Goal: Task Accomplishment & Management: Use online tool/utility

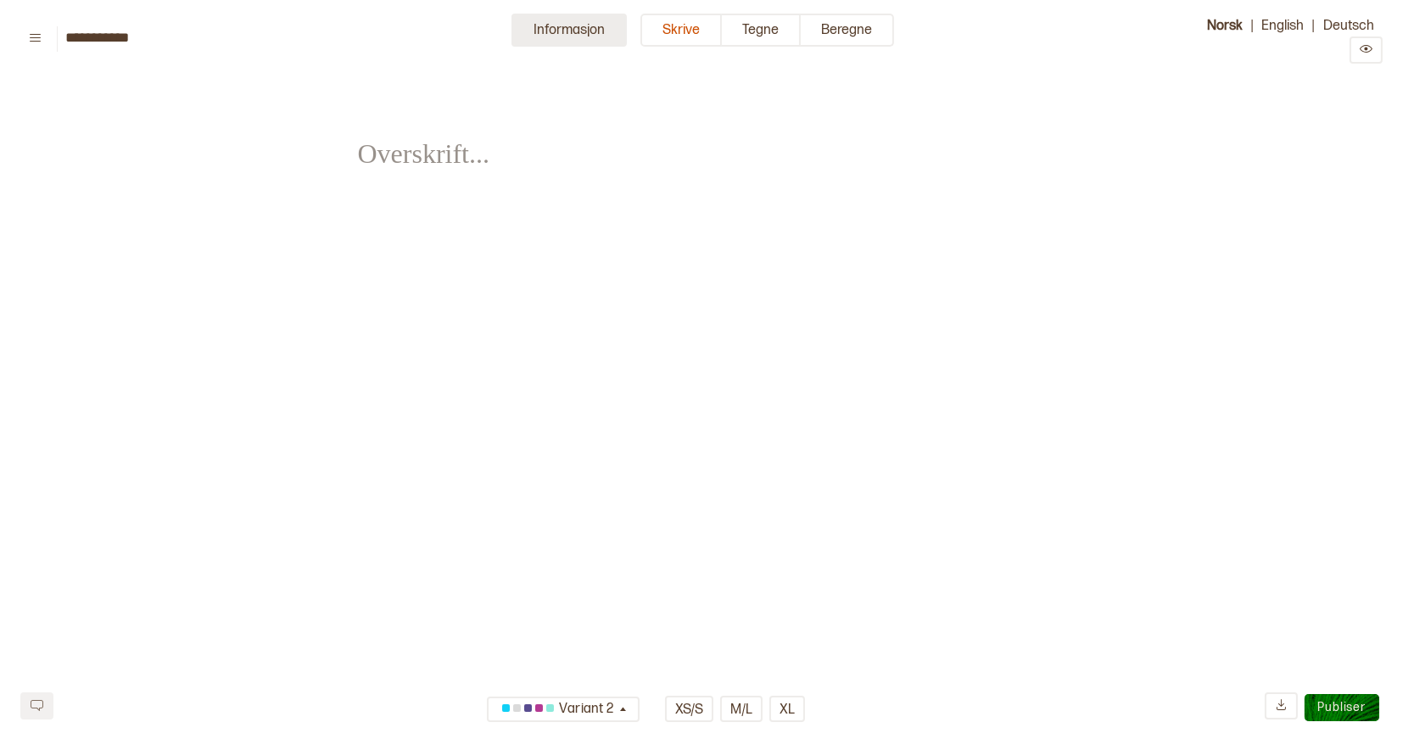
click at [547, 23] on button "Informasjon" at bounding box center [569, 30] width 115 height 33
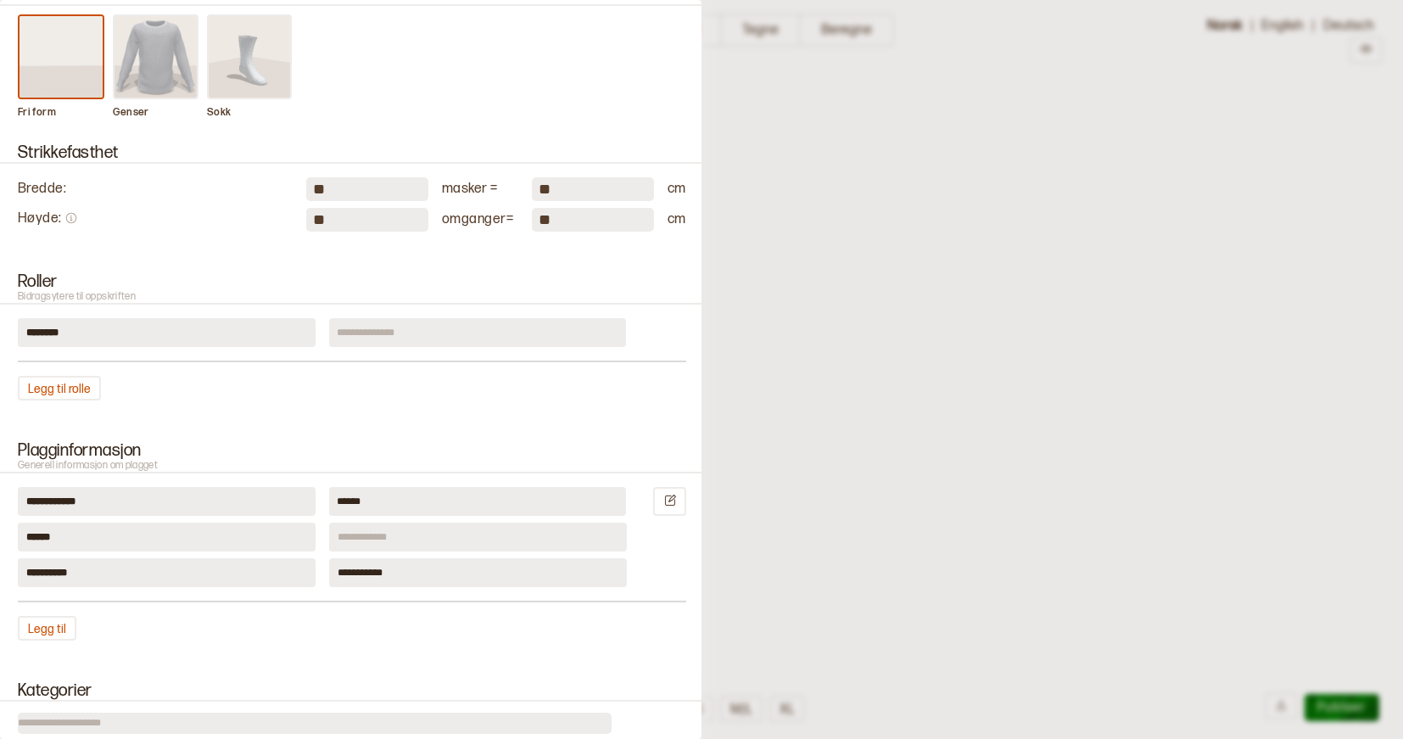
scroll to position [188, 0]
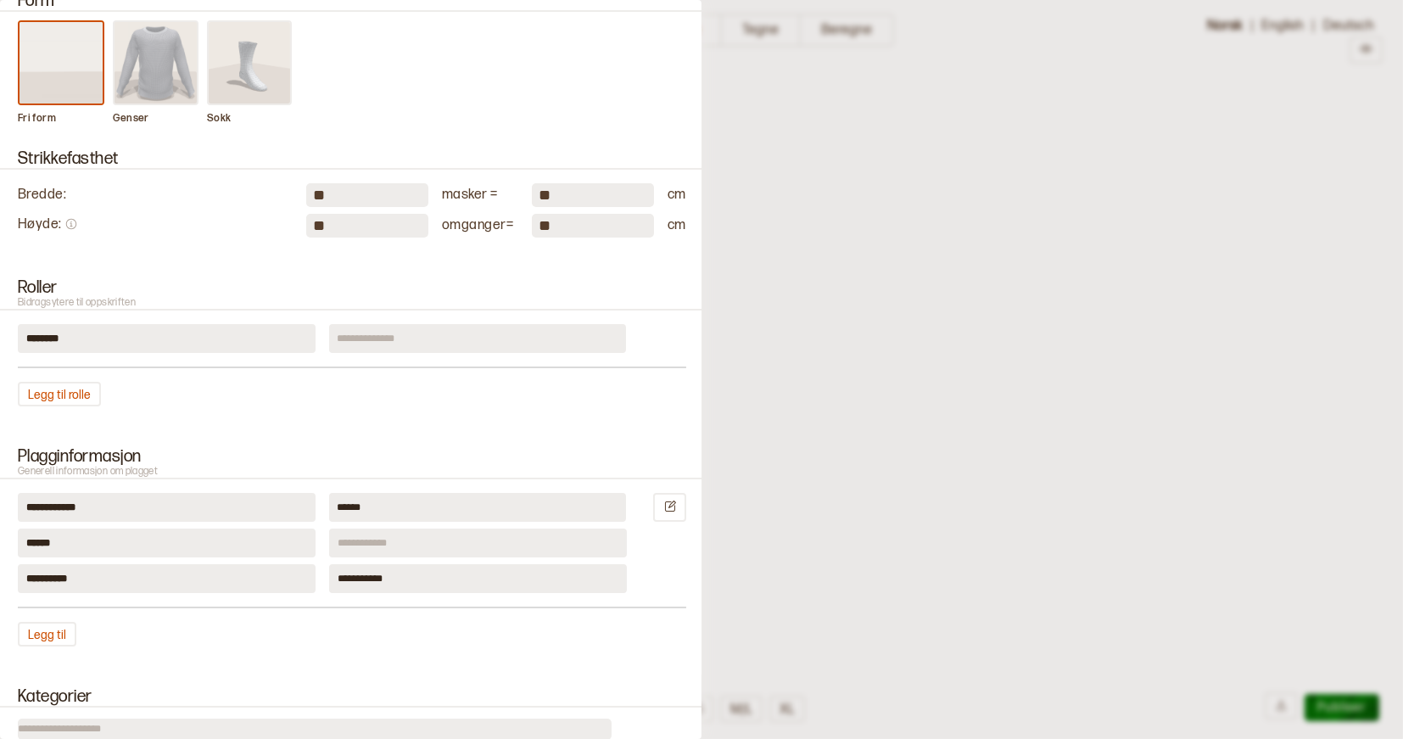
click at [146, 60] on img at bounding box center [156, 62] width 83 height 81
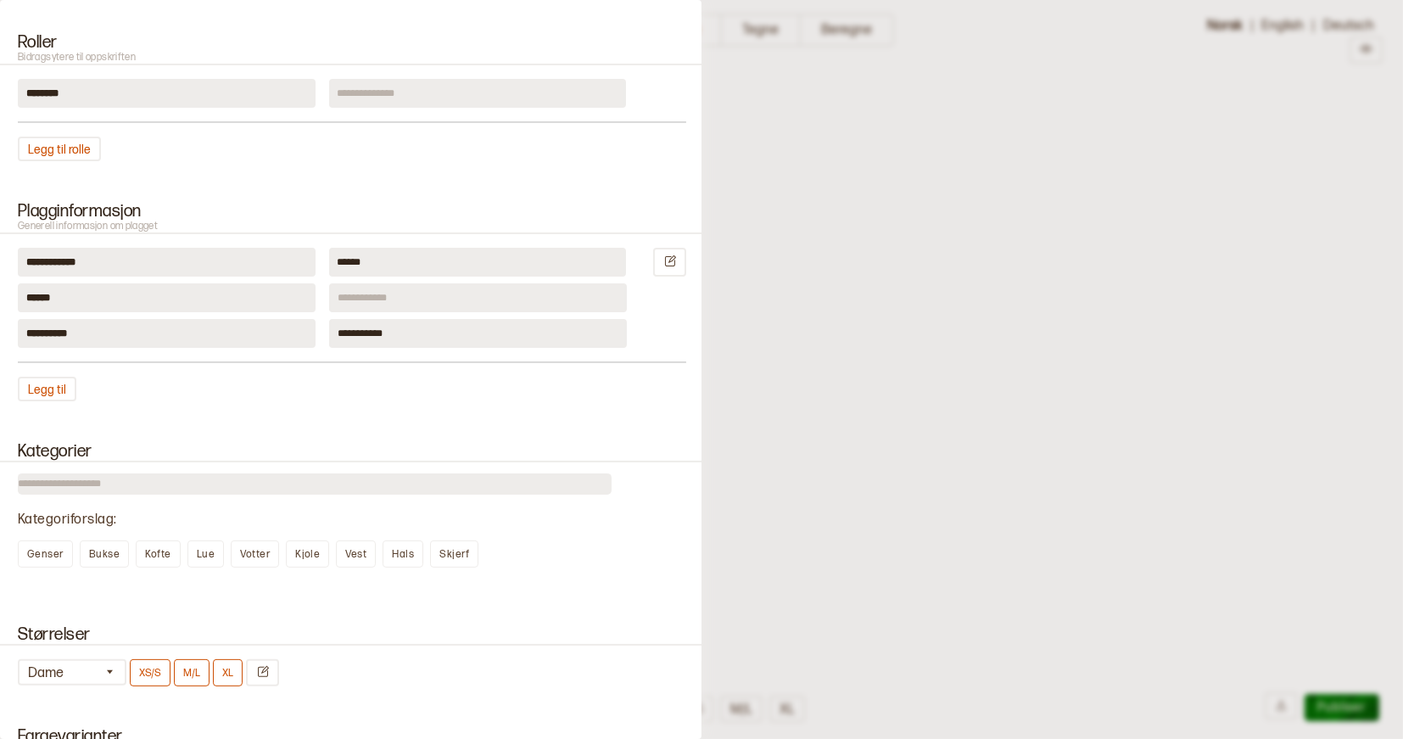
scroll to position [852, 0]
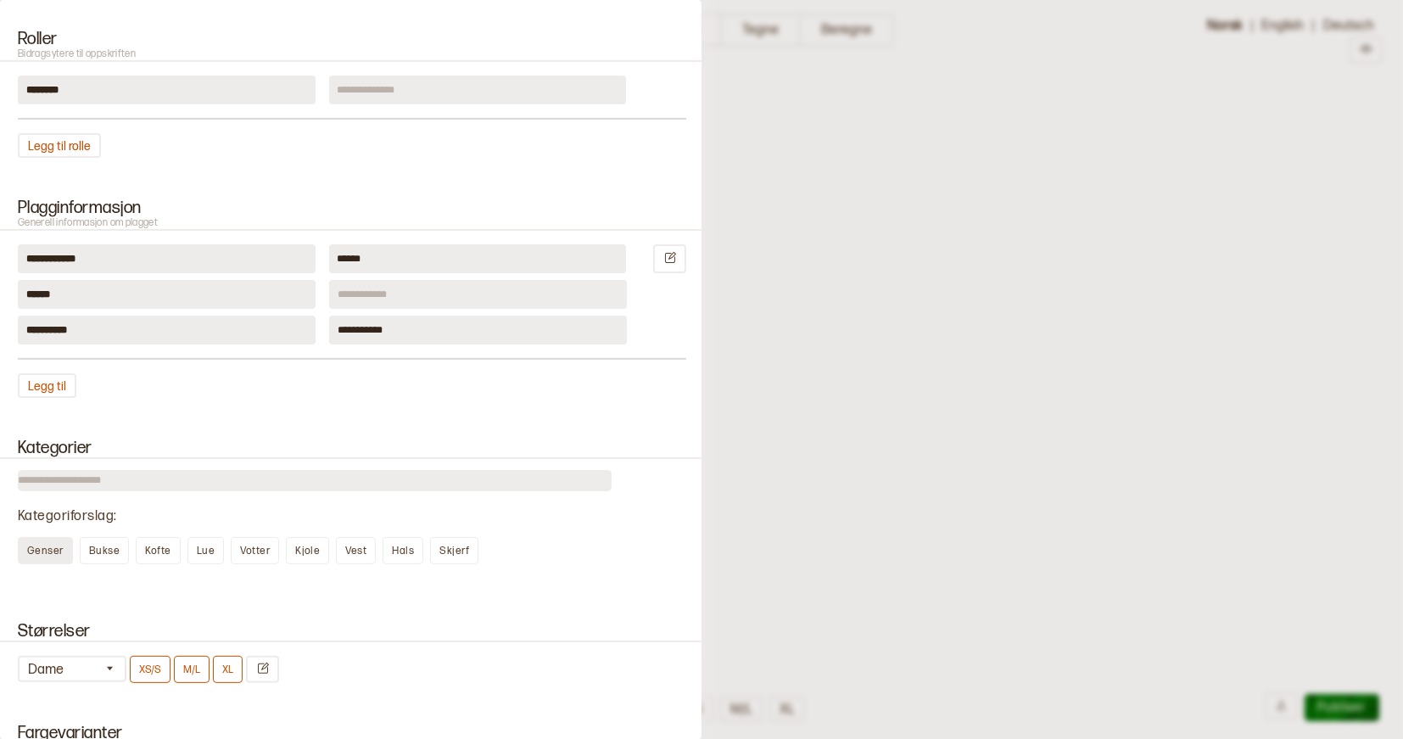
click at [48, 545] on span "Genser" at bounding box center [45, 551] width 36 height 13
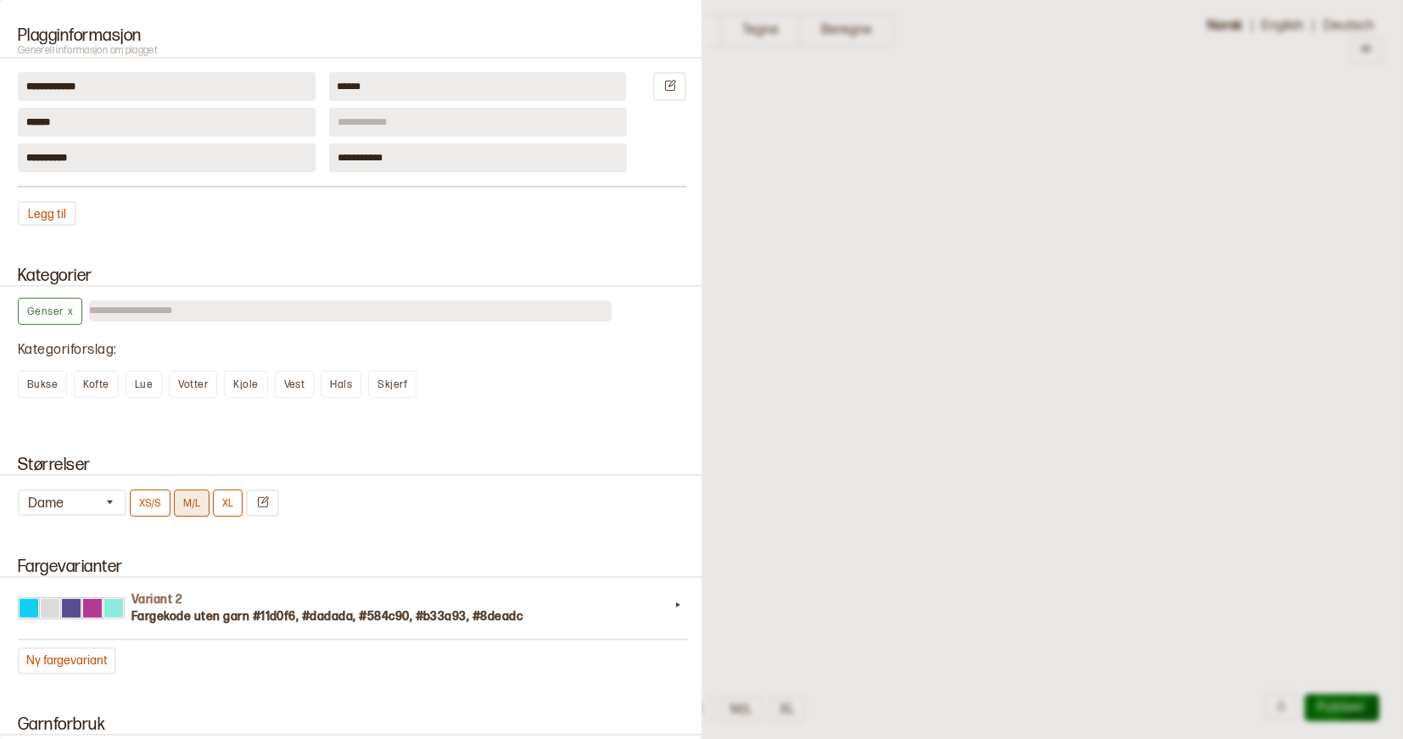
scroll to position [1089, 0]
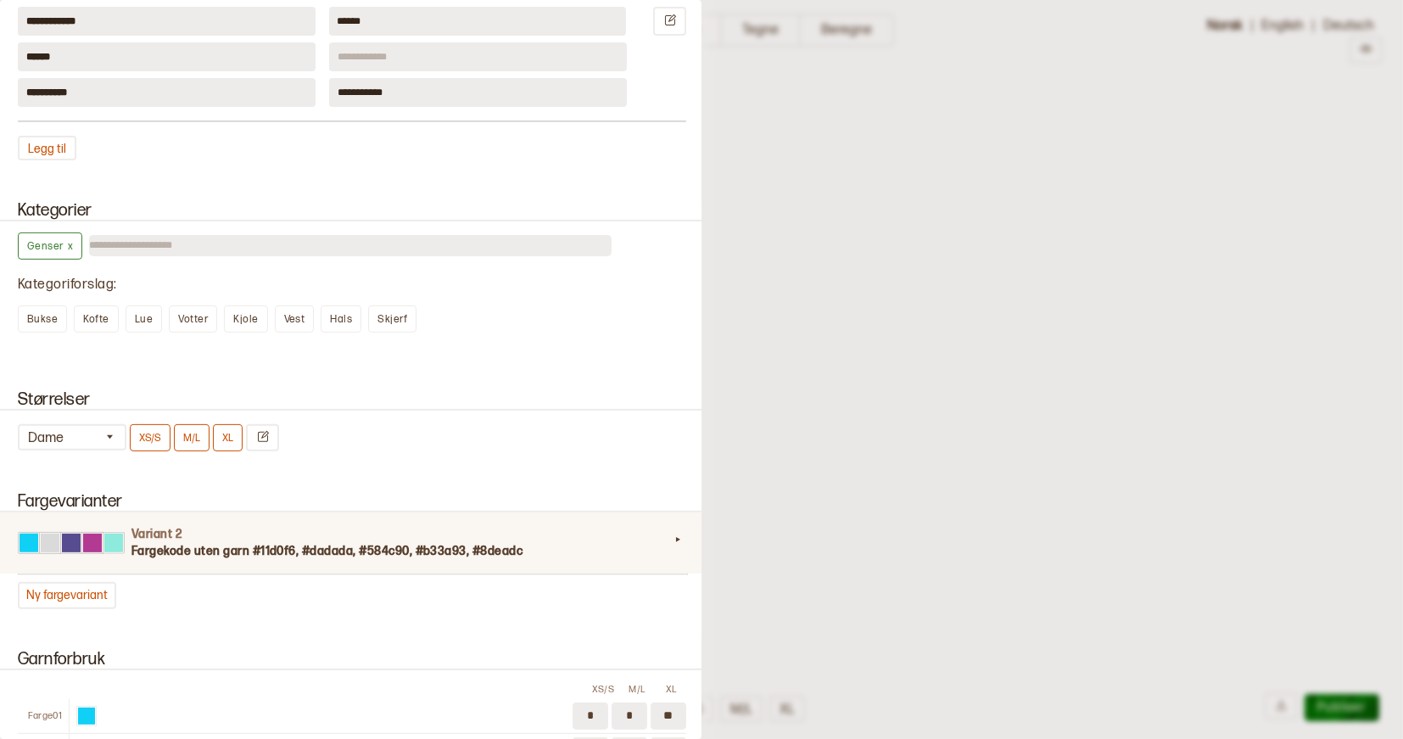
click at [269, 543] on h3 "Fargekode uten garn #11d0f6, #dadada, #584c90, #b33a93, #8deadc" at bounding box center [401, 551] width 538 height 17
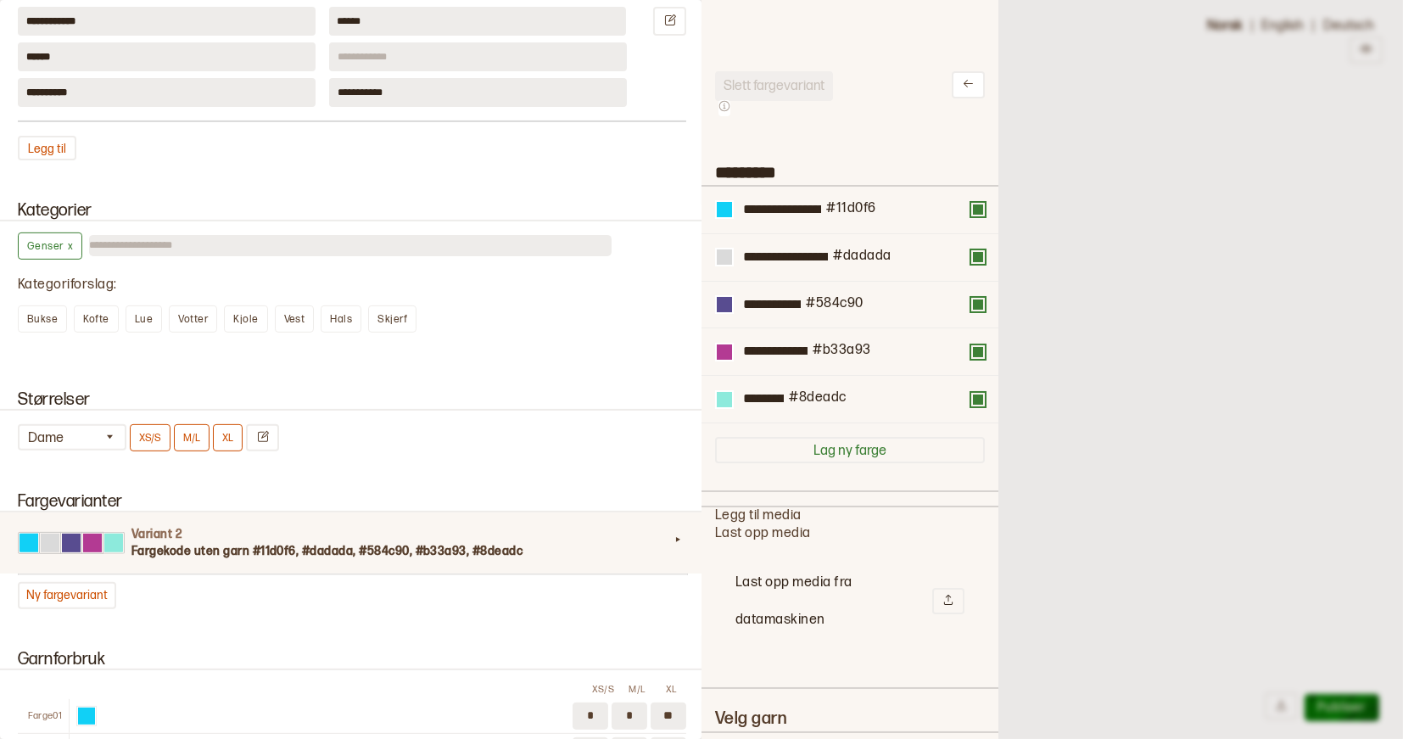
scroll to position [509, 296]
click at [832, 251] on input "**********" at bounding box center [785, 257] width 93 height 21
drag, startPoint x: 860, startPoint y: 255, endPoint x: 743, endPoint y: 251, distance: 117.2
click at [742, 251] on input "**********" at bounding box center [785, 257] width 93 height 21
click at [791, 258] on input "**********" at bounding box center [779, 257] width 80 height 21
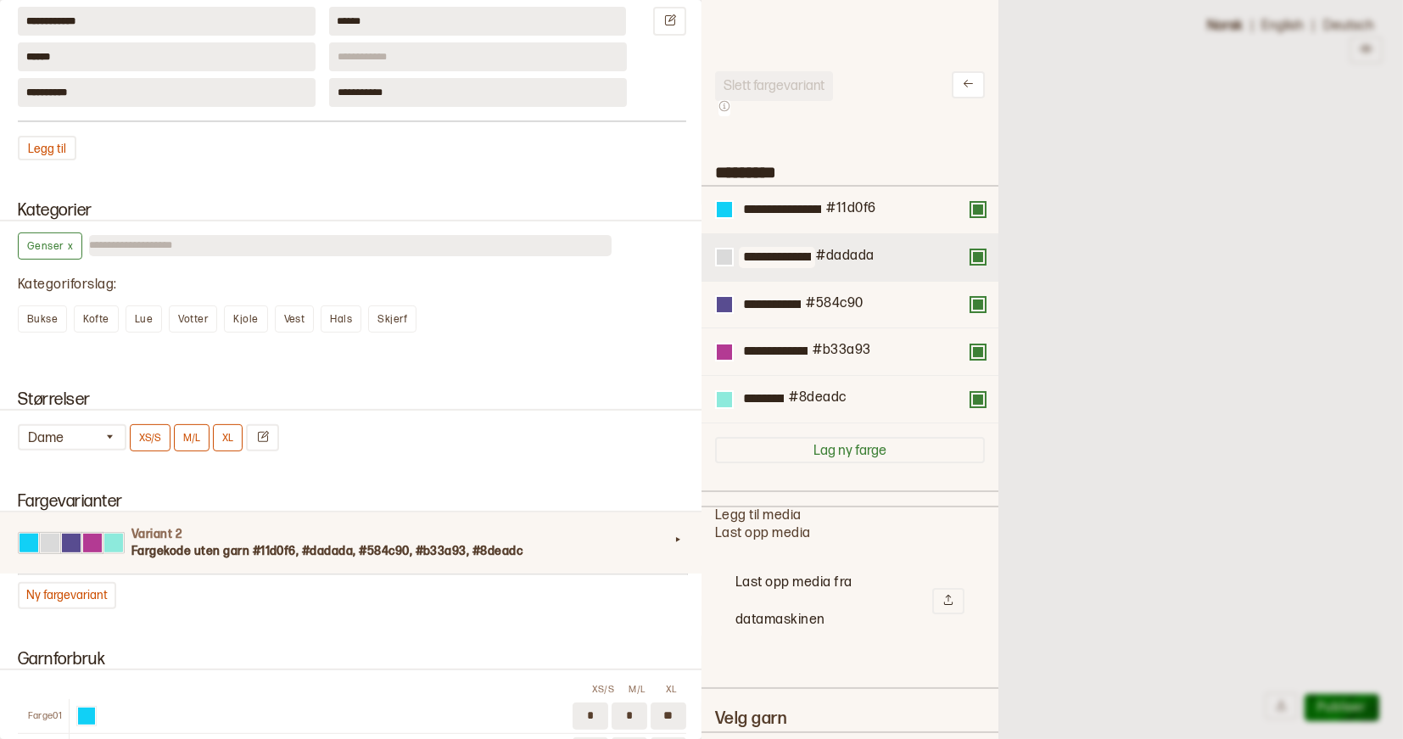
click at [815, 255] on input "**********" at bounding box center [777, 257] width 76 height 21
click at [864, 298] on div "#584c90" at bounding box center [833, 305] width 60 height 20
click at [850, 323] on div "**********" at bounding box center [850, 306] width 297 height 48
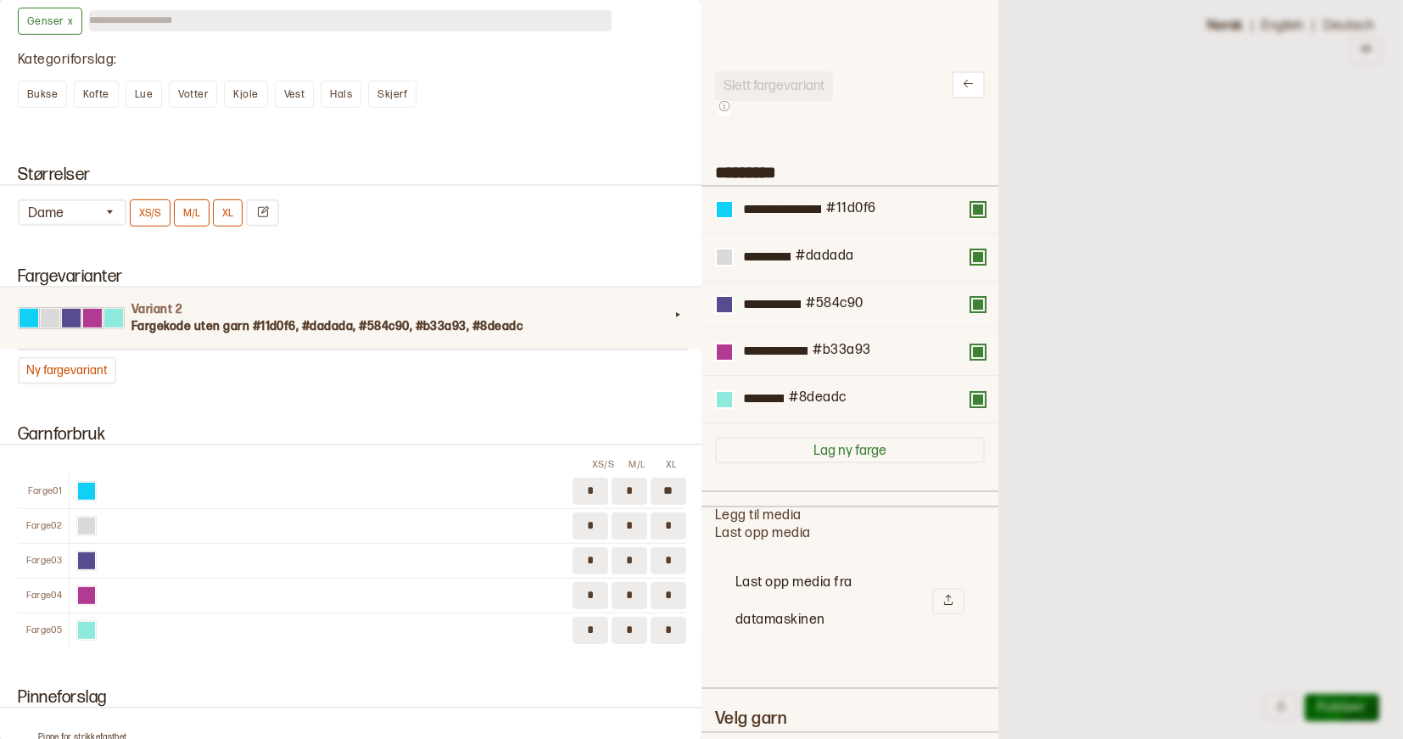
scroll to position [1332, 0]
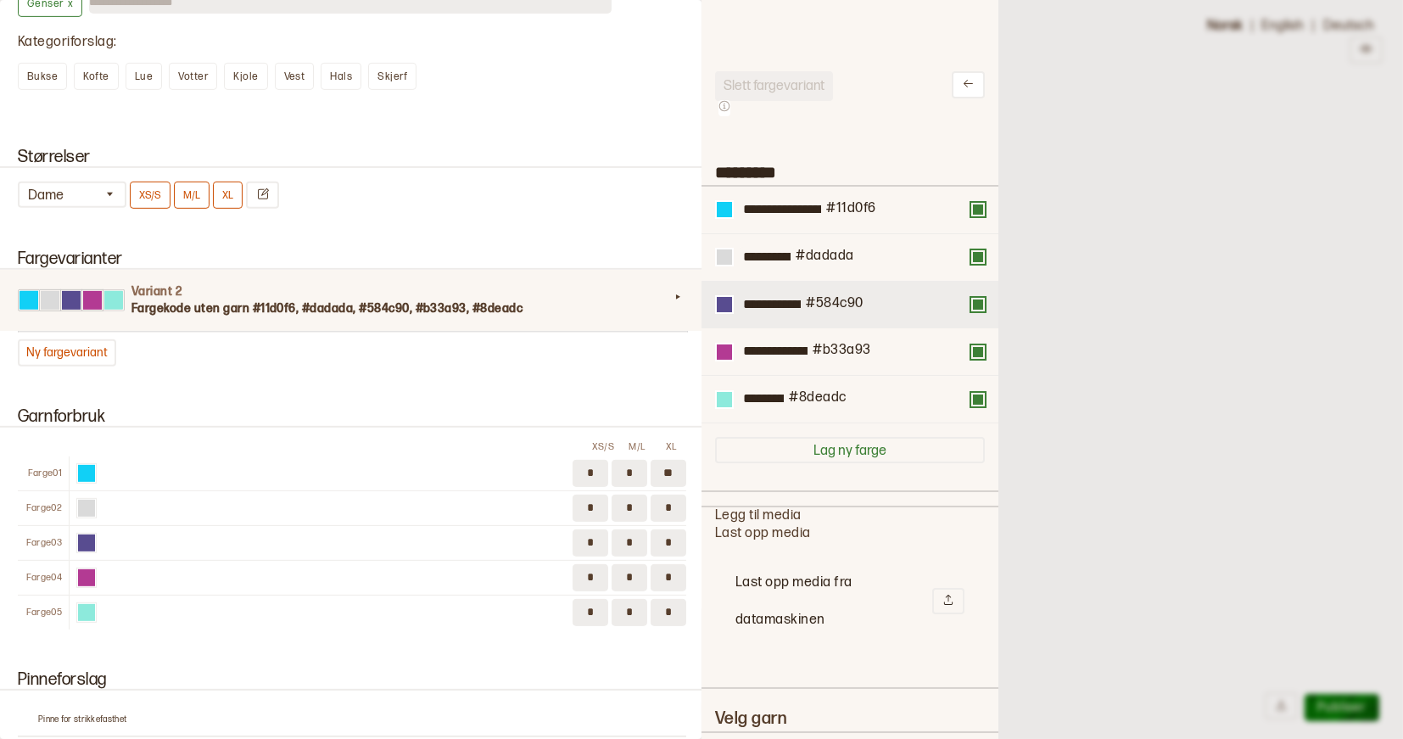
type input "**********"
click at [783, 216] on input "**********" at bounding box center [782, 209] width 87 height 21
drag, startPoint x: 883, startPoint y: 206, endPoint x: 725, endPoint y: 206, distance: 157.8
click at [725, 206] on div "**********" at bounding box center [850, 210] width 270 height 20
click at [629, 283] on h4 "Variant 2" at bounding box center [401, 291] width 538 height 17
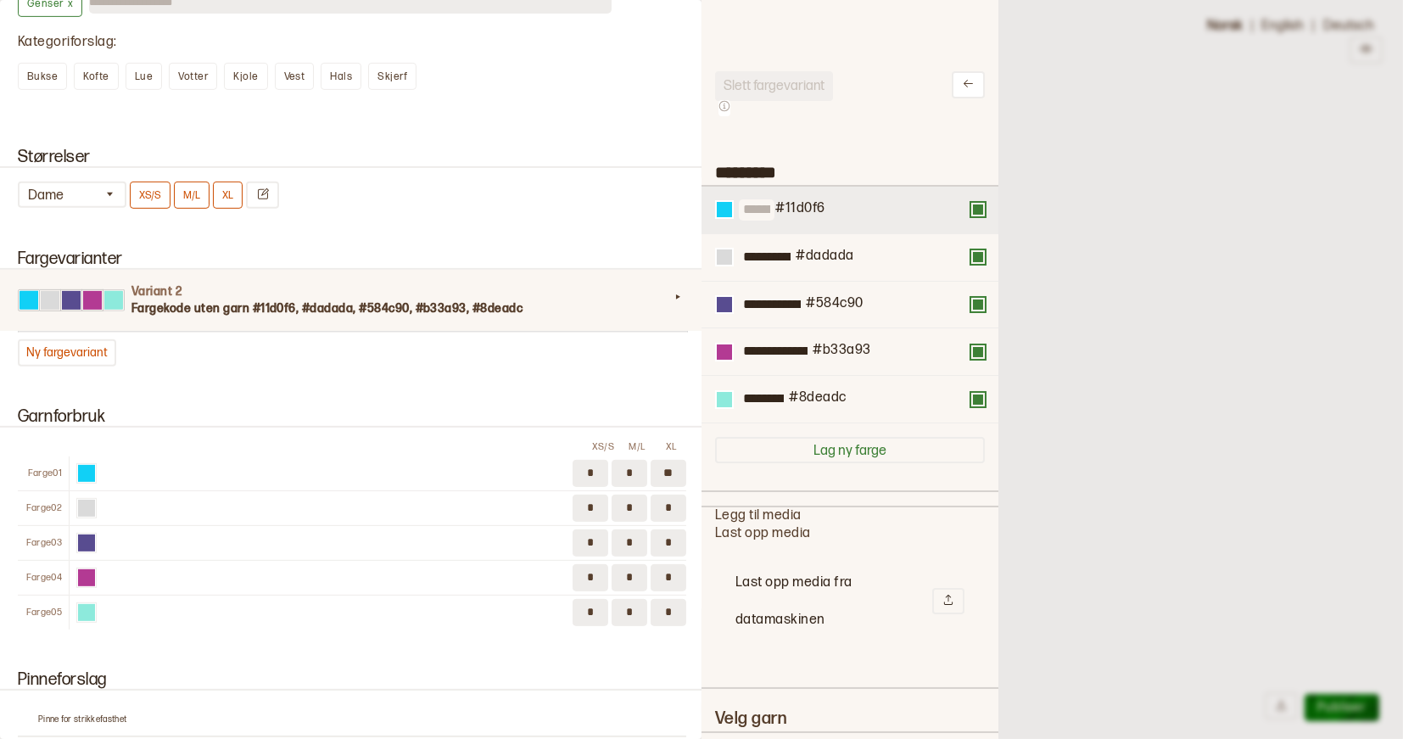
click at [898, 205] on div at bounding box center [899, 210] width 146 height 18
click at [985, 215] on div "#11d0f6" at bounding box center [850, 211] width 297 height 48
click at [977, 210] on button at bounding box center [978, 210] width 14 height 14
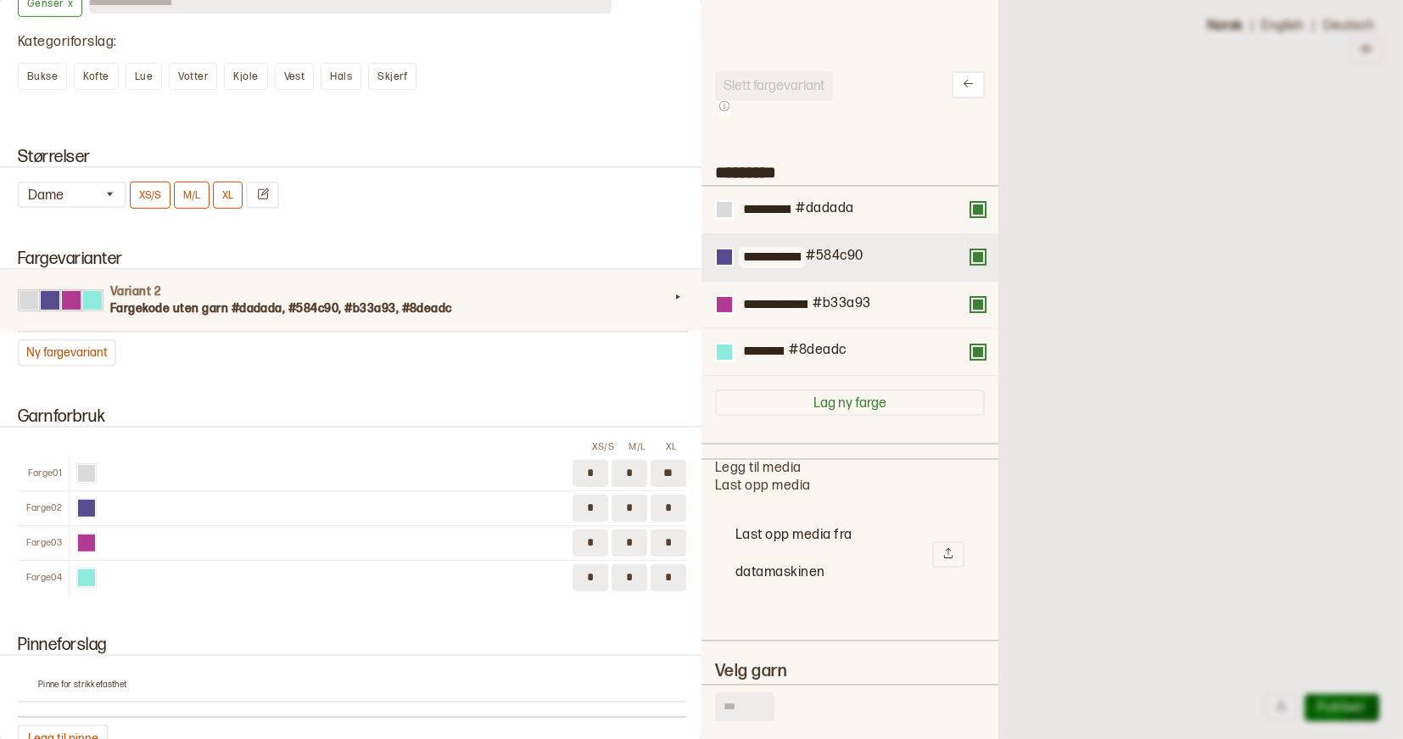
click at [775, 257] on input "**********" at bounding box center [772, 257] width 66 height 21
drag, startPoint x: 844, startPoint y: 257, endPoint x: 744, endPoint y: 257, distance: 100.1
click at [744, 257] on input "**********" at bounding box center [772, 257] width 66 height 21
type input "**********"
click at [720, 265] on button at bounding box center [724, 257] width 19 height 19
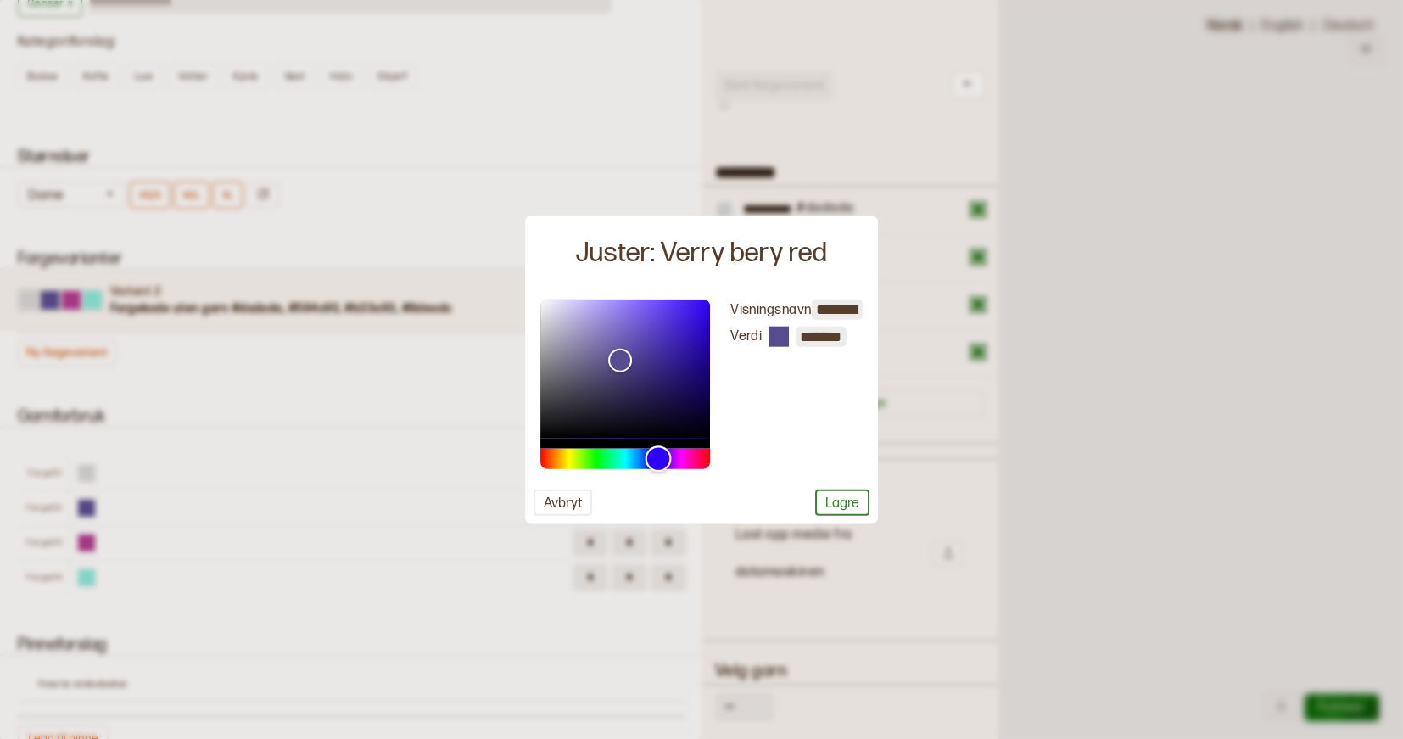
click at [703, 459] on div "Hue" at bounding box center [625, 459] width 170 height 20
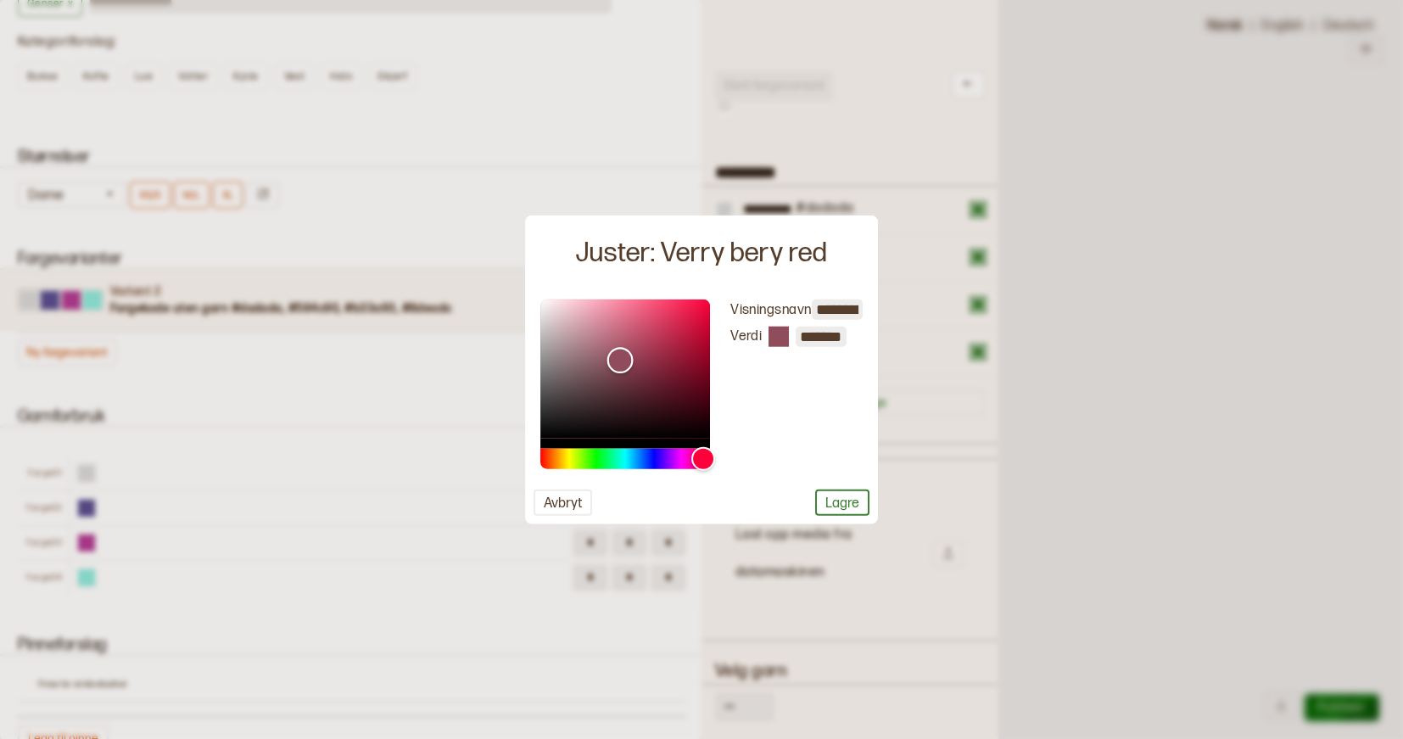
click at [699, 306] on div "Color" at bounding box center [625, 368] width 170 height 139
type input "*******"
click at [700, 324] on div "Color" at bounding box center [625, 368] width 170 height 139
click at [858, 493] on button "Lagre" at bounding box center [842, 503] width 54 height 26
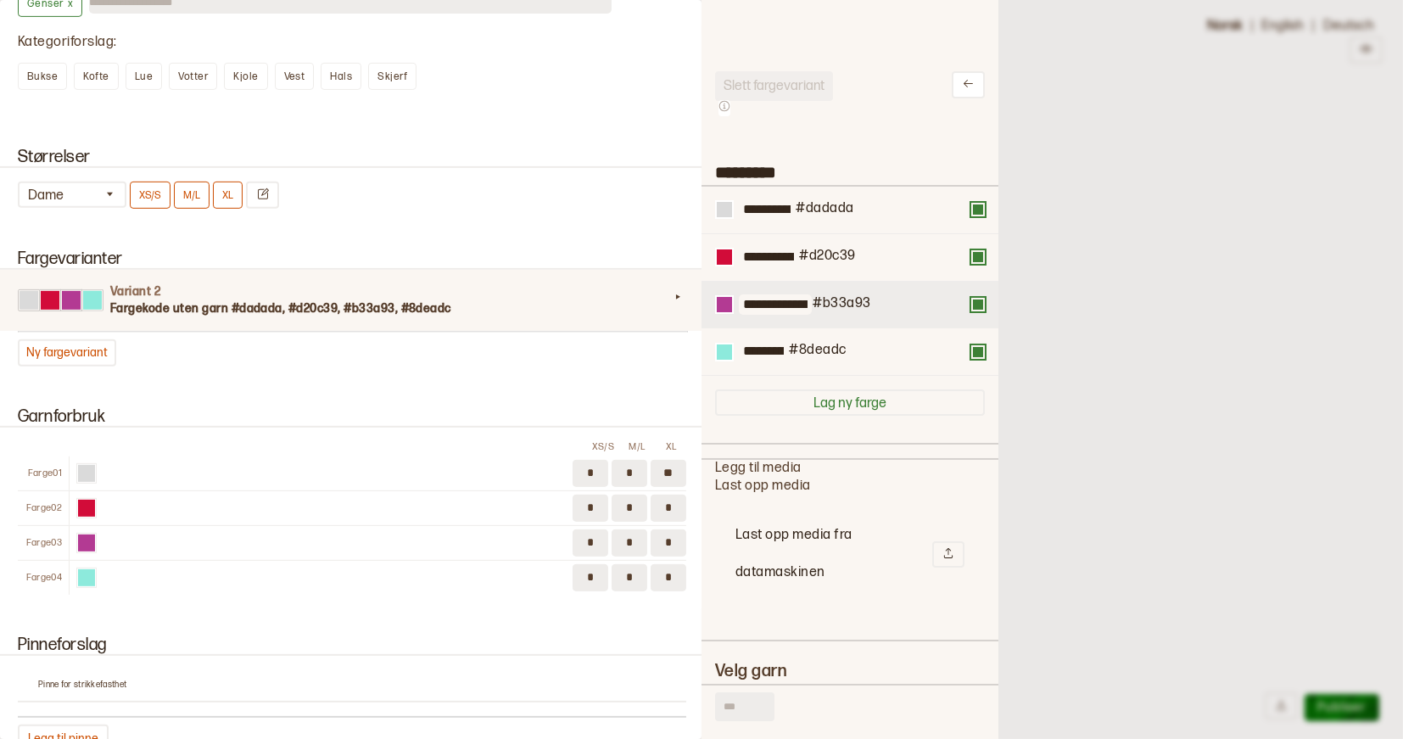
click at [761, 300] on input "**********" at bounding box center [775, 304] width 73 height 21
drag, startPoint x: 858, startPoint y: 298, endPoint x: 729, endPoint y: 298, distance: 129.0
click at [729, 298] on div "**********" at bounding box center [850, 305] width 270 height 20
type input "**********"
click at [727, 302] on div at bounding box center [724, 304] width 15 height 15
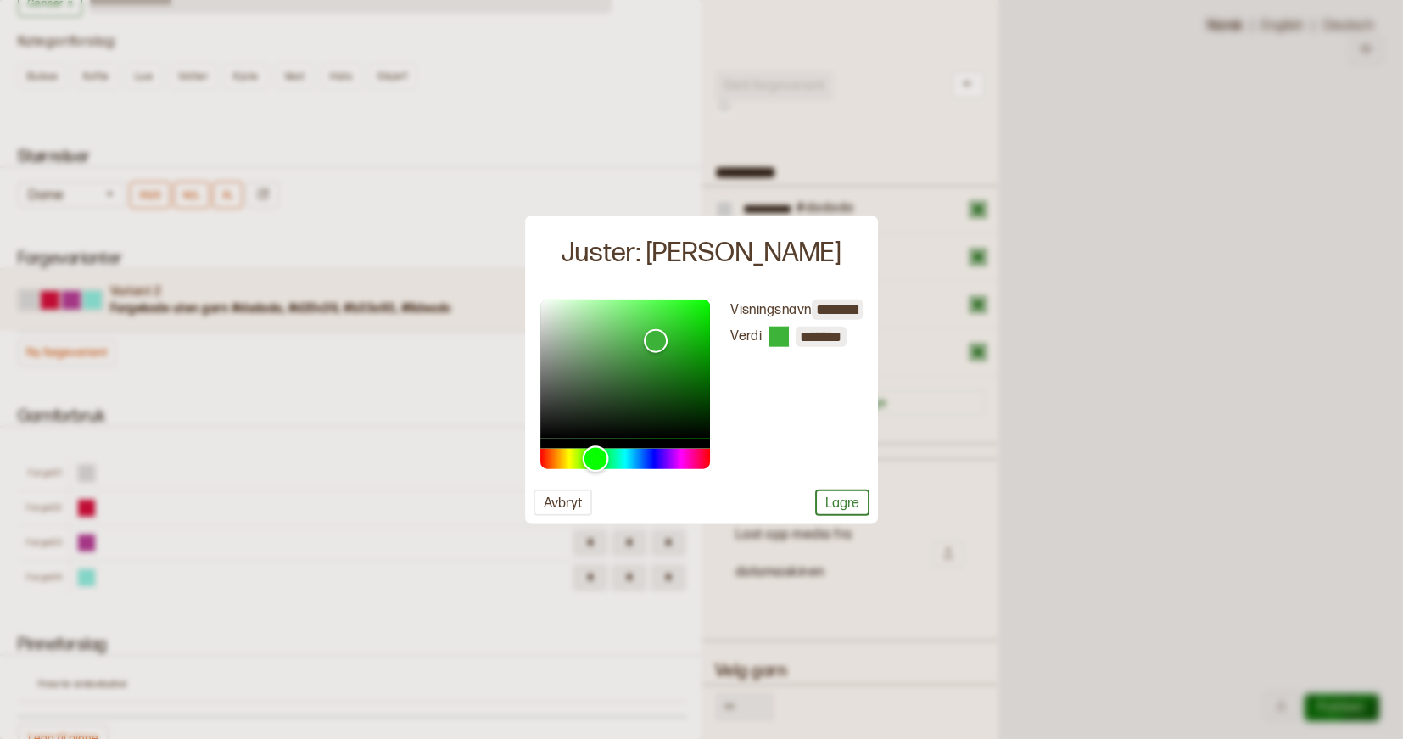
click at [596, 456] on div "Hue" at bounding box center [625, 459] width 170 height 20
click at [579, 352] on div "Color" at bounding box center [625, 368] width 170 height 139
click at [579, 330] on div "Color" at bounding box center [625, 368] width 170 height 139
click at [563, 365] on div "Color" at bounding box center [625, 368] width 170 height 139
click at [551, 355] on div "Color" at bounding box center [625, 368] width 170 height 139
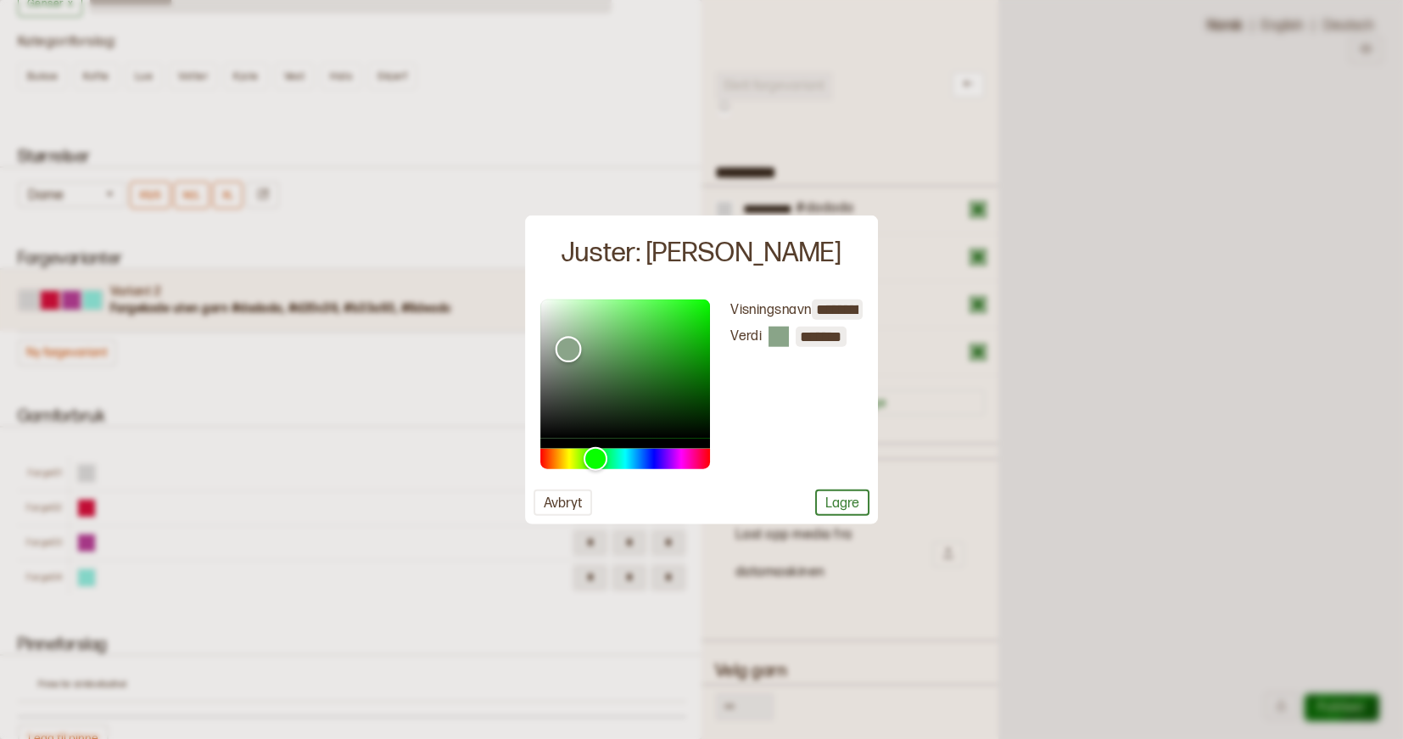
click at [568, 350] on div "Color" at bounding box center [625, 368] width 170 height 139
click at [583, 349] on div "Color" at bounding box center [625, 368] width 170 height 139
click at [584, 338] on div "Color" at bounding box center [583, 348] width 26 height 26
click at [579, 353] on div "Color" at bounding box center [625, 368] width 170 height 139
click at [579, 339] on div "Color" at bounding box center [625, 368] width 170 height 139
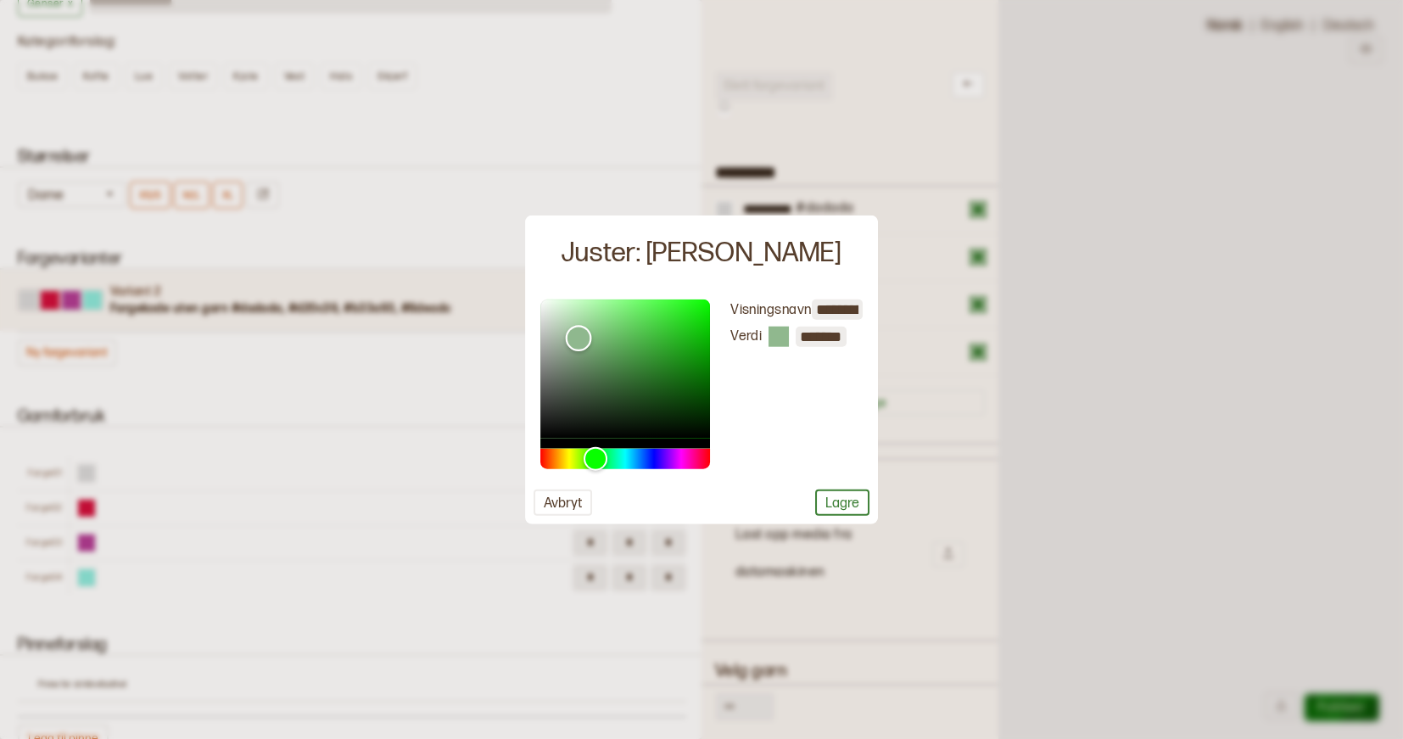
click at [551, 324] on div "Color" at bounding box center [625, 368] width 170 height 139
click at [581, 329] on div "Color" at bounding box center [625, 368] width 170 height 139
click at [557, 350] on div "Color" at bounding box center [625, 368] width 170 height 139
click at [570, 351] on div "Color" at bounding box center [625, 368] width 170 height 139
type input "*******"
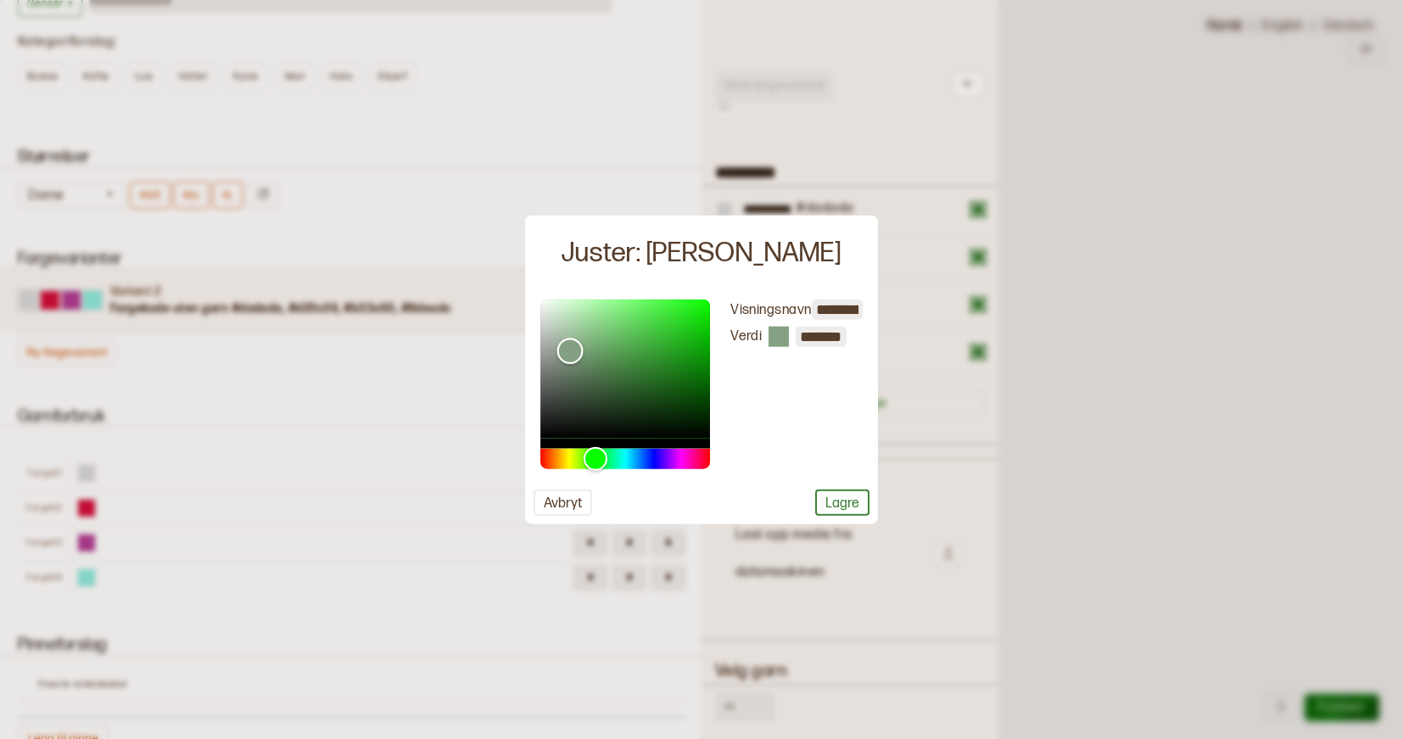
click at [585, 351] on div "Color" at bounding box center [625, 368] width 170 height 139
click at [844, 496] on button "Lagre" at bounding box center [842, 503] width 54 height 26
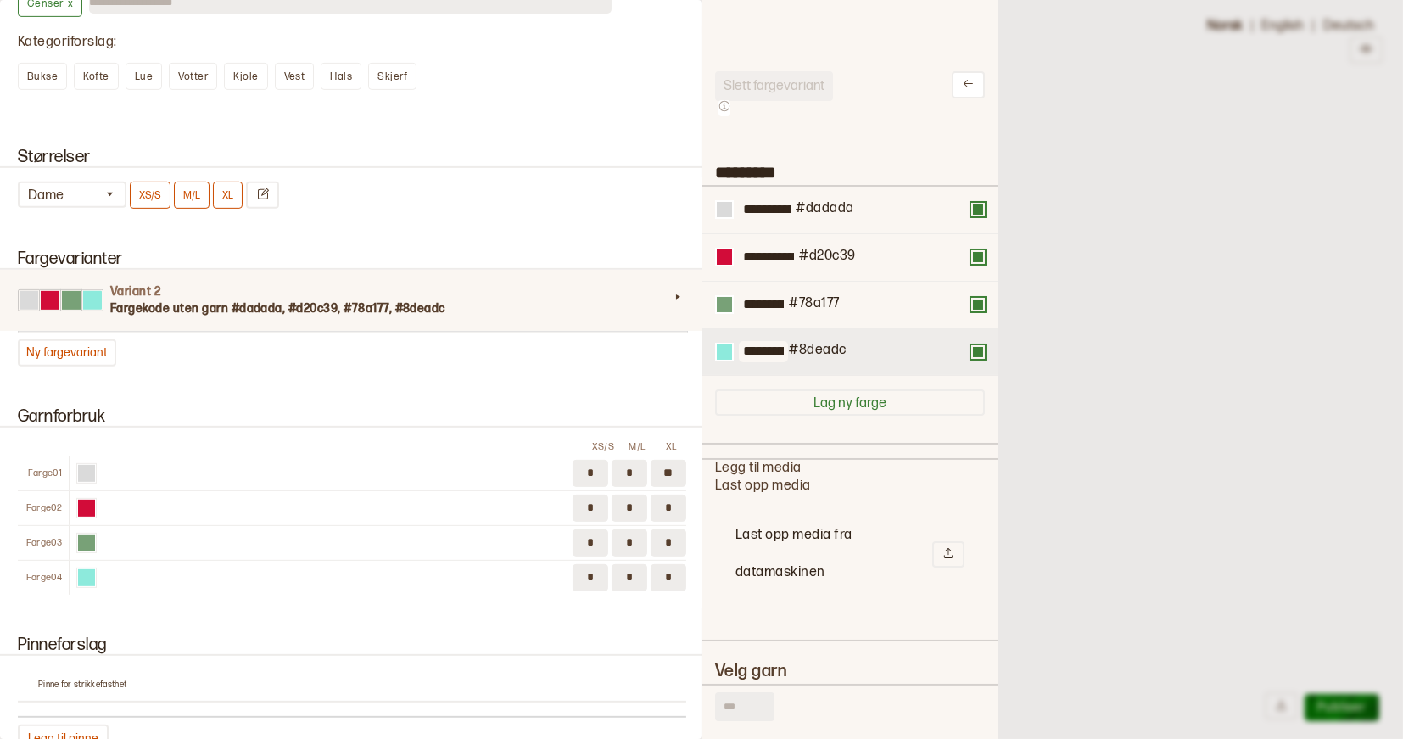
click at [782, 348] on input "**********" at bounding box center [763, 351] width 49 height 21
drag, startPoint x: 821, startPoint y: 350, endPoint x: 727, endPoint y: 350, distance: 94.2
click at [727, 350] on div "**********" at bounding box center [850, 352] width 270 height 20
type input "**********"
click at [725, 354] on div at bounding box center [724, 351] width 15 height 15
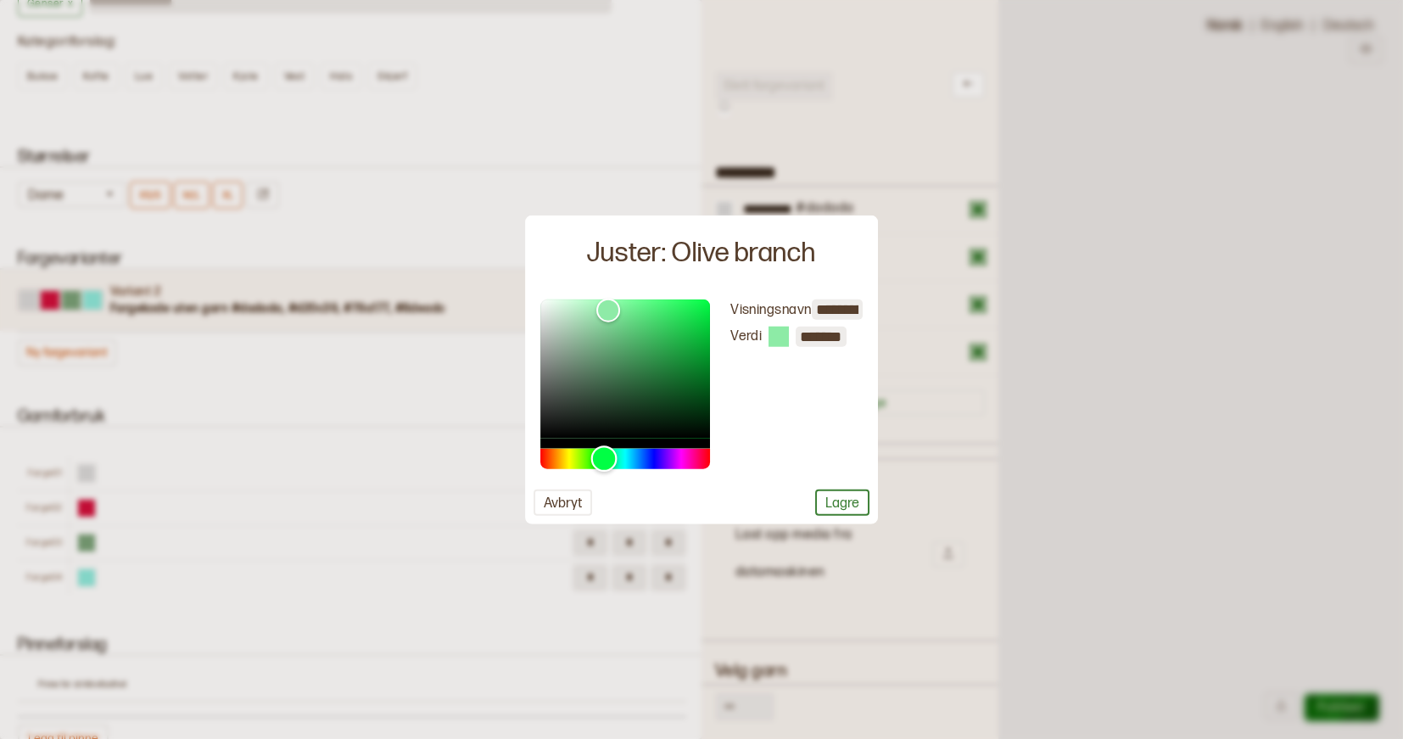
click at [604, 461] on div "Hue" at bounding box center [625, 459] width 170 height 20
click at [579, 397] on div "Color" at bounding box center [625, 368] width 170 height 139
click at [578, 377] on div "Color" at bounding box center [625, 368] width 170 height 139
type input "*******"
click at [624, 387] on div "Color" at bounding box center [625, 368] width 170 height 139
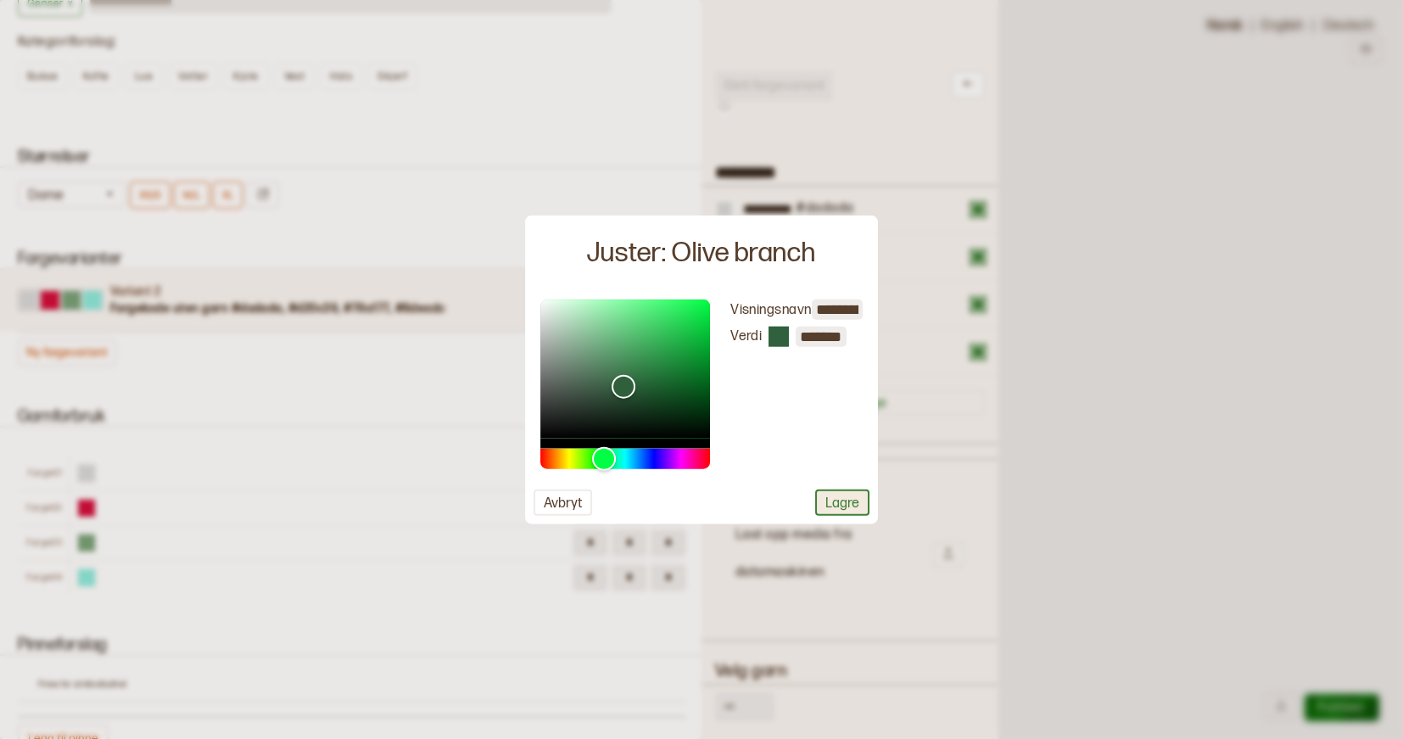
click at [836, 511] on button "Lagre" at bounding box center [842, 503] width 54 height 26
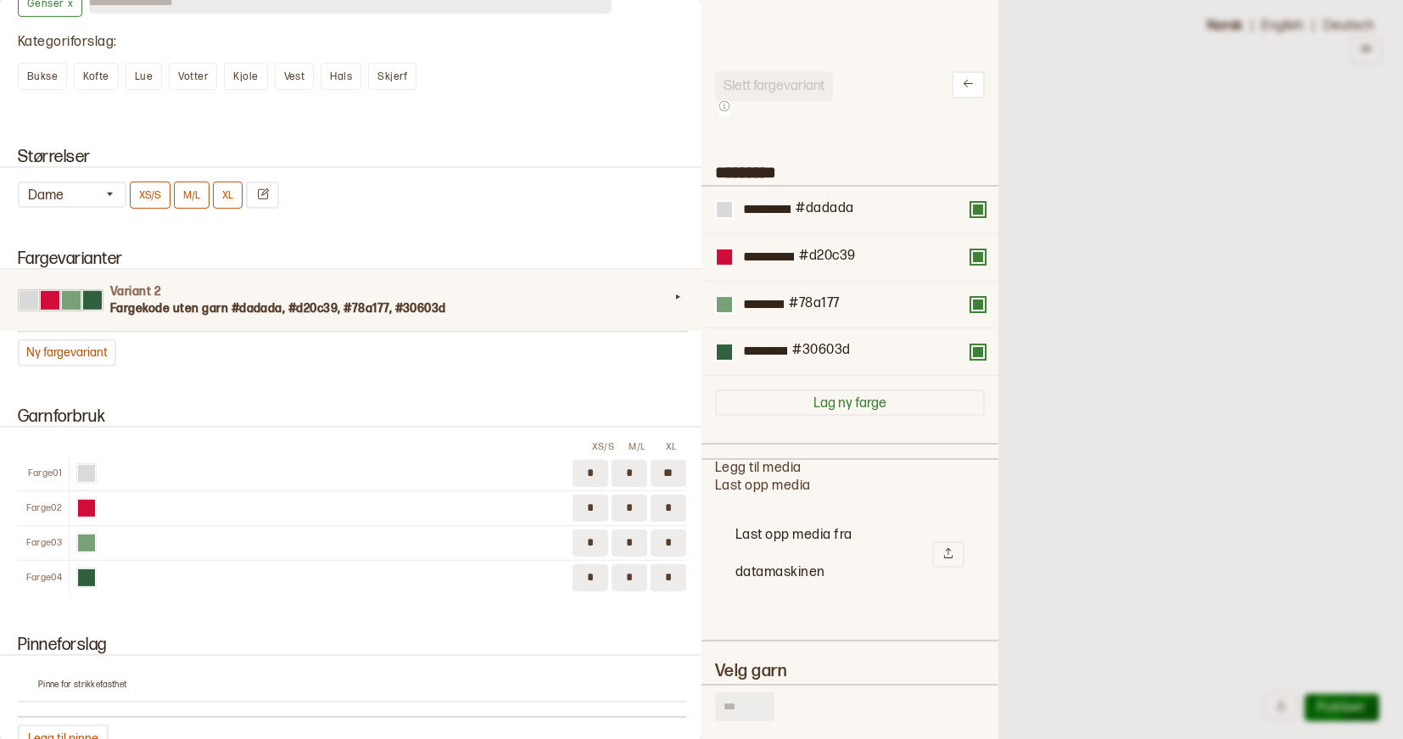
click at [1016, 423] on div at bounding box center [701, 369] width 1403 height 739
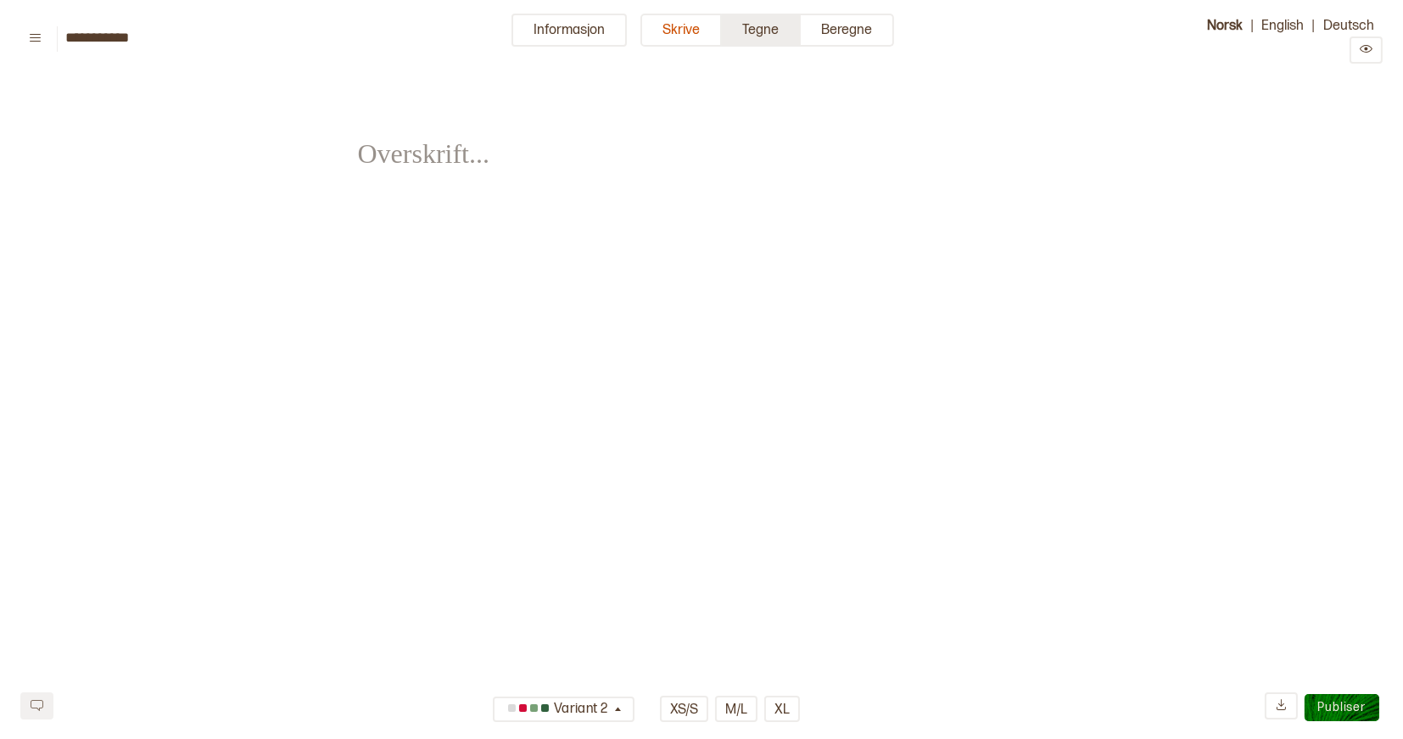
click at [772, 32] on button "Tegne" at bounding box center [761, 30] width 79 height 33
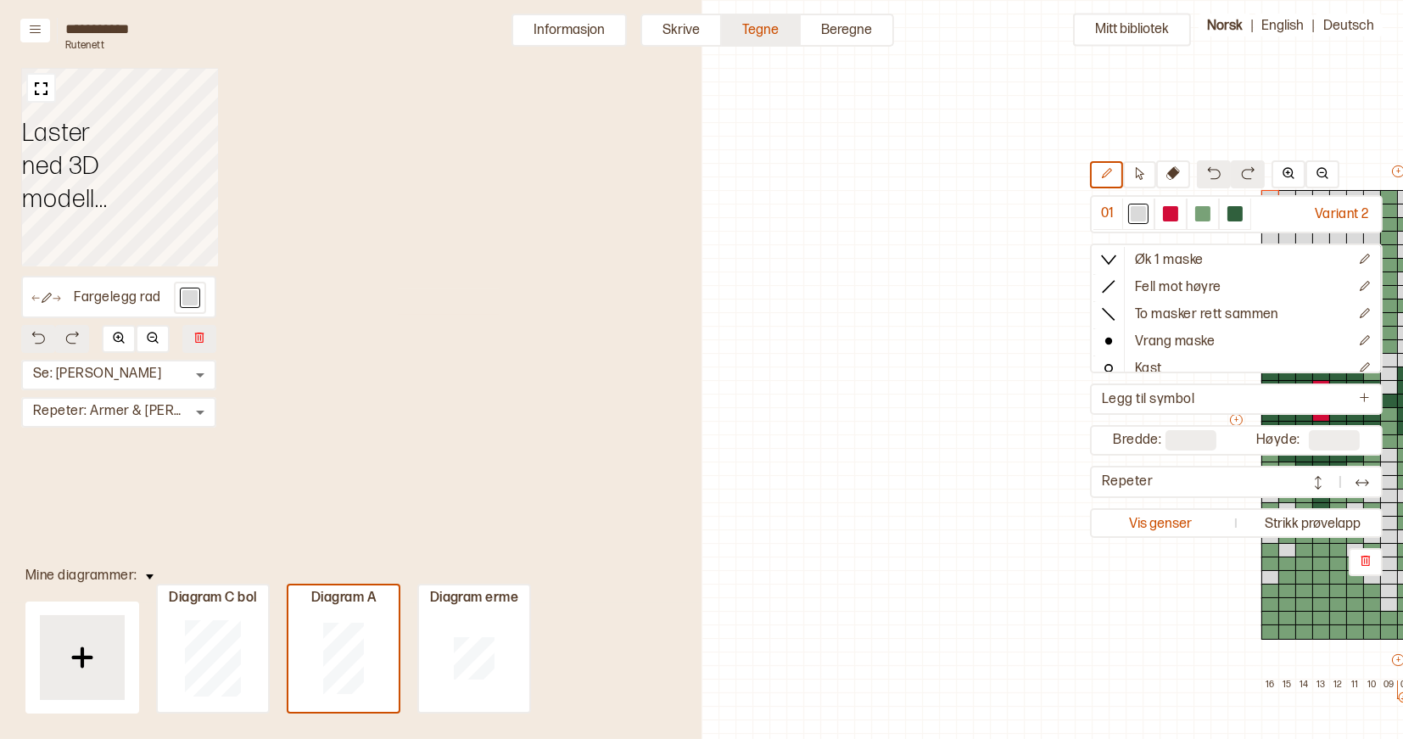
scroll to position [58, 547]
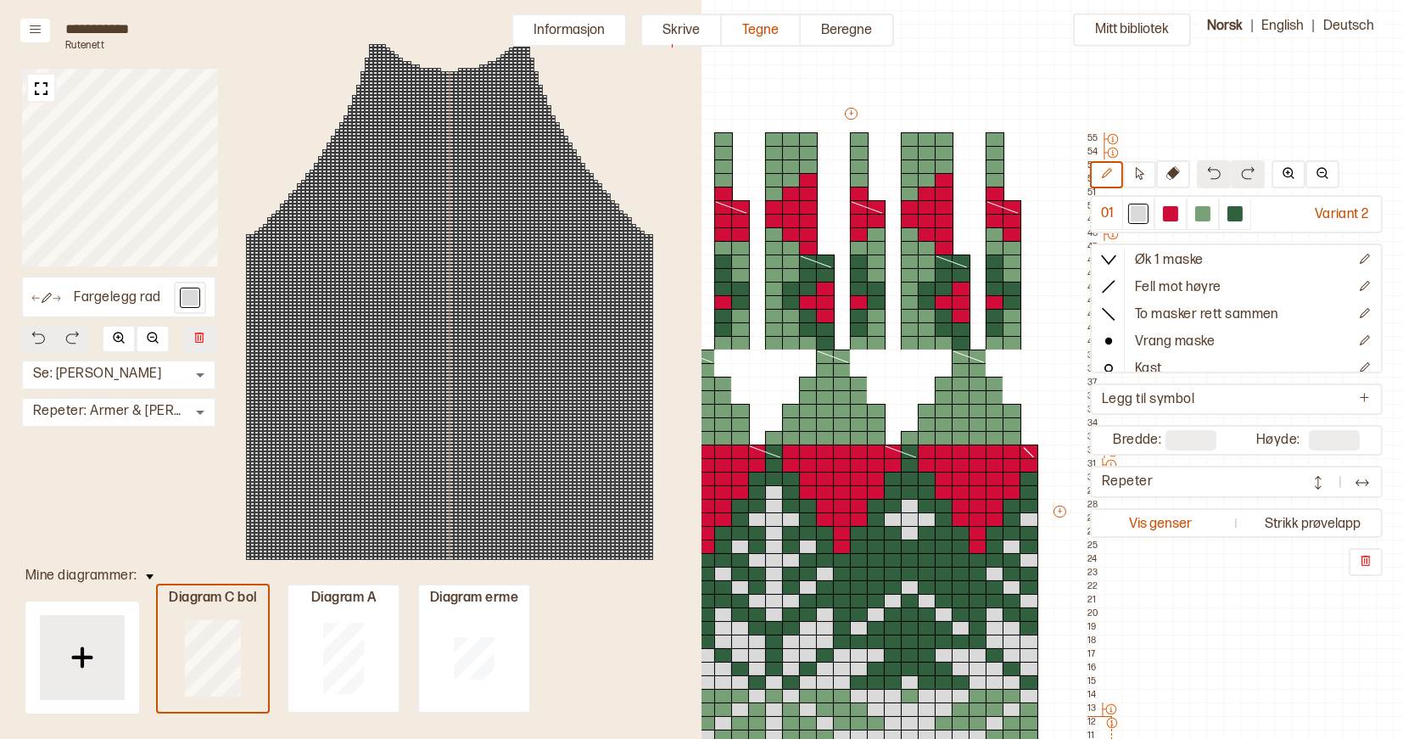
type input "**"
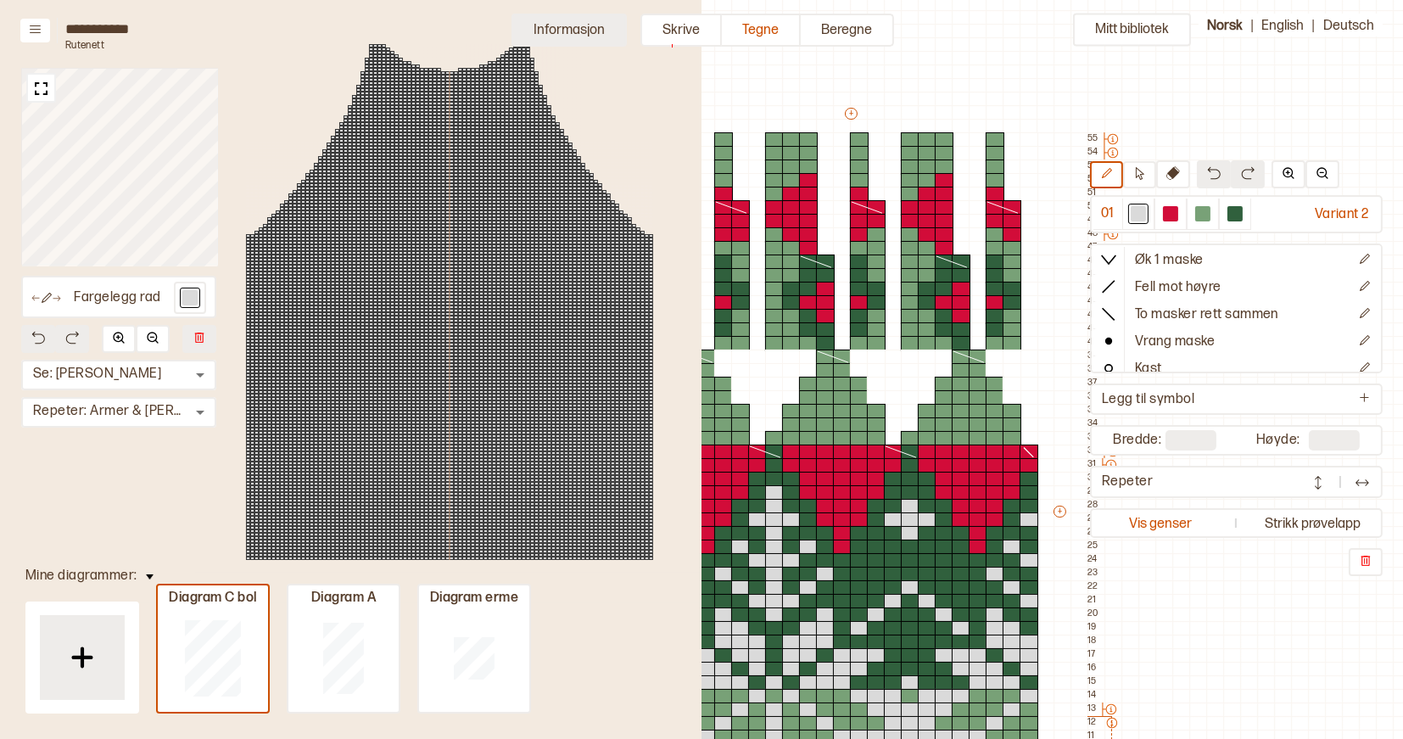
click at [576, 23] on button "Informasjon" at bounding box center [569, 30] width 115 height 33
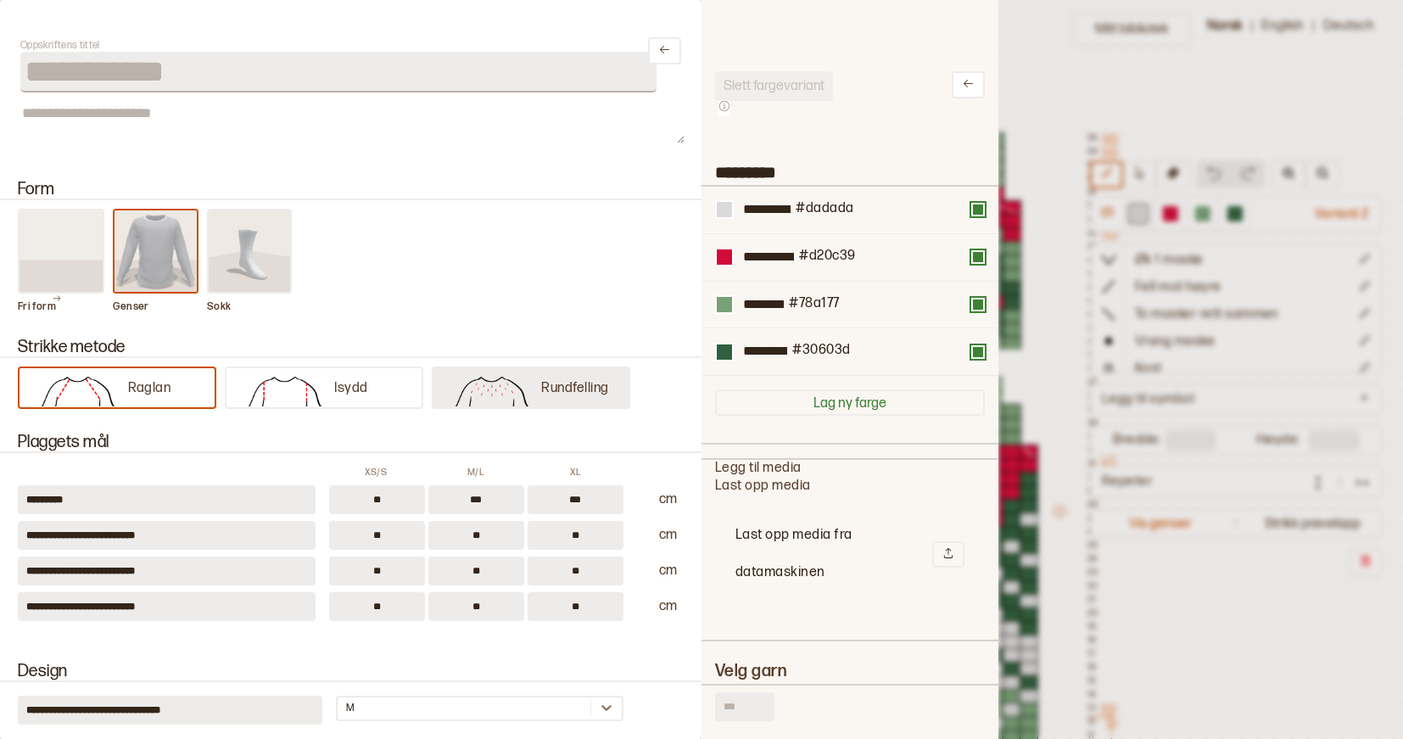
click at [512, 378] on img at bounding box center [492, 389] width 100 height 34
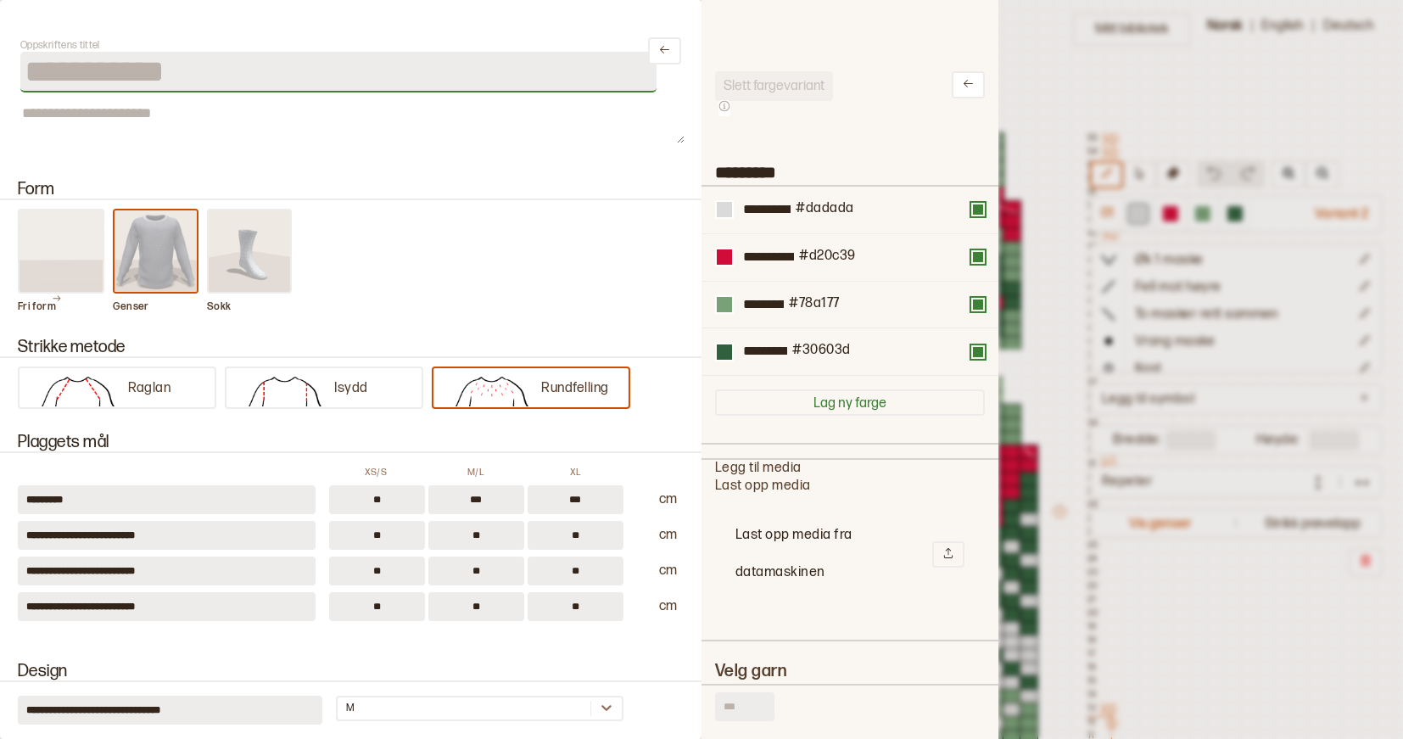
click at [64, 76] on input "**********" at bounding box center [338, 72] width 636 height 41
type input "**********"
click at [293, 165] on div "Form Fri form Genser Sokk" at bounding box center [351, 239] width 702 height 158
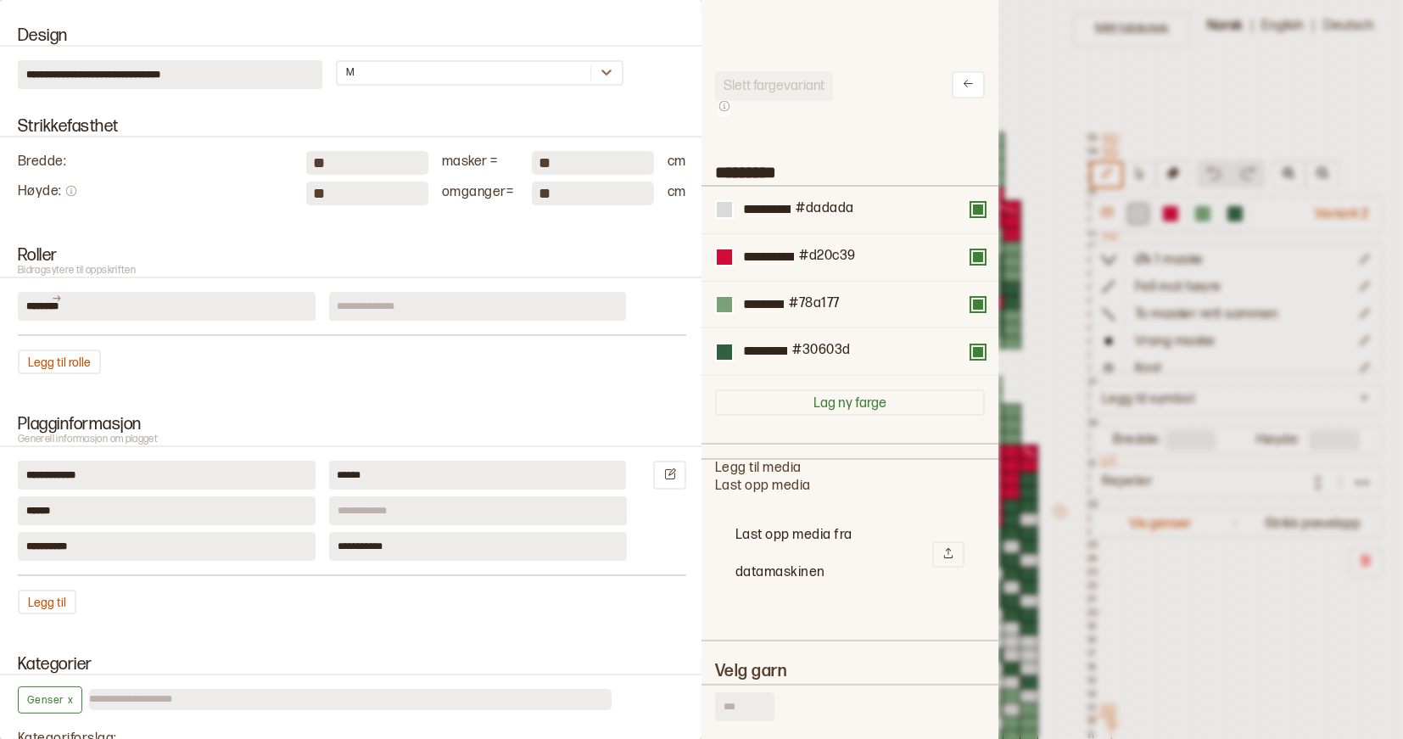
scroll to position [642, 0]
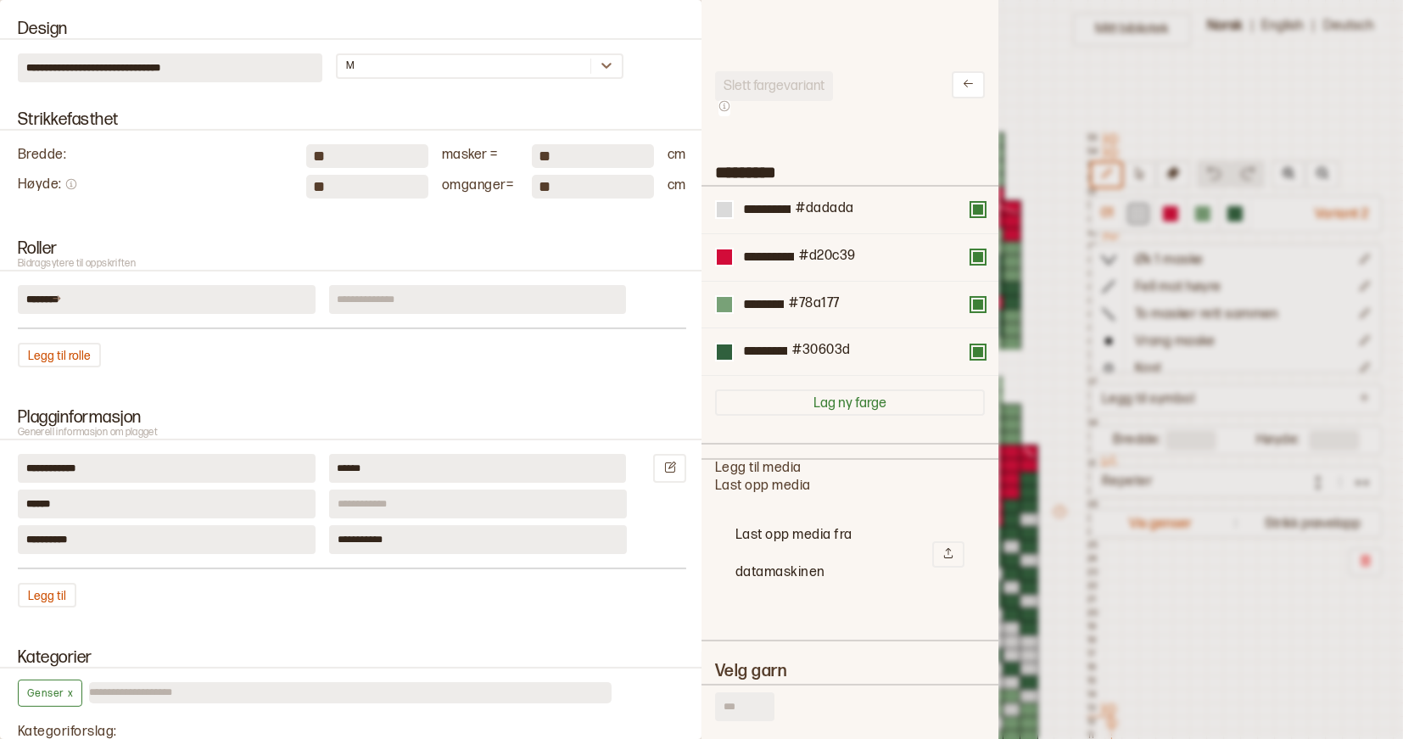
click at [370, 289] on input at bounding box center [478, 299] width 298 height 29
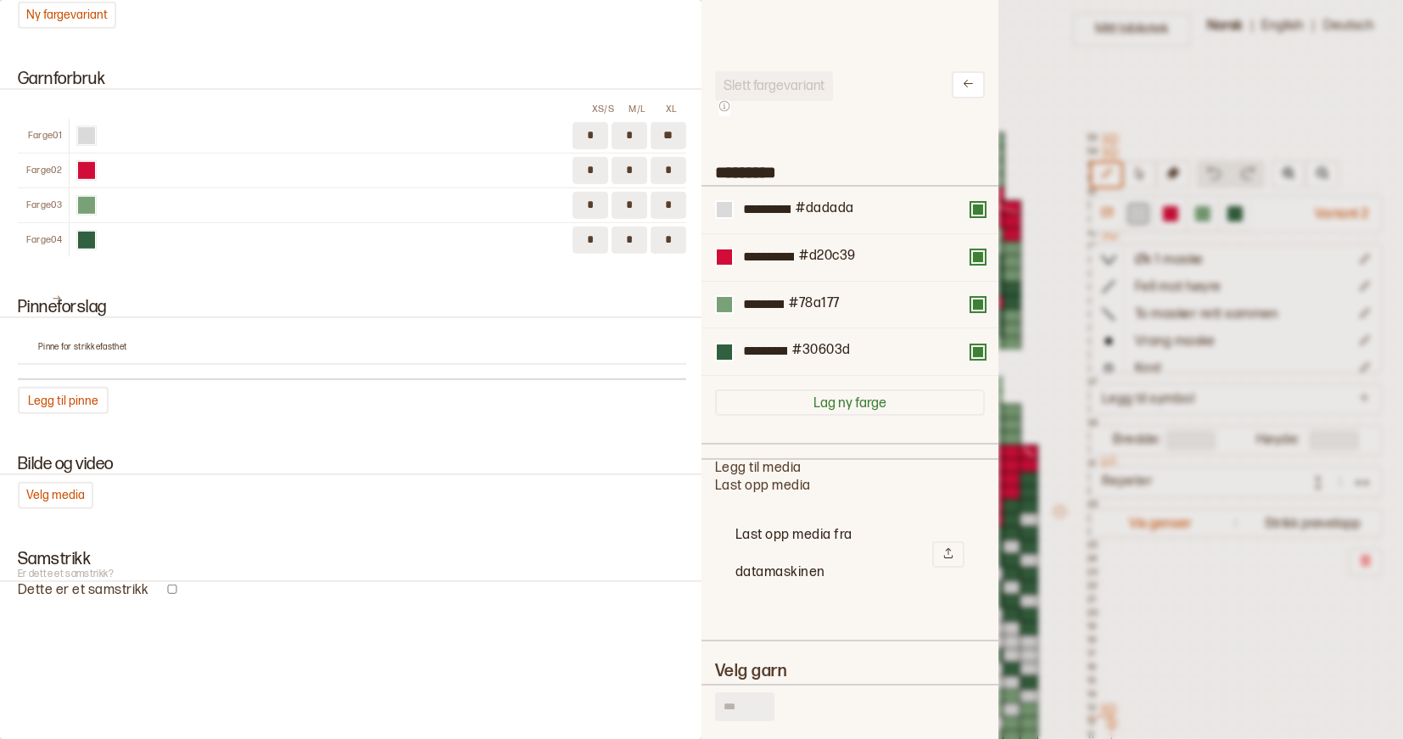
scroll to position [1669, 0]
type input "**********"
click at [505, 631] on div "**********" at bounding box center [351, 369] width 702 height 739
click at [1051, 580] on div at bounding box center [701, 369] width 1403 height 739
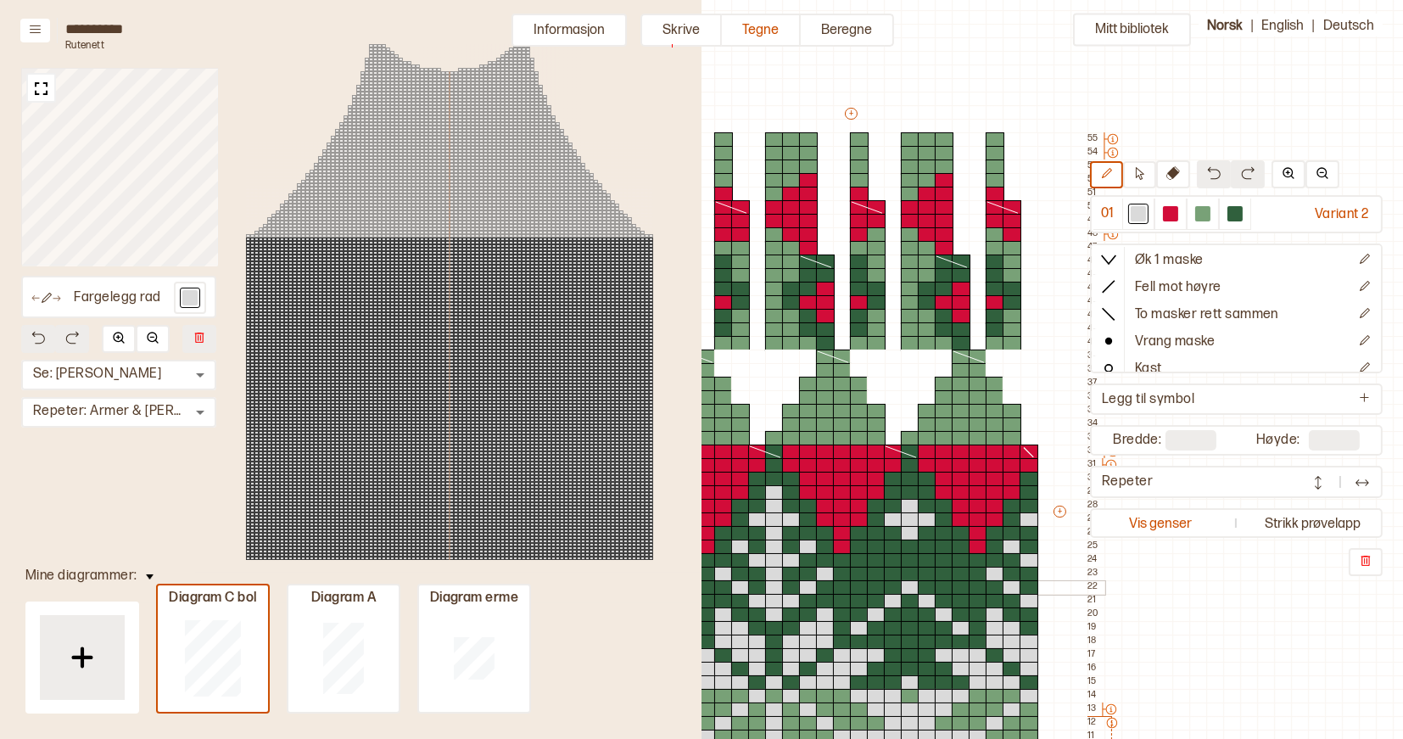
click at [868, 591] on div at bounding box center [876, 587] width 19 height 15
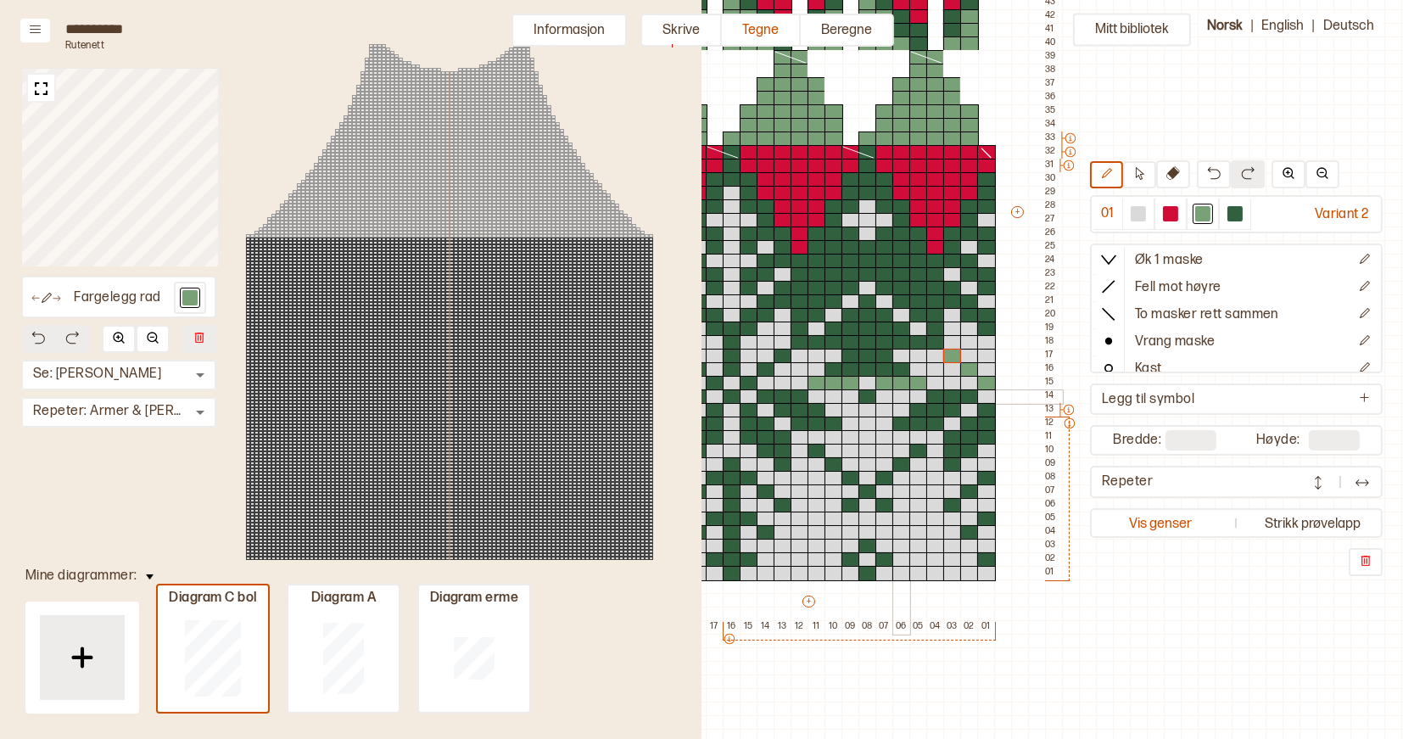
scroll to position [353, 590]
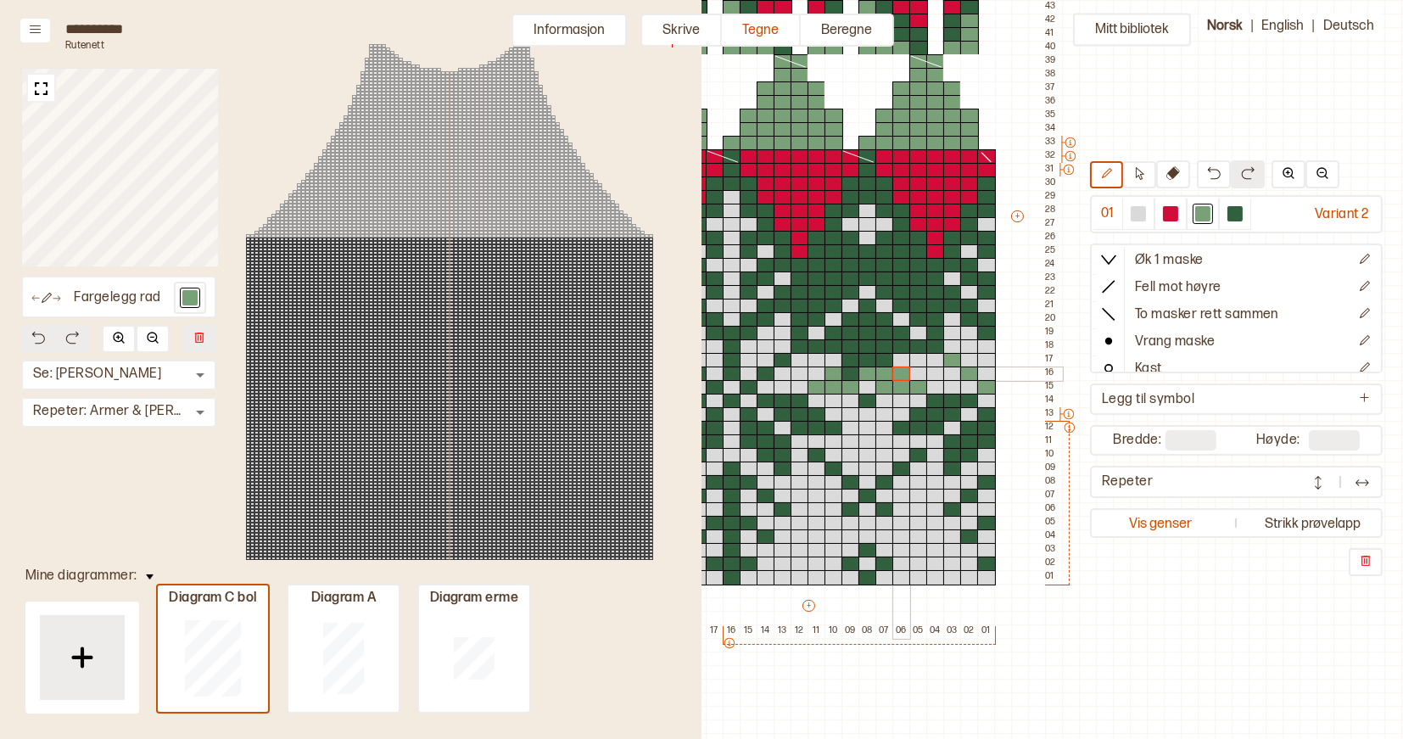
drag, startPoint x: 837, startPoint y: 374, endPoint x: 897, endPoint y: 375, distance: 59.4
click at [897, 375] on div "+ + + + 22 21 20 19 18 17 16 15 14 13 12 11 10 09 08 07 06 05 04 03 02 01 55 54…" at bounding box center [824, 224] width 475 height 828
click at [850, 380] on div at bounding box center [851, 387] width 19 height 15
click at [850, 372] on div at bounding box center [851, 374] width 19 height 15
drag, startPoint x: 850, startPoint y: 359, endPoint x: 877, endPoint y: 360, distance: 27.2
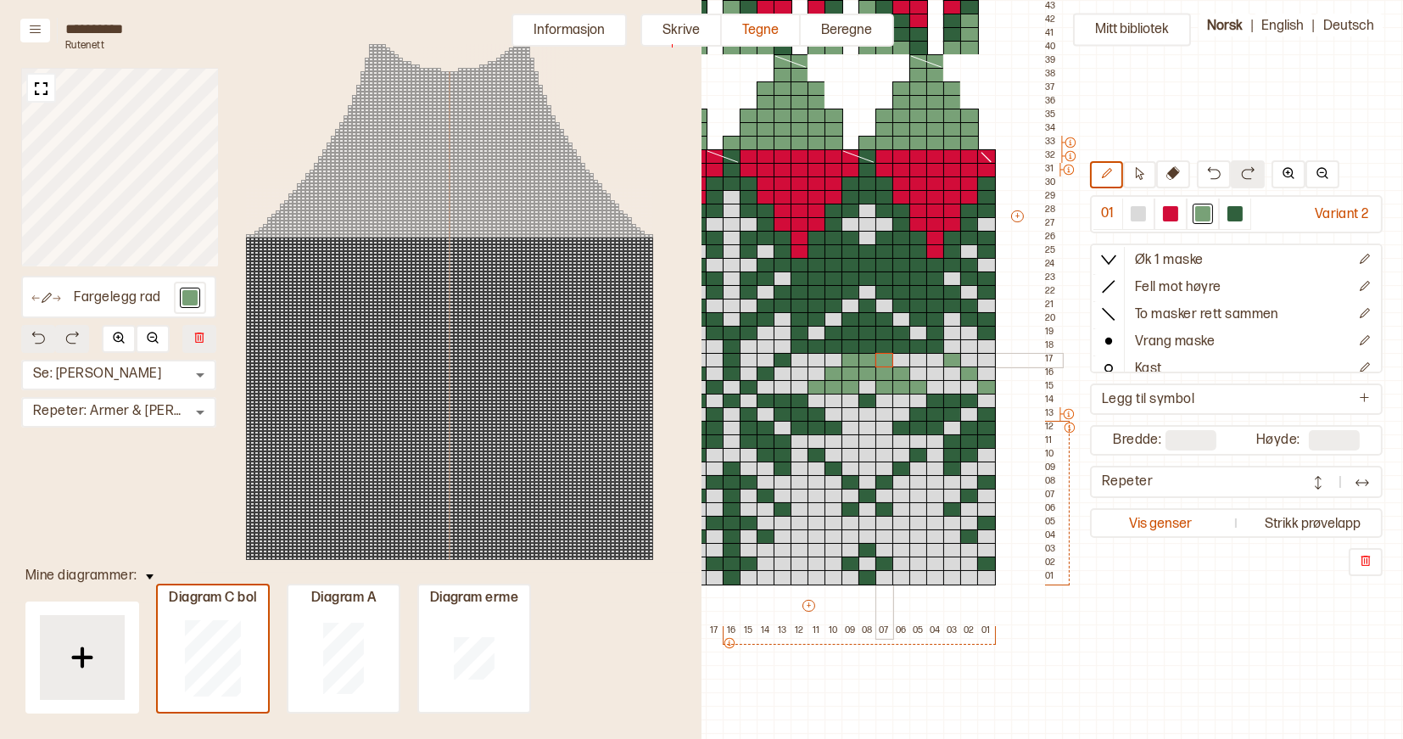
click at [877, 360] on div "+ + + + 22 21 20 19 18 17 16 15 14 13 12 11 10 09 08 07 06 05 04 03 02 01 55 54…" at bounding box center [824, 224] width 475 height 828
drag, startPoint x: 800, startPoint y: 347, endPoint x: 931, endPoint y: 347, distance: 130.7
click at [931, 347] on div "+ + + + 22 21 20 19 18 17 16 15 14 13 12 11 10 09 08 07 06 05 04 03 02 01 55 54…" at bounding box center [824, 224] width 475 height 828
drag, startPoint x: 934, startPoint y: 330, endPoint x: 934, endPoint y: 268, distance: 61.9
click at [934, 267] on div "+ + + + 22 21 20 19 18 17 16 15 14 13 12 11 10 09 08 07 06 05 04 03 02 01 55 54…" at bounding box center [824, 224] width 475 height 828
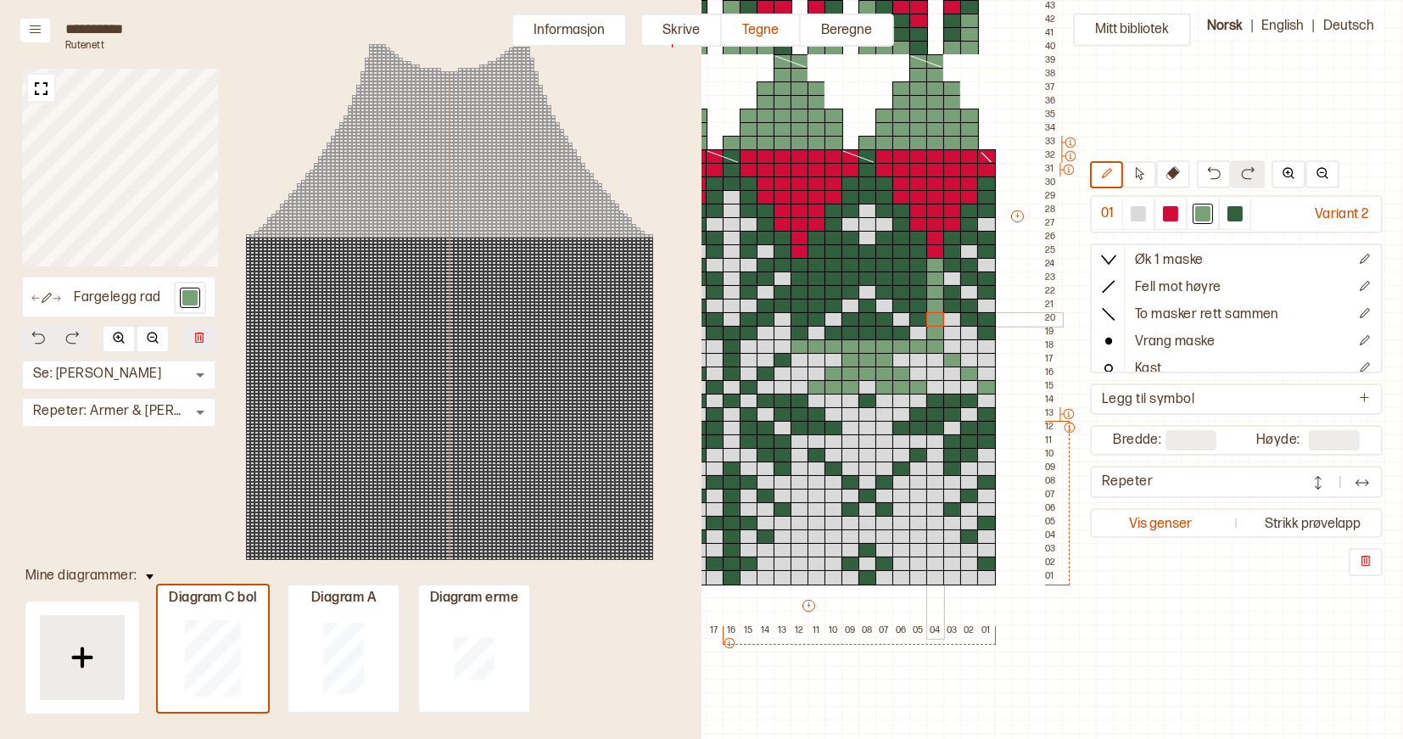
click at [934, 318] on div at bounding box center [935, 319] width 19 height 15
click at [951, 241] on div at bounding box center [952, 238] width 19 height 15
click at [951, 248] on div at bounding box center [952, 251] width 19 height 15
click at [952, 264] on div at bounding box center [952, 265] width 19 height 15
click at [971, 213] on div at bounding box center [969, 211] width 19 height 15
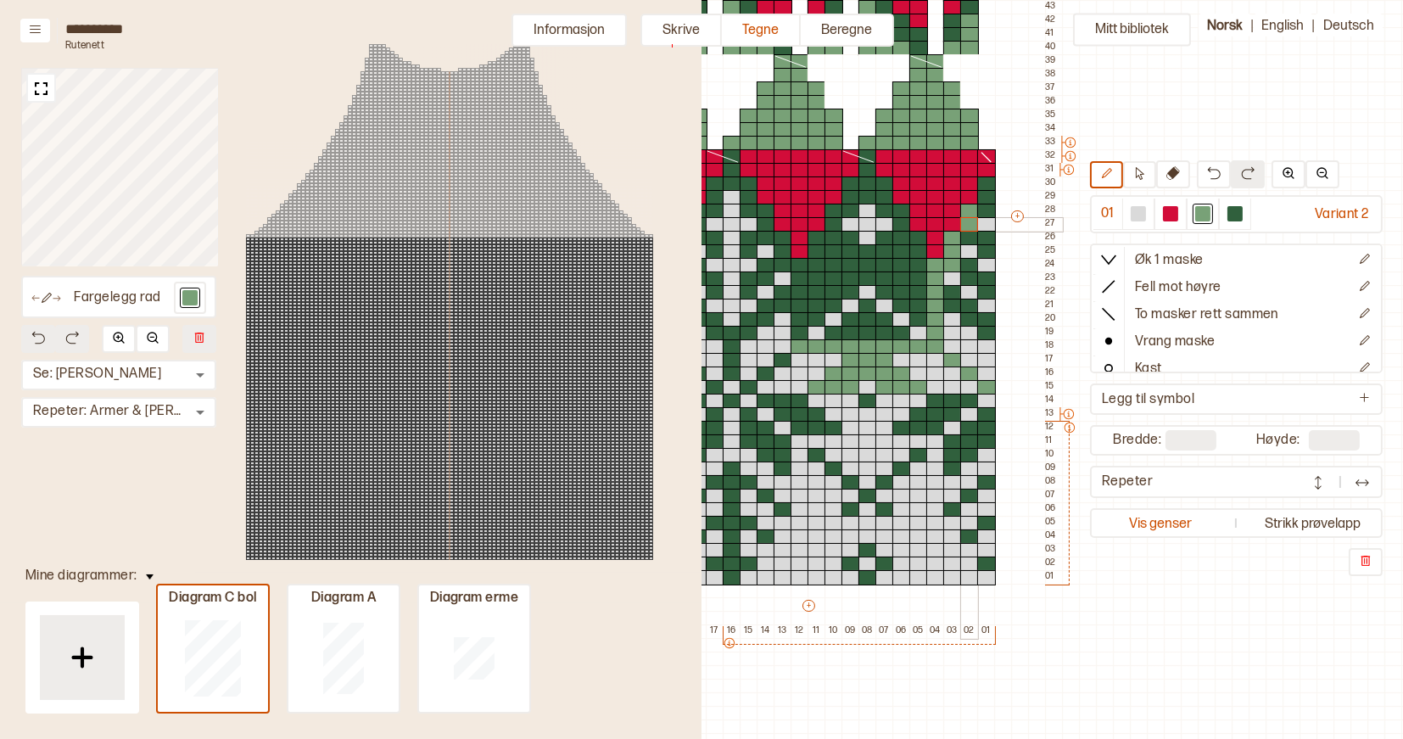
click at [971, 223] on div at bounding box center [969, 224] width 19 height 15
click at [970, 237] on div at bounding box center [969, 238] width 19 height 15
click at [988, 182] on div at bounding box center [986, 183] width 19 height 15
drag, startPoint x: 988, startPoint y: 196, endPoint x: 988, endPoint y: 206, distance: 10.2
click at [988, 196] on div at bounding box center [986, 197] width 19 height 15
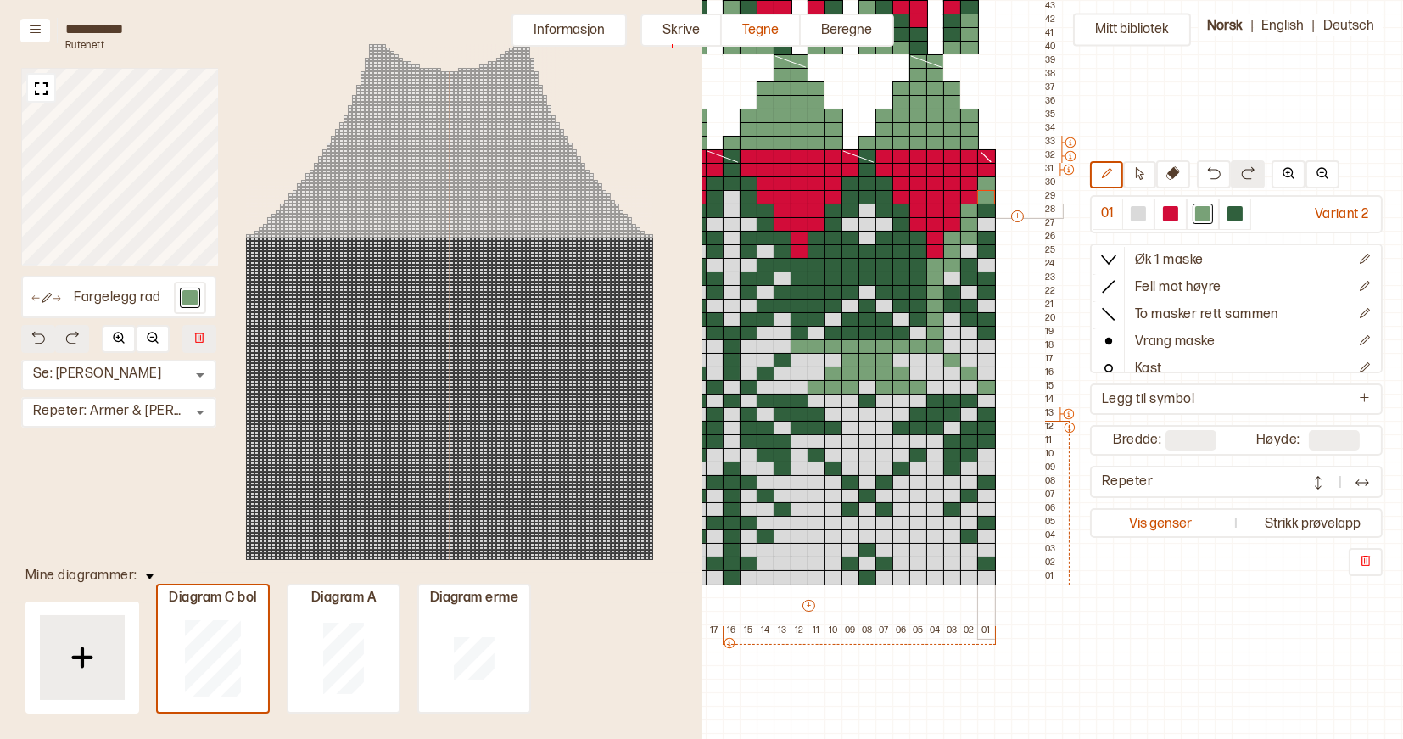
click at [988, 212] on div at bounding box center [986, 211] width 19 height 15
click at [988, 240] on div at bounding box center [986, 238] width 19 height 15
click at [988, 251] on div at bounding box center [986, 251] width 19 height 15
click at [973, 263] on div at bounding box center [969, 265] width 19 height 15
click at [973, 273] on div at bounding box center [969, 278] width 19 height 15
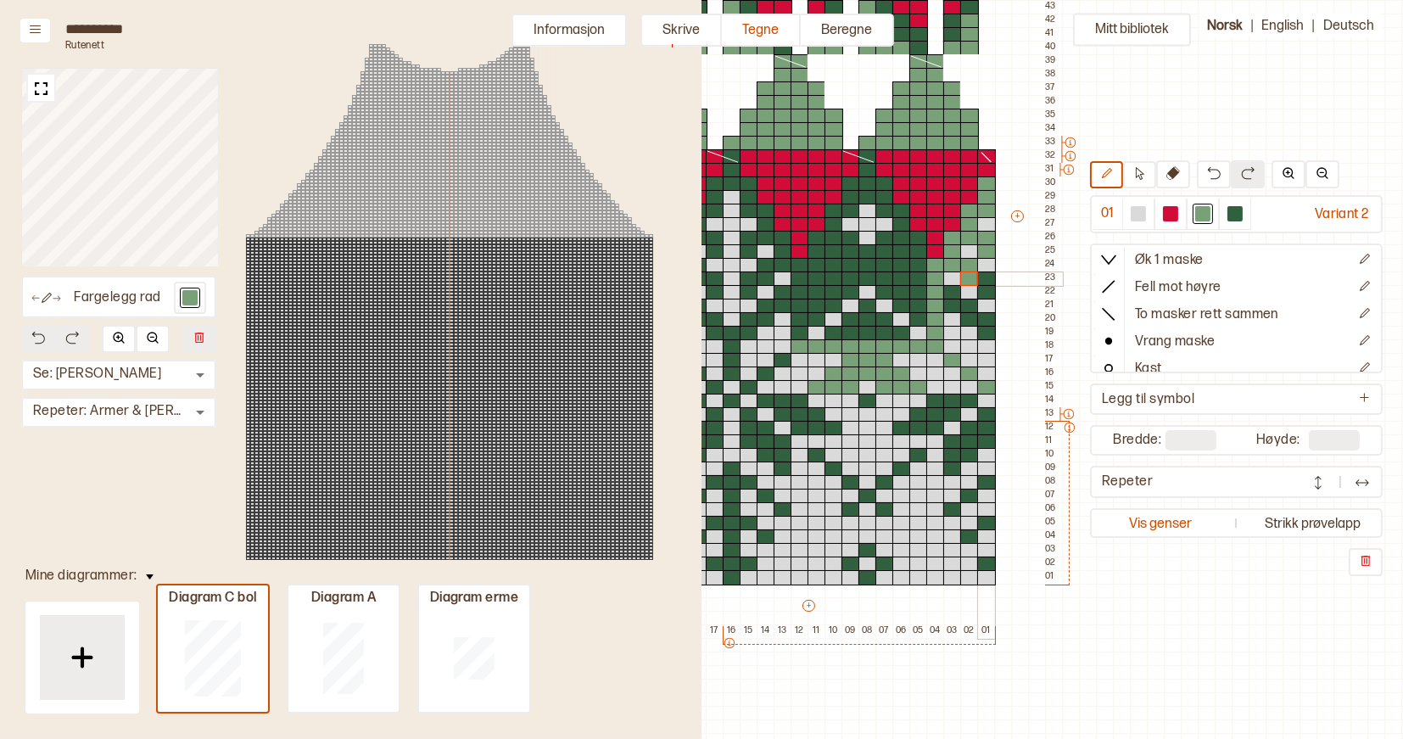
click at [985, 279] on div at bounding box center [986, 278] width 19 height 15
click at [985, 290] on div at bounding box center [986, 292] width 19 height 15
click at [954, 292] on div at bounding box center [952, 292] width 19 height 15
click at [954, 303] on div at bounding box center [952, 306] width 19 height 15
click at [964, 303] on div at bounding box center [969, 306] width 19 height 15
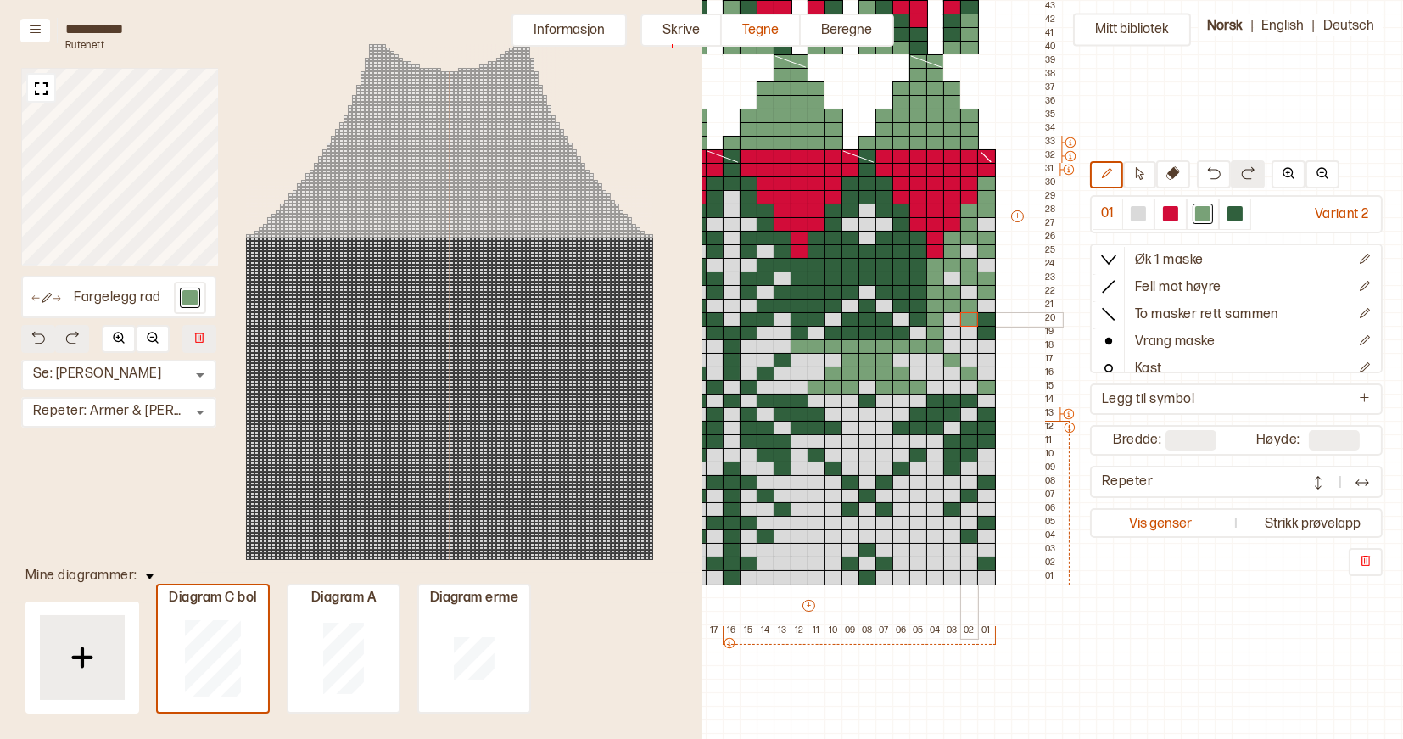
click at [965, 321] on div at bounding box center [969, 319] width 19 height 15
click at [982, 321] on div at bounding box center [986, 319] width 19 height 15
click at [982, 328] on div at bounding box center [986, 333] width 19 height 15
drag, startPoint x: 832, startPoint y: 332, endPoint x: 889, endPoint y: 332, distance: 56.8
click at [889, 332] on div "+ + + + 22 21 20 19 18 17 16 15 14 13 12 11 10 09 08 07 06 05 04 03 02 01 55 54…" at bounding box center [824, 224] width 475 height 828
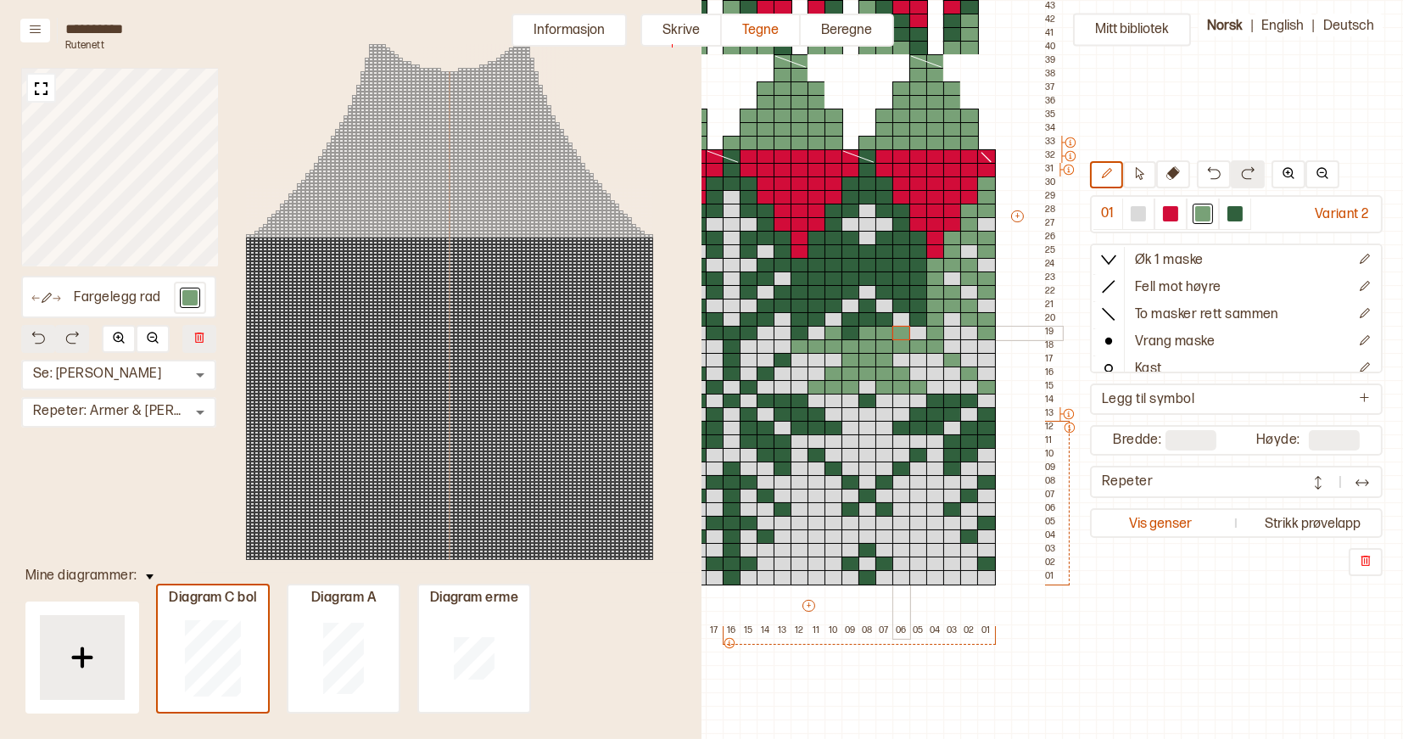
click at [896, 332] on div at bounding box center [902, 333] width 19 height 15
click at [852, 335] on div at bounding box center [851, 333] width 19 height 15
click at [852, 323] on div at bounding box center [851, 319] width 19 height 15
click at [863, 321] on div at bounding box center [868, 319] width 19 height 15
click at [880, 321] on div at bounding box center [885, 319] width 19 height 15
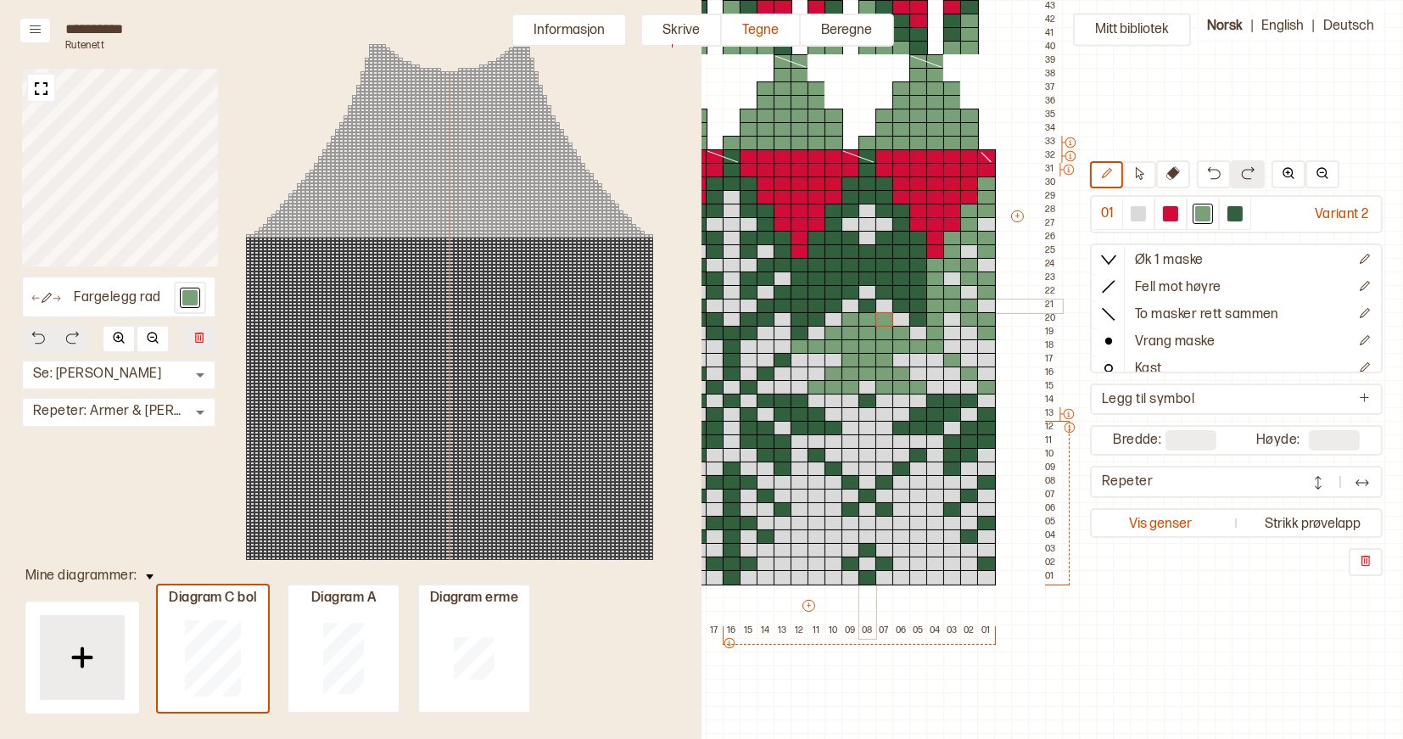
click at [867, 307] on div at bounding box center [868, 306] width 19 height 15
drag, startPoint x: 915, startPoint y: 239, endPoint x: 915, endPoint y: 306, distance: 67.0
click at [915, 307] on div "+ + + + 22 21 20 19 18 17 16 15 14 13 12 11 10 09 08 07 06 05 04 03 02 01 55 54…" at bounding box center [824, 224] width 475 height 828
click at [918, 318] on div at bounding box center [919, 319] width 19 height 15
click at [918, 253] on div at bounding box center [919, 251] width 19 height 15
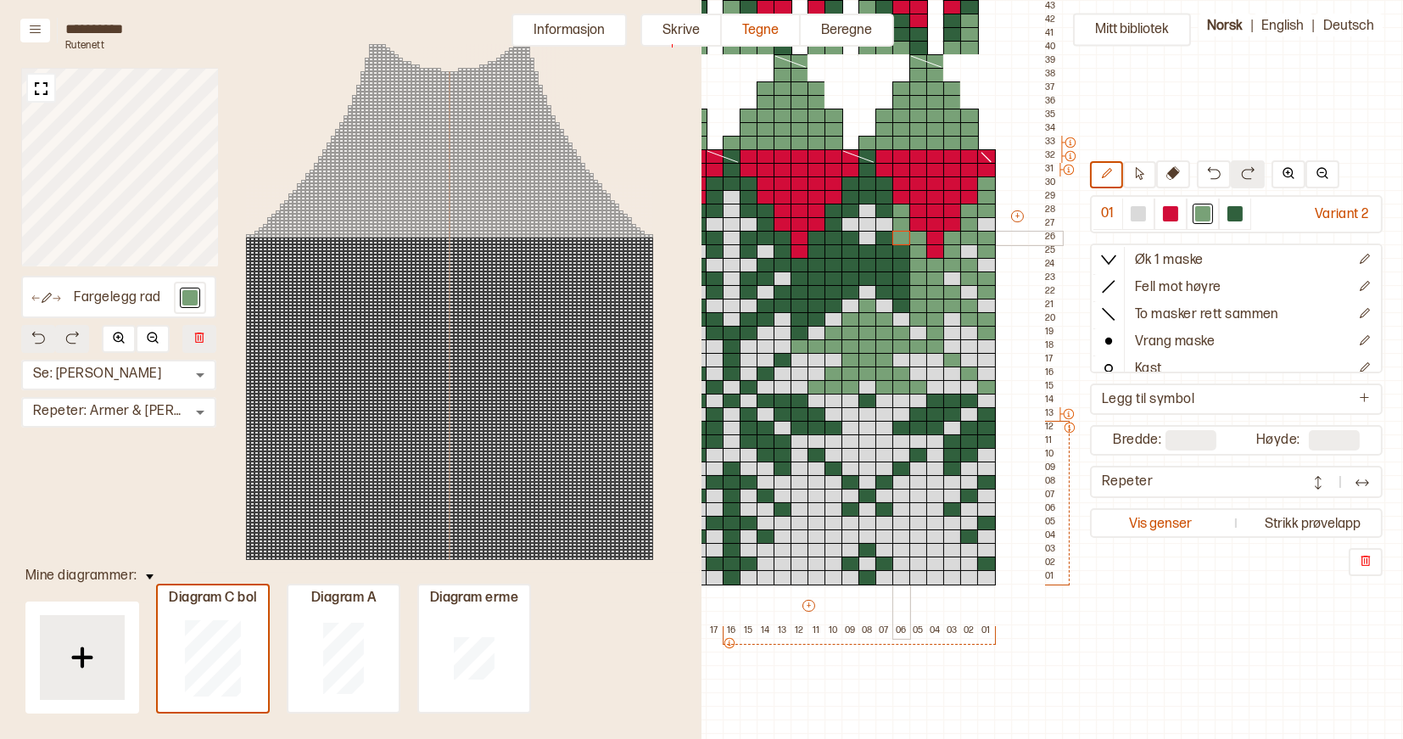
drag, startPoint x: 900, startPoint y: 213, endPoint x: 900, endPoint y: 269, distance: 56.0
click at [900, 269] on div "+ + + + 22 21 20 19 18 17 16 15 14 13 12 11 10 09 08 07 06 05 04 03 02 01 55 54…" at bounding box center [824, 224] width 475 height 828
click at [900, 255] on div at bounding box center [902, 251] width 19 height 15
click at [902, 275] on div at bounding box center [902, 278] width 19 height 15
click at [902, 290] on div at bounding box center [902, 292] width 19 height 15
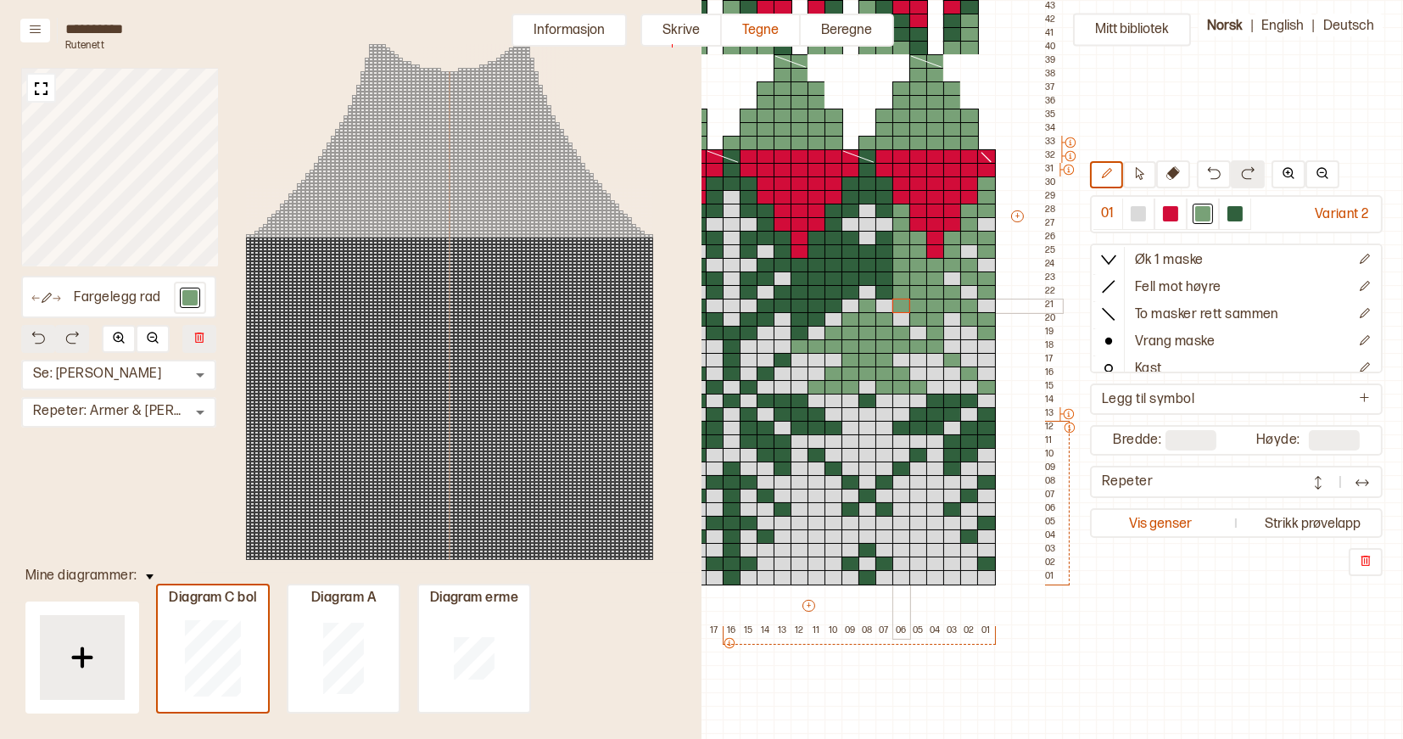
click at [902, 299] on div at bounding box center [902, 306] width 19 height 15
drag, startPoint x: 887, startPoint y: 291, endPoint x: 884, endPoint y: 239, distance: 51.8
click at [884, 239] on div "+ + + + 22 21 20 19 18 17 16 15 14 13 12 11 10 09 08 07 06 05 04 03 02 01 55 54…" at bounding box center [824, 224] width 475 height 828
click at [870, 251] on div at bounding box center [868, 251] width 19 height 15
click at [870, 262] on div at bounding box center [868, 265] width 19 height 15
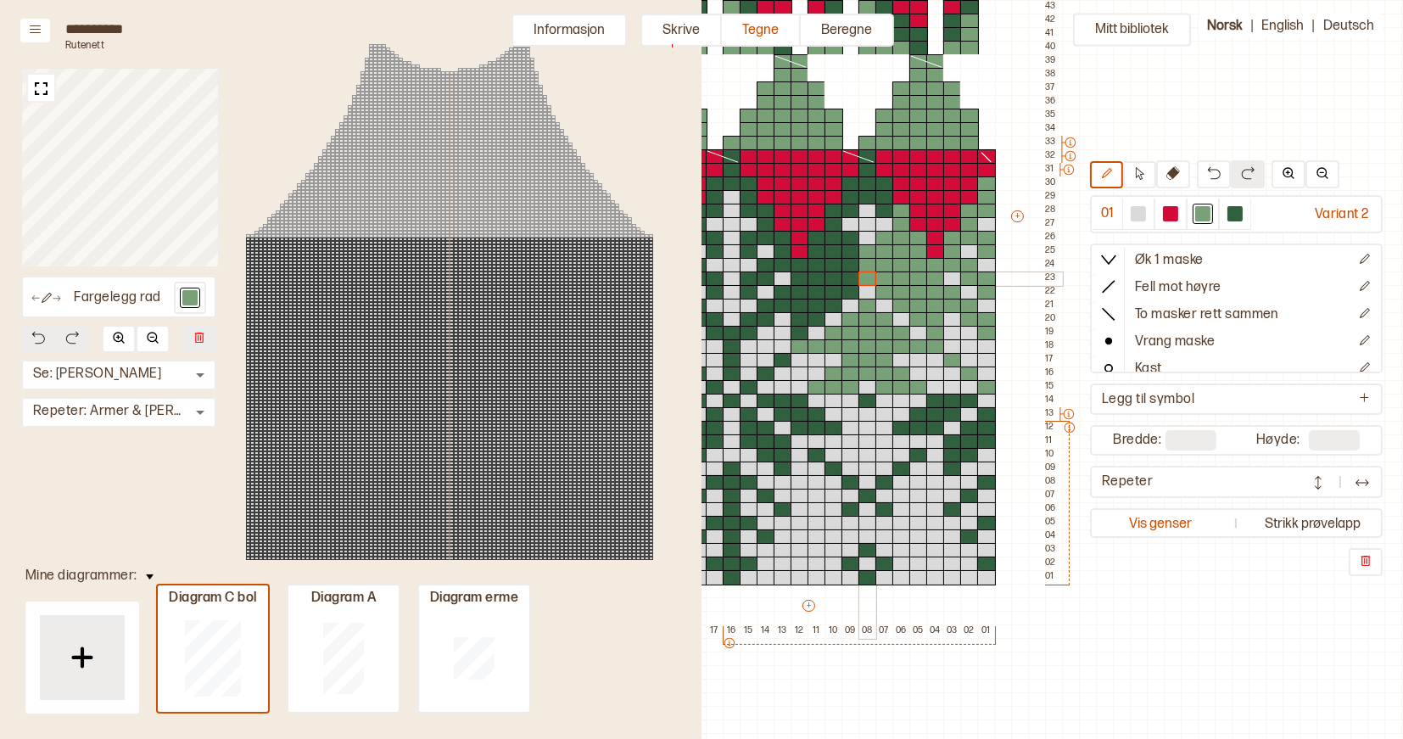
click at [868, 280] on div at bounding box center [868, 278] width 19 height 15
drag, startPoint x: 801, startPoint y: 331, endPoint x: 813, endPoint y: 312, distance: 22.1
click at [813, 312] on div "+ + + + 22 21 20 19 18 17 16 15 14 13 12 11 10 09 08 07 06 05 04 03 02 01 55 54…" at bounding box center [824, 224] width 475 height 828
click at [852, 295] on div at bounding box center [851, 292] width 19 height 15
click at [818, 243] on div "+ + + + 22 21 20 19 18 17 16 15 14 13 12 11 10 09 08 07 06 05 04 03 02 01 55 54…" at bounding box center [824, 224] width 475 height 828
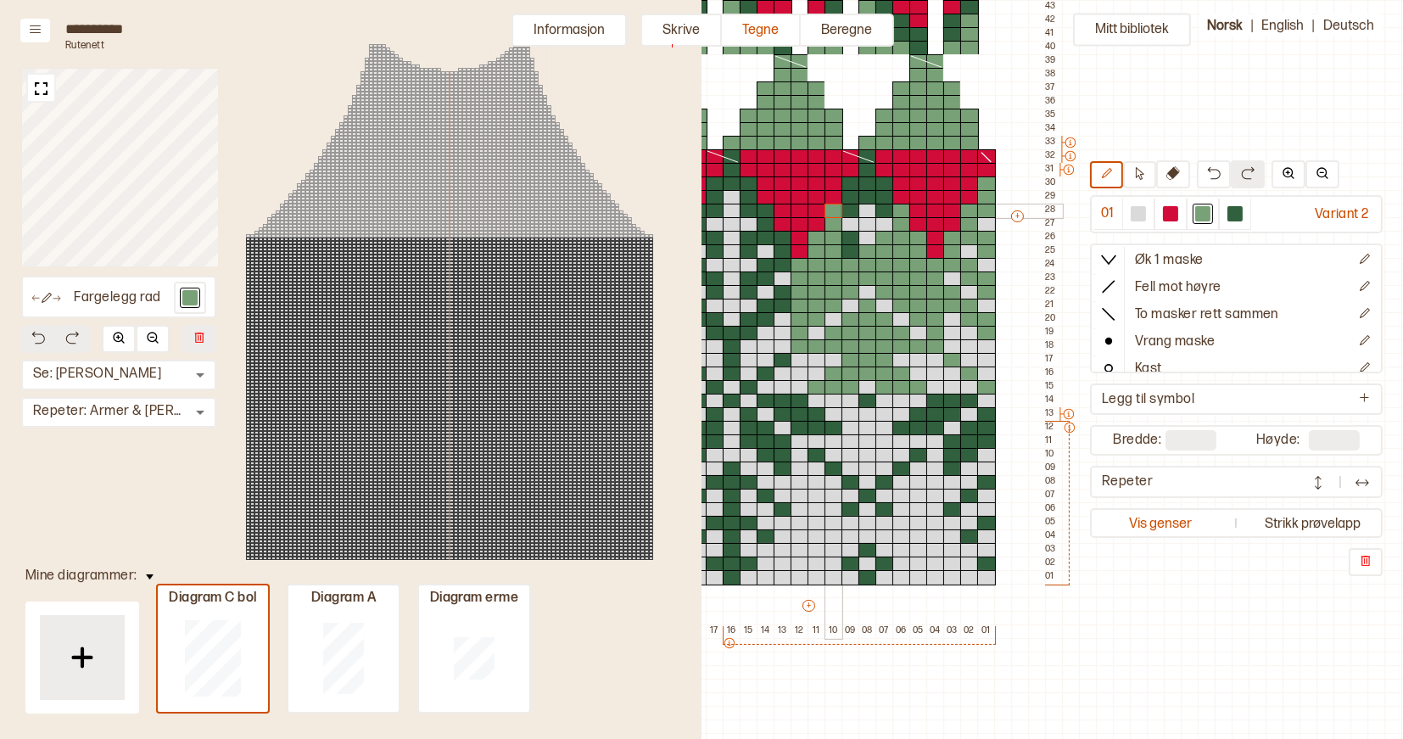
drag, startPoint x: 832, startPoint y: 251, endPoint x: 833, endPoint y: 214, distance: 37.3
click at [833, 214] on div "+ + + + 22 21 20 19 18 17 16 15 14 13 12 11 10 09 08 07 06 05 04 03 02 01 55 54…" at bounding box center [824, 224] width 475 height 828
drag, startPoint x: 848, startPoint y: 251, endPoint x: 849, endPoint y: 240, distance: 11.2
click at [849, 240] on div "+ + + + 22 21 20 19 18 17 16 15 14 13 12 11 10 09 08 07 06 05 04 03 02 01 55 54…" at bounding box center [824, 224] width 475 height 828
drag, startPoint x: 852, startPoint y: 206, endPoint x: 882, endPoint y: 203, distance: 29.9
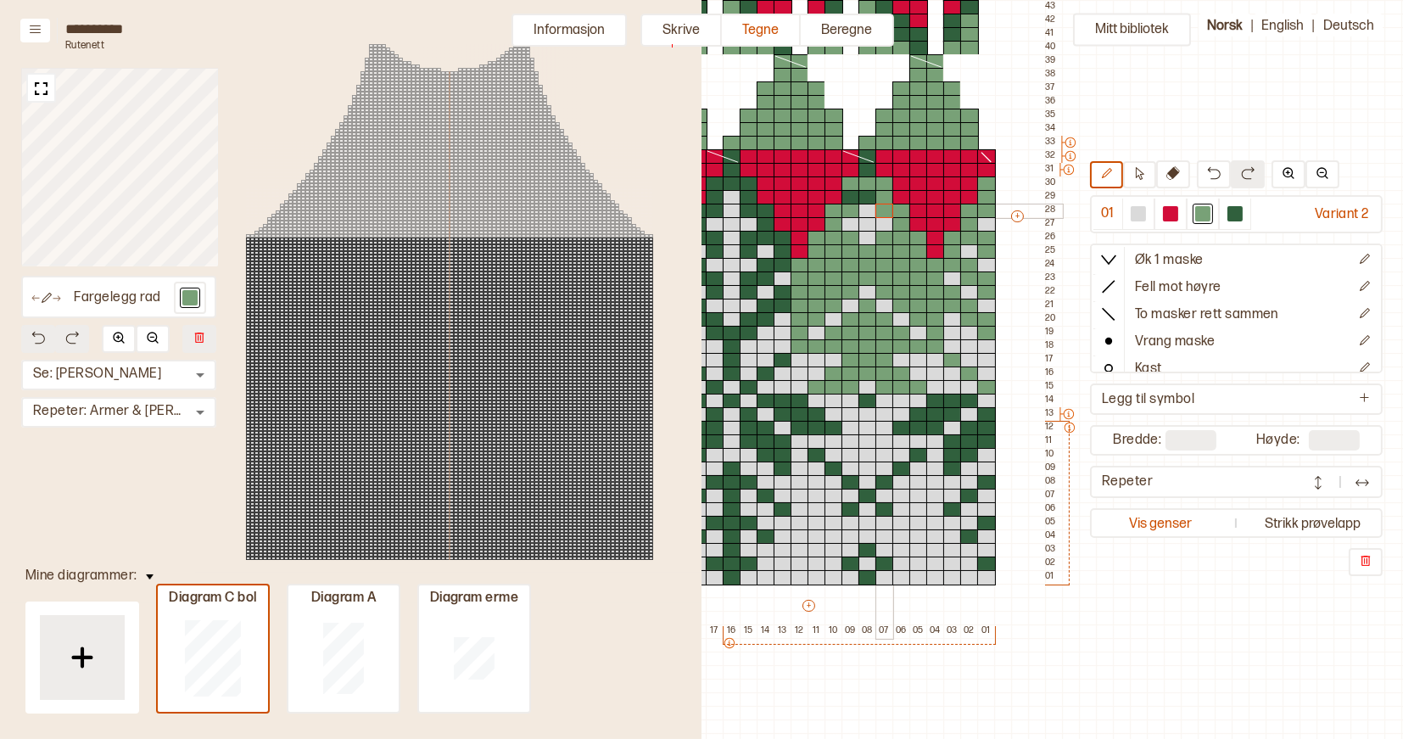
click at [882, 203] on div "+ + + + 22 21 20 19 18 17 16 15 14 13 12 11 10 09 08 07 06 05 04 03 02 01 55 54…" at bounding box center [824, 224] width 475 height 828
click at [868, 199] on div at bounding box center [868, 197] width 19 height 15
click at [849, 199] on div at bounding box center [851, 197] width 19 height 15
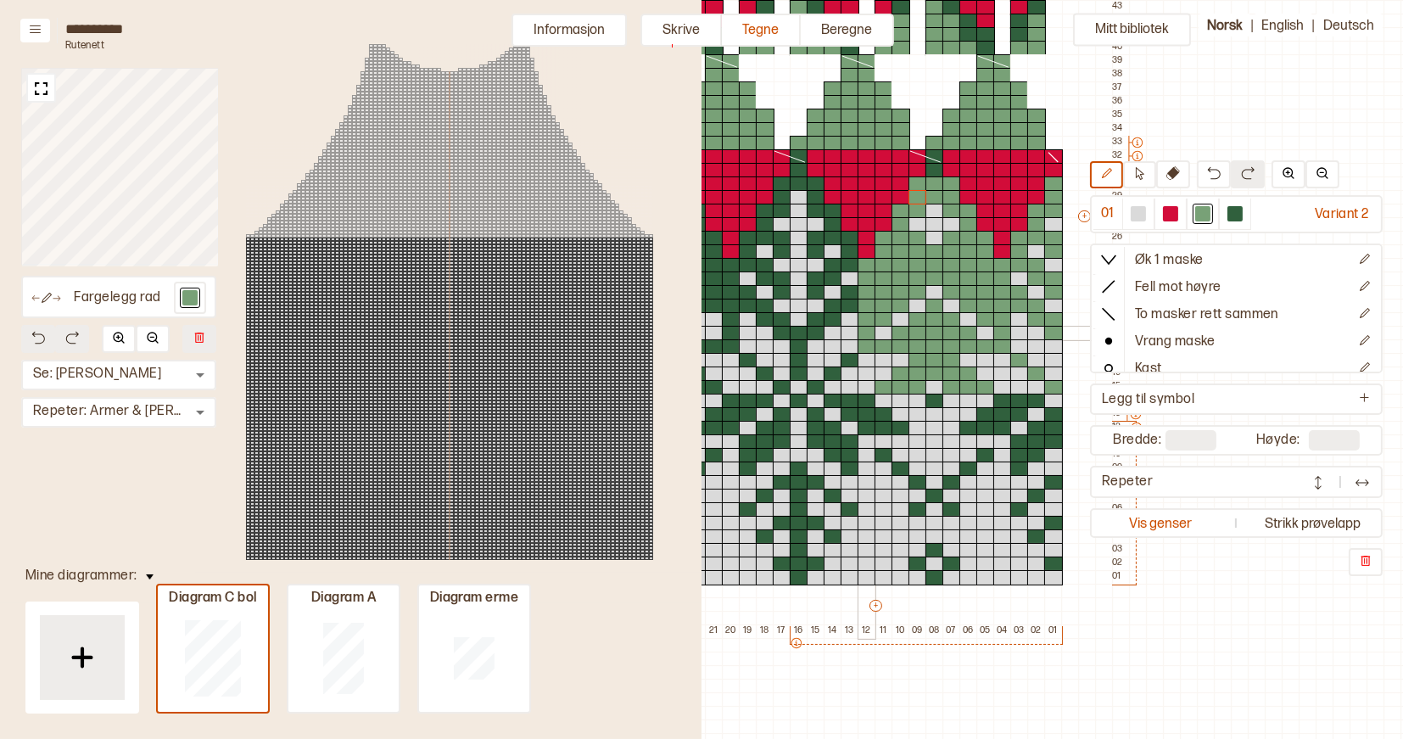
click at [814, 387] on div at bounding box center [816, 387] width 19 height 15
click at [783, 385] on div at bounding box center [782, 387] width 19 height 15
click at [835, 375] on div at bounding box center [833, 374] width 19 height 15
click at [846, 362] on div at bounding box center [850, 360] width 19 height 15
drag, startPoint x: 797, startPoint y: 331, endPoint x: 798, endPoint y: 372, distance: 40.8
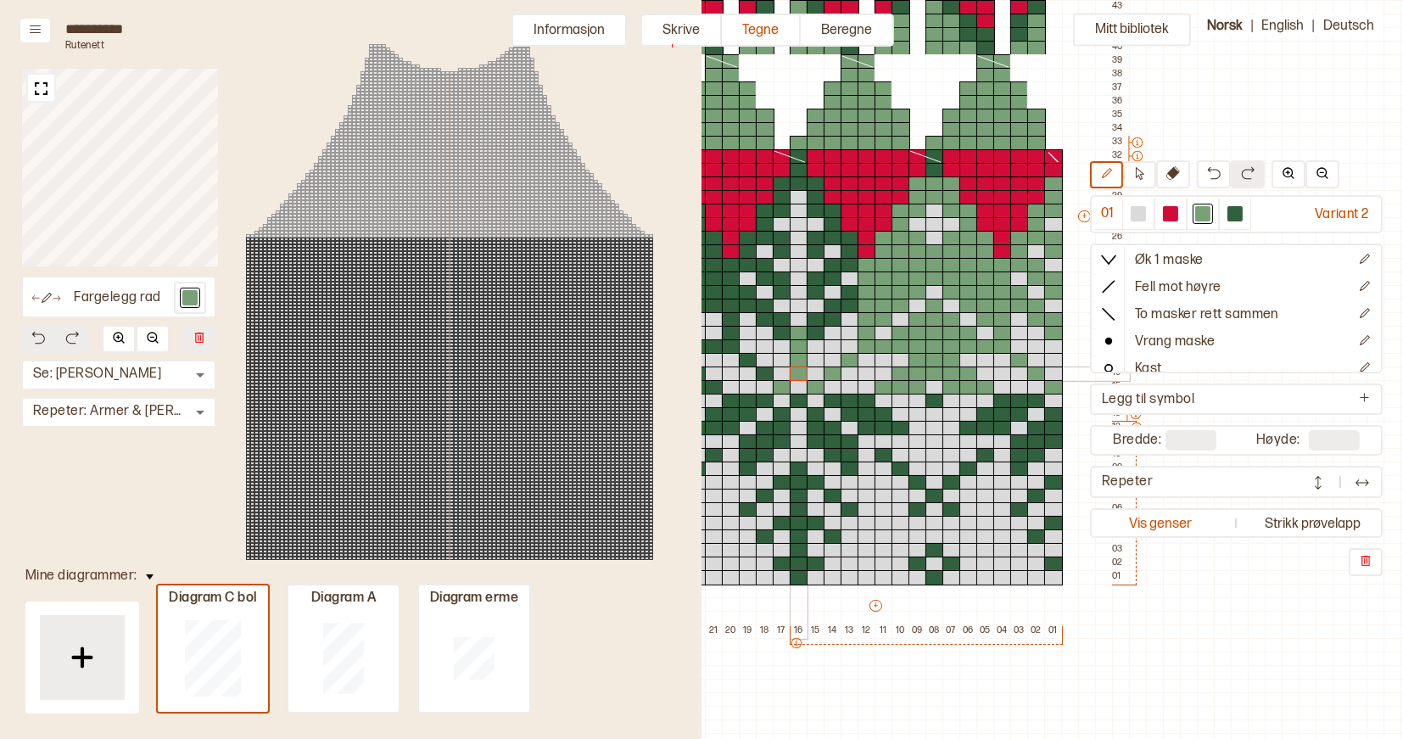
click at [798, 372] on div "+ + + + 22 21 20 19 18 17 16 15 14 13 12 11 10 09 08 07 06 05 04 03 02 01 55 54…" at bounding box center [891, 224] width 475 height 828
click at [815, 318] on div at bounding box center [816, 319] width 19 height 15
click at [815, 333] on div at bounding box center [816, 333] width 19 height 15
click at [828, 310] on div at bounding box center [833, 306] width 19 height 15
click at [831, 318] on div at bounding box center [833, 319] width 19 height 15
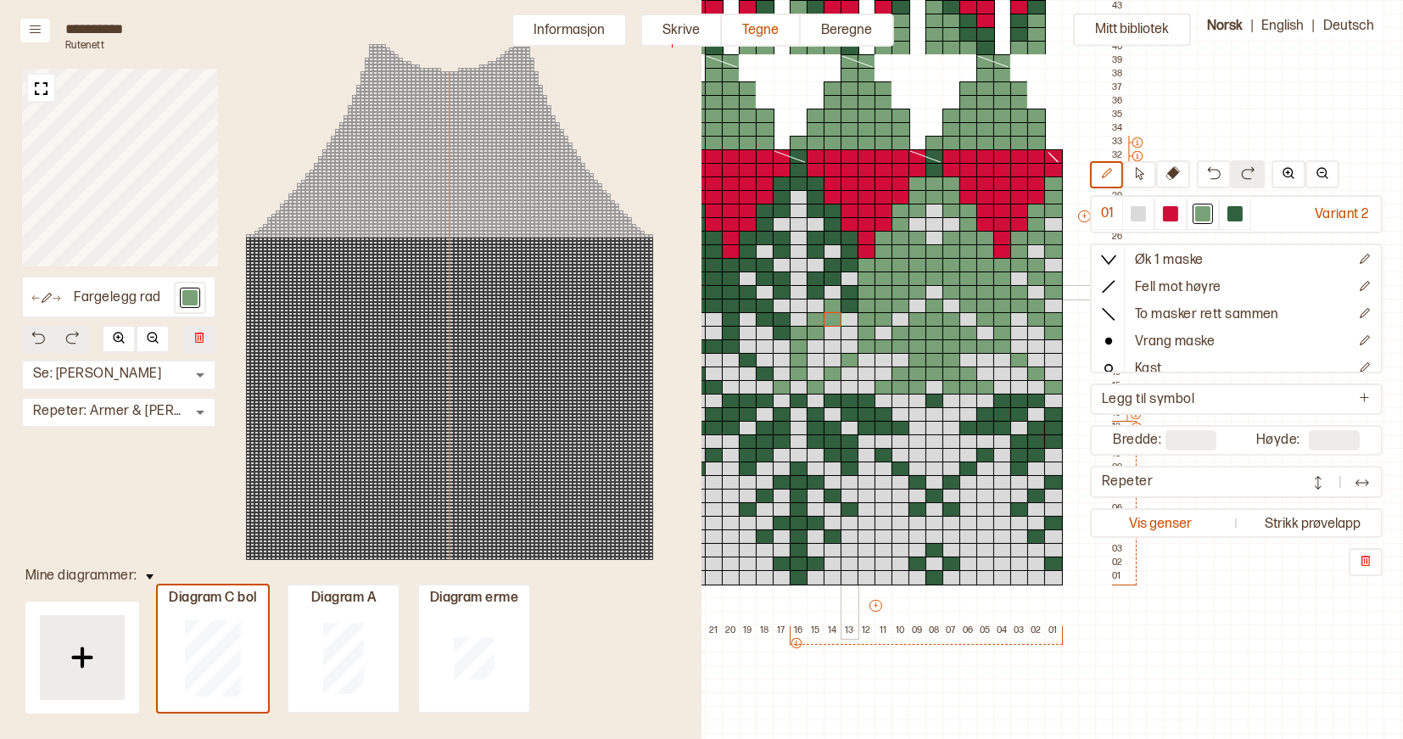
click at [847, 295] on div at bounding box center [850, 292] width 19 height 15
click at [851, 305] on div at bounding box center [850, 306] width 19 height 15
click at [819, 283] on div at bounding box center [816, 278] width 19 height 15
click at [819, 295] on div at bounding box center [816, 292] width 19 height 15
click at [832, 276] on div at bounding box center [833, 278] width 19 height 15
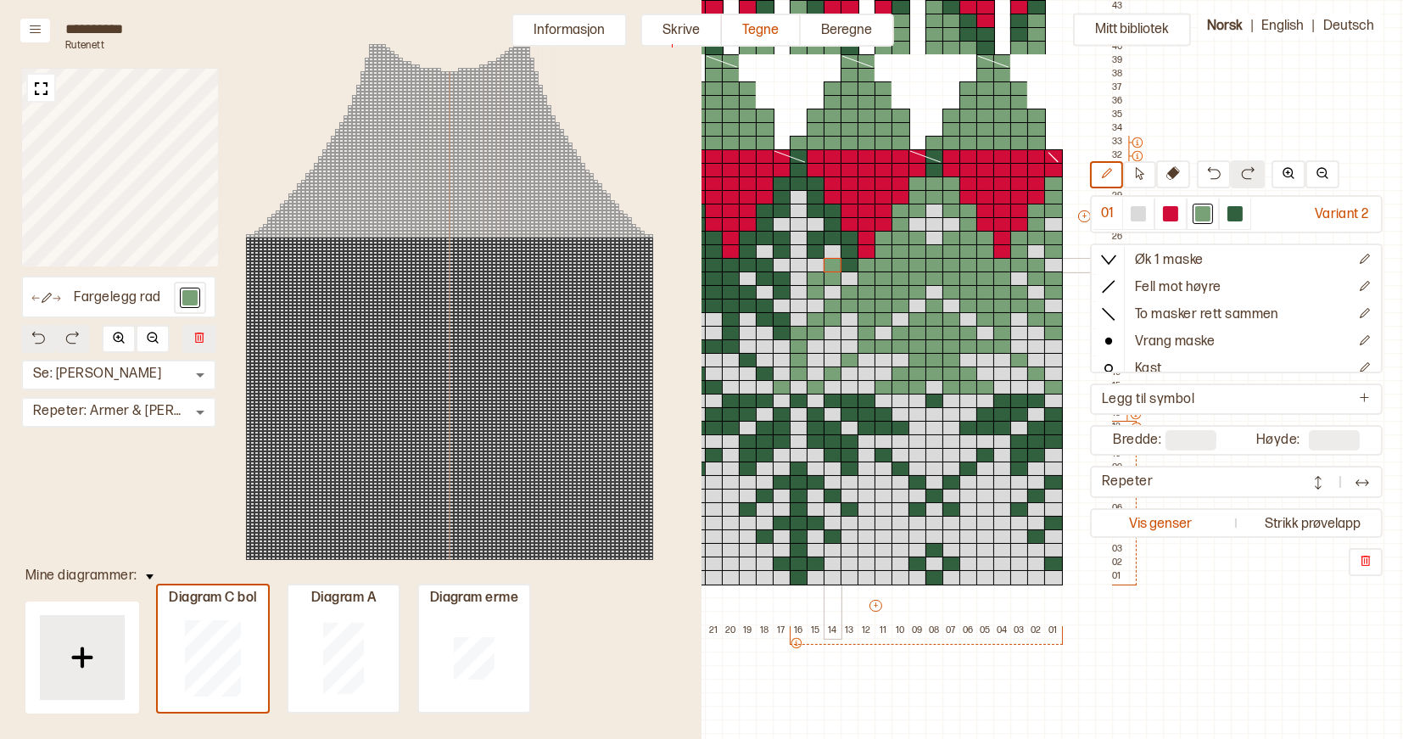
click at [832, 265] on div at bounding box center [833, 265] width 19 height 15
click at [847, 263] on div at bounding box center [850, 265] width 19 height 15
click at [847, 255] on div at bounding box center [850, 251] width 19 height 15
click at [848, 241] on div at bounding box center [850, 238] width 19 height 15
click at [842, 241] on div at bounding box center [850, 238] width 19 height 15
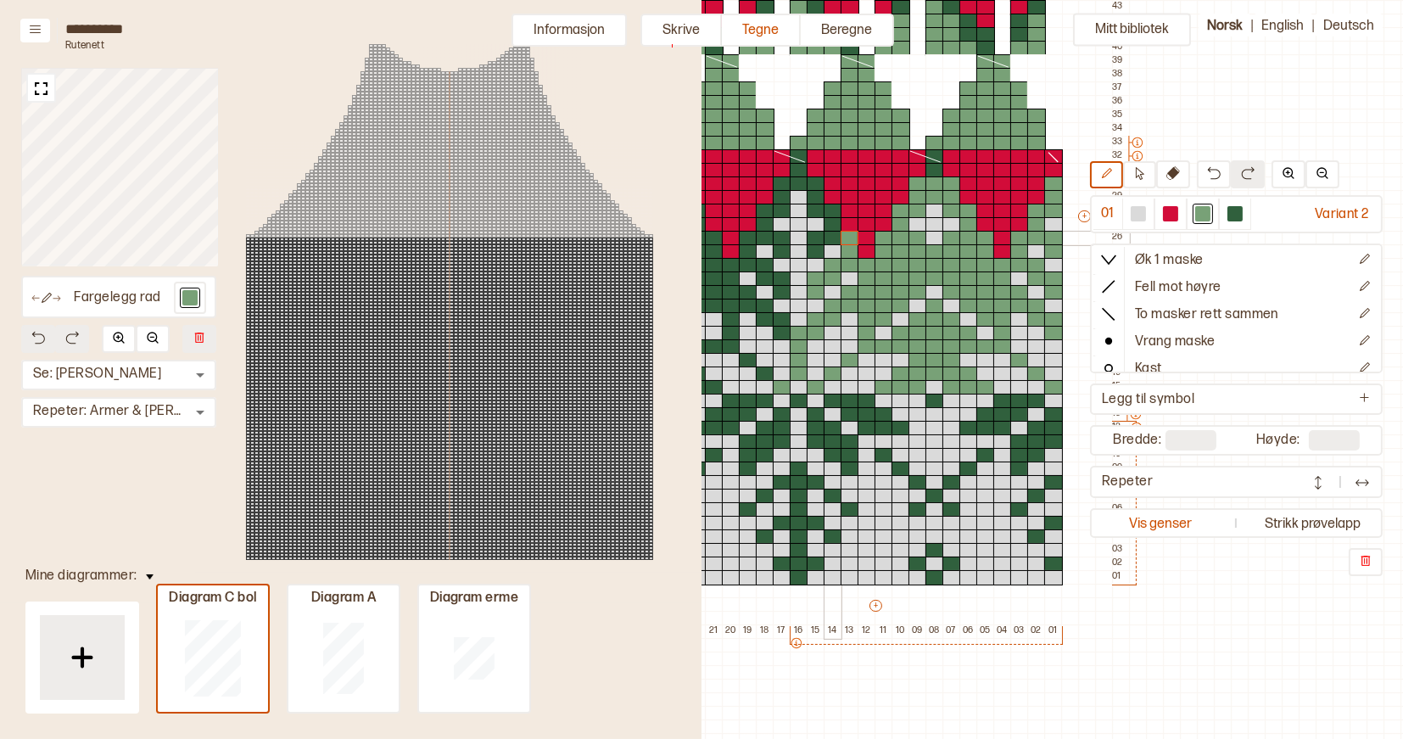
click at [832, 241] on div at bounding box center [833, 238] width 19 height 15
click at [818, 240] on div at bounding box center [816, 238] width 19 height 15
click at [818, 254] on div at bounding box center [816, 251] width 19 height 15
click at [831, 231] on div at bounding box center [833, 238] width 19 height 15
click at [831, 218] on div at bounding box center [833, 224] width 19 height 15
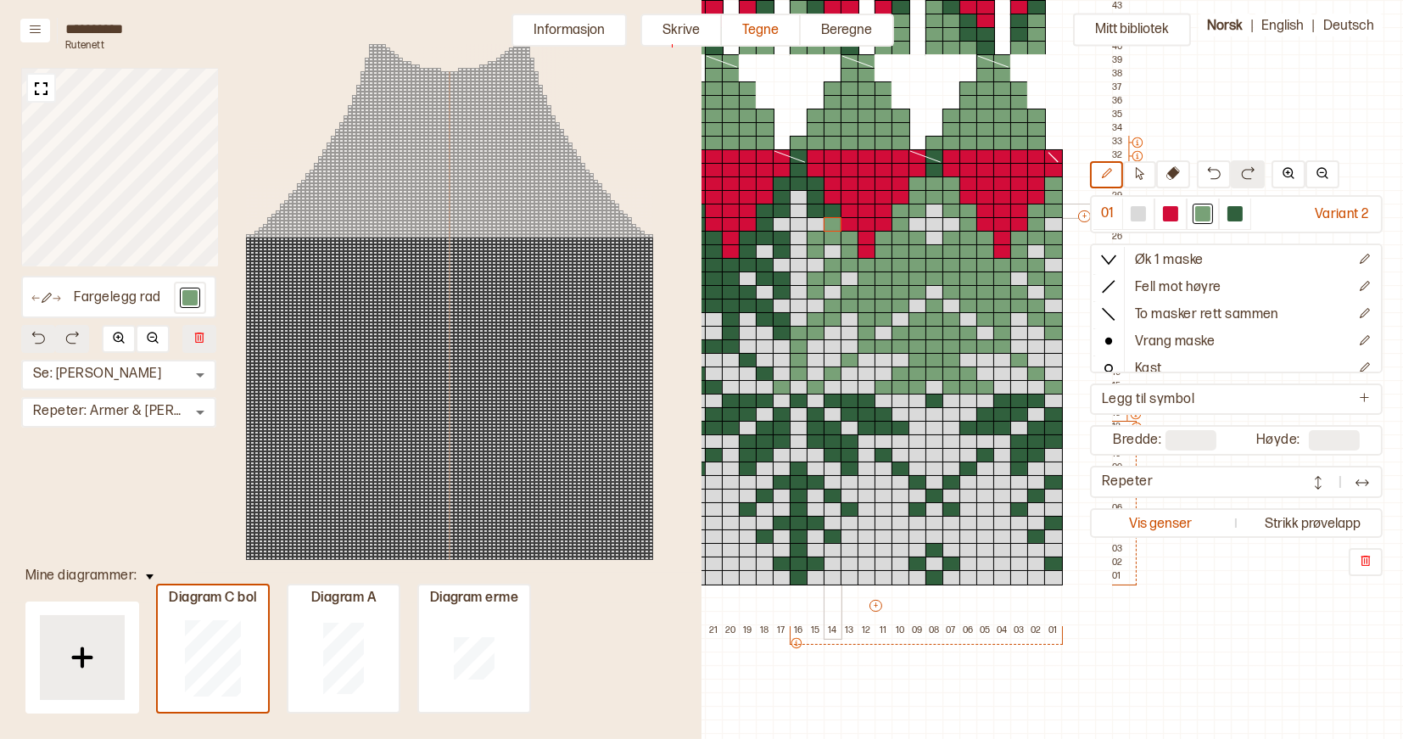
click at [831, 212] on div at bounding box center [833, 211] width 19 height 15
click at [816, 212] on div at bounding box center [816, 211] width 19 height 15
click at [815, 193] on div at bounding box center [816, 197] width 19 height 15
click at [815, 186] on div at bounding box center [816, 183] width 19 height 15
click at [800, 186] on div at bounding box center [799, 183] width 19 height 15
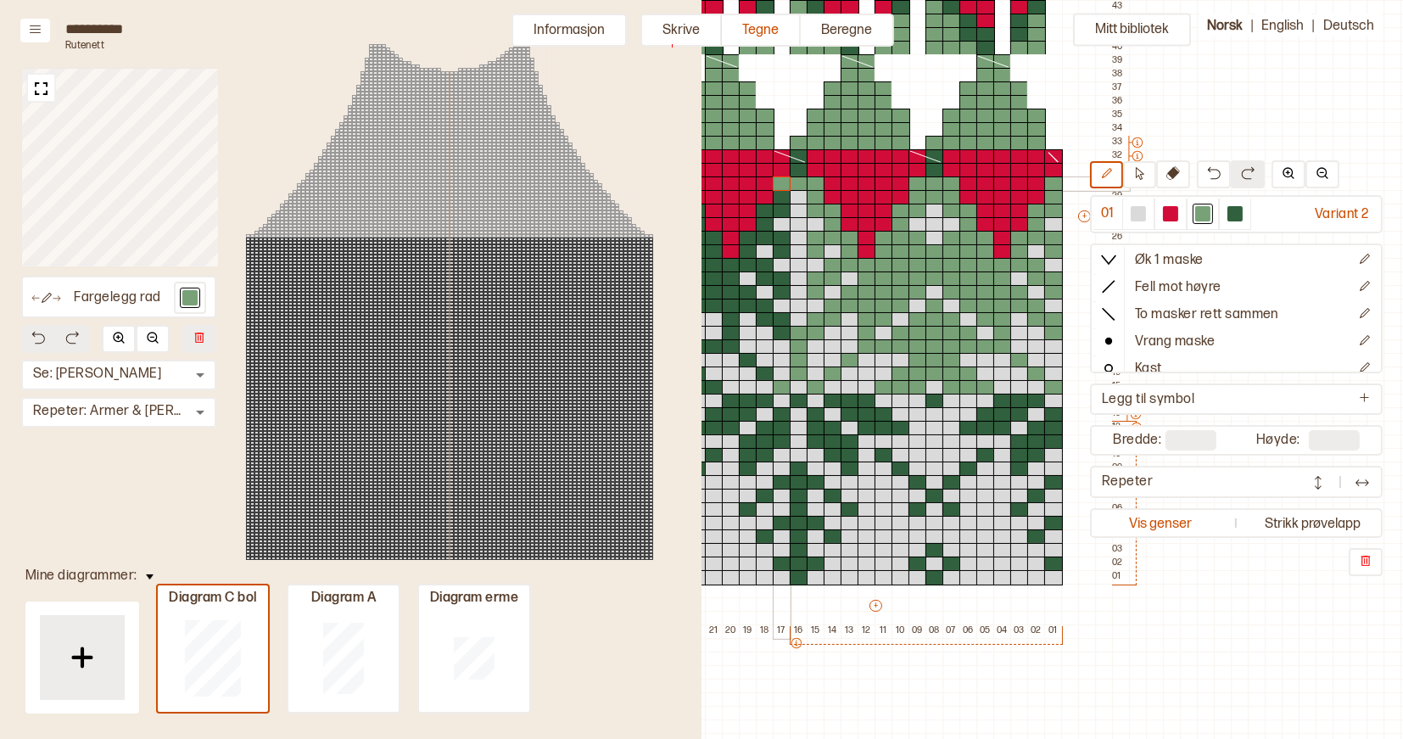
click at [786, 184] on div at bounding box center [782, 183] width 19 height 15
click at [781, 199] on div at bounding box center [782, 197] width 19 height 15
click at [781, 207] on div at bounding box center [782, 211] width 19 height 15
click at [768, 210] on div at bounding box center [765, 211] width 19 height 15
click at [768, 223] on div at bounding box center [765, 224] width 19 height 15
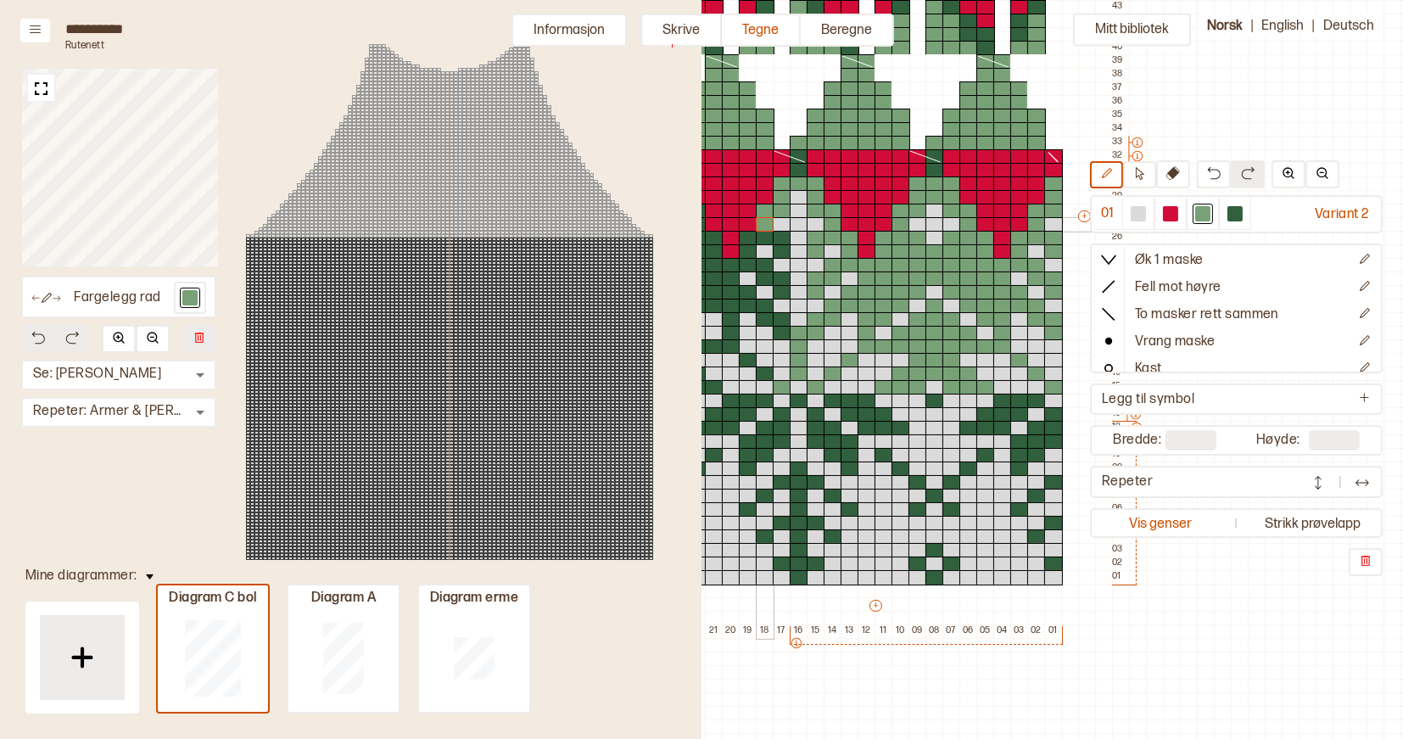
click at [768, 232] on div at bounding box center [765, 238] width 19 height 15
drag, startPoint x: 780, startPoint y: 237, endPoint x: 780, endPoint y: 254, distance: 17.0
click at [780, 237] on div at bounding box center [782, 238] width 19 height 15
click at [780, 254] on div at bounding box center [782, 251] width 19 height 15
click at [767, 265] on div at bounding box center [765, 265] width 19 height 15
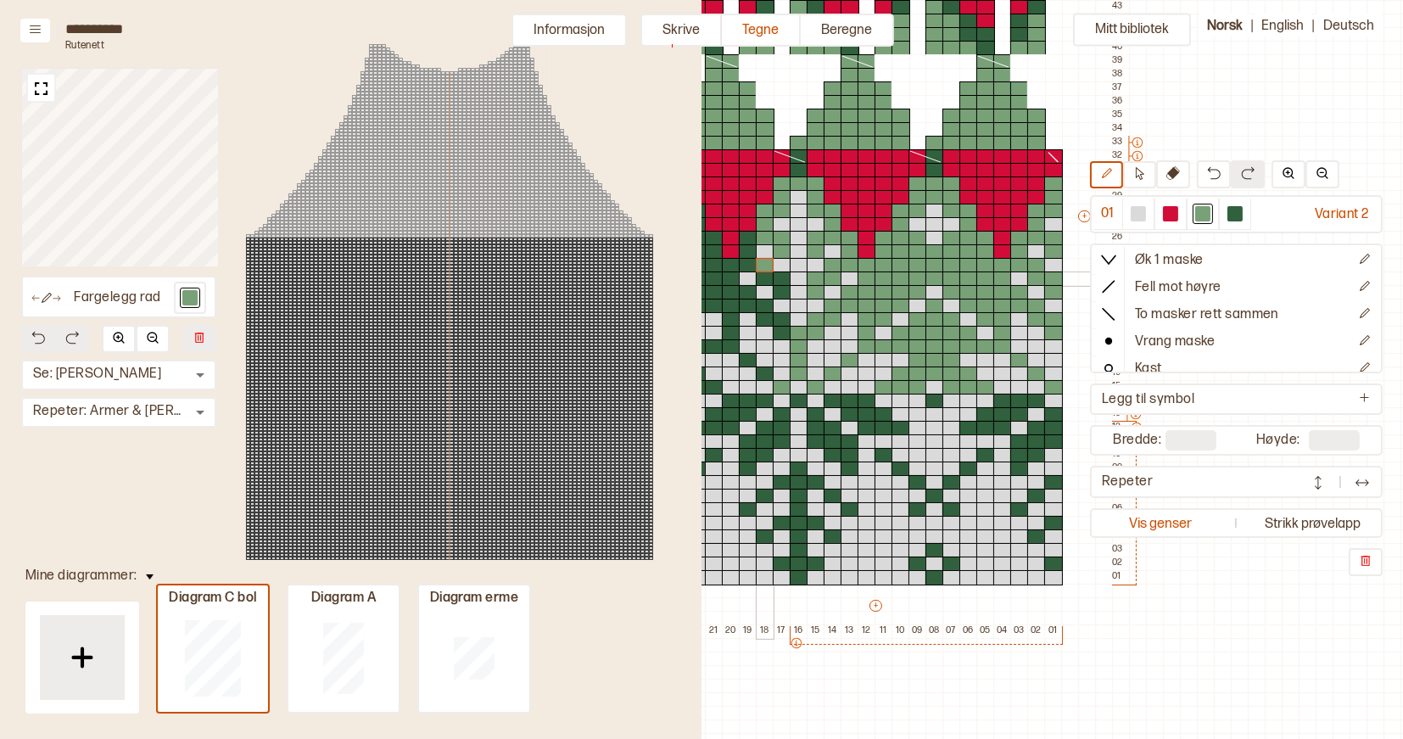
click at [766, 282] on div at bounding box center [765, 278] width 19 height 15
click at [781, 282] on div at bounding box center [782, 278] width 19 height 15
click at [781, 291] on div at bounding box center [782, 292] width 19 height 15
click at [770, 304] on div at bounding box center [765, 306] width 19 height 15
click at [770, 317] on div at bounding box center [765, 319] width 19 height 15
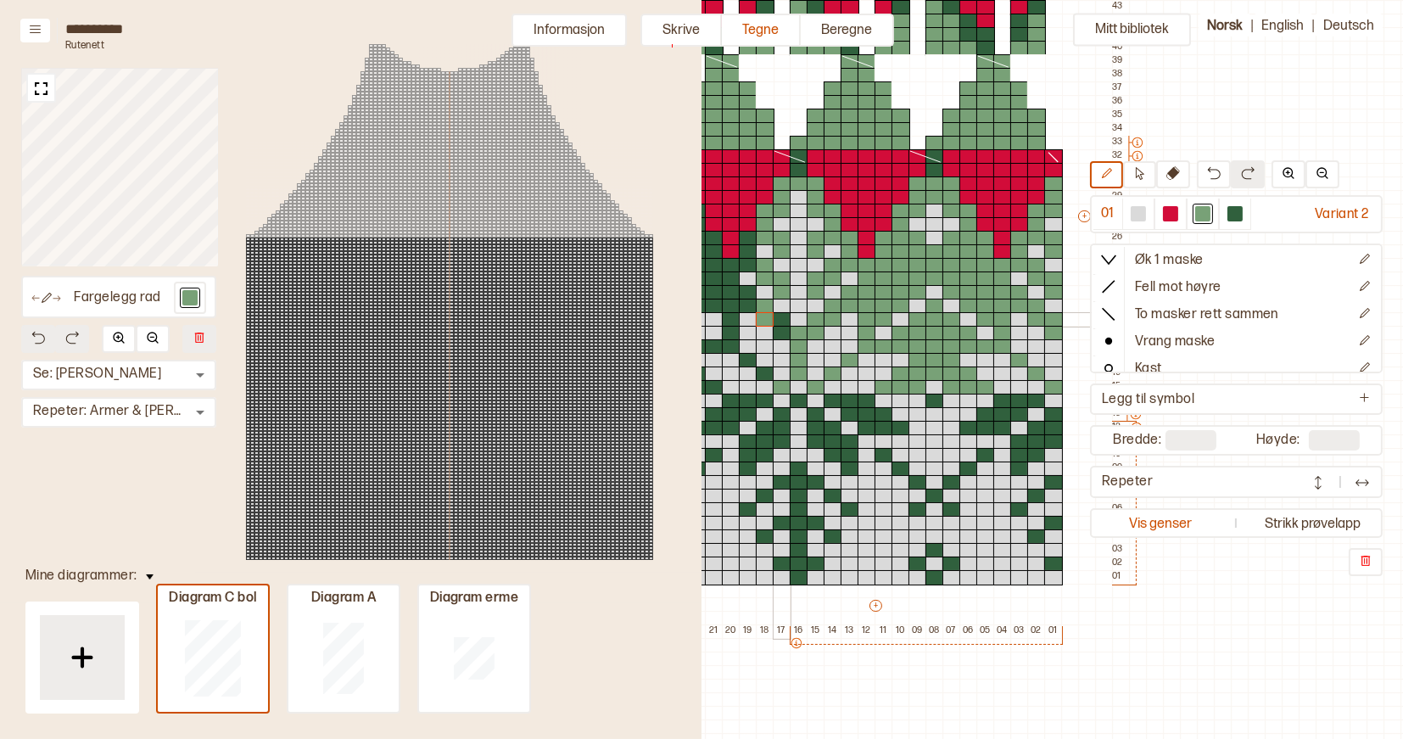
click at [779, 318] on div at bounding box center [782, 319] width 19 height 15
click at [779, 329] on div at bounding box center [782, 333] width 19 height 15
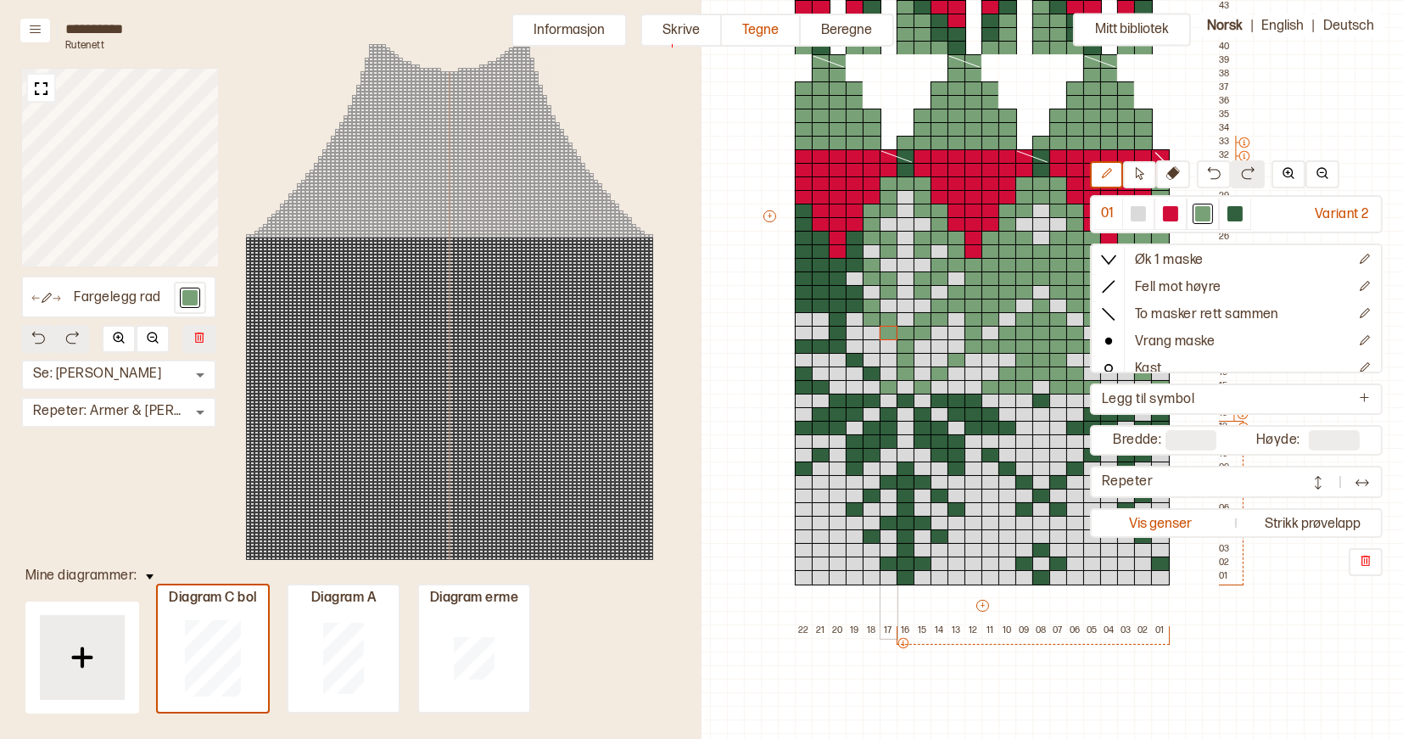
scroll to position [349, 416]
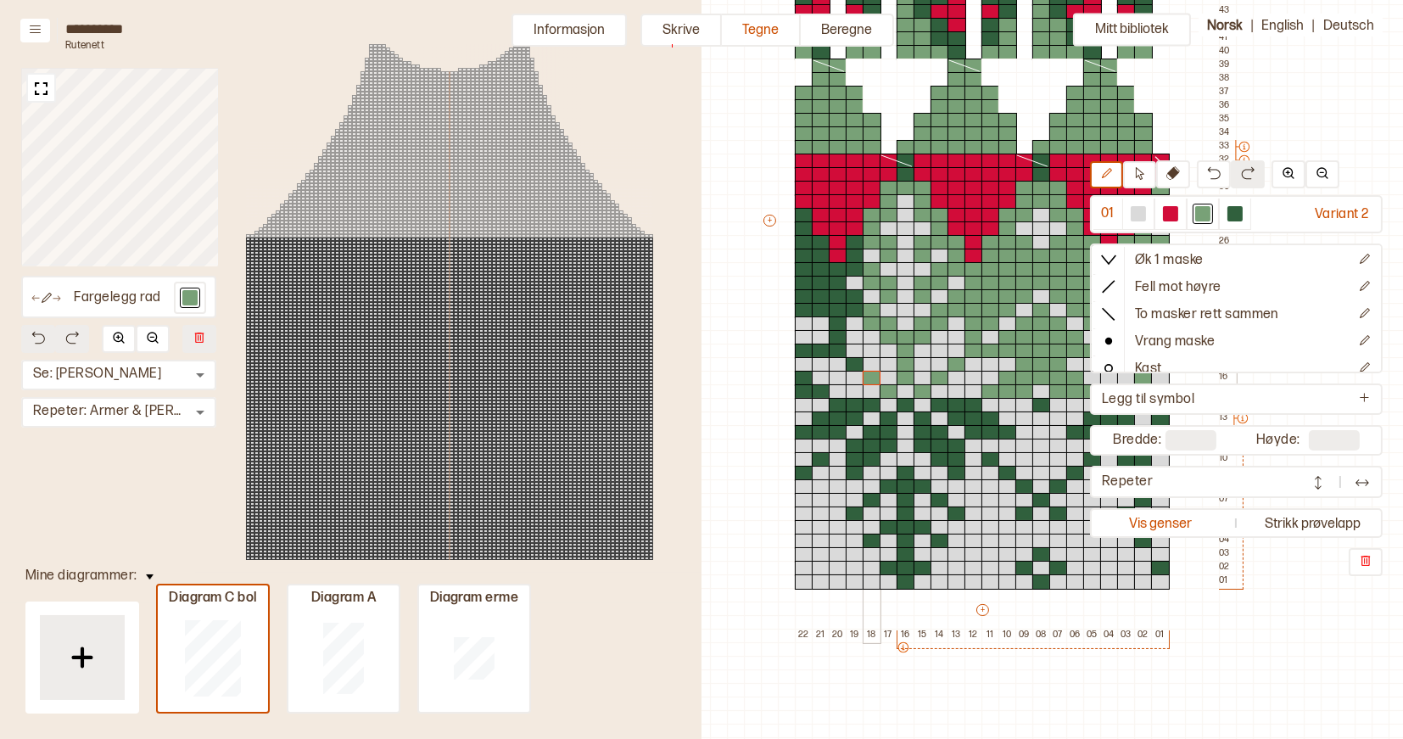
click at [870, 377] on div at bounding box center [872, 378] width 19 height 15
click at [822, 387] on div at bounding box center [821, 391] width 19 height 15
click at [807, 387] on div at bounding box center [804, 391] width 19 height 15
click at [807, 382] on div at bounding box center [804, 378] width 19 height 15
click at [858, 364] on div at bounding box center [855, 364] width 19 height 15
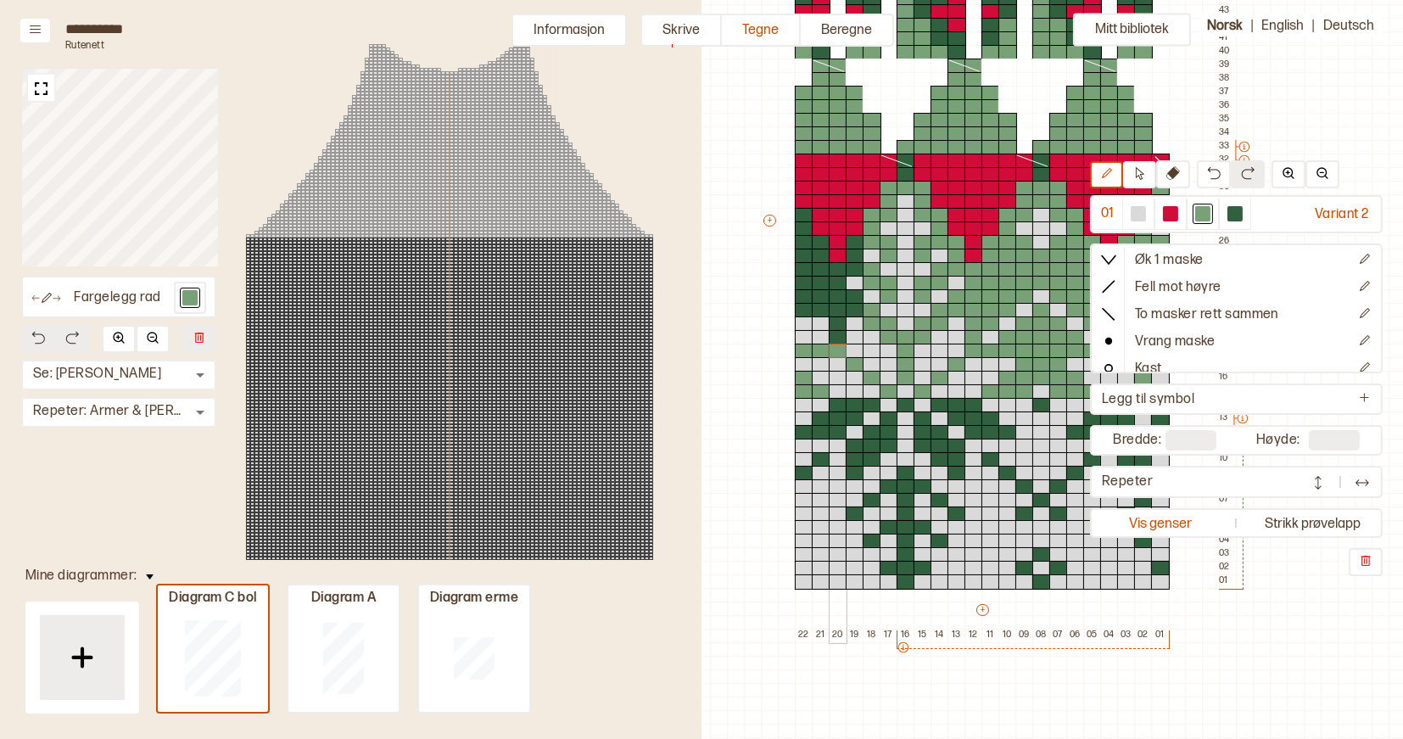
drag, startPoint x: 804, startPoint y: 351, endPoint x: 830, endPoint y: 349, distance: 25.6
click at [830, 349] on div "+ + + + 22 21 20 19 18 17 16 15 14 13 12 11 10 09 08 07 06 05 04 03 02 01 55 54…" at bounding box center [998, 228] width 475 height 828
click at [838, 323] on div at bounding box center [838, 323] width 19 height 15
click at [838, 332] on div at bounding box center [838, 337] width 19 height 15
drag, startPoint x: 804, startPoint y: 310, endPoint x: 804, endPoint y: 252, distance: 57.7
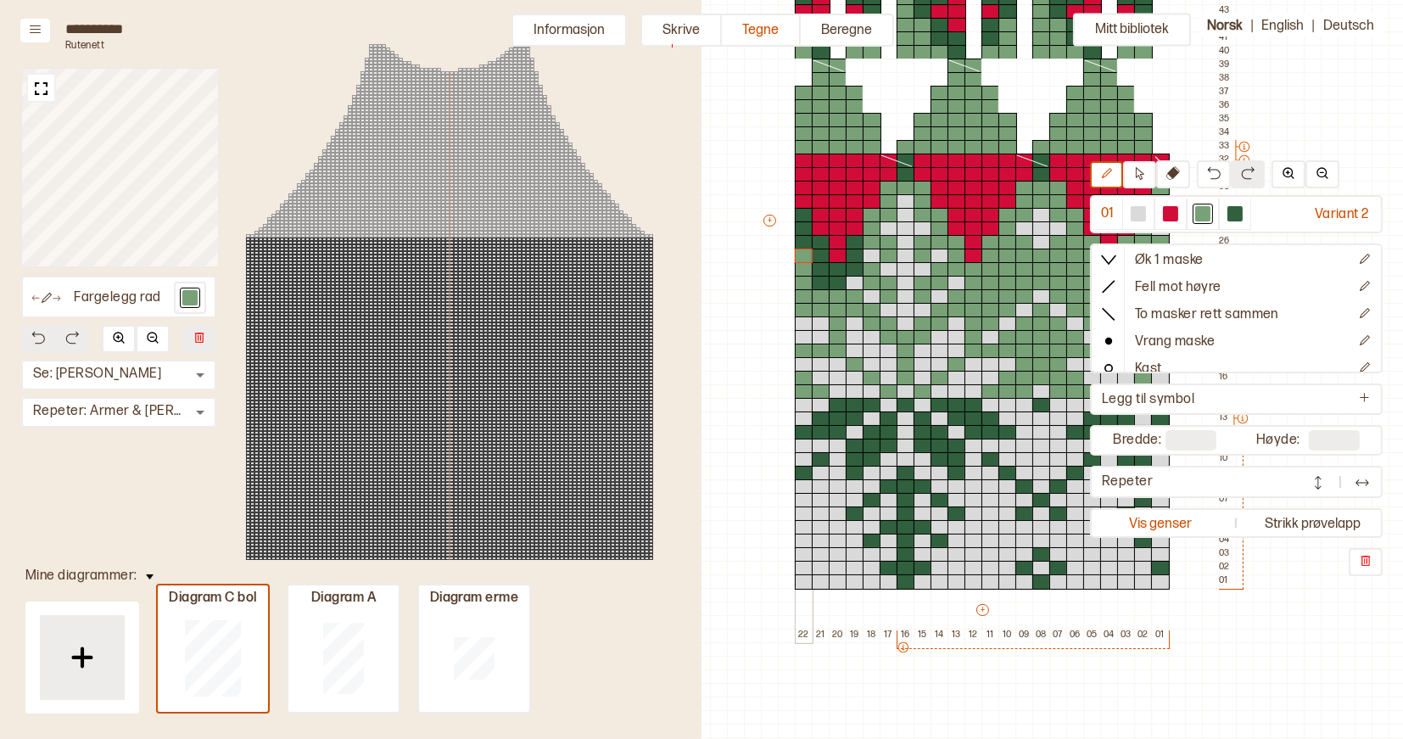
click at [804, 252] on div "+ + + + 22 21 20 19 18 17 16 15 14 13 12 11 10 09 08 07 06 05 04 03 02 01 55 54…" at bounding box center [998, 228] width 475 height 828
click at [803, 213] on div at bounding box center [804, 215] width 19 height 15
click at [803, 225] on div at bounding box center [804, 228] width 19 height 15
click at [803, 251] on div at bounding box center [804, 256] width 19 height 15
click at [806, 240] on div at bounding box center [804, 242] width 19 height 15
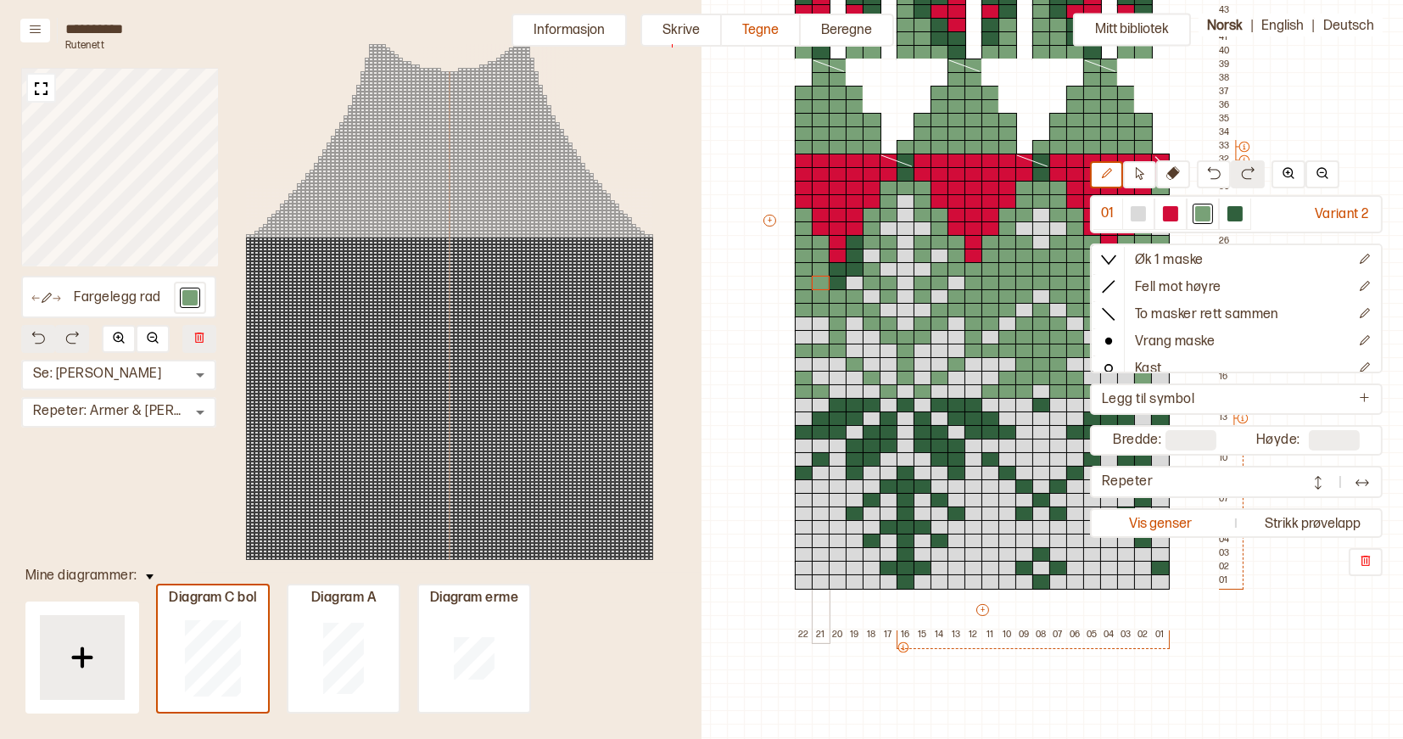
drag, startPoint x: 818, startPoint y: 243, endPoint x: 820, endPoint y: 278, distance: 34.9
click at [820, 279] on div "+ + + + 22 21 20 19 18 17 16 15 14 13 12 11 10 09 08 07 06 05 04 03 02 01 55 54…" at bounding box center [998, 228] width 475 height 828
drag, startPoint x: 837, startPoint y: 283, endPoint x: 854, endPoint y: 246, distance: 41.0
click at [854, 246] on div "+ + + + 22 21 20 19 18 17 16 15 14 13 12 11 10 09 08 07 06 05 04 03 02 01 55 54…" at bounding box center [998, 228] width 475 height 828
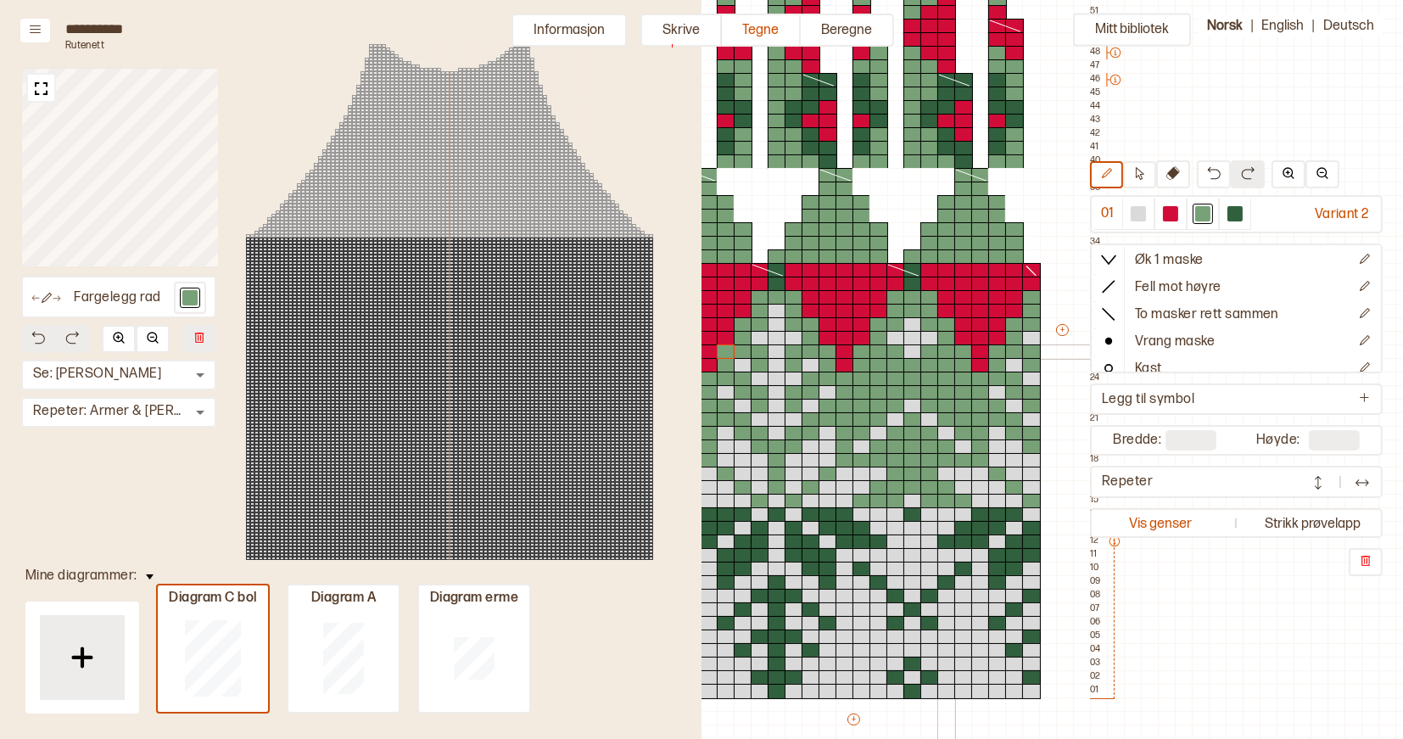
scroll to position [234, 545]
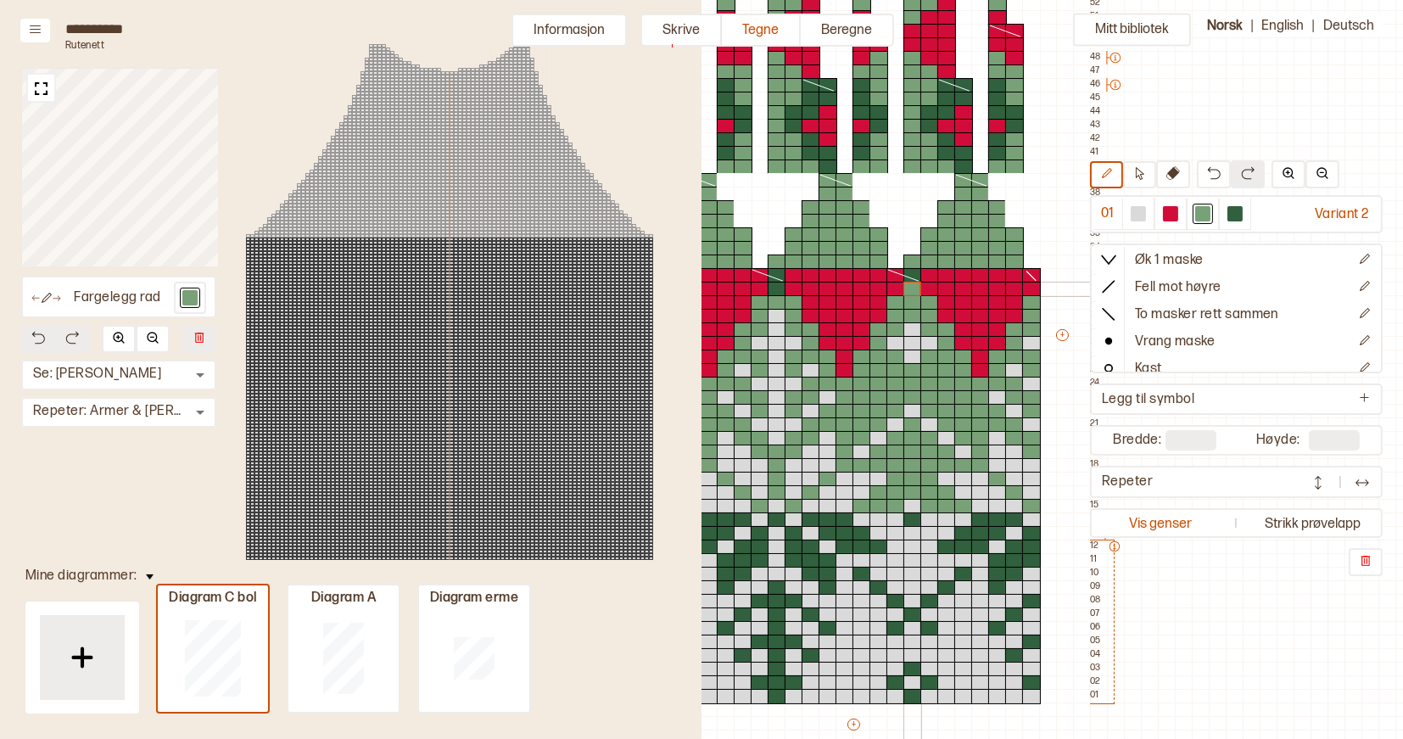
click at [912, 292] on div at bounding box center [913, 289] width 19 height 15
click at [777, 286] on div at bounding box center [777, 289] width 19 height 15
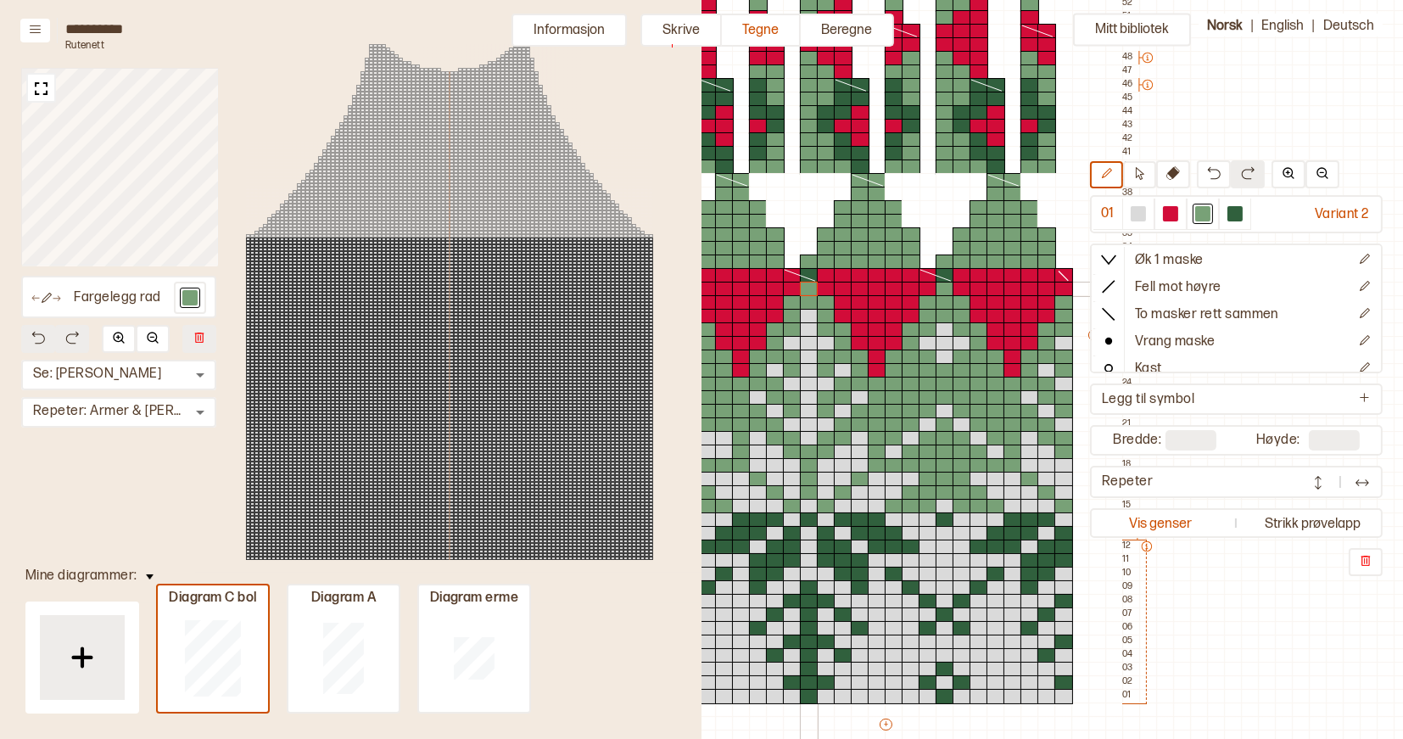
scroll to position [236, 501]
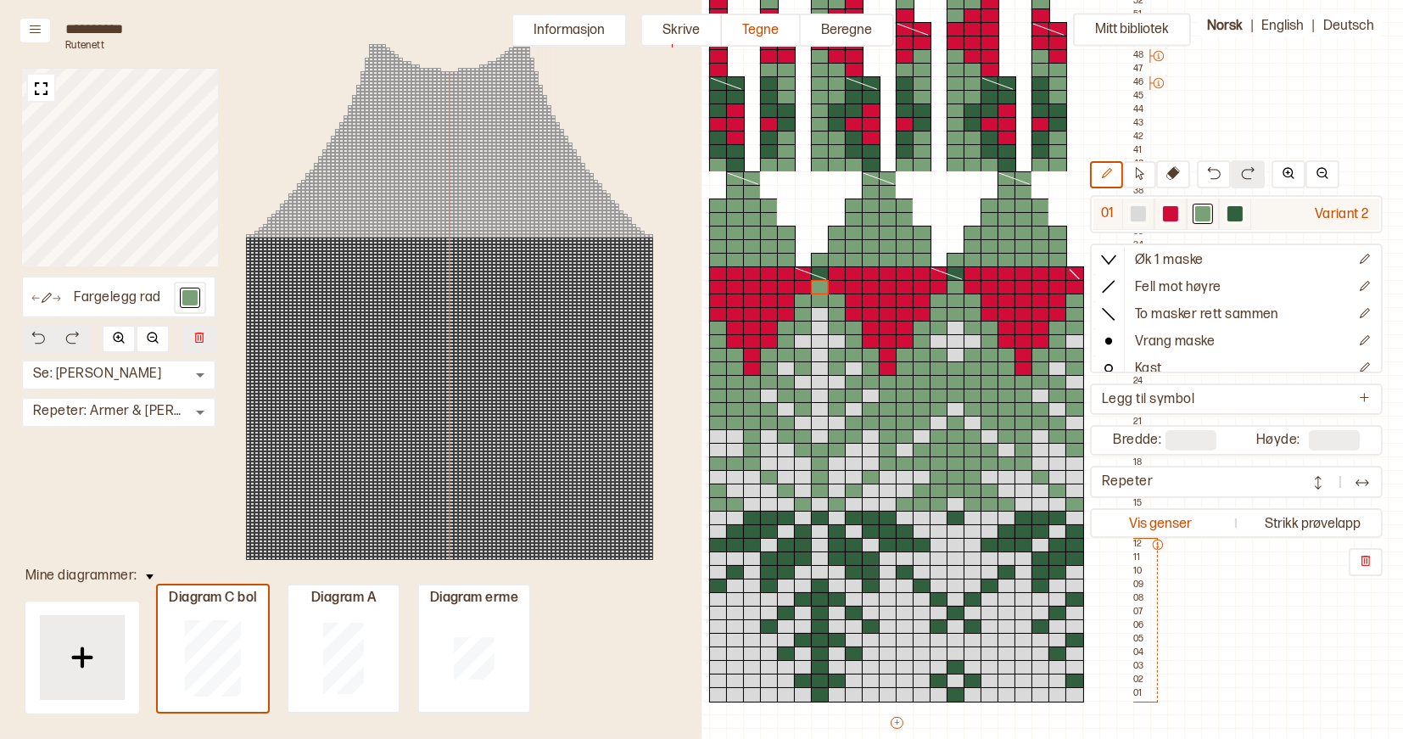
click at [1175, 210] on div at bounding box center [1170, 213] width 15 height 15
click at [957, 276] on icon at bounding box center [947, 273] width 34 height 14
click at [818, 274] on icon at bounding box center [811, 273] width 34 height 14
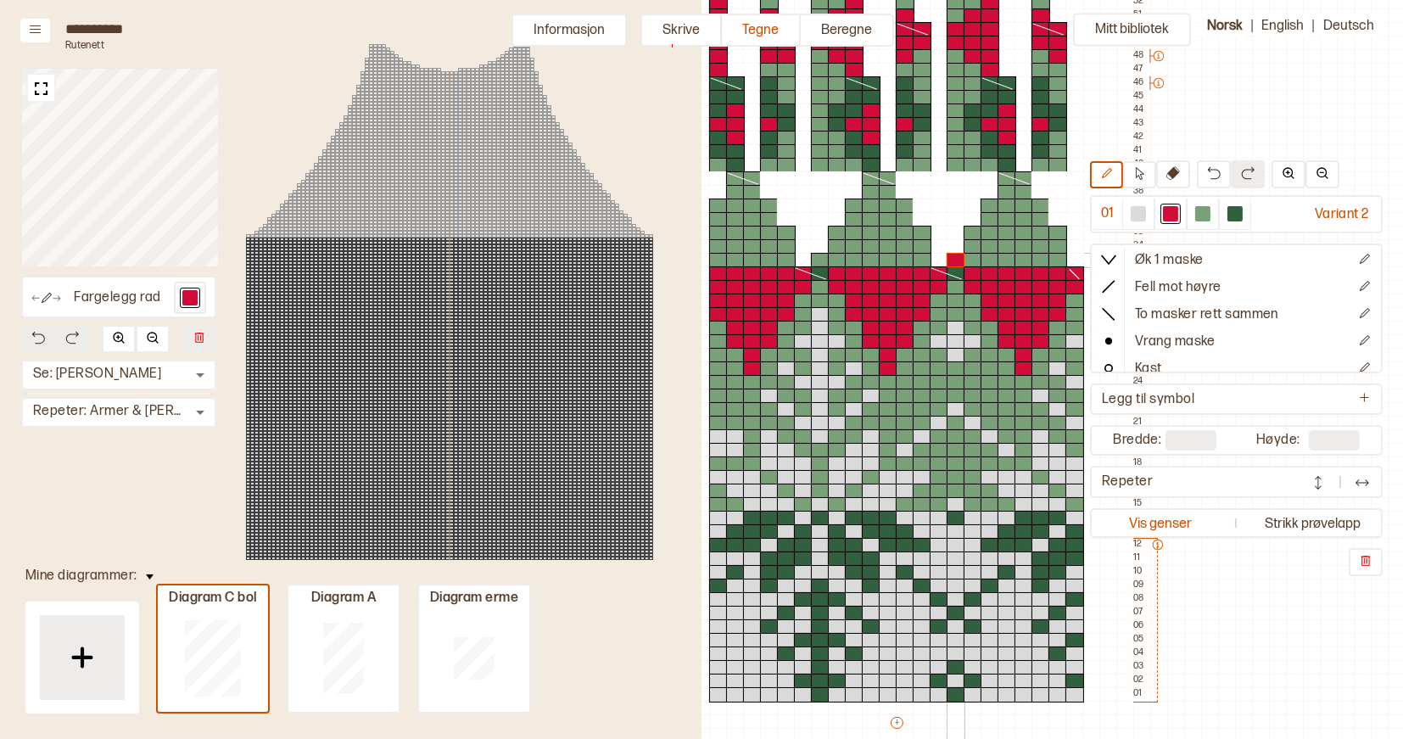
click at [958, 260] on div at bounding box center [956, 260] width 19 height 15
click at [954, 275] on icon at bounding box center [947, 273] width 34 height 14
click at [954, 274] on icon at bounding box center [947, 273] width 34 height 14
drag, startPoint x: 971, startPoint y: 259, endPoint x: 1037, endPoint y: 252, distance: 65.7
click at [1037, 252] on div "+ + + + 22 21 20 19 18 17 16 15 14 13 12 11 10 09 08 07 06 05 04 03 02 01 55 54…" at bounding box center [912, 341] width 475 height 828
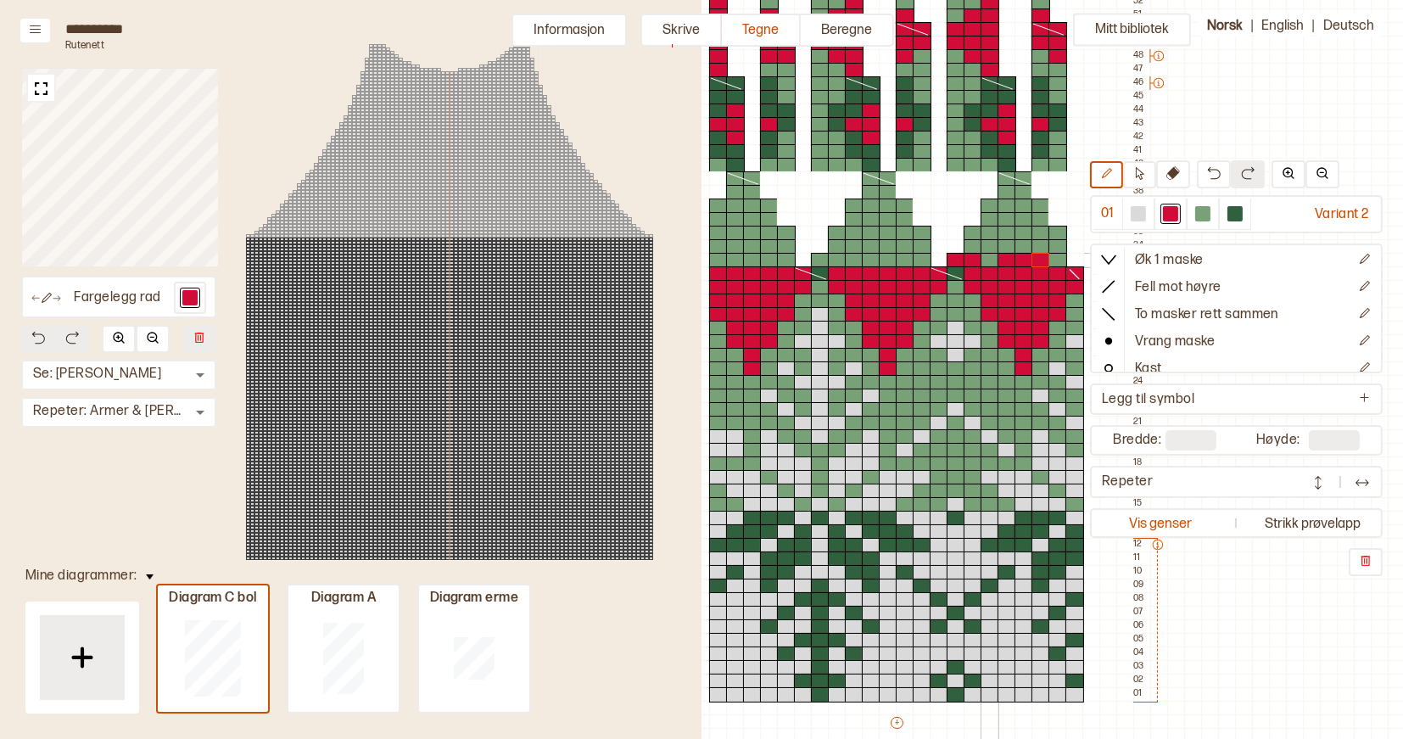
click at [988, 261] on div at bounding box center [990, 260] width 19 height 15
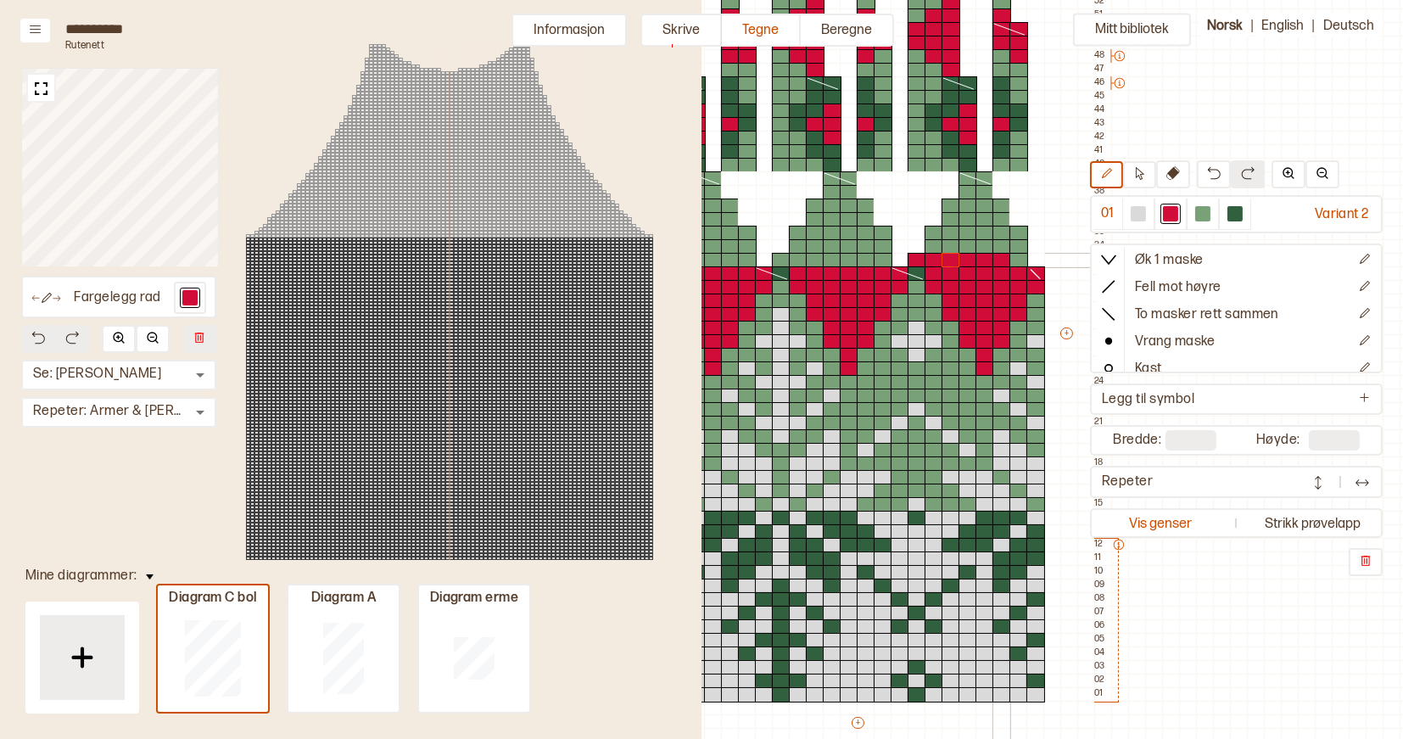
scroll to position [236, 543]
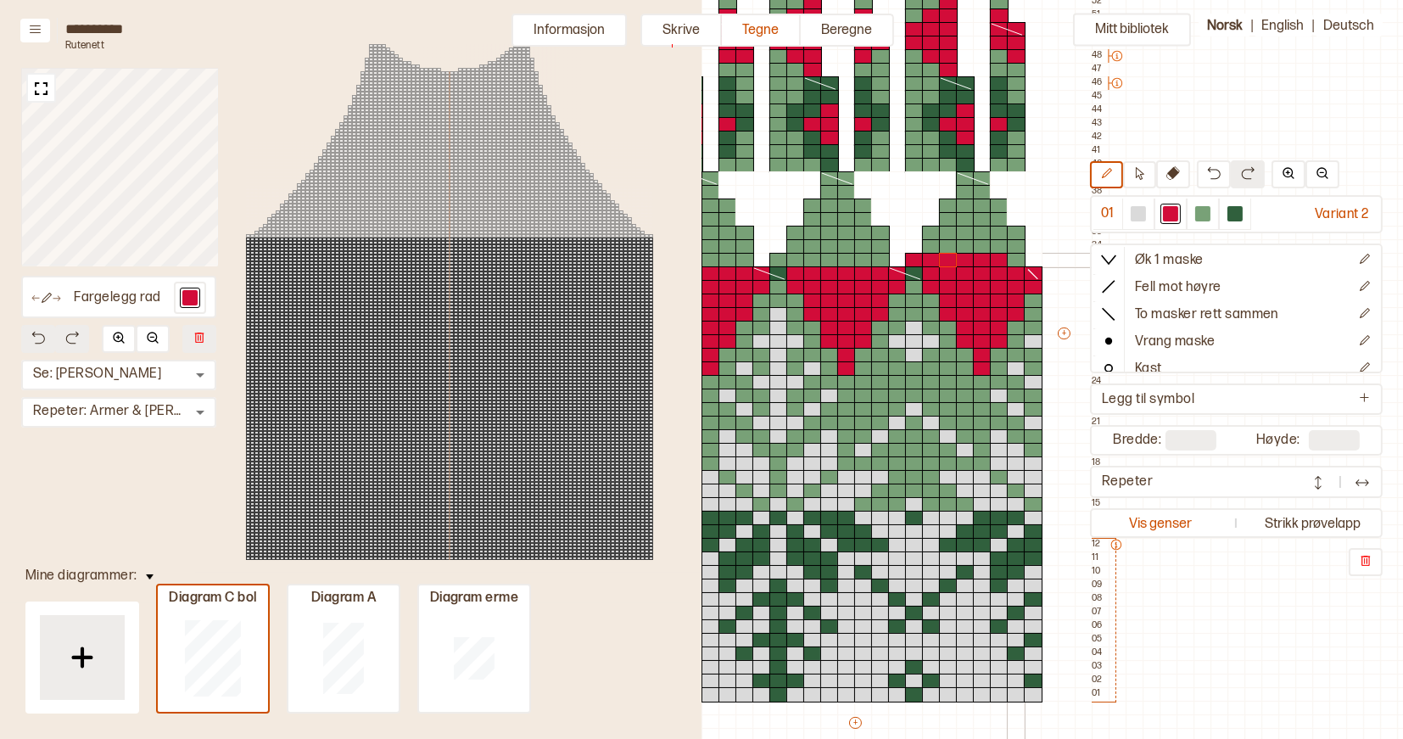
click at [1017, 259] on div at bounding box center [1016, 260] width 19 height 15
drag, startPoint x: 1014, startPoint y: 246, endPoint x: 1016, endPoint y: 233, distance: 12.8
click at [1016, 233] on div "+ + + + 22 21 20 19 18 17 16 15 14 13 12 11 10 09 08 07 06 05 04 03 02 01 55 54…" at bounding box center [871, 341] width 475 height 828
drag, startPoint x: 945, startPoint y: 218, endPoint x: 993, endPoint y: 216, distance: 47.5
click at [993, 216] on div "+ + + + 22 21 20 19 18 17 16 15 14 13 12 11 10 09 08 07 06 05 04 03 02 01 55 54…" at bounding box center [871, 341] width 475 height 828
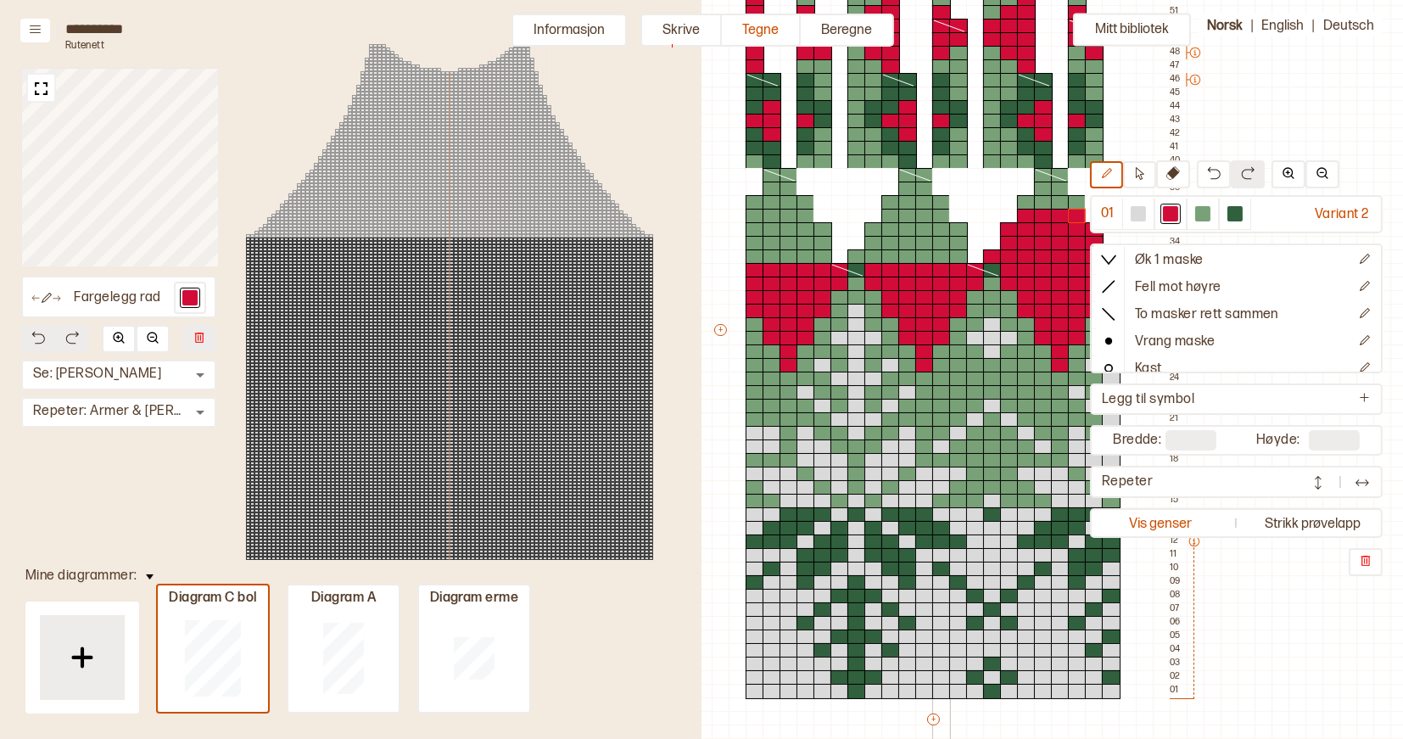
scroll to position [239, 467]
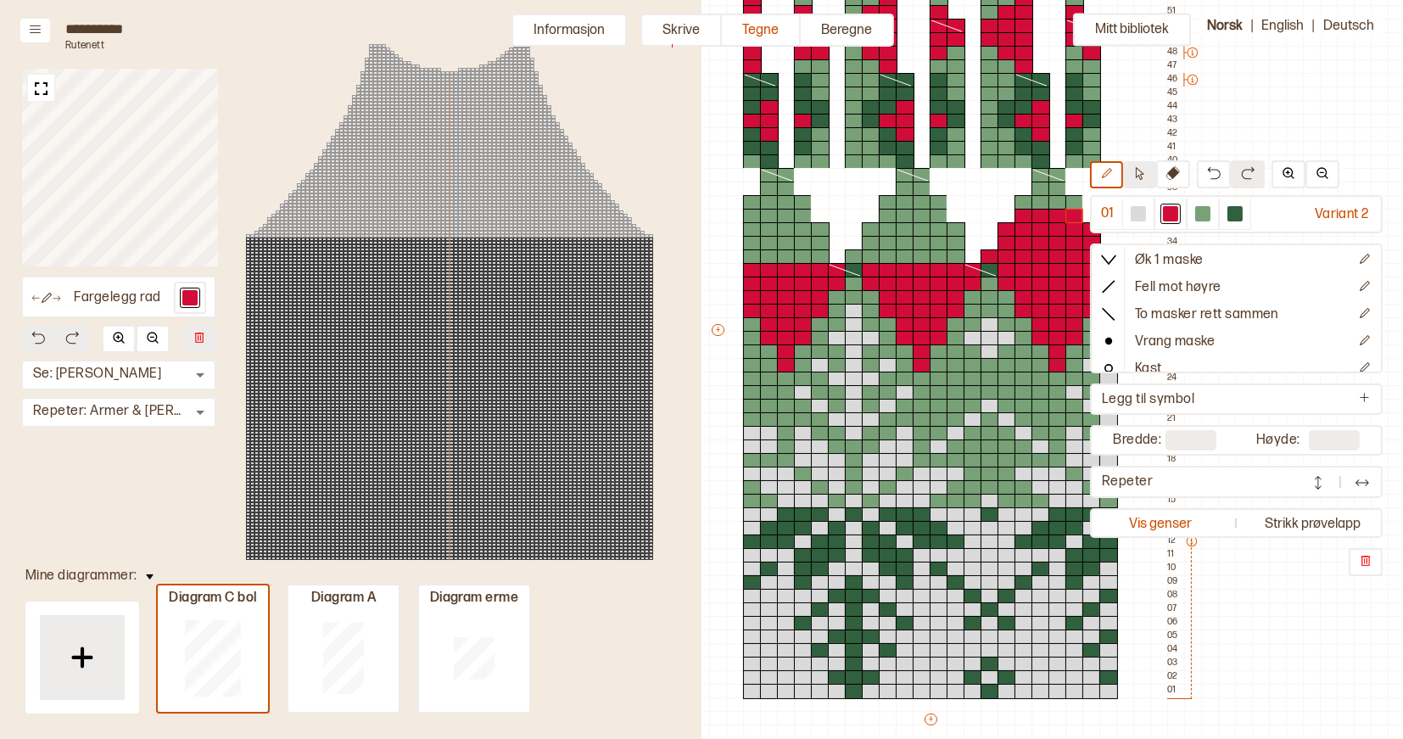
click at [1139, 174] on icon at bounding box center [1139, 173] width 13 height 13
click at [990, 271] on icon at bounding box center [981, 270] width 34 height 14
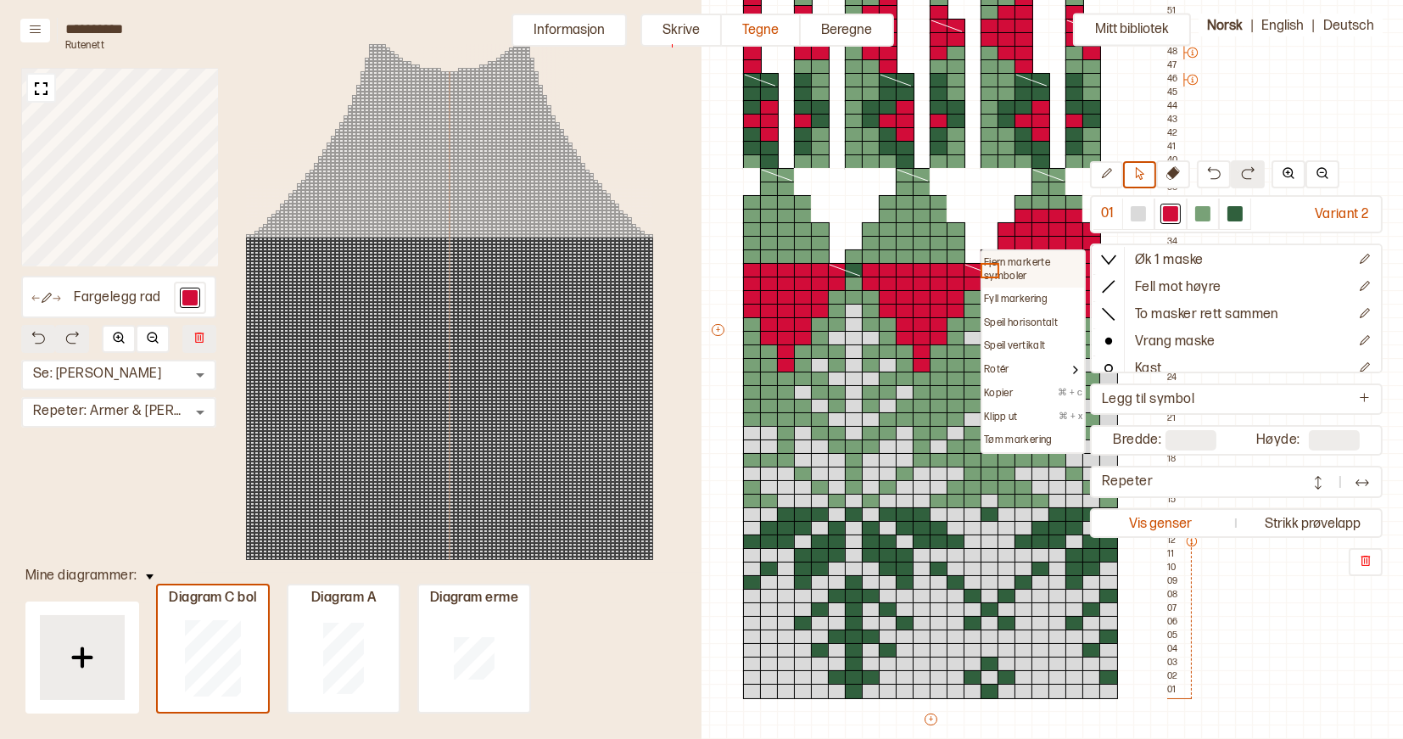
click at [988, 256] on p "Fjern markerte symboler" at bounding box center [1033, 269] width 98 height 26
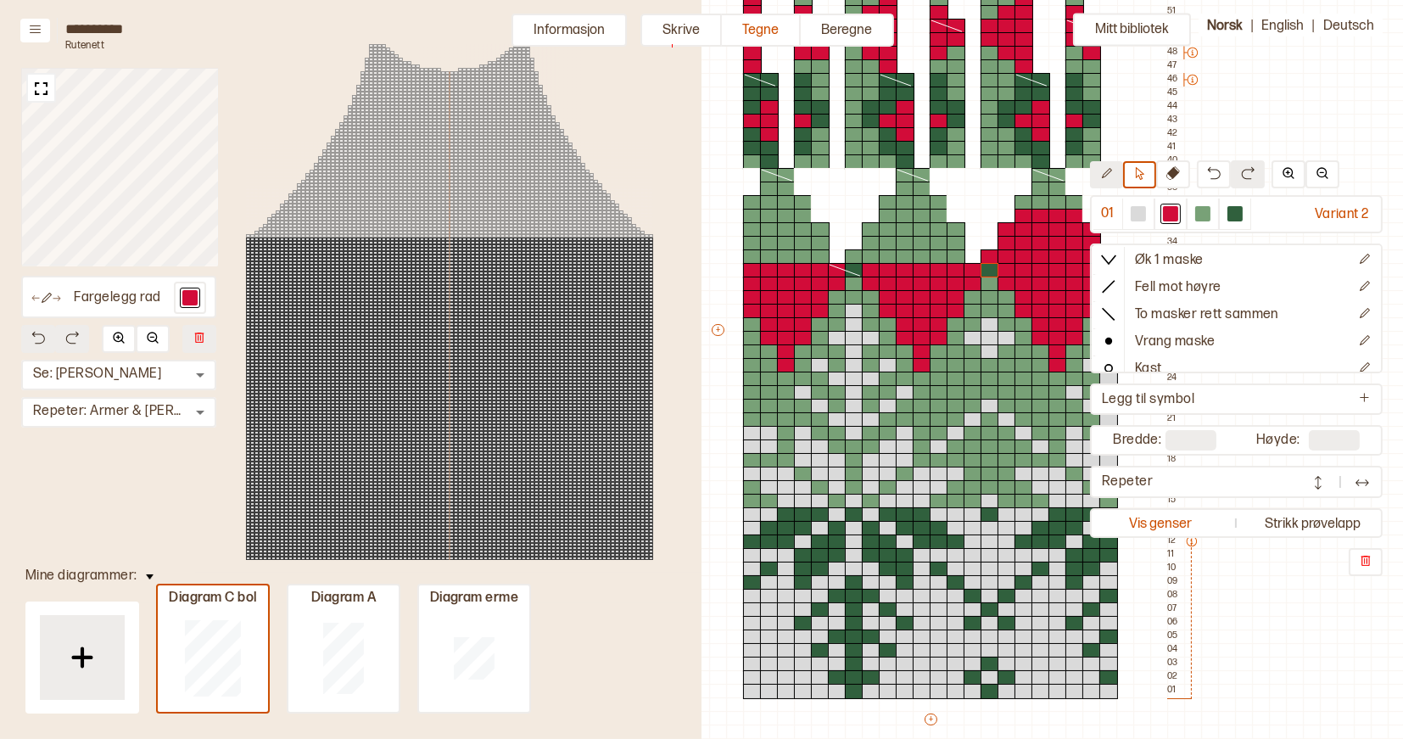
click at [1107, 176] on icon at bounding box center [1107, 173] width 10 height 10
click at [988, 271] on div at bounding box center [990, 270] width 19 height 15
click at [1144, 174] on icon at bounding box center [1140, 173] width 8 height 13
drag, startPoint x: 975, startPoint y: 271, endPoint x: 990, endPoint y: 271, distance: 15.3
click at [990, 271] on div "+ + + + 22 21 20 19 18 17 16 15 14 13 12 11 10 09 08 07 06 05 04 03 02 01 55 54…" at bounding box center [946, 338] width 475 height 828
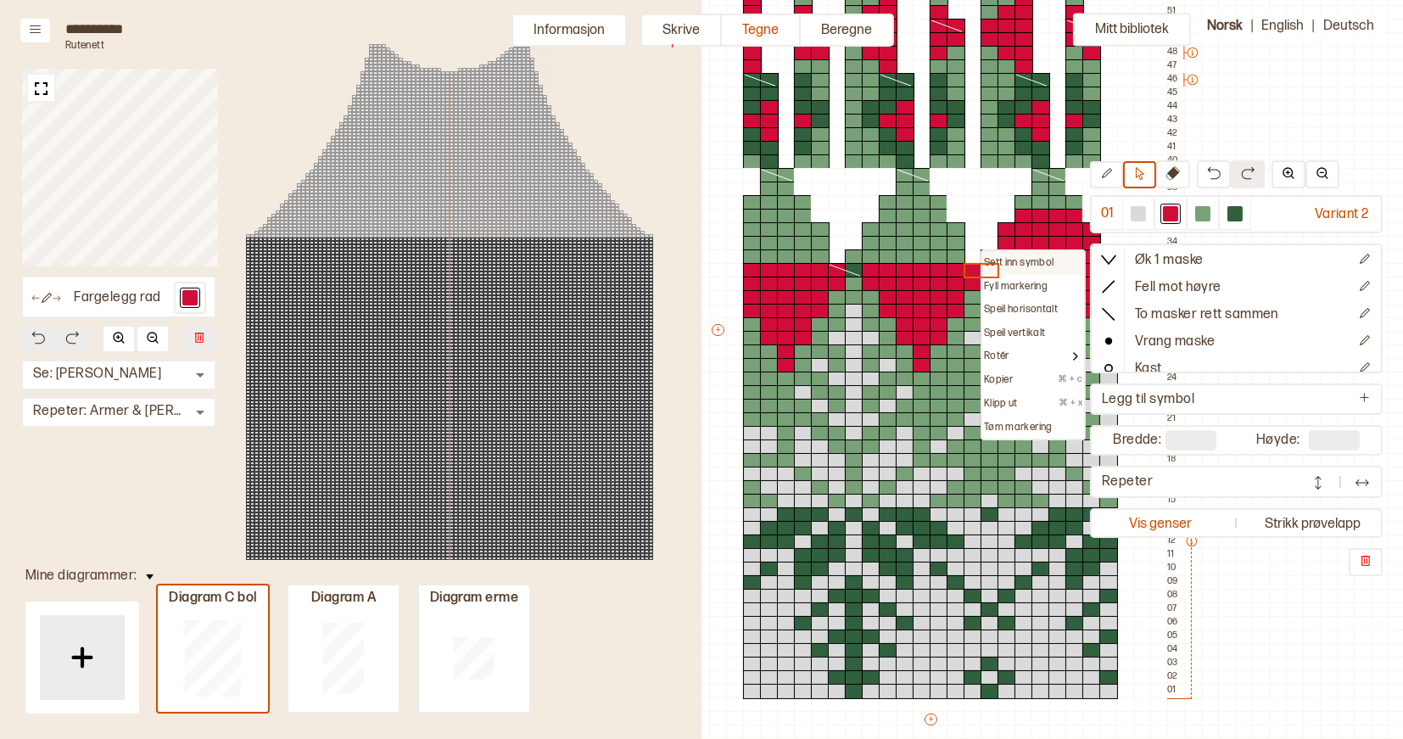
click at [994, 258] on p "Sett inn symbol" at bounding box center [1019, 263] width 70 height 14
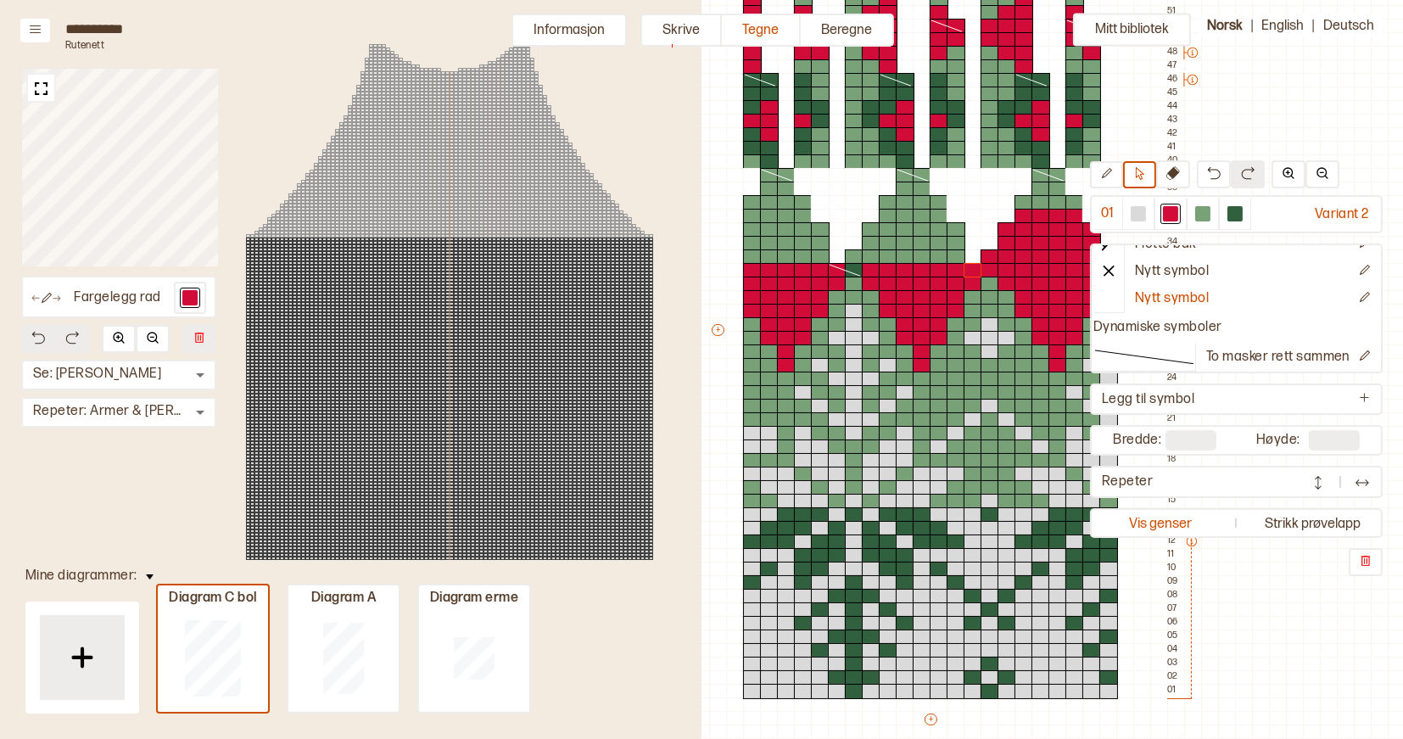
scroll to position [178, 0]
click at [1162, 352] on icon at bounding box center [1145, 357] width 102 height 15
drag, startPoint x: 974, startPoint y: 268, endPoint x: 988, endPoint y: 269, distance: 14.4
click at [988, 269] on div "+ + + + 22 21 20 19 18 17 16 15 14 13 12 11 10 09 08 07 06 05 04 03 02 01 55 54…" at bounding box center [946, 338] width 475 height 828
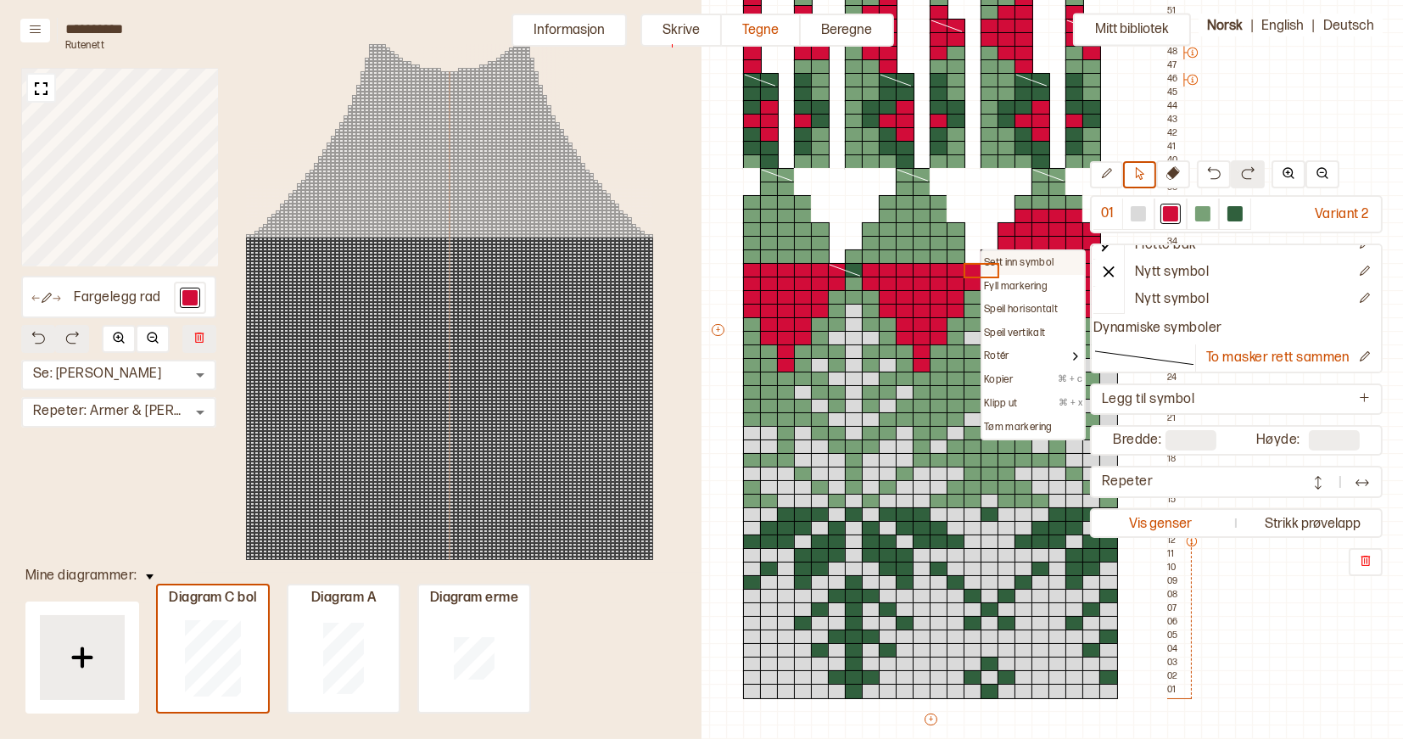
click at [993, 259] on p "Sett inn symbol" at bounding box center [1019, 263] width 70 height 14
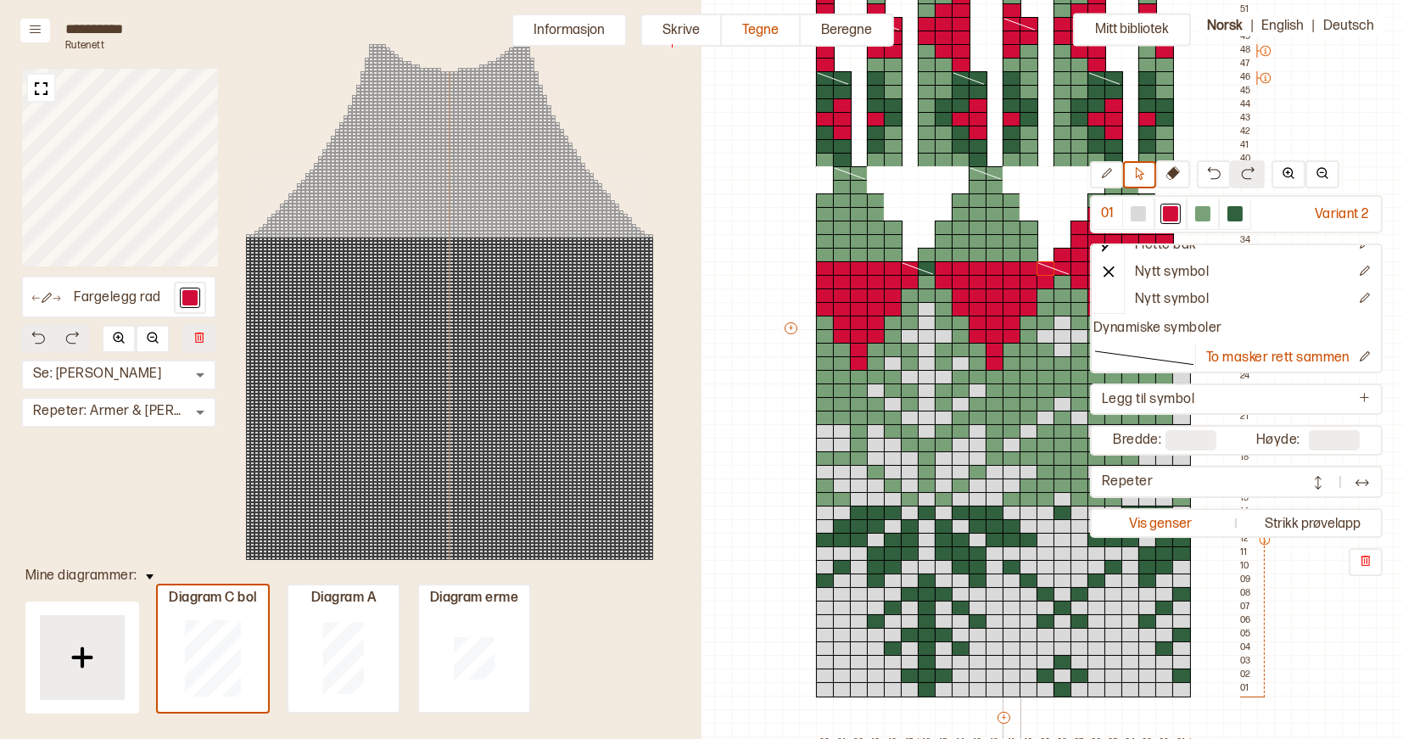
scroll to position [243, 395]
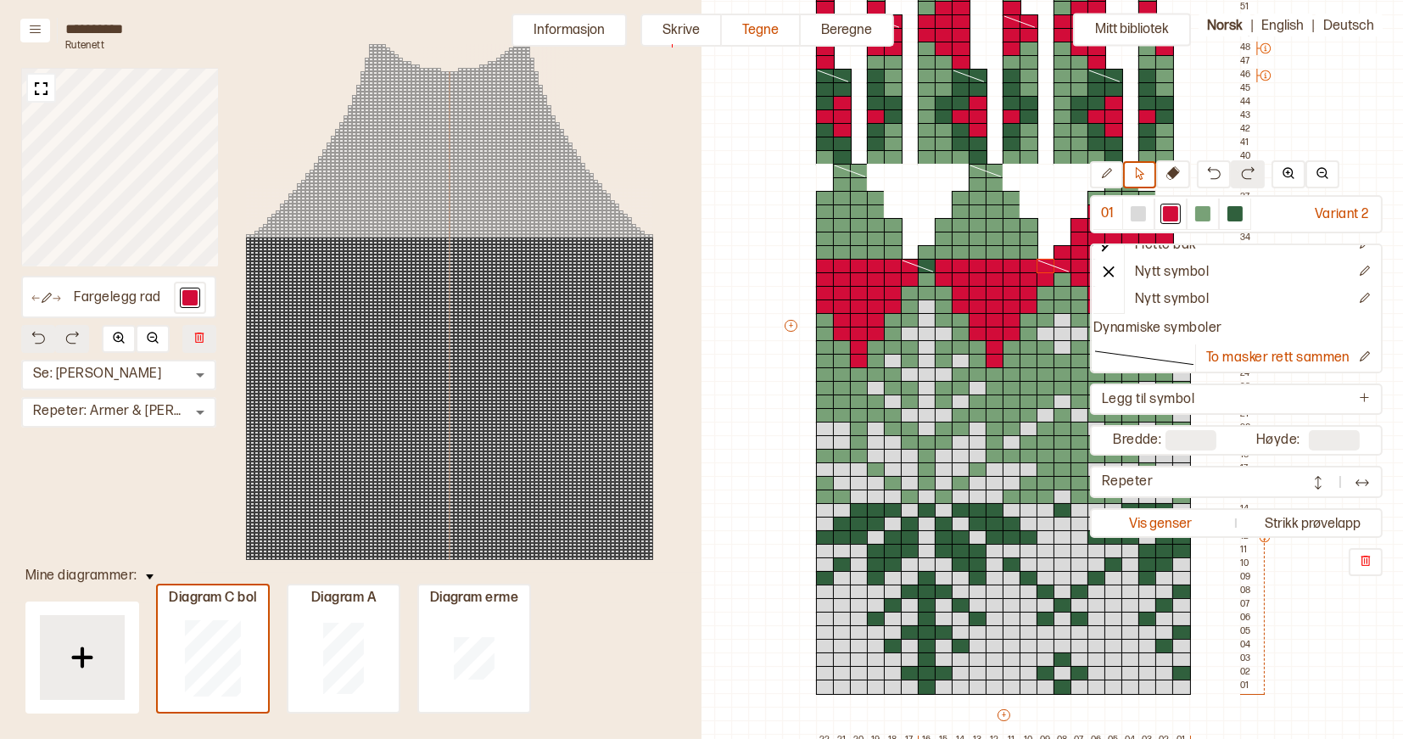
click at [926, 265] on icon at bounding box center [918, 266] width 34 height 14
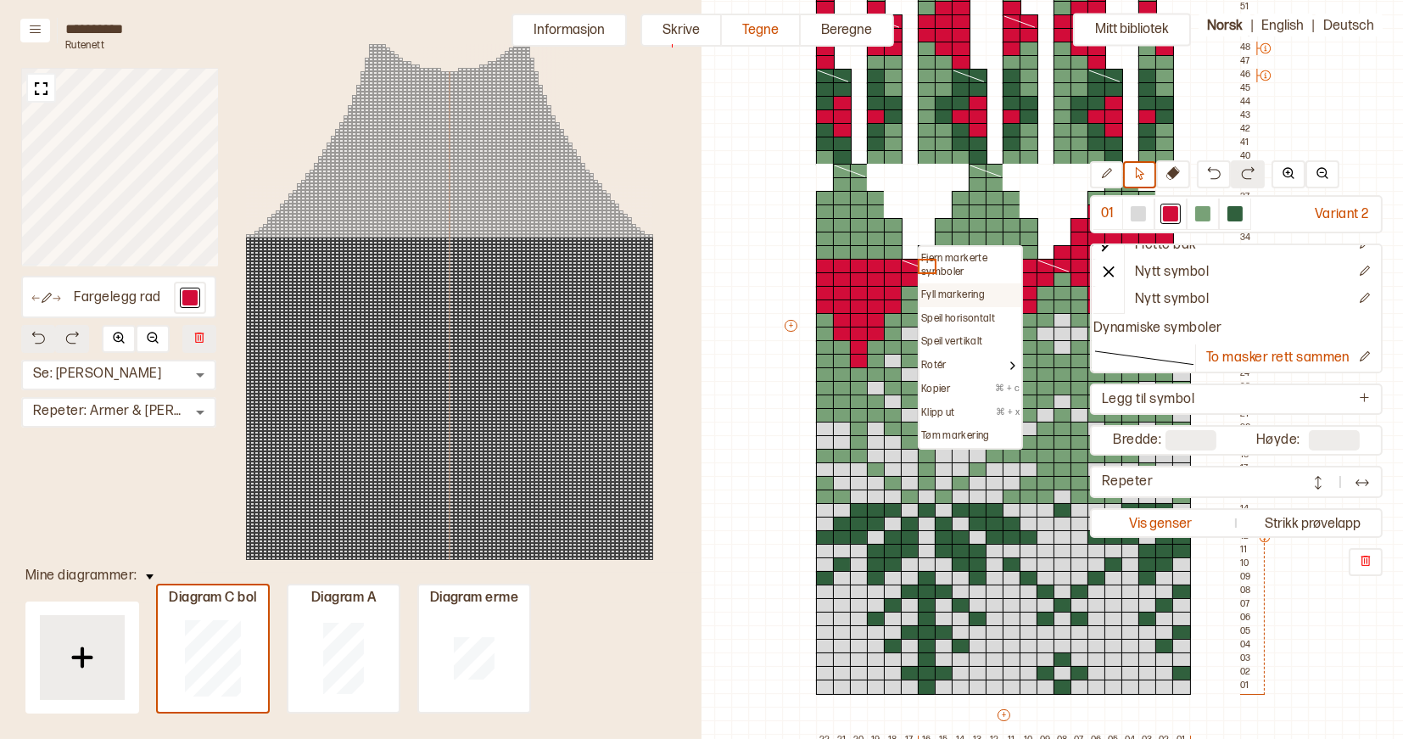
click at [940, 293] on p "Fyll markering" at bounding box center [953, 295] width 64 height 14
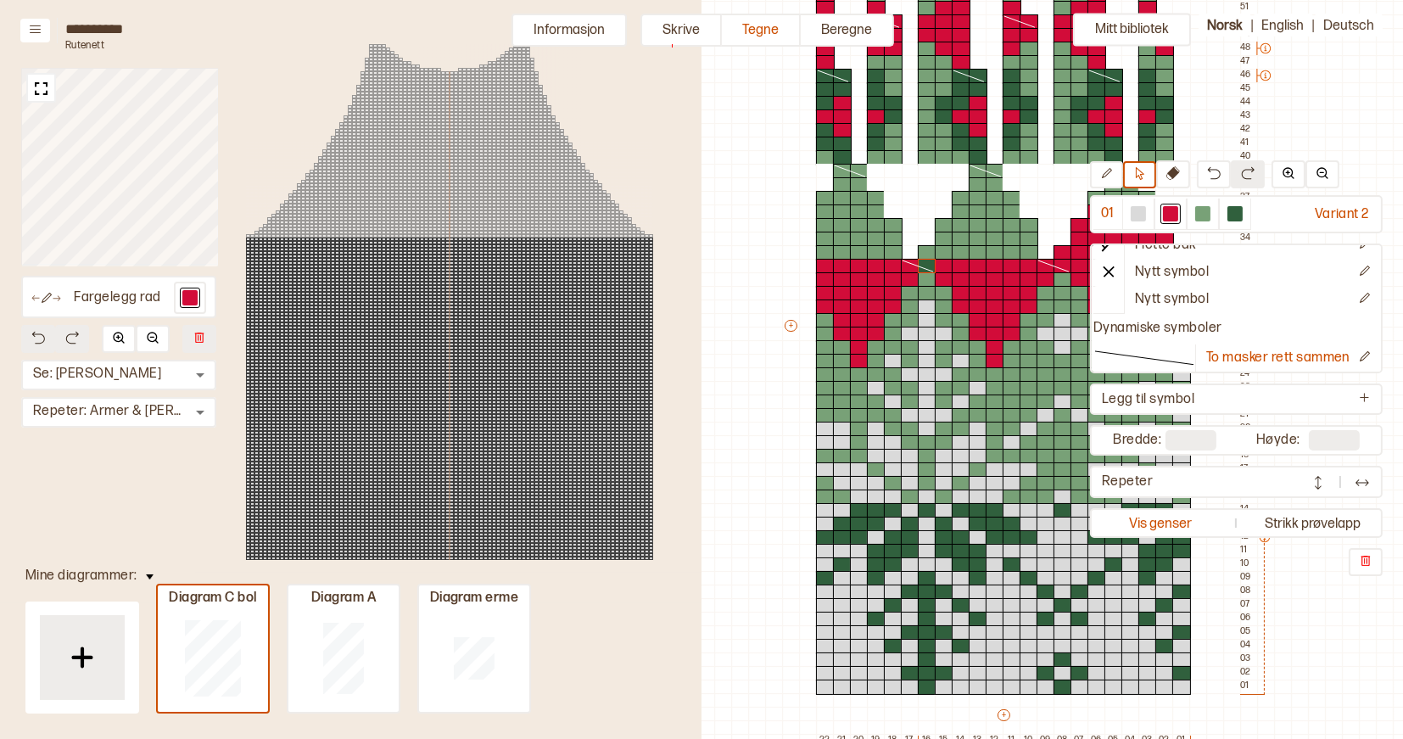
click at [930, 270] on line at bounding box center [918, 265] width 31 height 11
click at [1111, 176] on icon at bounding box center [1106, 173] width 13 height 13
click at [929, 264] on icon at bounding box center [918, 266] width 34 height 14
click at [1143, 171] on icon at bounding box center [1139, 173] width 13 height 13
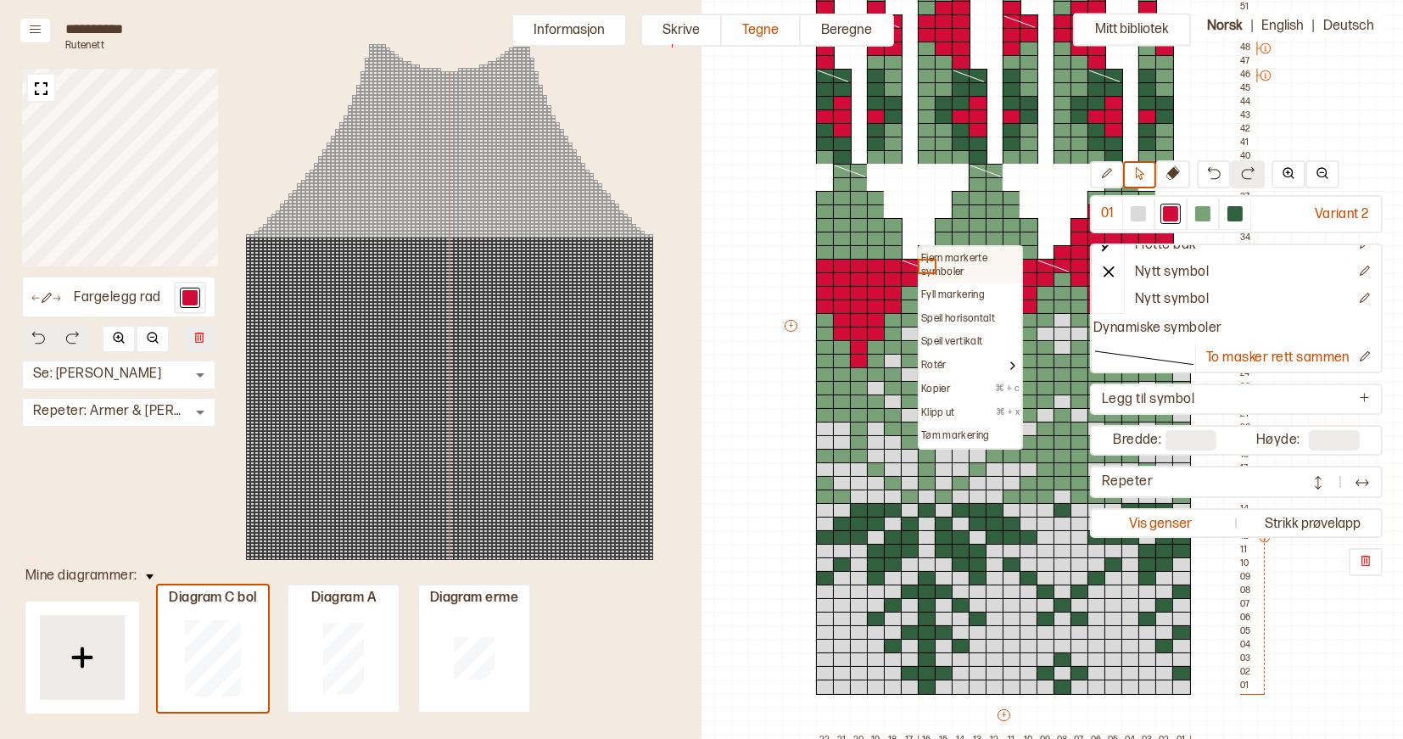
click at [951, 256] on p "Fjern markerte symboler" at bounding box center [970, 265] width 98 height 26
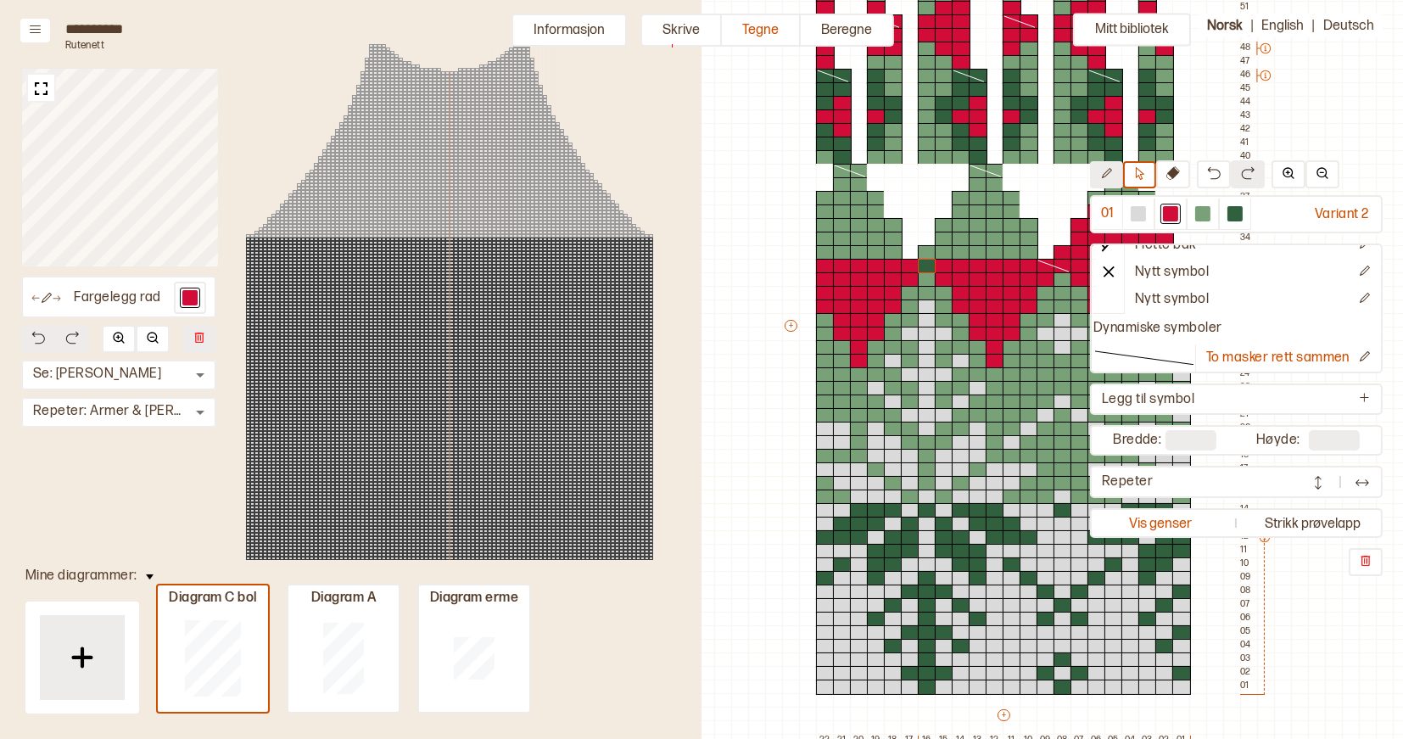
click at [1115, 171] on button at bounding box center [1106, 174] width 33 height 27
click at [928, 270] on div at bounding box center [927, 266] width 19 height 15
click at [1110, 176] on icon at bounding box center [1106, 173] width 13 height 13
drag, startPoint x: 908, startPoint y: 267, endPoint x: 929, endPoint y: 267, distance: 21.2
click at [929, 267] on div "+ + + + 22 21 20 19 18 17 16 15 14 13 12 11 10 09 08 07 06 05 04 03 02 01 55 54…" at bounding box center [1019, 333] width 475 height 828
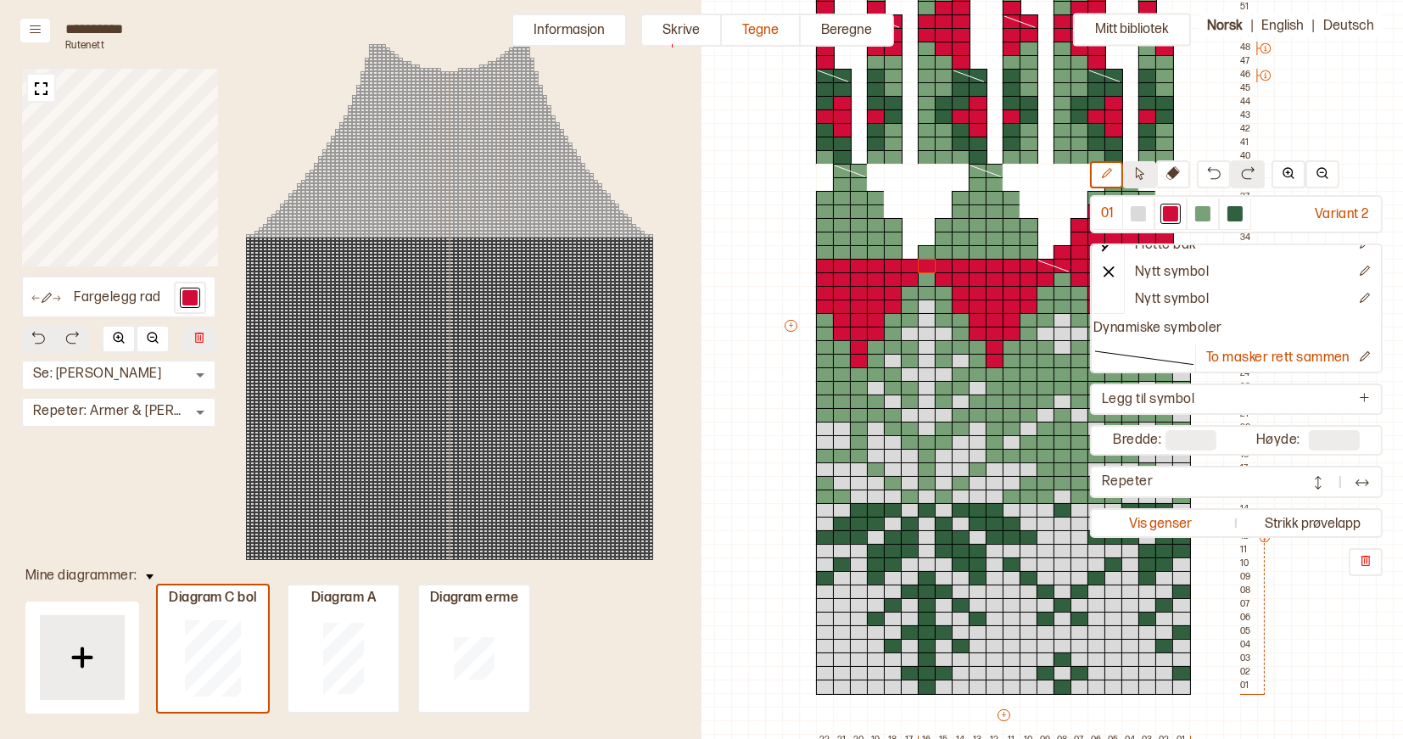
click at [1141, 174] on icon at bounding box center [1139, 173] width 13 height 13
drag, startPoint x: 909, startPoint y: 266, endPoint x: 925, endPoint y: 265, distance: 16.2
click at [925, 265] on div "+ + + + 22 21 20 19 18 17 16 15 14 13 12 11 10 09 08 07 06 05 04 03 02 01 55 54…" at bounding box center [1019, 333] width 475 height 828
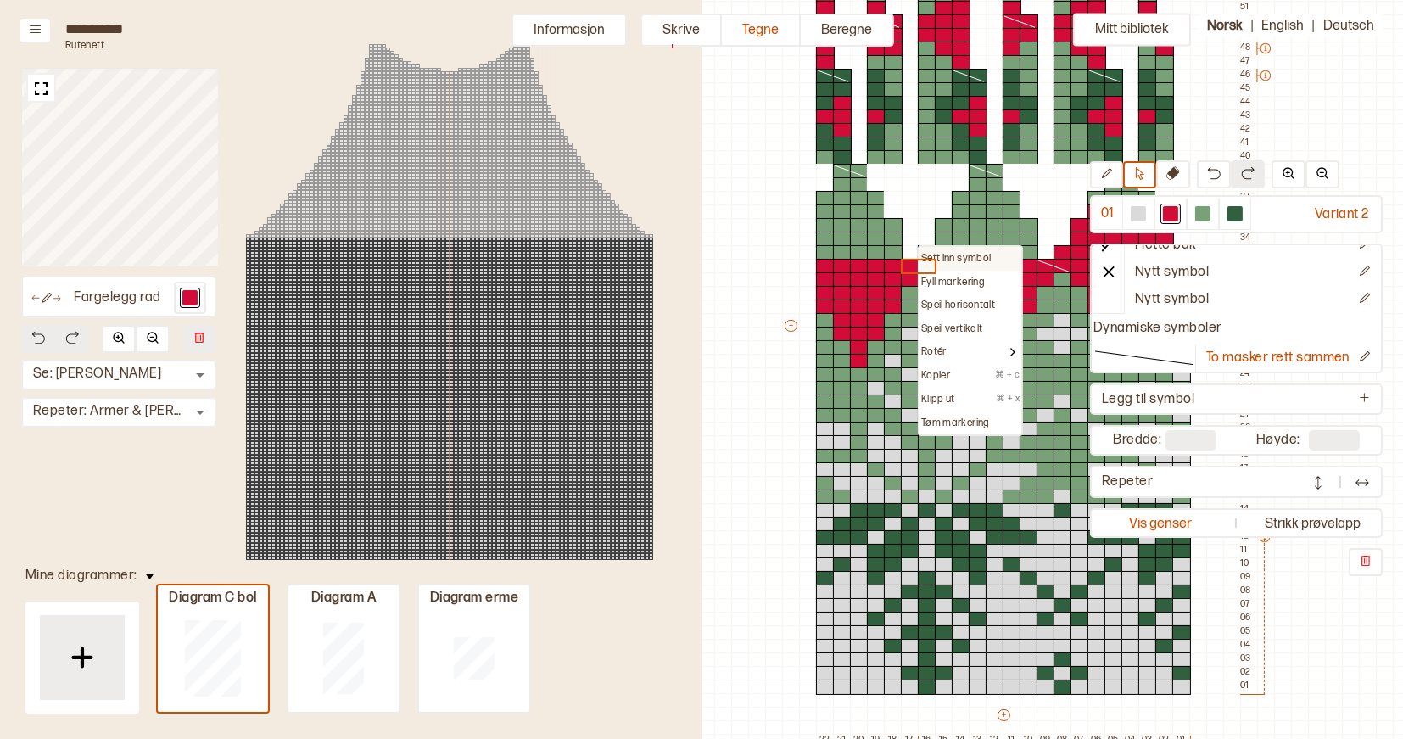
click at [935, 256] on p "Sett inn symbol" at bounding box center [956, 259] width 70 height 14
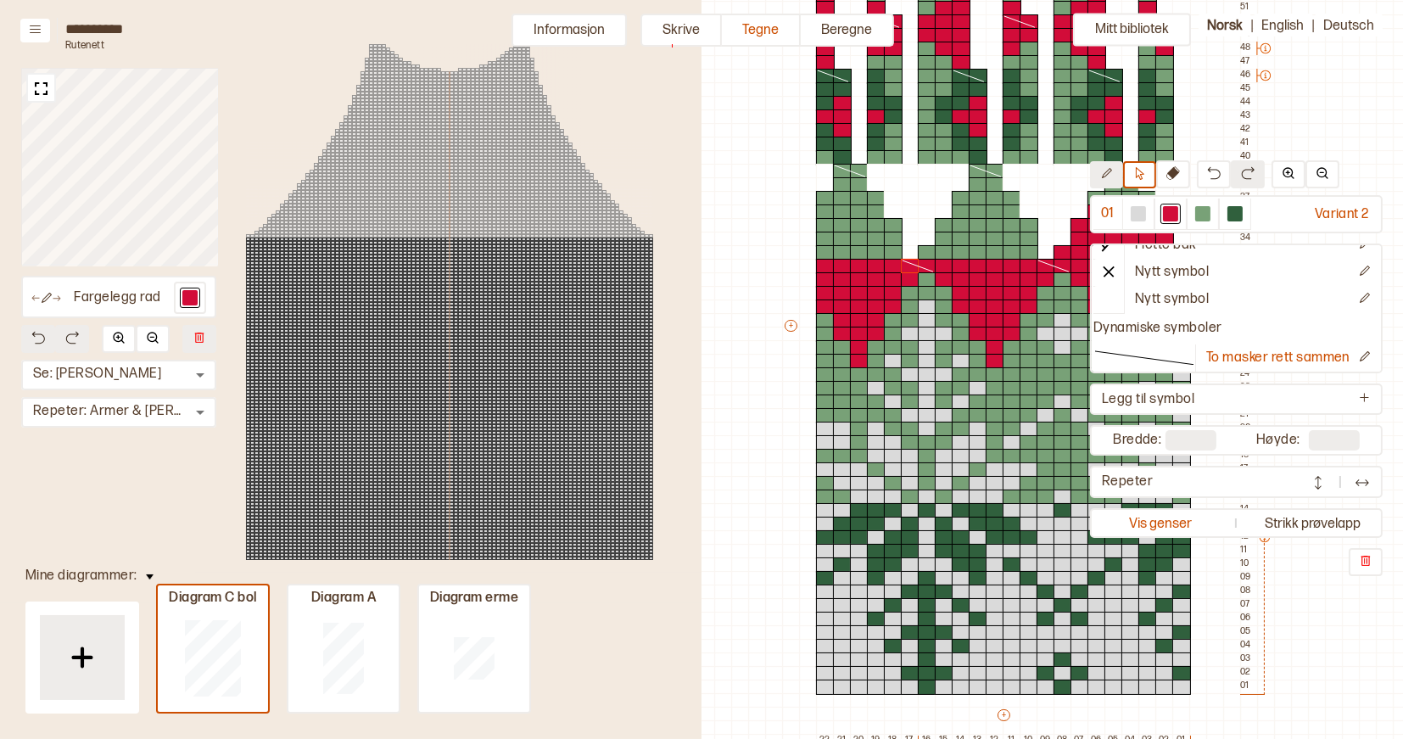
click at [1111, 173] on icon at bounding box center [1106, 173] width 13 height 13
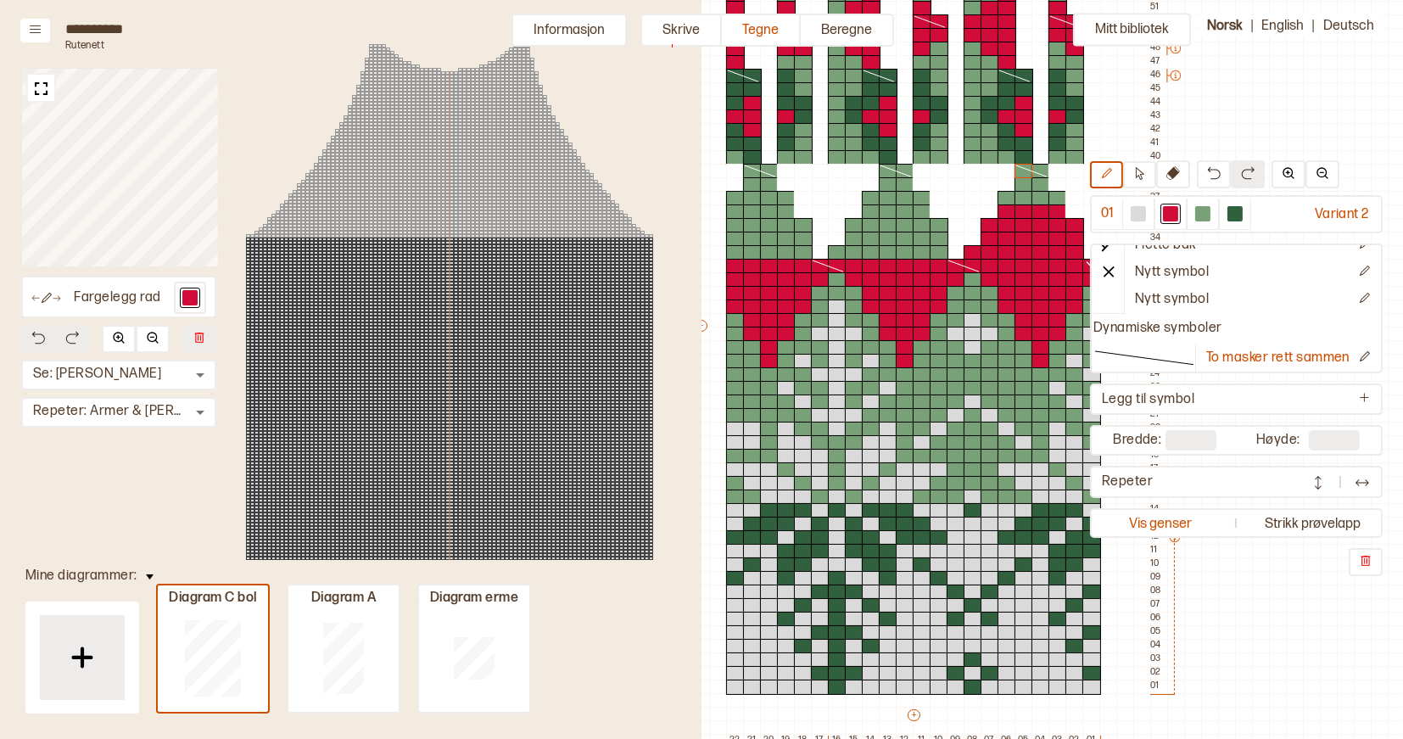
scroll to position [239, 493]
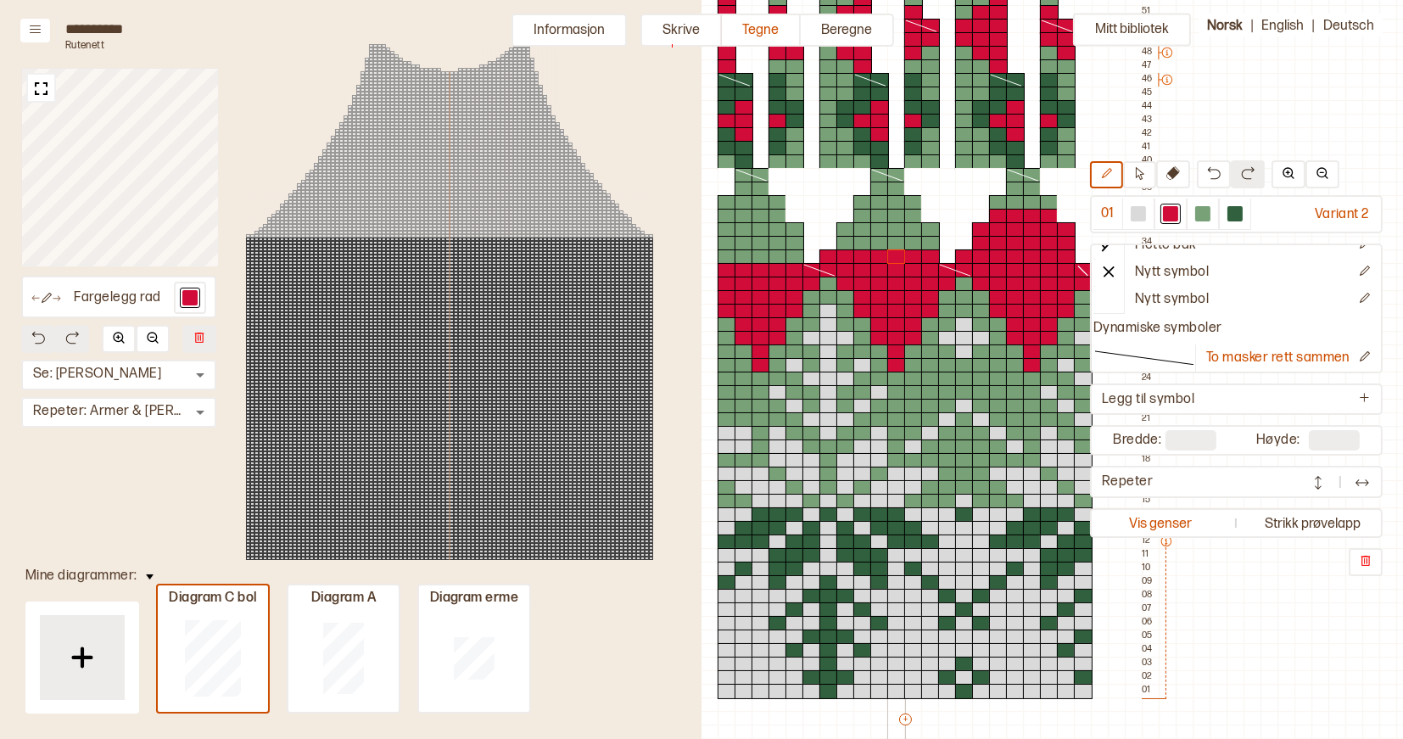
drag, startPoint x: 829, startPoint y: 256, endPoint x: 892, endPoint y: 255, distance: 62.8
click at [892, 255] on div "+ + + + 22 21 20 19 18 17 16 15 14 13 12 11 10 09 08 07 06 05 04 03 02 01 55 54…" at bounding box center [921, 338] width 475 height 828
drag, startPoint x: 849, startPoint y: 240, endPoint x: 870, endPoint y: 233, distance: 21.5
click at [929, 238] on div "+ + + + 22 21 20 19 18 17 16 15 14 13 12 11 10 09 08 07 06 05 04 03 02 01 55 54…" at bounding box center [921, 338] width 475 height 828
drag, startPoint x: 846, startPoint y: 229, endPoint x: 928, endPoint y: 227, distance: 82.3
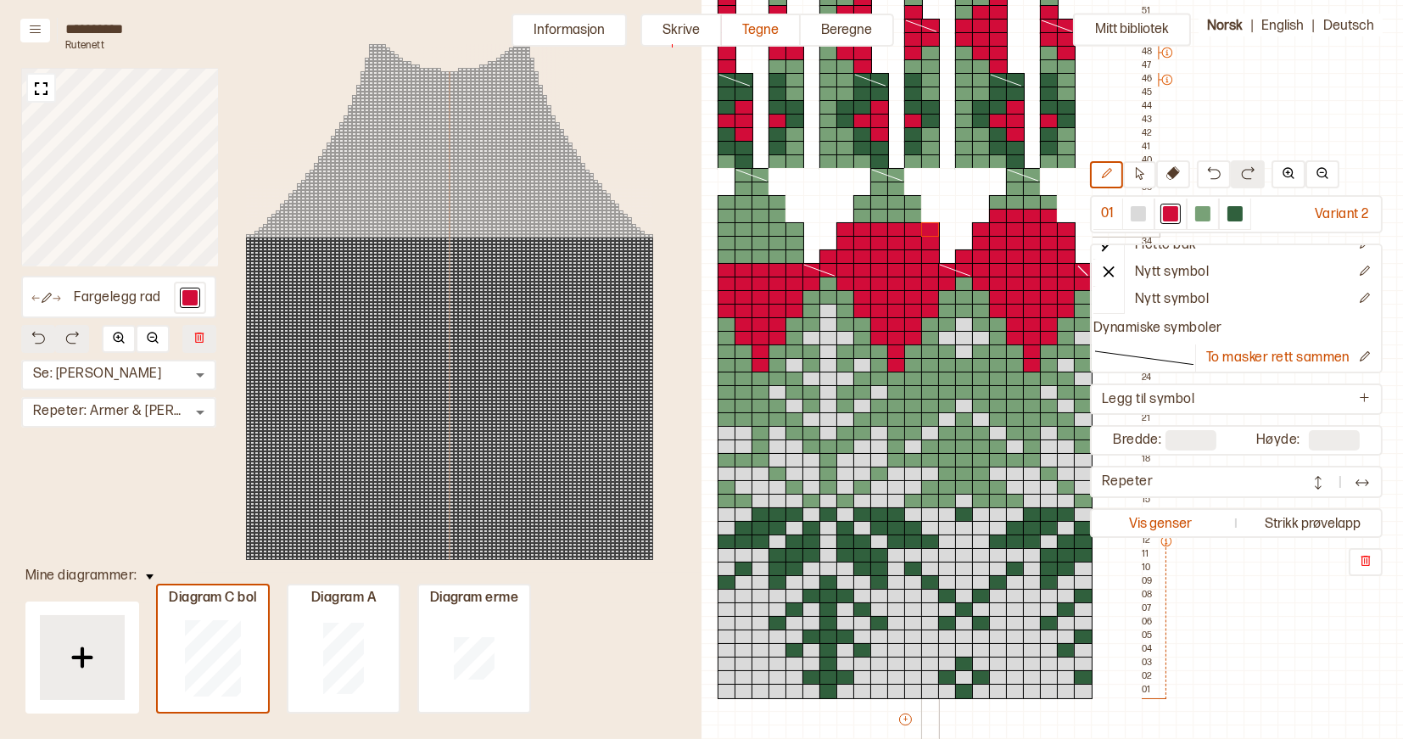
click at [928, 227] on div "+ + + + 22 21 20 19 18 17 16 15 14 13 12 11 10 09 08 07 06 05 04 03 02 01 55 54…" at bounding box center [921, 338] width 475 height 828
drag, startPoint x: 865, startPoint y: 215, endPoint x: 909, endPoint y: 214, distance: 44.2
click at [909, 214] on div "+ + + + 22 21 20 19 18 17 16 15 14 13 12 11 10 09 08 07 06 05 04 03 02 01 55 54…" at bounding box center [921, 338] width 475 height 828
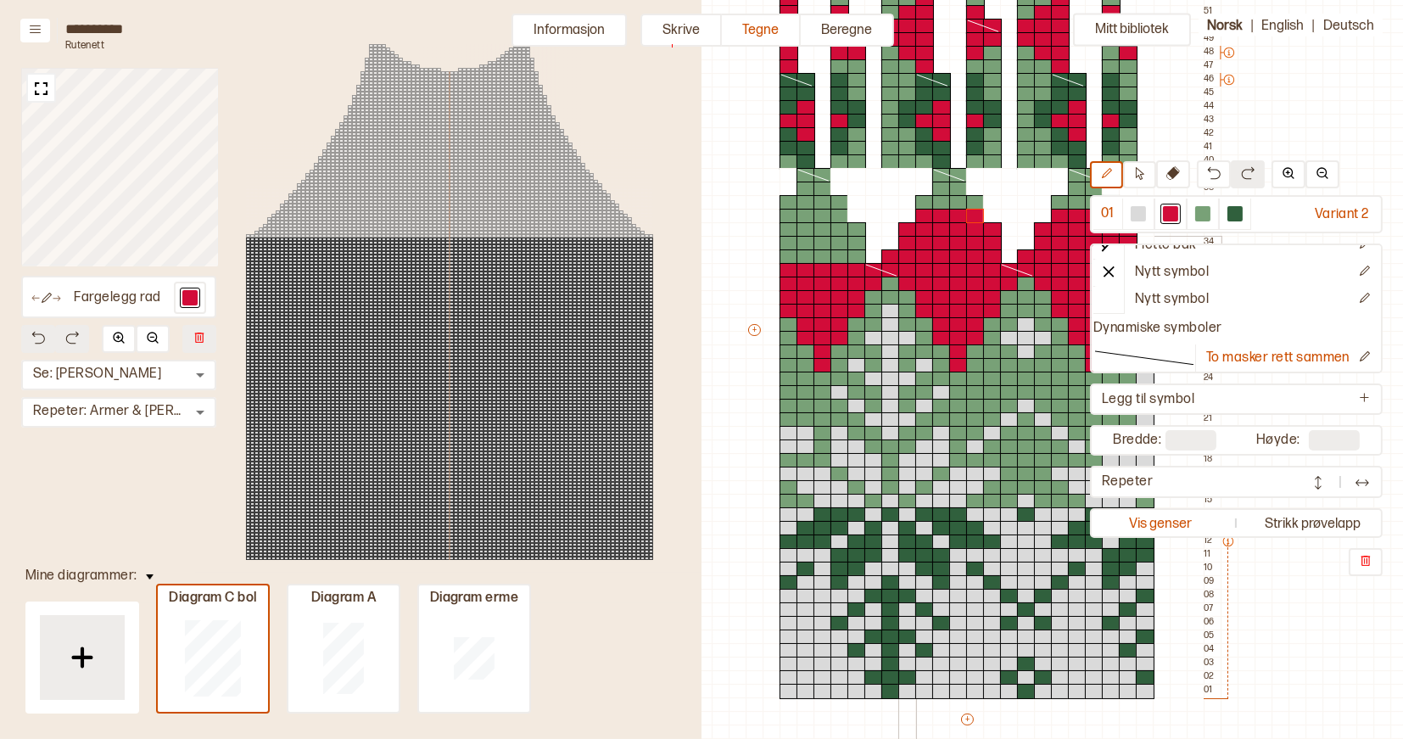
scroll to position [239, 426]
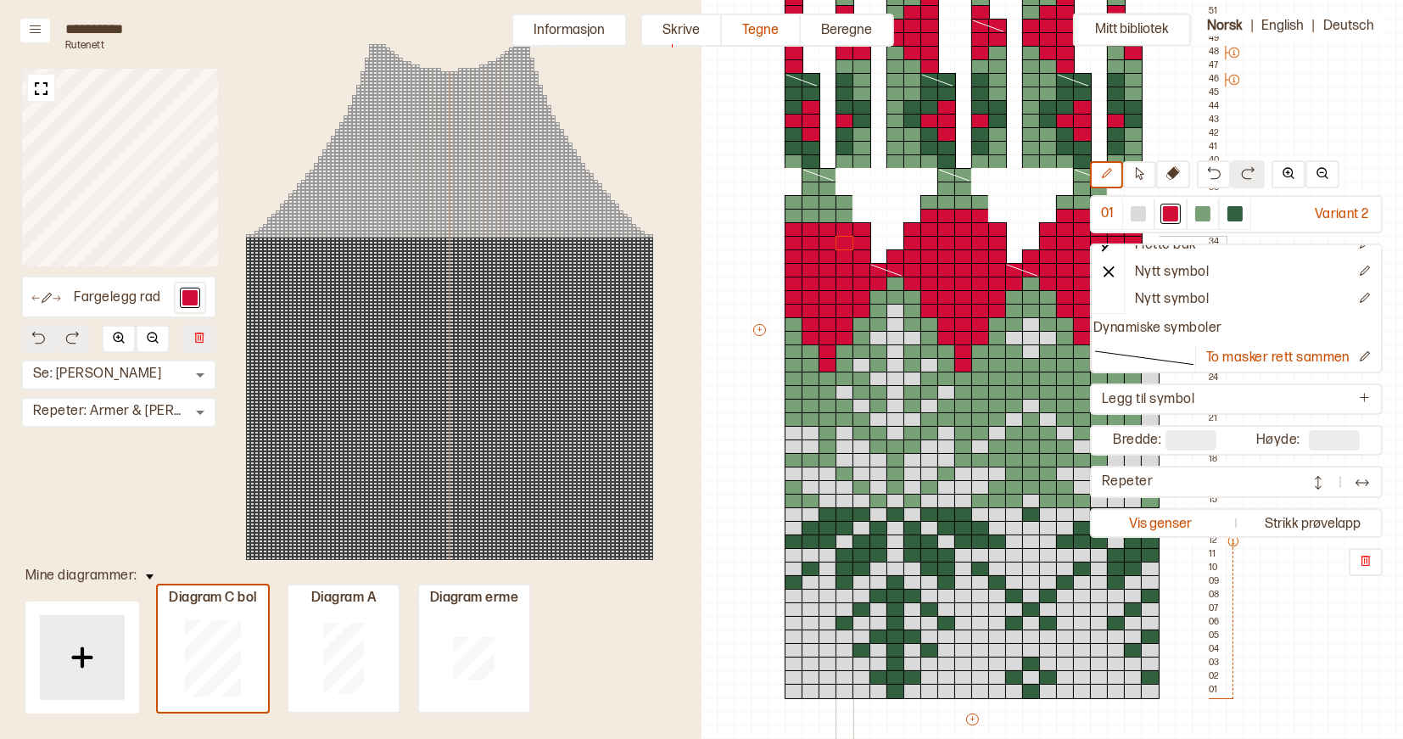
drag, startPoint x: 794, startPoint y: 256, endPoint x: 844, endPoint y: 243, distance: 51.6
click at [844, 243] on div "+ + + + 22 21 20 19 18 17 16 15 14 13 12 11 10 09 08 07 06 05 04 03 02 01 55 54…" at bounding box center [988, 338] width 475 height 828
drag, startPoint x: 796, startPoint y: 215, endPoint x: 841, endPoint y: 213, distance: 45.0
click at [841, 213] on div "+ + + + 22 21 20 19 18 17 16 15 14 13 12 11 10 09 08 07 06 05 04 03 02 01 55 54…" at bounding box center [988, 338] width 475 height 828
drag, startPoint x: 793, startPoint y: 200, endPoint x: 842, endPoint y: 201, distance: 48.4
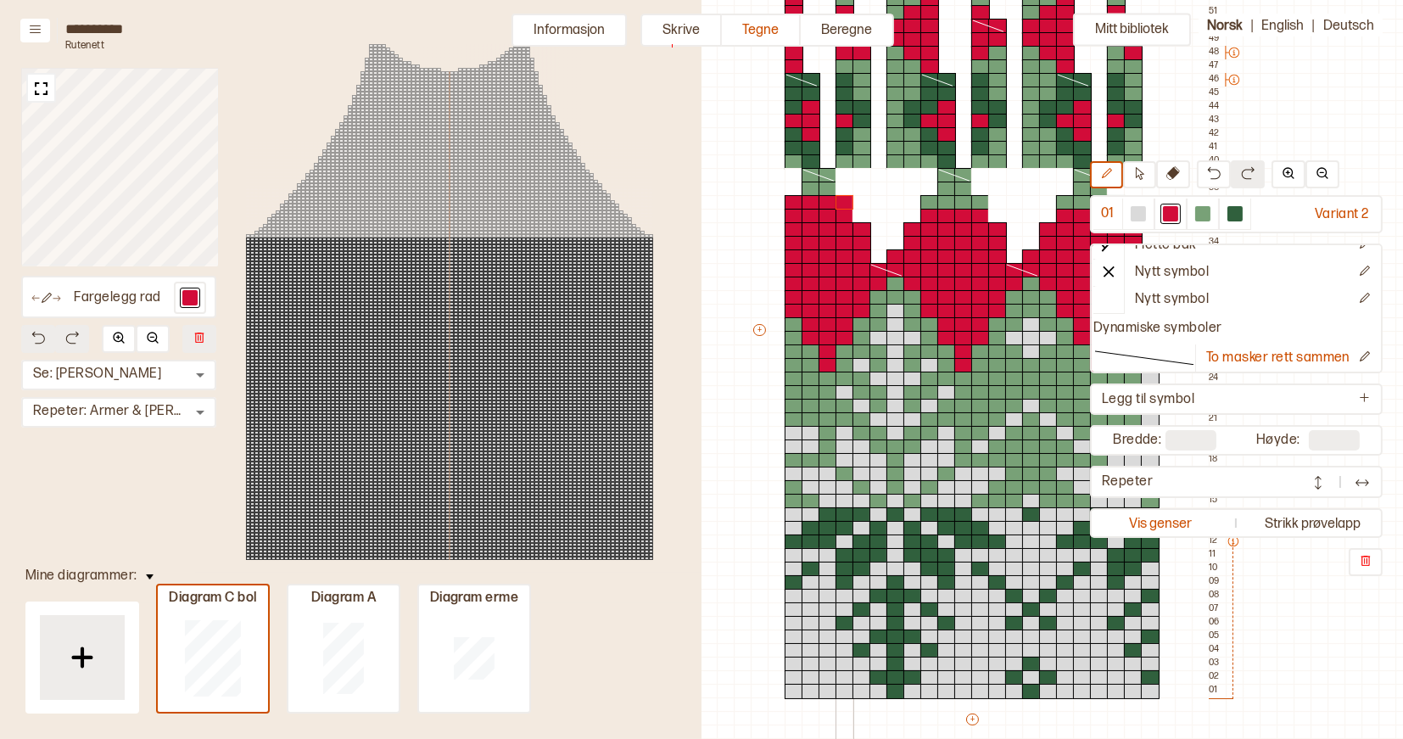
click at [842, 201] on div "+ + + + 22 21 20 19 18 17 16 15 14 13 12 11 10 09 08 07 06 05 04 03 02 01 55 54…" at bounding box center [988, 338] width 475 height 828
drag, startPoint x: 811, startPoint y: 188, endPoint x: 821, endPoint y: 188, distance: 10.2
click at [821, 188] on div "+ + + + 22 21 20 19 18 17 16 15 14 13 12 11 10 09 08 07 06 05 04 03 02 01 55 54…" at bounding box center [988, 338] width 475 height 828
drag, startPoint x: 932, startPoint y: 202, endPoint x: 973, endPoint y: 203, distance: 41.6
click at [973, 203] on div "+ + + + 22 21 20 19 18 17 16 15 14 13 12 11 10 09 08 07 06 05 04 03 02 01 55 54…" at bounding box center [988, 338] width 475 height 828
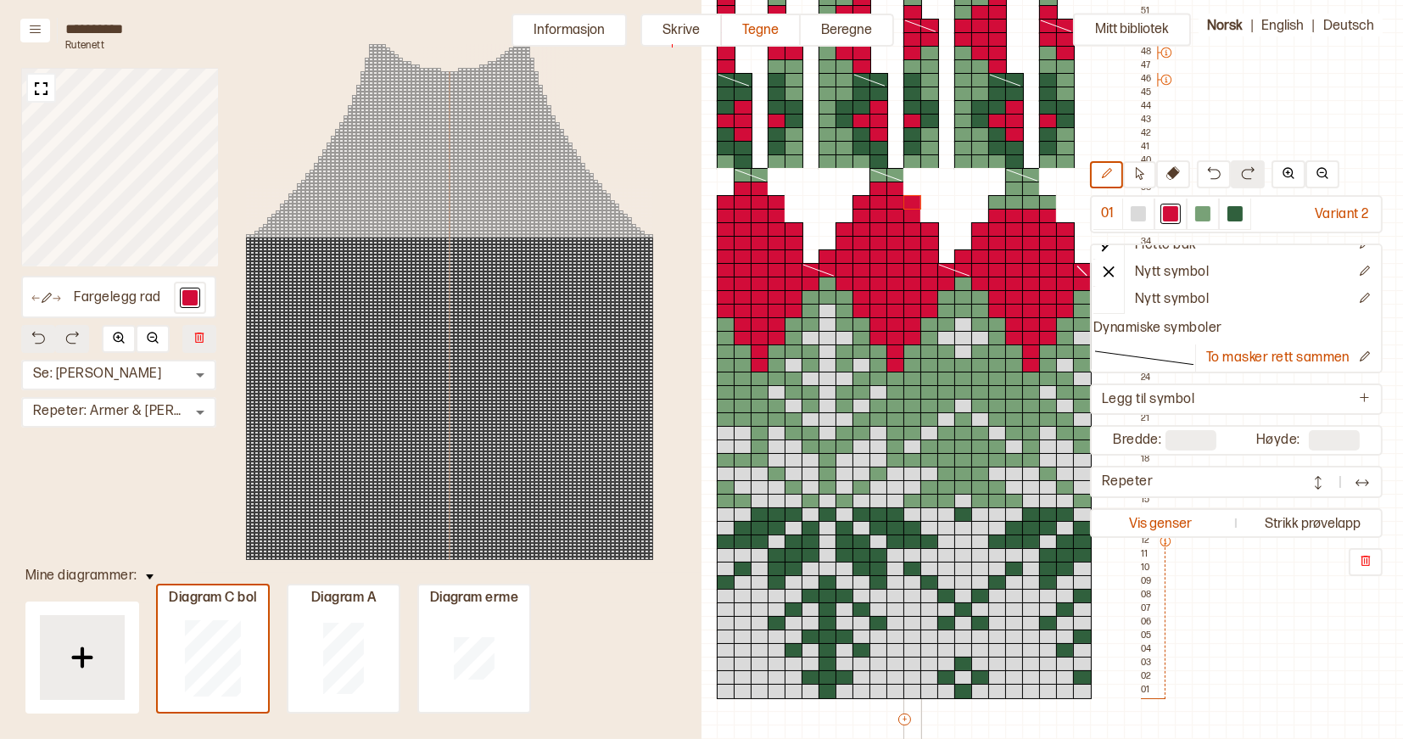
scroll to position [241, 529]
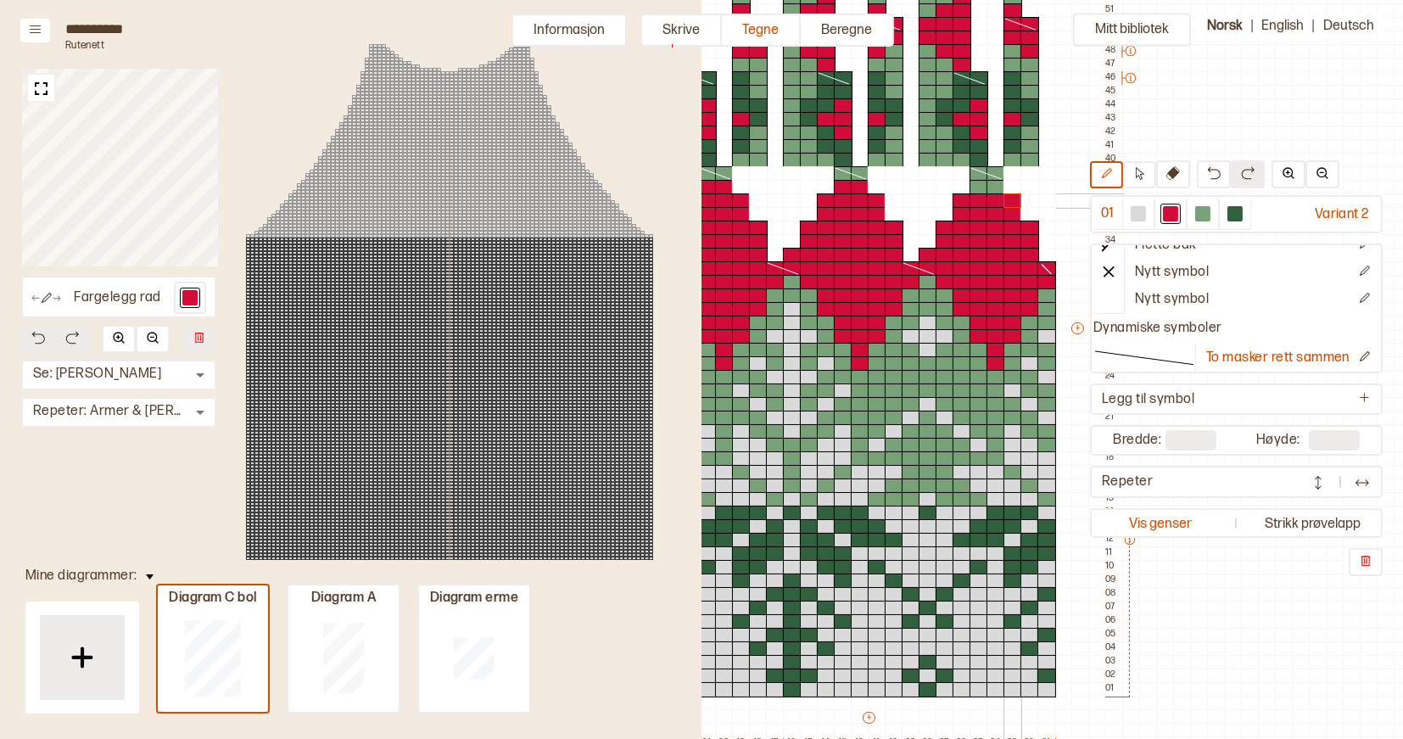
drag, startPoint x: 962, startPoint y: 197, endPoint x: 1010, endPoint y: 200, distance: 48.5
click at [1010, 200] on div "+ + + + 22 21 20 19 18 17 16 15 14 13 12 11 10 09 08 07 06 05 04 03 02 01 55 54…" at bounding box center [884, 336] width 475 height 828
click at [981, 186] on div at bounding box center [979, 187] width 19 height 15
click at [994, 186] on div at bounding box center [996, 187] width 19 height 15
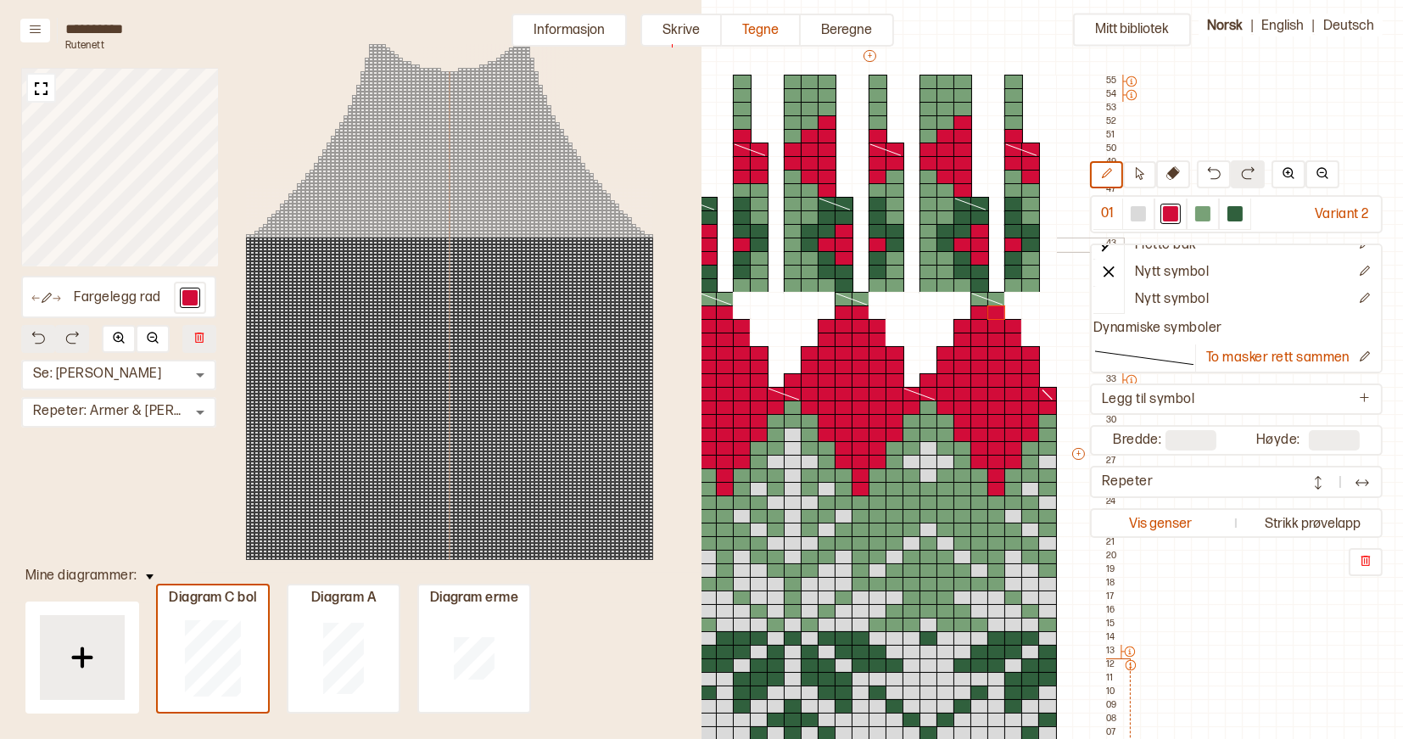
scroll to position [109, 529]
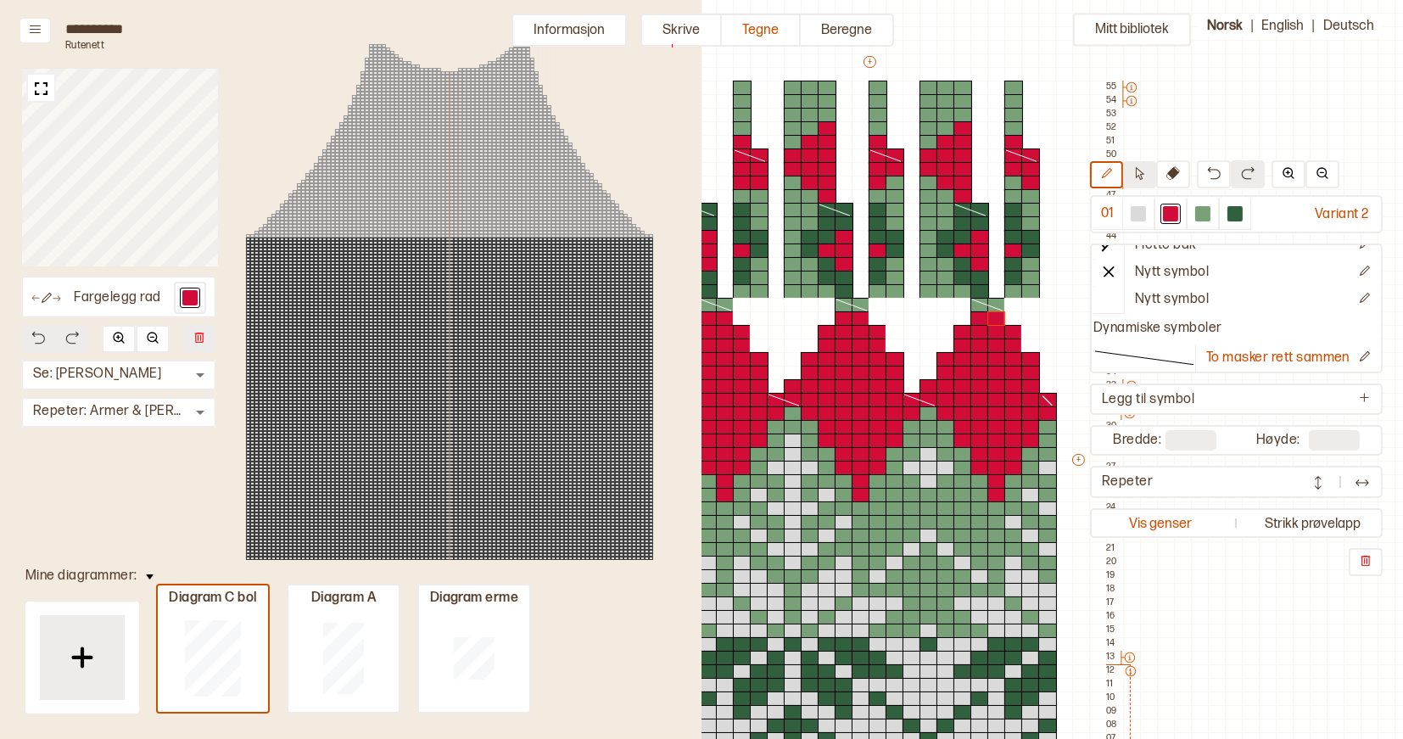
click at [1145, 176] on icon at bounding box center [1139, 173] width 13 height 13
click at [993, 305] on icon at bounding box center [988, 305] width 34 height 14
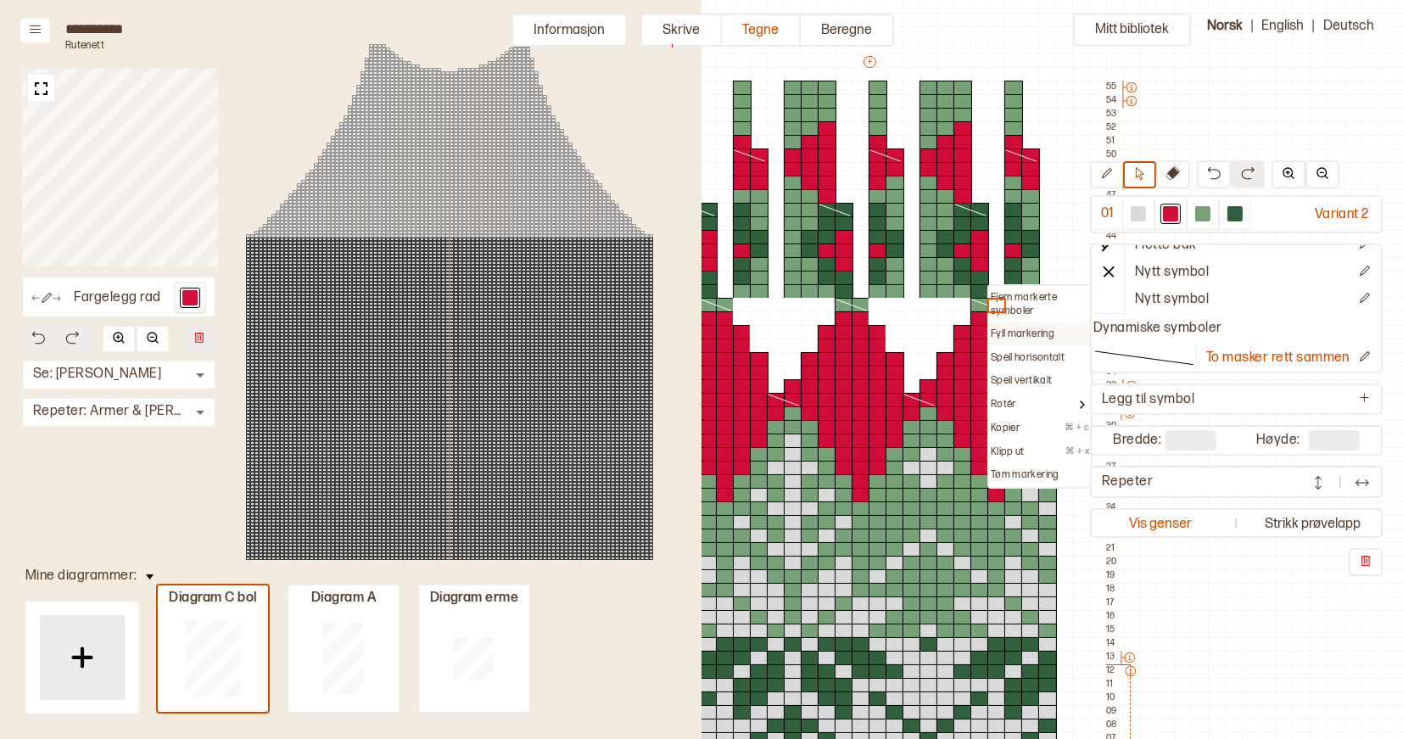
click at [1010, 329] on p "Fyll markering" at bounding box center [1023, 334] width 64 height 14
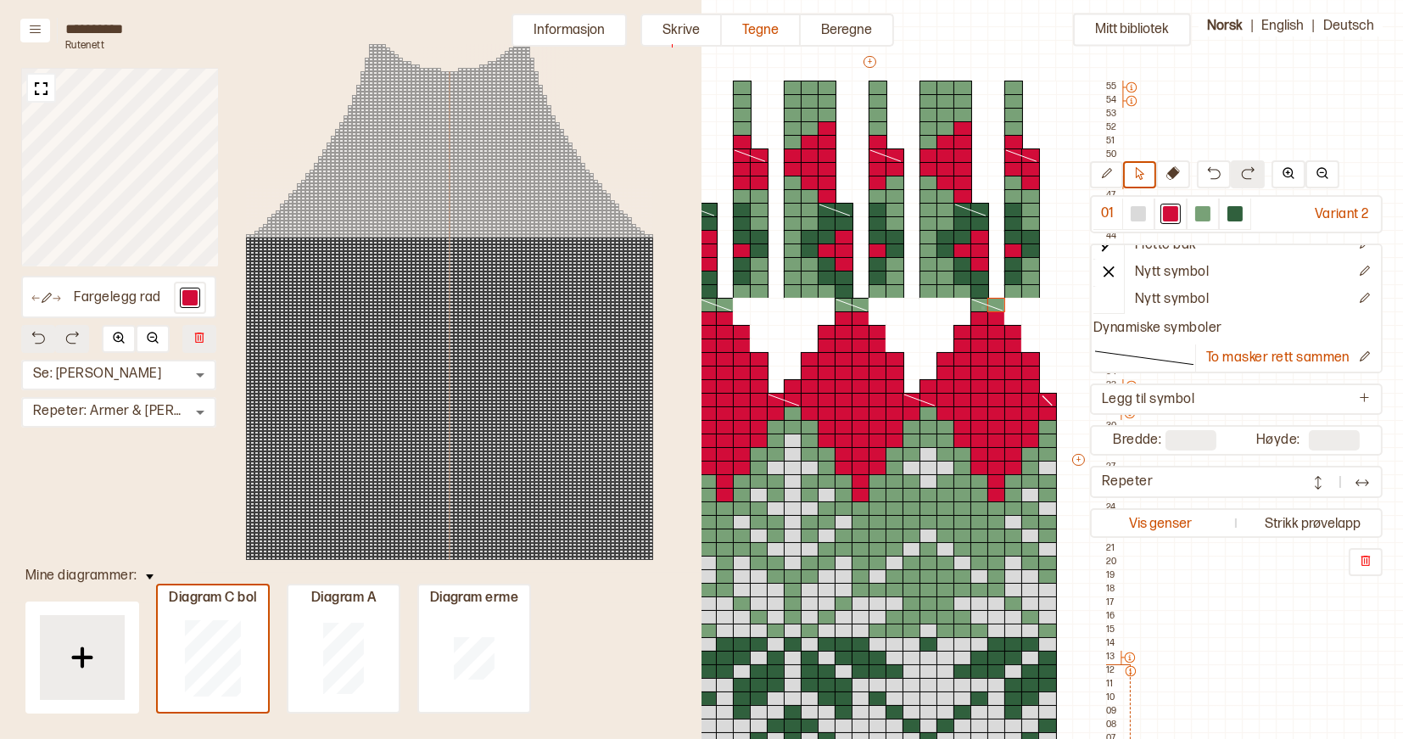
click at [982, 306] on icon at bounding box center [988, 305] width 34 height 14
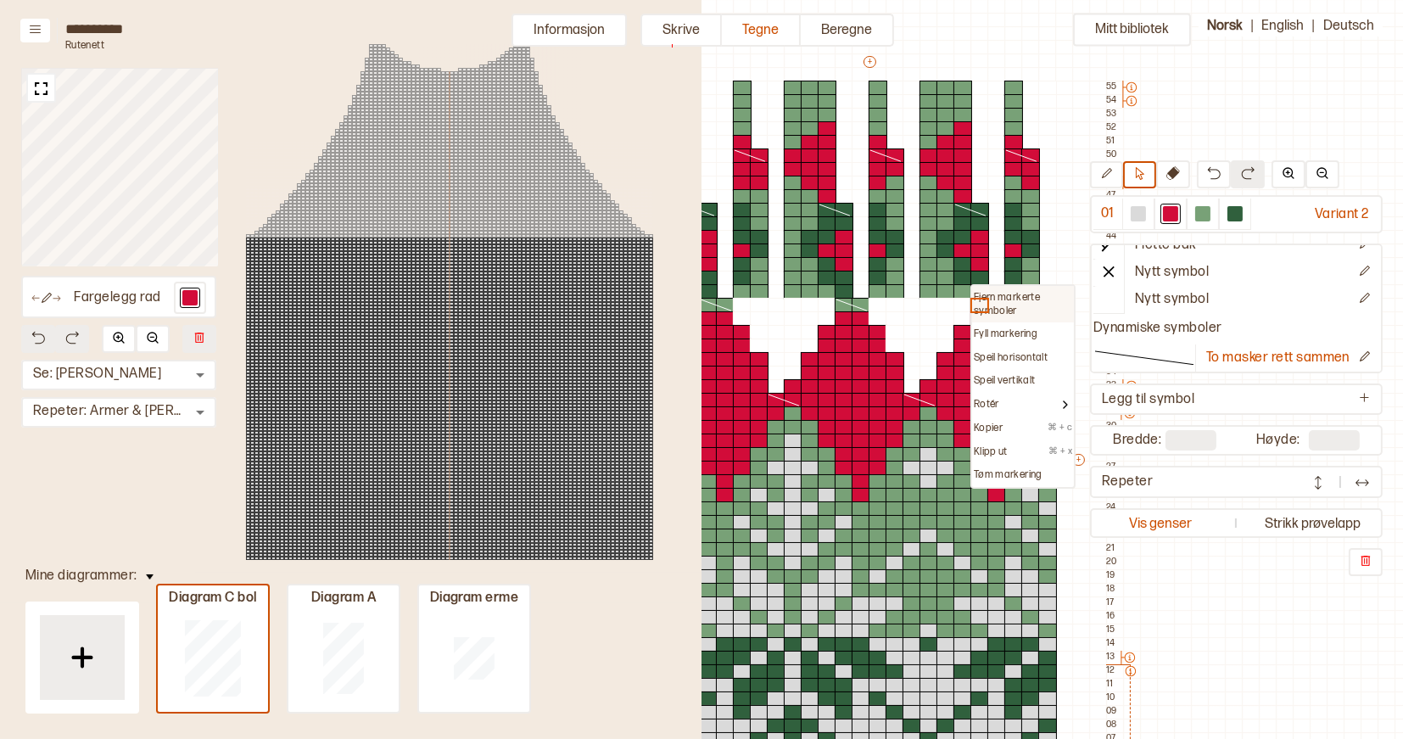
click at [1004, 302] on p "Fjern markerte symboler" at bounding box center [1023, 304] width 98 height 26
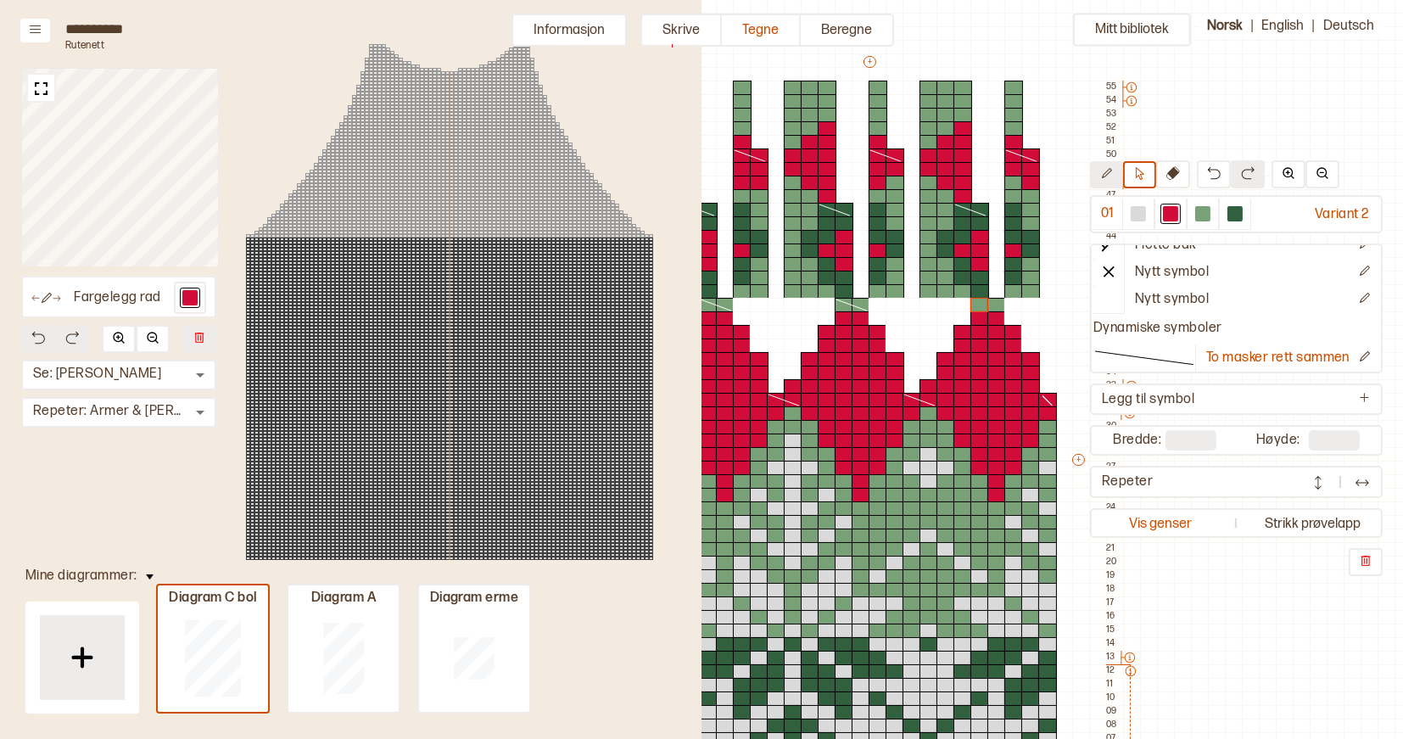
click at [1112, 177] on icon at bounding box center [1106, 173] width 13 height 13
click at [1169, 205] on div at bounding box center [1171, 214] width 20 height 20
click at [977, 301] on div at bounding box center [980, 305] width 19 height 15
click at [994, 301] on div at bounding box center [997, 305] width 19 height 15
click at [1141, 174] on icon at bounding box center [1139, 173] width 13 height 13
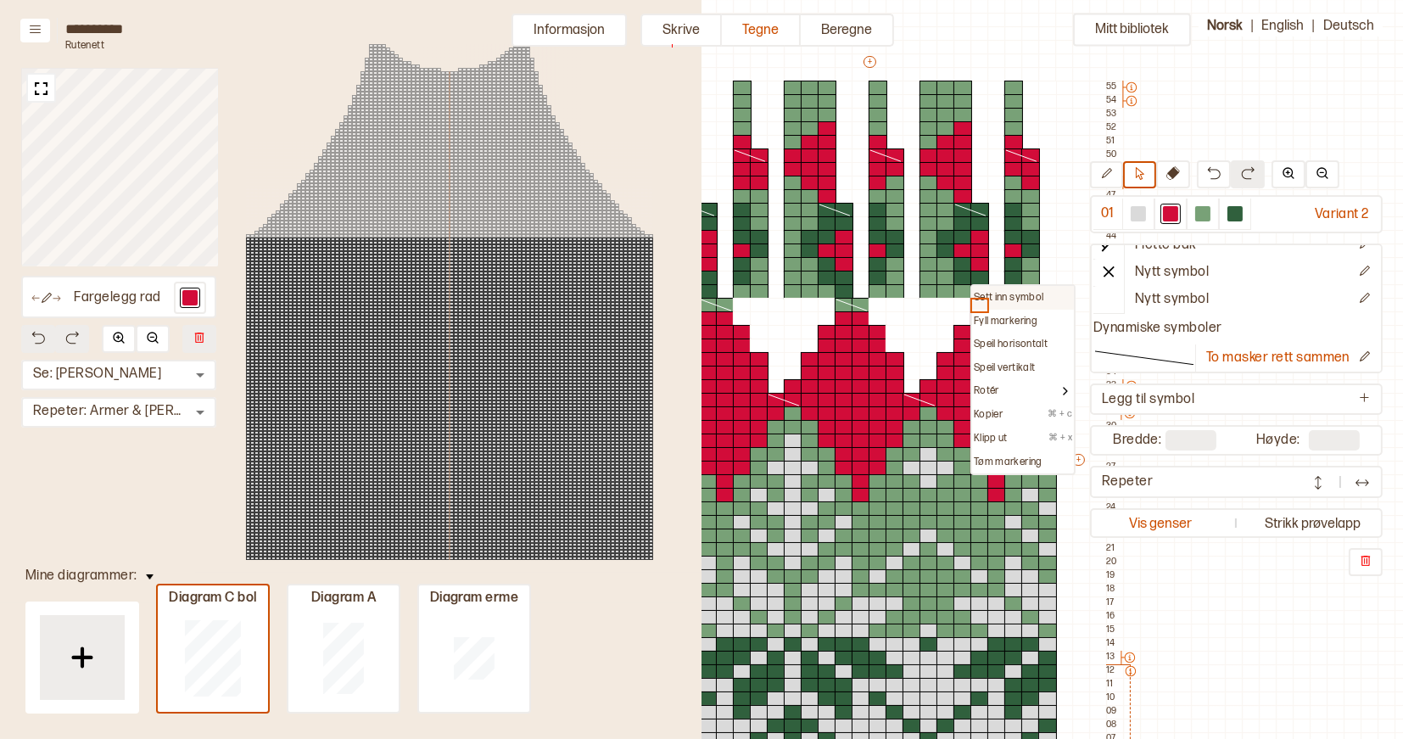
click at [985, 295] on p "Sett inn symbol" at bounding box center [1009, 298] width 70 height 14
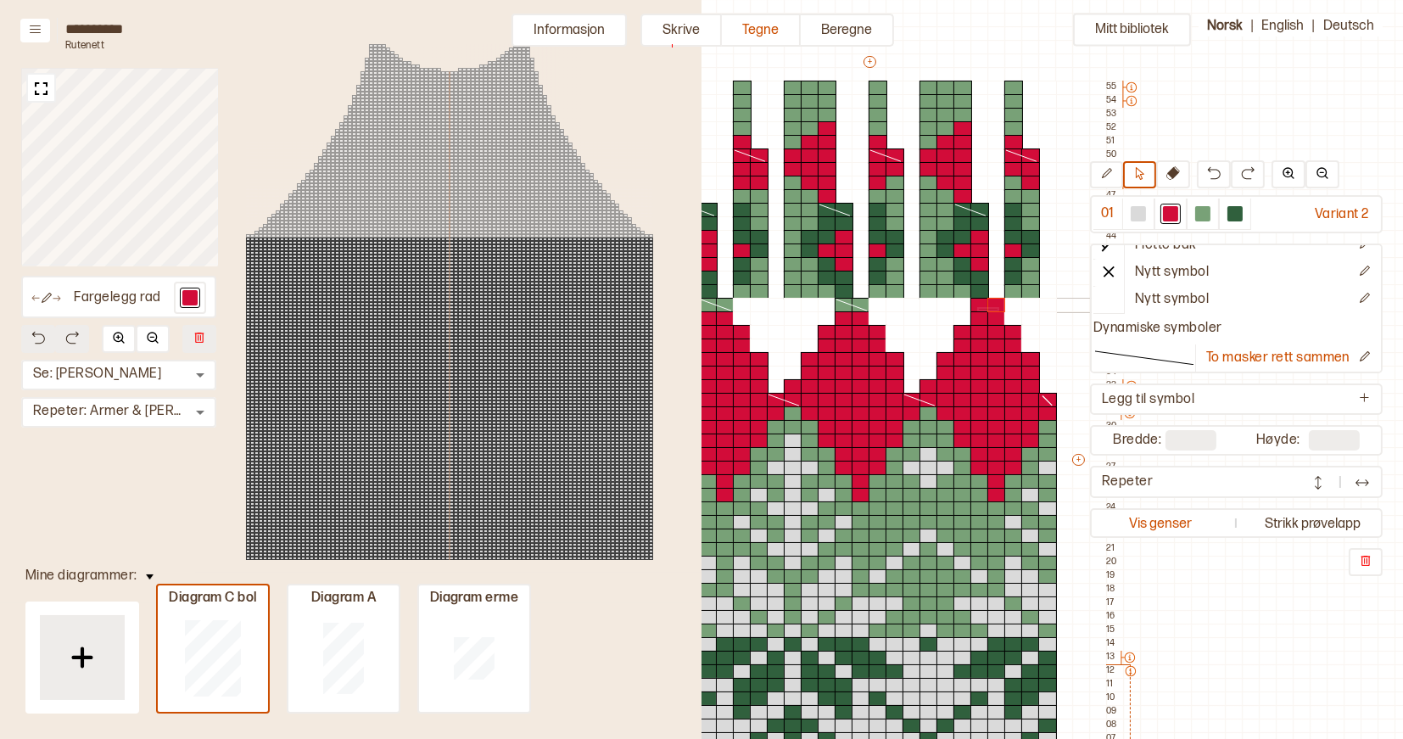
drag, startPoint x: 977, startPoint y: 308, endPoint x: 996, endPoint y: 307, distance: 18.7
click at [996, 307] on div "+ + + + 22 21 20 19 18 17 16 15 14 13 12 11 10 09 08 07 06 05 04 03 02 01 55 54…" at bounding box center [885, 467] width 475 height 828
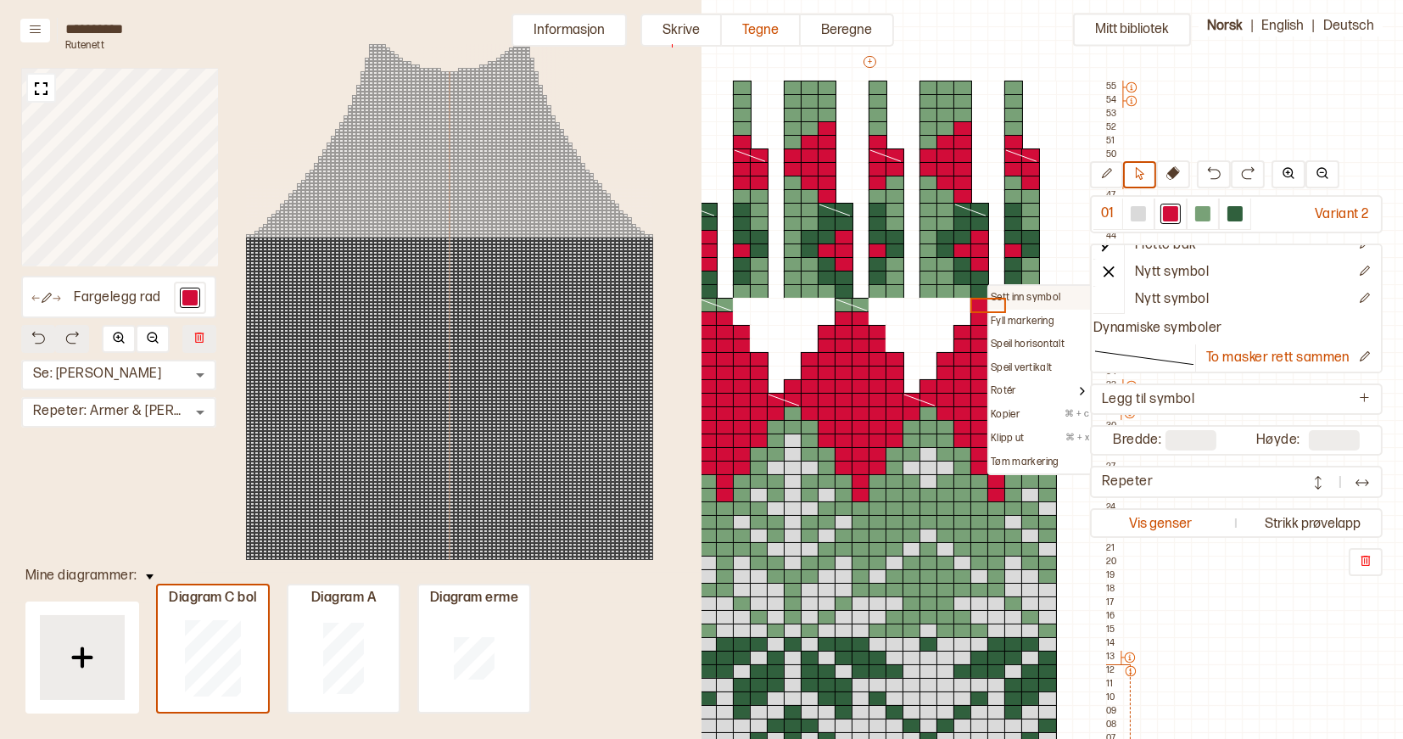
click at [997, 291] on p "Sett inn symbol" at bounding box center [1026, 298] width 70 height 14
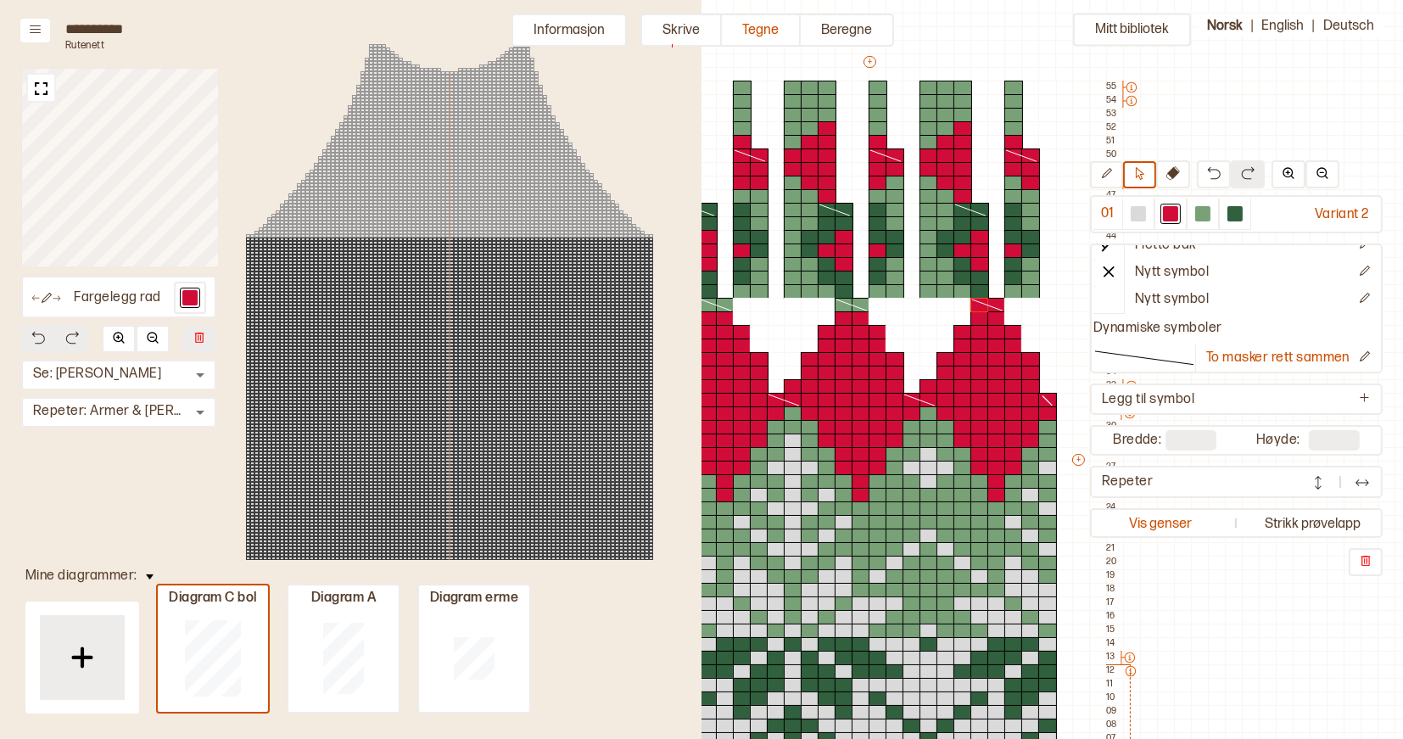
click at [849, 305] on icon at bounding box center [852, 305] width 34 height 14
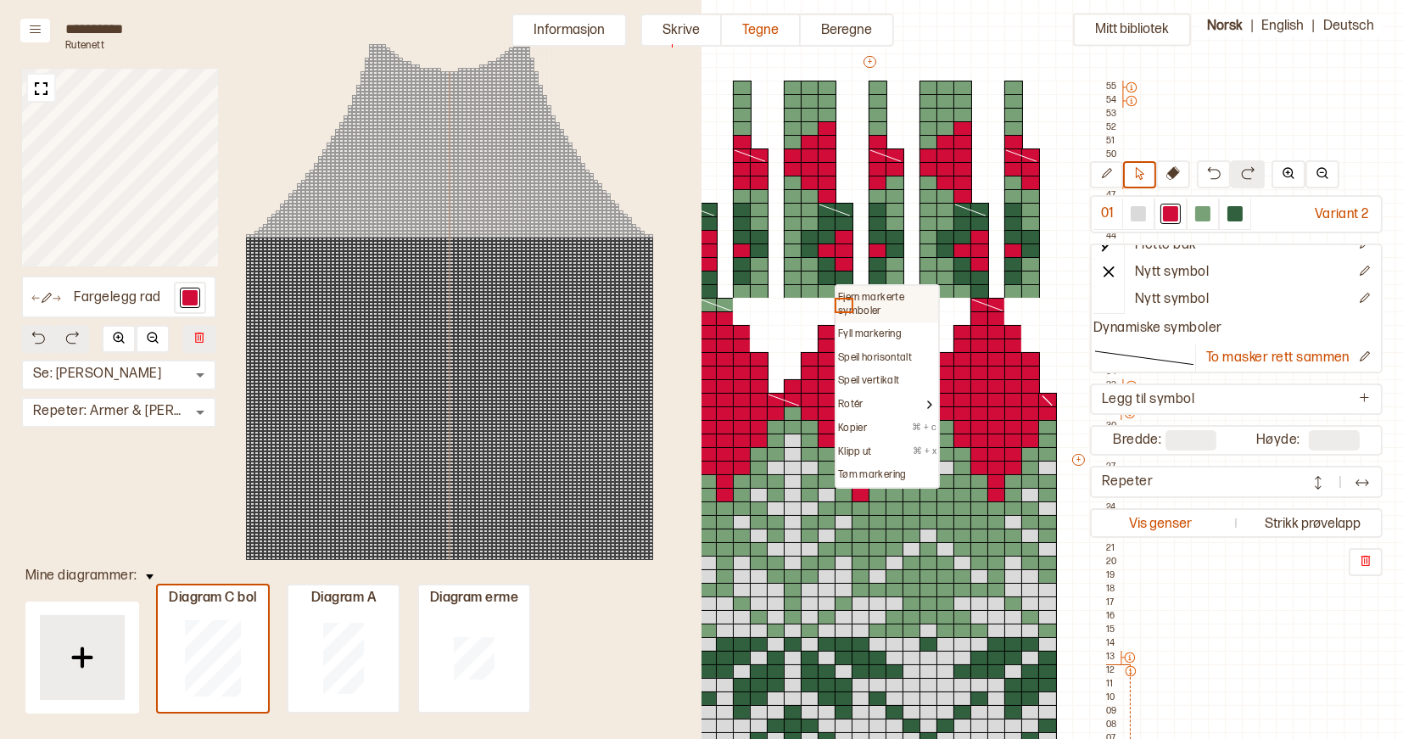
click at [845, 295] on p "Fjern markerte symboler" at bounding box center [887, 304] width 98 height 26
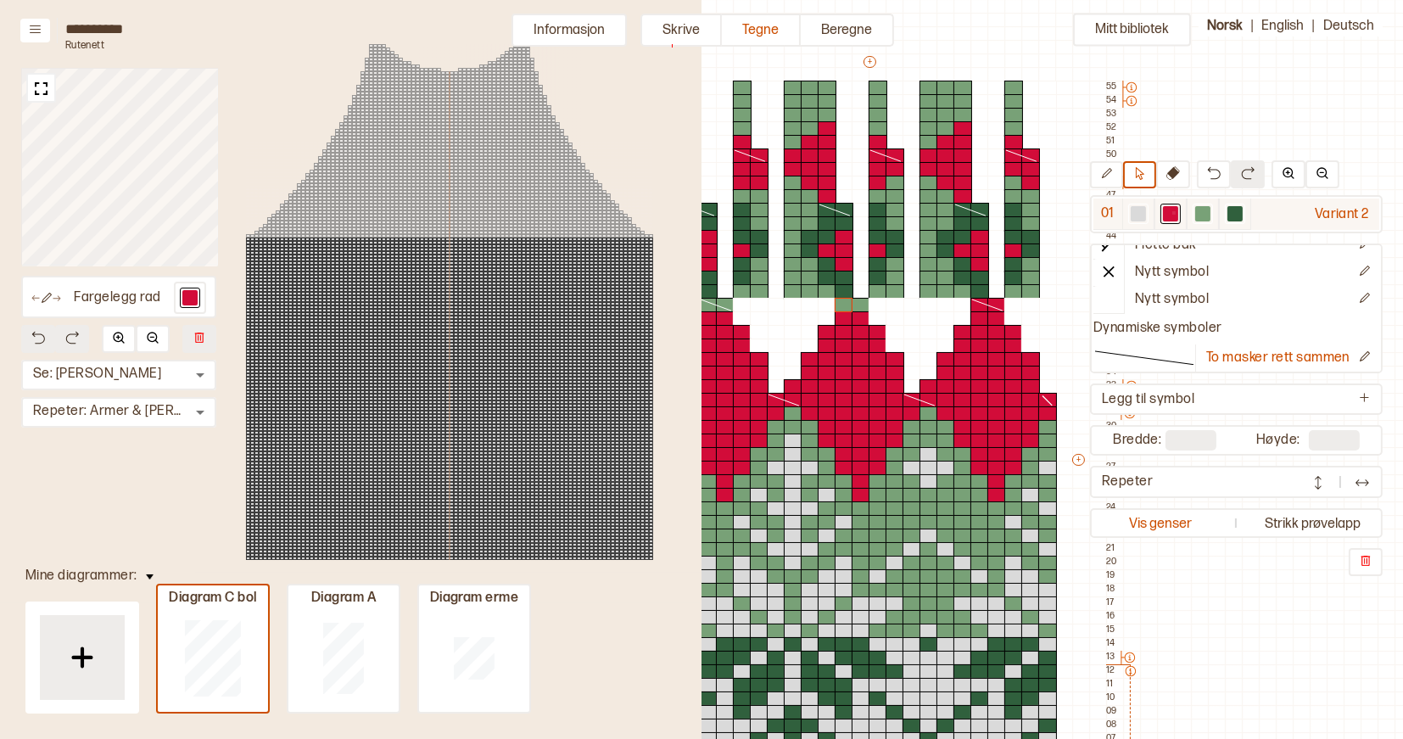
click at [1173, 211] on div at bounding box center [1170, 213] width 15 height 15
click at [1112, 173] on icon at bounding box center [1106, 173] width 13 height 13
click at [849, 305] on div at bounding box center [844, 305] width 19 height 15
click at [858, 305] on div at bounding box center [861, 305] width 19 height 15
click at [1140, 177] on icon at bounding box center [1139, 173] width 13 height 13
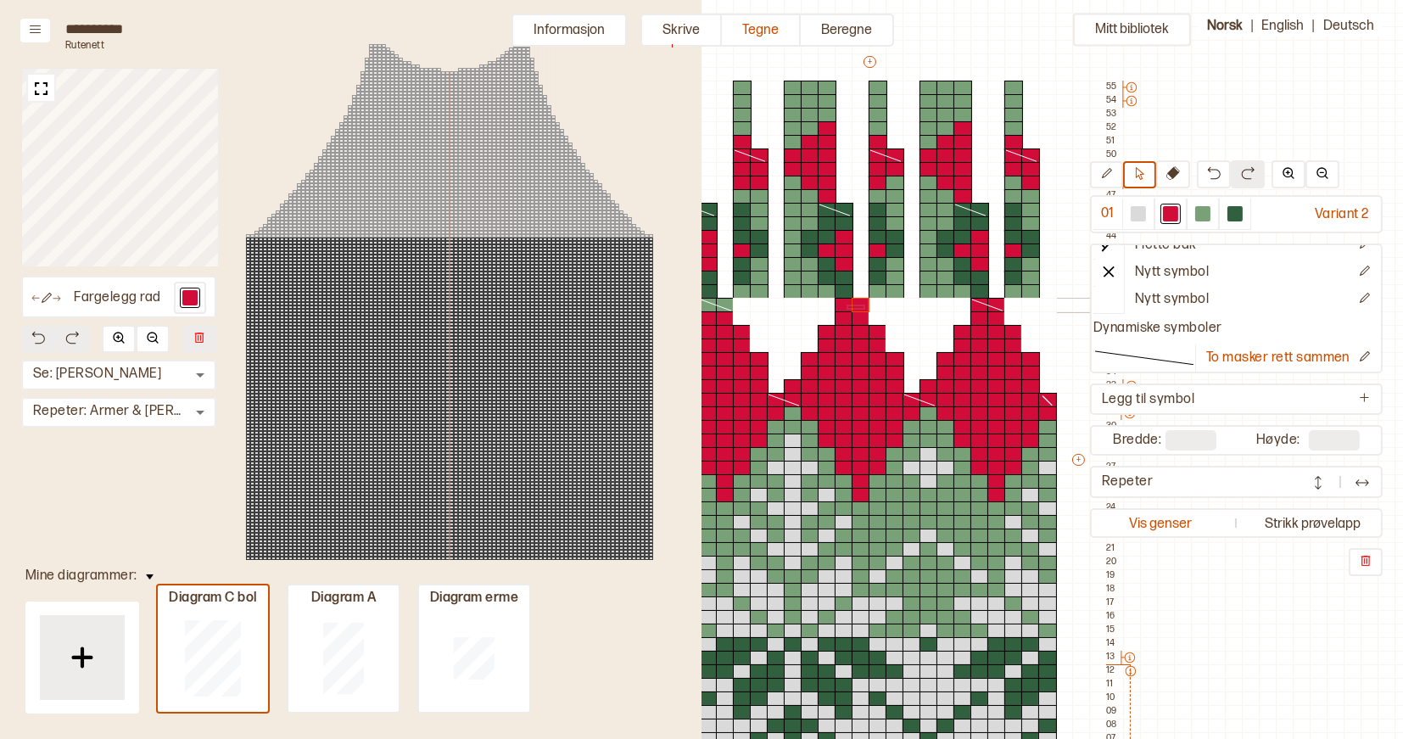
drag, startPoint x: 847, startPoint y: 306, endPoint x: 862, endPoint y: 305, distance: 15.4
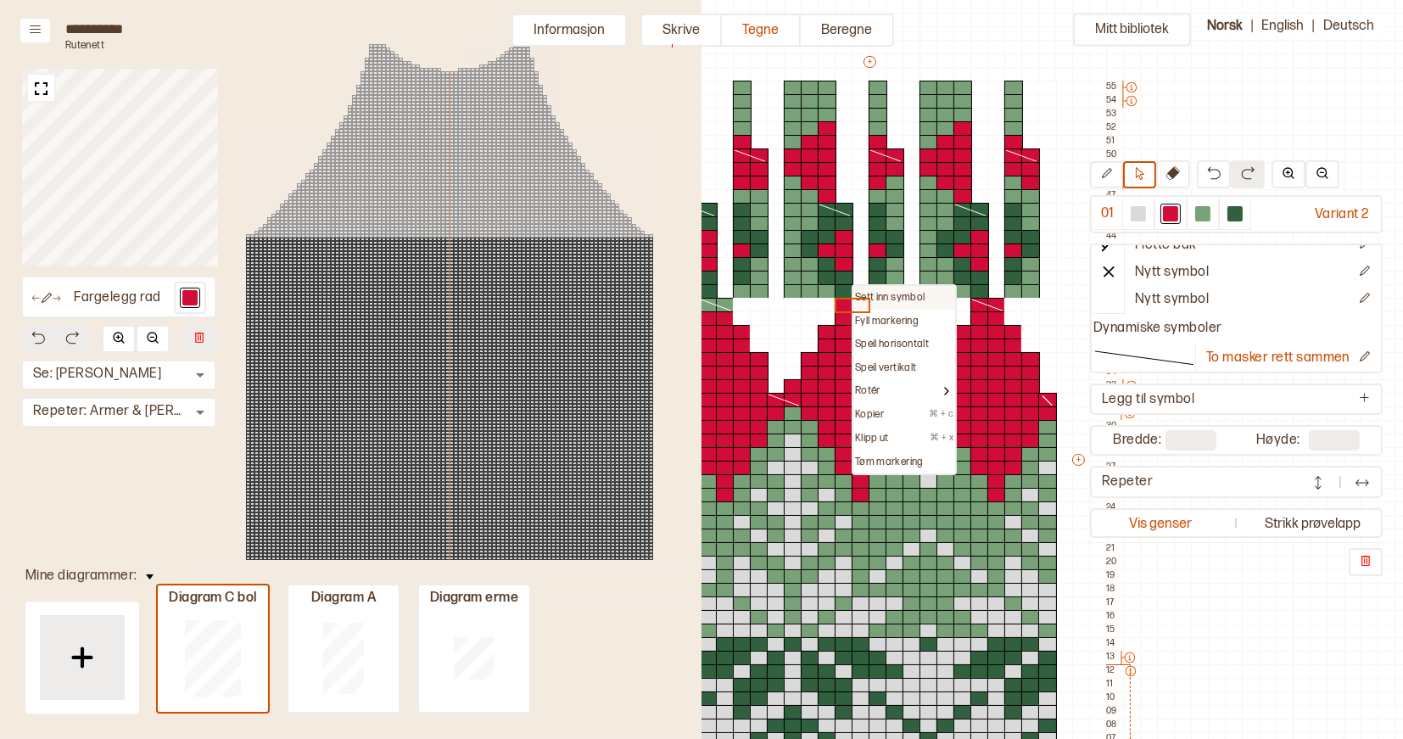
click at [863, 294] on p "Sett inn symbol" at bounding box center [890, 298] width 70 height 14
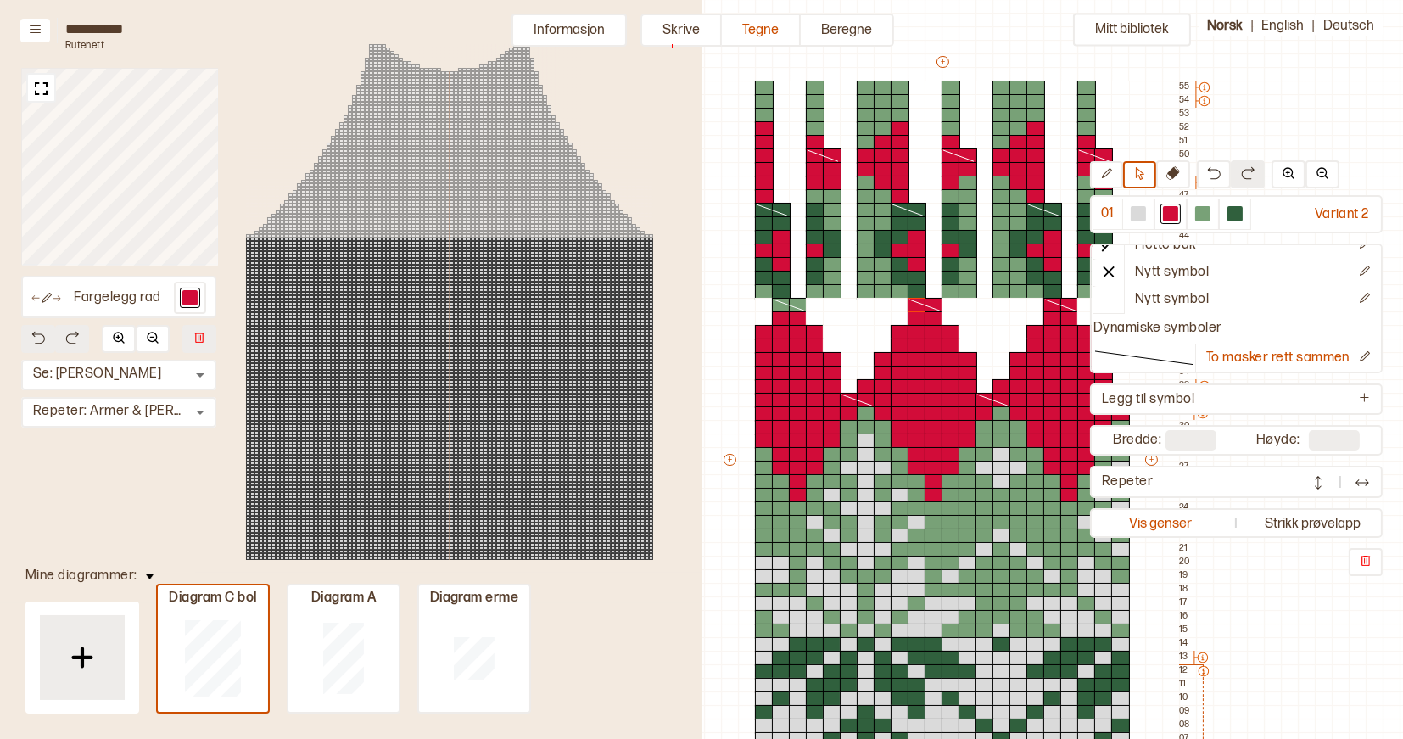
scroll to position [114, 442]
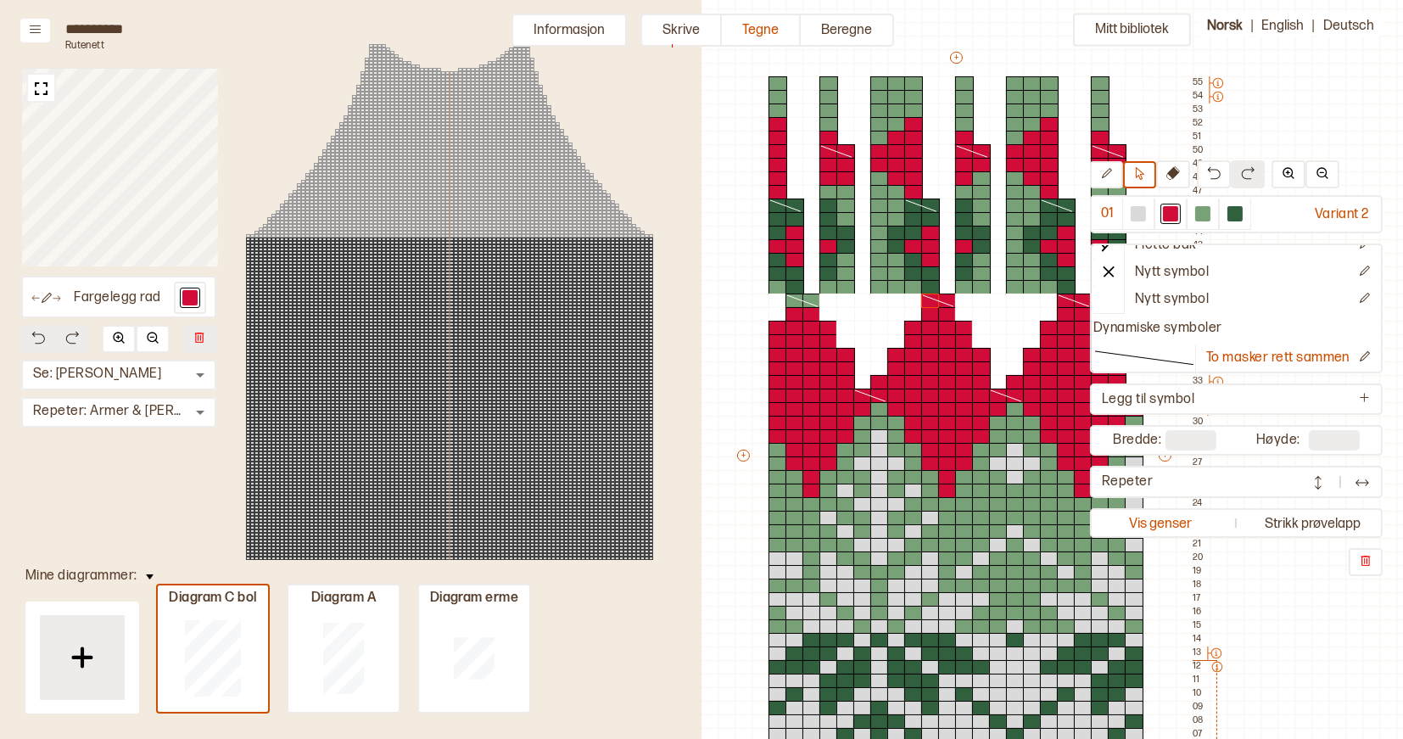
click at [809, 298] on icon at bounding box center [803, 301] width 34 height 14
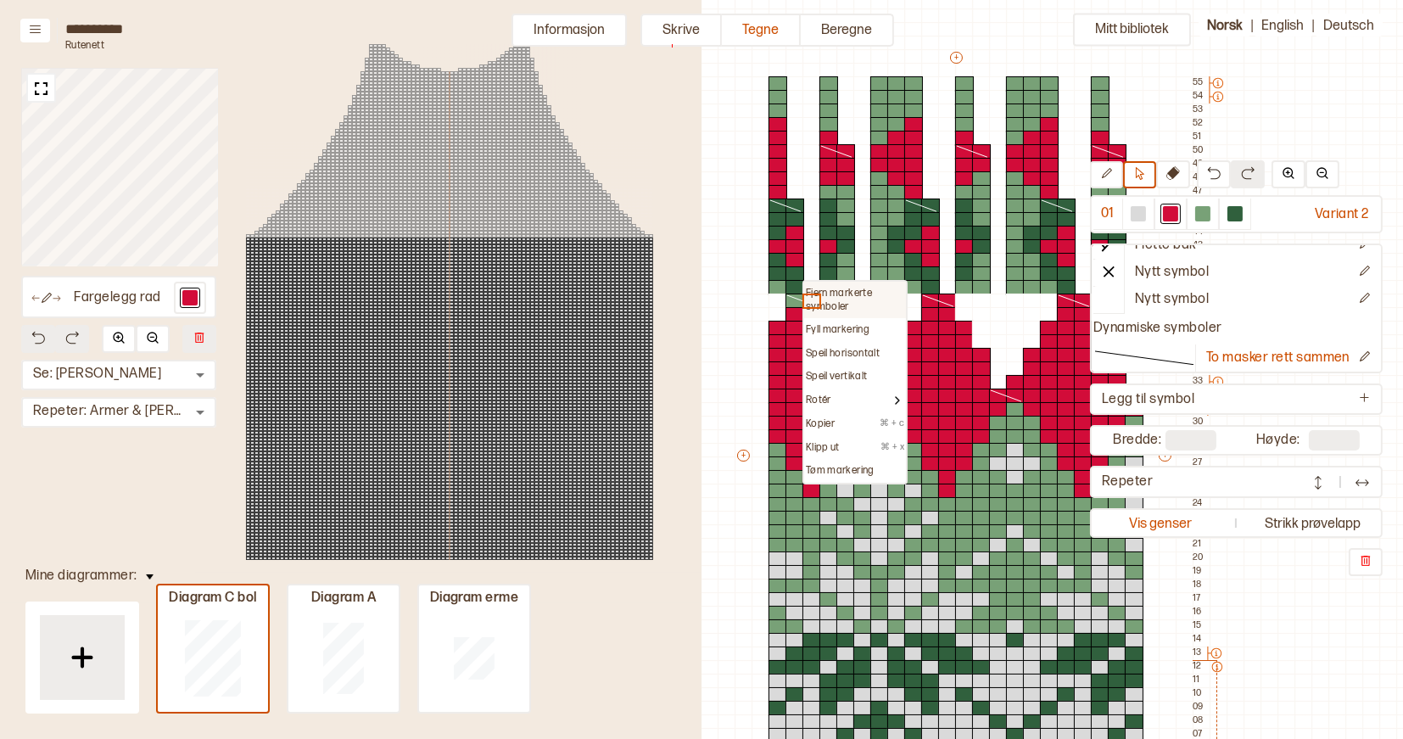
click at [811, 291] on p "Fjern markerte symboler" at bounding box center [855, 300] width 98 height 26
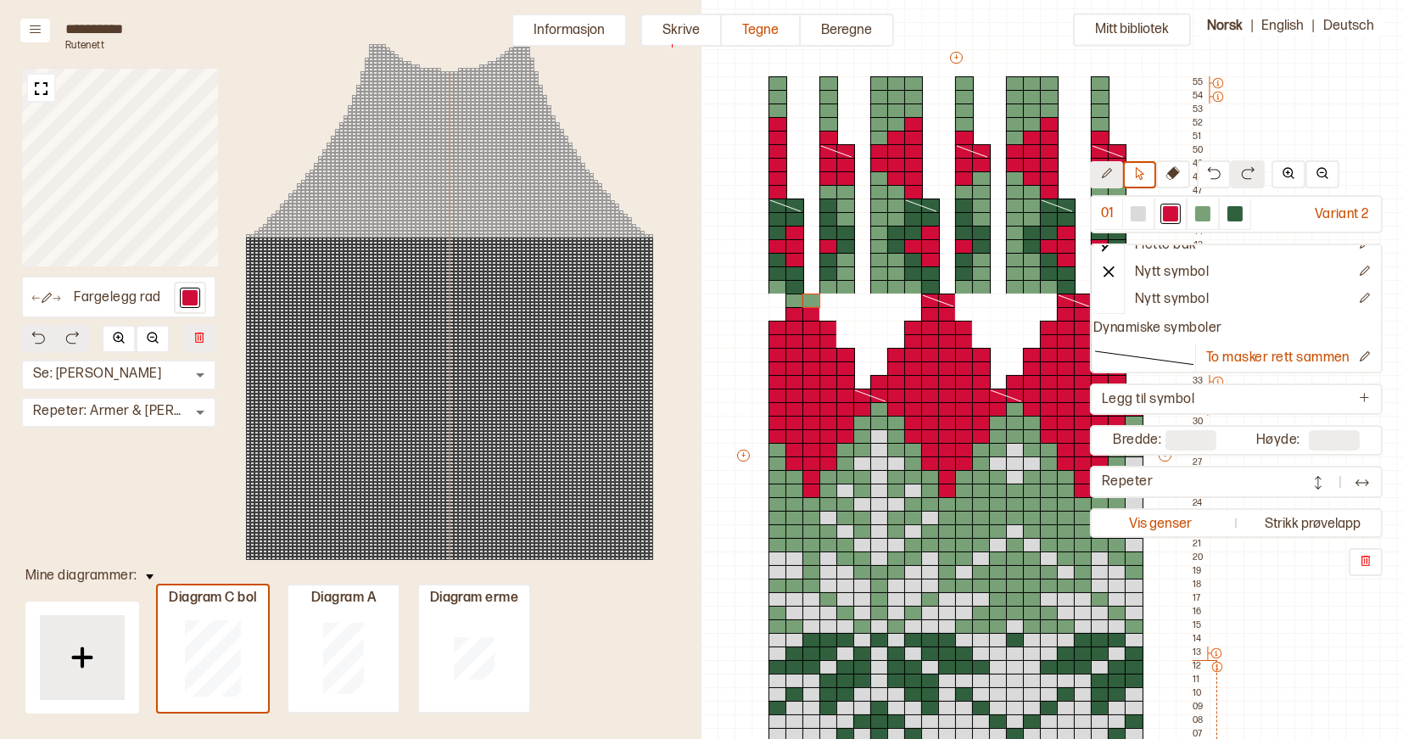
click at [1111, 176] on icon at bounding box center [1106, 173] width 13 height 13
click at [795, 301] on div at bounding box center [795, 301] width 19 height 15
click at [811, 300] on div at bounding box center [812, 301] width 19 height 15
click at [1145, 172] on icon at bounding box center [1139, 173] width 13 height 13
drag, startPoint x: 798, startPoint y: 300, endPoint x: 810, endPoint y: 302, distance: 12.0
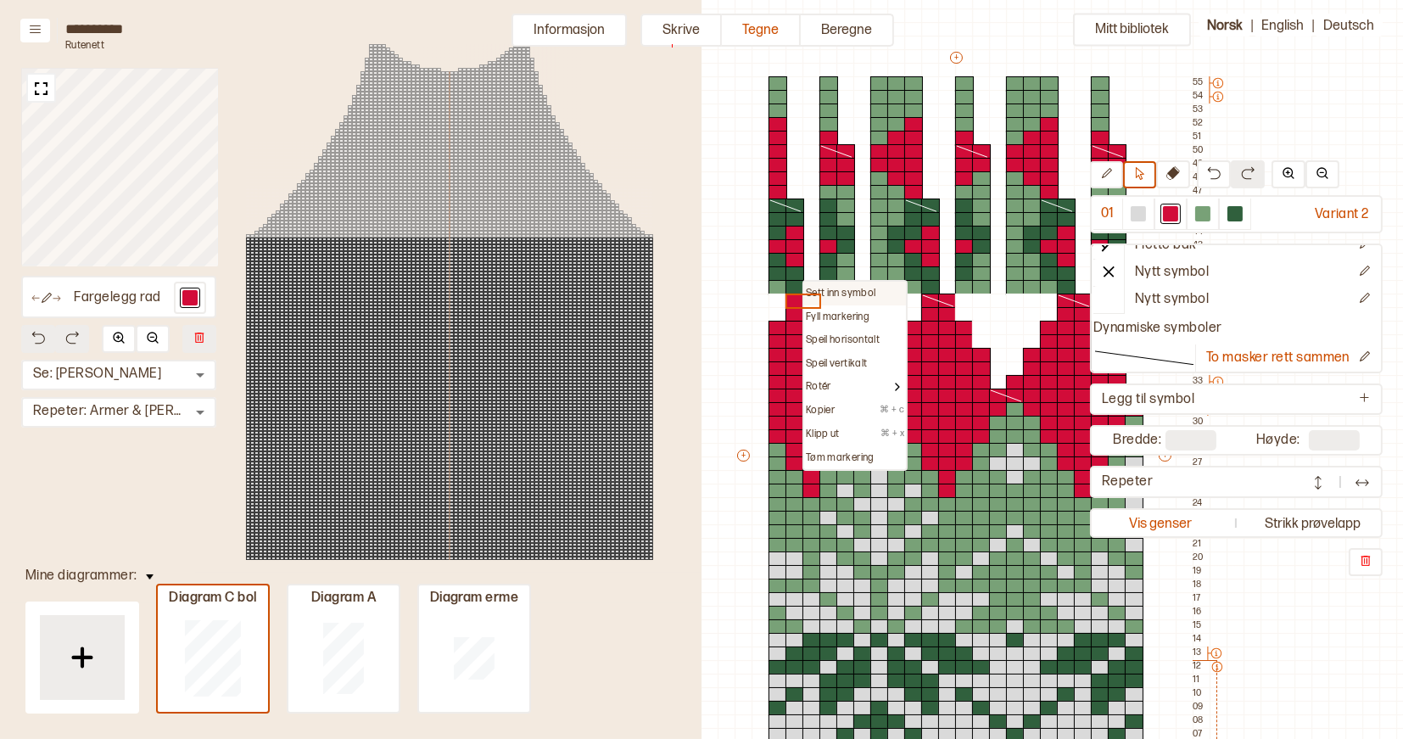
click at [811, 288] on p "Sett inn symbol" at bounding box center [841, 294] width 70 height 14
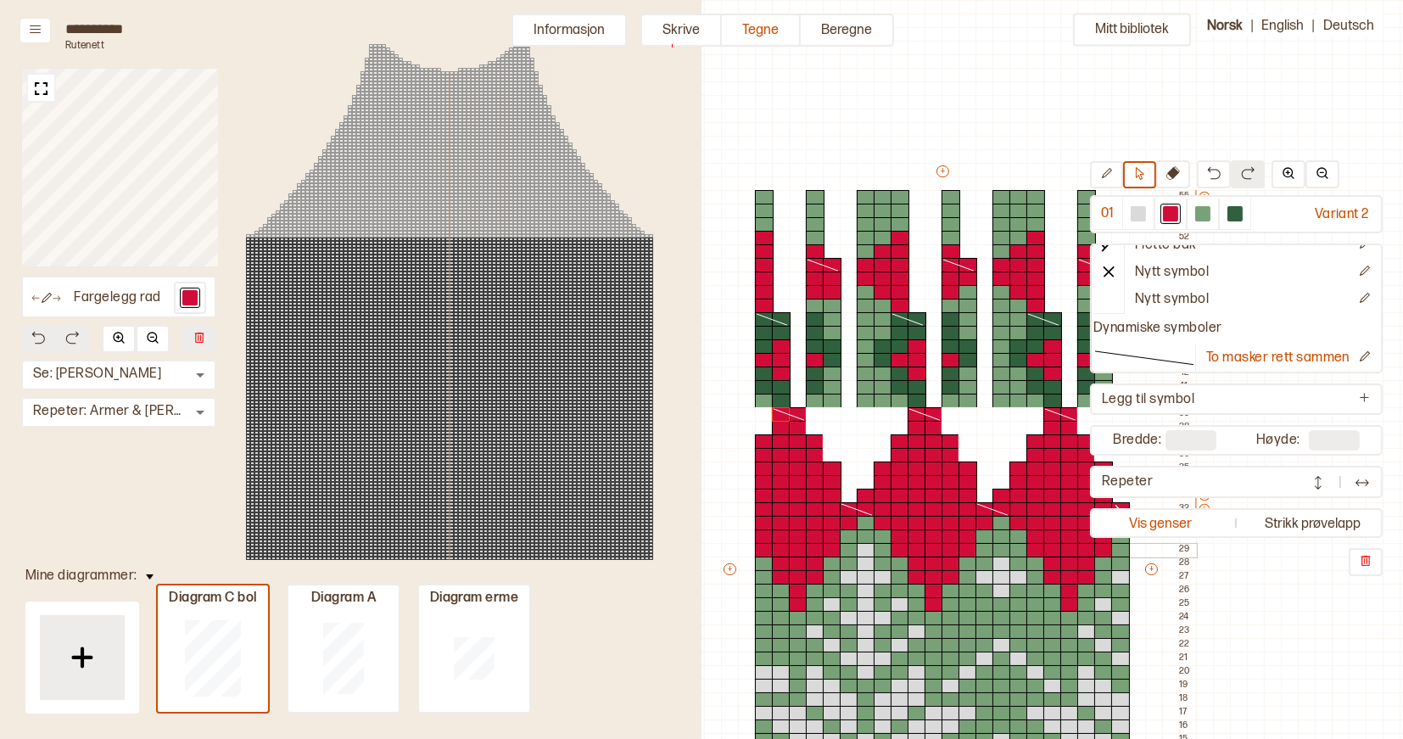
scroll to position [0, 462]
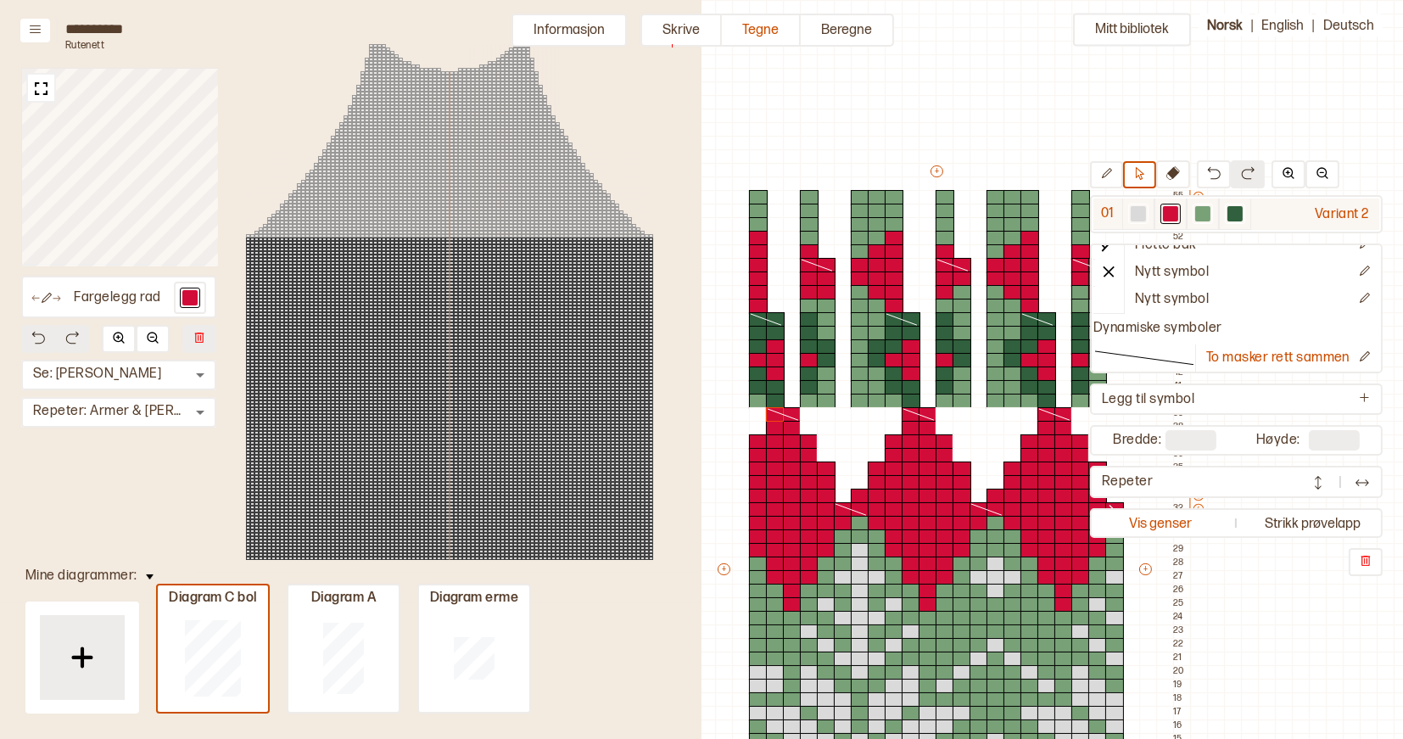
click at [1208, 212] on div at bounding box center [1202, 213] width 15 height 15
click at [1048, 372] on div at bounding box center [1047, 374] width 19 height 15
click at [1111, 177] on icon at bounding box center [1106, 173] width 13 height 13
click at [1045, 349] on div at bounding box center [1047, 346] width 19 height 15
click at [1048, 363] on div at bounding box center [1047, 360] width 19 height 15
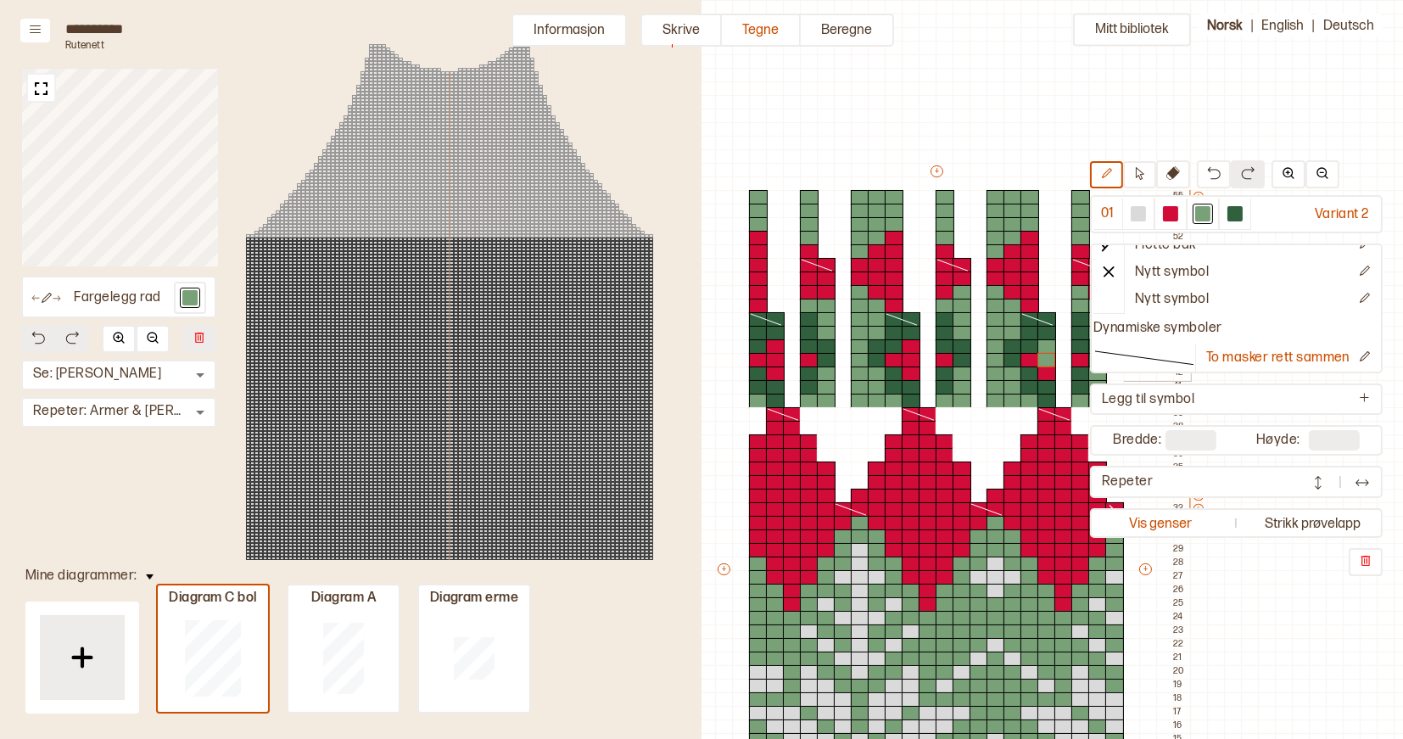
click at [1047, 375] on div at bounding box center [1047, 374] width 19 height 15
click at [1077, 360] on div at bounding box center [1081, 360] width 19 height 15
click at [1028, 361] on div at bounding box center [1030, 360] width 19 height 15
click at [943, 362] on div at bounding box center [945, 360] width 19 height 15
click at [913, 368] on div at bounding box center [911, 374] width 19 height 15
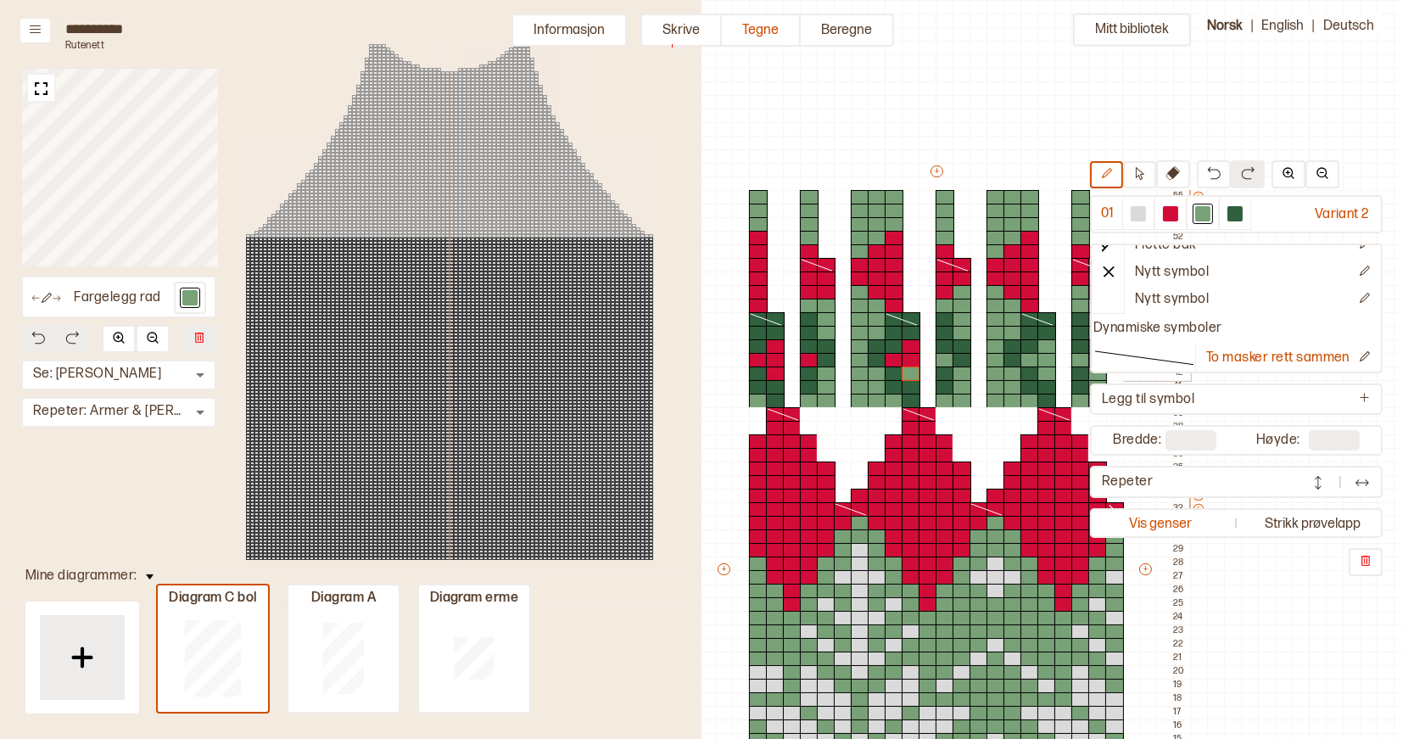
click at [913, 368] on div at bounding box center [911, 374] width 19 height 15
click at [912, 362] on div at bounding box center [911, 360] width 19 height 15
click at [912, 350] on div at bounding box center [911, 346] width 19 height 15
click at [894, 360] on div at bounding box center [894, 360] width 19 height 15
click at [803, 361] on div at bounding box center [809, 360] width 19 height 15
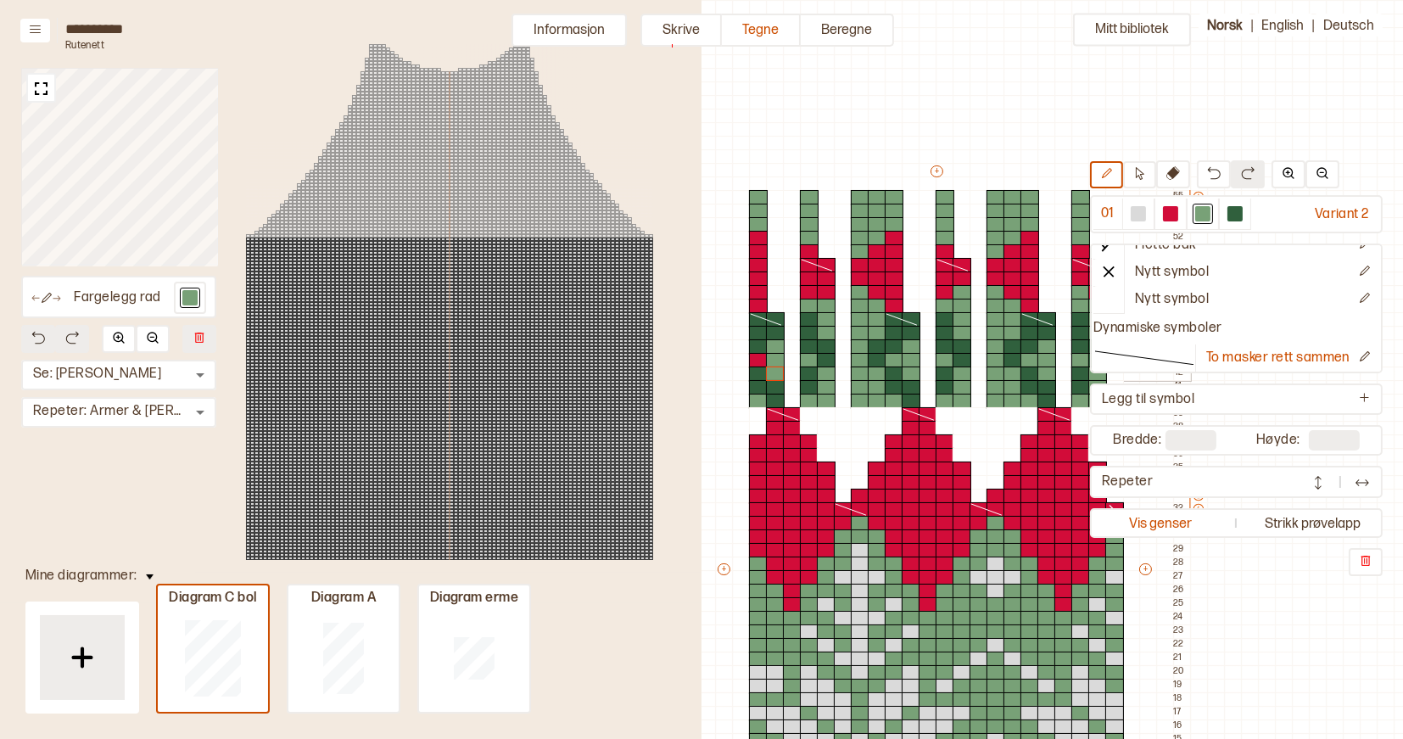
drag, startPoint x: 774, startPoint y: 349, endPoint x: 776, endPoint y: 368, distance: 19.7
click at [776, 368] on div "+ + + + 22 21 20 19 18 17 16 15 14 13 12 11 10 09 08 07 06 05 04 03 02 01 55 54…" at bounding box center [952, 577] width 475 height 828
click at [758, 360] on div at bounding box center [758, 360] width 19 height 15
click at [1139, 212] on div at bounding box center [1138, 213] width 15 height 15
click at [896, 320] on icon at bounding box center [902, 319] width 34 height 14
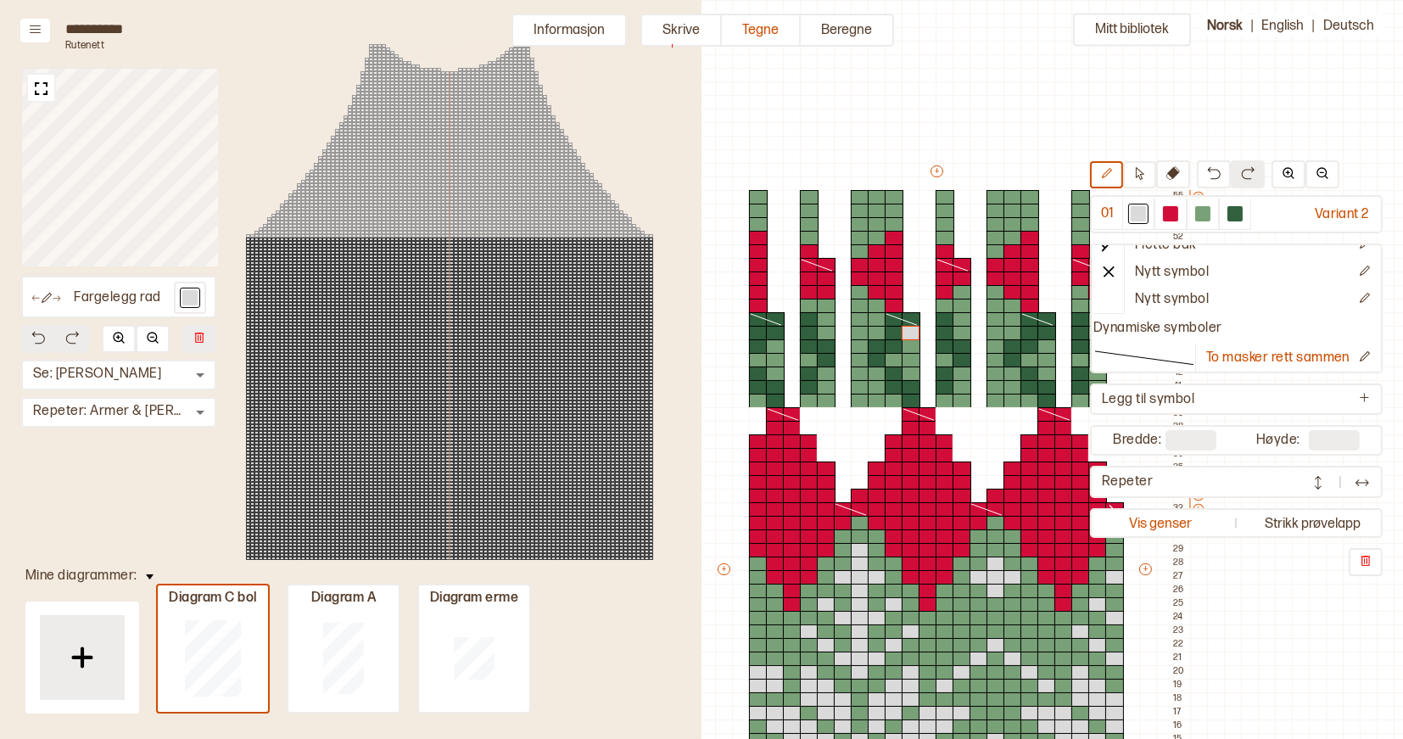
click at [910, 331] on div at bounding box center [911, 333] width 19 height 15
click at [898, 331] on div at bounding box center [894, 333] width 19 height 15
click at [897, 345] on div at bounding box center [894, 346] width 19 height 15
click at [885, 345] on div at bounding box center [894, 346] width 19 height 15
click at [881, 357] on div at bounding box center [877, 360] width 19 height 15
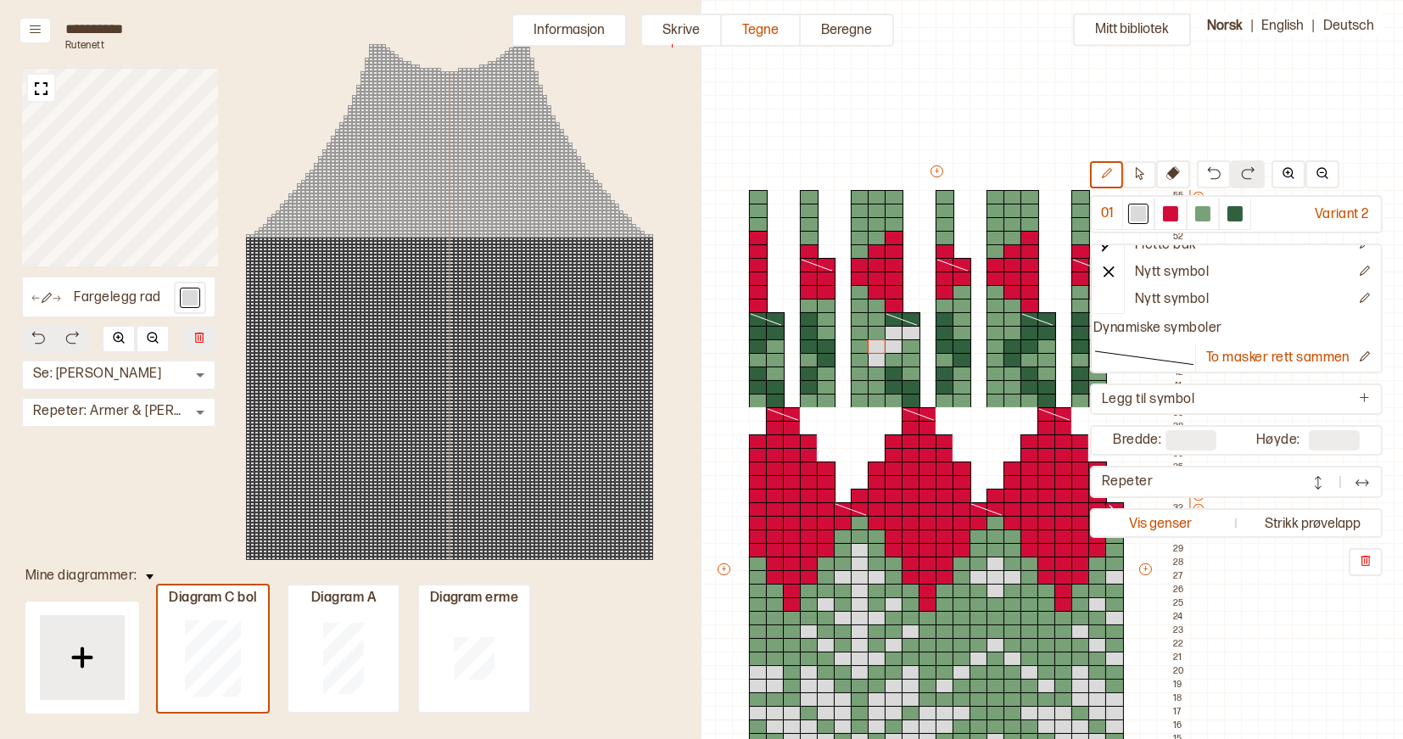
click at [879, 349] on div at bounding box center [877, 346] width 19 height 15
click at [893, 372] on div at bounding box center [894, 374] width 19 height 15
click at [893, 385] on div at bounding box center [894, 387] width 19 height 15
click at [912, 385] on div at bounding box center [911, 387] width 19 height 15
click at [912, 400] on div at bounding box center [911, 401] width 19 height 15
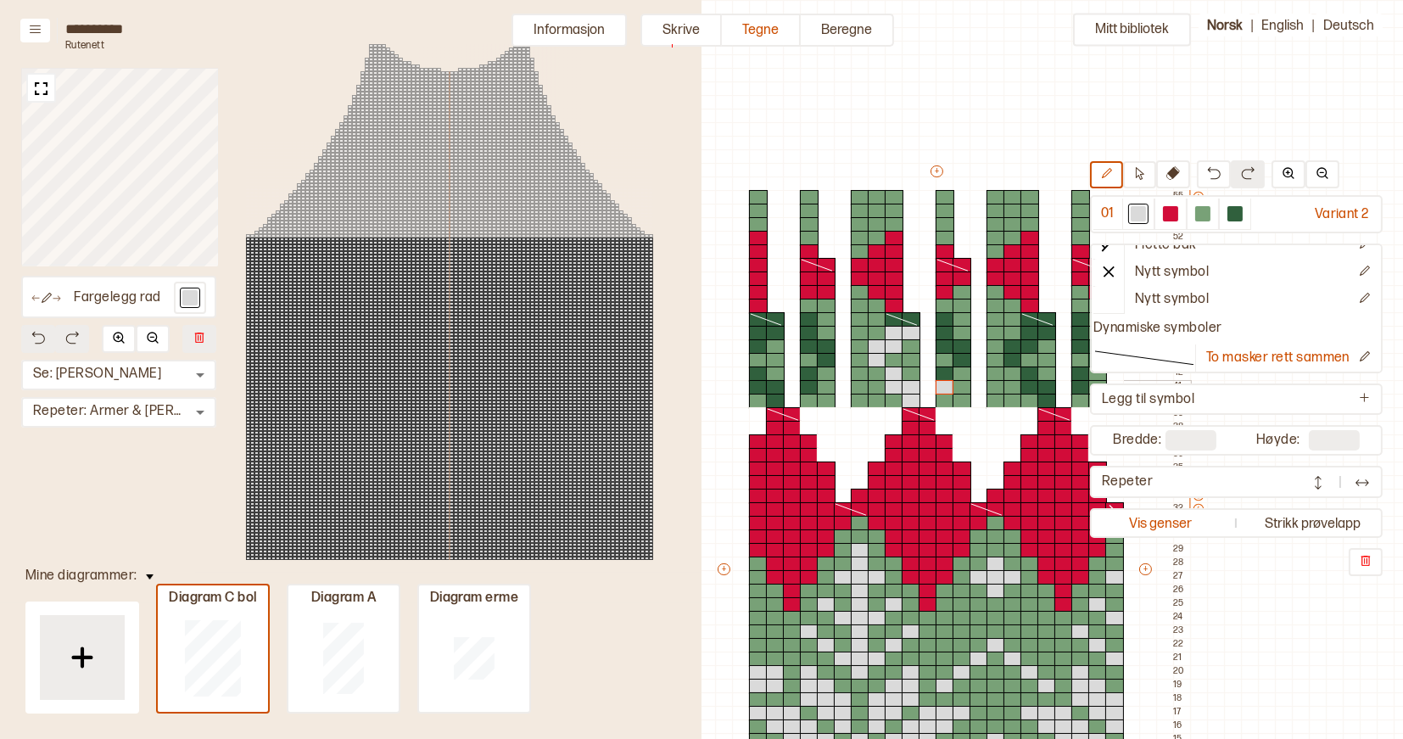
click at [948, 385] on div at bounding box center [945, 387] width 19 height 15
click at [947, 375] on div at bounding box center [945, 374] width 19 height 15
click at [960, 360] on div at bounding box center [962, 360] width 19 height 15
click at [962, 346] on div at bounding box center [962, 346] width 19 height 15
click at [947, 346] on div at bounding box center [945, 346] width 19 height 15
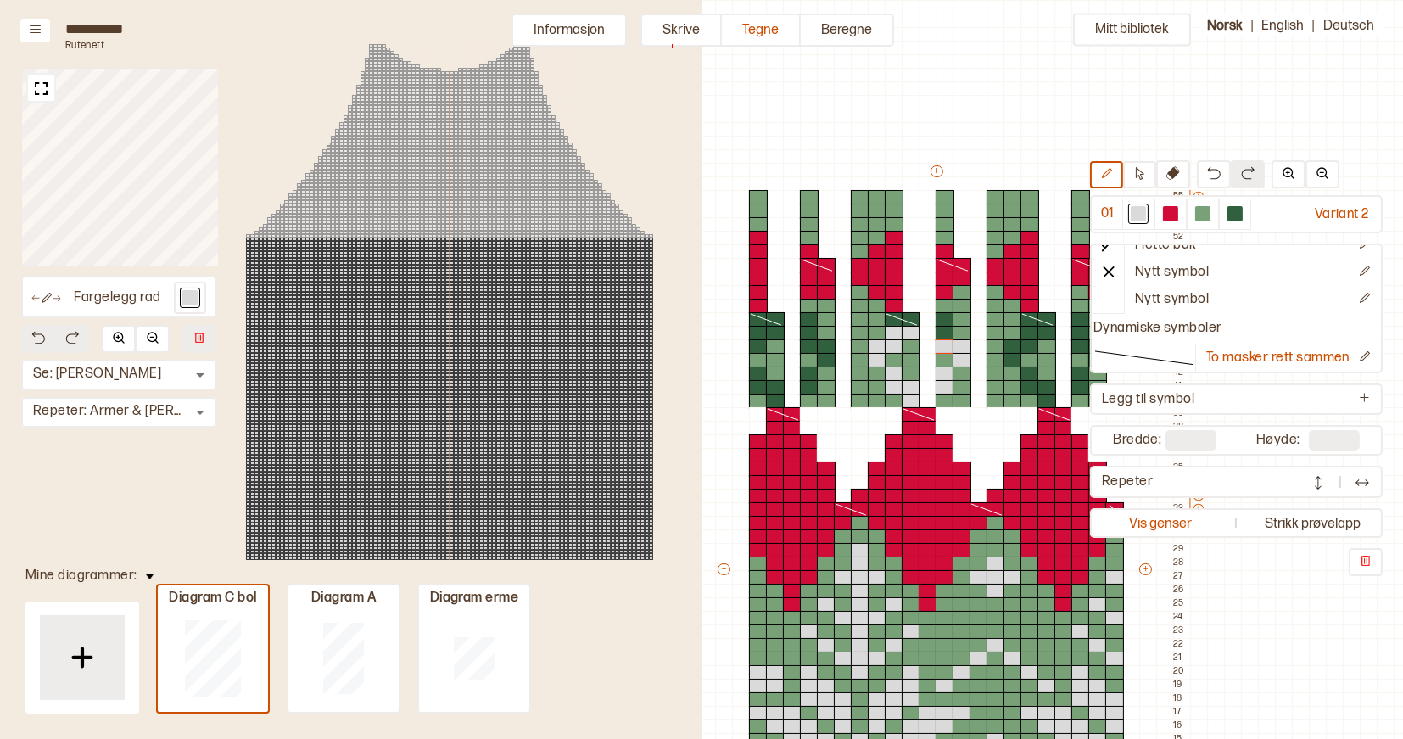
click at [945, 332] on div at bounding box center [945, 333] width 19 height 15
click at [943, 320] on div at bounding box center [945, 319] width 19 height 15
click at [1145, 173] on icon at bounding box center [1139, 173] width 13 height 13
click at [911, 320] on icon at bounding box center [902, 319] width 34 height 14
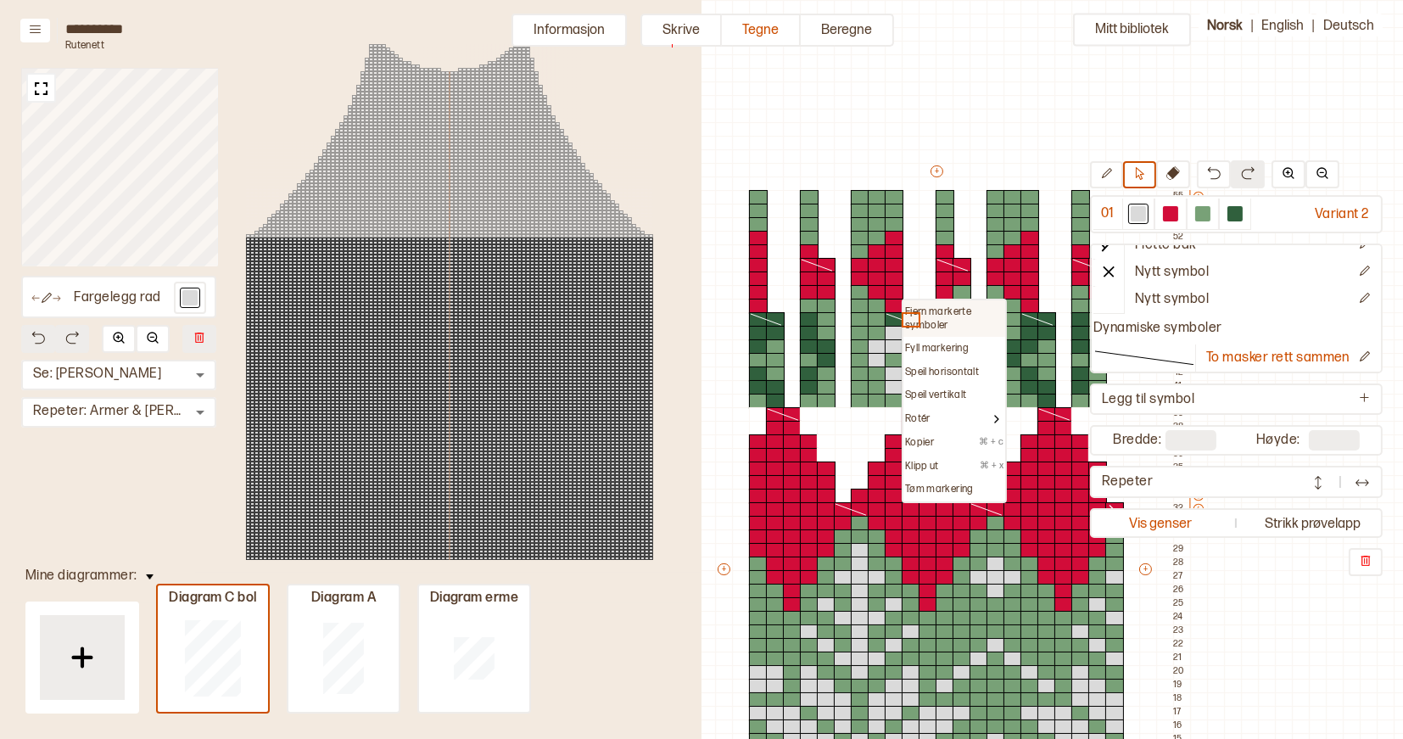
click at [923, 310] on p "Fjern markerte symboler" at bounding box center [954, 318] width 98 height 26
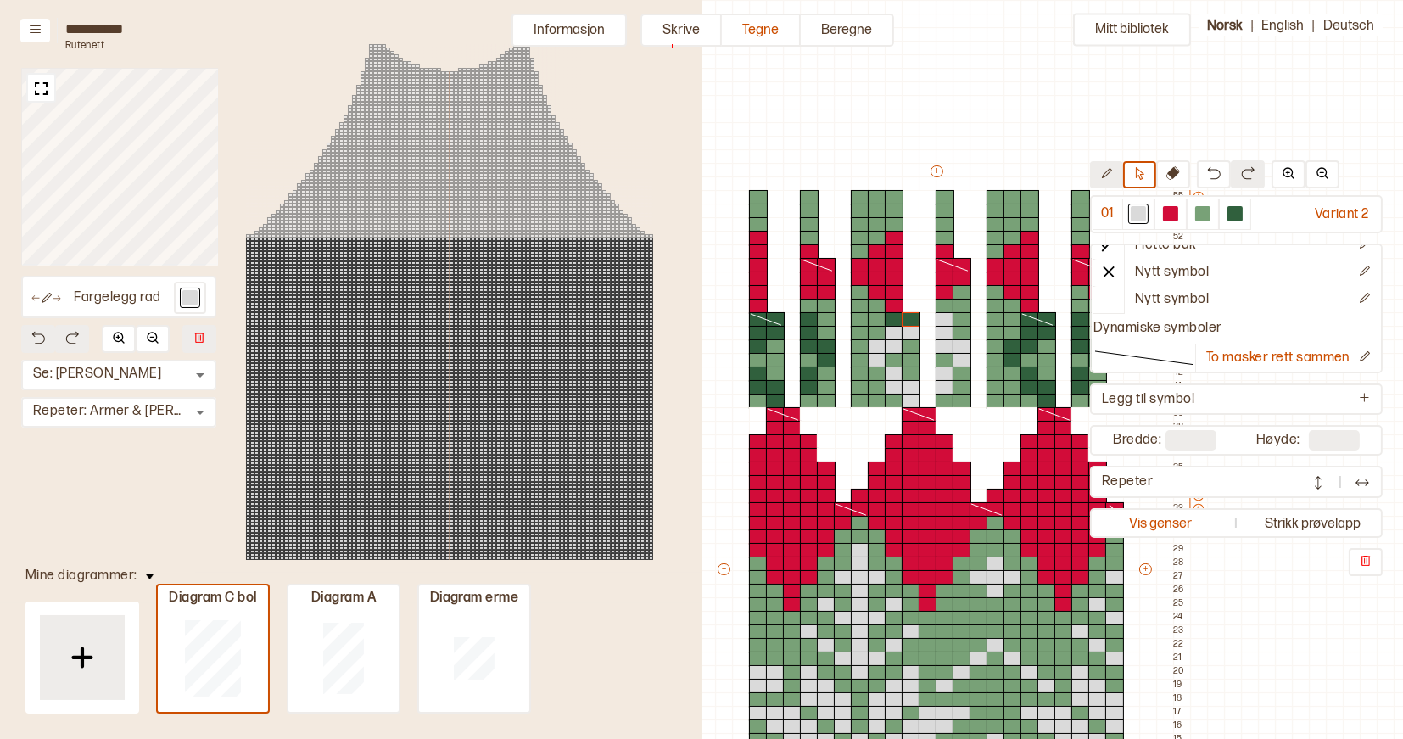
click at [1112, 173] on icon at bounding box center [1106, 173] width 13 height 13
click at [897, 321] on div at bounding box center [894, 319] width 19 height 15
click at [909, 321] on div at bounding box center [911, 319] width 19 height 15
click at [1143, 171] on icon at bounding box center [1139, 173] width 13 height 13
drag, startPoint x: 895, startPoint y: 319, endPoint x: 910, endPoint y: 320, distance: 14.4
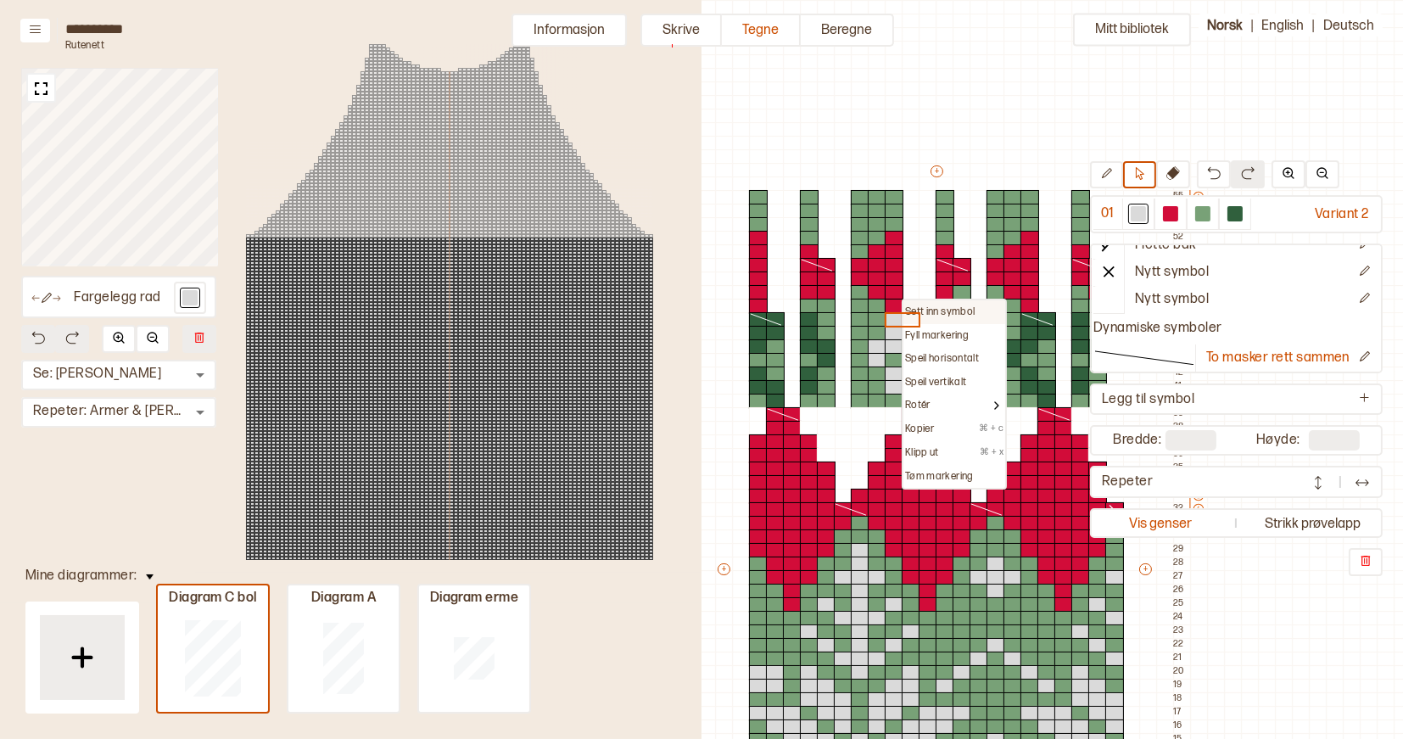
click at [928, 307] on p "Sett inn symbol" at bounding box center [940, 312] width 70 height 14
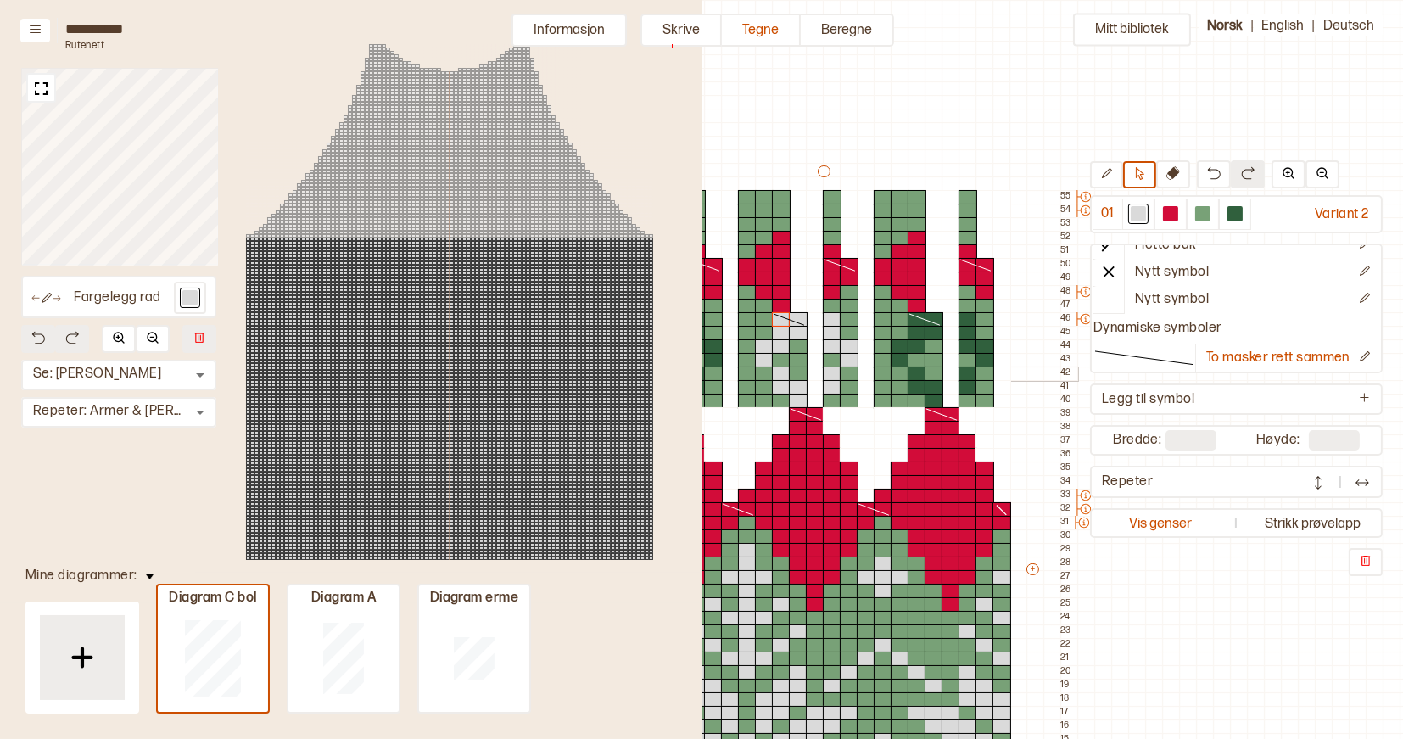
scroll to position [0, 579]
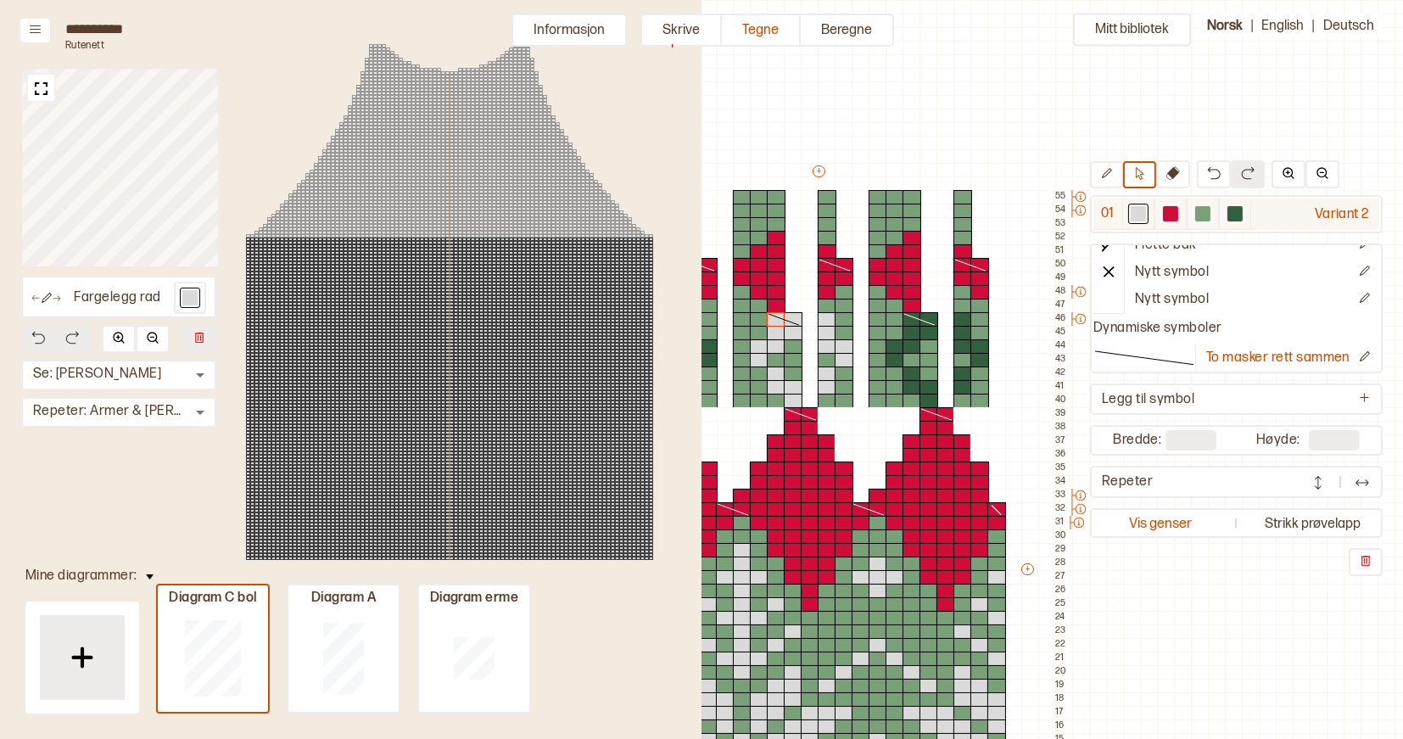
click at [1138, 215] on div at bounding box center [1138, 213] width 15 height 15
click at [1136, 210] on div at bounding box center [1138, 213] width 15 height 15
click at [926, 398] on div at bounding box center [929, 401] width 19 height 15
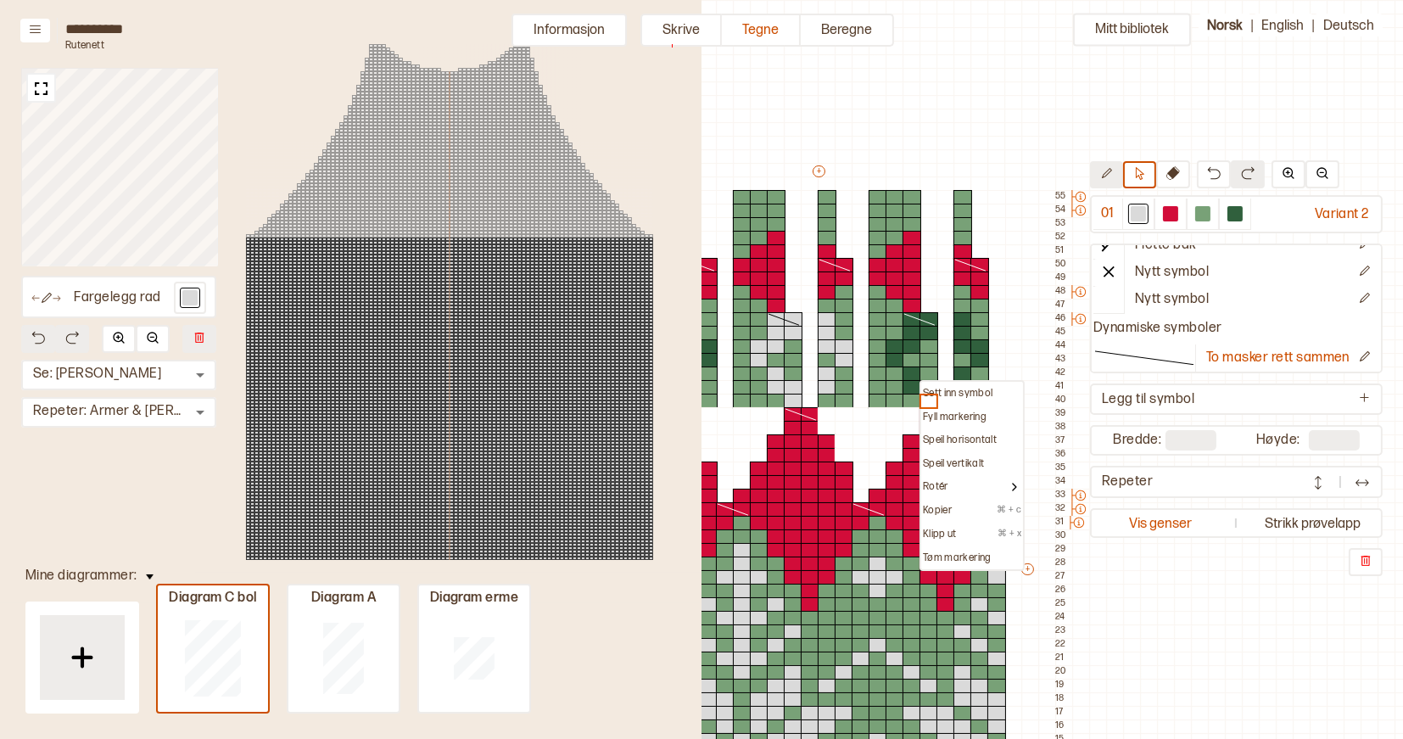
click at [1105, 177] on icon at bounding box center [1107, 173] width 10 height 10
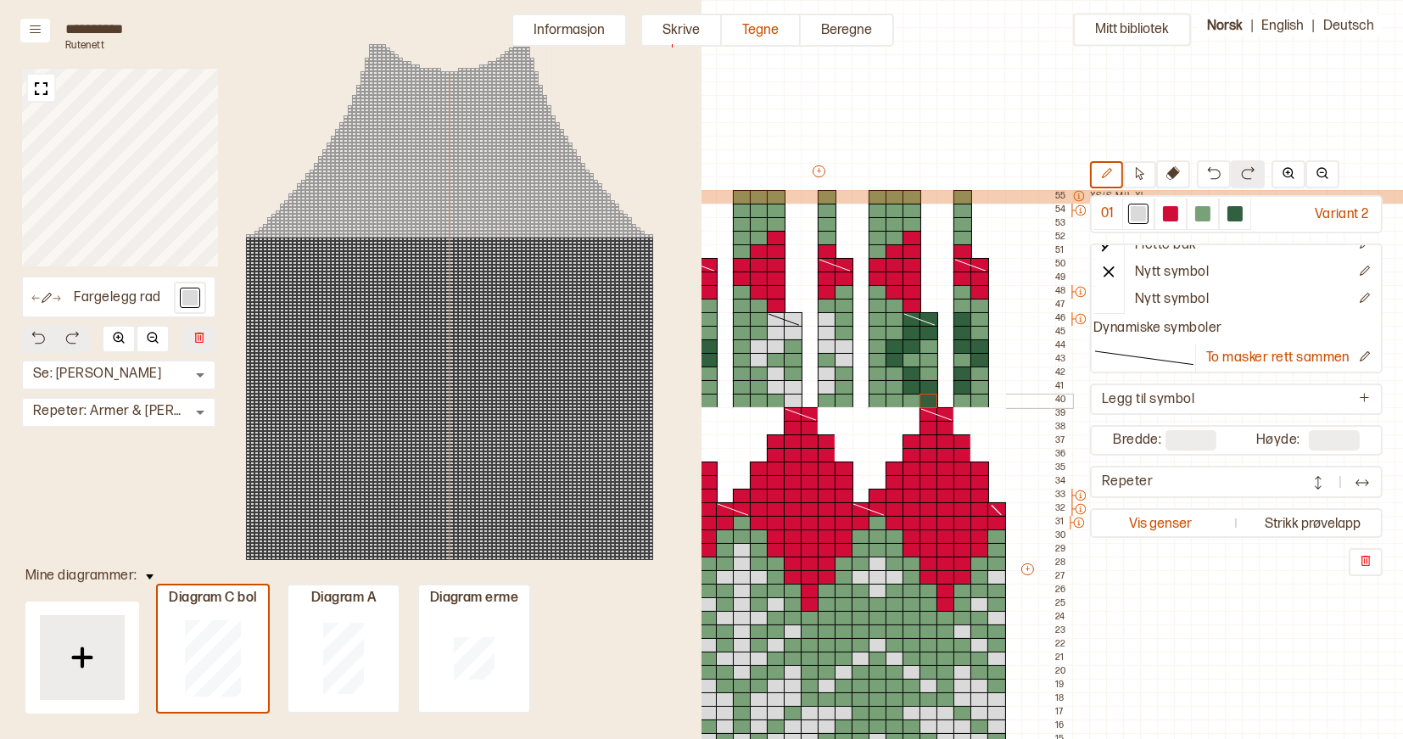
click at [925, 405] on div at bounding box center [929, 401] width 19 height 15
click at [912, 388] on div at bounding box center [912, 387] width 19 height 15
click at [925, 388] on div at bounding box center [929, 387] width 19 height 15
click at [954, 383] on div at bounding box center [963, 387] width 19 height 15
click at [958, 376] on div at bounding box center [963, 374] width 19 height 15
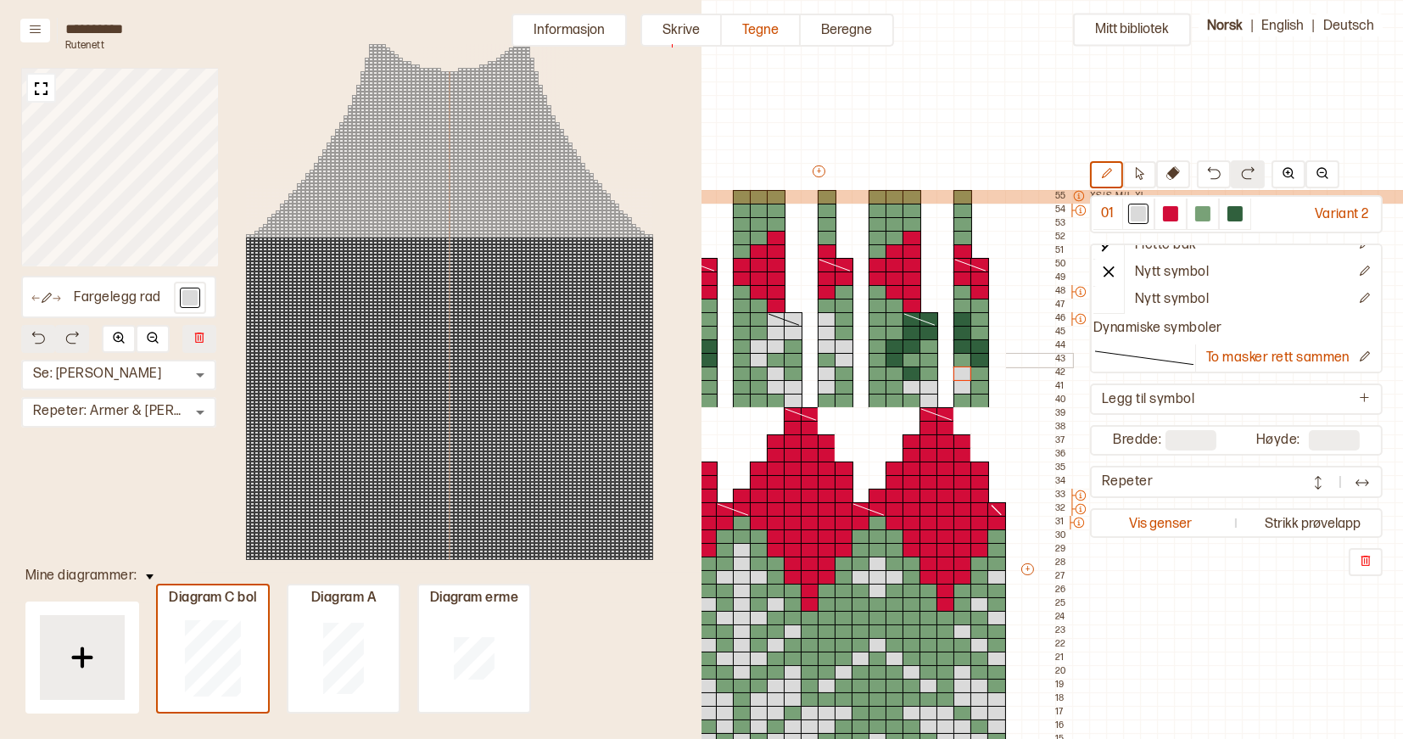
click at [981, 355] on div at bounding box center [980, 360] width 19 height 15
click at [980, 348] on div at bounding box center [980, 346] width 19 height 15
click at [964, 348] on div at bounding box center [963, 346] width 19 height 15
click at [963, 336] on div at bounding box center [963, 333] width 19 height 15
click at [960, 321] on div at bounding box center [963, 319] width 19 height 15
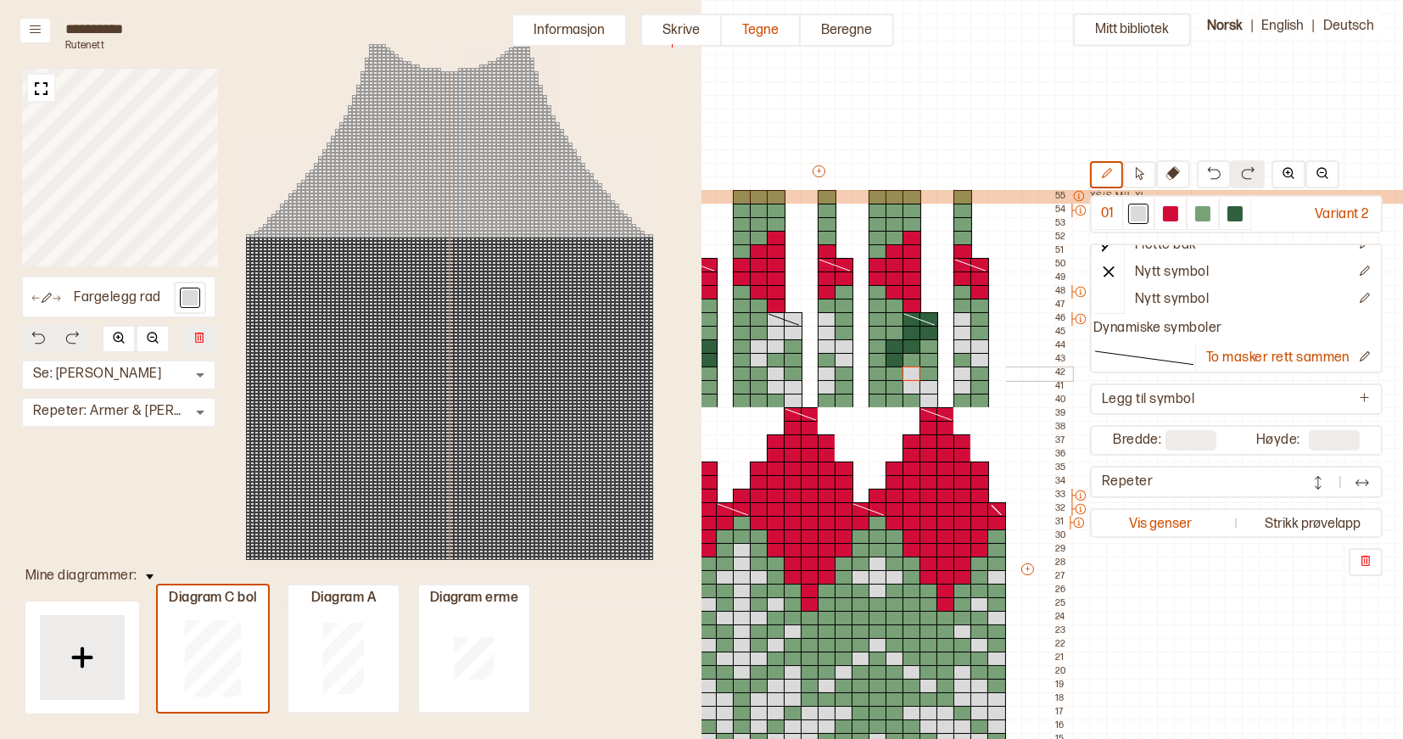
click at [908, 377] on div at bounding box center [912, 374] width 19 height 15
click at [895, 361] on div at bounding box center [895, 360] width 19 height 15
click at [895, 346] on div at bounding box center [895, 346] width 19 height 15
click at [907, 346] on div at bounding box center [912, 346] width 19 height 15
click at [908, 335] on div at bounding box center [912, 333] width 19 height 15
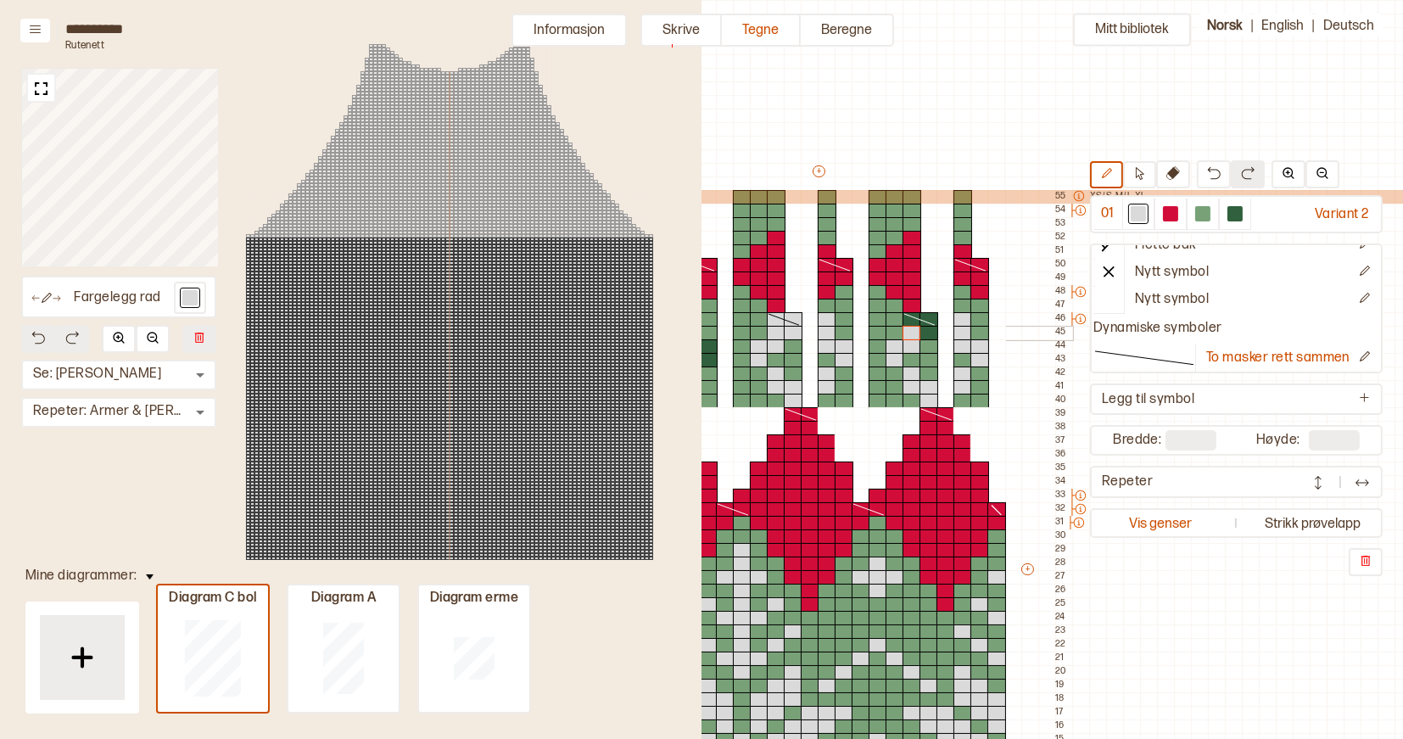
click at [924, 334] on div at bounding box center [929, 333] width 19 height 15
click at [1144, 171] on icon at bounding box center [1139, 173] width 13 height 13
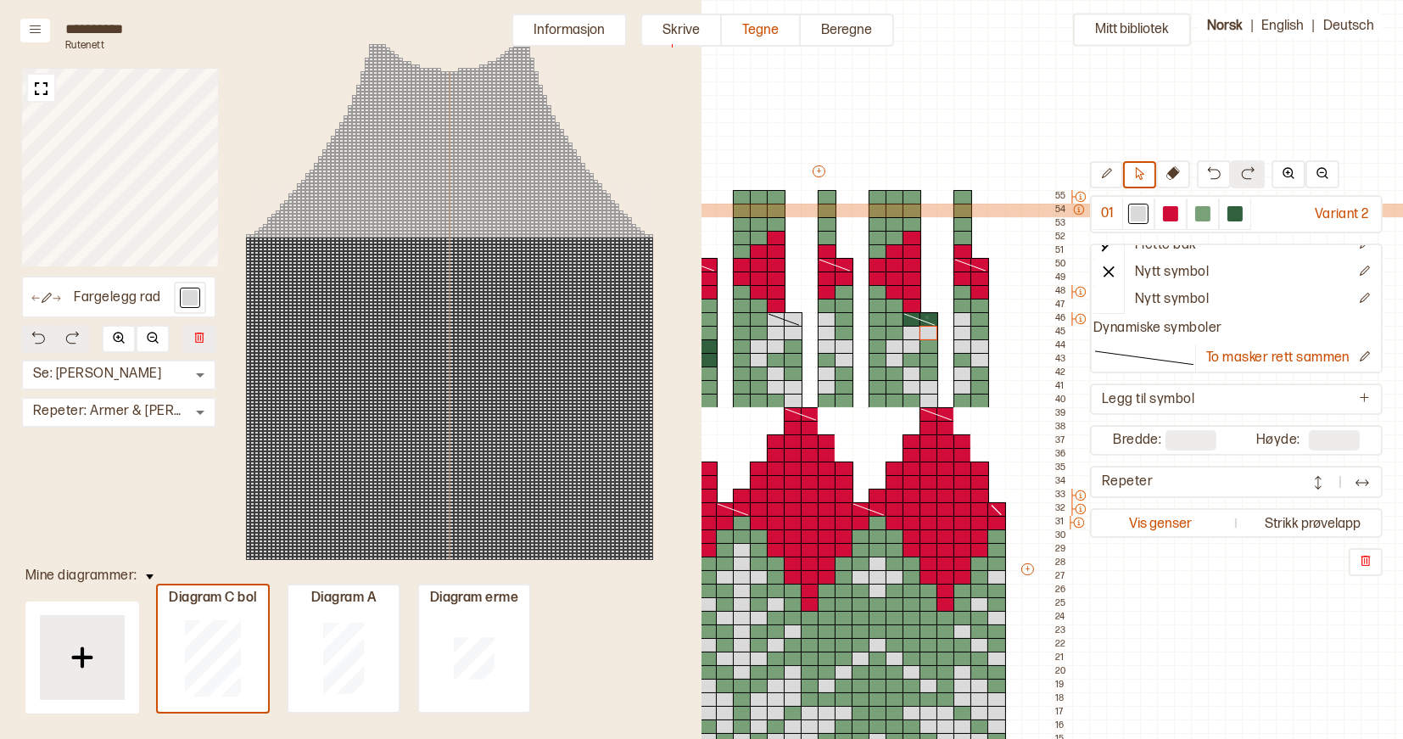
click at [926, 316] on icon at bounding box center [920, 319] width 34 height 14
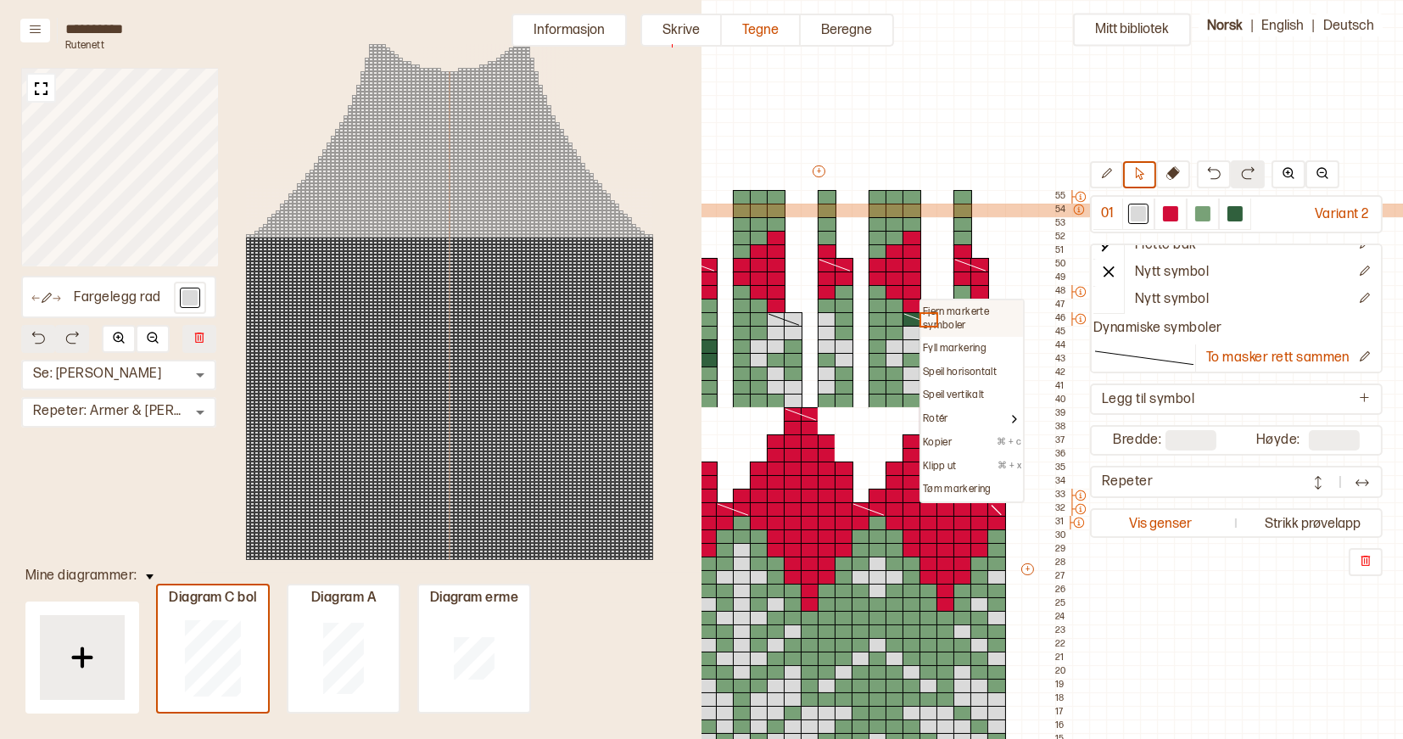
click at [928, 310] on p "Fjern markerte symboler" at bounding box center [972, 318] width 98 height 26
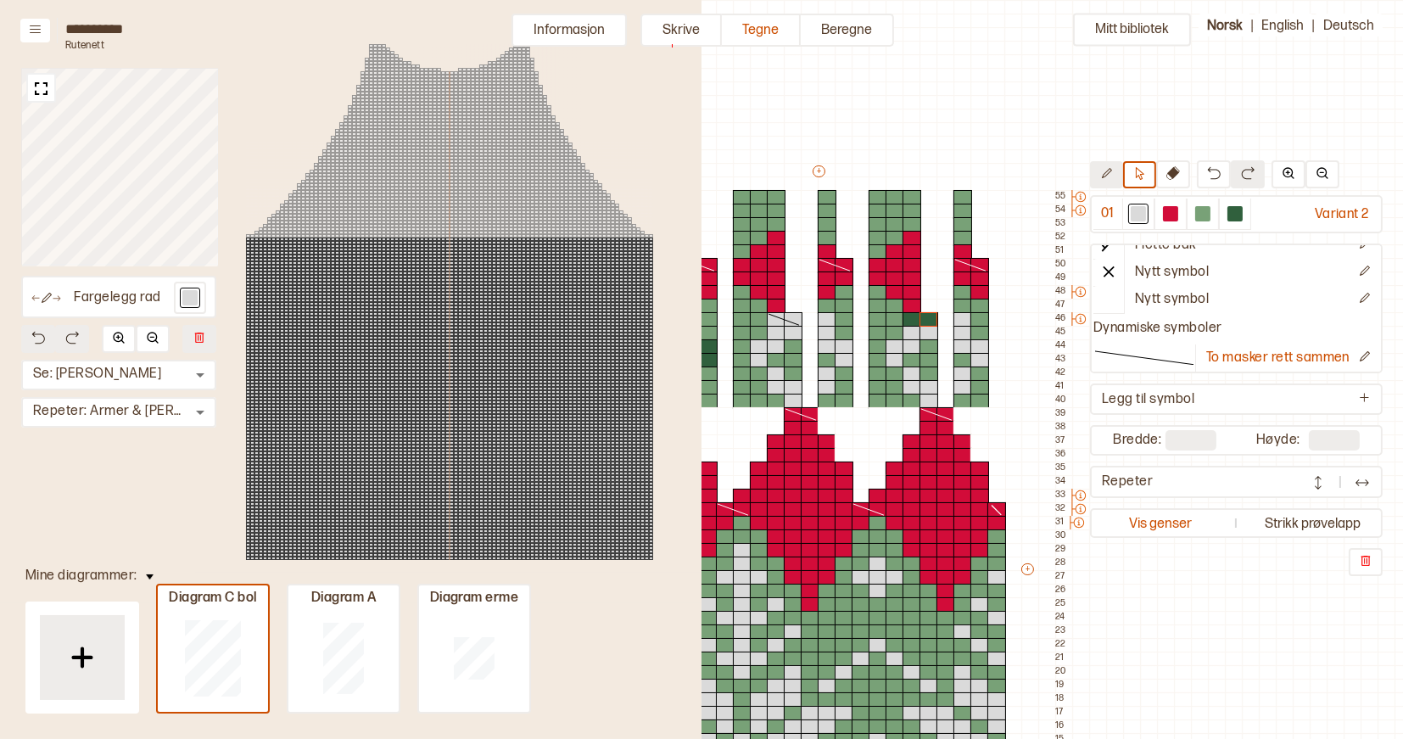
click at [1105, 173] on icon at bounding box center [1107, 173] width 10 height 10
click at [914, 321] on div at bounding box center [912, 319] width 19 height 15
click at [925, 321] on div at bounding box center [929, 319] width 19 height 15
click at [1139, 169] on icon at bounding box center [1139, 173] width 13 height 13
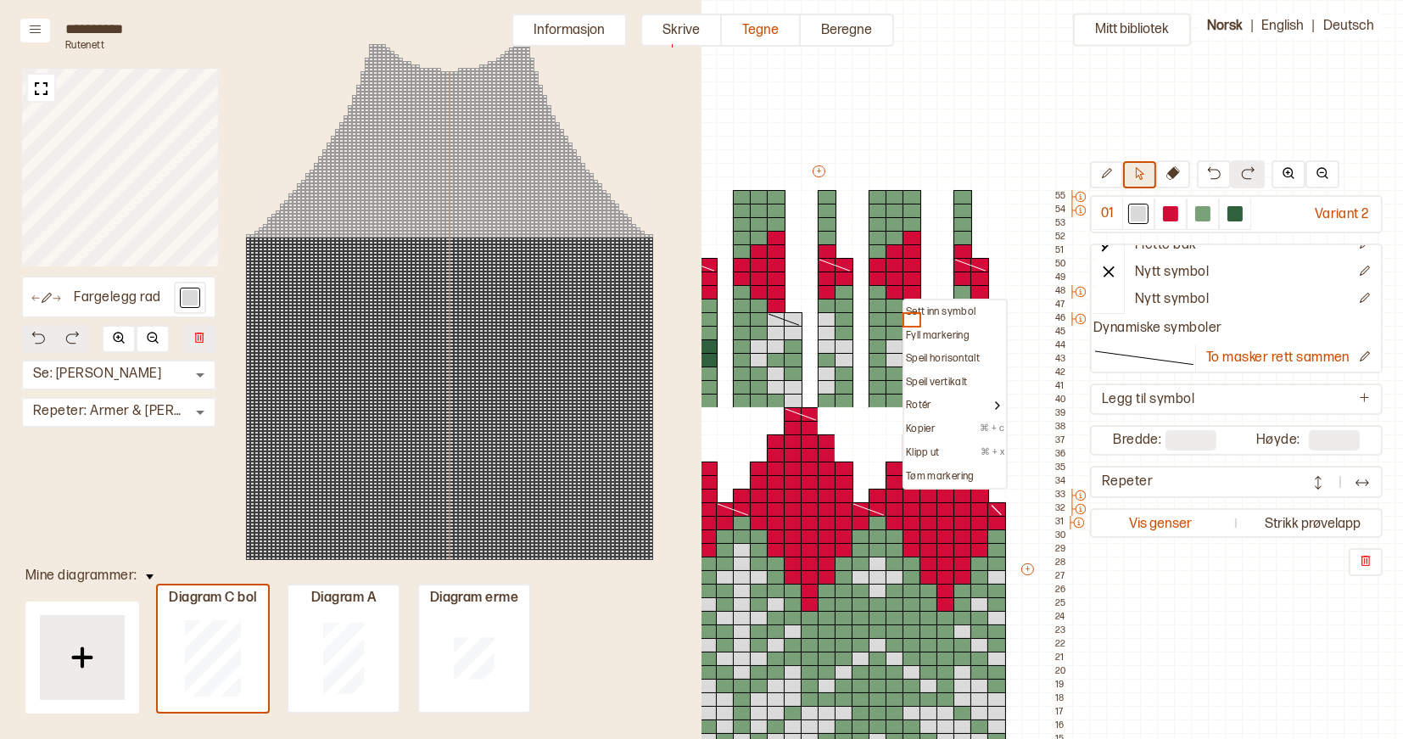
click at [1143, 173] on icon at bounding box center [1140, 173] width 8 height 13
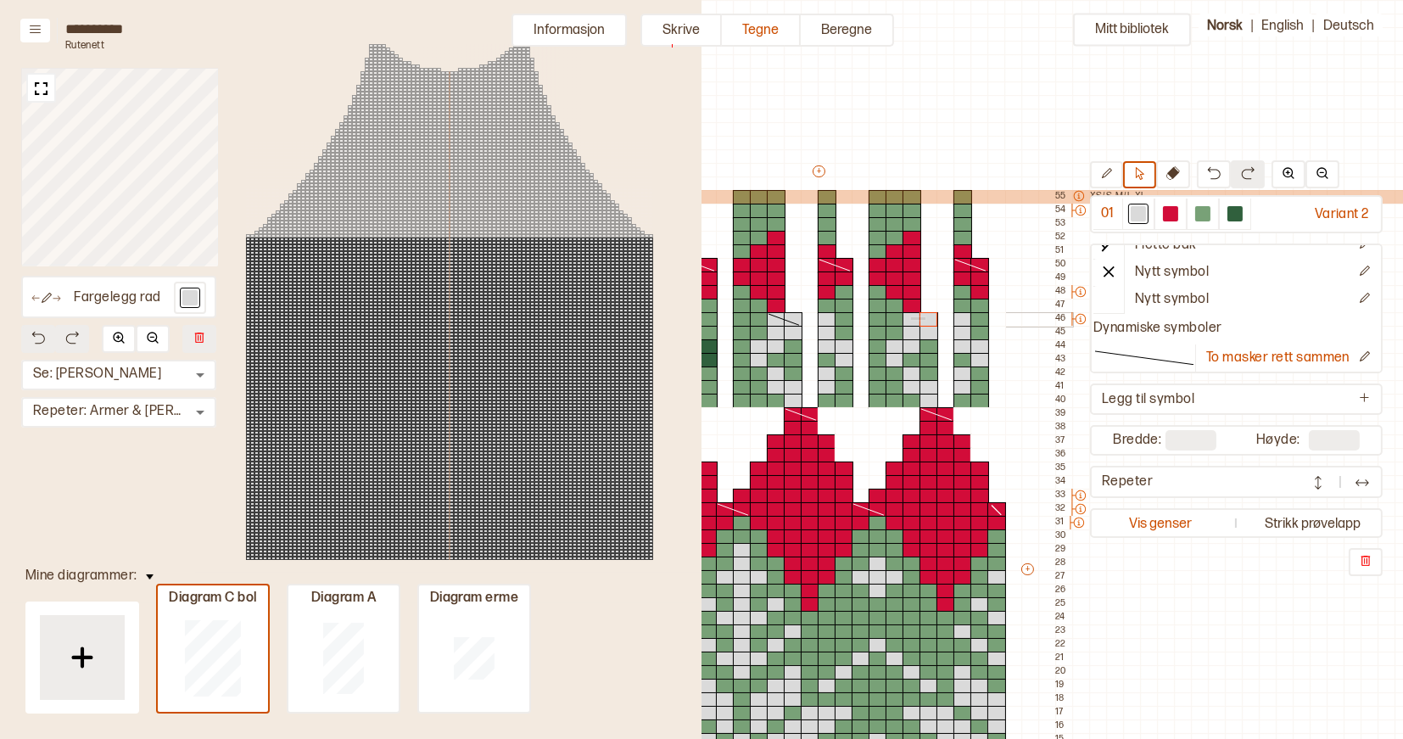
drag, startPoint x: 910, startPoint y: 316, endPoint x: 925, endPoint y: 319, distance: 15.6
click at [925, 319] on div "+ + + + 22 21 20 19 18 17 16 15 14 13 12 11 10 09 08 07 06 05 04 03 02 01 55 XS…" at bounding box center [834, 577] width 475 height 828
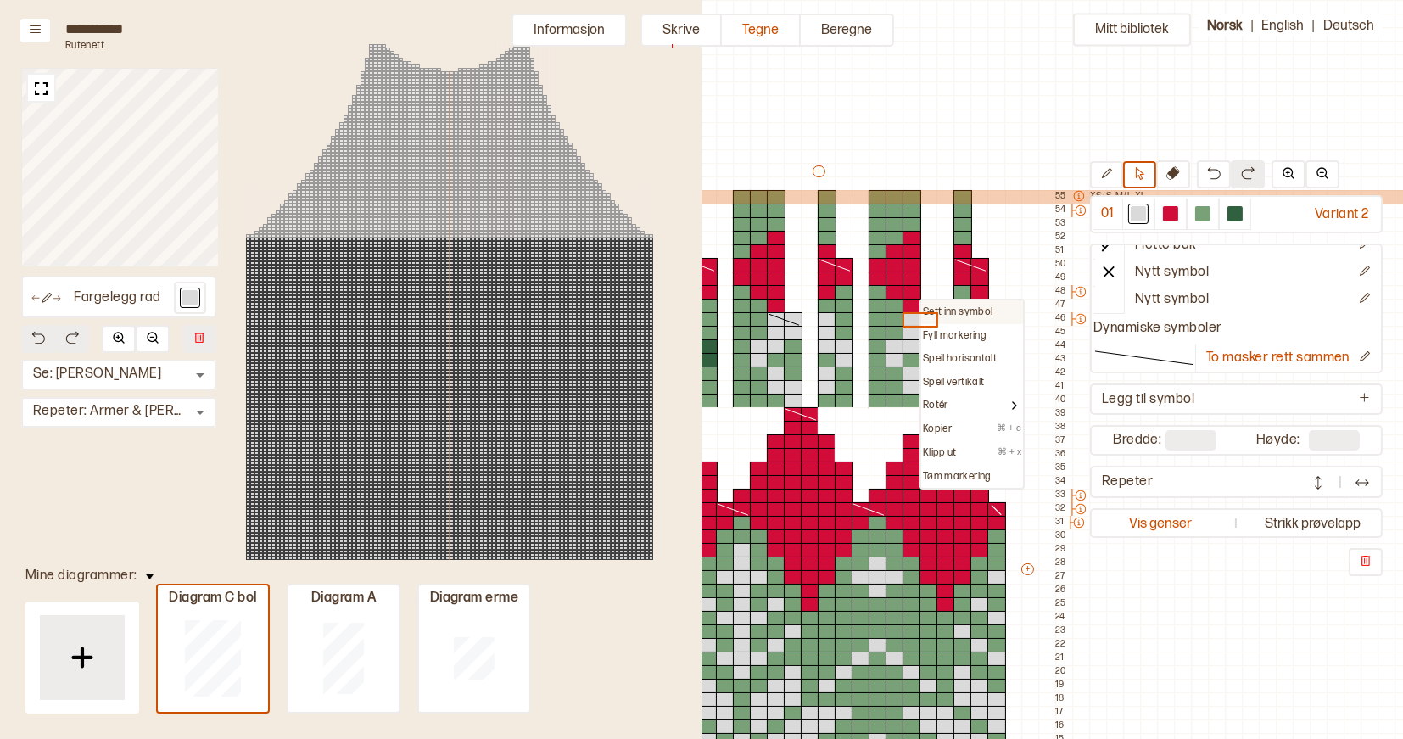
click at [948, 305] on p "Sett inn symbol" at bounding box center [958, 312] width 70 height 14
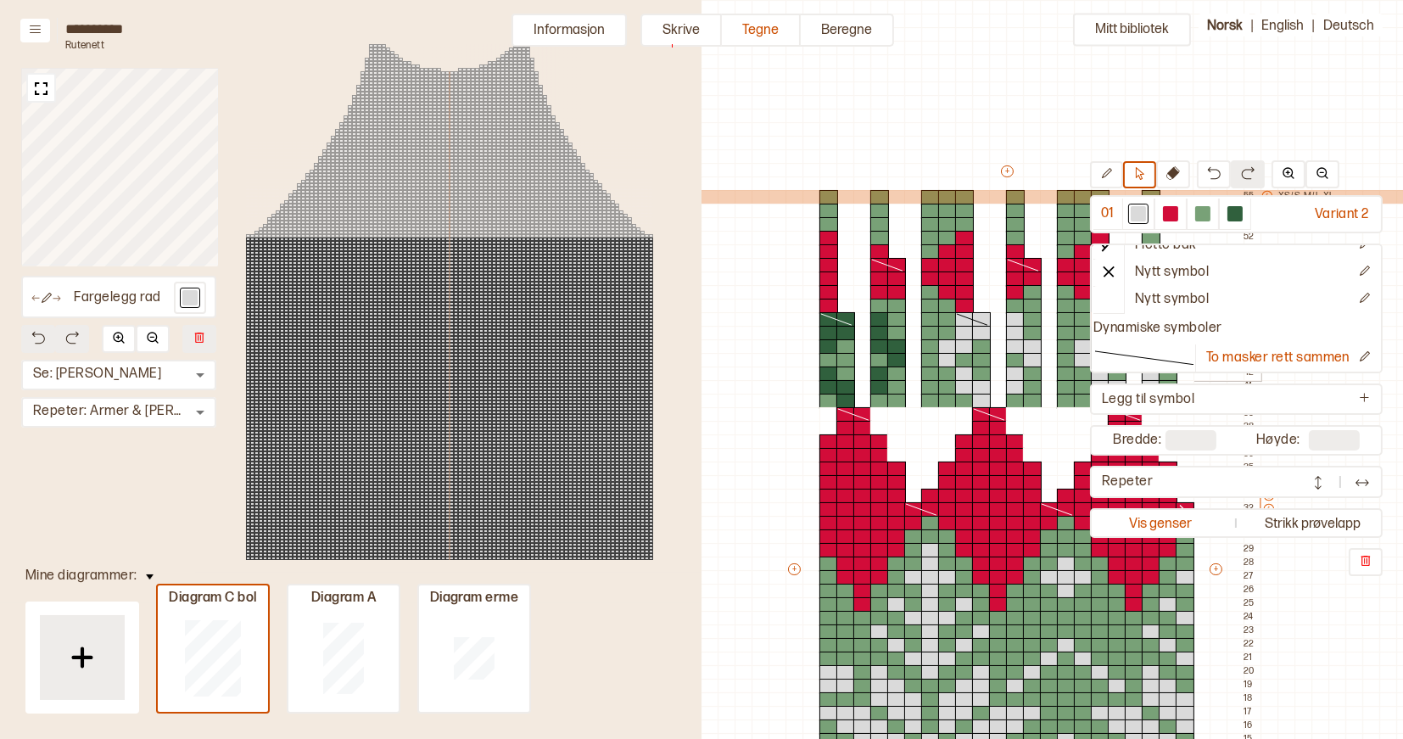
scroll to position [3, 391]
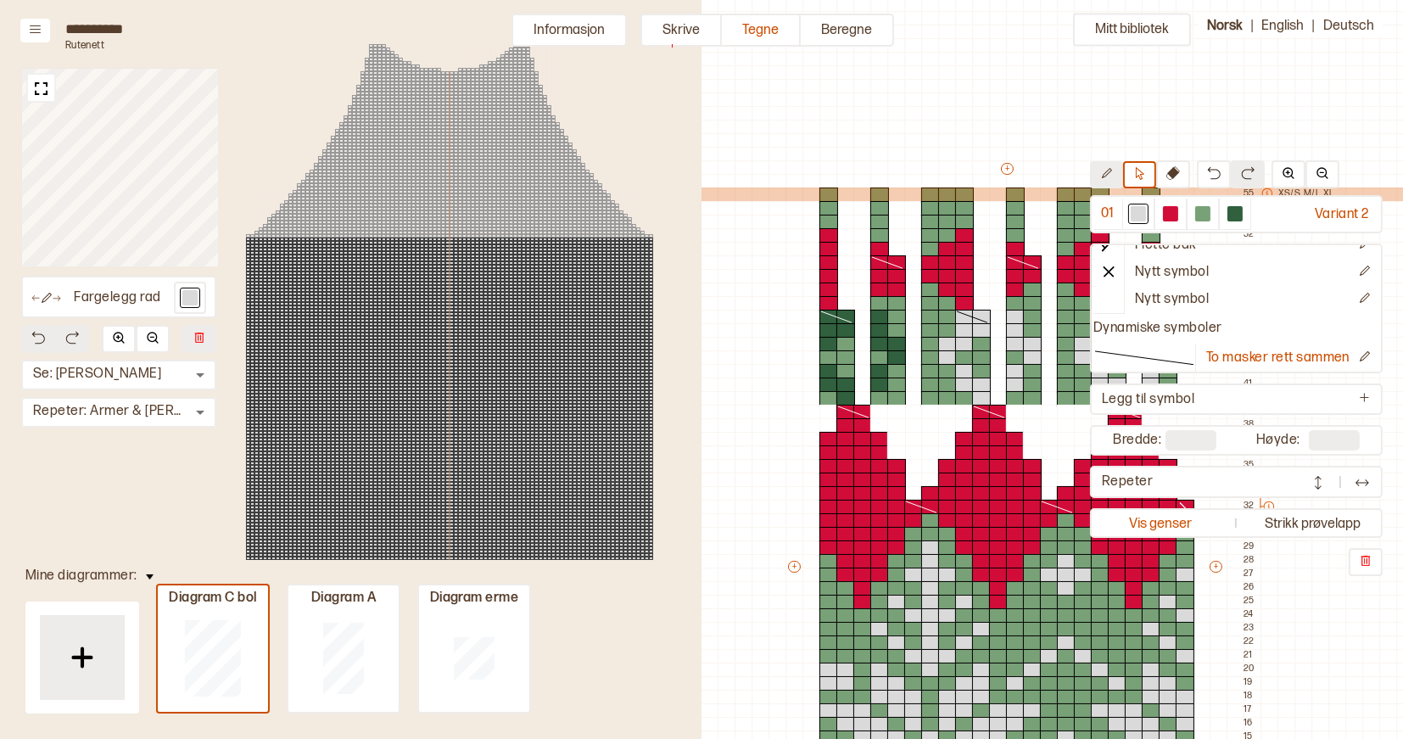
click at [1109, 172] on icon at bounding box center [1106, 173] width 13 height 13
click at [850, 399] on div at bounding box center [846, 398] width 19 height 15
click at [846, 385] on div at bounding box center [846, 385] width 19 height 15
click at [827, 386] on div at bounding box center [829, 385] width 19 height 15
click at [827, 372] on div at bounding box center [829, 371] width 19 height 15
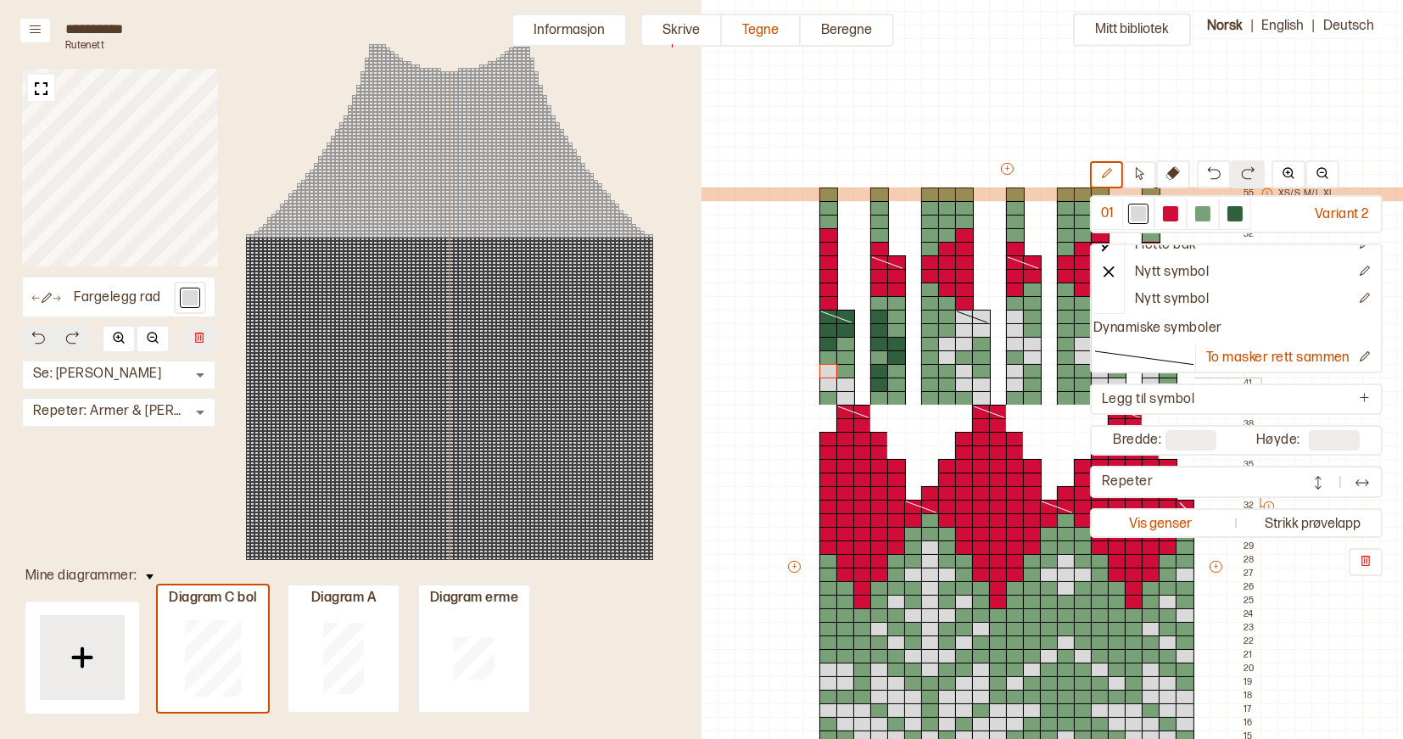
click at [878, 380] on div at bounding box center [879, 385] width 19 height 15
click at [878, 371] on div at bounding box center [879, 371] width 19 height 15
click at [893, 354] on div at bounding box center [896, 357] width 19 height 15
click at [893, 346] on div at bounding box center [896, 344] width 19 height 15
click at [882, 346] on div at bounding box center [879, 344] width 19 height 15
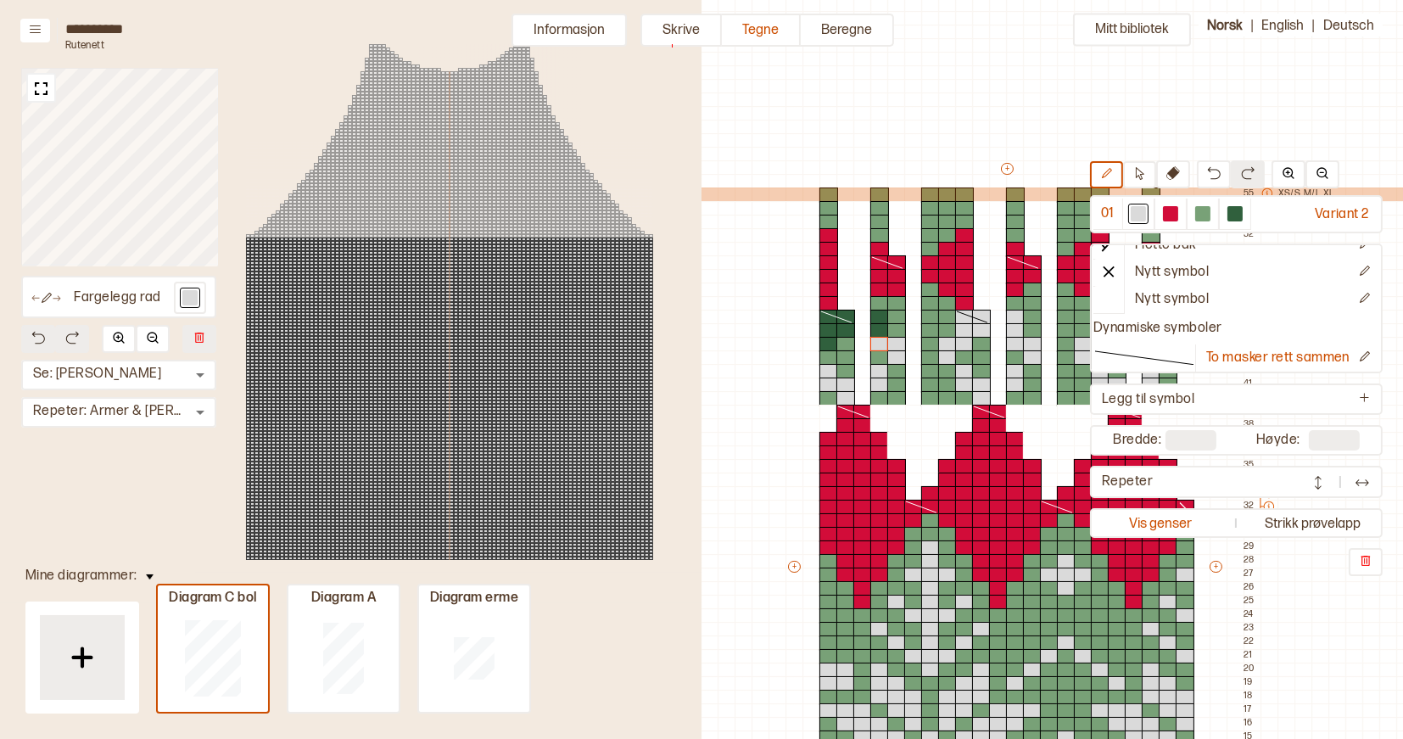
click at [878, 326] on div at bounding box center [879, 330] width 19 height 15
click at [878, 320] on div at bounding box center [879, 317] width 19 height 15
click at [829, 337] on div at bounding box center [829, 344] width 19 height 15
click at [828, 334] on div at bounding box center [829, 330] width 19 height 15
click at [845, 332] on div at bounding box center [846, 330] width 19 height 15
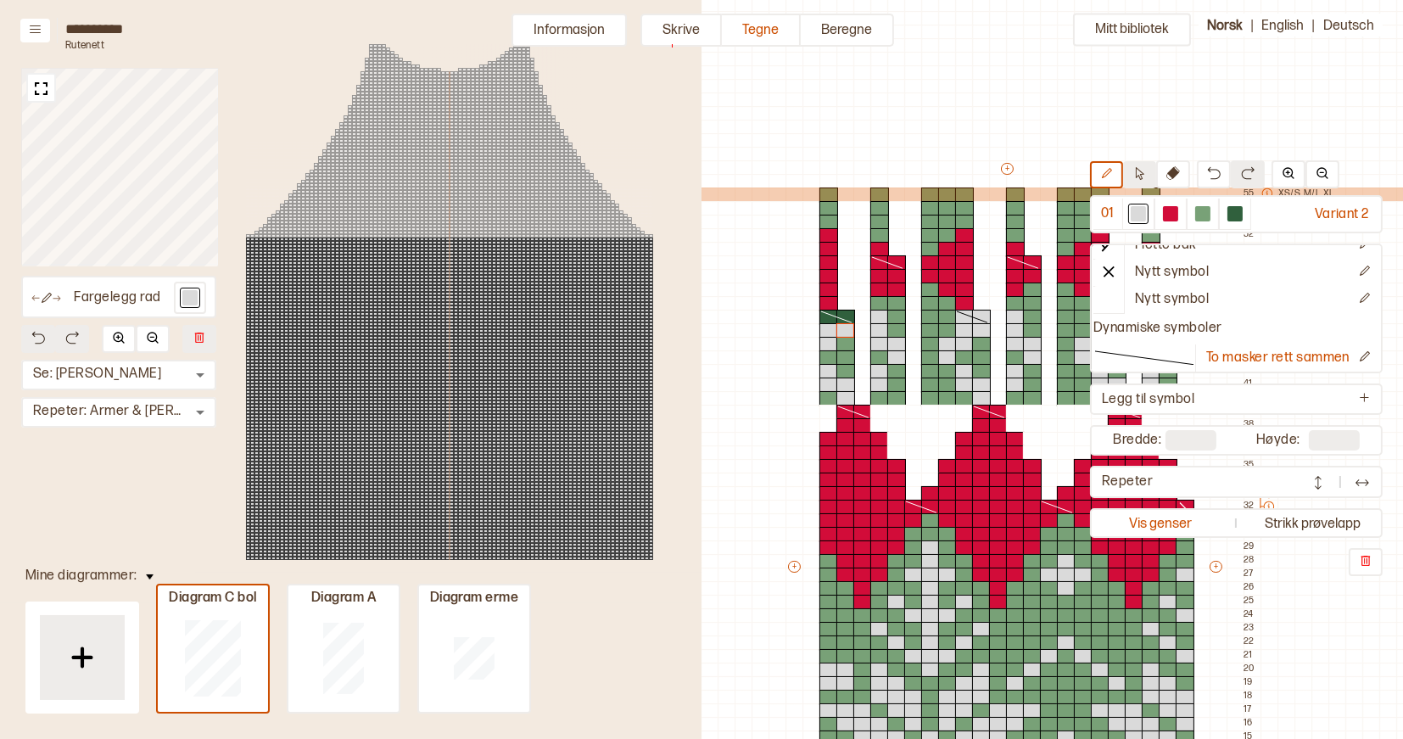
click at [1141, 169] on icon at bounding box center [1139, 173] width 13 height 13
drag, startPoint x: 831, startPoint y: 314, endPoint x: 844, endPoint y: 314, distance: 13.6
click at [844, 314] on icon at bounding box center [837, 317] width 34 height 14
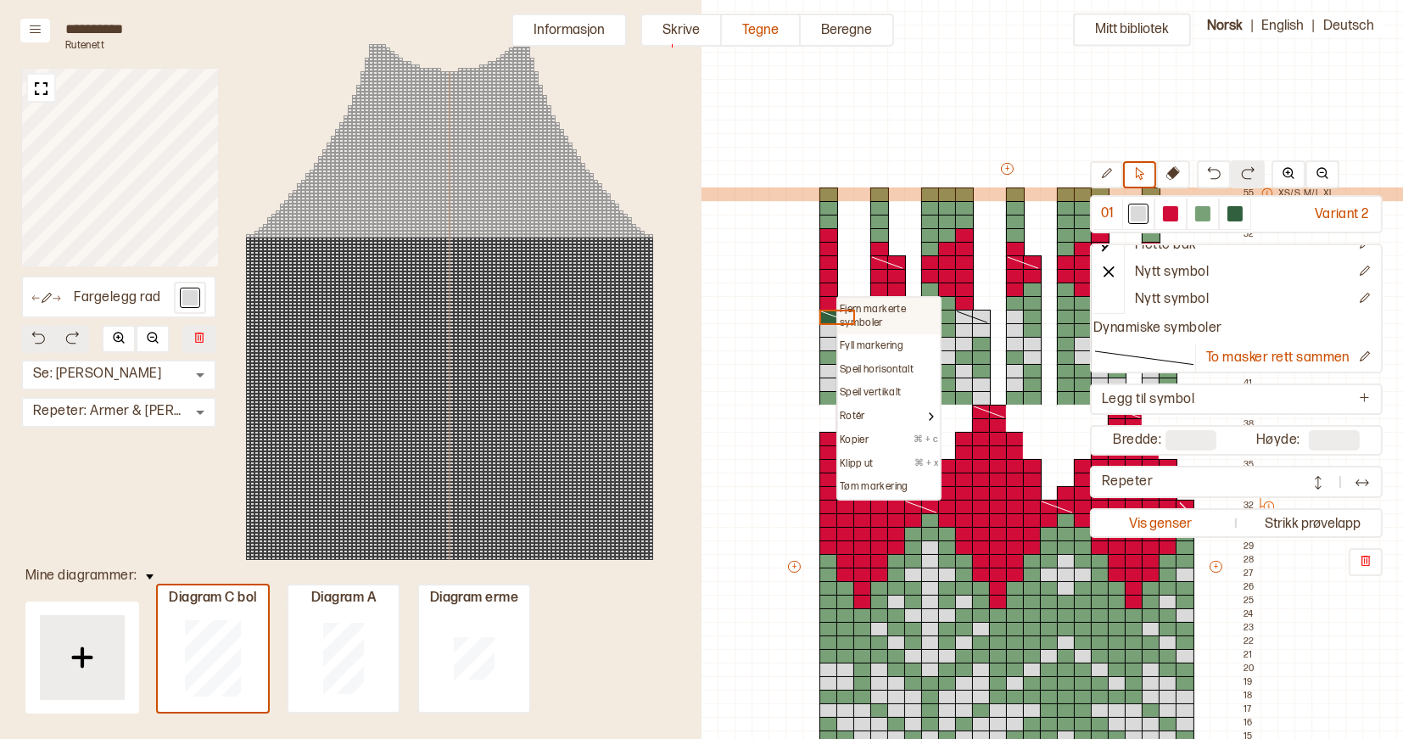
click at [847, 307] on p "Fjern markerte symboler" at bounding box center [889, 316] width 98 height 26
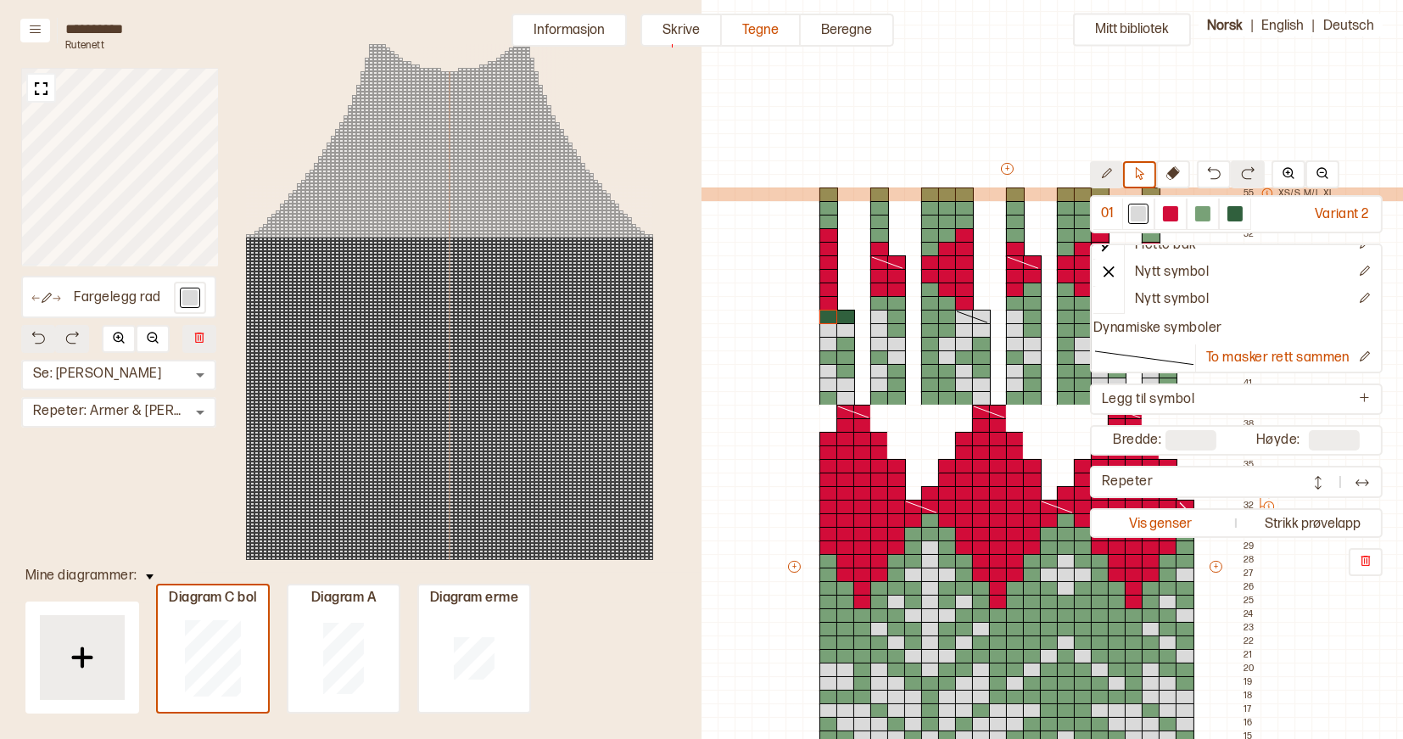
click at [1113, 171] on icon at bounding box center [1106, 173] width 13 height 13
click at [824, 315] on div at bounding box center [829, 317] width 19 height 15
click at [847, 315] on div at bounding box center [846, 317] width 19 height 15
click at [1143, 172] on icon at bounding box center [1139, 173] width 13 height 13
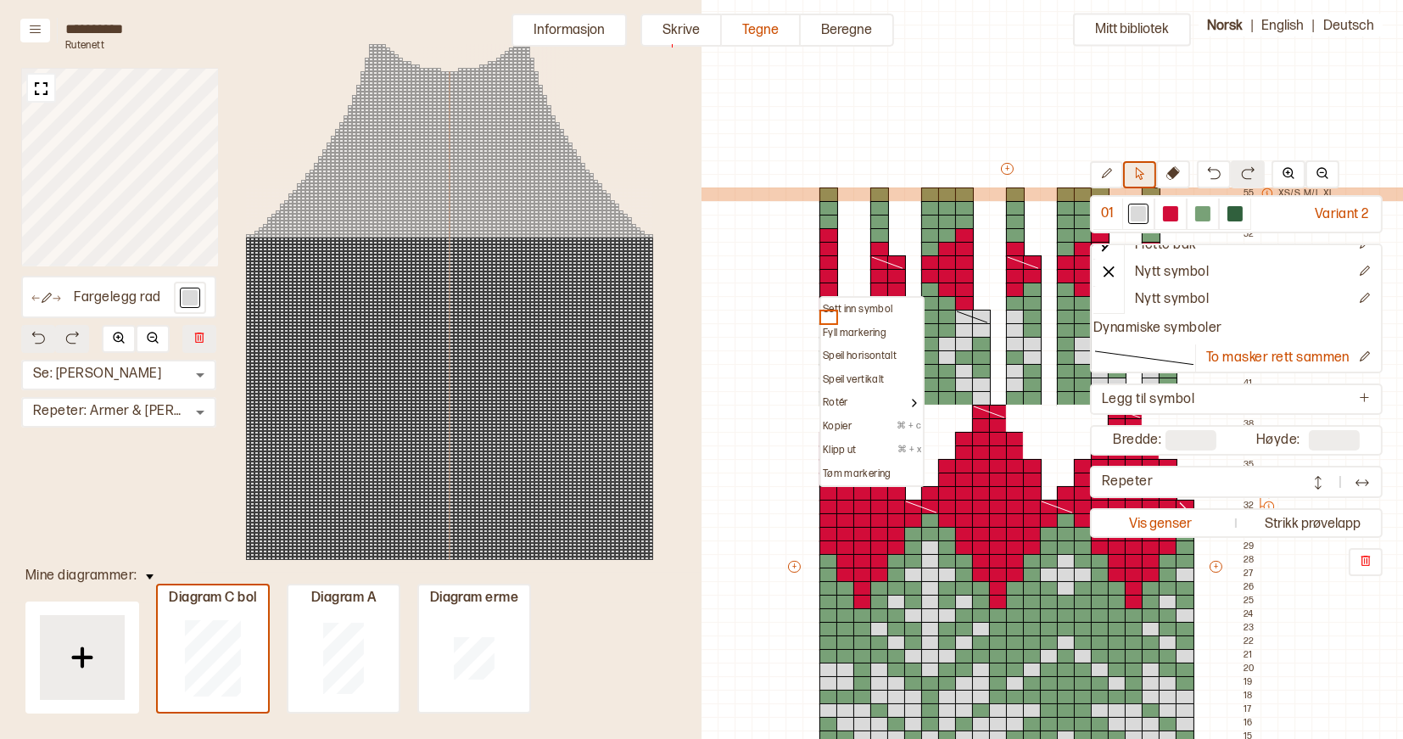
click at [1141, 173] on icon at bounding box center [1139, 173] width 13 height 13
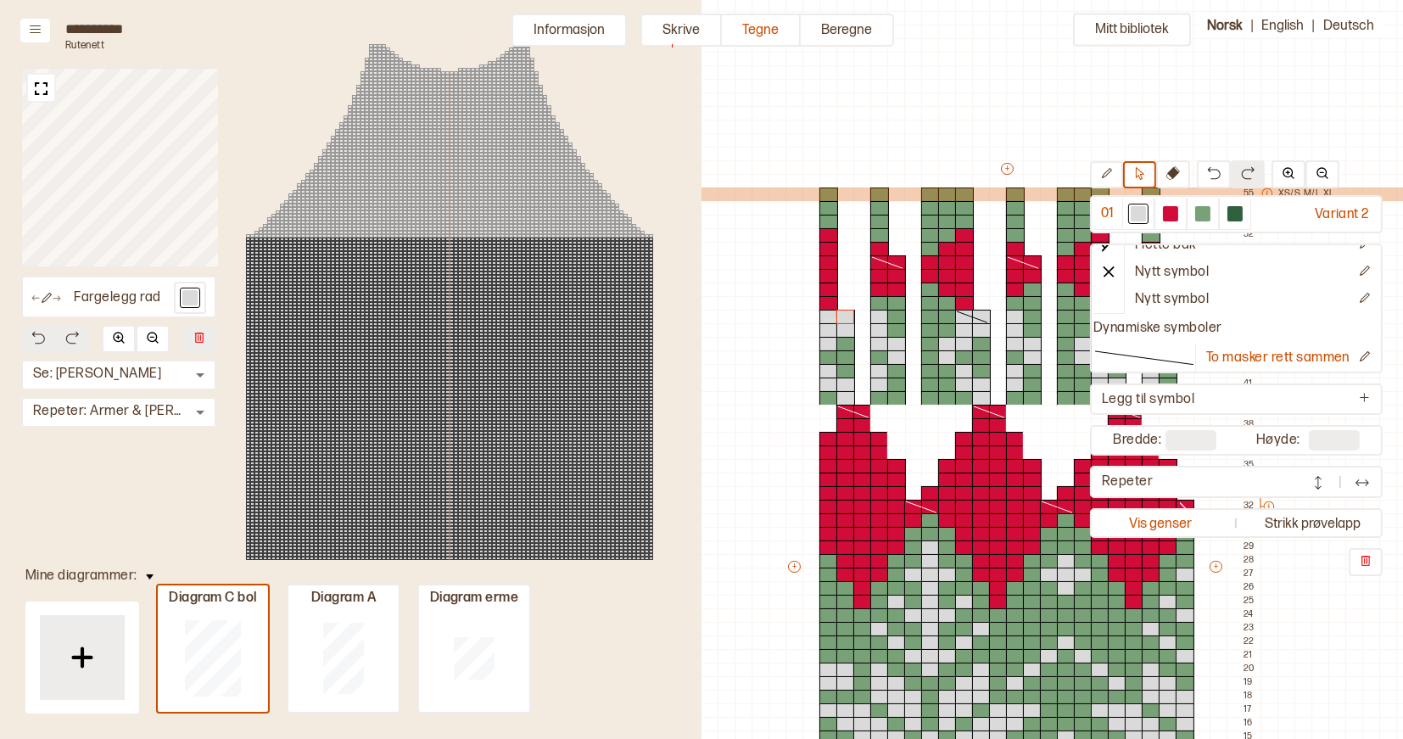
drag, startPoint x: 824, startPoint y: 317, endPoint x: 839, endPoint y: 317, distance: 15.3
click at [839, 317] on div "+ + + + 22 21 20 19 18 17 16 15 14 13 12 11 10 09 08 07 06 05 04 03 02 01 55 XS…" at bounding box center [1023, 574] width 475 height 828
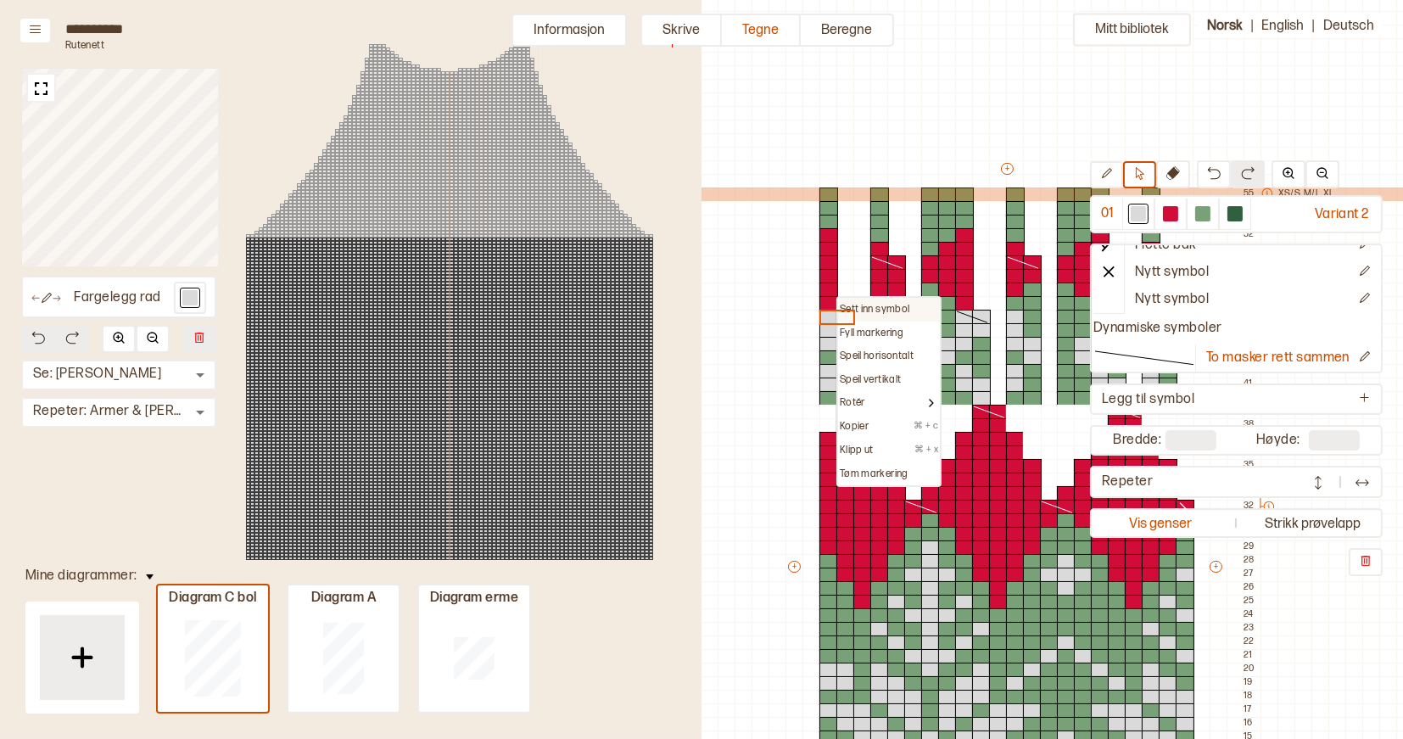
click at [864, 304] on p "Sett inn symbol" at bounding box center [875, 310] width 70 height 14
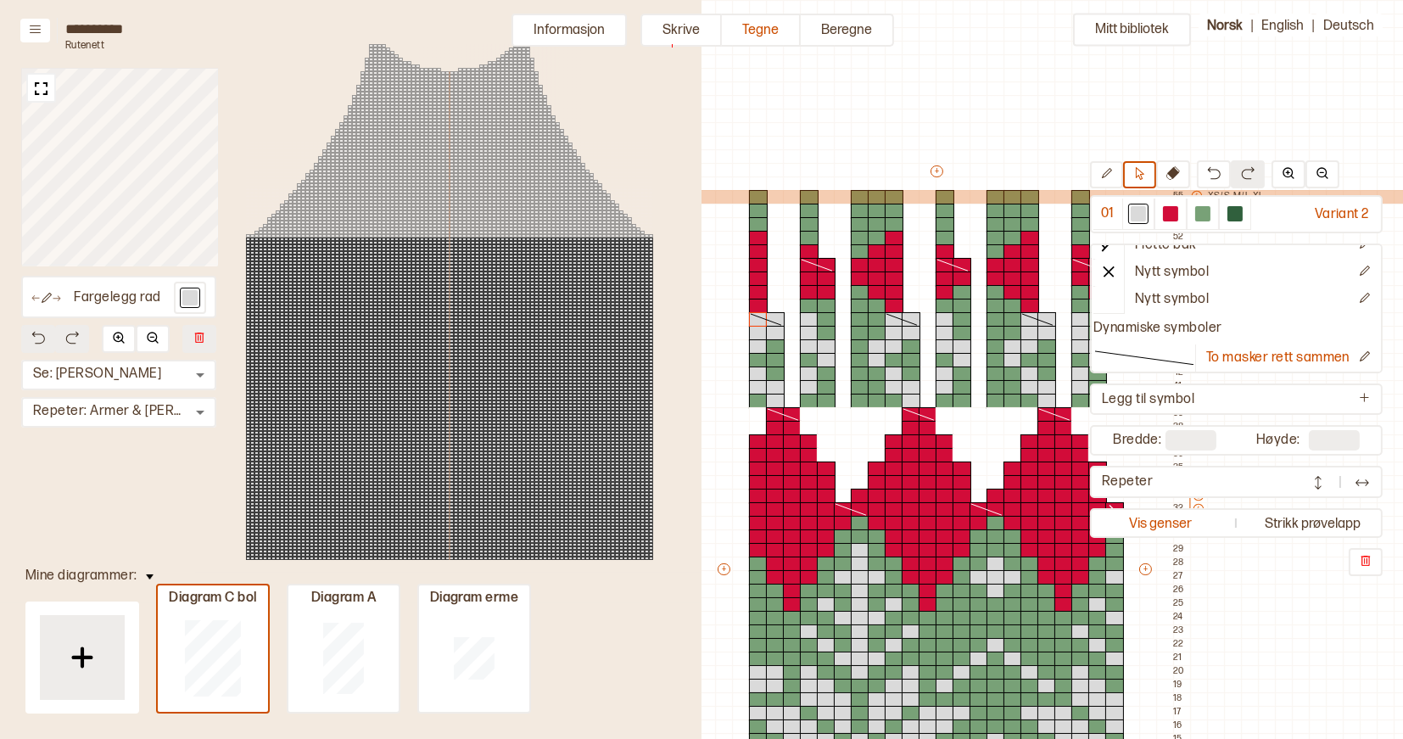
scroll to position [0, 462]
click at [1237, 214] on div at bounding box center [1235, 213] width 15 height 15
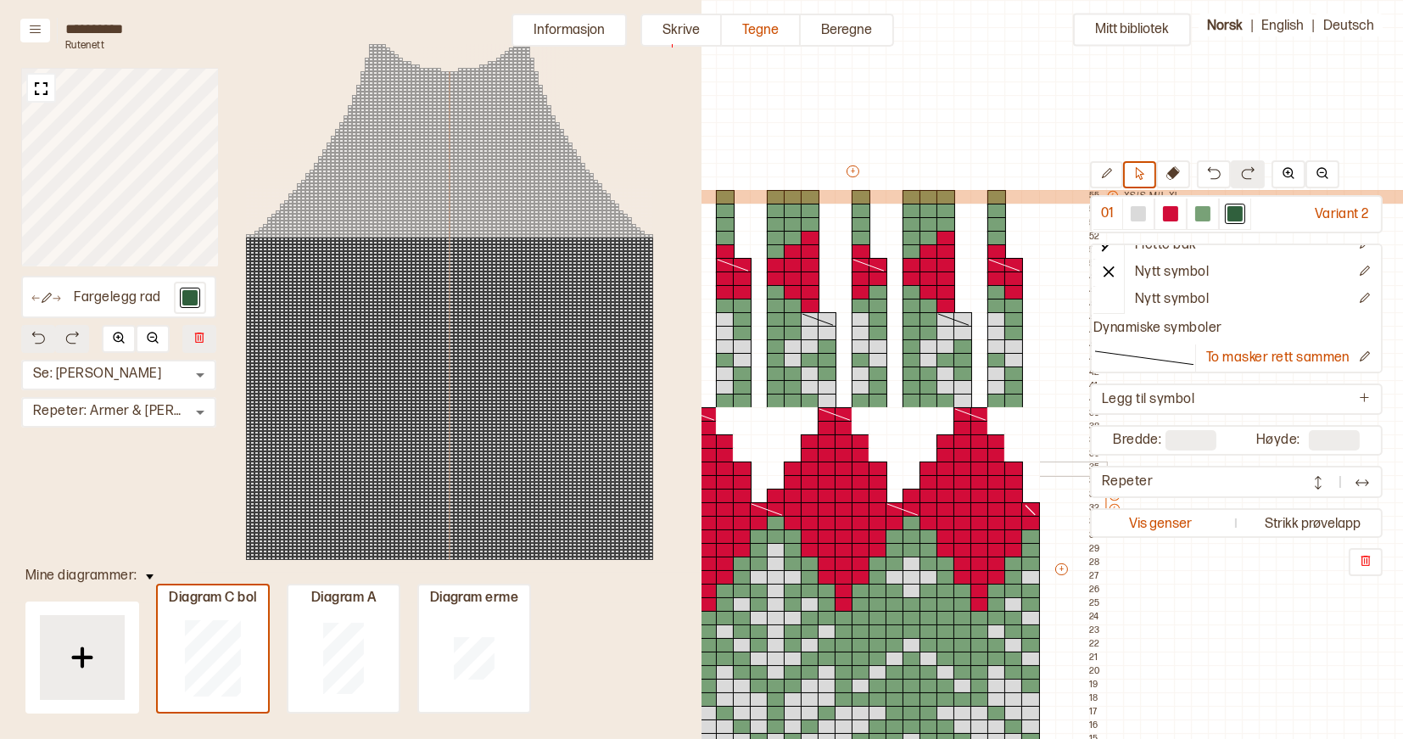
scroll to position [0, 547]
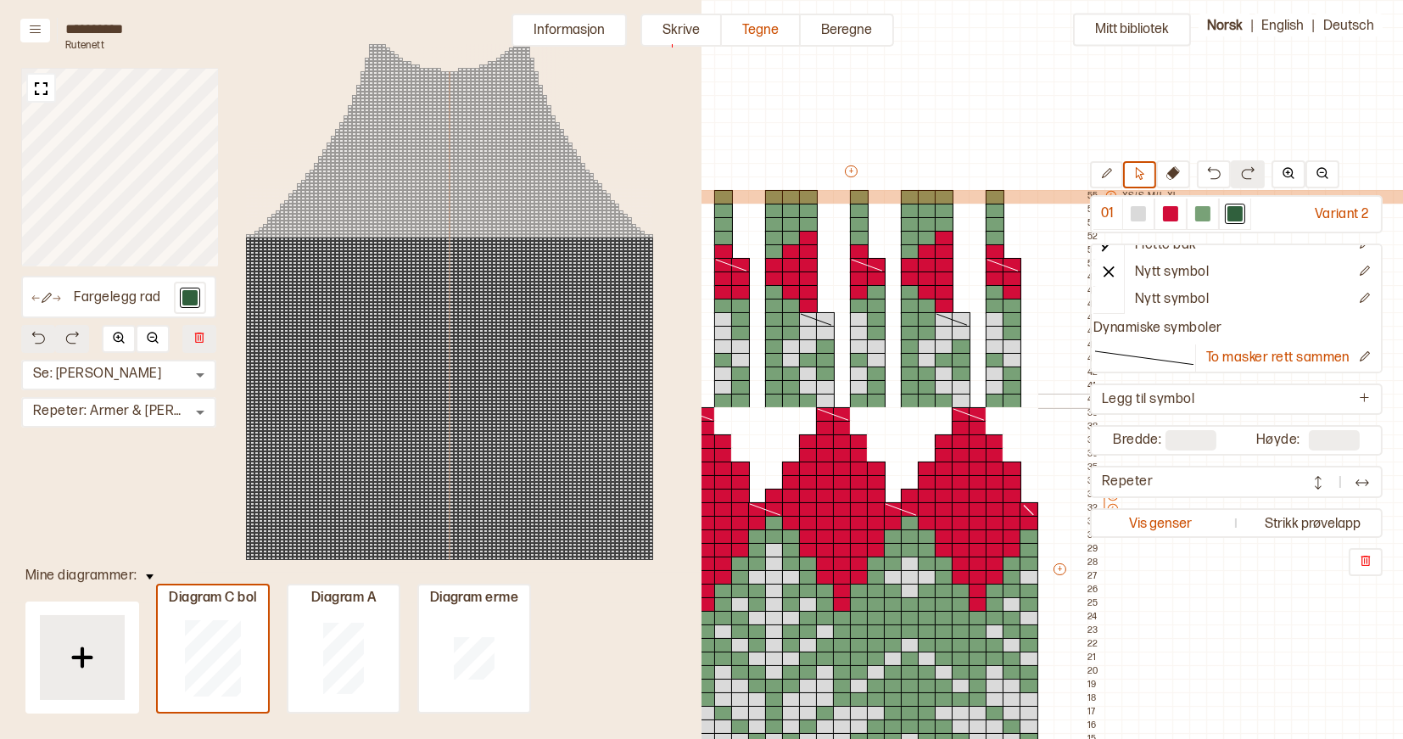
click at [996, 398] on div at bounding box center [995, 401] width 19 height 15
click at [1111, 174] on icon at bounding box center [1106, 173] width 13 height 13
click at [1240, 211] on div at bounding box center [1235, 213] width 15 height 15
click at [994, 400] on div at bounding box center [995, 401] width 19 height 15
click at [1010, 400] on div at bounding box center [1012, 401] width 19 height 15
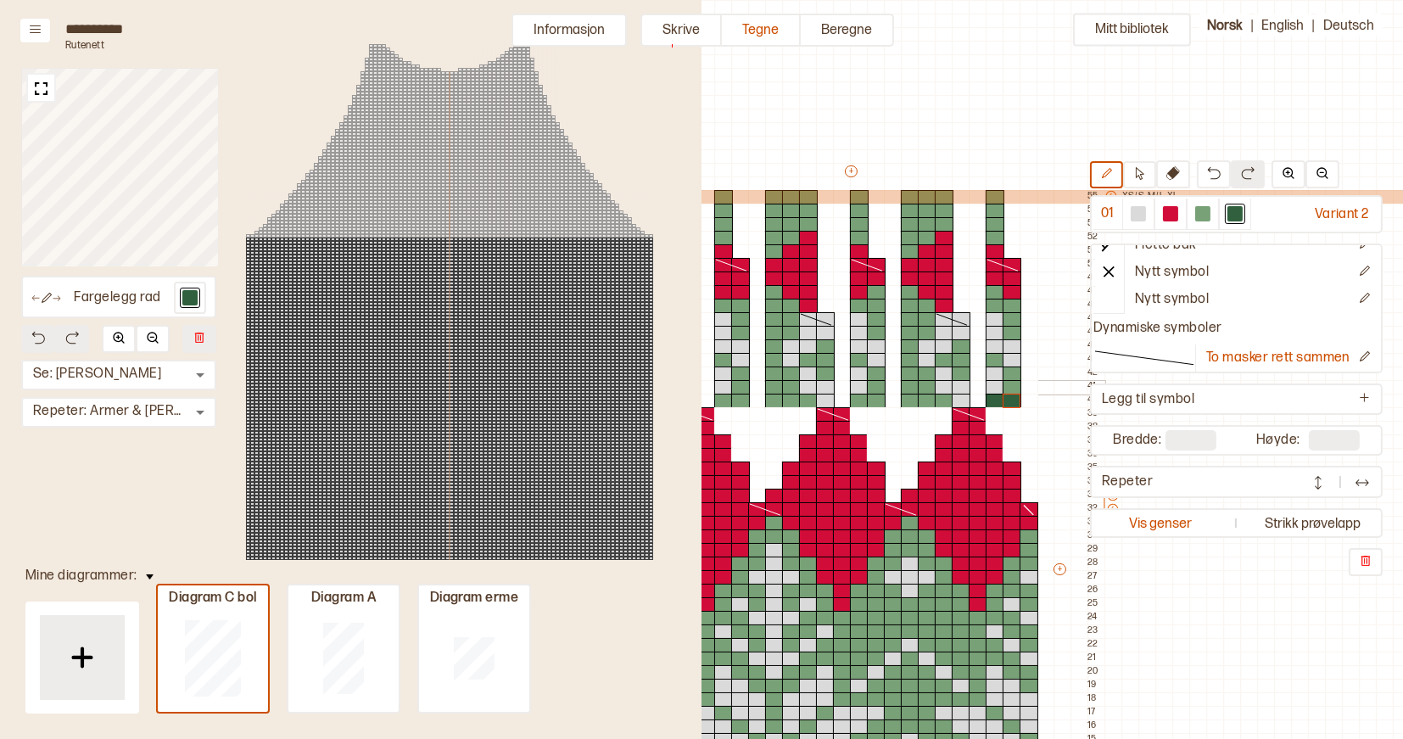
click at [1010, 389] on div at bounding box center [1012, 387] width 19 height 15
click at [1010, 376] on div at bounding box center [1012, 374] width 19 height 15
click at [994, 363] on div at bounding box center [995, 360] width 19 height 15
click at [1013, 333] on div at bounding box center [1012, 333] width 19 height 15
click at [1011, 323] on div at bounding box center [1012, 319] width 19 height 15
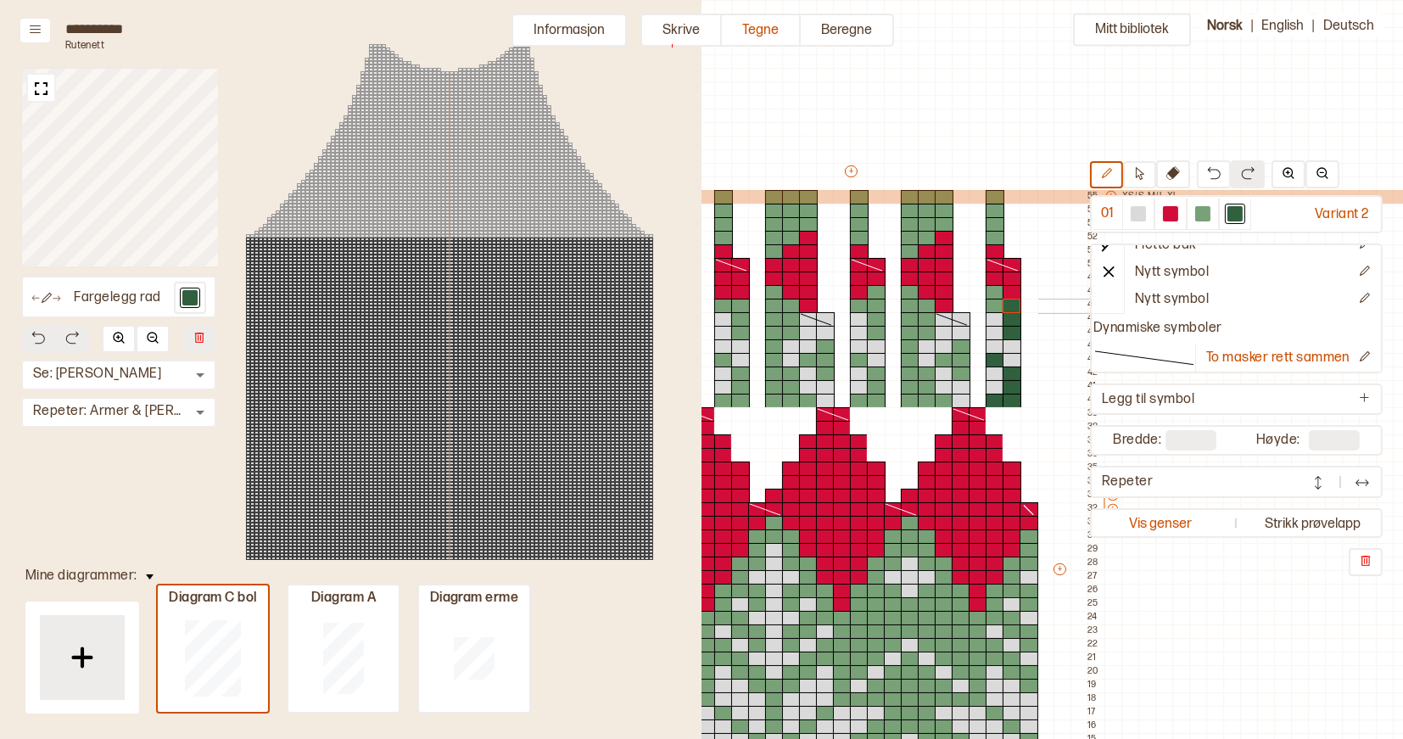
click at [1011, 307] on div at bounding box center [1012, 306] width 19 height 15
click at [997, 306] on div at bounding box center [995, 306] width 19 height 15
click at [996, 294] on div at bounding box center [995, 292] width 19 height 15
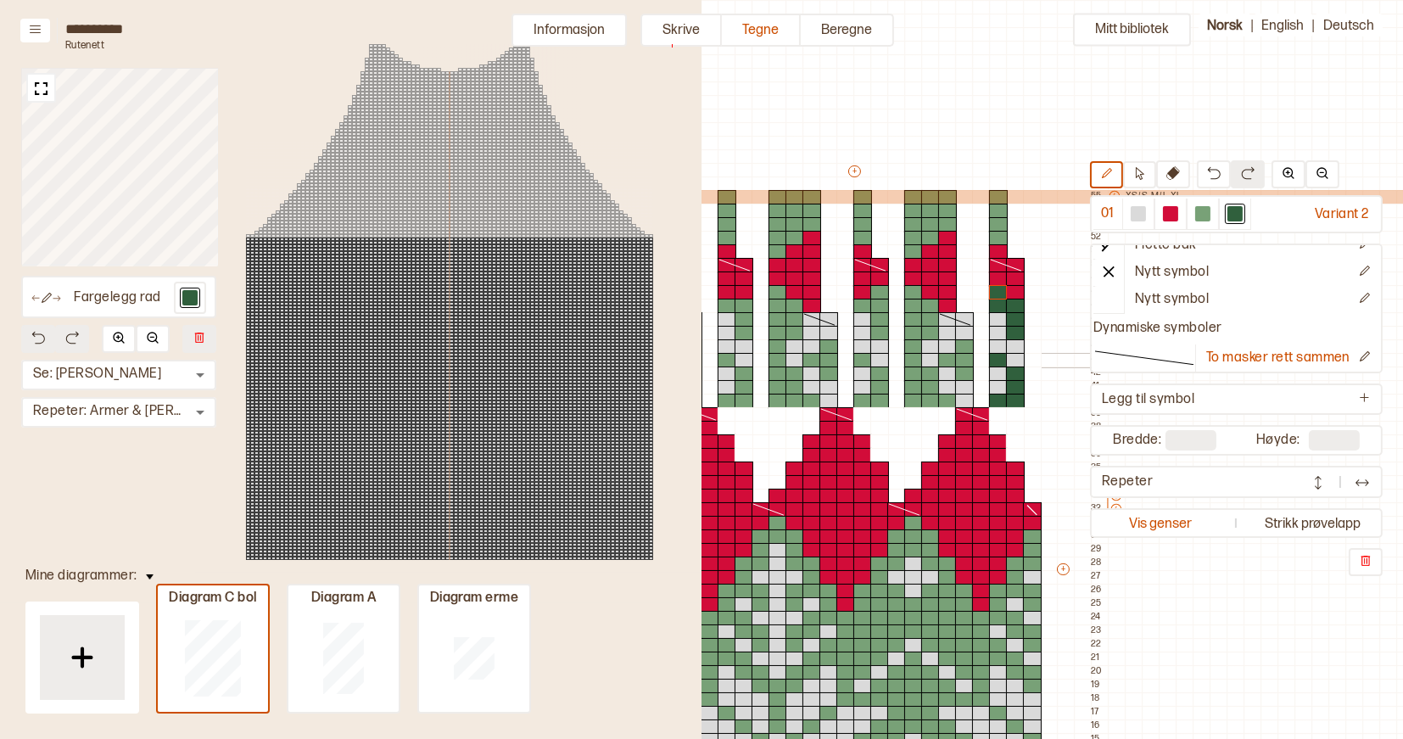
scroll to position [0, 0]
click at [994, 236] on div at bounding box center [998, 238] width 19 height 15
click at [996, 221] on div at bounding box center [998, 224] width 19 height 15
click at [996, 211] on div at bounding box center [998, 211] width 19 height 15
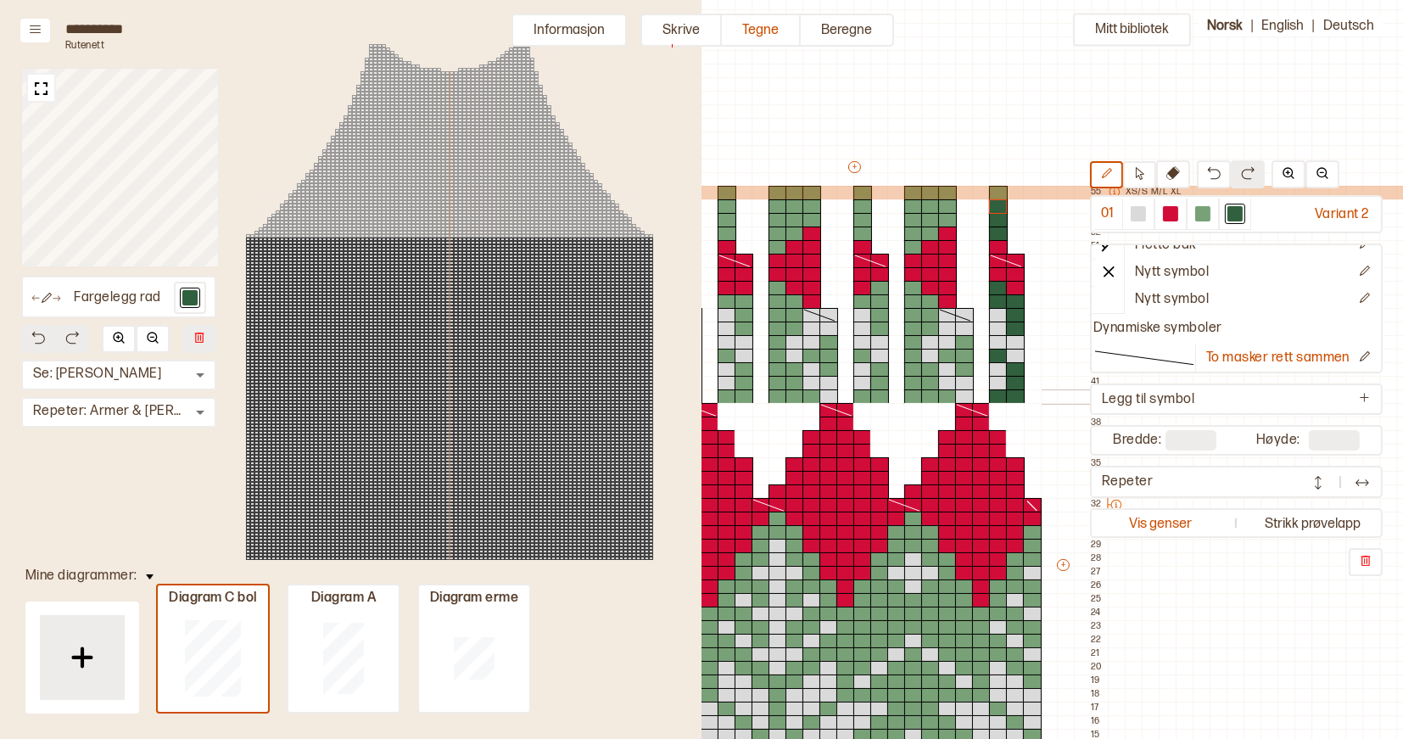
click at [943, 398] on div at bounding box center [947, 396] width 19 height 15
click at [931, 397] on div at bounding box center [930, 396] width 19 height 15
click at [917, 397] on div at bounding box center [913, 396] width 19 height 15
drag, startPoint x: 914, startPoint y: 288, endPoint x: 917, endPoint y: 380, distance: 92.5
click at [917, 380] on div "+ + + + 22 21 20 19 18 17 16 15 14 13 12 11 10 09 08 07 06 05 04 03 02 01 55 XS…" at bounding box center [870, 573] width 475 height 828
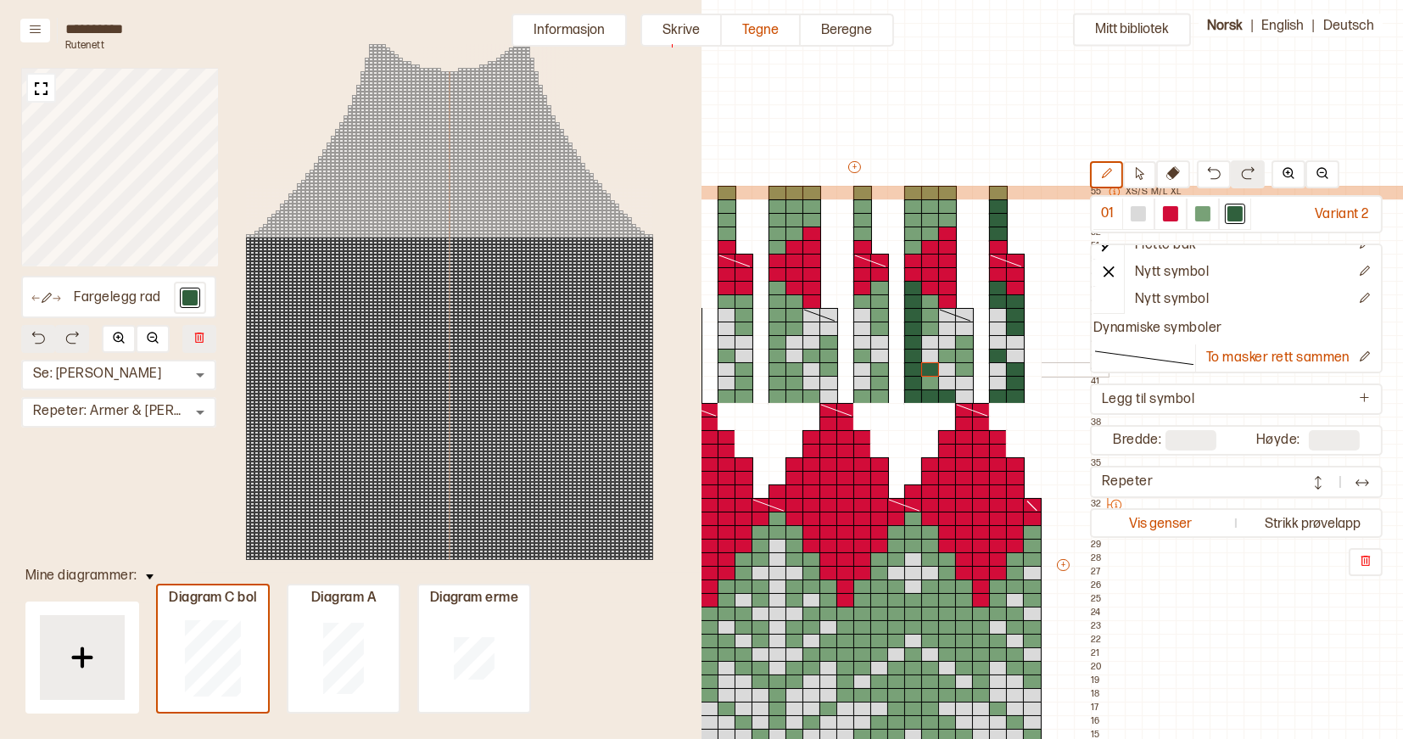
click at [932, 372] on div at bounding box center [930, 369] width 19 height 15
click at [932, 381] on div at bounding box center [930, 383] width 19 height 15
click at [930, 327] on div at bounding box center [930, 329] width 19 height 15
click at [930, 315] on div at bounding box center [930, 315] width 19 height 15
click at [930, 308] on div at bounding box center [930, 315] width 19 height 15
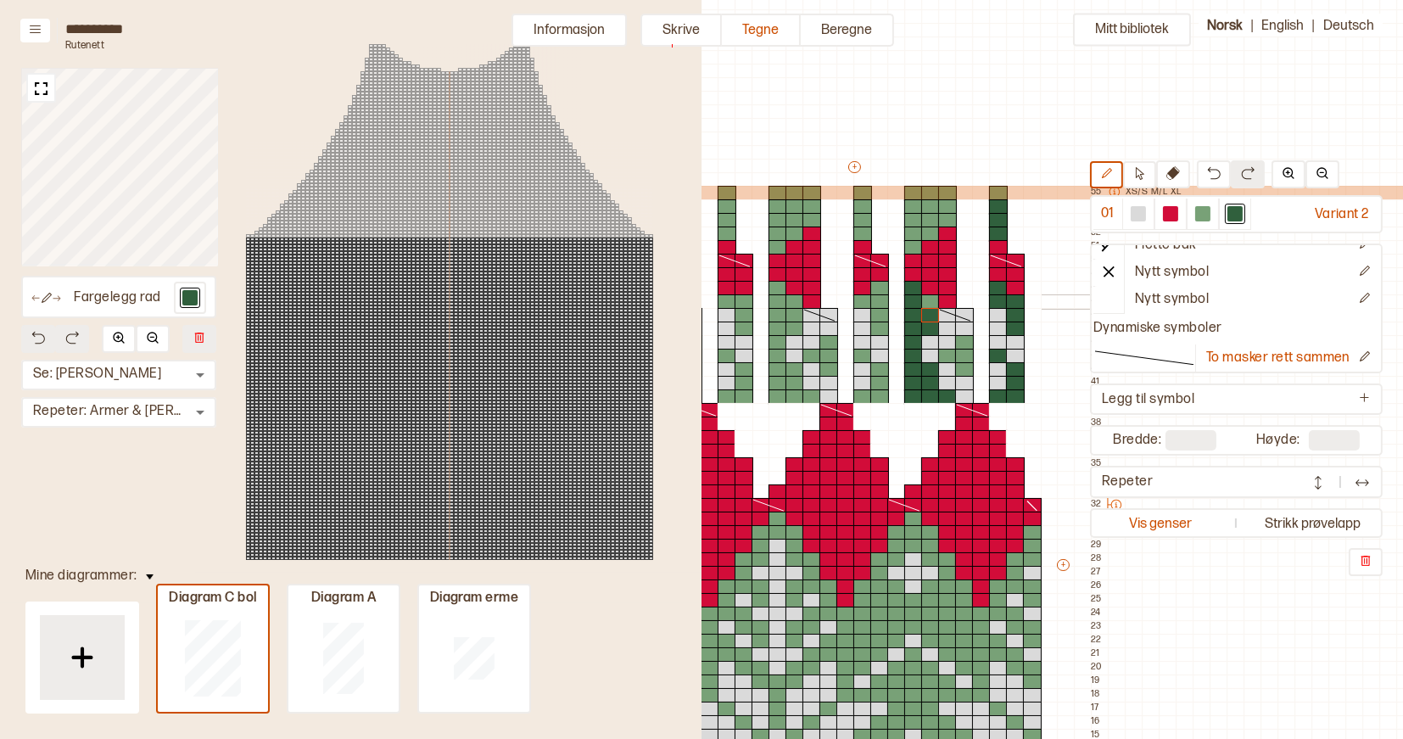
click at [930, 302] on div at bounding box center [930, 301] width 19 height 15
click at [864, 393] on div at bounding box center [863, 396] width 19 height 15
click at [876, 393] on div at bounding box center [879, 396] width 19 height 15
click at [878, 380] on div at bounding box center [879, 383] width 19 height 15
click at [881, 370] on div at bounding box center [879, 369] width 19 height 15
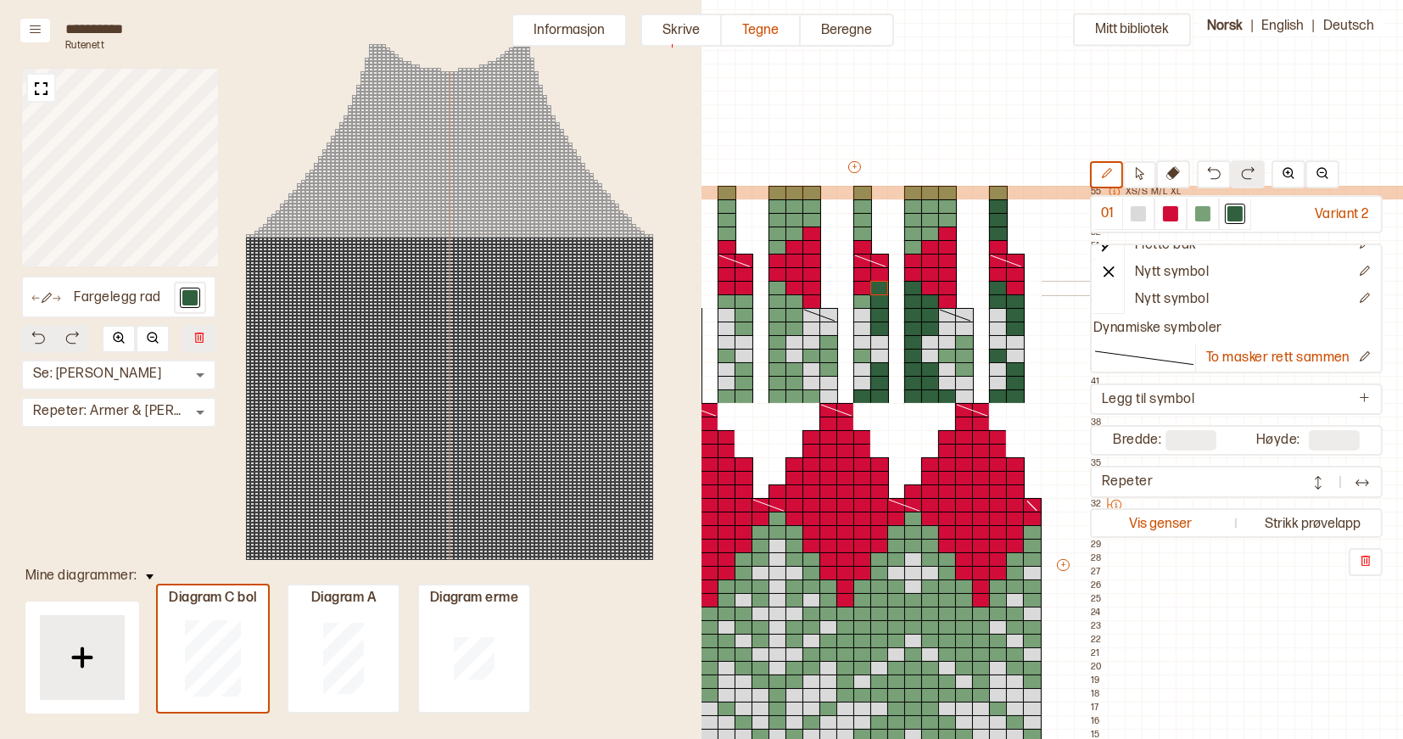
drag, startPoint x: 883, startPoint y: 325, endPoint x: 880, endPoint y: 293, distance: 32.4
click at [880, 293] on div "+ + + + 22 21 20 19 18 17 16 15 14 13 12 11 10 09 08 07 06 05 04 03 02 01 55 XS…" at bounding box center [870, 573] width 475 height 828
click at [867, 297] on div at bounding box center [863, 301] width 19 height 15
drag, startPoint x: 913, startPoint y: 246, endPoint x: 911, endPoint y: 200, distance: 45.8
click at [911, 200] on div "+ + + + 22 21 20 19 18 17 16 15 14 13 12 11 10 09 08 07 06 05 04 03 02 01 55 XS…" at bounding box center [870, 573] width 475 height 828
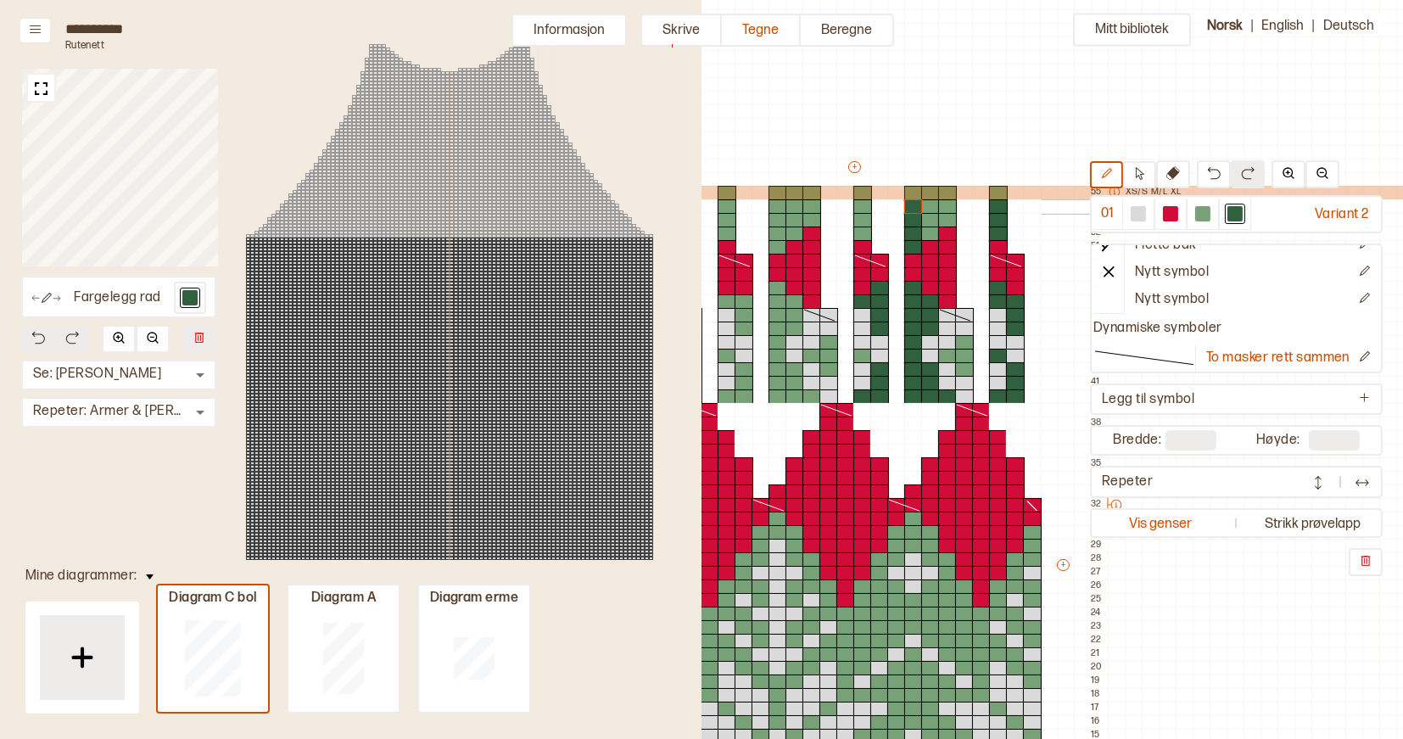
click at [932, 205] on div at bounding box center [930, 206] width 19 height 15
click at [932, 225] on div at bounding box center [930, 220] width 19 height 15
click at [932, 228] on div at bounding box center [930, 234] width 19 height 15
click at [943, 220] on div at bounding box center [947, 220] width 19 height 15
click at [948, 206] on div at bounding box center [947, 206] width 19 height 15
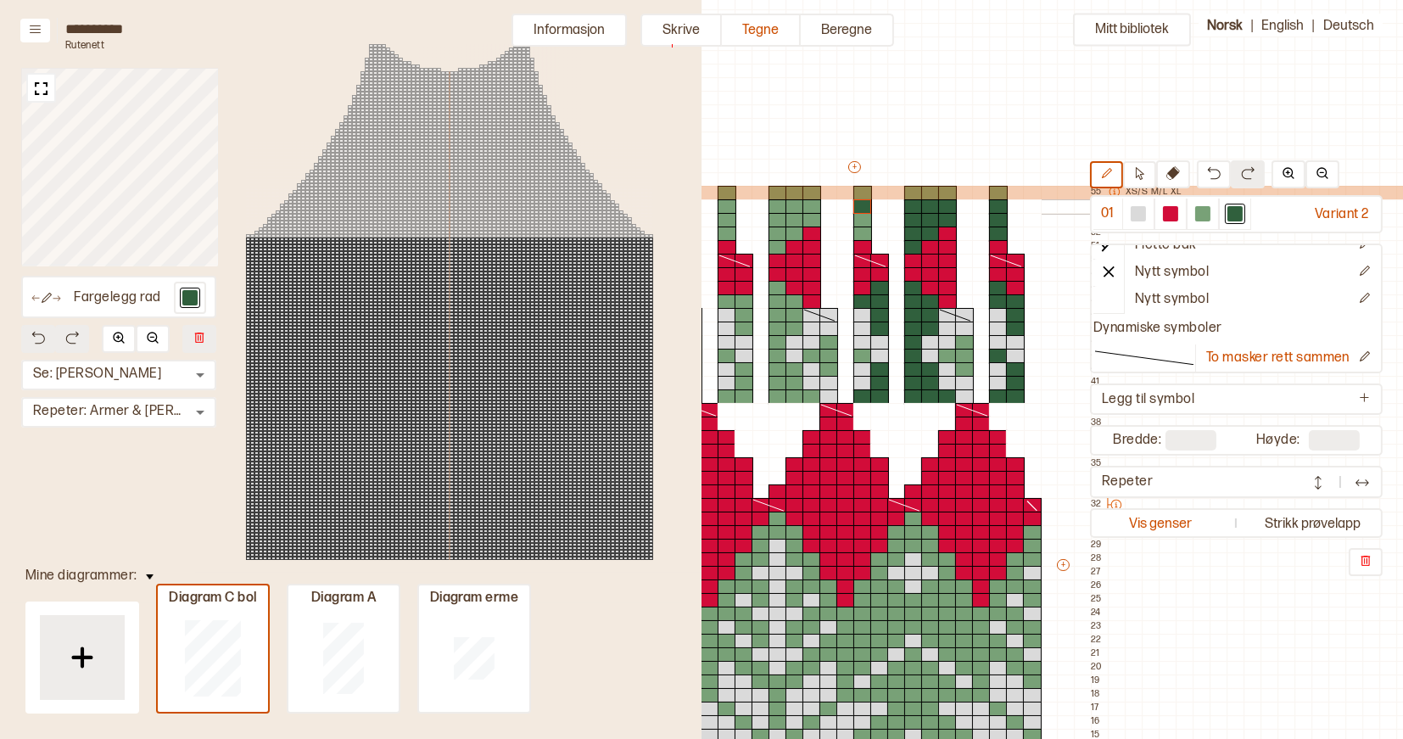
click at [865, 204] on div at bounding box center [863, 206] width 19 height 15
click at [864, 220] on div at bounding box center [863, 220] width 19 height 15
click at [864, 232] on div at bounding box center [863, 234] width 19 height 15
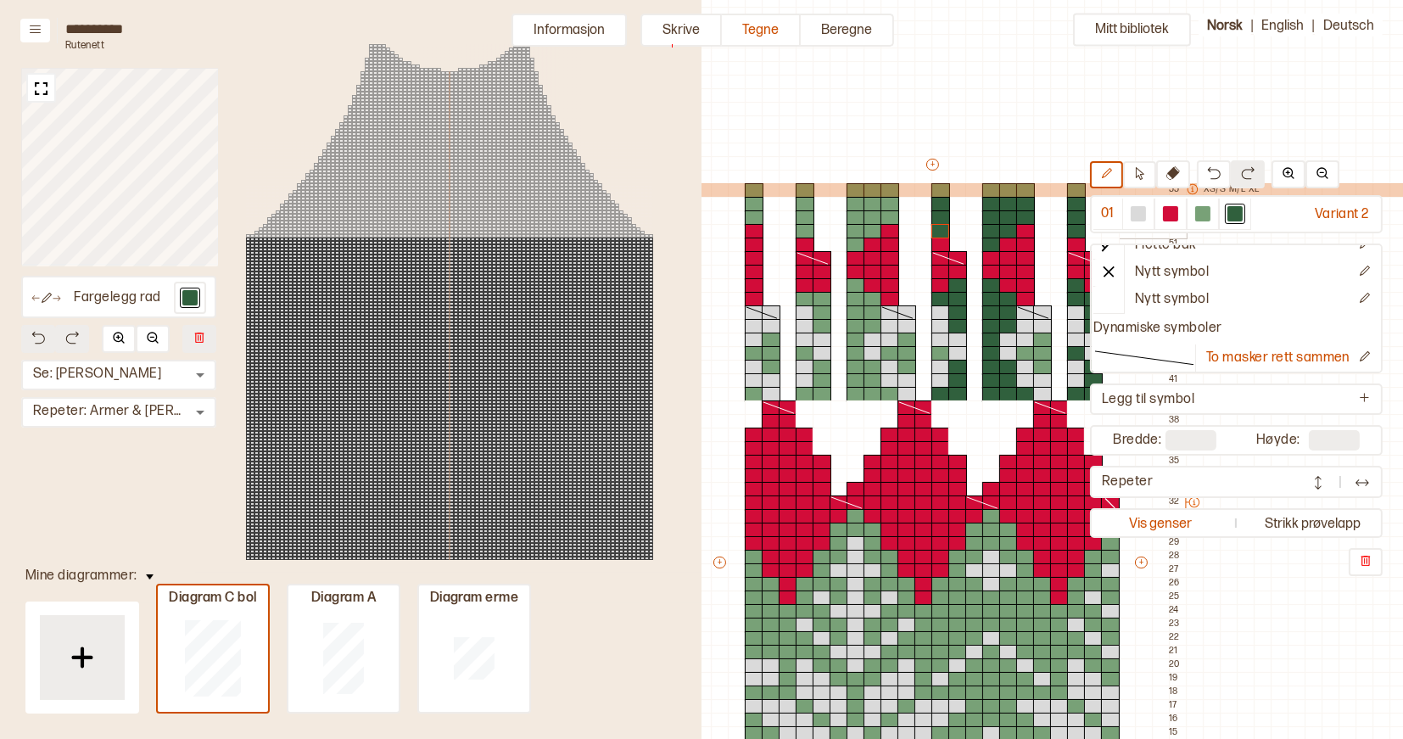
scroll to position [7, 462]
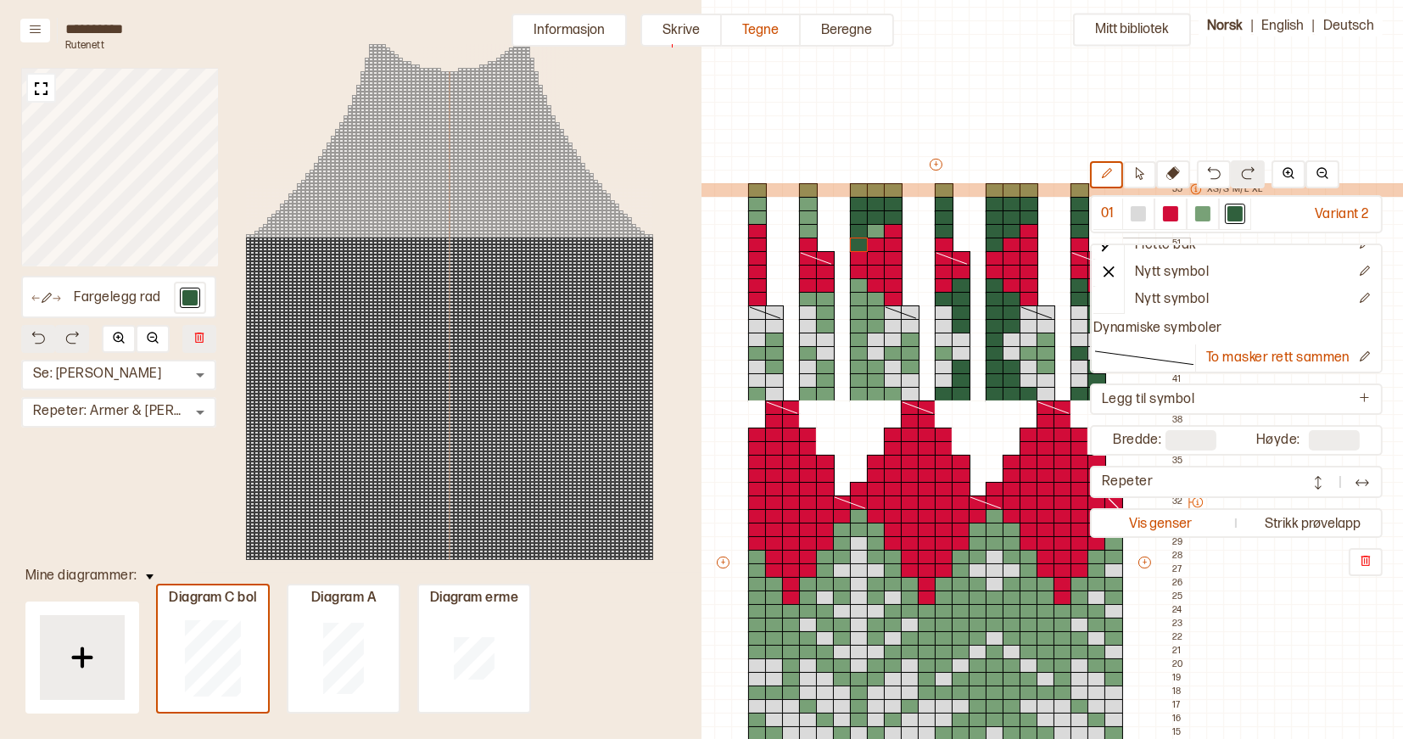
drag, startPoint x: 855, startPoint y: 204, endPoint x: 860, endPoint y: 237, distance: 32.6
click at [860, 238] on div "+ + + + 22 21 20 19 18 17 16 15 14 13 12 11 10 09 08 07 06 05 04 03 02 01 55 XS…" at bounding box center [951, 570] width 475 height 828
click at [873, 233] on div at bounding box center [876, 231] width 19 height 15
drag, startPoint x: 858, startPoint y: 284, endPoint x: 857, endPoint y: 386, distance: 101.8
click at [857, 386] on div "+ + + + 22 21 20 19 18 17 16 15 14 13 12 11 10 09 08 07 06 05 04 03 02 01 55 XS…" at bounding box center [951, 570] width 475 height 828
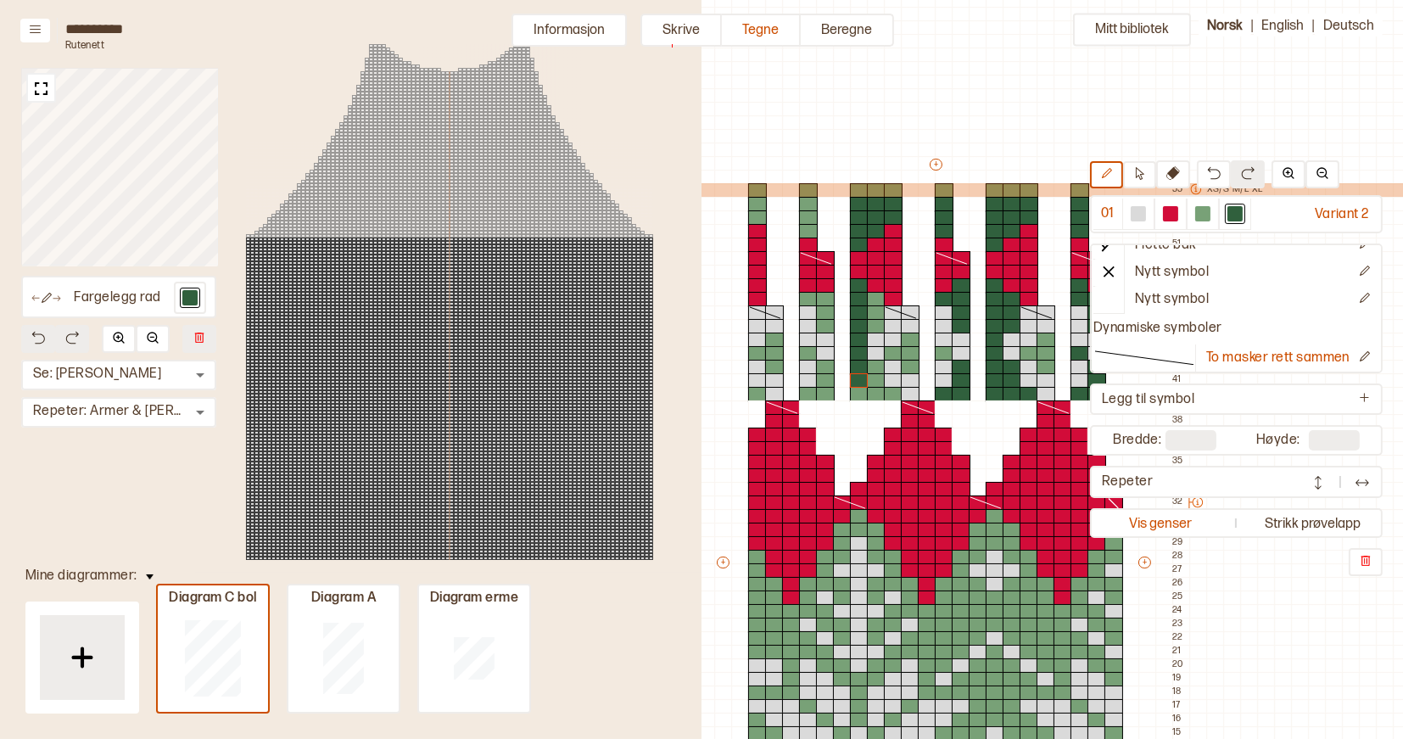
drag, startPoint x: 858, startPoint y: 395, endPoint x: 870, endPoint y: 395, distance: 11.9
click at [858, 395] on div at bounding box center [859, 394] width 19 height 15
click at [875, 395] on div at bounding box center [876, 394] width 19 height 15
click at [894, 395] on div at bounding box center [893, 394] width 19 height 15
click at [873, 380] on div at bounding box center [876, 380] width 19 height 15
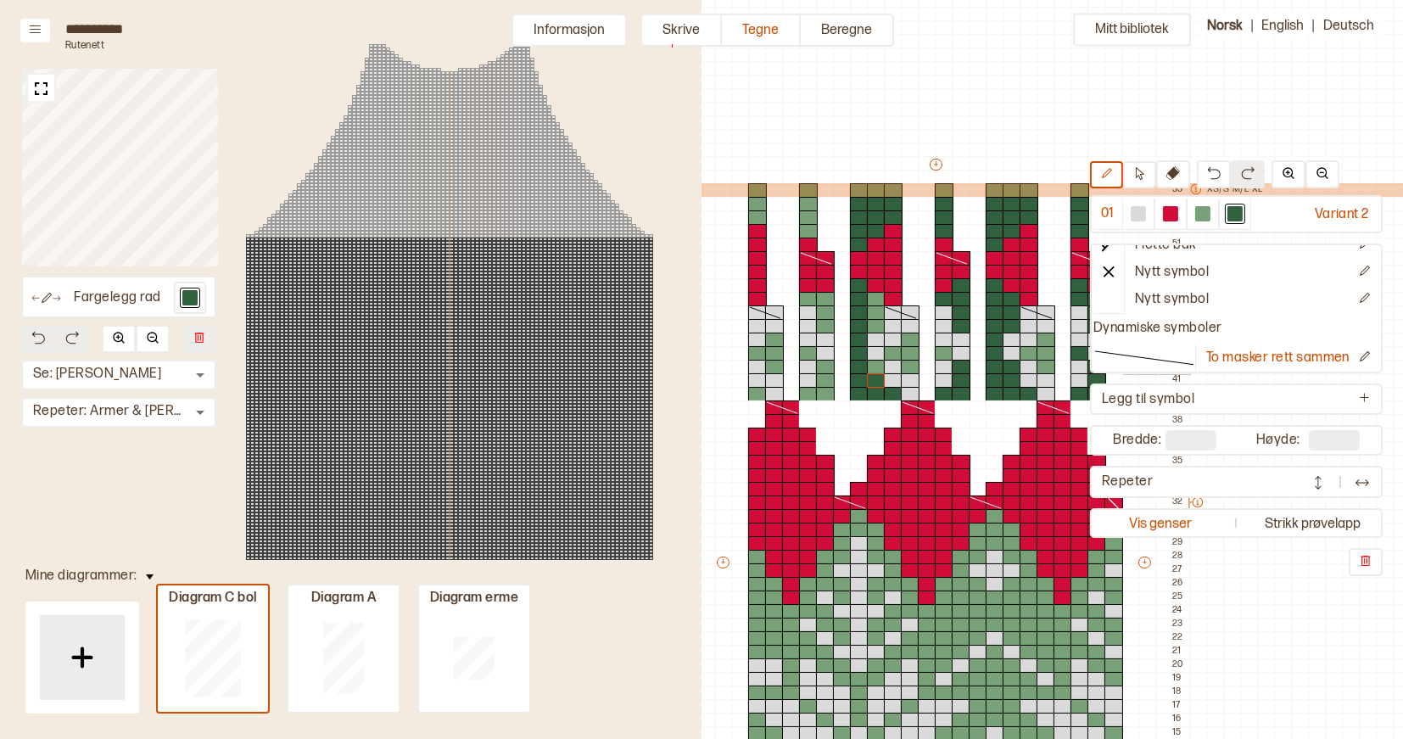
click at [873, 372] on div at bounding box center [876, 367] width 19 height 15
click at [876, 326] on div at bounding box center [876, 326] width 19 height 15
click at [876, 314] on div at bounding box center [876, 312] width 19 height 15
click at [876, 299] on div at bounding box center [876, 299] width 19 height 15
drag, startPoint x: 808, startPoint y: 297, endPoint x: 826, endPoint y: 321, distance: 30.2
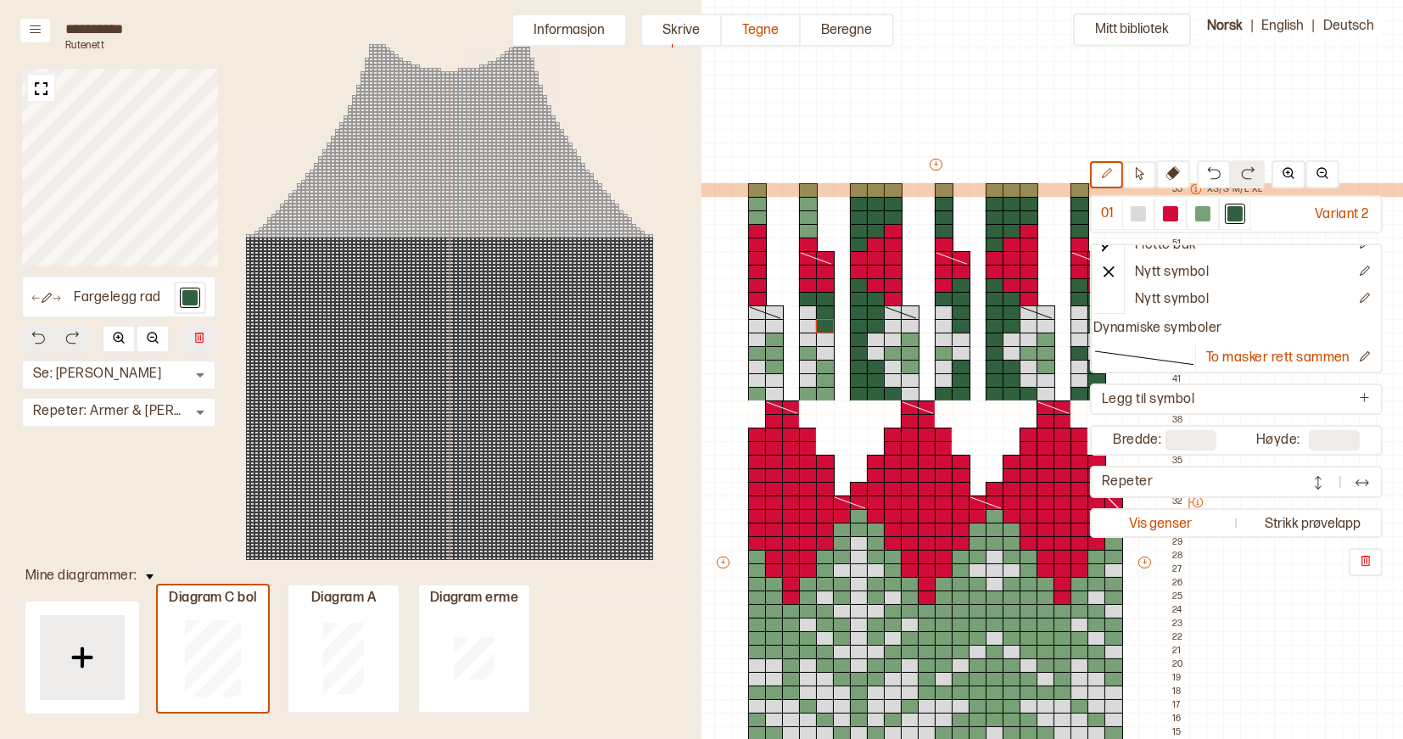
click at [826, 321] on div "+ + + + 22 21 20 19 18 17 16 15 14 13 12 11 10 09 08 07 06 05 04 03 02 01 55 XS…" at bounding box center [951, 570] width 475 height 828
click at [811, 350] on div at bounding box center [808, 353] width 19 height 15
drag, startPoint x: 810, startPoint y: 395, endPoint x: 824, endPoint y: 364, distance: 33.4
click at [824, 363] on div "+ + + + 22 21 20 19 18 17 16 15 14 13 12 11 10 09 08 07 06 05 04 03 02 01 55 XS…" at bounding box center [951, 570] width 475 height 828
drag, startPoint x: 808, startPoint y: 201, endPoint x: 808, endPoint y: 225, distance: 23.8
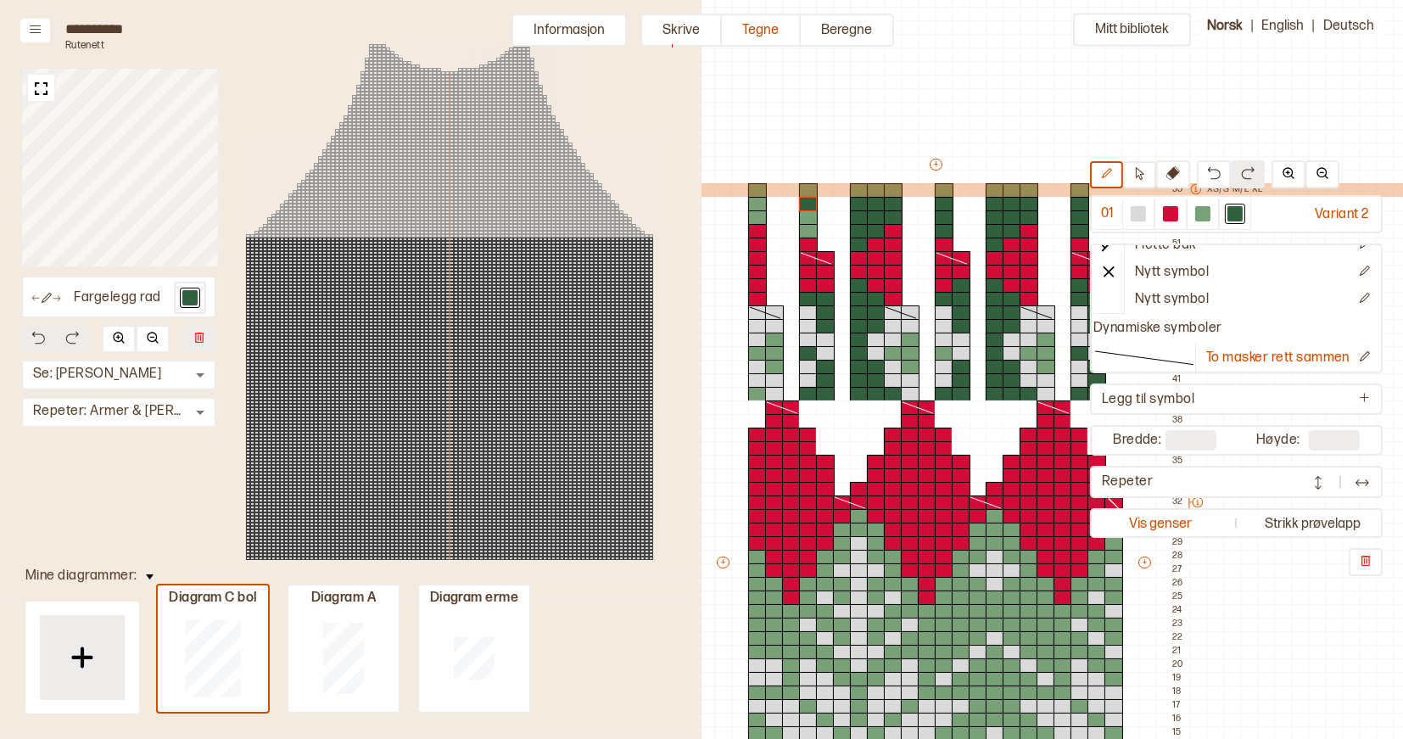
click at [808, 227] on div "+ + + + 22 21 20 19 18 17 16 15 14 13 12 11 10 09 08 07 06 05 04 03 02 01 55 XS…" at bounding box center [951, 570] width 475 height 828
click at [807, 219] on div at bounding box center [808, 217] width 19 height 15
click at [807, 229] on div at bounding box center [808, 231] width 19 height 15
click at [757, 205] on div at bounding box center [757, 204] width 19 height 15
click at [757, 216] on div at bounding box center [757, 217] width 19 height 15
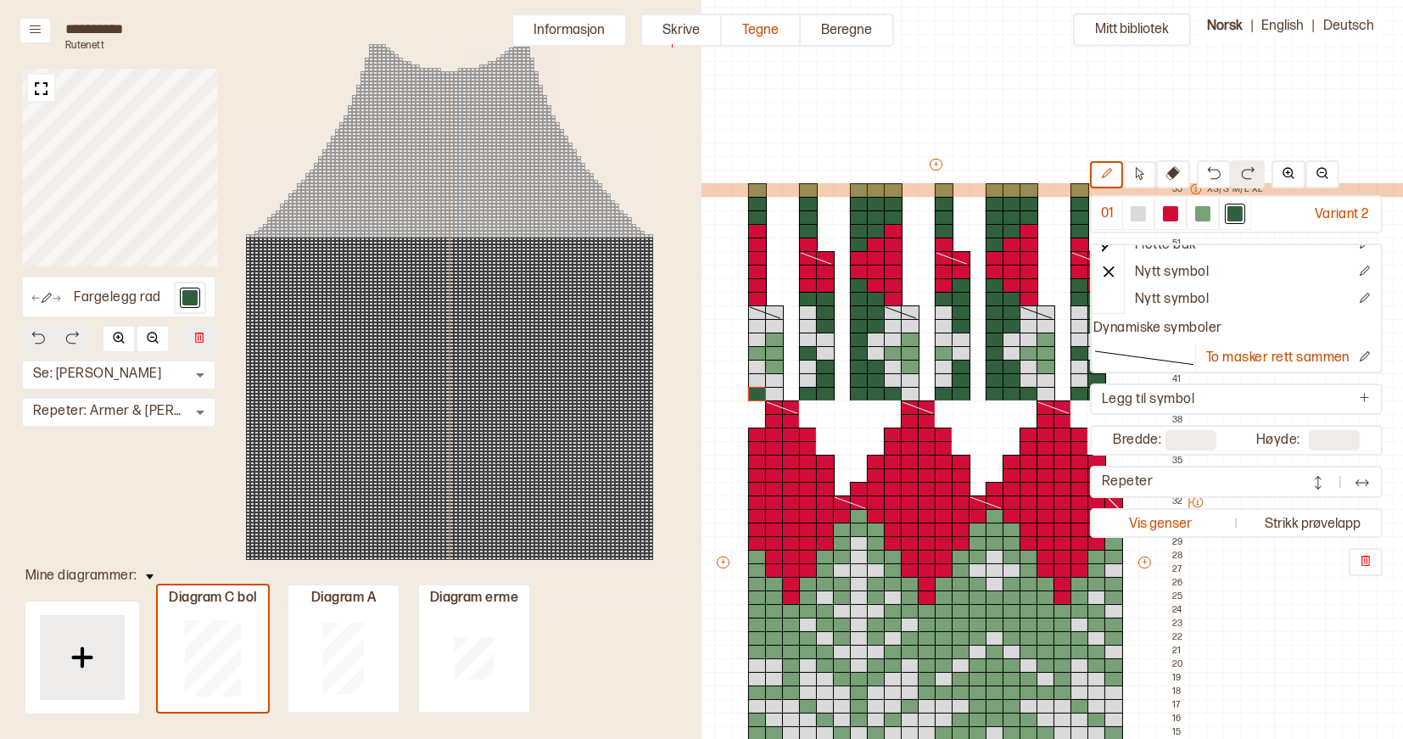
click at [756, 394] on div at bounding box center [757, 394] width 19 height 15
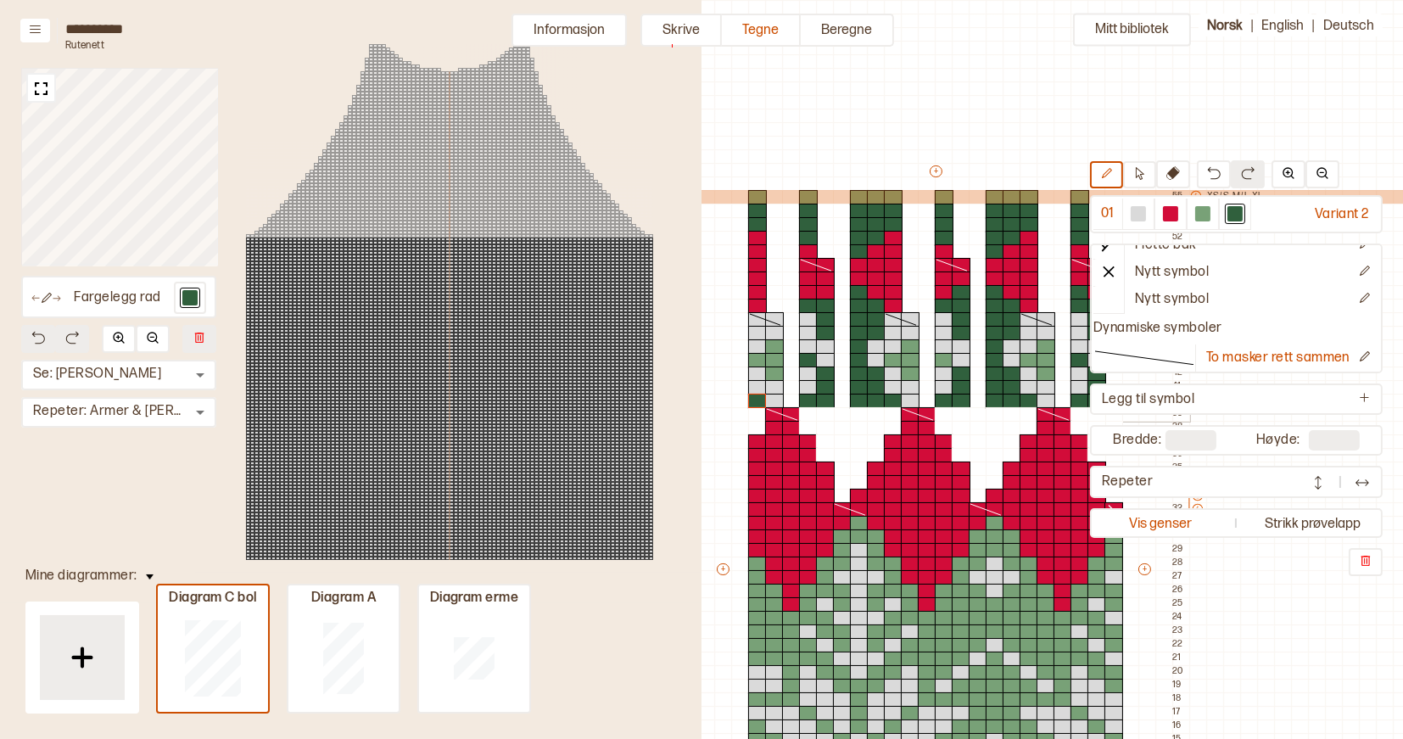
scroll to position [0, 462]
click at [1139, 176] on icon at bounding box center [1139, 173] width 13 height 13
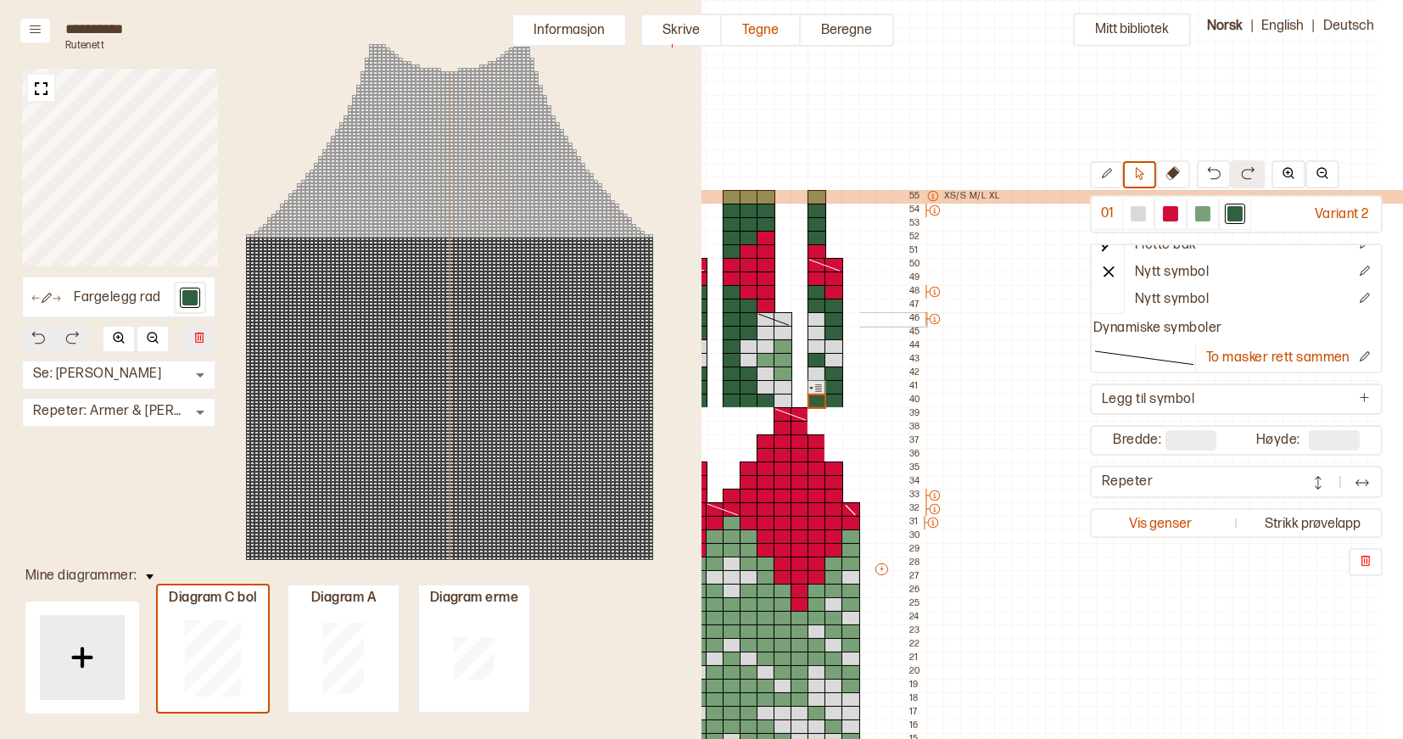
scroll to position [0, 702]
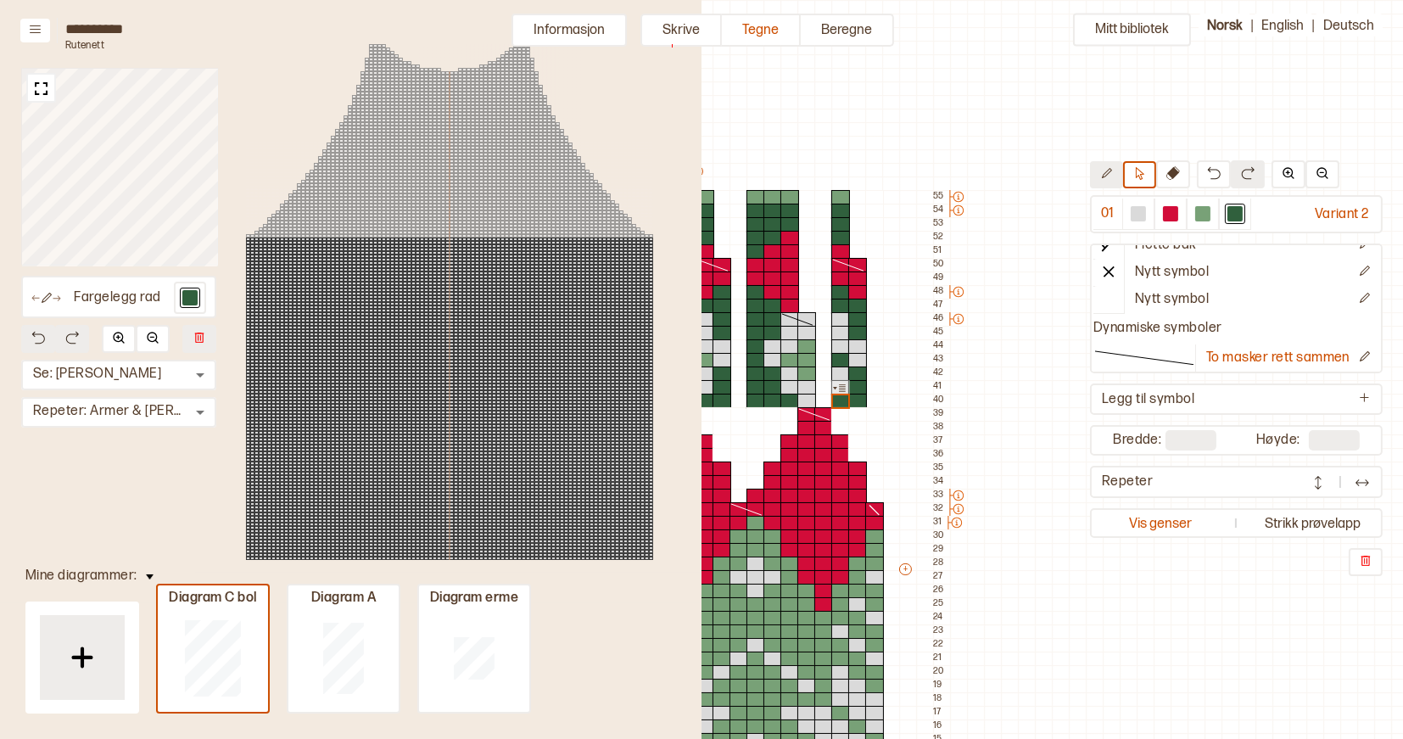
click at [1118, 176] on button at bounding box center [1106, 174] width 33 height 27
click at [842, 196] on div at bounding box center [840, 197] width 19 height 15
click at [787, 200] on div at bounding box center [790, 197] width 19 height 15
click at [773, 199] on div at bounding box center [773, 197] width 19 height 15
click at [756, 199] on div at bounding box center [756, 197] width 19 height 15
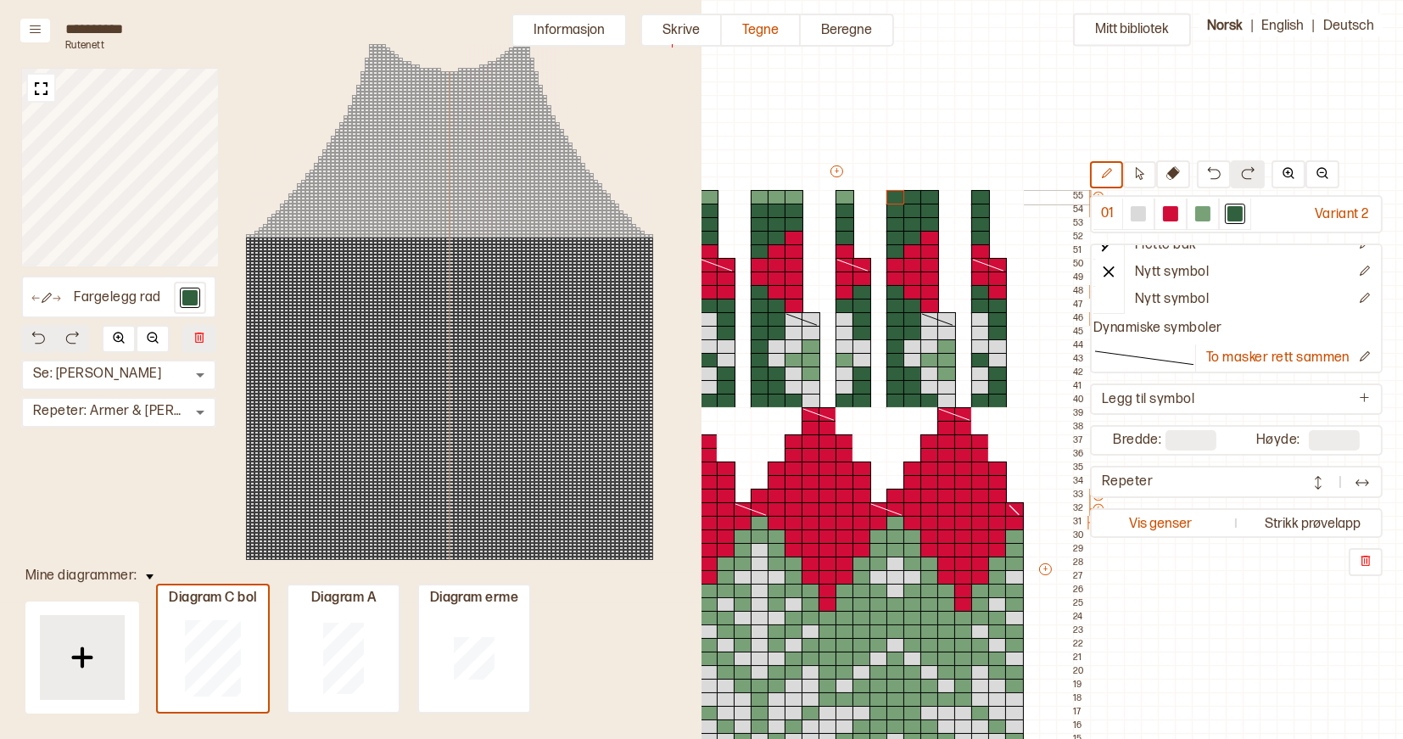
scroll to position [0, 558]
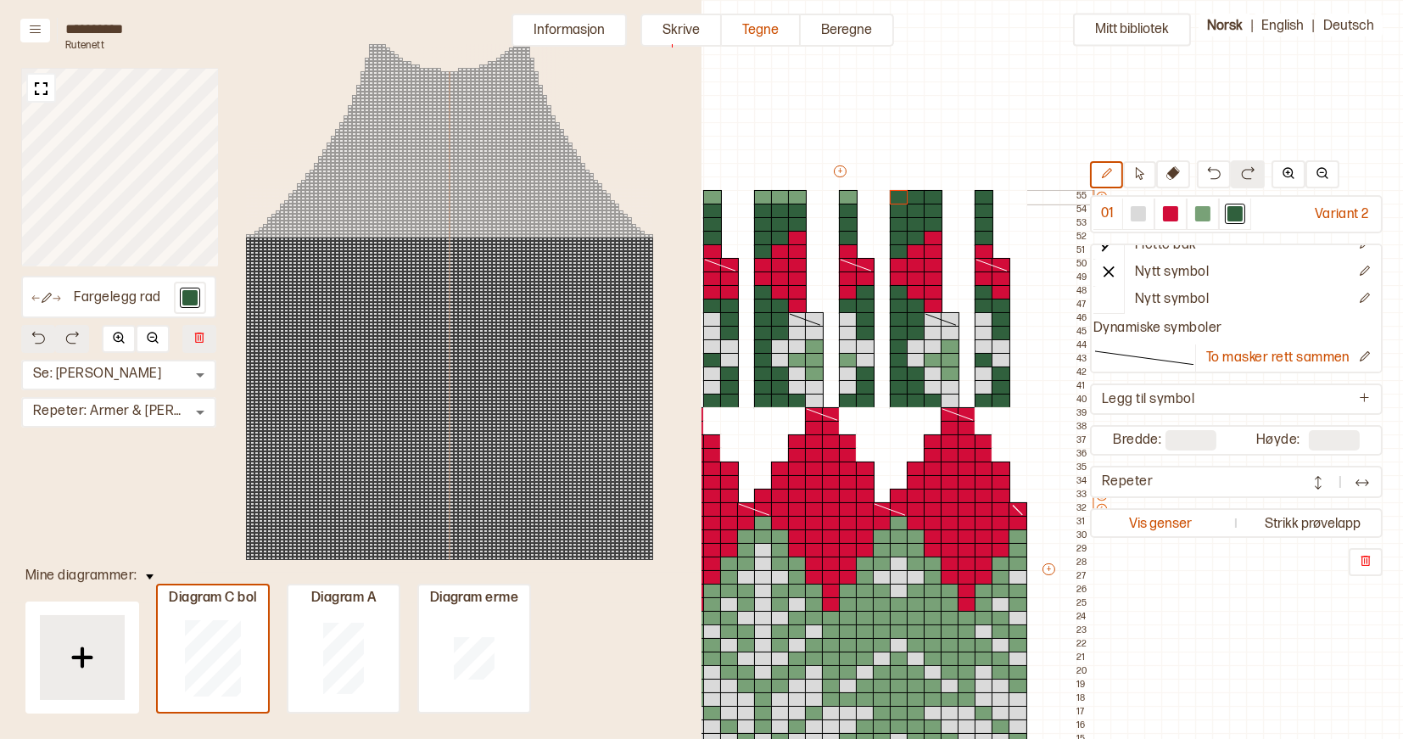
click at [846, 196] on div at bounding box center [848, 197] width 19 height 15
click at [797, 197] on div at bounding box center [797, 197] width 19 height 15
click at [777, 197] on div at bounding box center [780, 197] width 19 height 15
click at [763, 196] on div at bounding box center [763, 197] width 19 height 15
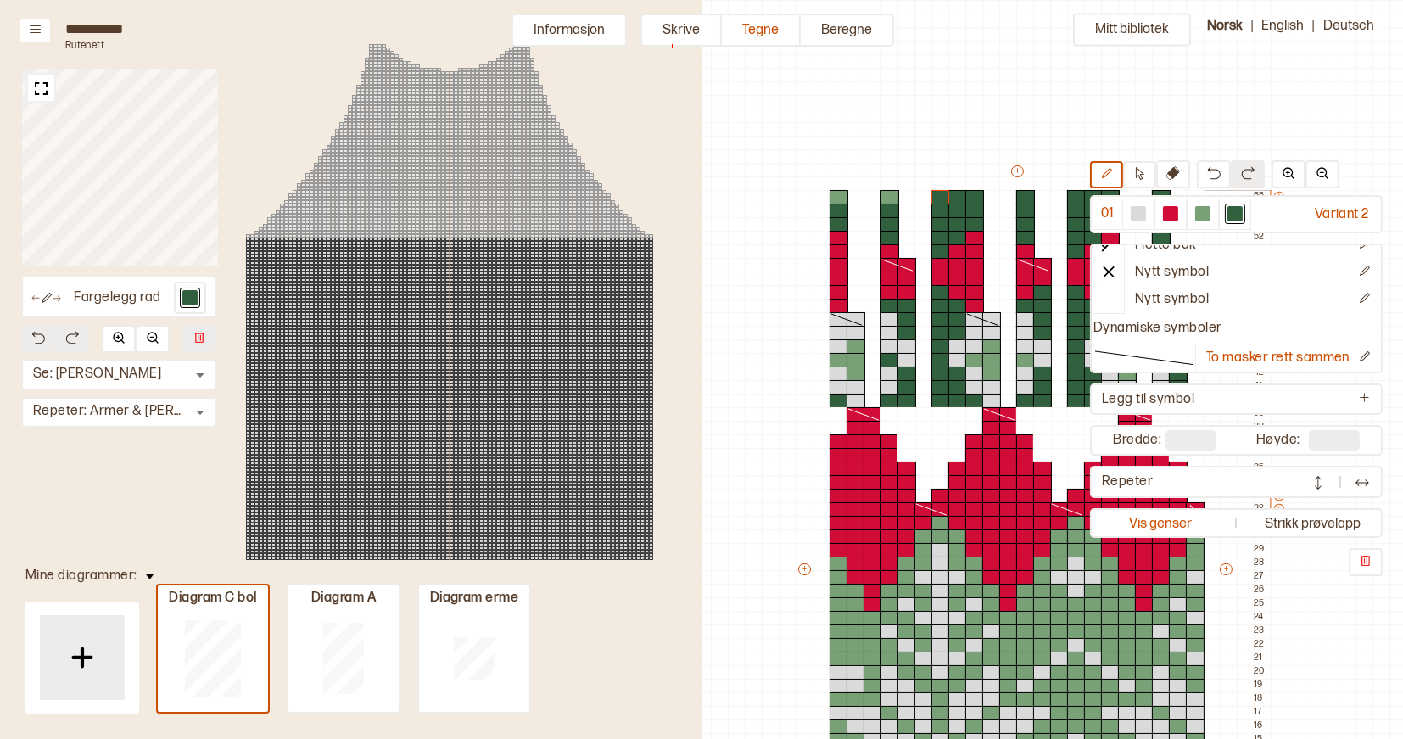
scroll to position [0, 368]
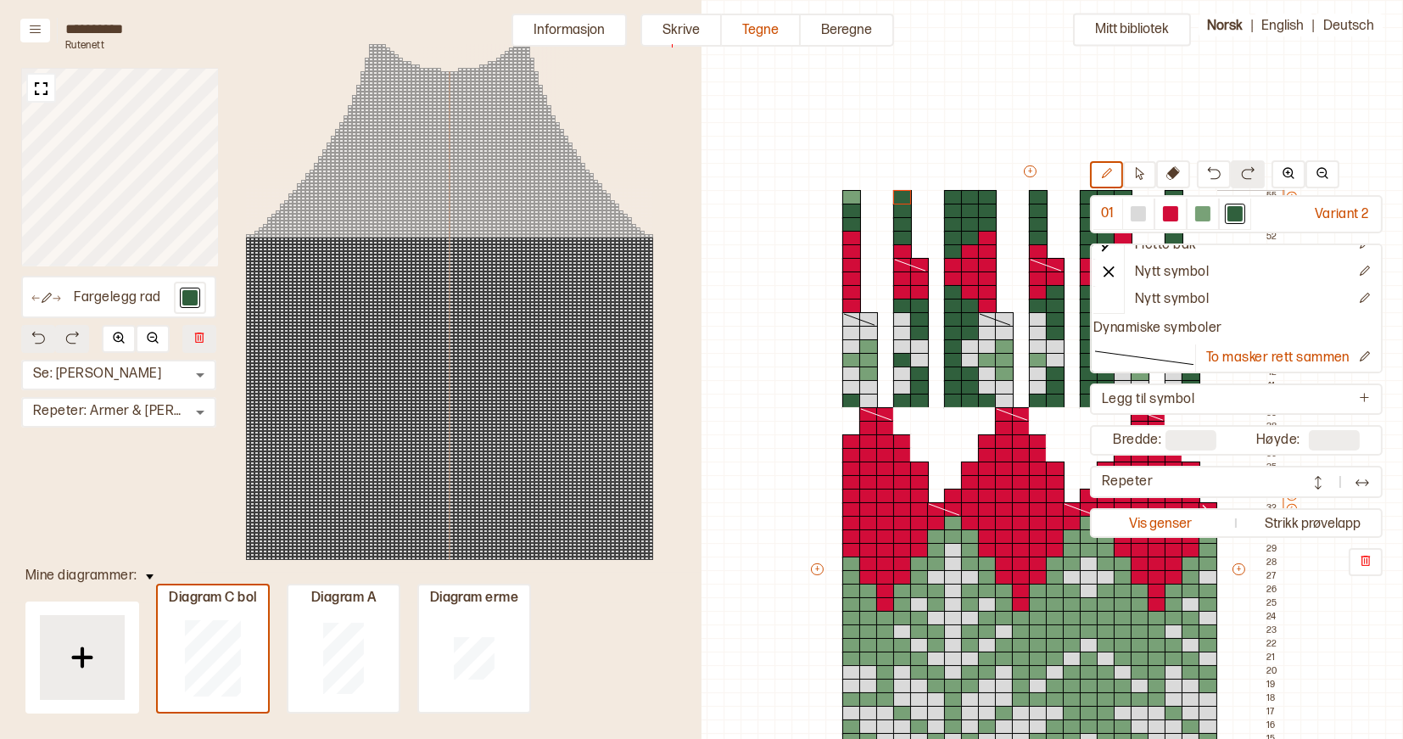
click at [904, 196] on div at bounding box center [902, 197] width 19 height 15
click at [850, 195] on div at bounding box center [851, 197] width 19 height 15
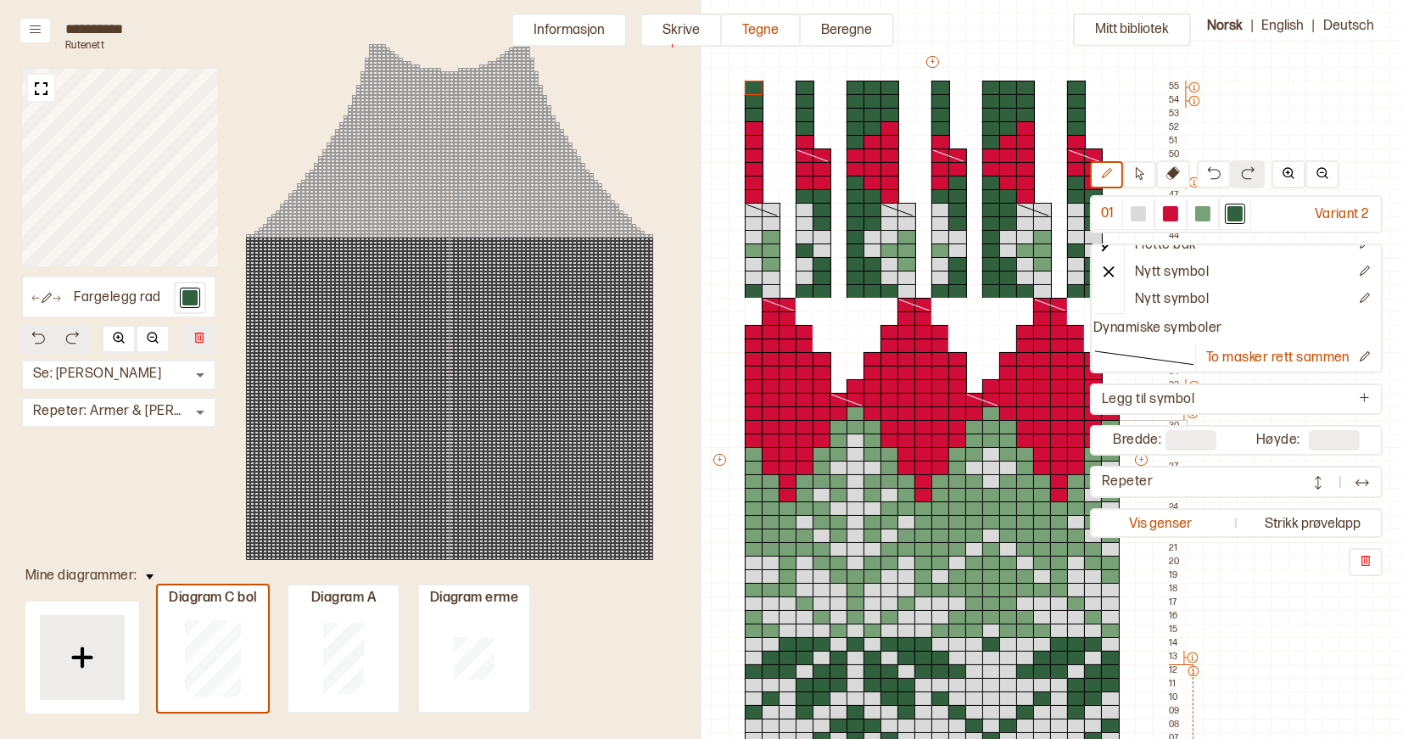
scroll to position [104, 466]
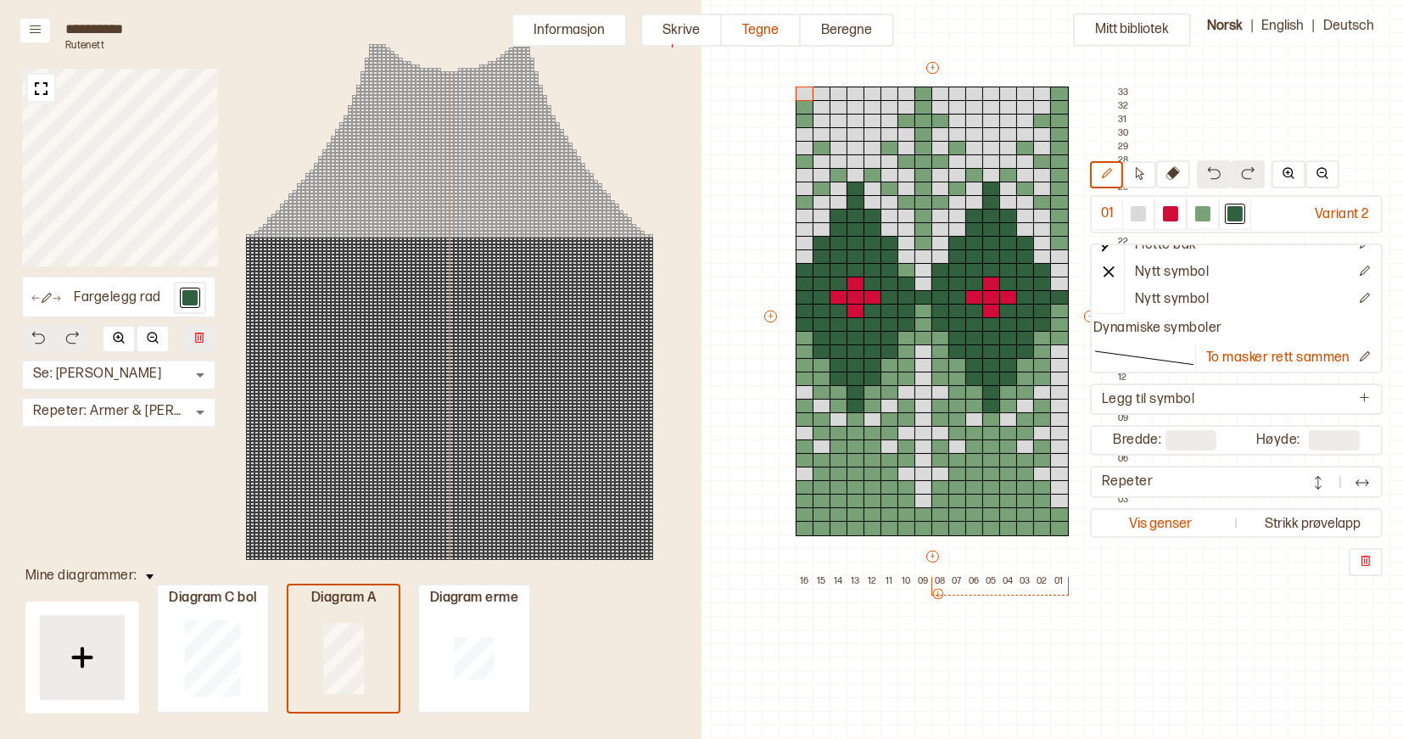
type input "**"
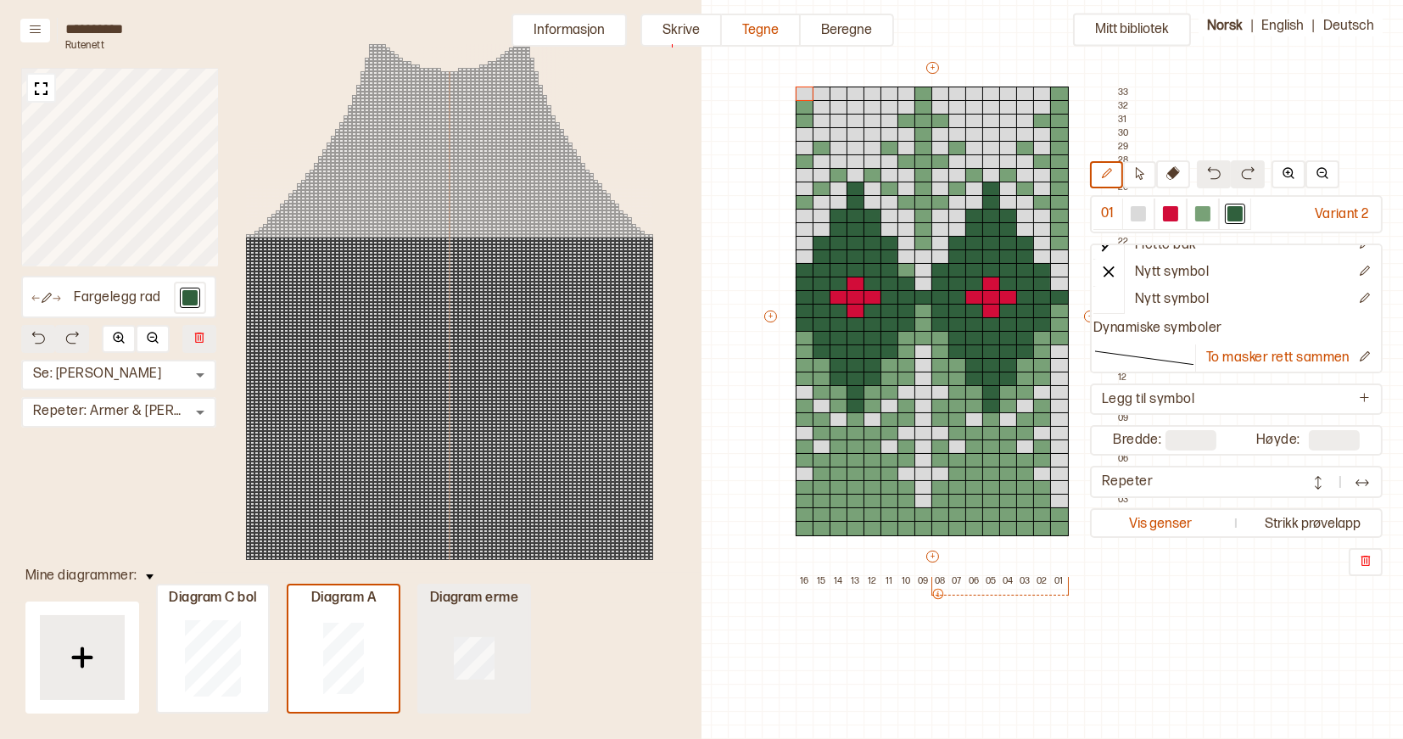
type input "**"
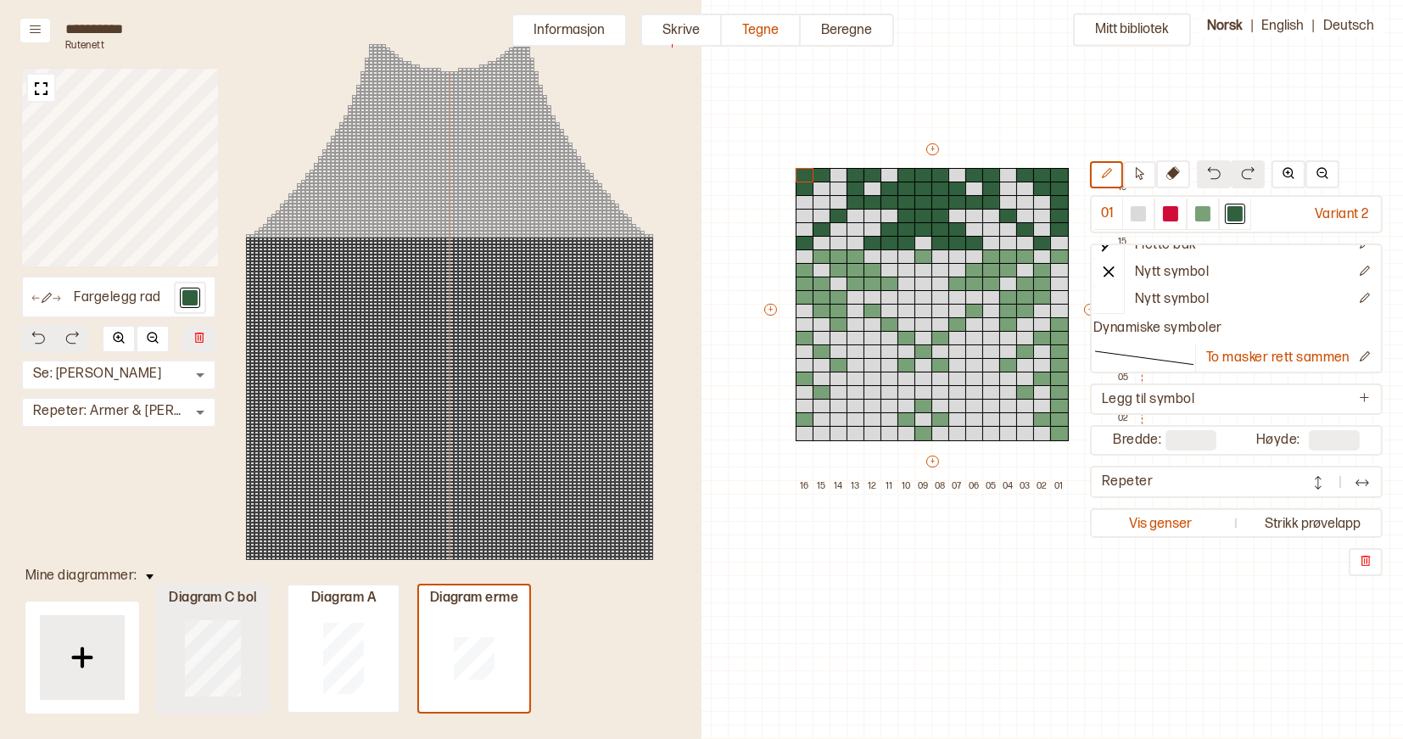
click at [242, 660] on div at bounding box center [213, 657] width 110 height 109
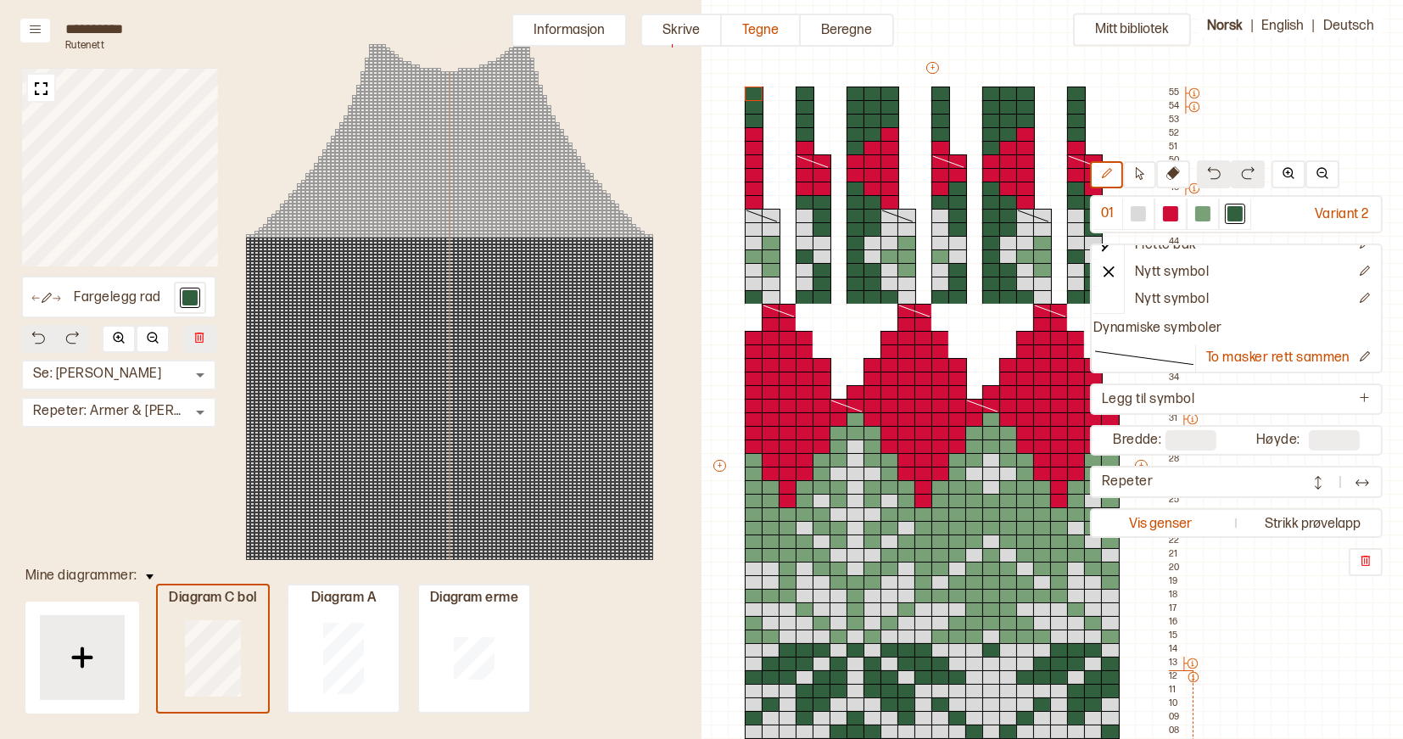
type input "**"
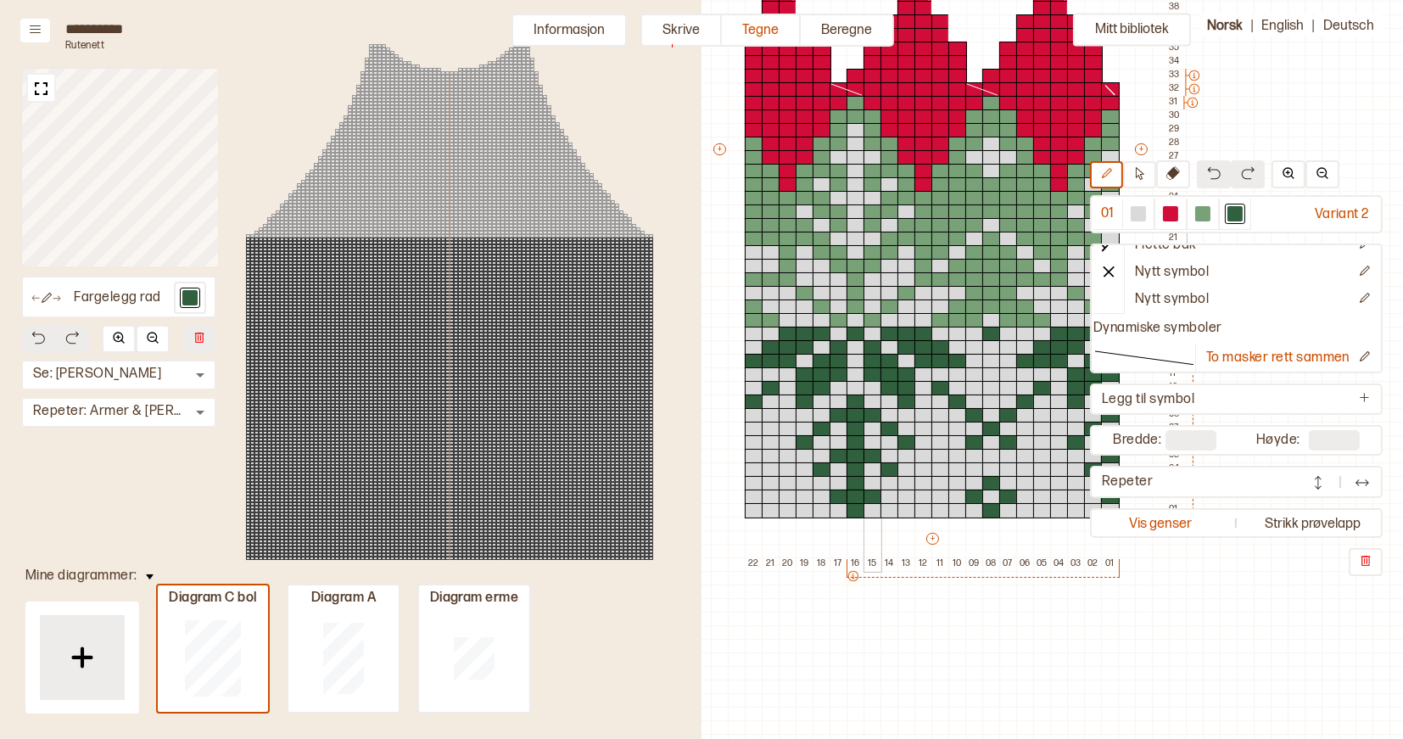
scroll to position [419, 466]
type input "**"
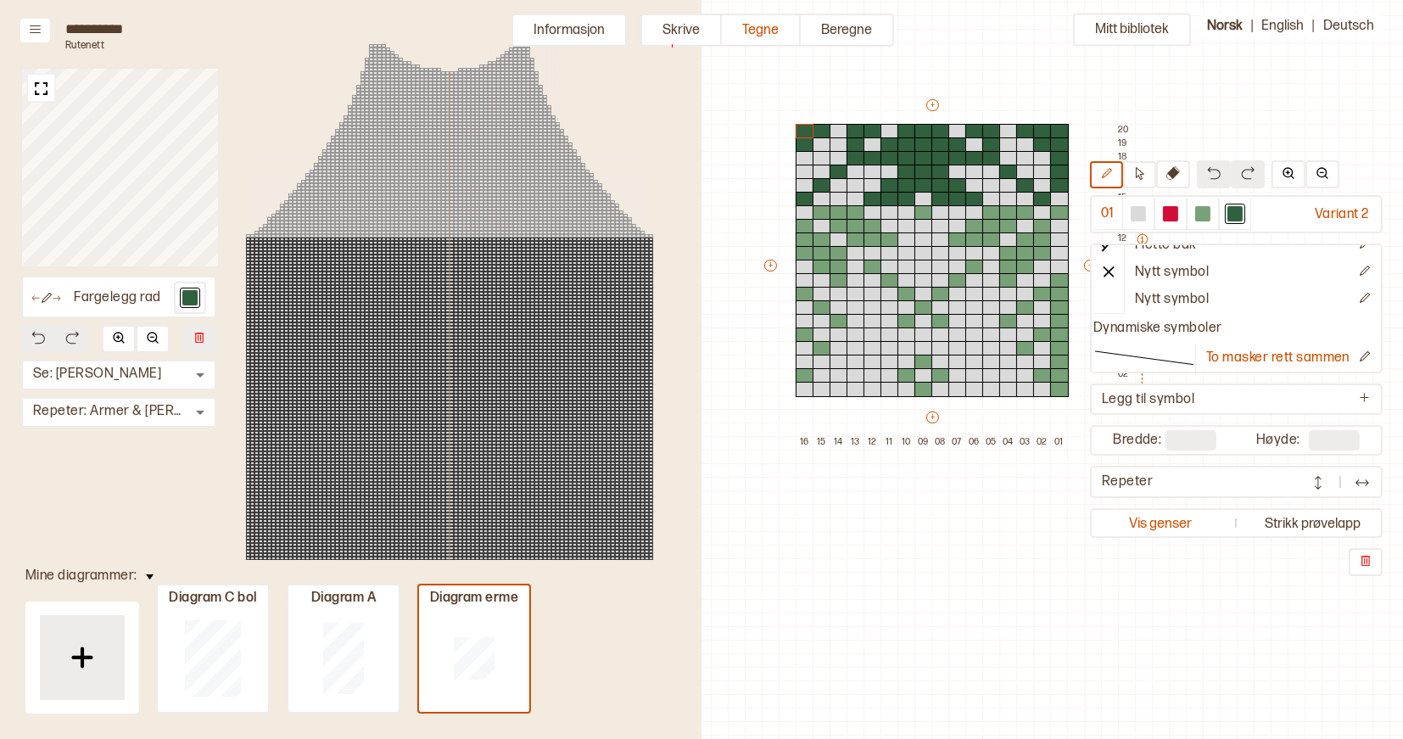
scroll to position [133, 466]
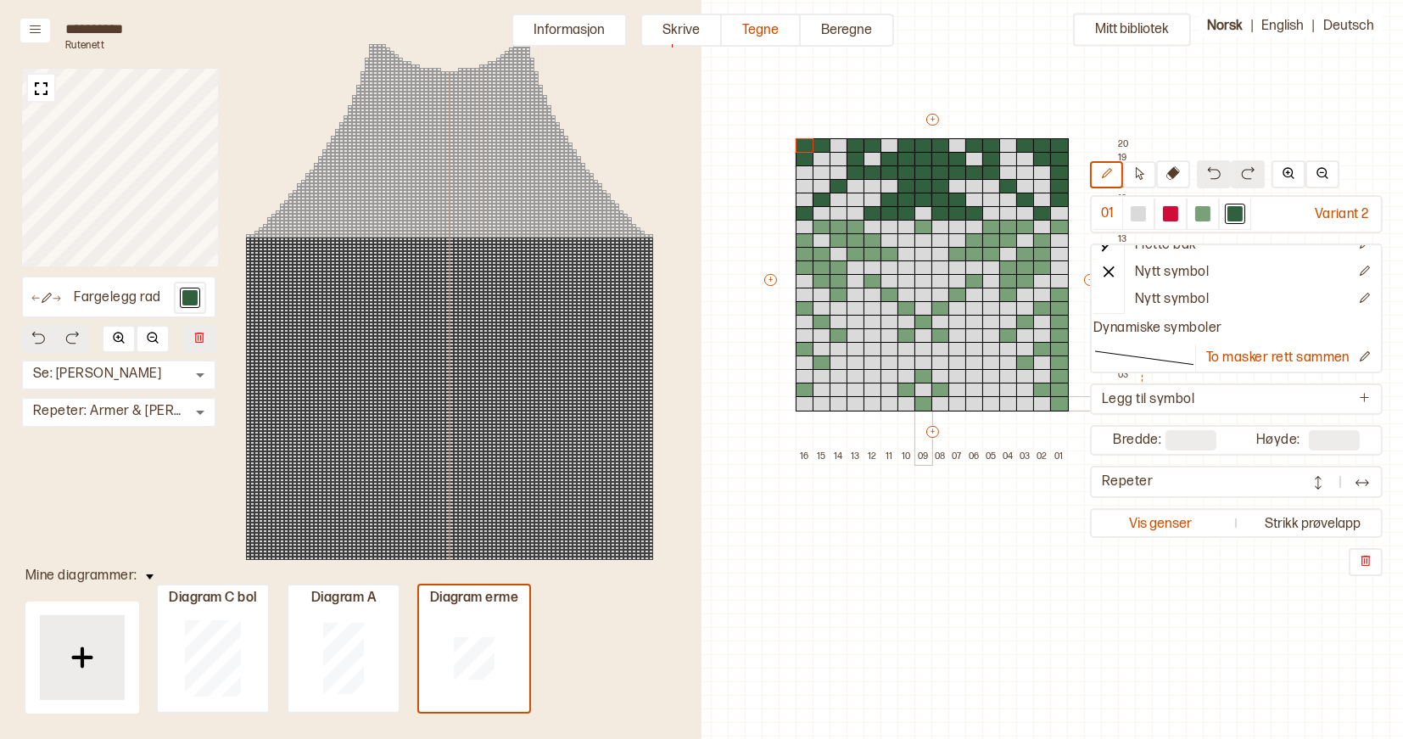
click at [926, 402] on div at bounding box center [924, 403] width 19 height 15
click at [905, 389] on div at bounding box center [907, 390] width 19 height 15
click at [923, 376] on div at bounding box center [924, 376] width 19 height 15
click at [941, 387] on div at bounding box center [941, 390] width 19 height 15
drag, startPoint x: 1058, startPoint y: 297, endPoint x: 1061, endPoint y: 400, distance: 102.7
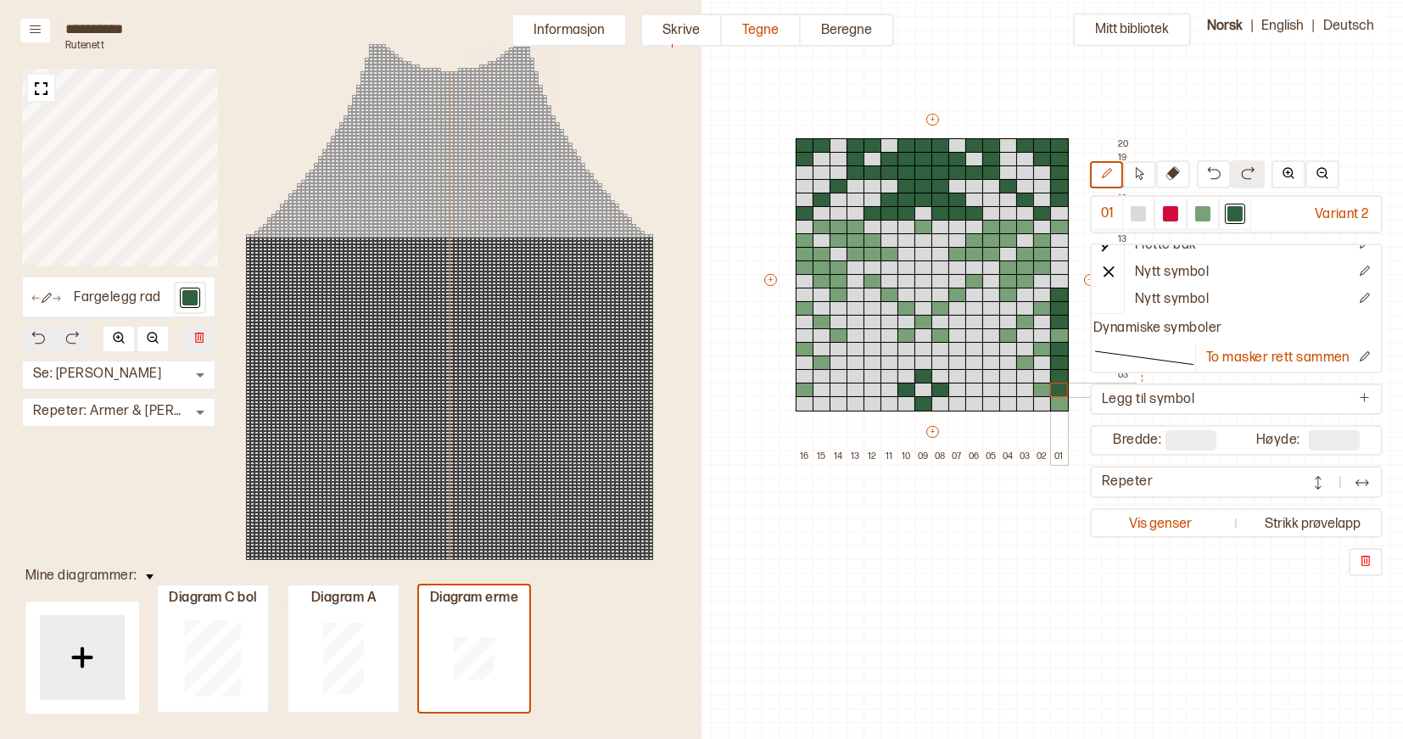
click at [1061, 400] on div "+ + + + 16 15 14 13 12 11 10 09 08 07 06 05 04 03 02 01 20 19 18 17 16 15 14 13…" at bounding box center [948, 287] width 373 height 353
click at [1061, 332] on div at bounding box center [1059, 335] width 19 height 15
click at [1041, 387] on div at bounding box center [1042, 390] width 19 height 15
click at [1025, 361] on div at bounding box center [1025, 362] width 19 height 15
click at [1042, 347] on div at bounding box center [1042, 349] width 19 height 15
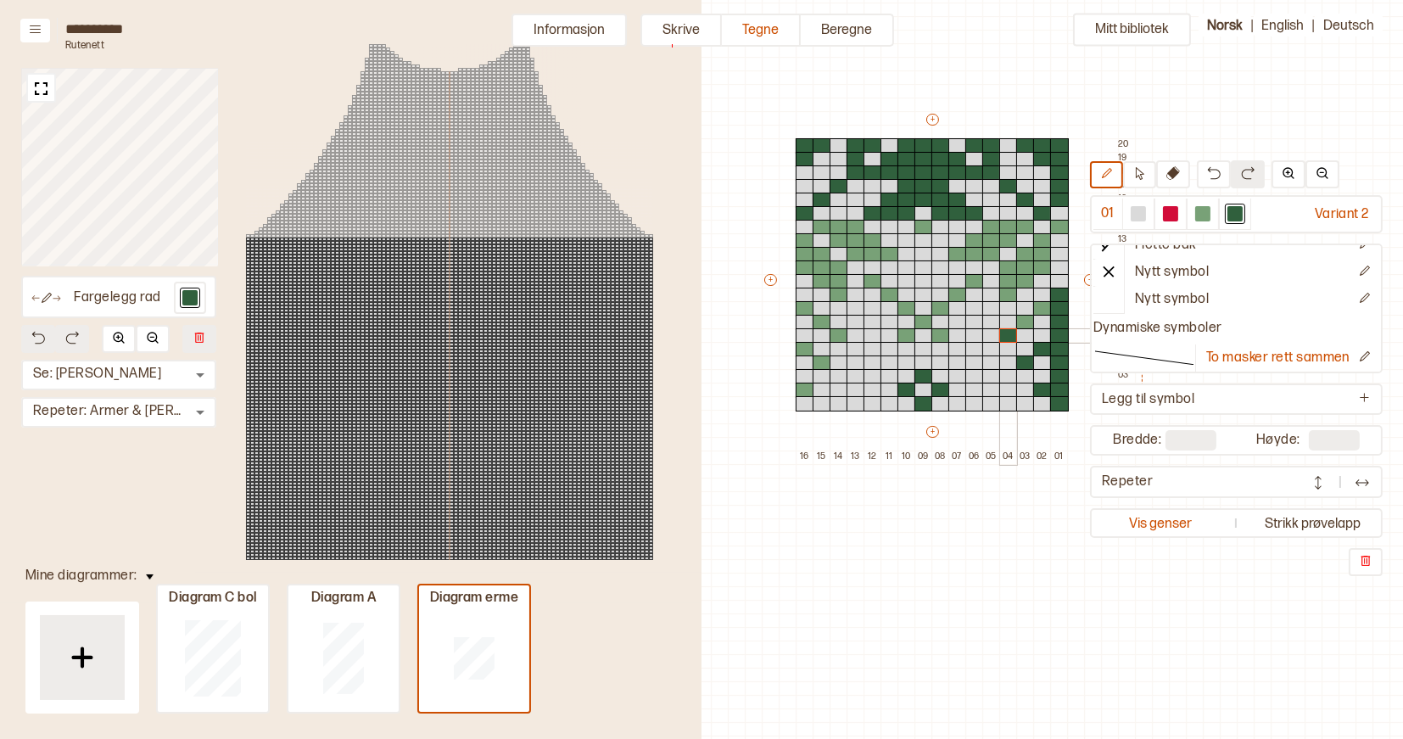
click at [1010, 330] on div at bounding box center [1008, 335] width 19 height 15
click at [1022, 321] on div at bounding box center [1025, 322] width 19 height 15
click at [1042, 306] on div at bounding box center [1042, 308] width 19 height 15
click at [943, 335] on div at bounding box center [941, 335] width 19 height 15
click at [902, 337] on div at bounding box center [907, 335] width 19 height 15
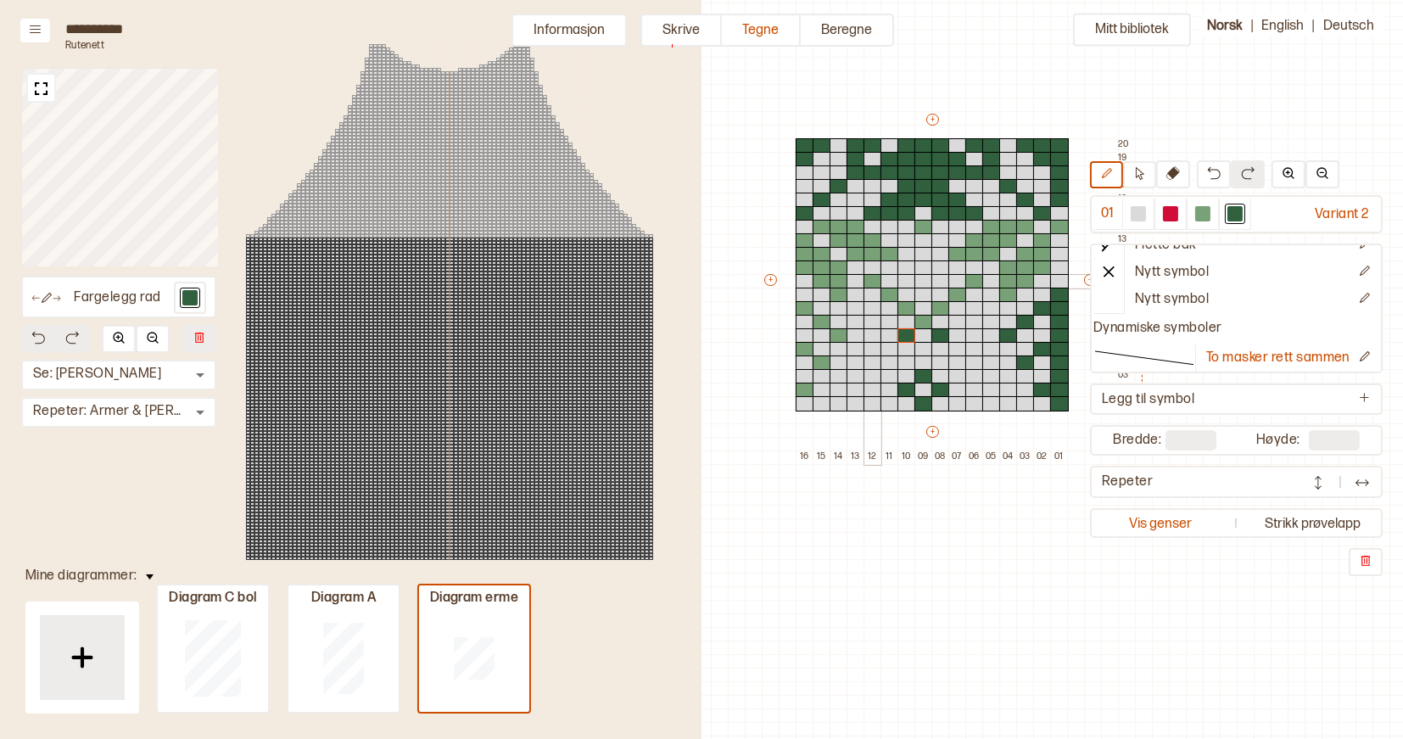
click at [873, 281] on div at bounding box center [873, 281] width 19 height 15
click at [889, 291] on div at bounding box center [890, 295] width 19 height 15
click at [907, 308] on div at bounding box center [907, 308] width 19 height 15
click at [925, 322] on div at bounding box center [924, 322] width 19 height 15
click at [803, 306] on div at bounding box center [805, 308] width 19 height 15
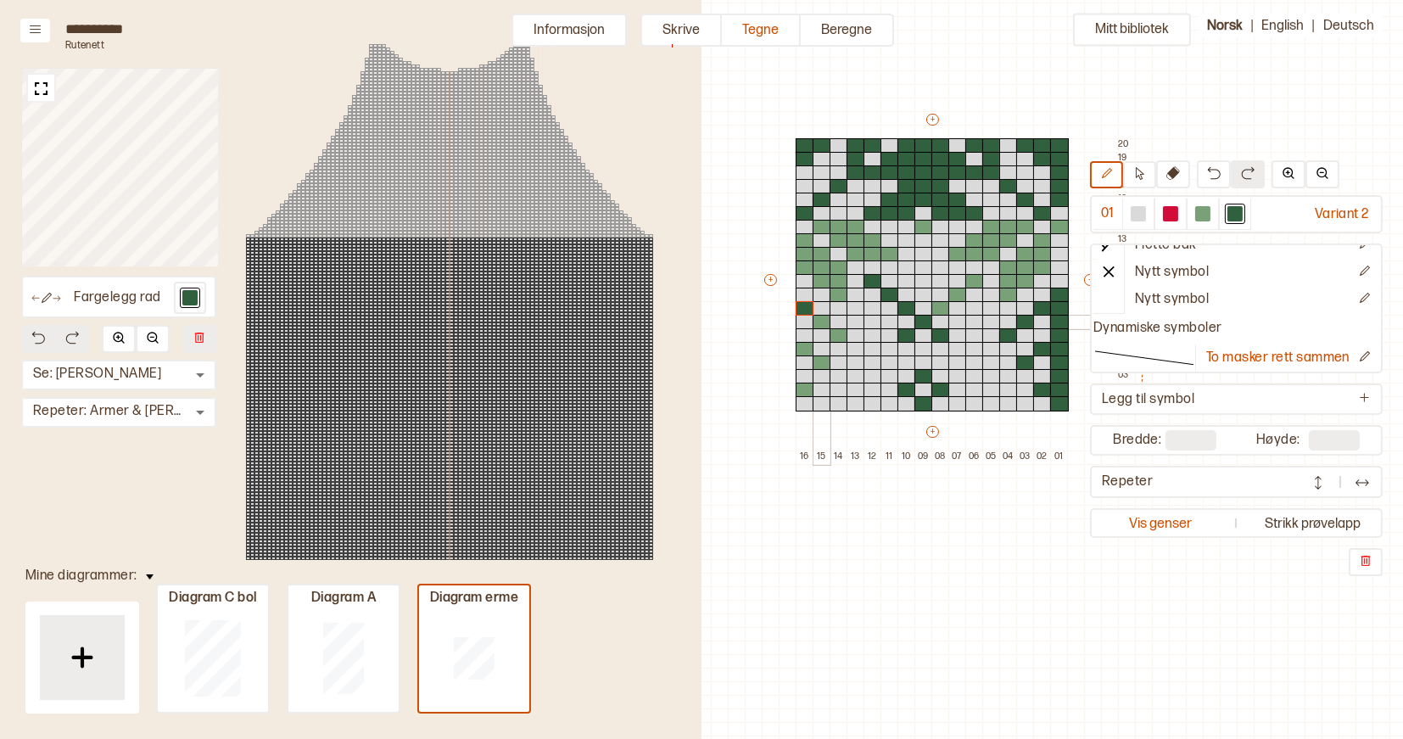
click at [821, 323] on div at bounding box center [822, 322] width 19 height 15
click at [837, 330] on div at bounding box center [839, 335] width 19 height 15
click at [806, 347] on div at bounding box center [805, 349] width 19 height 15
click at [814, 361] on div at bounding box center [822, 362] width 19 height 15
click at [805, 388] on div at bounding box center [805, 390] width 19 height 15
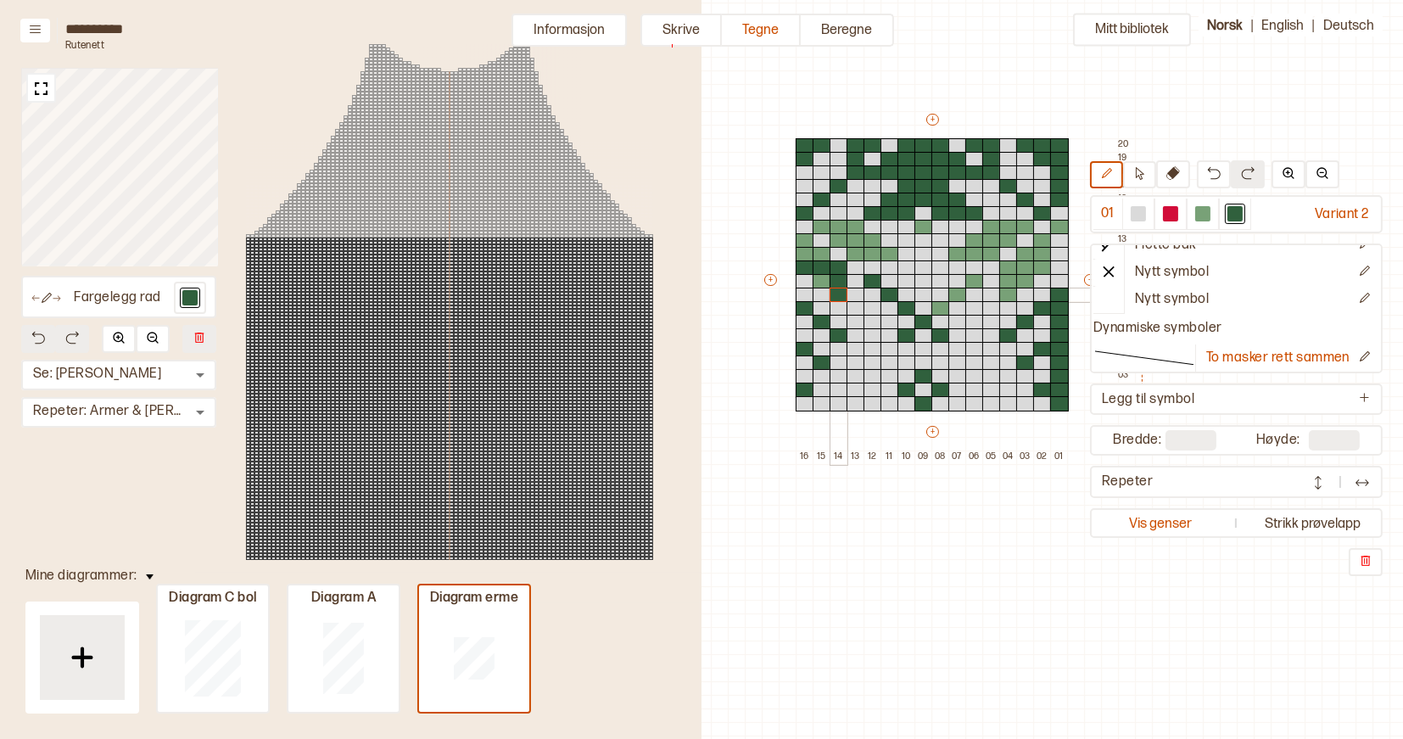
drag, startPoint x: 802, startPoint y: 265, endPoint x: 840, endPoint y: 288, distance: 44.5
click at [840, 288] on div "+ + + + 16 15 14 13 12 11 10 09 08 07 06 05 04 03 02 01 20 19 18 17 16 15 14 13…" at bounding box center [948, 287] width 373 height 353
click at [822, 281] on div at bounding box center [822, 281] width 19 height 15
click at [804, 253] on div at bounding box center [805, 254] width 19 height 15
click at [822, 255] on div at bounding box center [822, 254] width 19 height 15
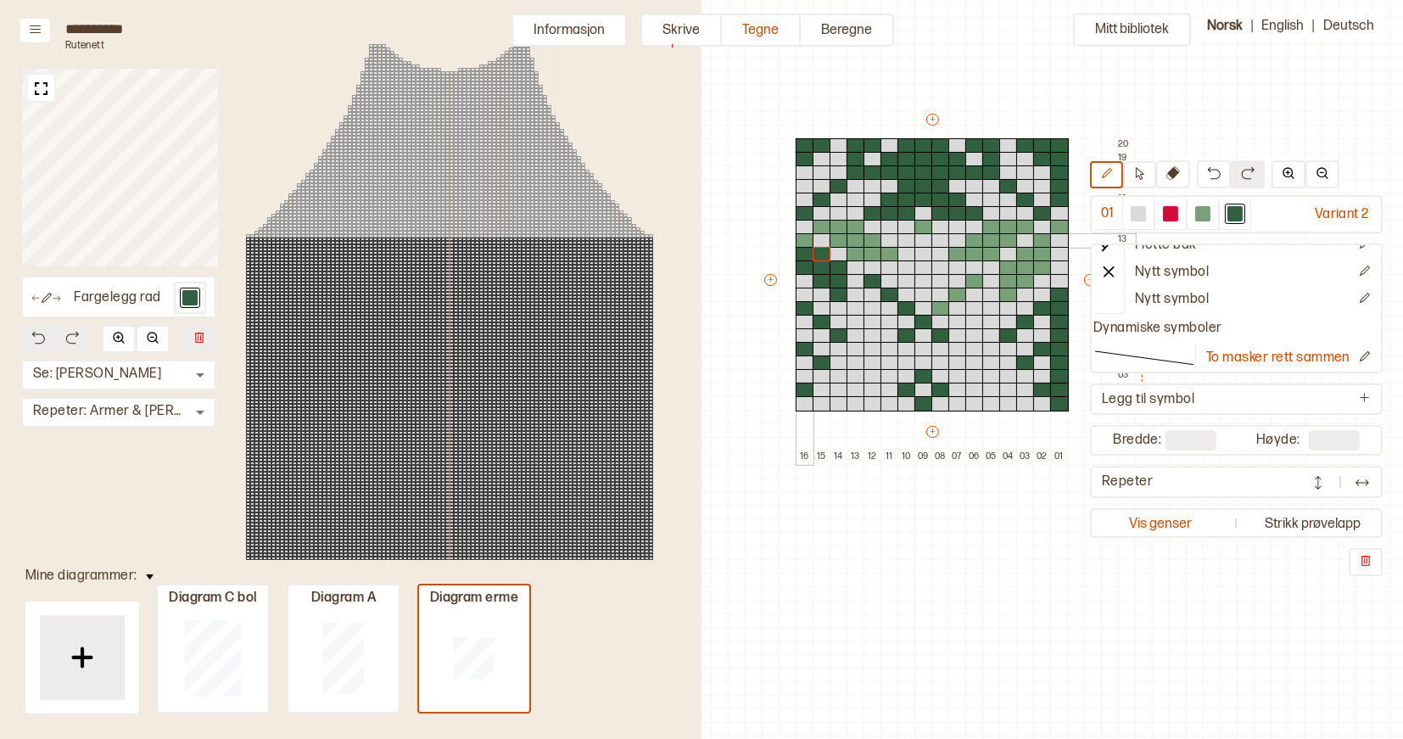
click at [804, 240] on div at bounding box center [805, 240] width 19 height 15
drag, startPoint x: 839, startPoint y: 240, endPoint x: 870, endPoint y: 241, distance: 30.6
click at [870, 241] on div "+ + + + 16 15 14 13 12 11 10 09 08 07 06 05 04 03 02 01 20 19 18 17 16 15 14 13…" at bounding box center [948, 287] width 373 height 353
drag, startPoint x: 857, startPoint y: 250, endPoint x: 889, endPoint y: 250, distance: 32.2
click at [889, 250] on div "+ + + + 16 15 14 13 12 11 10 09 08 07 06 05 04 03 02 01 20 19 18 17 16 15 14 13…" at bounding box center [948, 287] width 373 height 353
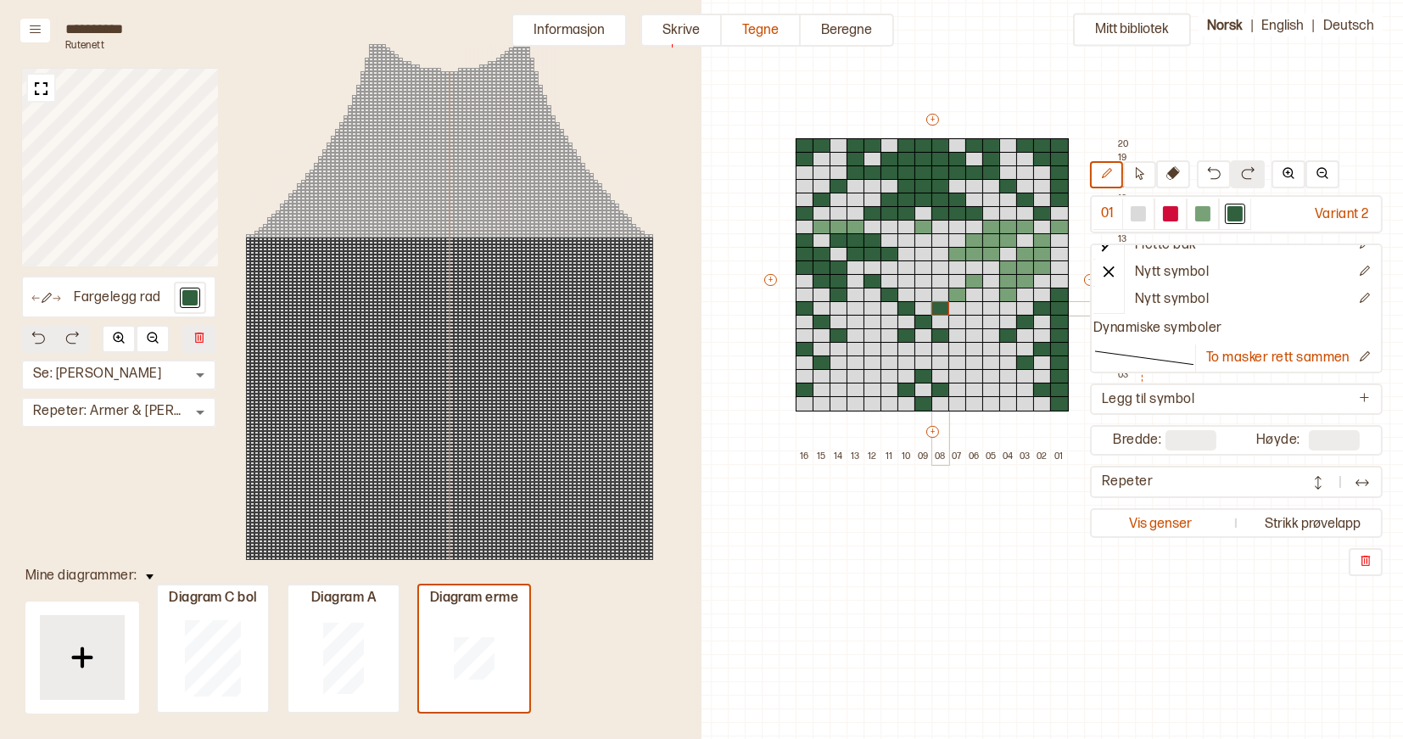
click at [943, 307] on div at bounding box center [941, 308] width 19 height 15
click at [960, 291] on div at bounding box center [958, 295] width 19 height 15
click at [975, 281] on div at bounding box center [975, 281] width 19 height 15
drag, startPoint x: 1014, startPoint y: 265, endPoint x: 1013, endPoint y: 289, distance: 24.6
click at [1013, 289] on div "+ + + + 16 15 14 13 12 11 10 09 08 07 06 05 04 03 02 01 20 19 18 17 16 15 14 13…" at bounding box center [948, 287] width 373 height 353
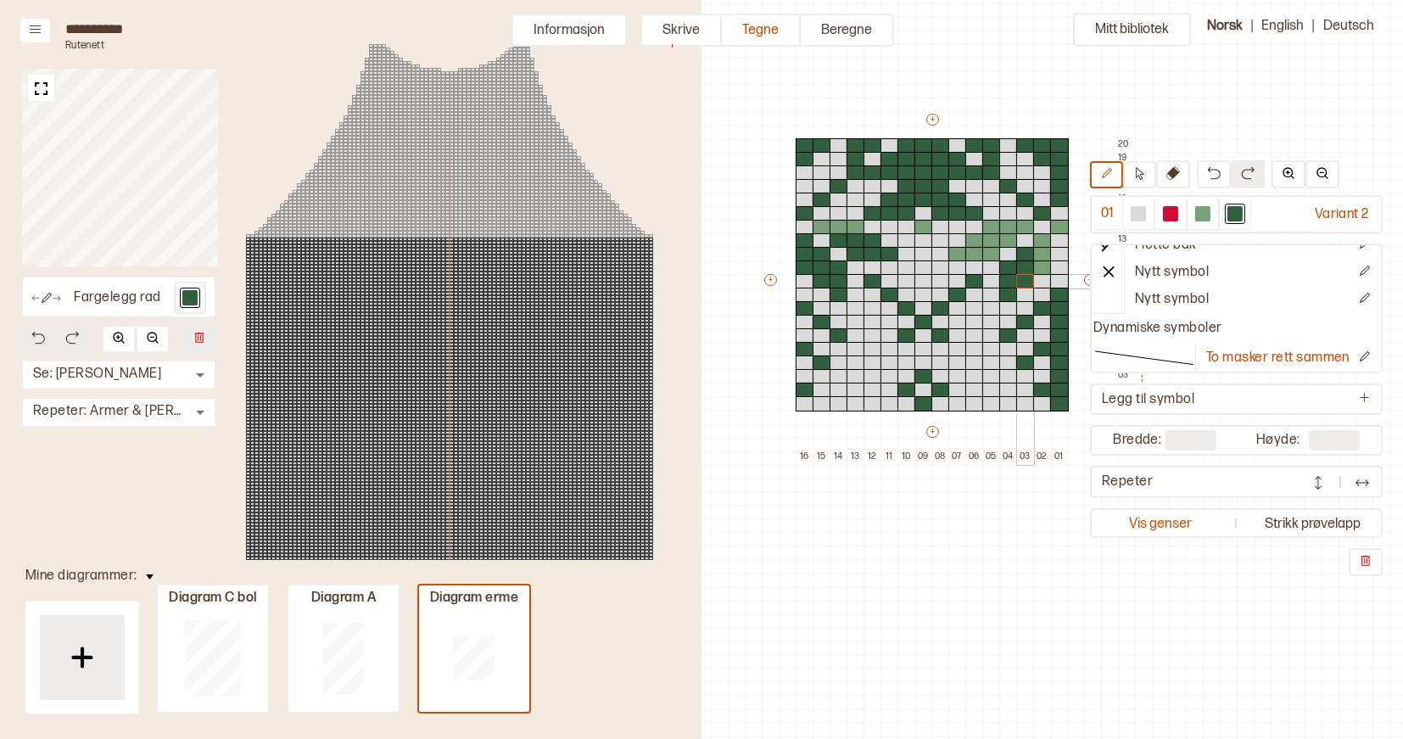
drag, startPoint x: 1027, startPoint y: 255, endPoint x: 1027, endPoint y: 276, distance: 20.4
click at [1027, 276] on div "+ + + + 16 15 14 13 12 11 10 09 08 07 06 05 04 03 02 01 20 19 18 17 16 15 14 13…" at bounding box center [948, 287] width 373 height 353
drag, startPoint x: 1039, startPoint y: 239, endPoint x: 1043, endPoint y: 261, distance: 22.3
click at [1043, 261] on div "+ + + + 16 15 14 13 12 11 10 09 08 07 06 05 04 03 02 01 20 19 18 17 16 15 14 13…" at bounding box center [948, 287] width 373 height 353
drag, startPoint x: 959, startPoint y: 250, endPoint x: 991, endPoint y: 252, distance: 32.3
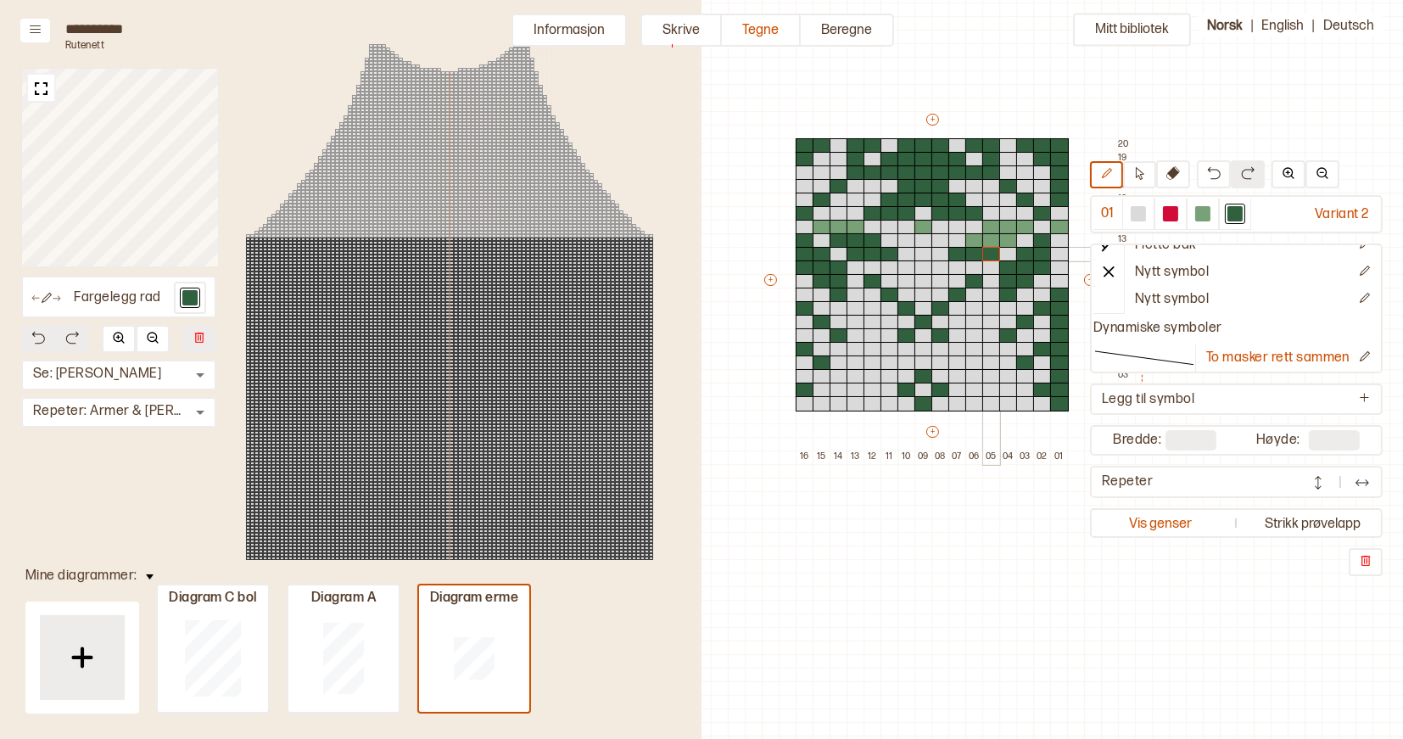
click at [991, 252] on div "+ + + + 16 15 14 13 12 11 10 09 08 07 06 05 04 03 02 01 20 19 18 17 16 15 14 13…" at bounding box center [948, 287] width 373 height 353
drag, startPoint x: 974, startPoint y: 241, endPoint x: 1005, endPoint y: 241, distance: 30.5
click at [1005, 241] on div "+ + + + 16 15 14 13 12 11 10 09 08 07 06 05 04 03 02 01 20 19 18 17 16 15 14 13…" at bounding box center [948, 287] width 373 height 353
drag, startPoint x: 819, startPoint y: 227, endPoint x: 851, endPoint y: 228, distance: 32.3
click at [851, 228] on div "+ + + + 16 15 14 13 12 11 10 09 08 07 06 05 04 03 02 01 20 19 18 17 16 15 14 13…" at bounding box center [948, 287] width 373 height 353
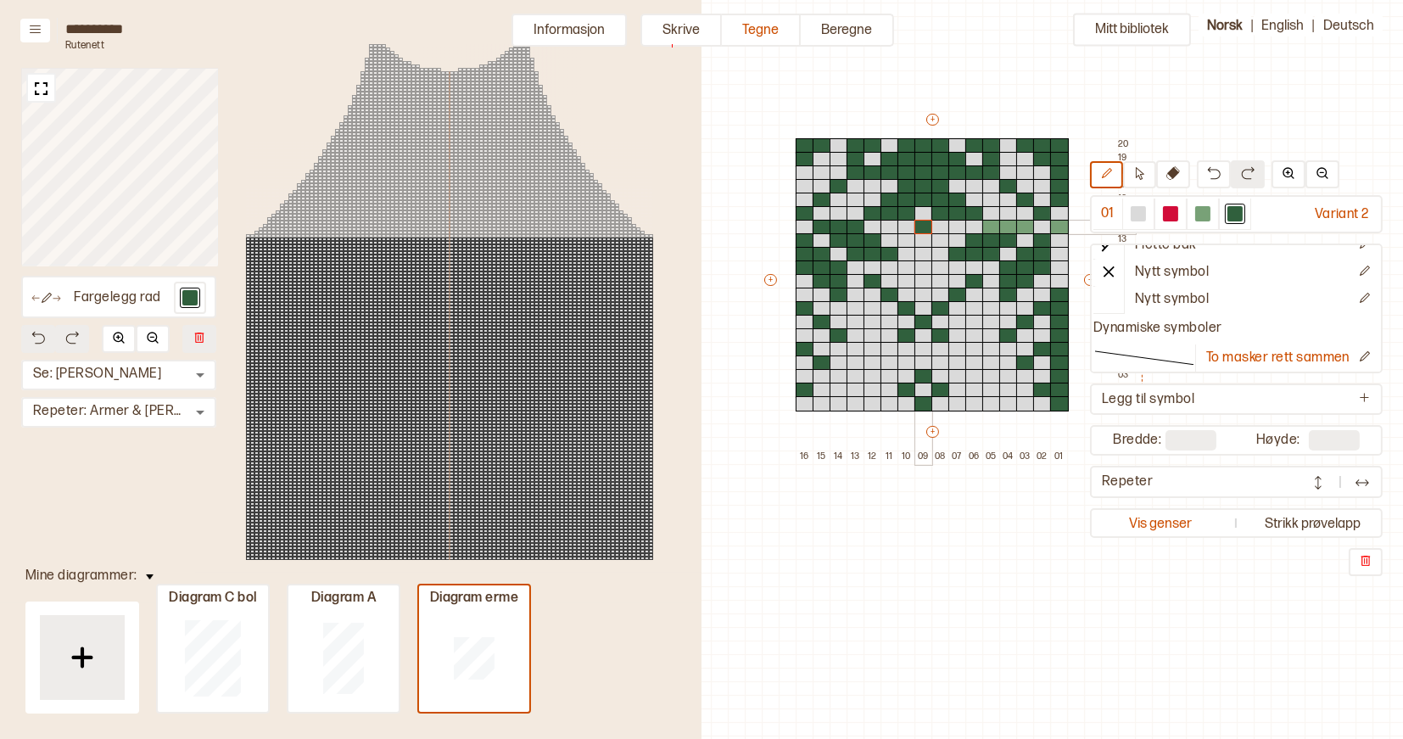
click at [924, 227] on div at bounding box center [924, 227] width 19 height 15
drag, startPoint x: 992, startPoint y: 227, endPoint x: 1017, endPoint y: 227, distance: 25.5
click at [1017, 227] on div "+ + + + 16 15 14 13 12 11 10 09 08 07 06 05 04 03 02 01 20 19 18 17 16 15 14 13…" at bounding box center [948, 287] width 373 height 353
click at [1206, 212] on div at bounding box center [1202, 213] width 15 height 15
click at [1041, 211] on div at bounding box center [1042, 213] width 19 height 15
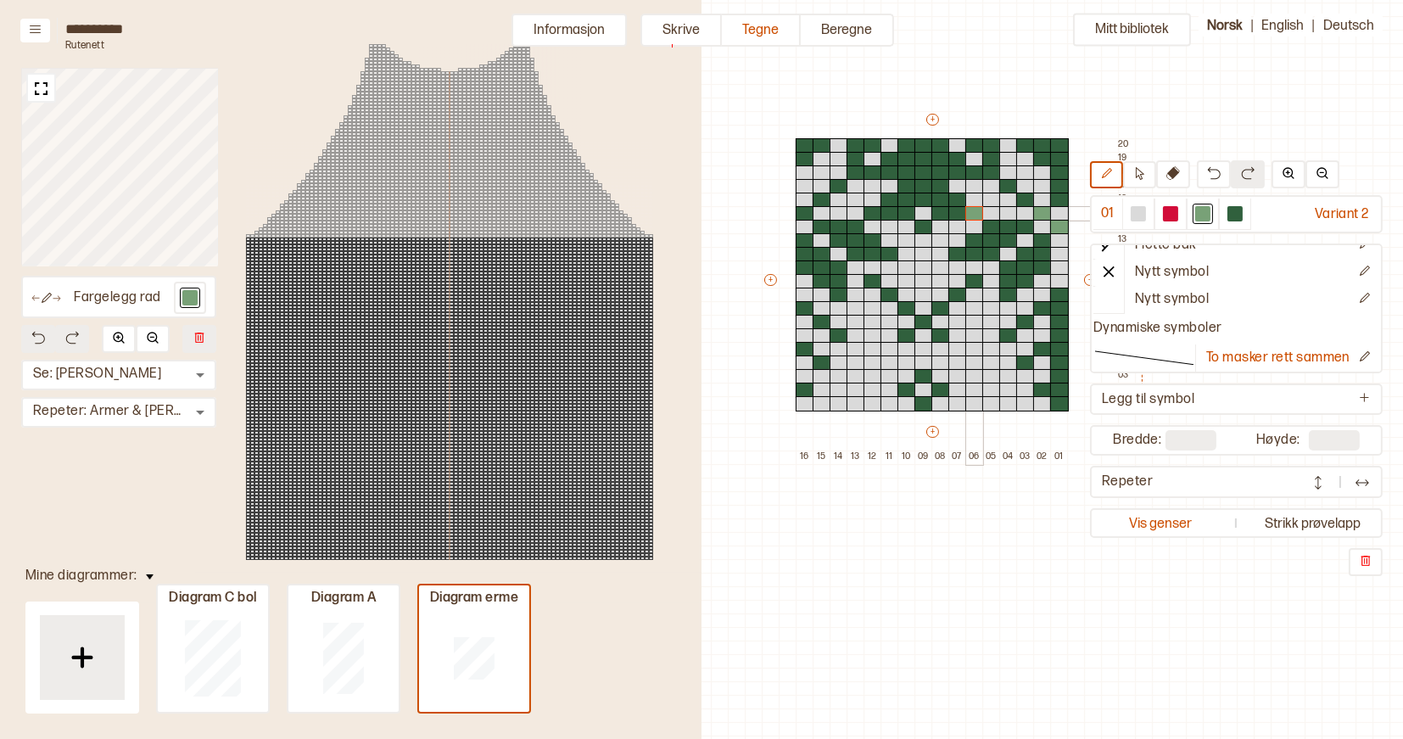
click at [975, 210] on div at bounding box center [975, 213] width 19 height 15
click at [963, 210] on div at bounding box center [958, 213] width 19 height 15
click at [936, 212] on div at bounding box center [941, 213] width 19 height 15
click at [905, 212] on div at bounding box center [907, 213] width 19 height 15
click at [888, 212] on div at bounding box center [890, 213] width 19 height 15
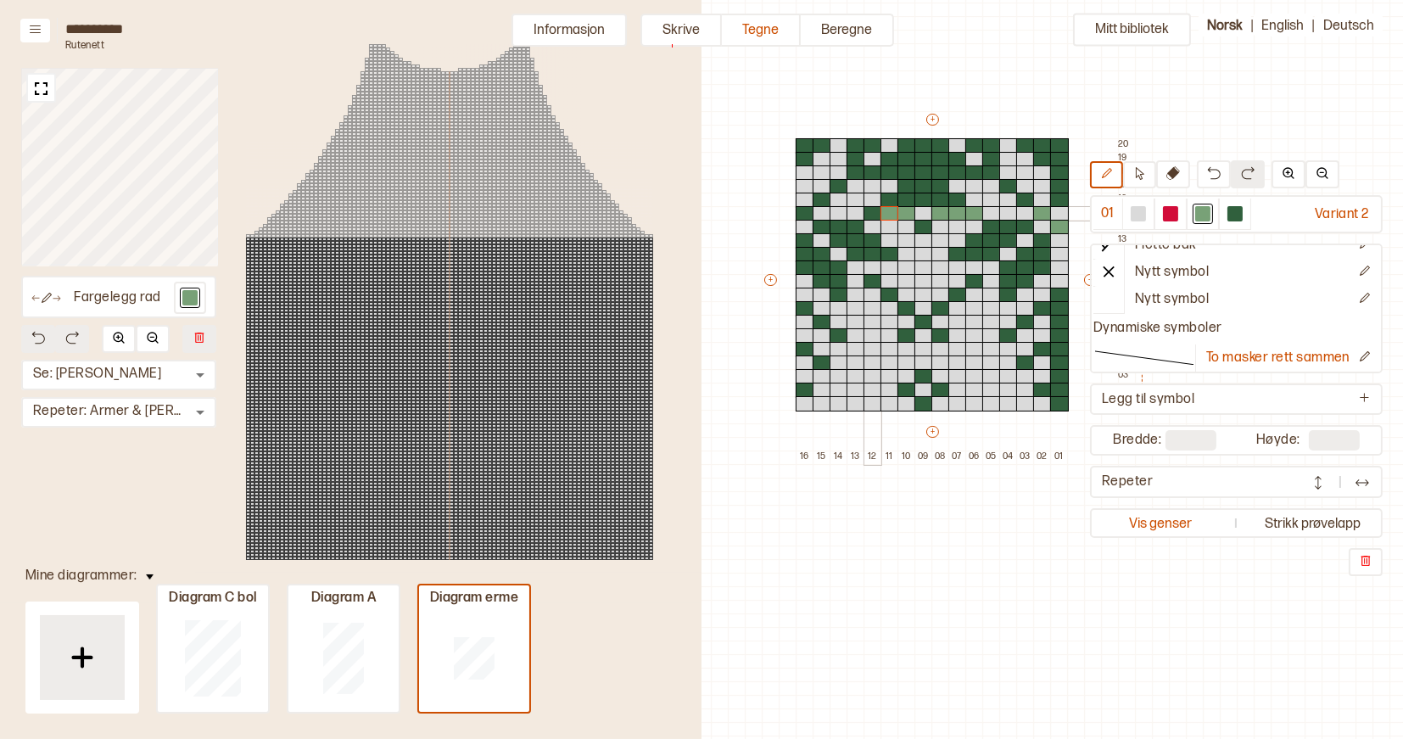
click at [874, 212] on div at bounding box center [873, 213] width 19 height 15
click at [805, 213] on div at bounding box center [805, 213] width 19 height 15
click at [1237, 212] on div at bounding box center [1235, 213] width 15 height 15
click at [1055, 223] on div at bounding box center [1059, 227] width 19 height 15
click at [1206, 212] on div at bounding box center [1202, 213] width 15 height 15
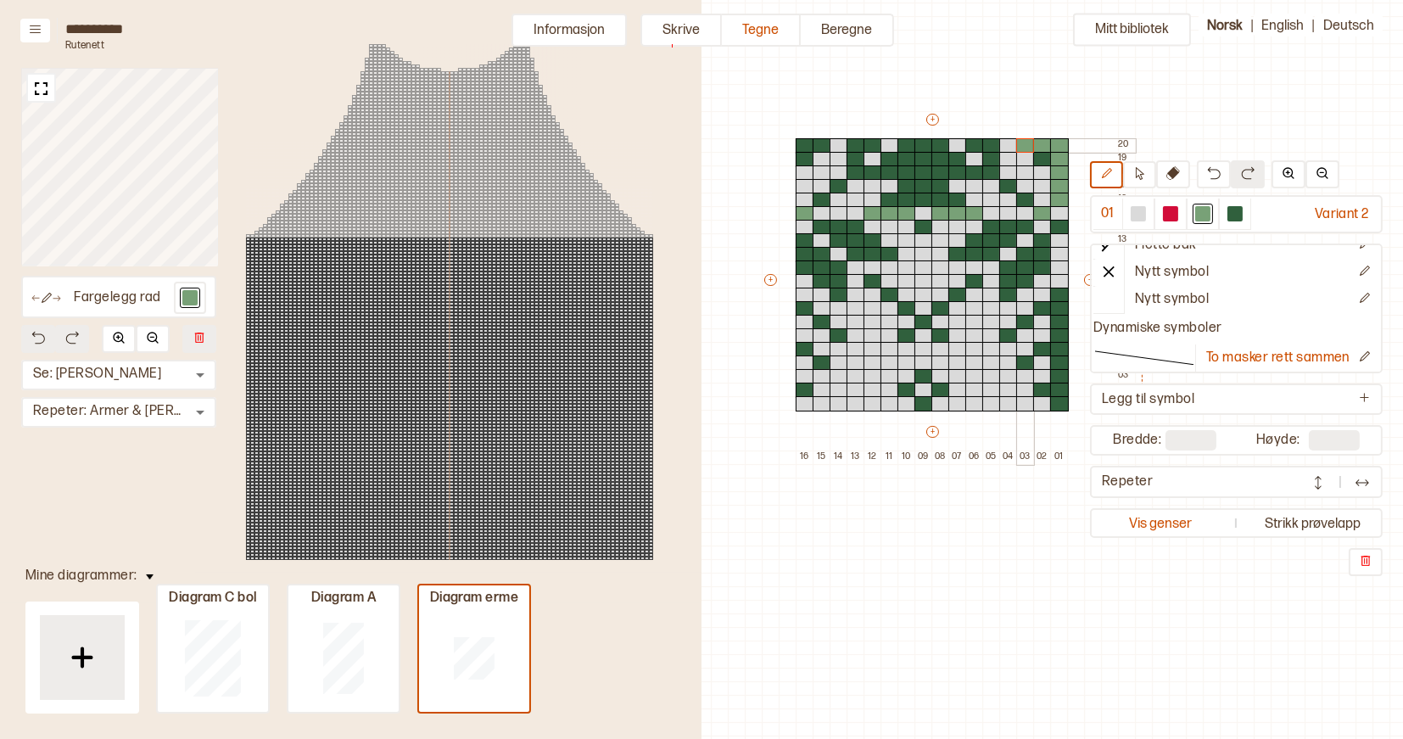
drag, startPoint x: 1061, startPoint y: 197, endPoint x: 1028, endPoint y: 142, distance: 63.9
click at [1028, 142] on div "+ + + + 16 15 14 13 12 11 10 09 08 07 06 05 04 03 02 01 20 19 18 17 16 15 14 13…" at bounding box center [948, 287] width 373 height 353
click at [1047, 156] on div at bounding box center [1042, 159] width 19 height 15
click at [1027, 201] on div at bounding box center [1025, 200] width 19 height 15
click at [1010, 185] on div at bounding box center [1008, 186] width 19 height 15
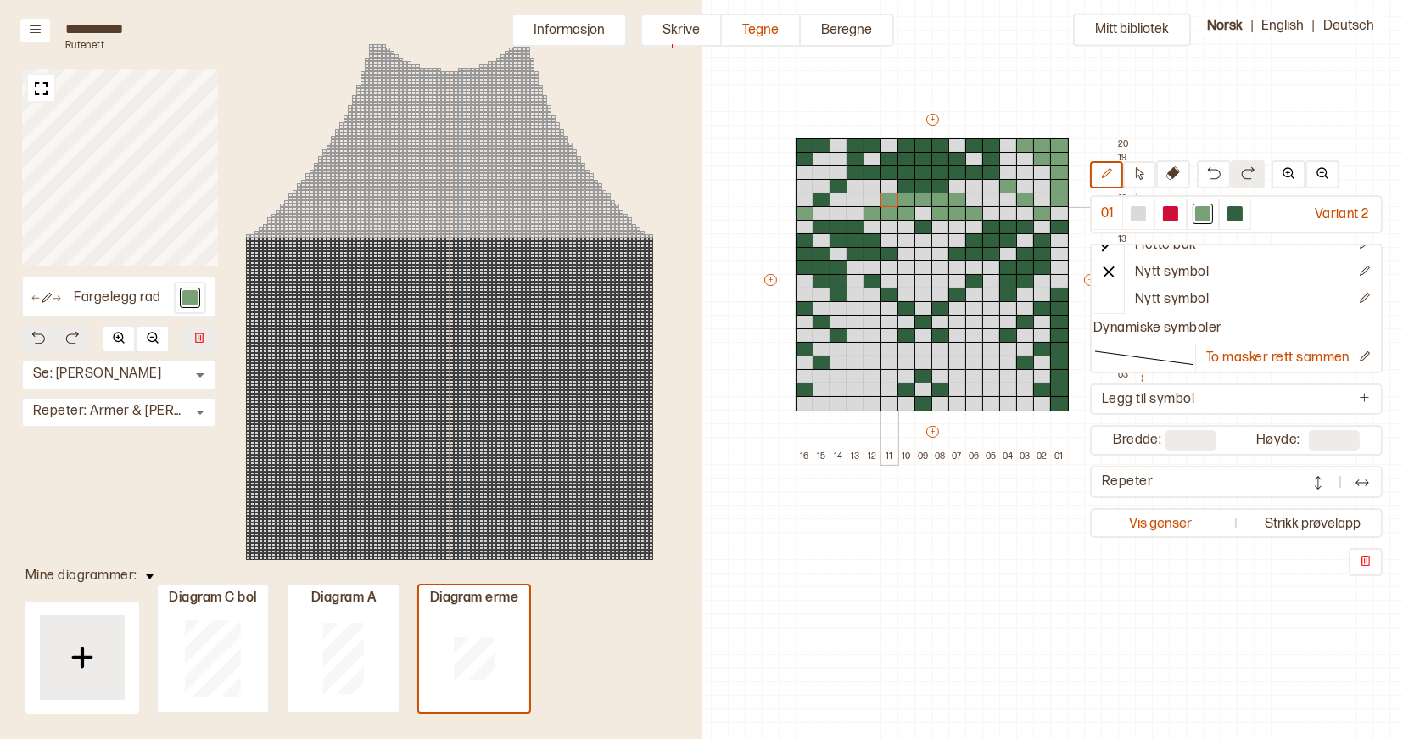
drag, startPoint x: 953, startPoint y: 199, endPoint x: 893, endPoint y: 199, distance: 60.2
click at [893, 199] on div "+ + + + 16 15 14 13 12 11 10 09 08 07 06 05 04 03 02 01 20 19 18 17 16 15 14 13…" at bounding box center [948, 287] width 373 height 353
drag, startPoint x: 905, startPoint y: 188, endPoint x: 937, endPoint y: 189, distance: 31.4
click at [937, 189] on div "+ + + + 16 15 14 13 12 11 10 09 08 07 06 05 04 03 02 01 20 19 18 17 16 15 14 13…" at bounding box center [948, 287] width 373 height 353
drag, startPoint x: 993, startPoint y: 173, endPoint x: 870, endPoint y: 143, distance: 126.6
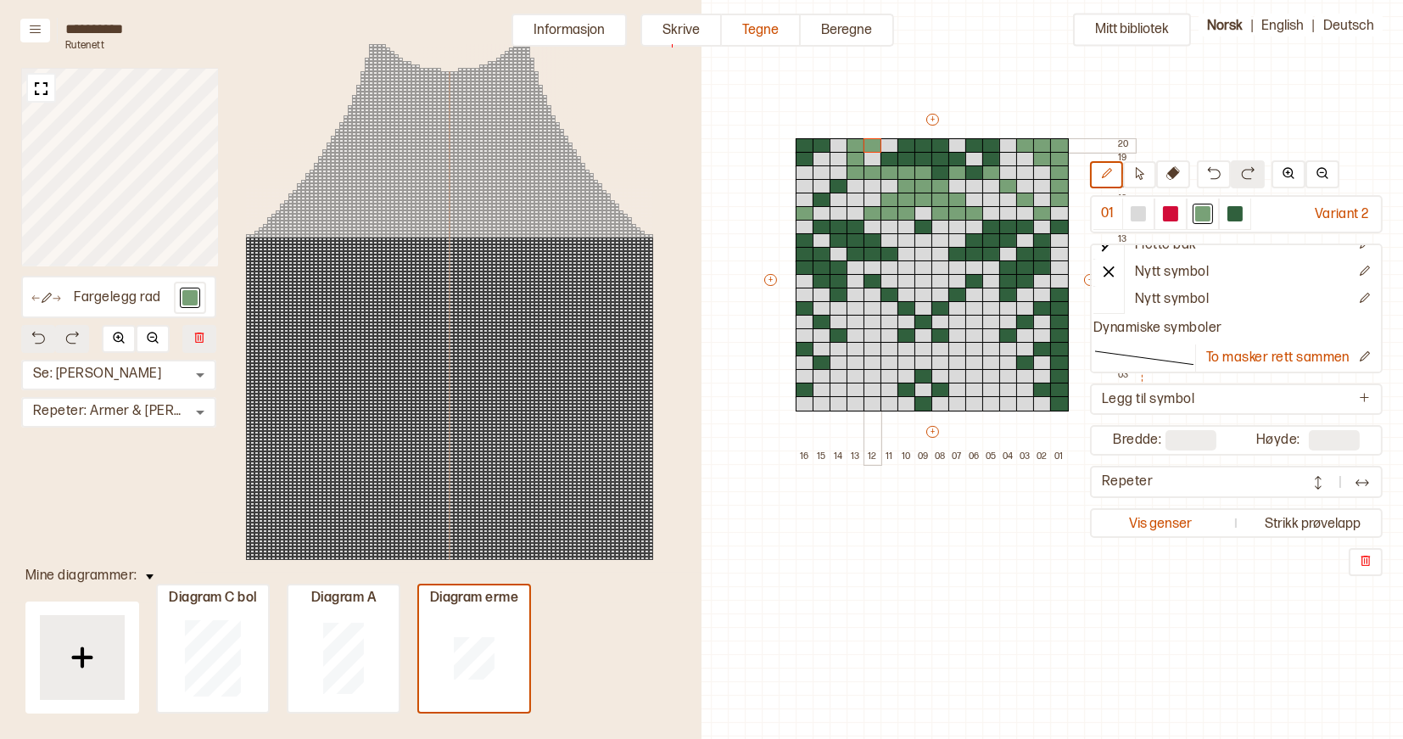
click at [870, 143] on div "+ + + + 16 15 14 13 12 11 10 09 08 07 06 05 04 03 02 01 20 19 18 17 16 15 14 13…" at bounding box center [948, 287] width 373 height 353
drag, startPoint x: 888, startPoint y: 154, endPoint x: 957, endPoint y: 152, distance: 68.8
click at [957, 152] on div "+ + + + 16 15 14 13 12 11 10 09 08 07 06 05 04 03 02 01 20 19 18 17 16 15 14 13…" at bounding box center [948, 287] width 373 height 353
click at [941, 172] on div at bounding box center [941, 172] width 19 height 15
drag, startPoint x: 906, startPoint y: 145, endPoint x: 936, endPoint y: 146, distance: 29.7
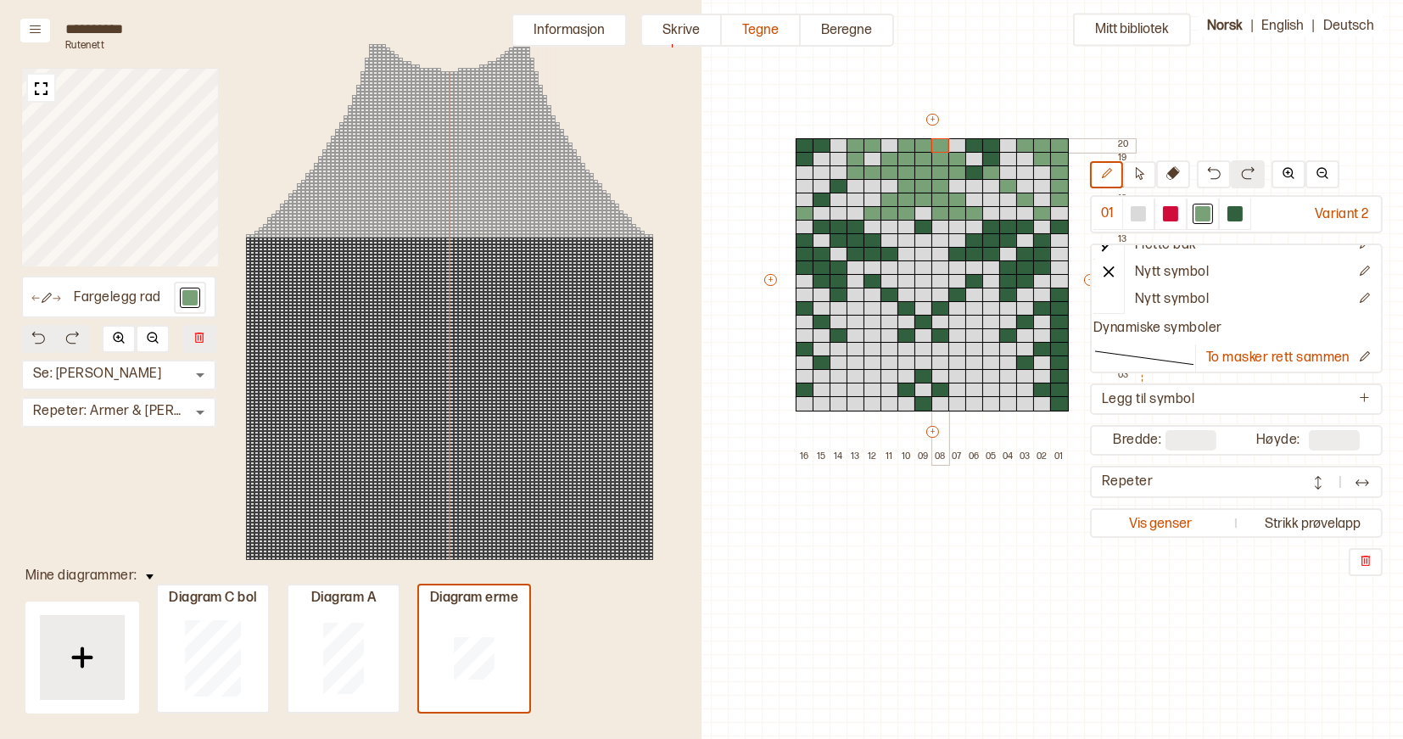
click at [936, 146] on div "+ + + + 16 15 14 13 12 11 10 09 08 07 06 05 04 03 02 01 20 19 18 17 16 15 14 13…" at bounding box center [948, 287] width 373 height 353
click at [975, 172] on div at bounding box center [975, 172] width 19 height 15
drag, startPoint x: 975, startPoint y: 144, endPoint x: 994, endPoint y: 154, distance: 22.0
click at [994, 154] on div "+ + + + 16 15 14 13 12 11 10 09 08 07 06 05 04 03 02 01 20 19 18 17 16 15 14 13…" at bounding box center [948, 287] width 373 height 353
click at [823, 202] on div at bounding box center [822, 200] width 19 height 15
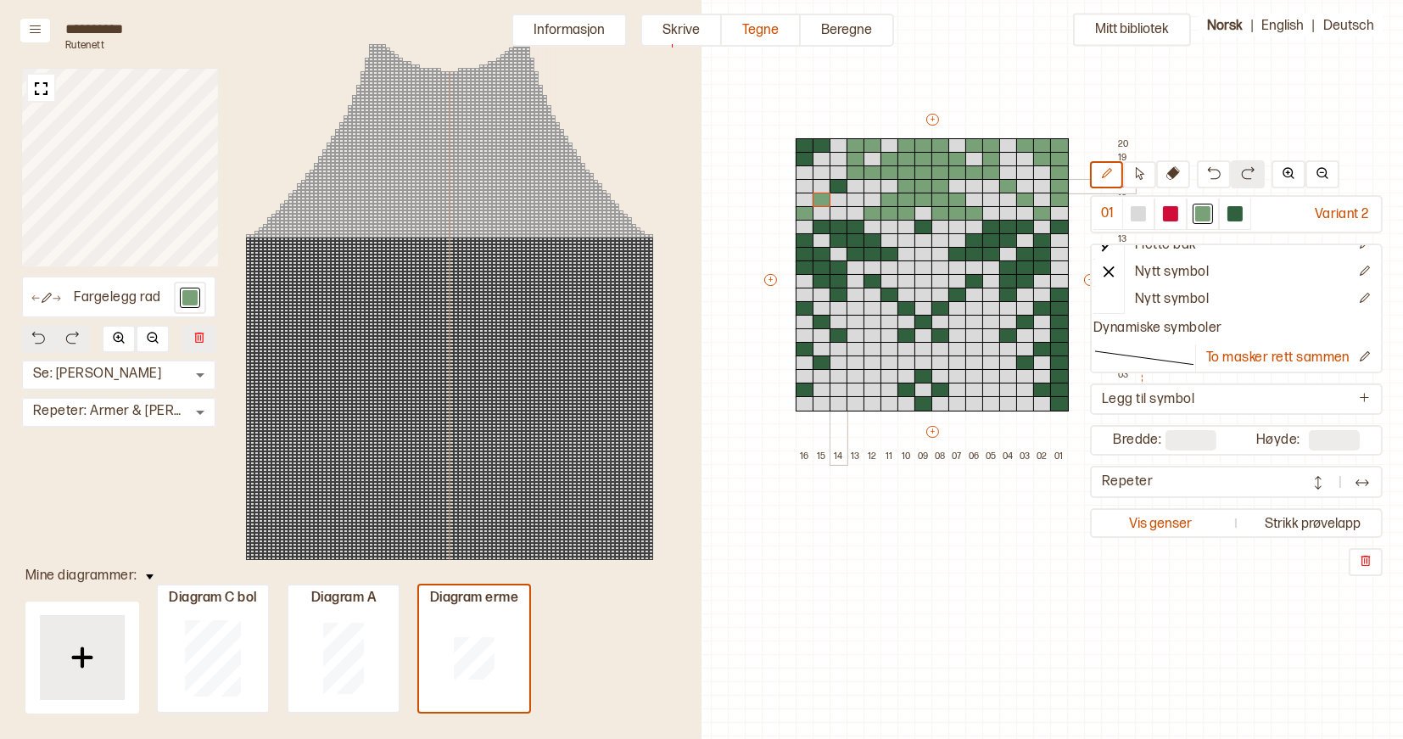
click at [841, 188] on div at bounding box center [839, 186] width 19 height 15
click at [805, 143] on div at bounding box center [805, 145] width 19 height 15
click at [805, 156] on div at bounding box center [805, 159] width 19 height 15
click at [820, 143] on div at bounding box center [822, 145] width 19 height 15
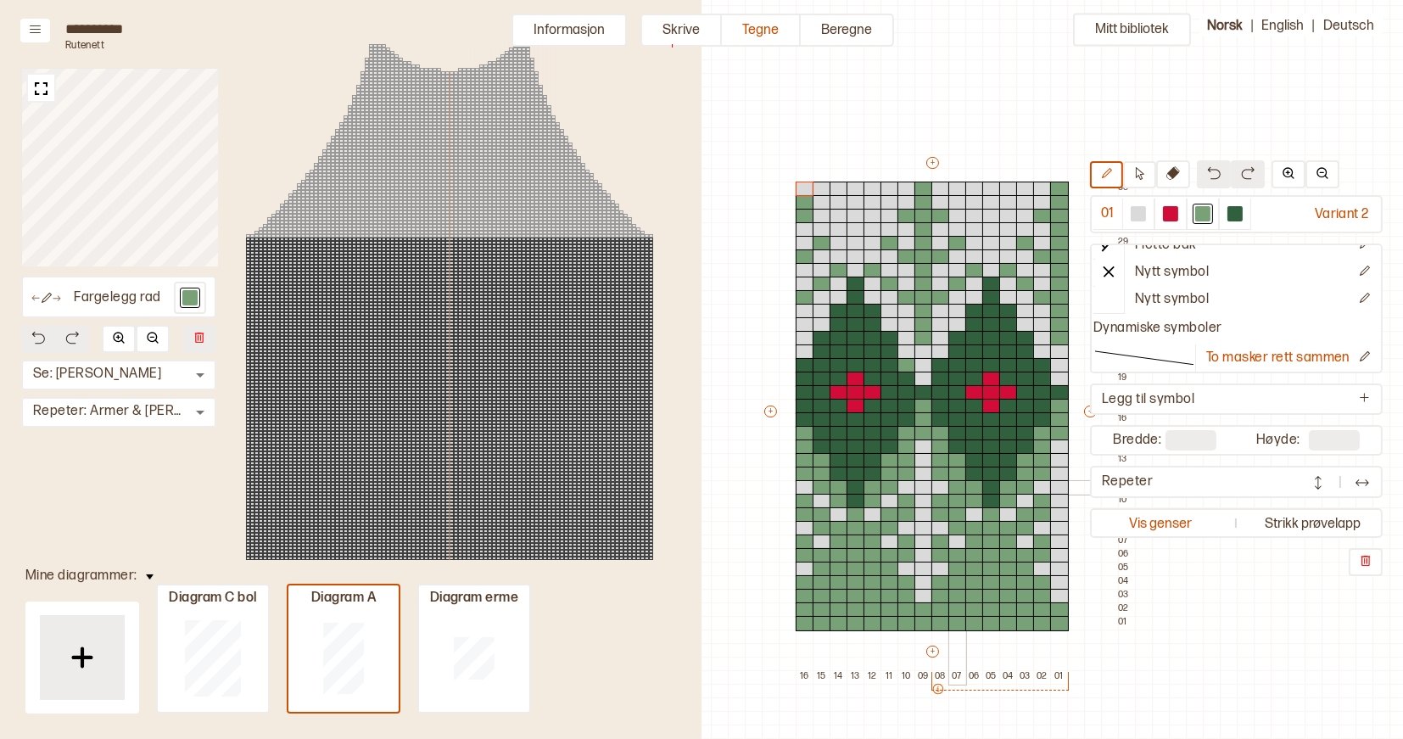
scroll to position [8, 467]
click at [1178, 214] on div at bounding box center [1170, 213] width 15 height 15
click at [988, 270] on div at bounding box center [991, 270] width 19 height 15
click at [971, 256] on div at bounding box center [974, 256] width 19 height 15
click at [988, 243] on div at bounding box center [991, 243] width 19 height 15
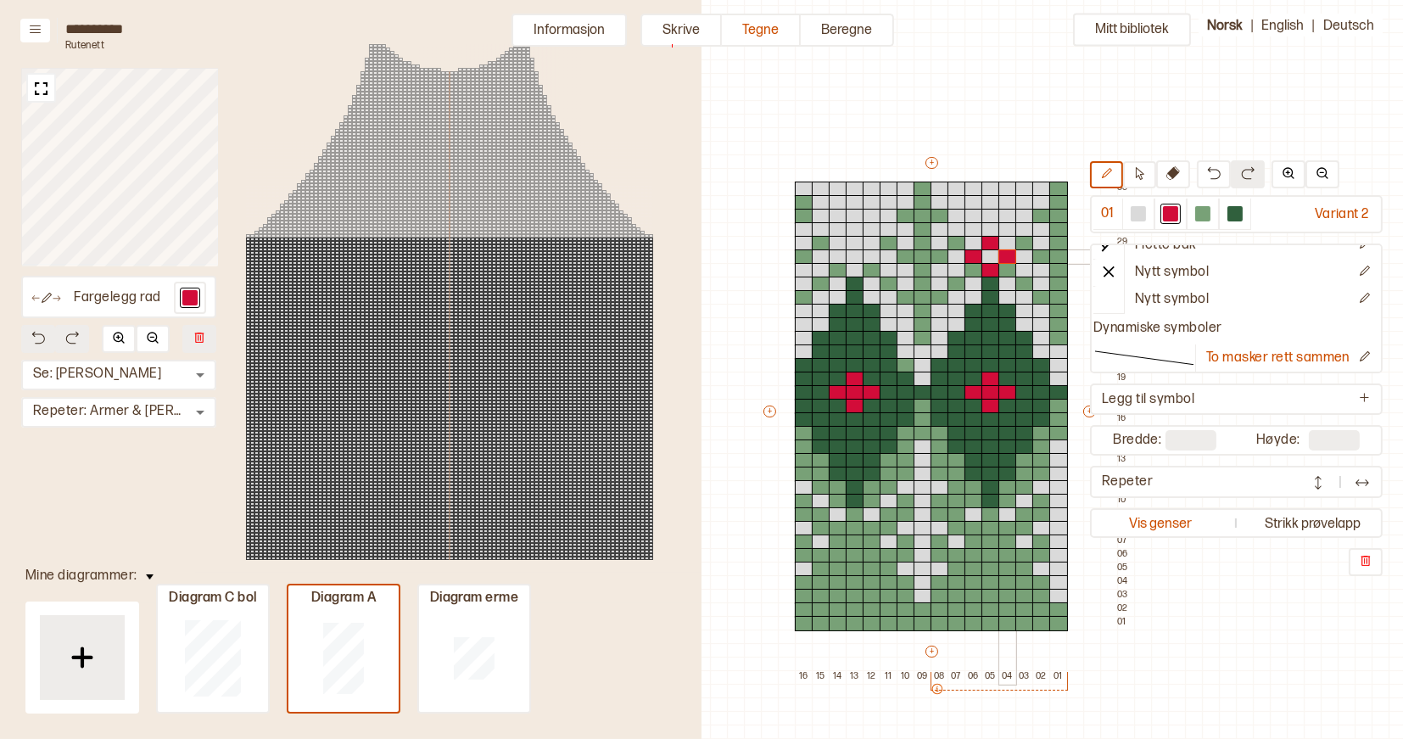
click at [1009, 254] on div at bounding box center [1008, 256] width 19 height 15
click at [856, 266] on div at bounding box center [855, 270] width 19 height 15
click at [839, 251] on div at bounding box center [838, 256] width 19 height 15
click at [854, 239] on div at bounding box center [855, 243] width 19 height 15
click at [872, 255] on div at bounding box center [872, 256] width 19 height 15
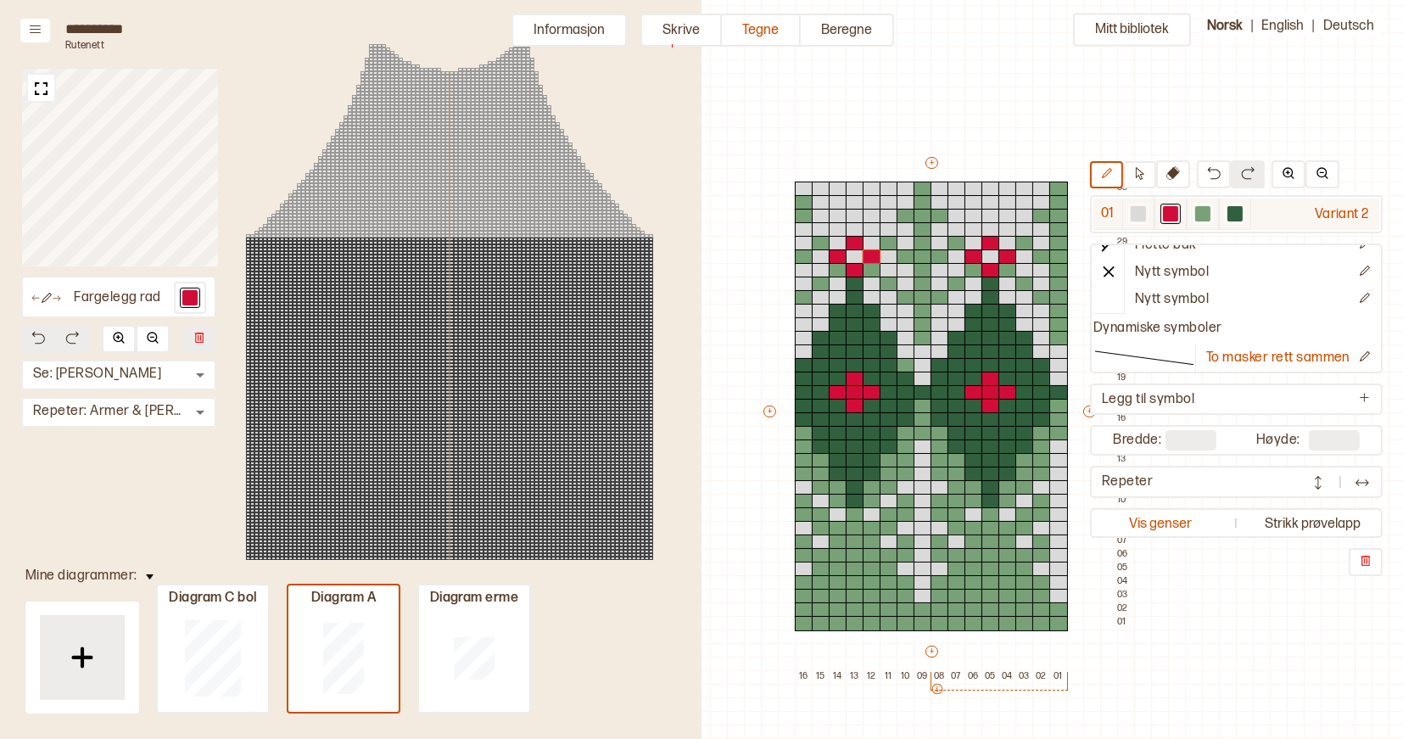
click at [1243, 219] on div at bounding box center [1235, 213] width 15 height 15
drag, startPoint x: 1061, startPoint y: 191, endPoint x: 1061, endPoint y: 324, distance: 133.2
click at [1061, 324] on div "+ + + + 16 15 14 13 12 11 10 09 08 07 06 05 04 03 02 01 33 32 31 30 29 28 27 26…" at bounding box center [947, 418] width 373 height 529
click at [1061, 336] on div at bounding box center [1059, 338] width 19 height 15
click at [1047, 296] on div at bounding box center [1042, 297] width 19 height 15
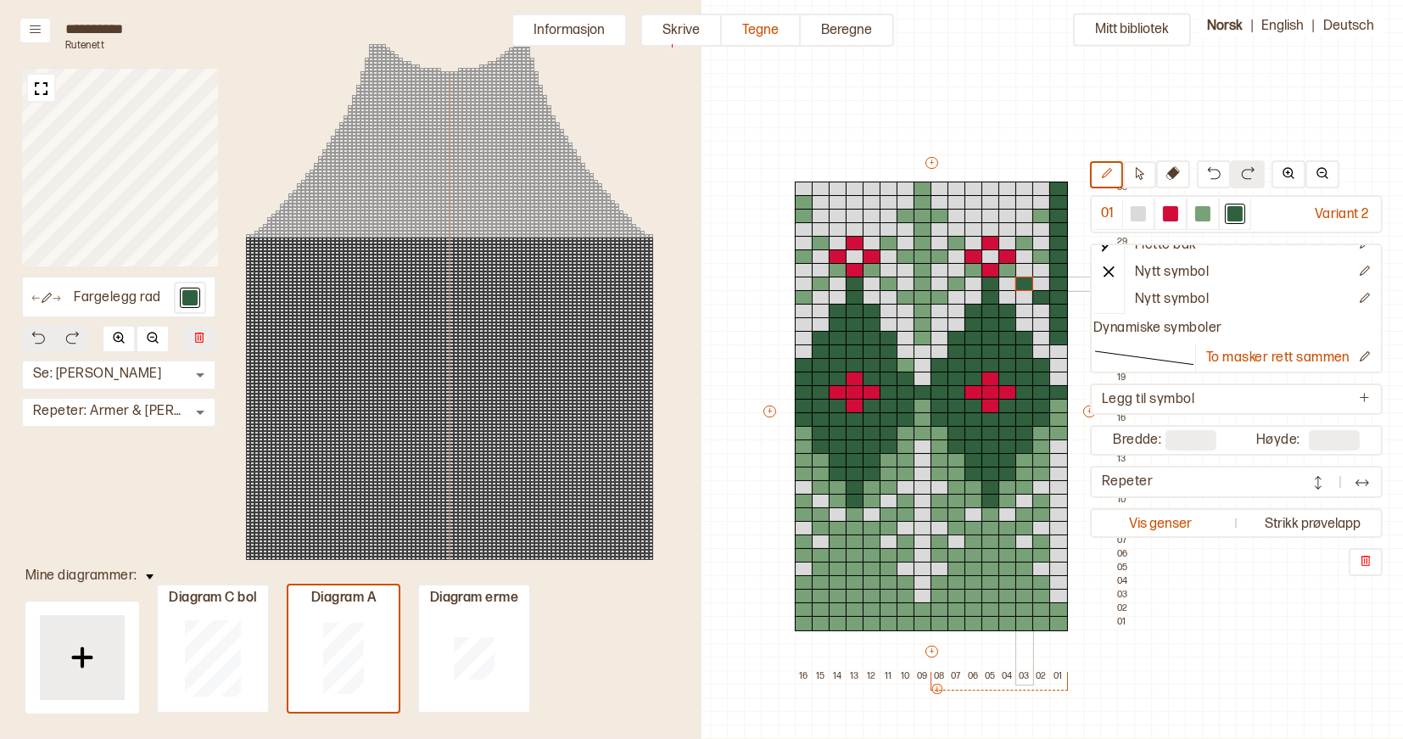
click at [1022, 284] on div at bounding box center [1025, 284] width 19 height 15
click at [1038, 260] on div at bounding box center [1042, 256] width 19 height 15
click at [1027, 244] on div at bounding box center [1025, 243] width 19 height 15
click at [1038, 216] on div at bounding box center [1042, 216] width 19 height 15
click at [1009, 272] on div at bounding box center [1008, 270] width 19 height 15
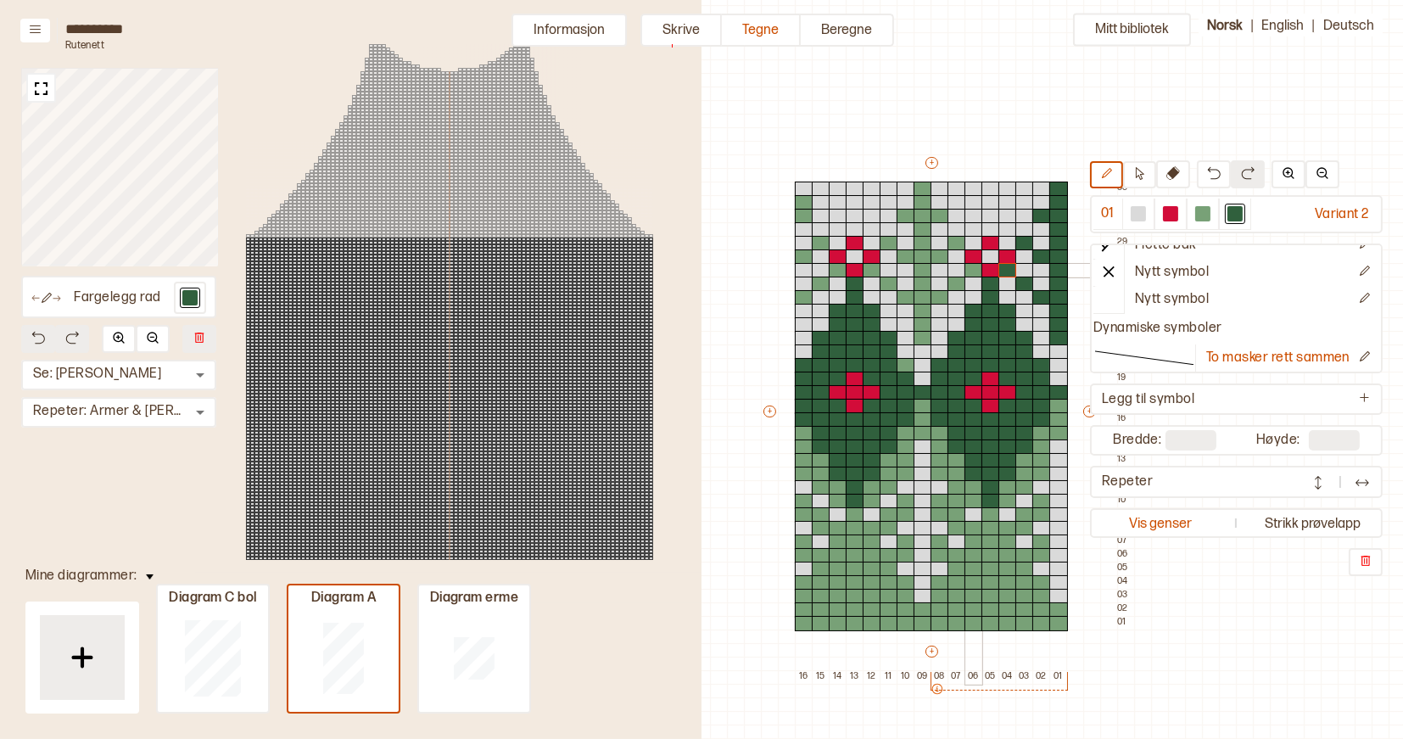
click at [977, 272] on div at bounding box center [974, 270] width 19 height 15
click at [957, 283] on div at bounding box center [957, 284] width 19 height 15
click at [940, 292] on div at bounding box center [940, 297] width 19 height 15
click at [908, 297] on div at bounding box center [906, 297] width 19 height 15
click at [921, 297] on div at bounding box center [923, 297] width 19 height 15
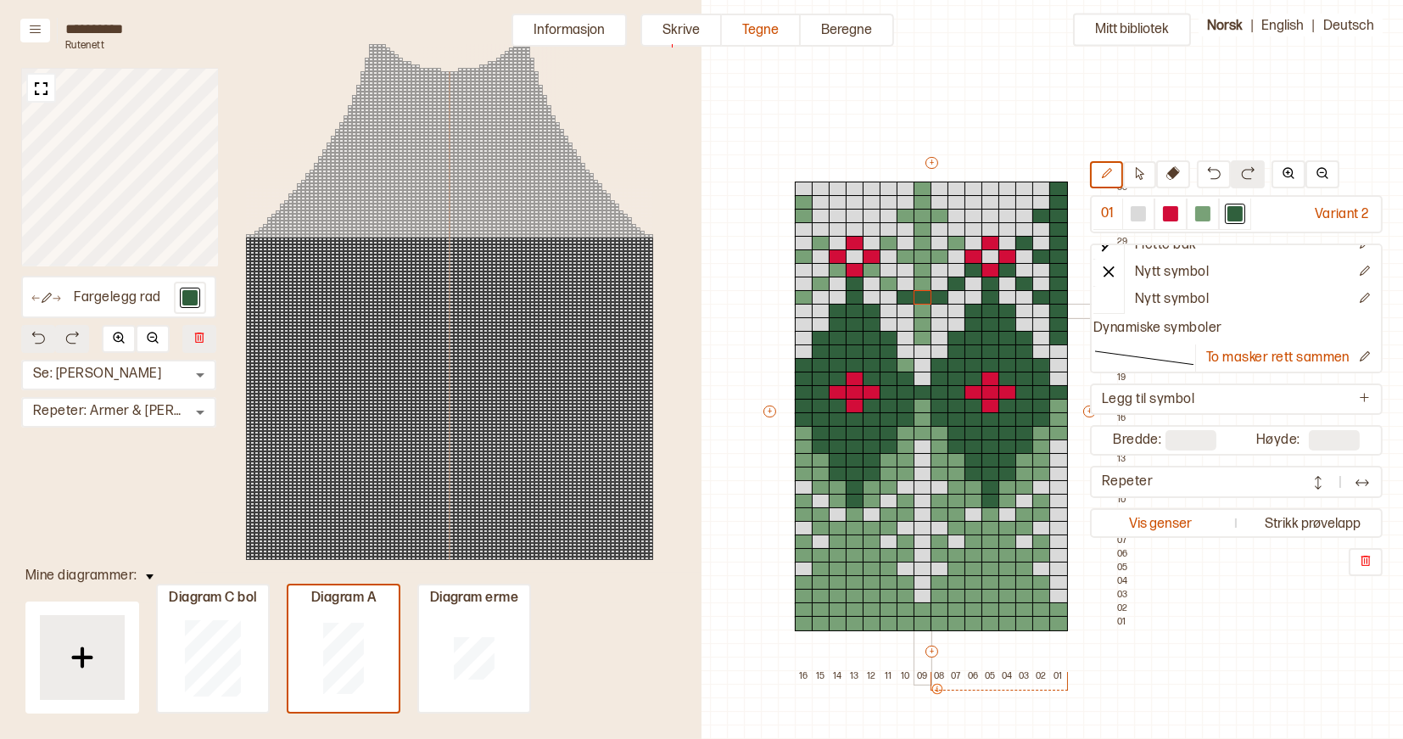
click at [921, 311] on div at bounding box center [923, 311] width 19 height 15
click at [921, 321] on div at bounding box center [923, 324] width 19 height 15
click at [921, 335] on div at bounding box center [923, 338] width 19 height 15
drag, startPoint x: 922, startPoint y: 191, endPoint x: 923, endPoint y: 280, distance: 89.1
click at [923, 280] on div "+ + + + 16 15 14 13 12 11 10 09 08 07 06 05 04 03 02 01 33 32 31 30 29 28 27 26…" at bounding box center [947, 418] width 373 height 529
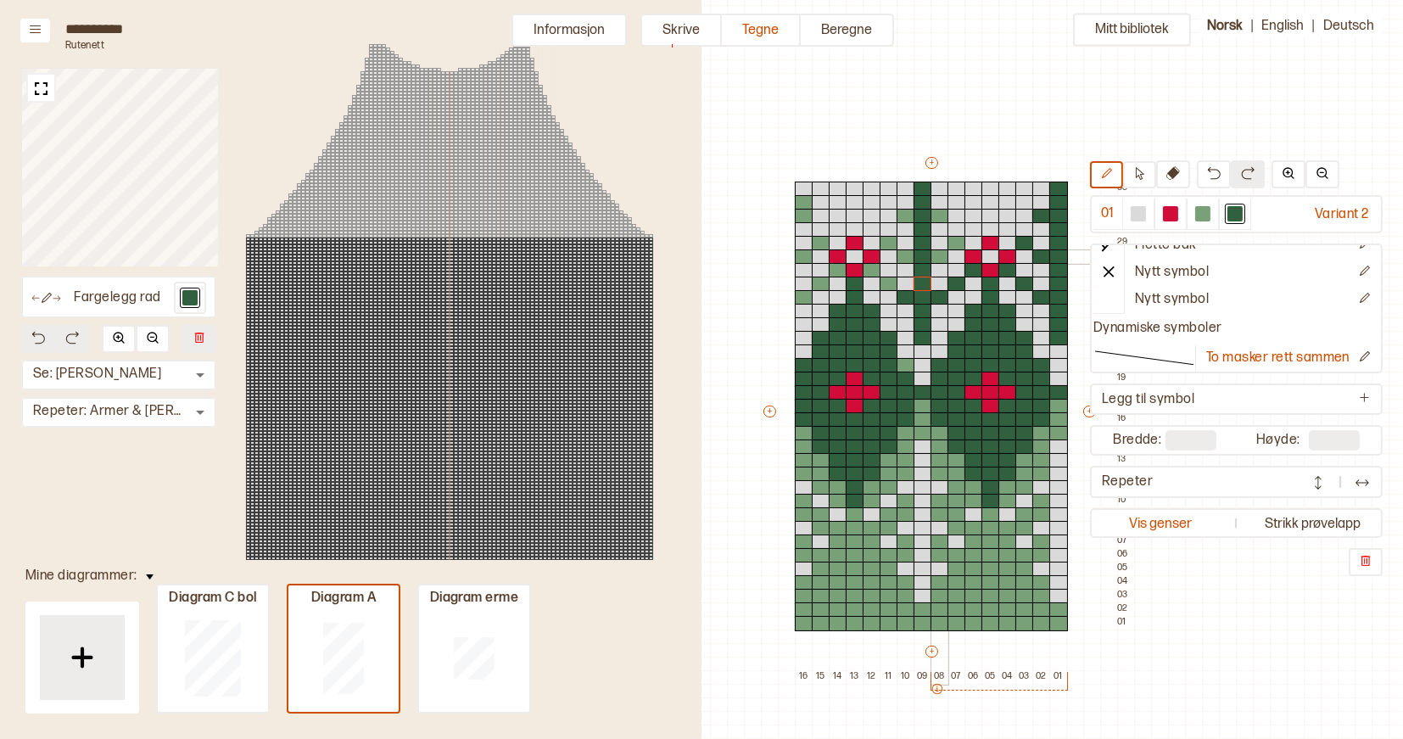
click at [938, 257] on div at bounding box center [940, 256] width 19 height 15
click at [958, 244] on div at bounding box center [957, 243] width 19 height 15
click at [907, 218] on div at bounding box center [906, 216] width 19 height 15
click at [943, 218] on div at bounding box center [940, 216] width 19 height 15
click at [887, 242] on div at bounding box center [889, 243] width 19 height 15
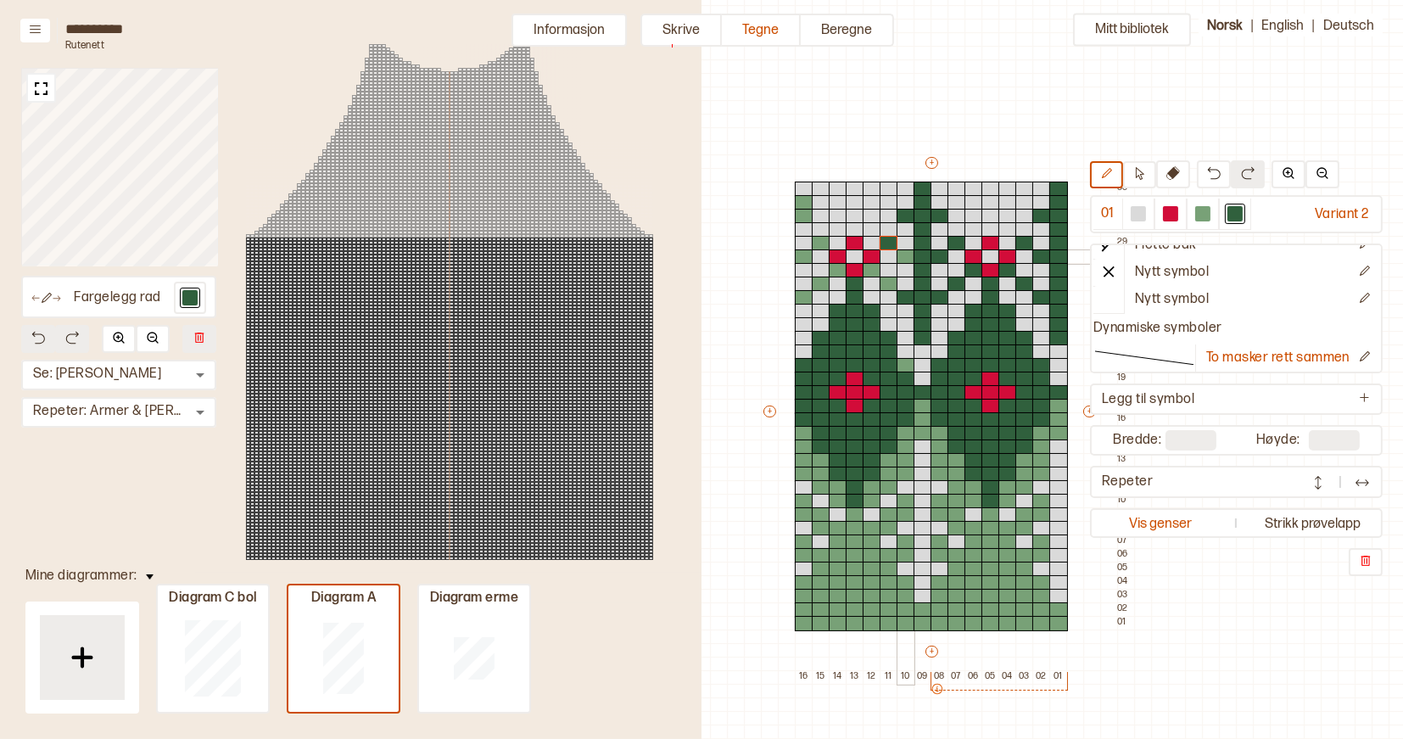
click at [908, 257] on div at bounding box center [906, 256] width 19 height 15
click at [893, 283] on div at bounding box center [889, 284] width 19 height 15
click at [873, 272] on div at bounding box center [872, 270] width 19 height 15
click at [836, 270] on div at bounding box center [838, 270] width 19 height 15
click at [818, 282] on div at bounding box center [821, 284] width 19 height 15
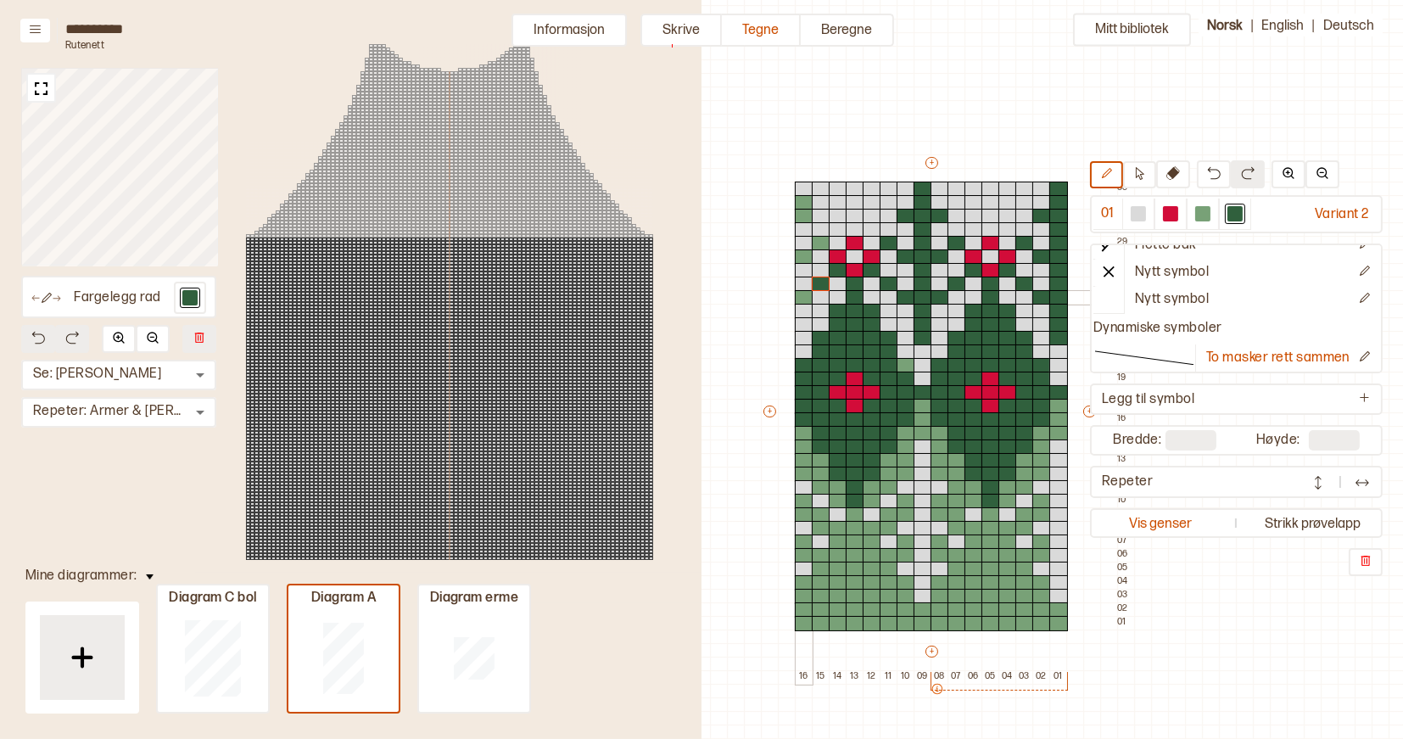
click at [807, 293] on div at bounding box center [804, 297] width 19 height 15
click at [807, 252] on div at bounding box center [804, 256] width 19 height 15
click at [822, 243] on div at bounding box center [821, 243] width 19 height 15
click at [799, 200] on div at bounding box center [804, 202] width 19 height 15
click at [800, 215] on div at bounding box center [804, 216] width 19 height 15
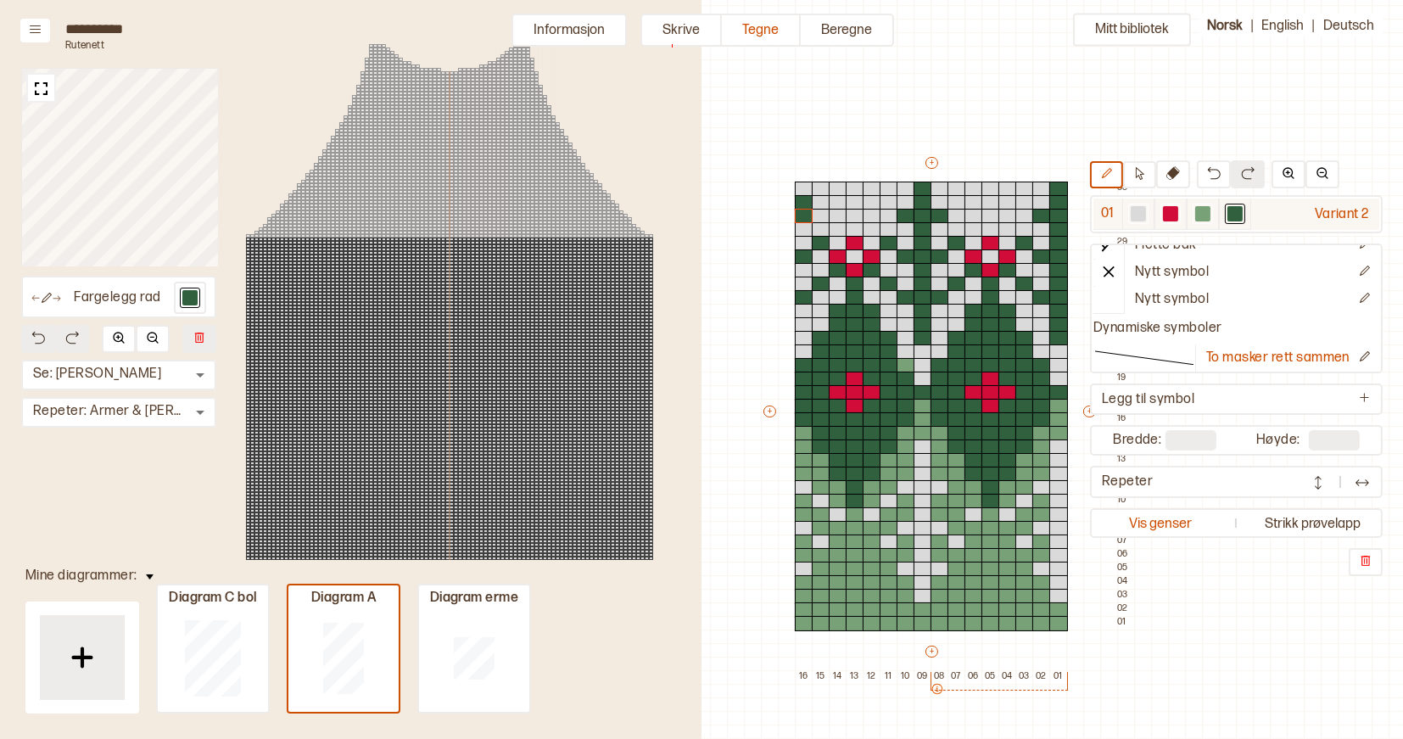
click at [1237, 210] on div at bounding box center [1235, 213] width 15 height 15
click at [988, 382] on div at bounding box center [991, 379] width 19 height 15
click at [988, 392] on div at bounding box center [991, 392] width 19 height 15
click at [988, 396] on div at bounding box center [991, 392] width 19 height 15
click at [988, 406] on div at bounding box center [991, 406] width 19 height 15
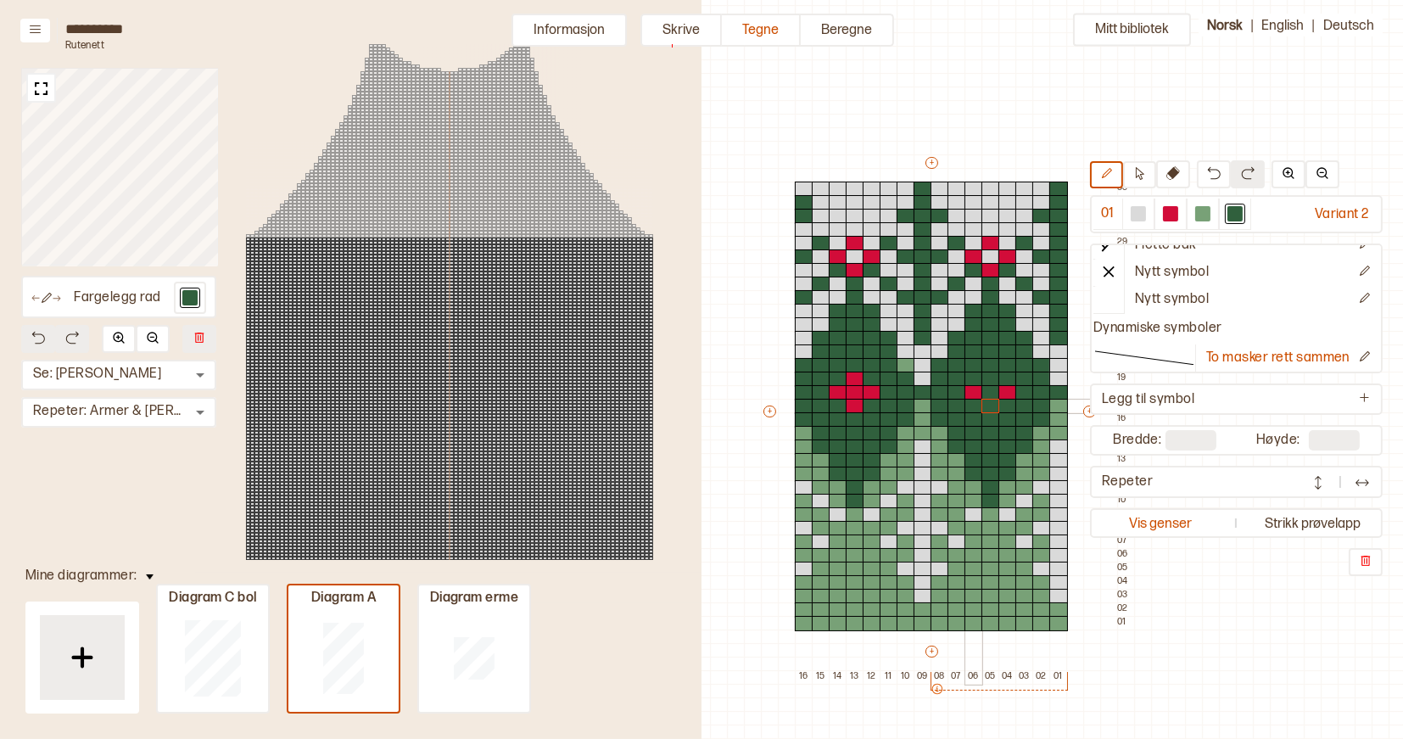
click at [980, 399] on div at bounding box center [974, 406] width 19 height 15
click at [977, 397] on div at bounding box center [974, 392] width 19 height 15
click at [1013, 397] on div at bounding box center [1008, 392] width 19 height 15
click at [905, 363] on div at bounding box center [906, 365] width 19 height 15
click at [841, 392] on div at bounding box center [838, 392] width 19 height 15
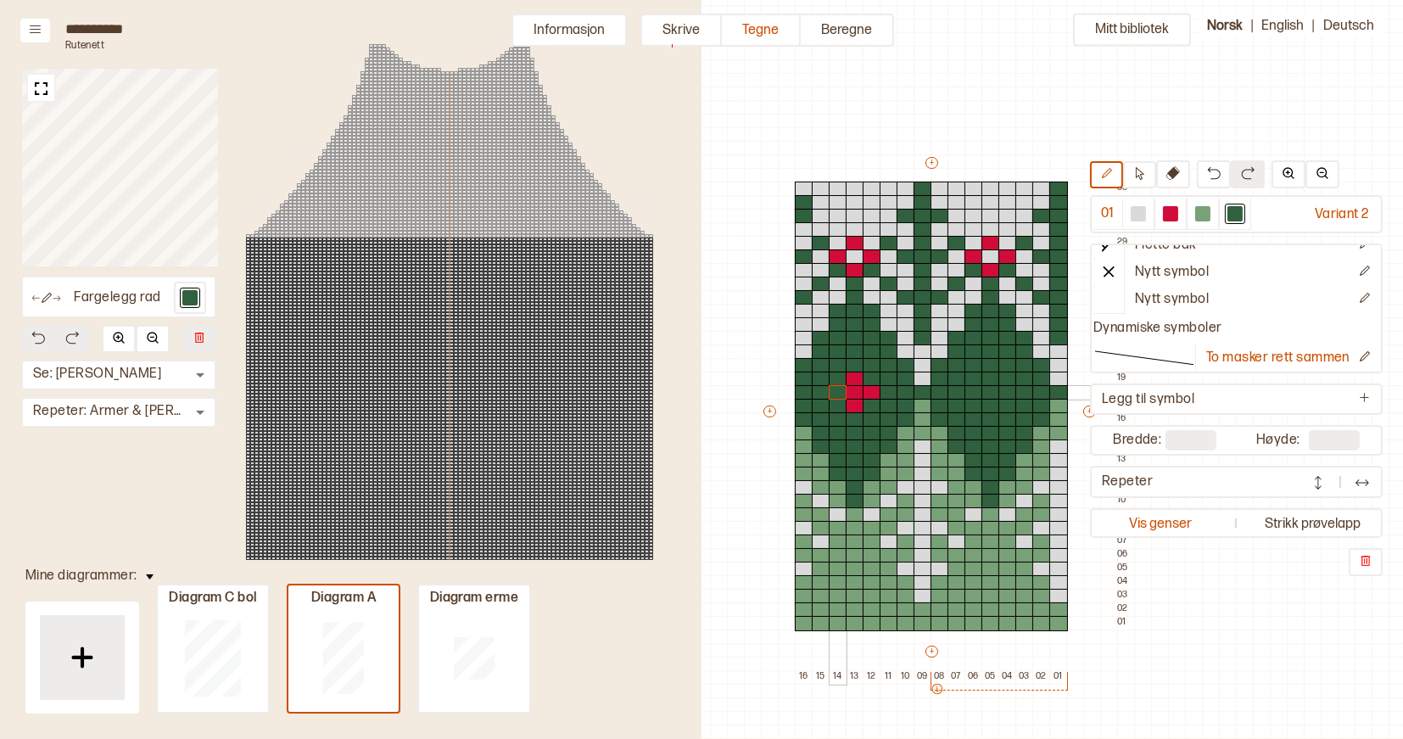
click at [859, 392] on div at bounding box center [855, 392] width 19 height 15
click at [868, 392] on div at bounding box center [872, 392] width 19 height 15
click at [859, 383] on div at bounding box center [855, 379] width 19 height 15
click at [859, 404] on div at bounding box center [855, 406] width 19 height 15
click at [924, 403] on div at bounding box center [923, 406] width 19 height 15
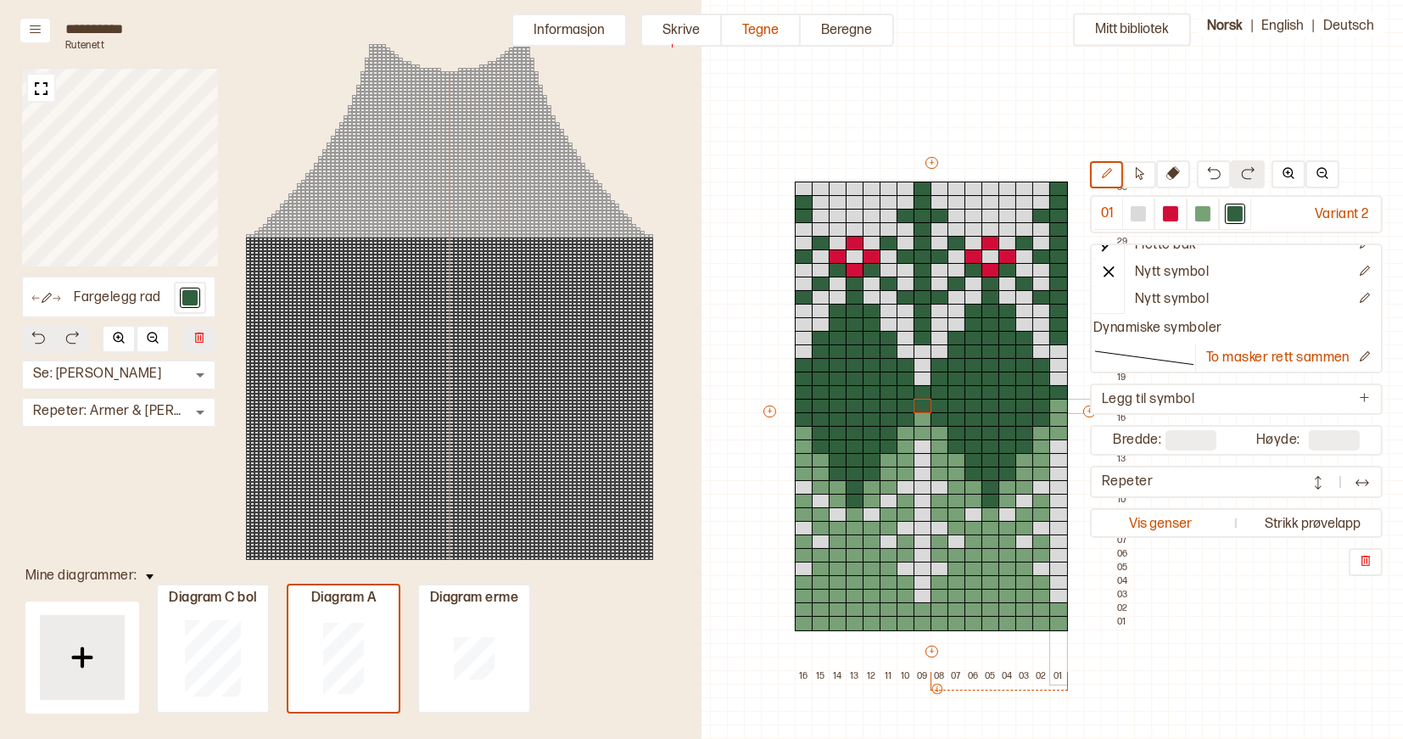
click at [1060, 408] on div at bounding box center [1059, 406] width 19 height 15
click at [1151, 174] on button at bounding box center [1139, 174] width 33 height 27
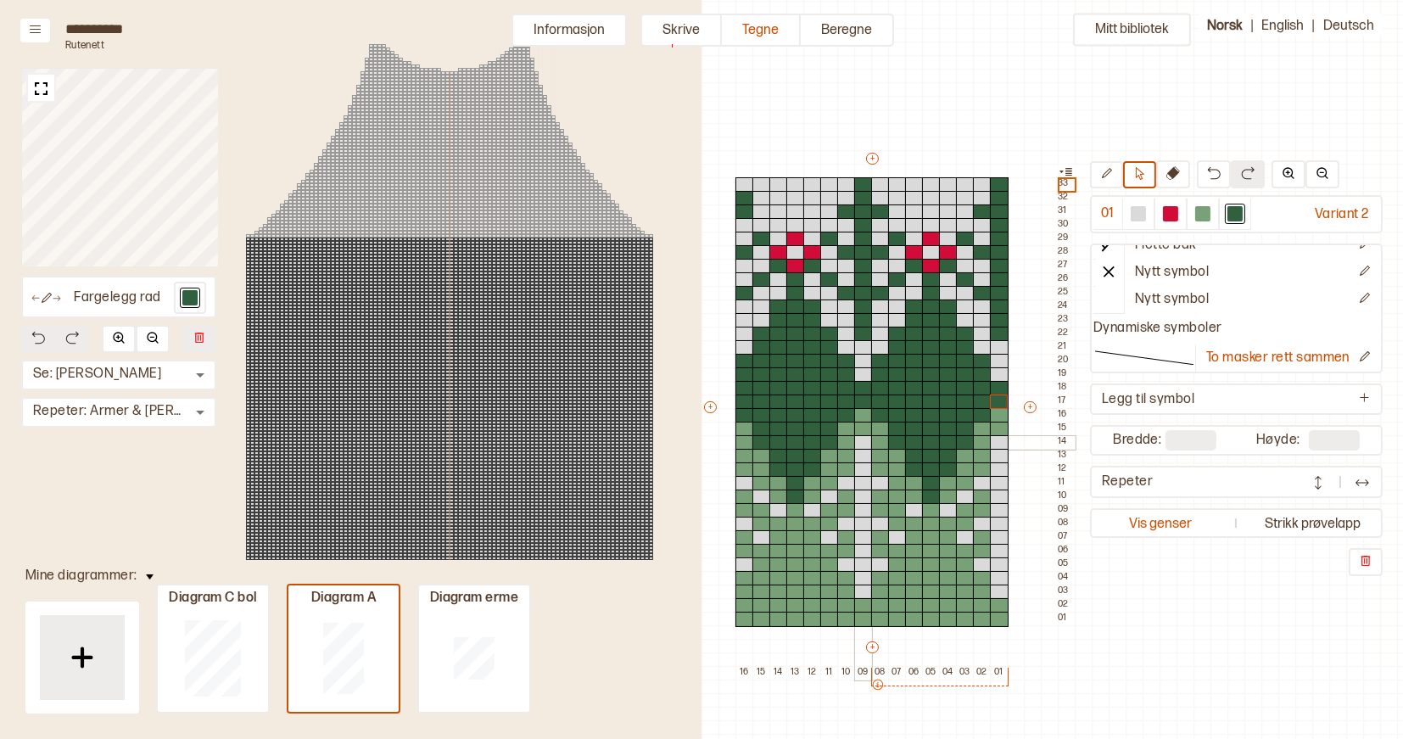
scroll to position [13, 519]
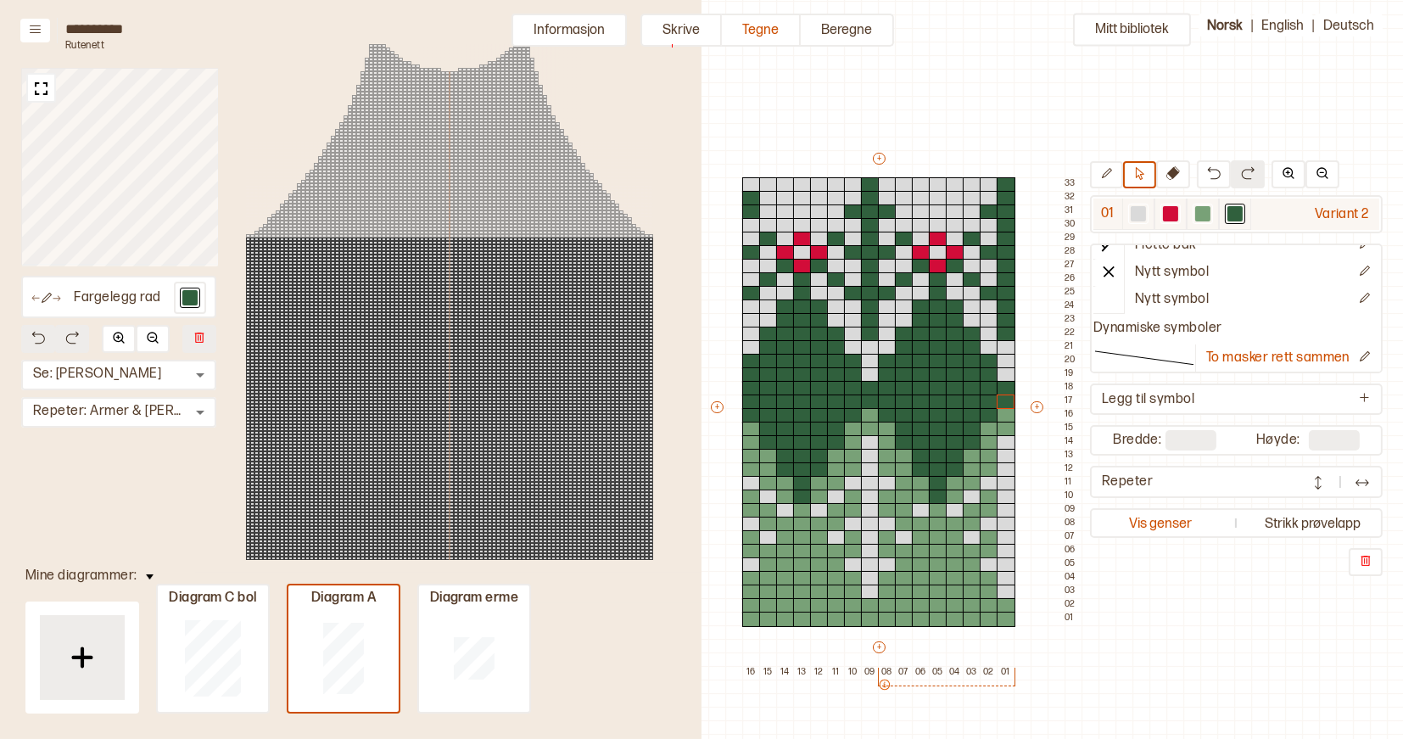
click at [1145, 214] on div at bounding box center [1138, 213] width 15 height 15
click at [1003, 388] on div at bounding box center [1006, 388] width 19 height 15
click at [1111, 179] on icon at bounding box center [1106, 173] width 13 height 13
click at [1003, 389] on div at bounding box center [1006, 388] width 19 height 15
click at [871, 387] on div at bounding box center [870, 388] width 19 height 15
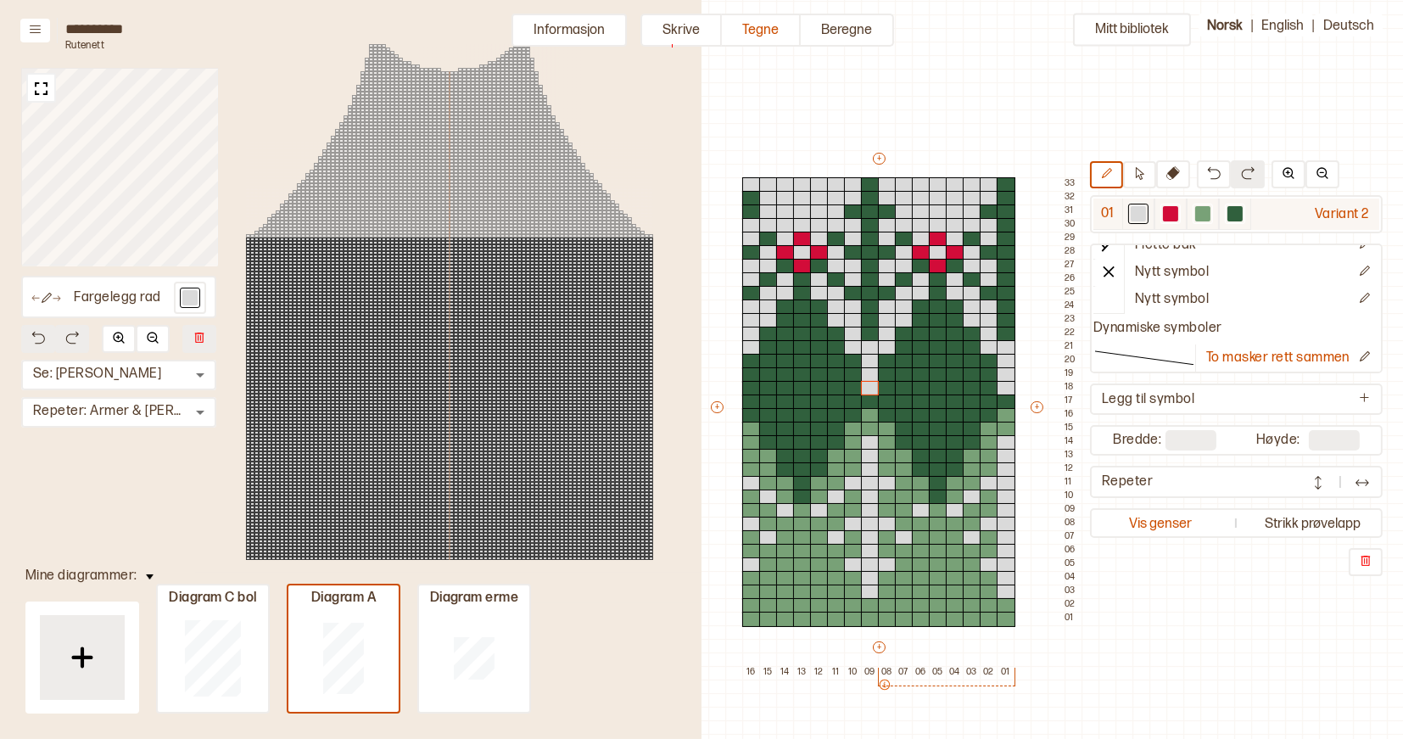
click at [1235, 208] on div at bounding box center [1235, 213] width 15 height 15
click at [1005, 417] on div at bounding box center [1006, 415] width 19 height 15
click at [870, 415] on div at bounding box center [870, 415] width 19 height 15
click at [1143, 176] on icon at bounding box center [1139, 173] width 13 height 13
click at [771, 428] on div at bounding box center [768, 429] width 19 height 15
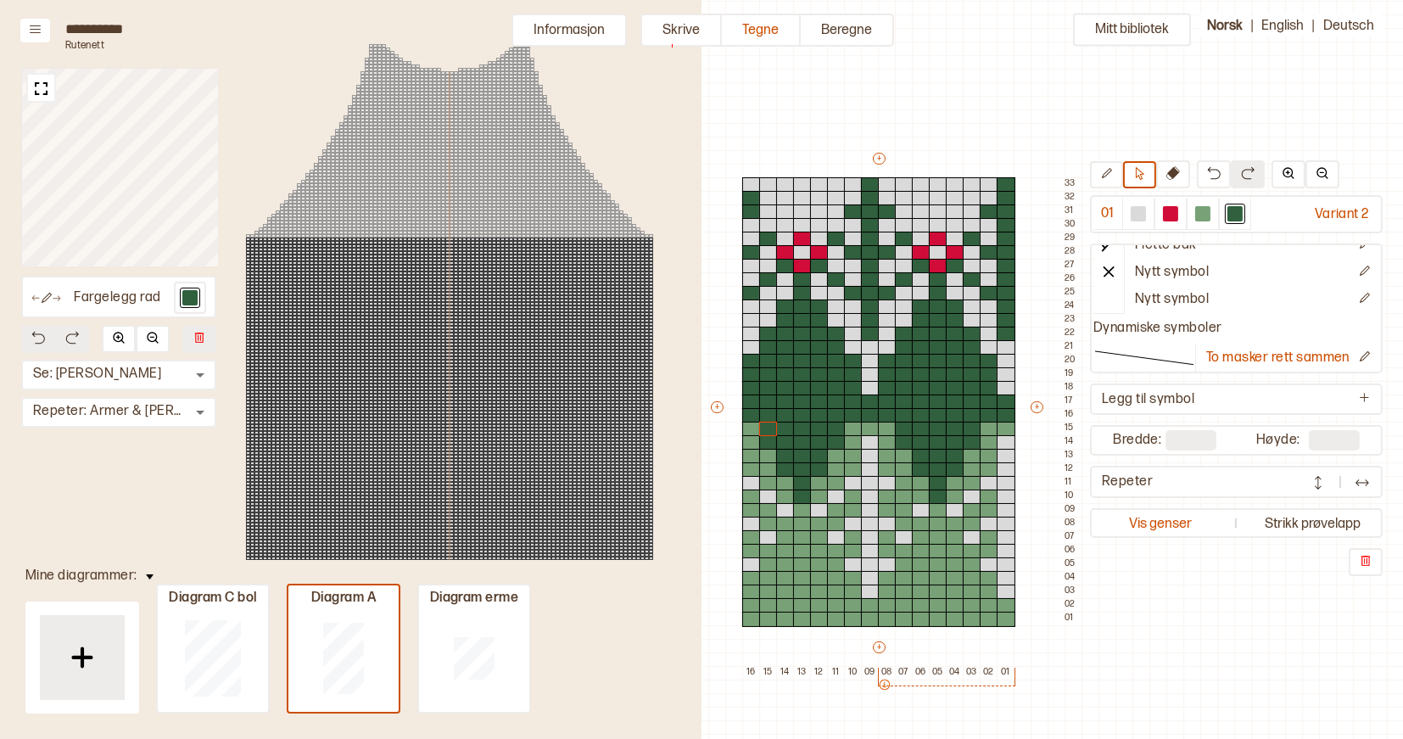
click at [1043, 652] on div "+ + + + 16 15 14 13 12 11 10 09 08 07 06 05 04 03 02 01 33 32 31 30 29 28 27 26…" at bounding box center [894, 414] width 373 height 529
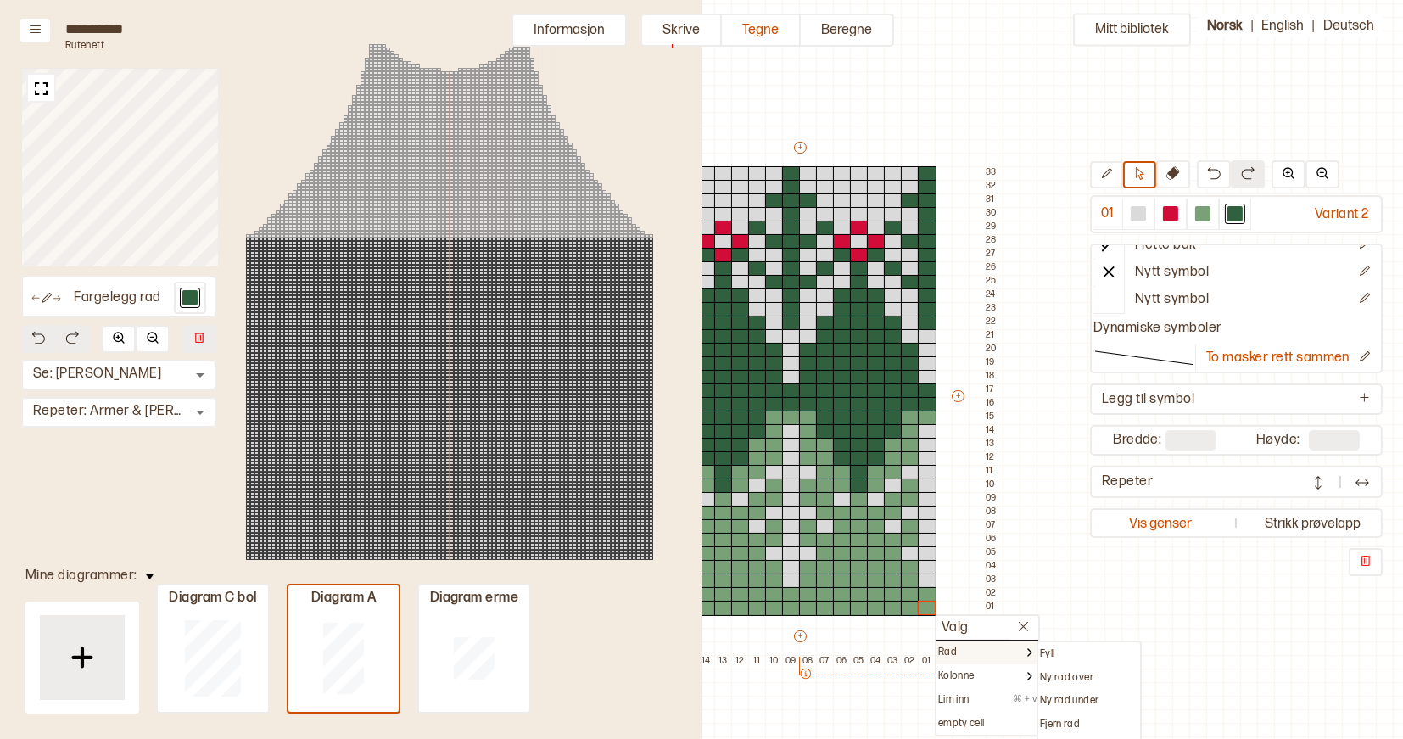
scroll to position [42, 598]
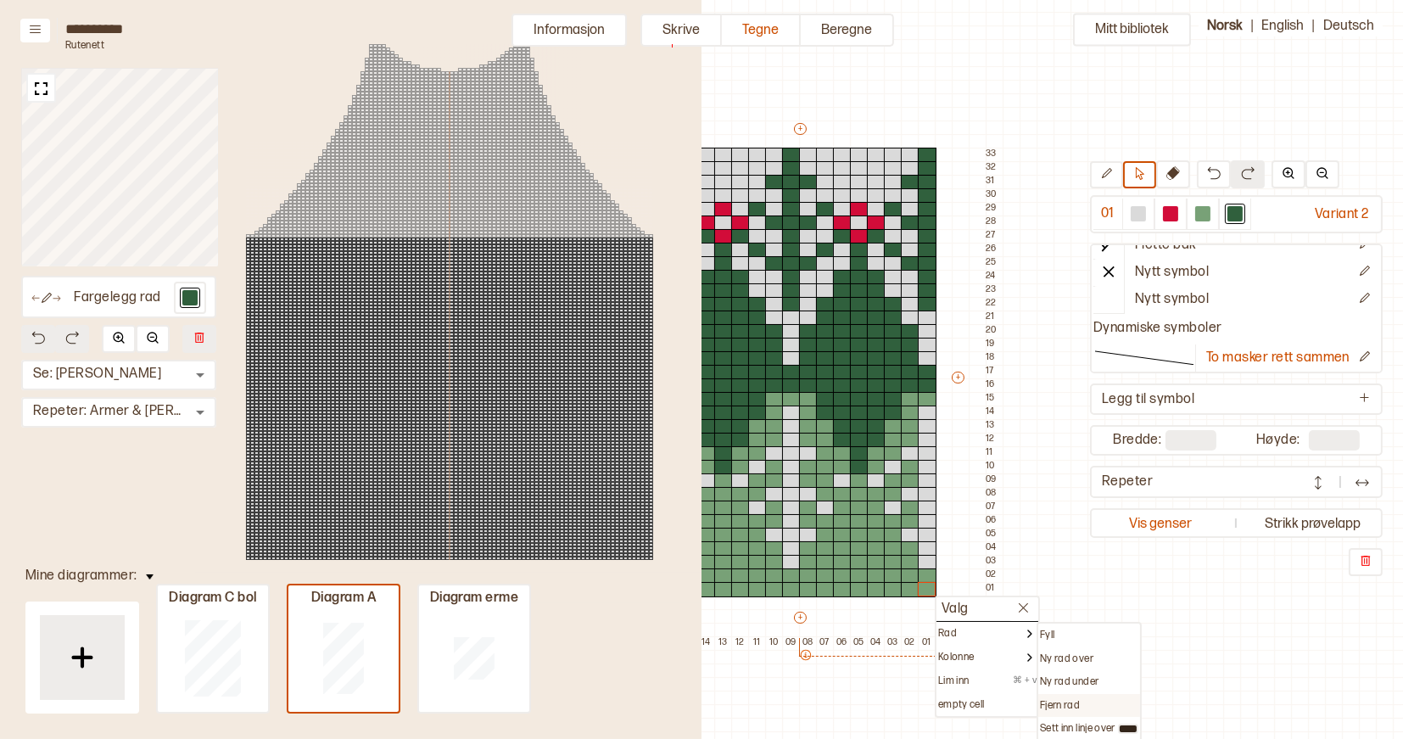
click at [1066, 702] on p "Fjern rad" at bounding box center [1060, 706] width 40 height 14
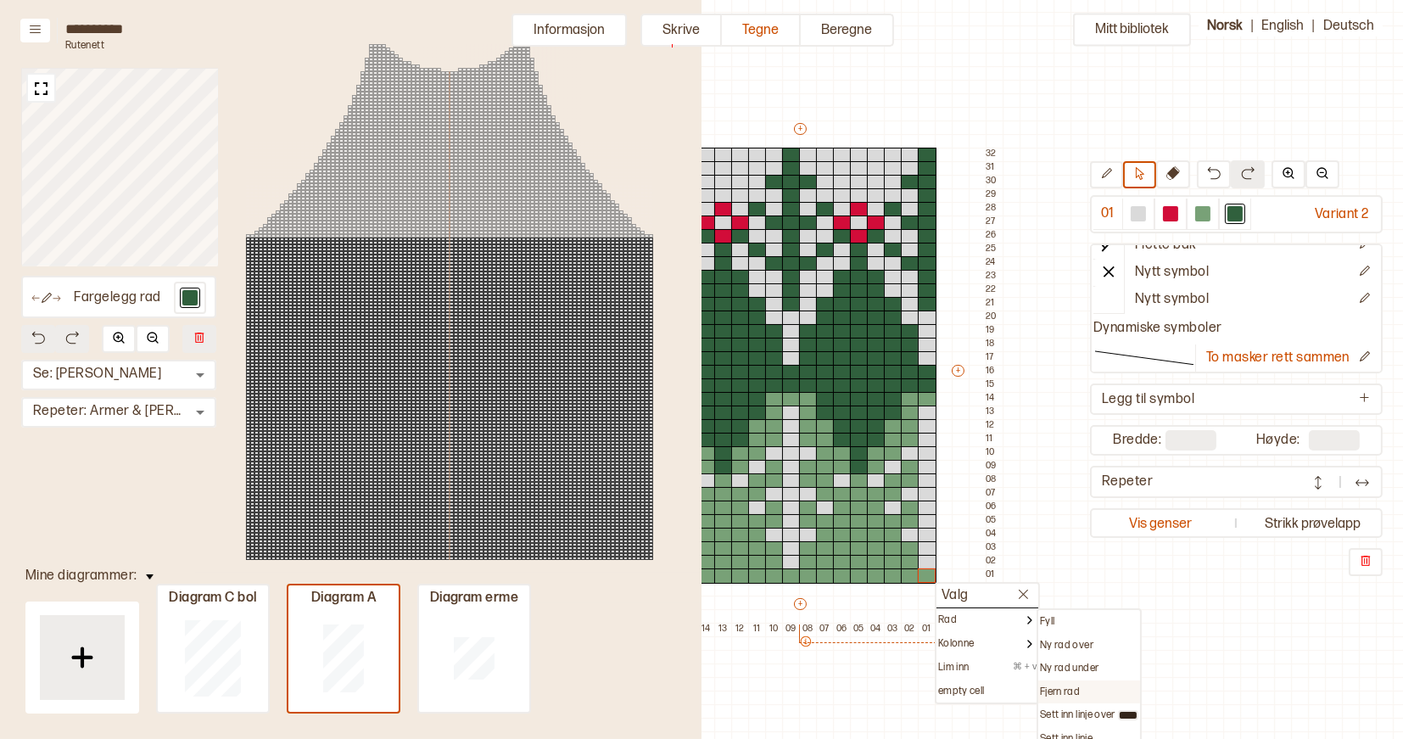
click at [1071, 692] on p "Fjern rad" at bounding box center [1060, 693] width 40 height 14
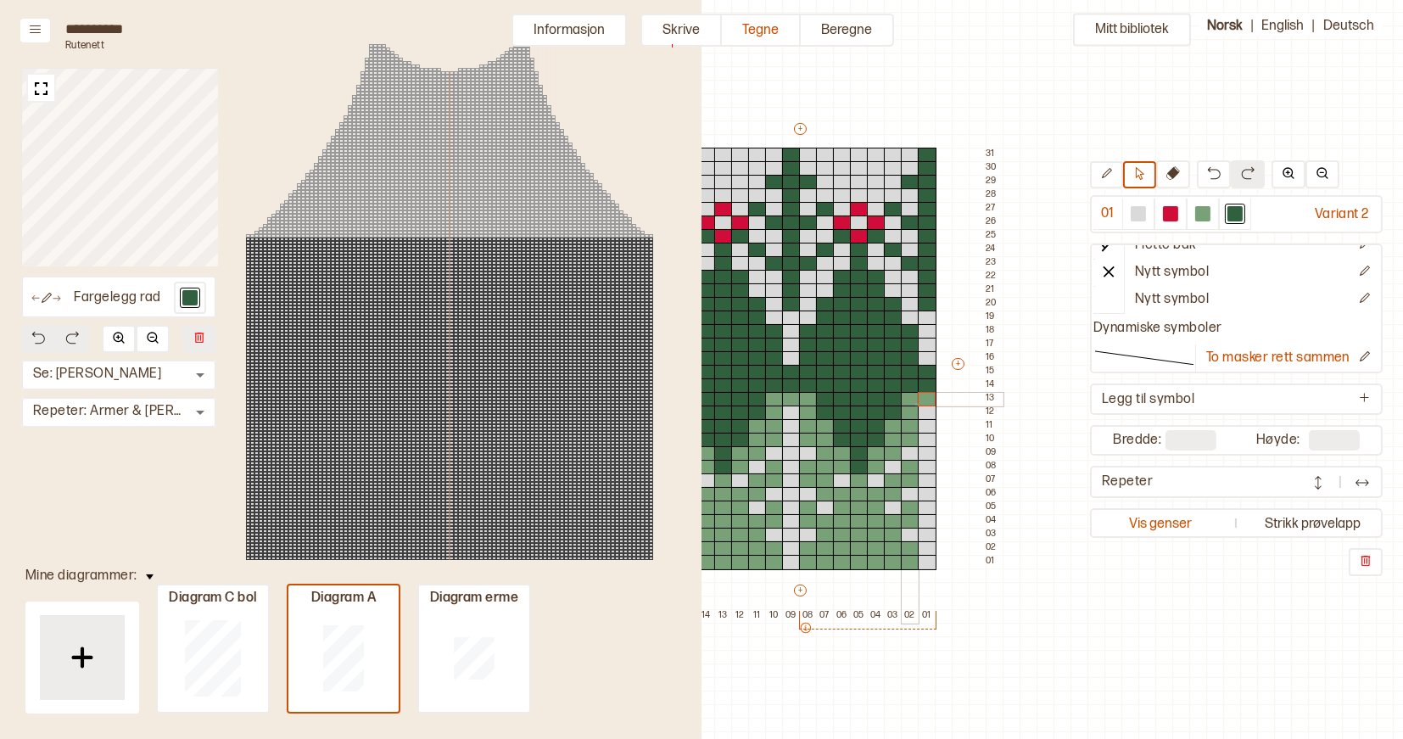
click at [915, 403] on div at bounding box center [910, 399] width 19 height 15
drag, startPoint x: 924, startPoint y: 402, endPoint x: 910, endPoint y: 563, distance: 161.8
click at [910, 563] on div "+ + + + 16 15 14 13 12 11 10 09 08 07 06 05 04 03 02 01 31 30 29 28 27 26 25 24…" at bounding box center [816, 371] width 373 height 502
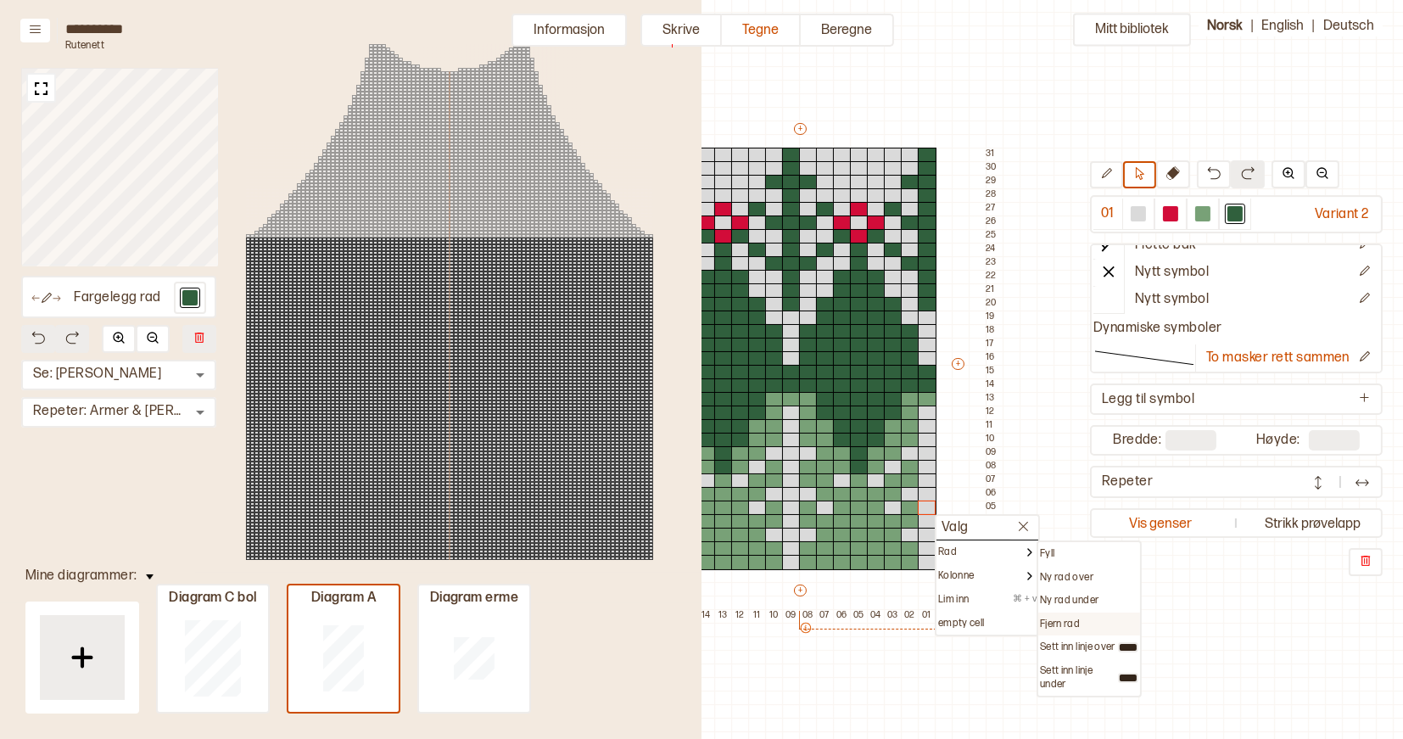
click at [1064, 623] on p "Fjern rad" at bounding box center [1060, 625] width 40 height 14
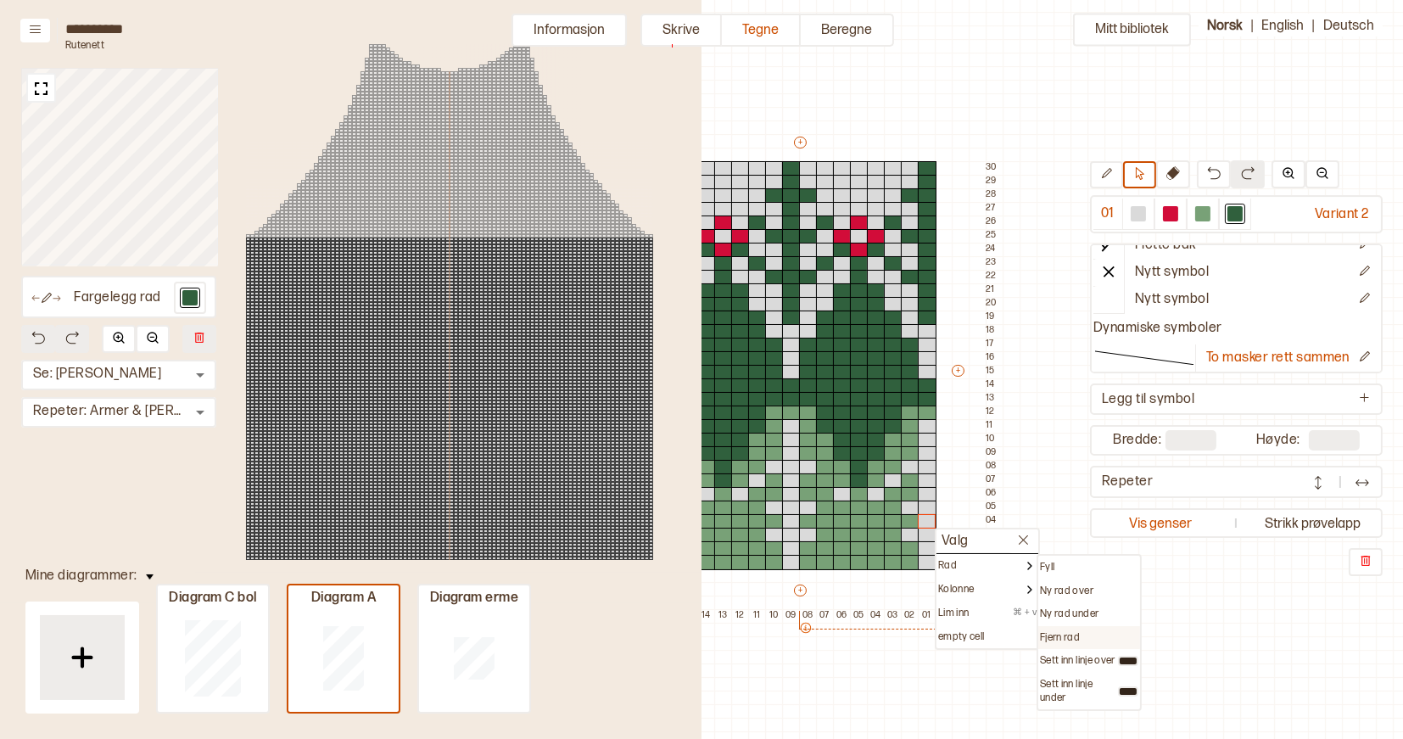
click at [1048, 632] on p "Fjern rad" at bounding box center [1060, 638] width 40 height 14
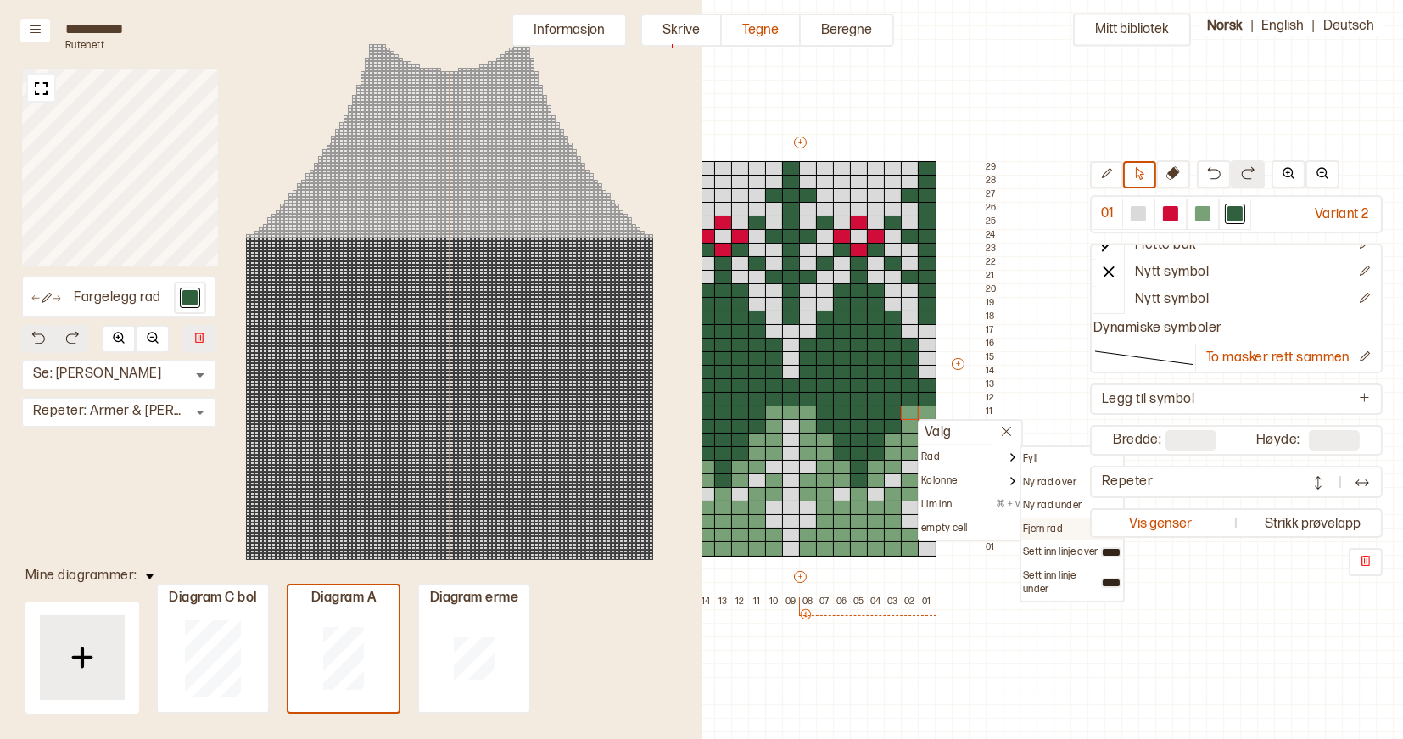
click at [1033, 523] on p "Fjern rad" at bounding box center [1043, 530] width 40 height 14
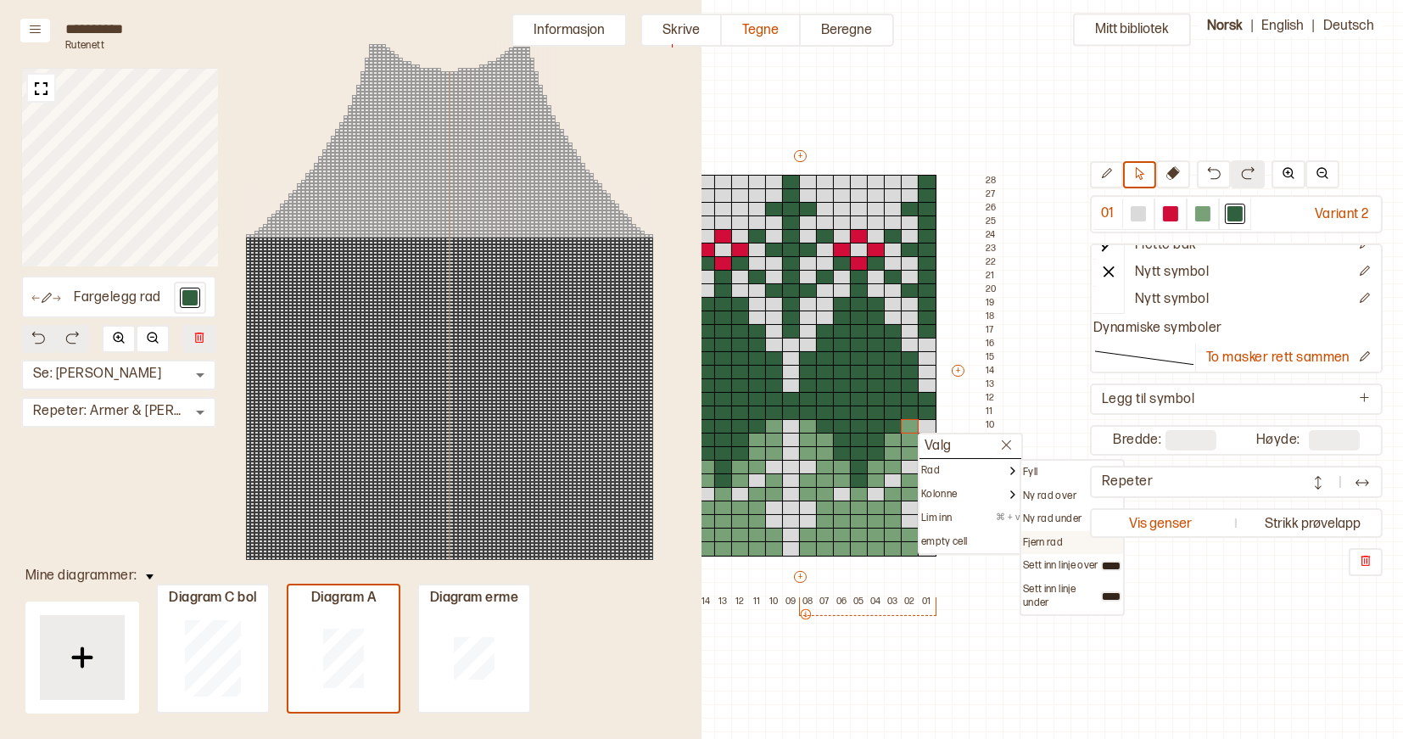
click at [1048, 536] on p "Fjern rad" at bounding box center [1043, 543] width 40 height 14
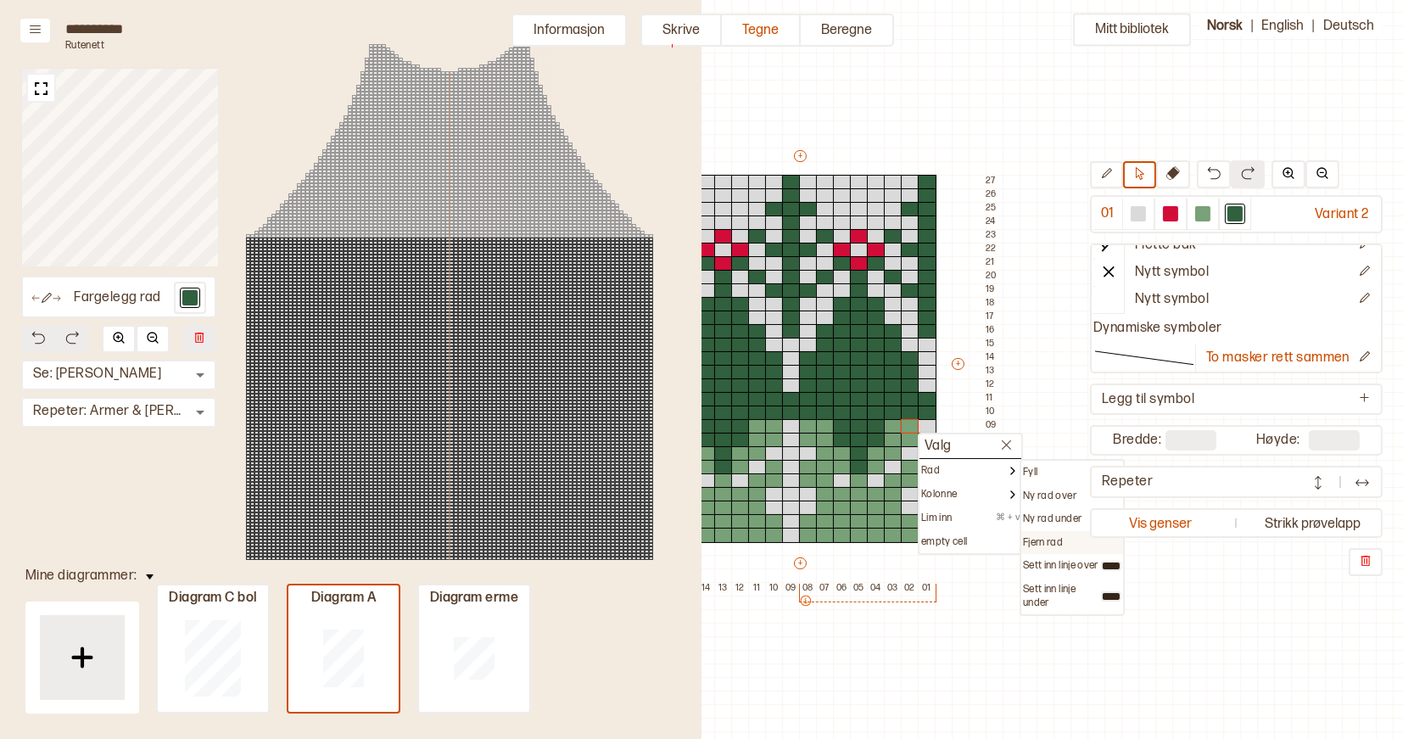
click at [1036, 536] on p "Fjern rad" at bounding box center [1043, 543] width 40 height 14
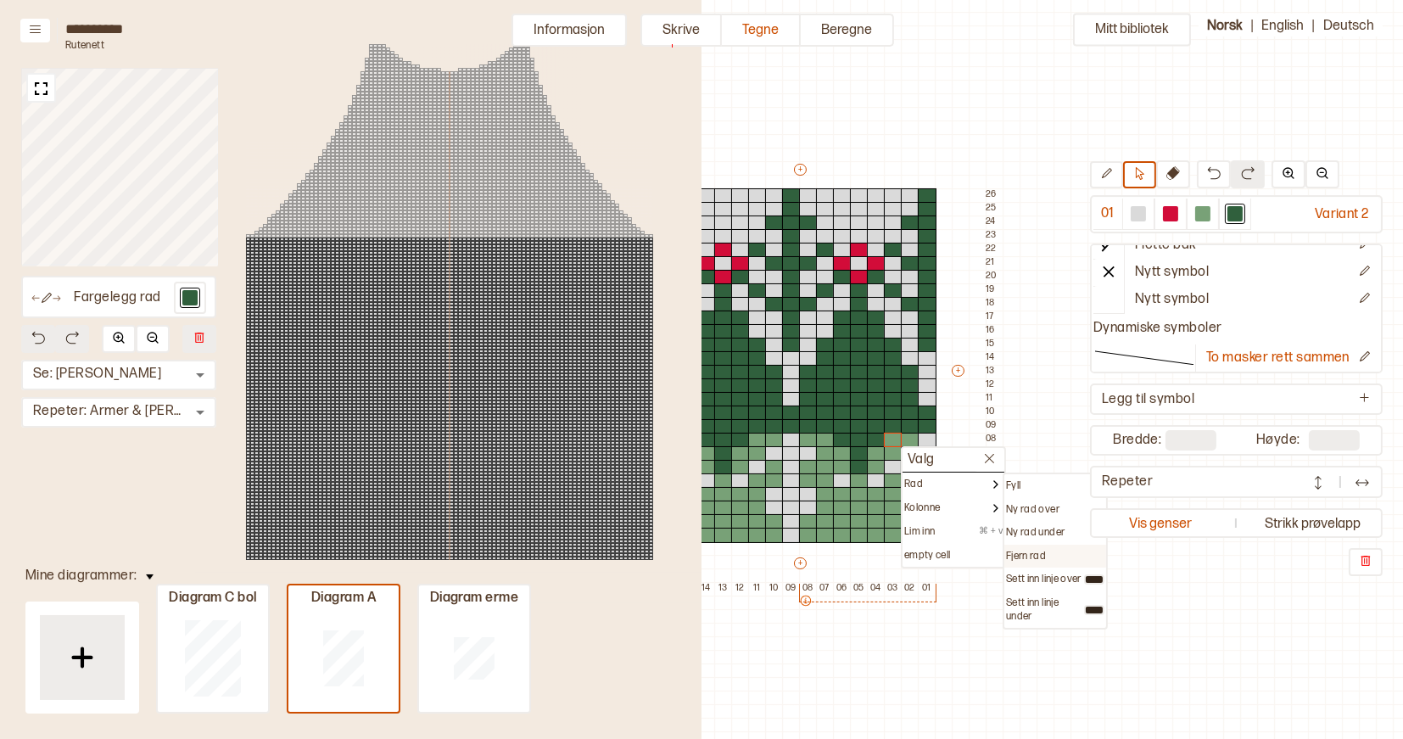
click at [1032, 550] on p "Fjern rad" at bounding box center [1026, 557] width 40 height 14
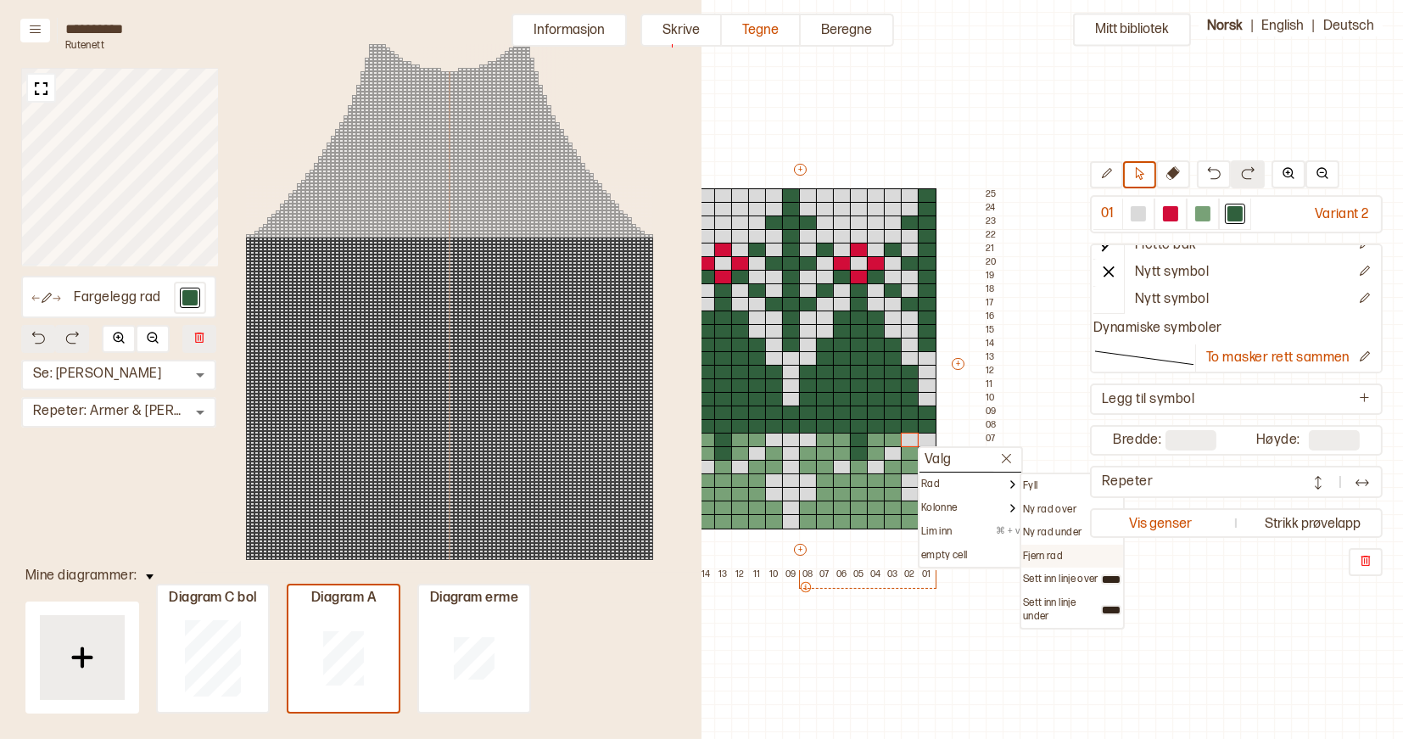
click at [1043, 552] on p "Fjern rad" at bounding box center [1043, 557] width 40 height 14
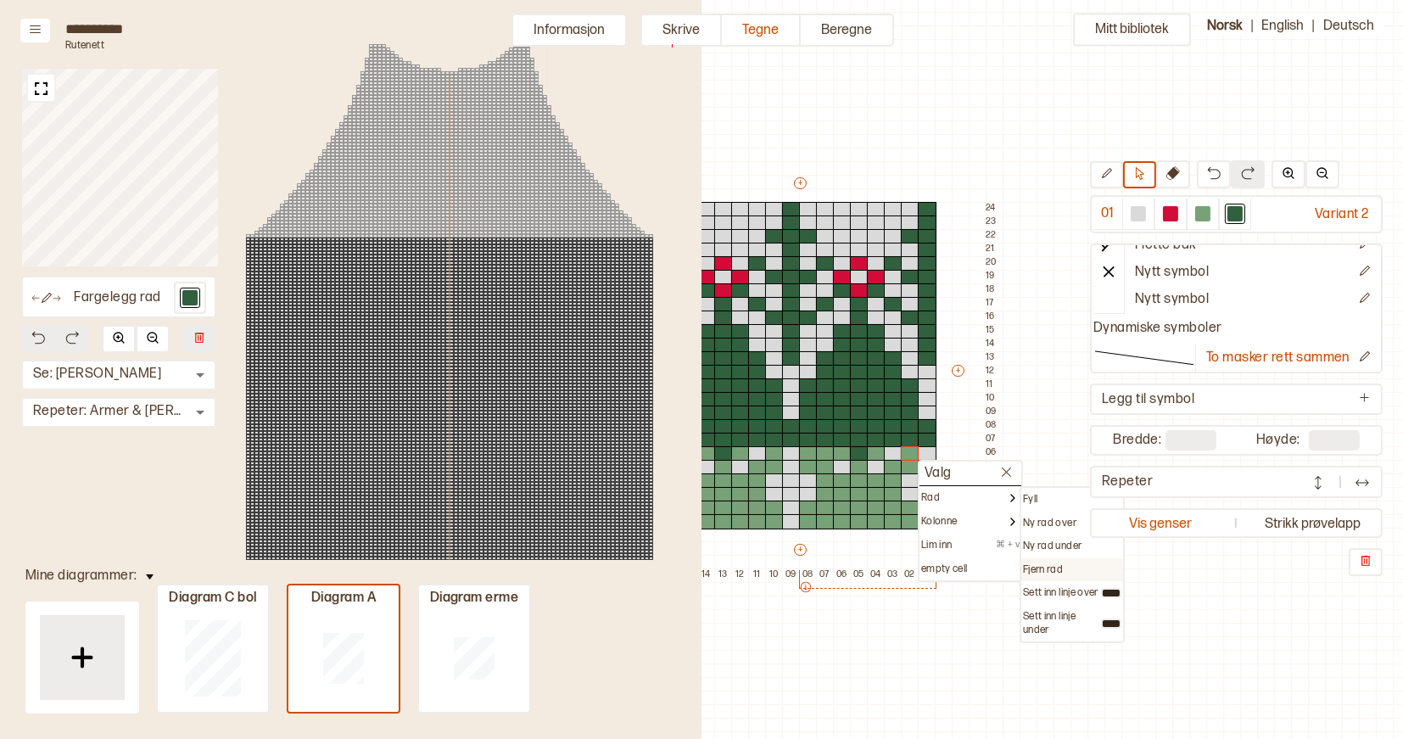
click at [1041, 566] on p "Fjern rad" at bounding box center [1043, 570] width 40 height 14
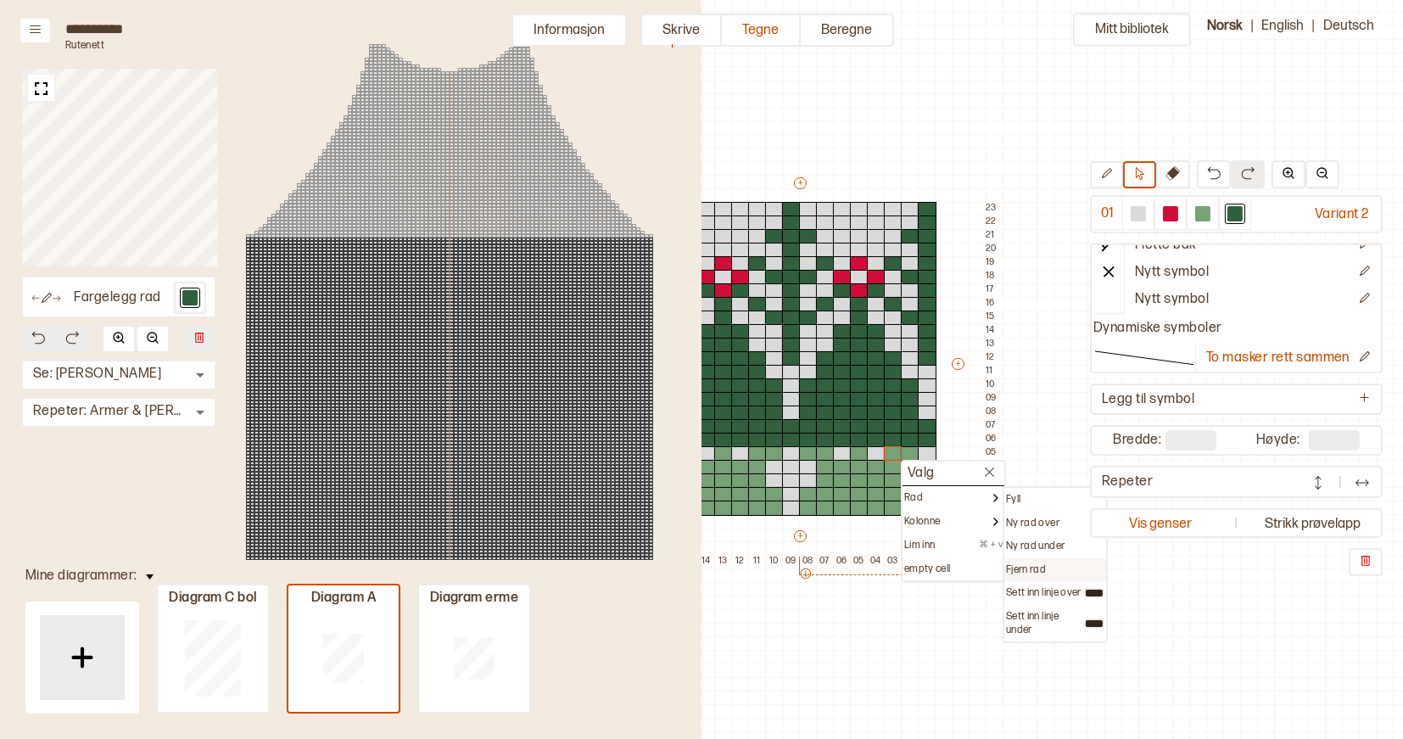
click at [1030, 561] on div "Fjern rad" at bounding box center [1056, 570] width 102 height 24
click at [1026, 563] on p "Fjern rad" at bounding box center [1026, 570] width 40 height 14
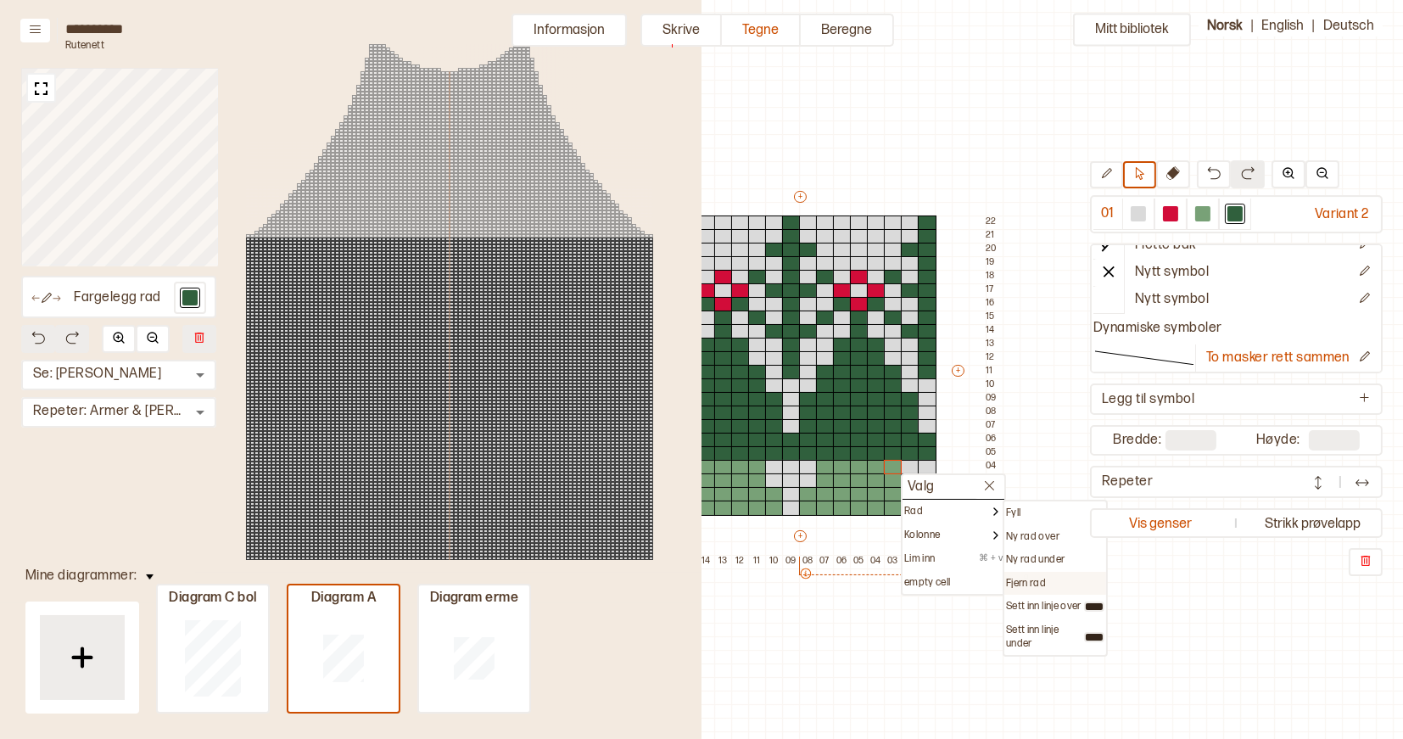
click at [1025, 577] on p "Fjern rad" at bounding box center [1026, 584] width 40 height 14
click at [1016, 574] on div "Fjern rad" at bounding box center [1056, 584] width 102 height 24
click at [1027, 580] on p "Fjern rad" at bounding box center [1026, 584] width 40 height 14
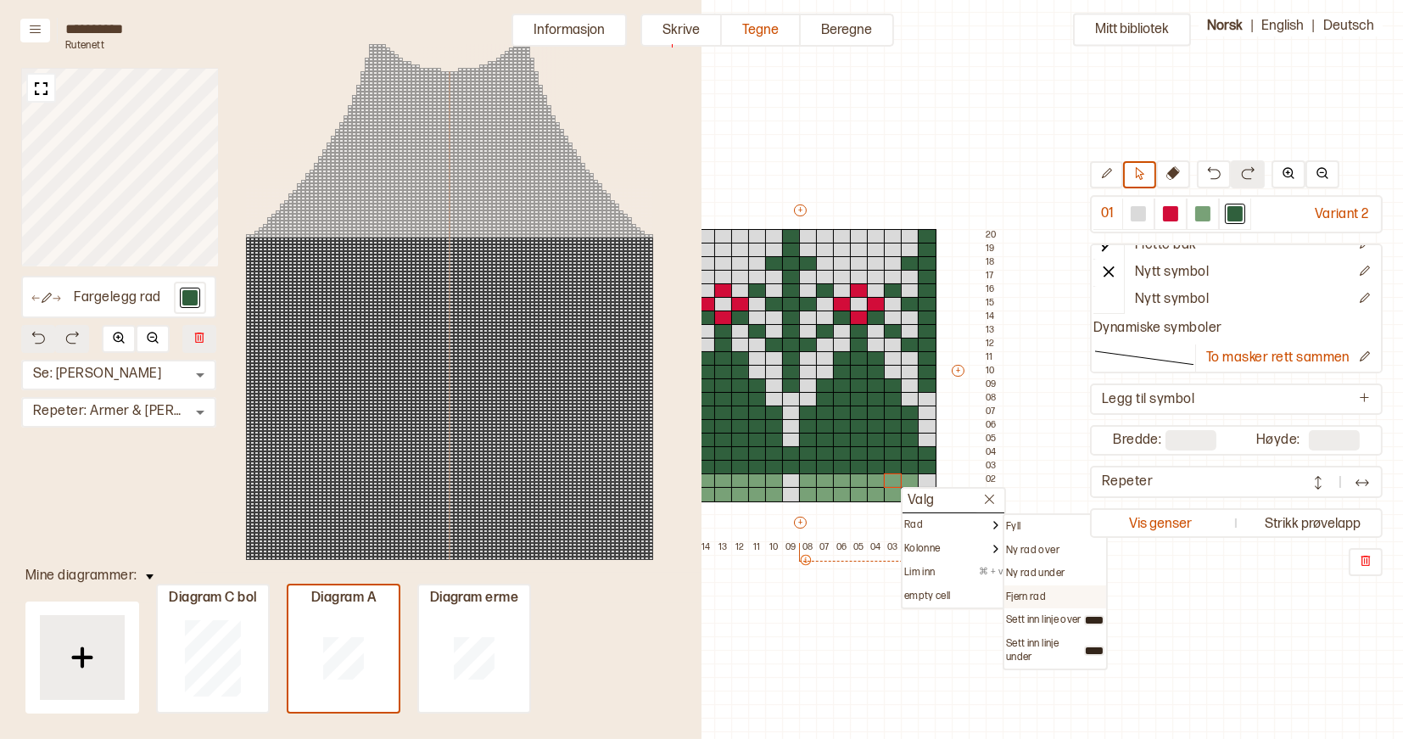
click at [1026, 591] on p "Fjern rad" at bounding box center [1026, 598] width 40 height 14
click at [1027, 593] on p "Fjern rad" at bounding box center [1026, 598] width 40 height 14
type input "**"
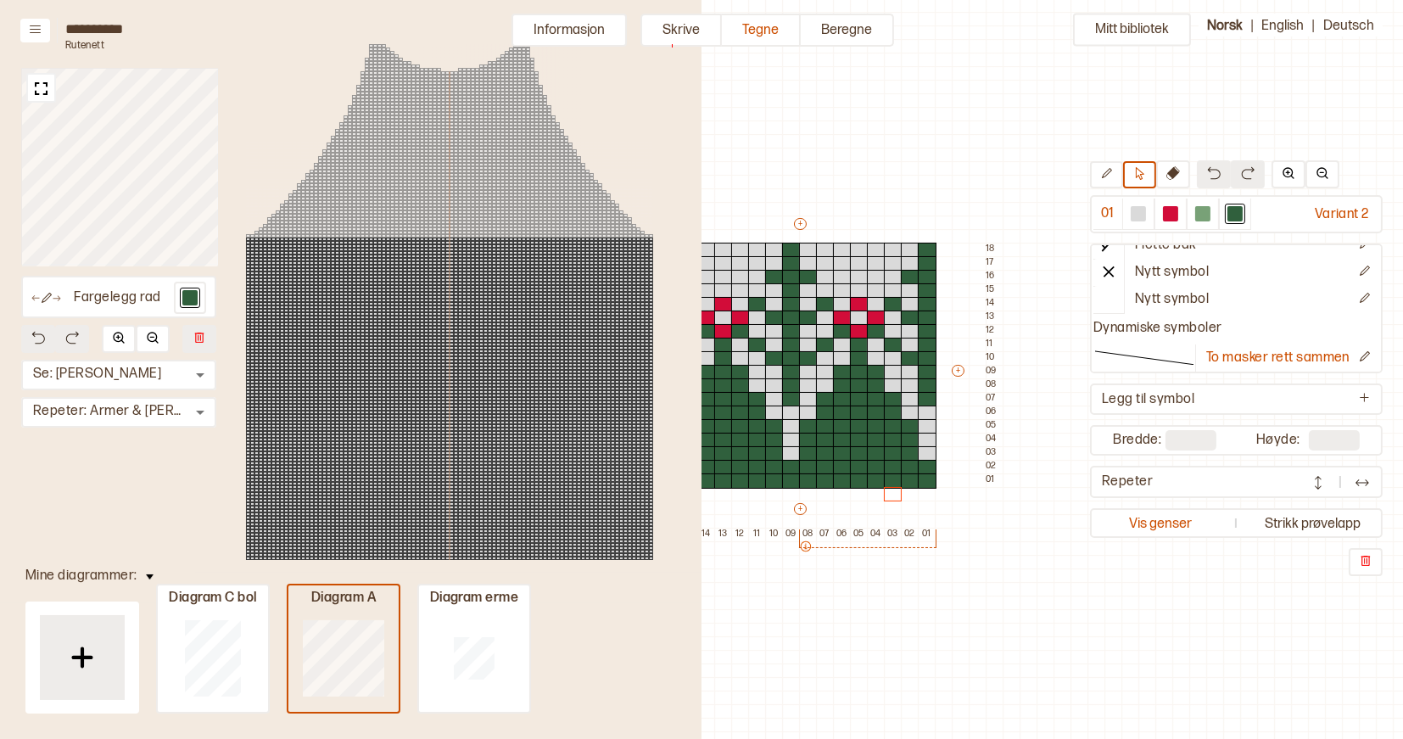
click at [322, 607] on div at bounding box center [343, 657] width 110 height 109
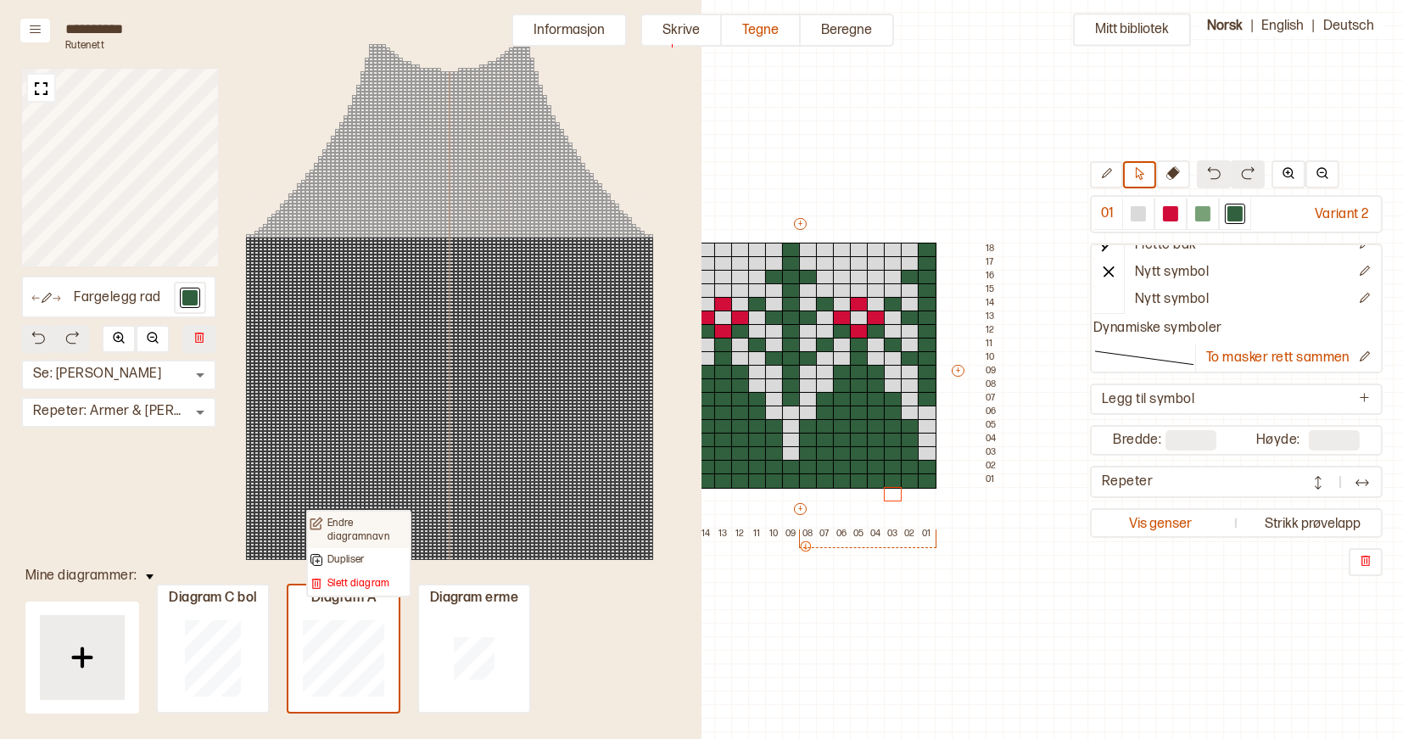
click at [346, 522] on p "Endre diagramnavn" at bounding box center [367, 530] width 81 height 26
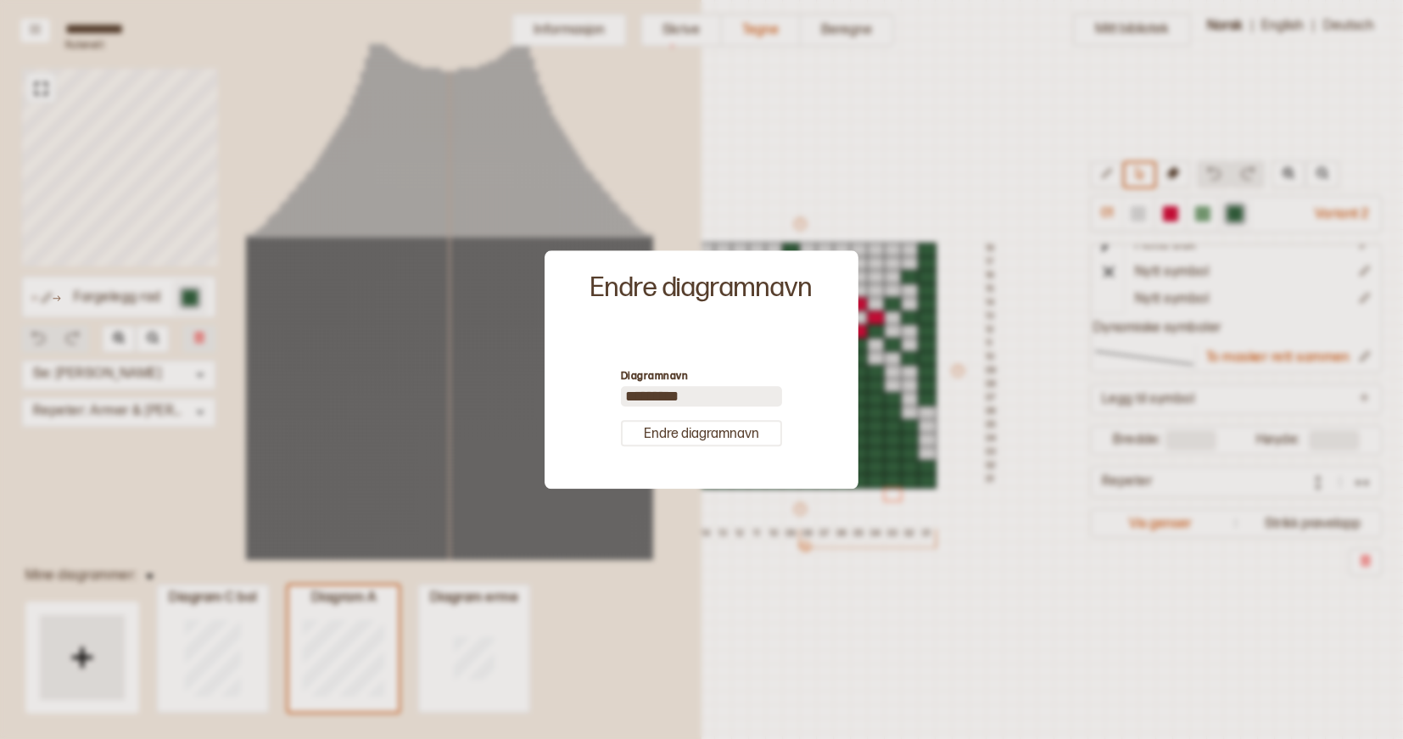
click at [692, 391] on input "*********" at bounding box center [701, 396] width 161 height 20
drag, startPoint x: 698, startPoint y: 392, endPoint x: 596, endPoint y: 392, distance: 101.8
click at [596, 392] on div "Diagramnavn ********* Endre diagramnavn" at bounding box center [701, 407] width 297 height 146
click at [729, 382] on label "Diagramnavn" at bounding box center [701, 377] width 161 height 18
click at [702, 393] on input "*********" at bounding box center [701, 396] width 161 height 20
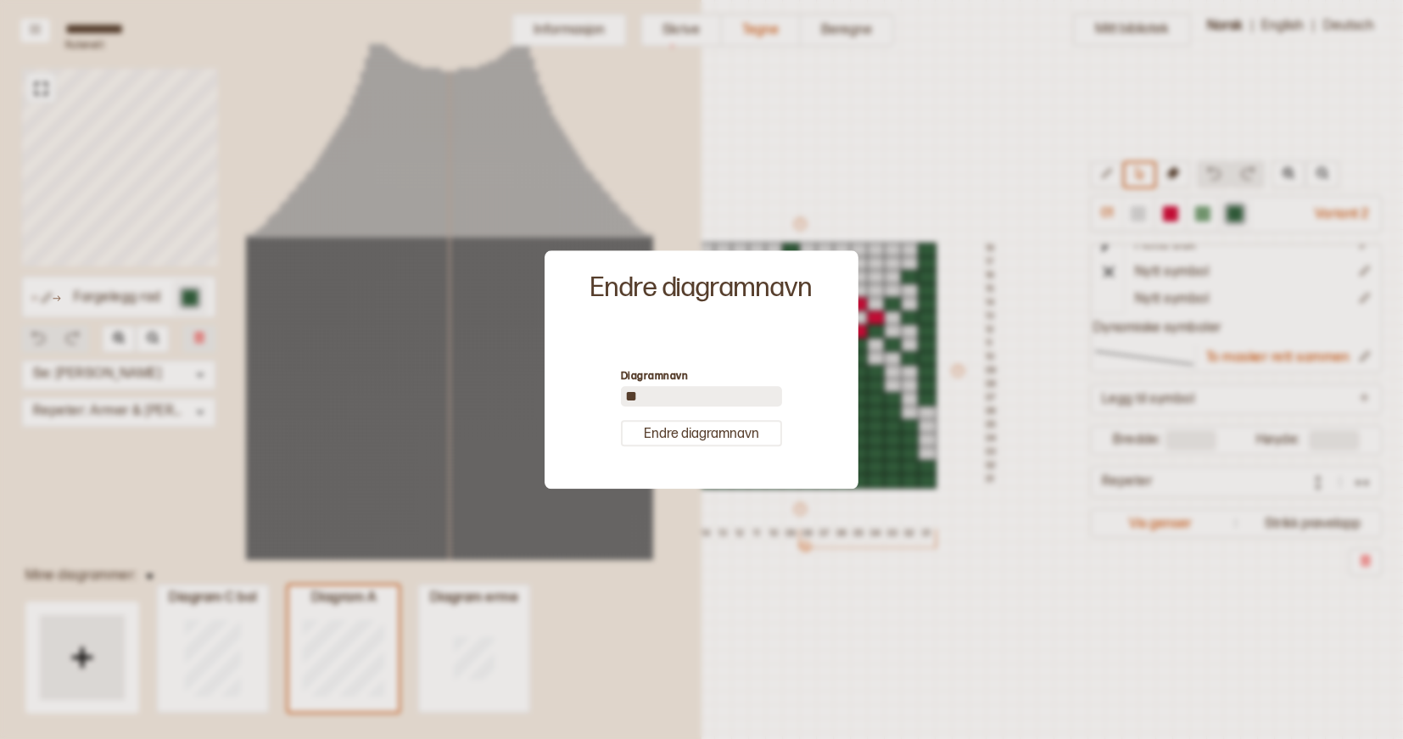
type input "*"
type input "**********"
click at [691, 432] on button "Endre diagramnavn" at bounding box center [701, 433] width 161 height 26
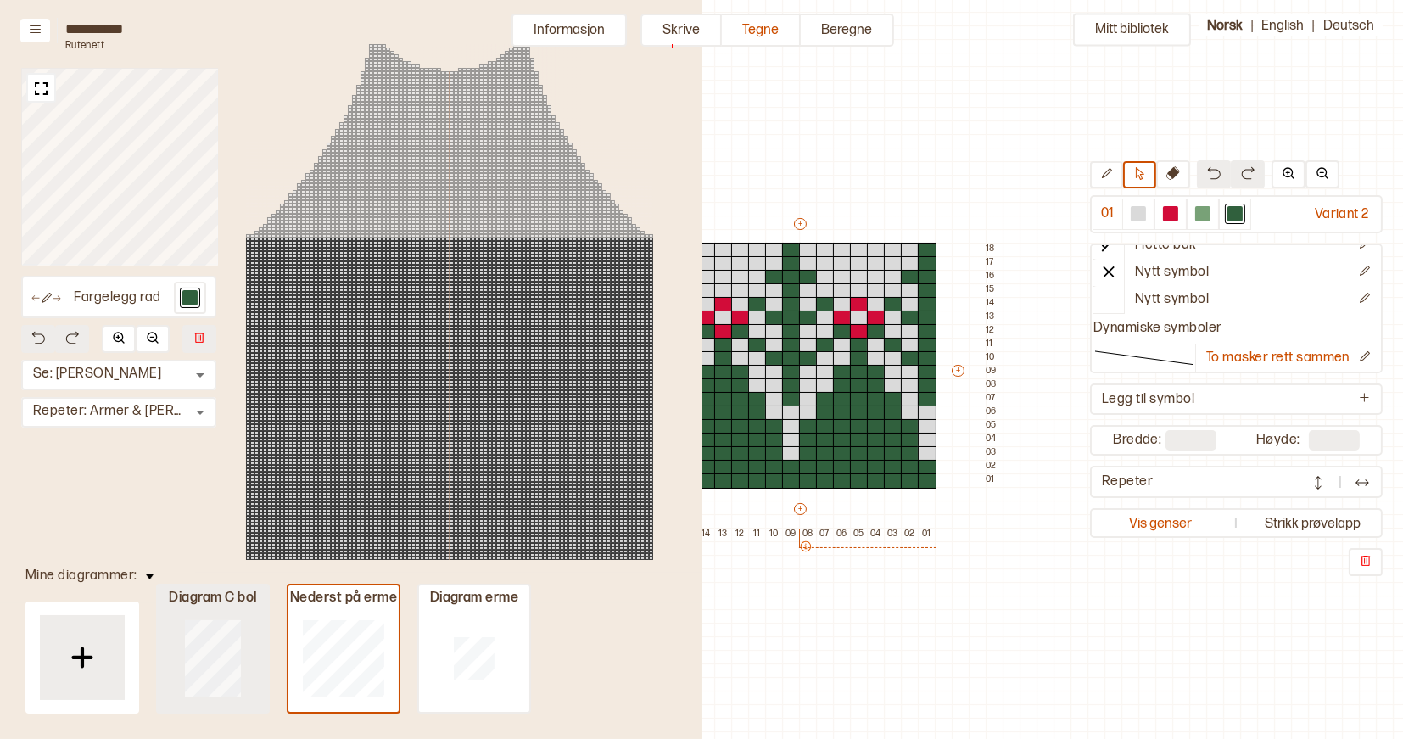
click at [217, 602] on div "Diagram C bol" at bounding box center [213, 599] width 110 height 18
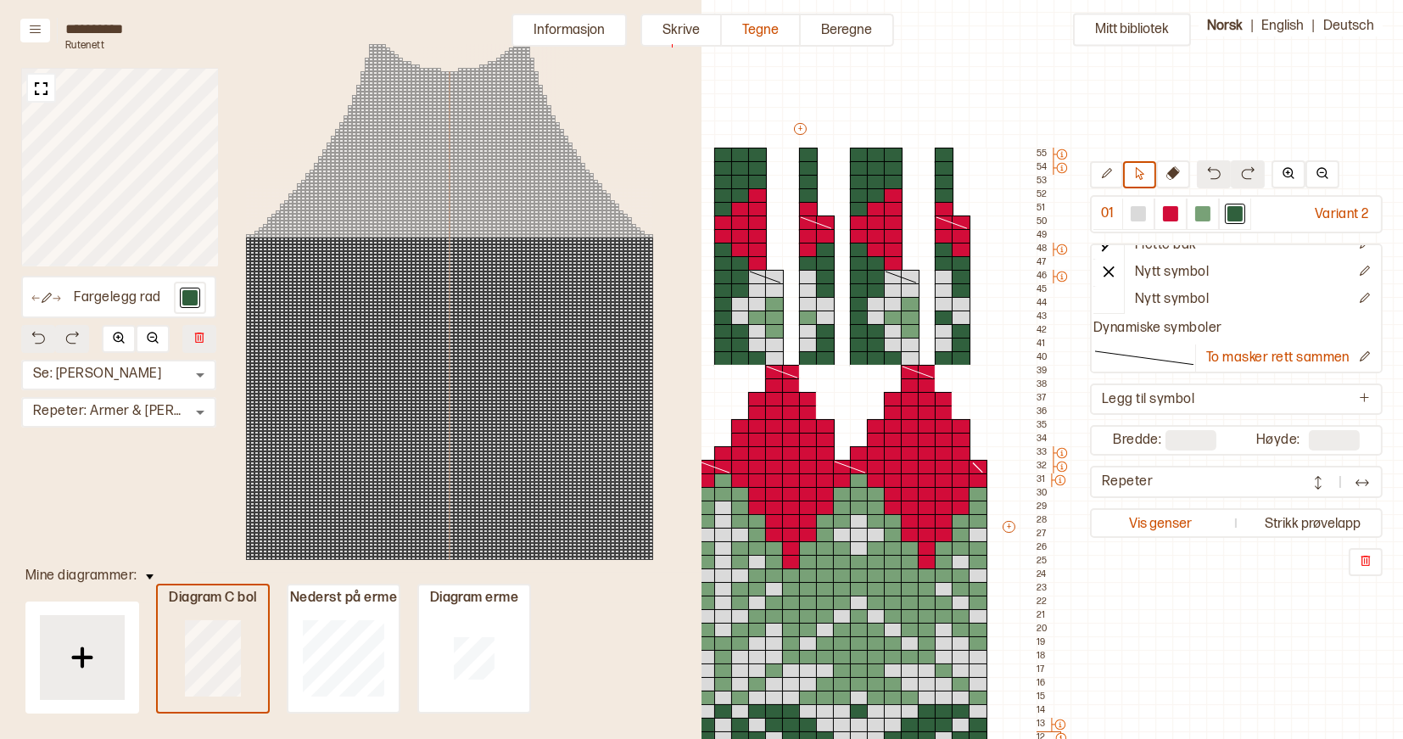
type input "**"
click at [217, 602] on div "Diagram C bol" at bounding box center [213, 599] width 110 height 18
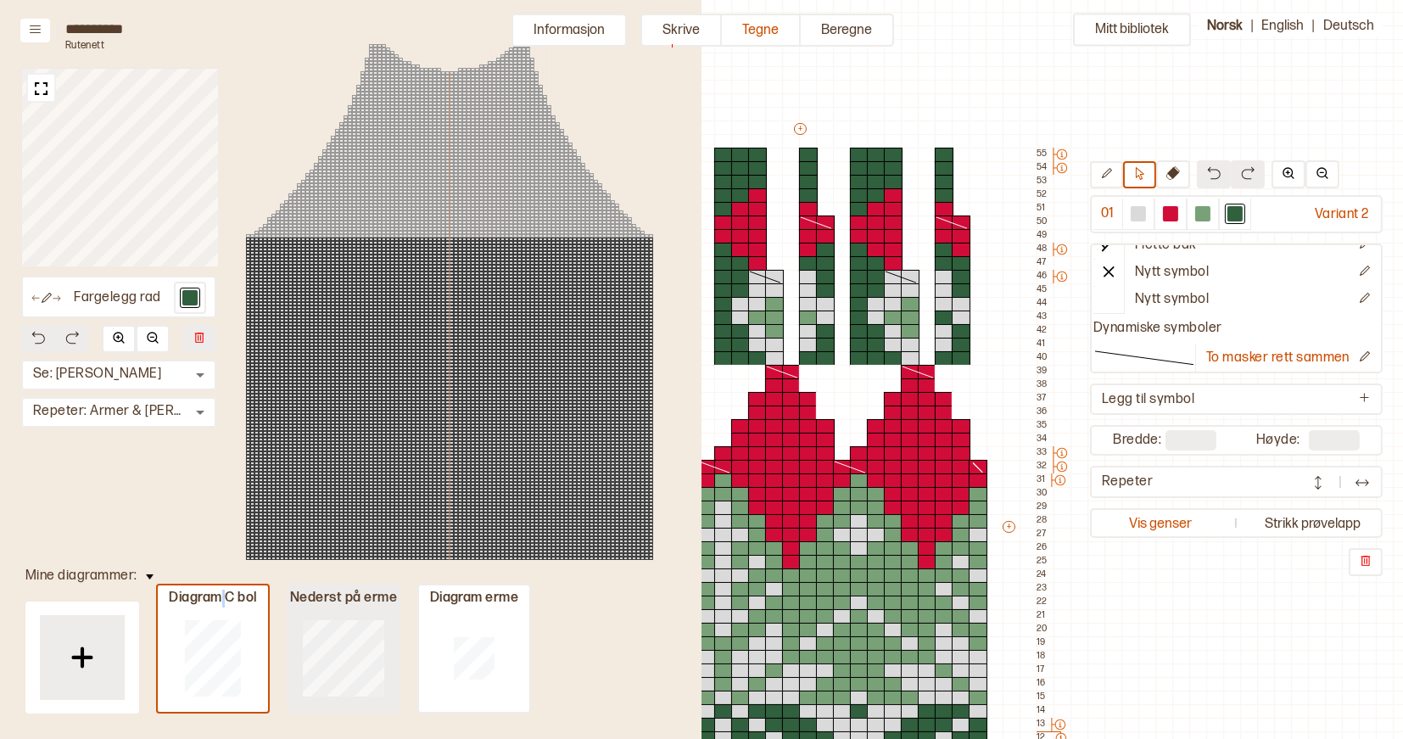
click at [343, 602] on div "Nederst på erme" at bounding box center [343, 599] width 110 height 18
type input "**"
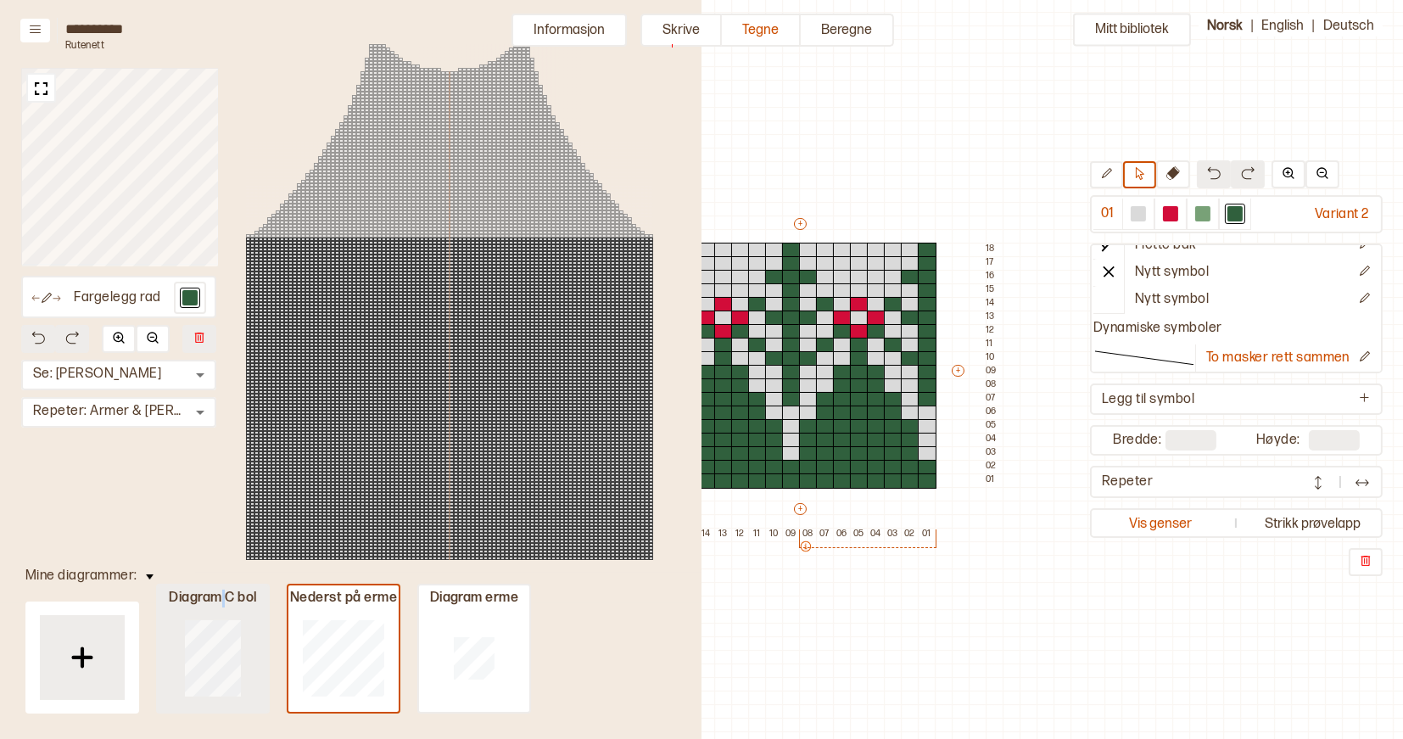
click at [237, 603] on div "Diagram C bol" at bounding box center [213, 599] width 110 height 18
type input "**"
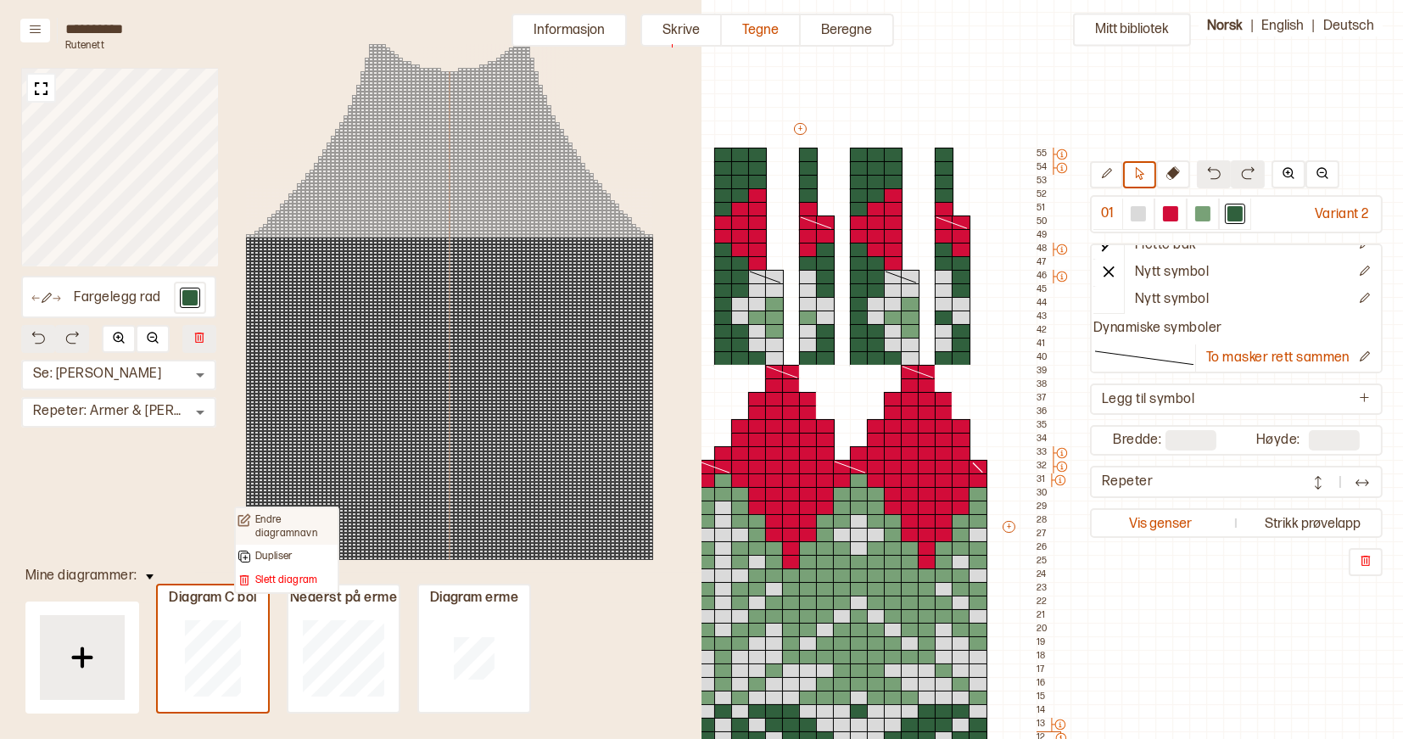
click at [288, 521] on p "Endre diagramnavn" at bounding box center [295, 526] width 81 height 26
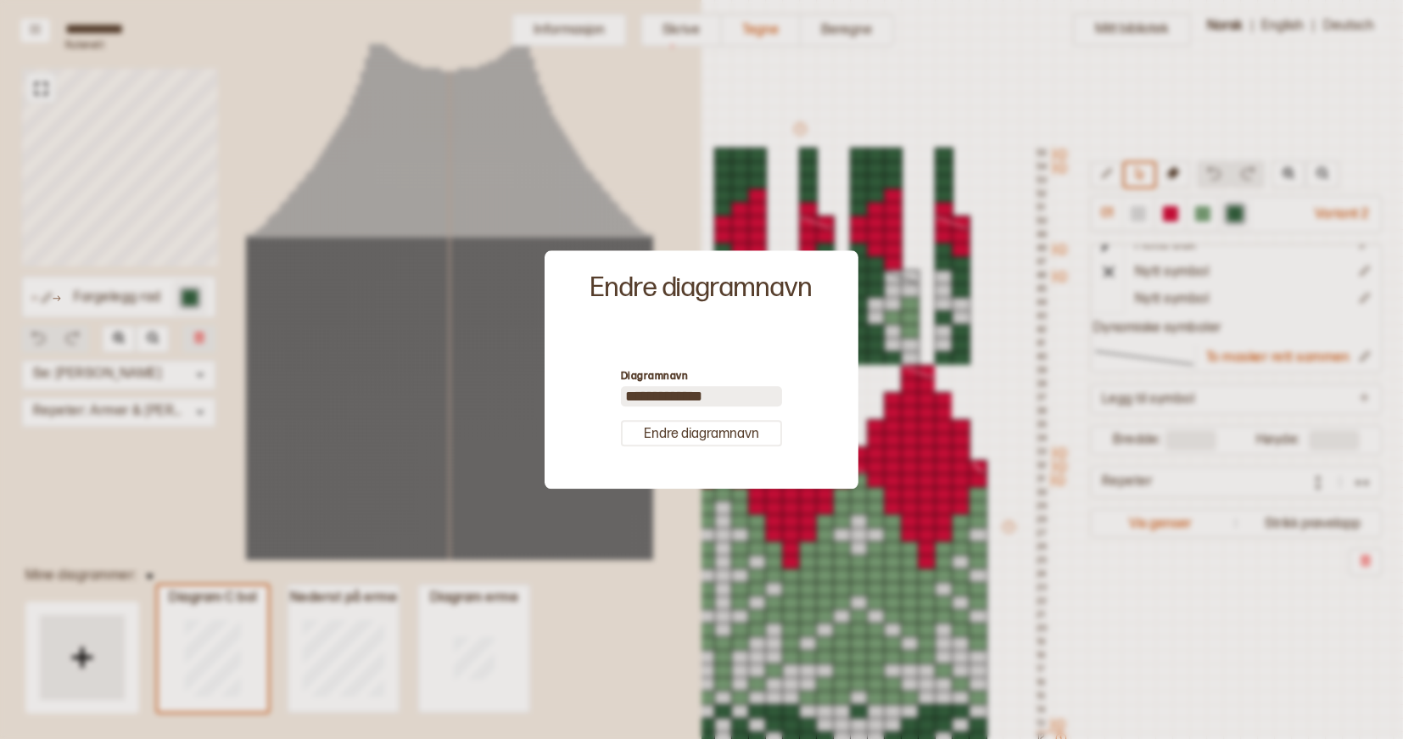
click at [697, 398] on input "**********" at bounding box center [701, 396] width 161 height 20
type input "**********"
click at [712, 428] on button "Endre diagramnavn" at bounding box center [701, 433] width 161 height 26
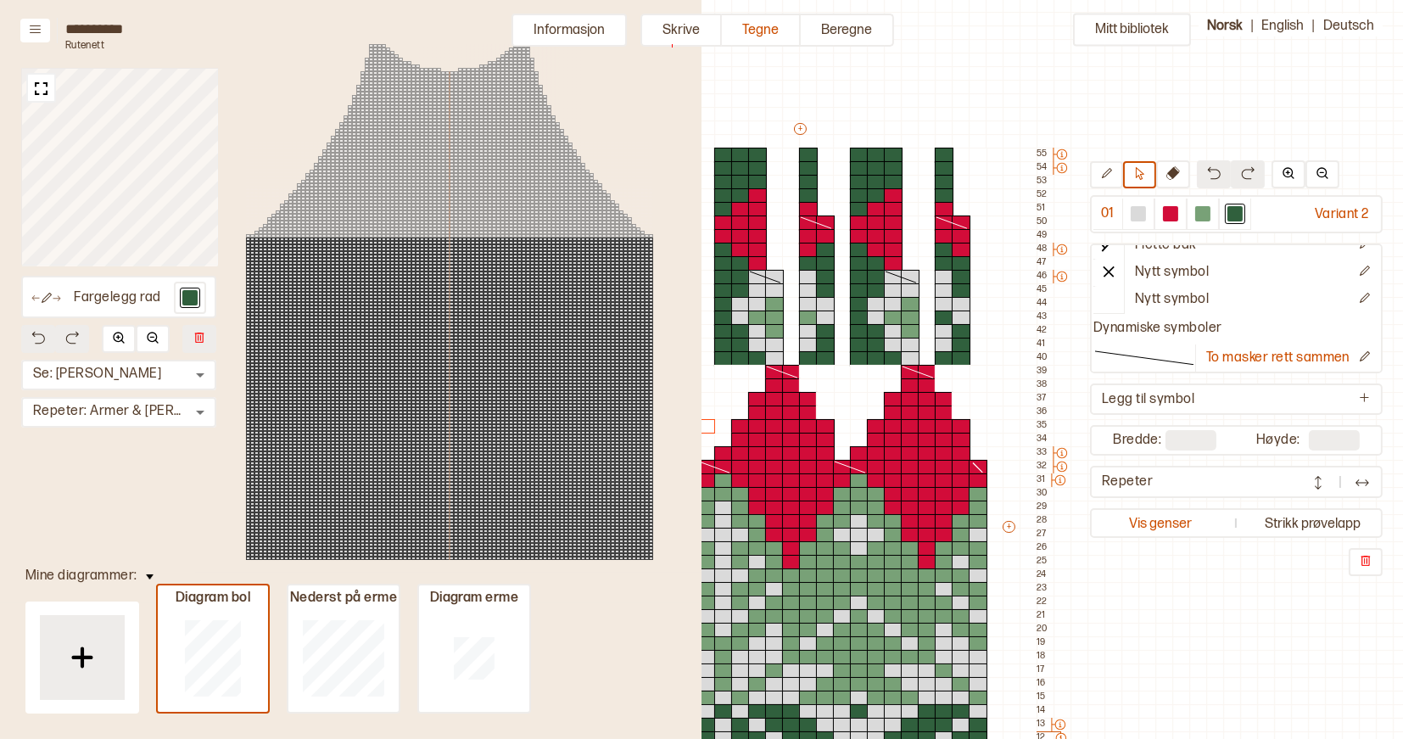
type input "**"
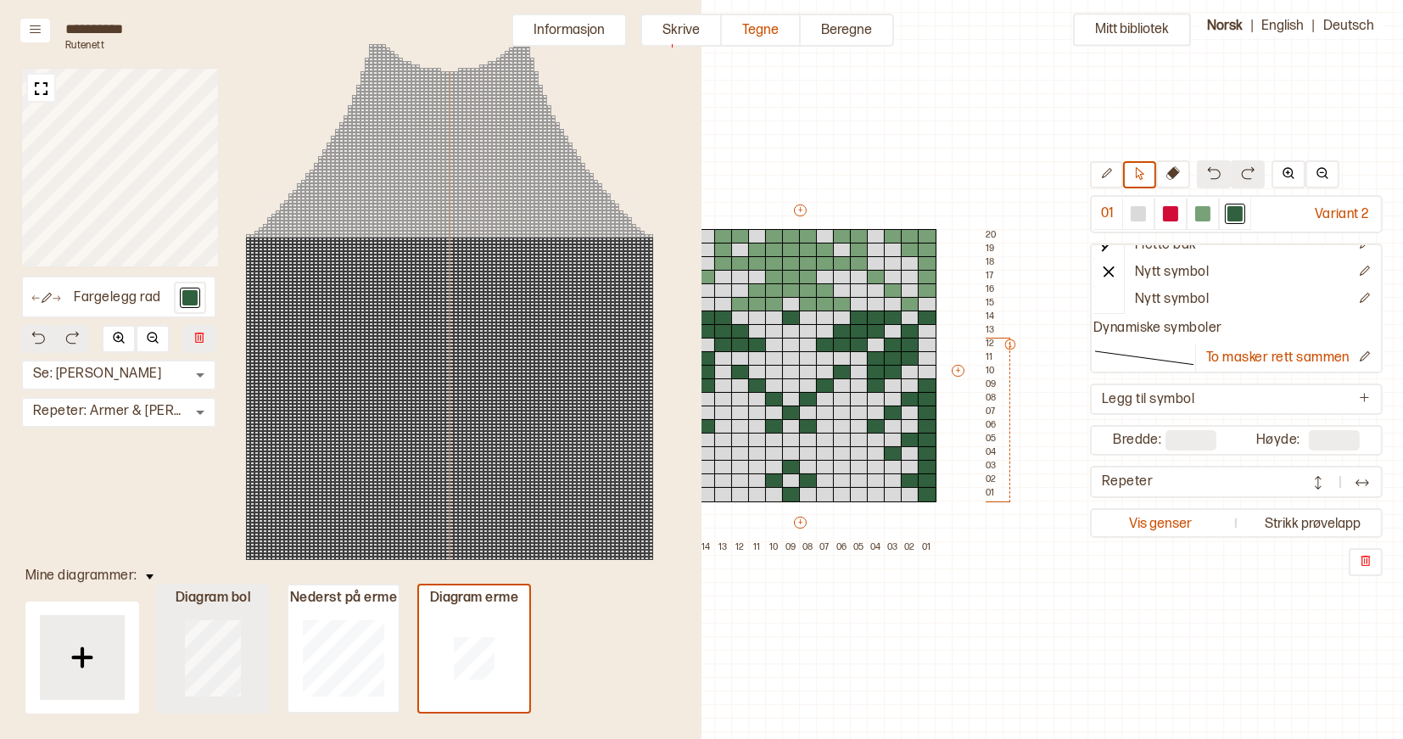
type input "**"
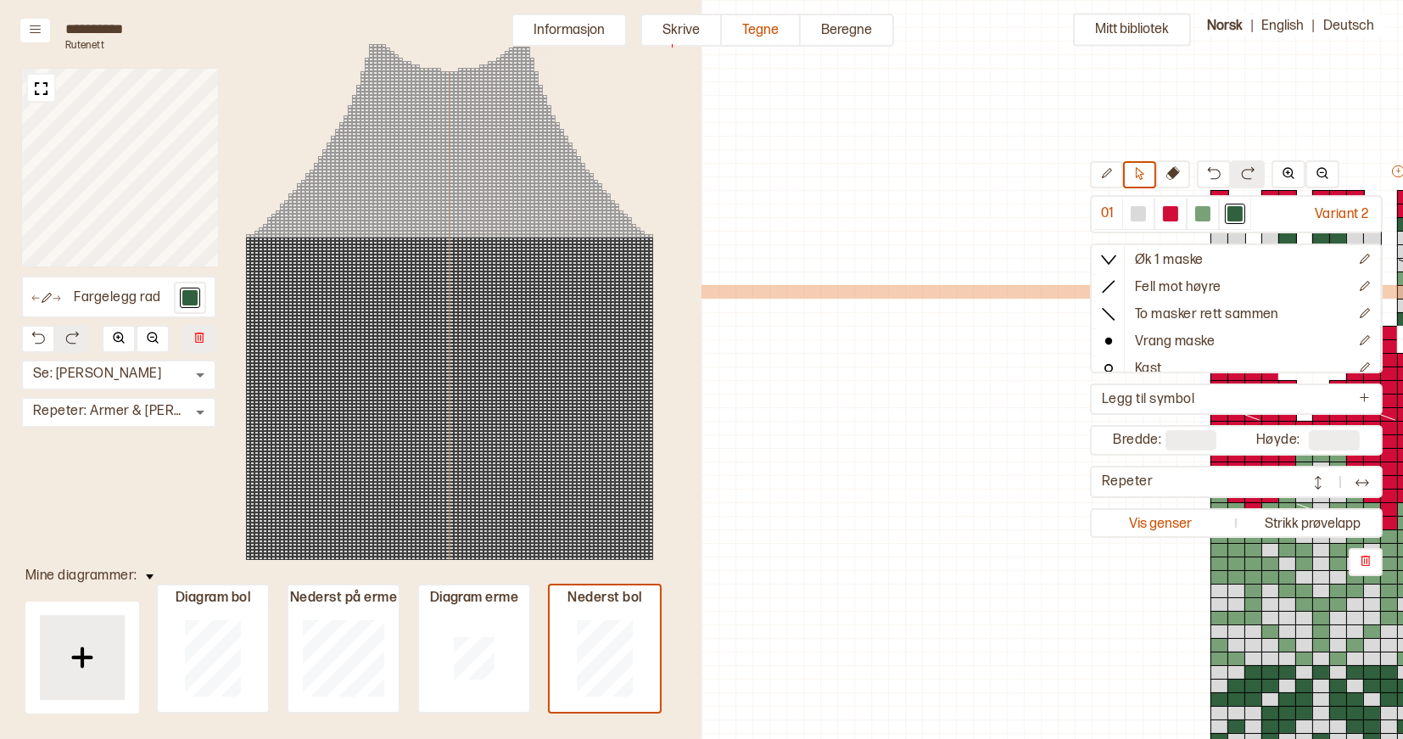
scroll to position [178, 0]
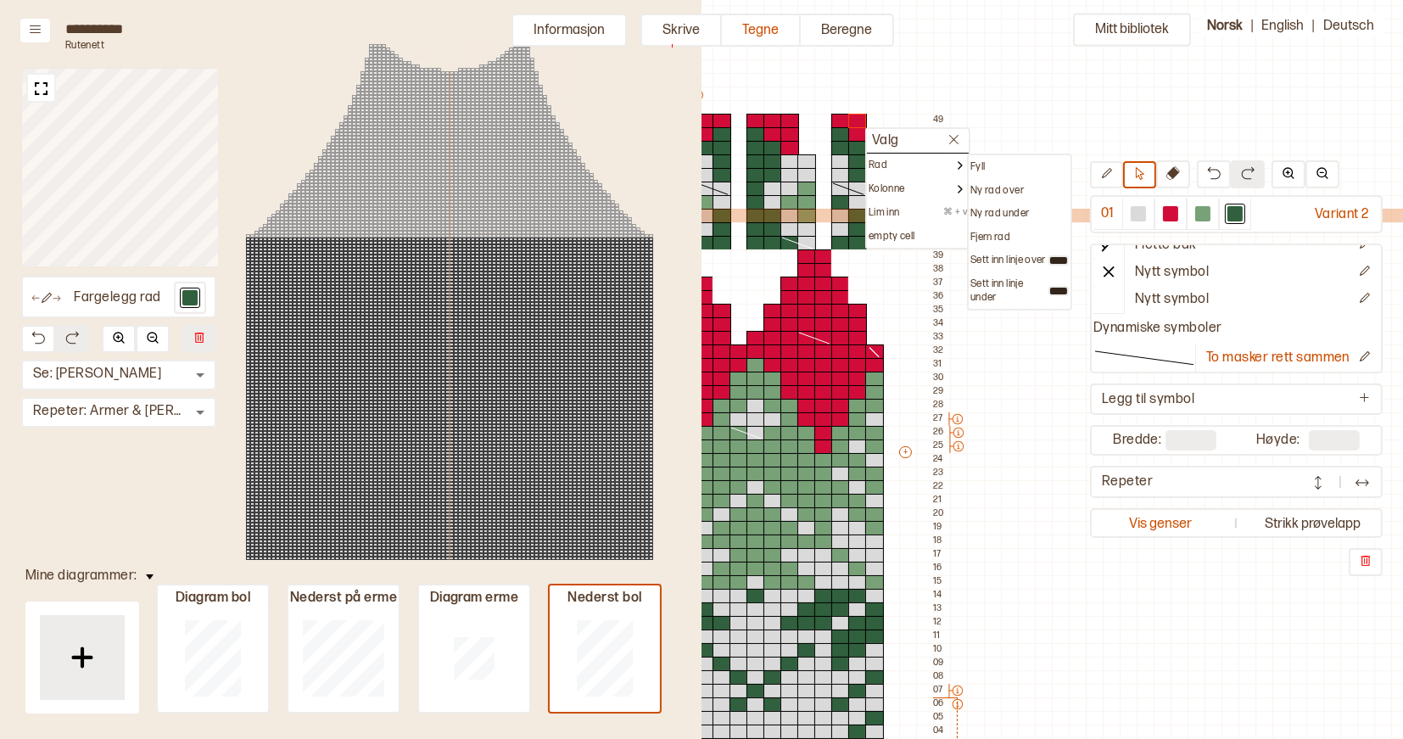
click at [988, 233] on p "Fjern rad" at bounding box center [991, 238] width 40 height 14
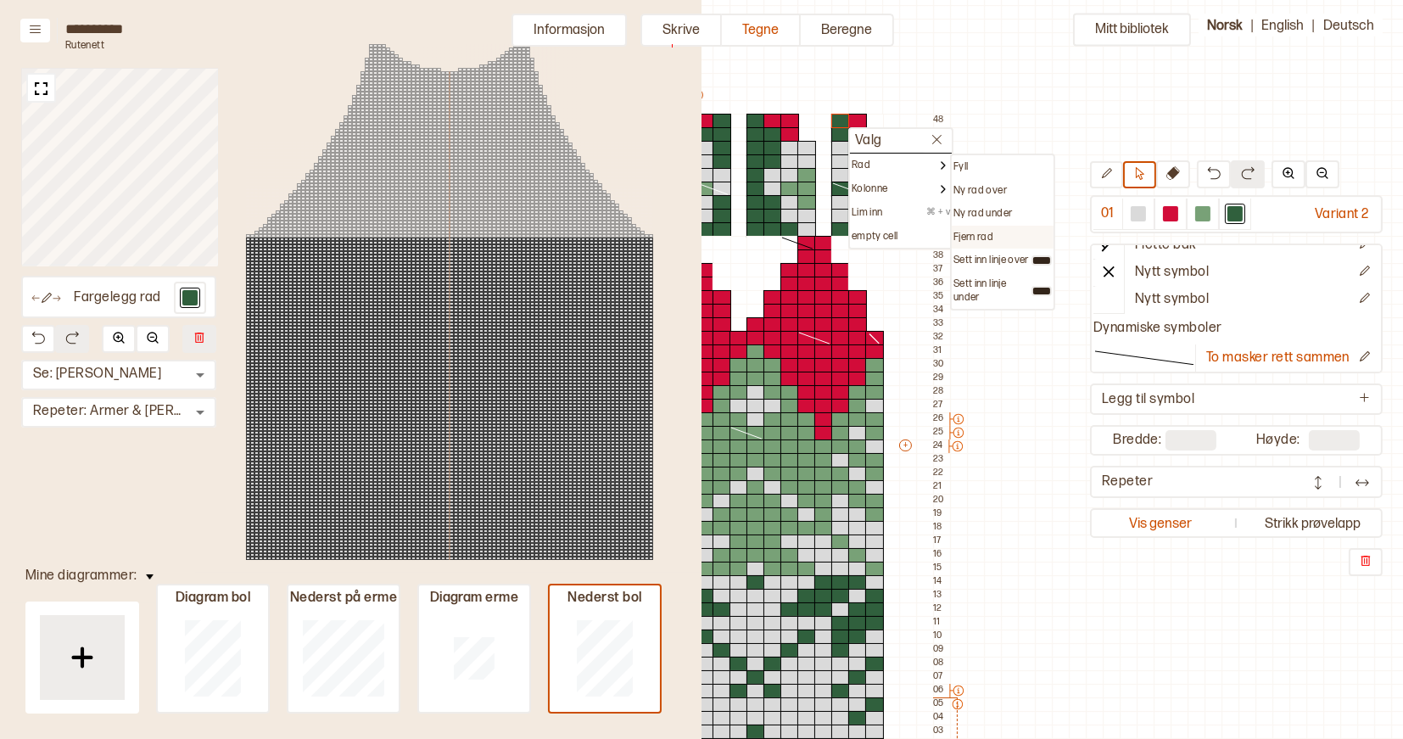
click at [985, 232] on p "Fjern rad" at bounding box center [974, 238] width 40 height 14
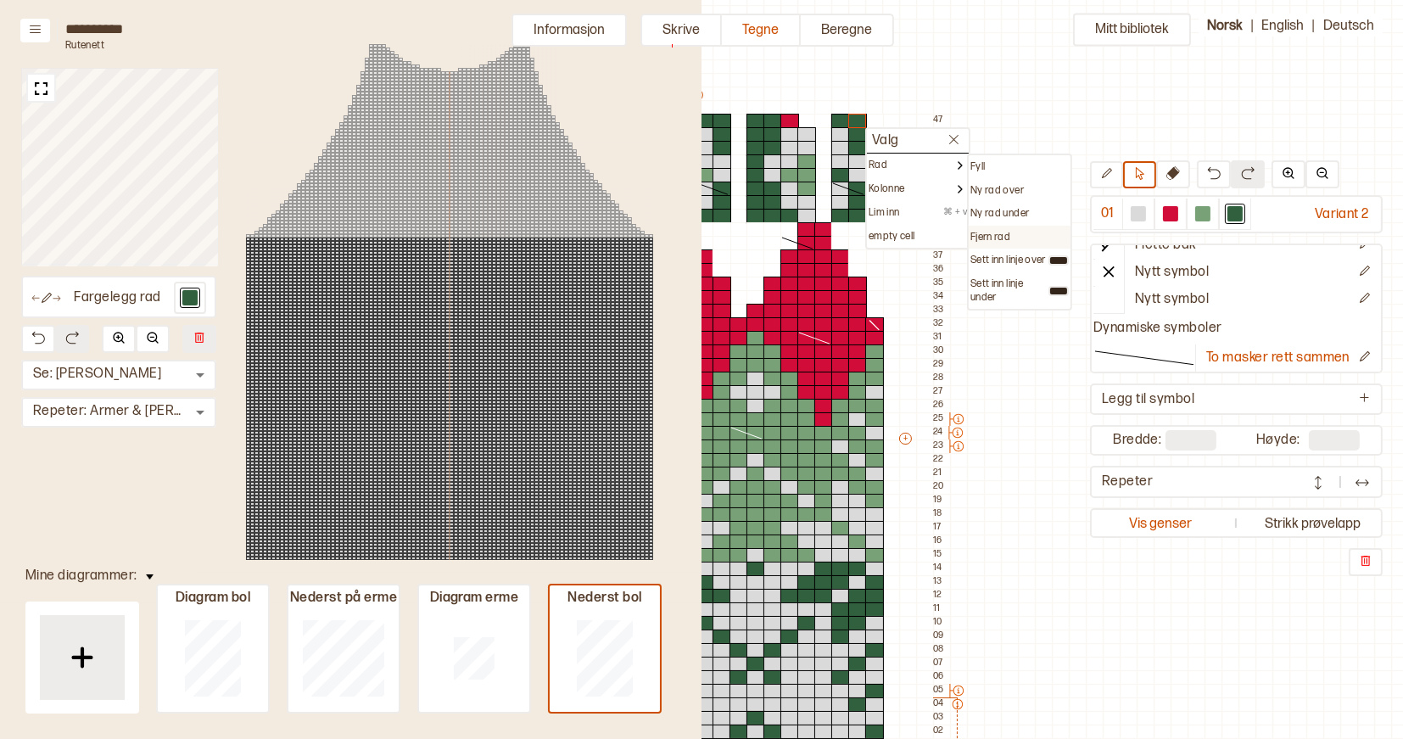
click at [994, 233] on p "Fjern rad" at bounding box center [991, 238] width 40 height 14
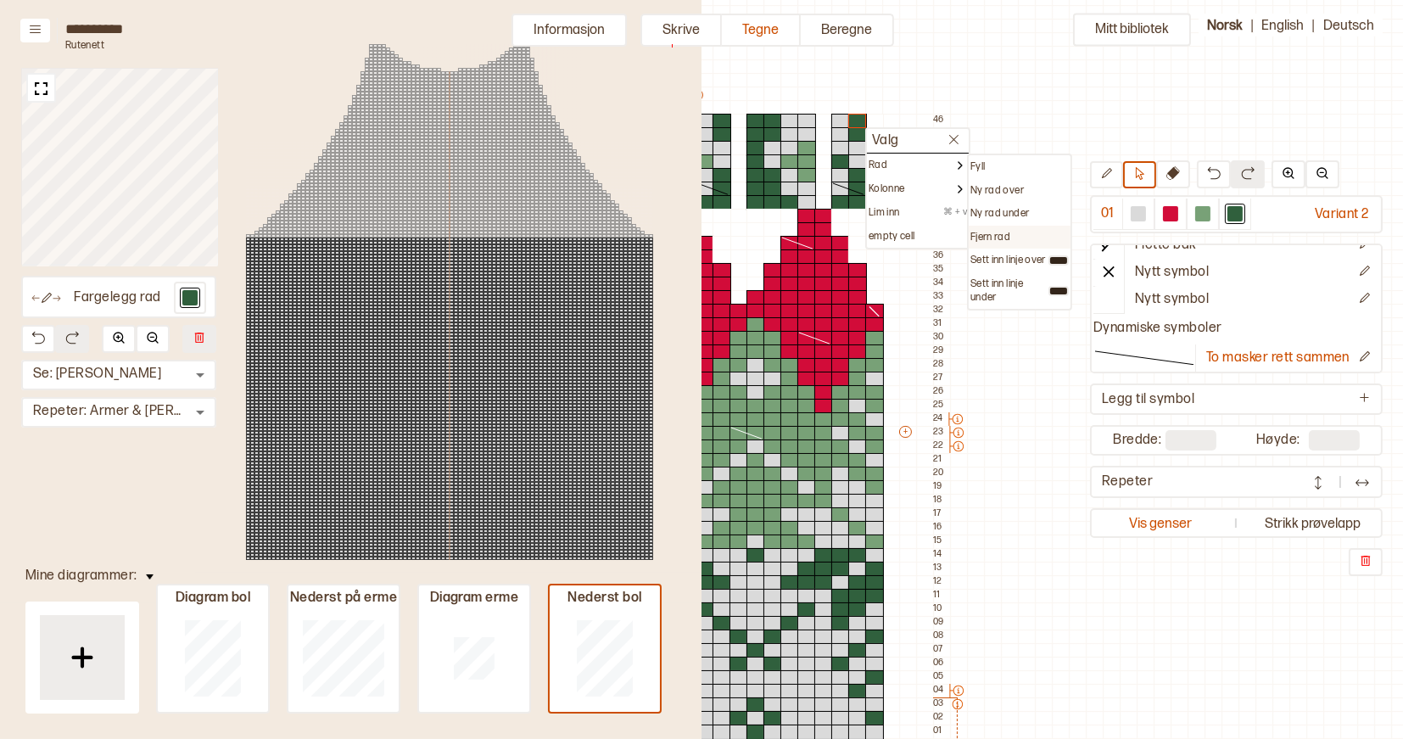
click at [994, 231] on p "Fjern rad" at bounding box center [991, 238] width 40 height 14
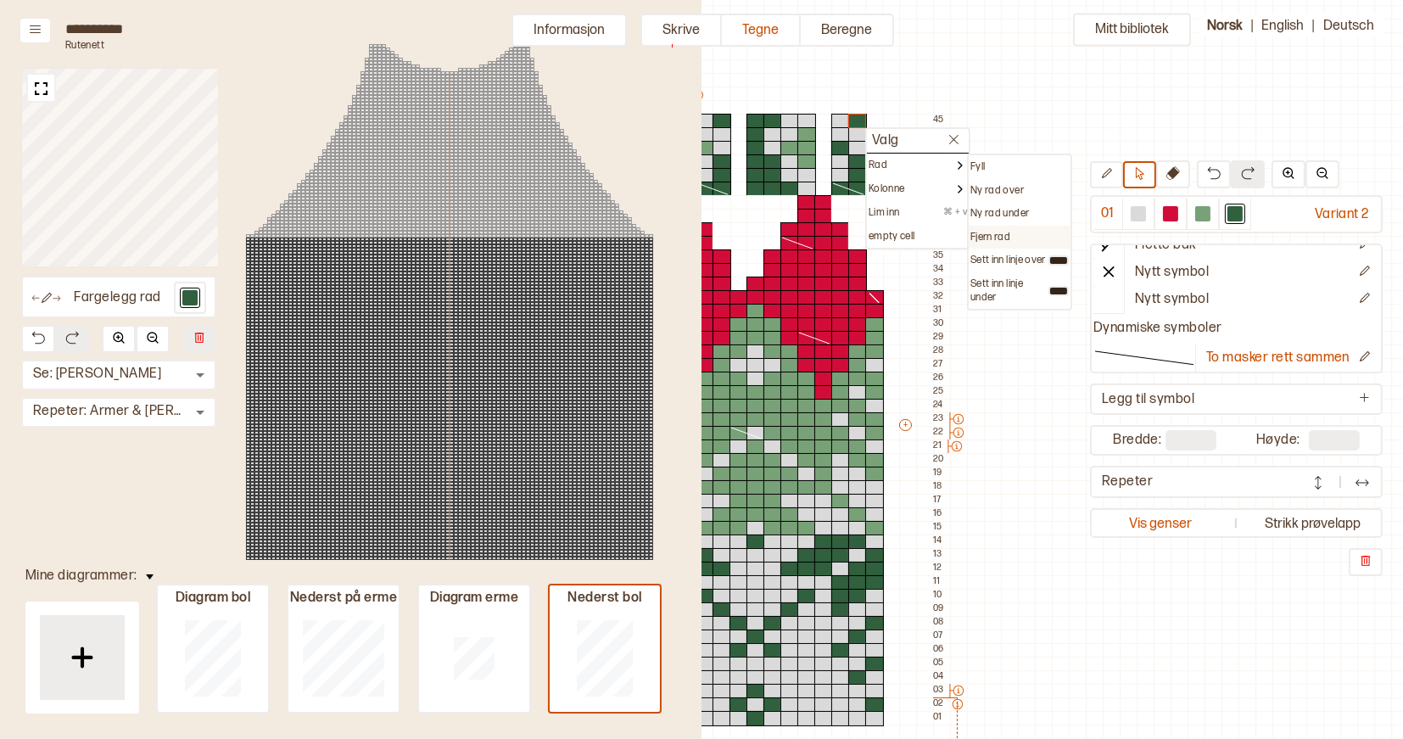
click at [990, 231] on p "Fjern rad" at bounding box center [991, 238] width 40 height 14
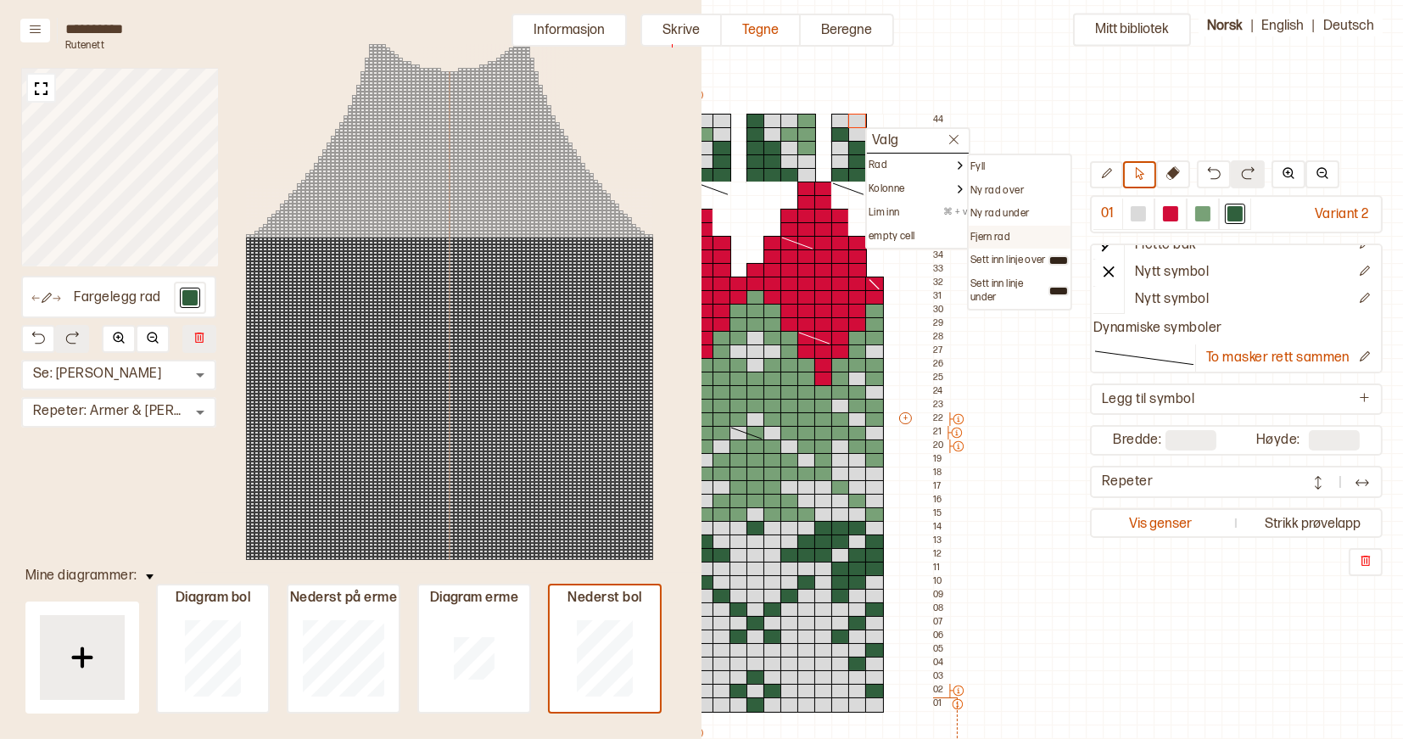
click at [979, 232] on p "Fjern rad" at bounding box center [991, 238] width 40 height 14
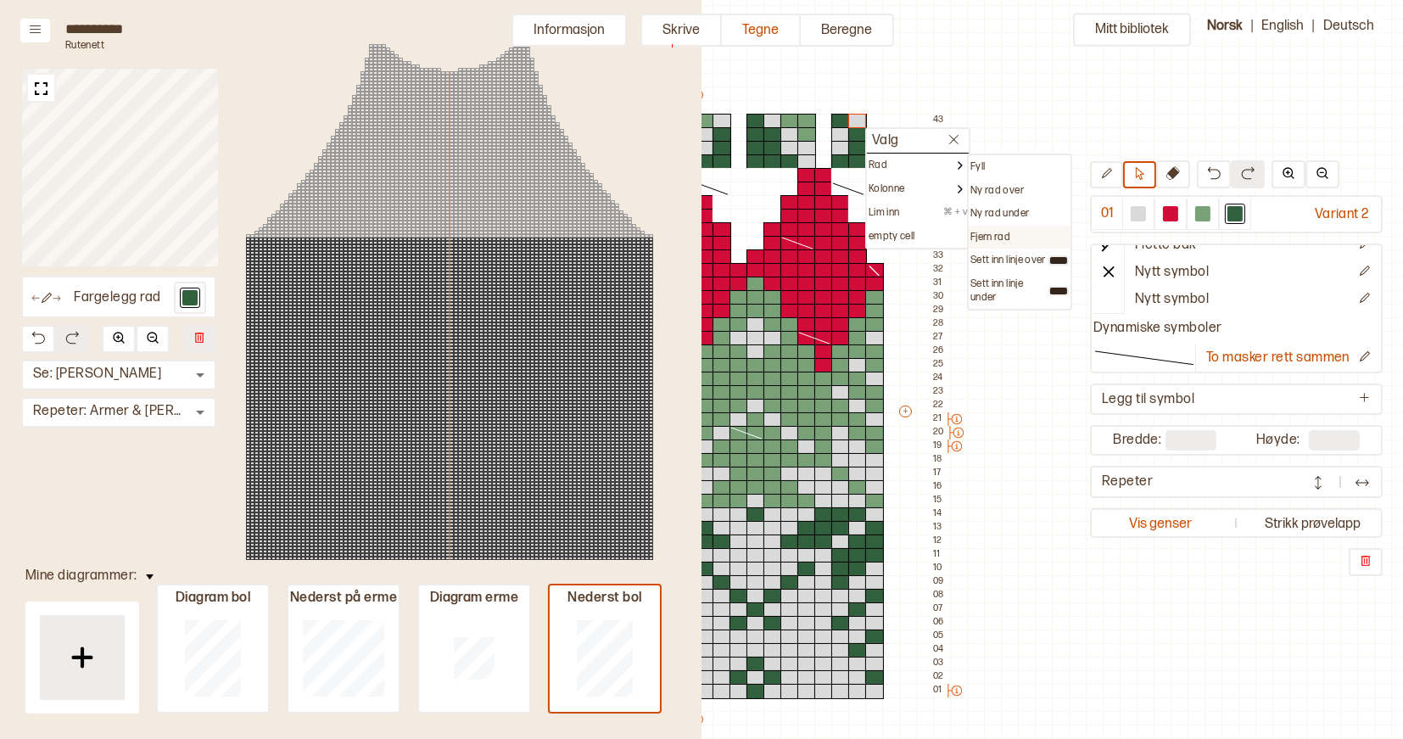
click at [982, 231] on p "Fjern rad" at bounding box center [991, 238] width 40 height 14
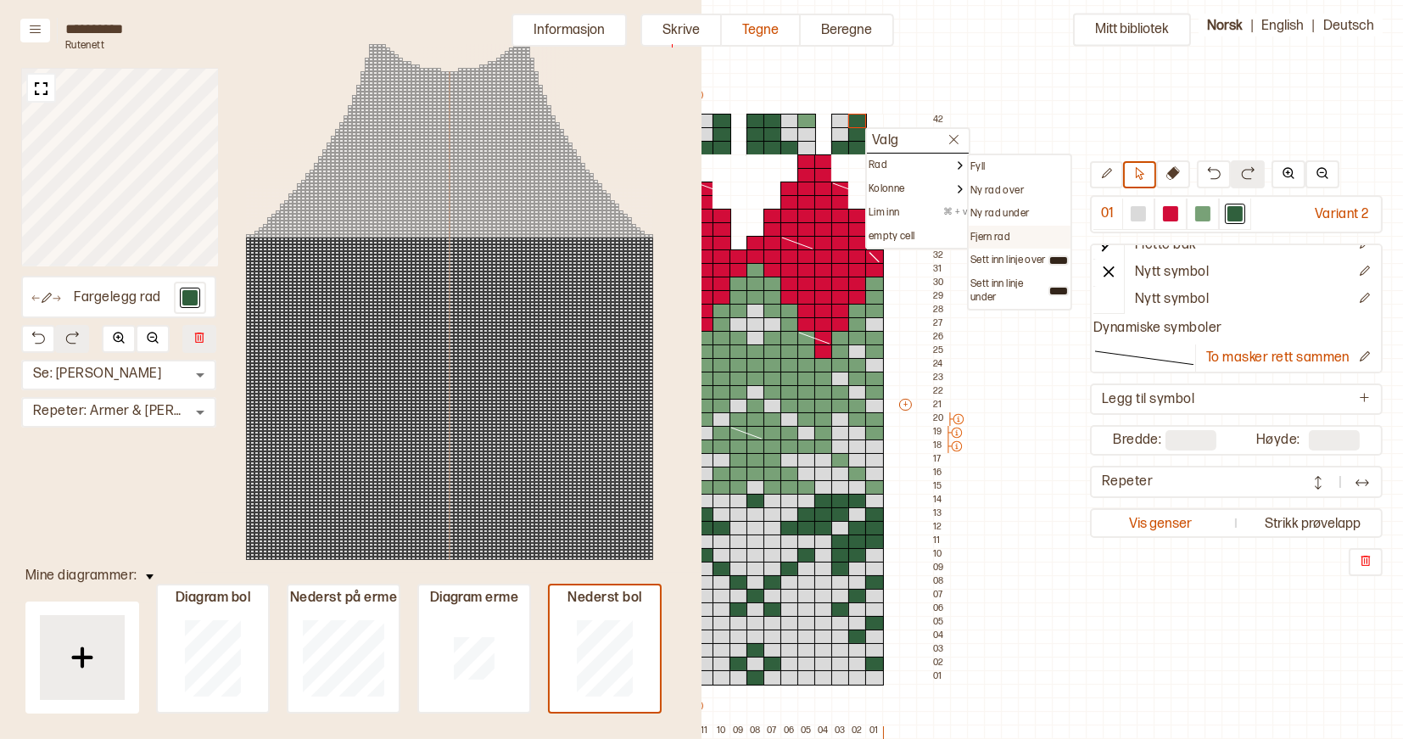
click at [986, 231] on p "Fjern rad" at bounding box center [991, 238] width 40 height 14
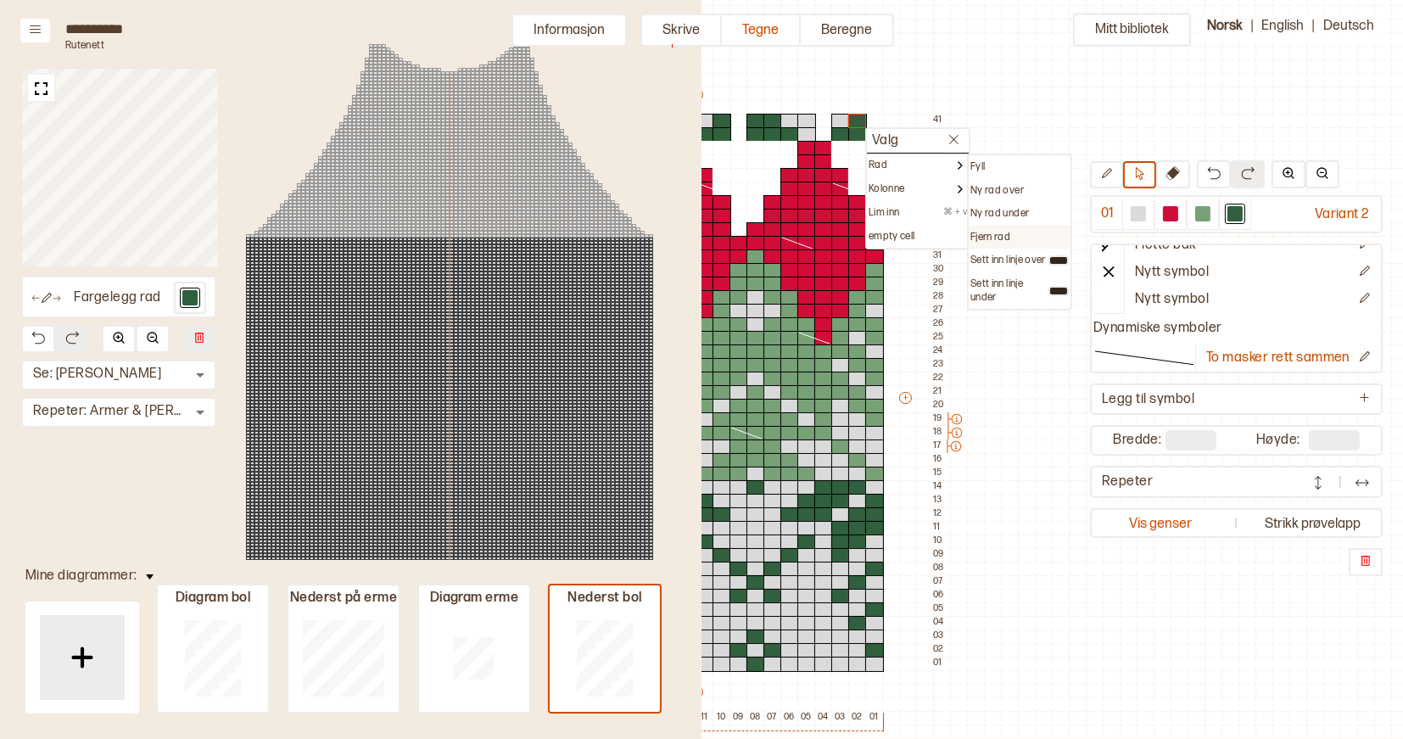
click at [983, 235] on p "Fjern rad" at bounding box center [991, 238] width 40 height 14
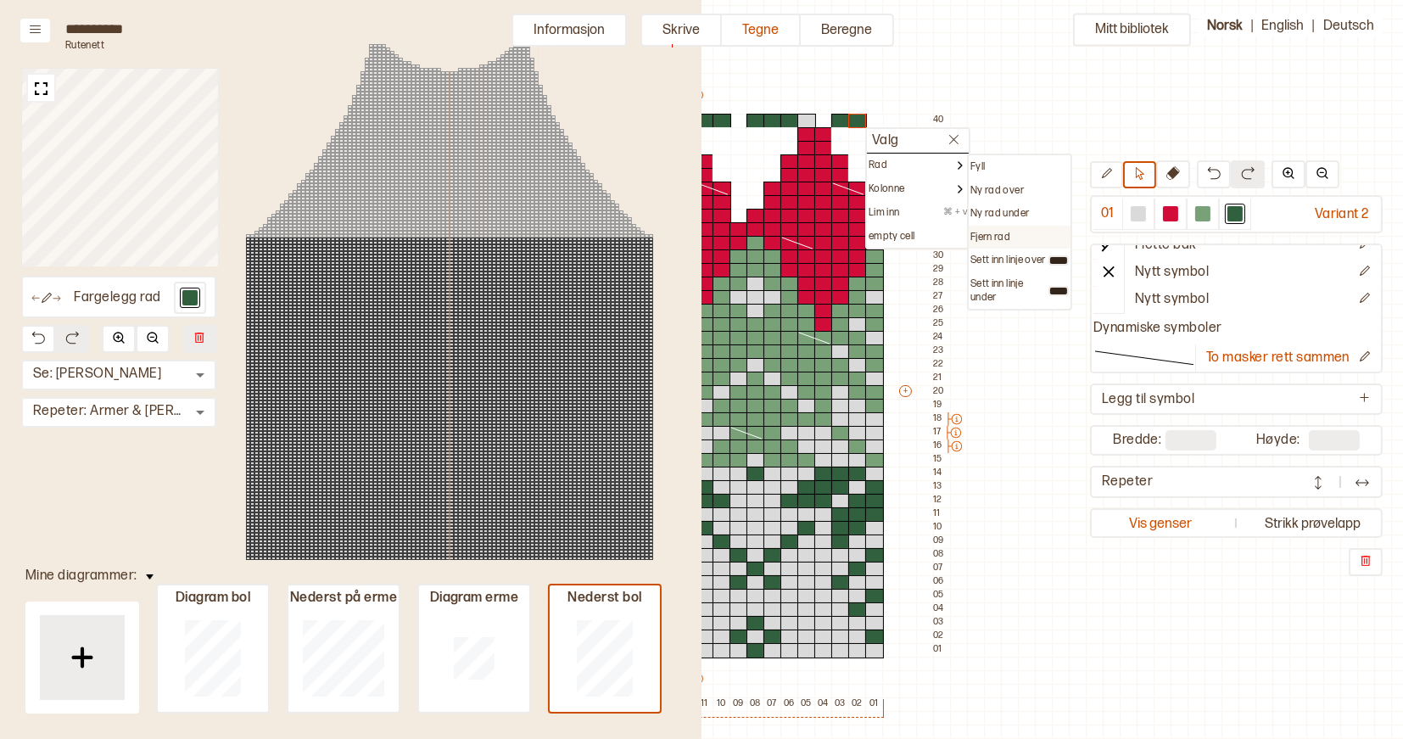
click at [992, 238] on p "Fjern rad" at bounding box center [991, 238] width 40 height 14
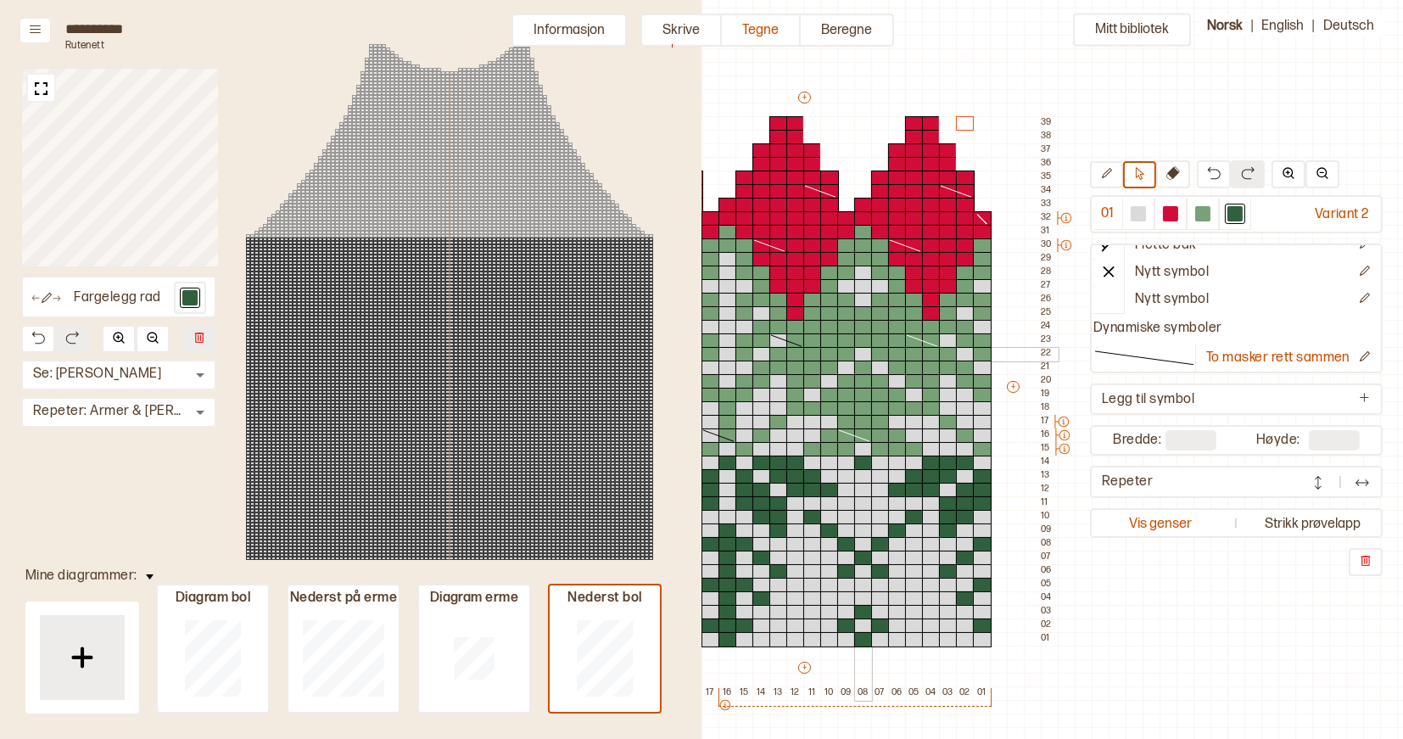
scroll to position [76, 591]
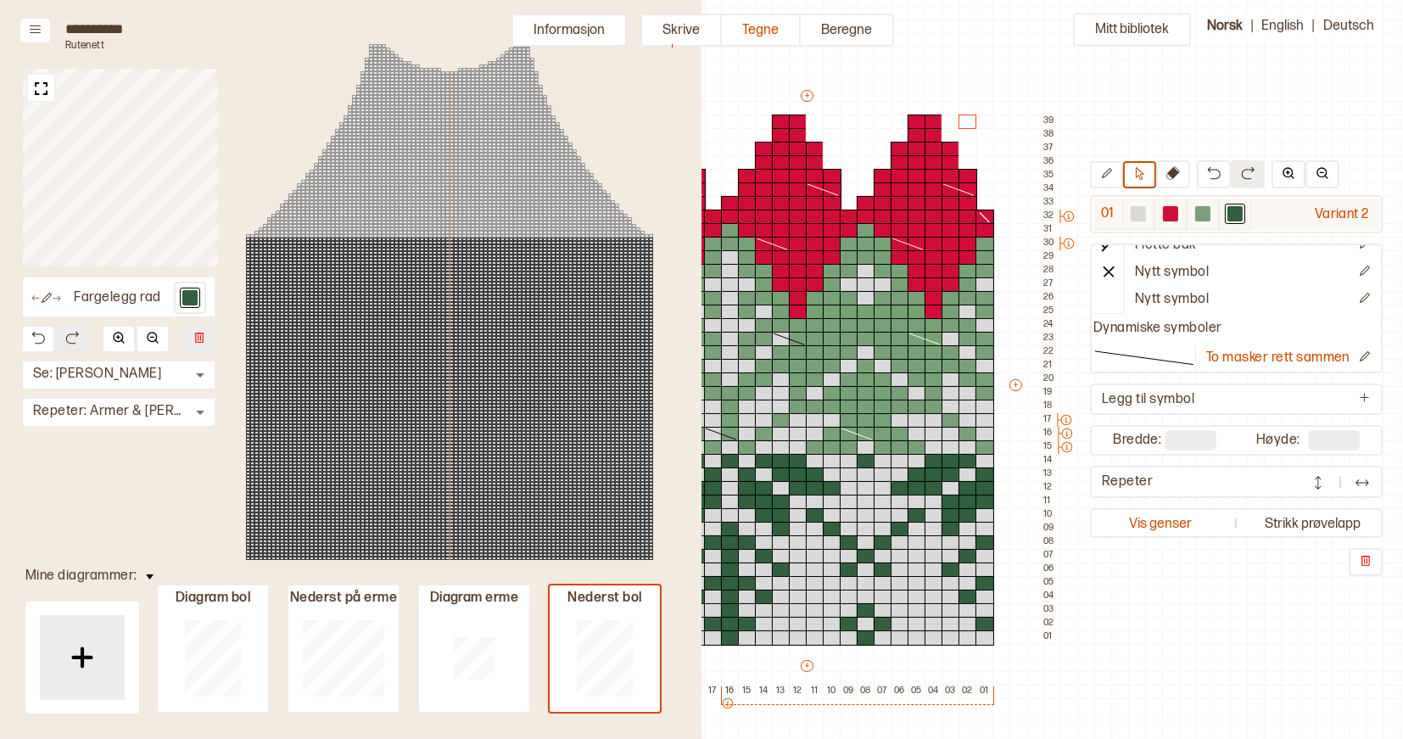
click at [1238, 217] on div at bounding box center [1235, 213] width 15 height 15
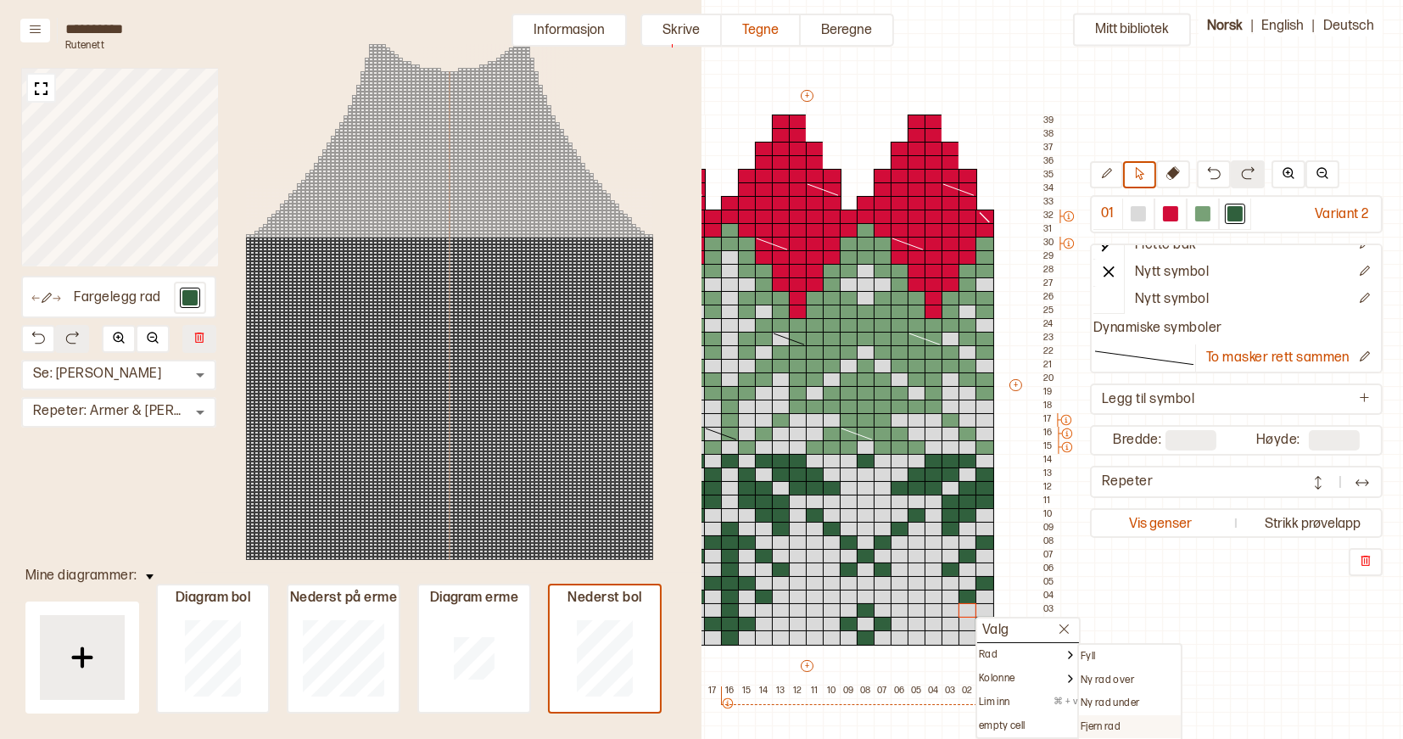
click at [1100, 717] on div "Fjern rad" at bounding box center [1130, 727] width 102 height 24
click at [1111, 725] on p "Fjern rad" at bounding box center [1101, 727] width 40 height 14
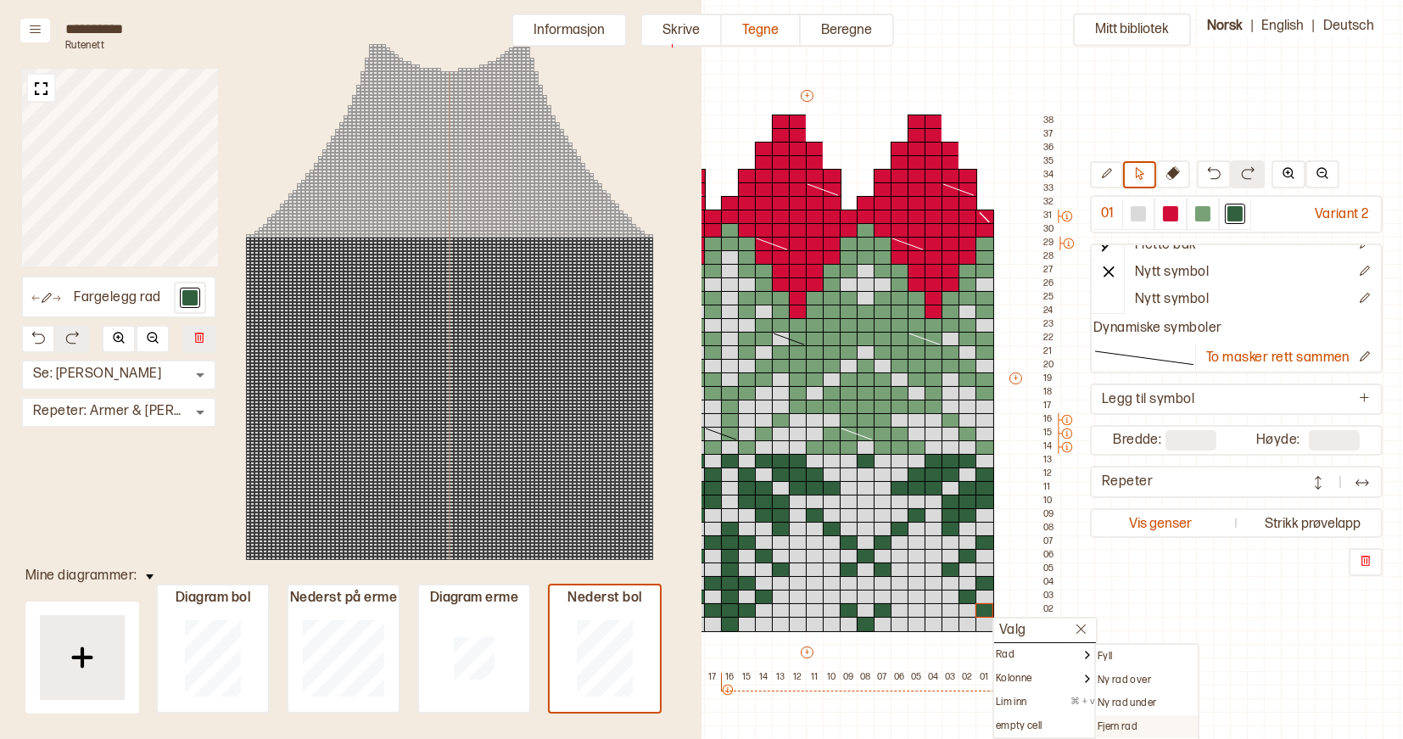
click at [1128, 722] on p "Fjern rad" at bounding box center [1118, 727] width 40 height 14
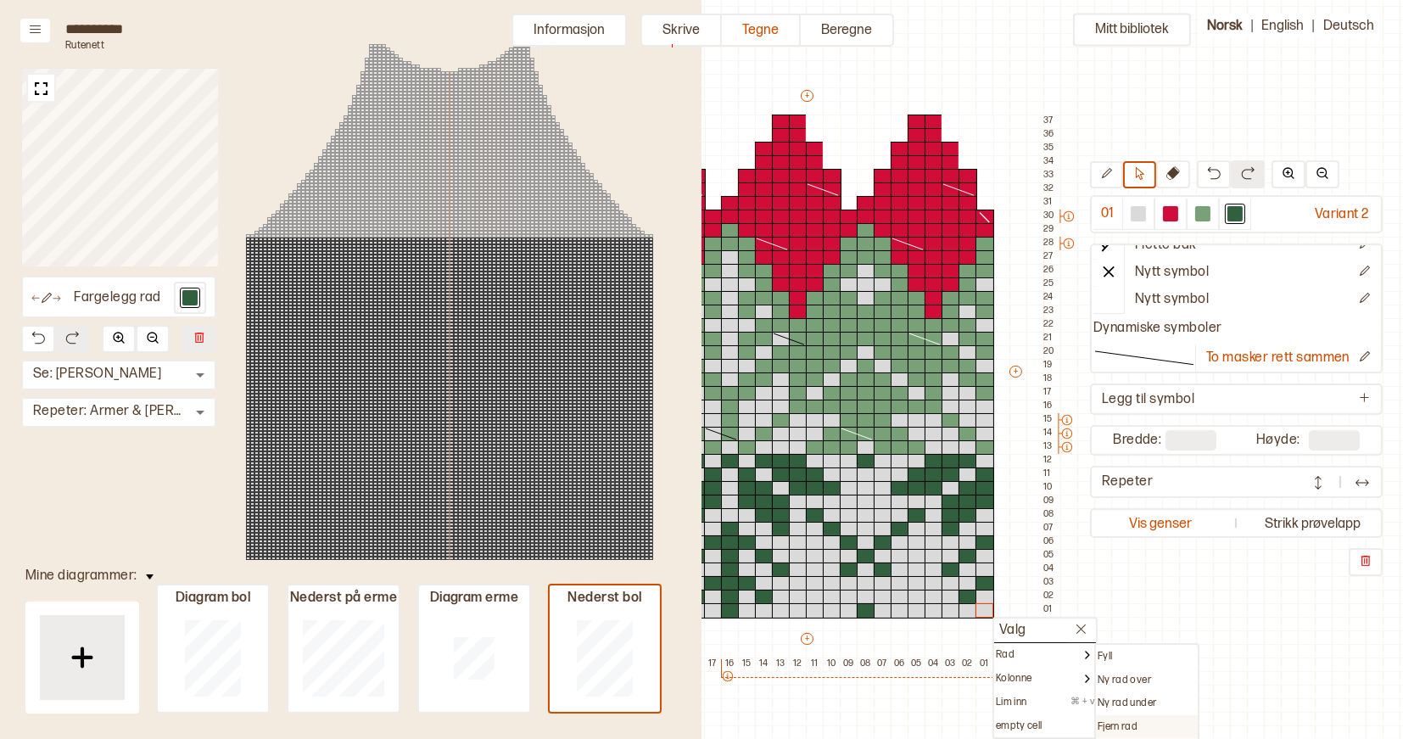
click at [1106, 722] on p "Fjern rad" at bounding box center [1118, 727] width 40 height 14
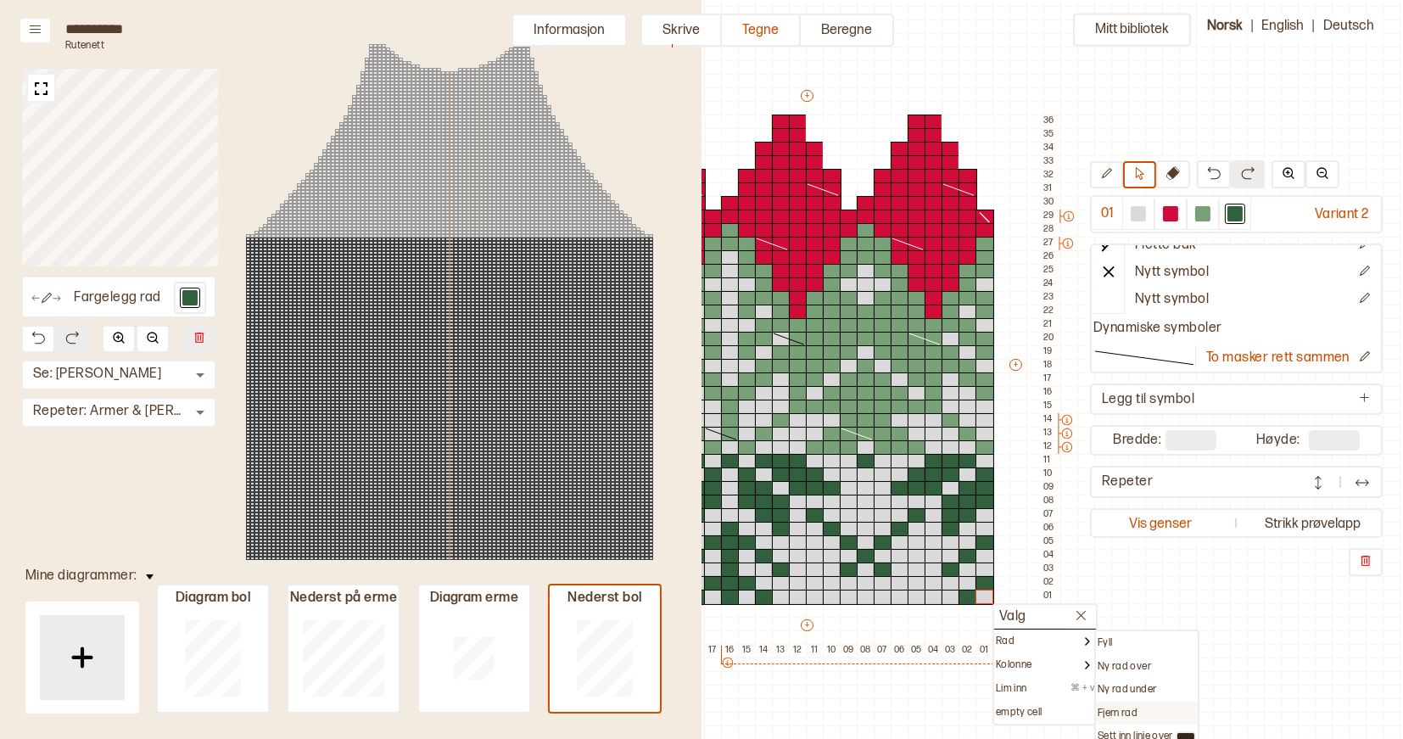
click at [1100, 707] on p "Fjern rad" at bounding box center [1118, 714] width 40 height 14
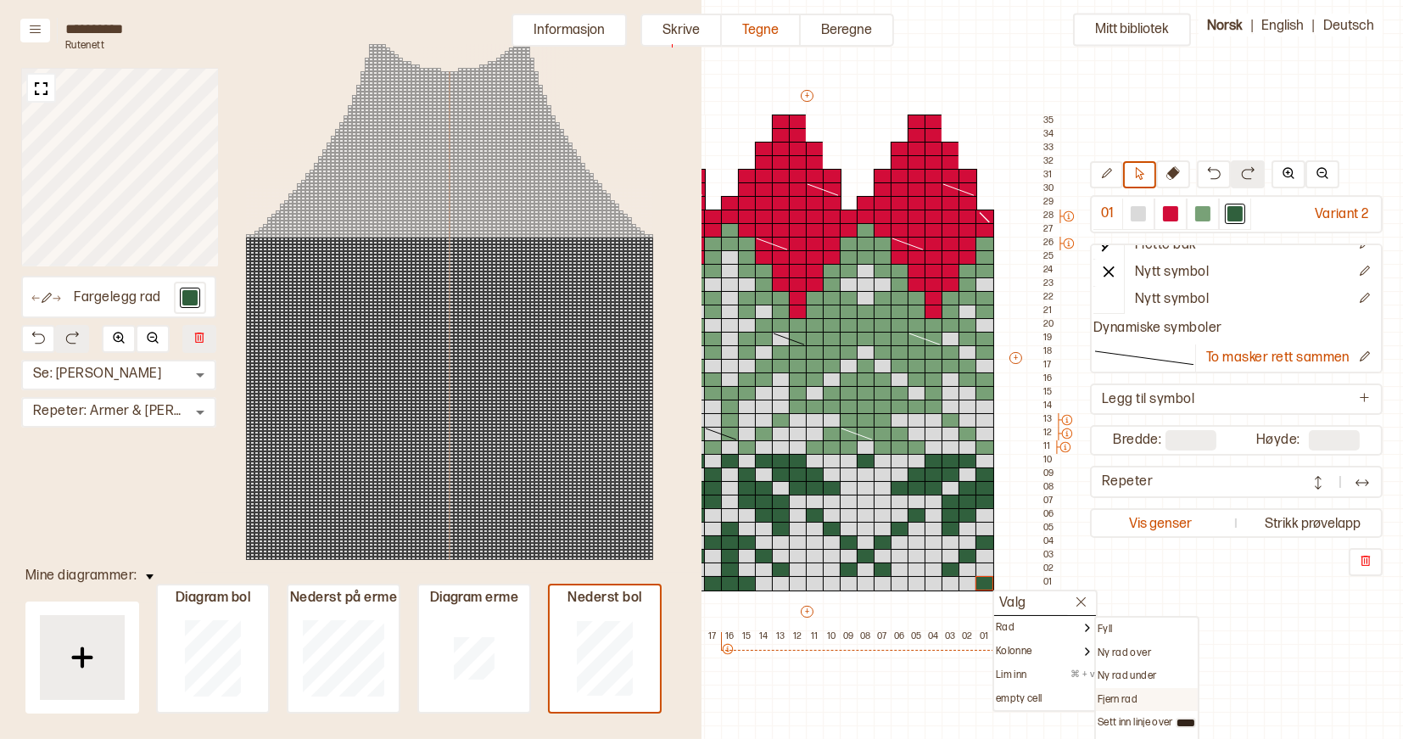
click at [1111, 693] on p "Fjern rad" at bounding box center [1118, 700] width 40 height 14
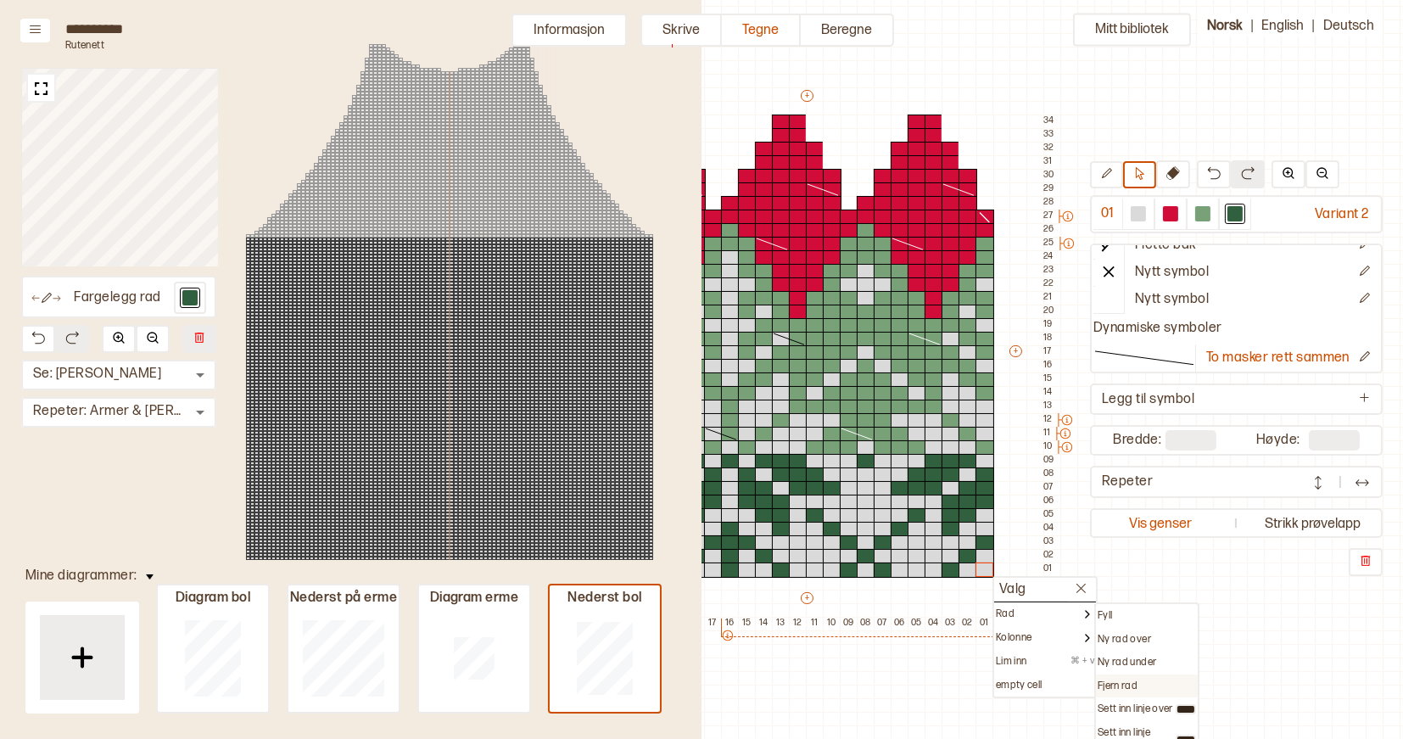
click at [1111, 680] on p "Fjern rad" at bounding box center [1118, 687] width 40 height 14
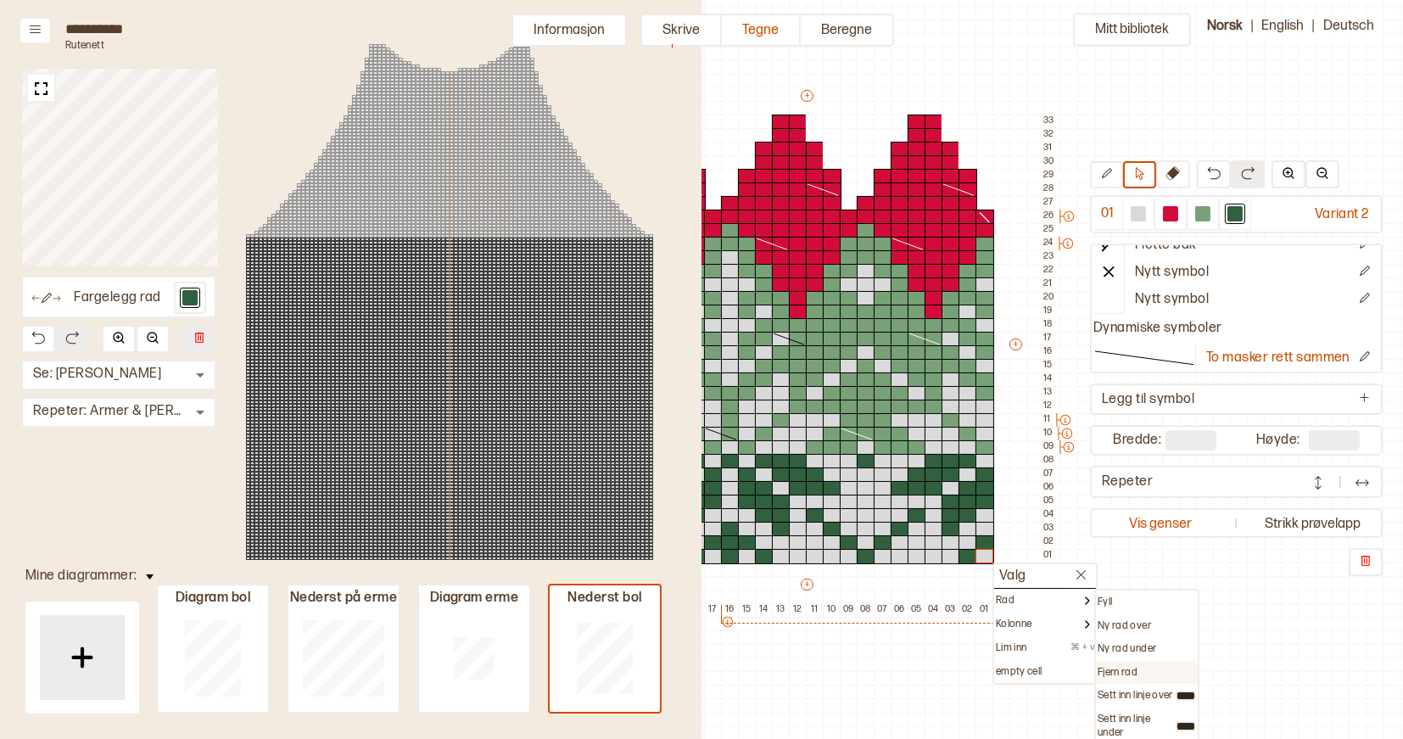
click at [1118, 669] on p "Fjern rad" at bounding box center [1118, 673] width 40 height 14
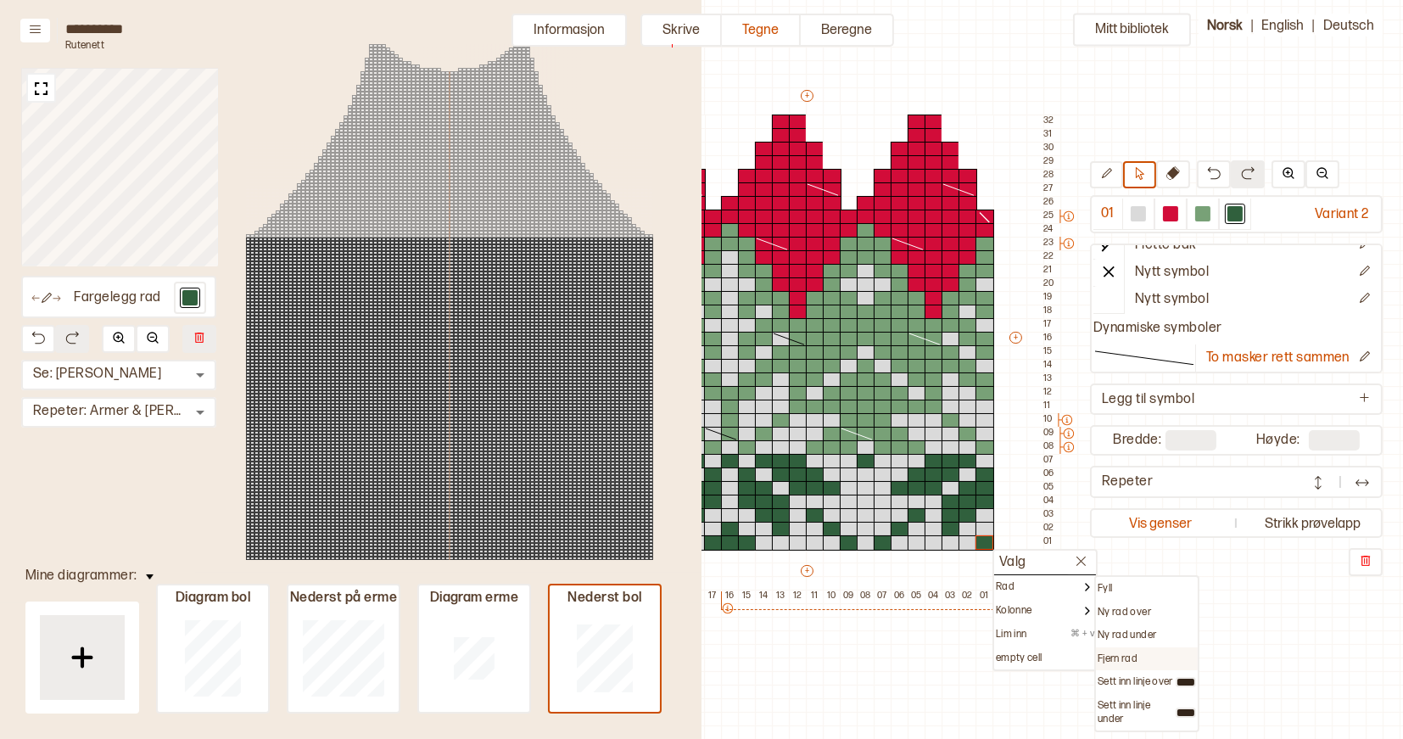
click at [1119, 654] on p "Fjern rad" at bounding box center [1118, 659] width 40 height 14
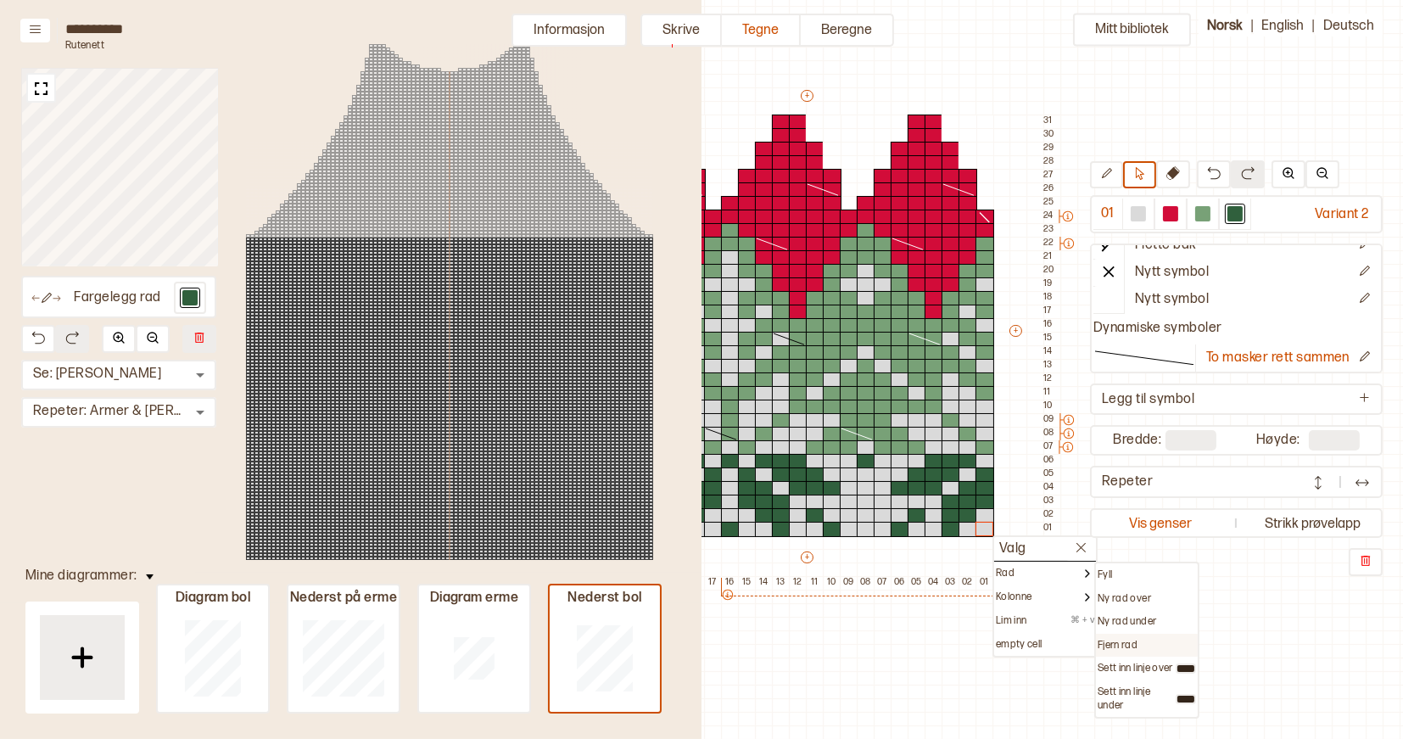
click at [1111, 639] on p "Fjern rad" at bounding box center [1118, 646] width 40 height 14
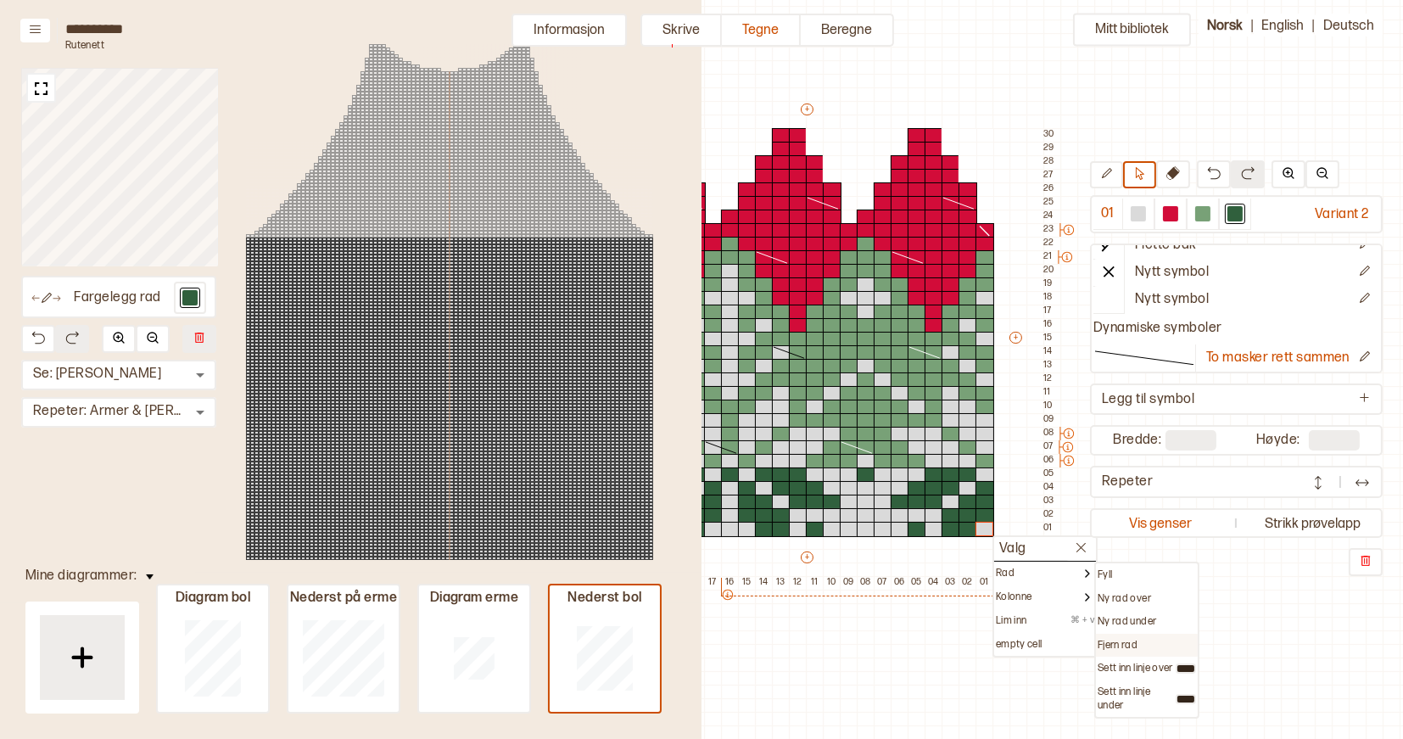
click at [1106, 639] on p "Fjern rad" at bounding box center [1118, 646] width 40 height 14
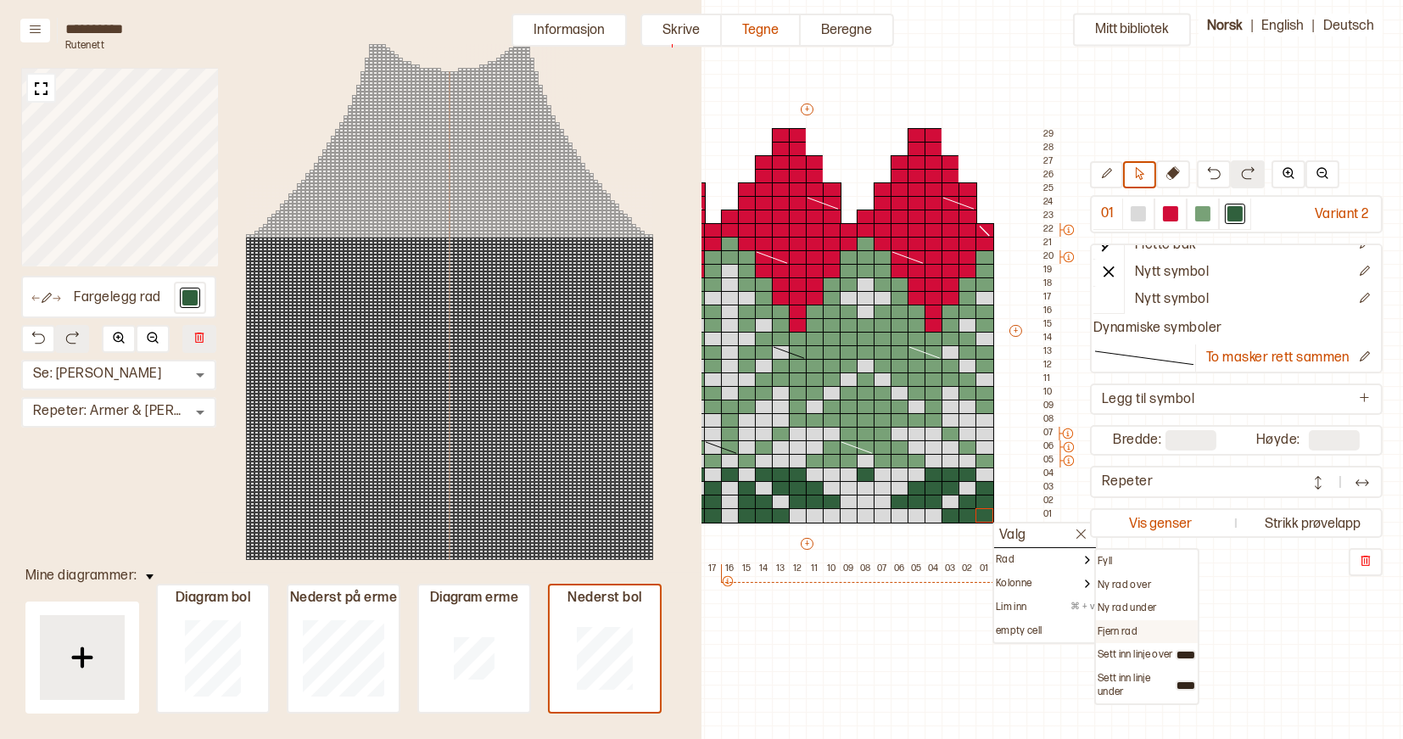
click at [1118, 625] on p "Fjern rad" at bounding box center [1118, 632] width 40 height 14
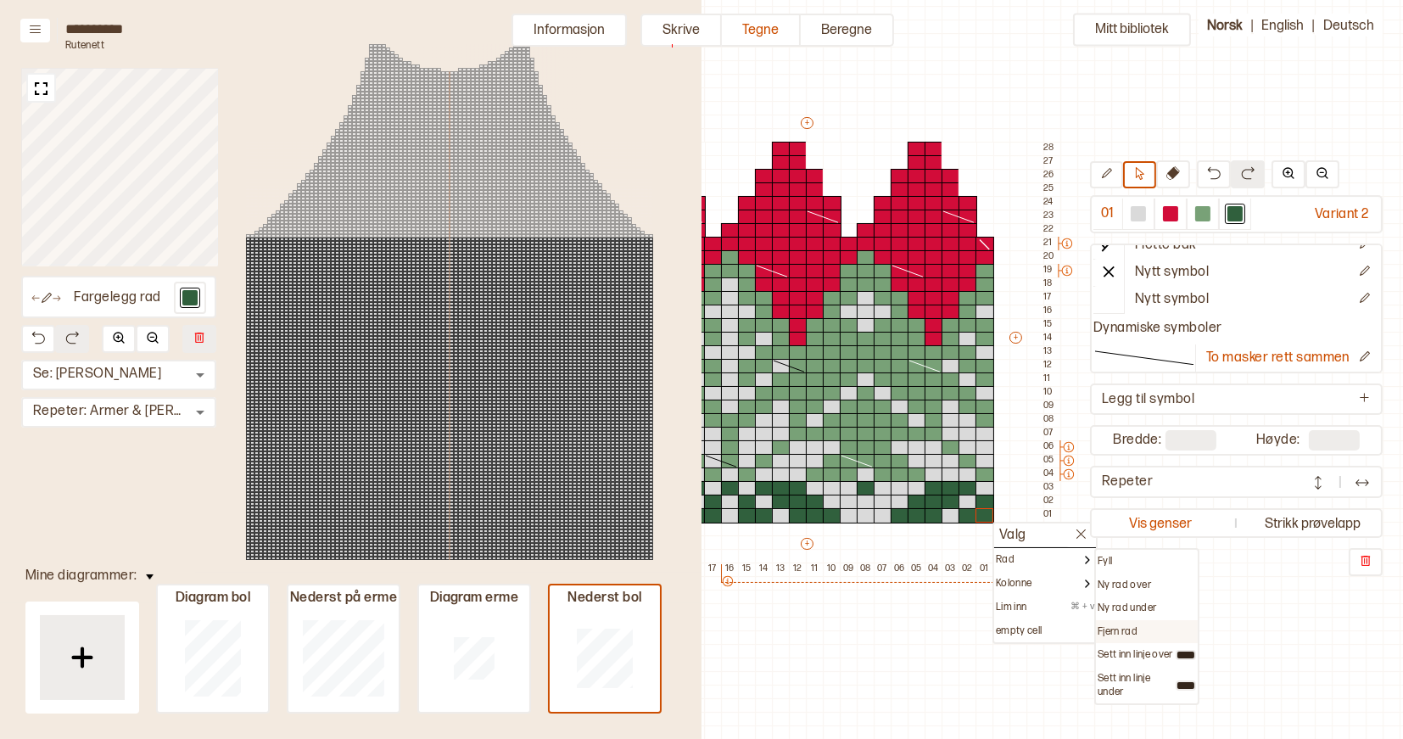
click at [1111, 626] on p "Fjern rad" at bounding box center [1118, 632] width 40 height 14
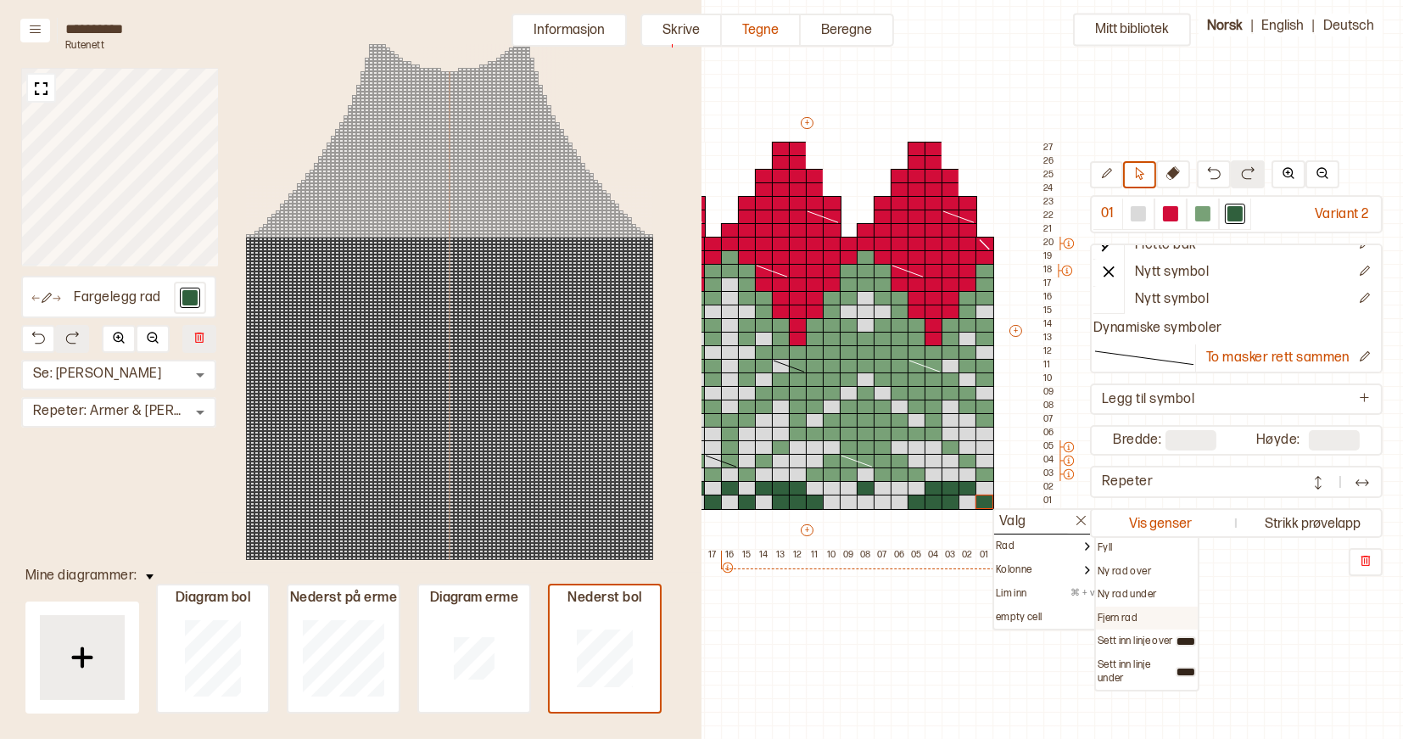
click at [1106, 612] on p "Fjern rad" at bounding box center [1118, 619] width 40 height 14
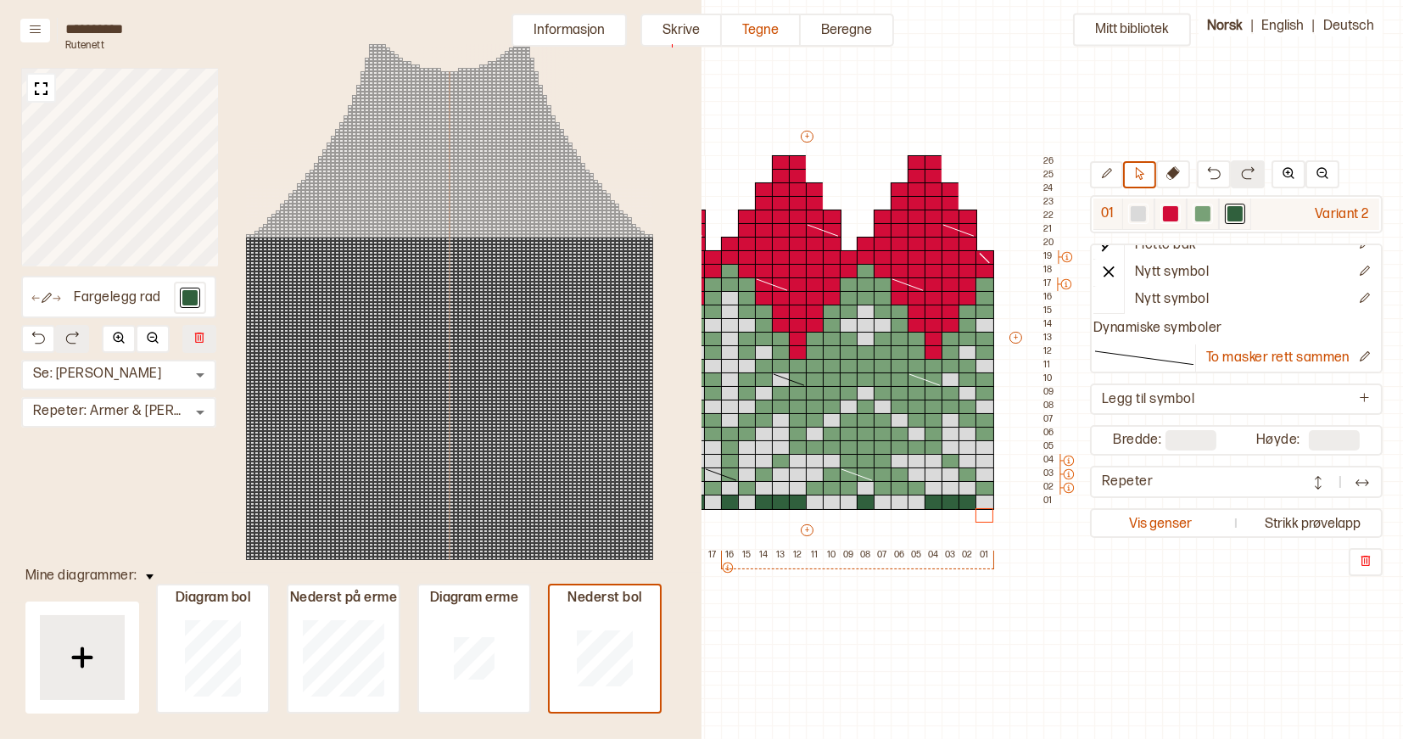
click at [1145, 211] on div at bounding box center [1138, 213] width 15 height 15
drag, startPoint x: 971, startPoint y: 501, endPoint x: 938, endPoint y: 500, distance: 34.0
click at [938, 500] on div "+ + + + 22 21 20 19 18 17 16 15 14 13 12 11 10 09 08 07 06 05 04 03 02 01 26 25…" at bounding box center [822, 345] width 475 height 434
click at [1113, 169] on icon at bounding box center [1106, 173] width 13 height 13
click at [968, 495] on div at bounding box center [968, 502] width 19 height 15
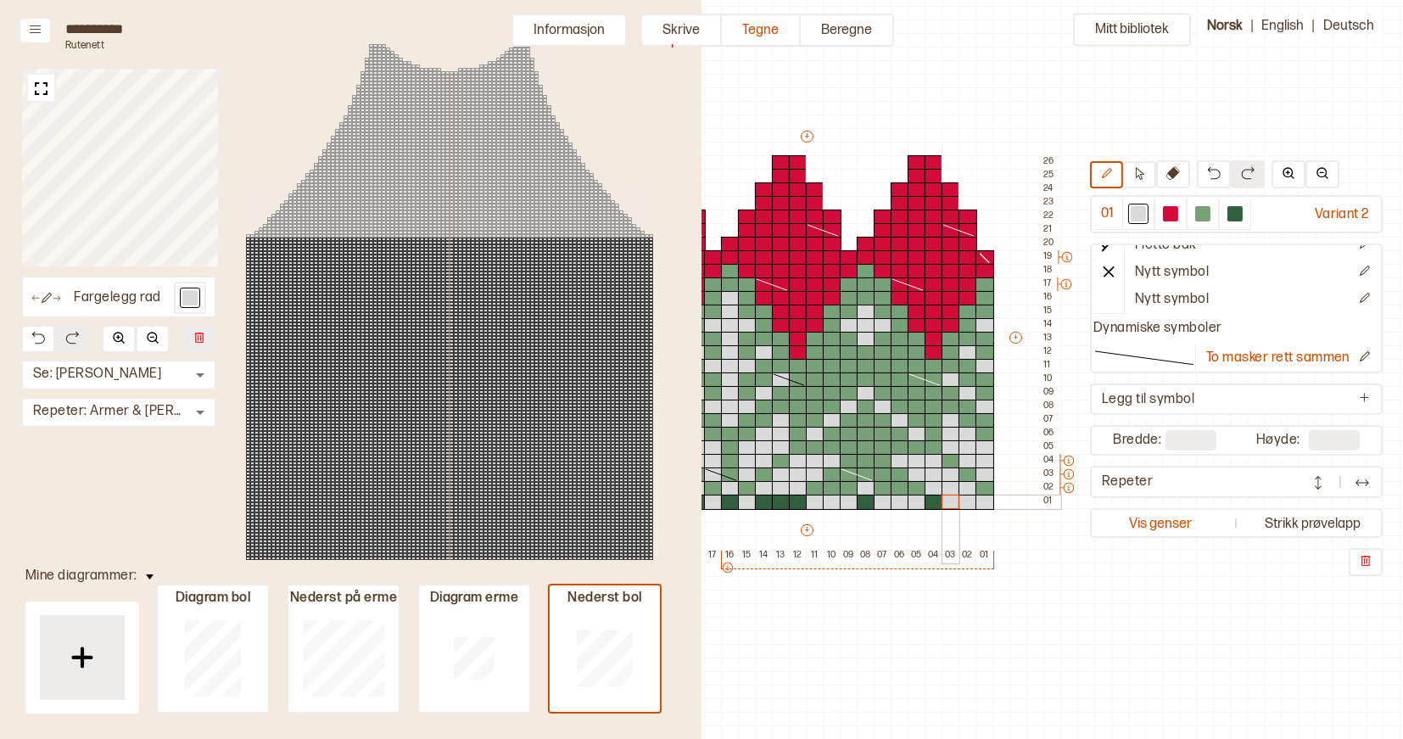
click at [952, 500] on div at bounding box center [951, 502] width 19 height 15
click at [931, 500] on div at bounding box center [934, 502] width 19 height 15
click at [866, 505] on div at bounding box center [866, 502] width 19 height 15
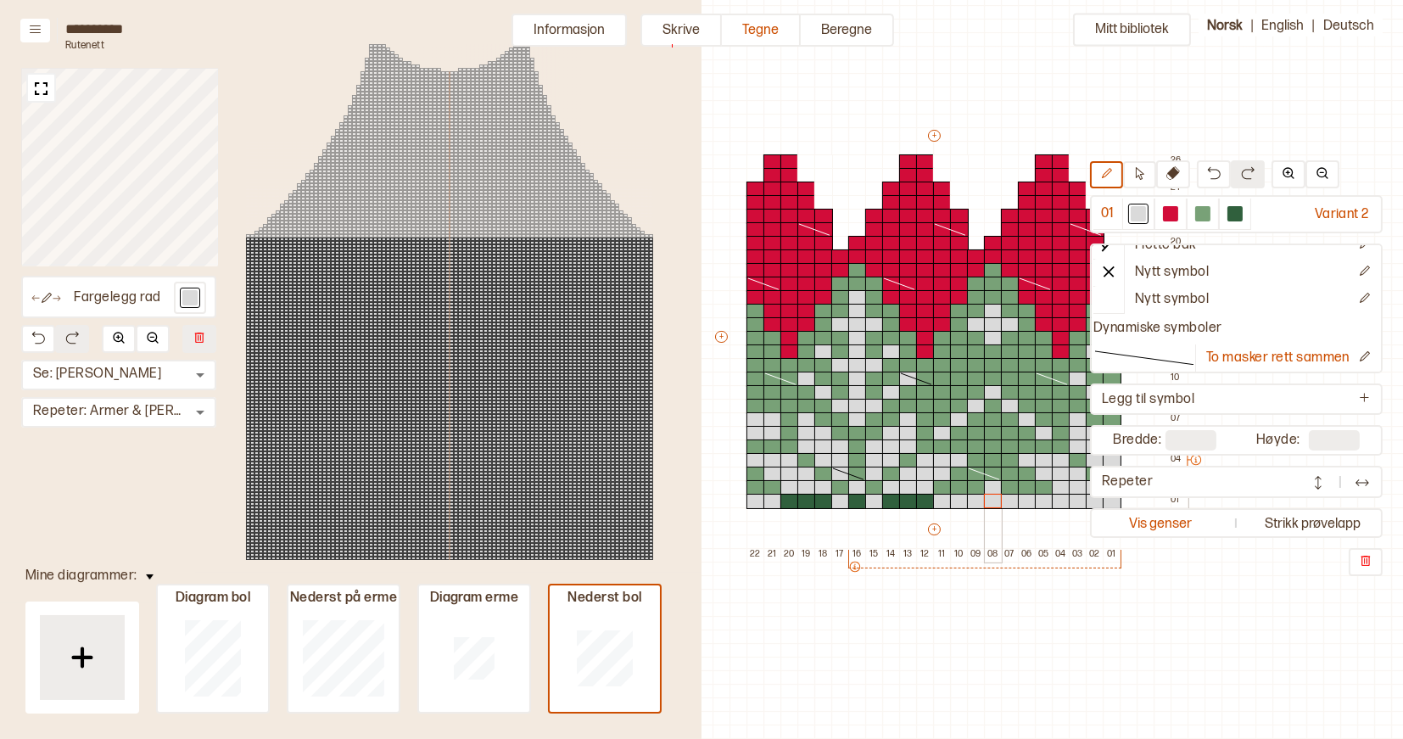
scroll to position [76, 462]
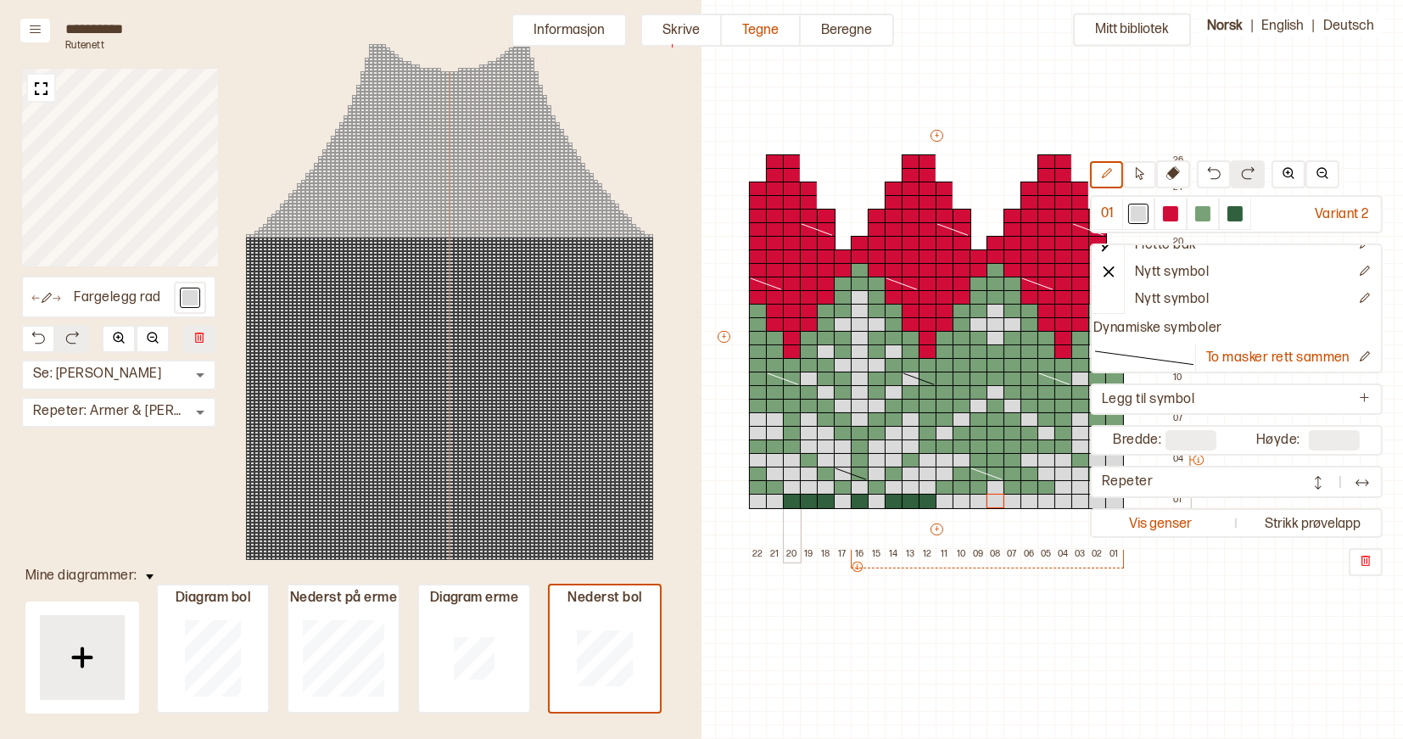
click at [810, 502] on div at bounding box center [809, 501] width 19 height 15
click at [791, 501] on div at bounding box center [792, 501] width 19 height 15
click at [824, 501] on div at bounding box center [826, 501] width 19 height 15
click at [858, 501] on div at bounding box center [860, 501] width 19 height 15
click at [892, 500] on div at bounding box center [894, 501] width 19 height 15
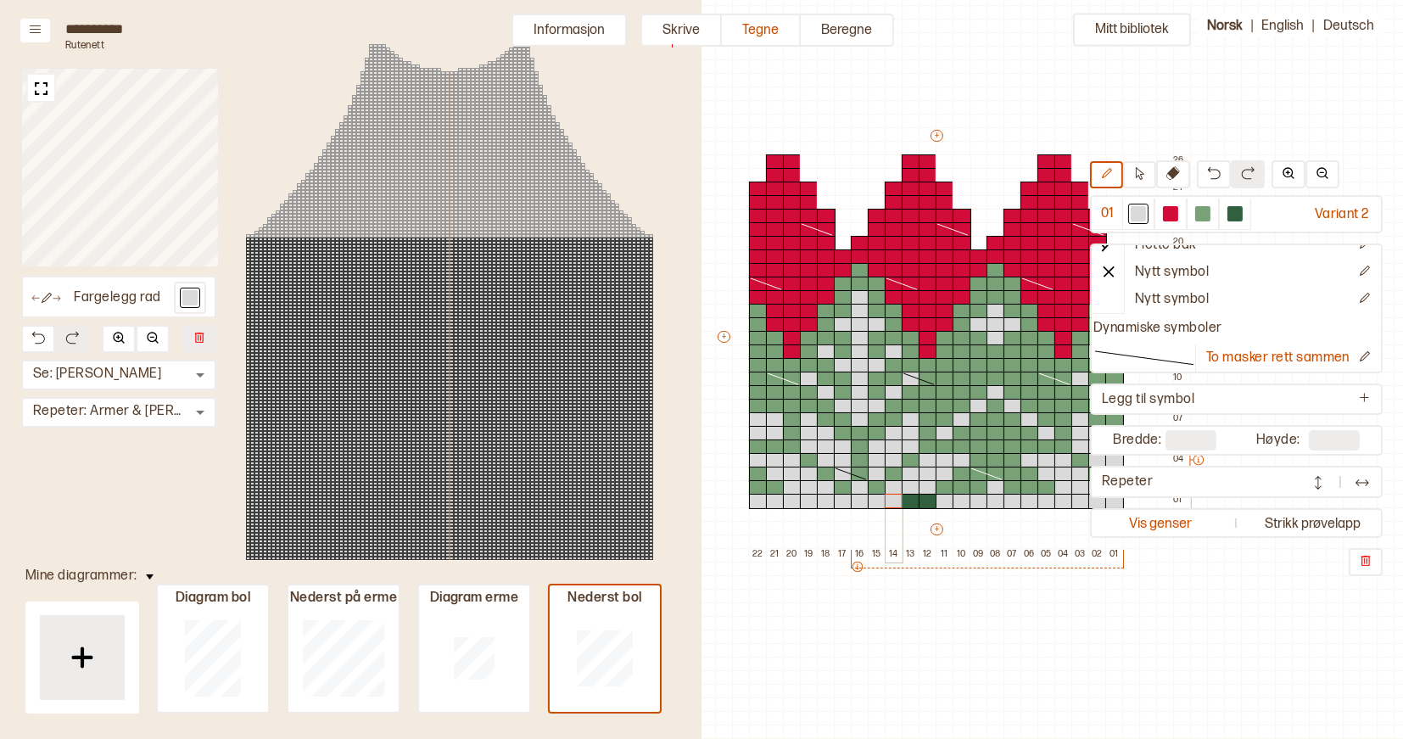
click at [912, 500] on div at bounding box center [911, 501] width 19 height 15
click at [925, 500] on div at bounding box center [928, 501] width 19 height 15
click at [1234, 214] on div at bounding box center [1235, 213] width 15 height 15
click at [759, 473] on div at bounding box center [758, 474] width 19 height 15
click at [759, 484] on div at bounding box center [758, 487] width 19 height 15
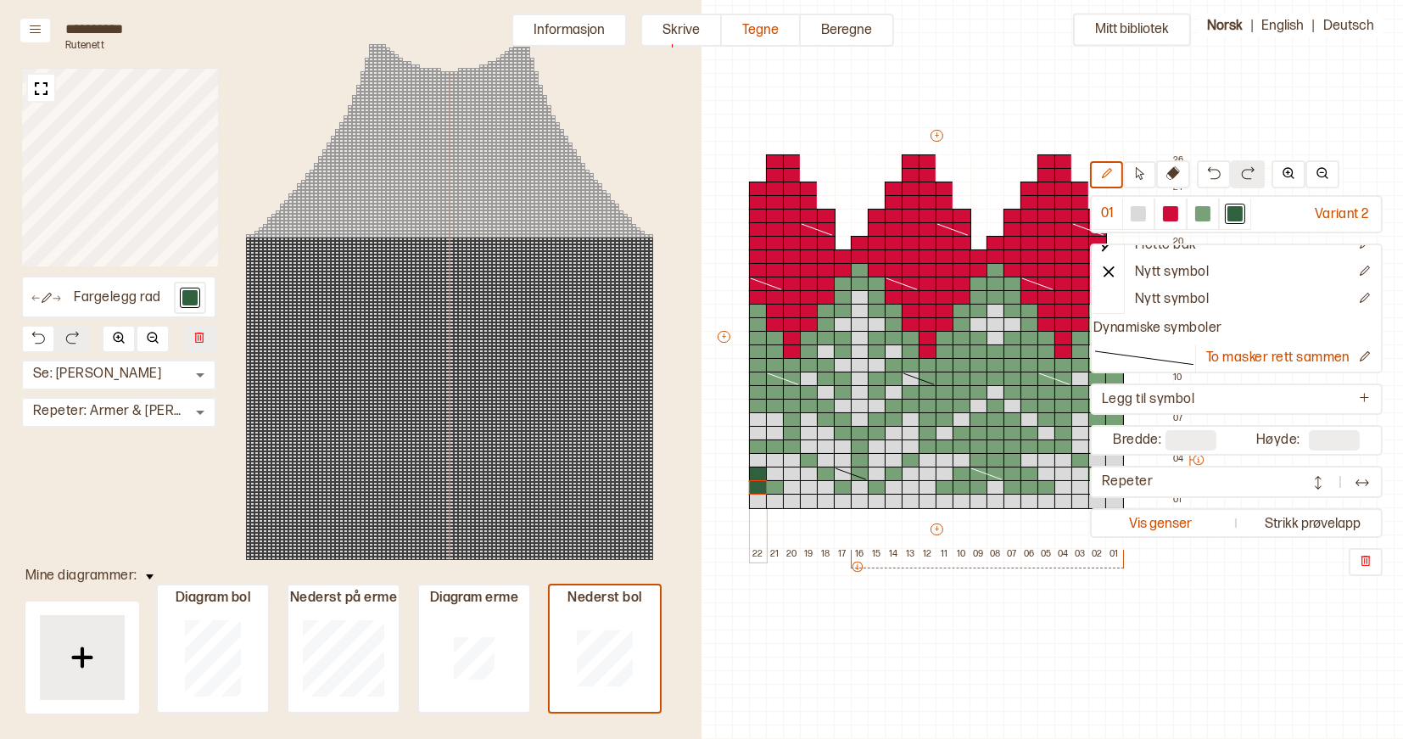
click at [772, 484] on div at bounding box center [775, 487] width 19 height 15
click at [1139, 176] on icon at bounding box center [1139, 173] width 13 height 13
click at [845, 473] on icon at bounding box center [851, 474] width 34 height 14
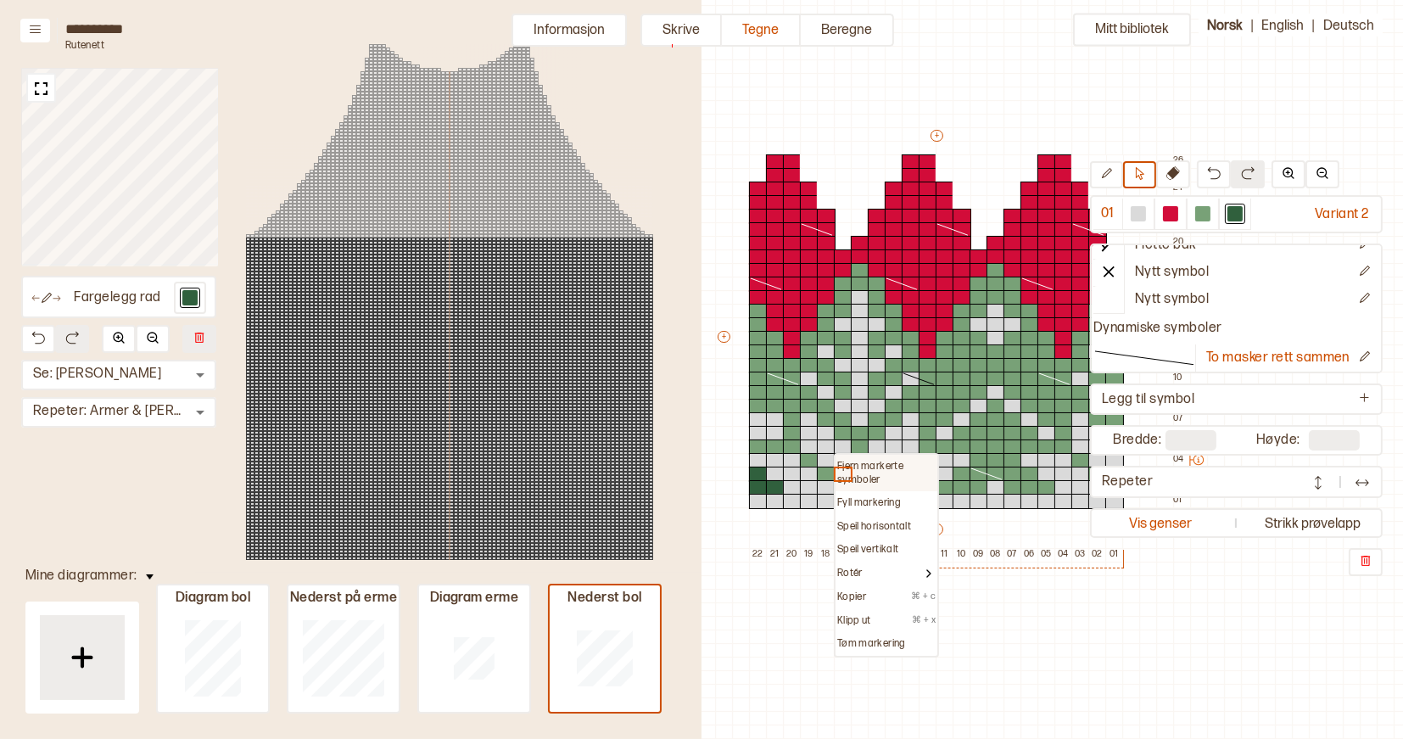
click at [853, 472] on p "Fjern markerte symboler" at bounding box center [886, 473] width 98 height 26
click at [974, 474] on icon at bounding box center [987, 474] width 34 height 14
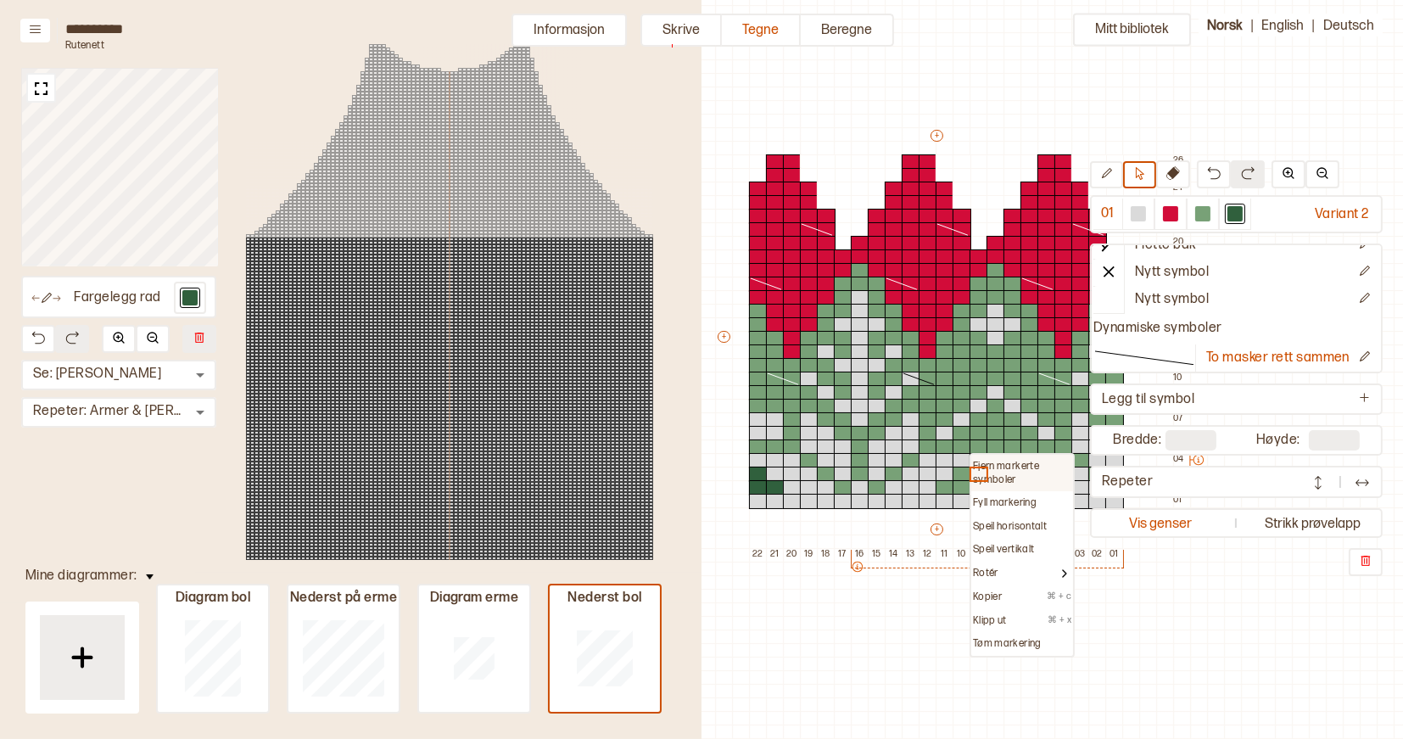
click at [976, 464] on p "Fjern markerte symboler" at bounding box center [1022, 473] width 98 height 26
click at [776, 375] on icon at bounding box center [783, 379] width 34 height 14
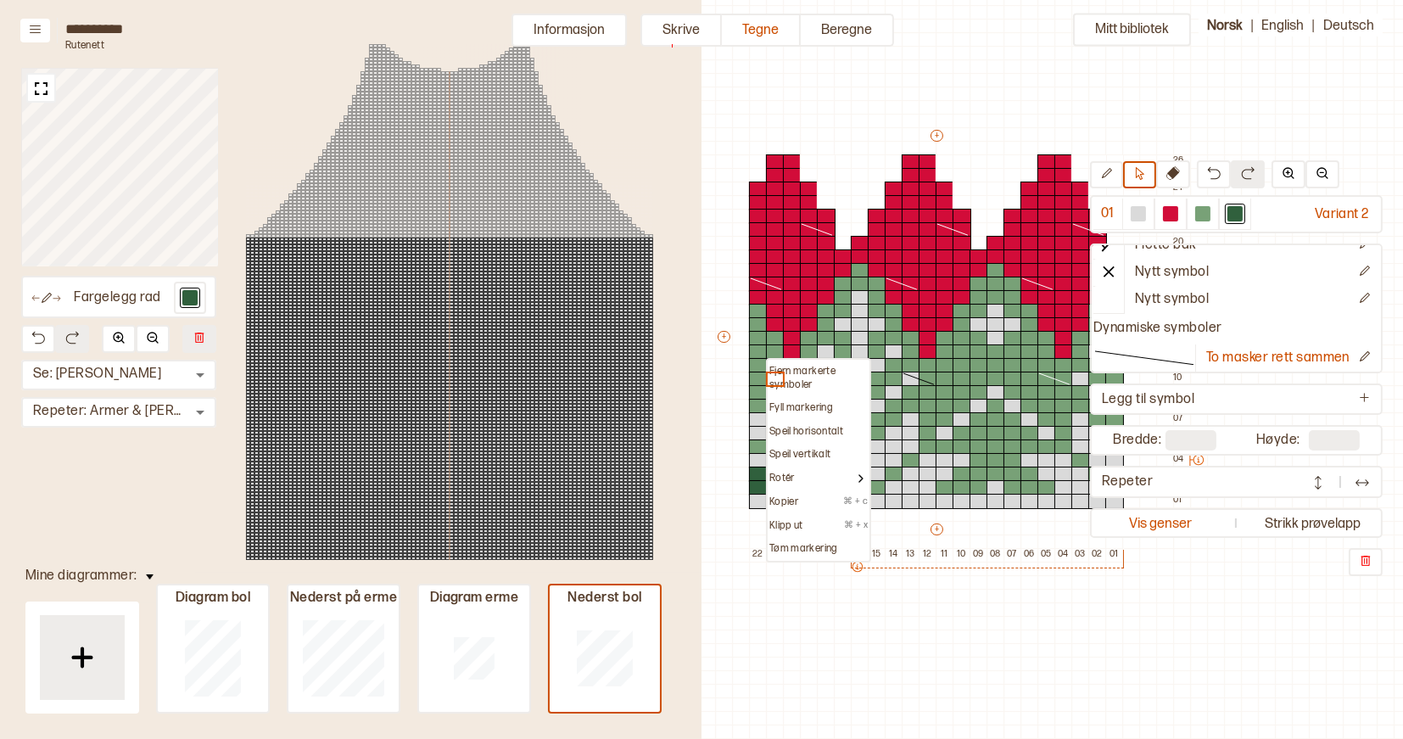
click at [772, 365] on p "Fjern markerte symboler" at bounding box center [819, 378] width 98 height 26
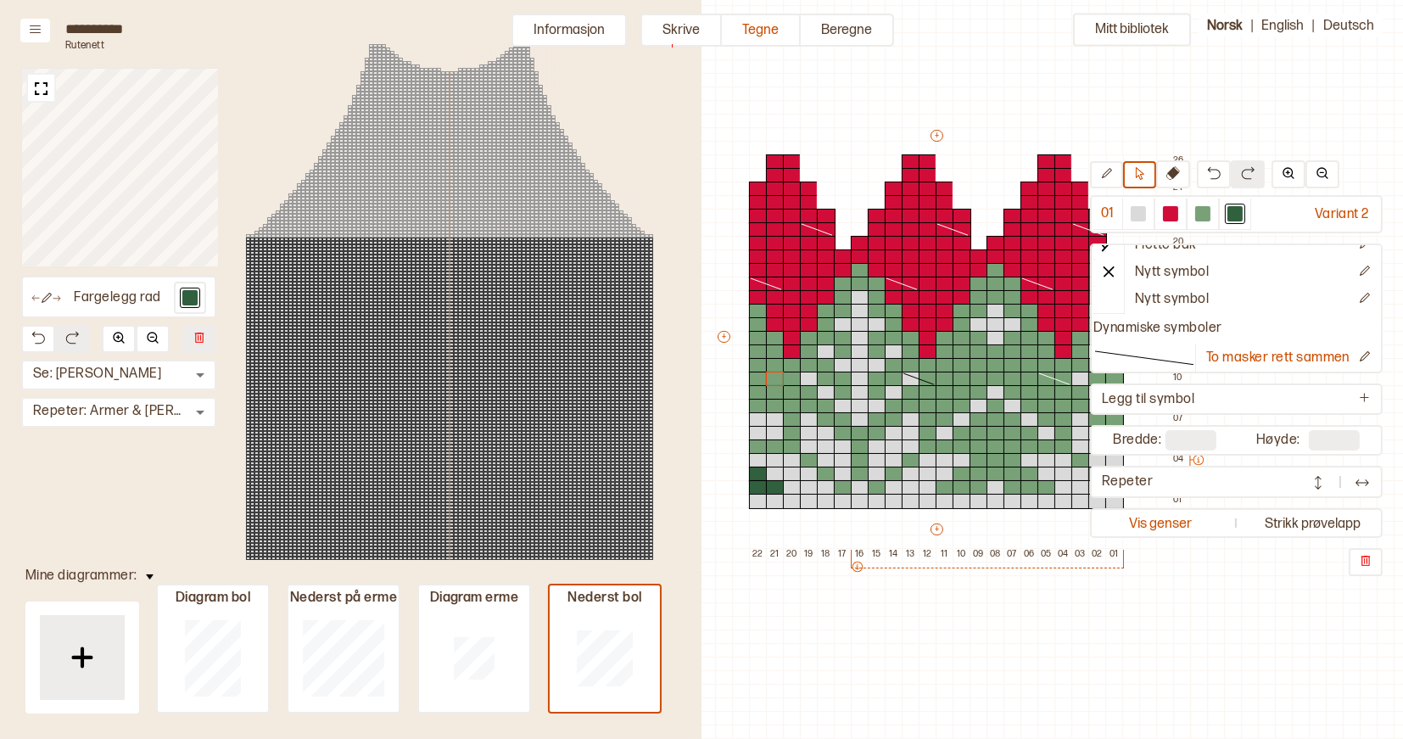
click at [915, 380] on icon at bounding box center [919, 379] width 34 height 14
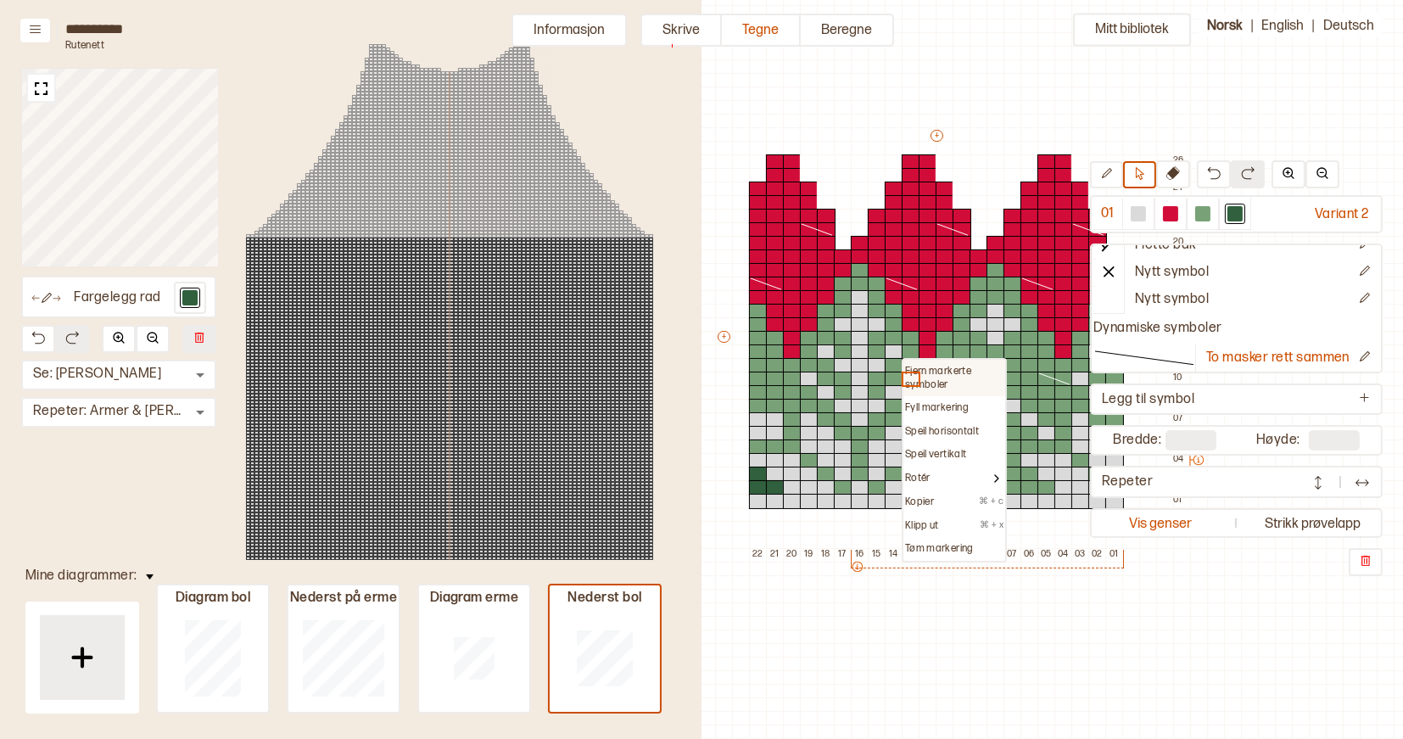
click at [910, 366] on p "Fjern markerte symboler" at bounding box center [954, 378] width 98 height 26
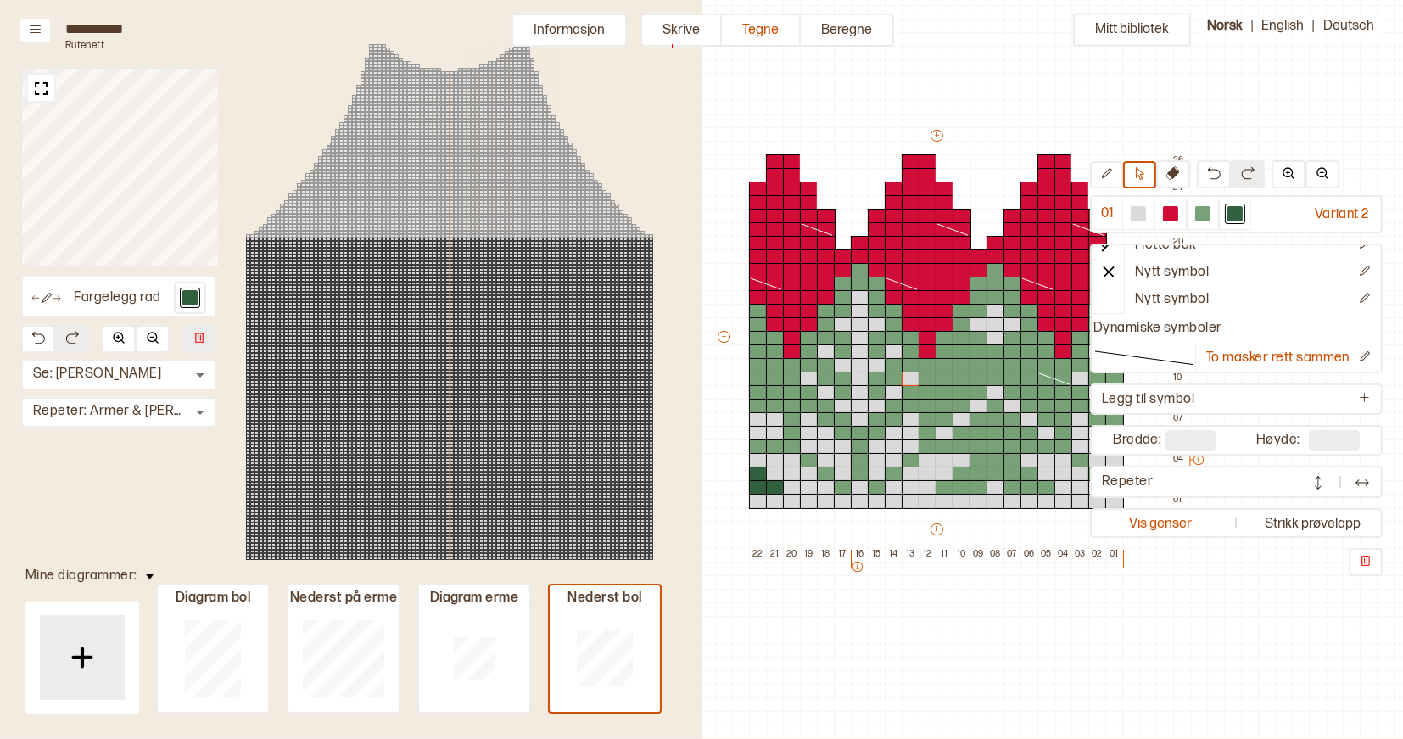
click at [1048, 379] on icon at bounding box center [1055, 379] width 34 height 14
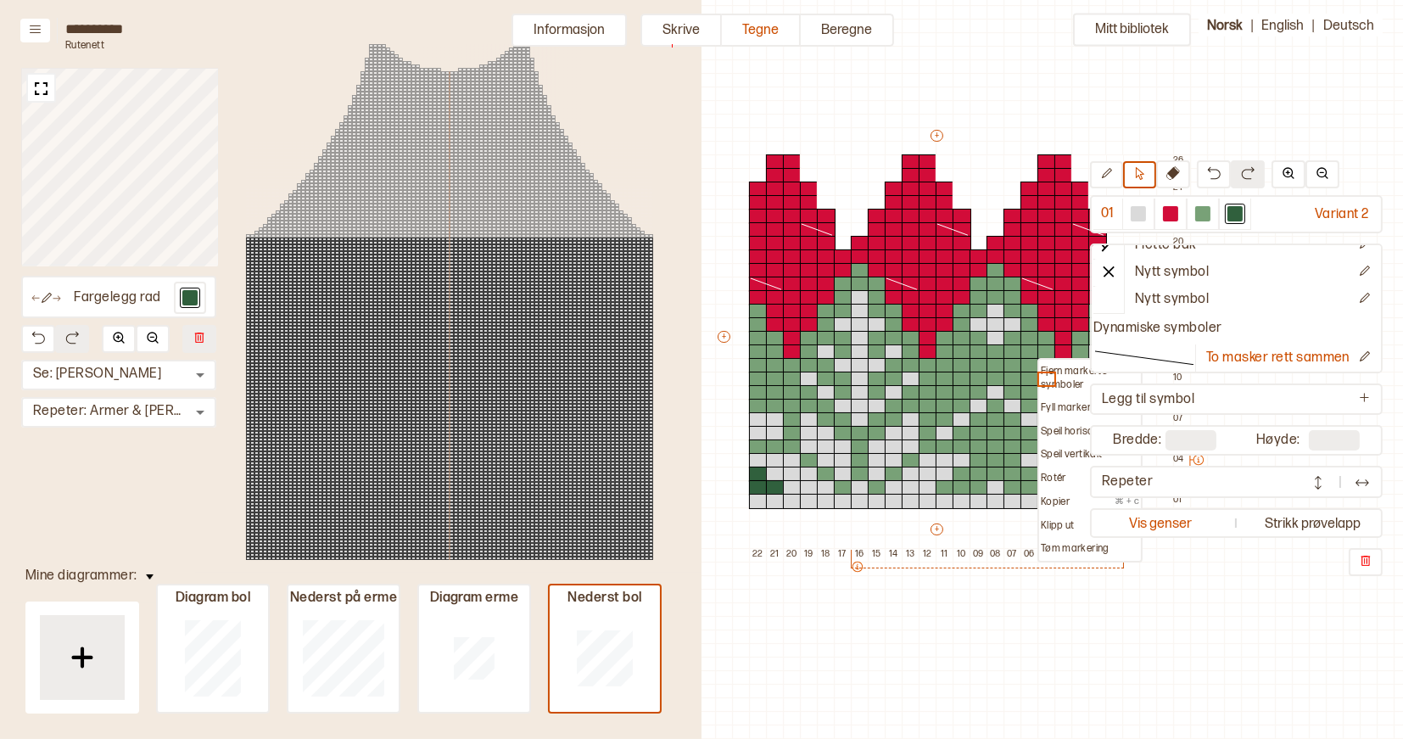
click at [1045, 369] on p "Fjern markerte symboler" at bounding box center [1090, 378] width 98 height 26
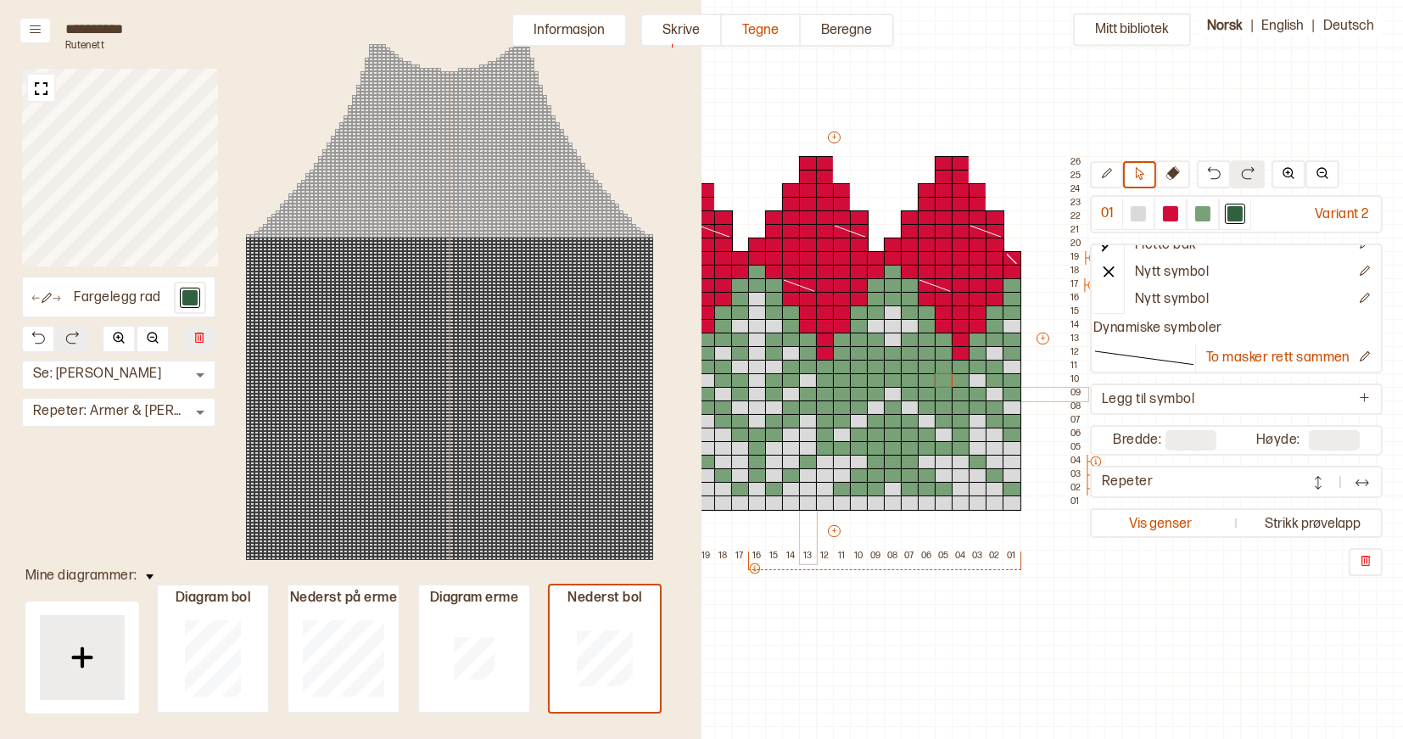
scroll to position [75, 567]
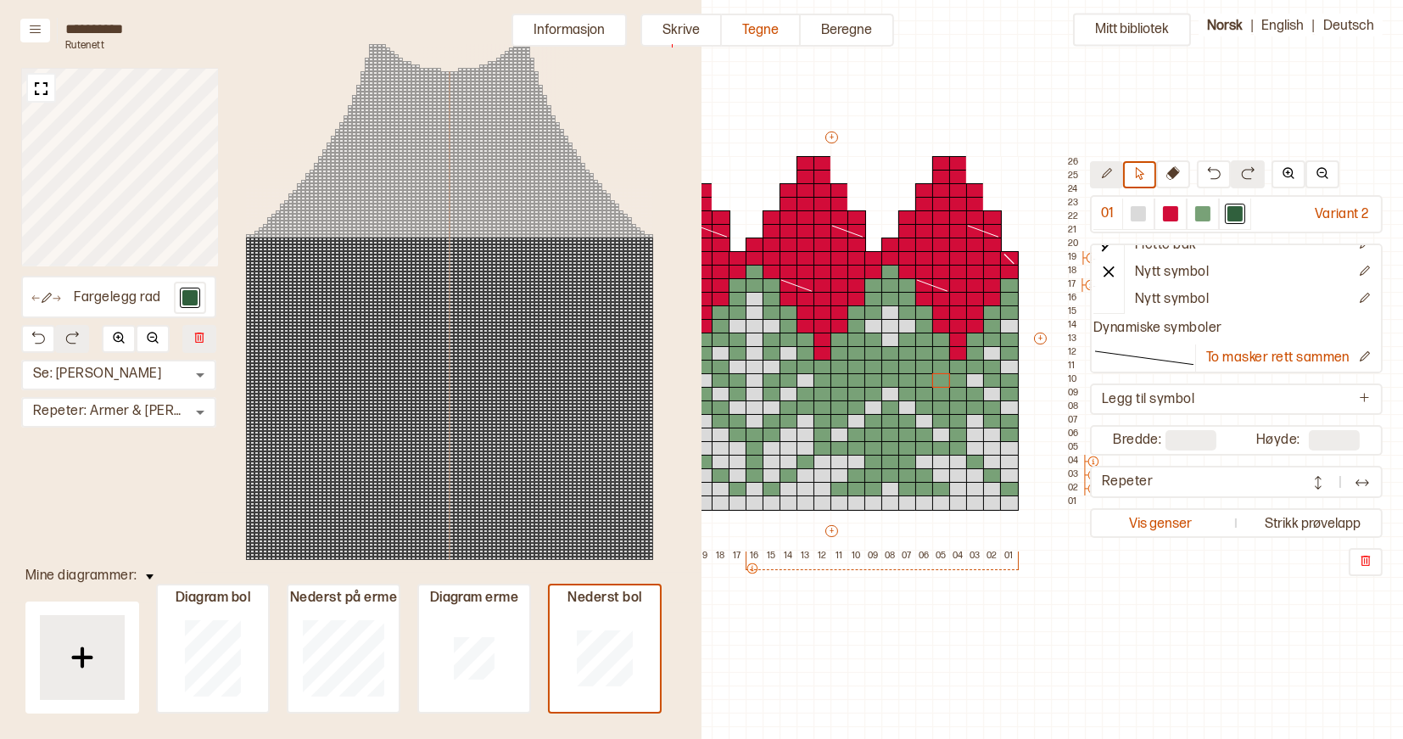
click at [1111, 177] on icon at bounding box center [1106, 173] width 13 height 13
click at [939, 487] on div at bounding box center [941, 489] width 19 height 15
click at [928, 487] on div at bounding box center [924, 489] width 19 height 15
click at [910, 487] on div at bounding box center [907, 489] width 19 height 15
drag, startPoint x: 841, startPoint y: 490, endPoint x: 868, endPoint y: 490, distance: 27.1
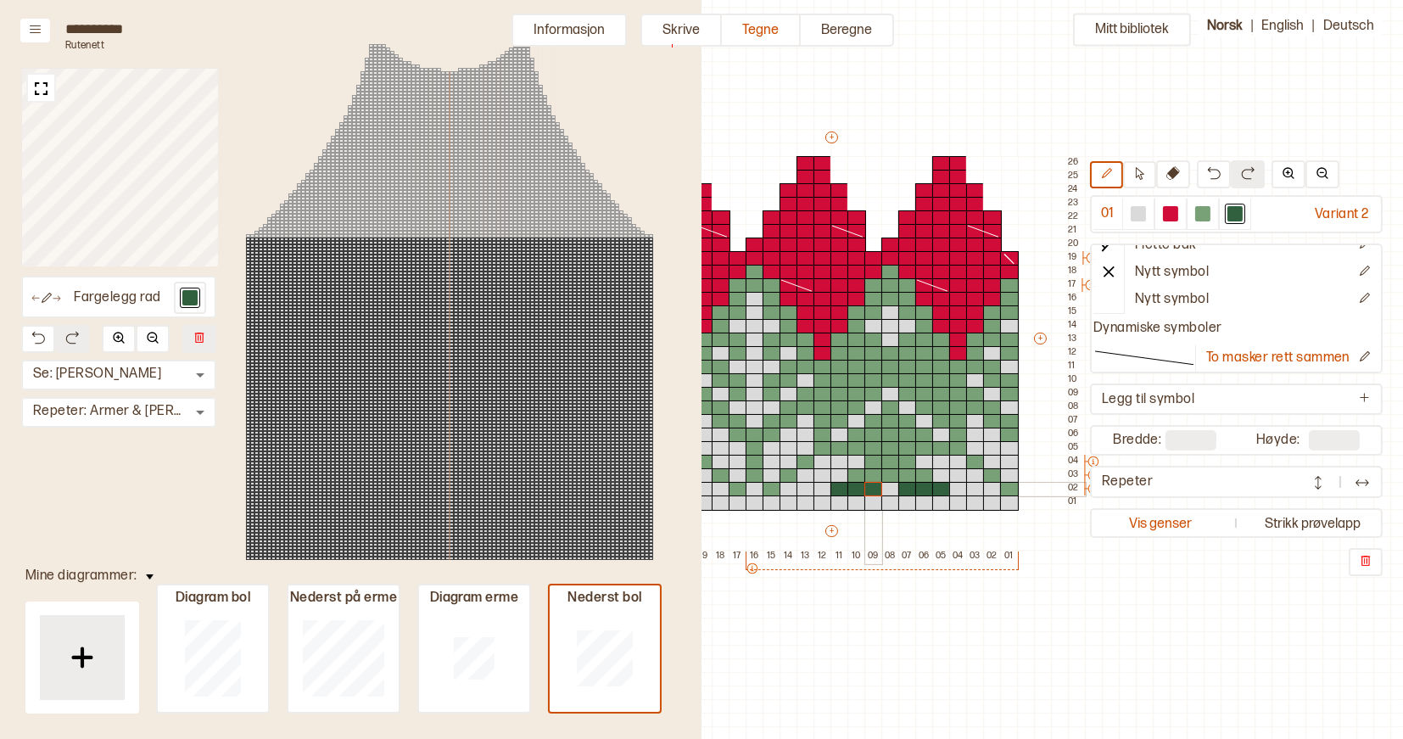
click at [868, 490] on div "+ + + + 22 21 20 19 18 17 16 15 14 13 12 11 10 09 08 07 06 05 04 03 02 01 26 25…" at bounding box center [847, 346] width 475 height 434
drag, startPoint x: 856, startPoint y: 476, endPoint x: 919, endPoint y: 473, distance: 62.8
click at [919, 473] on div "+ + + + 22 21 20 19 18 17 16 15 14 13 12 11 10 09 08 07 06 05 04 03 02 01 26 25…" at bounding box center [847, 346] width 475 height 434
drag, startPoint x: 869, startPoint y: 457, endPoint x: 901, endPoint y: 460, distance: 32.3
click at [901, 460] on div "+ + + + 22 21 20 19 18 17 16 15 14 13 12 11 10 09 08 07 06 05 04 03 02 01 26 25…" at bounding box center [847, 346] width 475 height 434
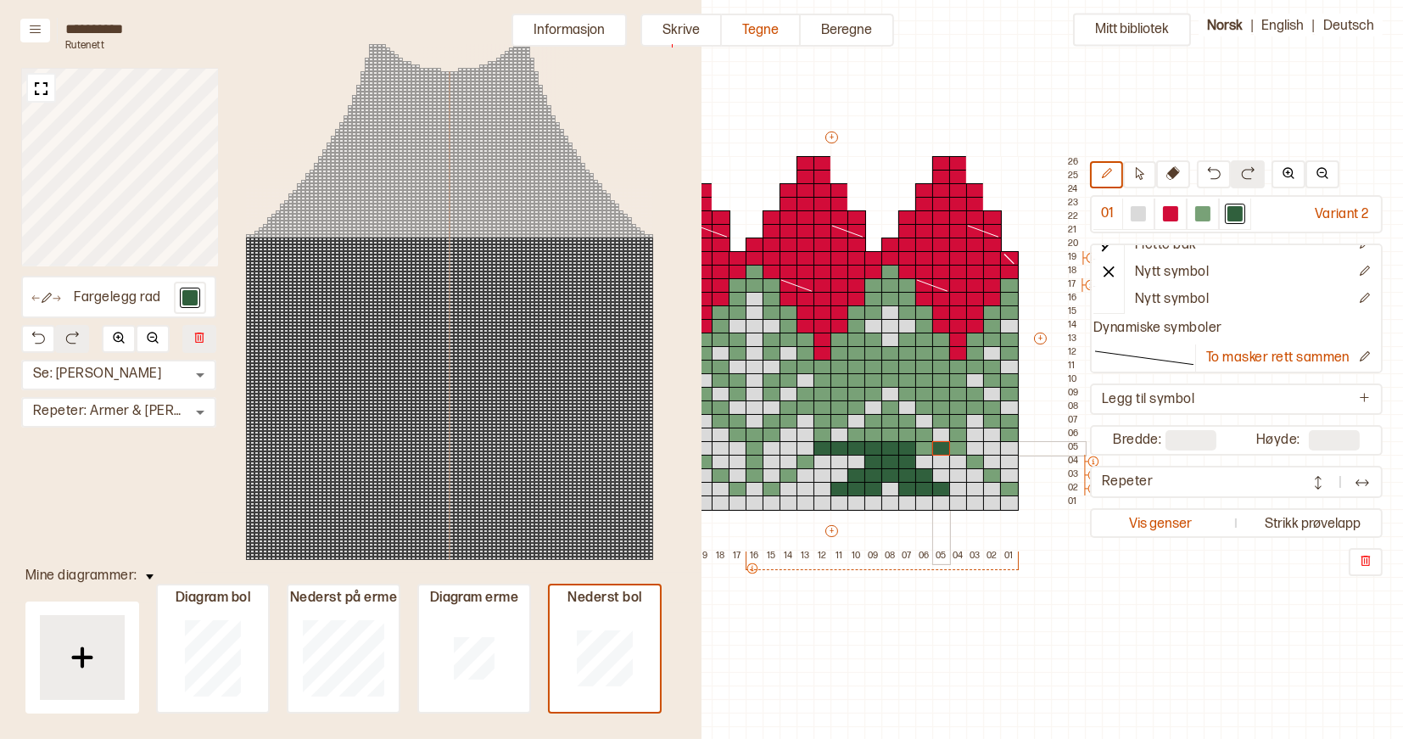
drag, startPoint x: 820, startPoint y: 448, endPoint x: 945, endPoint y: 447, distance: 124.7
click at [945, 447] on div "+ + + + 22 21 20 19 18 17 16 15 14 13 12 11 10 09 08 07 06 05 04 03 02 01 26 25…" at bounding box center [847, 346] width 475 height 434
click at [925, 450] on div at bounding box center [924, 448] width 19 height 15
click at [954, 451] on div at bounding box center [958, 448] width 19 height 15
click at [975, 465] on div at bounding box center [975, 462] width 19 height 15
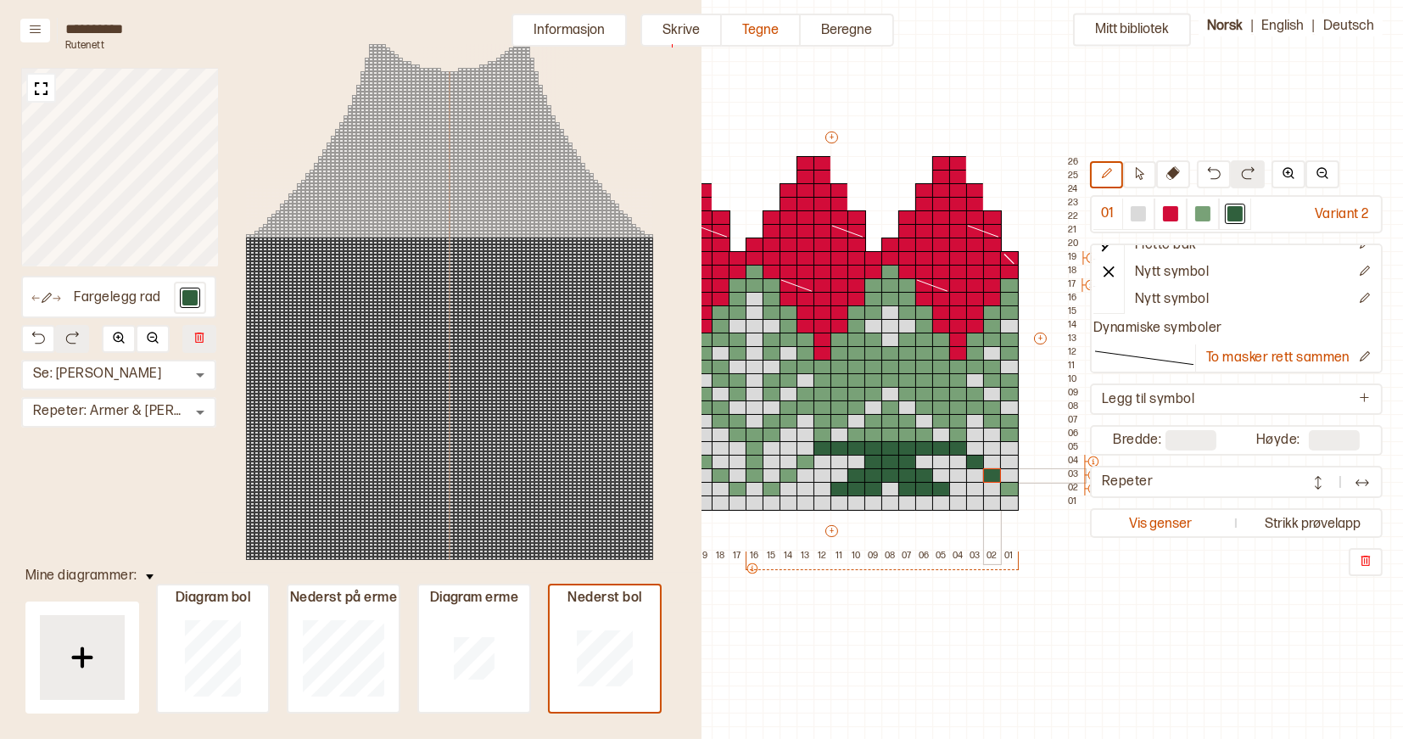
click at [991, 477] on div at bounding box center [992, 475] width 19 height 15
click at [1009, 490] on div at bounding box center [1009, 489] width 19 height 15
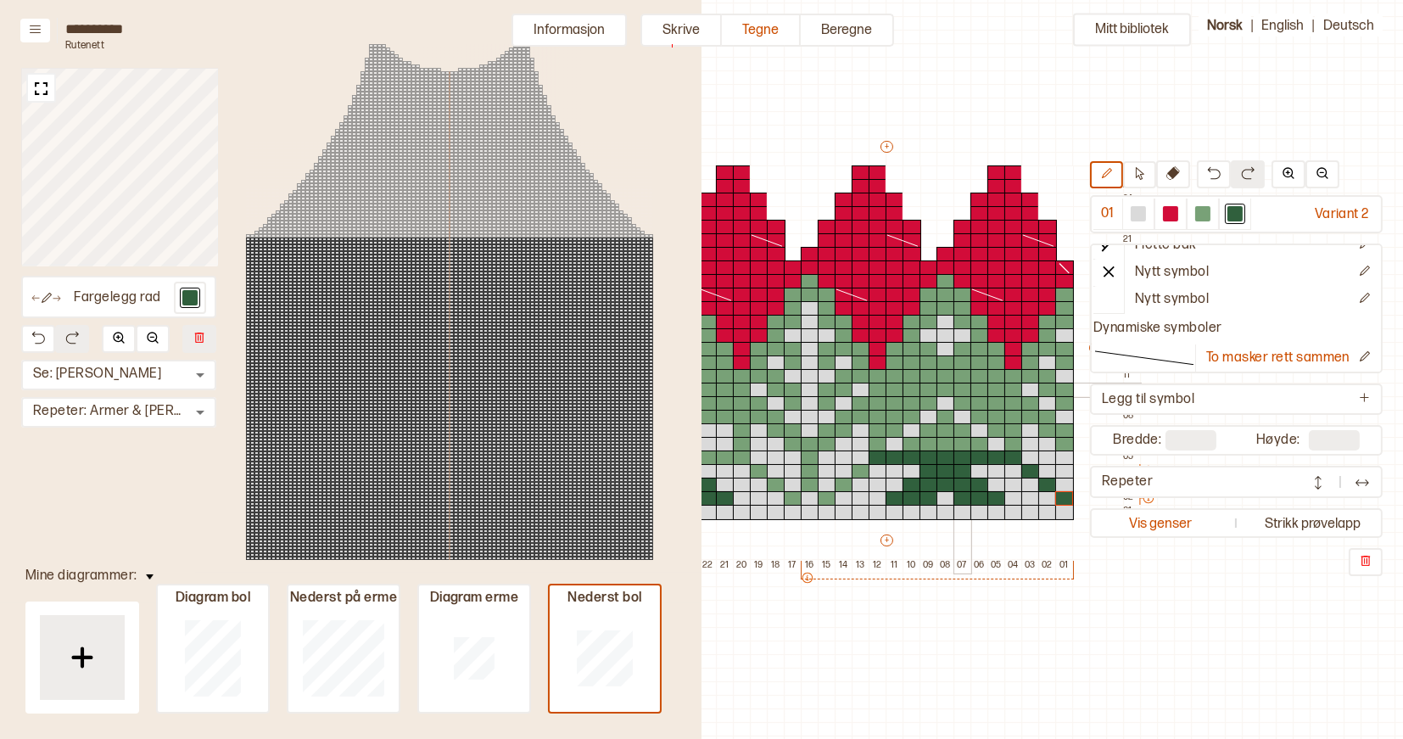
scroll to position [64, 512]
click at [994, 202] on div at bounding box center [997, 200] width 19 height 15
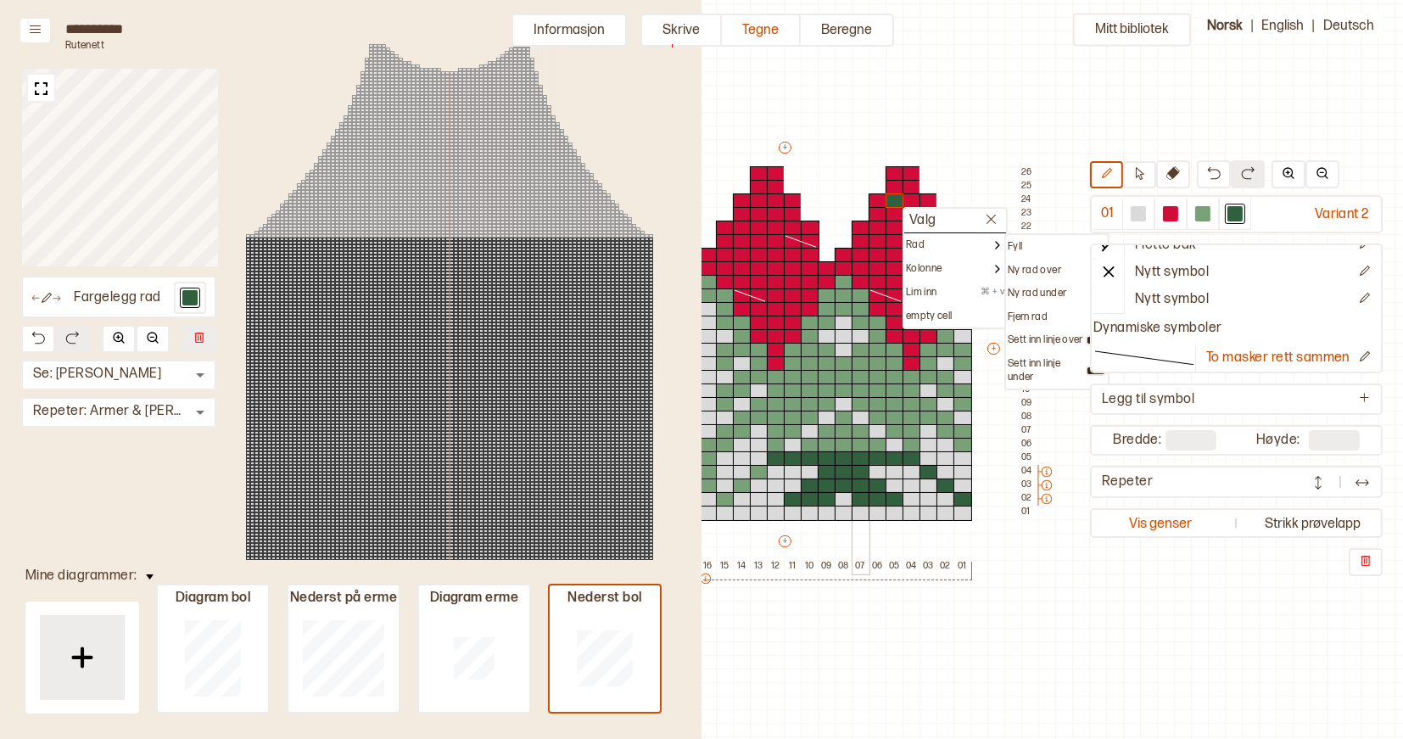
scroll to position [64, 632]
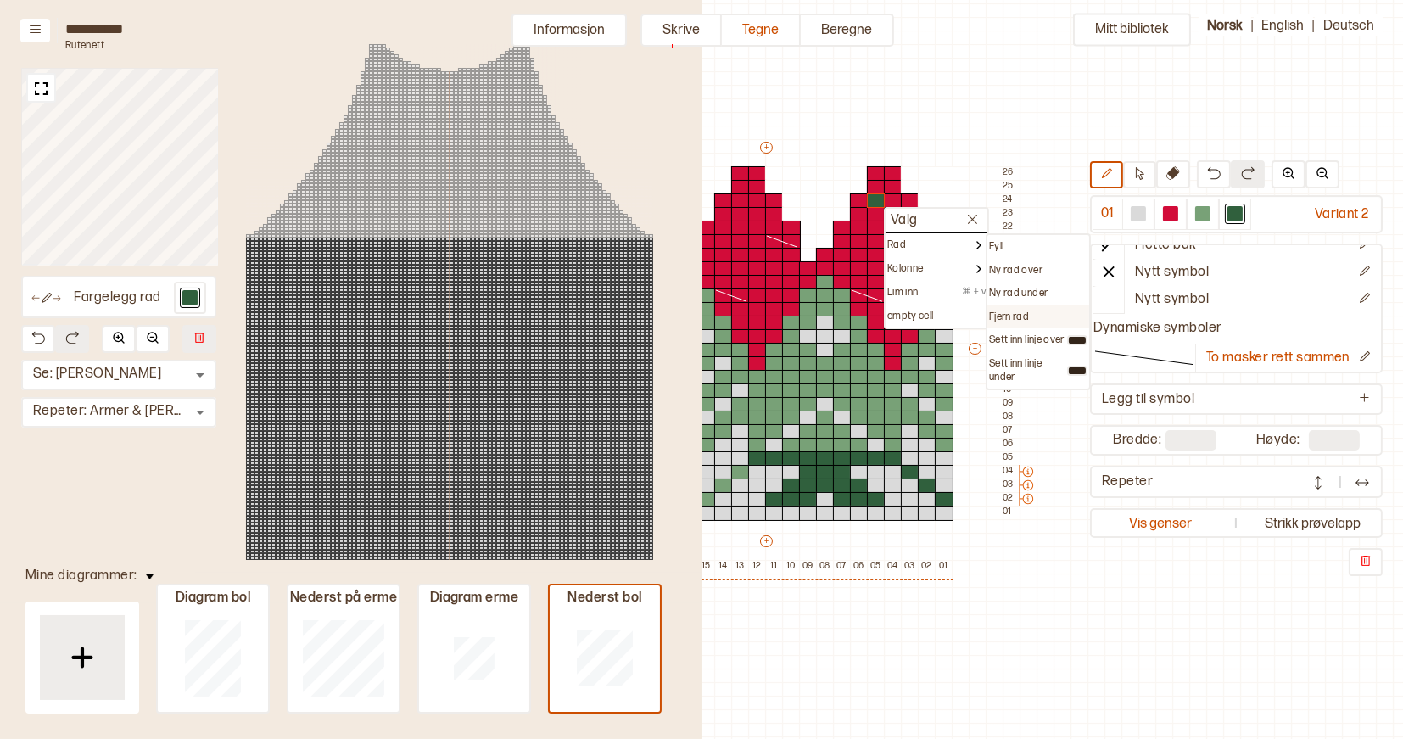
click at [1015, 312] on p "Fjern rad" at bounding box center [1009, 318] width 40 height 14
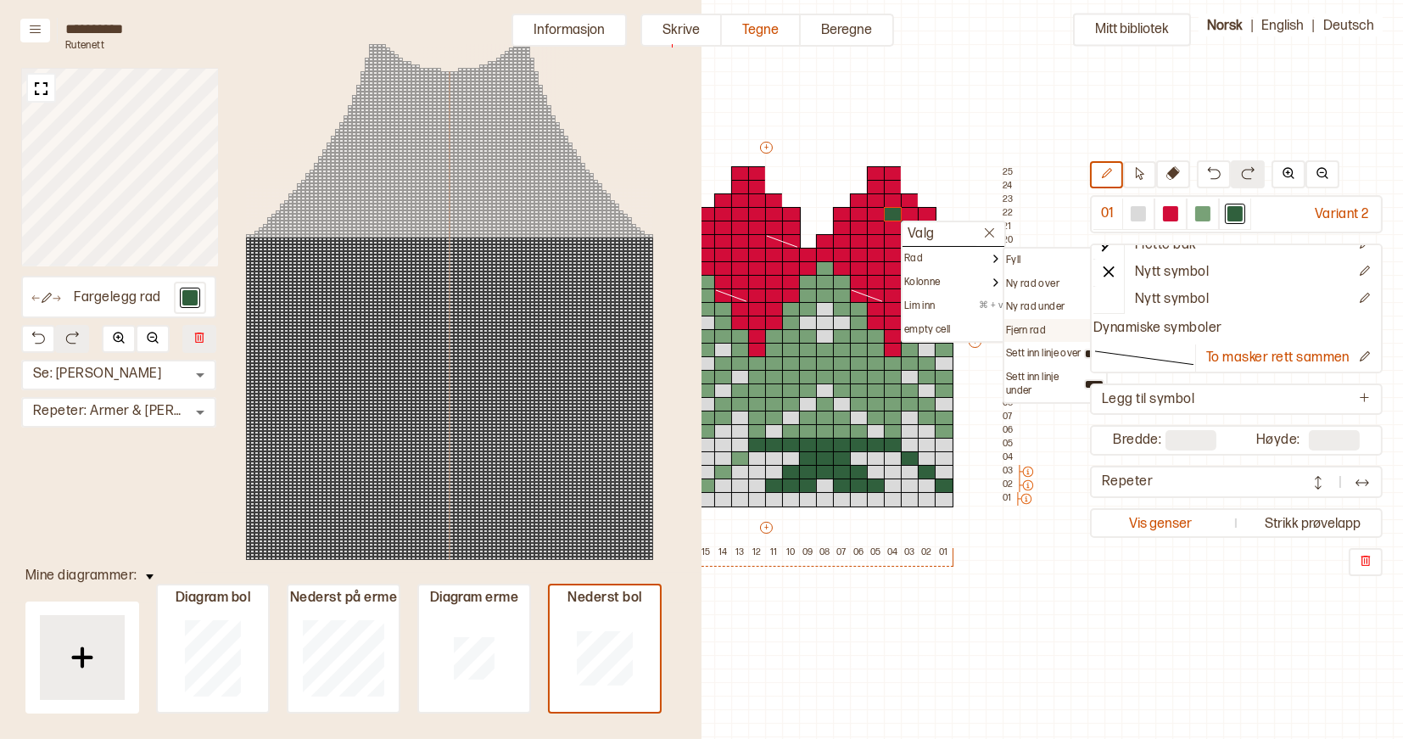
click at [1027, 326] on p "Fjern rad" at bounding box center [1026, 331] width 40 height 14
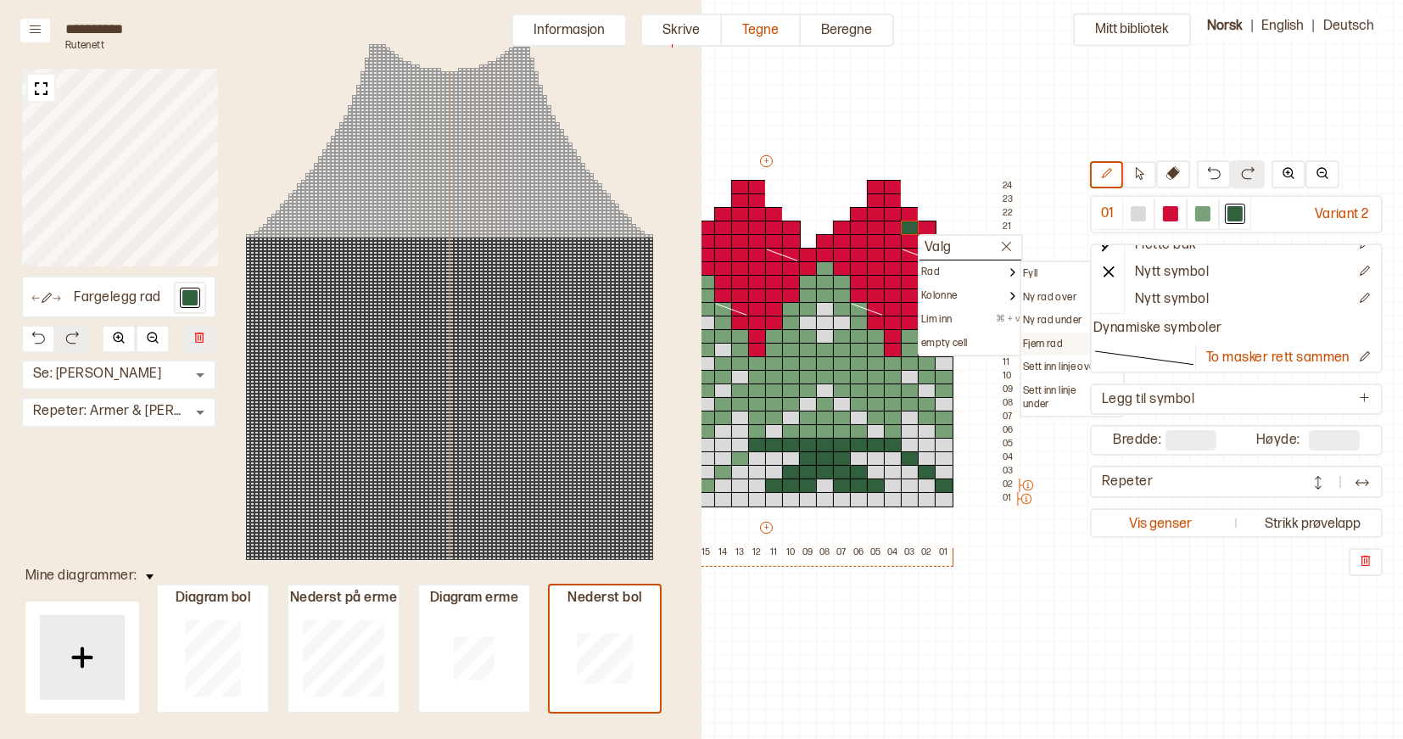
click at [1038, 338] on p "Fjern rad" at bounding box center [1043, 345] width 40 height 14
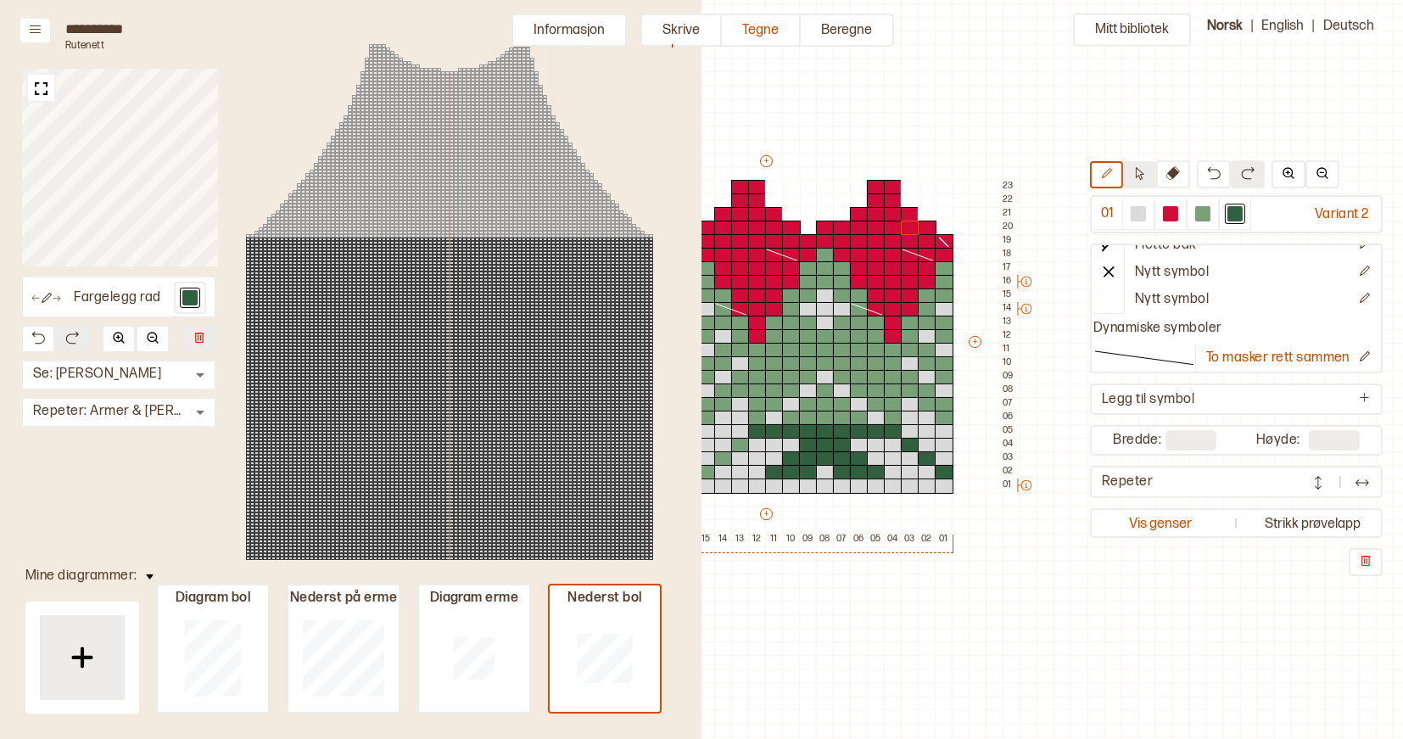
click at [1143, 178] on icon at bounding box center [1140, 173] width 8 height 13
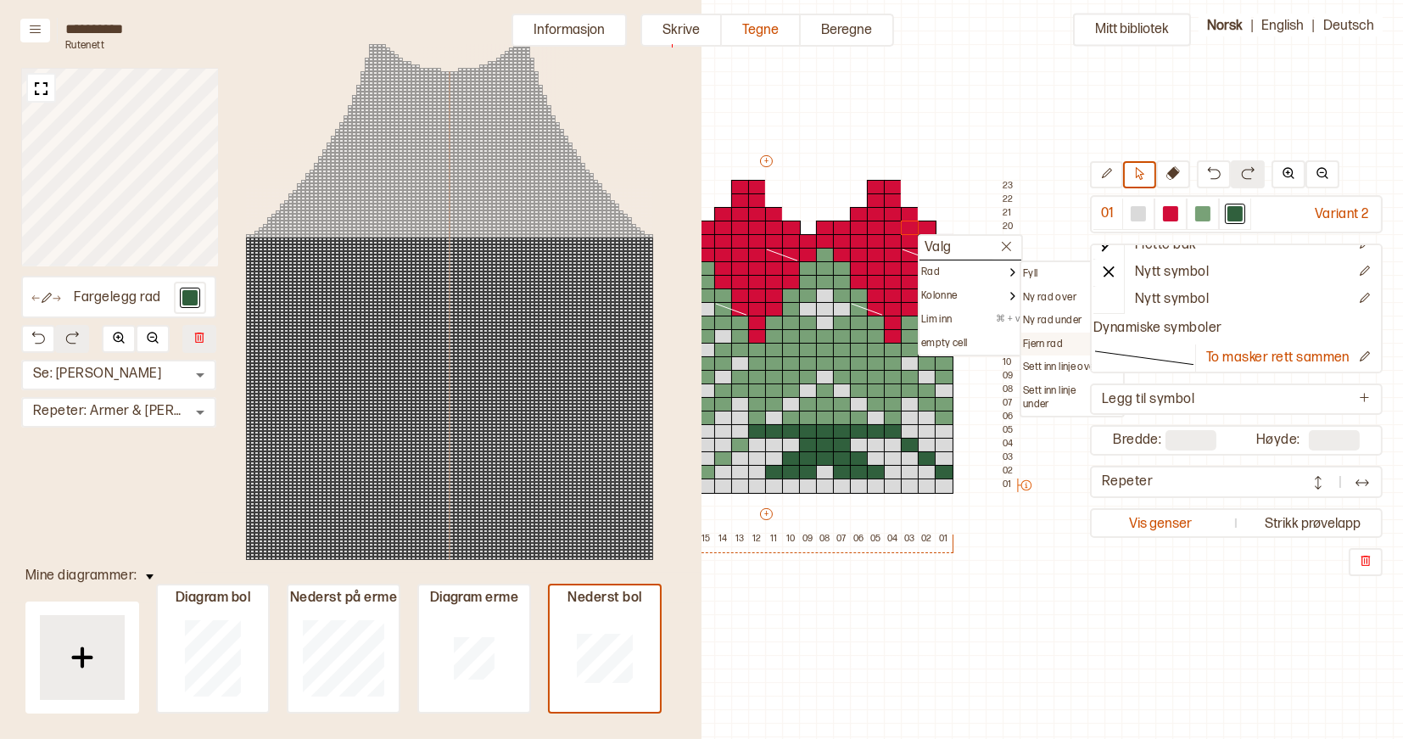
click at [1044, 339] on p "Fjern rad" at bounding box center [1043, 345] width 40 height 14
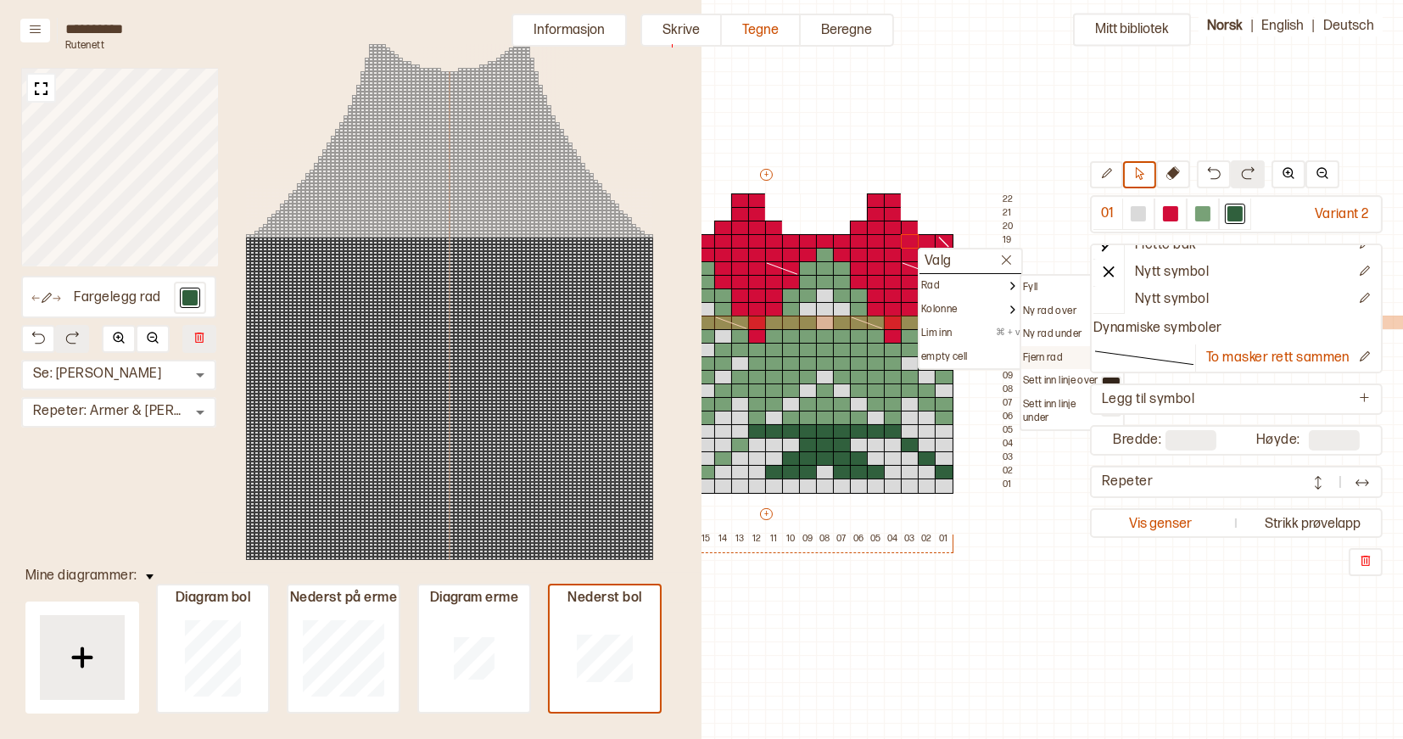
click at [1038, 352] on p "Fjern rad" at bounding box center [1043, 358] width 40 height 14
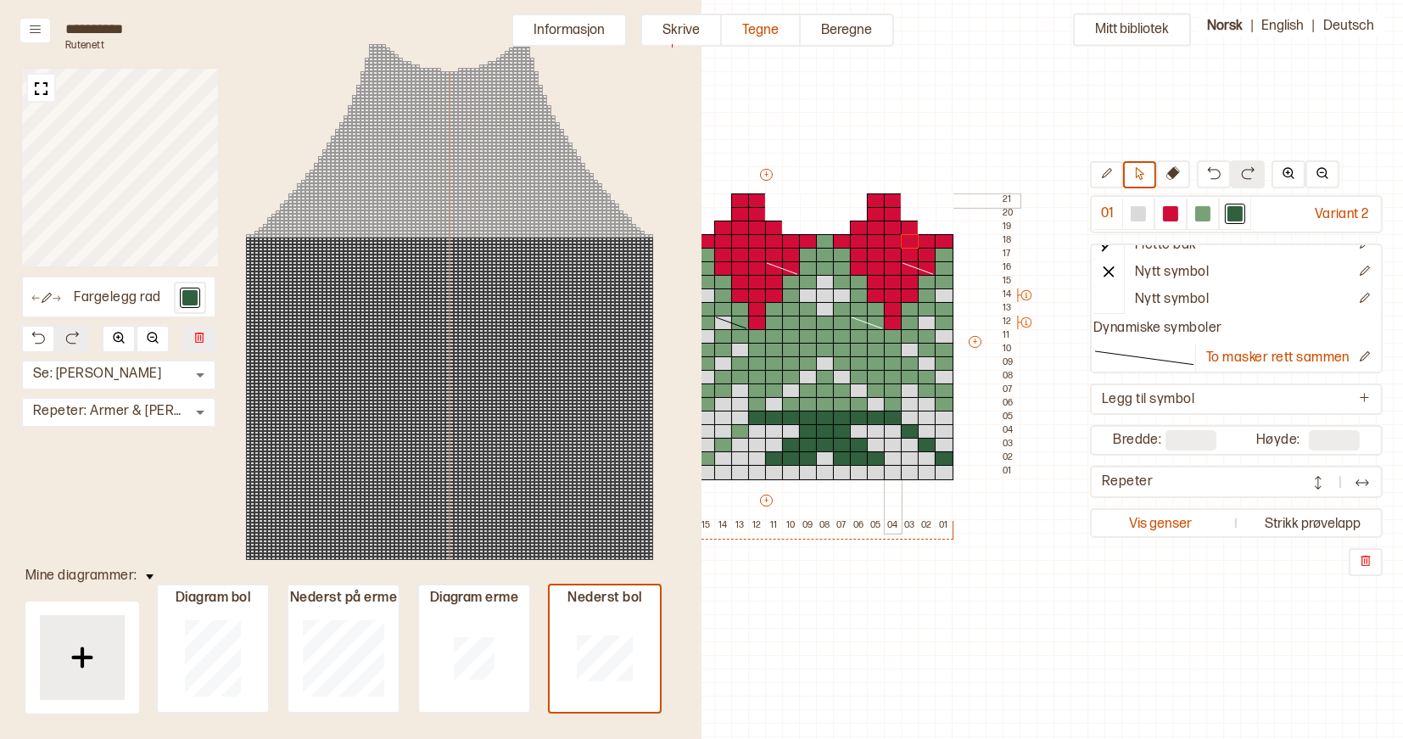
click at [886, 202] on div at bounding box center [893, 200] width 19 height 15
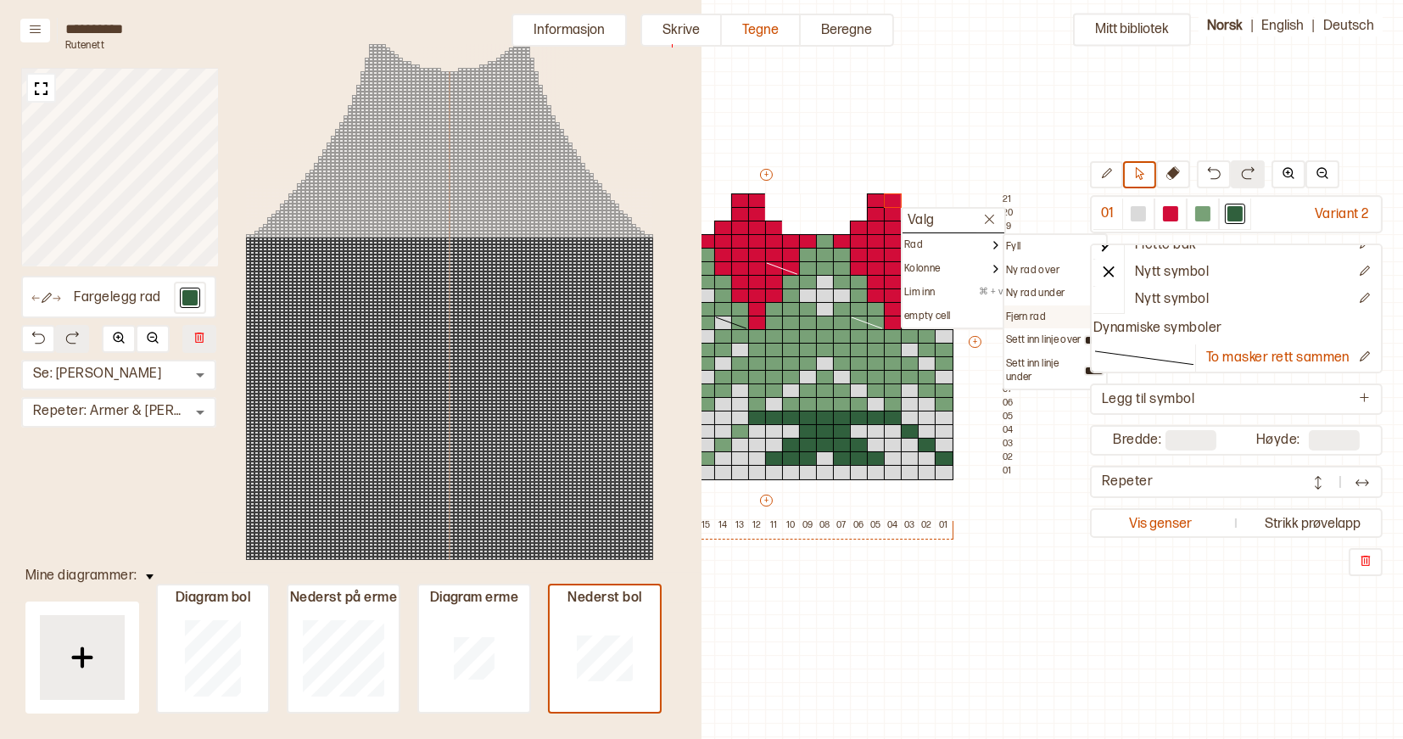
click at [1034, 315] on p "Fjern rad" at bounding box center [1026, 318] width 40 height 14
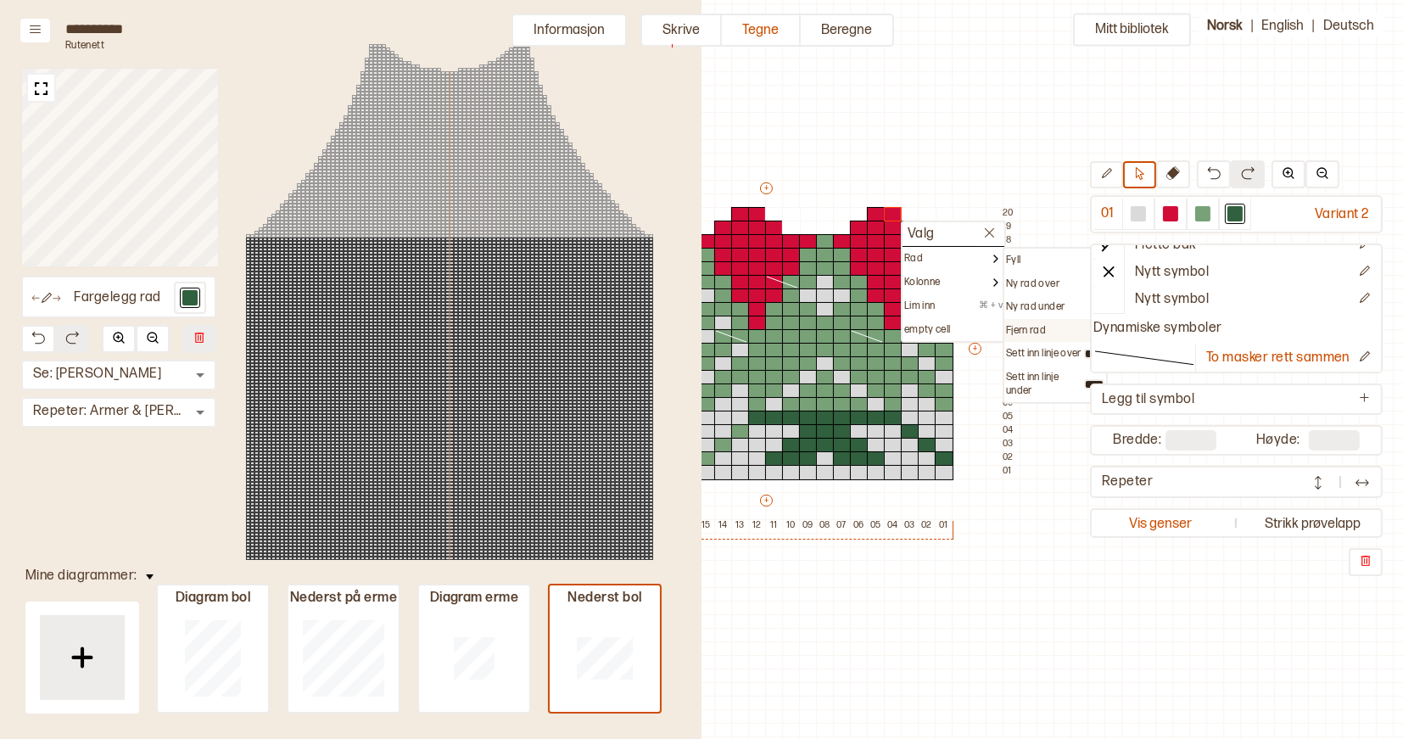
click at [1031, 329] on p "Fjern rad" at bounding box center [1026, 331] width 40 height 14
type input "**"
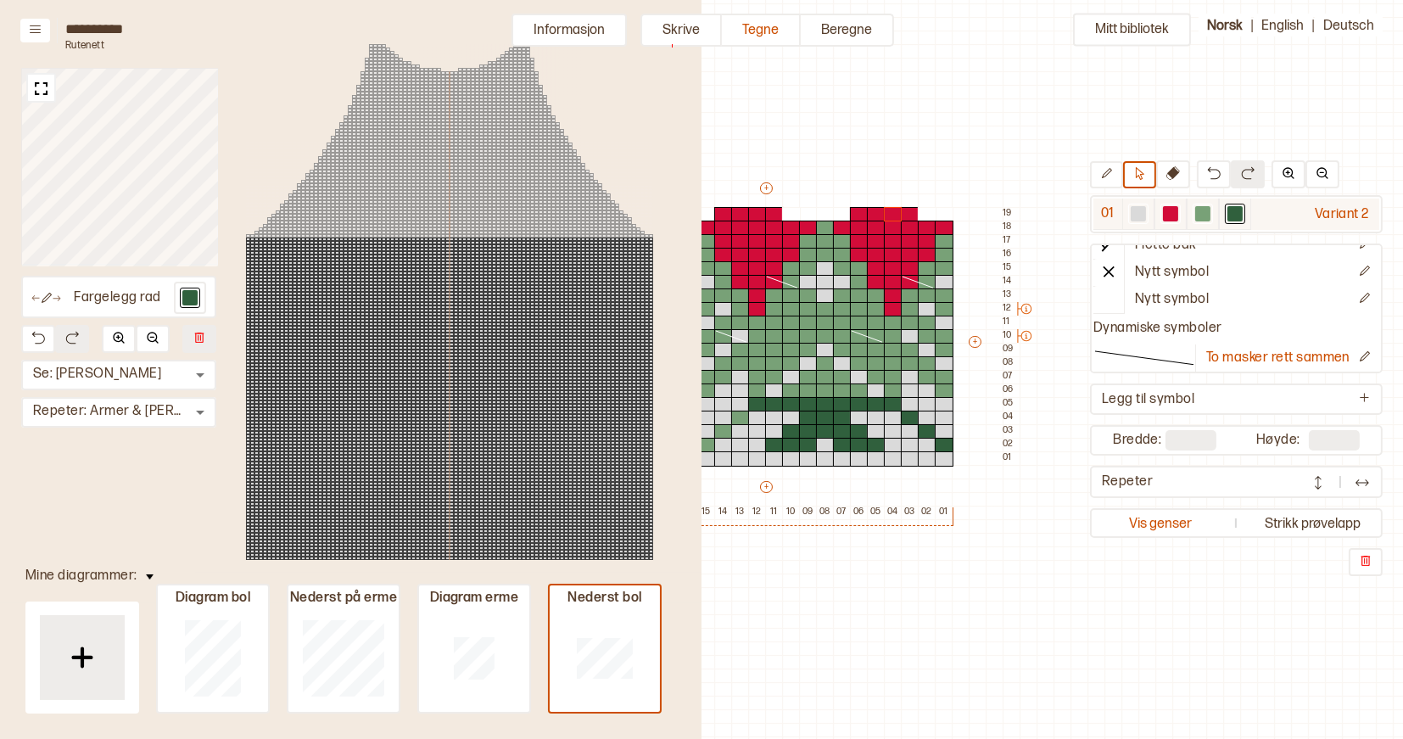
click at [1240, 213] on div at bounding box center [1235, 213] width 15 height 15
click at [1145, 214] on div at bounding box center [1138, 213] width 15 height 15
click at [891, 302] on div at bounding box center [893, 309] width 19 height 15
click at [1110, 176] on icon at bounding box center [1106, 173] width 13 height 13
click at [1145, 213] on div at bounding box center [1138, 213] width 15 height 15
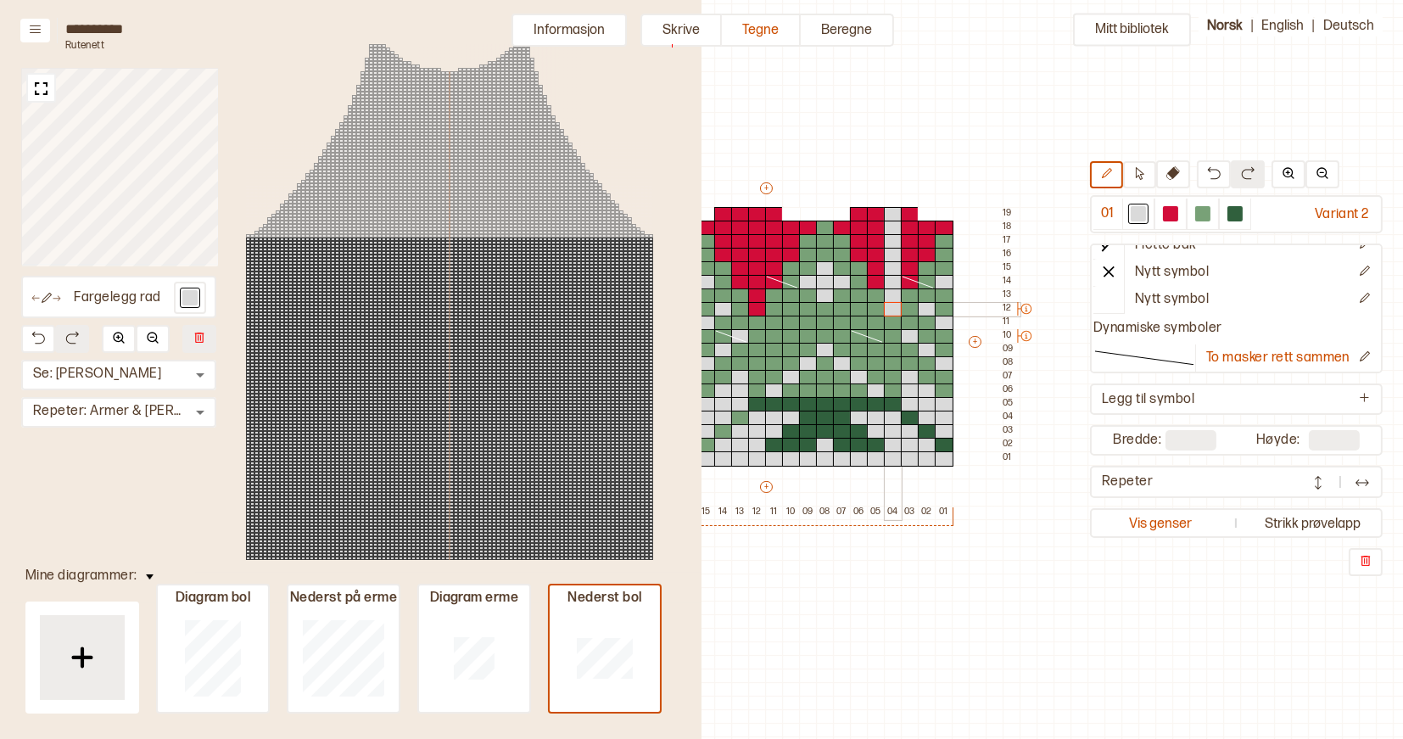
drag, startPoint x: 892, startPoint y: 212, endPoint x: 894, endPoint y: 308, distance: 95.9
click at [894, 308] on div "+ + + + 22 21 20 19 18 17 16 15 14 13 12 11 10 09 08 07 06 05 04 03 02 01 19 18…" at bounding box center [782, 349] width 475 height 339
drag, startPoint x: 877, startPoint y: 279, endPoint x: 872, endPoint y: 217, distance: 62.1
click at [872, 217] on div "+ + + + 22 21 20 19 18 17 16 15 14 13 12 11 10 09 08 07 06 05 04 03 02 01 19 18…" at bounding box center [782, 349] width 475 height 339
drag, startPoint x: 857, startPoint y: 216, endPoint x: 864, endPoint y: 246, distance: 30.5
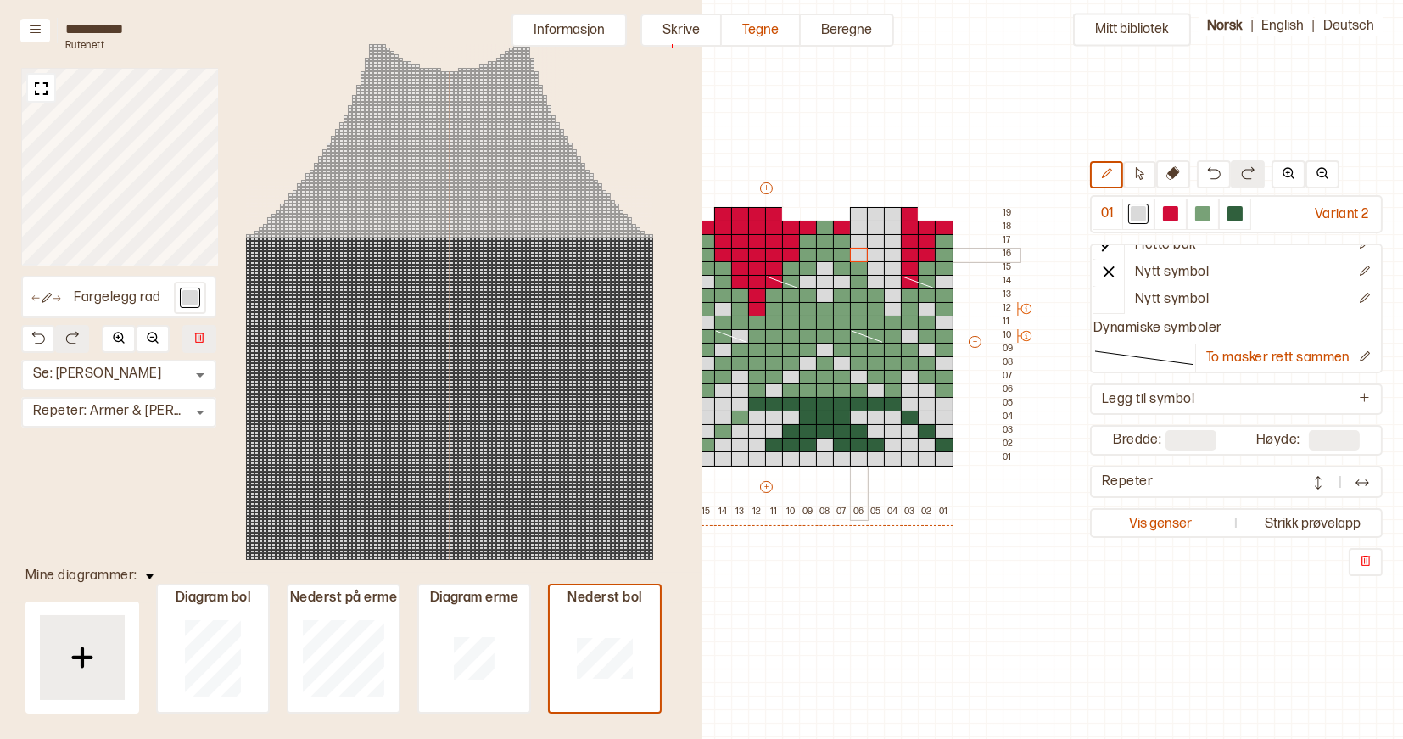
click at [864, 247] on div "+ + + + 22 21 20 19 18 17 16 15 14 13 12 11 10 09 08 07 06 05 04 03 02 01 19 18…" at bounding box center [782, 349] width 475 height 339
click at [847, 227] on div at bounding box center [842, 228] width 19 height 15
drag, startPoint x: 911, startPoint y: 215, endPoint x: 913, endPoint y: 261, distance: 45.8
click at [913, 261] on div "+ + + + 22 21 20 19 18 17 16 15 14 13 12 11 10 09 08 07 06 05 04 03 02 01 19 18…" at bounding box center [782, 349] width 475 height 339
drag, startPoint x: 926, startPoint y: 230, endPoint x: 928, endPoint y: 254, distance: 23.9
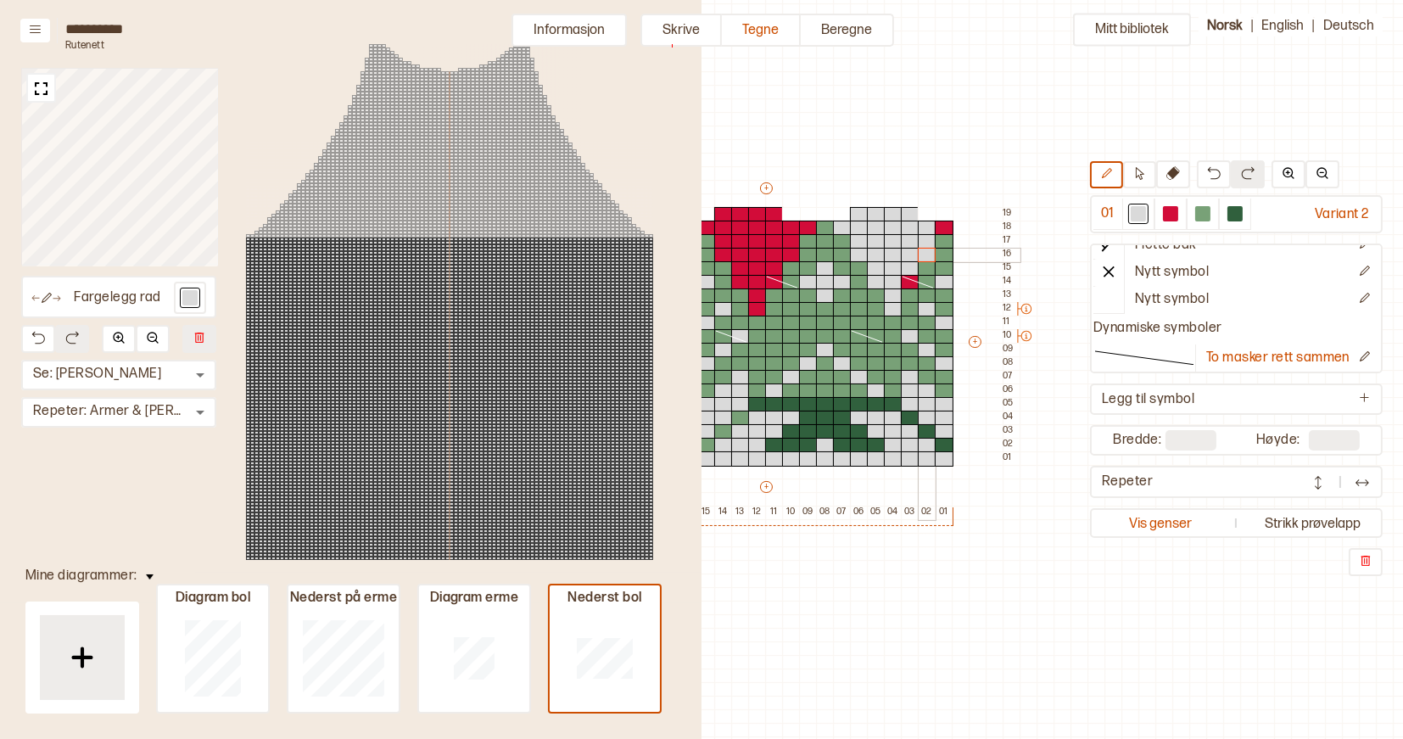
click at [928, 254] on div "+ + + + 22 21 20 19 18 17 16 15 14 13 12 11 10 09 08 07 06 05 04 03 02 01 19 18…" at bounding box center [782, 349] width 475 height 339
click at [942, 228] on div at bounding box center [944, 228] width 19 height 15
click at [1141, 177] on icon at bounding box center [1140, 173] width 8 height 13
click at [912, 280] on icon at bounding box center [918, 282] width 34 height 14
click at [858, 336] on icon at bounding box center [867, 336] width 34 height 14
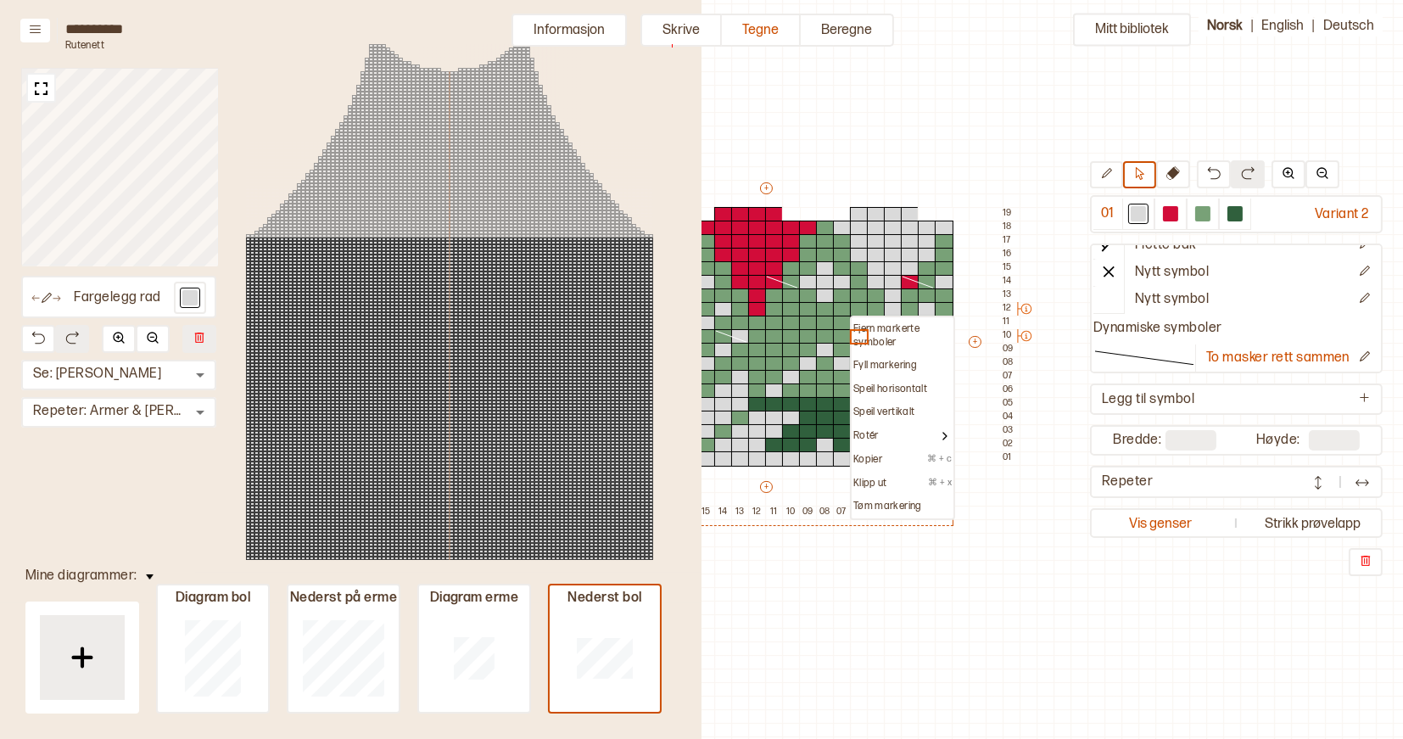
click at [859, 325] on p "Fjern markerte symboler" at bounding box center [903, 335] width 98 height 26
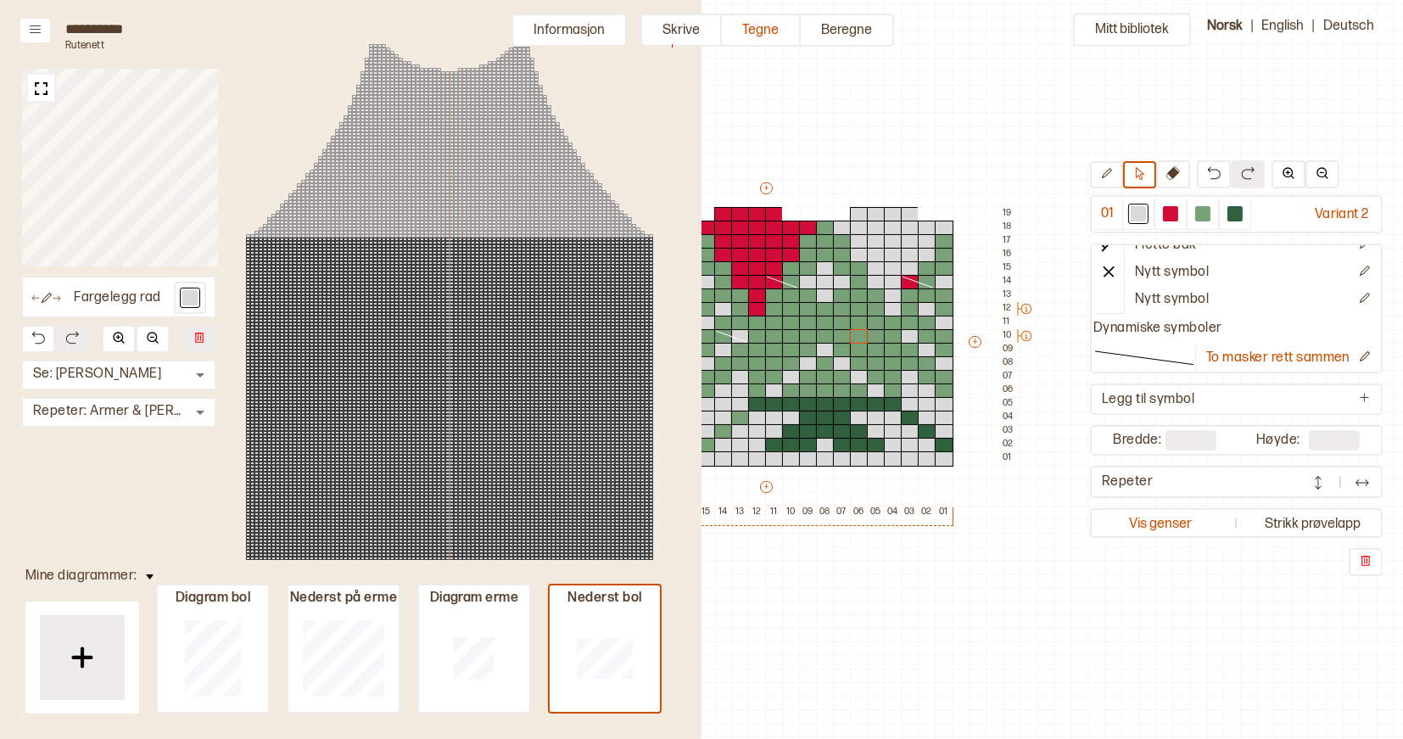
click at [775, 279] on line at bounding box center [782, 282] width 31 height 11
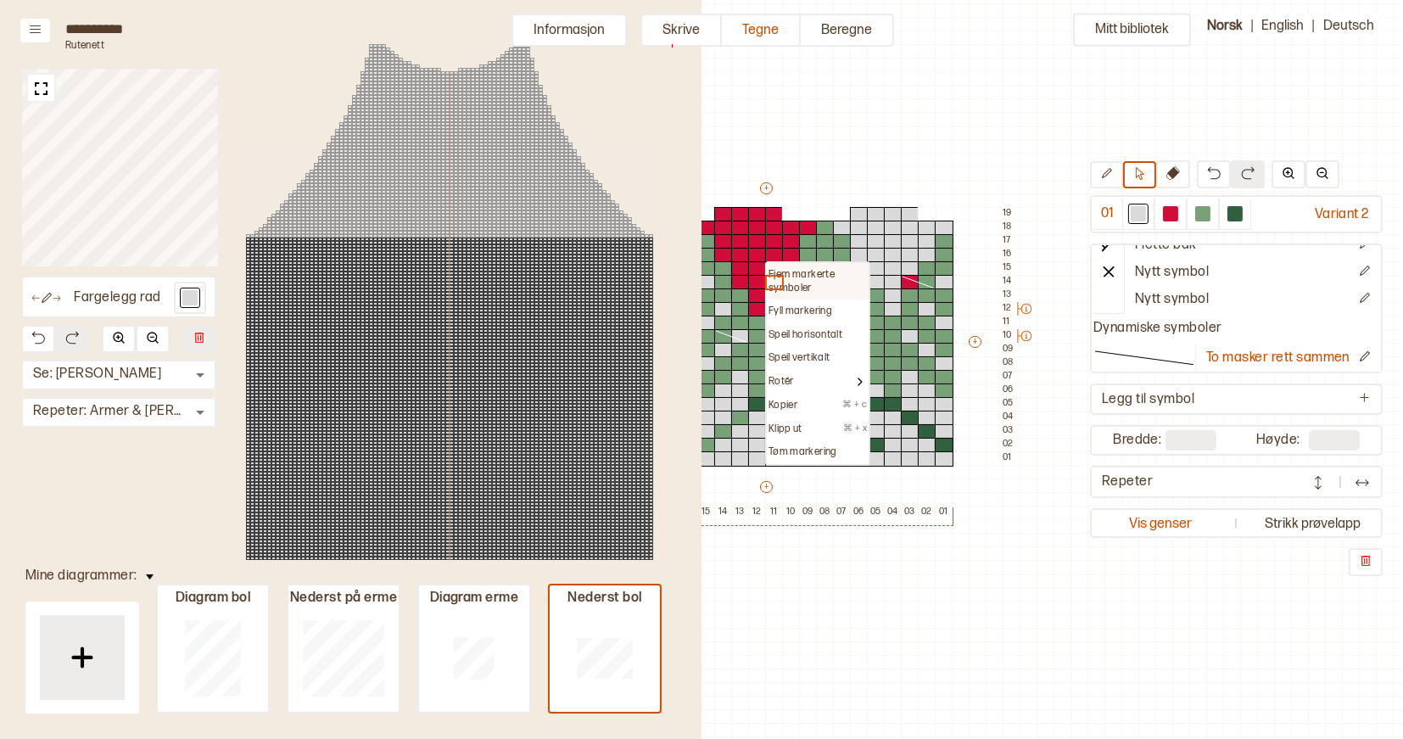
click at [804, 279] on p "Fjern markerte symboler" at bounding box center [818, 281] width 98 height 26
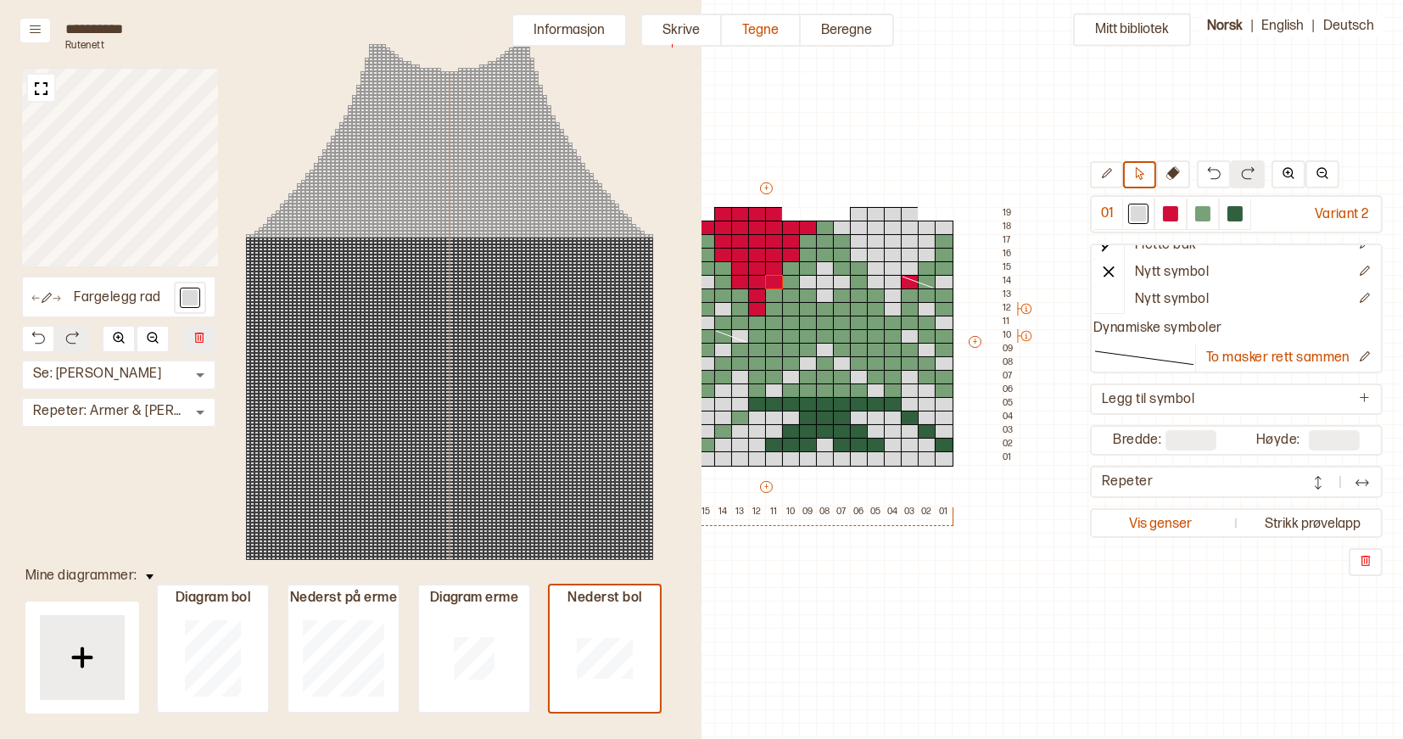
click at [915, 282] on icon at bounding box center [918, 282] width 34 height 14
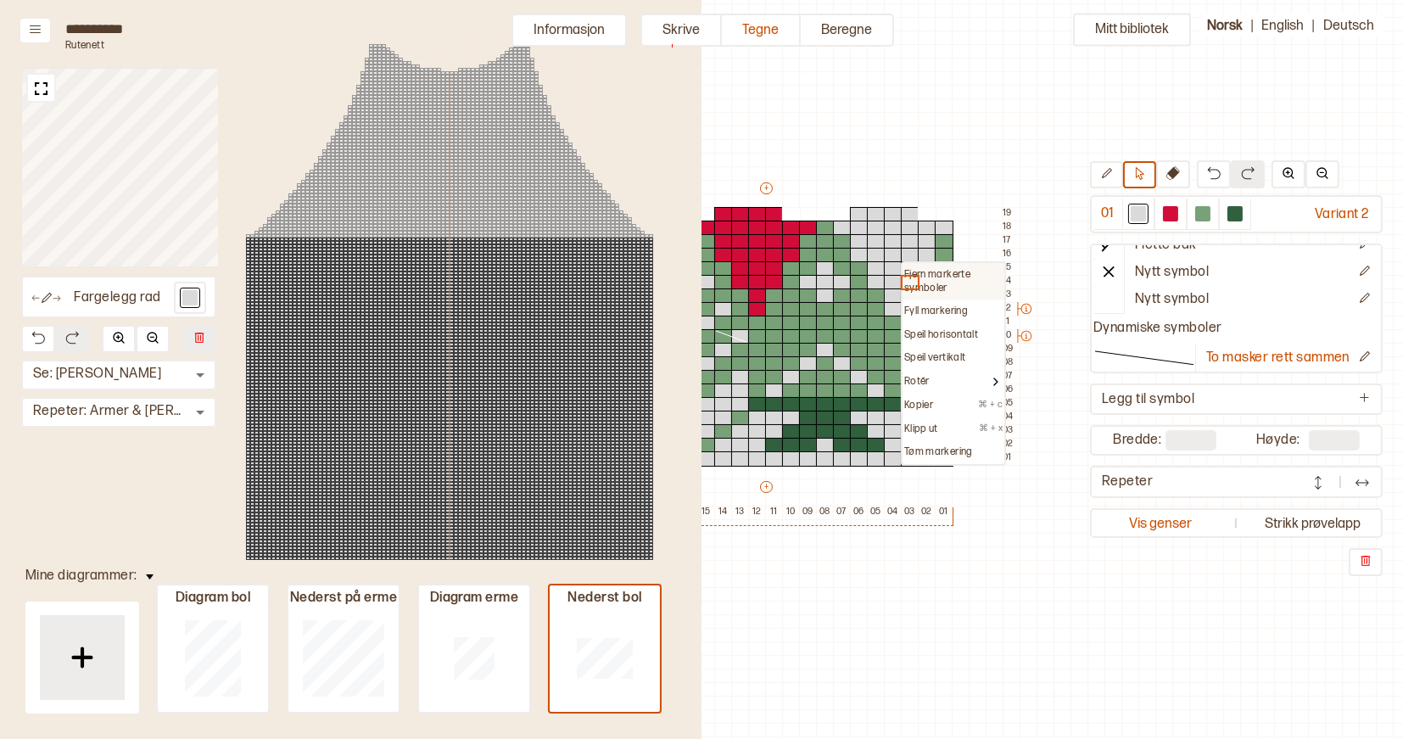
click at [941, 275] on p "Fjern markerte symboler" at bounding box center [953, 281] width 98 height 26
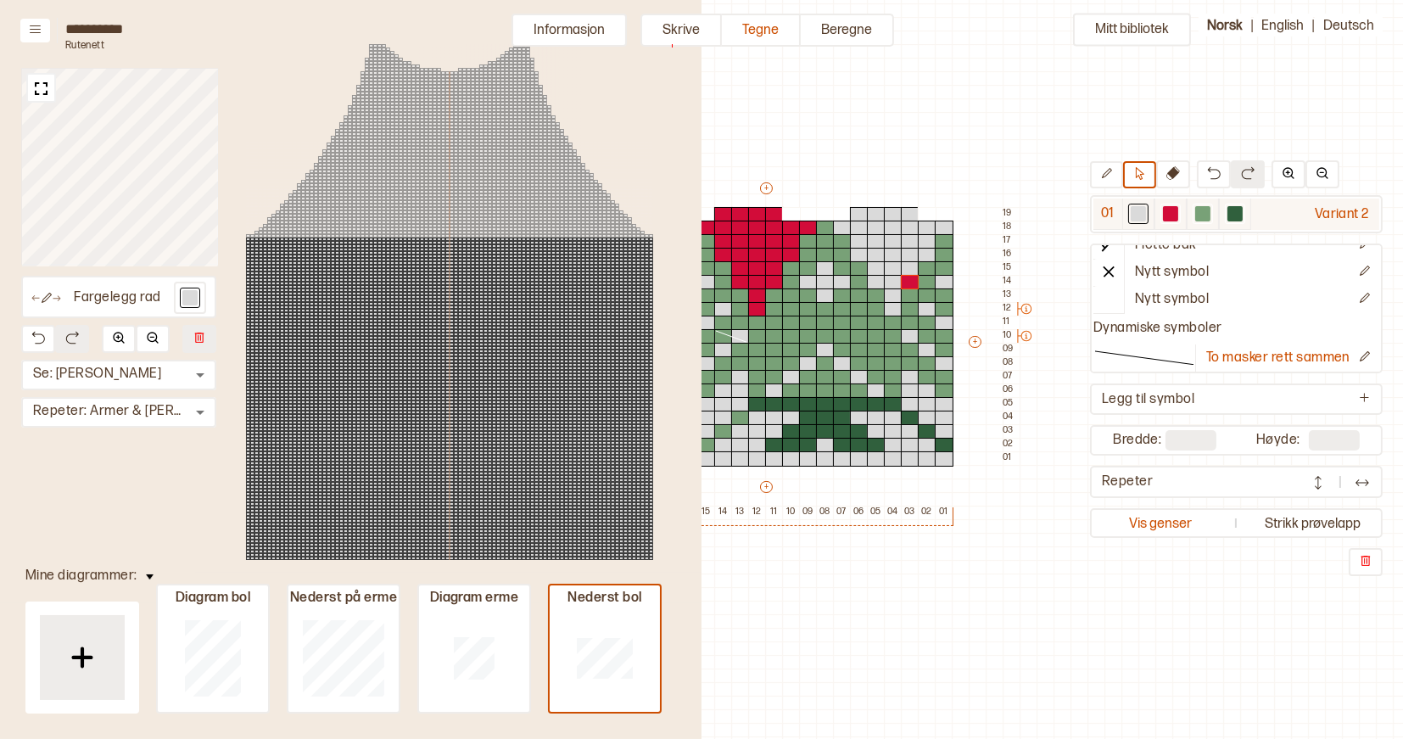
click at [1143, 216] on div at bounding box center [1138, 213] width 15 height 15
click at [1115, 176] on button at bounding box center [1106, 174] width 33 height 27
click at [910, 281] on div at bounding box center [910, 282] width 19 height 15
click at [926, 215] on div at bounding box center [927, 214] width 19 height 15
click at [943, 214] on div at bounding box center [944, 214] width 19 height 15
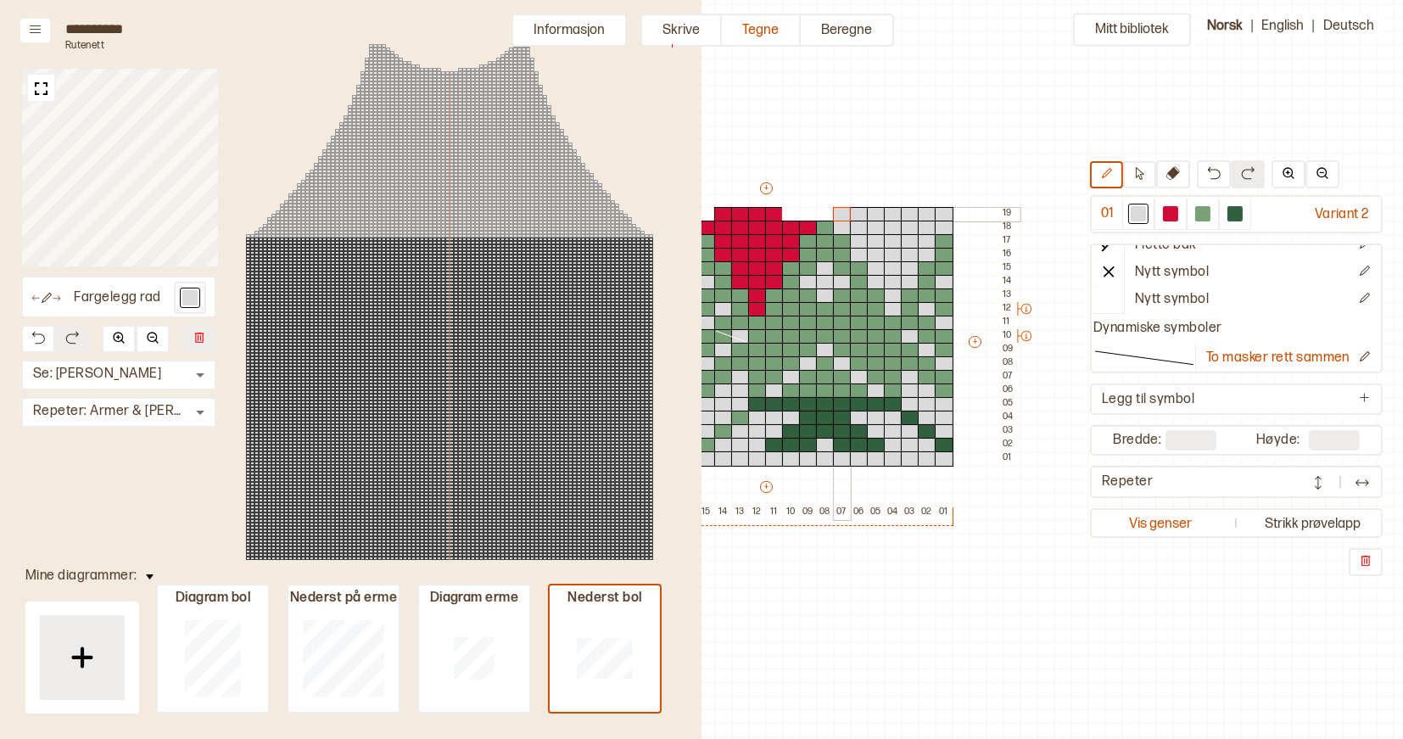
click at [844, 213] on div at bounding box center [842, 214] width 19 height 15
click at [807, 212] on div at bounding box center [808, 214] width 19 height 15
click at [791, 212] on div at bounding box center [791, 214] width 19 height 15
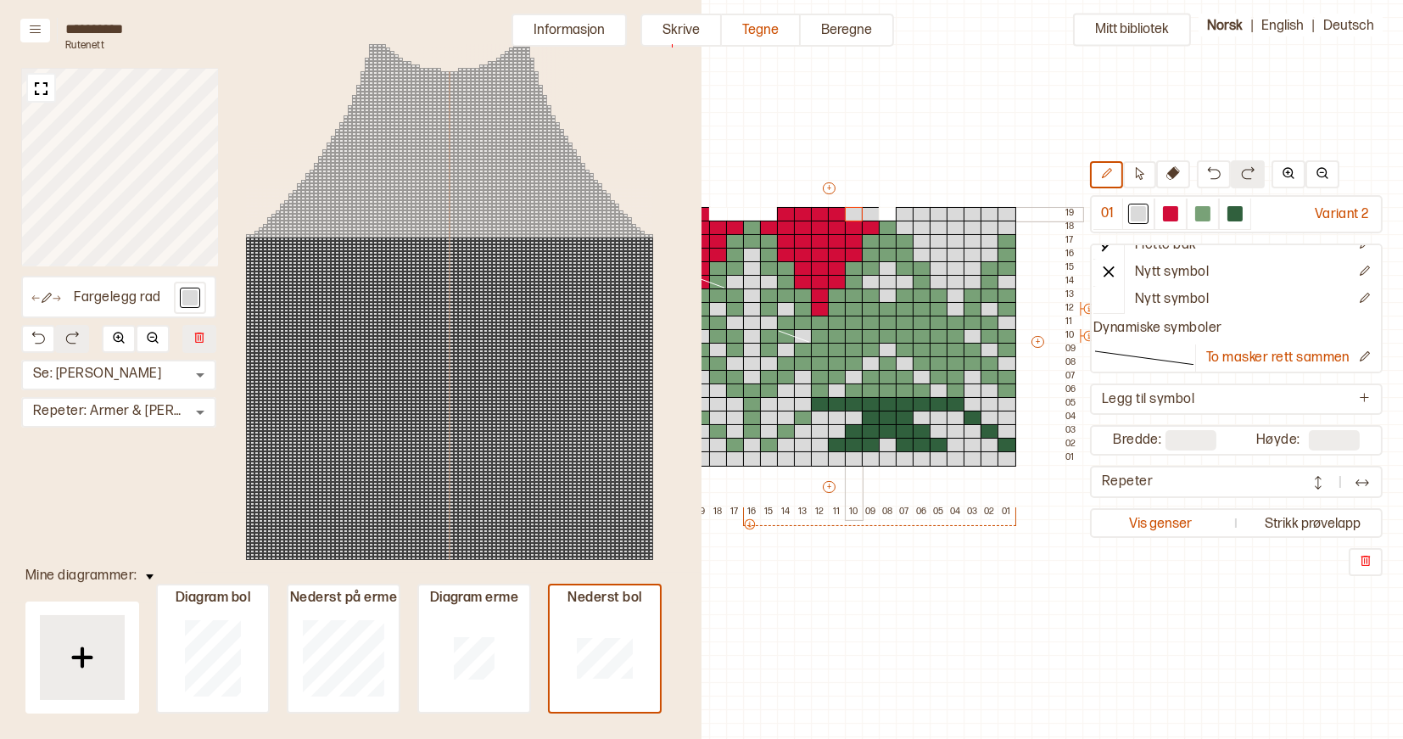
scroll to position [65, 543]
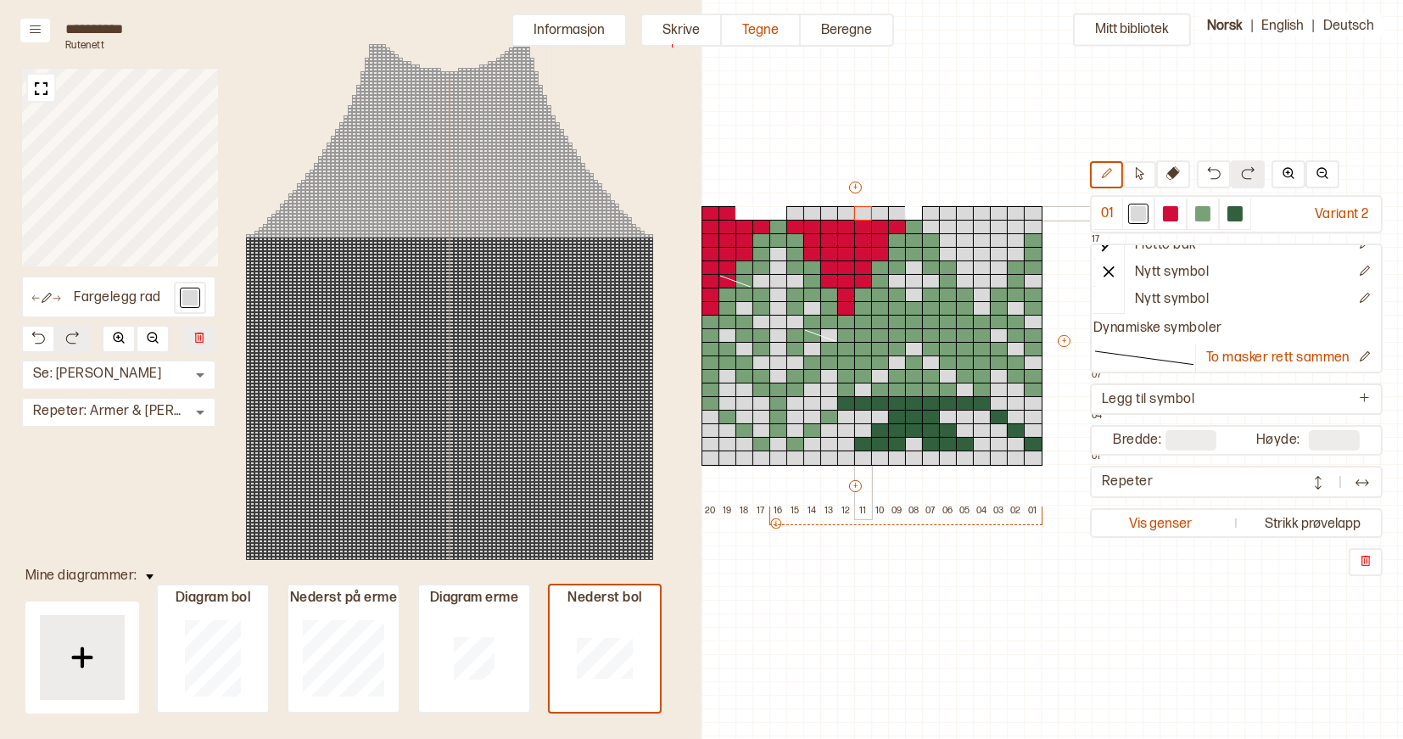
drag, startPoint x: 795, startPoint y: 210, endPoint x: 861, endPoint y: 212, distance: 66.2
click at [861, 212] on div "+ + + + 22 21 20 19 18 17 16 15 14 13 12 11 10 09 08 07 06 05 04 03 02 01 19 18…" at bounding box center [871, 348] width 475 height 339
drag, startPoint x: 796, startPoint y: 227, endPoint x: 895, endPoint y: 230, distance: 99.3
click at [895, 230] on div "+ + + + 22 21 20 19 18 17 16 15 14 13 12 11 10 09 08 07 06 05 04 03 02 01 19 18…" at bounding box center [871, 348] width 475 height 339
drag, startPoint x: 815, startPoint y: 240, endPoint x: 865, endPoint y: 243, distance: 49.3
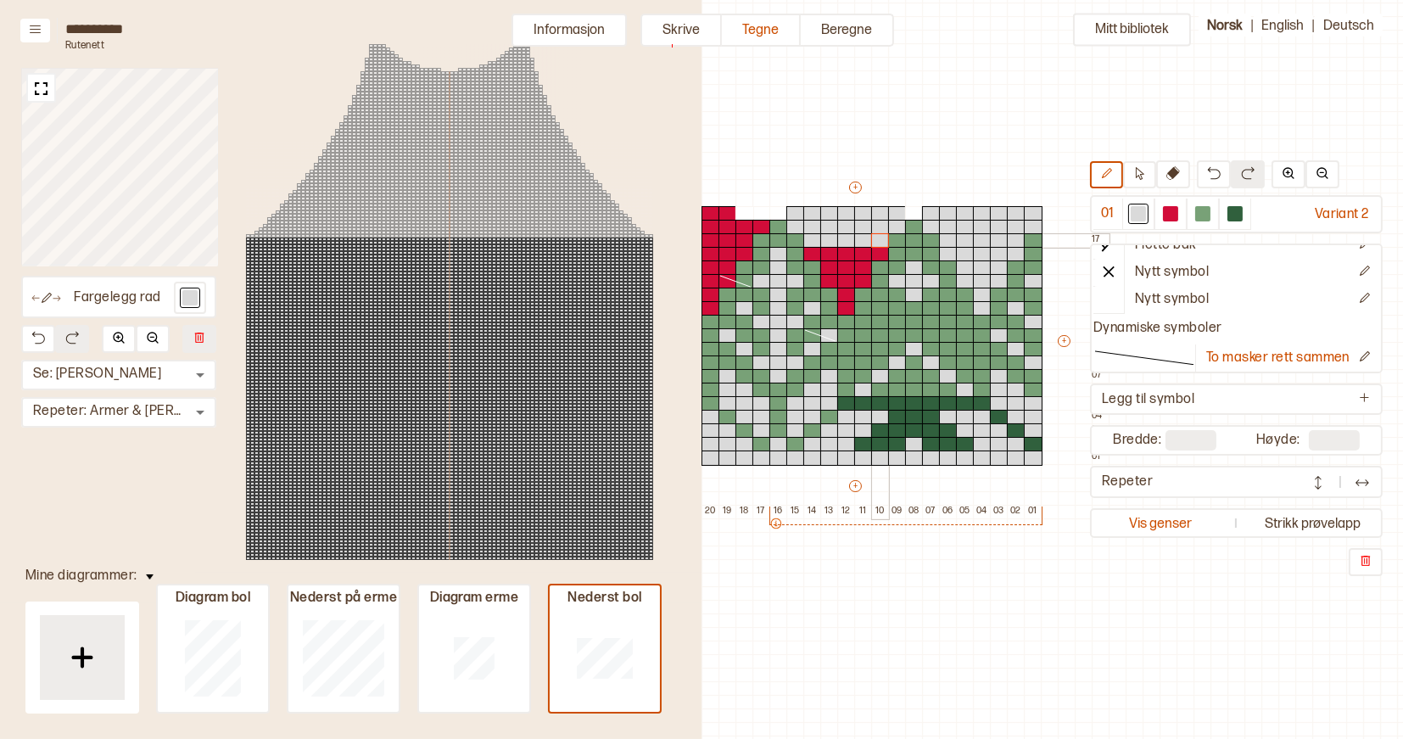
click at [875, 242] on div "+ + + + 22 21 20 19 18 17 16 15 14 13 12 11 10 09 08 07 06 05 04 03 02 01 19 18…" at bounding box center [871, 348] width 475 height 339
drag, startPoint x: 810, startPoint y: 255, endPoint x: 873, endPoint y: 256, distance: 62.8
click at [873, 256] on div "+ + + + 22 21 20 19 18 17 16 15 14 13 12 11 10 09 08 07 06 05 04 03 02 01 19 18…" at bounding box center [871, 348] width 475 height 339
drag, startPoint x: 831, startPoint y: 267, endPoint x: 855, endPoint y: 267, distance: 24.6
click at [855, 267] on div "+ + + + 22 21 20 19 18 17 16 15 14 13 12 11 10 09 08 07 06 05 04 03 02 01 19 18…" at bounding box center [871, 348] width 475 height 339
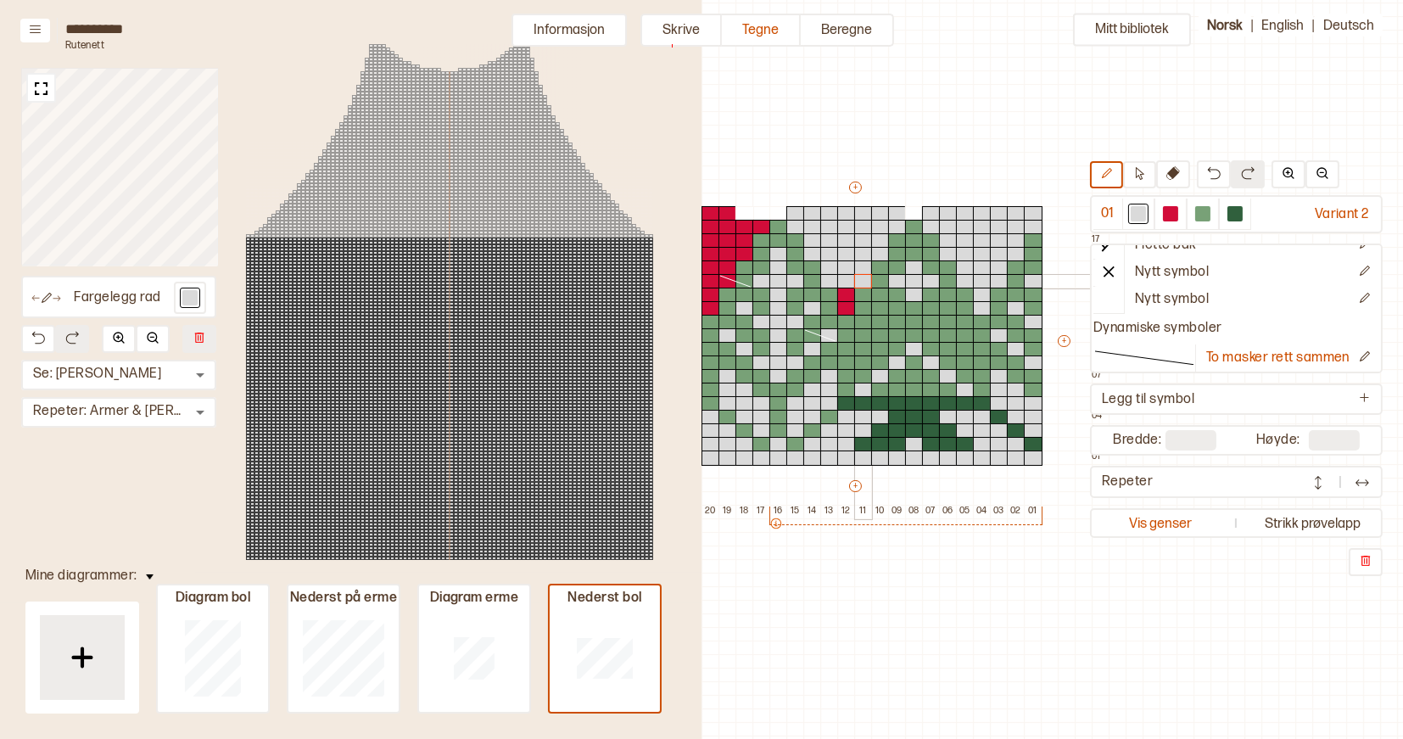
drag, startPoint x: 829, startPoint y: 279, endPoint x: 858, endPoint y: 279, distance: 28.8
click at [858, 279] on div "+ + + + 22 21 20 19 18 17 16 15 14 13 12 11 10 09 08 07 06 05 04 03 02 01 19 18…" at bounding box center [871, 348] width 475 height 339
click at [837, 301] on div at bounding box center [846, 308] width 19 height 15
click at [844, 293] on div at bounding box center [846, 295] width 19 height 15
click at [1237, 211] on div at bounding box center [1235, 213] width 15 height 15
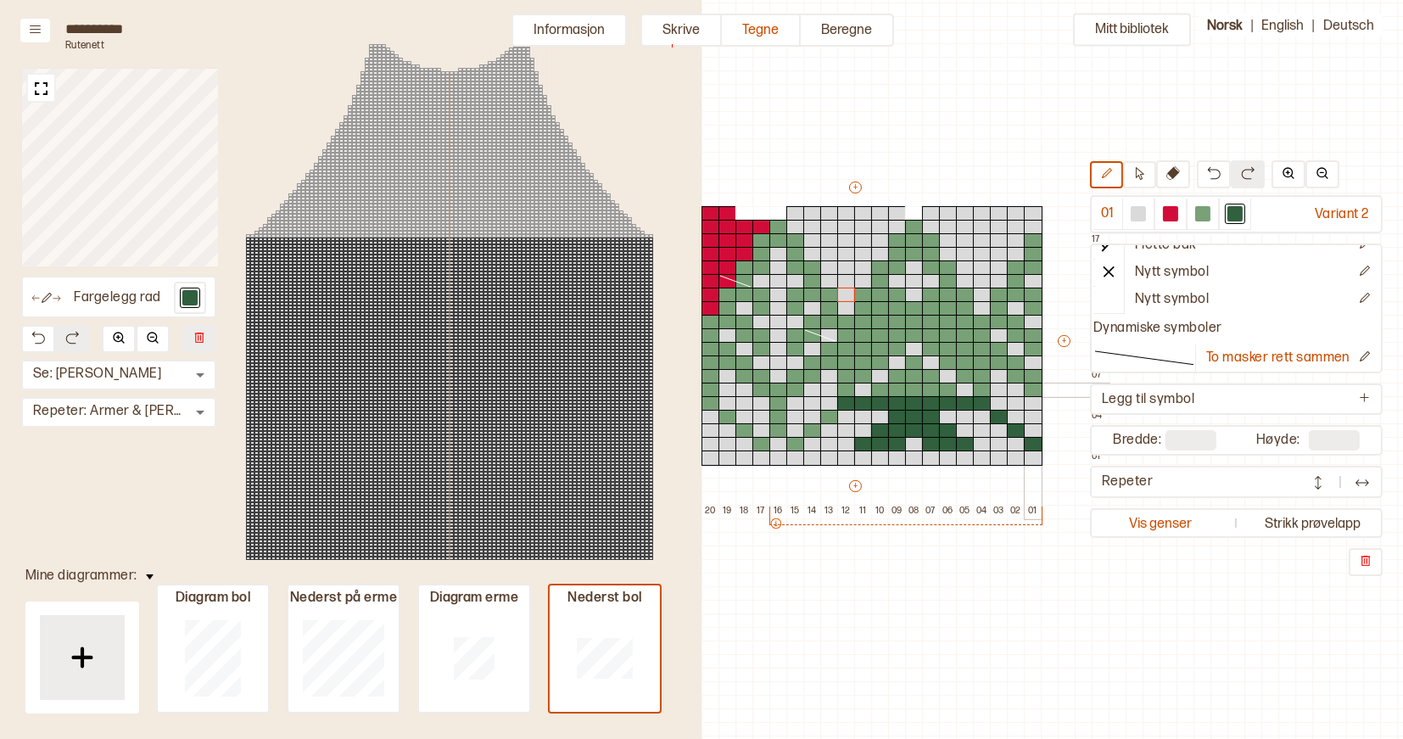
click at [1031, 392] on div at bounding box center [1033, 390] width 19 height 15
click at [1031, 376] on div at bounding box center [1033, 376] width 19 height 15
click at [1031, 347] on div at bounding box center [1033, 349] width 19 height 15
click at [1031, 336] on div at bounding box center [1033, 335] width 19 height 15
click at [1033, 309] on div at bounding box center [1033, 308] width 19 height 15
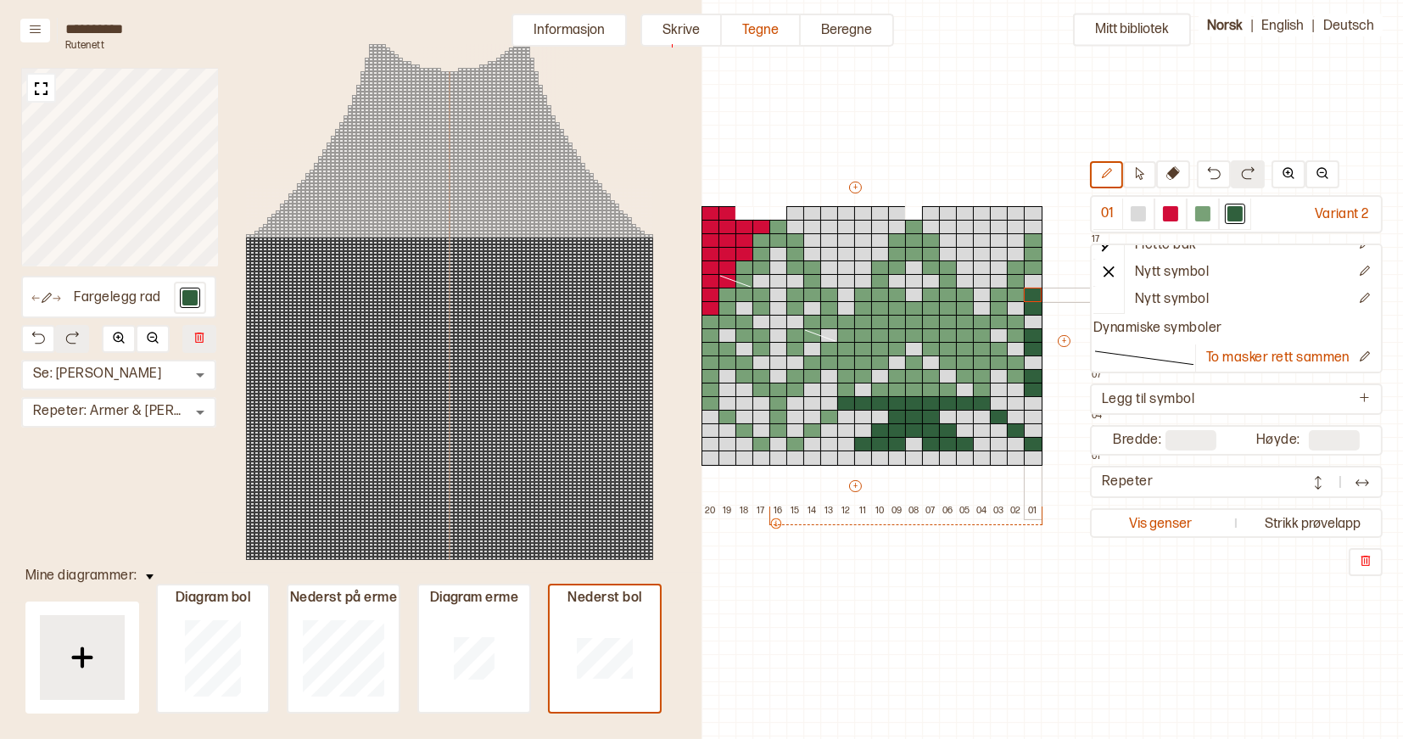
click at [1033, 299] on div at bounding box center [1033, 295] width 19 height 15
drag, startPoint x: 1033, startPoint y: 242, endPoint x: 1038, endPoint y: 261, distance: 20.2
click at [1038, 261] on div "+ + + + 22 21 20 19 18 17 16 15 14 13 12 11 10 09 08 07 06 05 04 03 02 01 19 18…" at bounding box center [871, 348] width 475 height 339
drag, startPoint x: 1019, startPoint y: 268, endPoint x: 1016, endPoint y: 292, distance: 23.9
click at [1016, 292] on div "+ + + + 22 21 20 19 18 17 16 15 14 13 12 11 10 09 08 07 06 05 04 03 02 01 19 18…" at bounding box center [871, 348] width 475 height 339
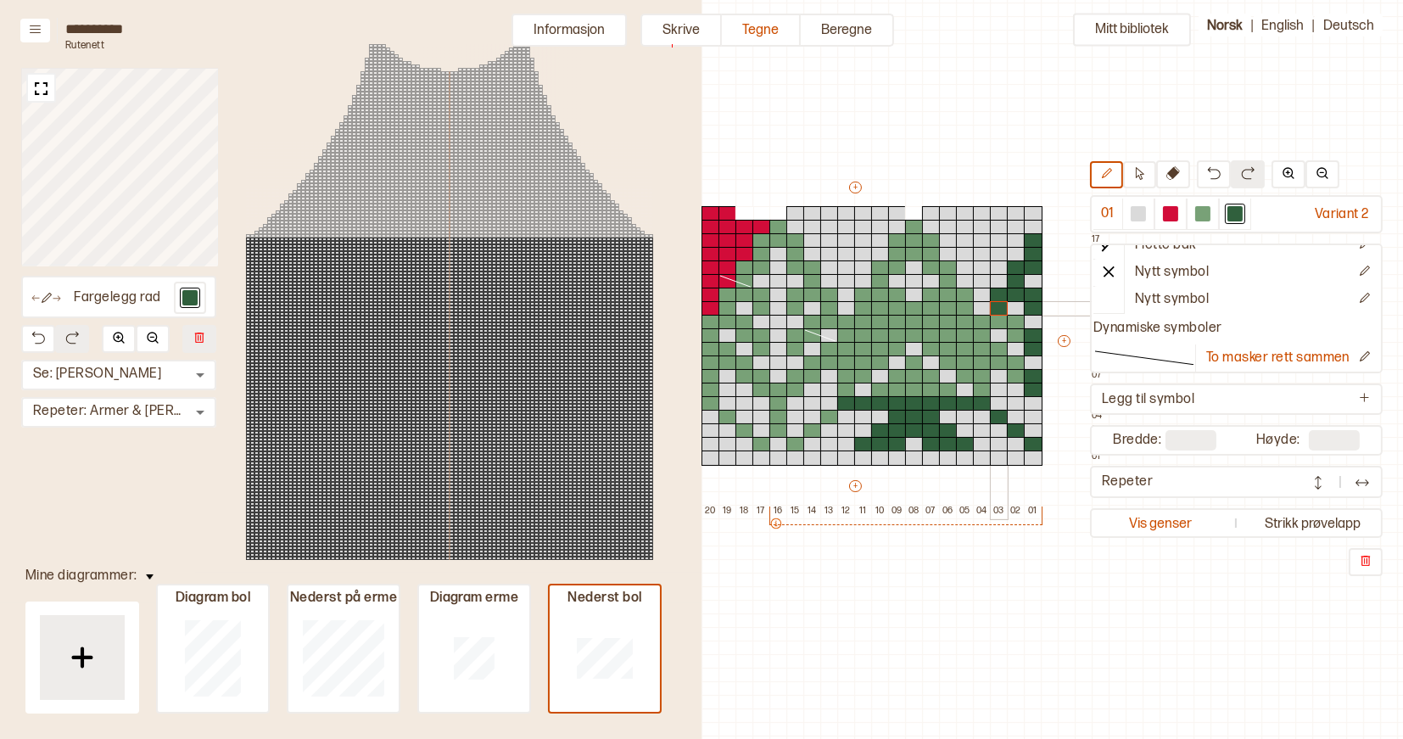
drag, startPoint x: 999, startPoint y: 297, endPoint x: 1000, endPoint y: 326, distance: 28.9
click at [1000, 327] on div "+ + + + 22 21 20 19 18 17 16 15 14 13 12 11 10 09 08 07 06 05 04 03 02 01 19 18…" at bounding box center [871, 348] width 475 height 339
click at [1002, 320] on div at bounding box center [999, 322] width 19 height 15
click at [1015, 320] on div at bounding box center [1016, 322] width 19 height 15
click at [1015, 330] on div at bounding box center [1016, 335] width 19 height 15
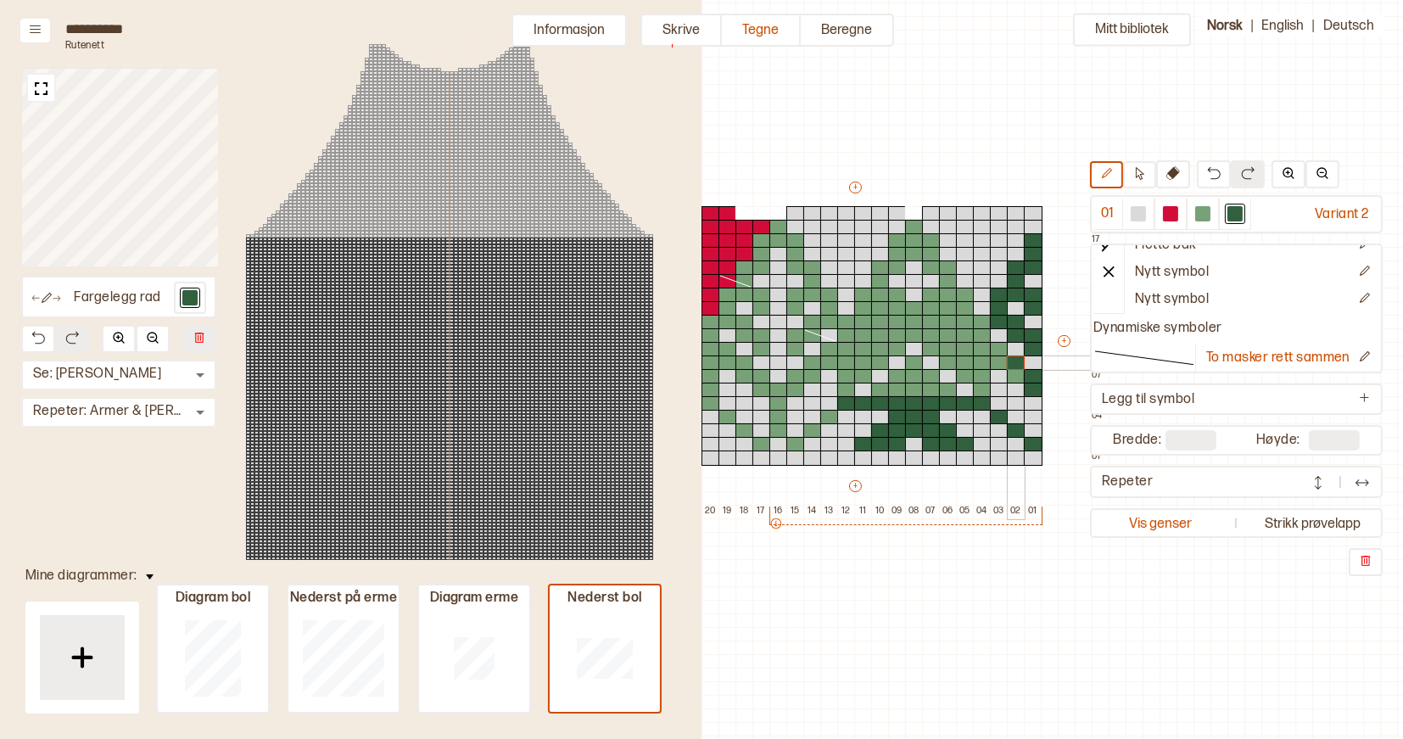
click at [1016, 365] on div at bounding box center [1016, 362] width 19 height 15
click at [1016, 376] on div at bounding box center [1016, 376] width 19 height 15
click at [999, 350] on div at bounding box center [999, 349] width 19 height 15
click at [999, 359] on div at bounding box center [999, 362] width 19 height 15
drag, startPoint x: 982, startPoint y: 323, endPoint x: 982, endPoint y: 385, distance: 61.9
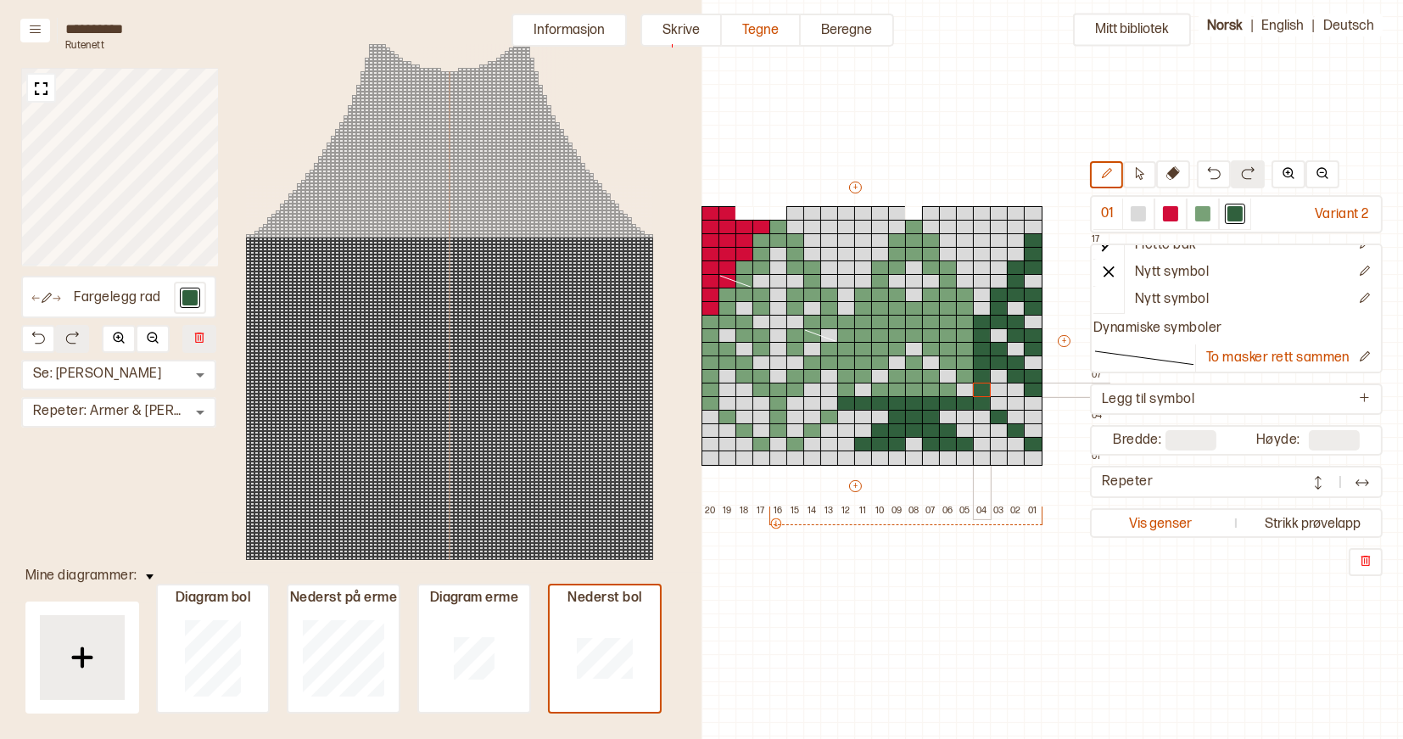
click at [982, 385] on div "+ + + + 22 21 20 19 18 17 16 15 14 13 12 11 10 09 08 07 06 05 04 03 02 01 19 18…" at bounding box center [871, 348] width 475 height 339
drag, startPoint x: 965, startPoint y: 293, endPoint x: 966, endPoint y: 369, distance: 76.4
click at [966, 369] on div "+ + + + 22 21 20 19 18 17 16 15 14 13 12 11 10 09 08 07 06 05 04 03 02 01 19 18…" at bounding box center [871, 348] width 475 height 339
drag, startPoint x: 947, startPoint y: 267, endPoint x: 945, endPoint y: 358, distance: 90.8
click at [945, 358] on div "+ + + + 22 21 20 19 18 17 16 15 14 13 12 11 10 09 08 07 06 05 04 03 02 01 19 18…" at bounding box center [871, 348] width 475 height 339
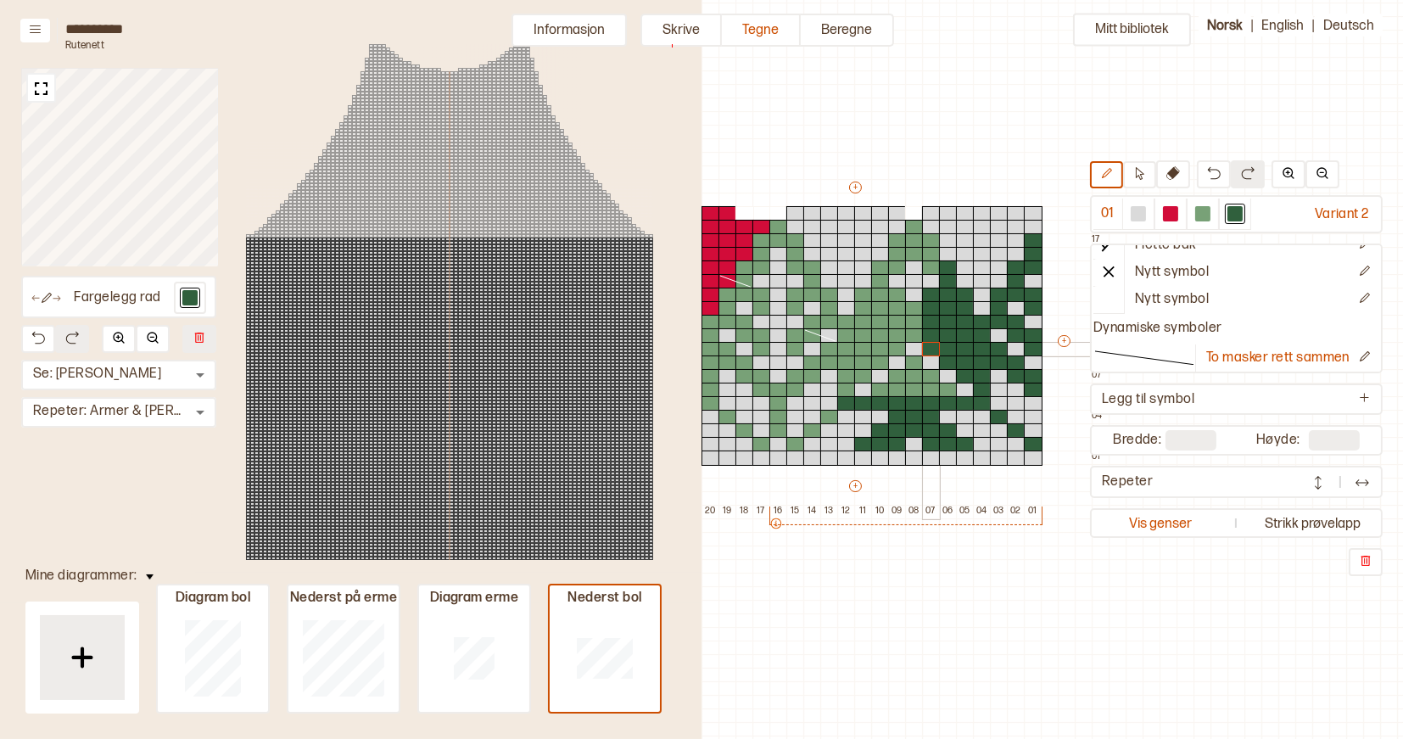
drag, startPoint x: 932, startPoint y: 296, endPoint x: 930, endPoint y: 342, distance: 45.8
click at [930, 342] on div "+ + + + 22 21 20 19 18 17 16 15 14 13 12 11 10 09 08 07 06 05 04 03 02 01 19 18…" at bounding box center [871, 348] width 475 height 339
click at [928, 241] on div at bounding box center [931, 240] width 19 height 15
click at [928, 250] on div at bounding box center [931, 254] width 19 height 15
click at [929, 265] on div at bounding box center [931, 267] width 19 height 15
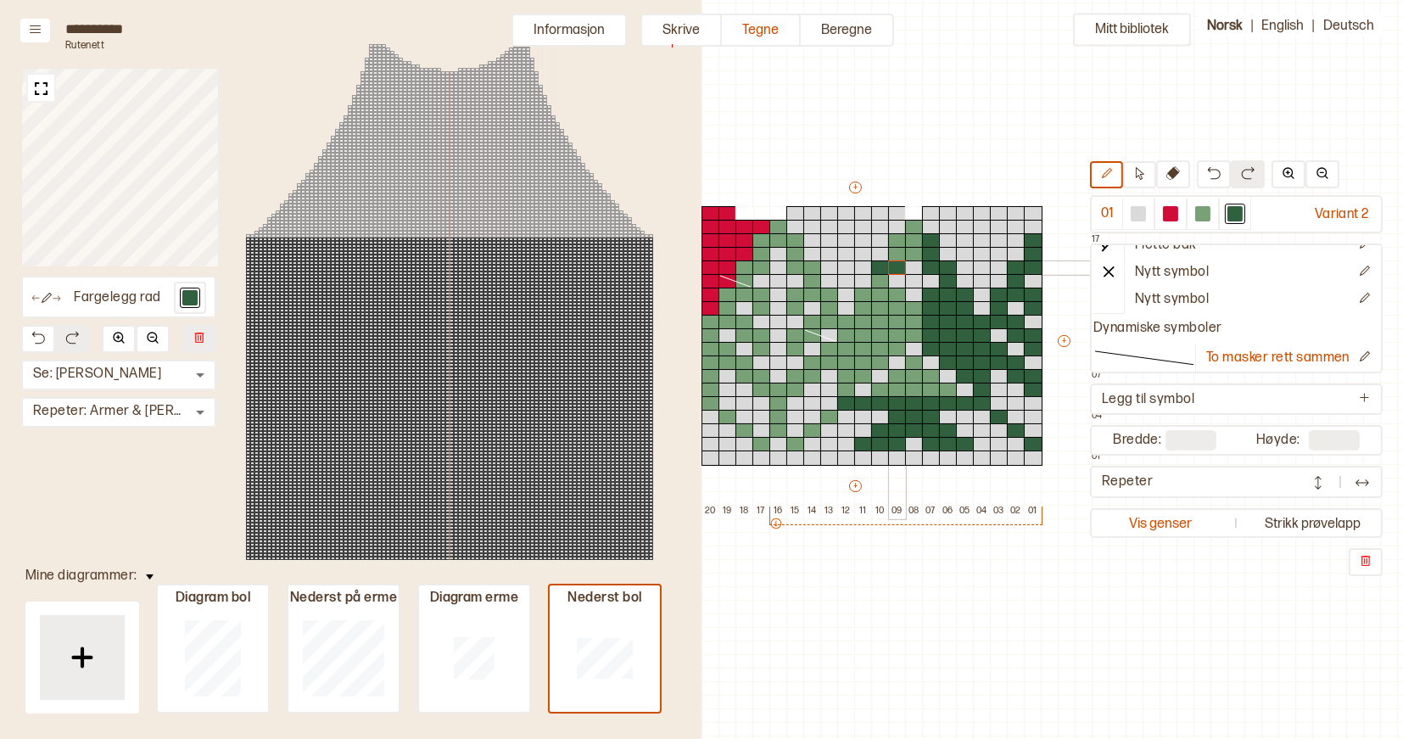
click at [890, 268] on div "+ + + + 22 21 20 19 18 17 16 15 14 13 12 11 10 09 08 07 06 05 04 03 02 01 19 18…" at bounding box center [871, 348] width 475 height 339
click at [892, 247] on div at bounding box center [897, 254] width 19 height 15
click at [893, 241] on div at bounding box center [897, 240] width 19 height 15
drag, startPoint x: 915, startPoint y: 227, endPoint x: 915, endPoint y: 248, distance: 20.4
click at [915, 248] on div "+ + + + 22 21 20 19 18 17 16 15 14 13 12 11 10 09 08 07 06 05 04 03 02 01 19 18…" at bounding box center [871, 348] width 475 height 339
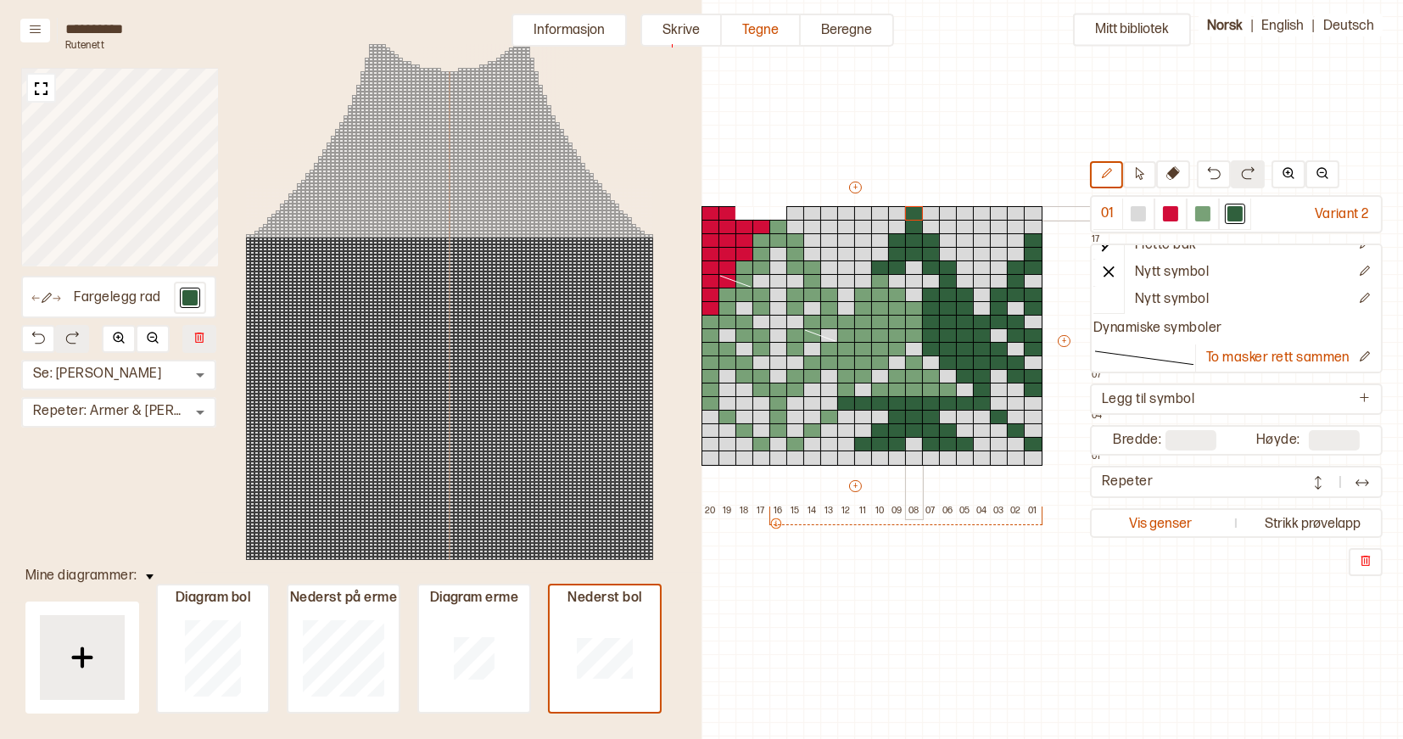
click at [915, 215] on div at bounding box center [914, 213] width 19 height 15
click at [778, 212] on div at bounding box center [779, 213] width 19 height 15
drag, startPoint x: 880, startPoint y: 276, endPoint x: 881, endPoint y: 361, distance: 84.8
click at [881, 362] on div "+ + + + 22 21 20 19 18 17 16 15 14 13 12 11 10 09 08 07 06 05 04 03 02 01 19 18…" at bounding box center [871, 348] width 475 height 339
drag, startPoint x: 881, startPoint y: 323, endPoint x: 919, endPoint y: 323, distance: 38.2
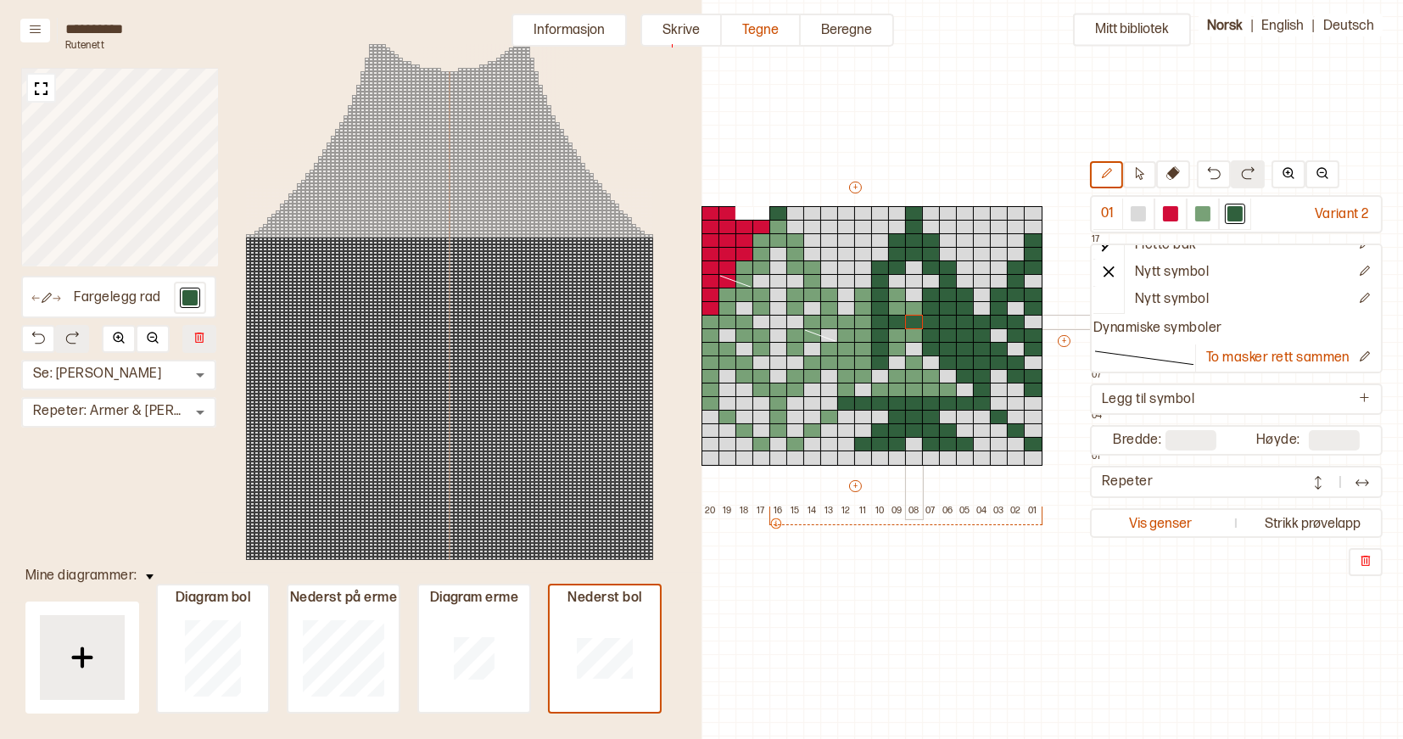
click at [919, 323] on div "+ + + + 22 21 20 19 18 17 16 15 14 13 12 11 10 09 08 07 06 05 04 03 02 01 19 18…" at bounding box center [871, 348] width 475 height 339
click at [898, 298] on div at bounding box center [897, 295] width 19 height 15
click at [898, 306] on div at bounding box center [897, 308] width 19 height 15
click at [913, 306] on div at bounding box center [914, 308] width 19 height 15
click at [915, 340] on div at bounding box center [914, 335] width 19 height 15
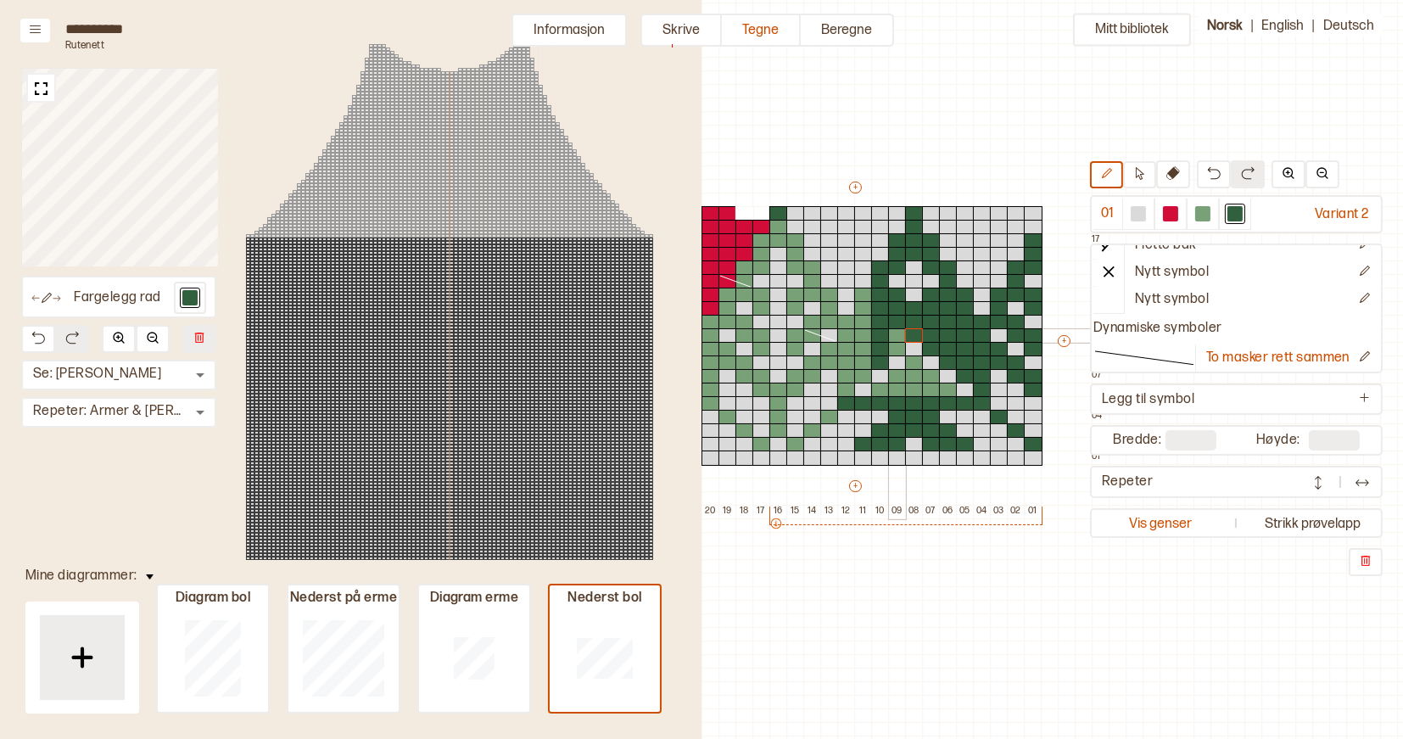
click at [896, 339] on div at bounding box center [897, 335] width 19 height 15
click at [896, 346] on div at bounding box center [897, 349] width 19 height 15
drag, startPoint x: 865, startPoint y: 298, endPoint x: 863, endPoint y: 363, distance: 65.4
click at [863, 363] on div "+ + + + 22 21 20 19 18 17 16 15 14 13 12 11 10 09 08 07 06 05 04 03 02 01 19 18…" at bounding box center [871, 348] width 475 height 339
click at [863, 374] on div at bounding box center [863, 376] width 19 height 15
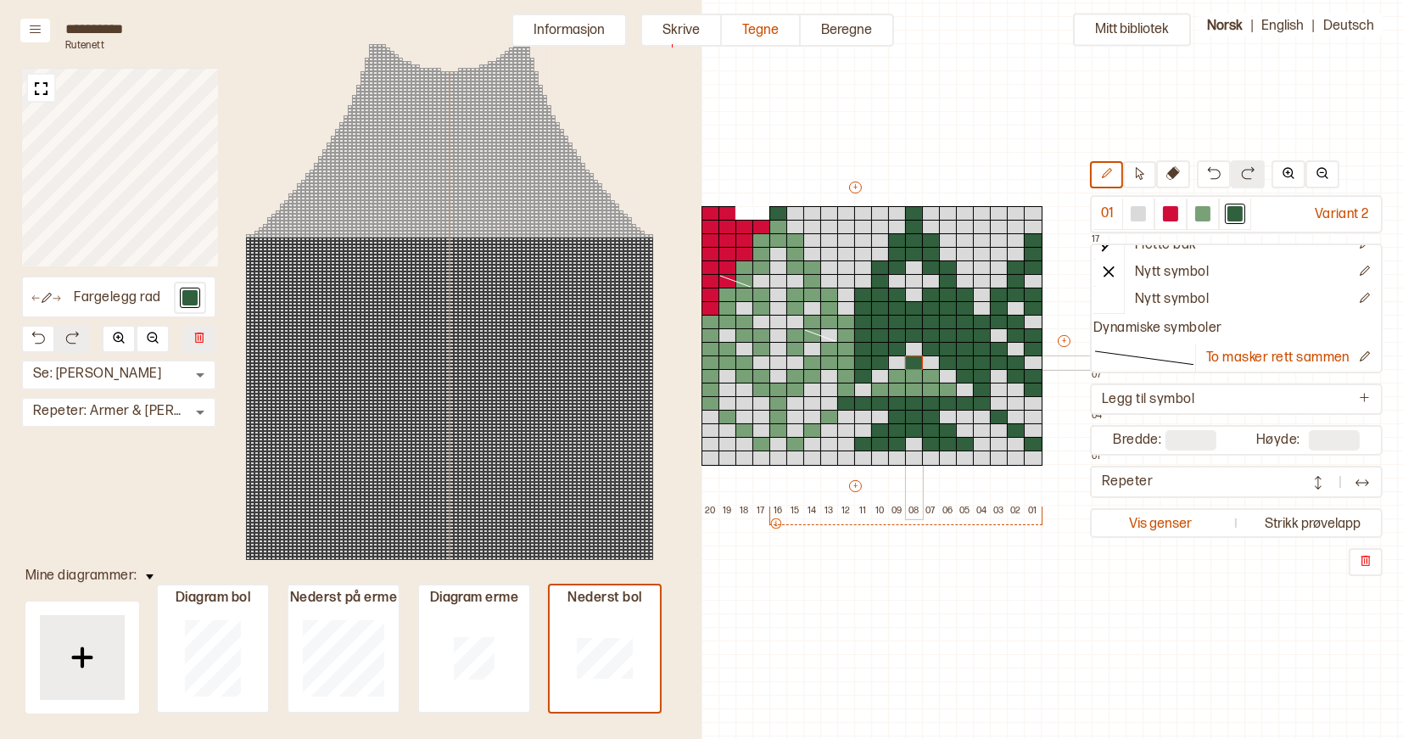
click at [914, 364] on div at bounding box center [914, 362] width 19 height 15
click at [914, 375] on div at bounding box center [914, 376] width 19 height 15
click at [915, 389] on div at bounding box center [914, 390] width 19 height 15
click at [882, 387] on div at bounding box center [880, 390] width 19 height 15
click at [891, 387] on div at bounding box center [897, 390] width 19 height 15
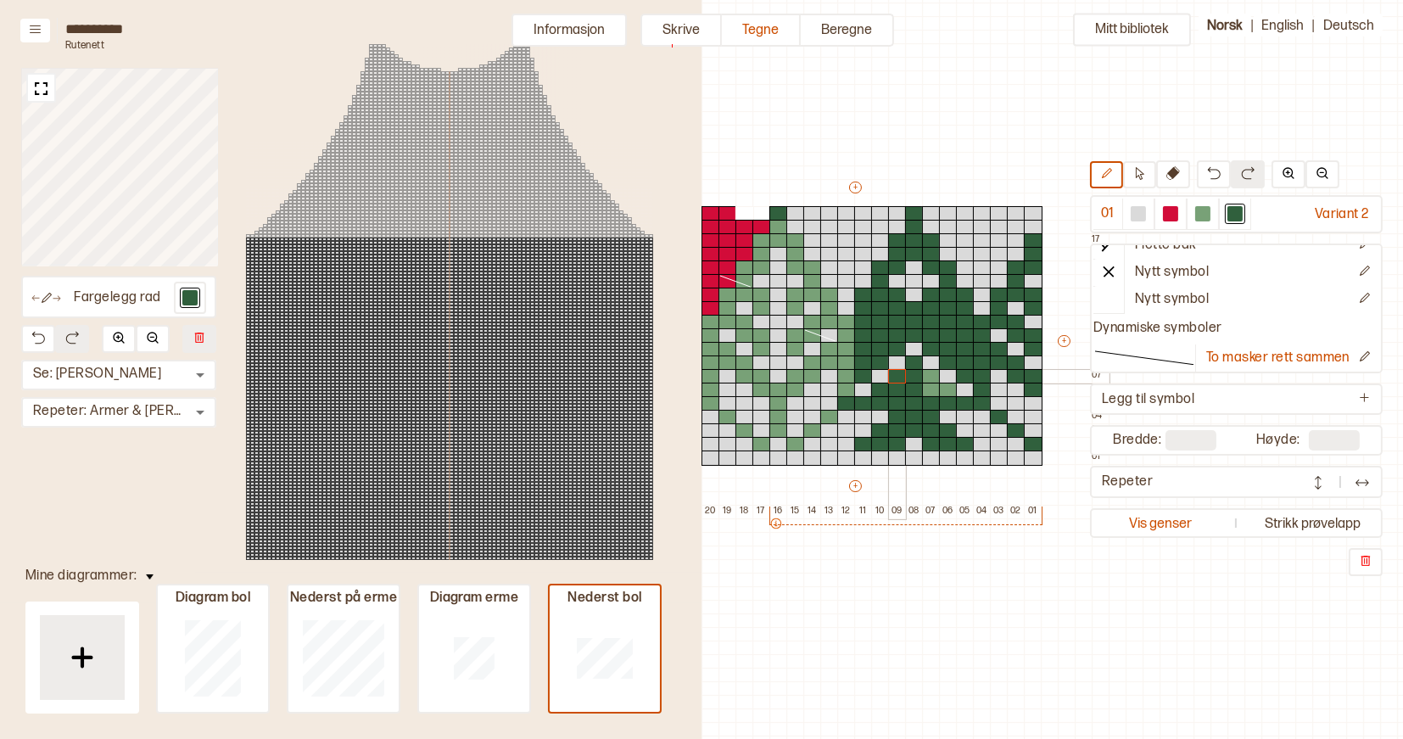
click at [892, 375] on div at bounding box center [897, 376] width 19 height 15
click at [924, 376] on div at bounding box center [931, 376] width 19 height 15
click at [926, 389] on div at bounding box center [931, 390] width 19 height 15
click at [945, 391] on div at bounding box center [948, 390] width 19 height 15
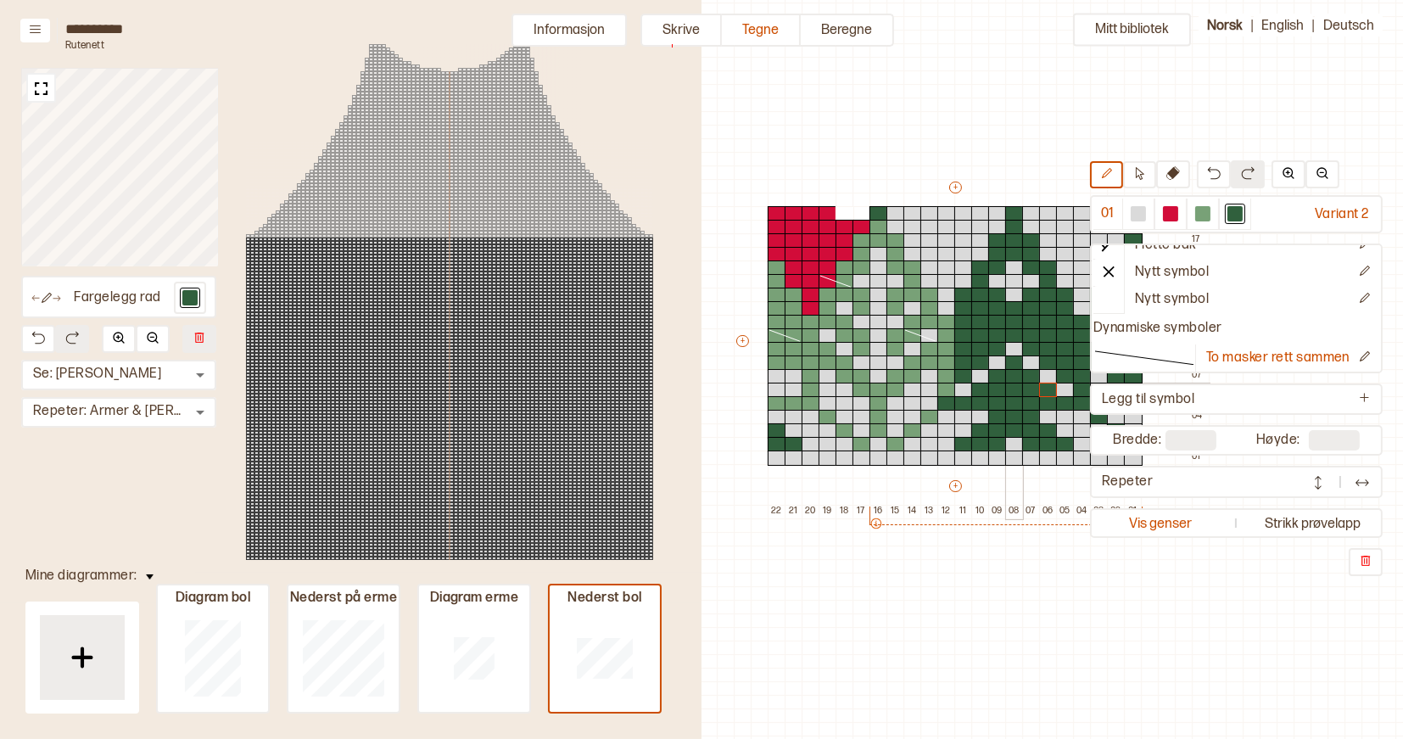
scroll to position [65, 442]
drag, startPoint x: 948, startPoint y: 319, endPoint x: 947, endPoint y: 386, distance: 67.0
click at [947, 386] on div "+ + + + 22 21 20 19 18 17 16 15 14 13 12 11 10 09 08 07 06 05 04 03 02 01 19 18…" at bounding box center [972, 348] width 475 height 339
click at [926, 417] on div at bounding box center [930, 417] width 19 height 15
click at [915, 430] on div at bounding box center [913, 430] width 19 height 15
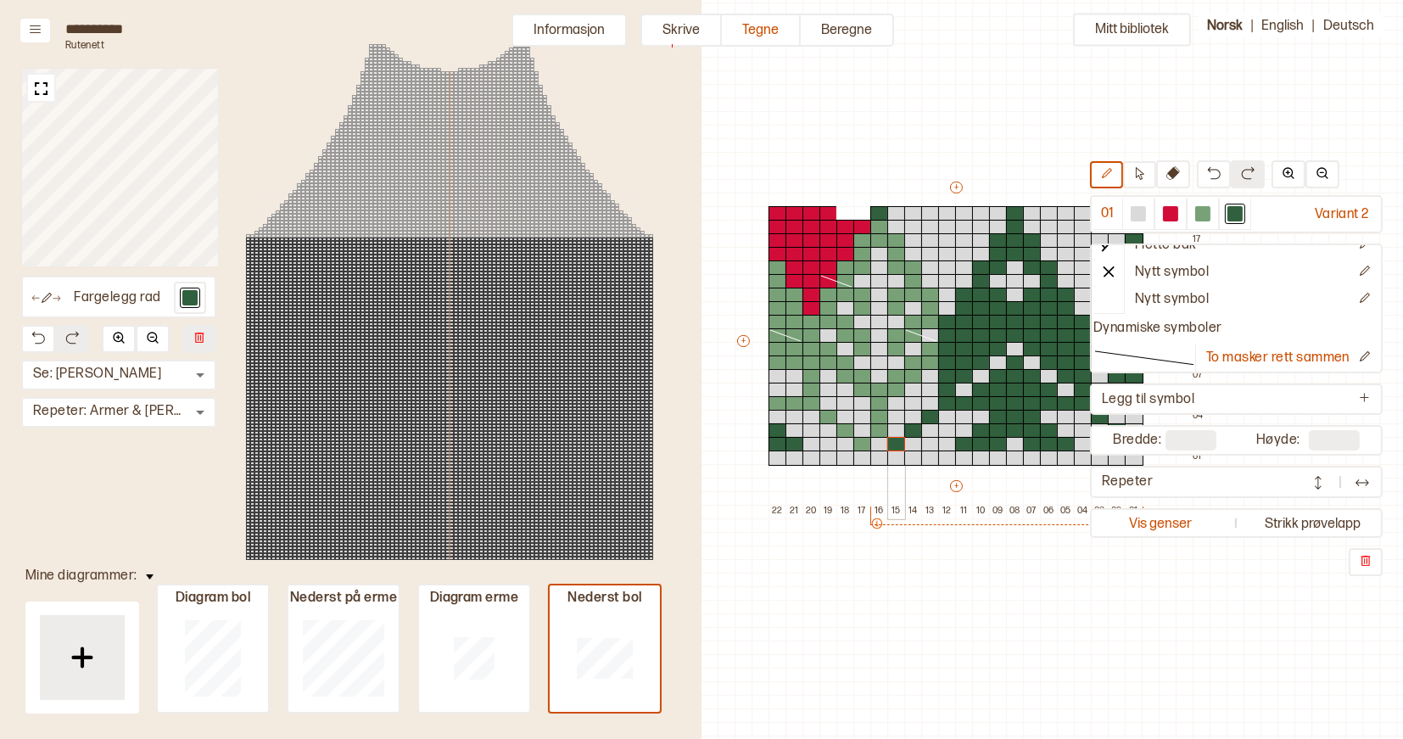
click at [898, 443] on div at bounding box center [896, 444] width 19 height 15
click at [862, 444] on div at bounding box center [863, 444] width 19 height 15
click at [848, 431] on div at bounding box center [846, 430] width 19 height 15
click at [827, 415] on div at bounding box center [829, 417] width 19 height 15
drag, startPoint x: 878, startPoint y: 389, endPoint x: 882, endPoint y: 417, distance: 27.4
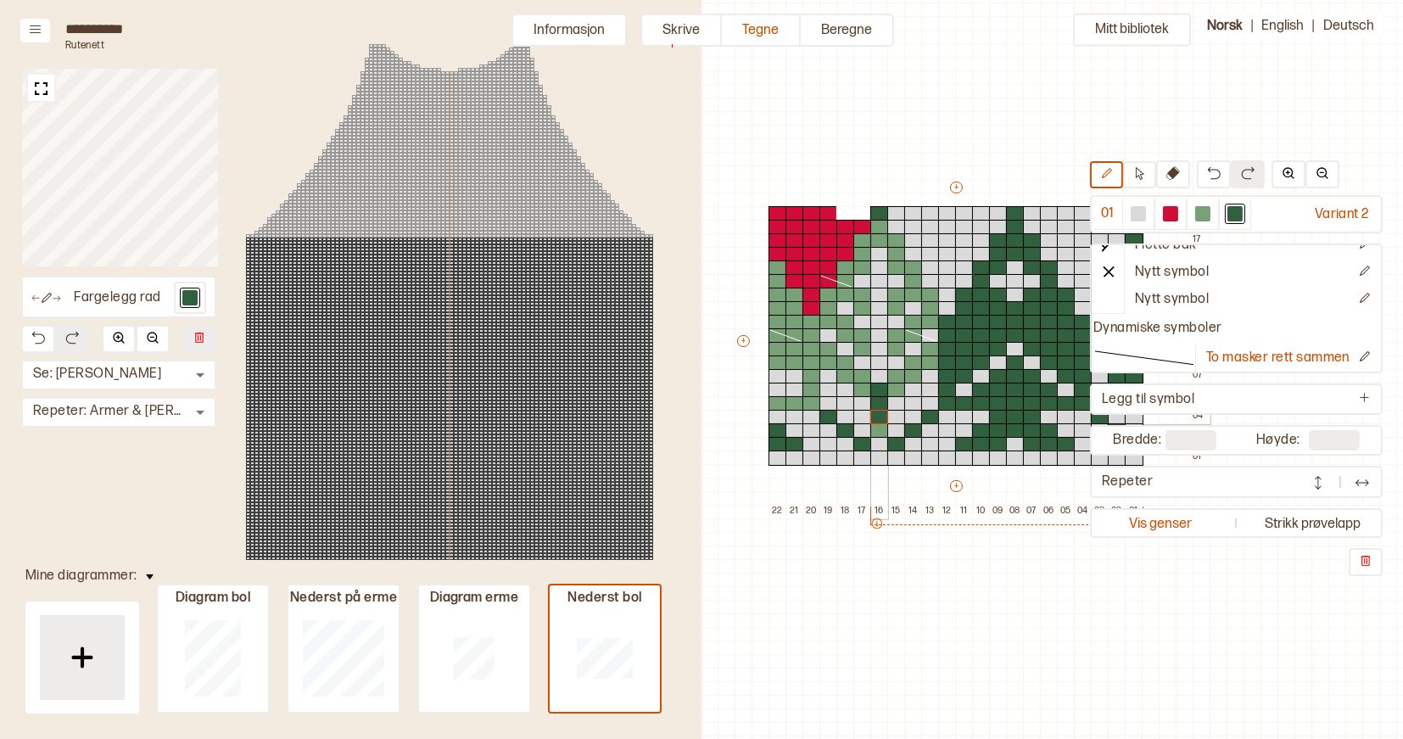
click at [882, 417] on div "+ + + + 22 21 20 19 18 17 16 15 14 13 12 11 10 09 08 07 06 05 04 03 02 01 19 18…" at bounding box center [972, 348] width 475 height 339
click at [880, 428] on div at bounding box center [879, 430] width 19 height 15
click at [895, 379] on div at bounding box center [896, 376] width 19 height 15
click at [897, 387] on div at bounding box center [896, 390] width 19 height 15
drag, startPoint x: 910, startPoint y: 362, endPoint x: 910, endPoint y: 372, distance: 9.3
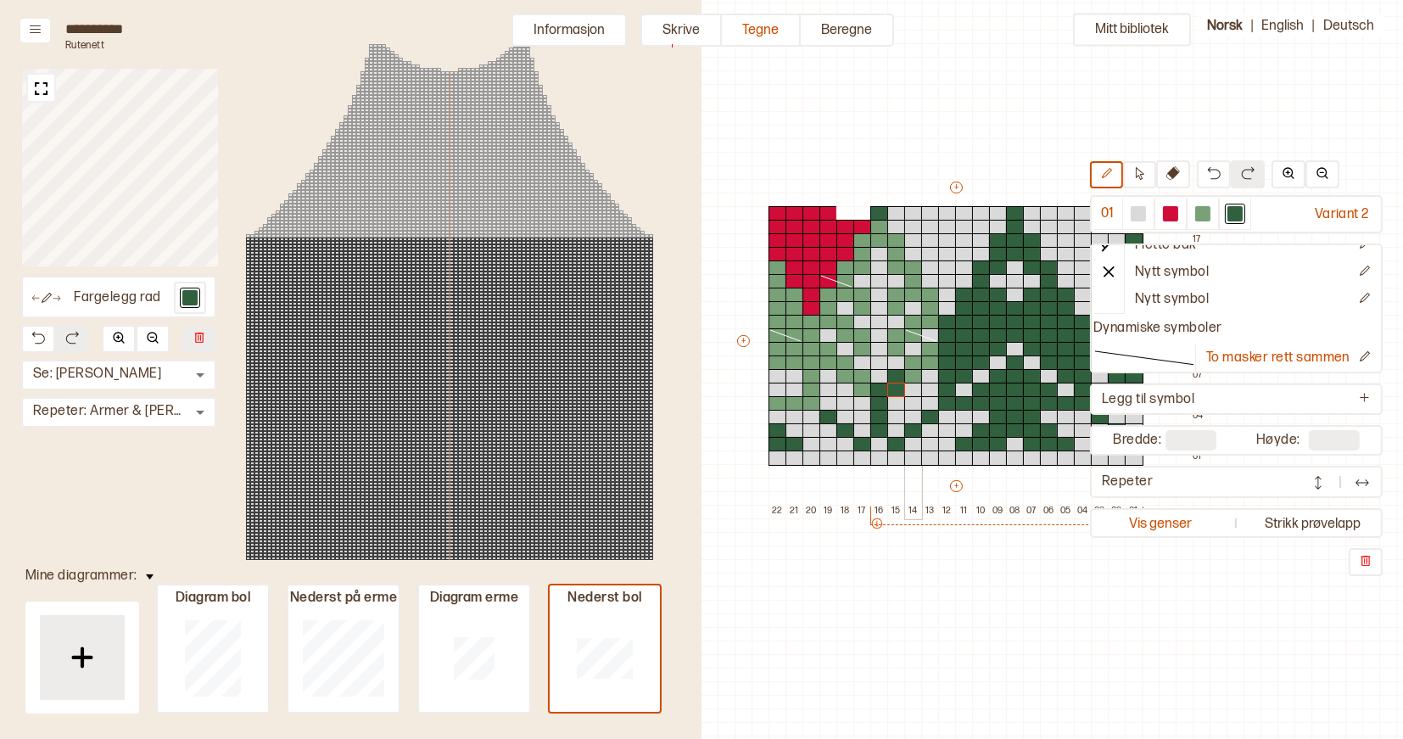
click at [910, 362] on div at bounding box center [913, 362] width 19 height 15
click at [910, 372] on div at bounding box center [913, 376] width 19 height 15
click at [932, 350] on div at bounding box center [930, 349] width 19 height 15
click at [932, 359] on div at bounding box center [930, 362] width 19 height 15
click at [1147, 172] on button at bounding box center [1139, 174] width 33 height 27
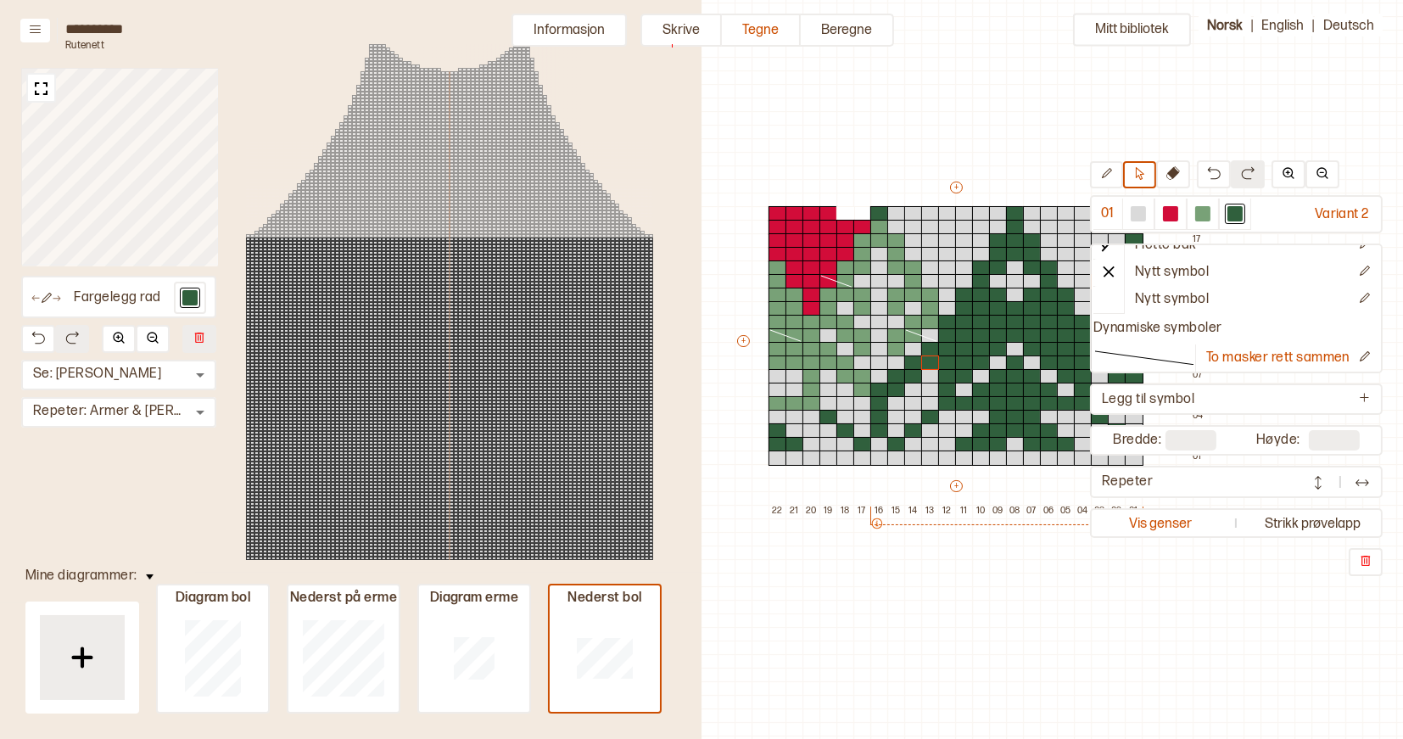
click at [913, 335] on icon at bounding box center [921, 335] width 34 height 14
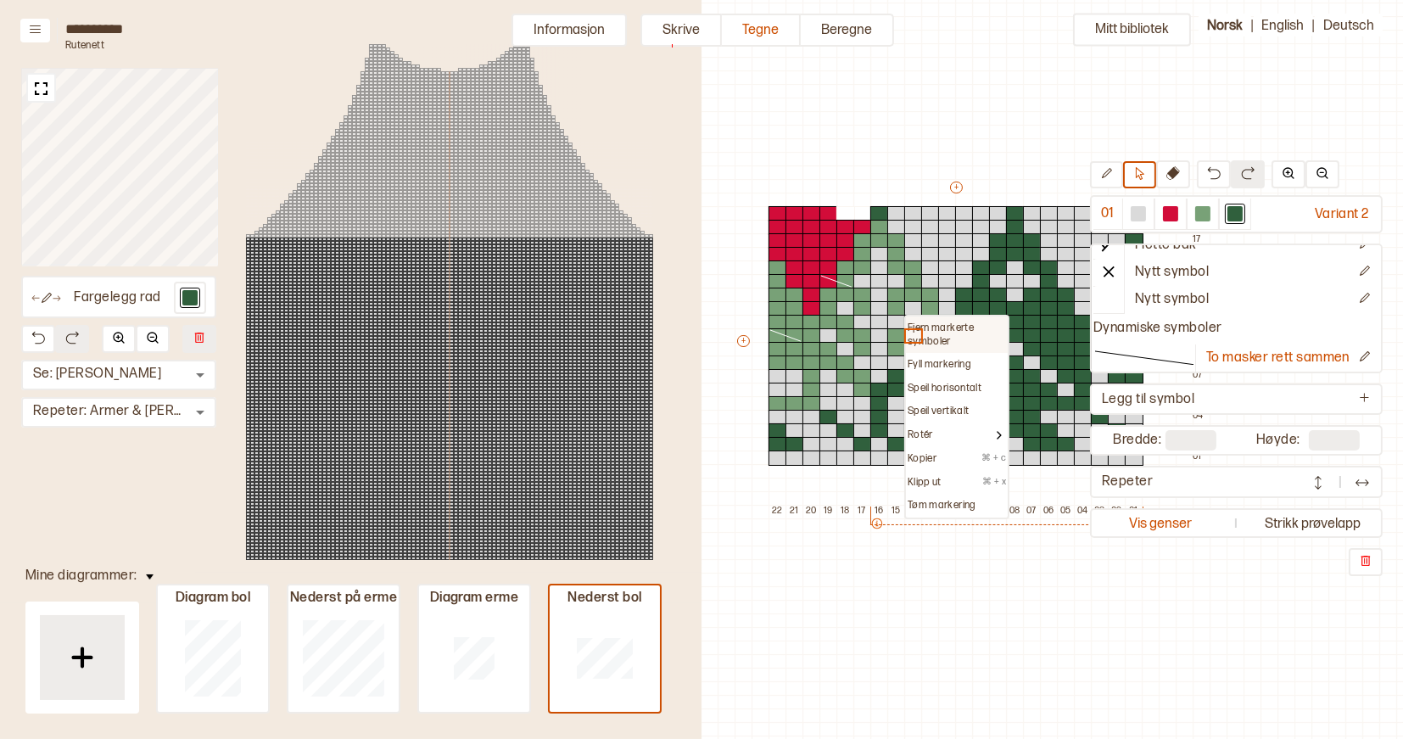
click at [929, 328] on p "Fjern markerte symboler" at bounding box center [957, 335] width 98 height 26
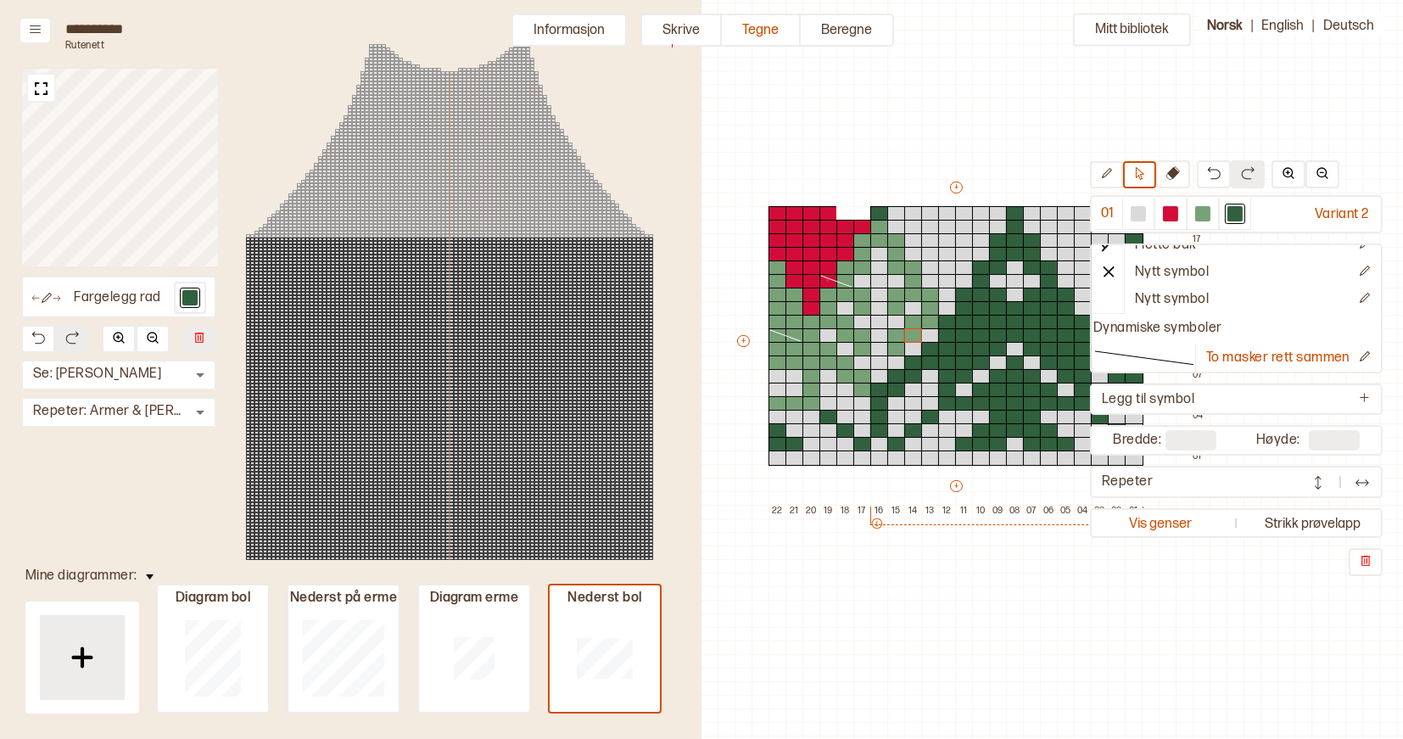
click at [826, 278] on icon at bounding box center [837, 281] width 34 height 14
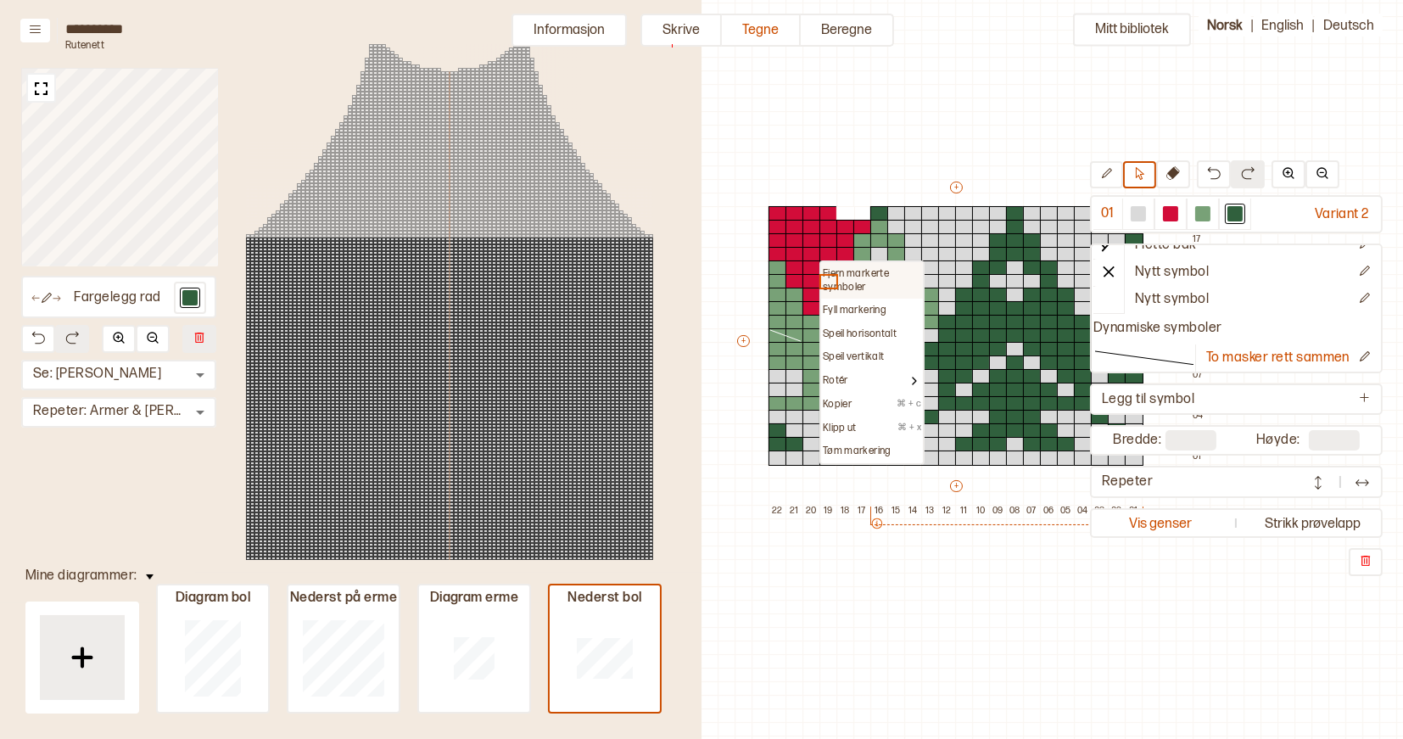
click at [854, 276] on p "Fjern markerte symboler" at bounding box center [872, 280] width 98 height 26
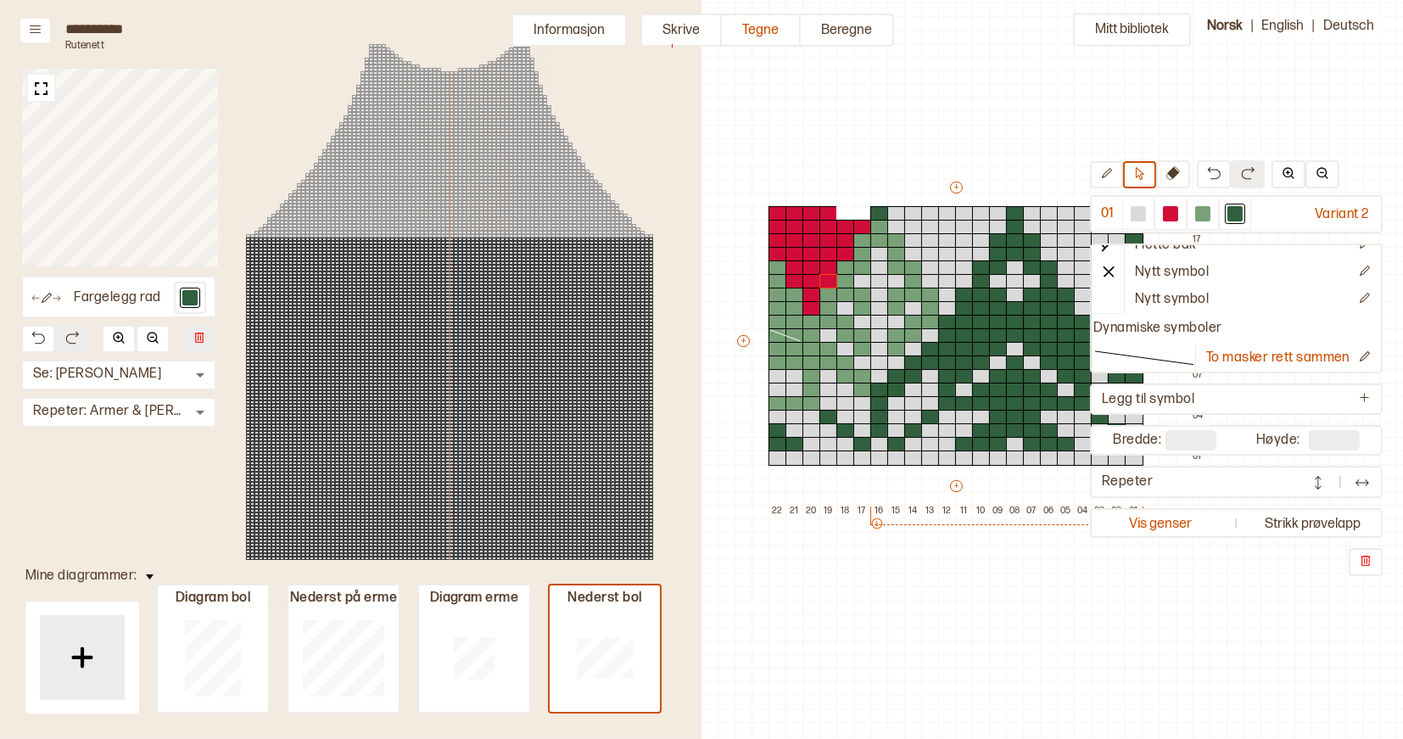
click at [782, 330] on icon at bounding box center [786, 335] width 34 height 14
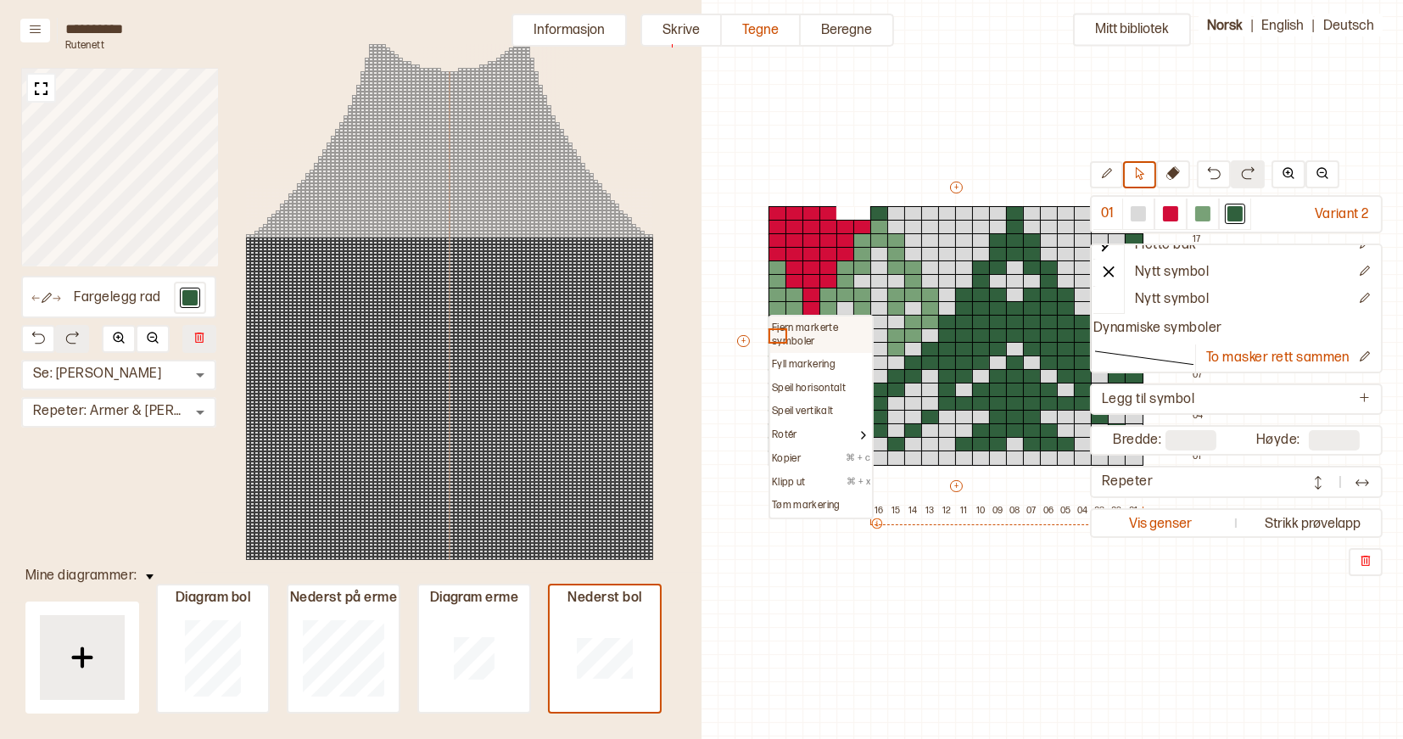
click at [792, 325] on p "Fjern markerte symboler" at bounding box center [821, 335] width 98 height 26
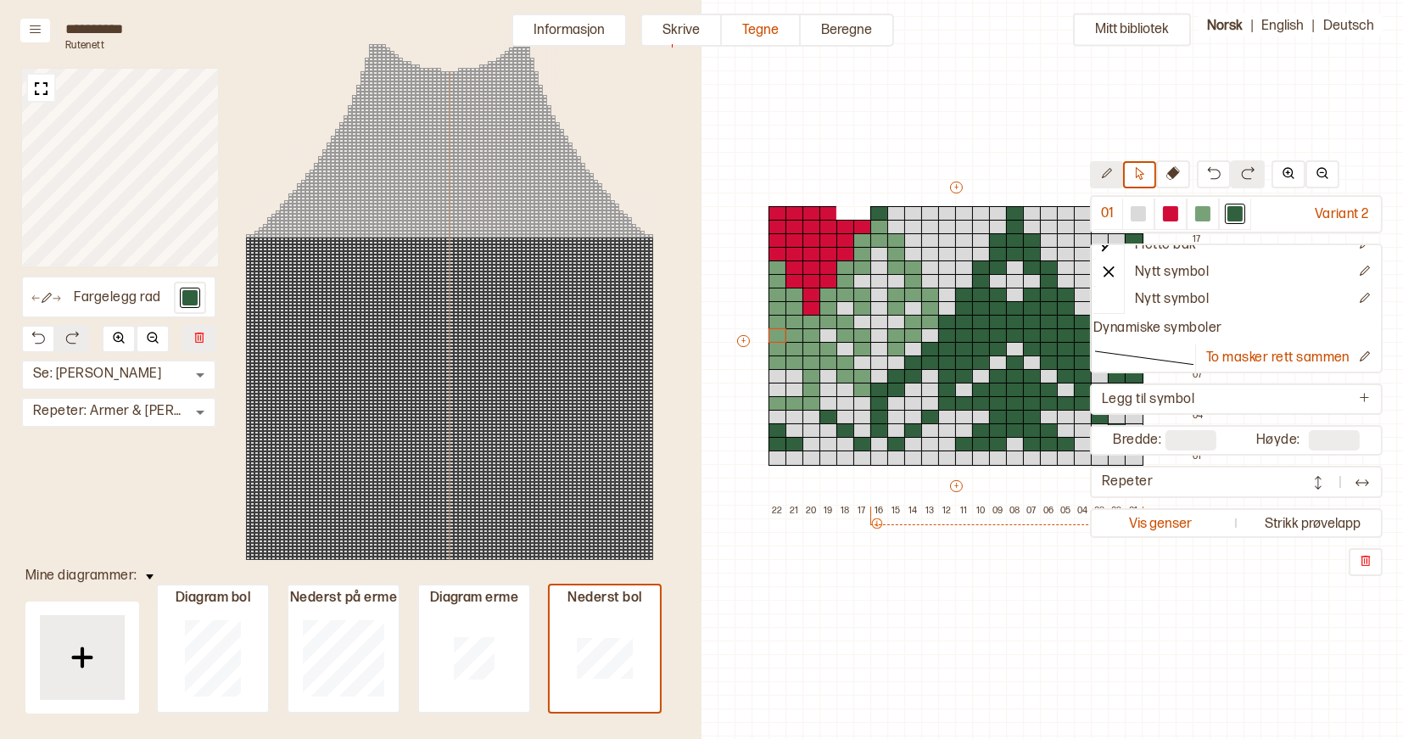
click at [1113, 174] on icon at bounding box center [1106, 173] width 13 height 13
click at [932, 296] on div at bounding box center [930, 295] width 19 height 15
click at [931, 309] on div at bounding box center [930, 308] width 19 height 15
click at [930, 318] on div at bounding box center [930, 322] width 19 height 15
click at [915, 321] on div at bounding box center [913, 322] width 19 height 15
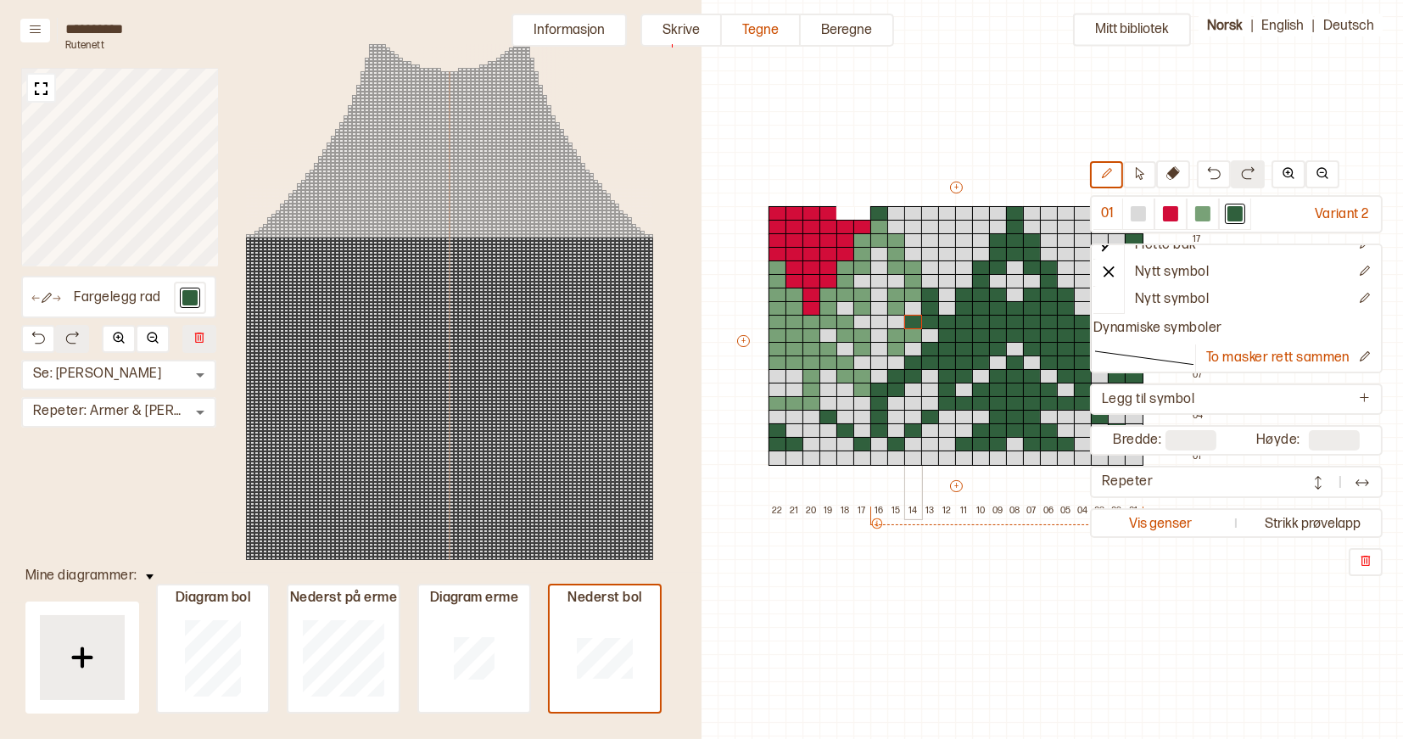
click at [915, 330] on div at bounding box center [913, 335] width 19 height 15
click at [900, 330] on div at bounding box center [896, 335] width 19 height 15
click at [900, 346] on div at bounding box center [896, 349] width 19 height 15
click at [897, 294] on div at bounding box center [896, 295] width 19 height 15
click at [897, 301] on div at bounding box center [896, 308] width 19 height 15
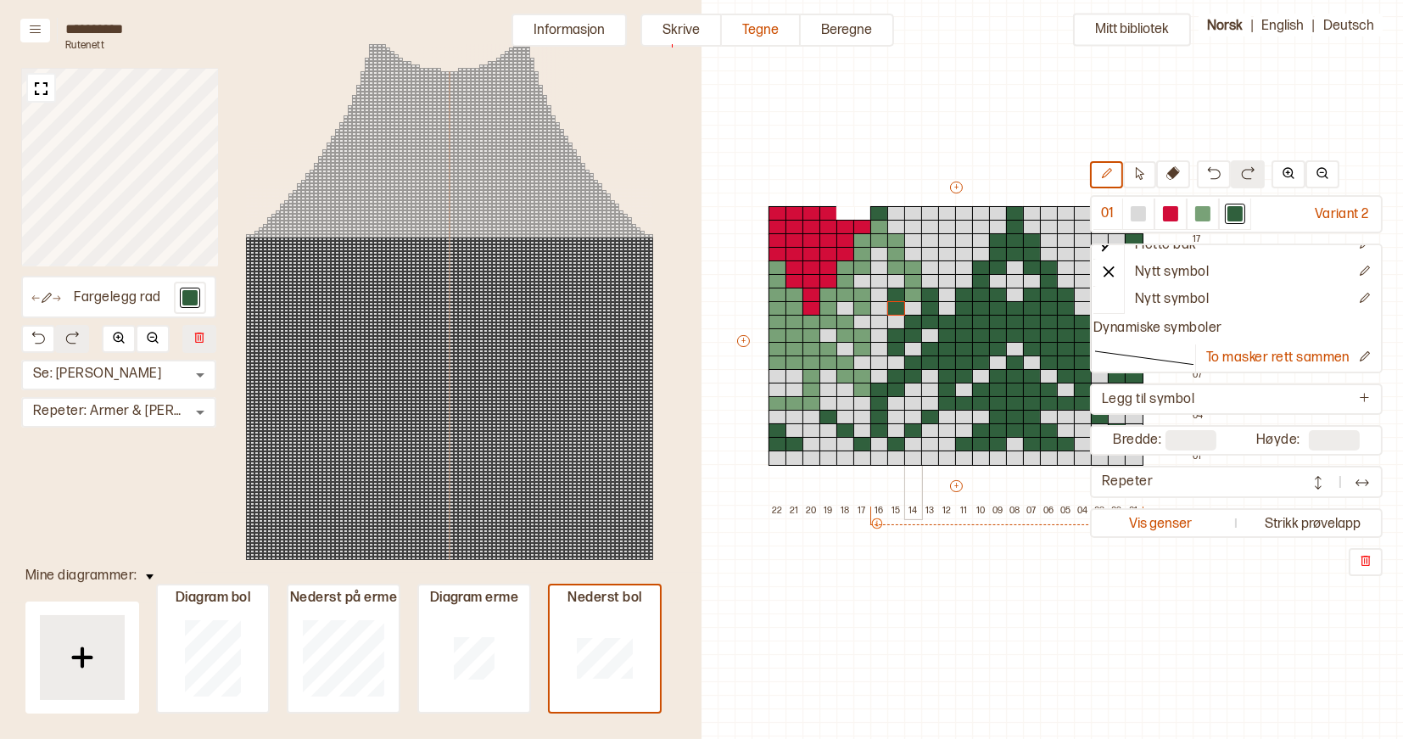
click at [911, 271] on div at bounding box center [913, 267] width 19 height 15
click at [912, 279] on div at bounding box center [913, 281] width 19 height 15
click at [912, 291] on div at bounding box center [913, 295] width 19 height 15
click at [894, 239] on div at bounding box center [896, 240] width 19 height 15
click at [894, 251] on div at bounding box center [896, 254] width 19 height 15
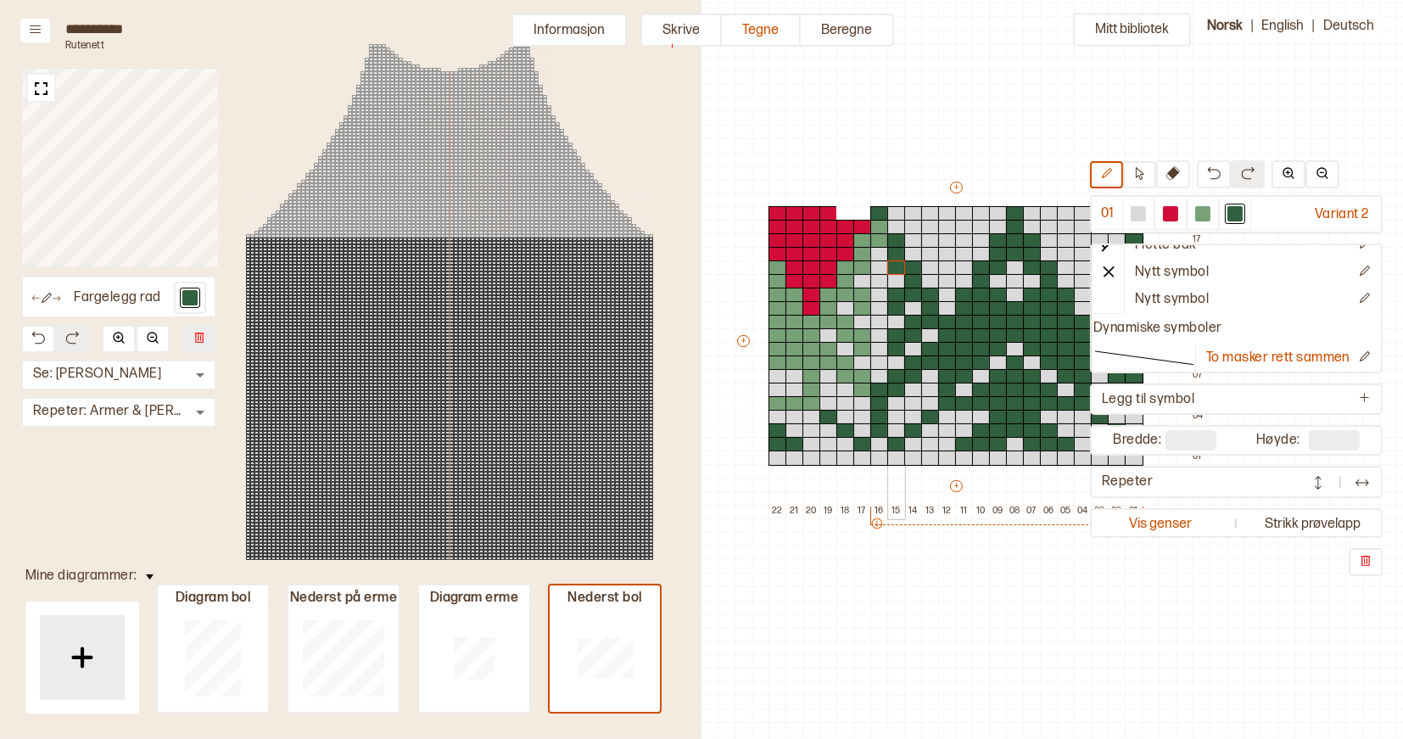
click at [894, 267] on div at bounding box center [896, 267] width 19 height 15
click at [880, 227] on div at bounding box center [879, 227] width 19 height 15
click at [880, 239] on div at bounding box center [879, 240] width 19 height 15
click at [862, 239] on div at bounding box center [863, 240] width 19 height 15
click at [862, 249] on div at bounding box center [863, 254] width 19 height 15
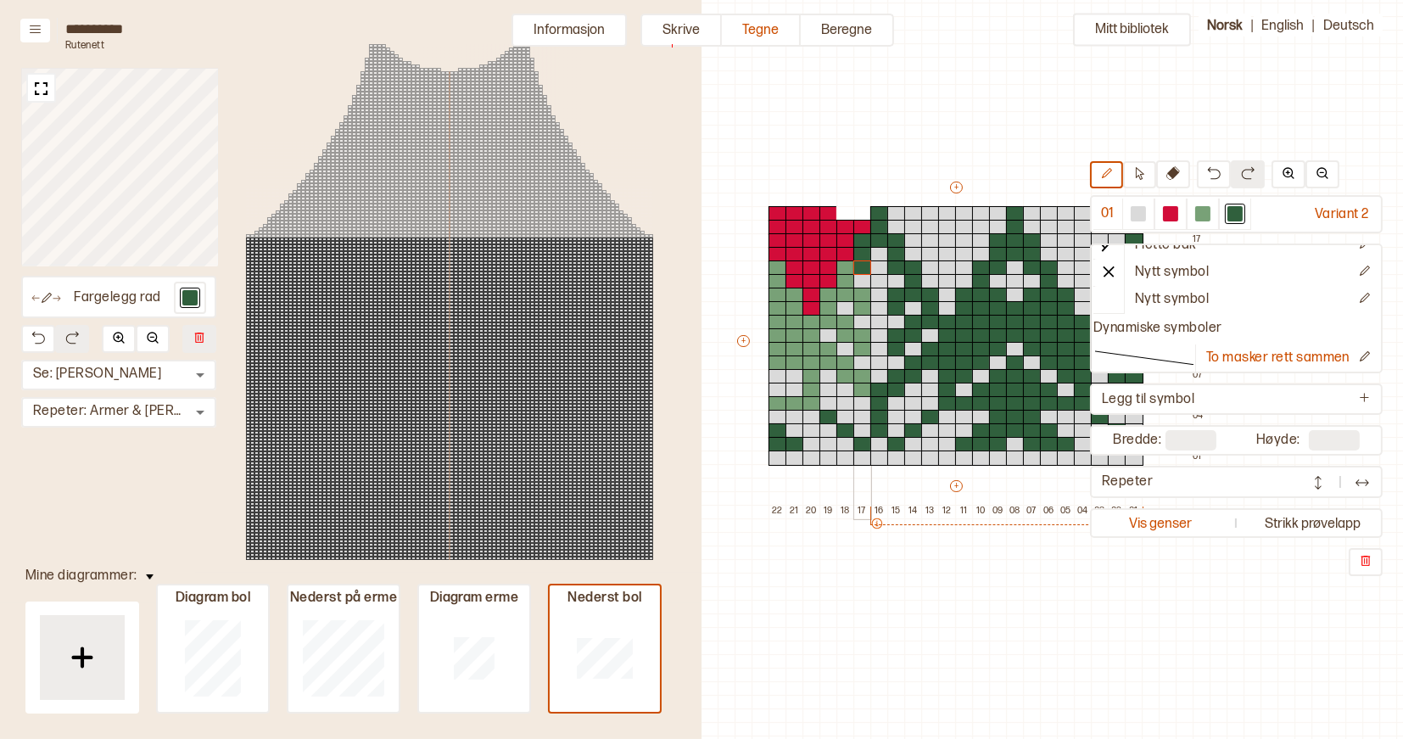
click at [861, 265] on div at bounding box center [863, 267] width 19 height 15
click at [846, 267] on div at bounding box center [846, 267] width 19 height 15
click at [846, 278] on div at bounding box center [846, 281] width 19 height 15
click at [846, 294] on div at bounding box center [846, 295] width 19 height 15
click at [862, 299] on div at bounding box center [863, 295] width 19 height 15
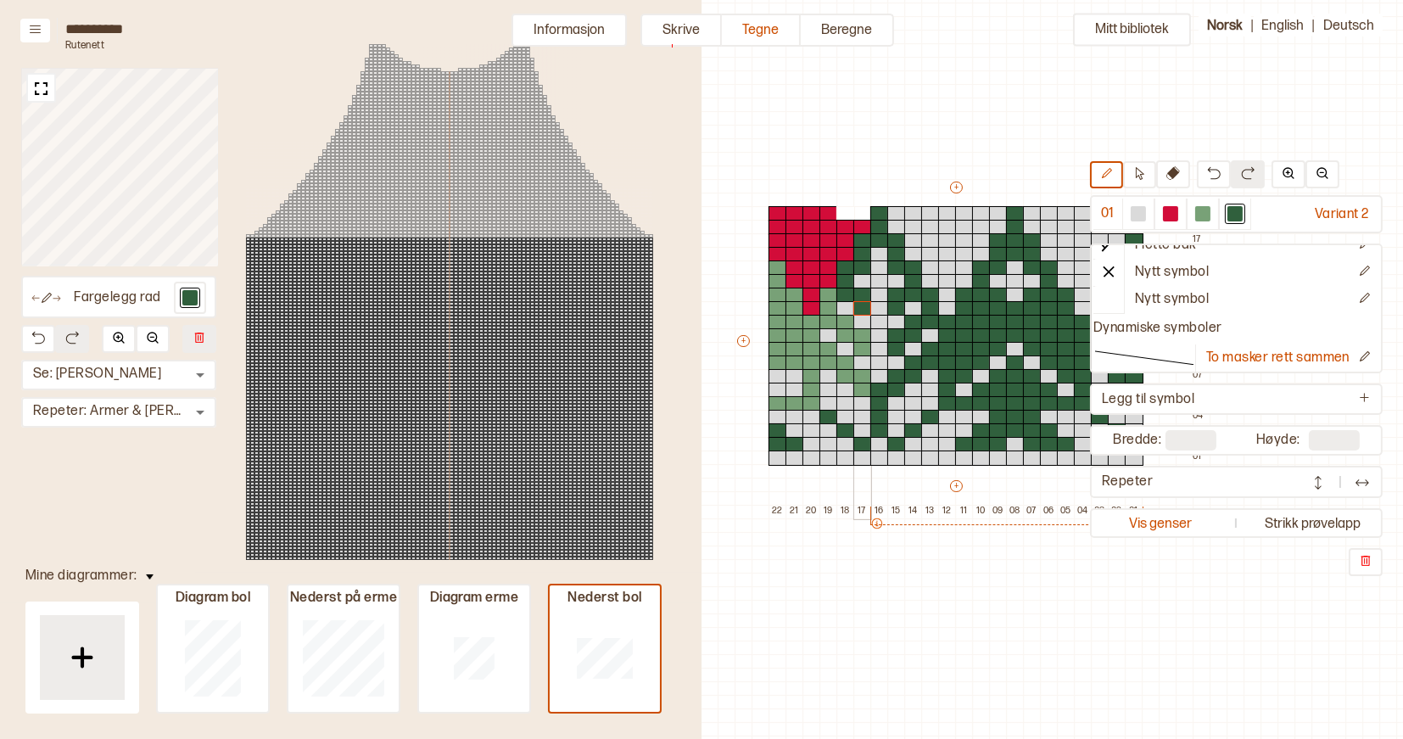
click at [862, 309] on div at bounding box center [863, 308] width 19 height 15
click at [845, 320] on div at bounding box center [846, 322] width 19 height 15
click at [845, 329] on div at bounding box center [846, 335] width 19 height 15
click at [860, 333] on div at bounding box center [863, 335] width 19 height 15
click at [861, 346] on div at bounding box center [863, 349] width 19 height 15
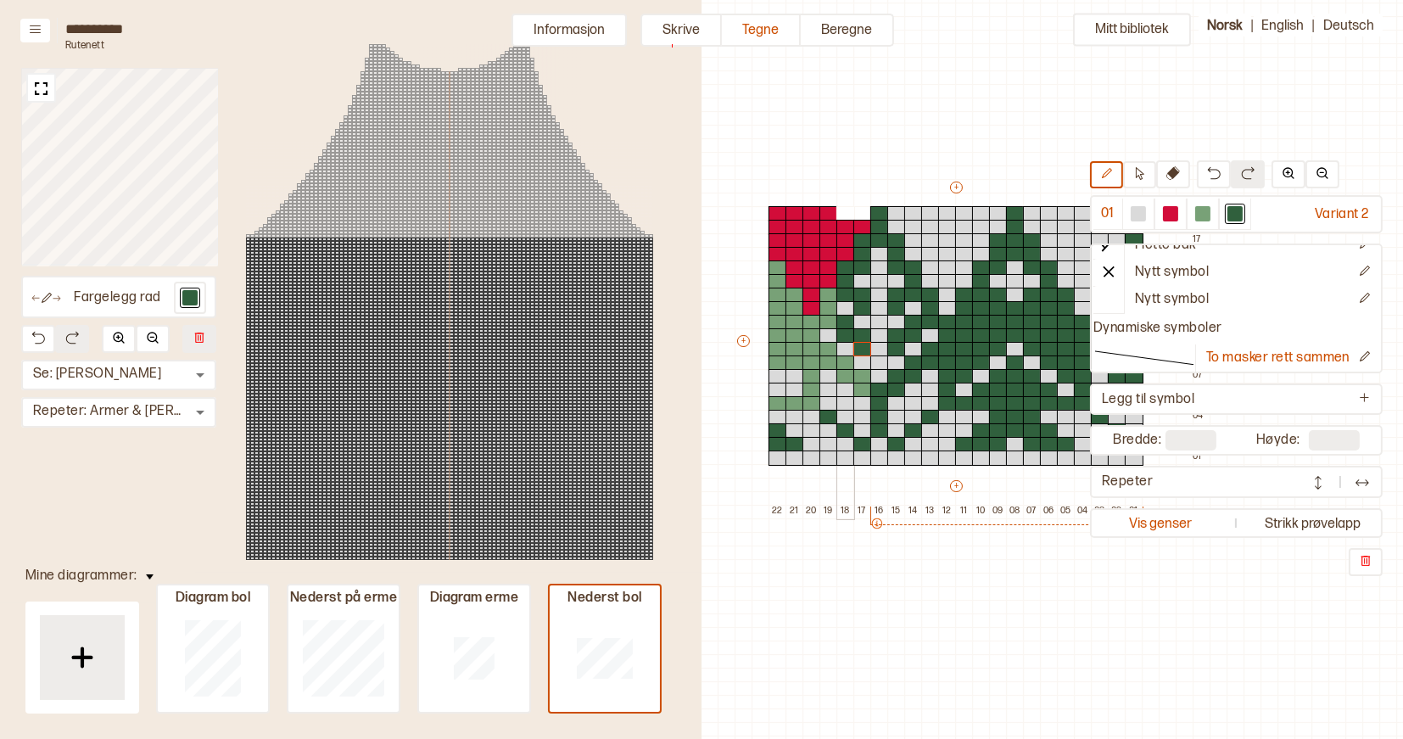
click at [842, 361] on div at bounding box center [846, 362] width 19 height 15
click at [842, 374] on div at bounding box center [846, 376] width 19 height 15
click at [862, 375] on div at bounding box center [863, 376] width 19 height 15
click at [864, 391] on div at bounding box center [863, 390] width 19 height 15
drag, startPoint x: 779, startPoint y: 405, endPoint x: 806, endPoint y: 405, distance: 27.1
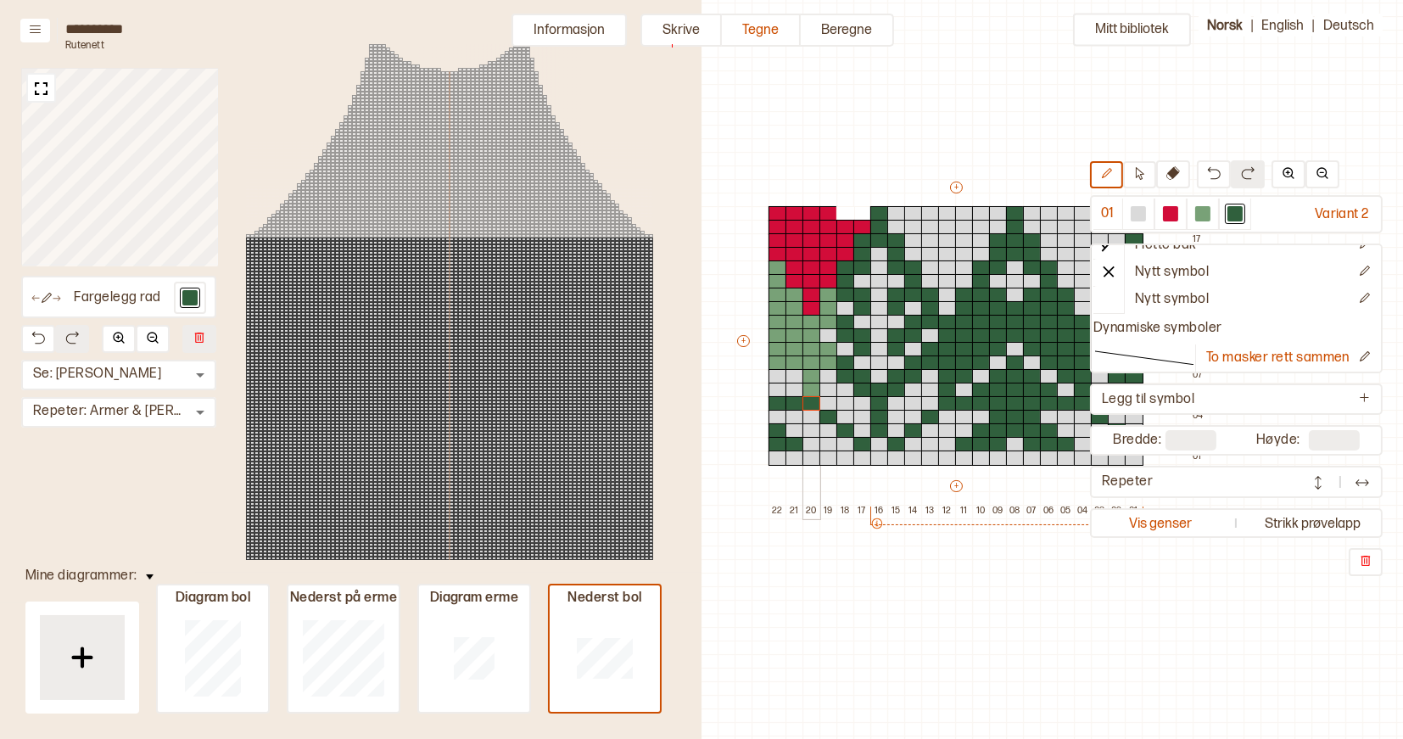
click at [806, 405] on div "+ + + + 22 21 20 19 18 17 16 15 14 13 12 11 10 09 08 07 06 05 04 03 02 01 19 18…" at bounding box center [972, 348] width 475 height 339
drag, startPoint x: 812, startPoint y: 321, endPoint x: 812, endPoint y: 350, distance: 28.8
click at [812, 350] on div "+ + + + 22 21 20 19 18 17 16 15 14 13 12 11 10 09 08 07 06 05 04 03 02 01 19 18…" at bounding box center [972, 348] width 475 height 339
click at [812, 381] on div at bounding box center [812, 376] width 19 height 15
click at [812, 364] on div at bounding box center [812, 362] width 19 height 15
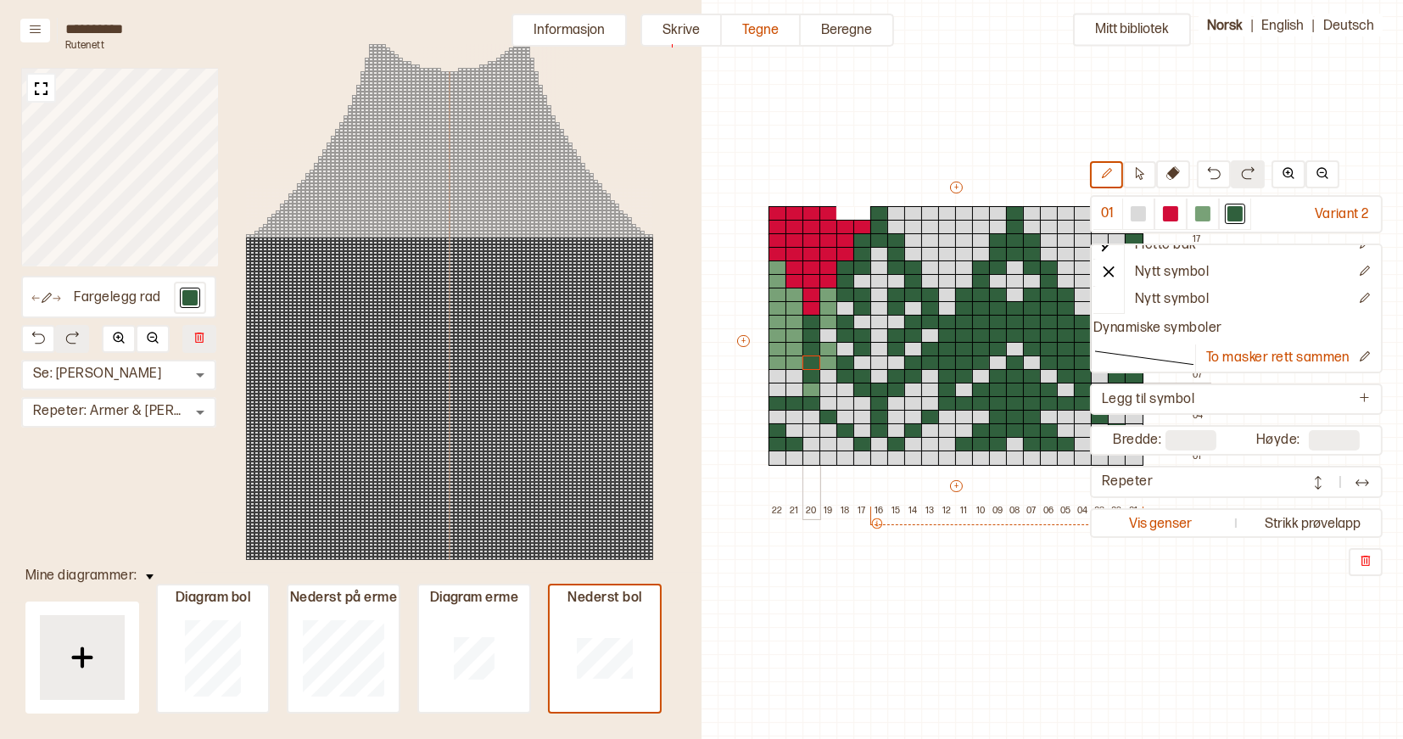
click at [813, 393] on div at bounding box center [812, 390] width 19 height 15
click at [825, 351] on div at bounding box center [829, 349] width 19 height 15
click at [826, 358] on div at bounding box center [829, 362] width 19 height 15
click at [828, 298] on div at bounding box center [829, 295] width 19 height 15
click at [828, 303] on div at bounding box center [829, 308] width 19 height 15
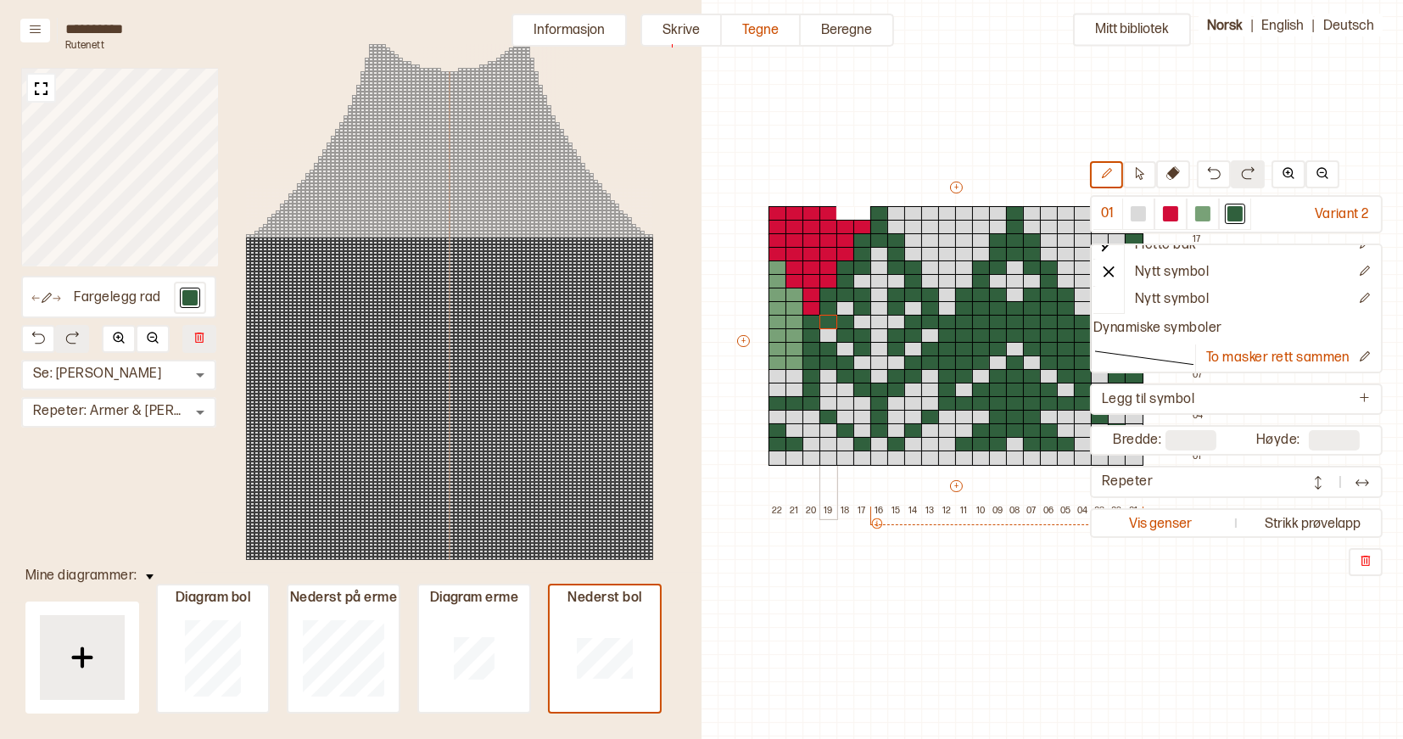
click at [828, 316] on div at bounding box center [829, 322] width 19 height 15
drag, startPoint x: 779, startPoint y: 265, endPoint x: 776, endPoint y: 358, distance: 93.4
click at [776, 358] on div "+ + + + 22 21 20 19 18 17 16 15 14 13 12 11 10 09 08 07 06 05 04 03 02 01 19 18…" at bounding box center [972, 348] width 475 height 339
click at [777, 335] on div at bounding box center [778, 335] width 19 height 15
drag, startPoint x: 794, startPoint y: 297, endPoint x: 796, endPoint y: 355, distance: 57.7
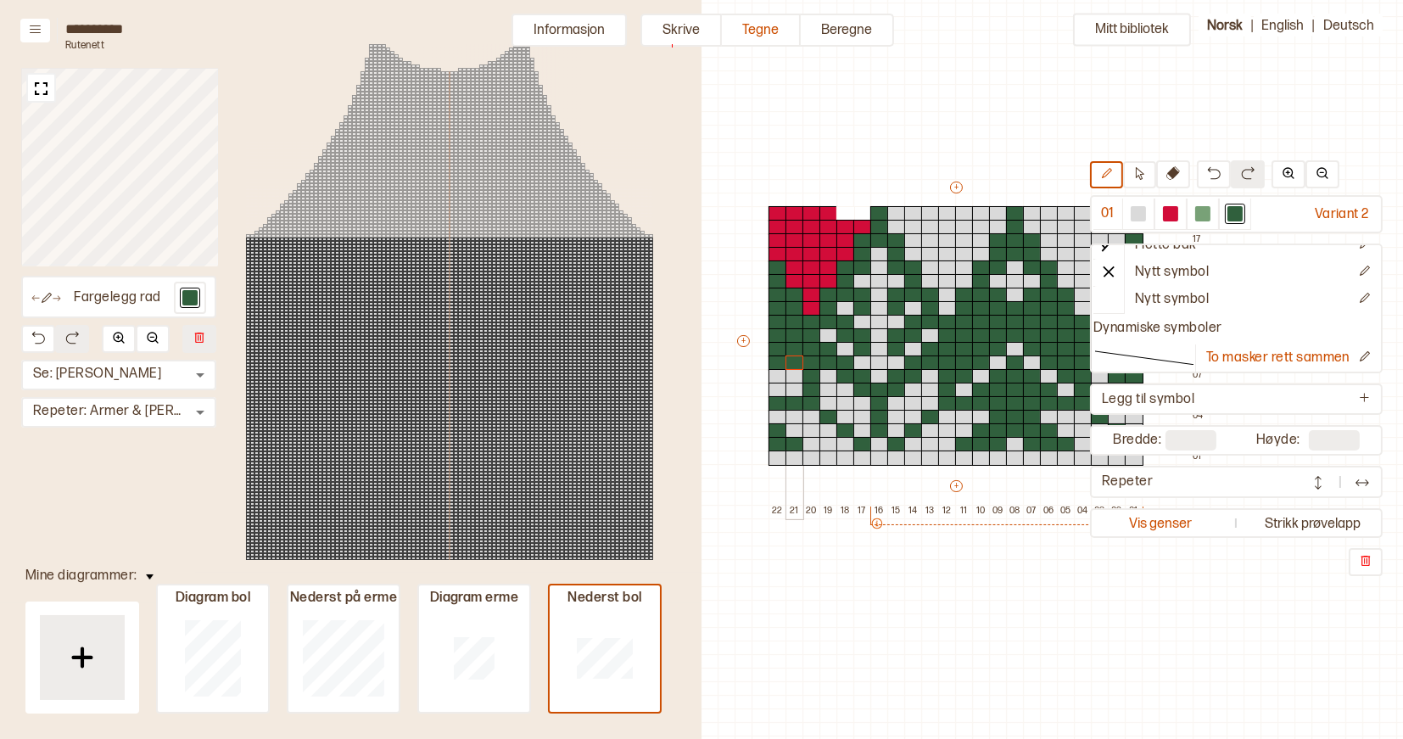
click at [796, 355] on div "+ + + + 22 21 20 19 18 17 16 15 14 13 12 11 10 09 08 07 06 05 04 03 02 01 19 18…" at bounding box center [972, 348] width 475 height 339
click at [1140, 214] on div at bounding box center [1138, 213] width 15 height 15
click at [783, 216] on div at bounding box center [778, 213] width 19 height 15
drag, startPoint x: 783, startPoint y: 216, endPoint x: 856, endPoint y: 218, distance: 73.0
click at [856, 218] on div "+ + + + 22 21 20 19 18 17 16 15 14 13 12 11 10 09 08 07 06 05 04 03 02 01 19 18…" at bounding box center [972, 348] width 475 height 339
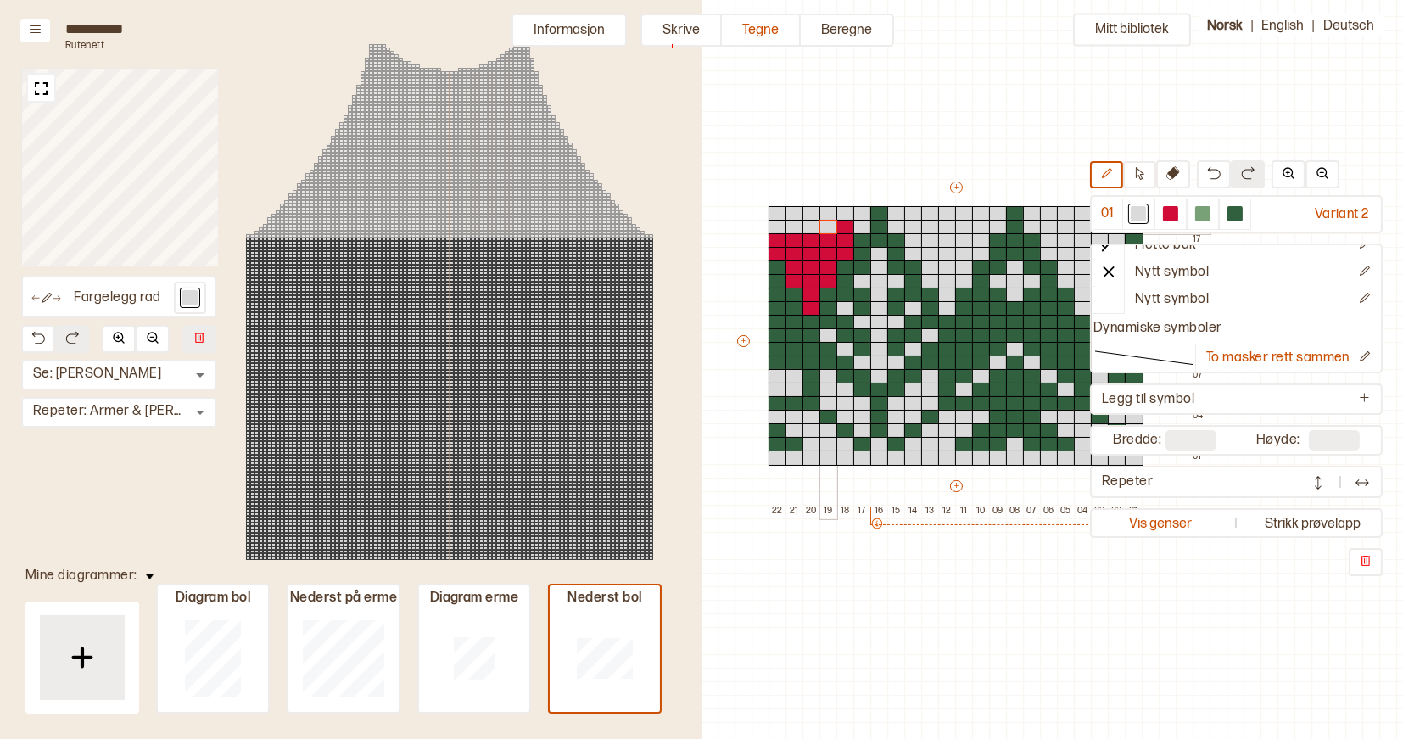
drag, startPoint x: 777, startPoint y: 224, endPoint x: 845, endPoint y: 225, distance: 67.9
click at [845, 225] on div "+ + + + 22 21 20 19 18 17 16 15 14 13 12 11 10 09 08 07 06 05 04 03 02 01 19 18…" at bounding box center [972, 348] width 475 height 339
drag, startPoint x: 775, startPoint y: 238, endPoint x: 838, endPoint y: 241, distance: 62.8
click at [838, 241] on div "+ + + + 22 21 20 19 18 17 16 15 14 13 12 11 10 09 08 07 06 05 04 03 02 01 19 18…" at bounding box center [972, 348] width 475 height 339
drag, startPoint x: 775, startPoint y: 254, endPoint x: 837, endPoint y: 255, distance: 62.0
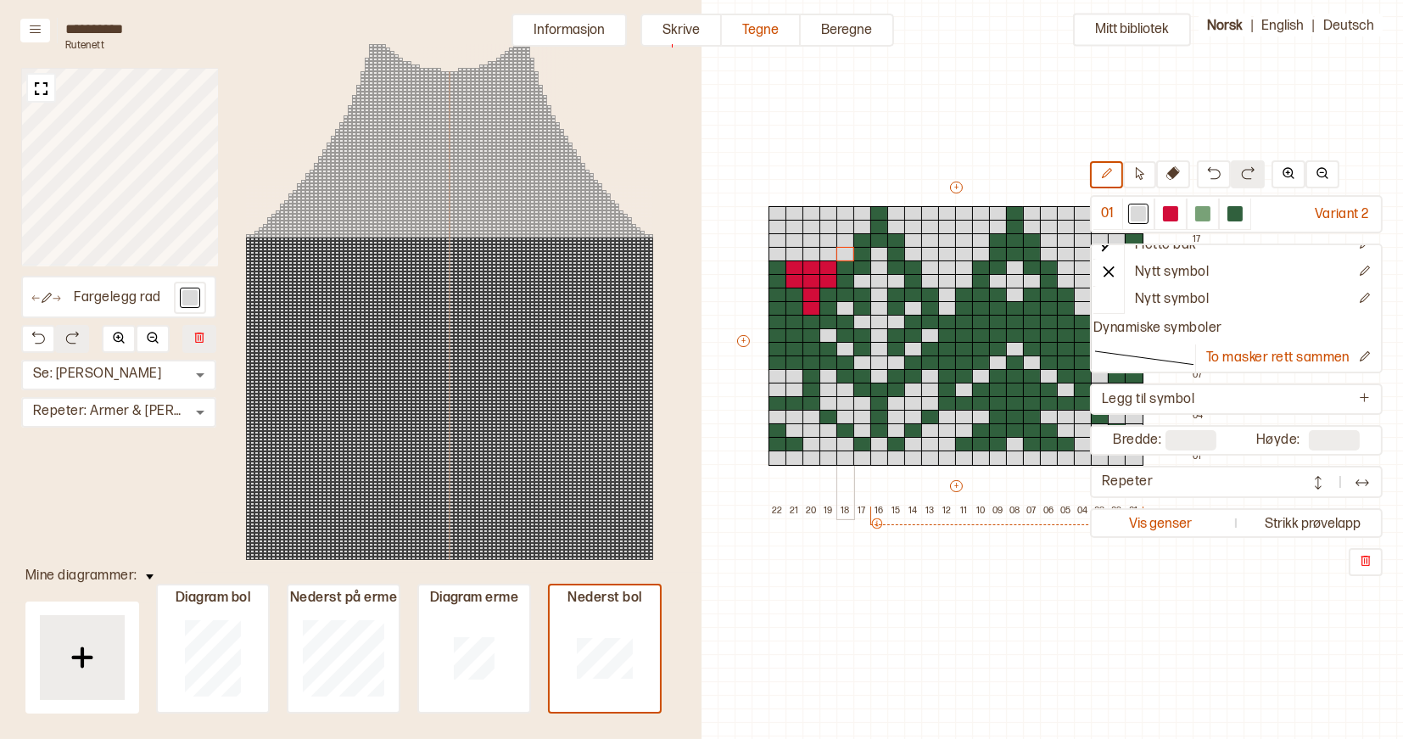
click at [837, 255] on div "+ + + + 22 21 20 19 18 17 16 15 14 13 12 11 10 09 08 07 06 05 04 03 02 01 19 18…" at bounding box center [972, 348] width 475 height 339
drag, startPoint x: 794, startPoint y: 267, endPoint x: 822, endPoint y: 269, distance: 28.0
click at [822, 269] on div "+ + + + 22 21 20 19 18 17 16 15 14 13 12 11 10 09 08 07 06 05 04 03 02 01 19 18…" at bounding box center [972, 348] width 475 height 339
drag, startPoint x: 796, startPoint y: 280, endPoint x: 822, endPoint y: 281, distance: 26.3
click at [822, 281] on div "+ + + + 22 21 20 19 18 17 16 15 14 13 12 11 10 09 08 07 06 05 04 03 02 01 19 18…" at bounding box center [972, 348] width 475 height 339
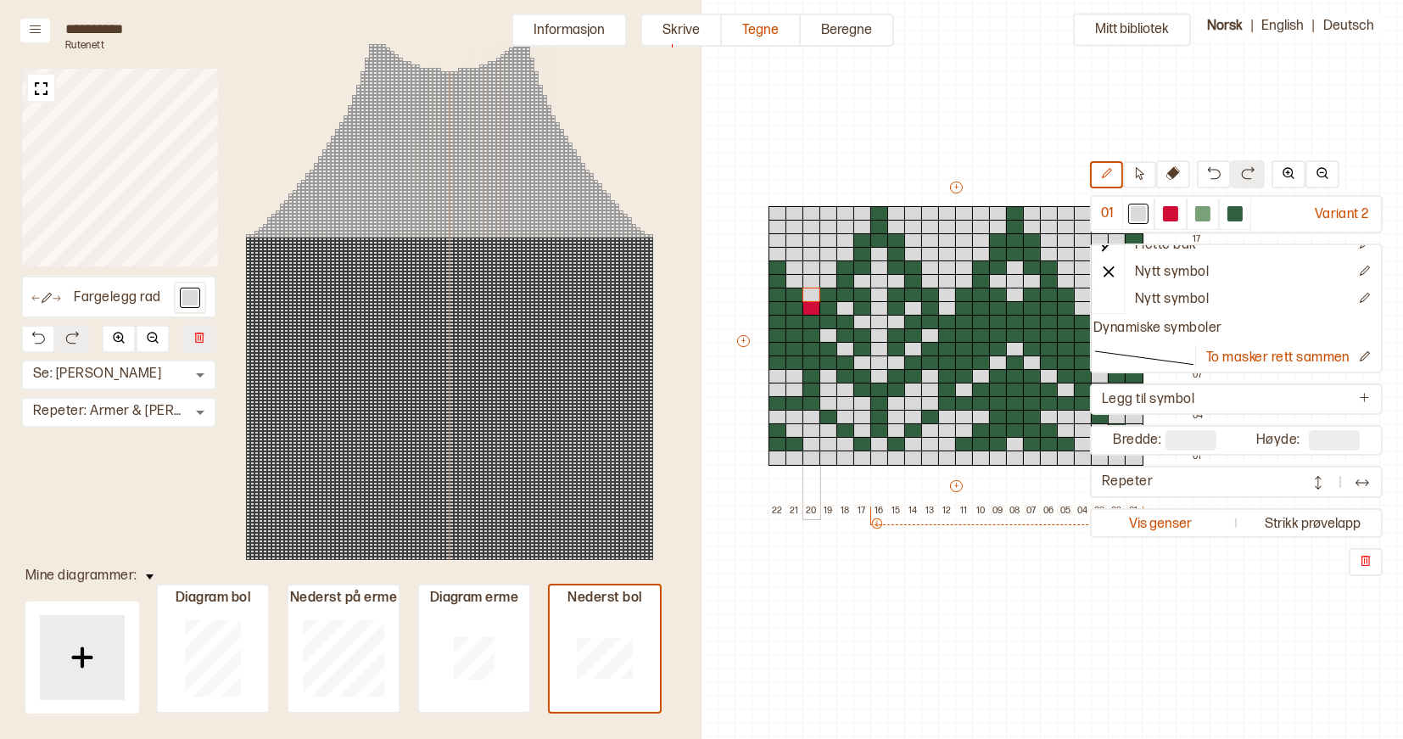
click at [811, 293] on div at bounding box center [812, 295] width 19 height 15
click at [811, 309] on div at bounding box center [812, 308] width 19 height 15
click at [562, 23] on button "Informasjon" at bounding box center [569, 30] width 115 height 33
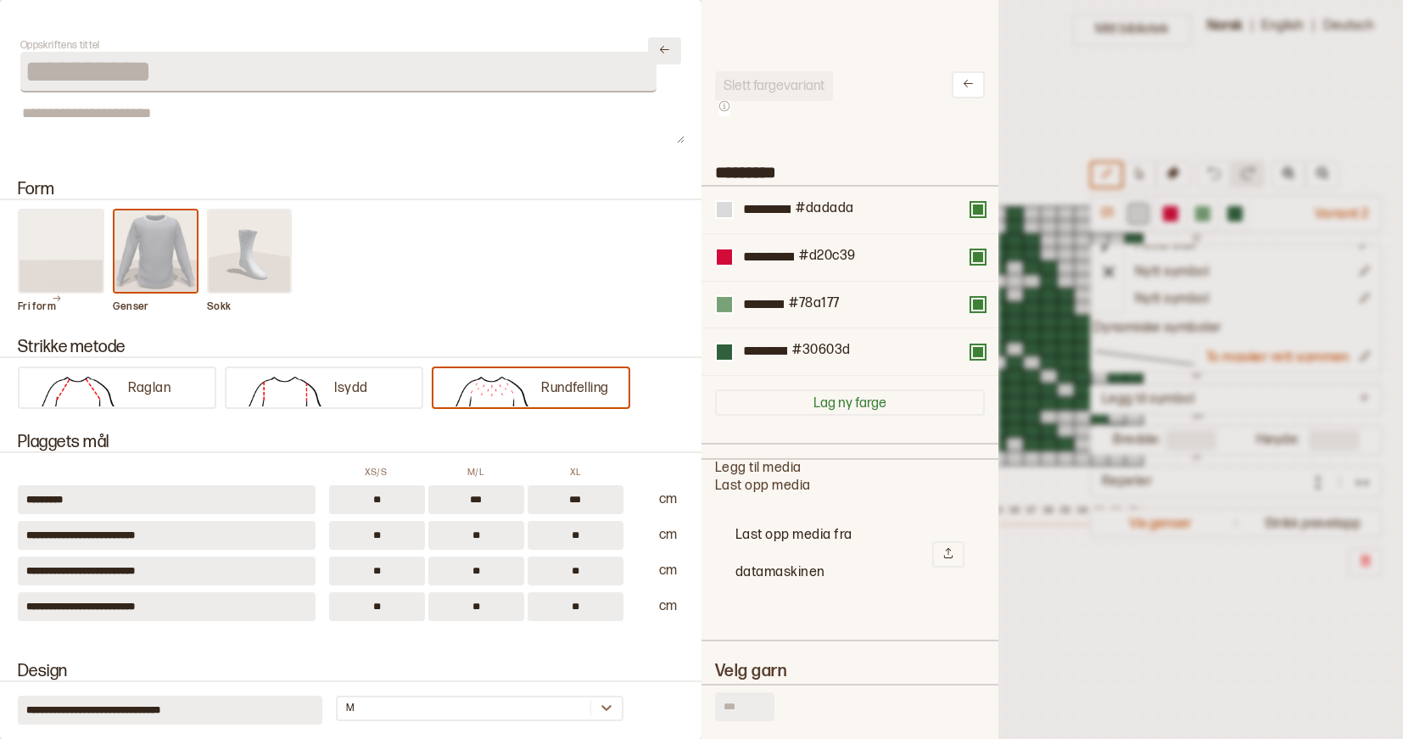
click at [668, 53] on icon "Lukk" at bounding box center [664, 49] width 13 height 13
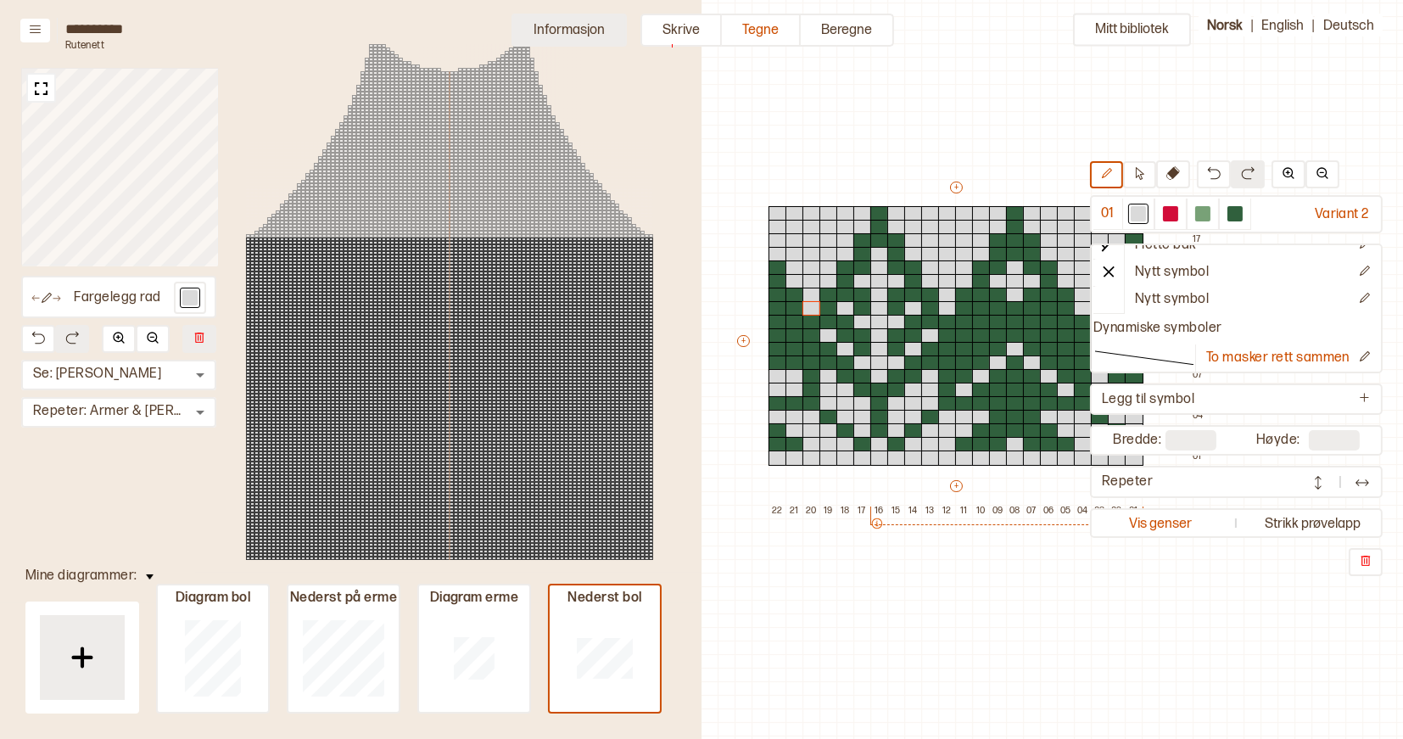
click at [608, 35] on button "Informasjon" at bounding box center [569, 30] width 115 height 33
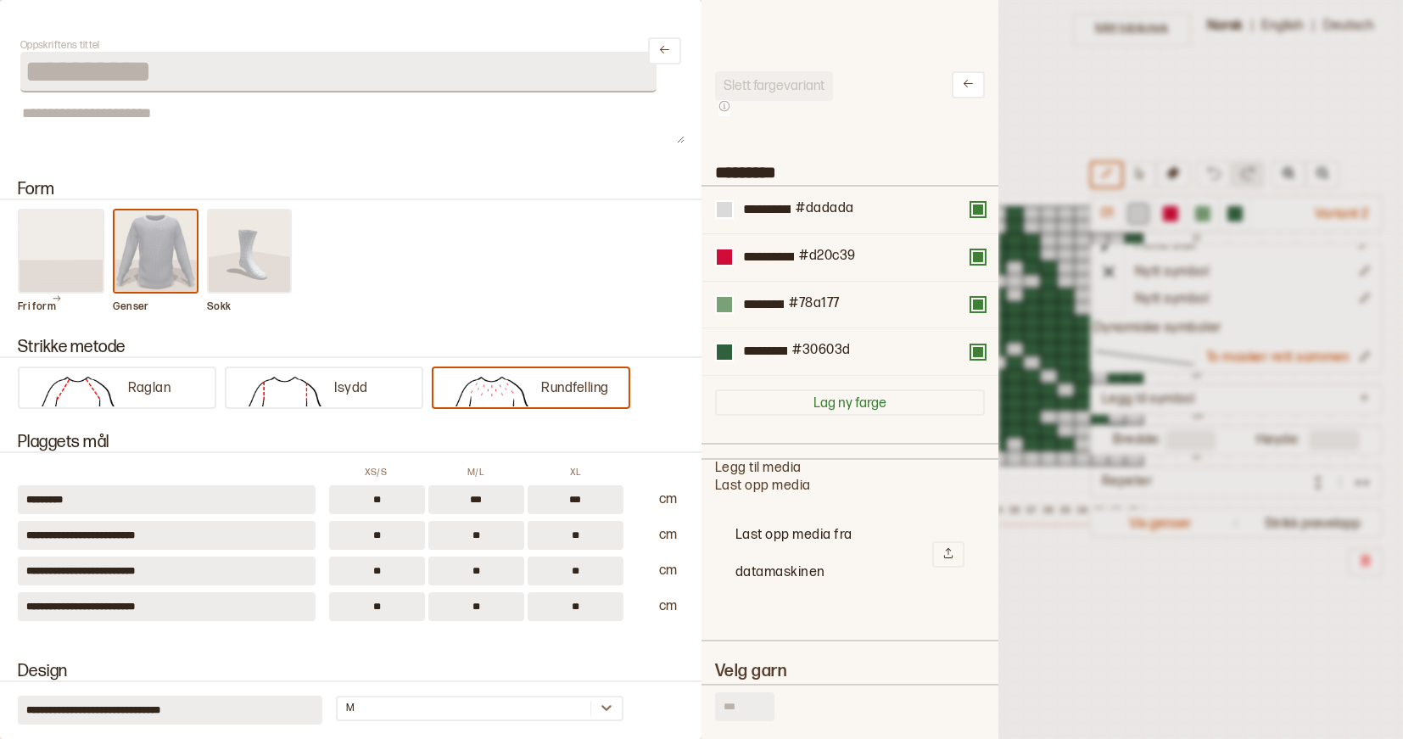
click at [1047, 98] on div at bounding box center [701, 369] width 1403 height 739
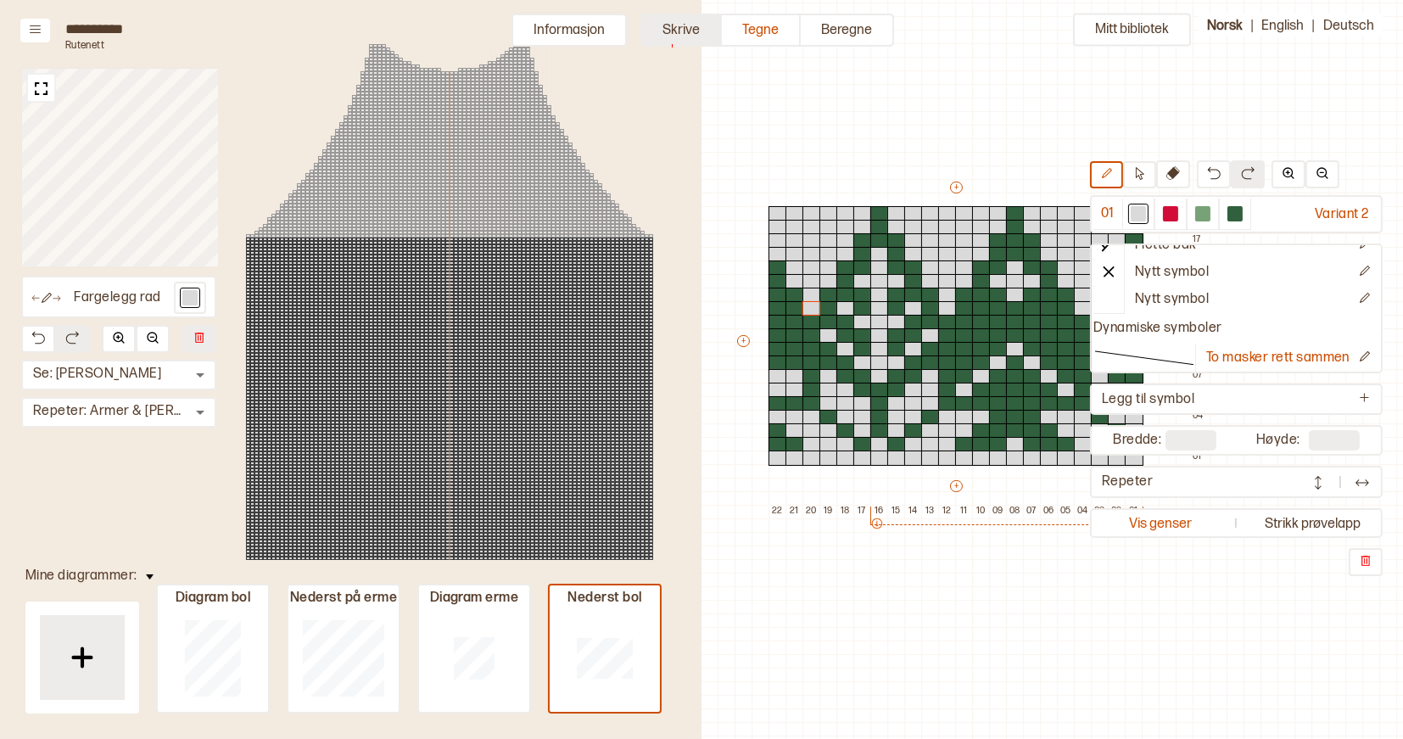
click at [691, 25] on button "Skrive" at bounding box center [681, 30] width 81 height 33
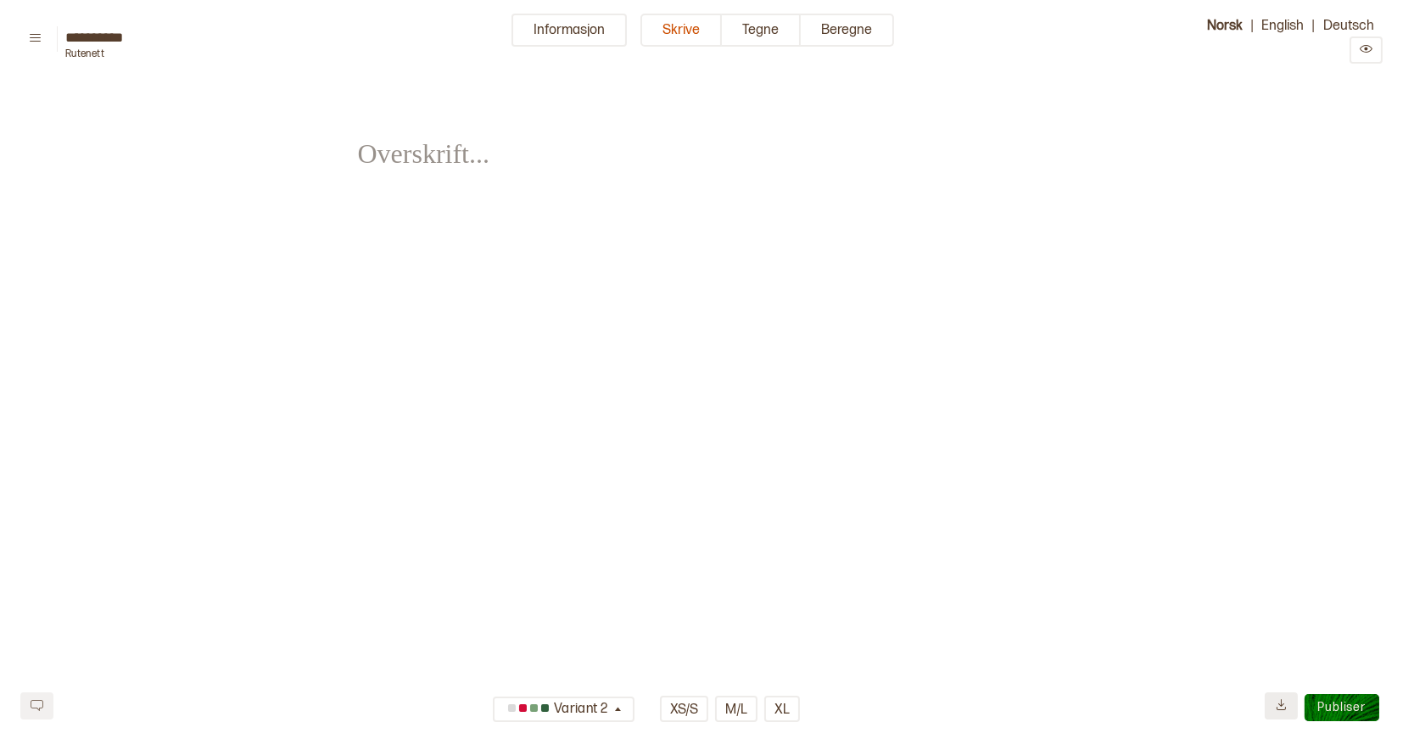
click at [1285, 703] on icon at bounding box center [1281, 704] width 13 height 13
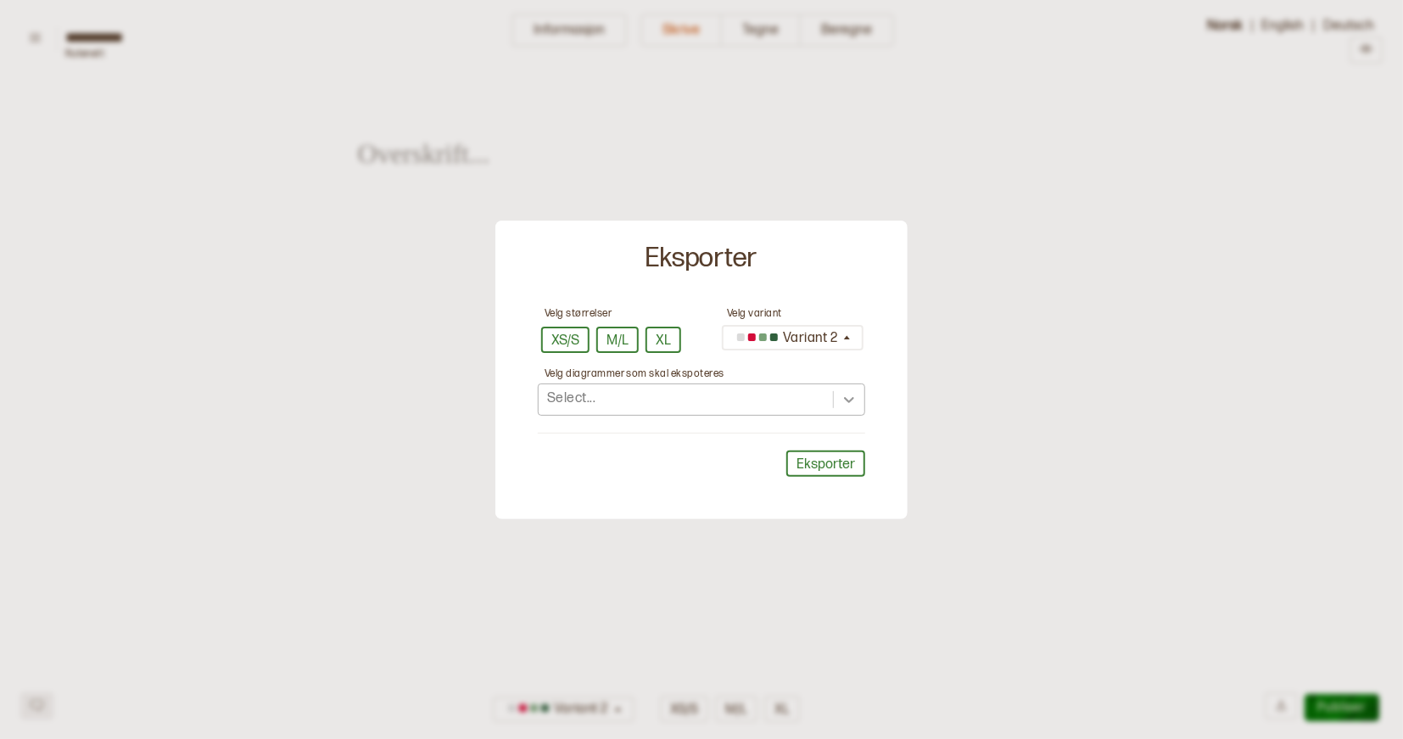
click at [848, 400] on icon at bounding box center [849, 400] width 10 height 6
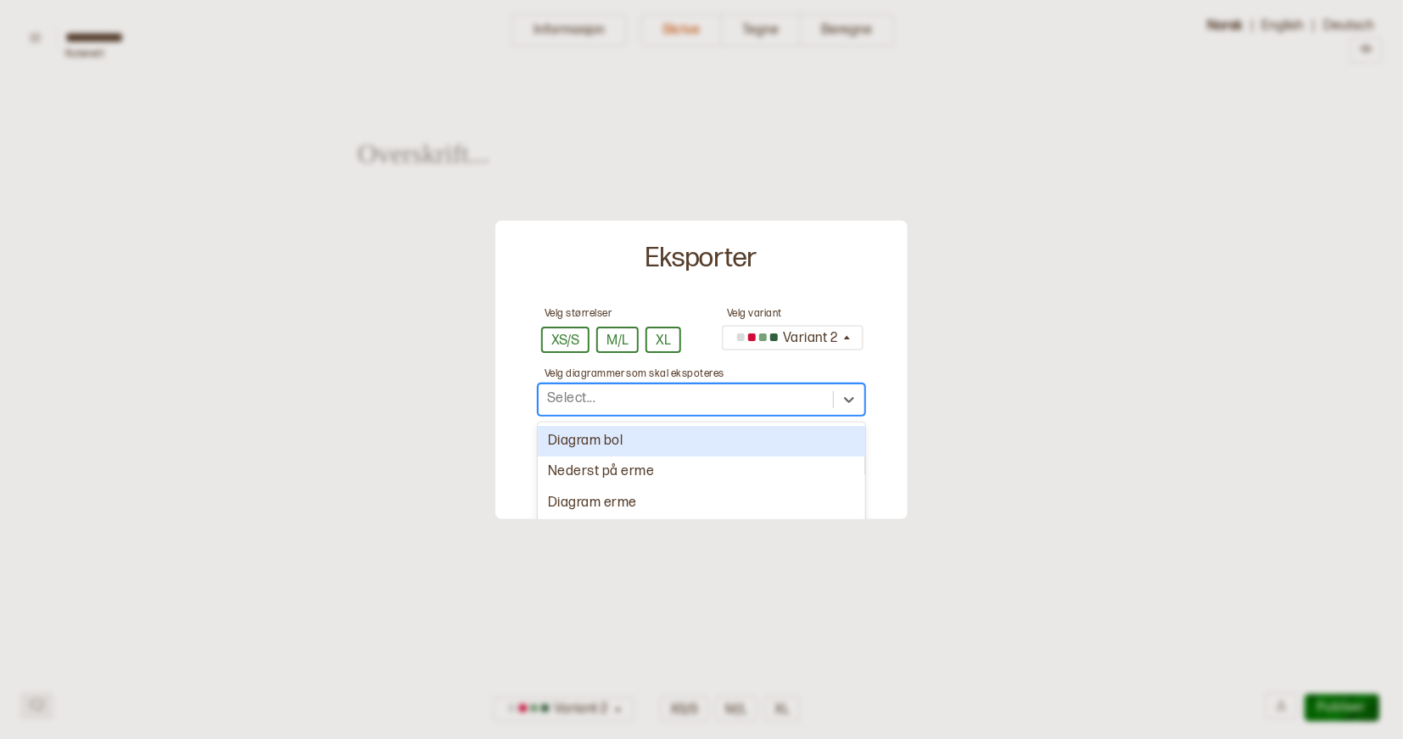
click at [761, 434] on div "Diagram bol" at bounding box center [701, 441] width 327 height 31
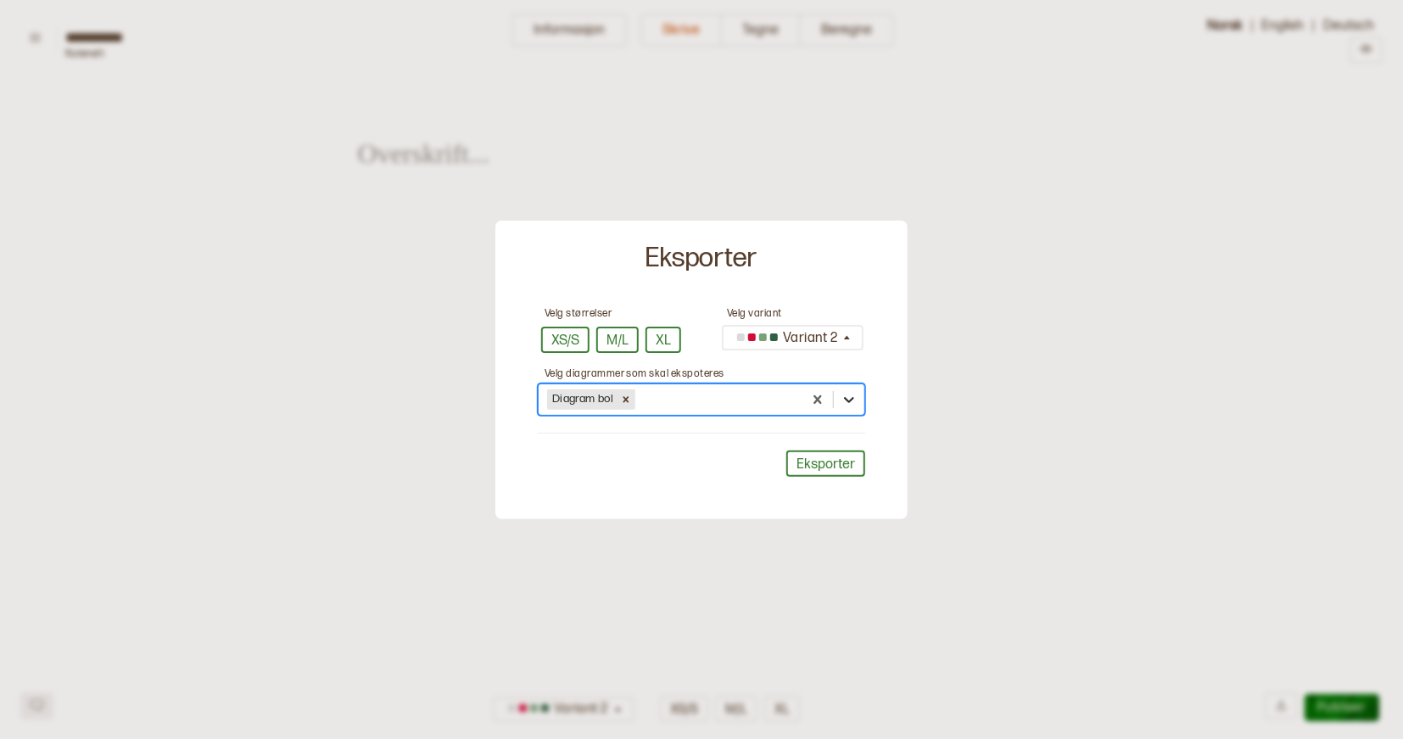
click at [847, 396] on icon at bounding box center [849, 399] width 17 height 17
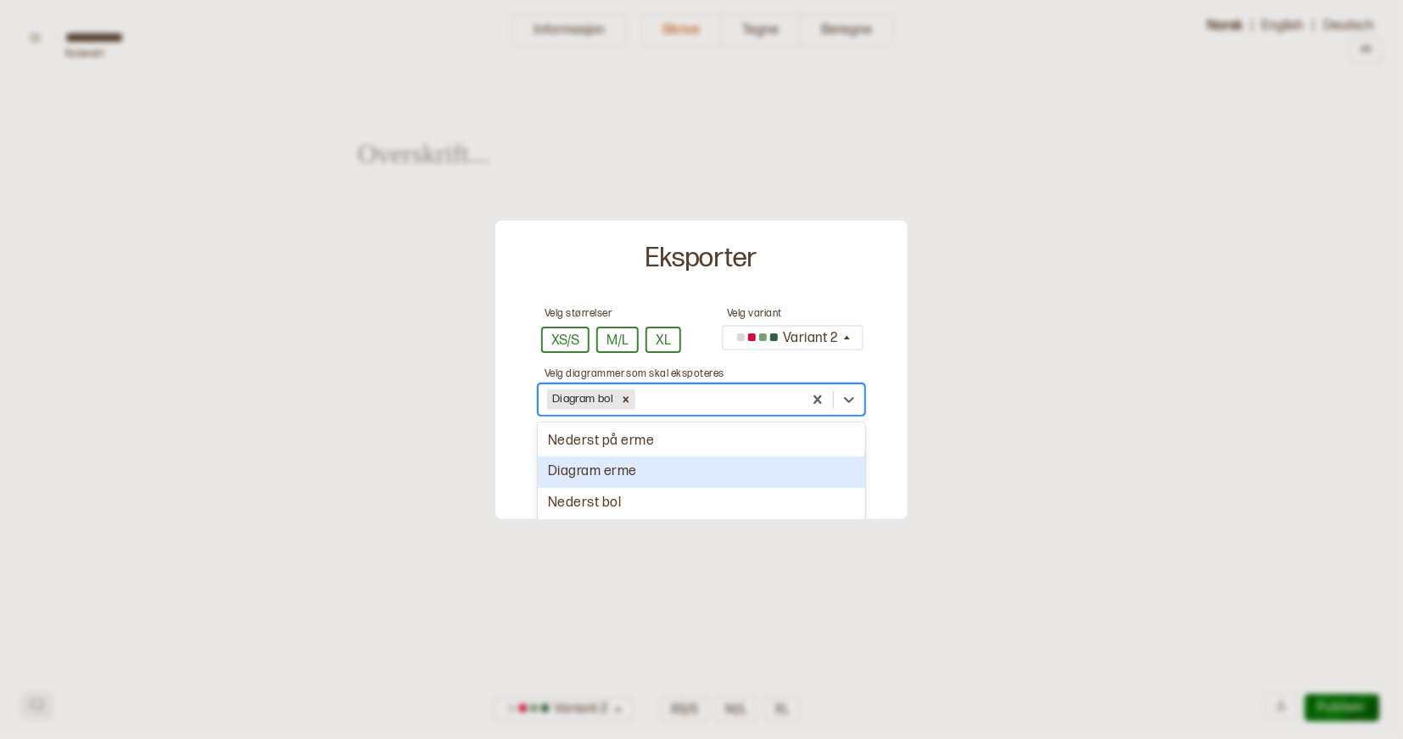
click at [763, 470] on div "Diagram erme" at bounding box center [701, 471] width 327 height 31
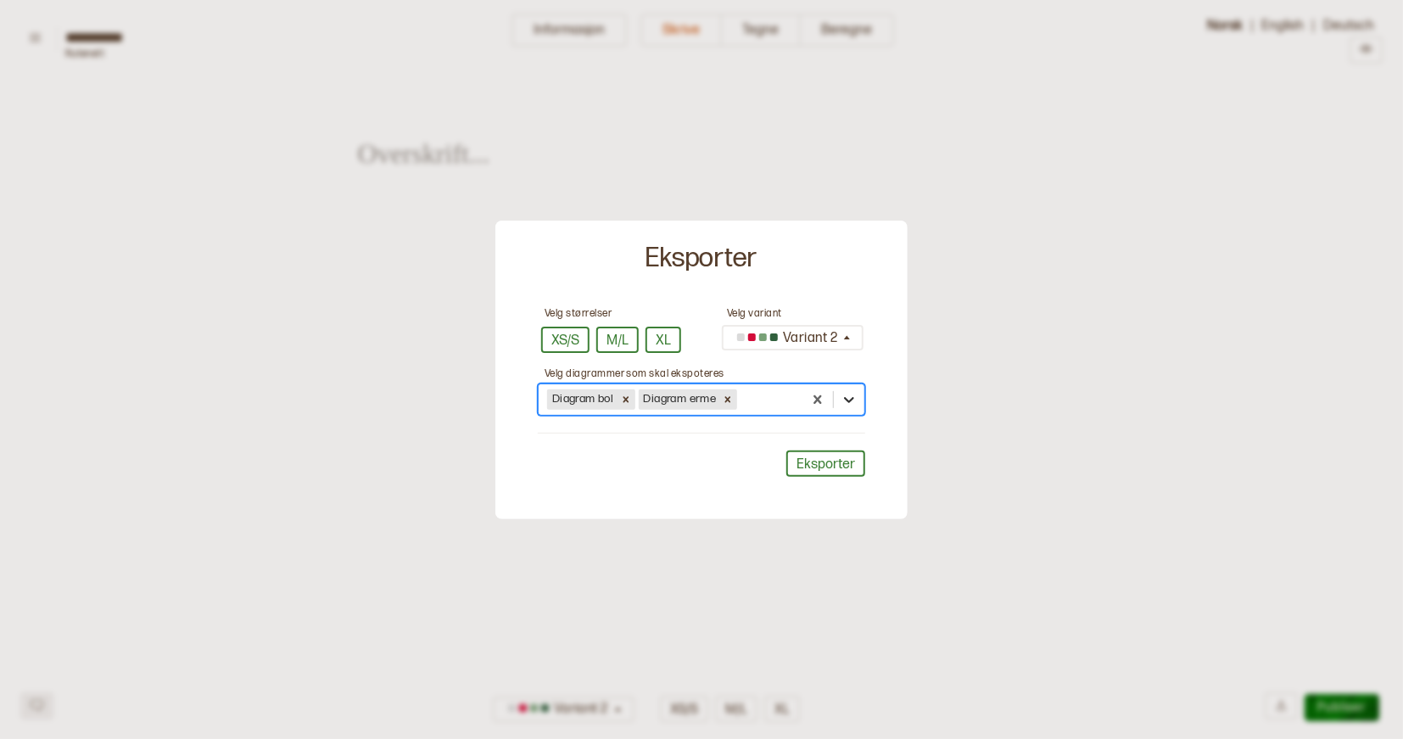
click at [847, 404] on icon at bounding box center [849, 399] width 17 height 17
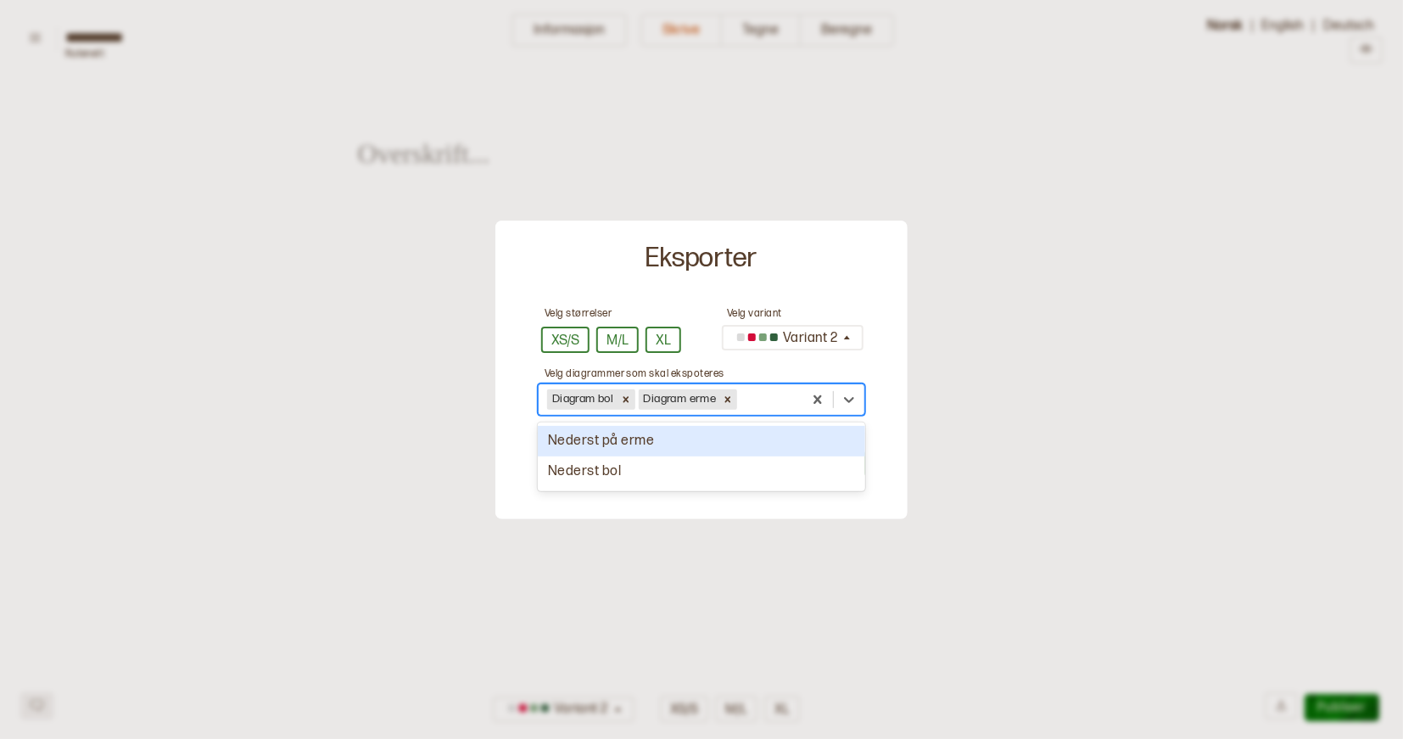
click at [770, 443] on div "Nederst på erme" at bounding box center [701, 441] width 327 height 31
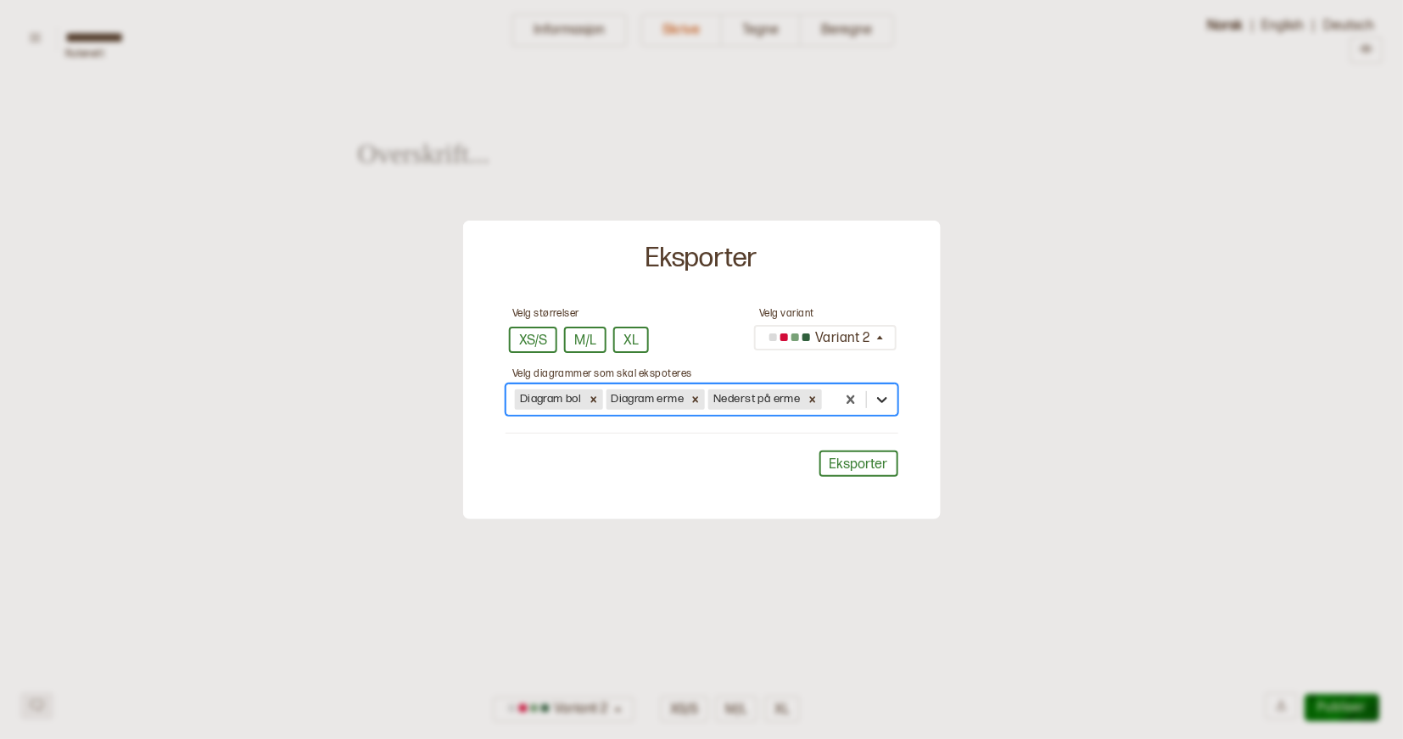
click at [877, 397] on icon at bounding box center [881, 399] width 17 height 17
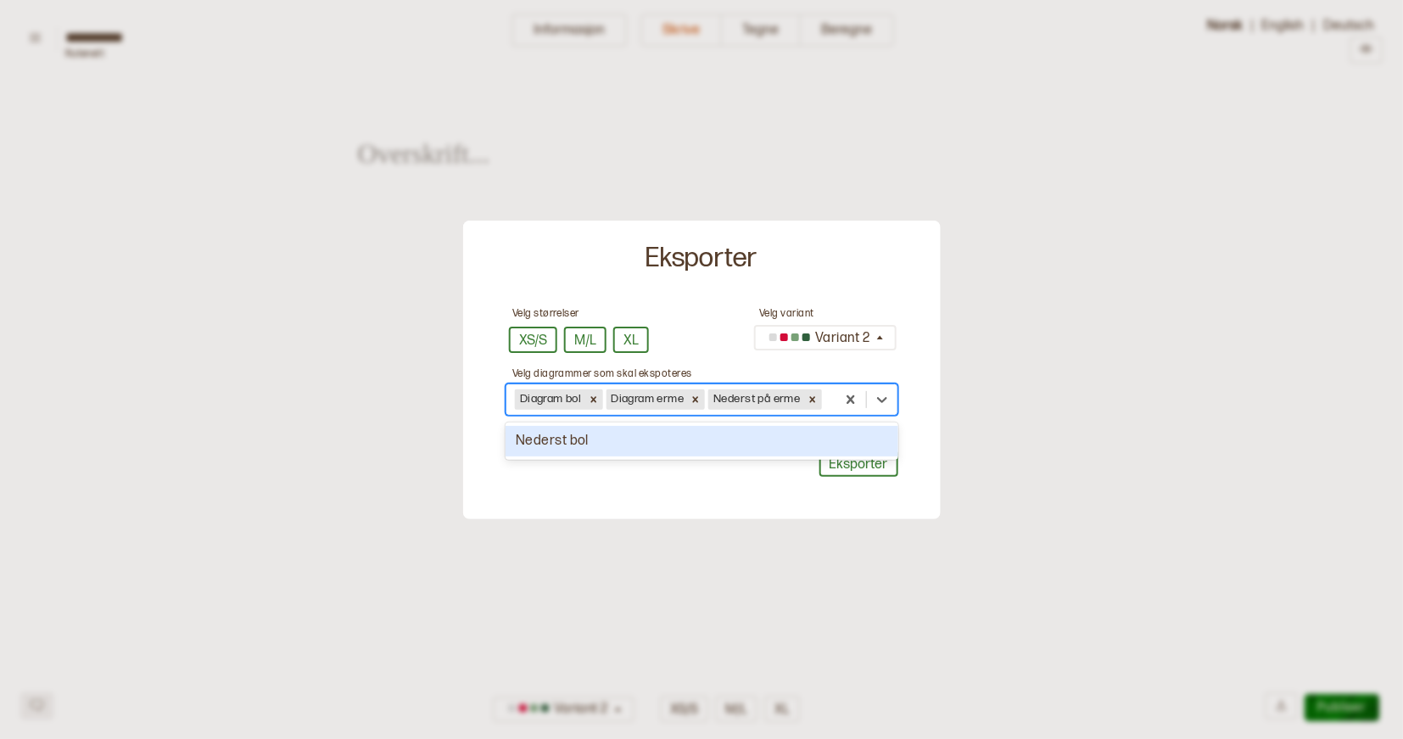
click at [766, 443] on div "Nederst bol" at bounding box center [702, 441] width 393 height 31
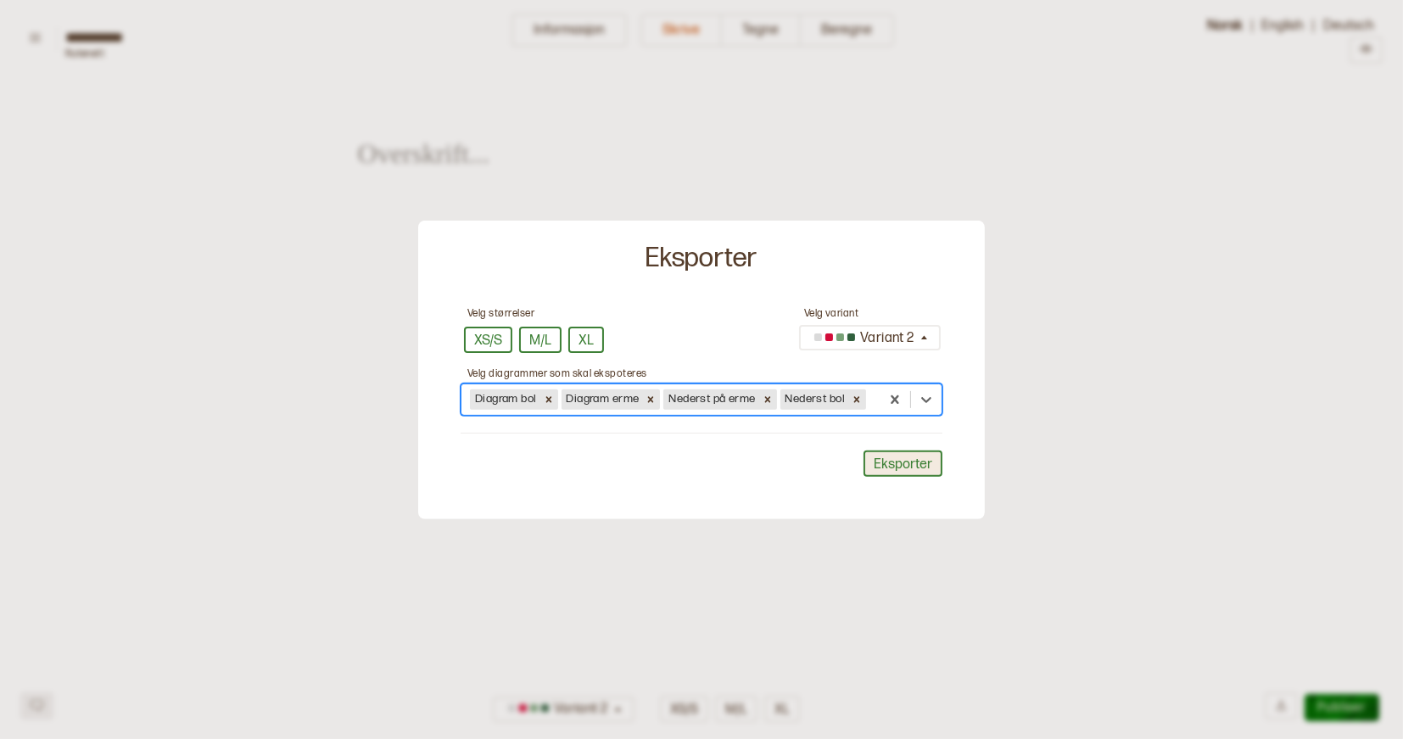
click at [913, 464] on button "Eksporter" at bounding box center [903, 464] width 79 height 26
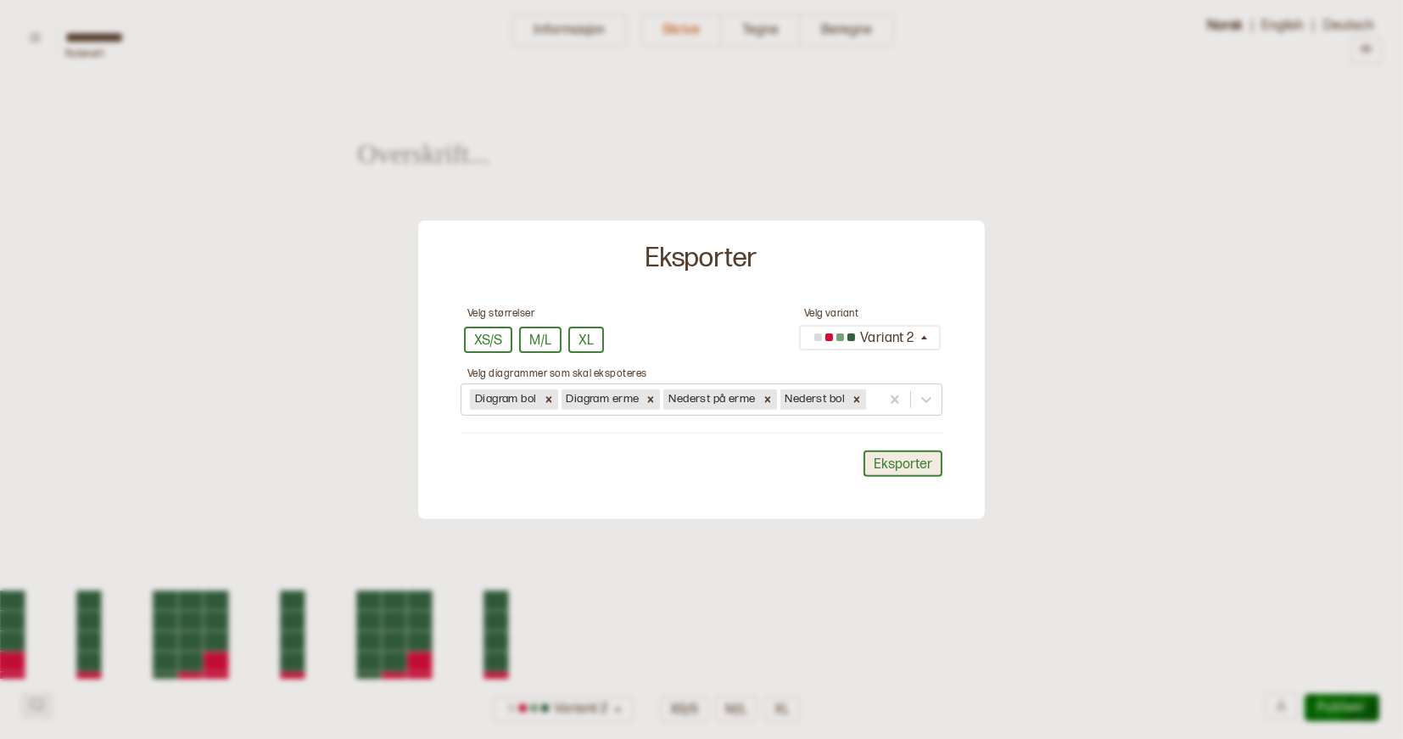
click at [902, 461] on button "Eksporter" at bounding box center [903, 464] width 79 height 26
click at [880, 462] on button "Eksporter" at bounding box center [903, 464] width 79 height 26
click at [786, 461] on div "Eksporter" at bounding box center [702, 464] width 482 height 26
click at [889, 451] on button "Eksporter" at bounding box center [903, 464] width 79 height 26
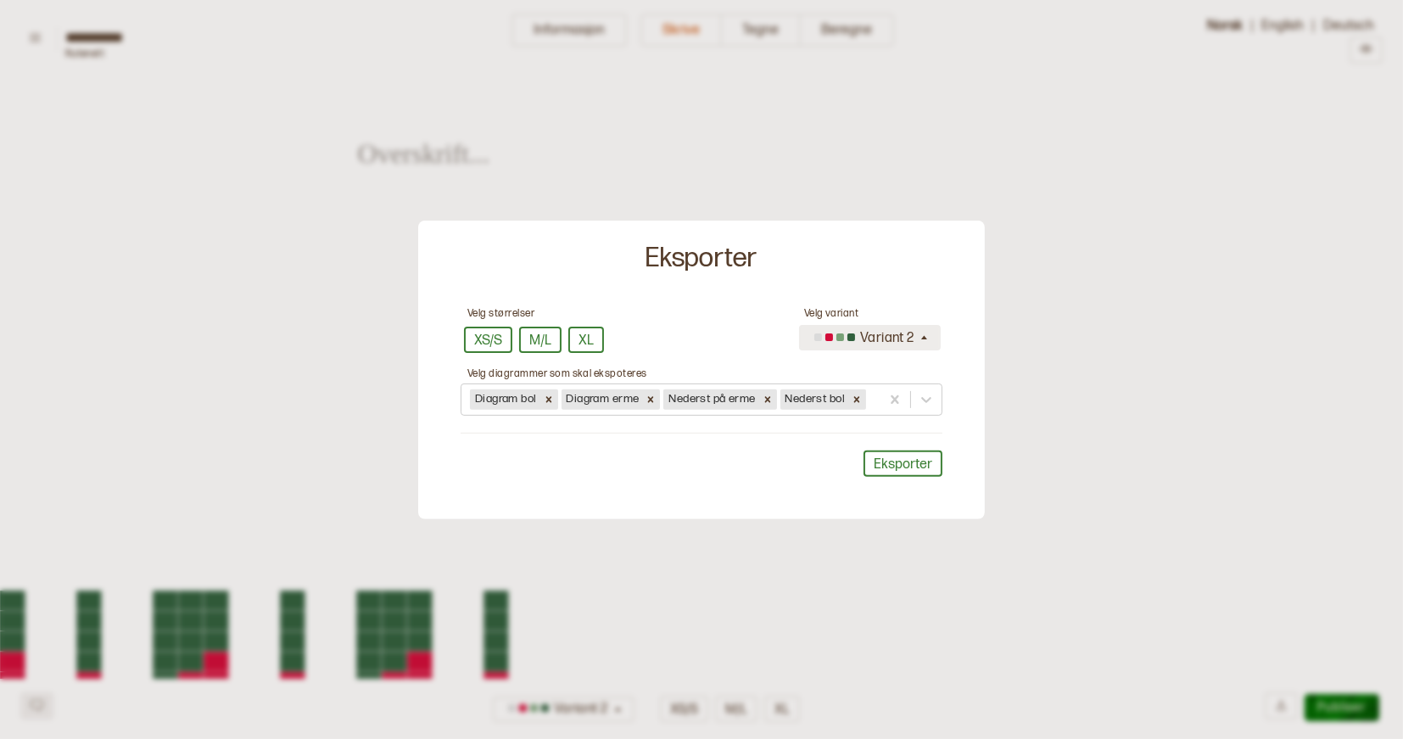
click at [890, 334] on div "Variant 2" at bounding box center [863, 338] width 109 height 28
click at [895, 339] on div "Variant 2" at bounding box center [863, 338] width 109 height 28
click at [881, 462] on button "Eksporter" at bounding box center [903, 464] width 79 height 26
click at [857, 532] on div at bounding box center [701, 369] width 1403 height 739
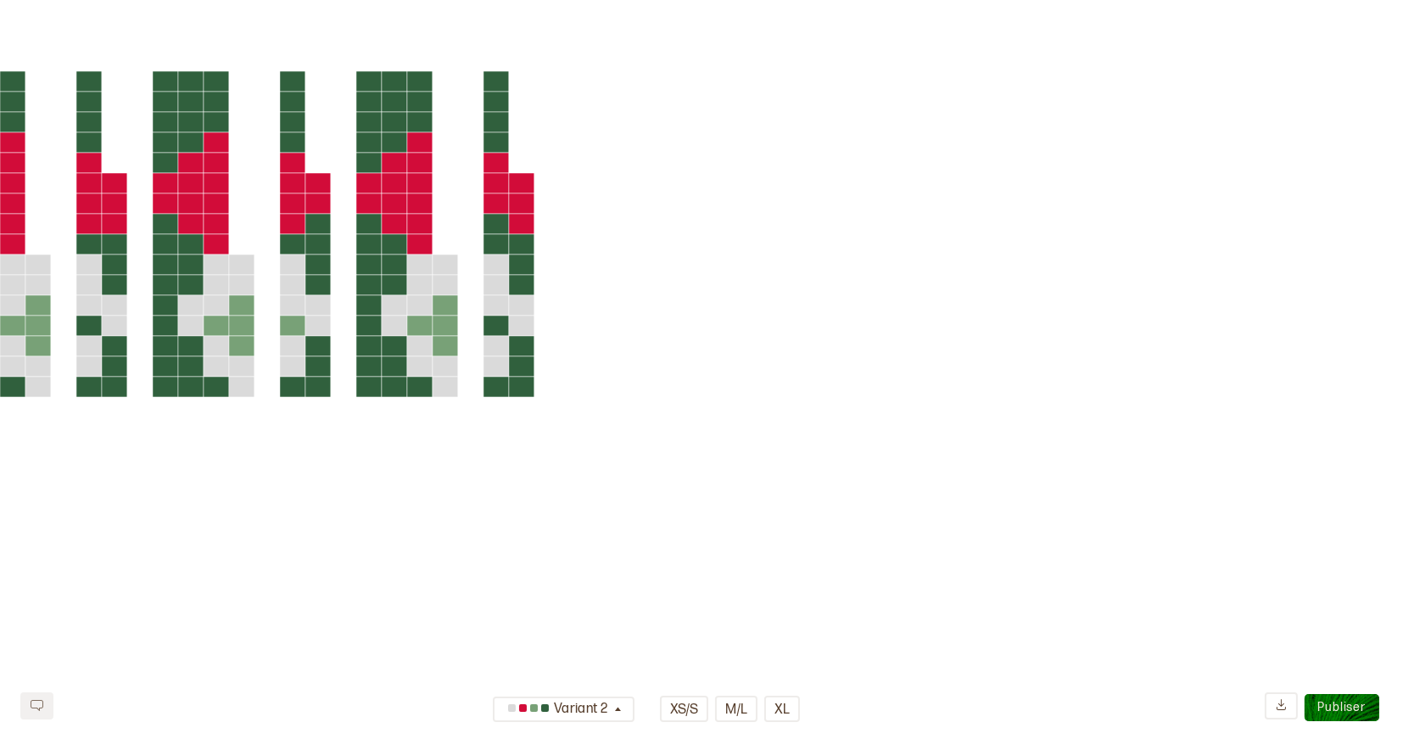
scroll to position [546, 0]
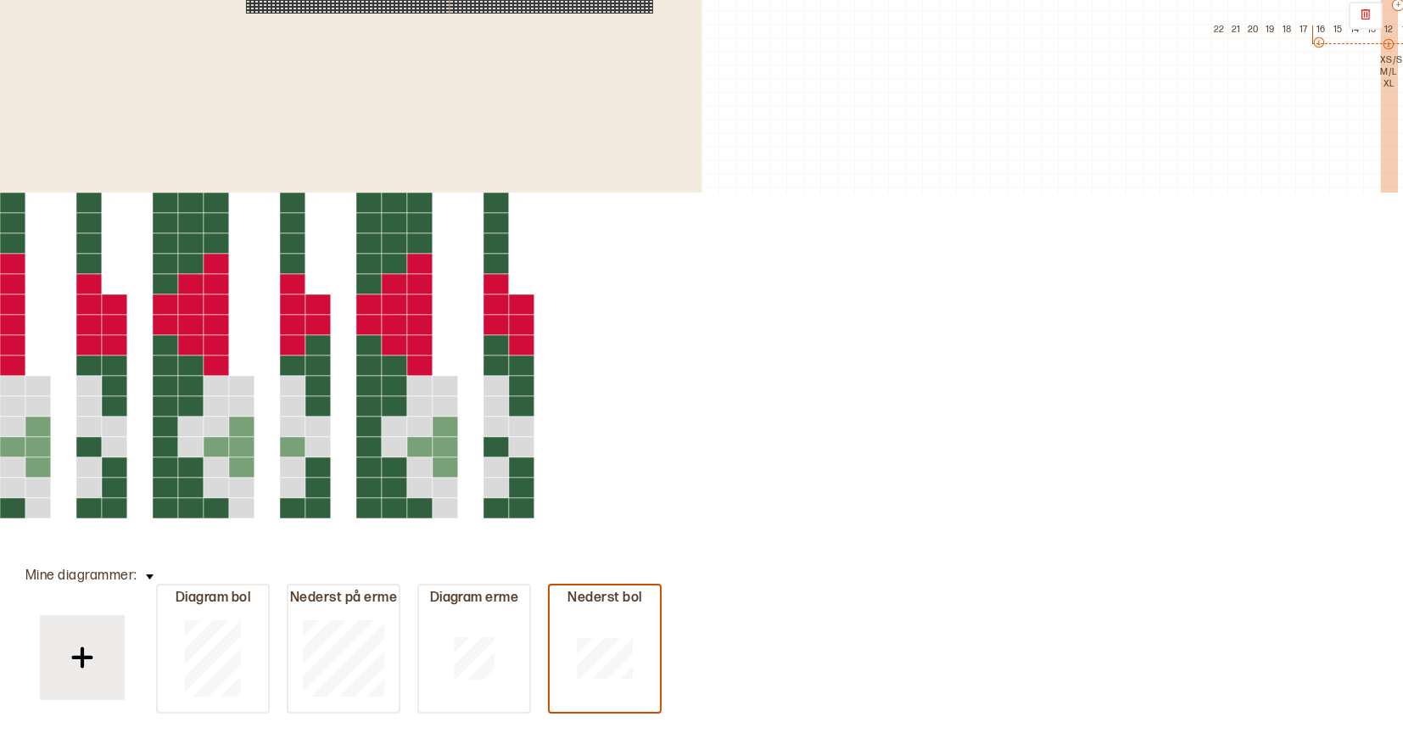
click at [1380, 193] on div "12 XS/S M/L XL" at bounding box center [1388, 109] width 17 height 170
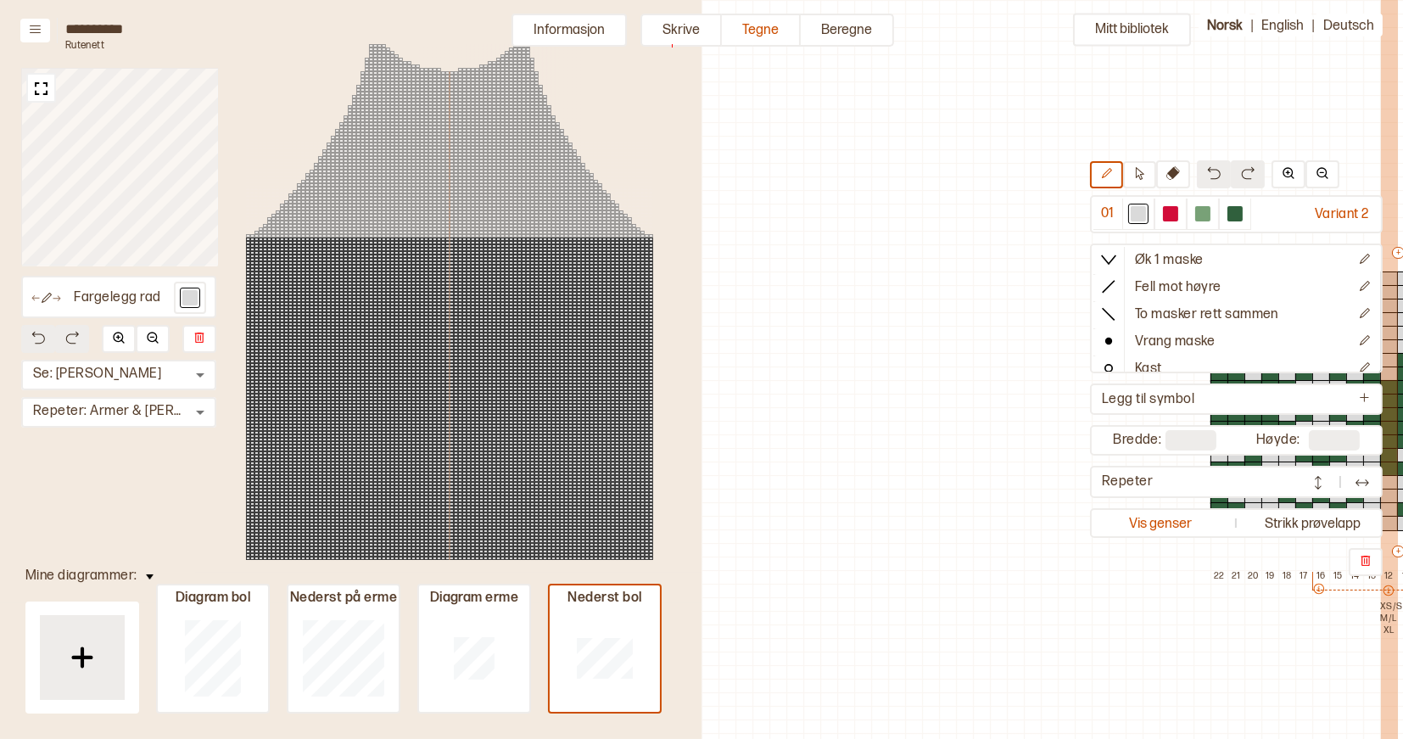
scroll to position [44, 598]
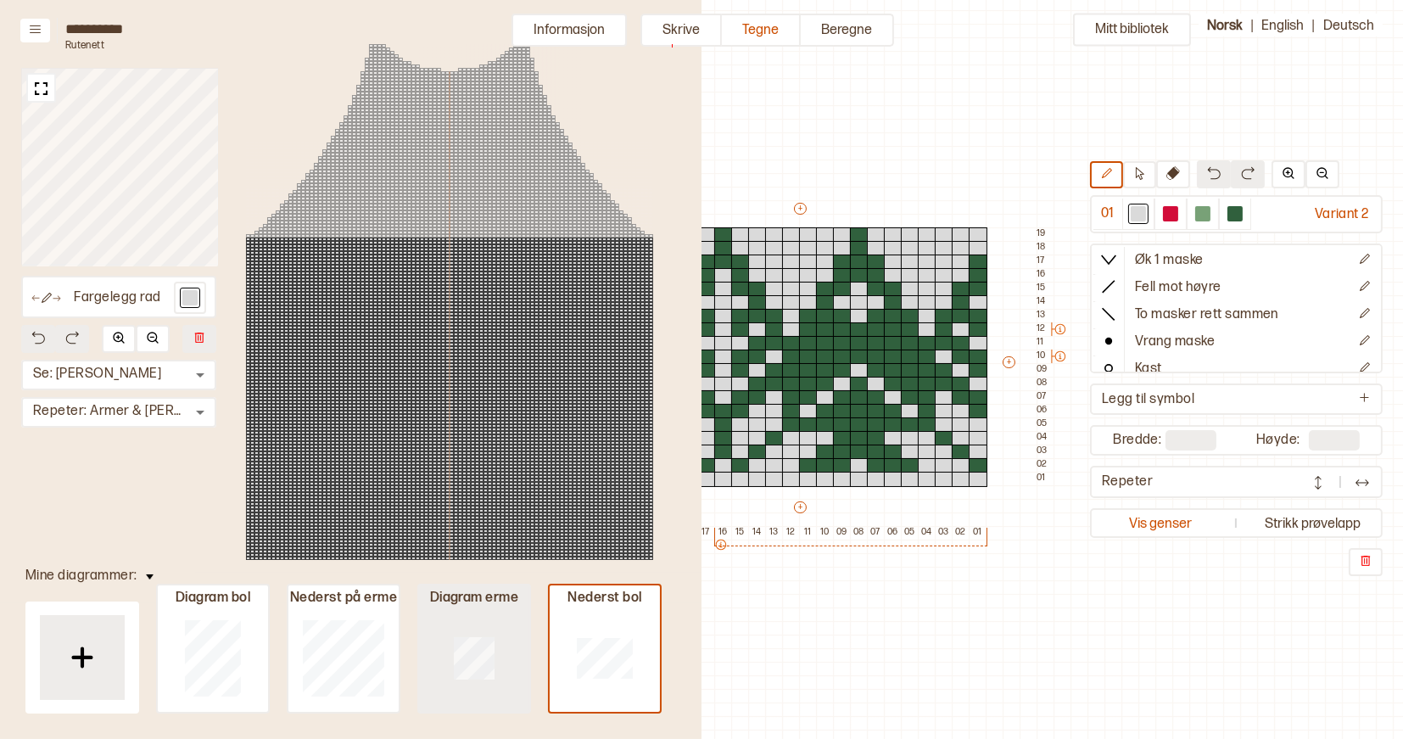
click at [496, 626] on div at bounding box center [474, 657] width 110 height 109
type input "**"
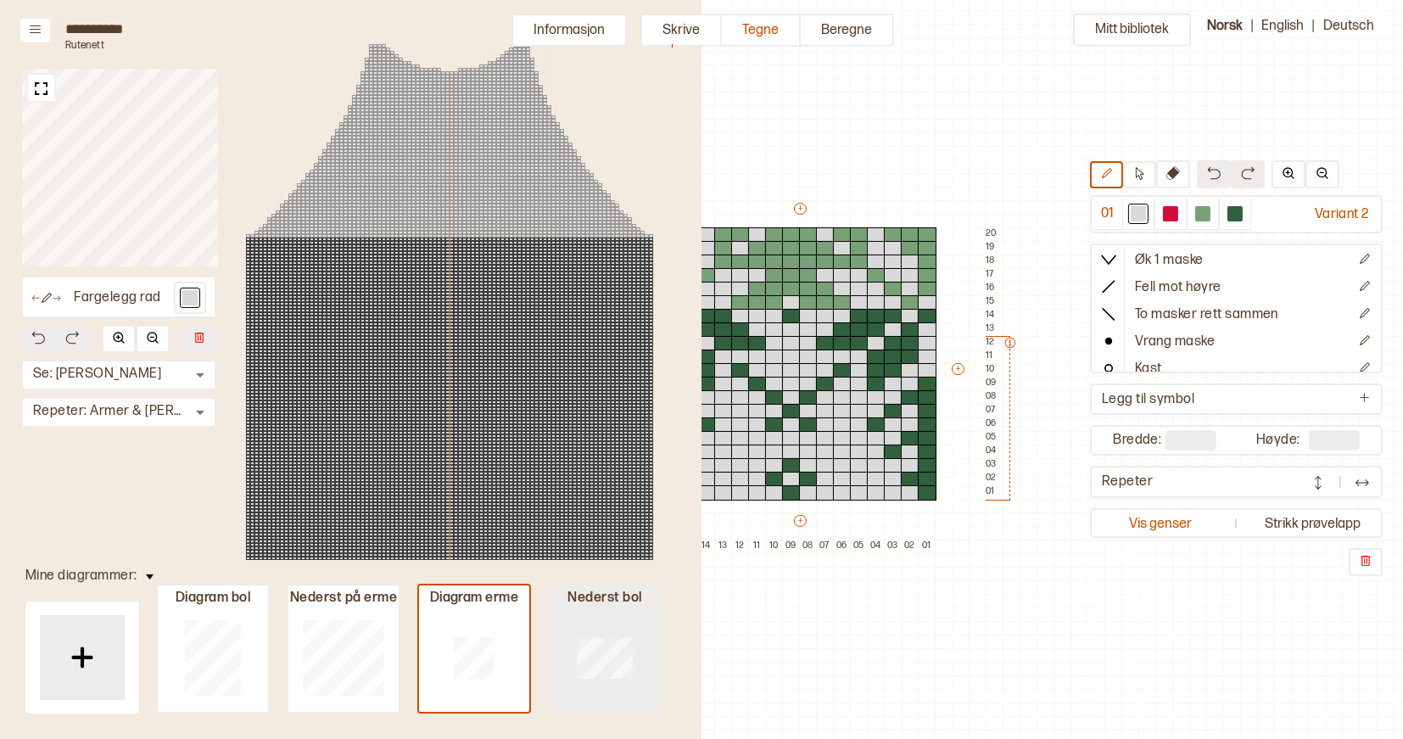
type input "**"
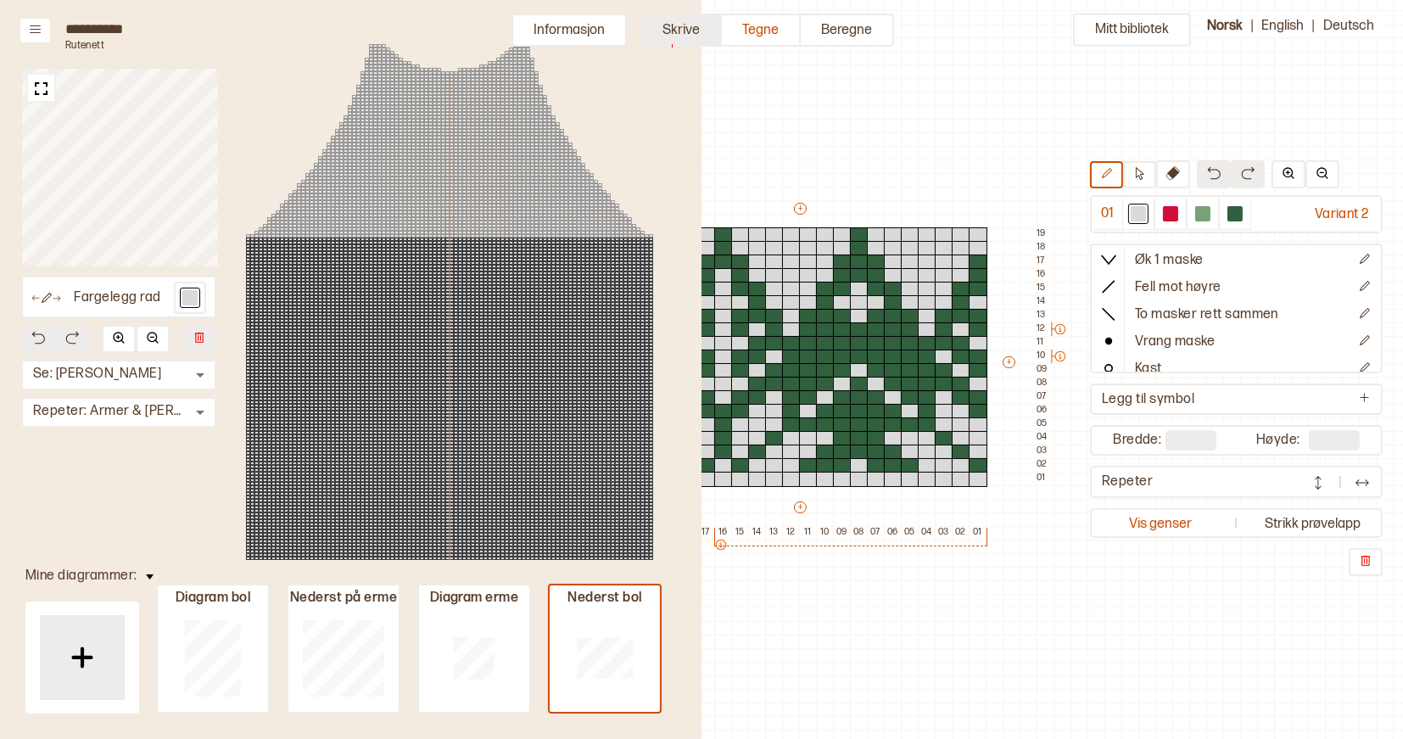
click at [683, 20] on button "Skrive" at bounding box center [681, 30] width 81 height 33
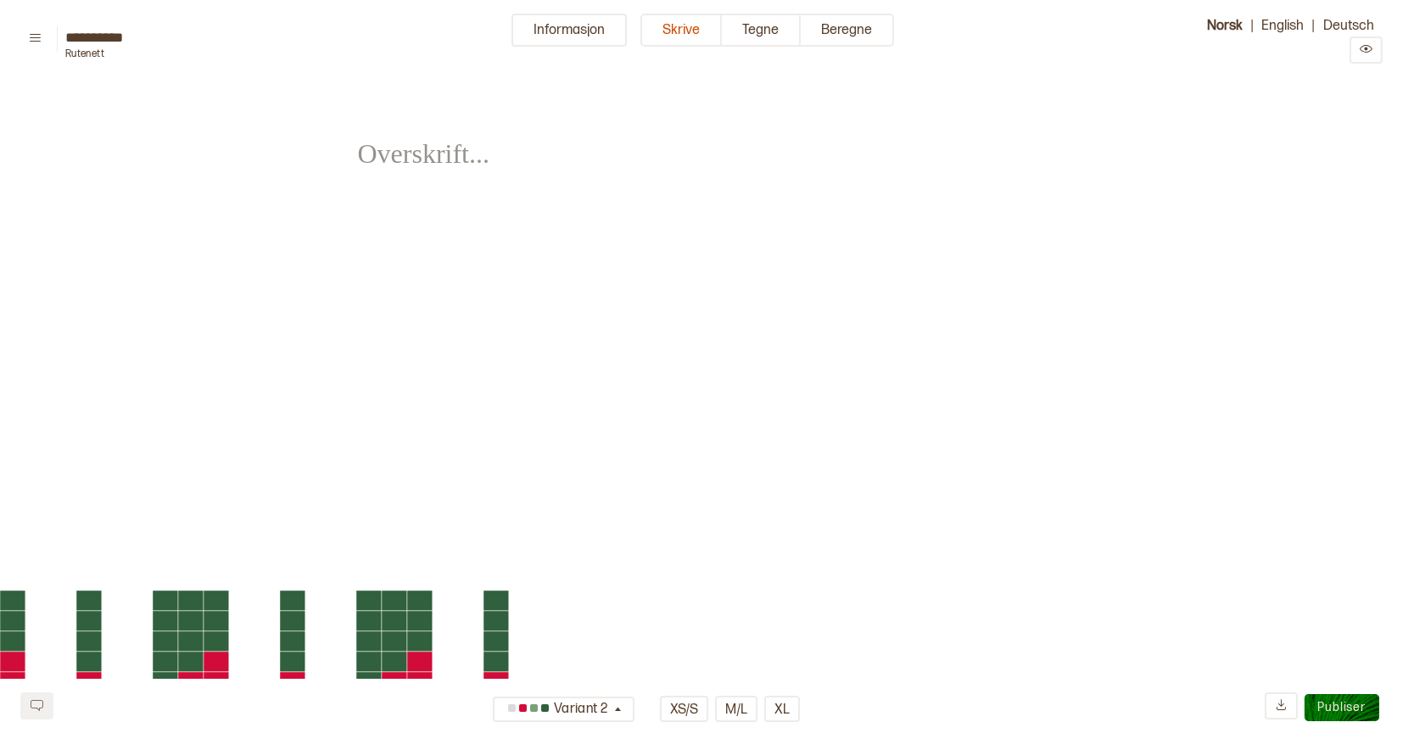
click at [545, 613] on rect at bounding box center [547, 621] width 25 height 20
click at [495, 631] on rect at bounding box center [496, 641] width 25 height 20
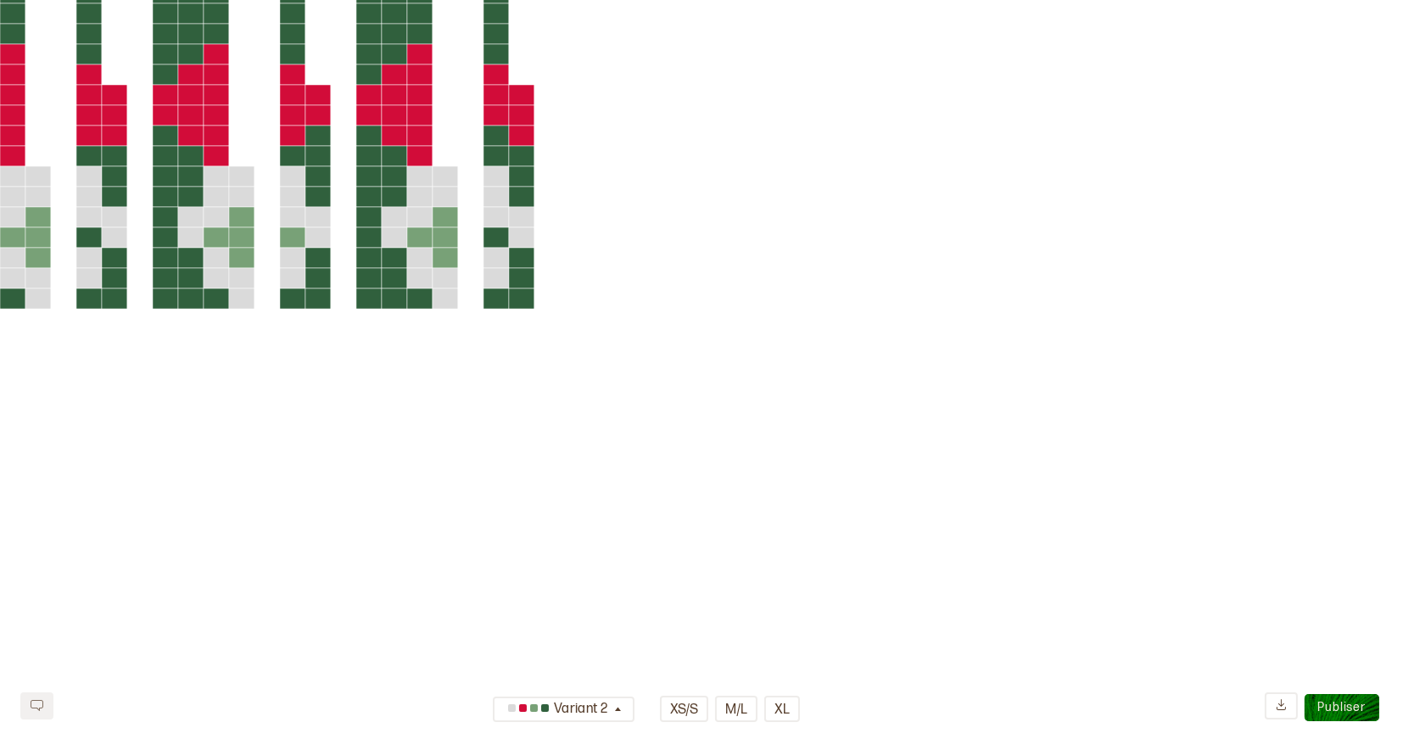
scroll to position [604, 0]
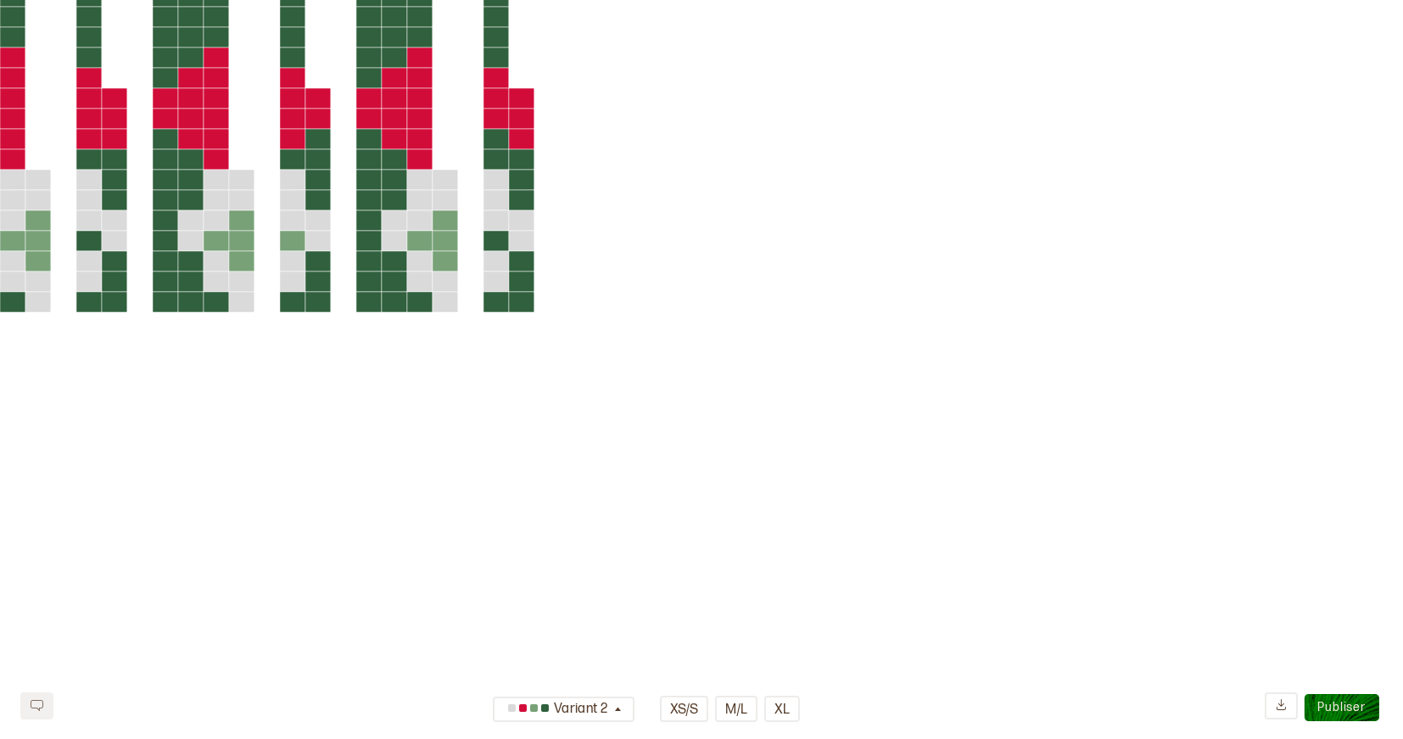
click at [498, 337] on icon at bounding box center [449, 715] width 899 height 1459
drag, startPoint x: 507, startPoint y: 272, endPoint x: 759, endPoint y: 414, distance: 289.1
click at [759, 414] on icon at bounding box center [449, 715] width 899 height 1459
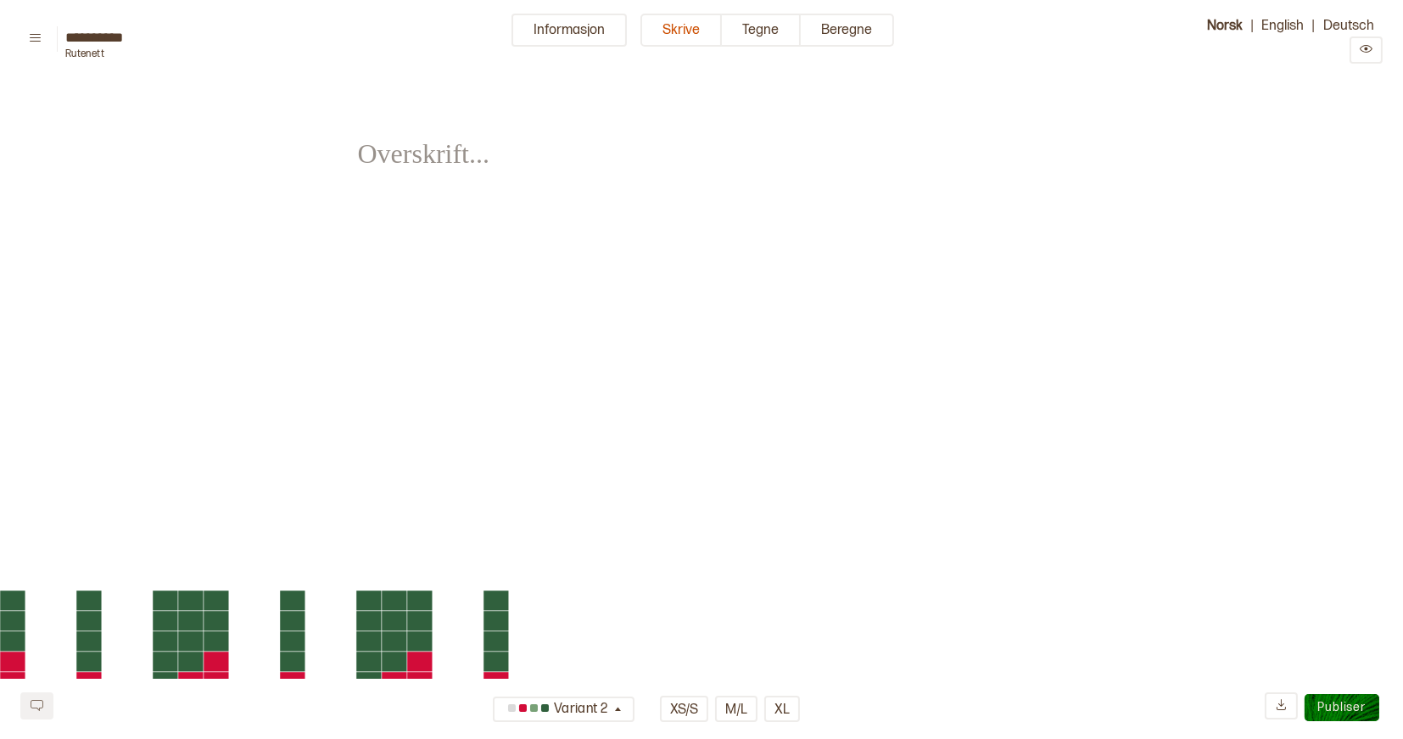
scroll to position [0, 0]
click at [1283, 702] on icon at bounding box center [1281, 704] width 13 height 13
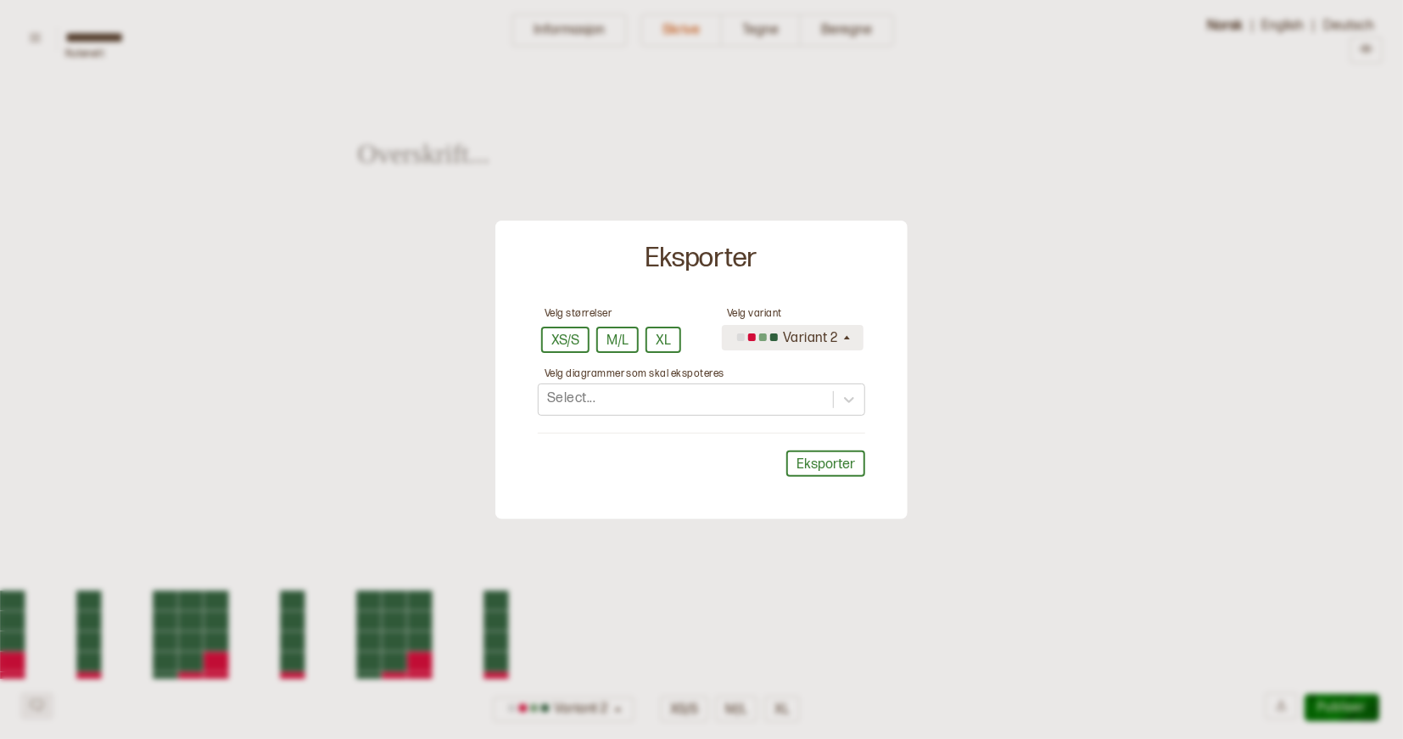
click at [793, 339] on div "Variant 2" at bounding box center [786, 338] width 109 height 28
click at [794, 307] on div "Variant 2" at bounding box center [794, 311] width 142 height 28
click at [844, 400] on icon at bounding box center [849, 399] width 17 height 17
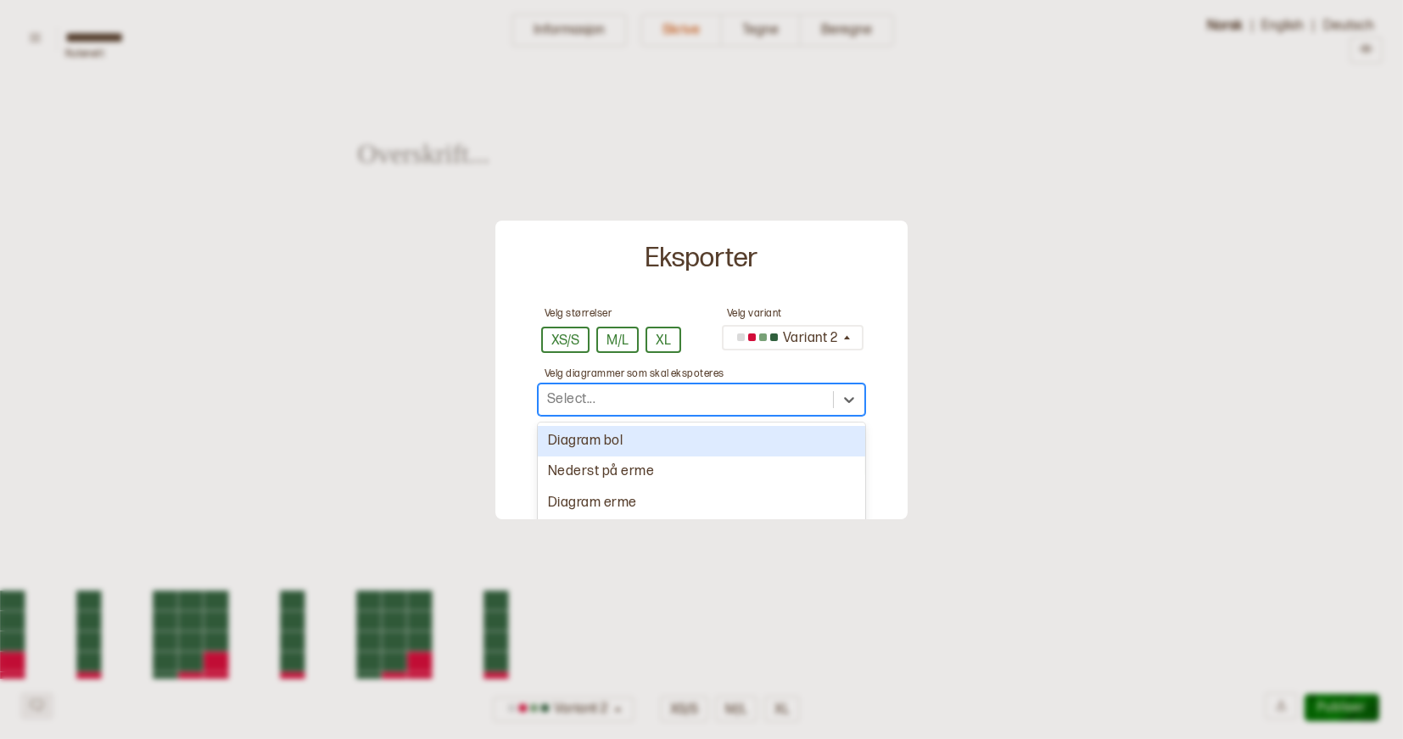
click at [728, 439] on div "Diagram bol" at bounding box center [701, 441] width 327 height 31
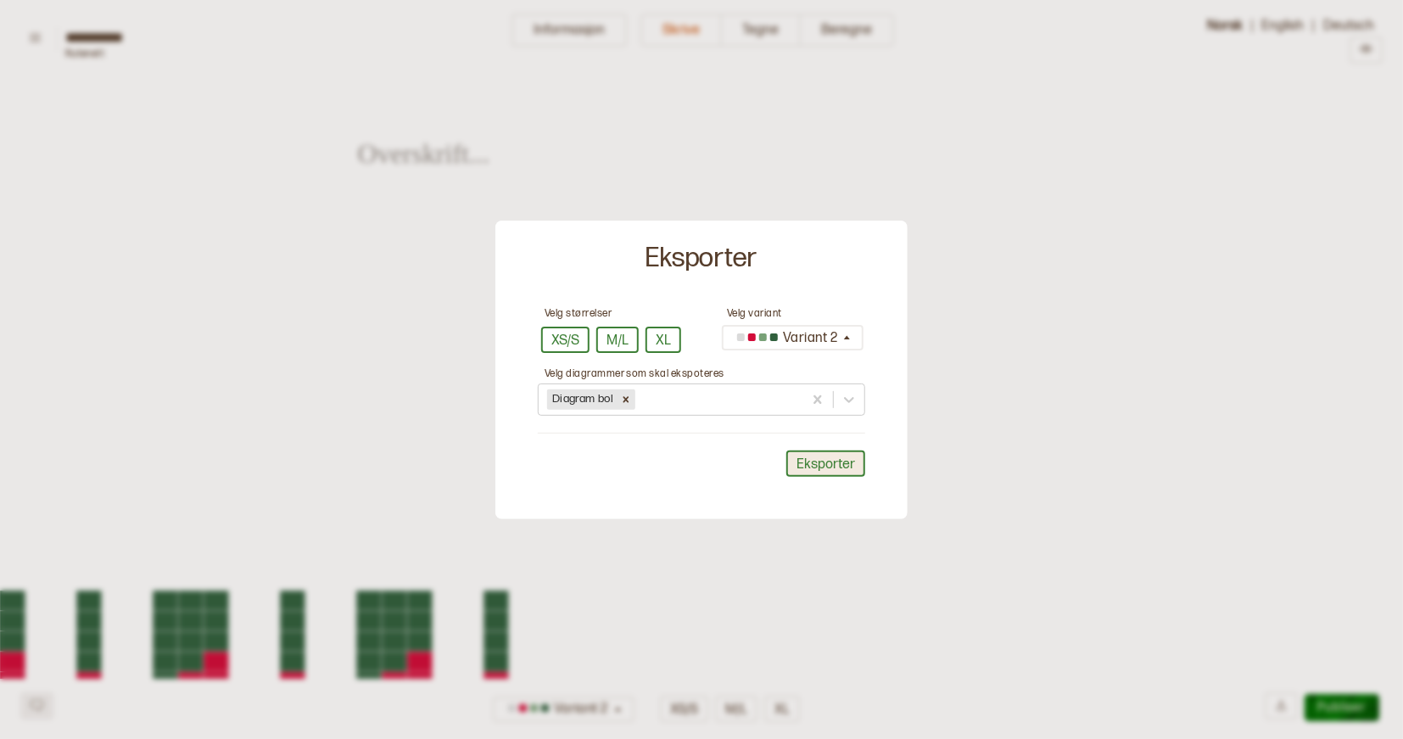
click at [824, 467] on button "Eksporter" at bounding box center [825, 464] width 79 height 26
click at [971, 473] on div at bounding box center [701, 369] width 1403 height 739
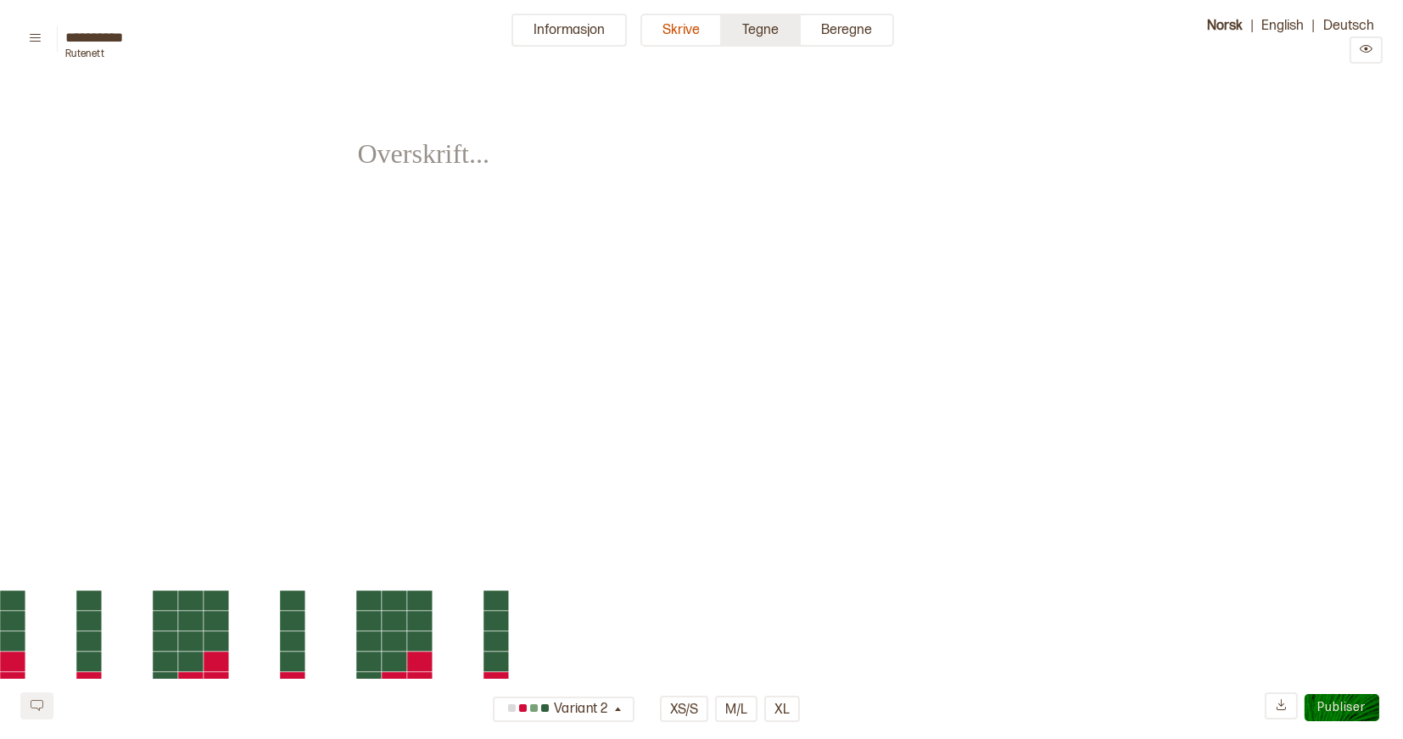
click at [783, 35] on button "Tegne" at bounding box center [761, 30] width 79 height 33
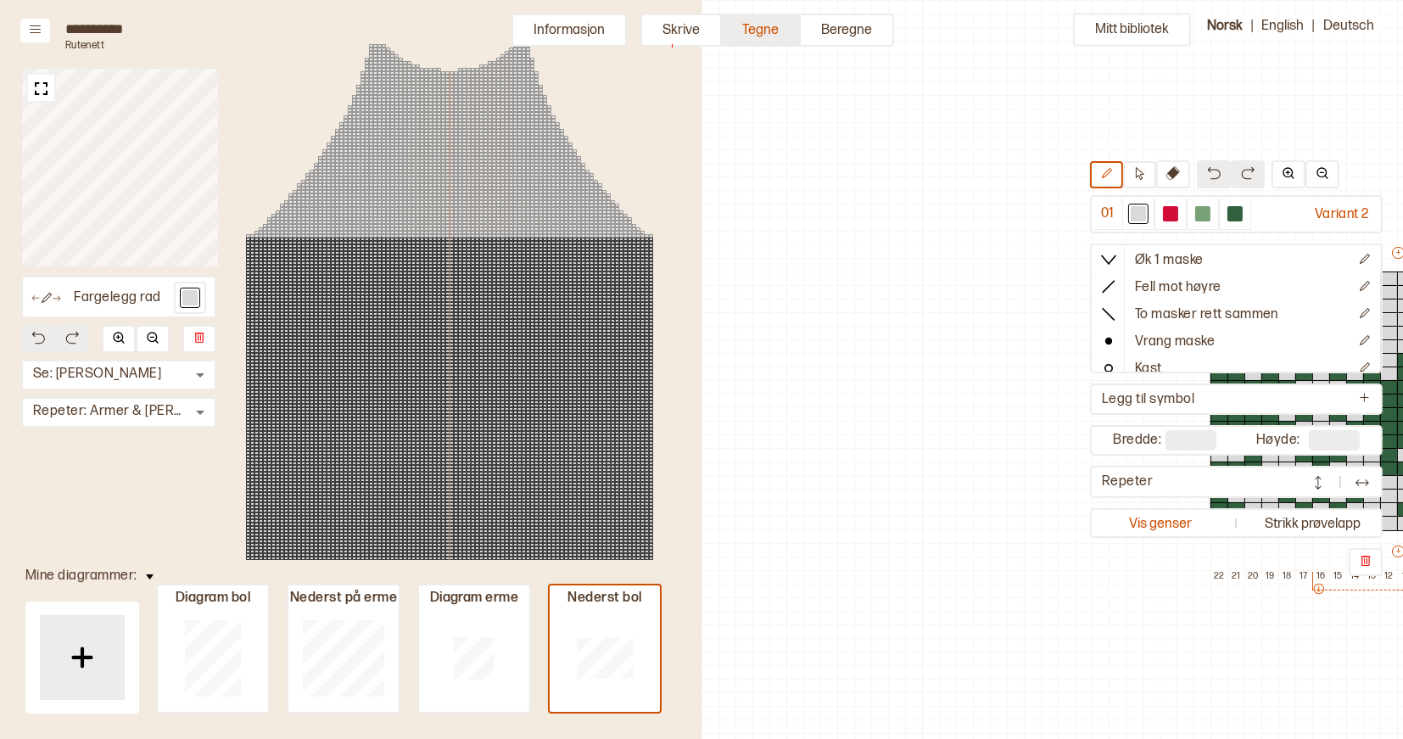
scroll to position [44, 598]
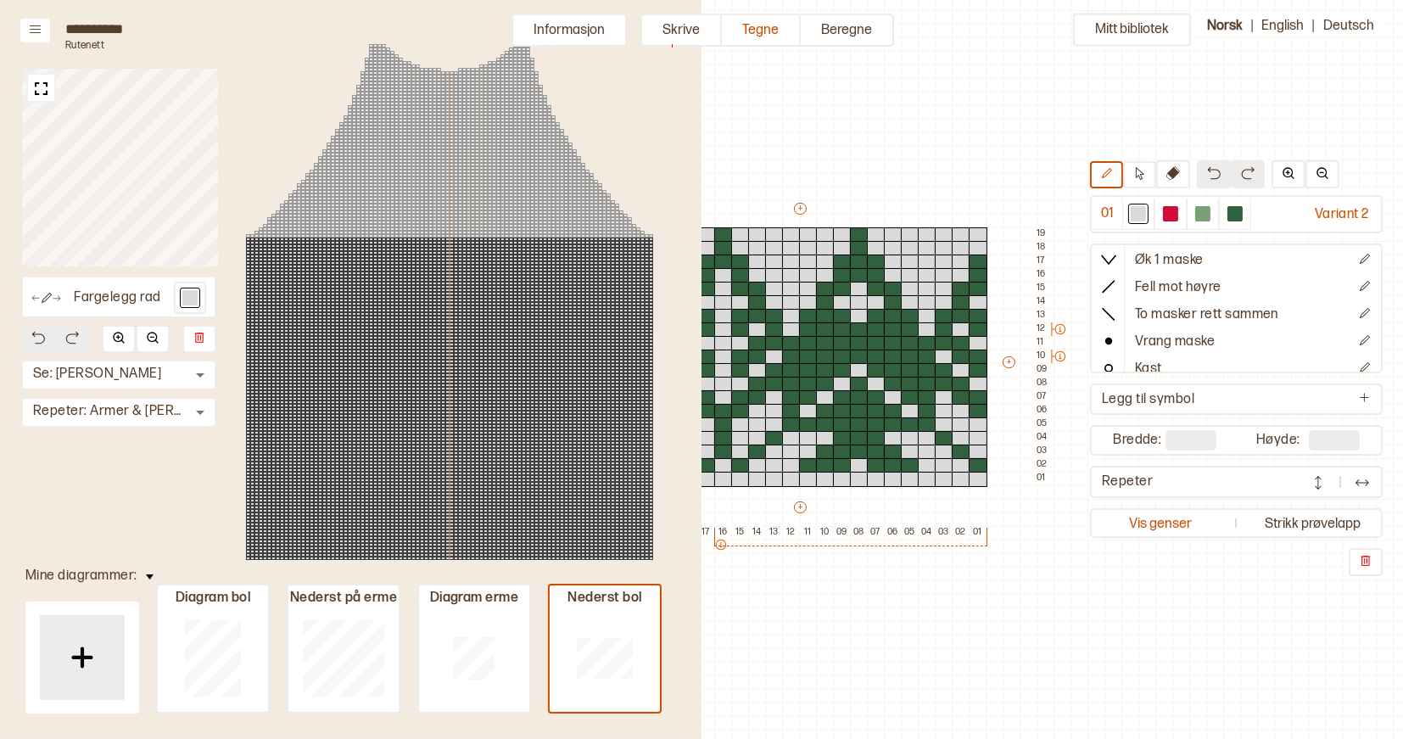
click at [148, 574] on img at bounding box center [150, 576] width 8 height 5
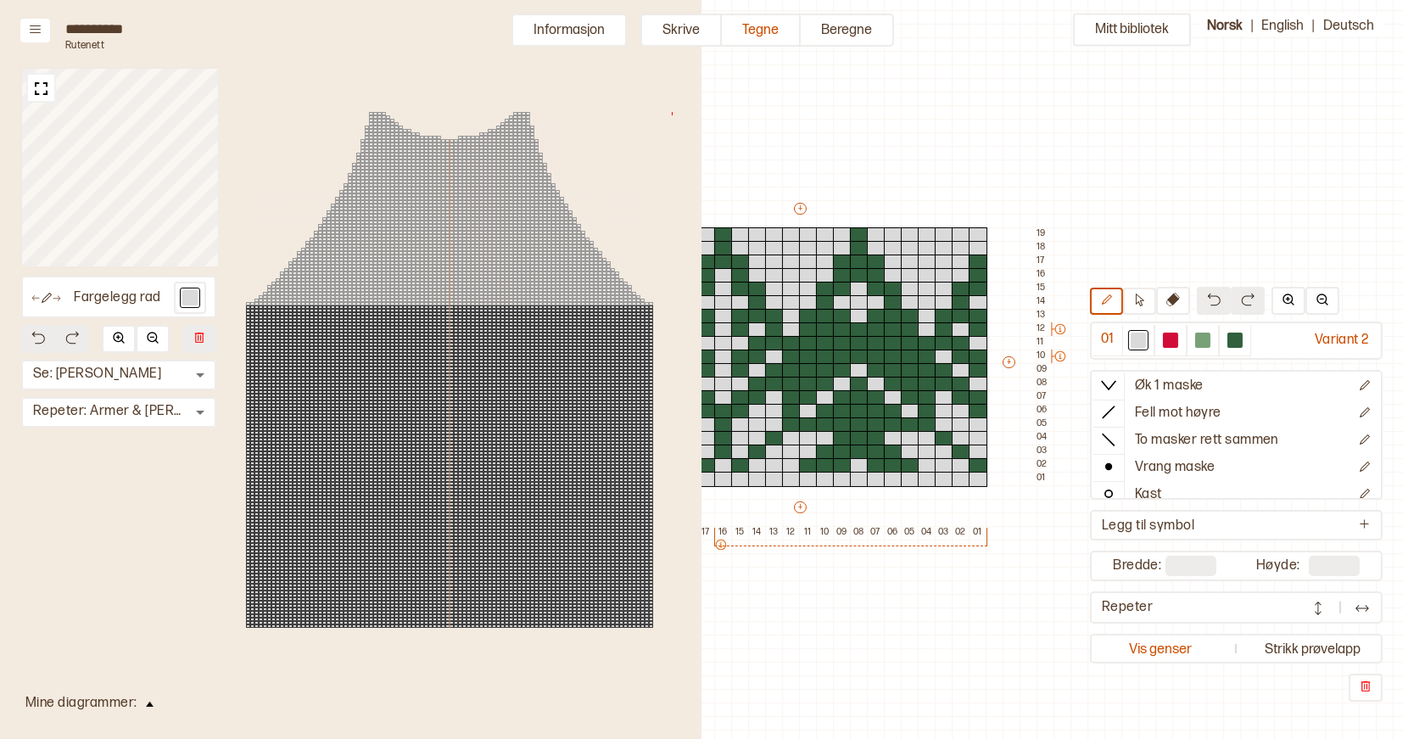
click at [146, 704] on img at bounding box center [150, 704] width 8 height 5
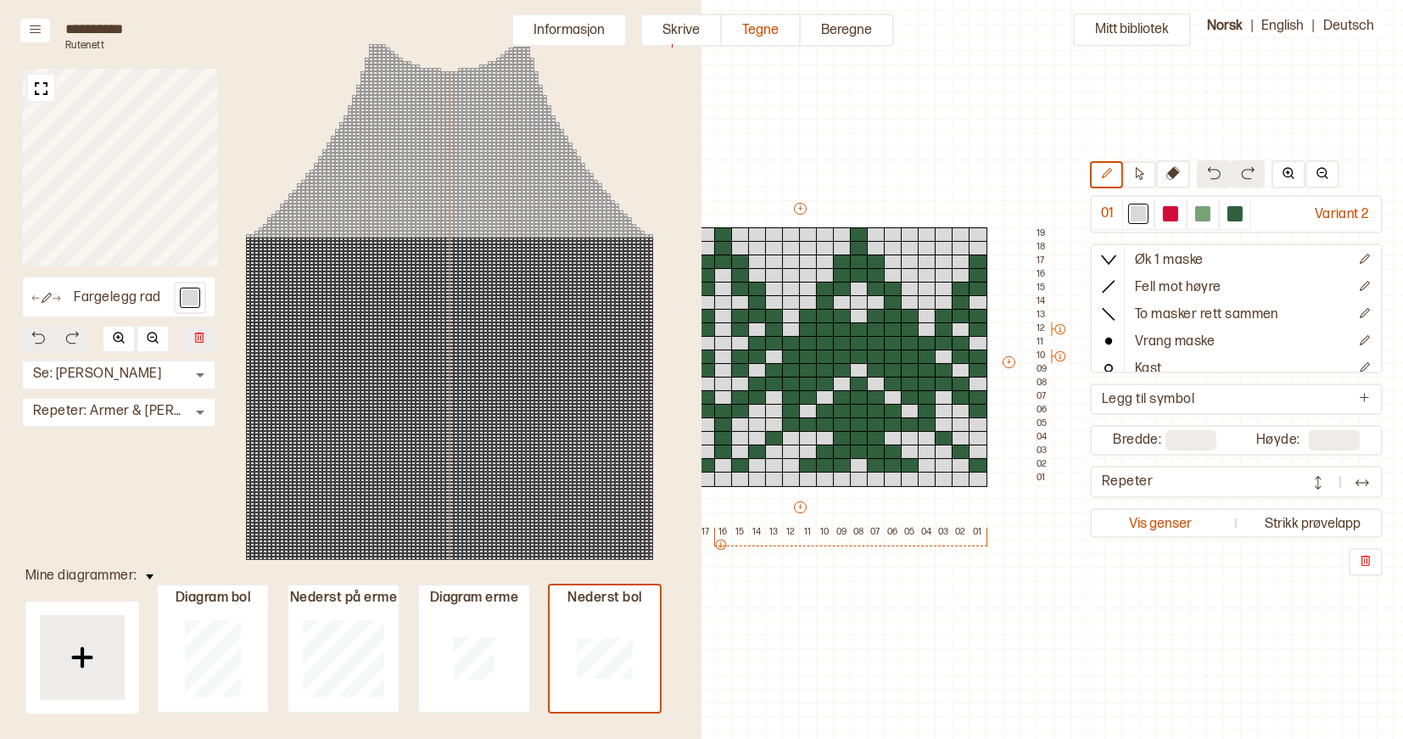
click at [92, 41] on div "Fargelegg rad Se: Fremre Torso * ​ Repeter: Armer & Torso * ​" at bounding box center [351, 301] width 702 height 603
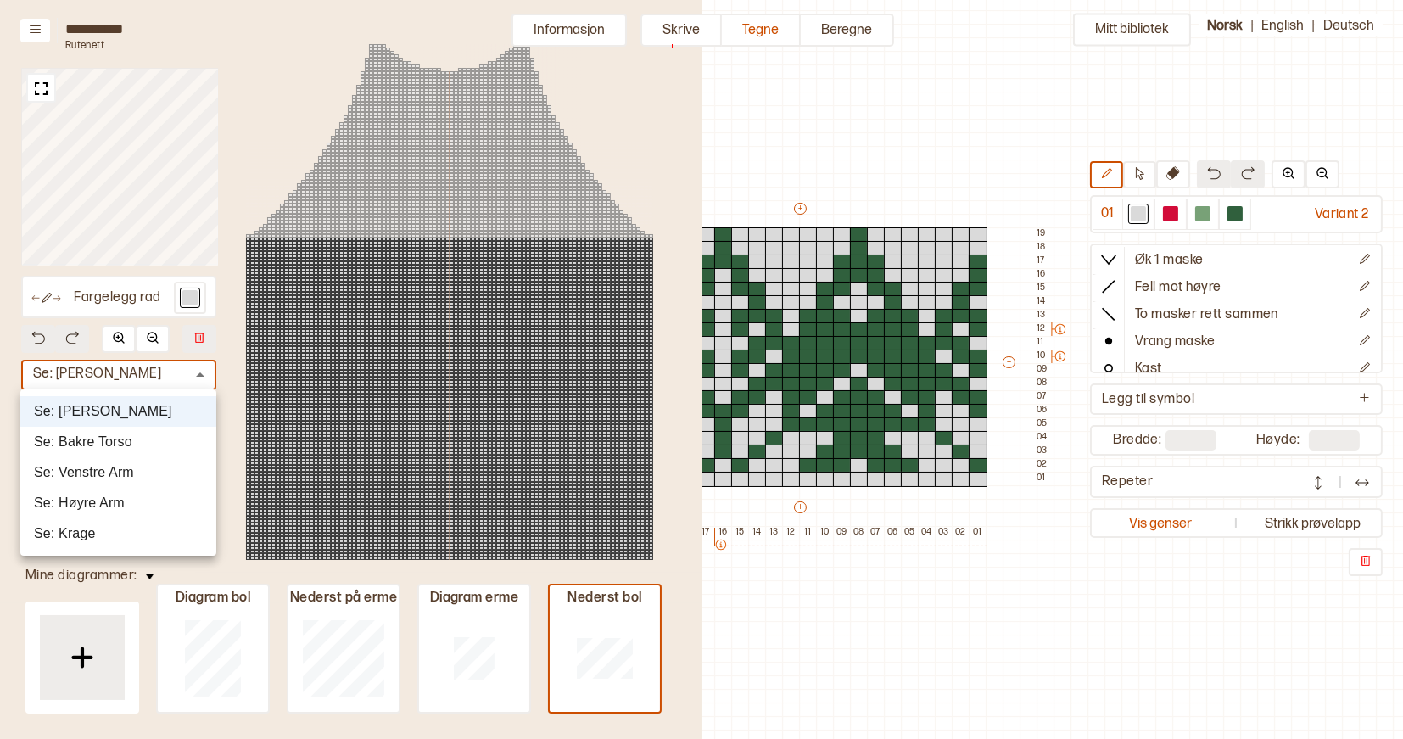
click at [199, 372] on div at bounding box center [701, 369] width 1403 height 739
click at [105, 533] on li "Se: Krage" at bounding box center [118, 533] width 196 height 31
type input "*"
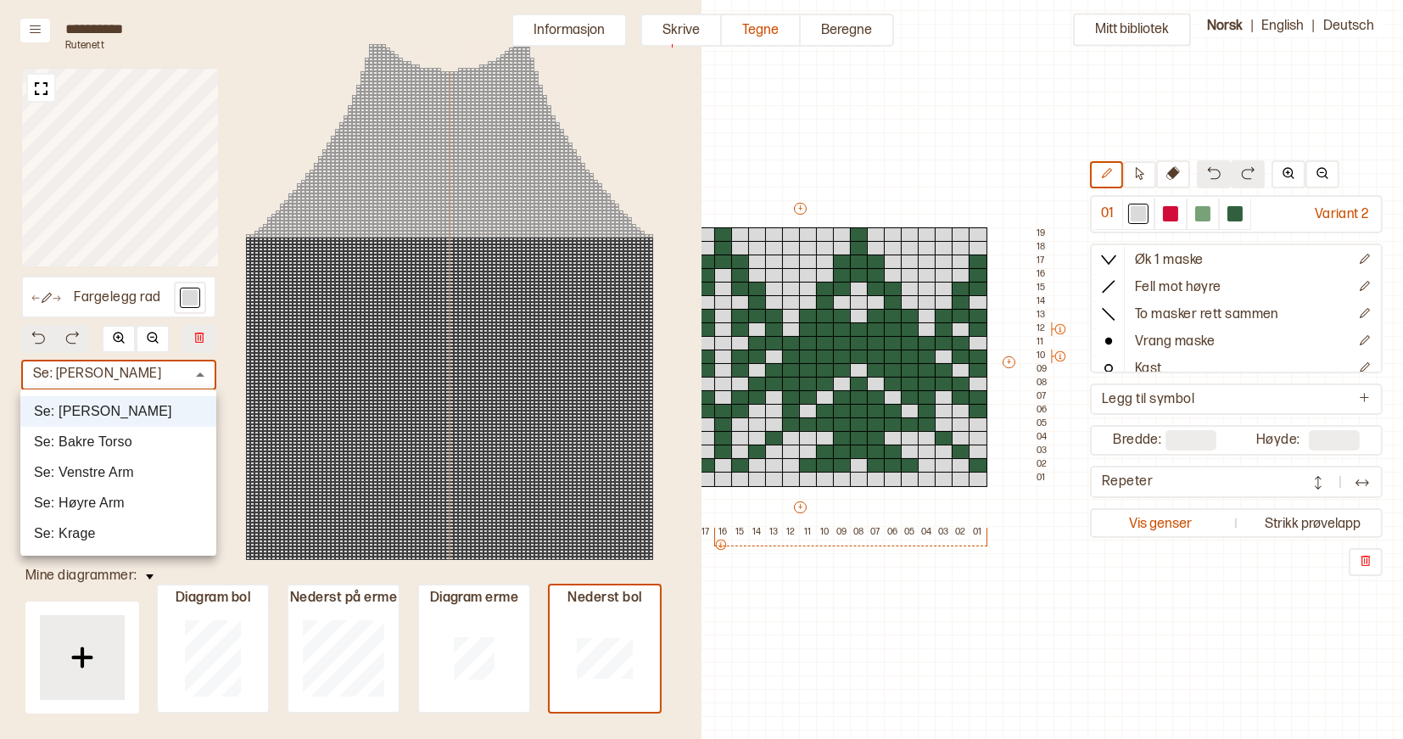
type input "*"
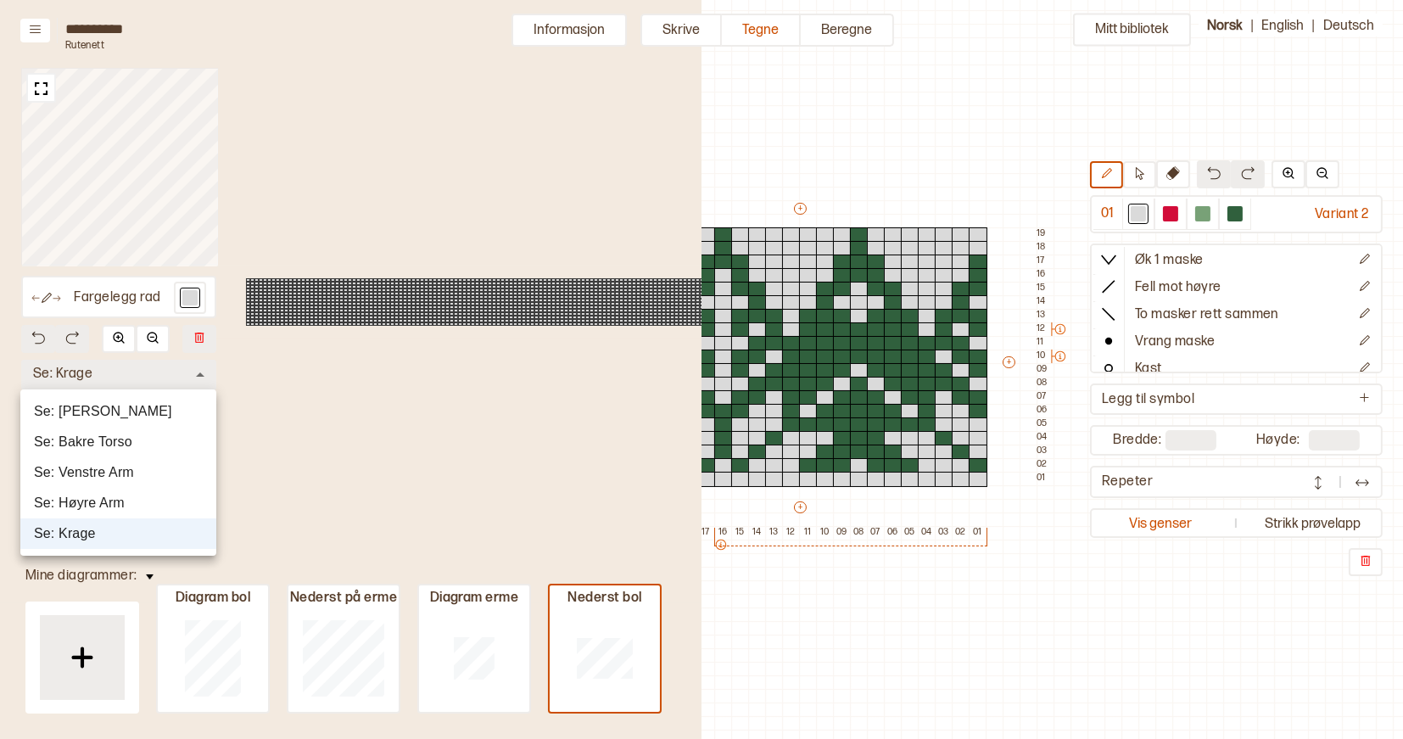
click at [128, 410] on li "Se: [PERSON_NAME]" at bounding box center [118, 411] width 196 height 31
type input "*"
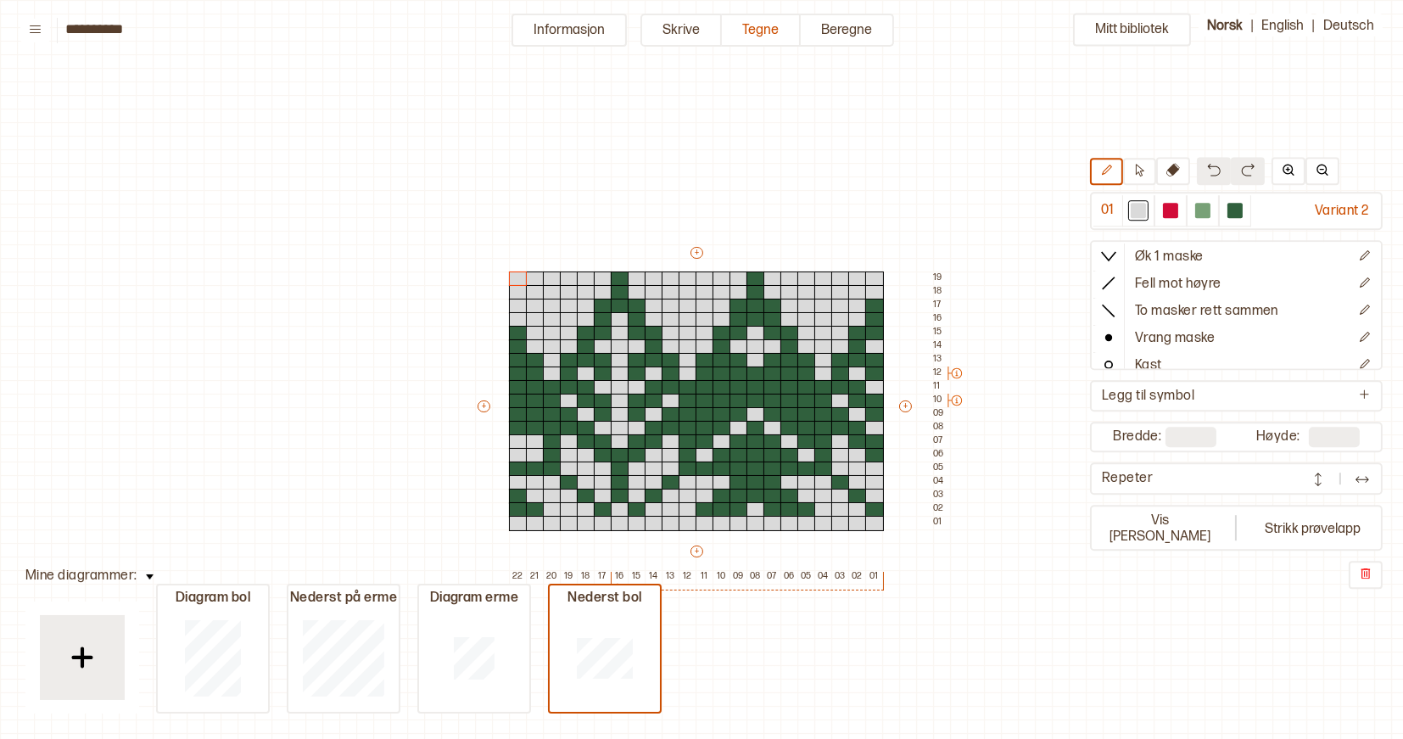
scroll to position [44, 10]
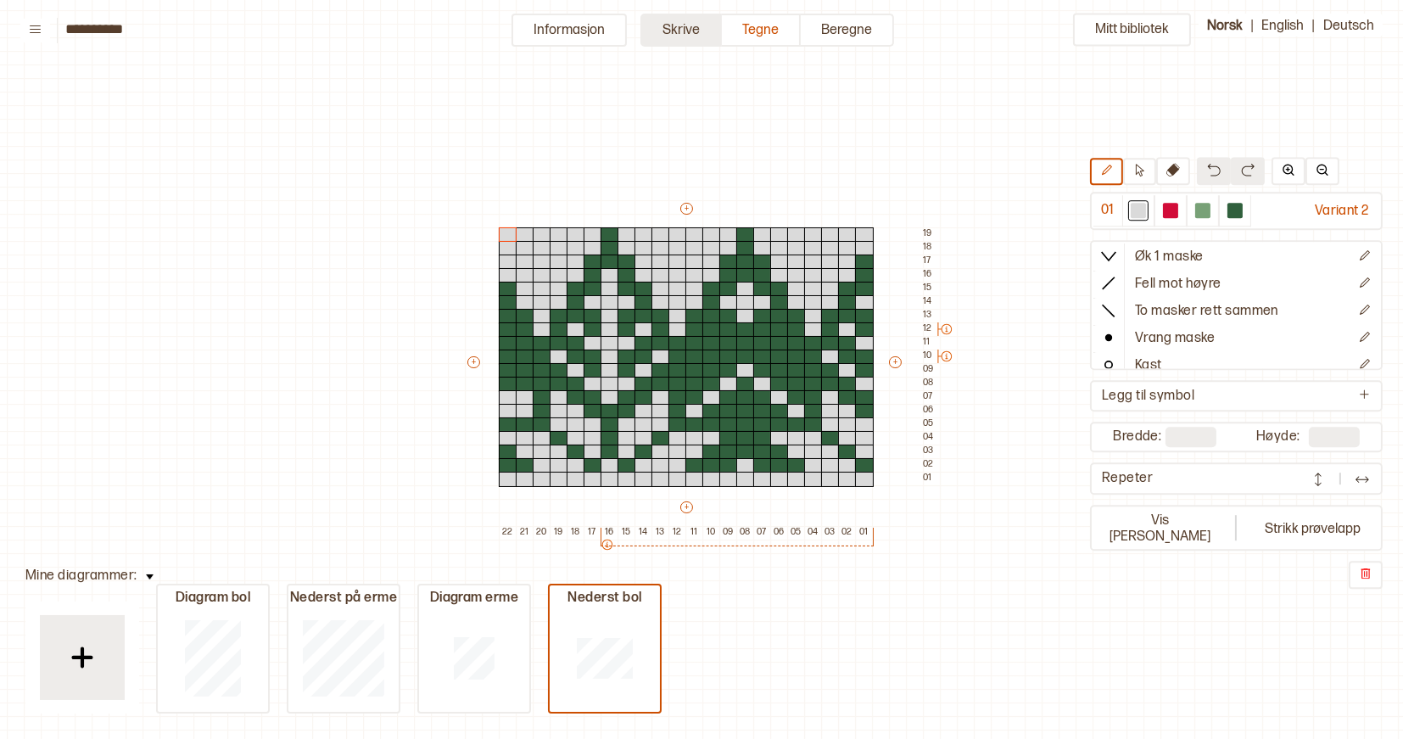
click at [688, 27] on button "Skrive" at bounding box center [681, 30] width 81 height 33
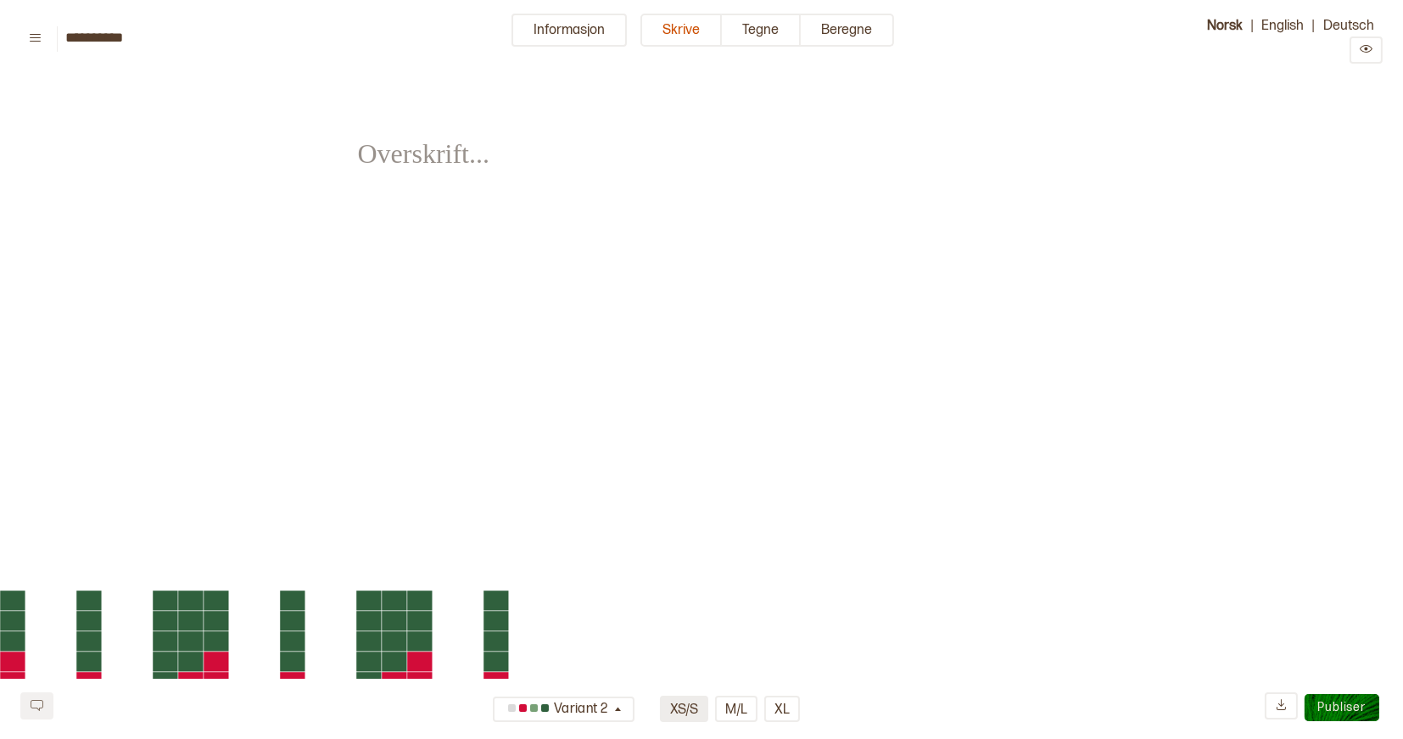
click at [702, 708] on button "XS/S" at bounding box center [684, 709] width 48 height 26
click at [731, 708] on button "M/L" at bounding box center [736, 709] width 42 height 26
click at [773, 708] on button "XL" at bounding box center [782, 709] width 36 height 26
click at [767, 35] on button "Tegne" at bounding box center [761, 30] width 79 height 33
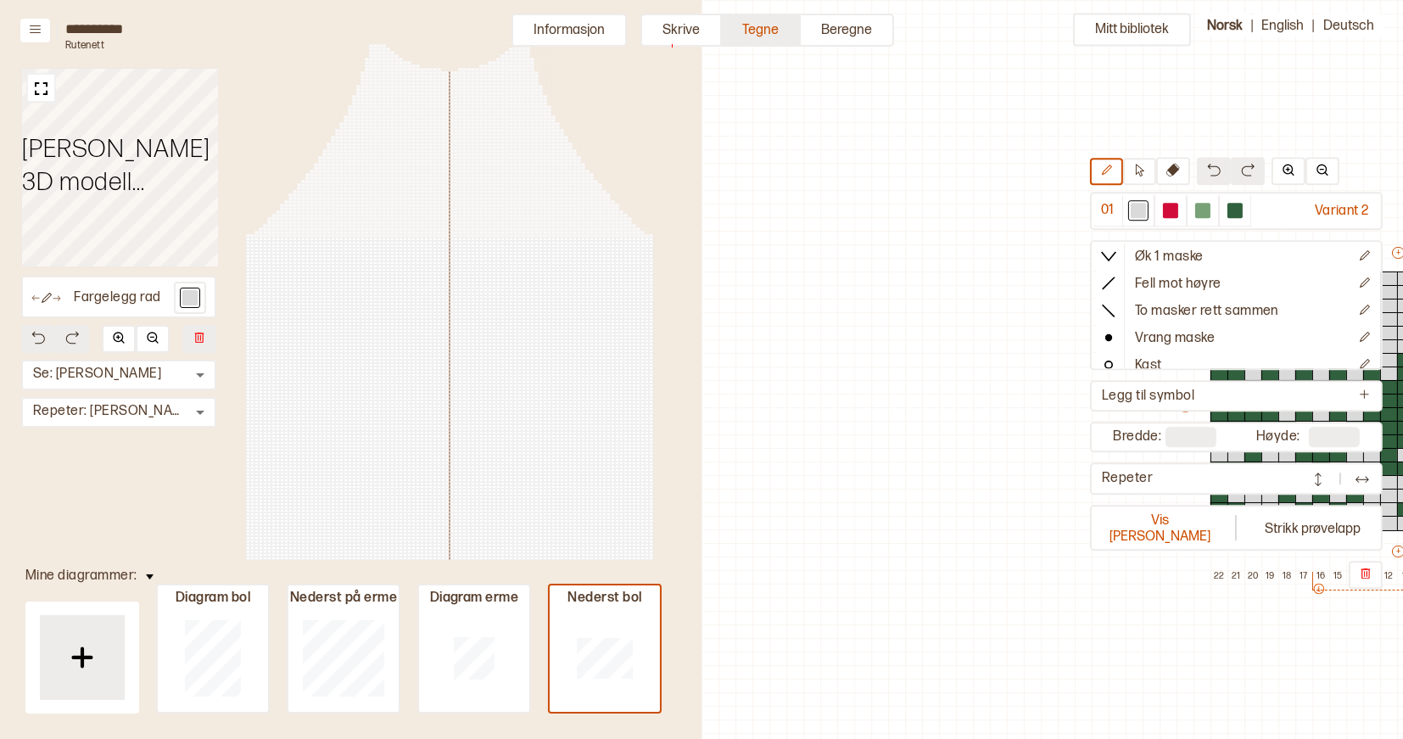
scroll to position [44, 598]
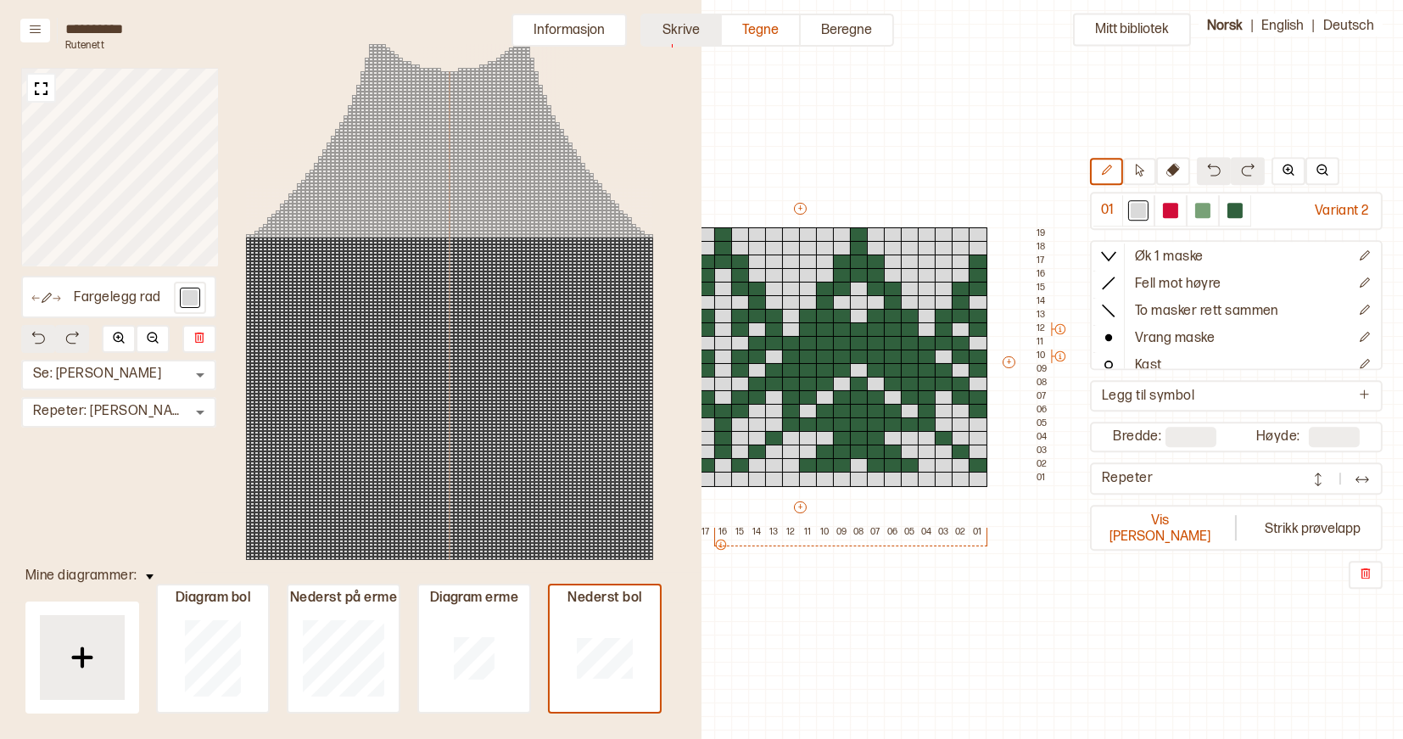
click at [683, 24] on button "Skrive" at bounding box center [681, 30] width 81 height 33
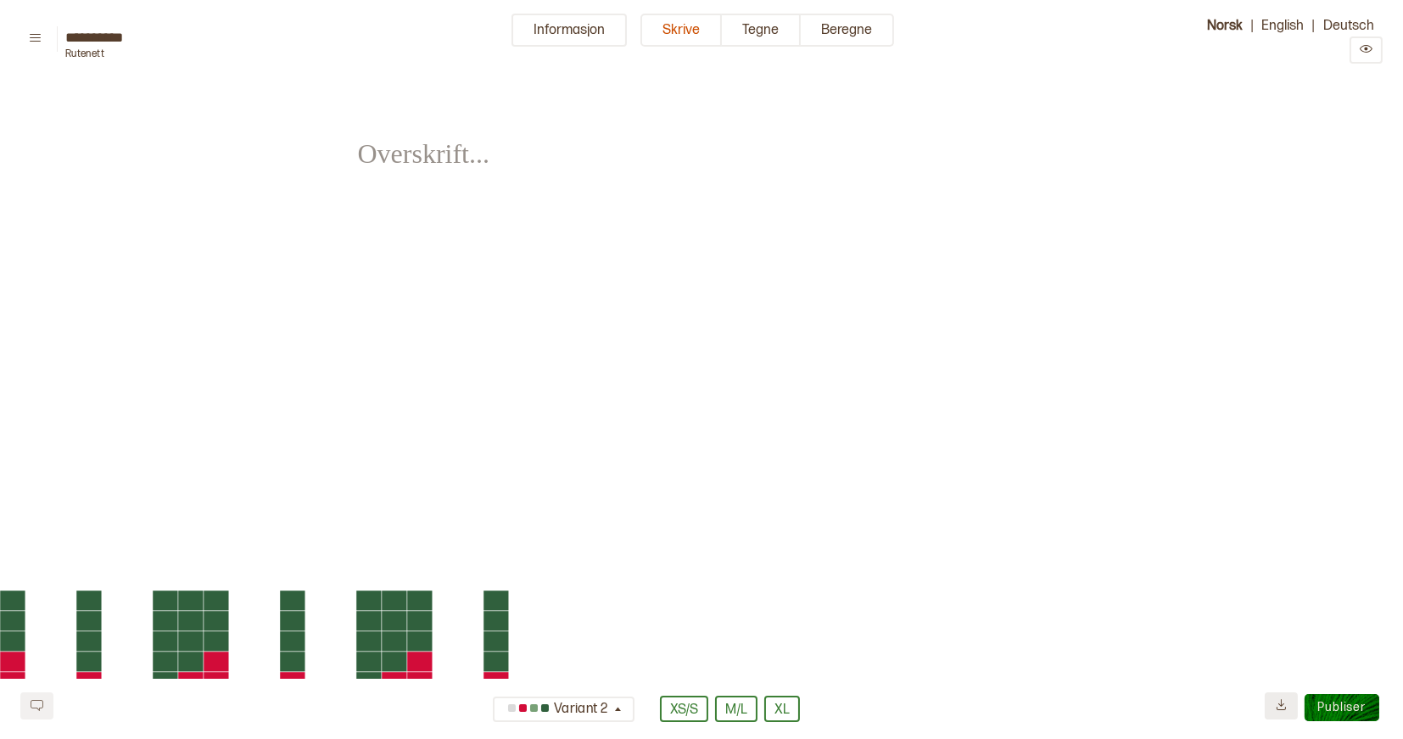
click at [1281, 708] on icon at bounding box center [1281, 704] width 9 height 11
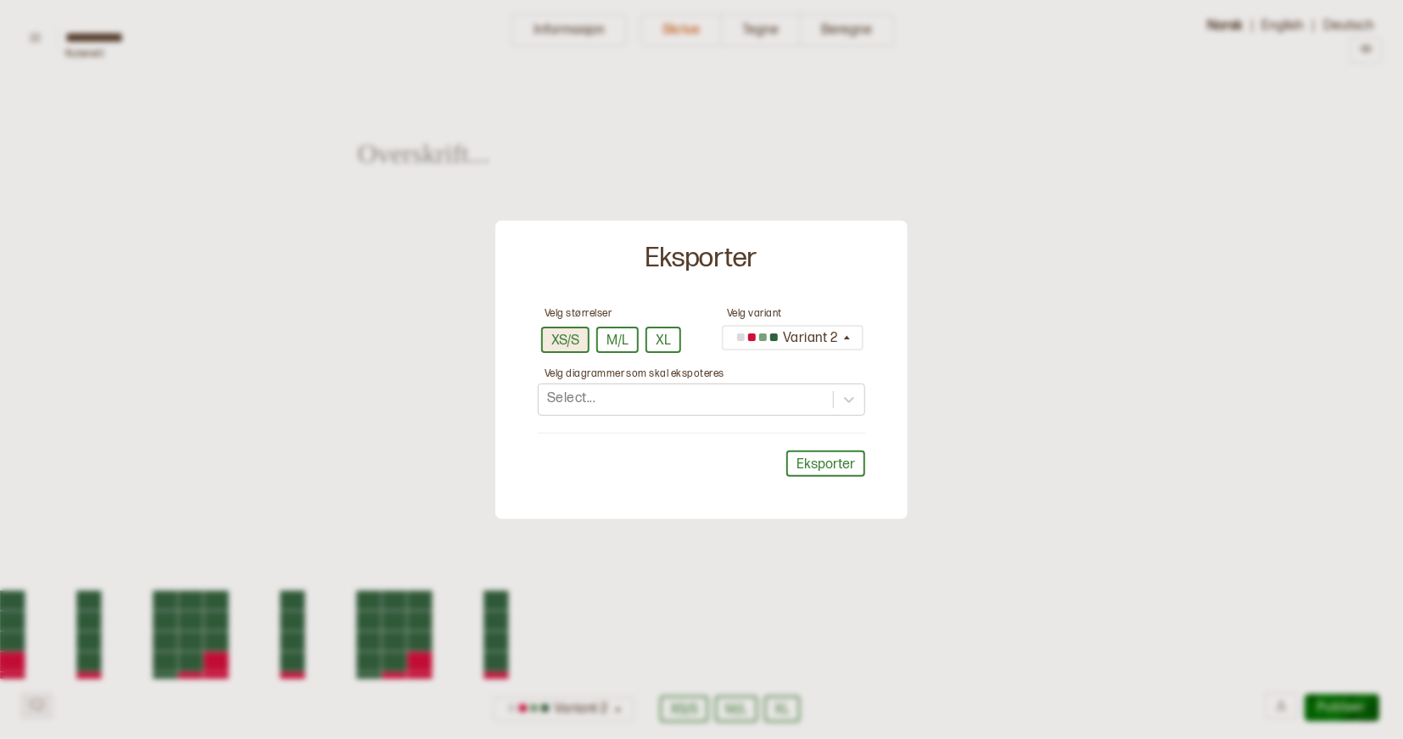
click at [551, 327] on button "XS/S" at bounding box center [565, 340] width 48 height 26
click at [629, 336] on button "M/L" at bounding box center [617, 340] width 42 height 26
click at [665, 338] on button "XL" at bounding box center [664, 340] width 36 height 26
click at [573, 333] on button "XS/S" at bounding box center [565, 340] width 48 height 26
click at [625, 334] on button "M/L" at bounding box center [617, 340] width 42 height 26
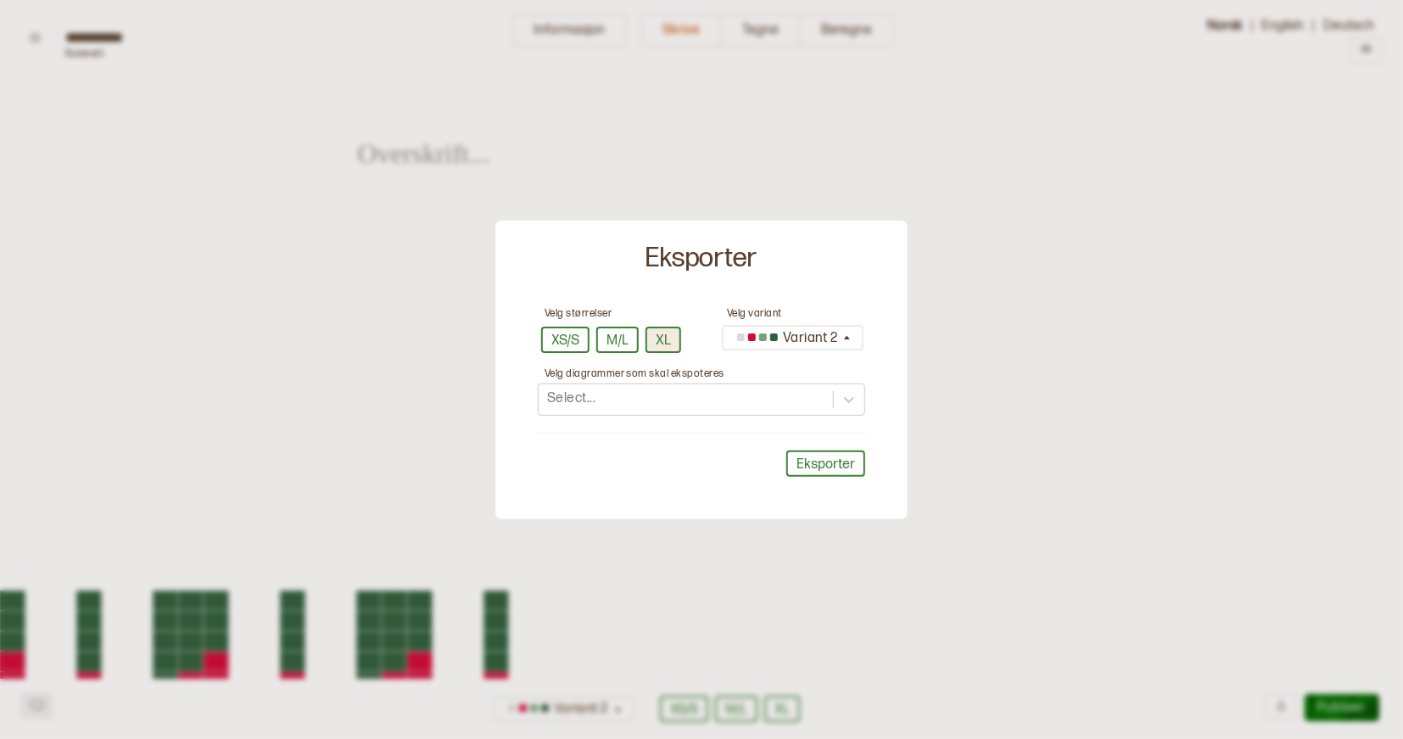
click at [652, 334] on button "XL" at bounding box center [664, 340] width 36 height 26
click at [797, 406] on div "Select..." at bounding box center [686, 399] width 294 height 28
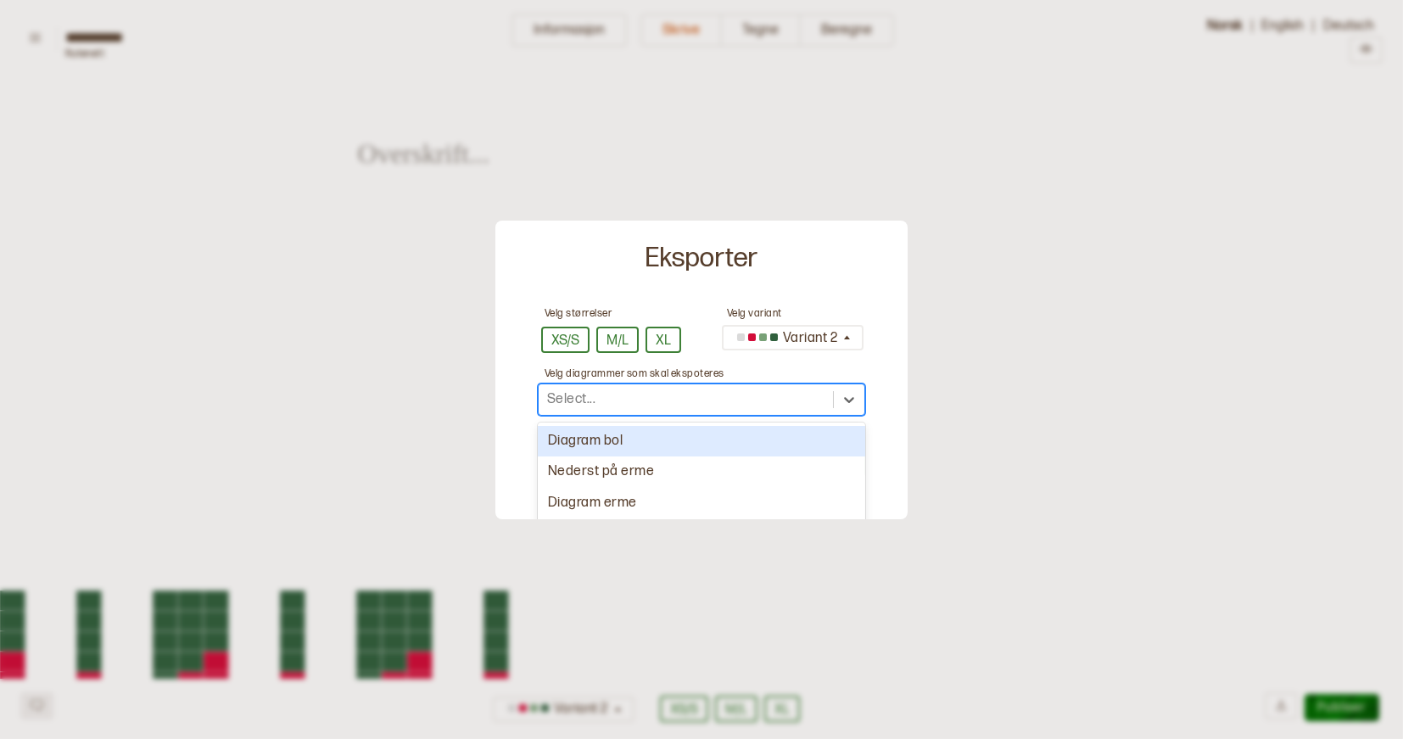
click at [714, 439] on div "Diagram bol" at bounding box center [701, 441] width 327 height 31
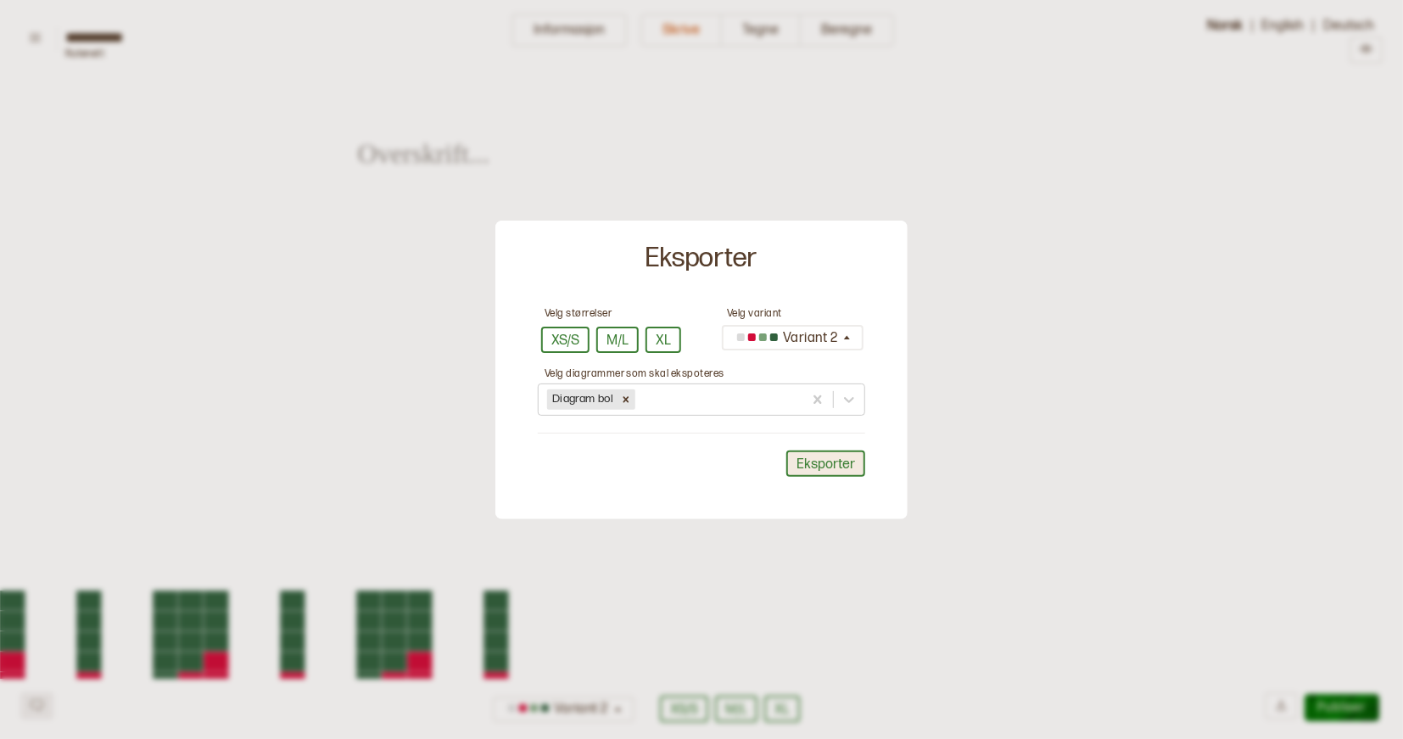
click at [829, 461] on button "Eksporter" at bounding box center [825, 464] width 79 height 26
click at [859, 610] on div at bounding box center [701, 369] width 1403 height 739
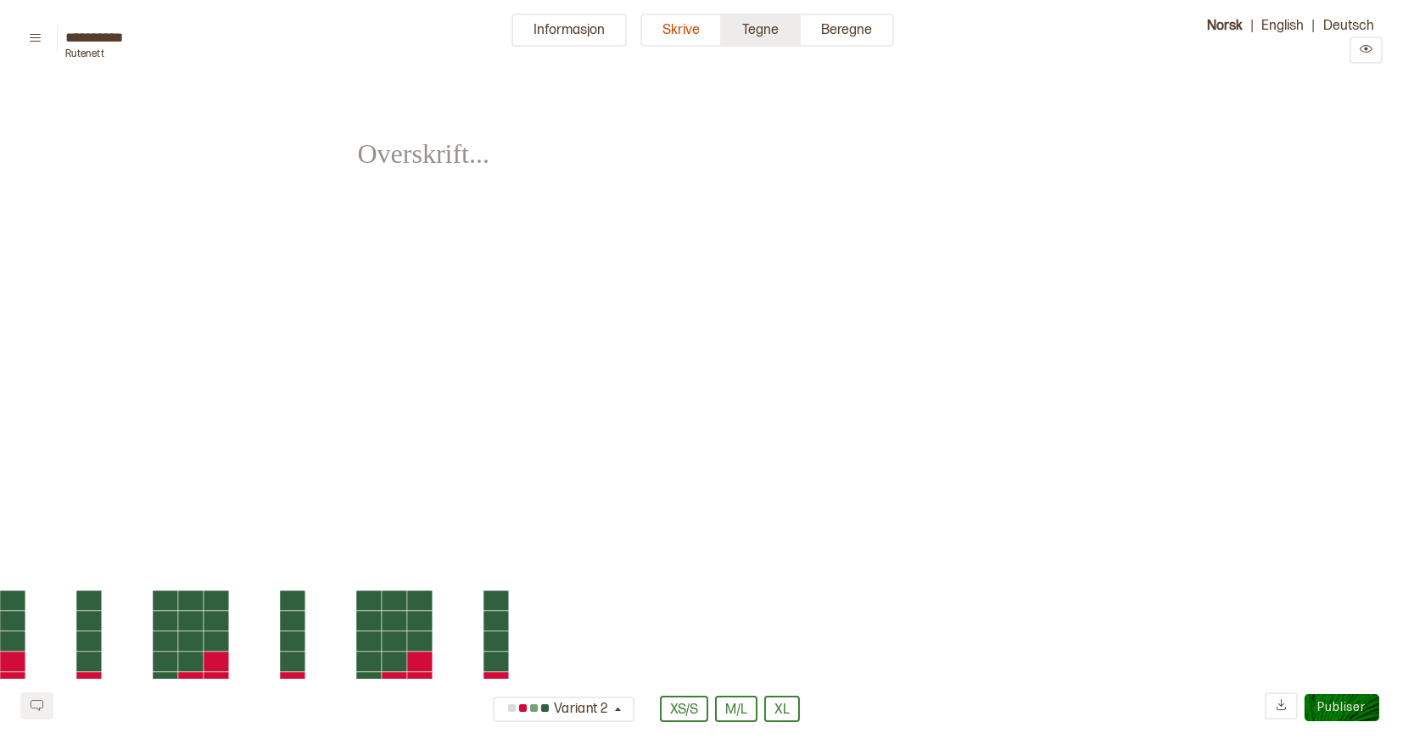
click at [763, 30] on button "Tegne" at bounding box center [761, 30] width 79 height 33
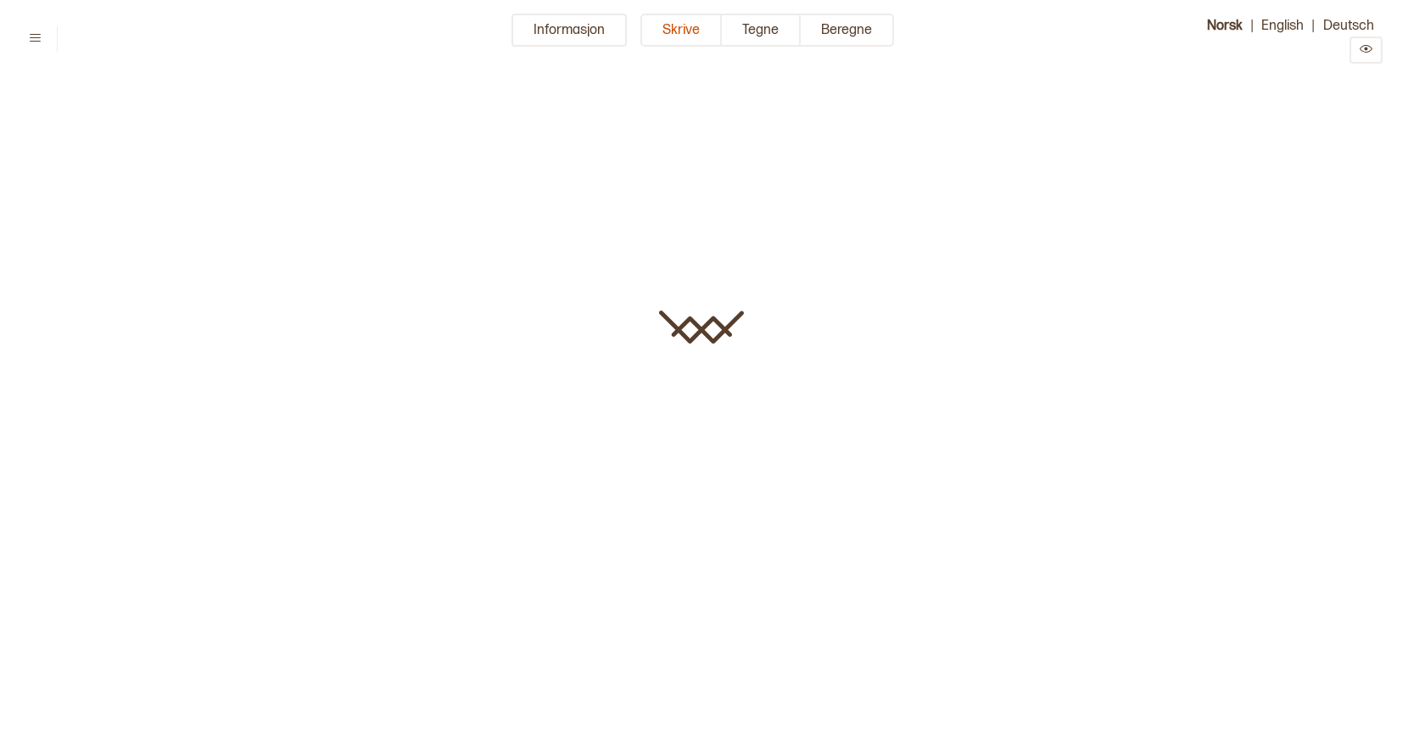
type input "**********"
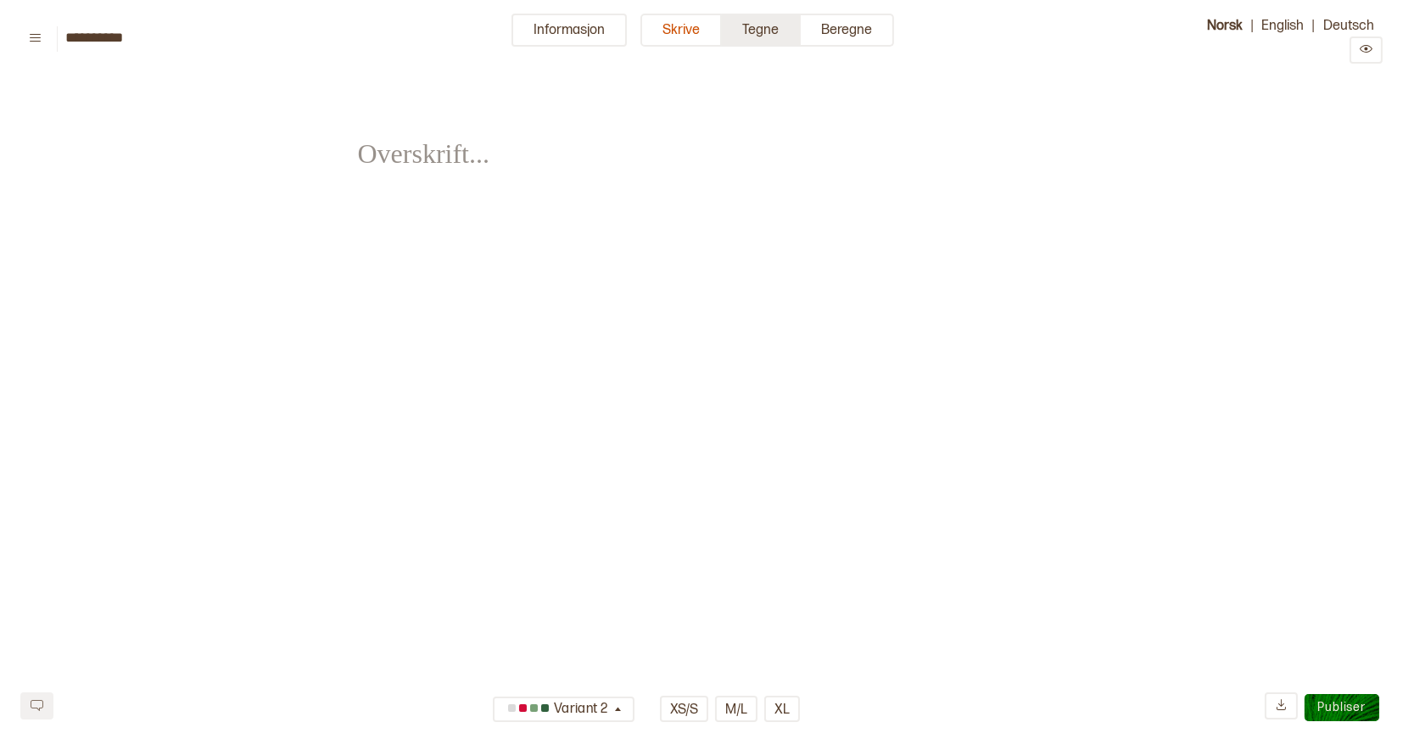
click at [754, 33] on button "Tegne" at bounding box center [761, 30] width 79 height 33
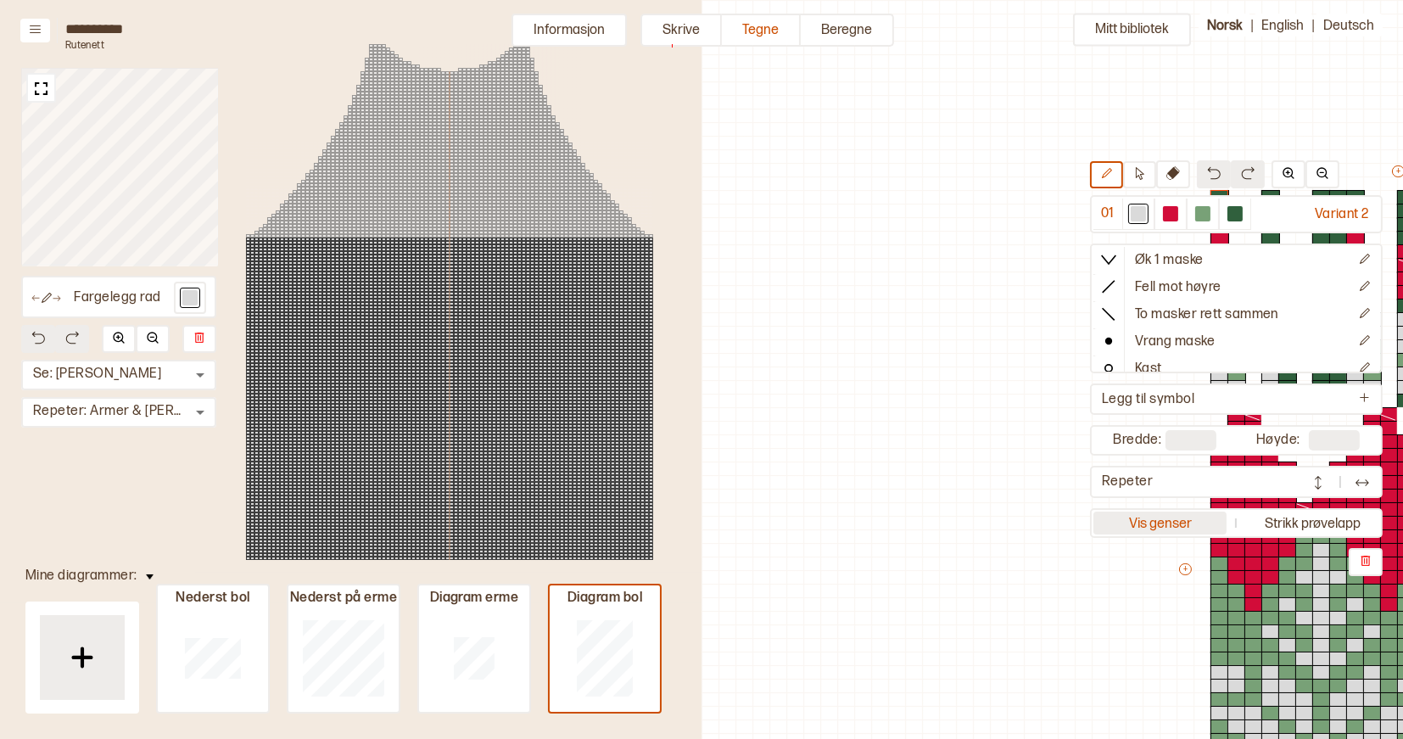
scroll to position [207, 598]
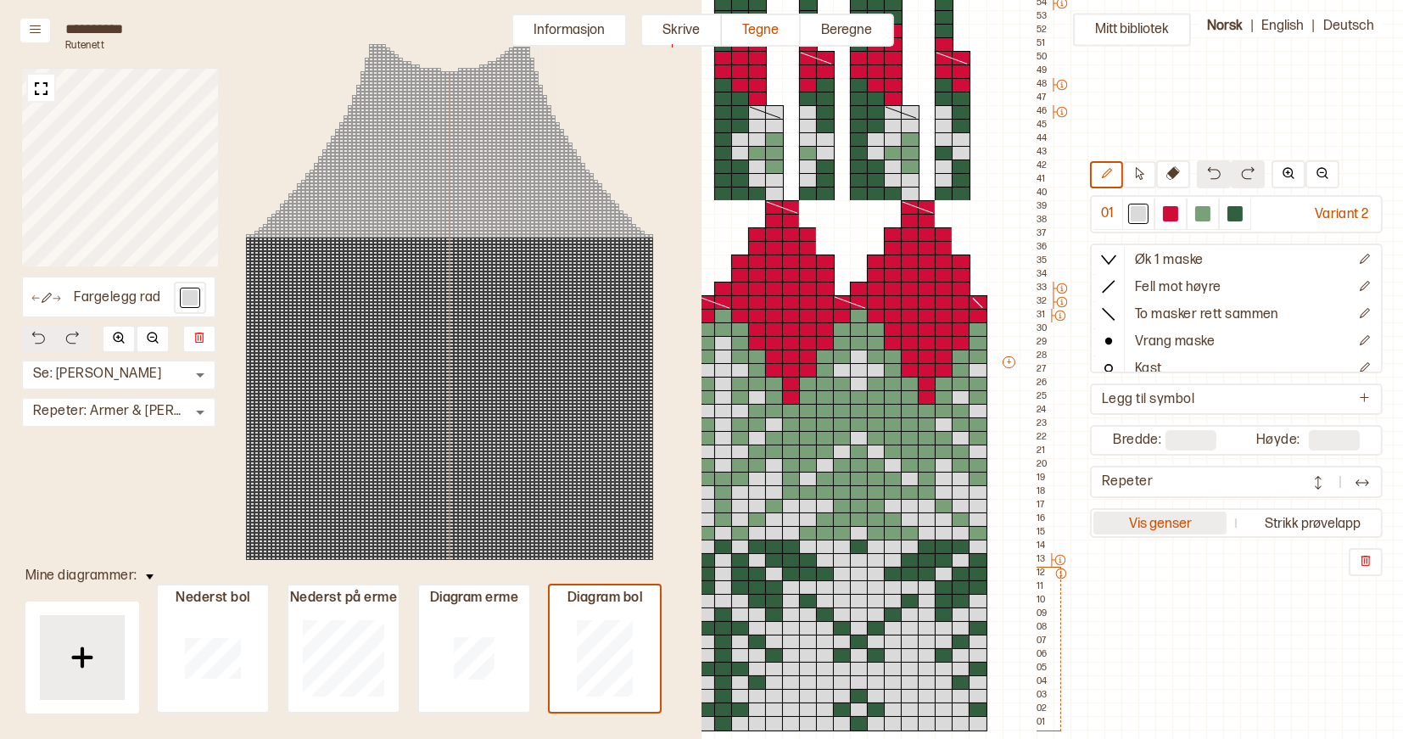
click at [1153, 519] on button "Vis genser" at bounding box center [1161, 523] width 134 height 23
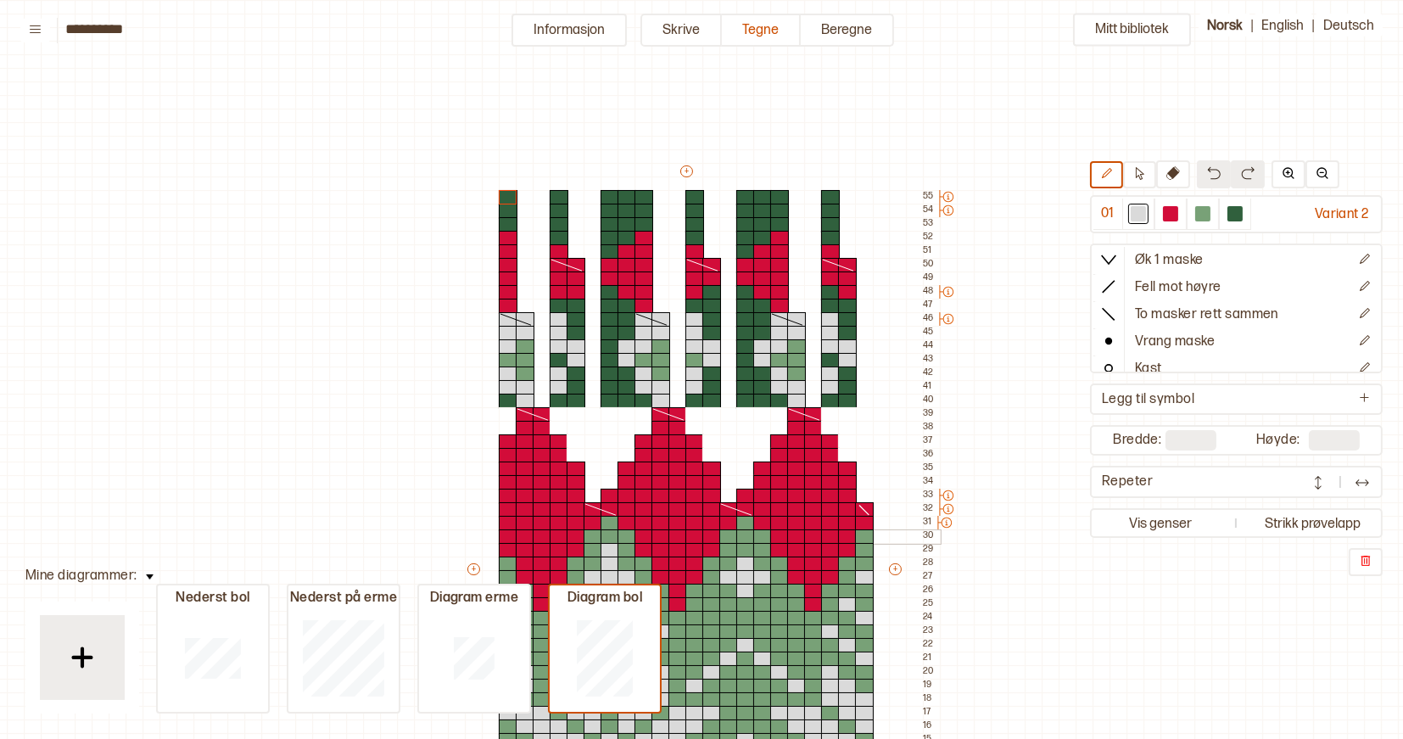
scroll to position [0, 10]
click at [603, 25] on button "Informasjon" at bounding box center [569, 30] width 115 height 33
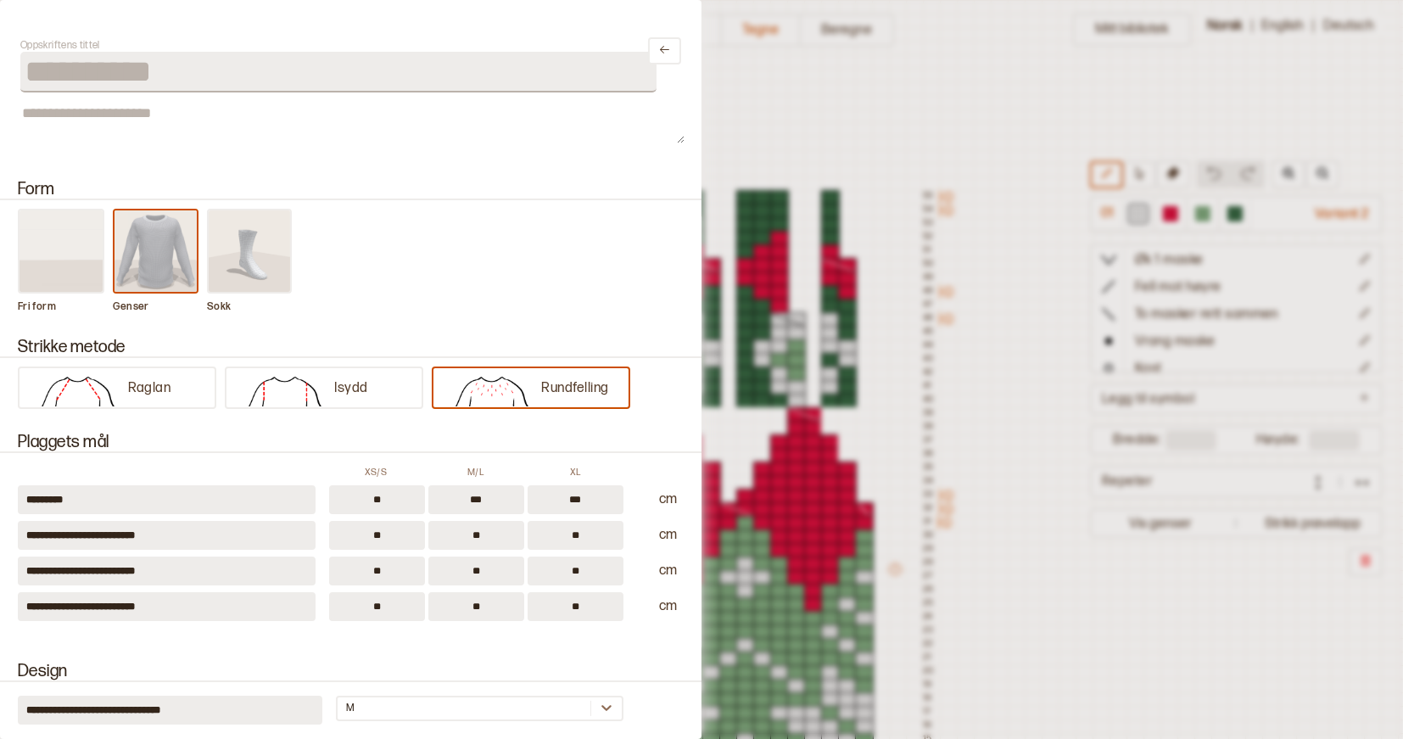
click at [603, 25] on div "**********" at bounding box center [350, 51] width 661 height 82
click at [935, 92] on div at bounding box center [701, 369] width 1403 height 739
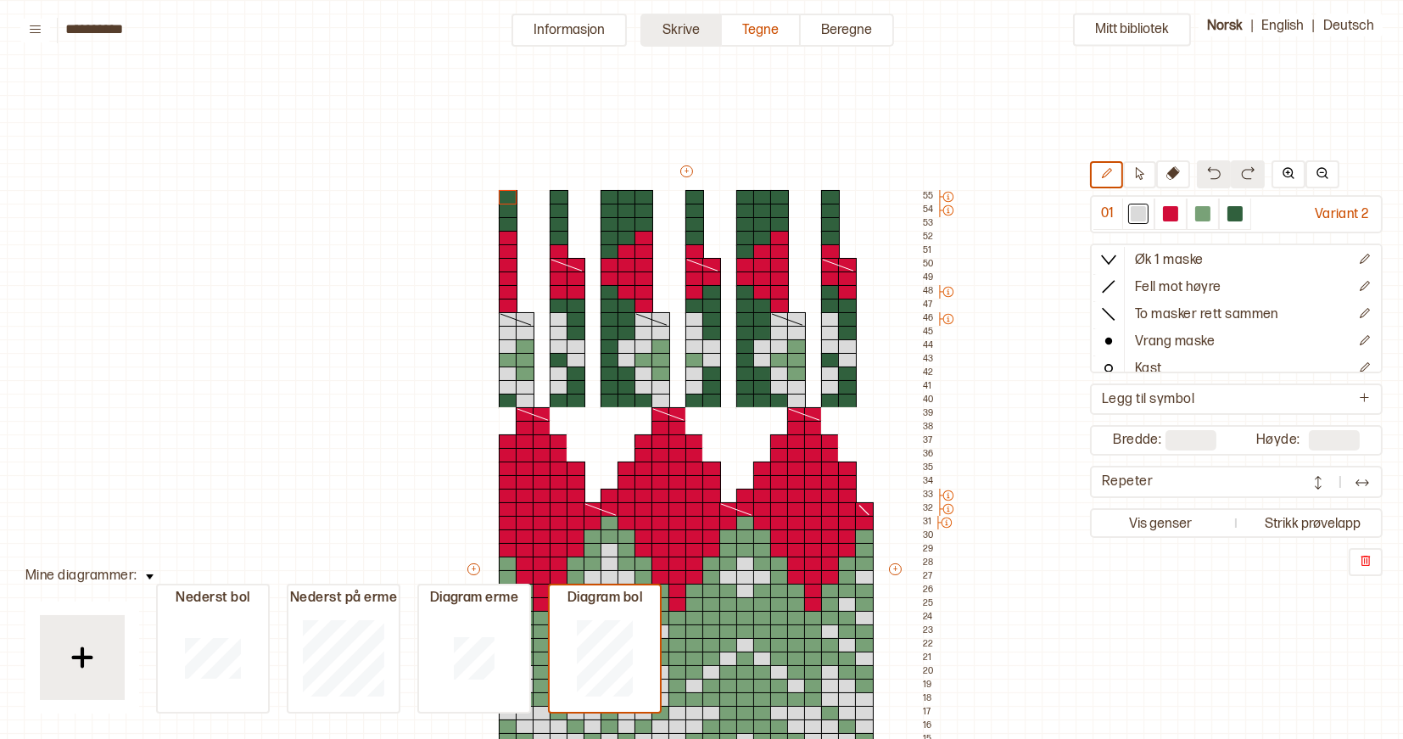
click at [697, 36] on button "Skrive" at bounding box center [681, 30] width 81 height 33
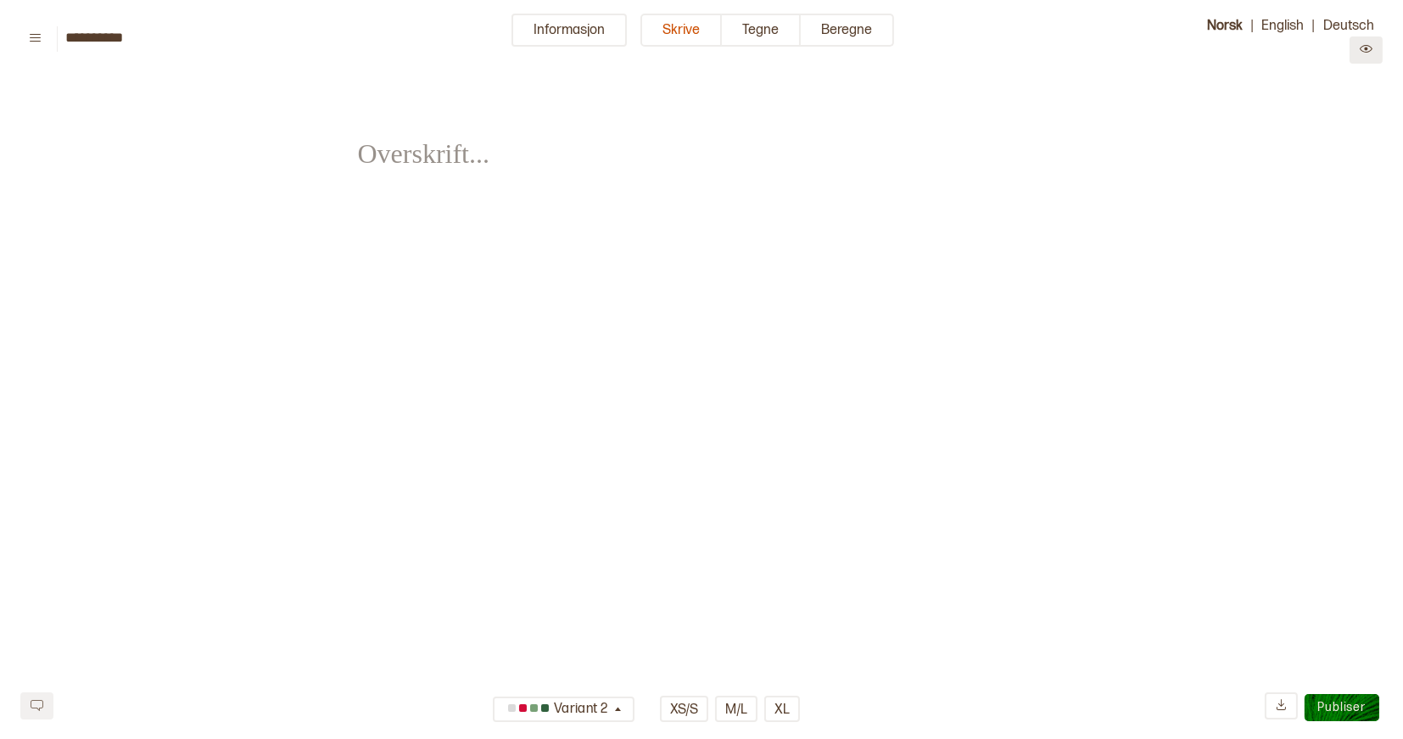
click at [1364, 50] on icon "Preview" at bounding box center [1366, 48] width 13 height 13
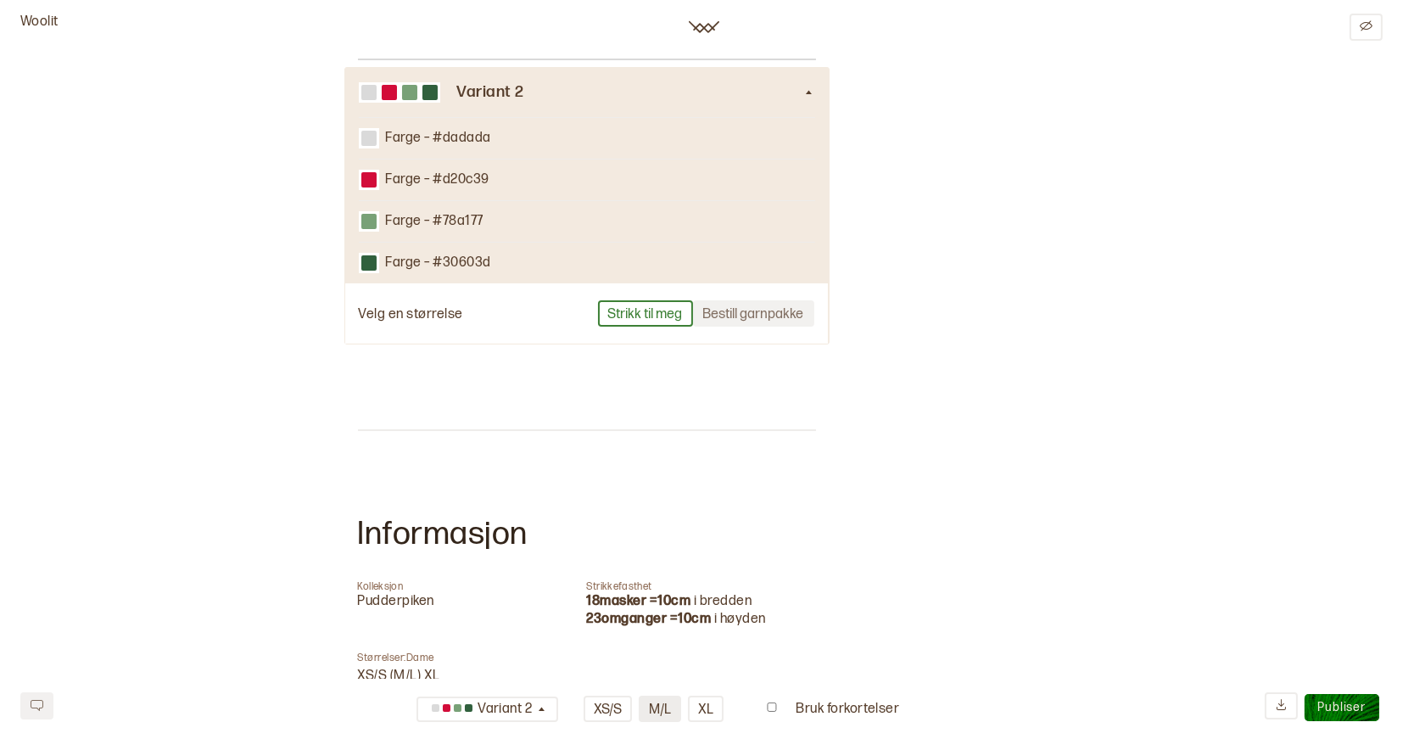
scroll to position [253, 0]
click at [604, 714] on button "XS/S" at bounding box center [608, 709] width 48 height 26
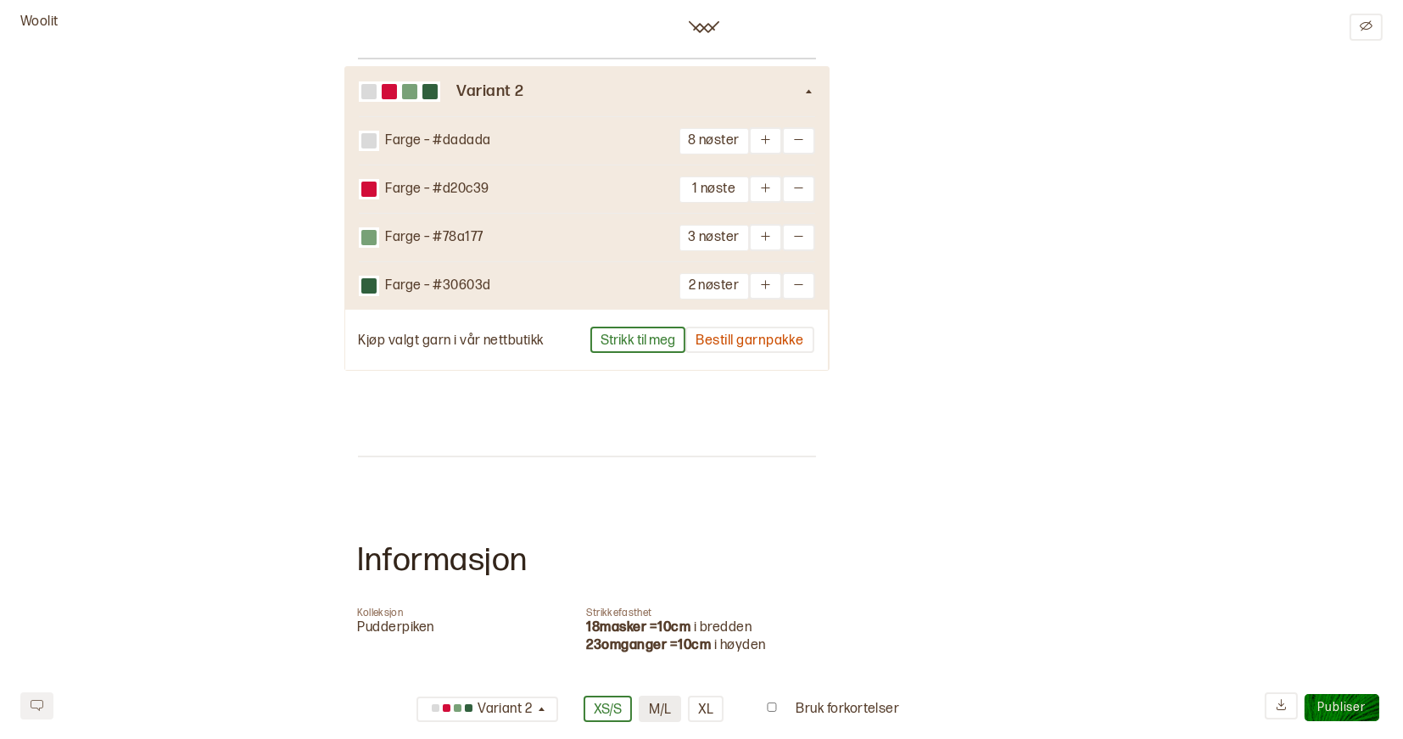
click at [652, 711] on button "M/L" at bounding box center [660, 709] width 42 height 26
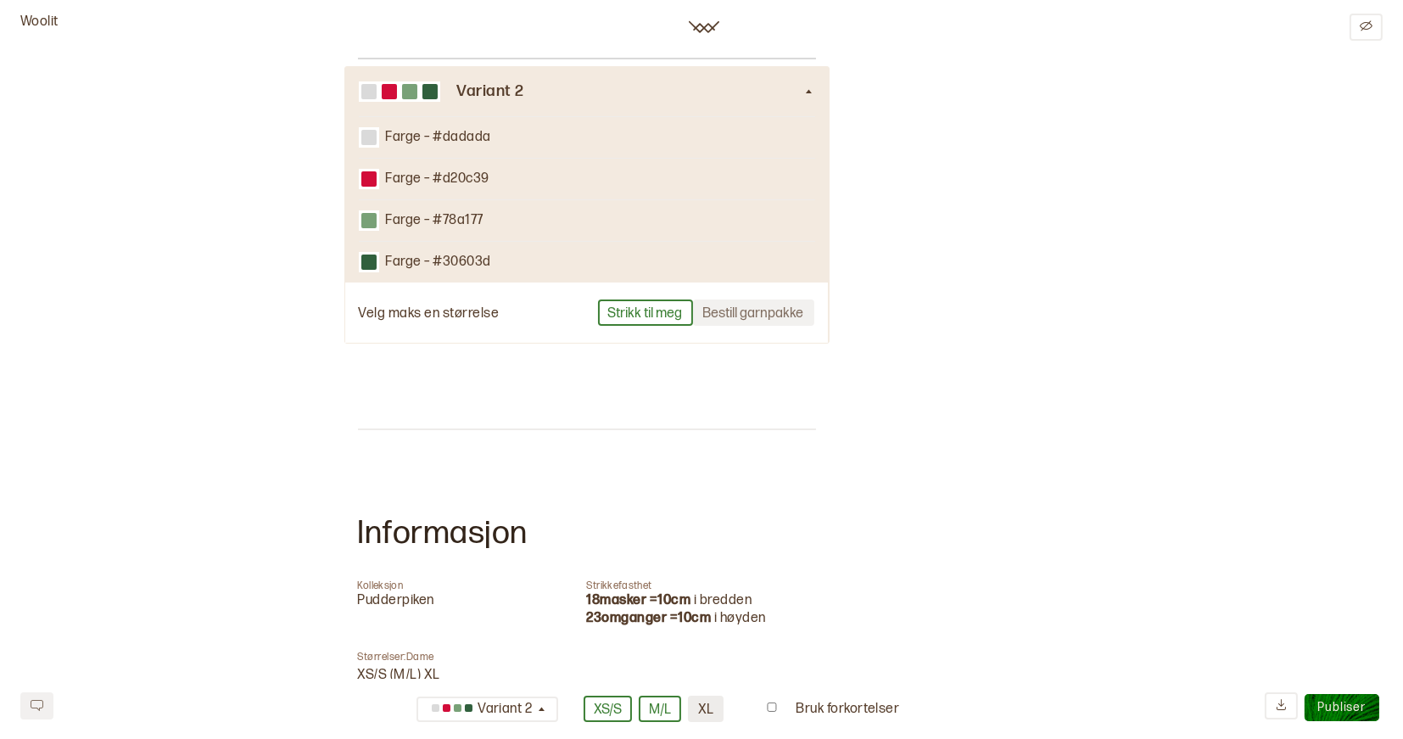
click at [702, 719] on button "XL" at bounding box center [706, 709] width 36 height 26
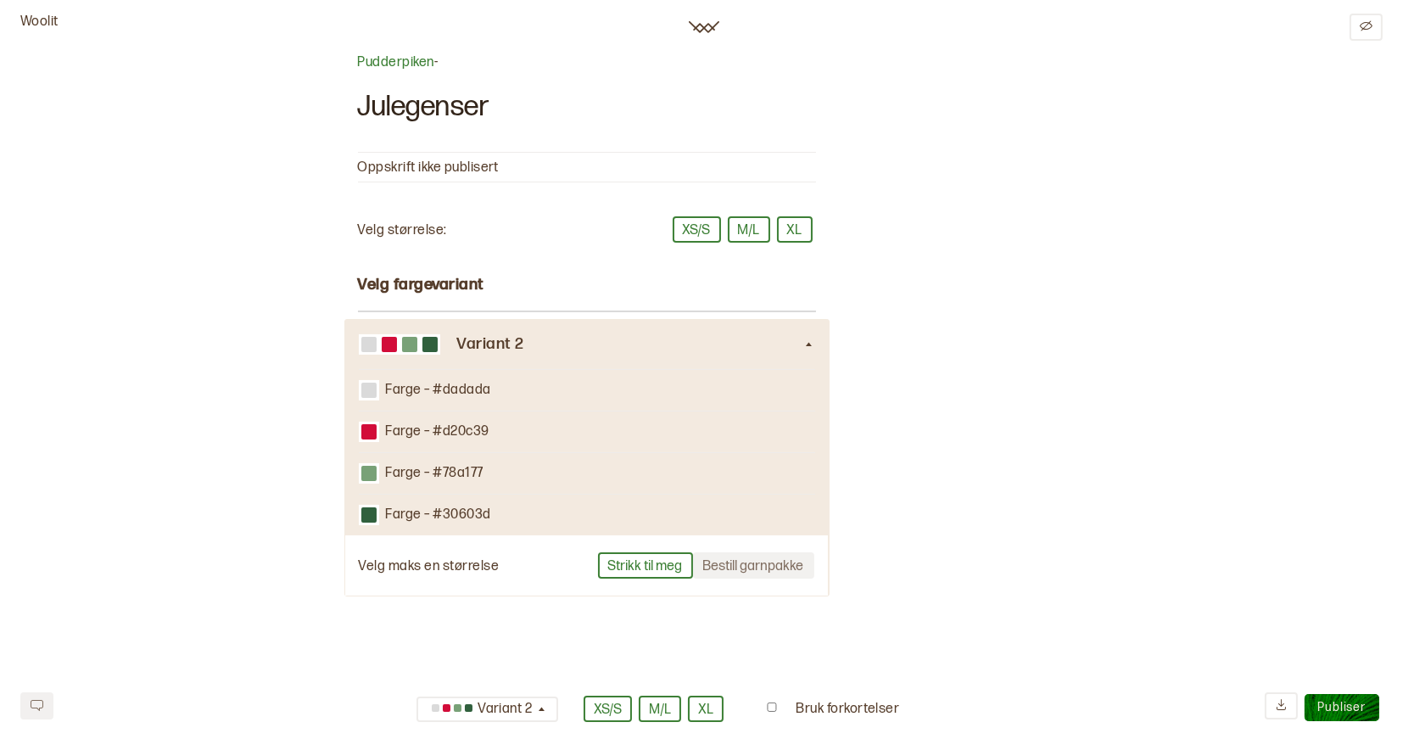
scroll to position [0, 0]
click at [763, 83] on div "Pudderpiken - Julegenser Oppskrift ikke publisert Velg størrelse: XS/S M/L XL V…" at bounding box center [587, 608] width 458 height 1108
click at [962, 268] on div "Pudderpiken - Julegenser Oppskrift ikke publisert Velg størrelse: XS/S M/L XL V…" at bounding box center [702, 608] width 688 height 1108
click at [695, 21] on img at bounding box center [704, 27] width 31 height 27
click at [550, 59] on p "Pudderpiken -" at bounding box center [587, 63] width 458 height 18
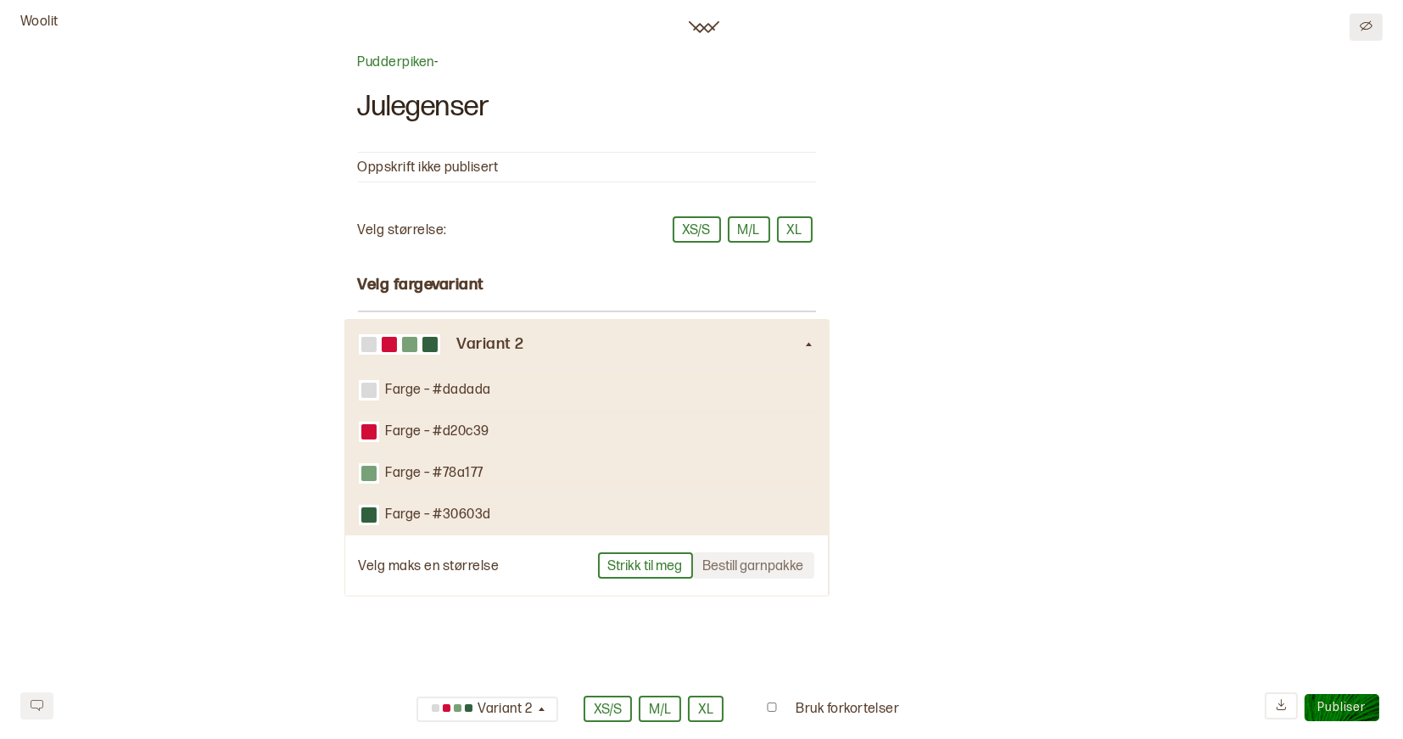
click at [1356, 15] on button at bounding box center [1366, 27] width 33 height 27
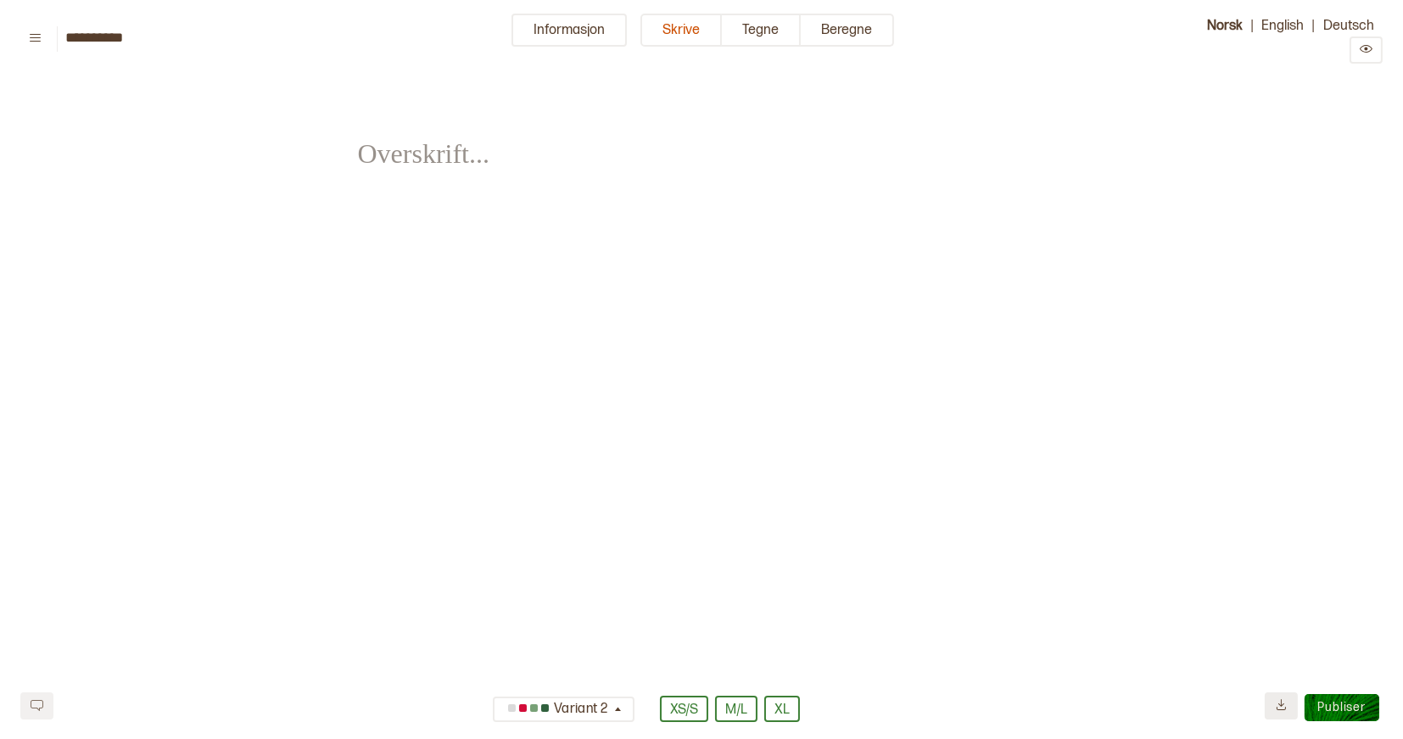
click at [1272, 700] on button at bounding box center [1281, 705] width 33 height 27
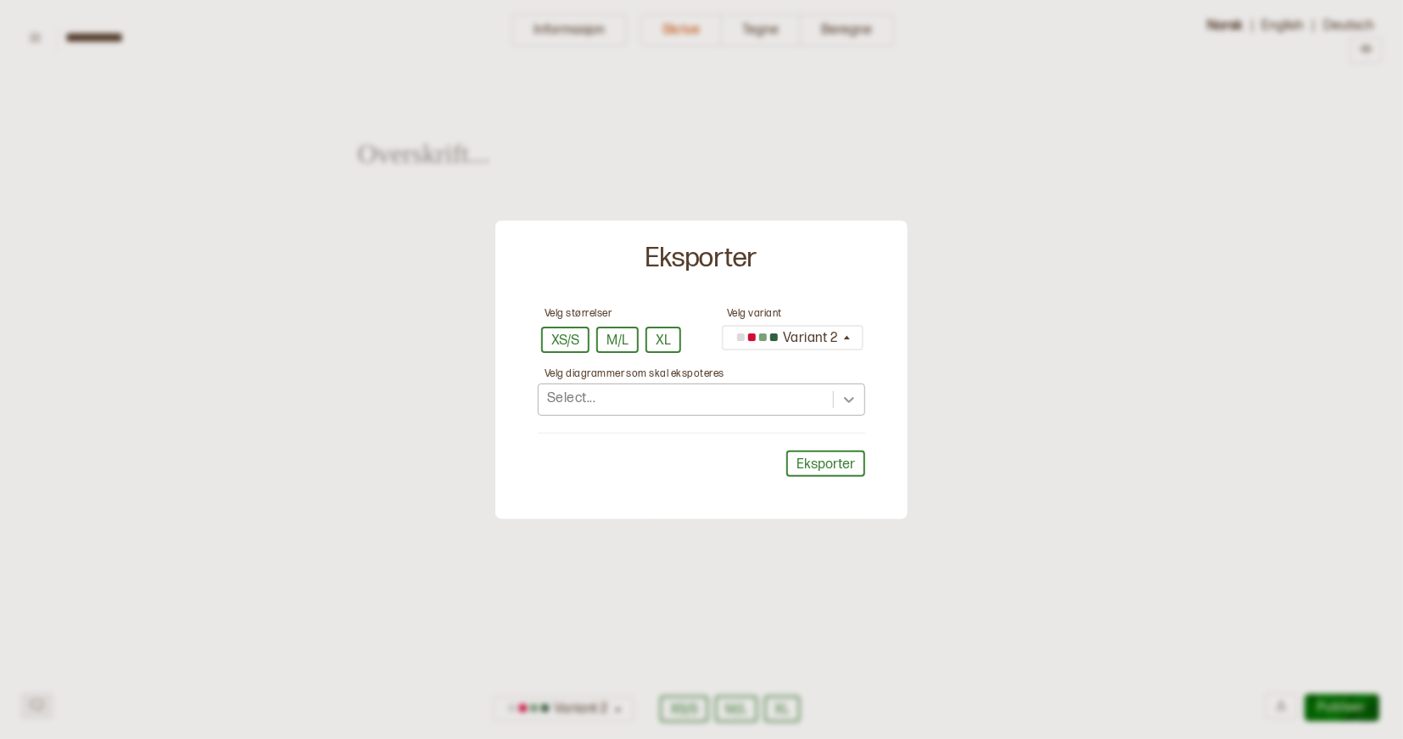
click at [834, 394] on div at bounding box center [849, 399] width 31 height 31
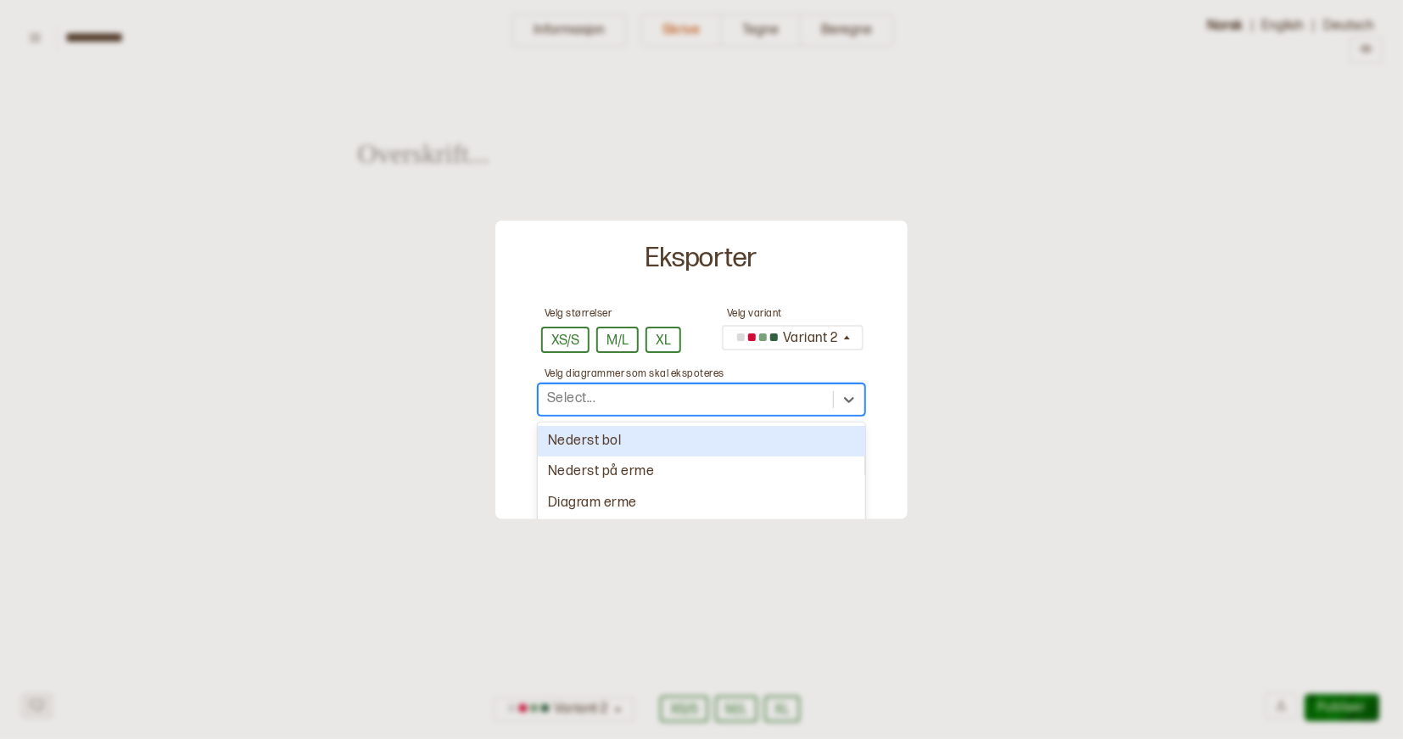
click at [720, 444] on div "Nederst bol" at bounding box center [701, 441] width 327 height 31
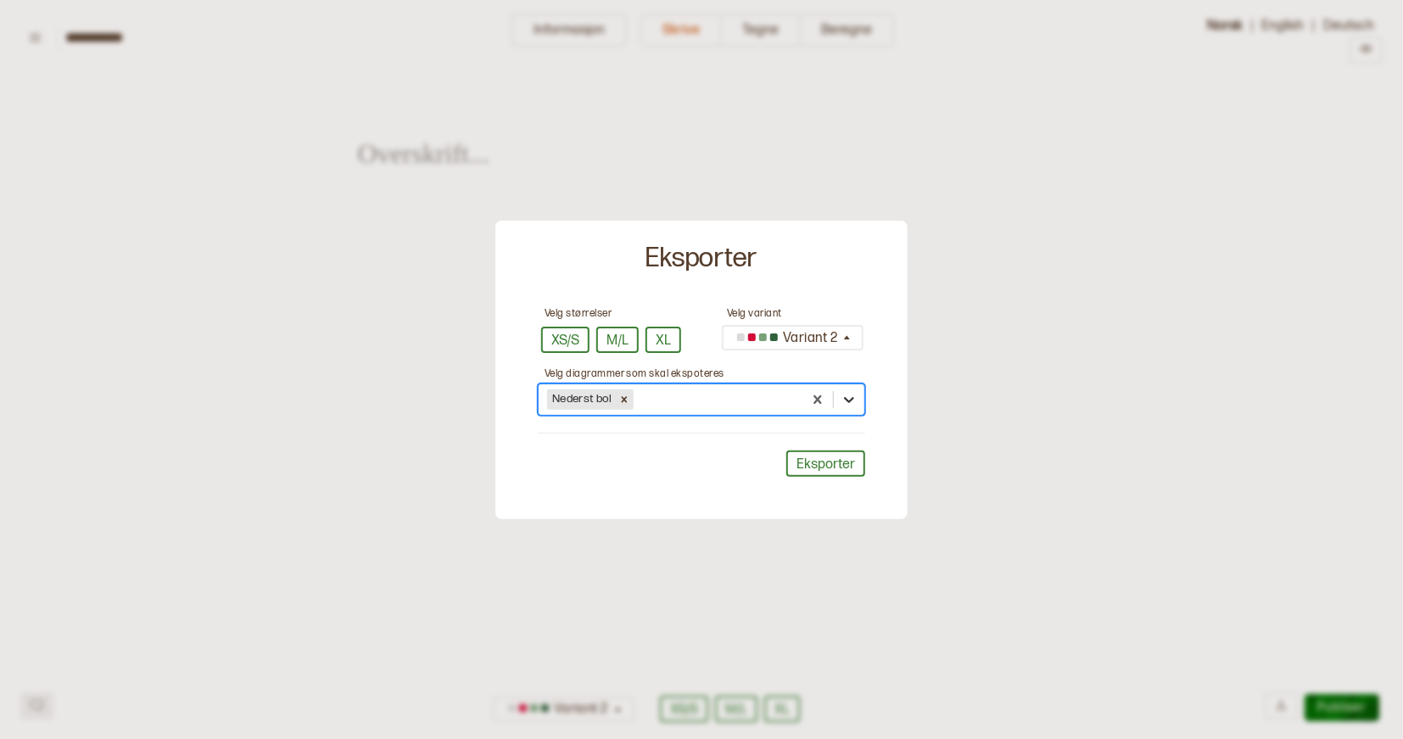
click at [848, 399] on icon at bounding box center [849, 399] width 17 height 17
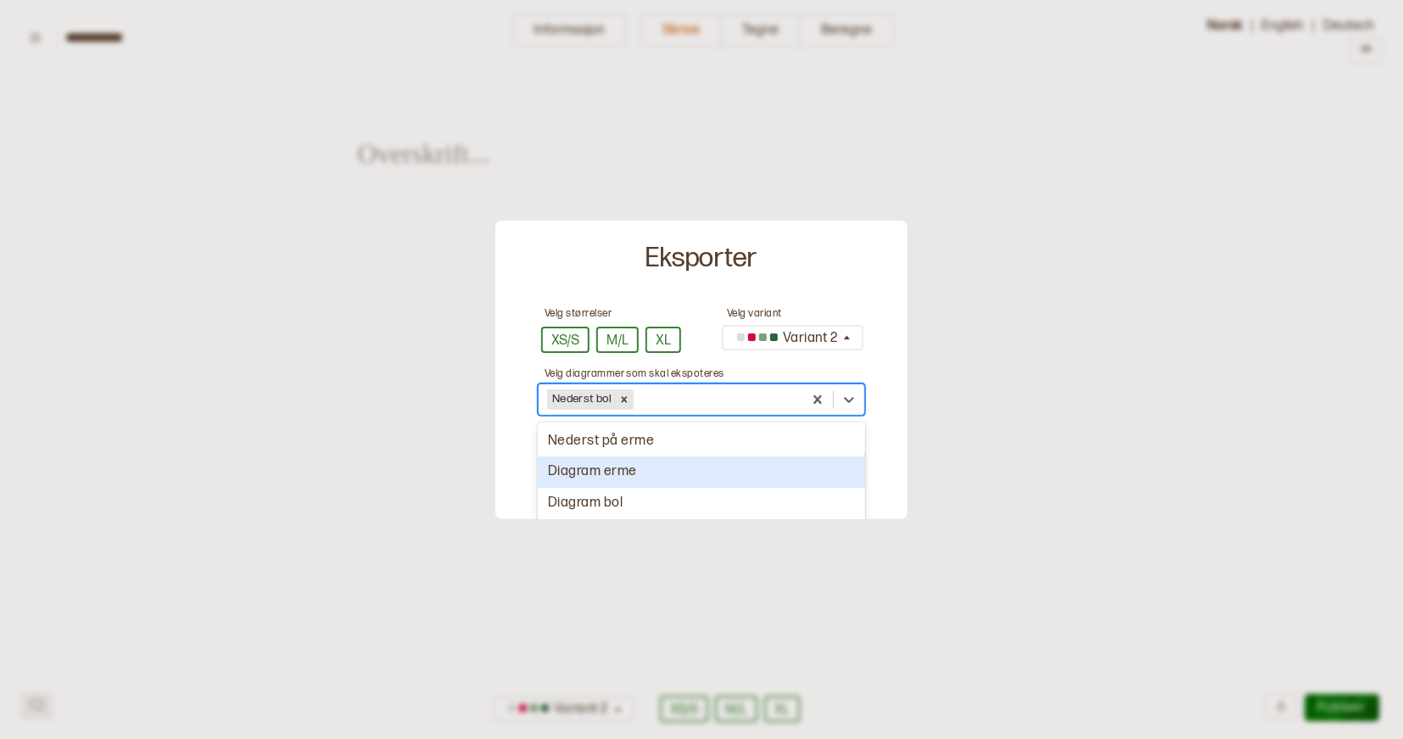
click at [742, 476] on div "Diagram erme" at bounding box center [701, 471] width 327 height 31
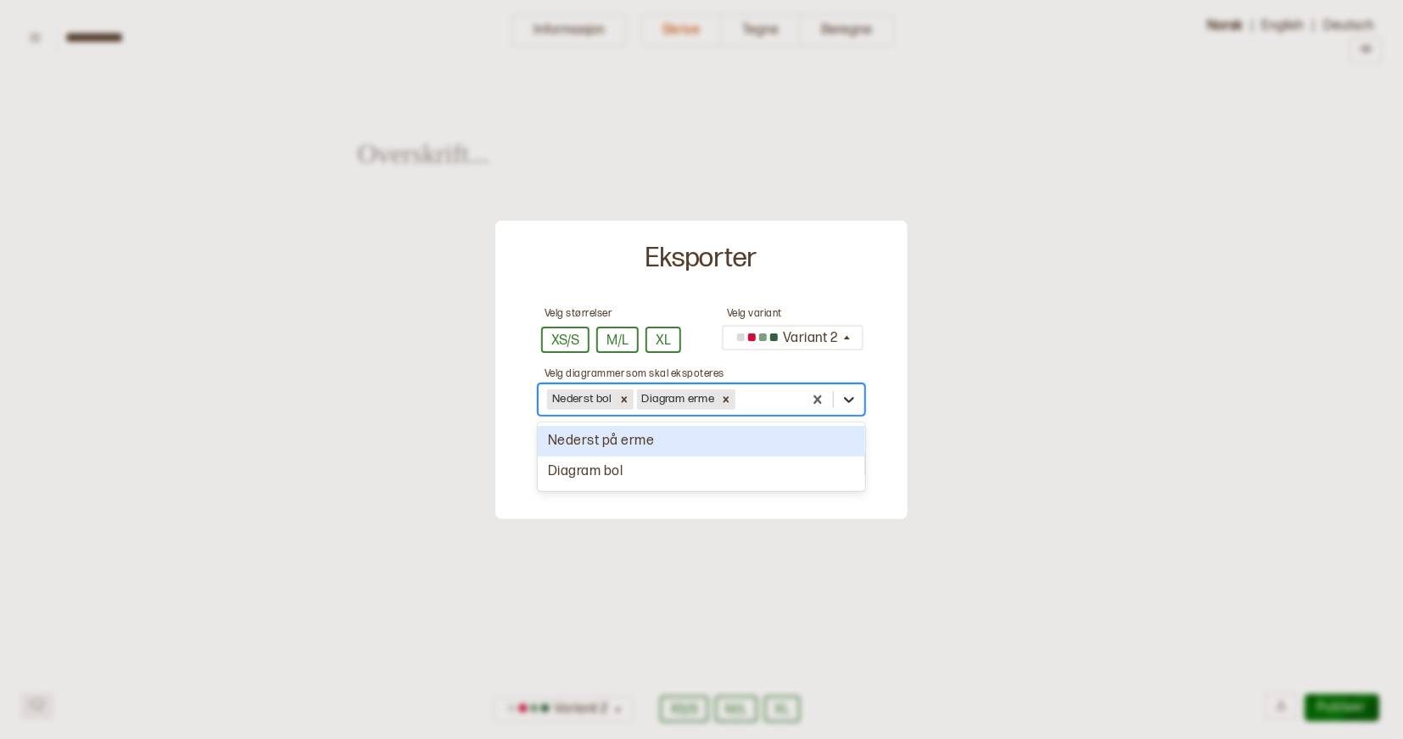
click at [841, 402] on icon at bounding box center [849, 399] width 17 height 17
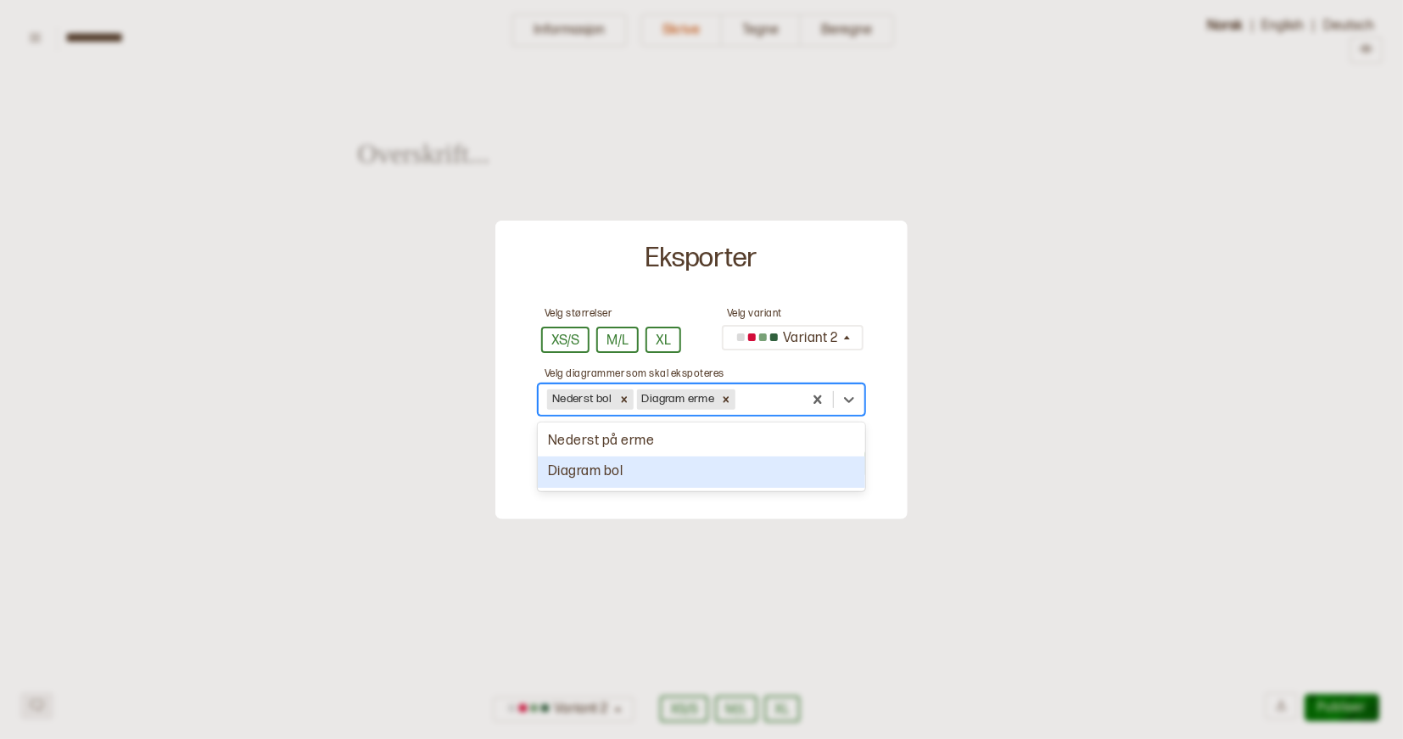
click at [746, 456] on div "Diagram bol" at bounding box center [701, 471] width 327 height 31
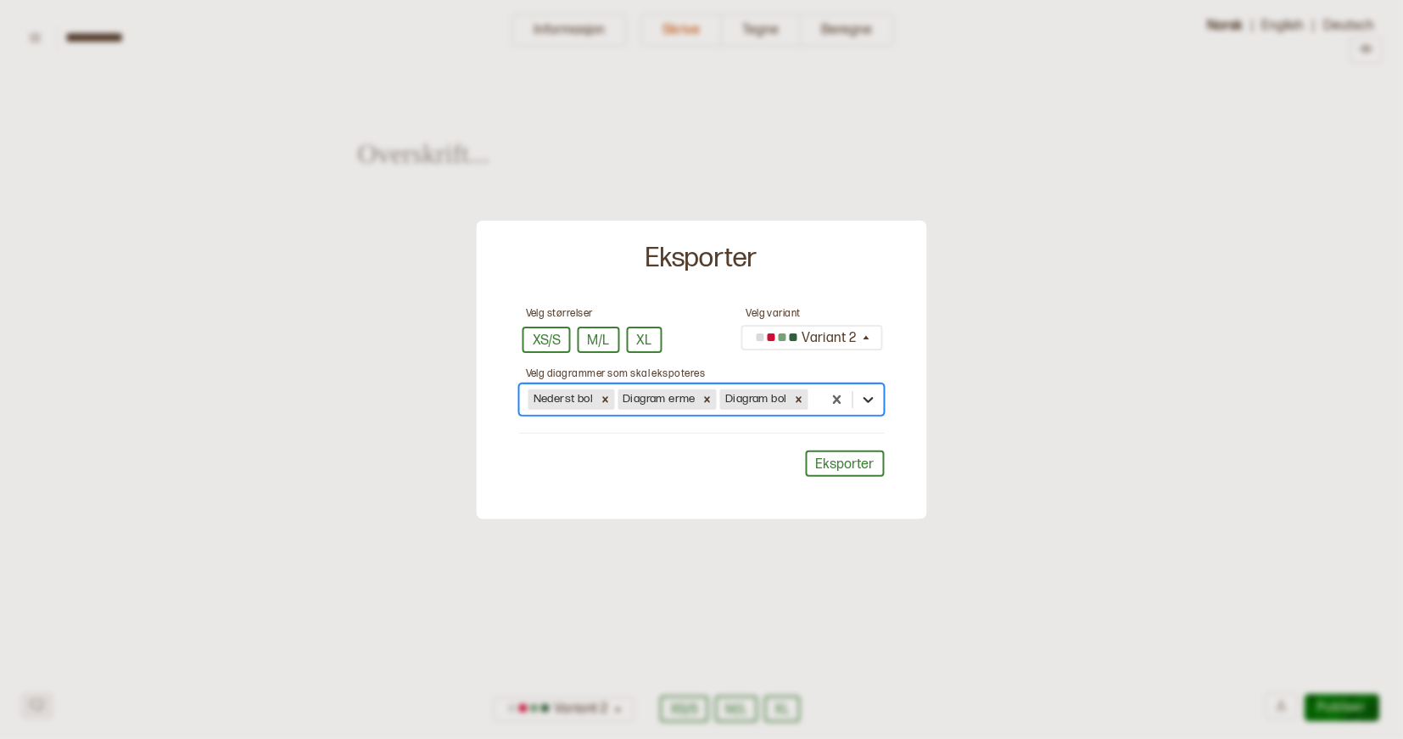
click at [868, 397] on icon at bounding box center [867, 399] width 17 height 17
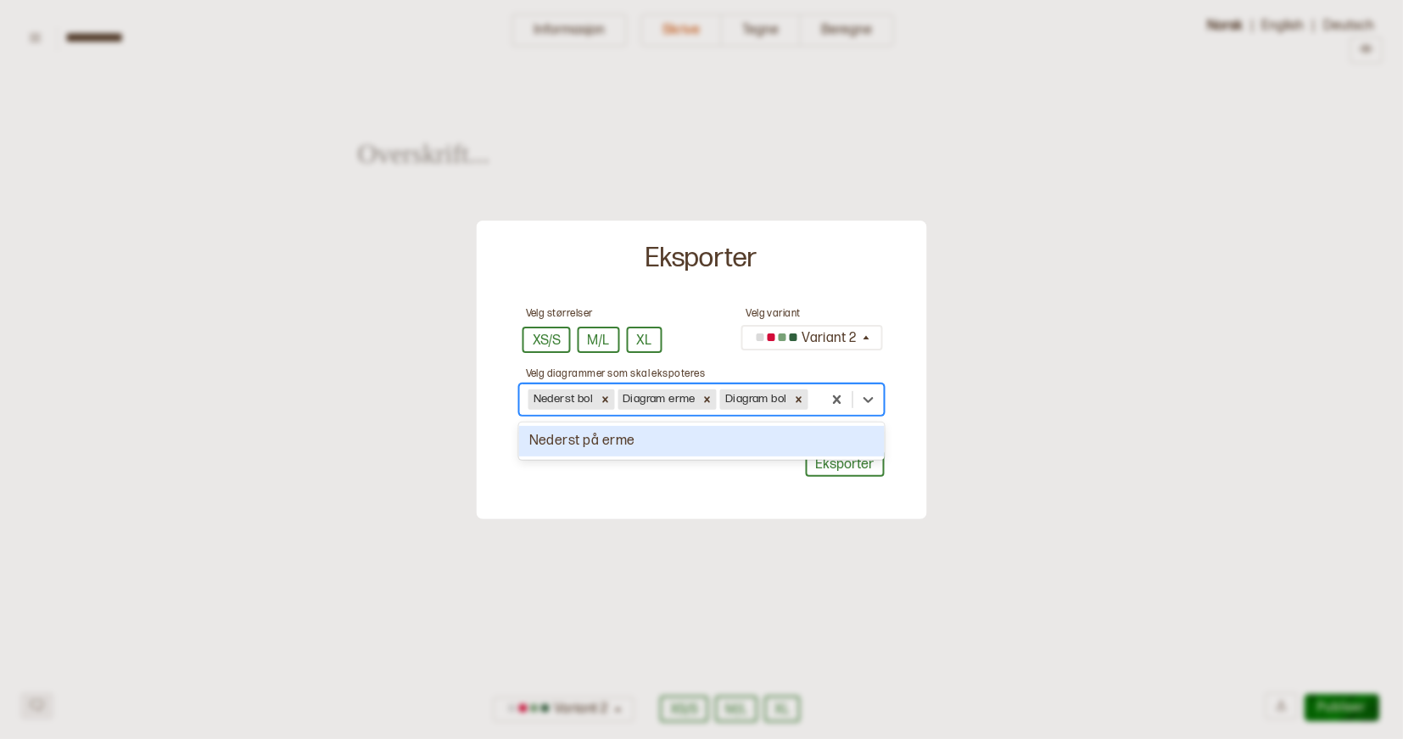
click at [770, 438] on div "Nederst på erme" at bounding box center [702, 441] width 366 height 31
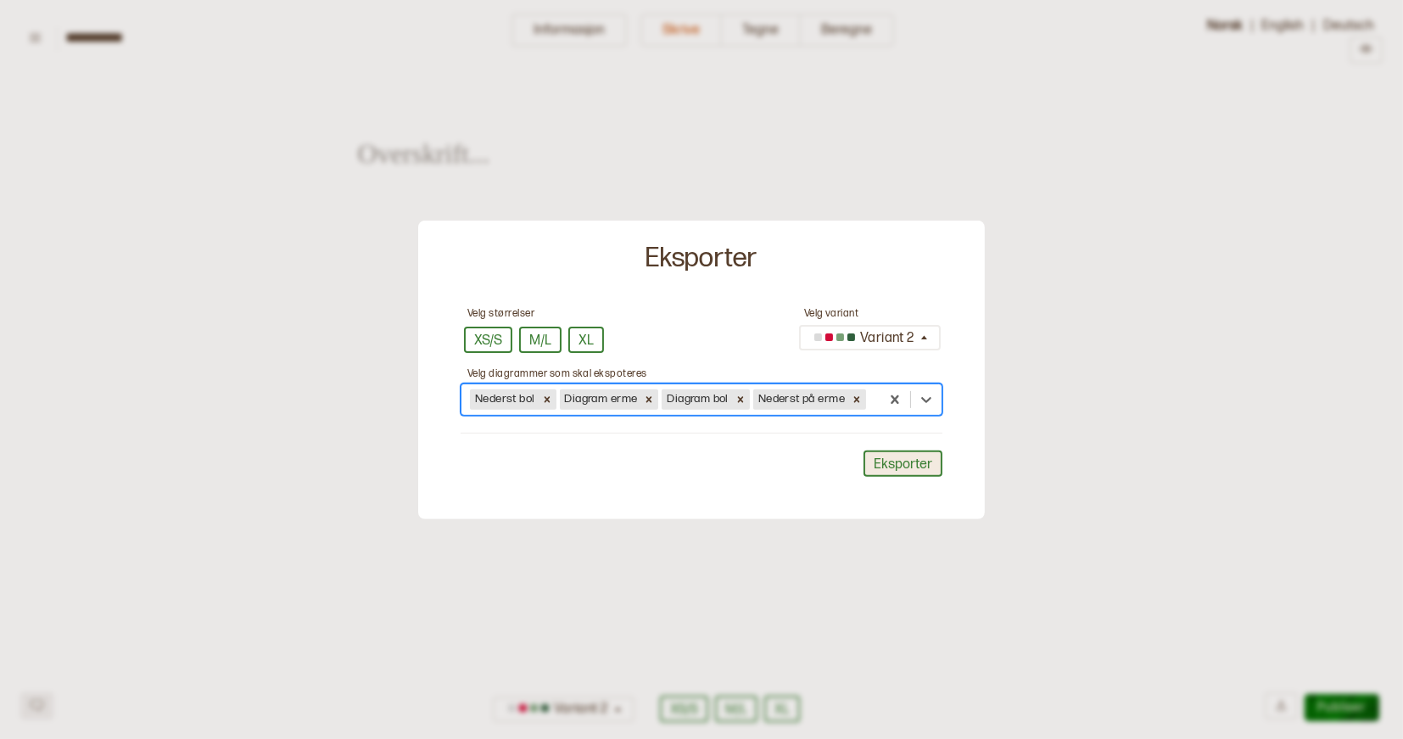
click at [887, 457] on button "Eksporter" at bounding box center [903, 464] width 79 height 26
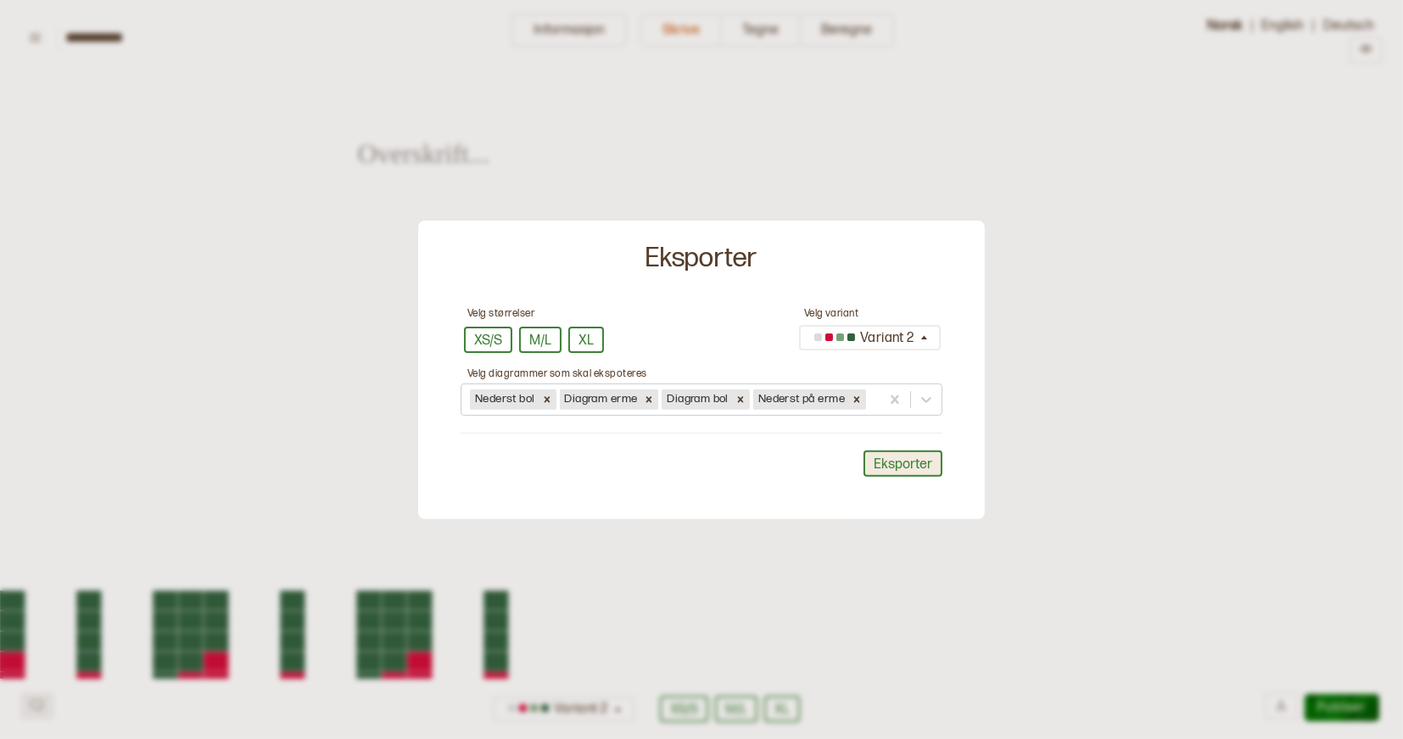
click at [887, 457] on button "Eksporter" at bounding box center [903, 464] width 79 height 26
click at [857, 334] on div "button" at bounding box center [835, 339] width 44 height 16
click at [857, 396] on icon at bounding box center [857, 399] width 6 height 6
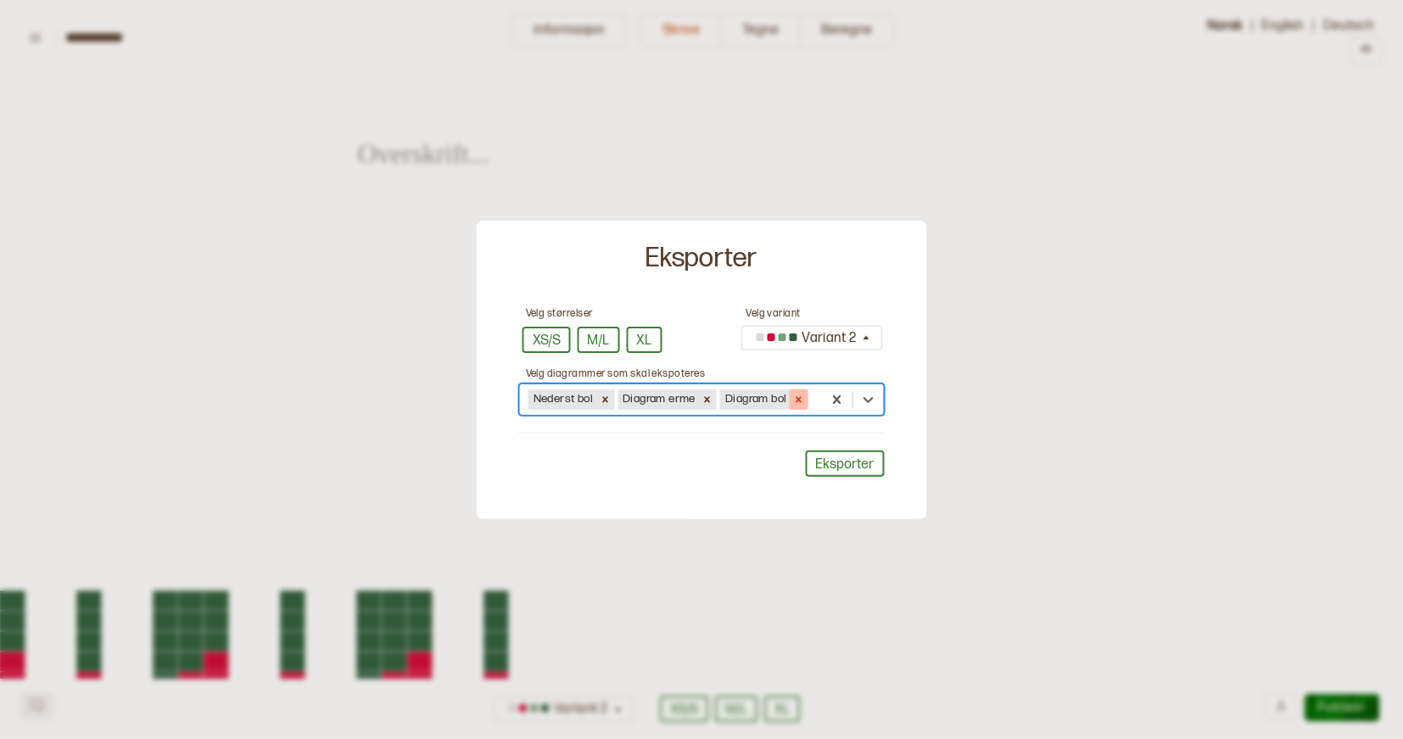
click at [797, 398] on icon at bounding box center [798, 400] width 12 height 12
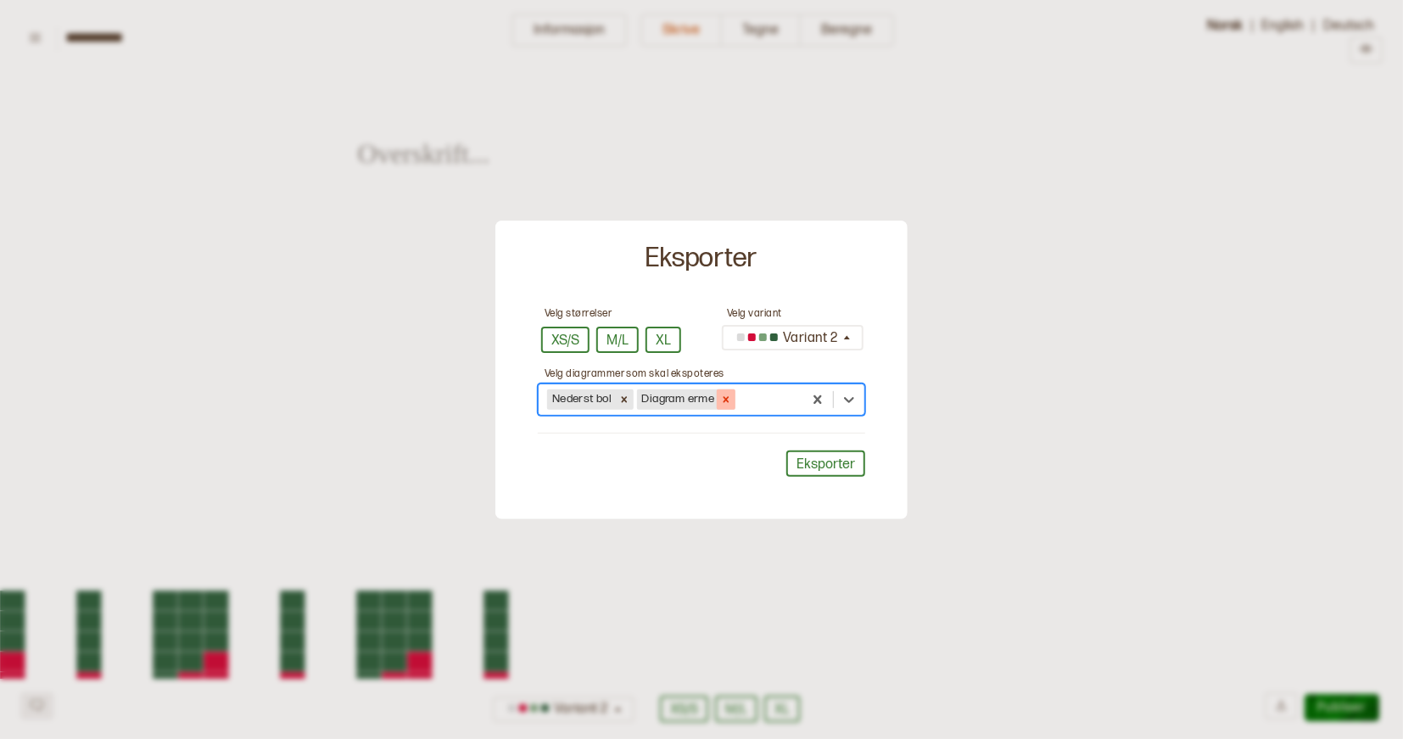
click at [728, 395] on icon at bounding box center [726, 400] width 12 height 12
click at [626, 397] on icon at bounding box center [624, 399] width 6 height 6
click at [849, 395] on icon at bounding box center [849, 399] width 17 height 17
click at [780, 370] on div "Velg størrelser XS/S M/L XL Velg variant Variant 2 Velg diagrammer som skal eks…" at bounding box center [701, 408] width 395 height 206
click at [683, 349] on div "XS/S M/L XL" at bounding box center [611, 339] width 147 height 33
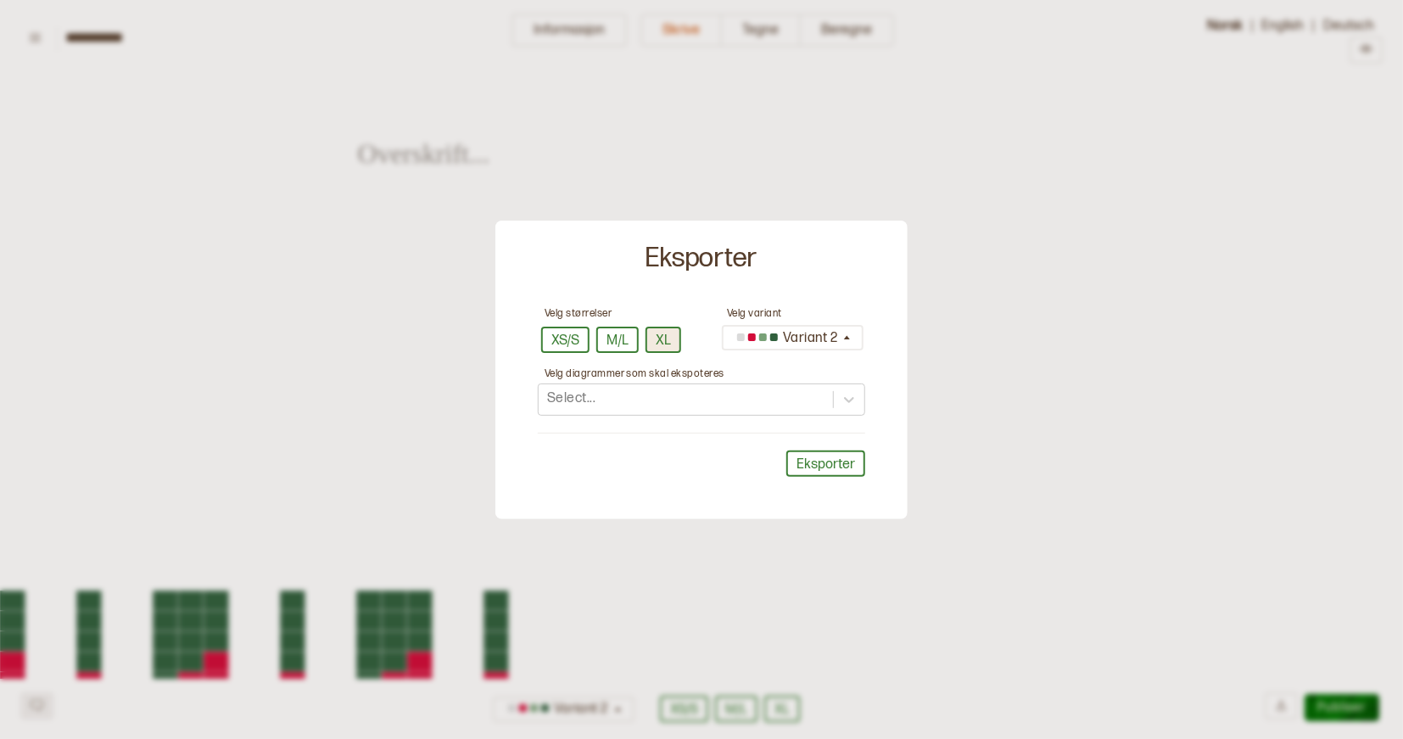
click at [659, 339] on button "XL" at bounding box center [664, 340] width 36 height 26
click at [615, 336] on button "M/L" at bounding box center [617, 340] width 42 height 26
click at [954, 432] on div at bounding box center [701, 369] width 1403 height 739
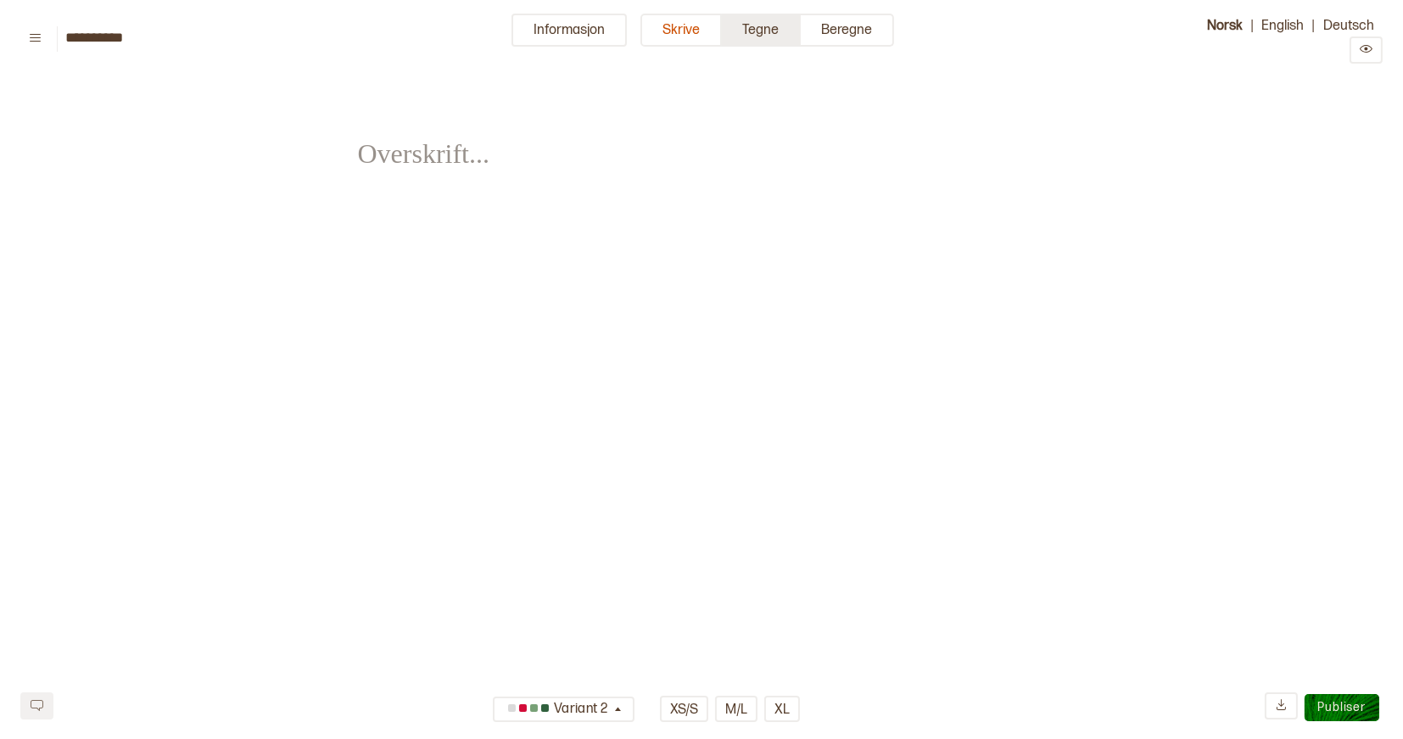
click at [777, 25] on button "Tegne" at bounding box center [761, 30] width 79 height 33
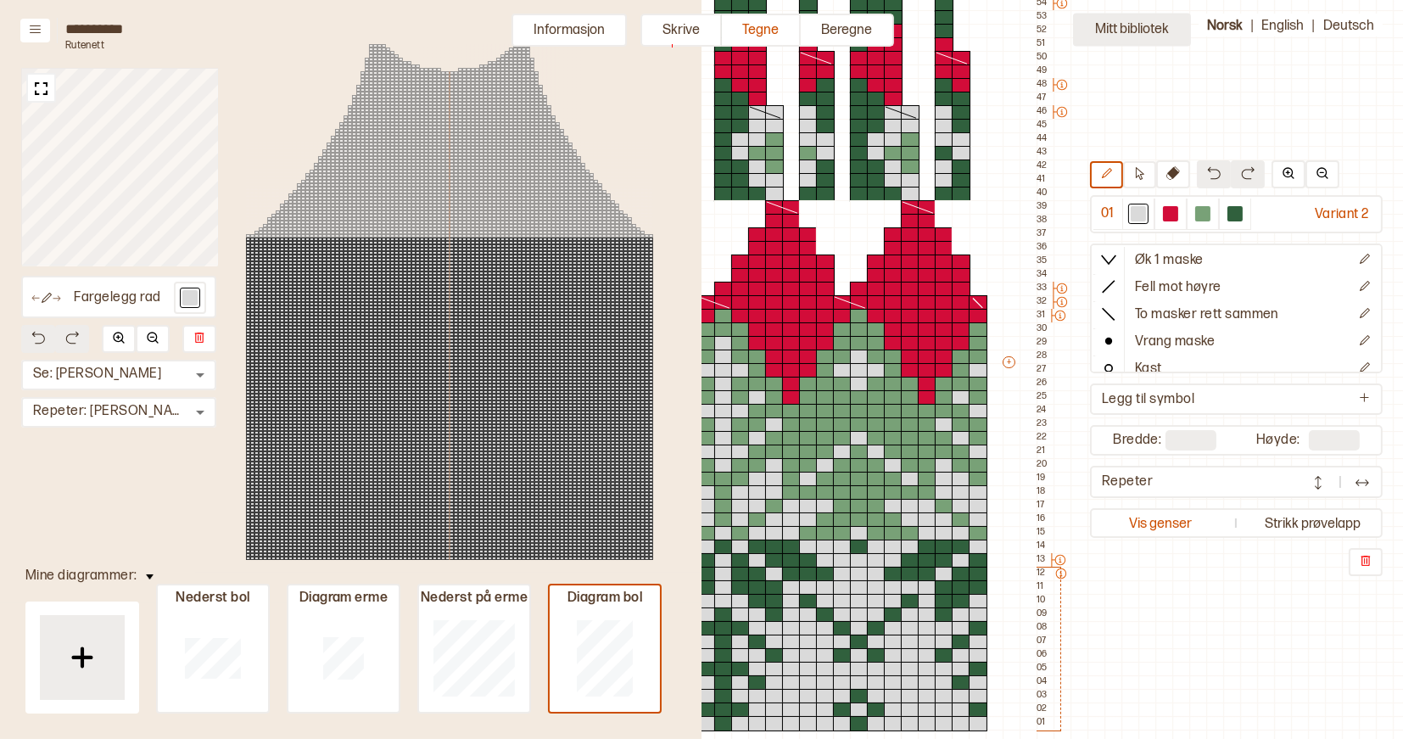
click at [1109, 31] on button "Mitt bibliotek" at bounding box center [1132, 30] width 118 height 33
type input "**"
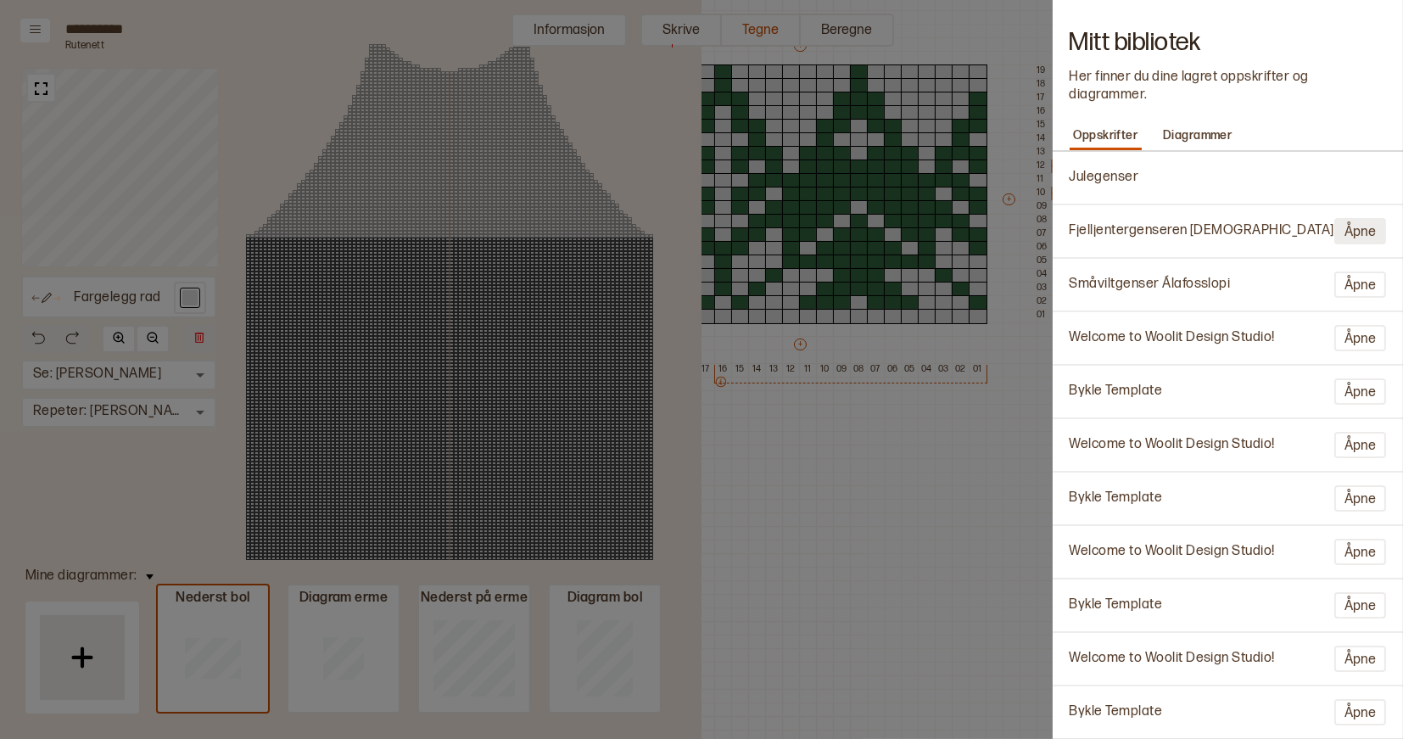
click at [1354, 218] on button "Åpne" at bounding box center [1361, 231] width 52 height 26
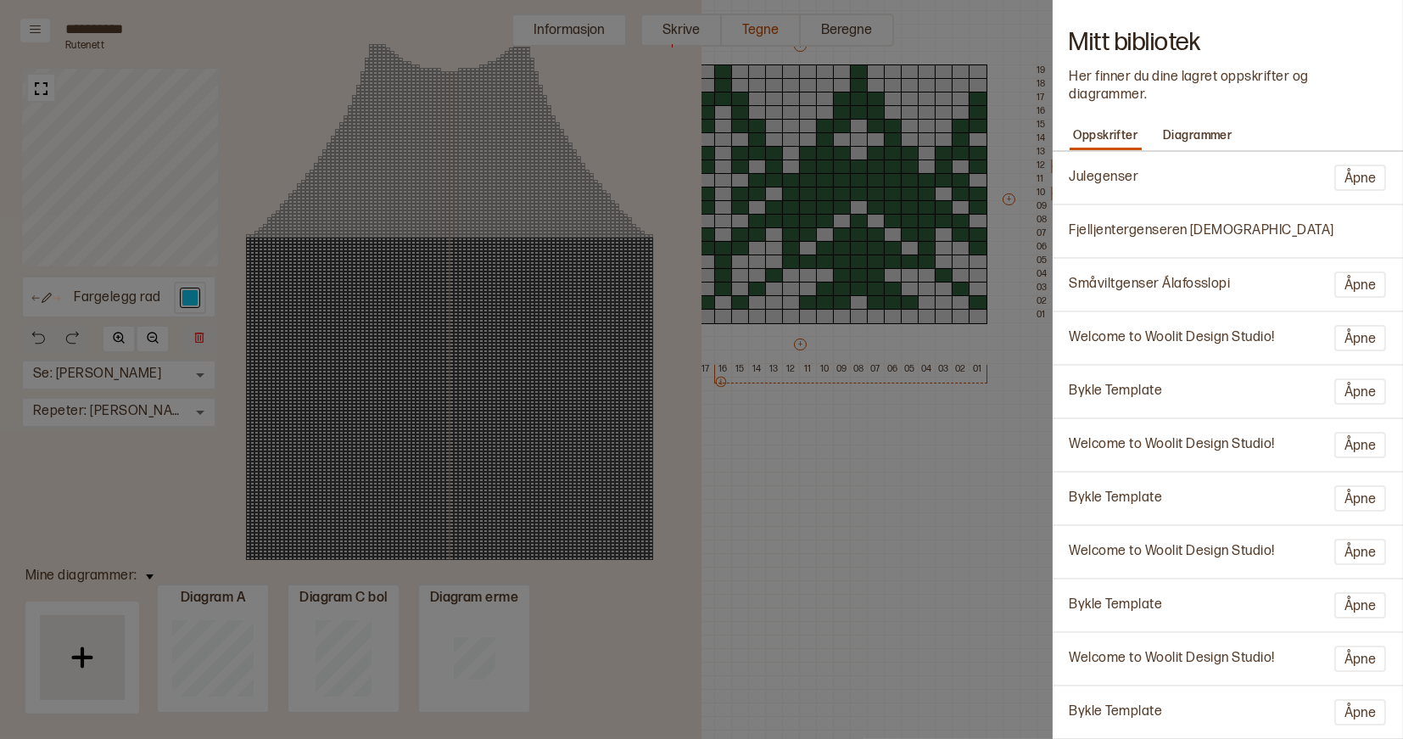
type input "**********"
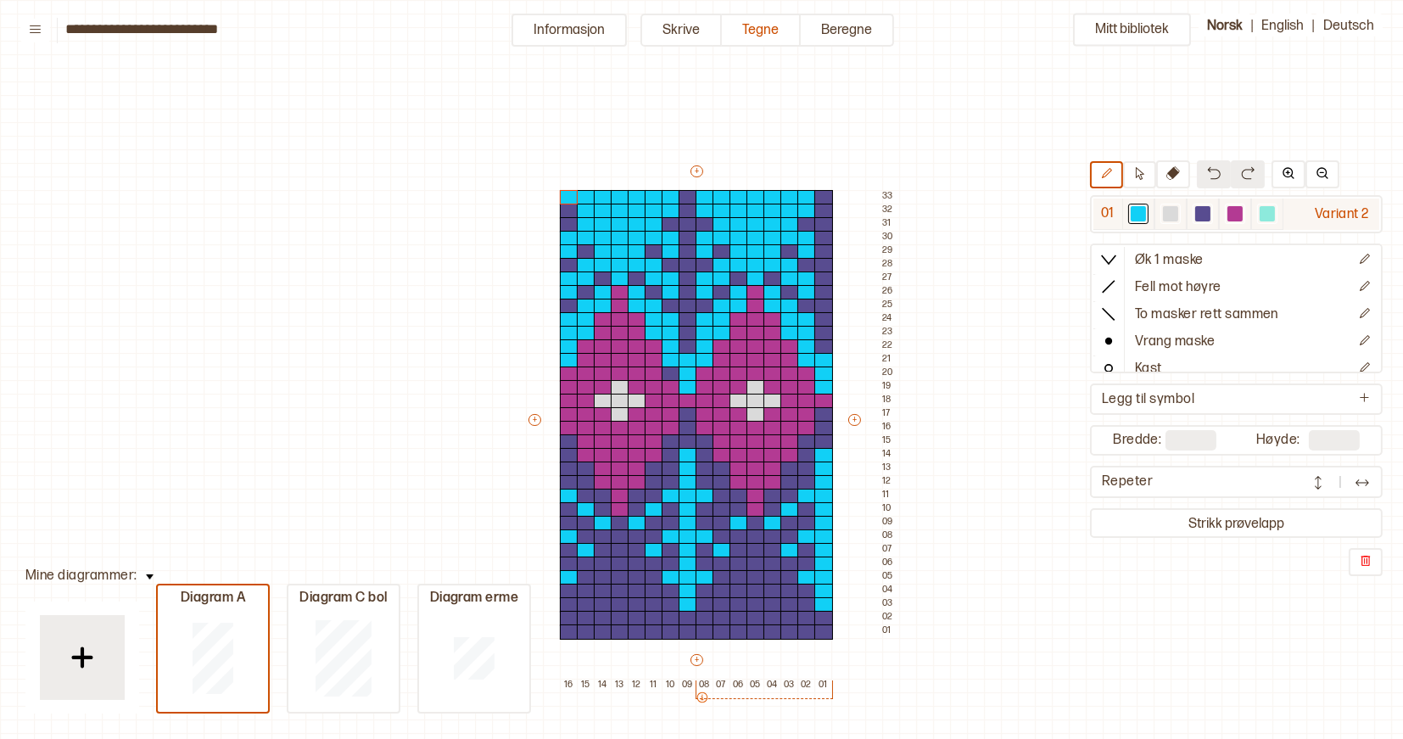
scroll to position [58, 10]
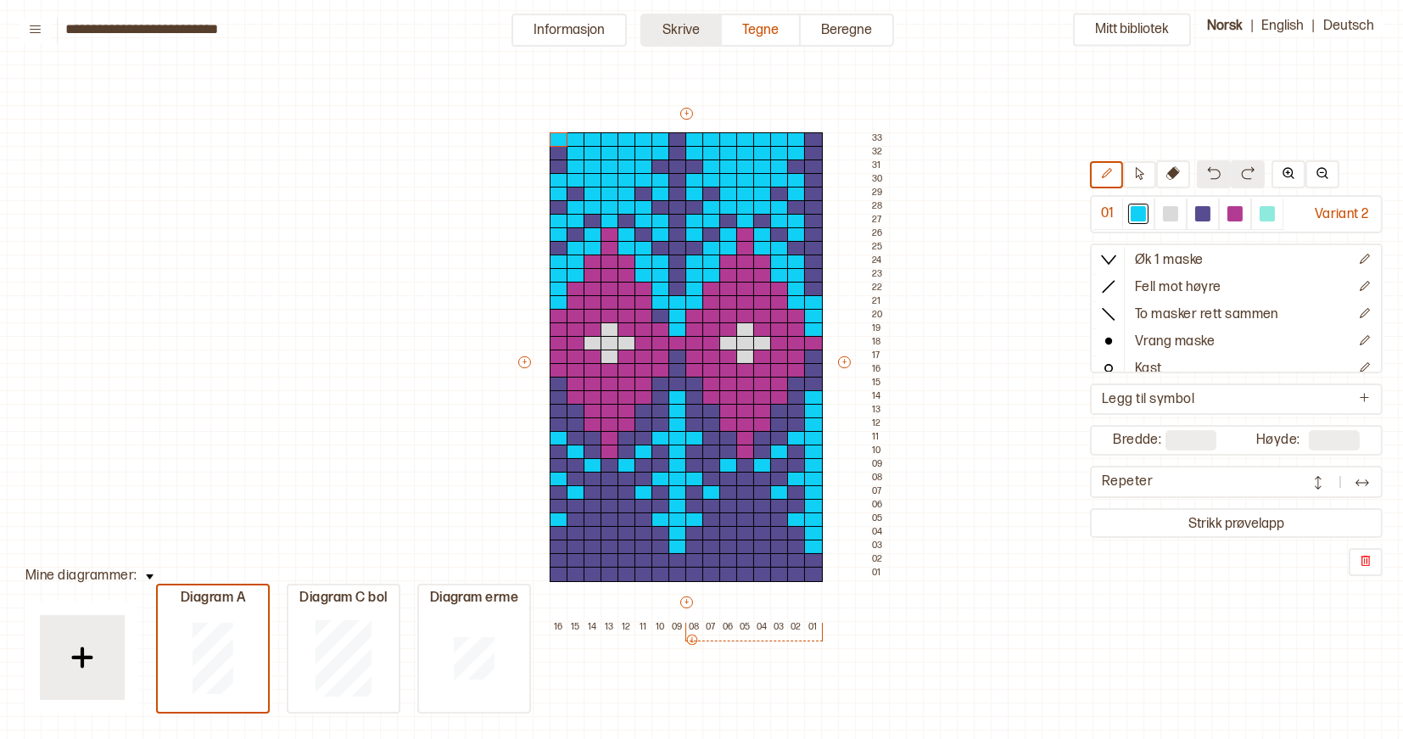
click at [693, 31] on button "Skrive" at bounding box center [681, 30] width 81 height 33
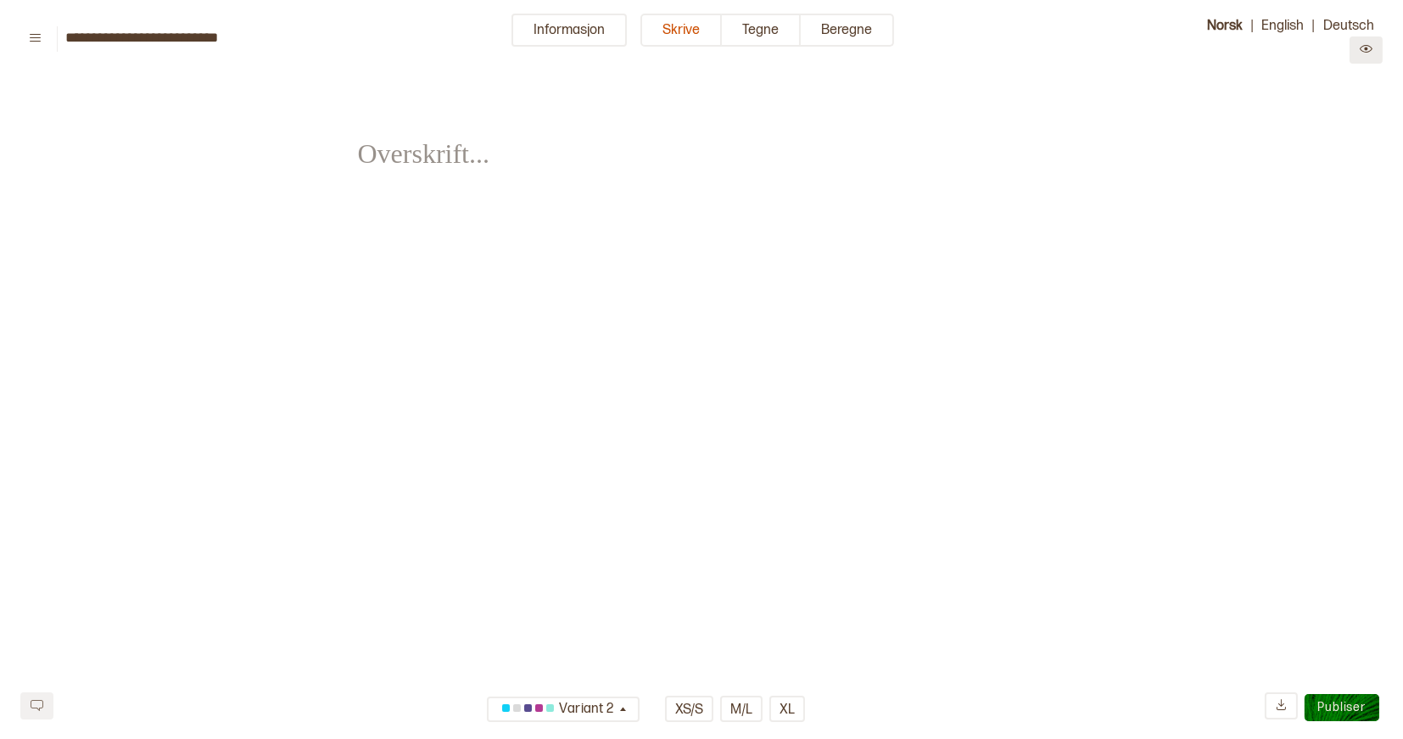
click at [1361, 44] on icon "Preview" at bounding box center [1366, 48] width 13 height 13
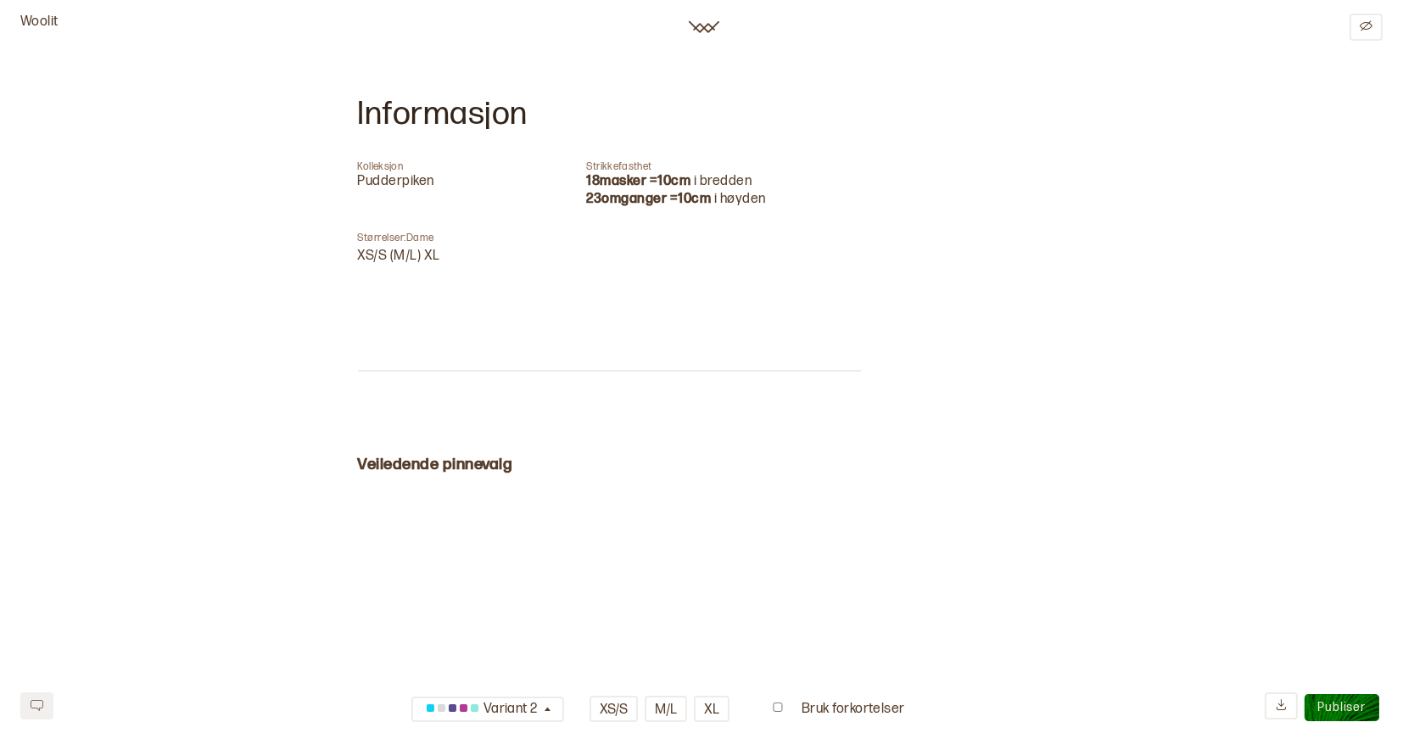
scroll to position [713, 0]
click at [613, 712] on button "XS/S" at bounding box center [614, 709] width 48 height 26
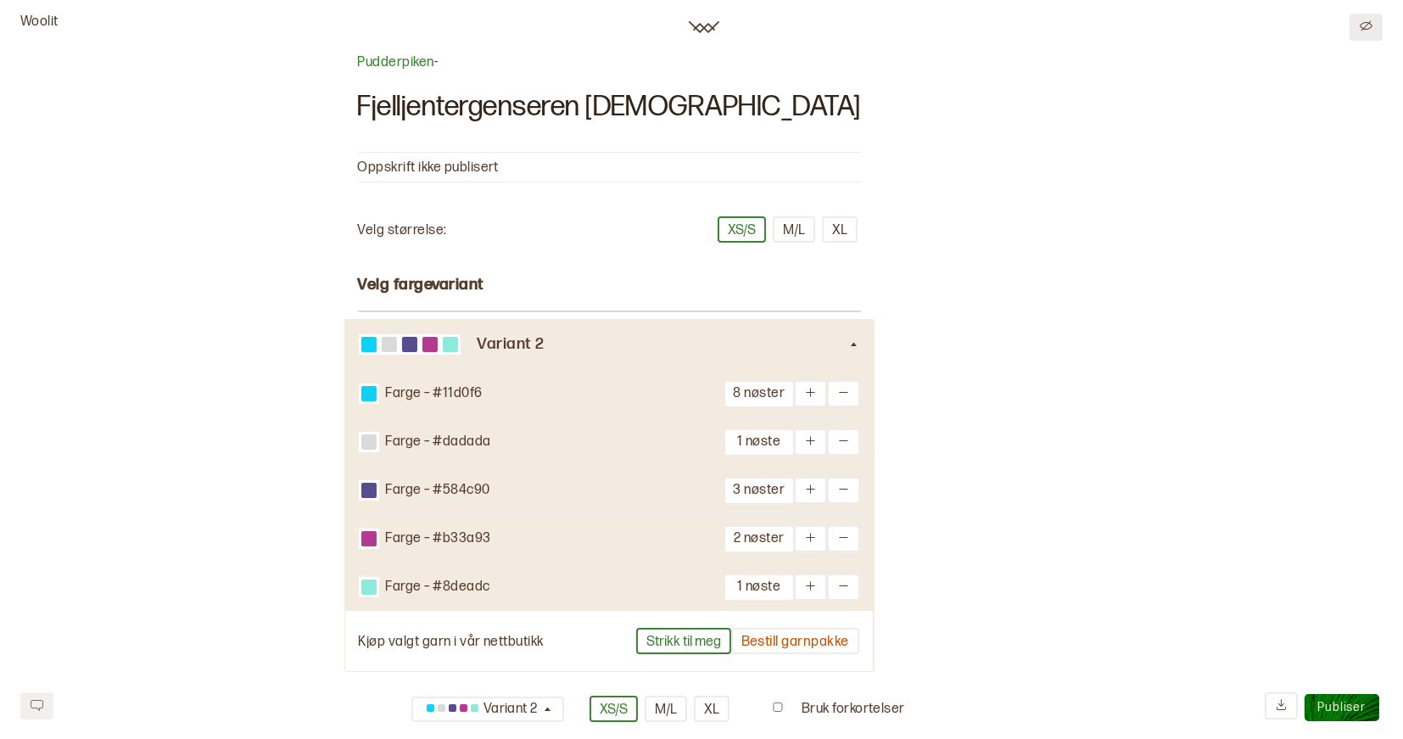
scroll to position [0, 0]
click at [1367, 29] on icon "Edit" at bounding box center [1366, 25] width 13 height 10
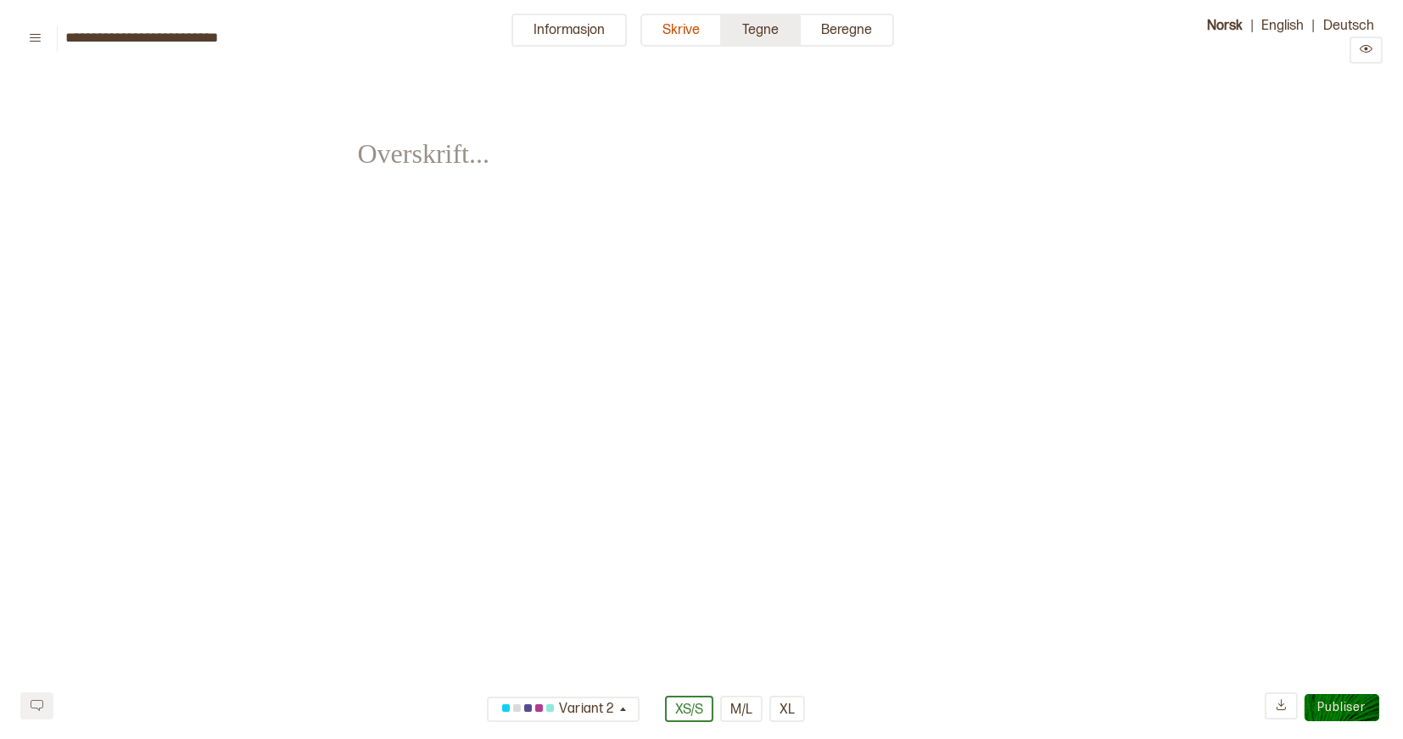
click at [758, 31] on button "Tegne" at bounding box center [761, 30] width 79 height 33
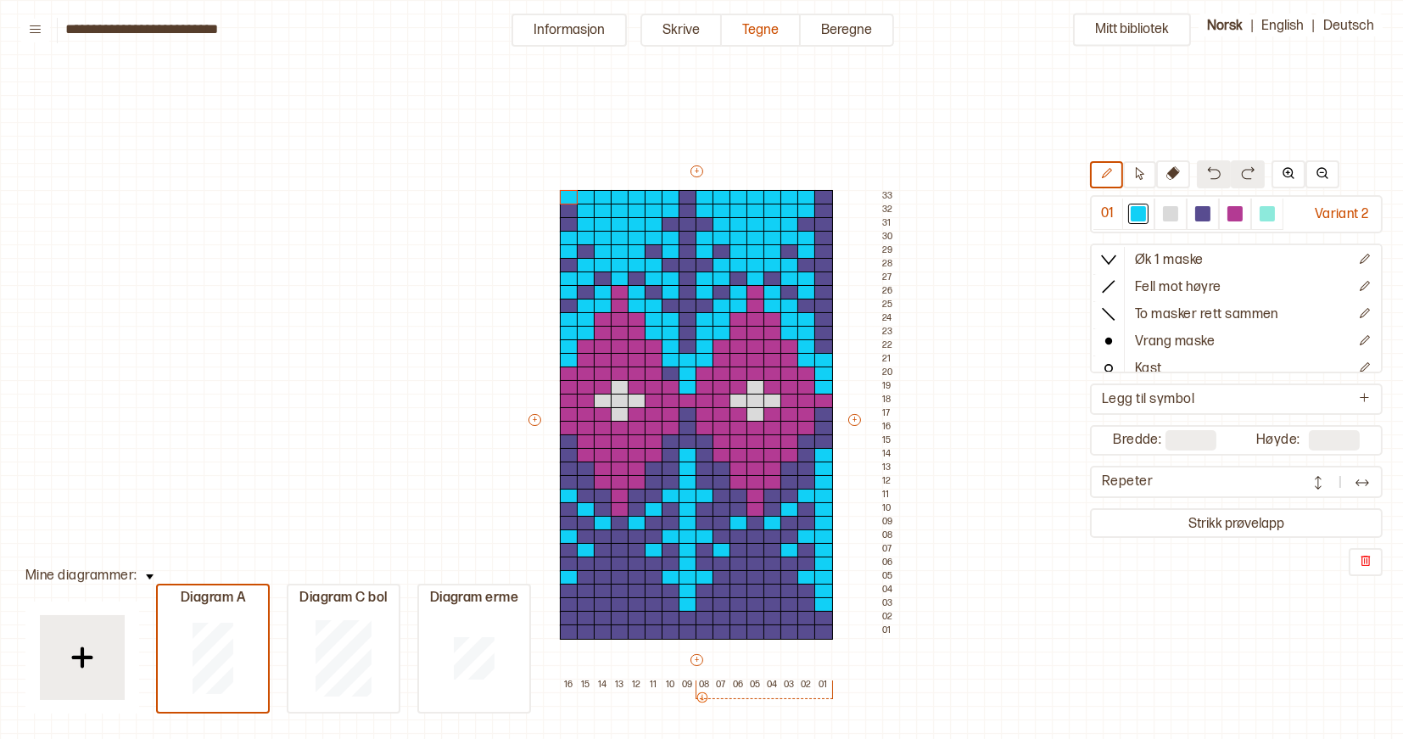
scroll to position [58, 10]
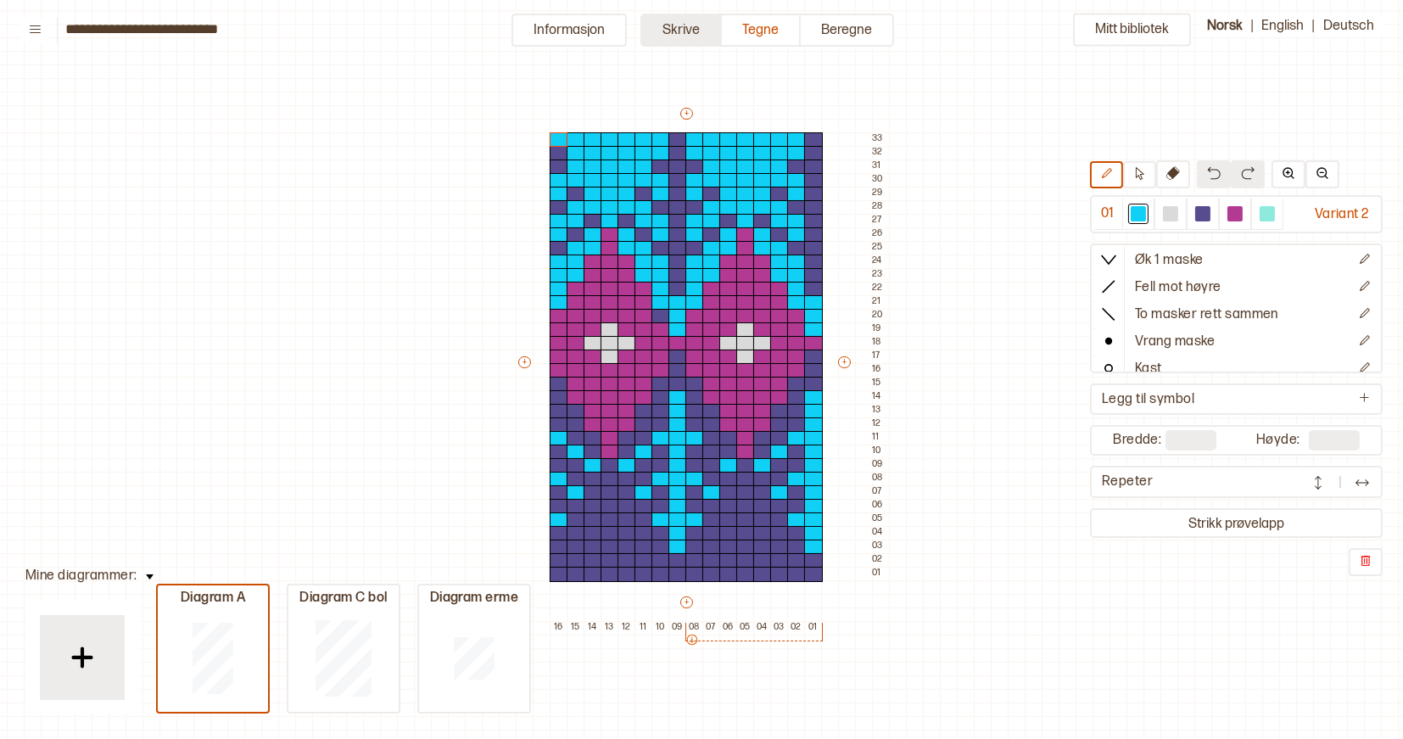
click at [672, 30] on button "Skrive" at bounding box center [681, 30] width 81 height 33
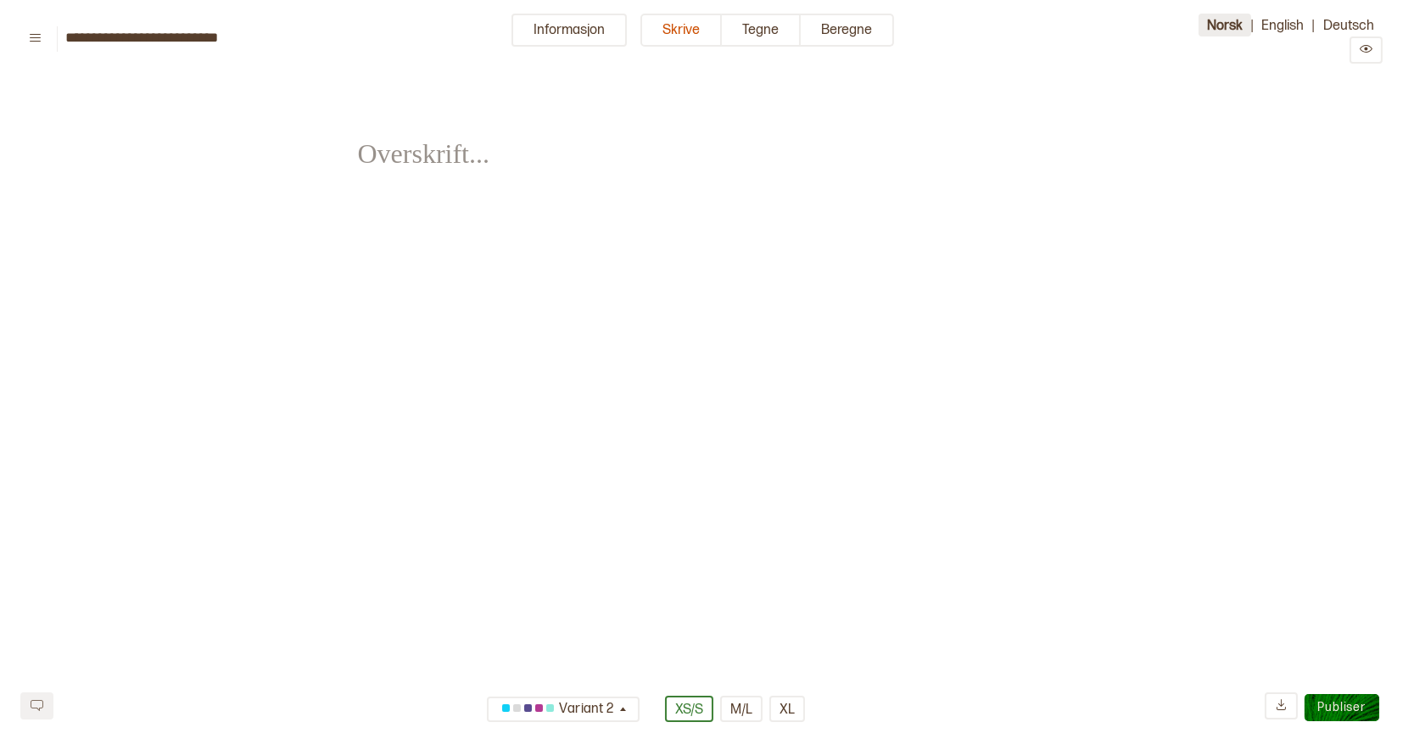
click at [1234, 25] on button "Norsk" at bounding box center [1225, 25] width 53 height 23
click at [1362, 49] on icon "Preview" at bounding box center [1366, 49] width 13 height 8
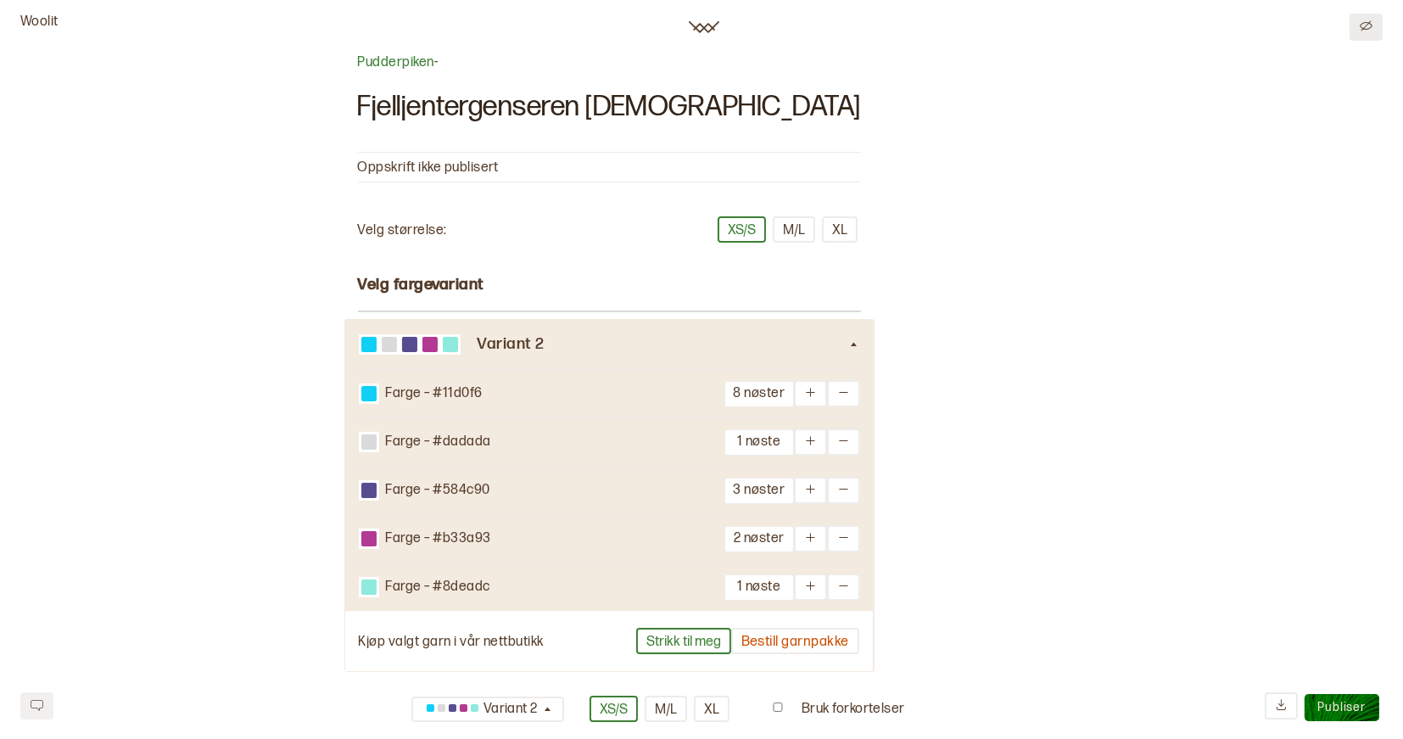
click at [1361, 20] on icon "Edit" at bounding box center [1366, 26] width 13 height 13
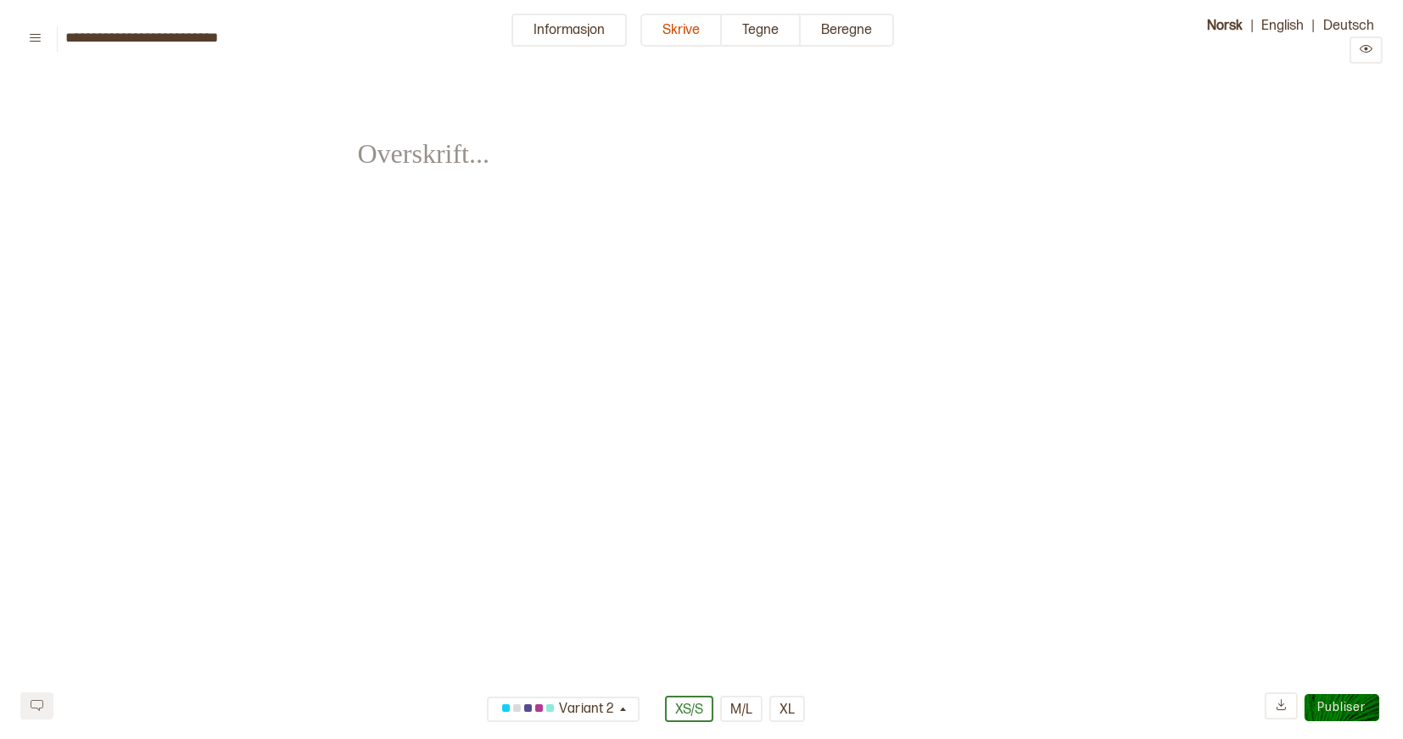
click at [172, 31] on input "**********" at bounding box center [150, 38] width 170 height 16
click at [29, 41] on icon at bounding box center [35, 37] width 13 height 13
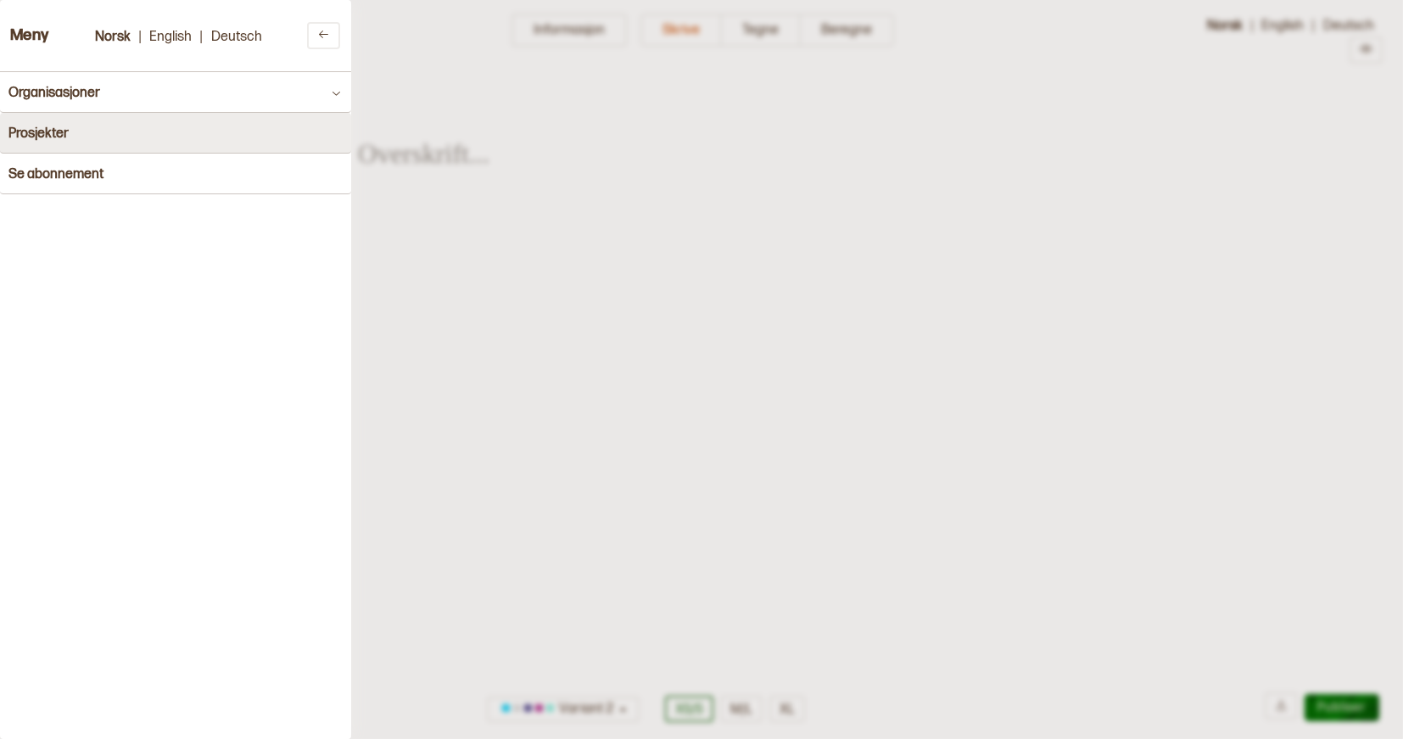
click at [115, 133] on button "Prosjekter" at bounding box center [175, 133] width 351 height 41
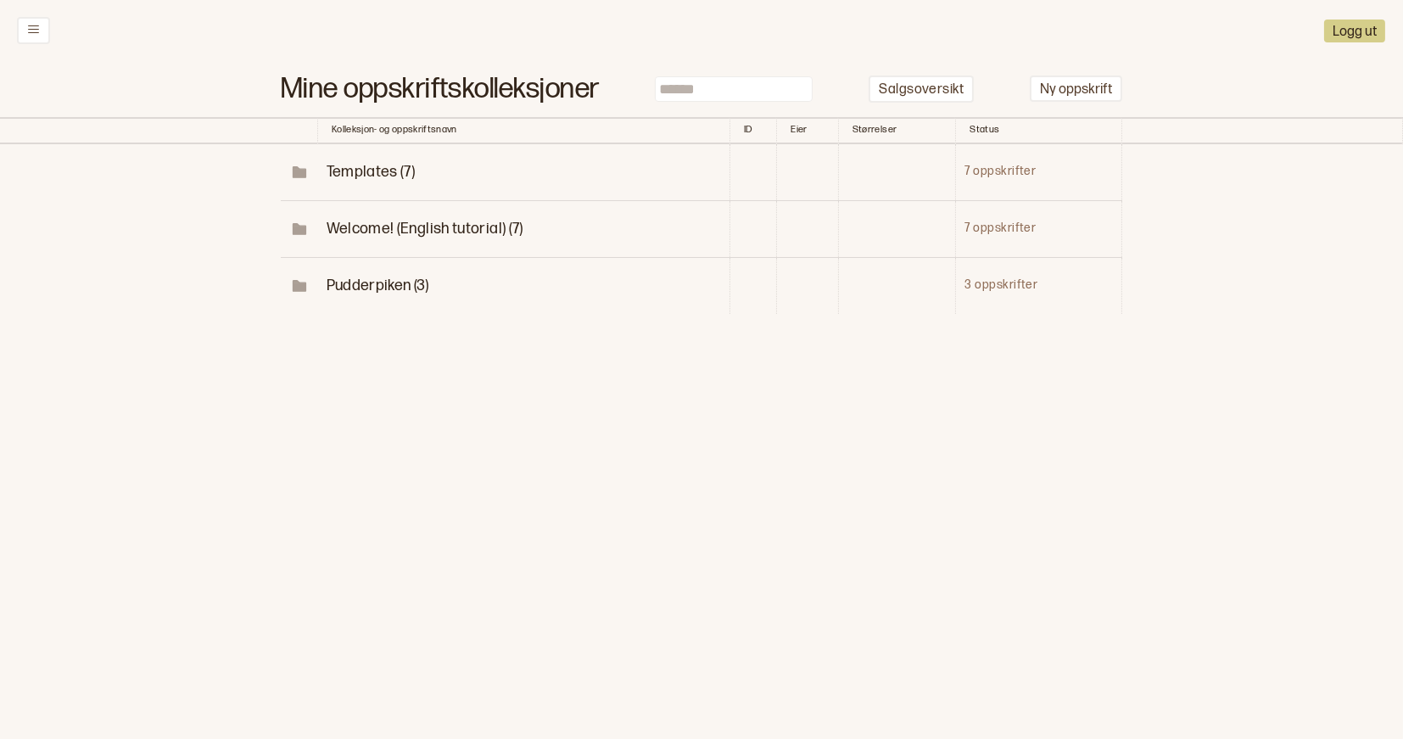
click at [400, 277] on span "Pudderpiken (3)" at bounding box center [378, 286] width 102 height 18
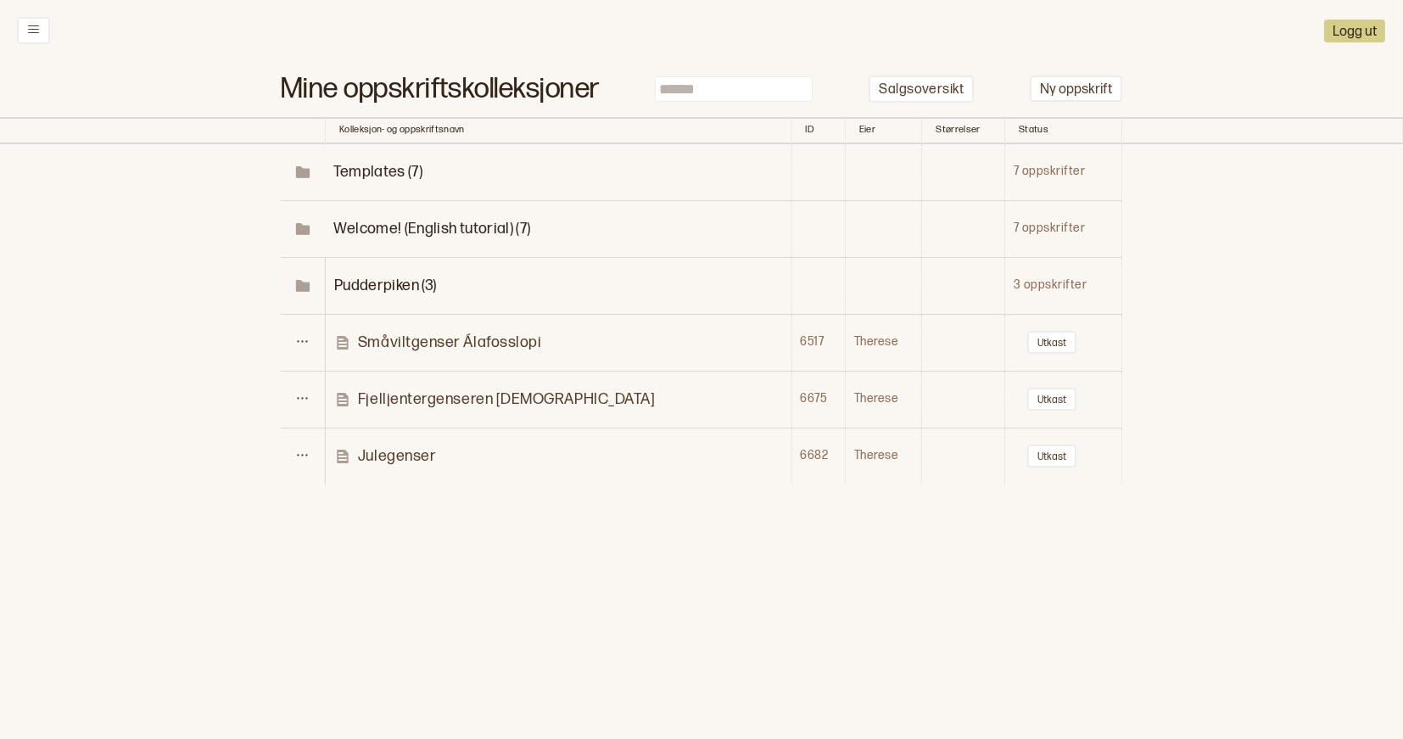
click at [402, 446] on p "Julegenser" at bounding box center [397, 456] width 78 height 20
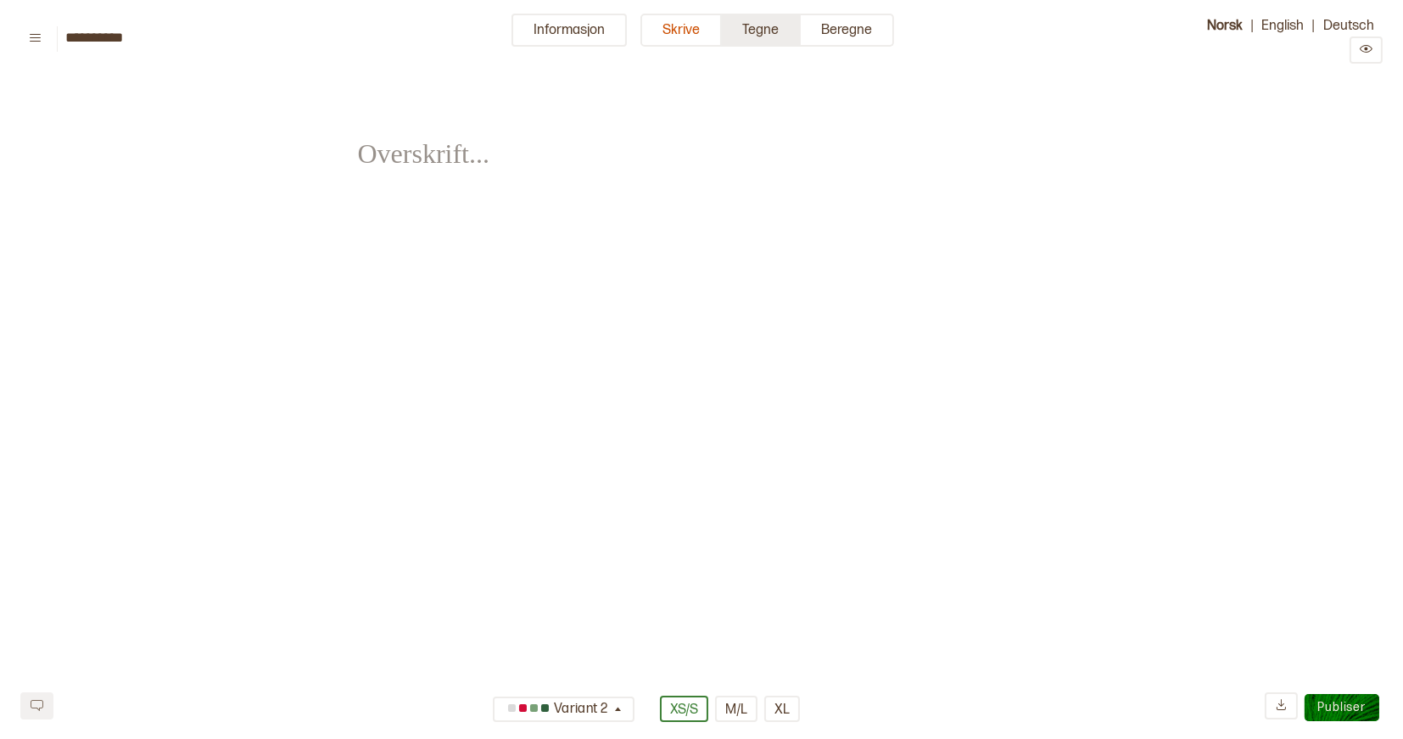
click at [770, 30] on button "Tegne" at bounding box center [761, 30] width 79 height 33
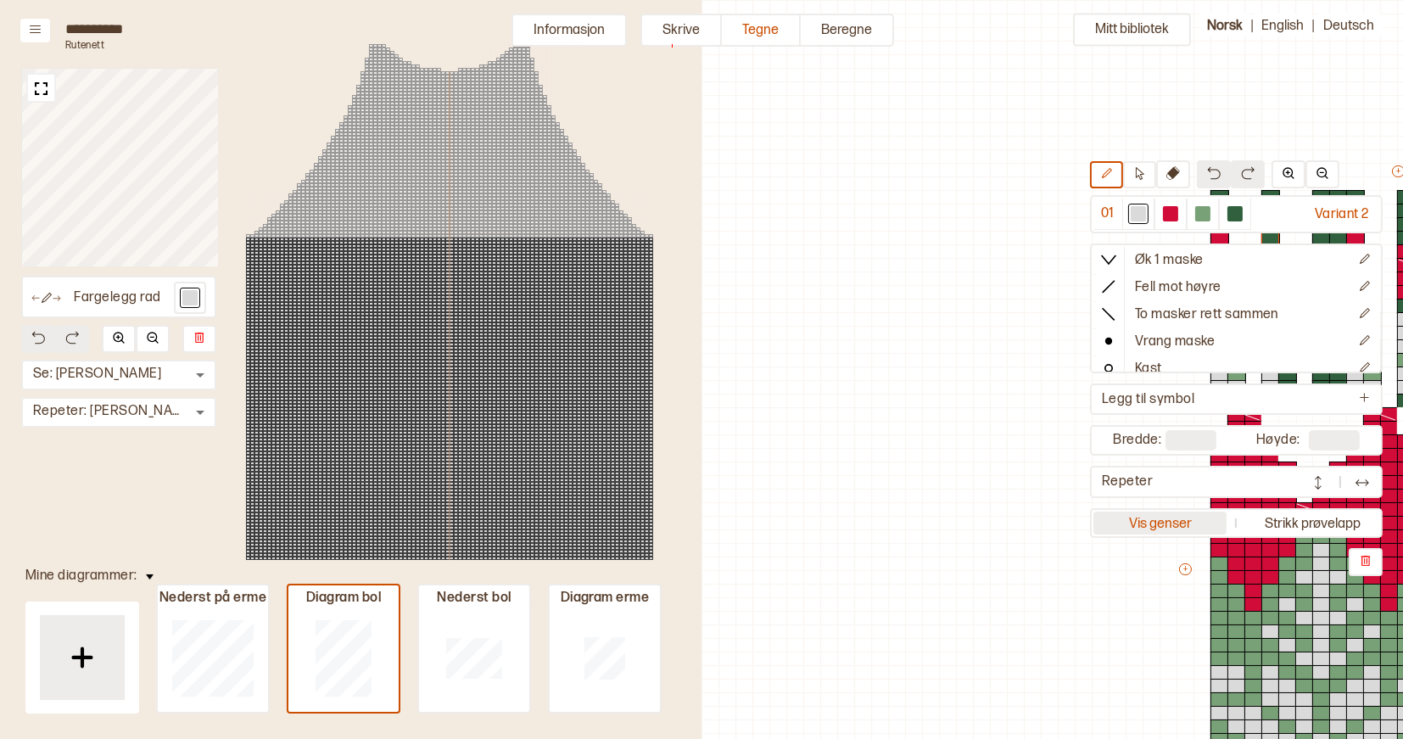
scroll to position [207, 598]
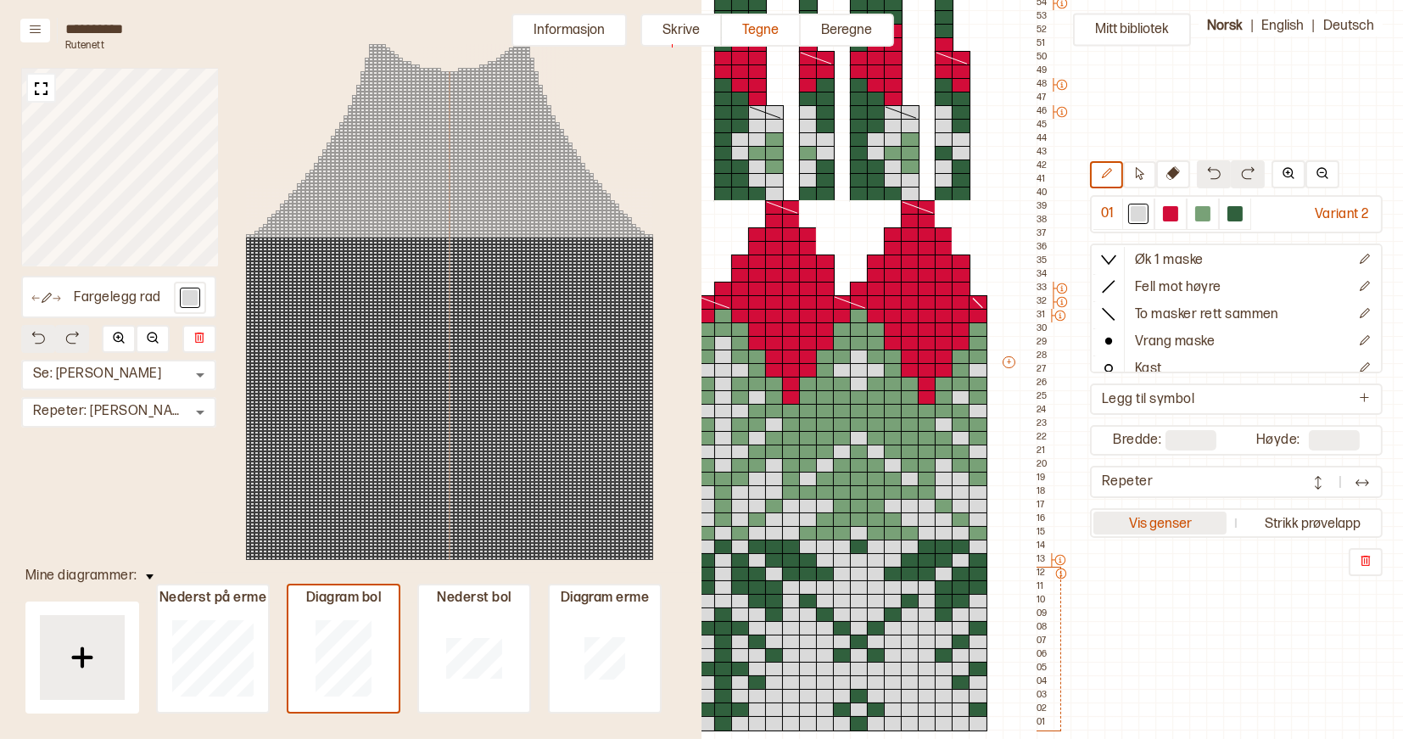
click at [1167, 525] on button "Vis genser" at bounding box center [1161, 523] width 134 height 23
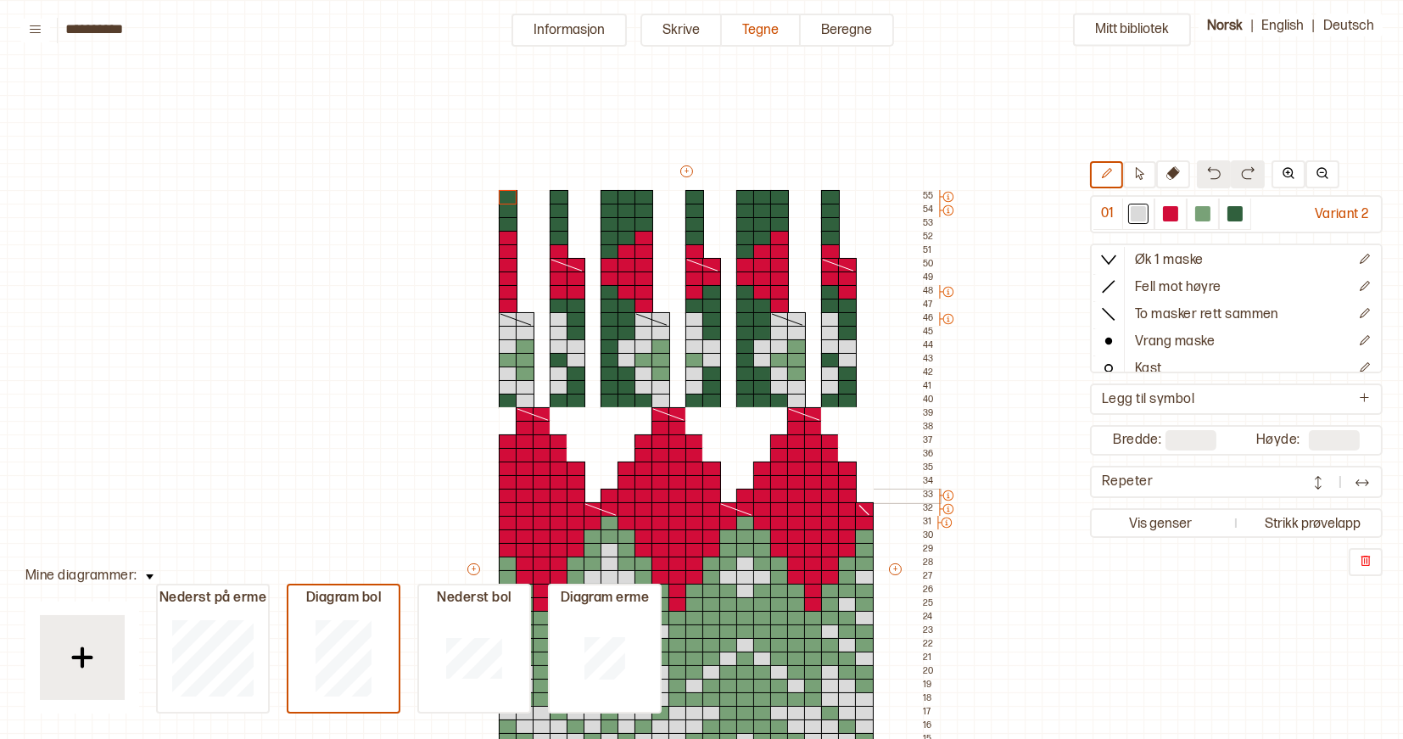
scroll to position [0, 10]
click at [688, 26] on button "Skrive" at bounding box center [681, 30] width 81 height 33
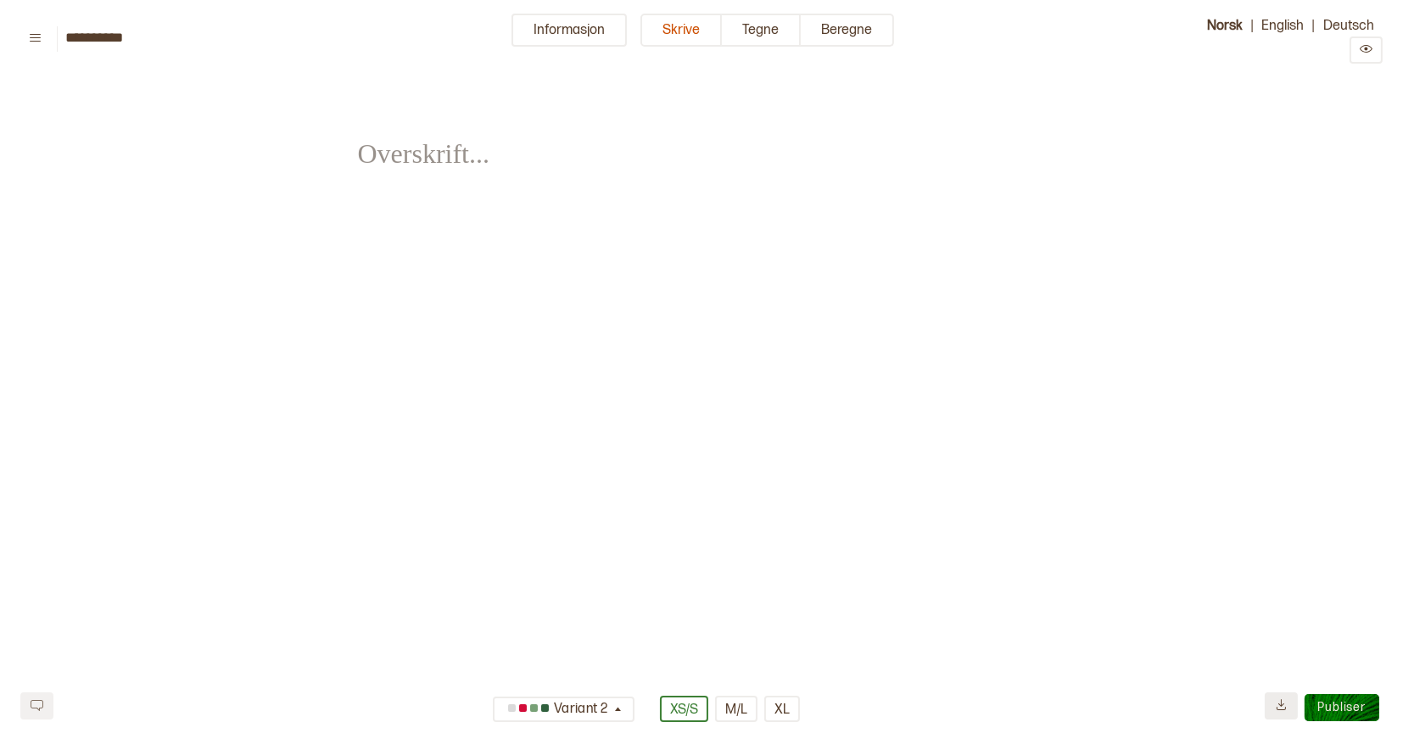
click at [1286, 709] on icon at bounding box center [1281, 704] width 13 height 13
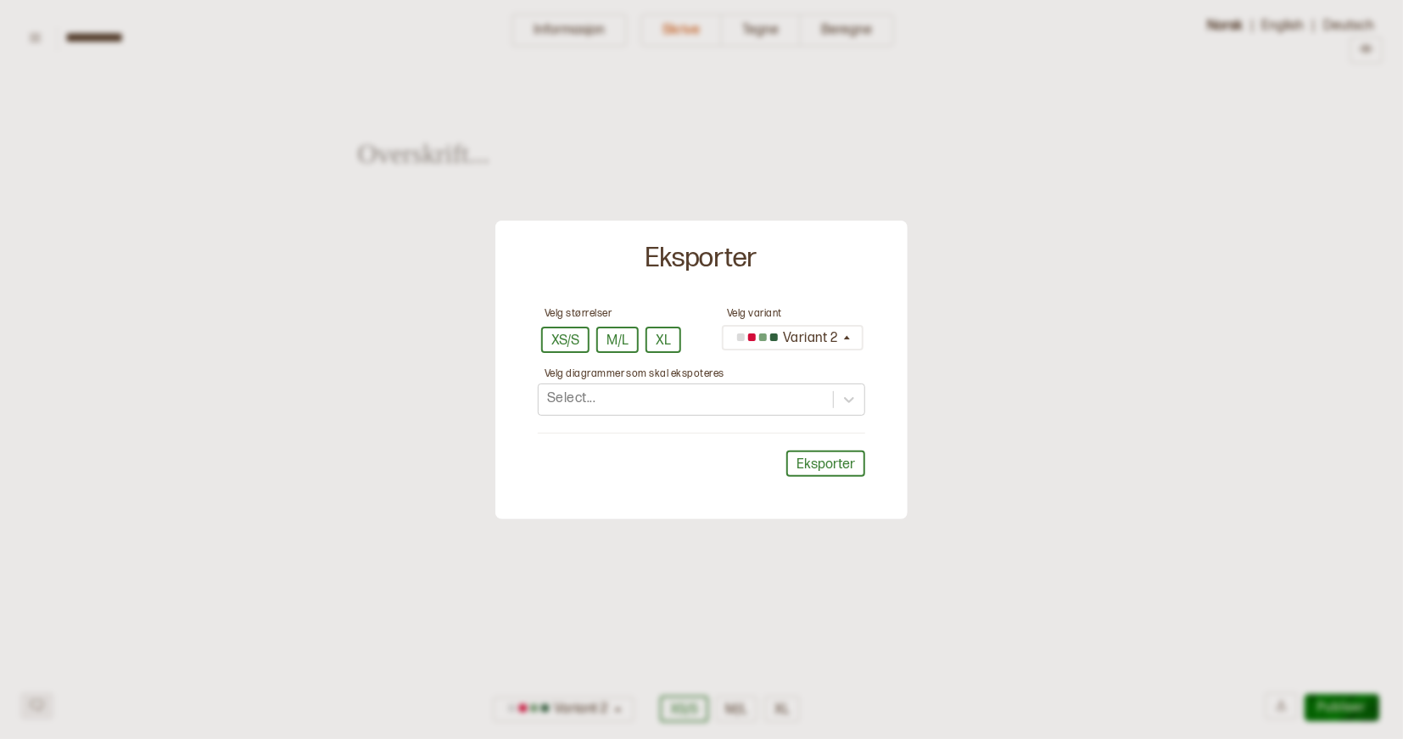
click at [691, 379] on label "Velg diagrammer som skal ekspoteres" at bounding box center [635, 373] width 180 height 13
click at [715, 389] on div "Select..." at bounding box center [686, 399] width 294 height 28
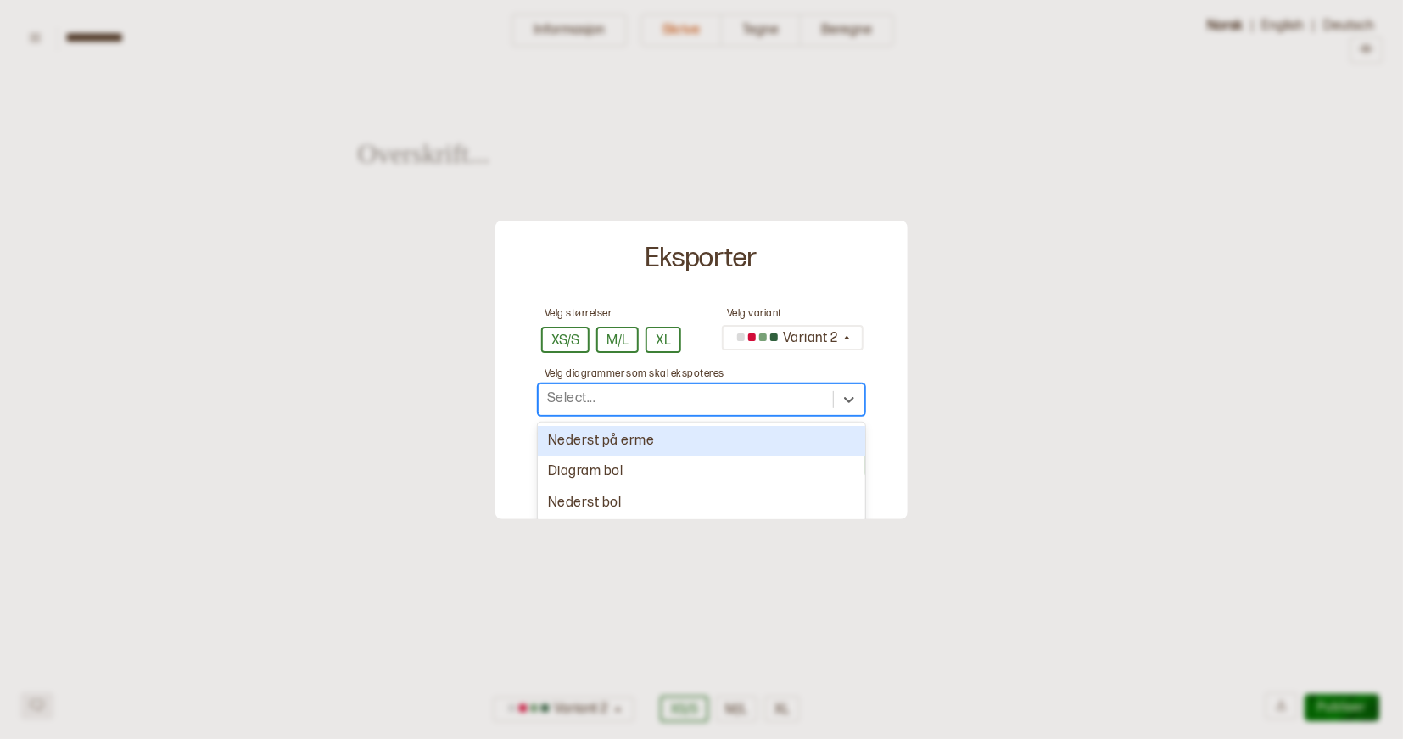
click at [669, 442] on div "Nederst på erme" at bounding box center [701, 441] width 327 height 31
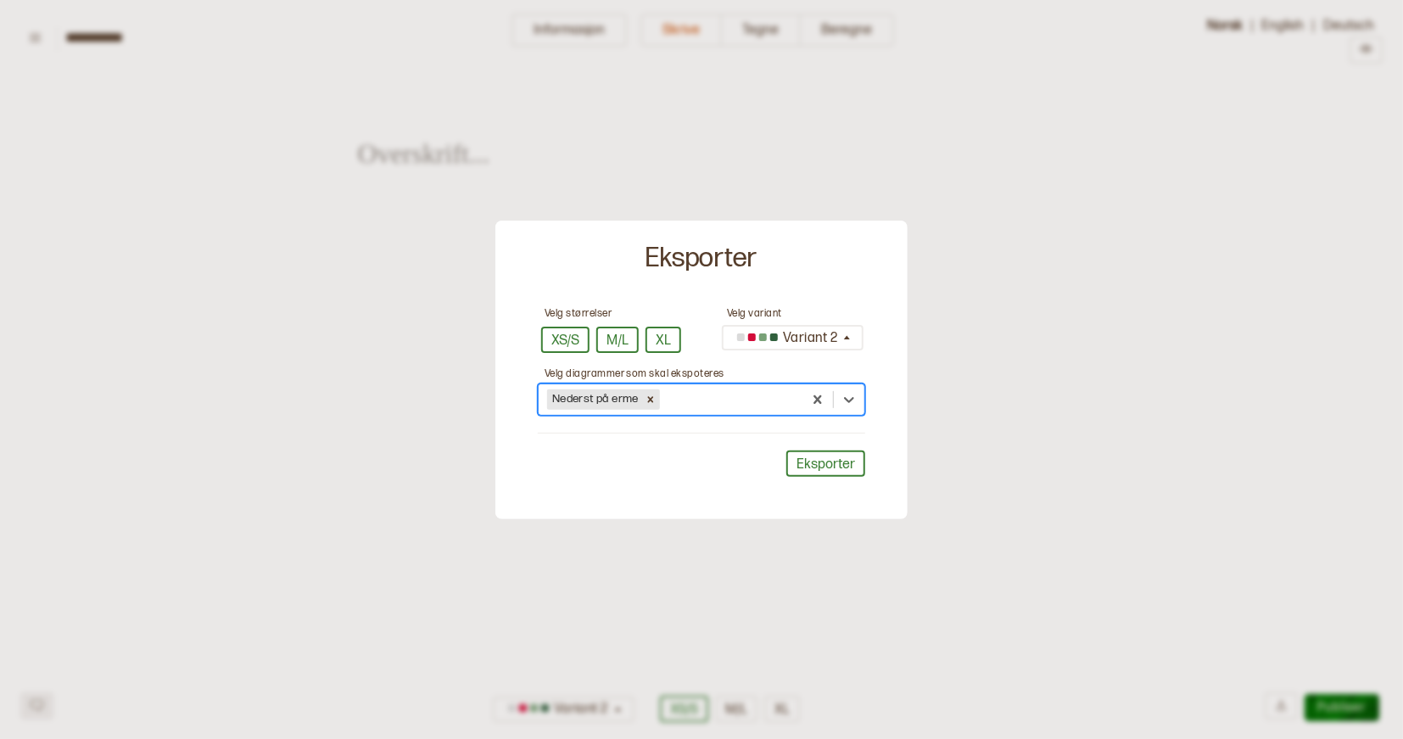
click at [787, 448] on div "Velg størrelser XS/S M/L XL Velg variant Variant 2 Velg diagrammer som skal eks…" at bounding box center [701, 408] width 395 height 206
click at [795, 455] on button "Eksporter" at bounding box center [825, 464] width 79 height 26
click at [849, 400] on icon at bounding box center [849, 400] width 10 height 6
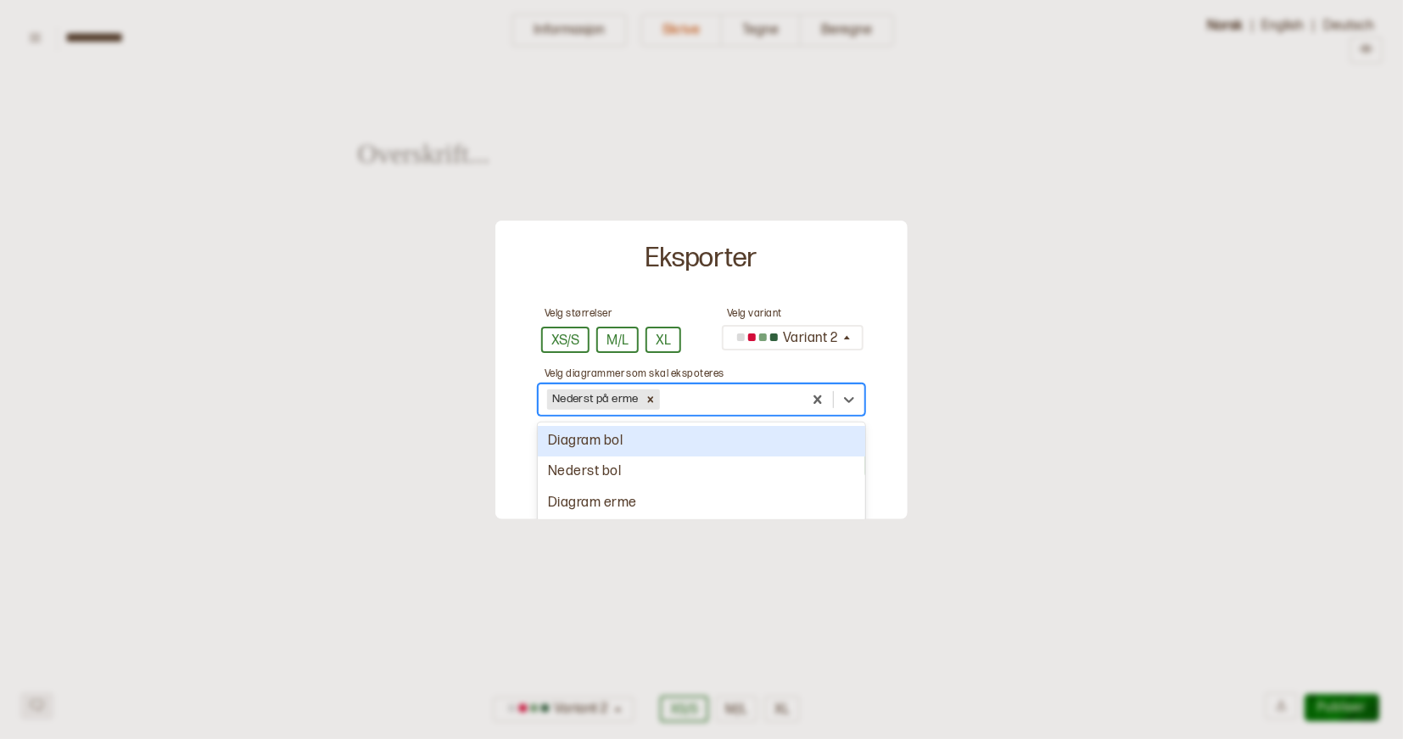
click at [742, 440] on div "Diagram bol" at bounding box center [701, 441] width 327 height 31
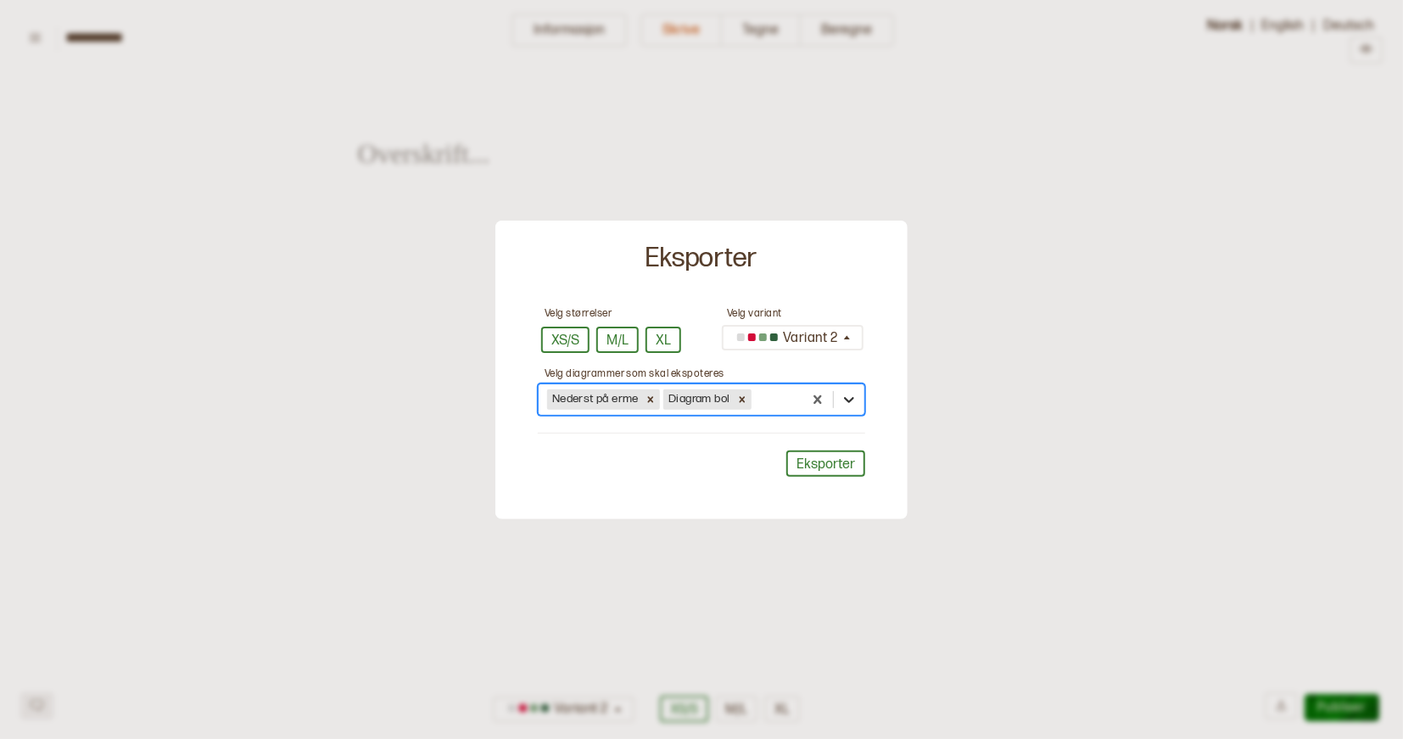
click at [841, 396] on icon at bounding box center [849, 399] width 17 height 17
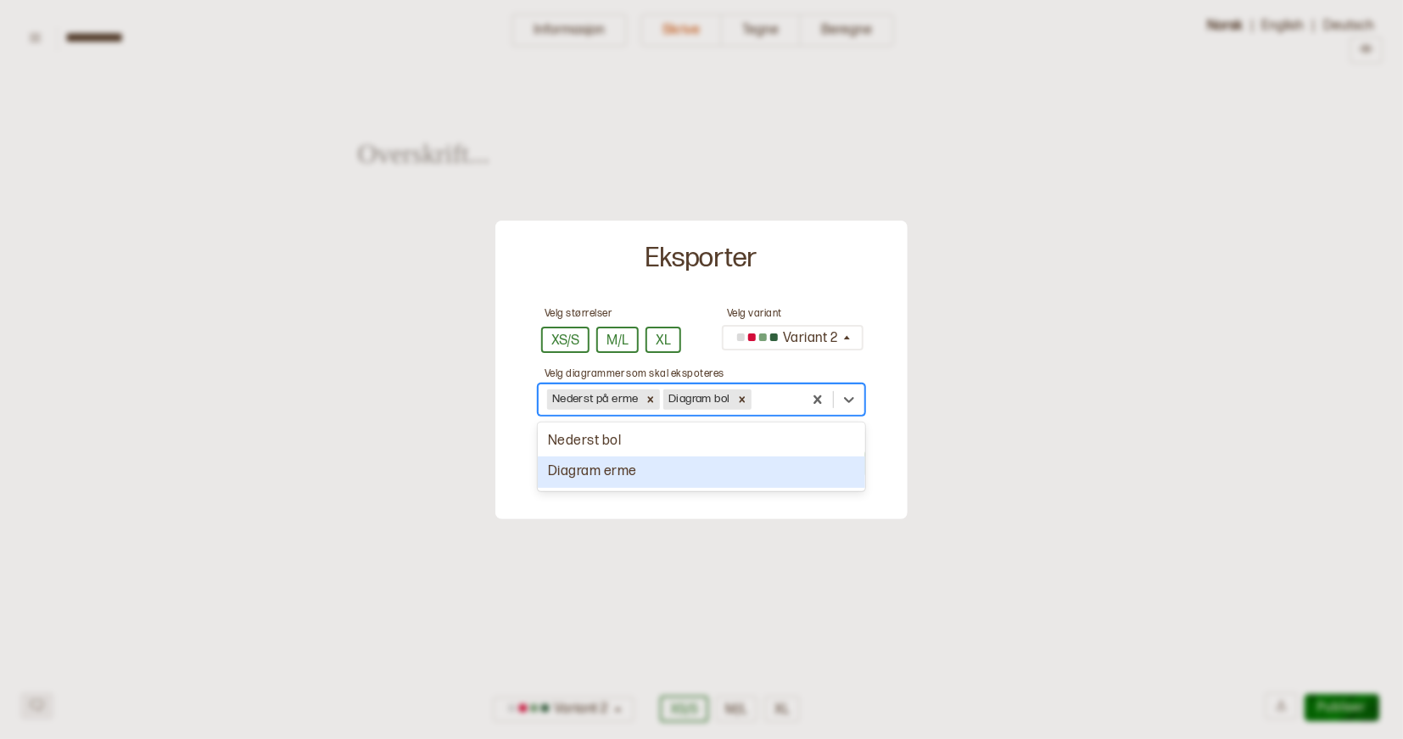
click at [732, 445] on div "Nederst bol" at bounding box center [701, 441] width 327 height 31
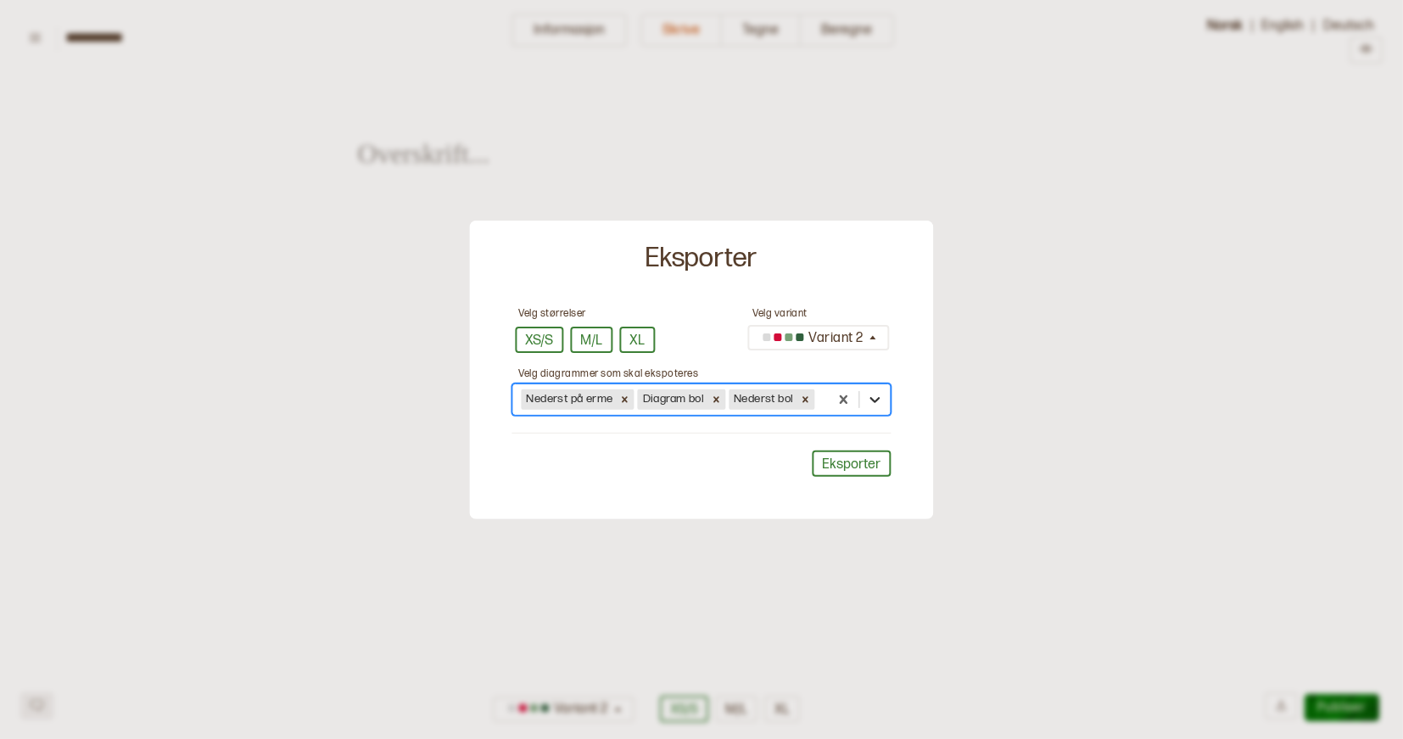
click at [869, 394] on icon at bounding box center [875, 399] width 17 height 17
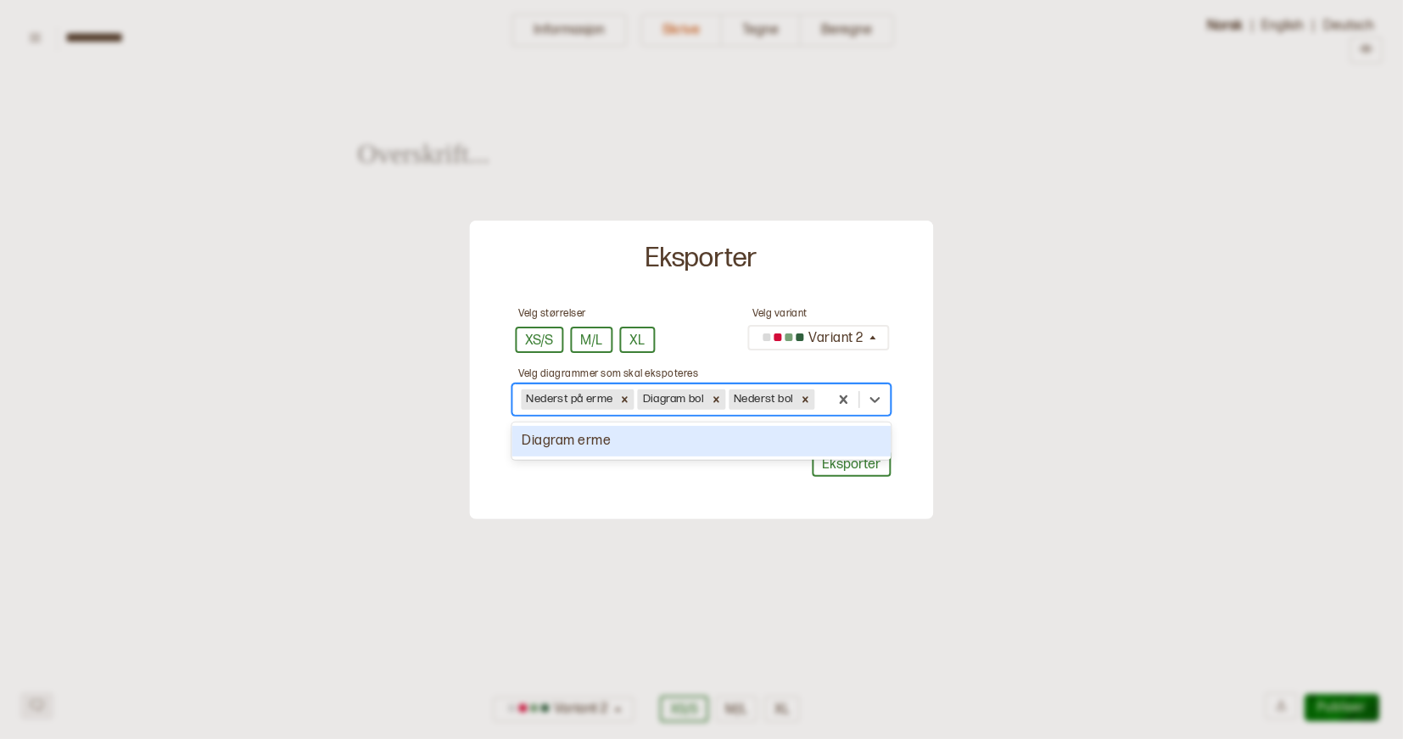
click at [787, 438] on div "Diagram erme" at bounding box center [701, 441] width 379 height 31
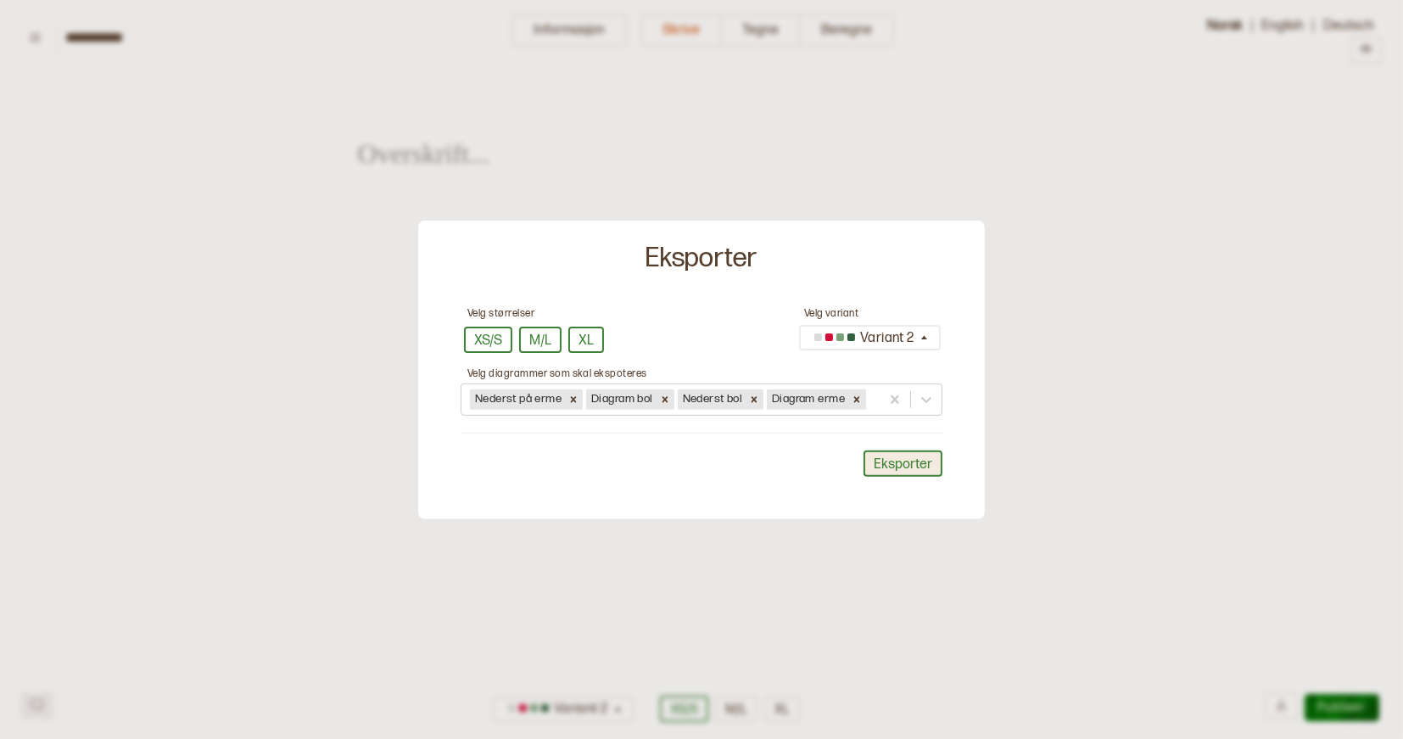
click at [897, 467] on button "Eksporter" at bounding box center [903, 464] width 79 height 26
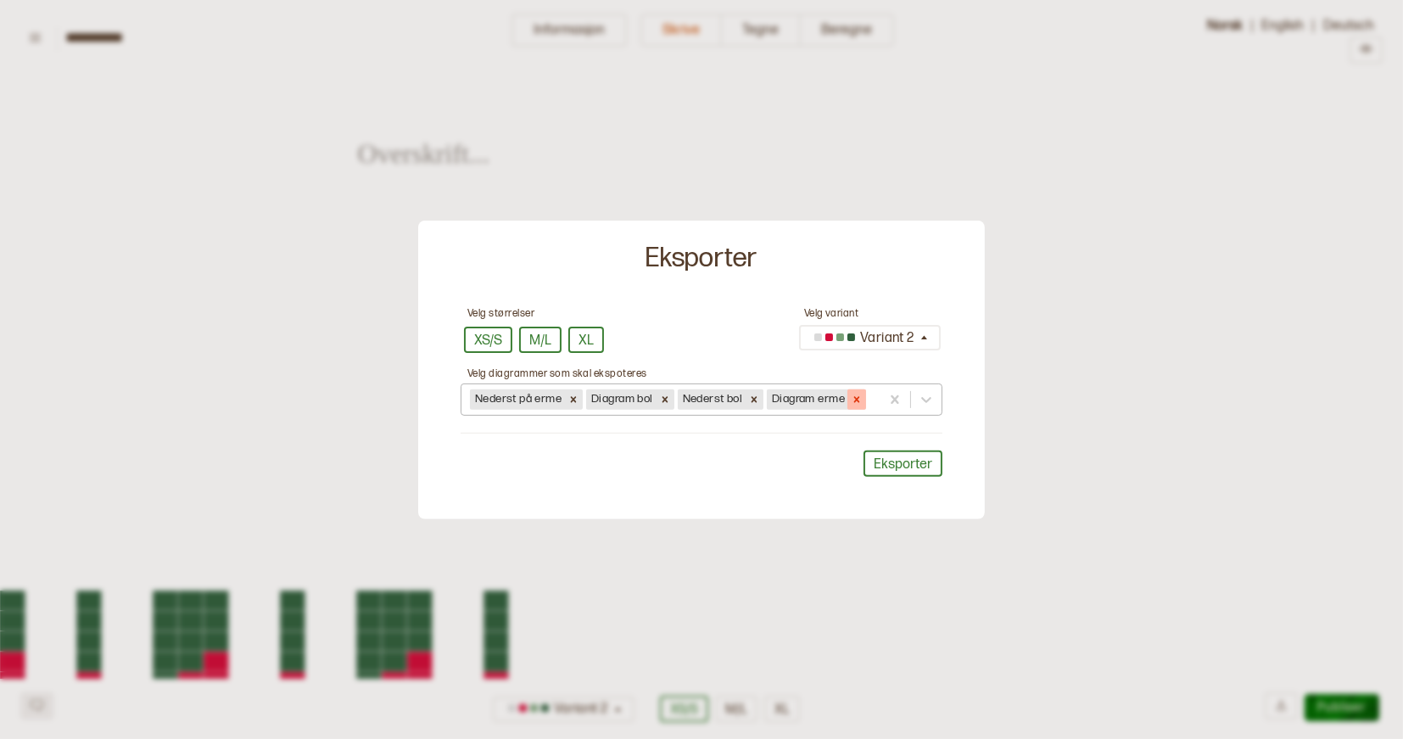
click at [860, 396] on icon at bounding box center [857, 399] width 6 height 6
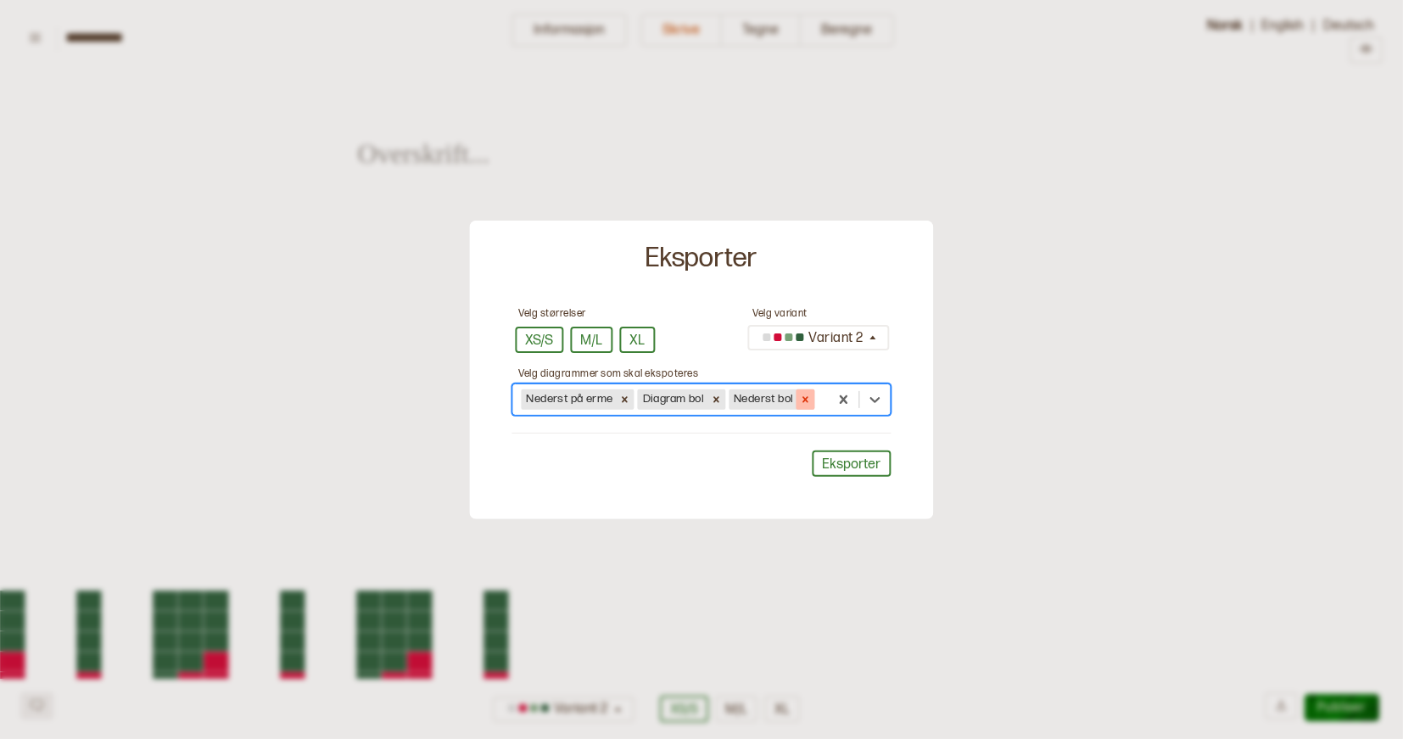
click at [808, 396] on icon at bounding box center [806, 399] width 6 height 6
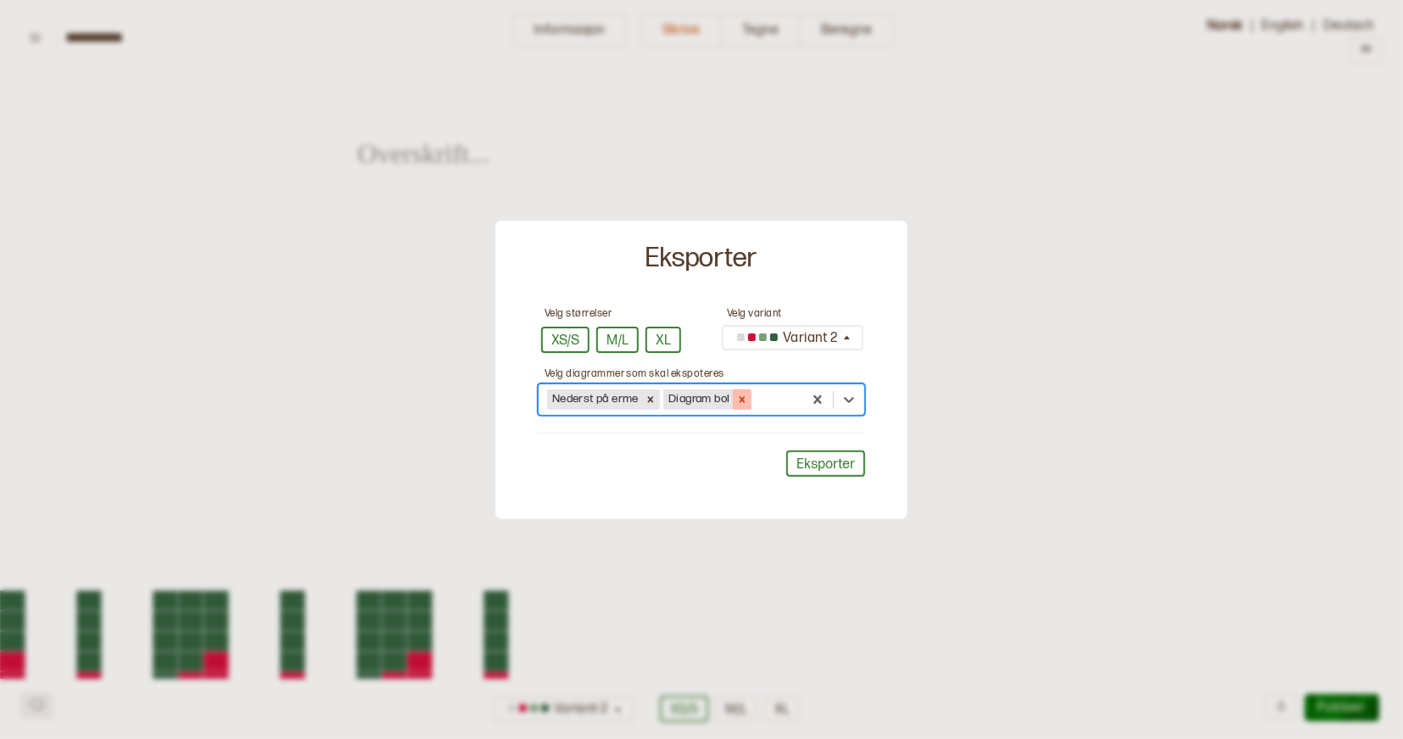
click at [743, 399] on icon at bounding box center [742, 399] width 6 height 6
click at [652, 400] on icon at bounding box center [651, 400] width 12 height 12
click at [964, 145] on div at bounding box center [701, 369] width 1403 height 739
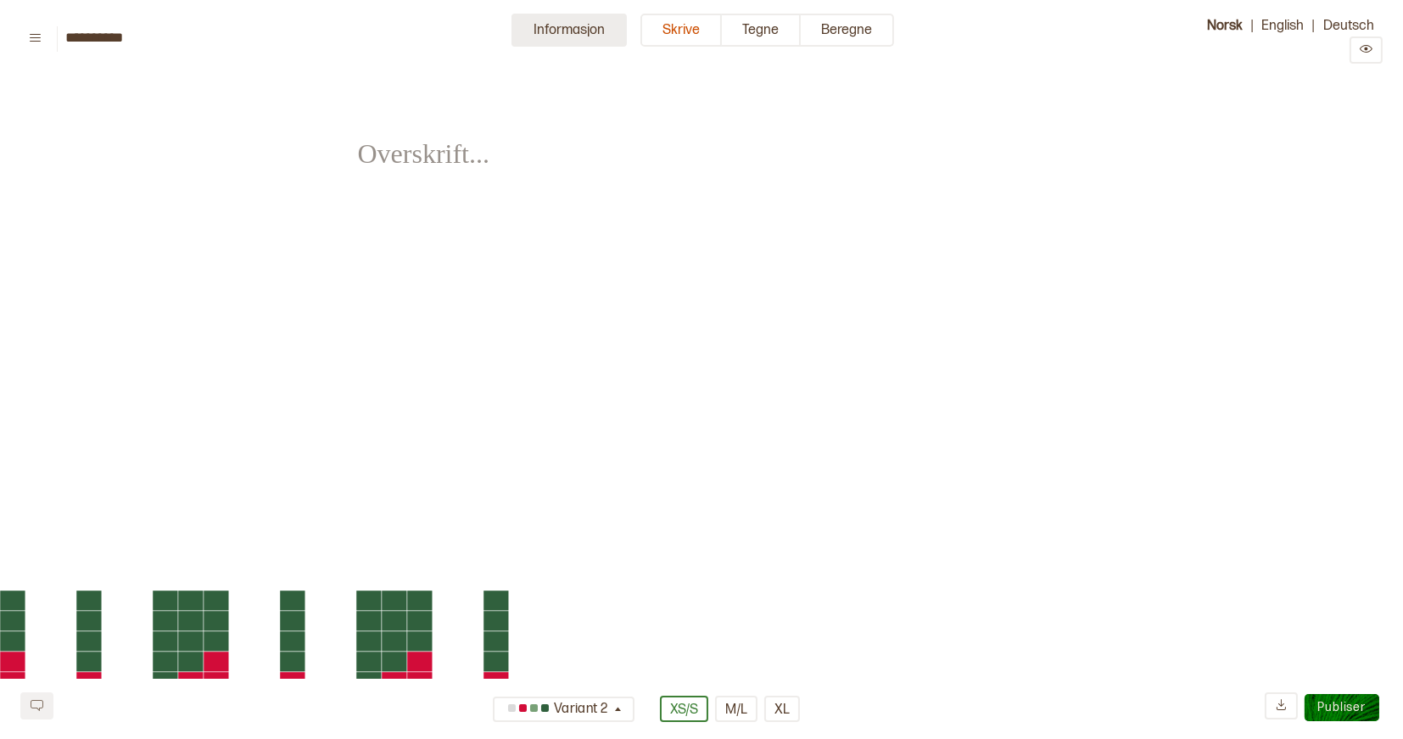
click at [579, 25] on button "Informasjon" at bounding box center [569, 30] width 115 height 33
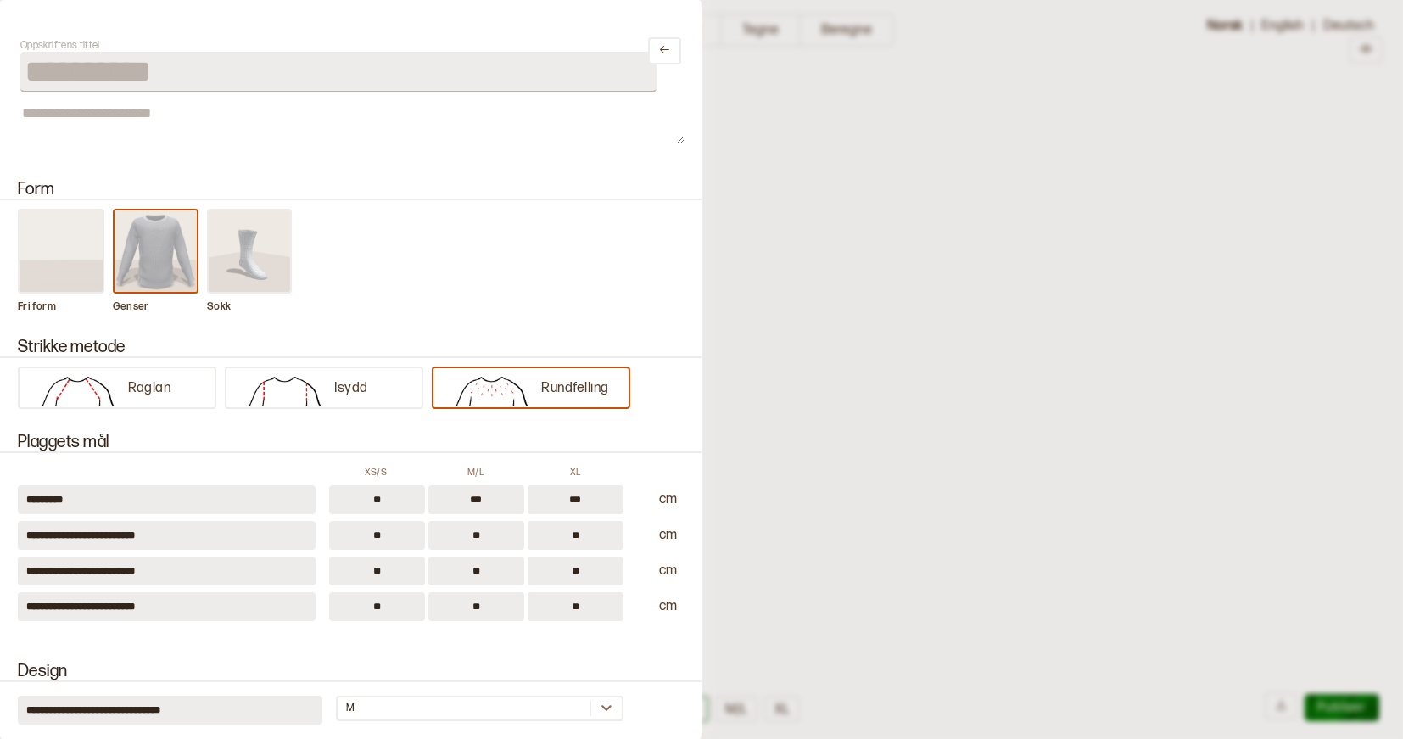
click at [784, 93] on div at bounding box center [701, 369] width 1403 height 739
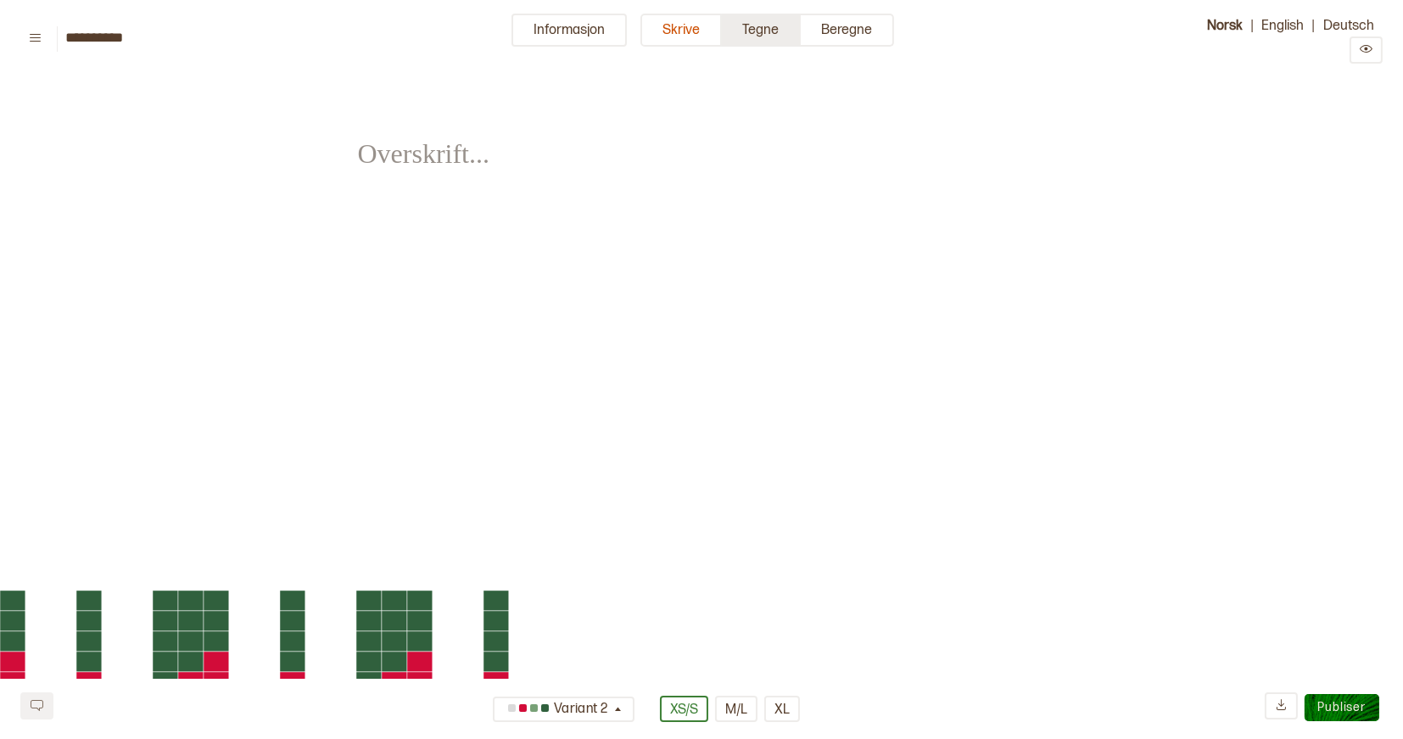
click at [754, 38] on button "Tegne" at bounding box center [761, 30] width 79 height 33
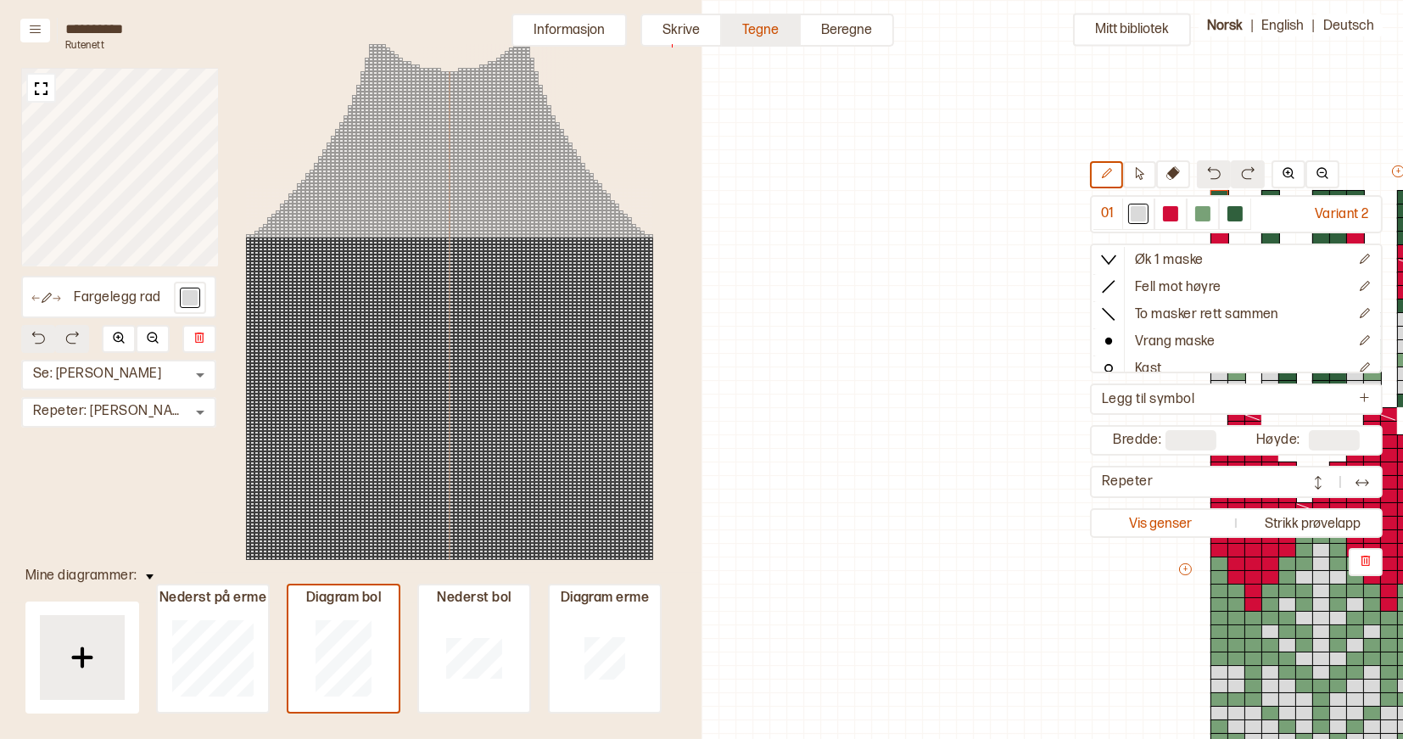
click at [757, 27] on button "Tegne" at bounding box center [761, 30] width 79 height 33
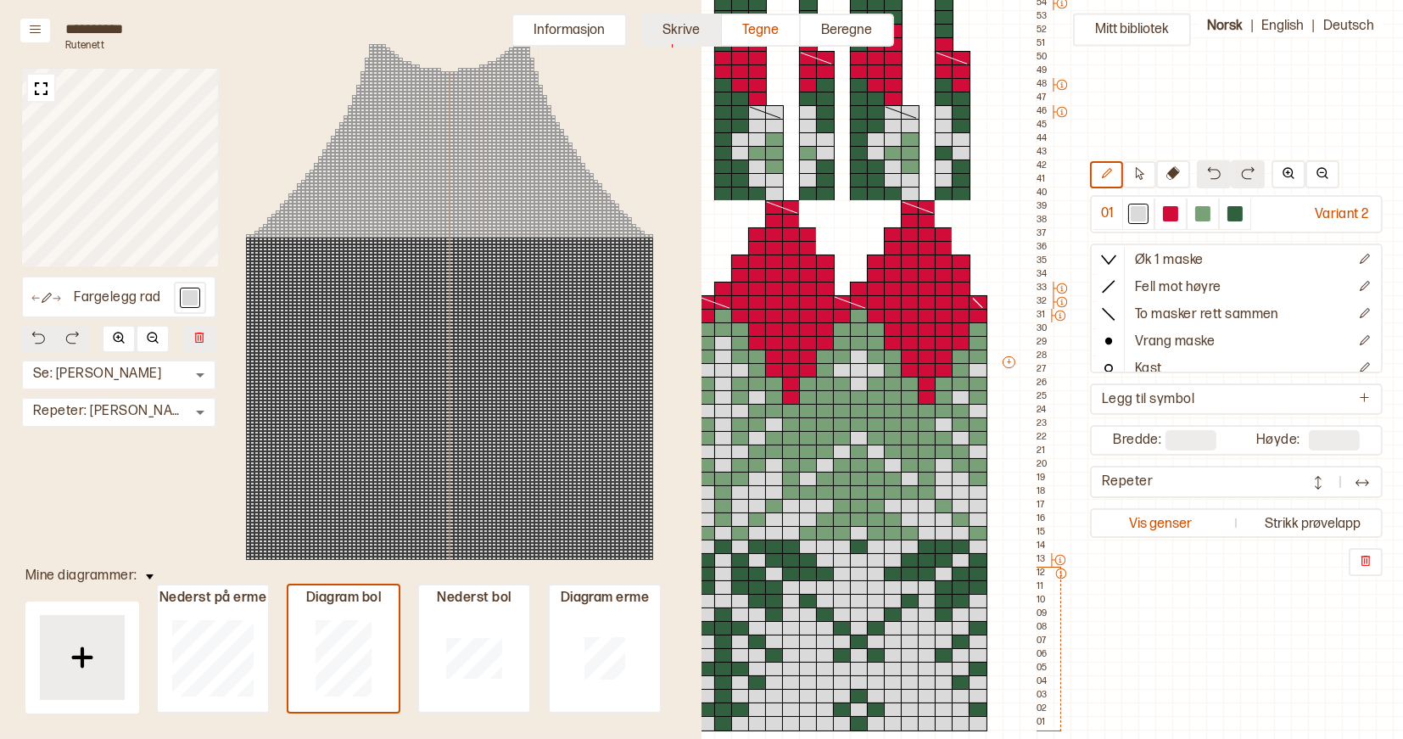
click at [697, 27] on button "Skrive" at bounding box center [681, 30] width 81 height 33
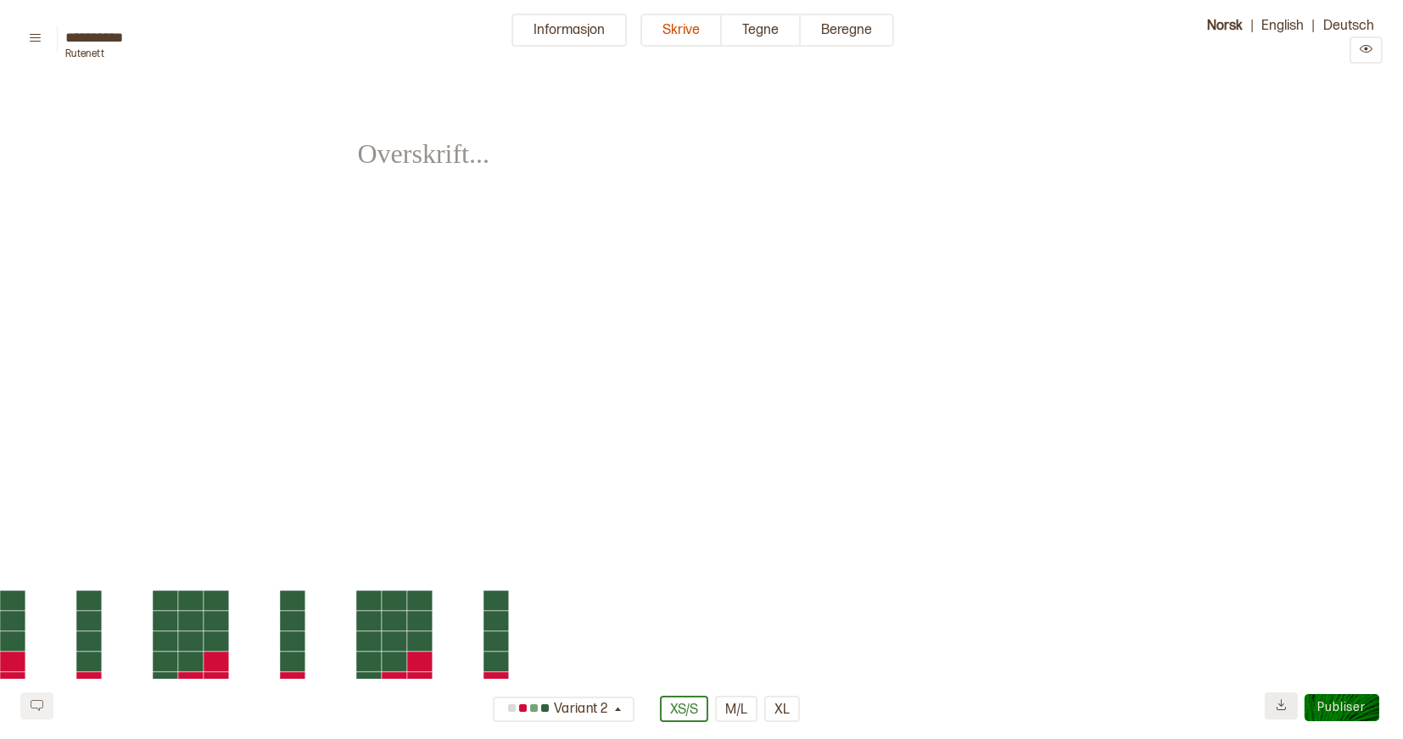
click at [1285, 703] on icon at bounding box center [1281, 704] width 13 height 13
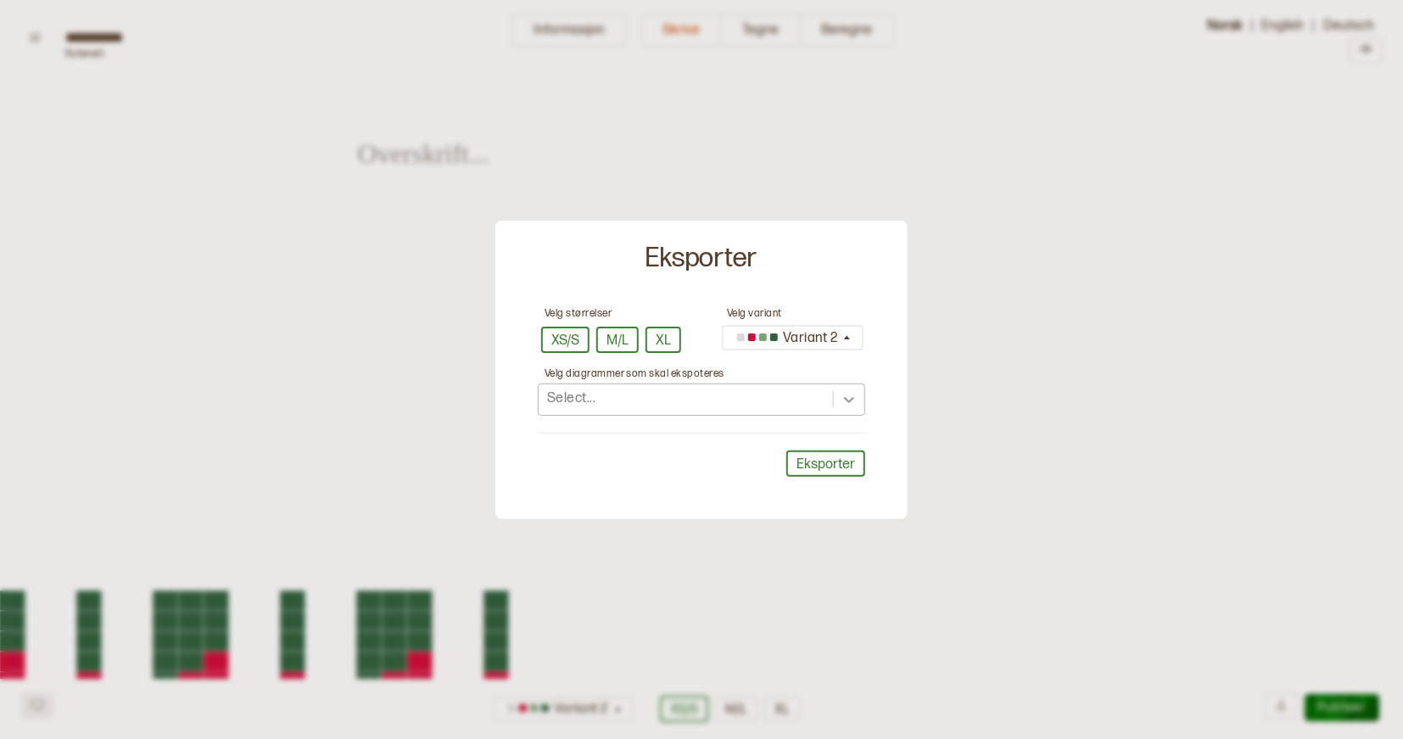
click at [844, 400] on icon at bounding box center [849, 399] width 17 height 17
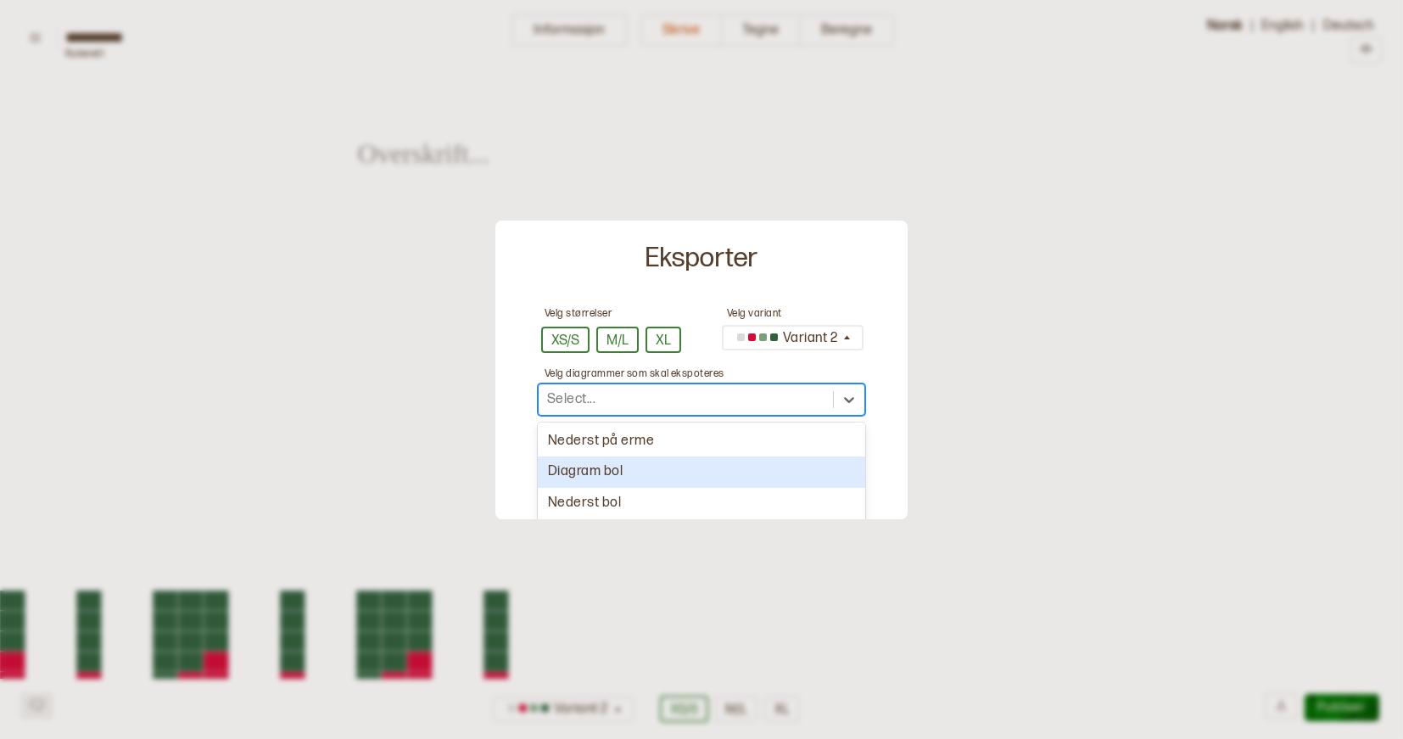
click at [699, 472] on div "Diagram bol" at bounding box center [701, 471] width 327 height 31
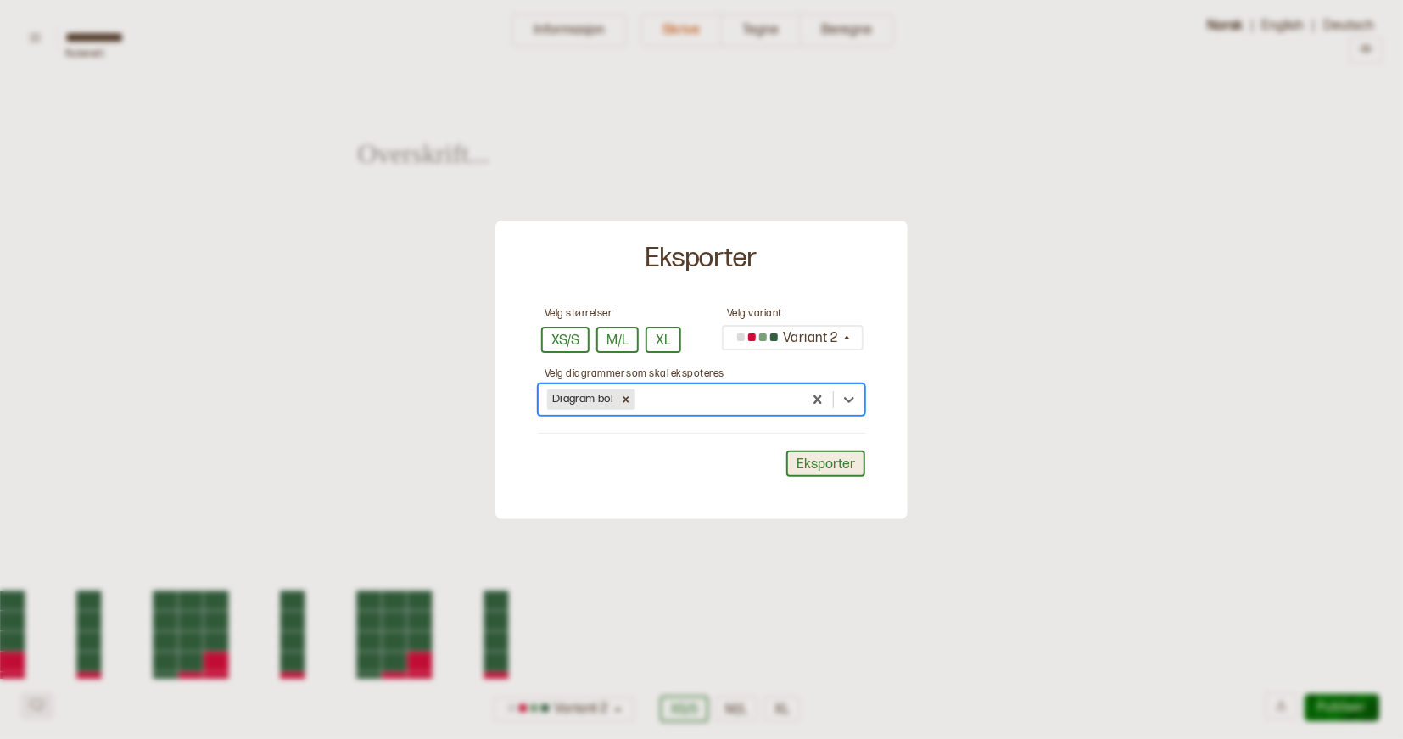
click at [816, 460] on button "Eksporter" at bounding box center [825, 464] width 79 height 26
click at [960, 171] on div at bounding box center [701, 369] width 1403 height 739
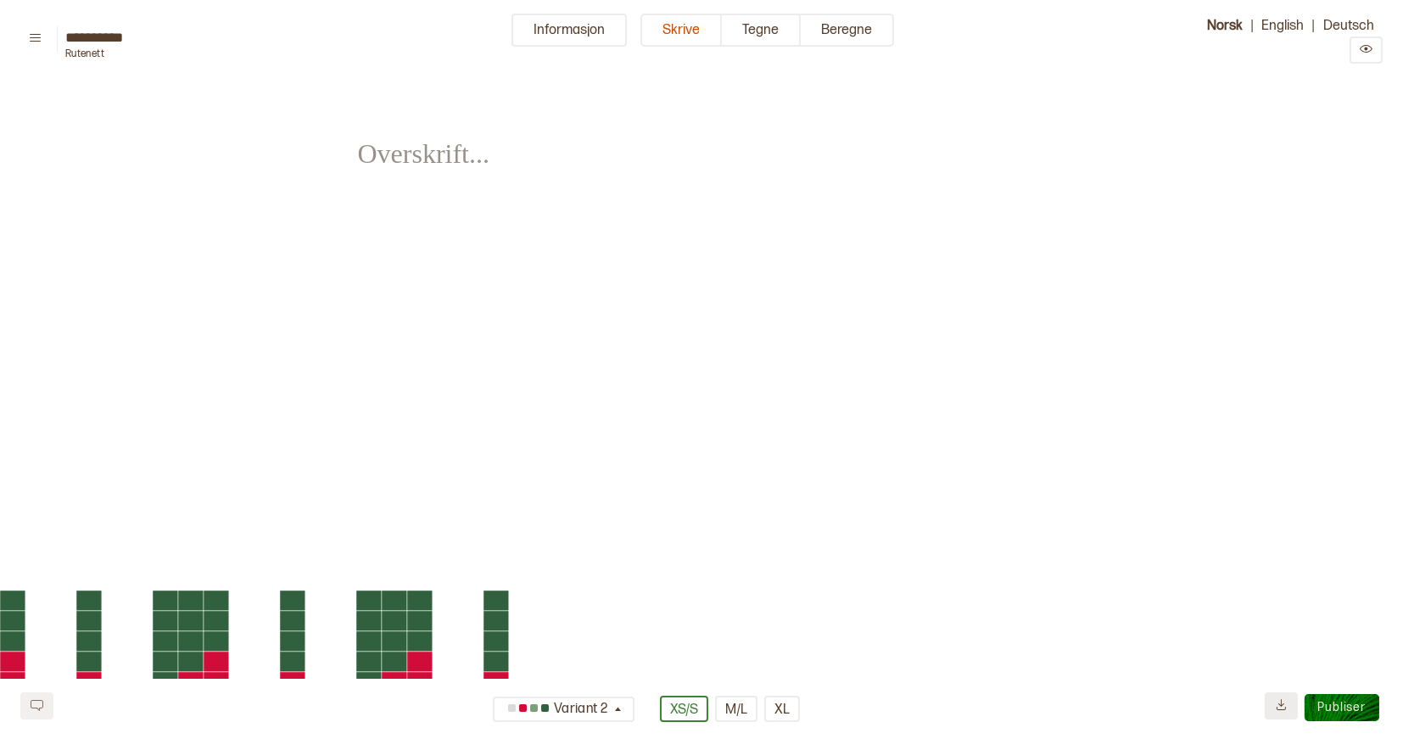
click at [1285, 705] on icon at bounding box center [1281, 704] width 13 height 13
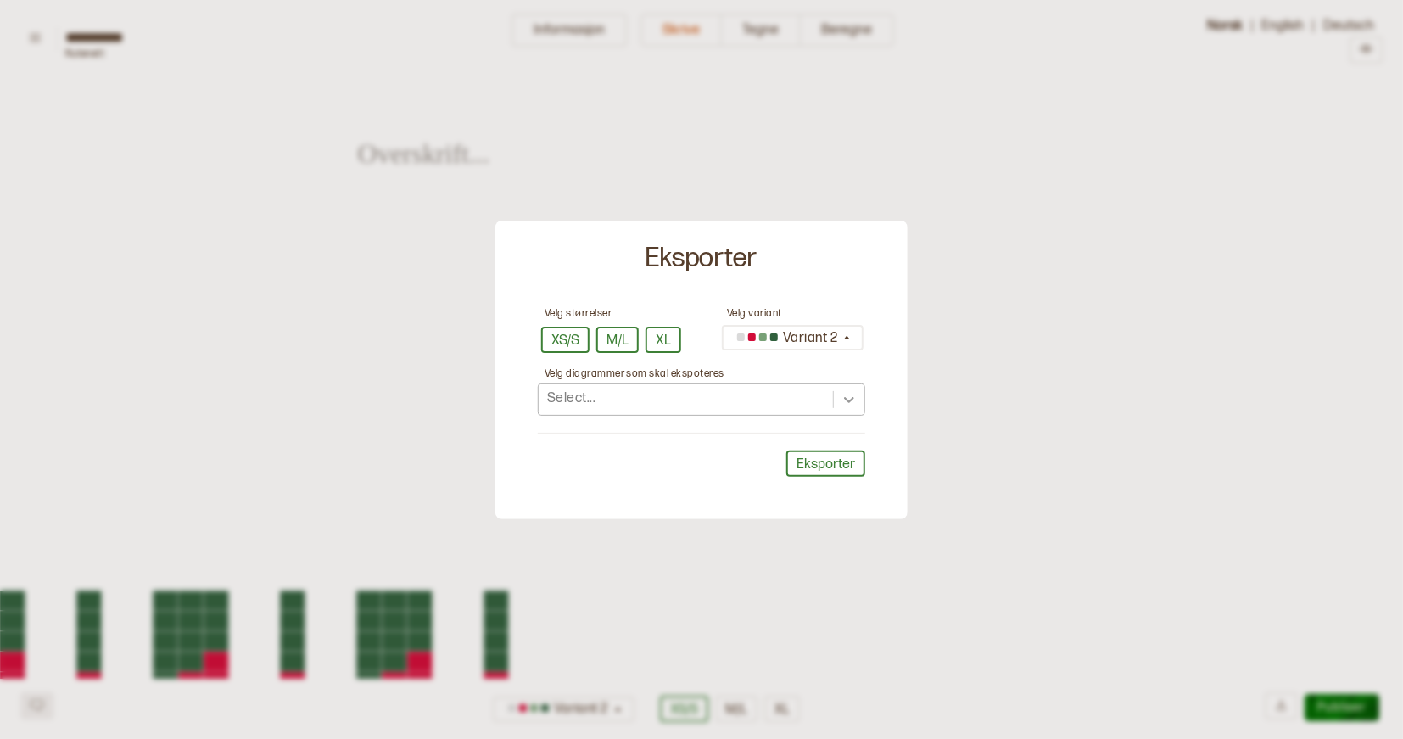
click at [845, 404] on icon at bounding box center [849, 399] width 17 height 17
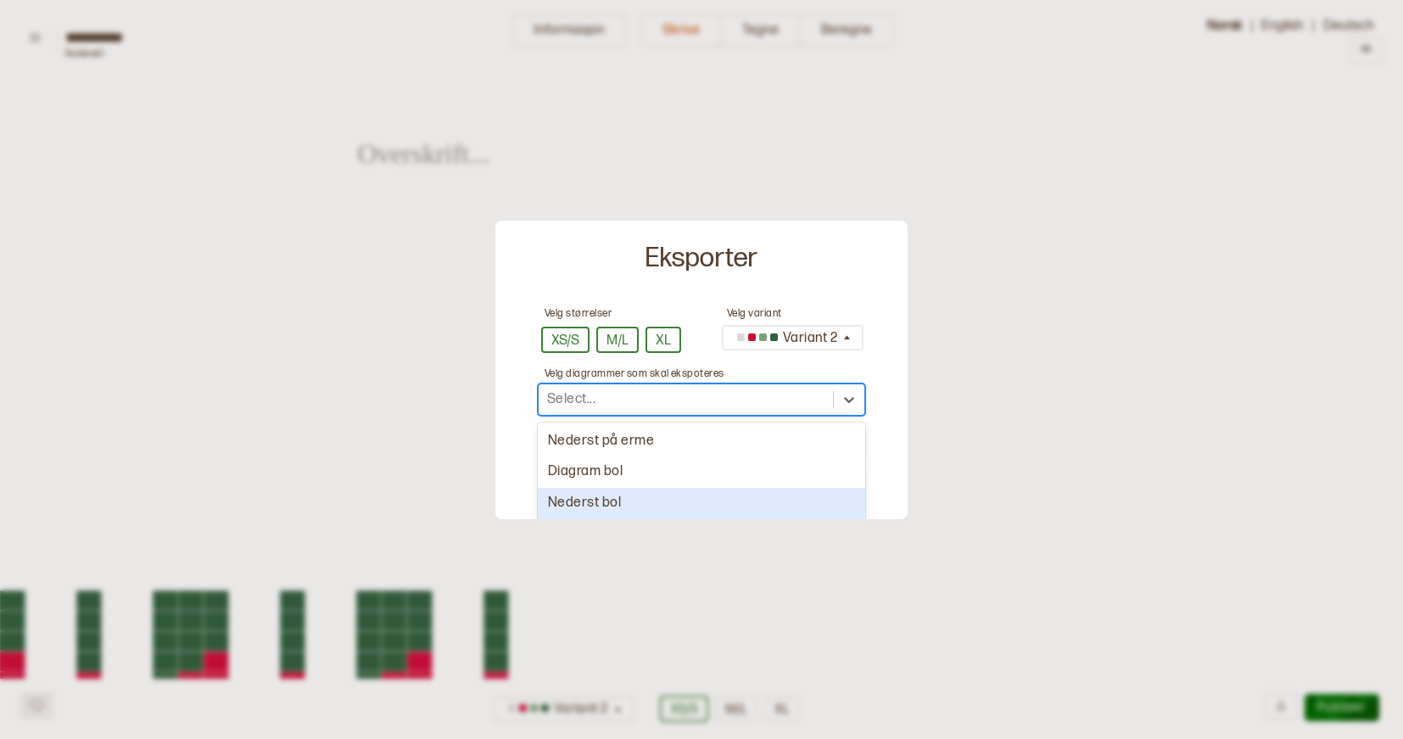
click at [721, 495] on div "Nederst bol" at bounding box center [701, 503] width 327 height 31
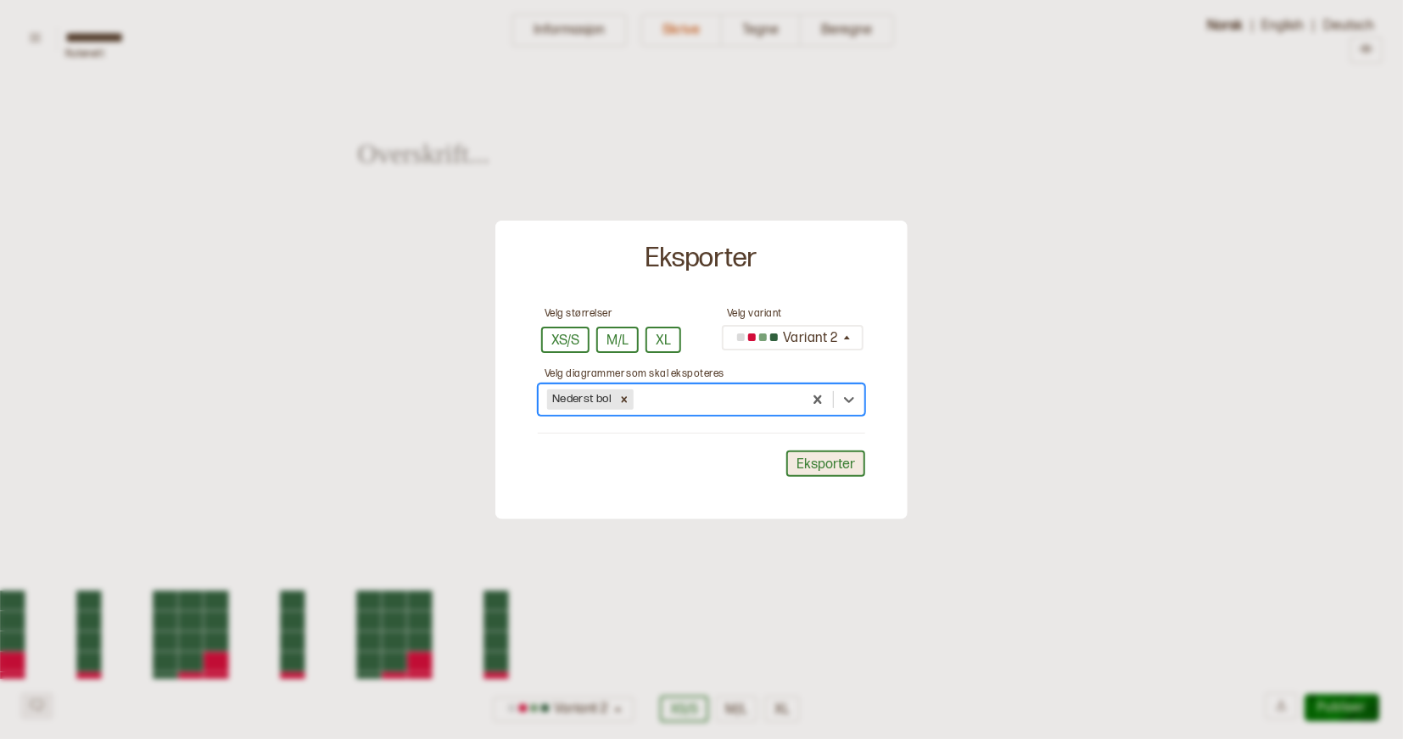
click at [818, 468] on button "Eksporter" at bounding box center [825, 464] width 79 height 26
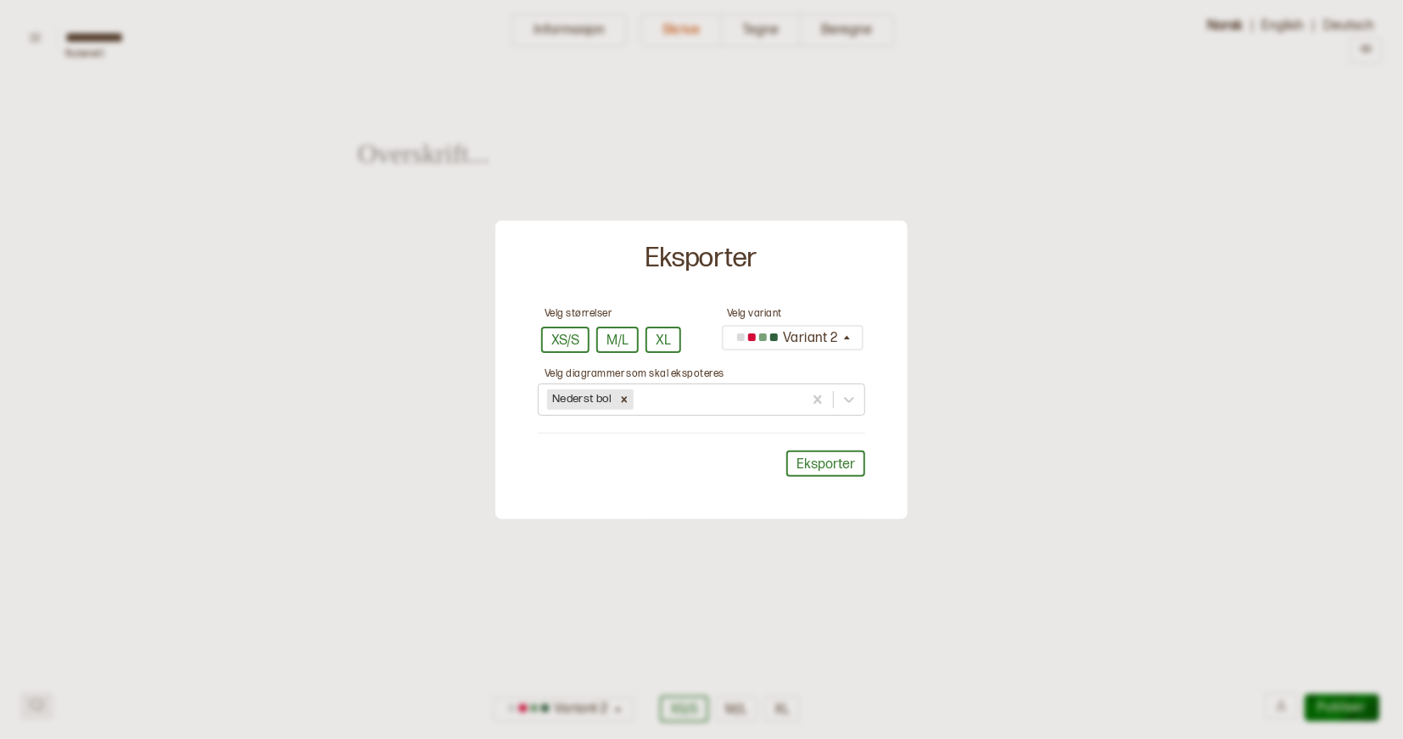
click at [1173, 629] on div at bounding box center [701, 369] width 1403 height 739
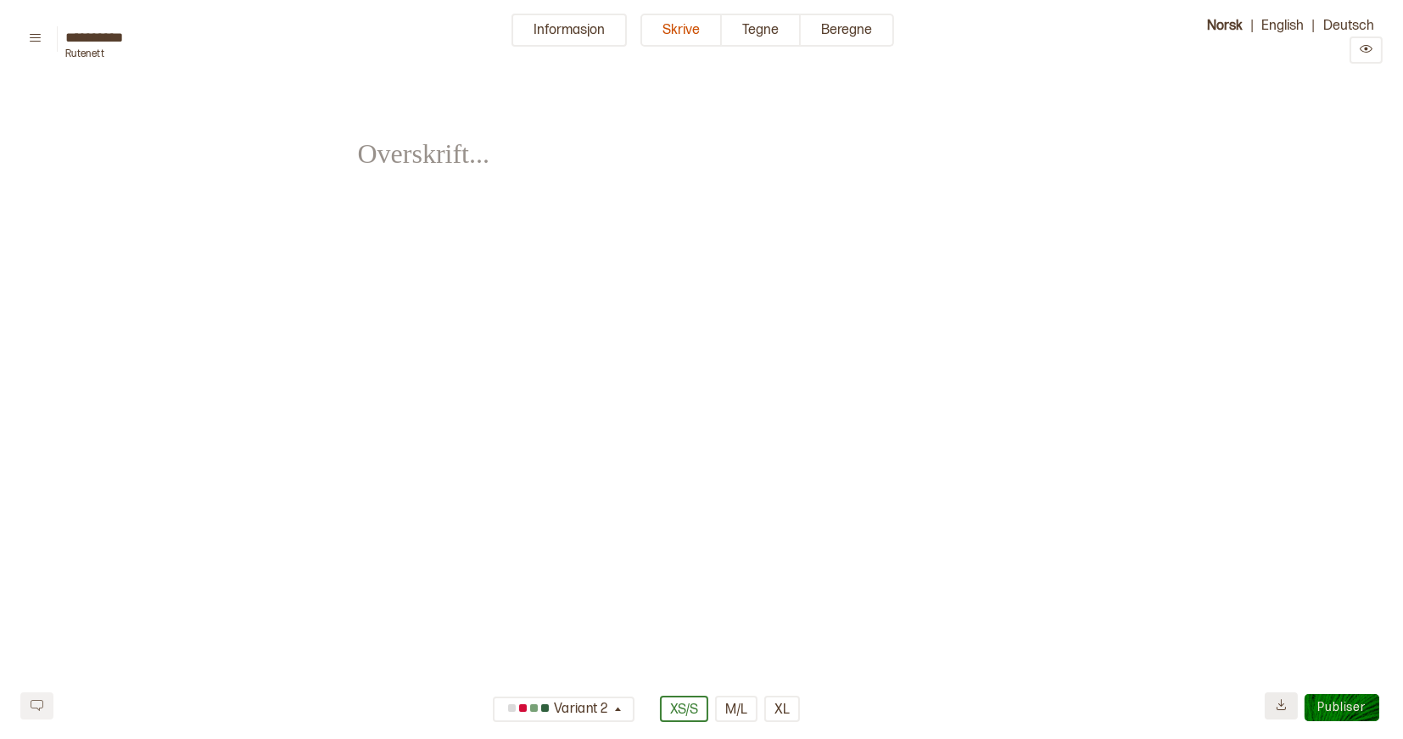
click at [1280, 710] on icon at bounding box center [1281, 704] width 9 height 11
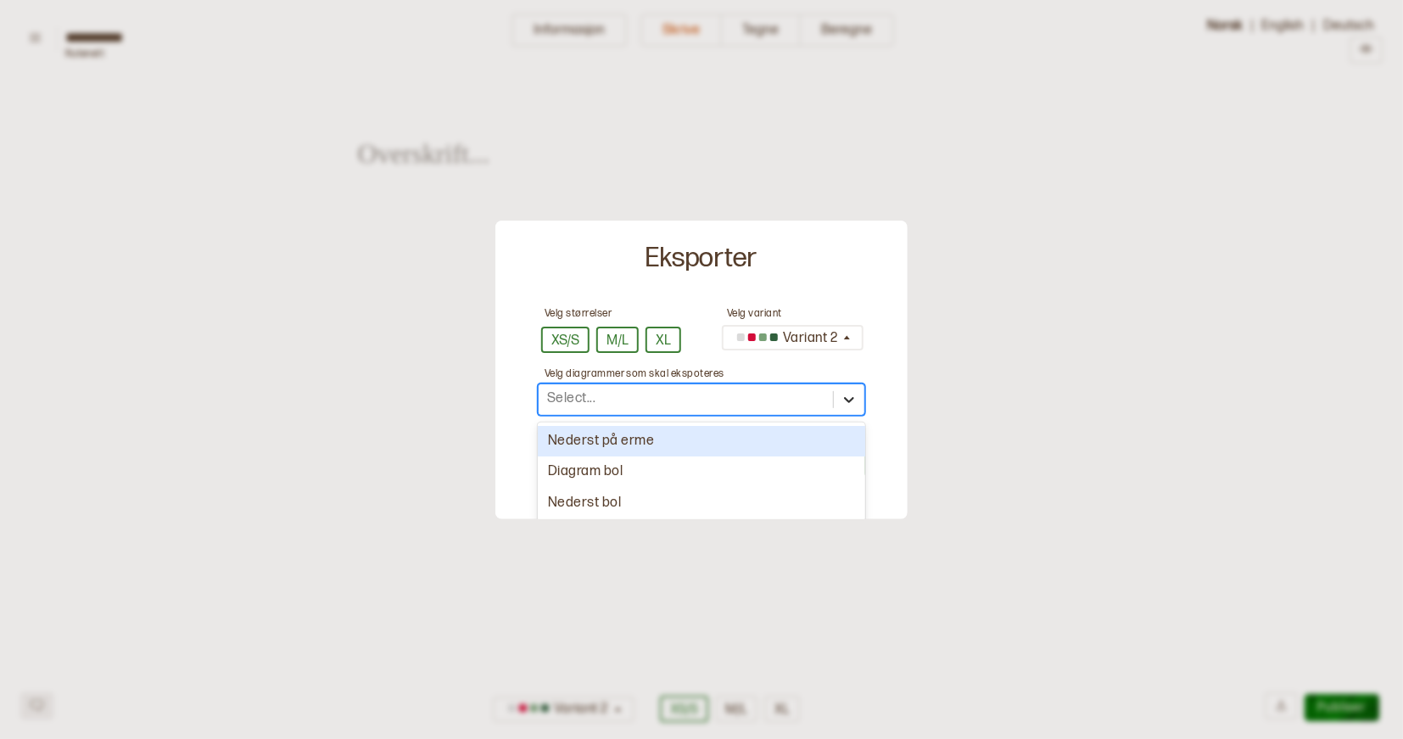
click at [841, 391] on icon at bounding box center [849, 399] width 17 height 17
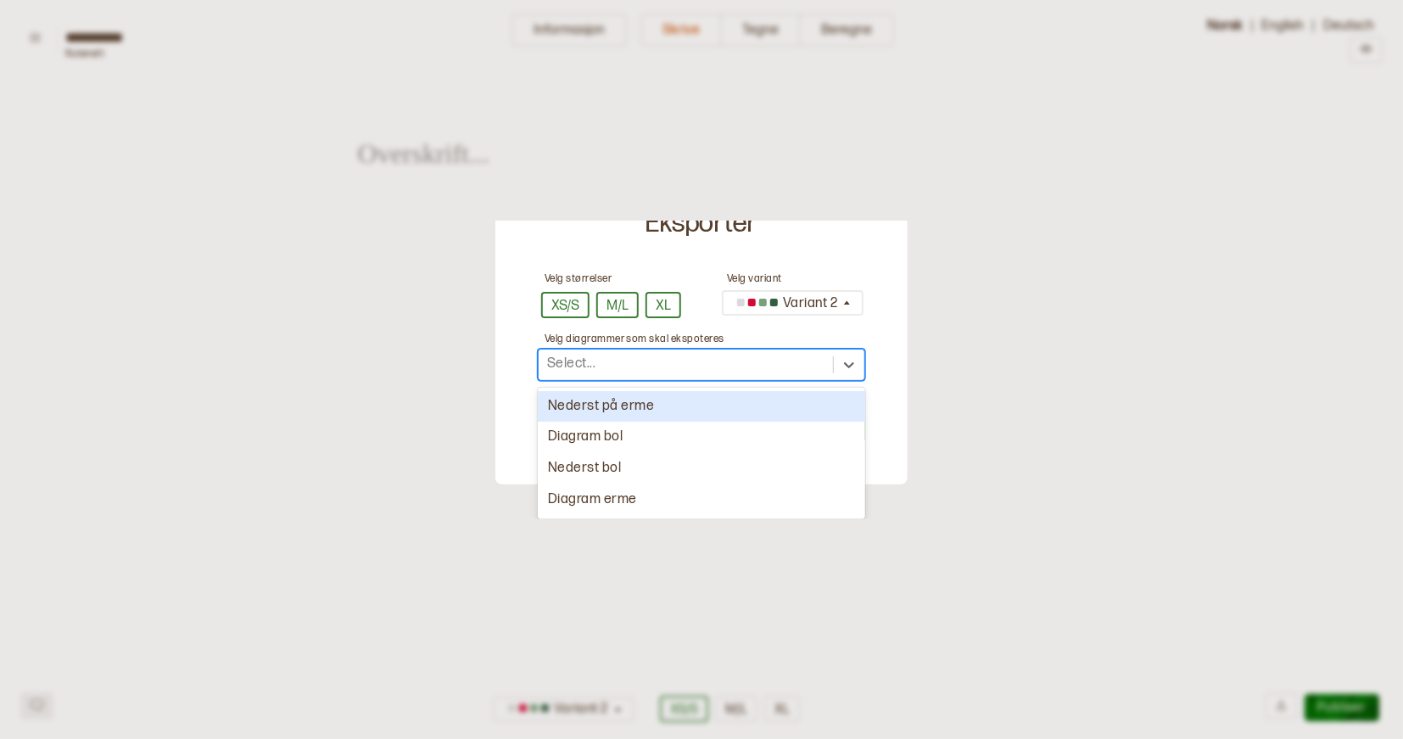
scroll to position [32, 0]
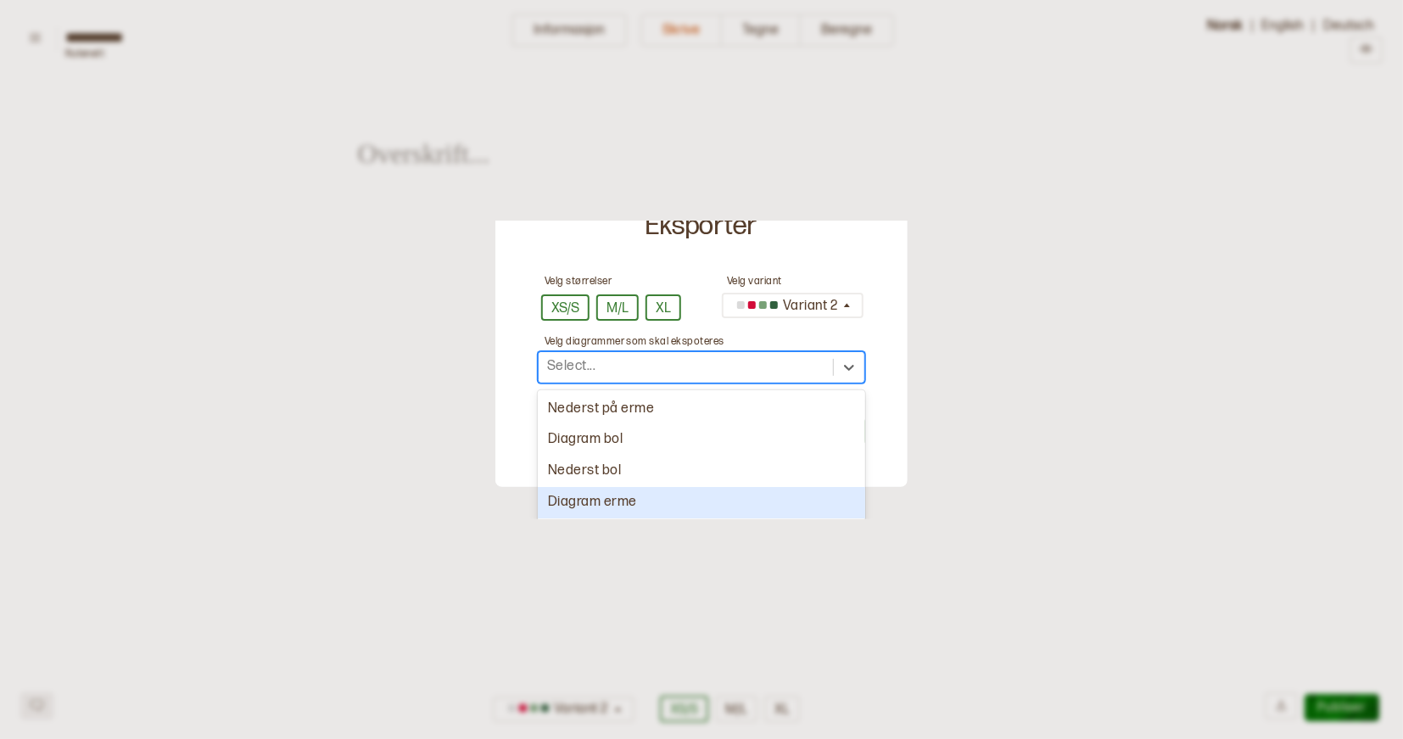
click at [683, 506] on div "Diagram erme" at bounding box center [701, 502] width 327 height 31
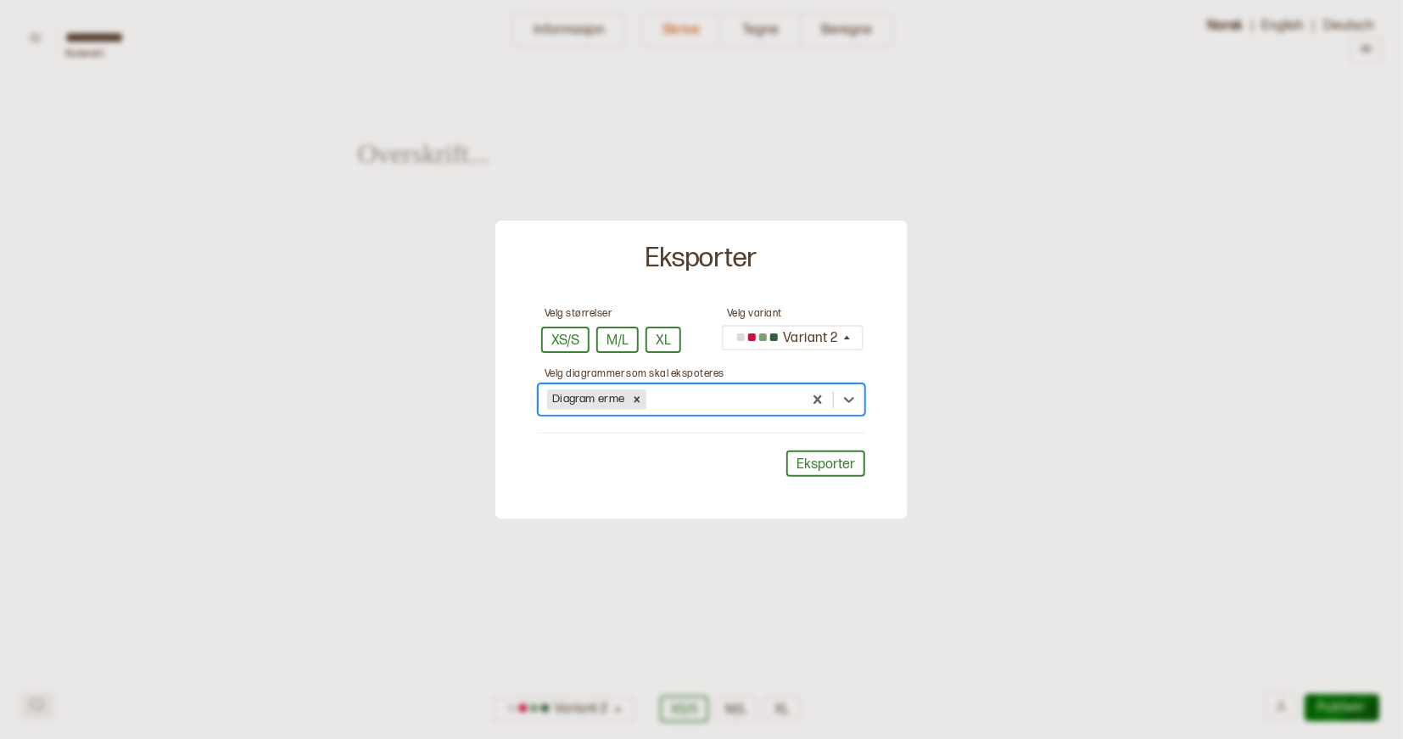
scroll to position [0, 0]
click at [815, 462] on button "Eksporter" at bounding box center [825, 464] width 79 height 26
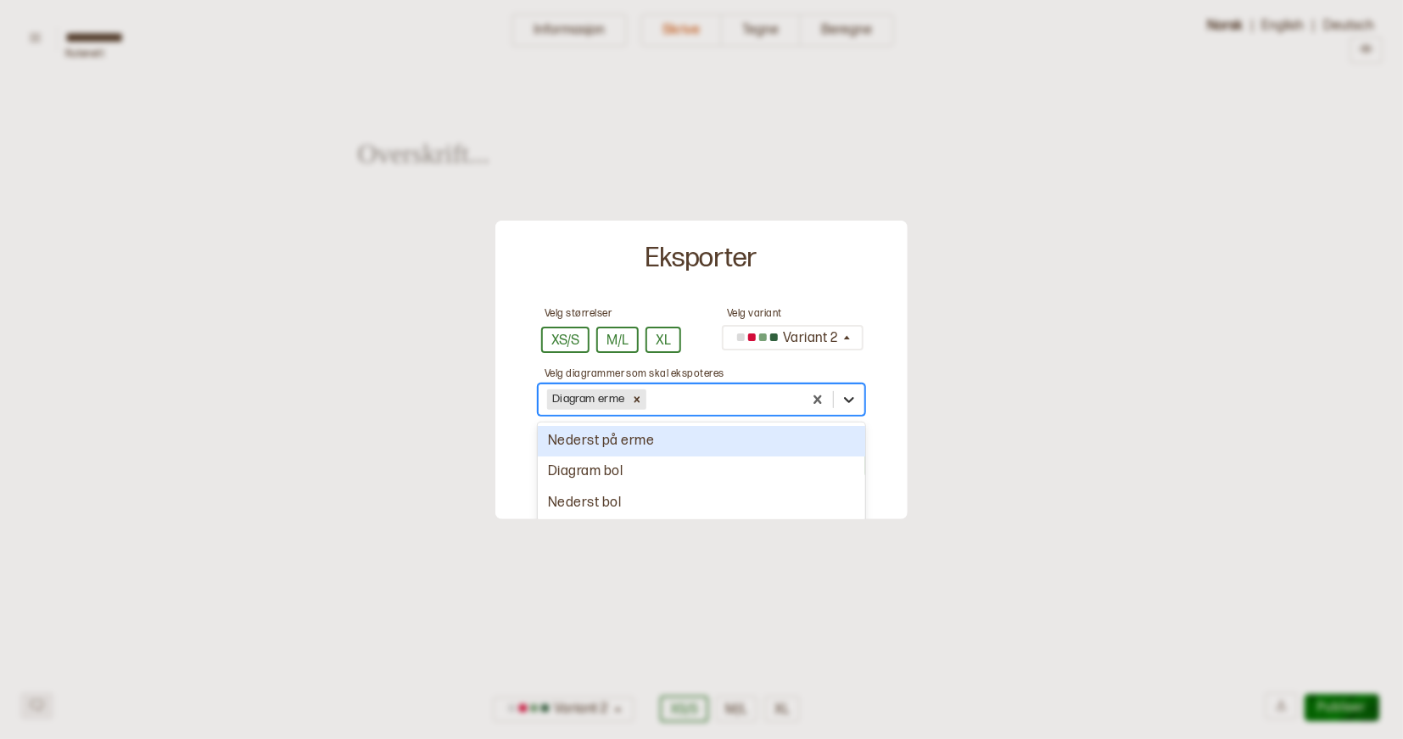
click at [842, 400] on icon at bounding box center [849, 399] width 17 height 17
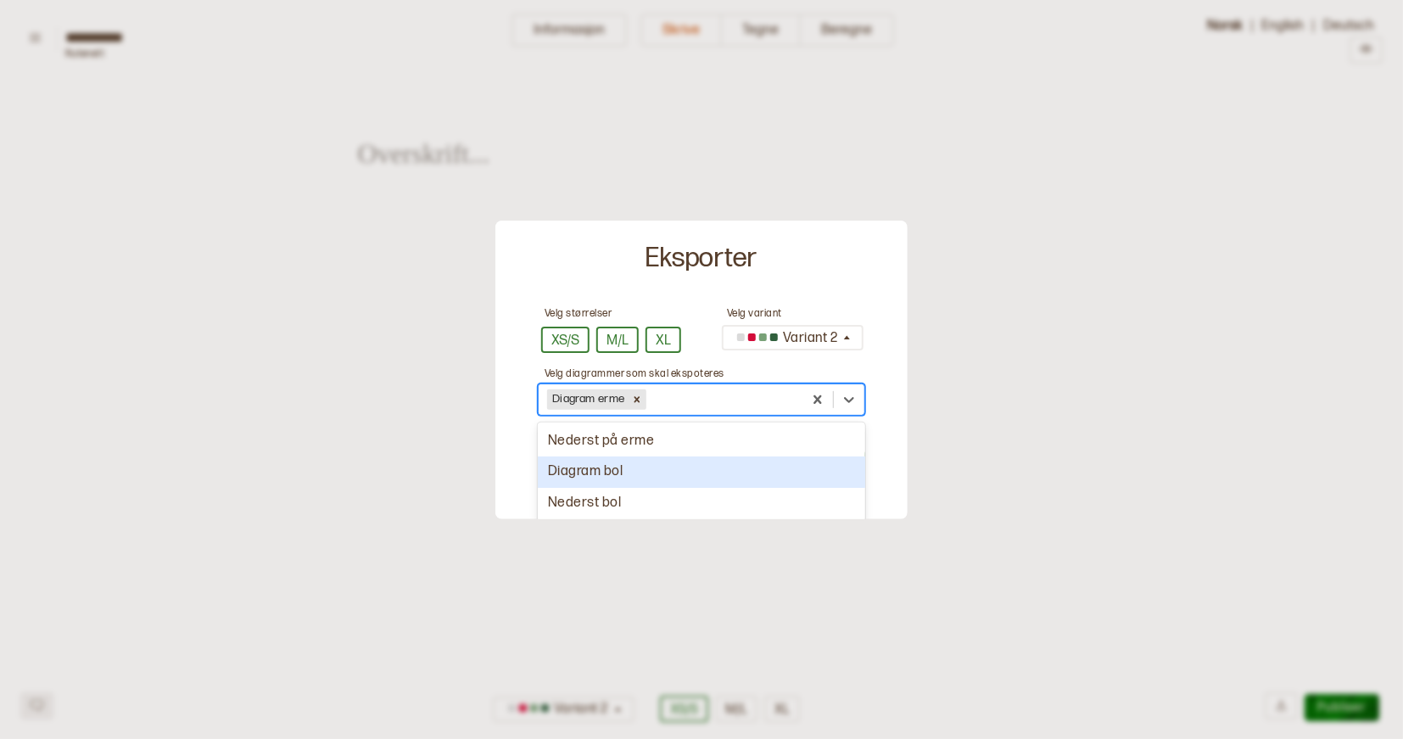
click at [702, 472] on div "Diagram bol" at bounding box center [701, 471] width 327 height 31
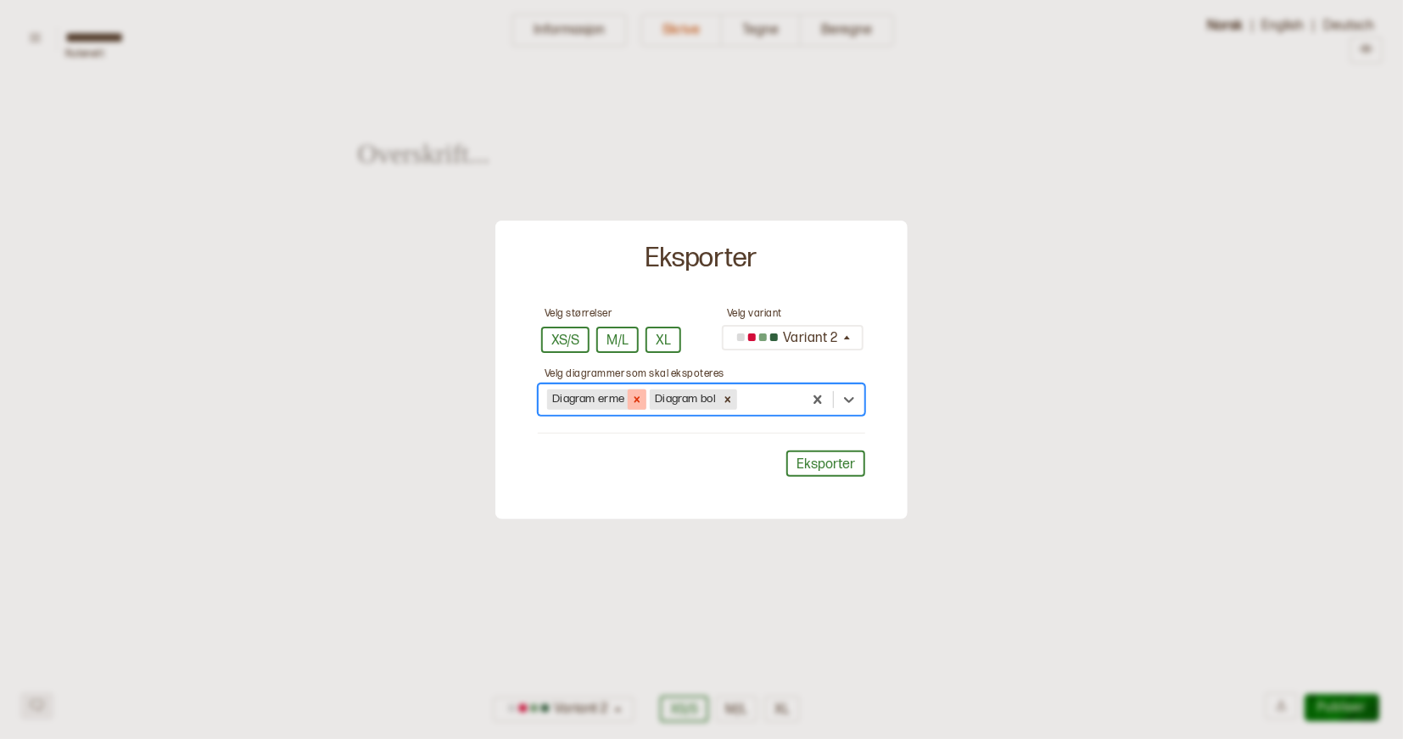
click at [642, 396] on icon at bounding box center [637, 400] width 12 height 12
click at [816, 456] on button "Eksporter" at bounding box center [825, 464] width 79 height 26
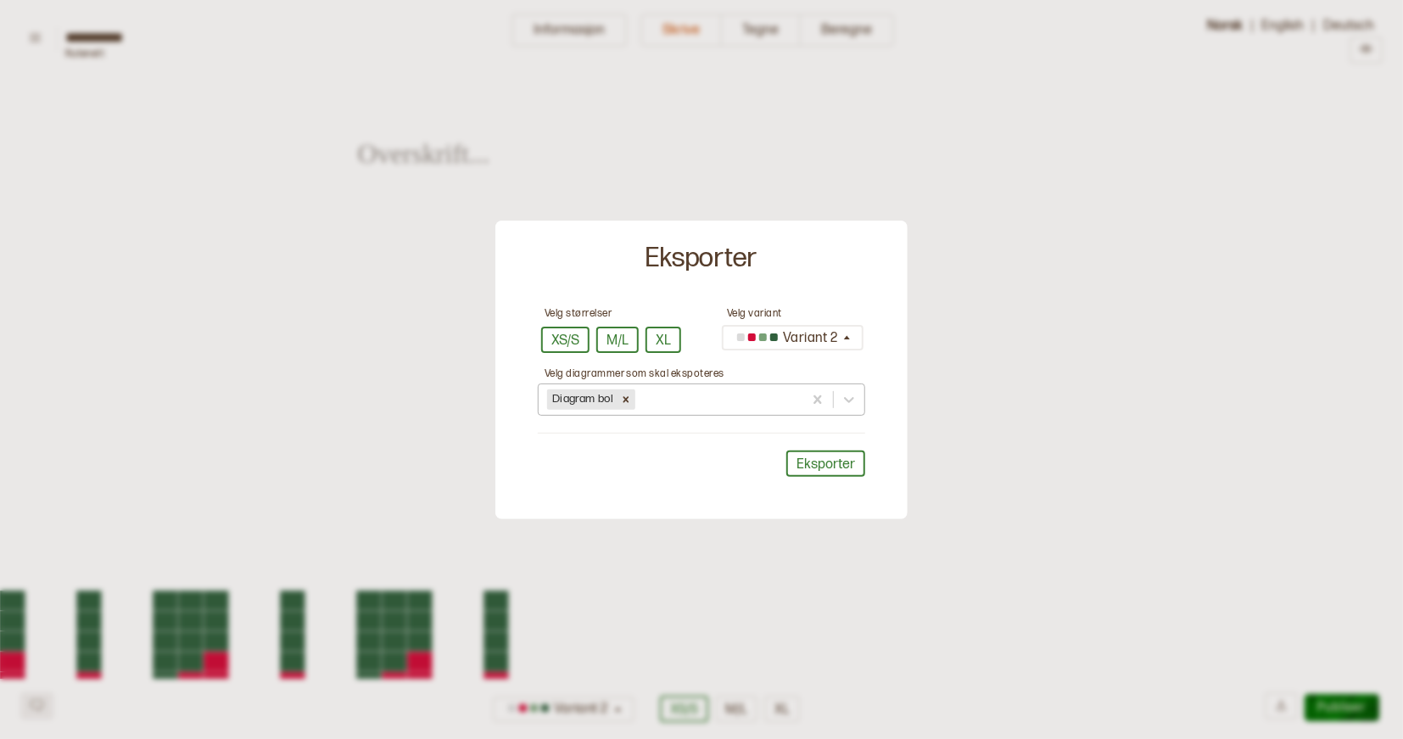
click at [885, 572] on div at bounding box center [701, 369] width 1403 height 739
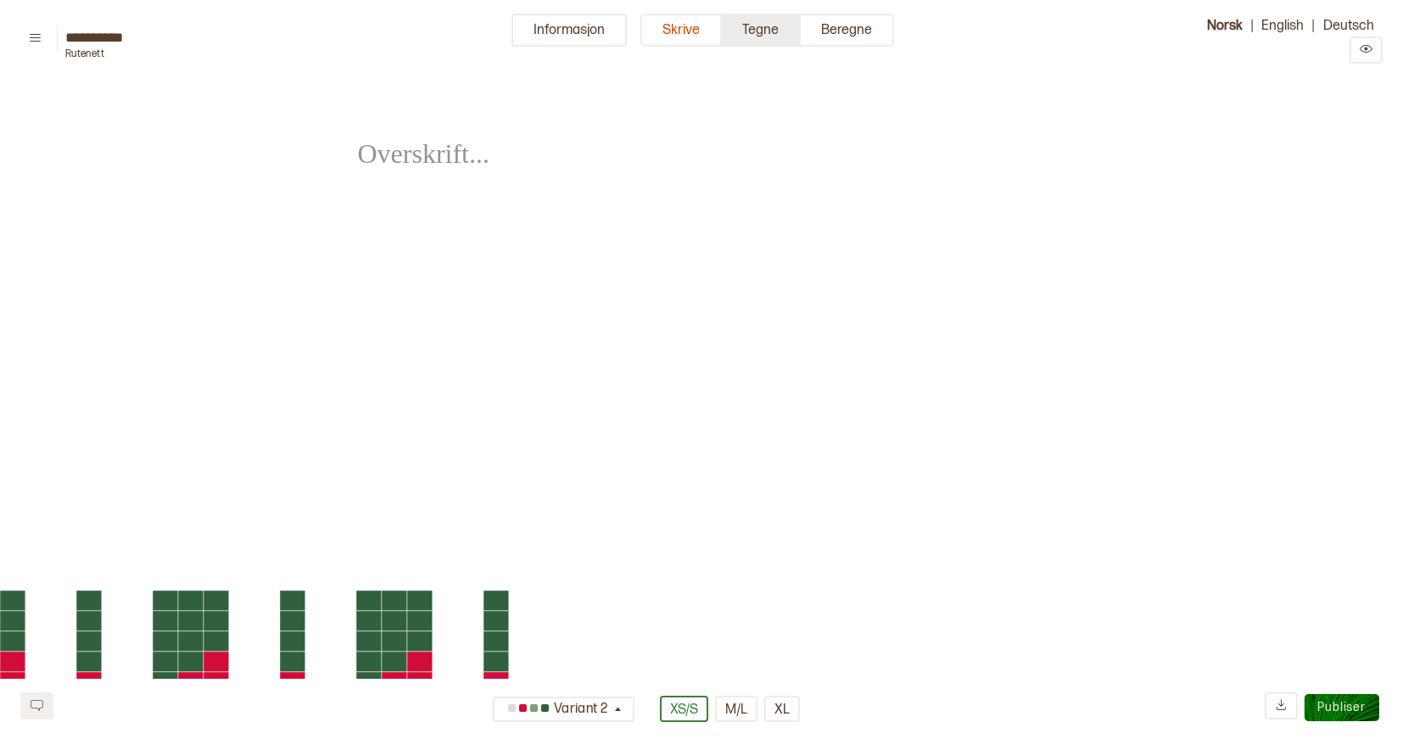
click at [762, 23] on button "Tegne" at bounding box center [761, 30] width 79 height 33
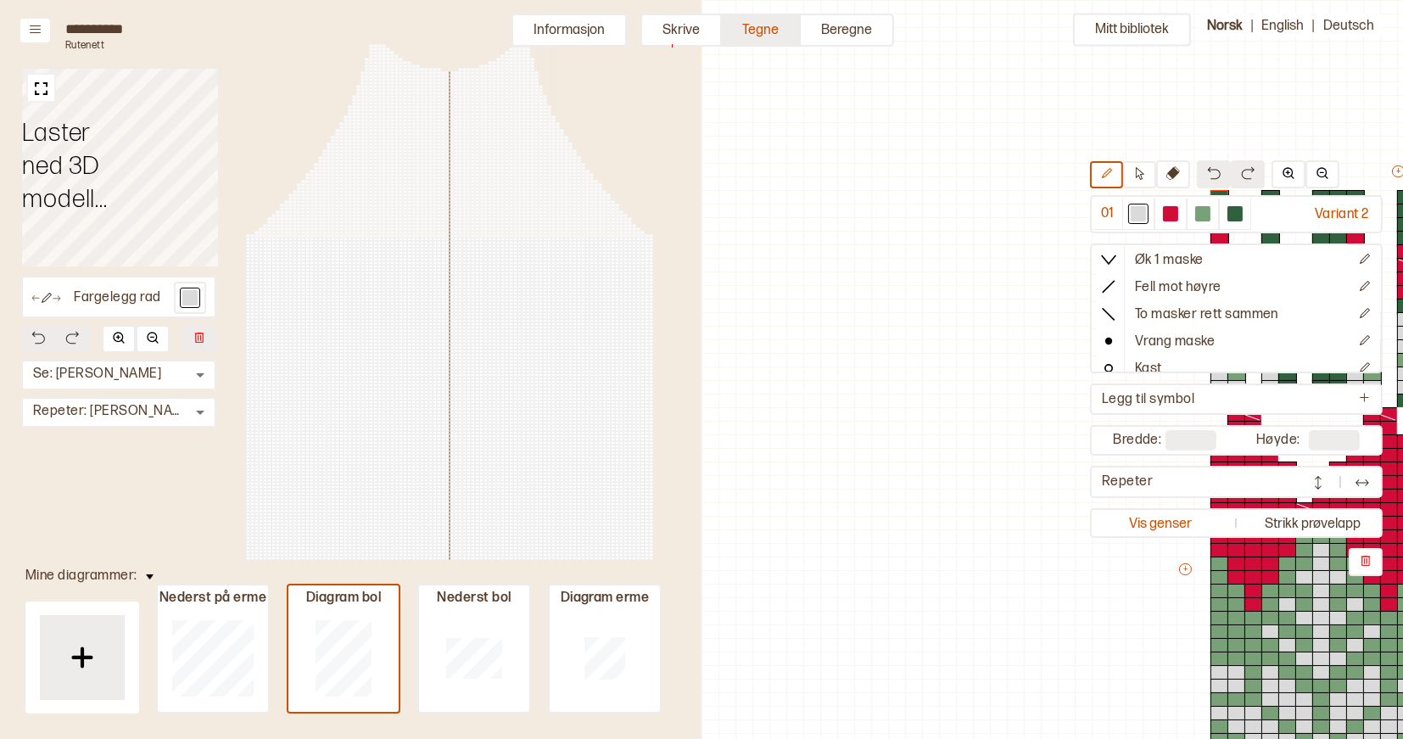
scroll to position [207, 598]
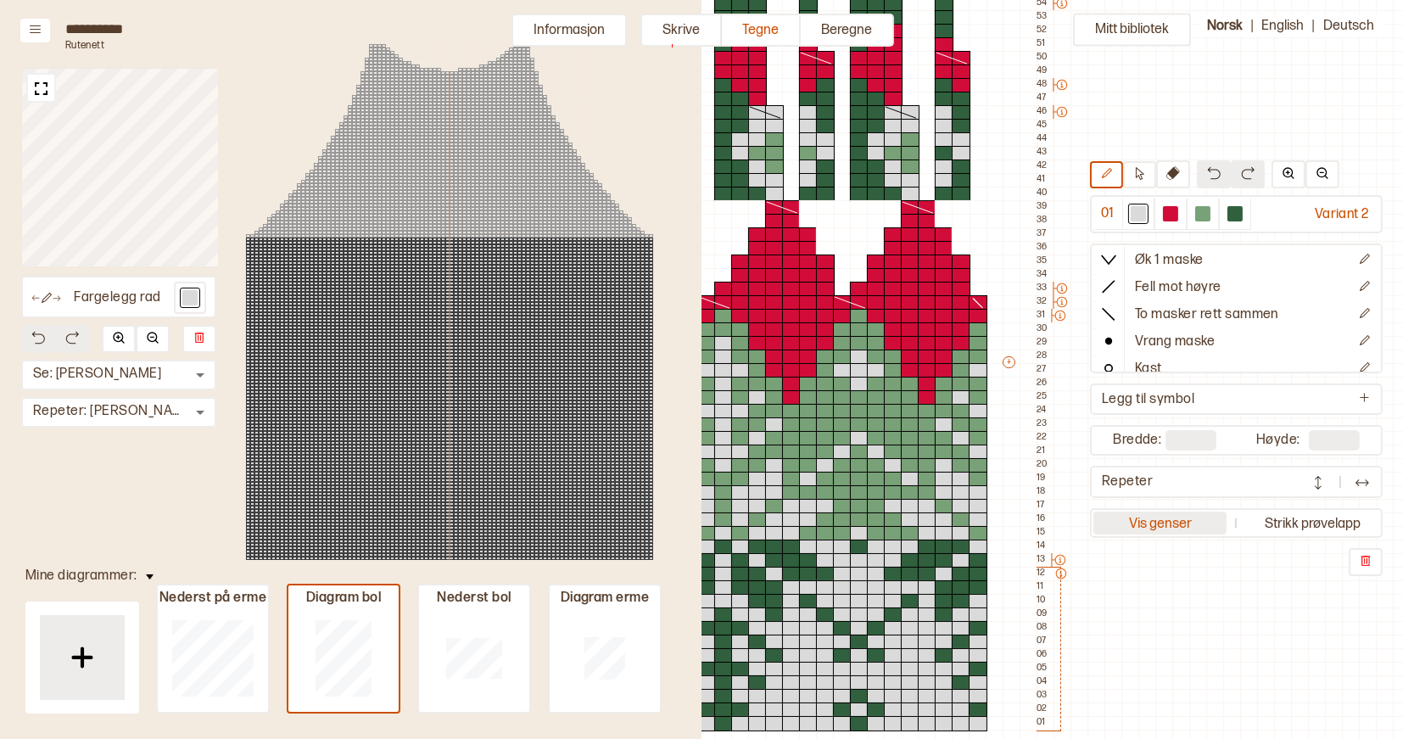
click at [1174, 519] on button "Vis genser" at bounding box center [1161, 523] width 134 height 23
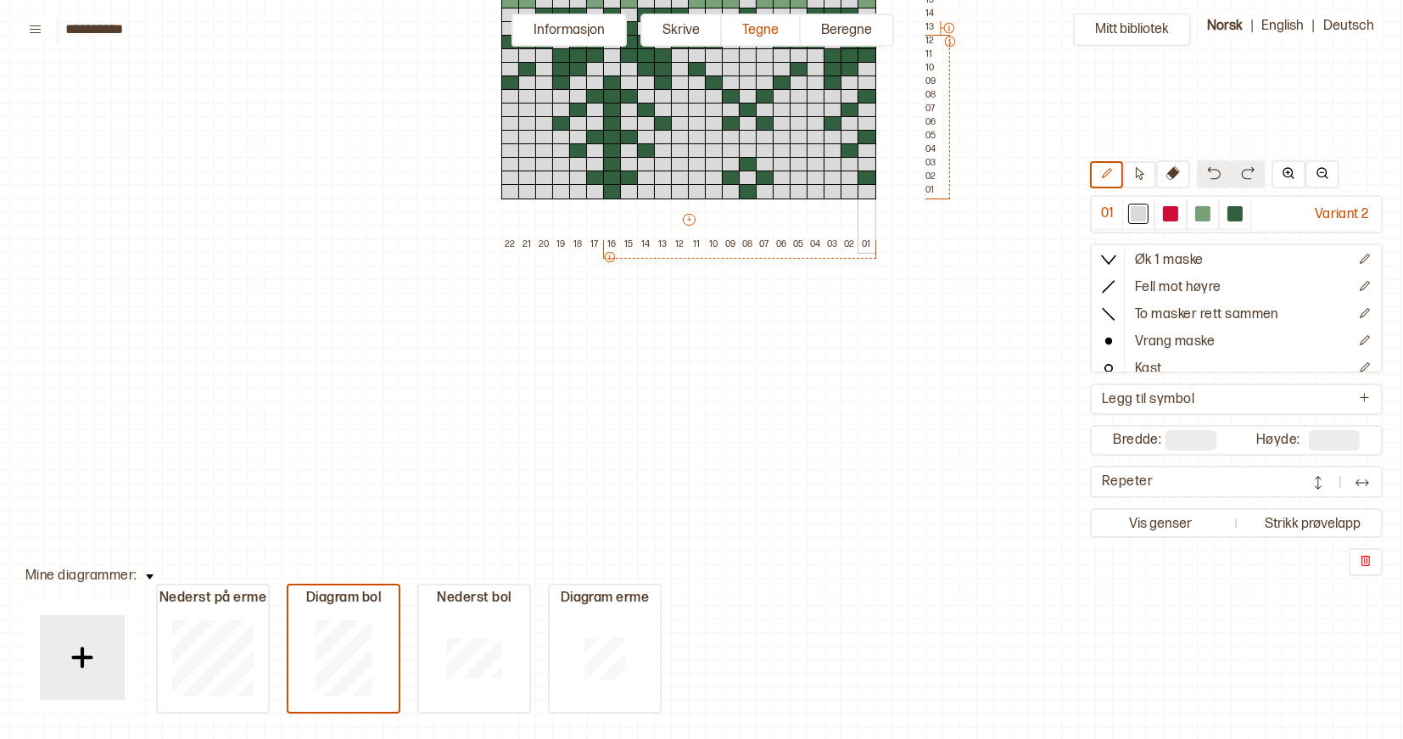
scroll to position [739, 8]
click at [873, 518] on div "Mitt bibliotek 01 Variant 2 Øk 1 [PERSON_NAME] Fell mot høyre To [PERSON_NAME] …" at bounding box center [1395, 0] width 2807 height 1478
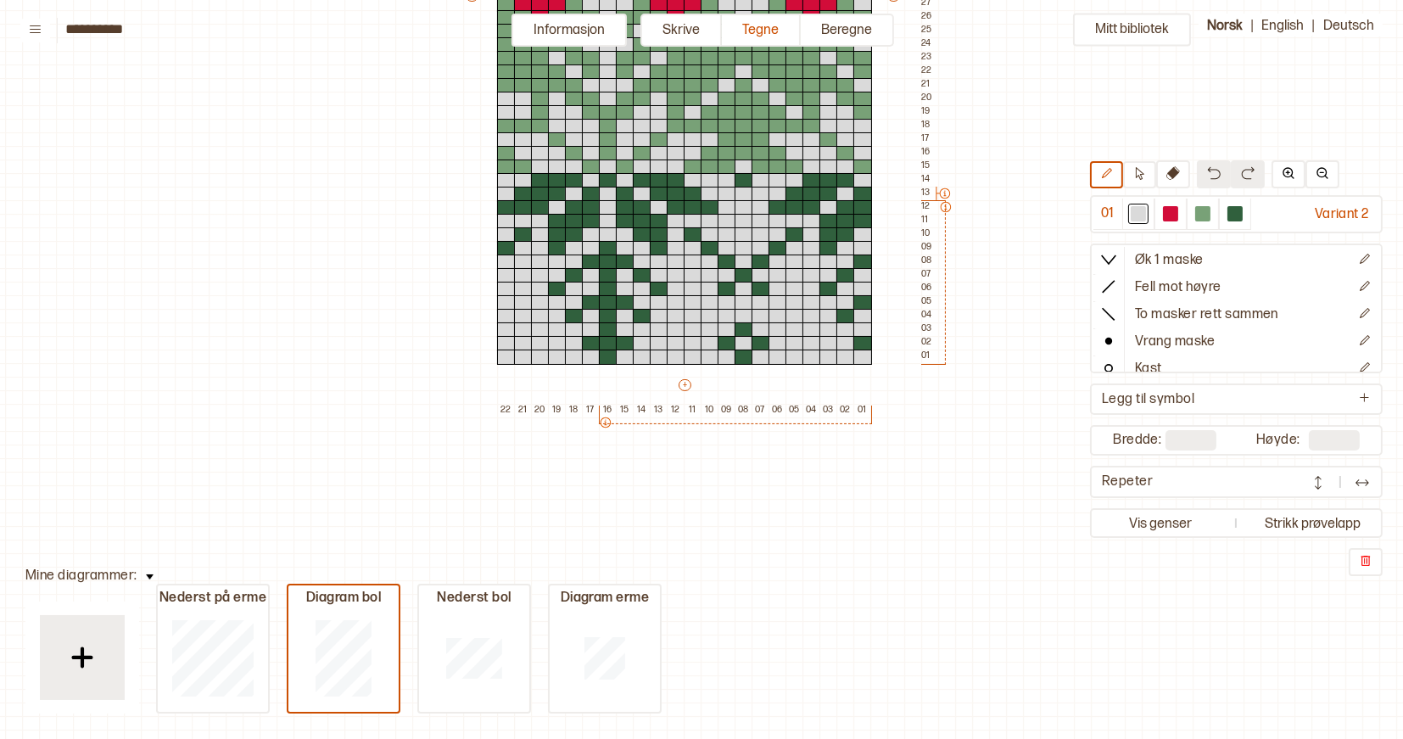
scroll to position [551, 12]
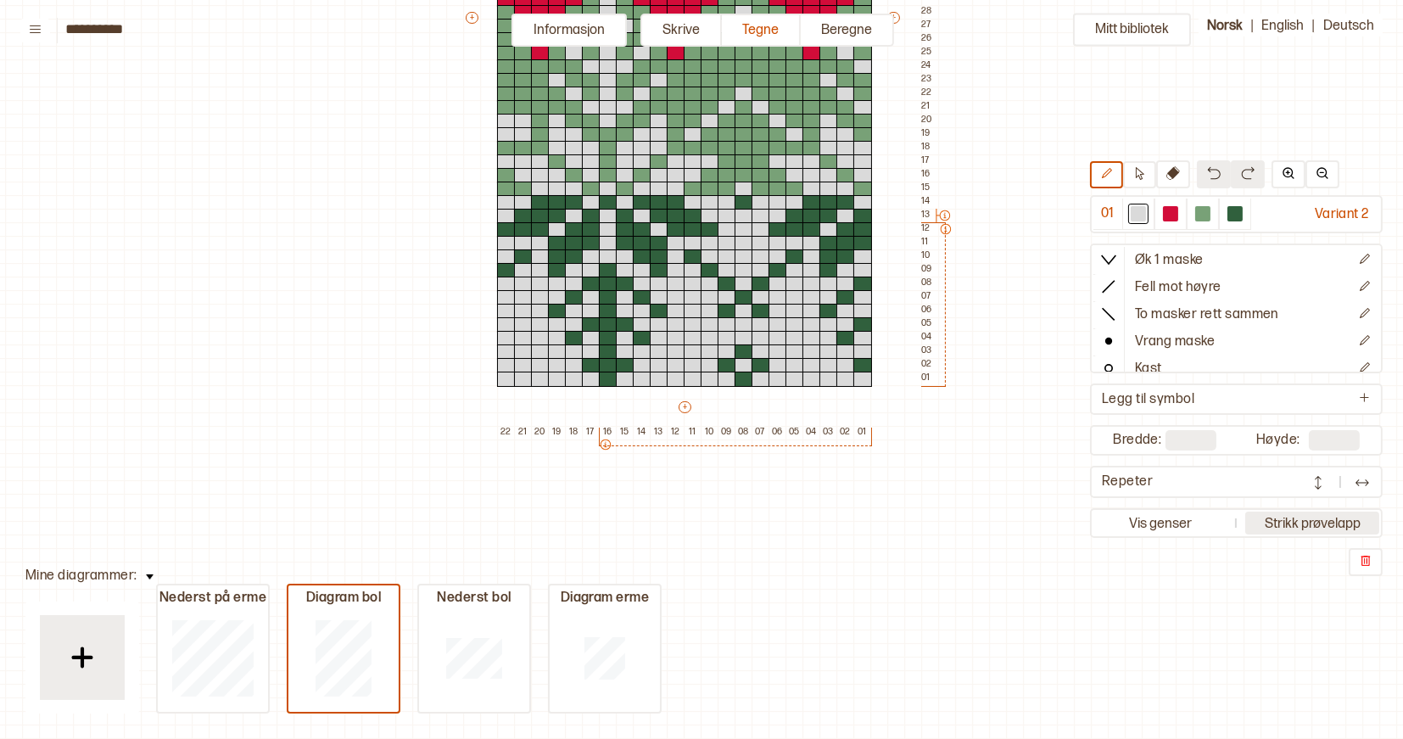
click at [1305, 530] on button "Strikk prøvelapp" at bounding box center [1312, 523] width 134 height 23
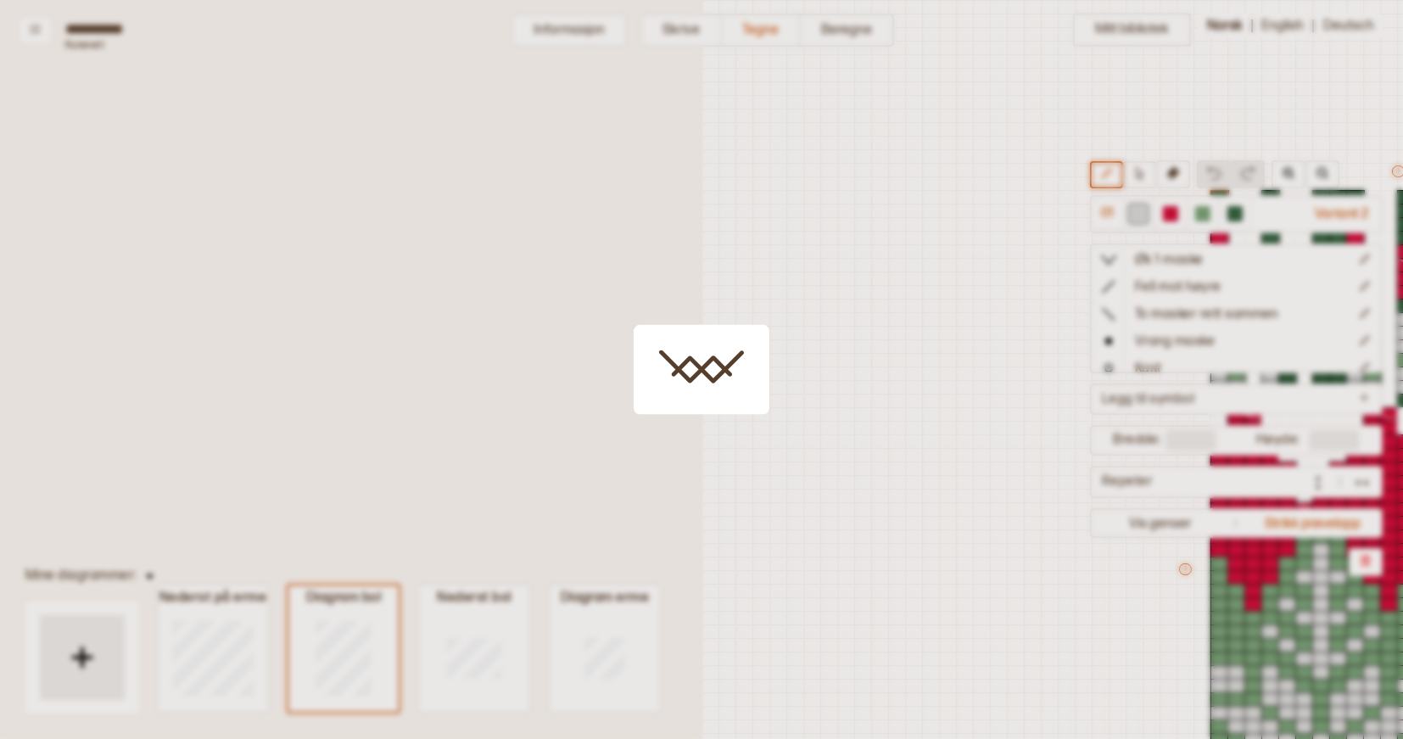
scroll to position [207, 598]
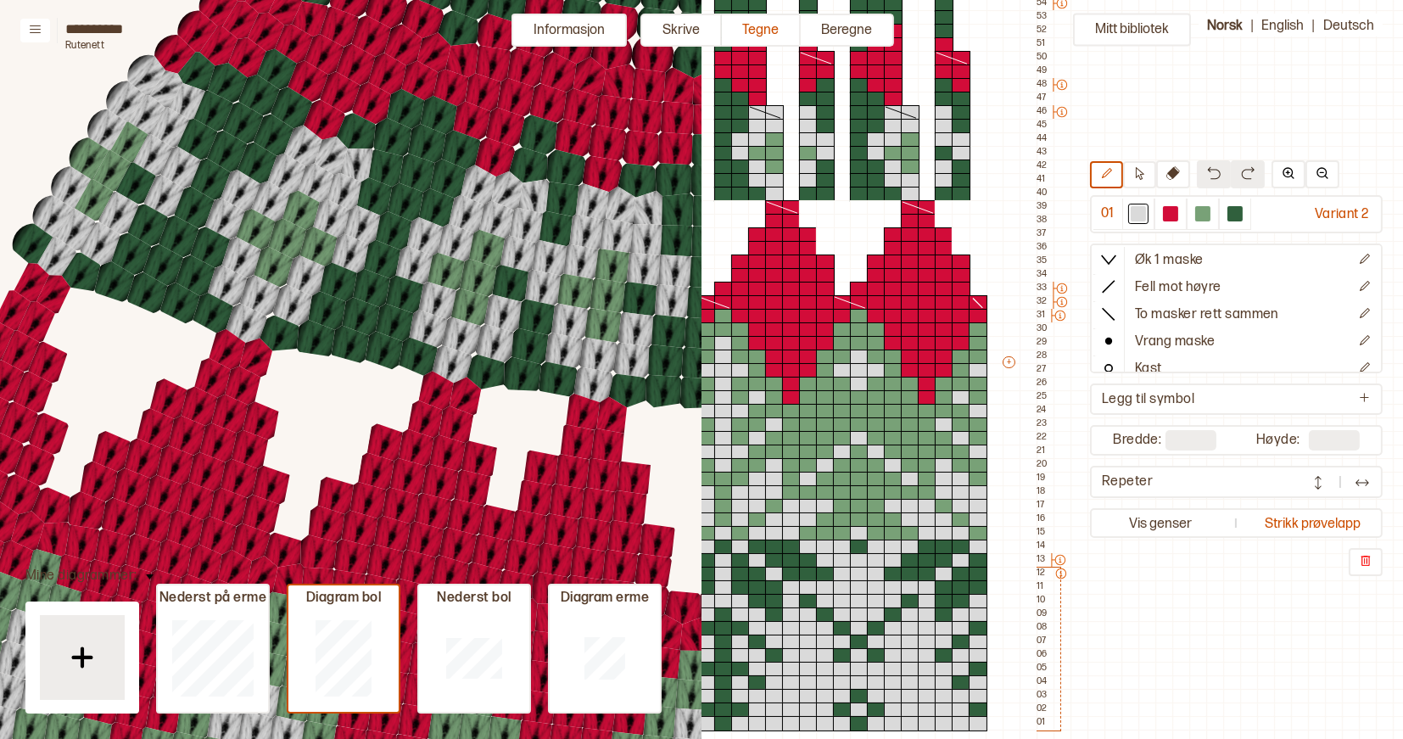
click at [1183, 658] on div "Mitt bibliotek 01 Variant 2 Øk 1 [PERSON_NAME] Fell mot høyre To [PERSON_NAME] …" at bounding box center [805, 532] width 1403 height 1478
click at [1173, 664] on div "Mitt bibliotek 01 Variant 2 Øk 1 [PERSON_NAME] Fell mot høyre To [PERSON_NAME] …" at bounding box center [805, 532] width 1403 height 1478
click at [1289, 522] on button "Strikk prøvelapp" at bounding box center [1312, 523] width 134 height 23
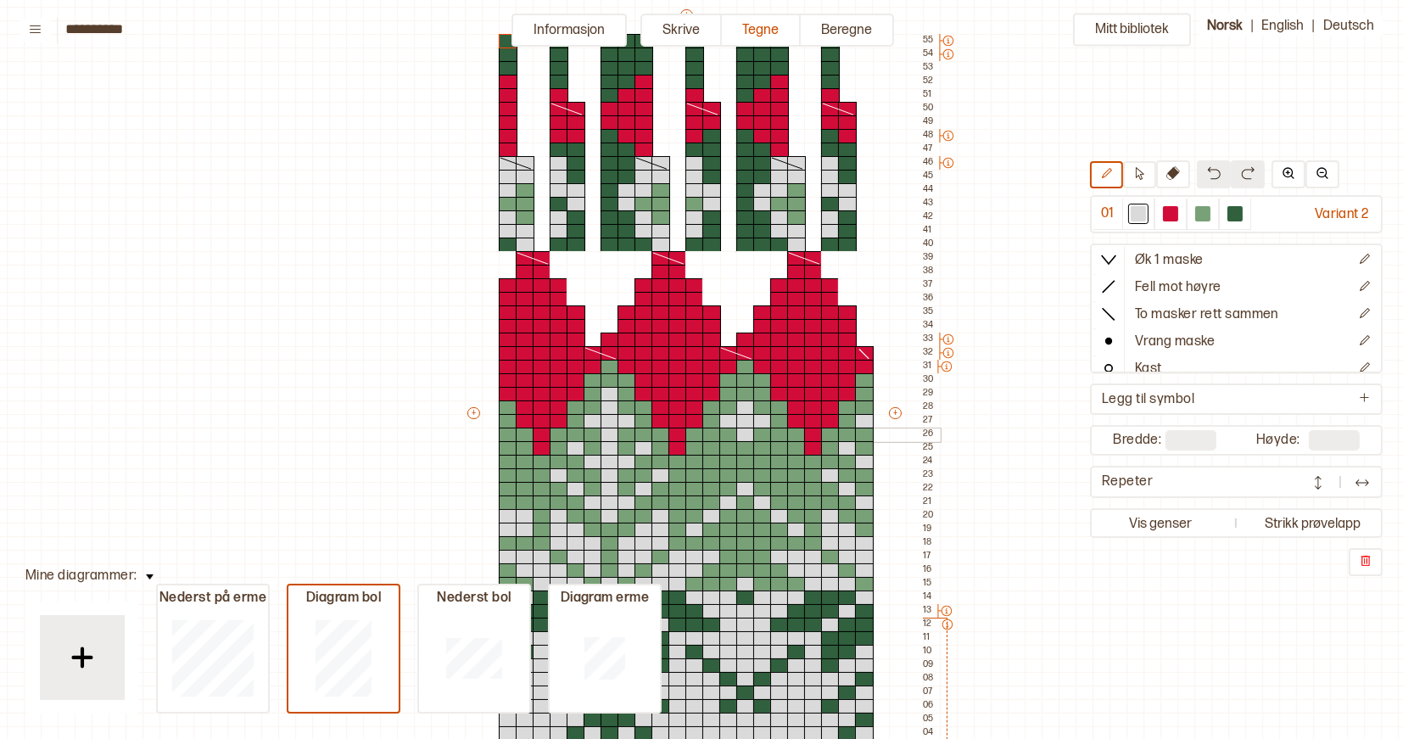
scroll to position [160, 10]
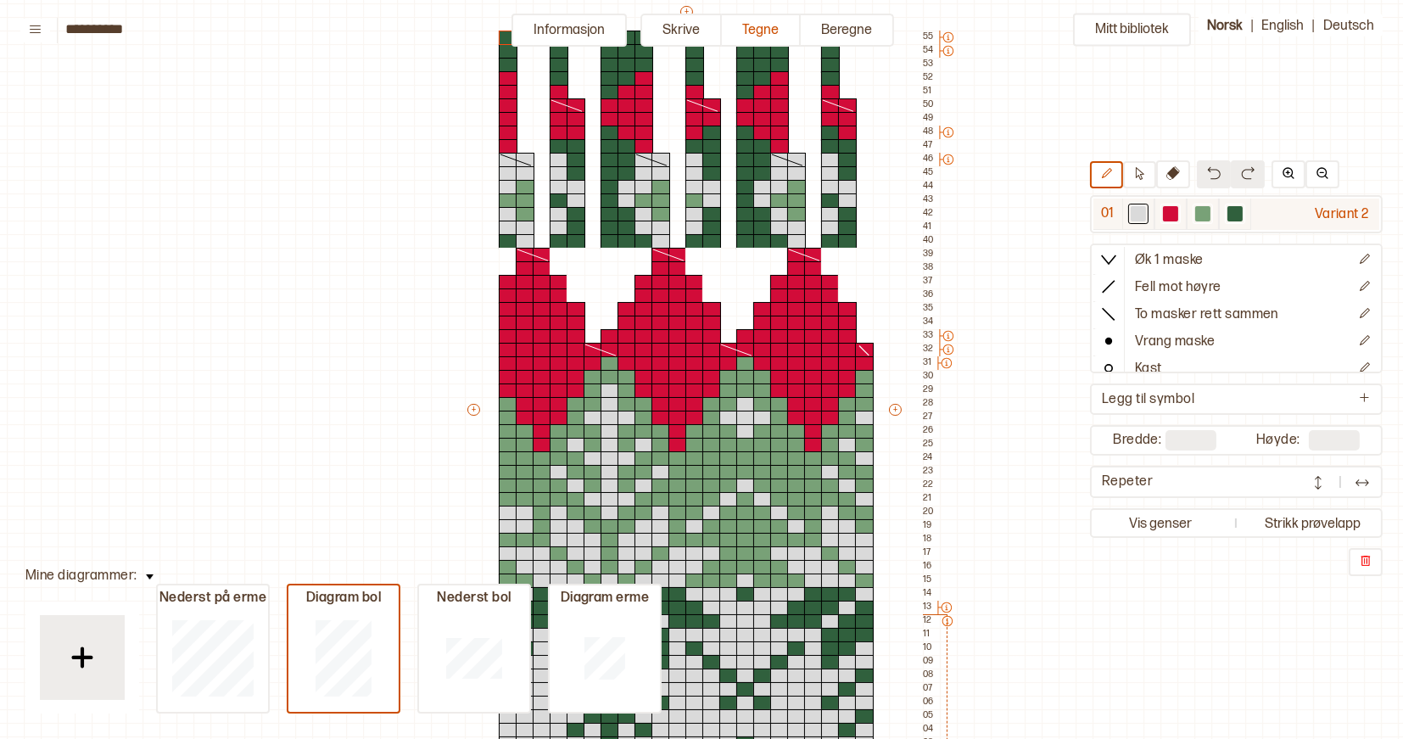
click at [1136, 210] on div at bounding box center [1138, 213] width 15 height 15
click at [845, 297] on div at bounding box center [847, 295] width 19 height 15
click at [844, 280] on div at bounding box center [847, 282] width 19 height 15
click at [844, 267] on div at bounding box center [847, 268] width 19 height 15
click at [847, 253] on div at bounding box center [847, 255] width 19 height 15
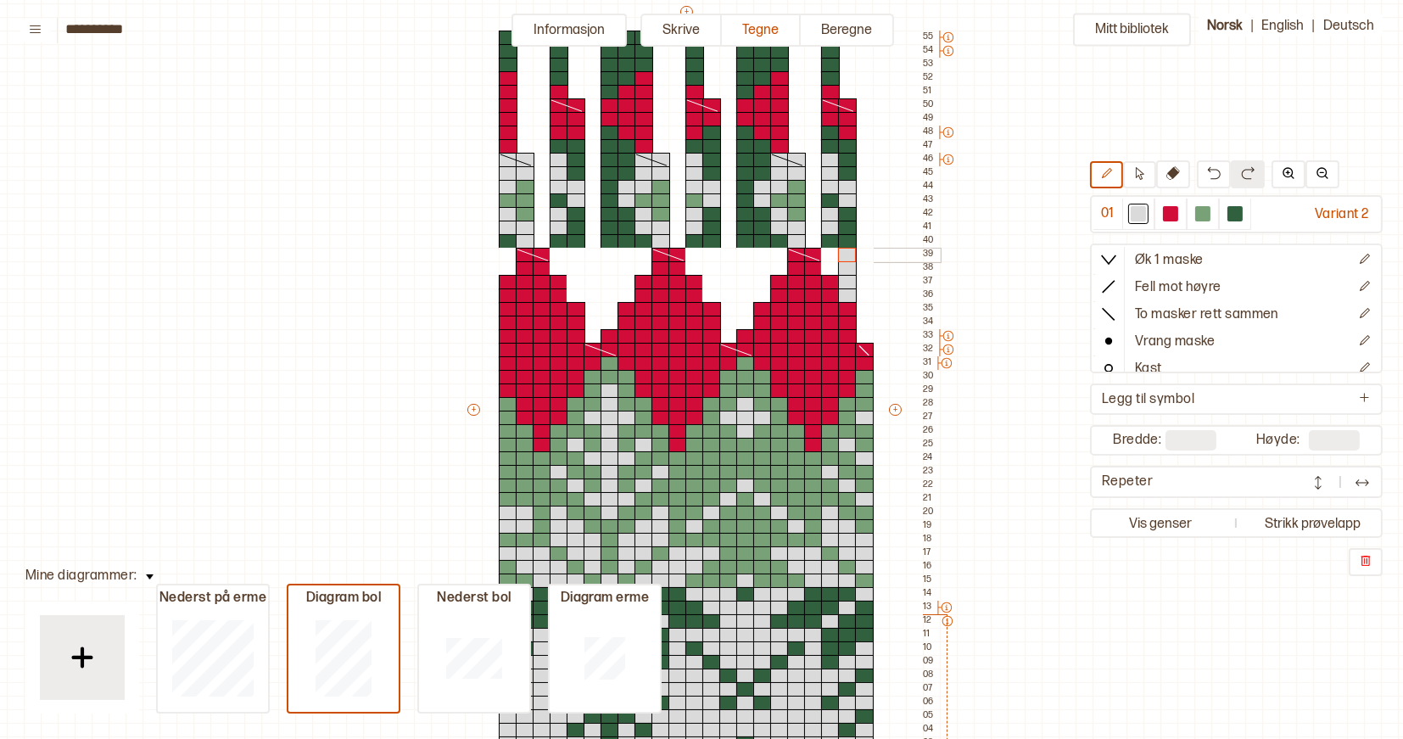
click at [828, 253] on div at bounding box center [830, 255] width 19 height 15
click at [828, 265] on div at bounding box center [830, 268] width 19 height 15
drag, startPoint x: 743, startPoint y: 254, endPoint x: 745, endPoint y: 315, distance: 61.1
click at [745, 315] on div "+ + + + 22 21 20 19 18 17 16 15 14 13 12 11 10 09 08 07 06 05 04 03 02 01 55 54…" at bounding box center [702, 417] width 475 height 828
drag, startPoint x: 759, startPoint y: 254, endPoint x: 764, endPoint y: 291, distance: 37.7
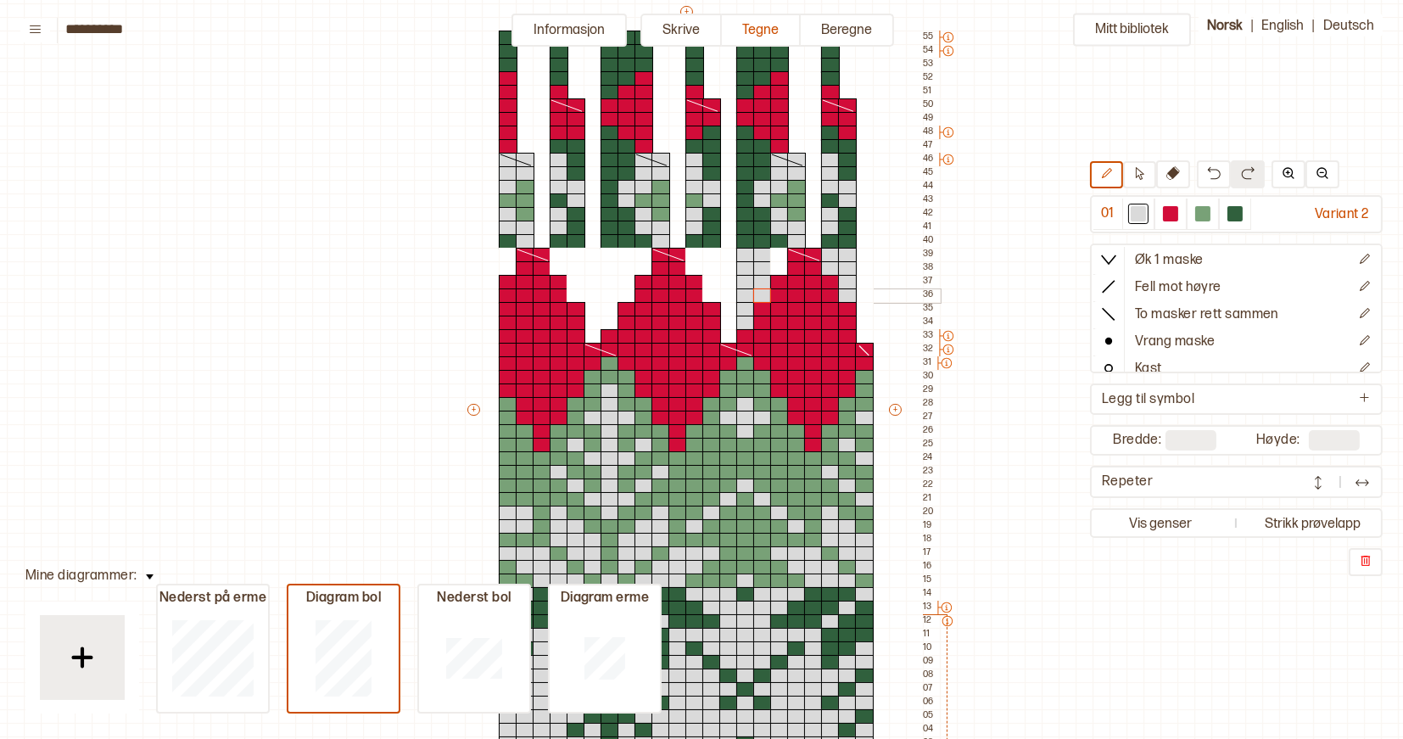
click at [764, 291] on div "+ + + + 22 21 20 19 18 17 16 15 14 13 12 11 10 09 08 07 06 05 04 03 02 01 55 54…" at bounding box center [702, 417] width 475 height 828
click at [776, 252] on div at bounding box center [779, 255] width 19 height 15
click at [776, 268] on div at bounding box center [779, 268] width 19 height 15
drag, startPoint x: 709, startPoint y: 256, endPoint x: 711, endPoint y: 293, distance: 36.5
click at [711, 293] on div "+ + + + 22 21 20 19 18 17 16 15 14 13 12 11 10 09 08 07 06 05 04 03 02 01 55 54…" at bounding box center [702, 417] width 475 height 828
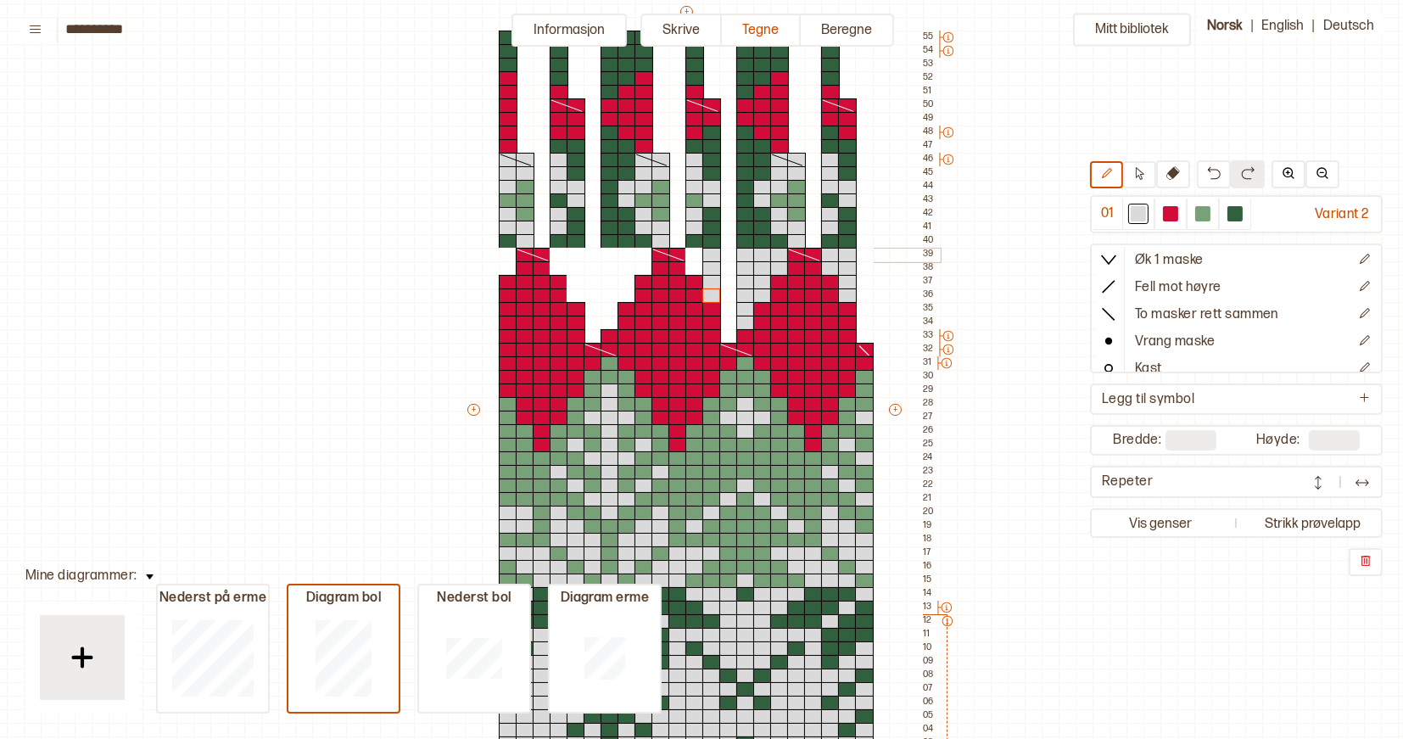
click at [695, 256] on div at bounding box center [695, 255] width 19 height 15
click at [693, 271] on div at bounding box center [695, 268] width 19 height 15
click at [640, 255] on div at bounding box center [644, 255] width 19 height 15
click at [641, 263] on div at bounding box center [644, 268] width 19 height 15
drag, startPoint x: 607, startPoint y: 254, endPoint x: 607, endPoint y: 316, distance: 61.9
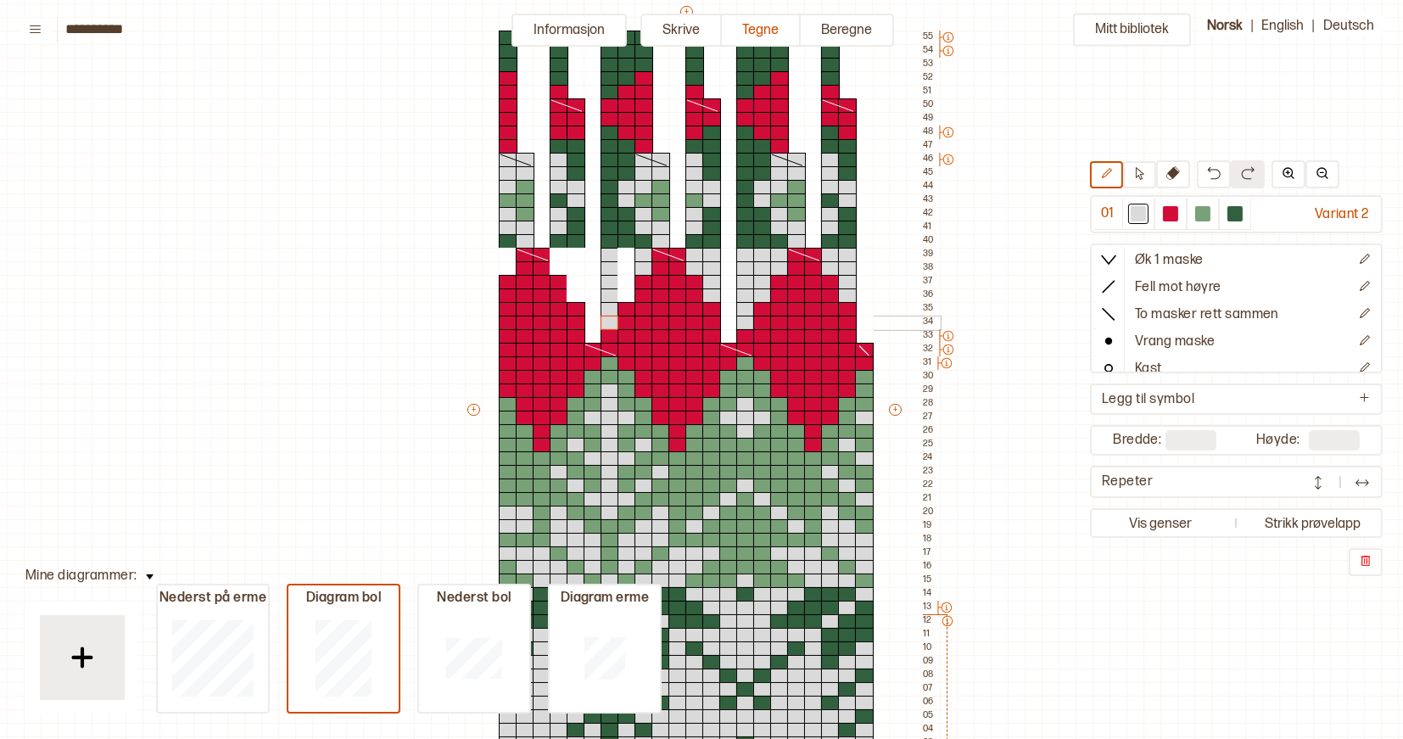
click at [607, 317] on div "+ + + + 22 21 20 19 18 17 16 15 14 13 12 11 10 09 08 07 06 05 04 03 02 01 55 54…" at bounding box center [702, 417] width 475 height 828
drag, startPoint x: 625, startPoint y: 254, endPoint x: 625, endPoint y: 292, distance: 38.2
click at [625, 292] on div "+ + + + 22 21 20 19 18 17 16 15 14 13 12 11 10 09 08 07 06 05 04 03 02 01 55 54…" at bounding box center [702, 417] width 475 height 828
drag, startPoint x: 574, startPoint y: 253, endPoint x: 575, endPoint y: 290, distance: 37.4
click at [575, 290] on div "+ + + + 22 21 20 19 18 17 16 15 14 13 12 11 10 09 08 07 06 05 04 03 02 01 55 54…" at bounding box center [702, 417] width 475 height 828
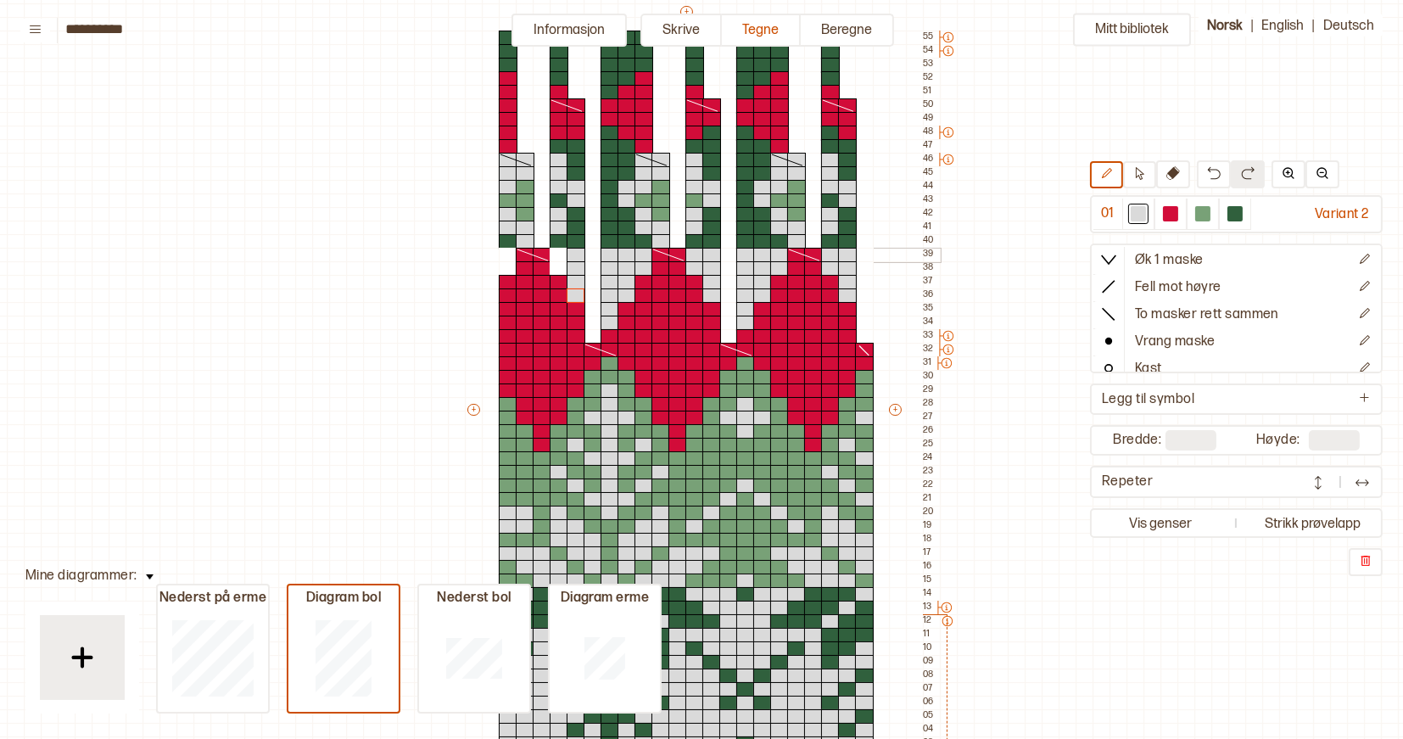
click at [558, 255] on div at bounding box center [559, 255] width 19 height 15
click at [558, 265] on div at bounding box center [559, 268] width 19 height 15
click at [505, 253] on div at bounding box center [508, 255] width 19 height 15
click at [506, 267] on div at bounding box center [508, 268] width 19 height 15
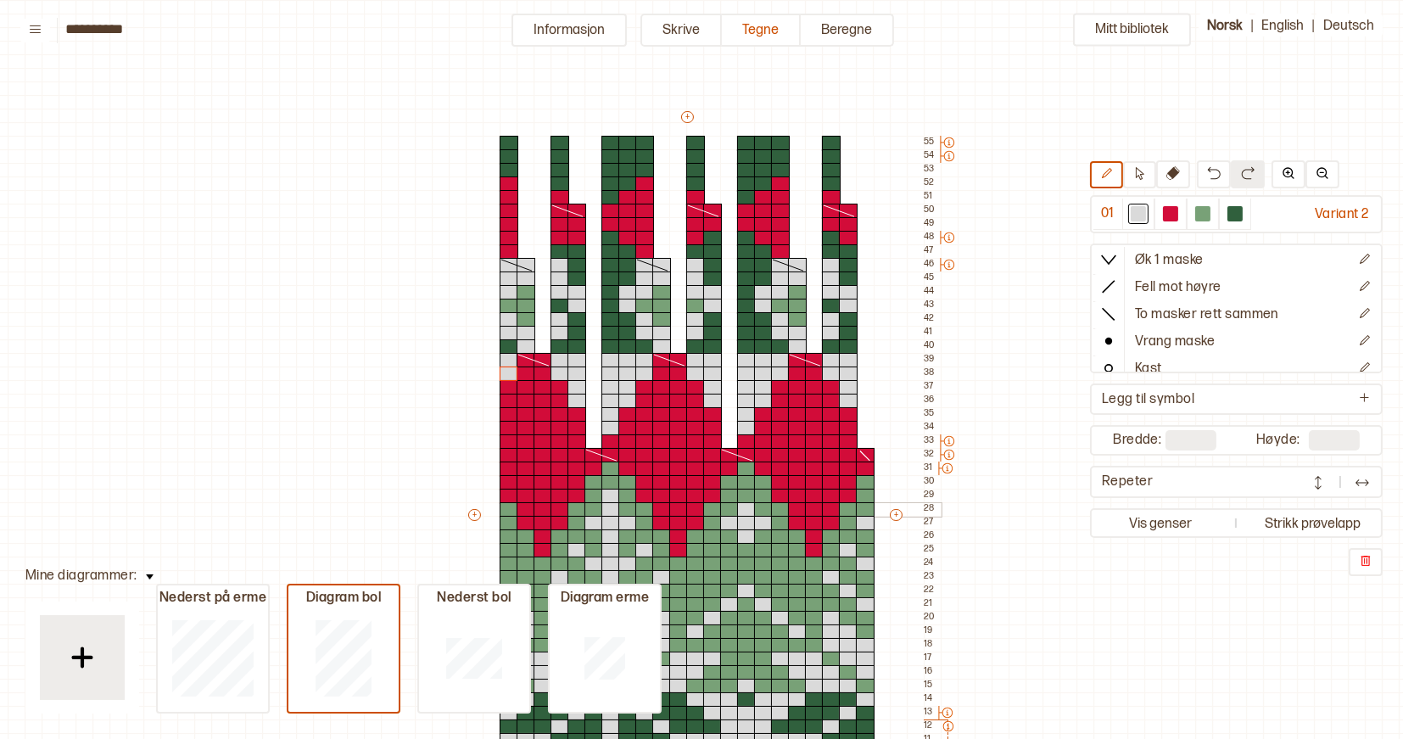
scroll to position [55, 9]
click at [598, 26] on button "Informasjon" at bounding box center [569, 30] width 115 height 33
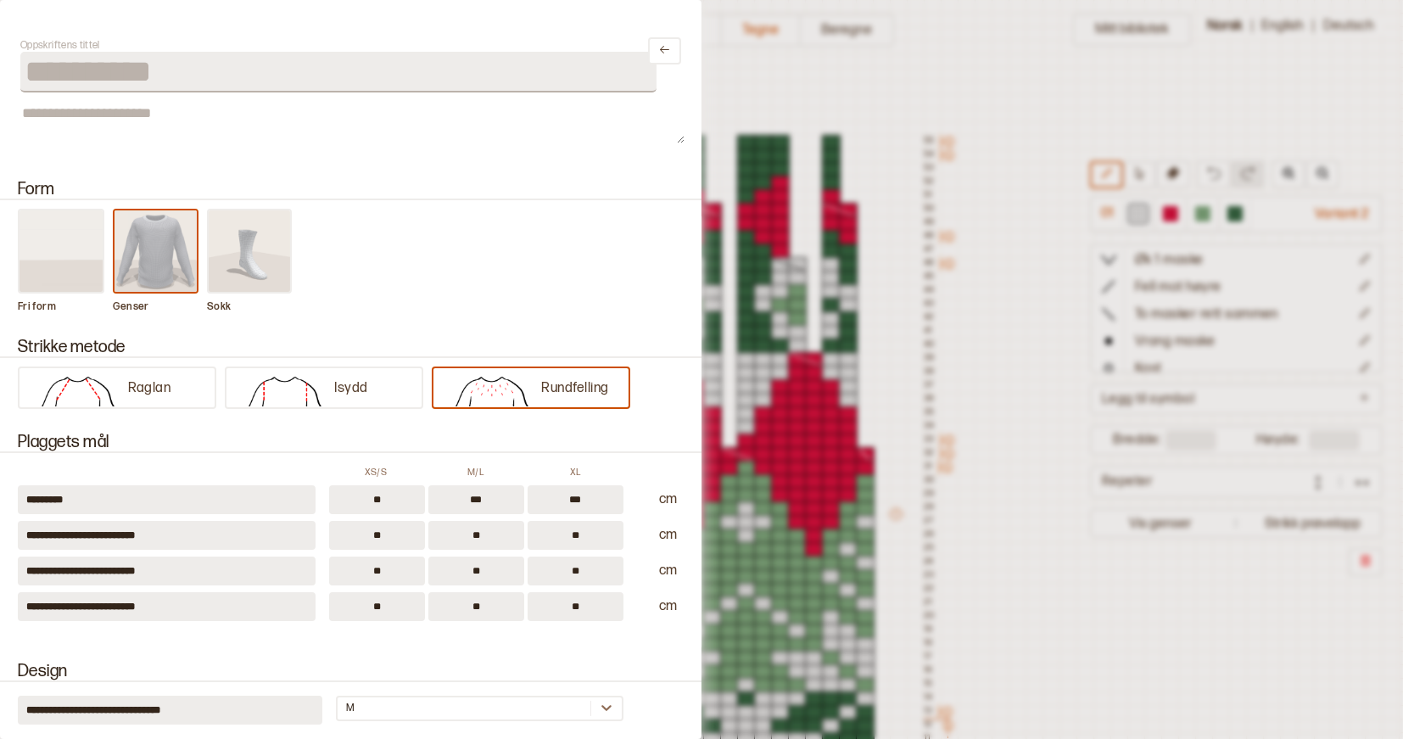
click at [797, 48] on div at bounding box center [701, 369] width 1403 height 739
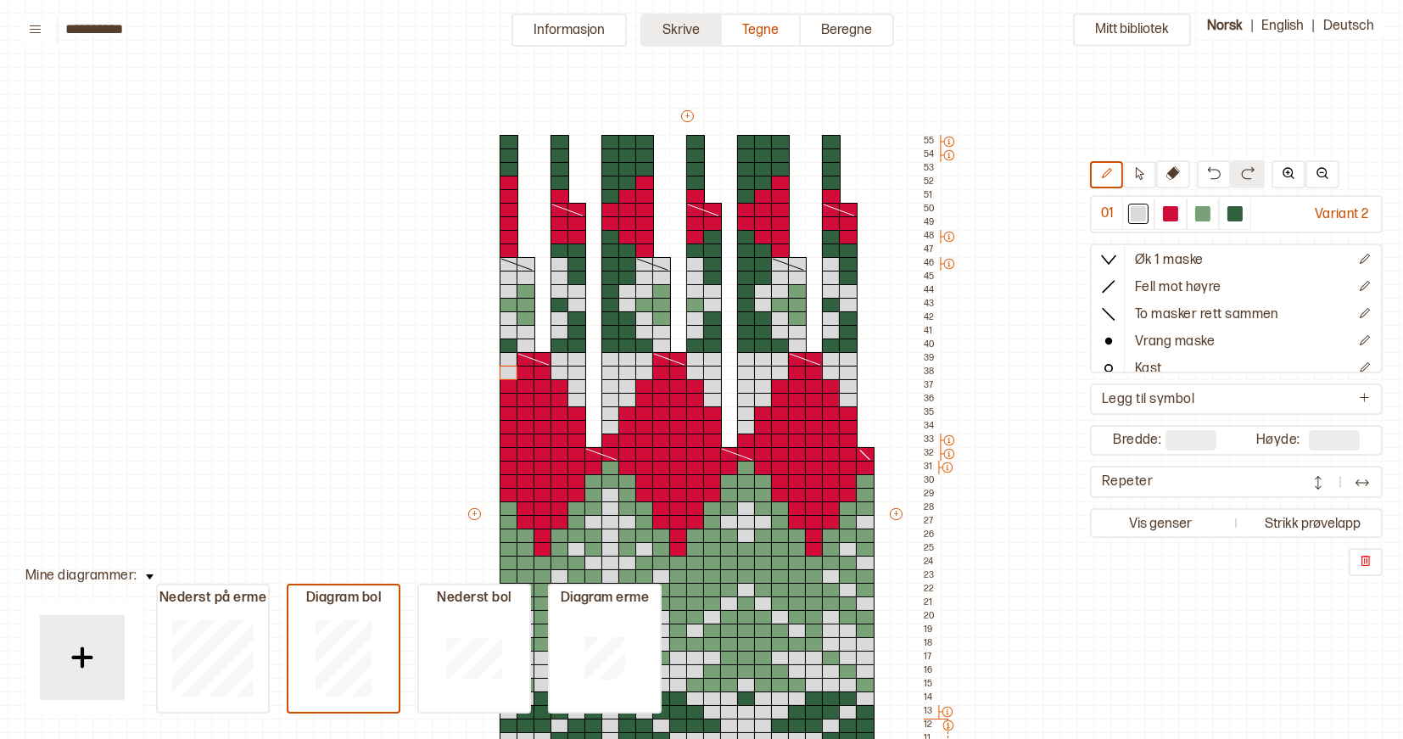
click at [683, 31] on button "Skrive" at bounding box center [681, 30] width 81 height 33
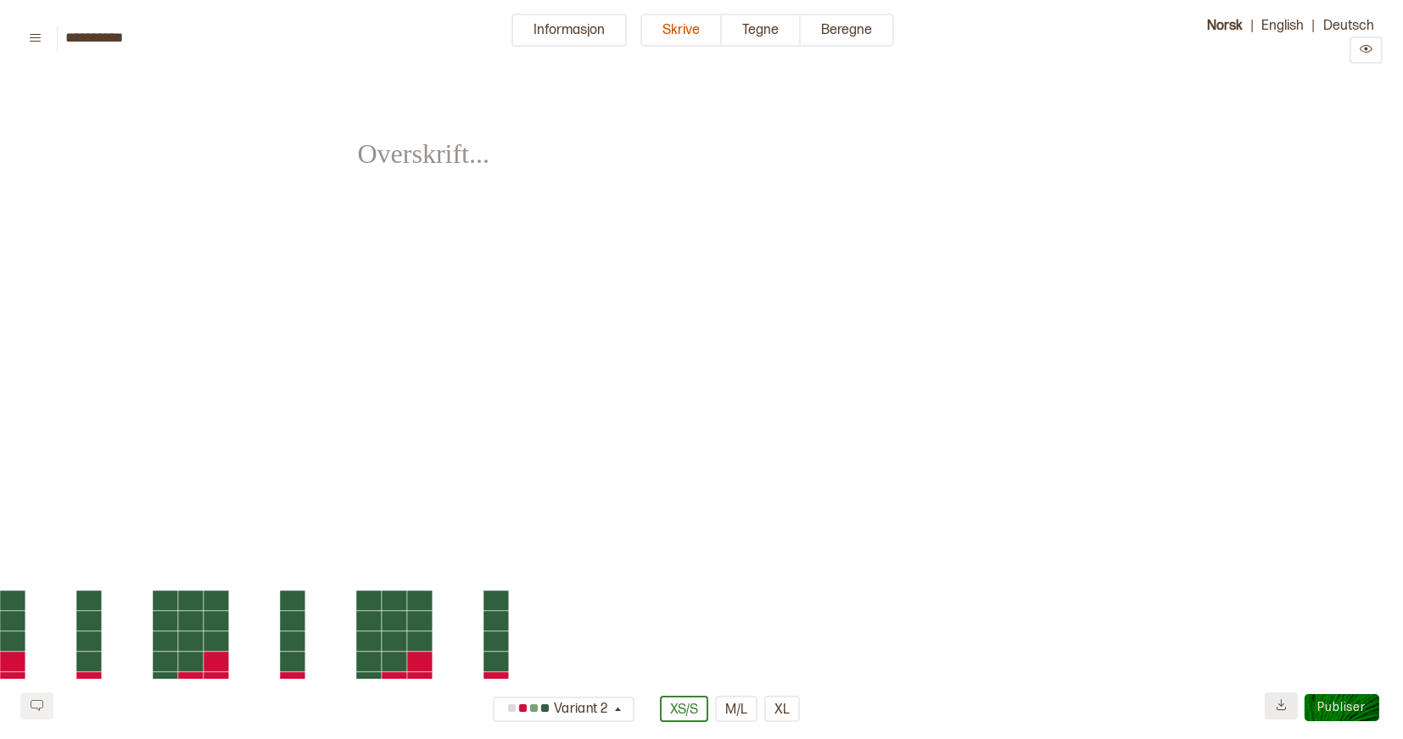
click at [1283, 695] on button at bounding box center [1281, 705] width 33 height 27
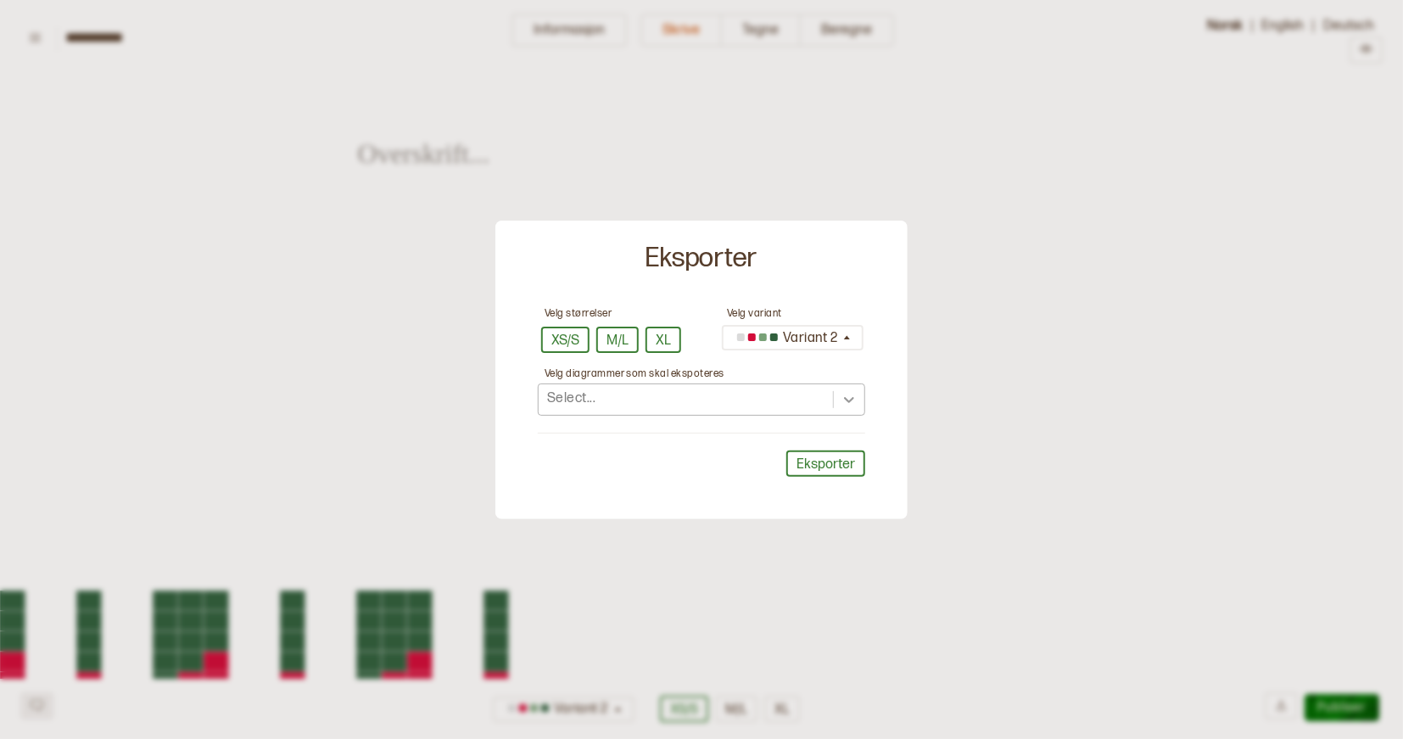
click at [849, 400] on icon at bounding box center [849, 400] width 10 height 6
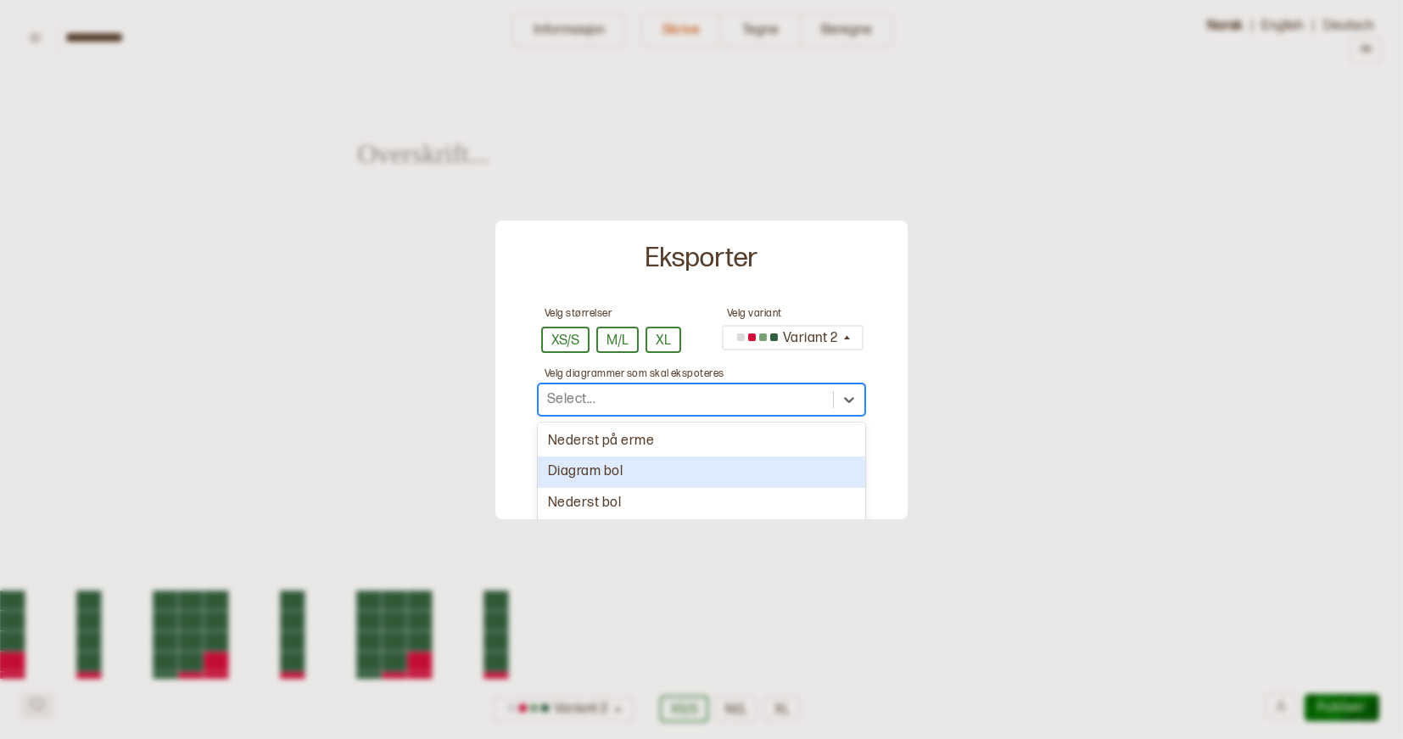
click at [723, 459] on div "Diagram bol" at bounding box center [701, 471] width 327 height 31
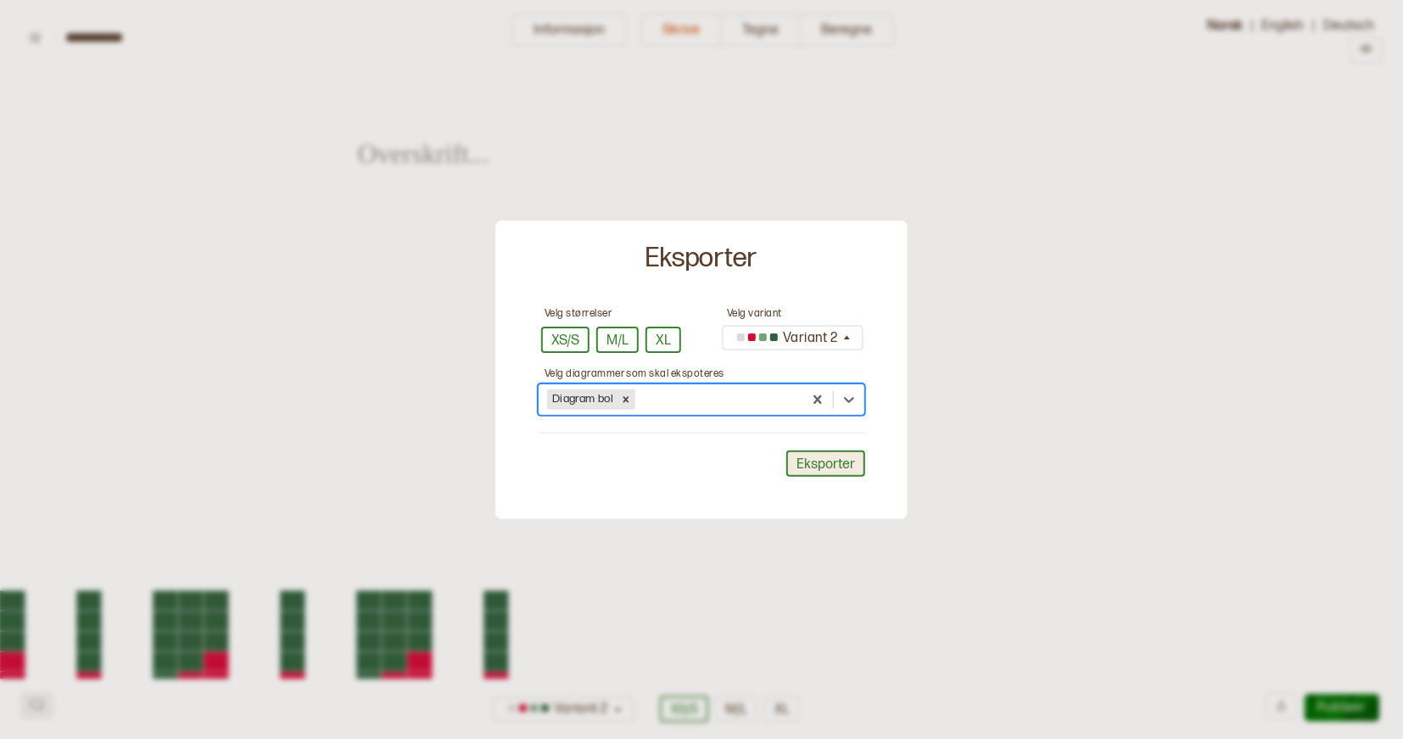
click at [823, 462] on button "Eksporter" at bounding box center [825, 464] width 79 height 26
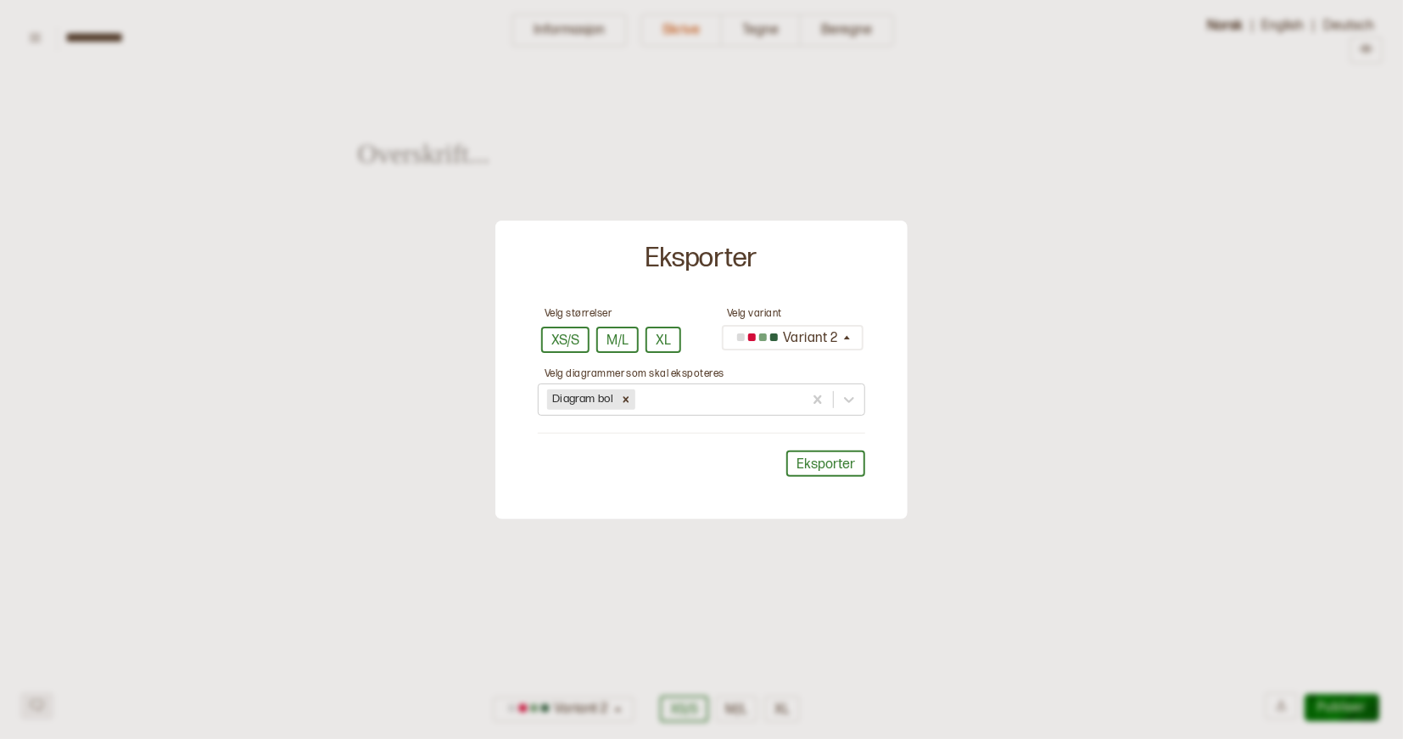
click at [910, 666] on div at bounding box center [701, 369] width 1403 height 739
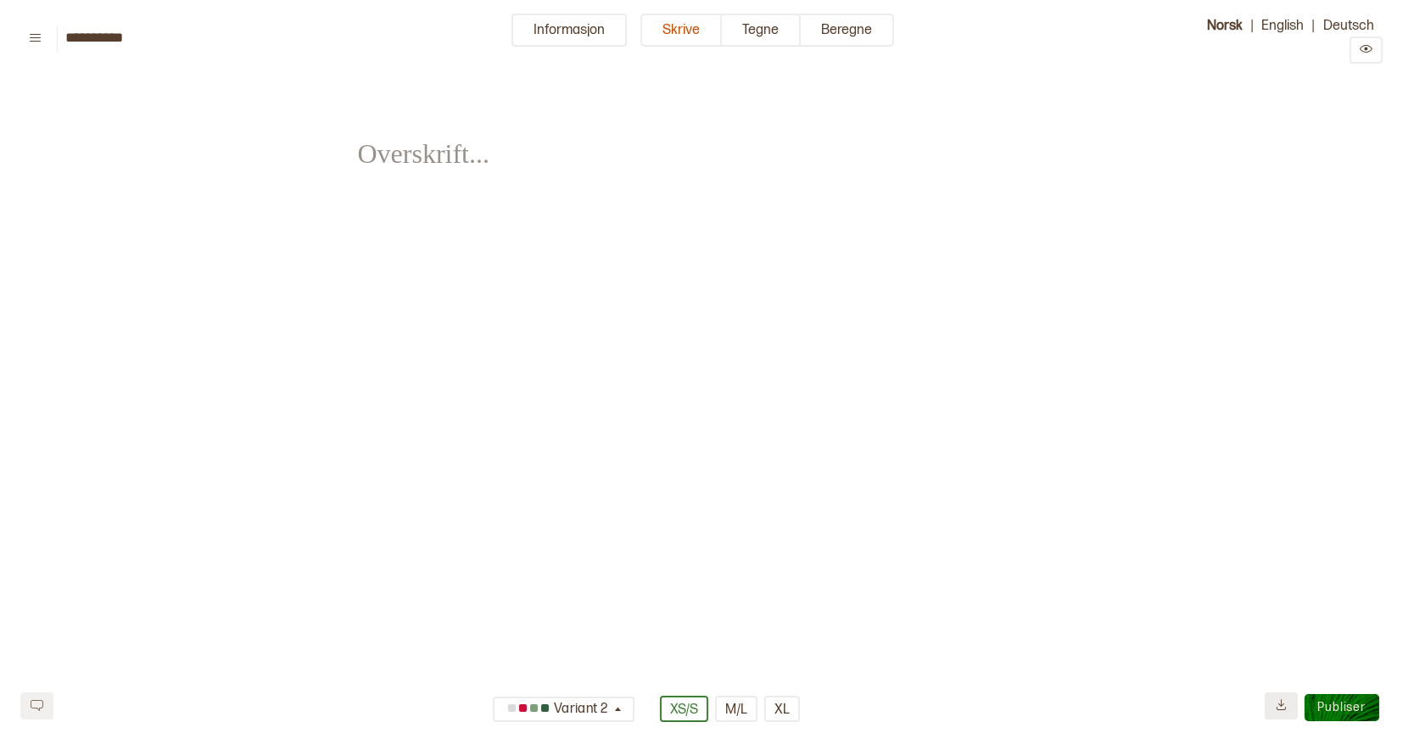
click at [1279, 699] on icon at bounding box center [1281, 704] width 13 height 13
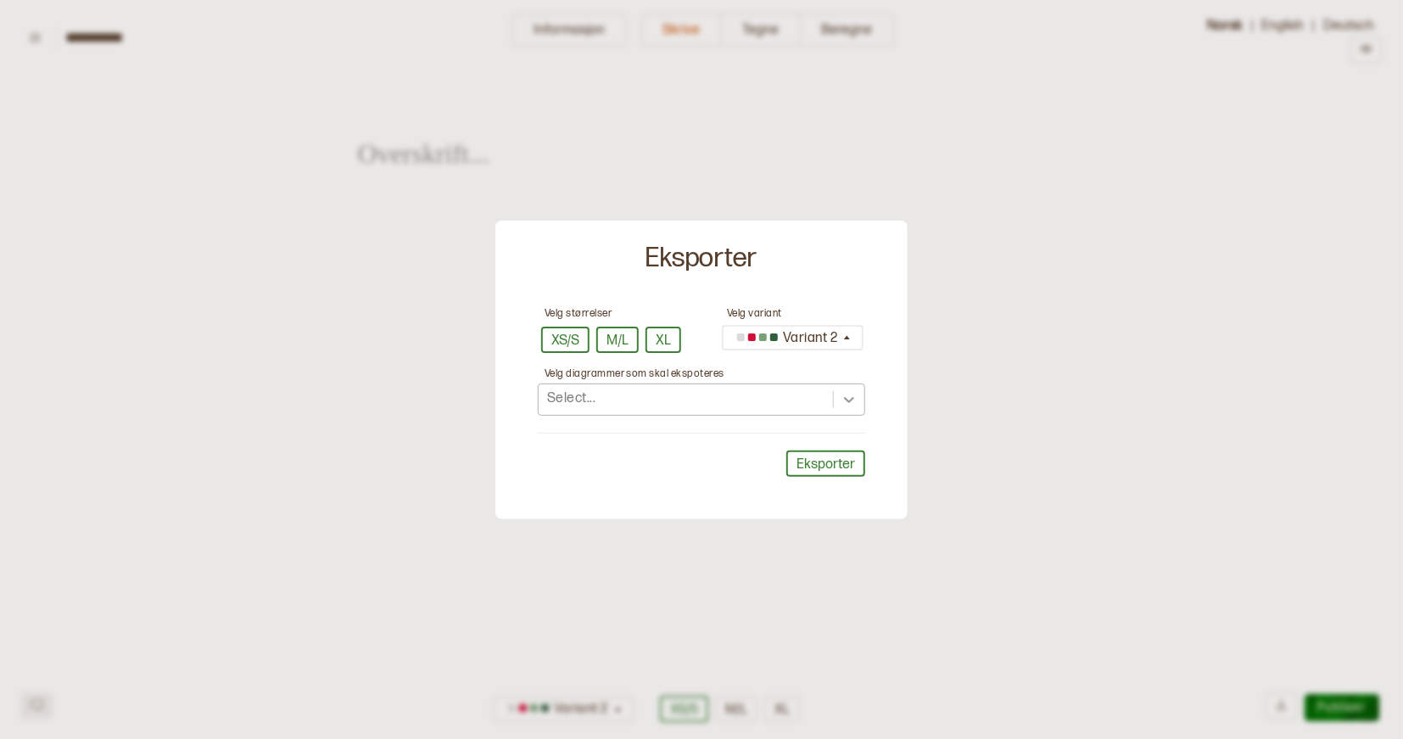
click at [842, 397] on icon at bounding box center [849, 399] width 17 height 17
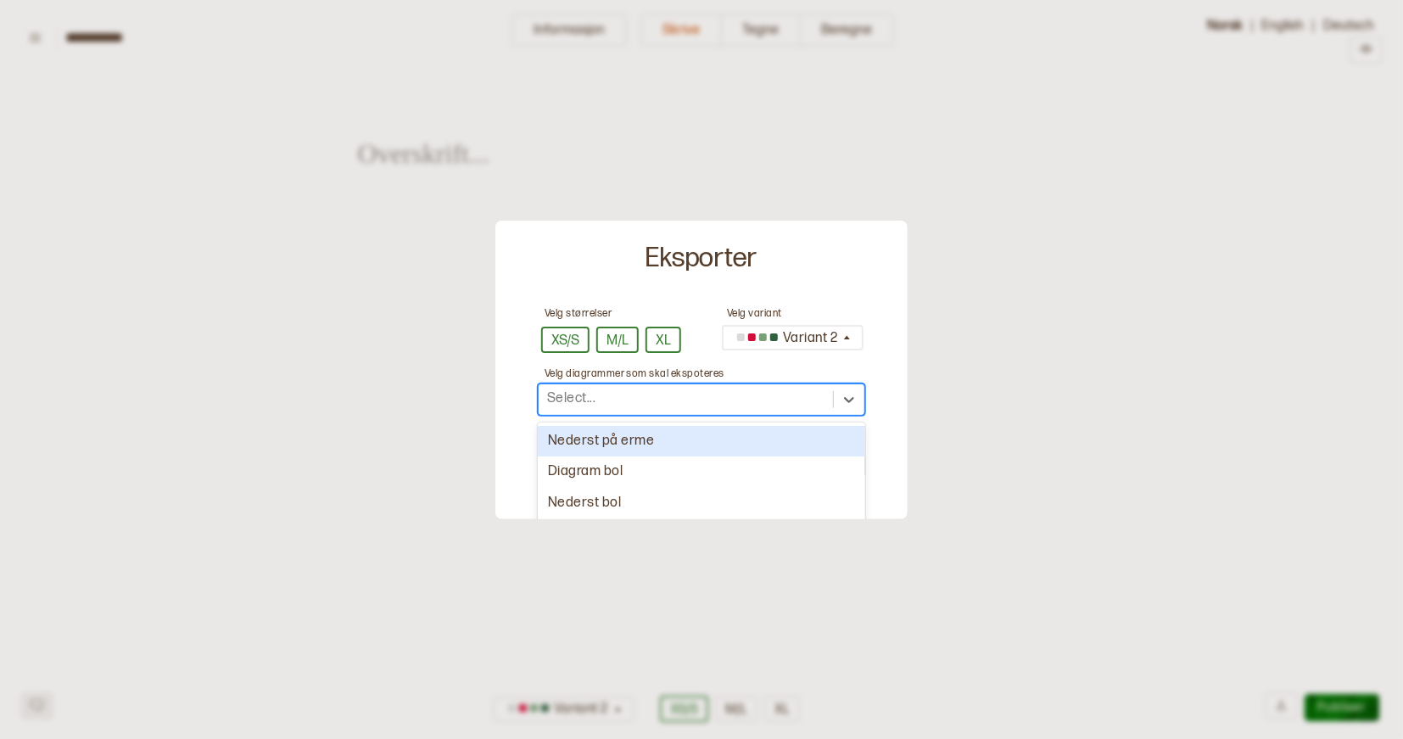
click at [755, 440] on div "Nederst på erme" at bounding box center [701, 441] width 327 height 31
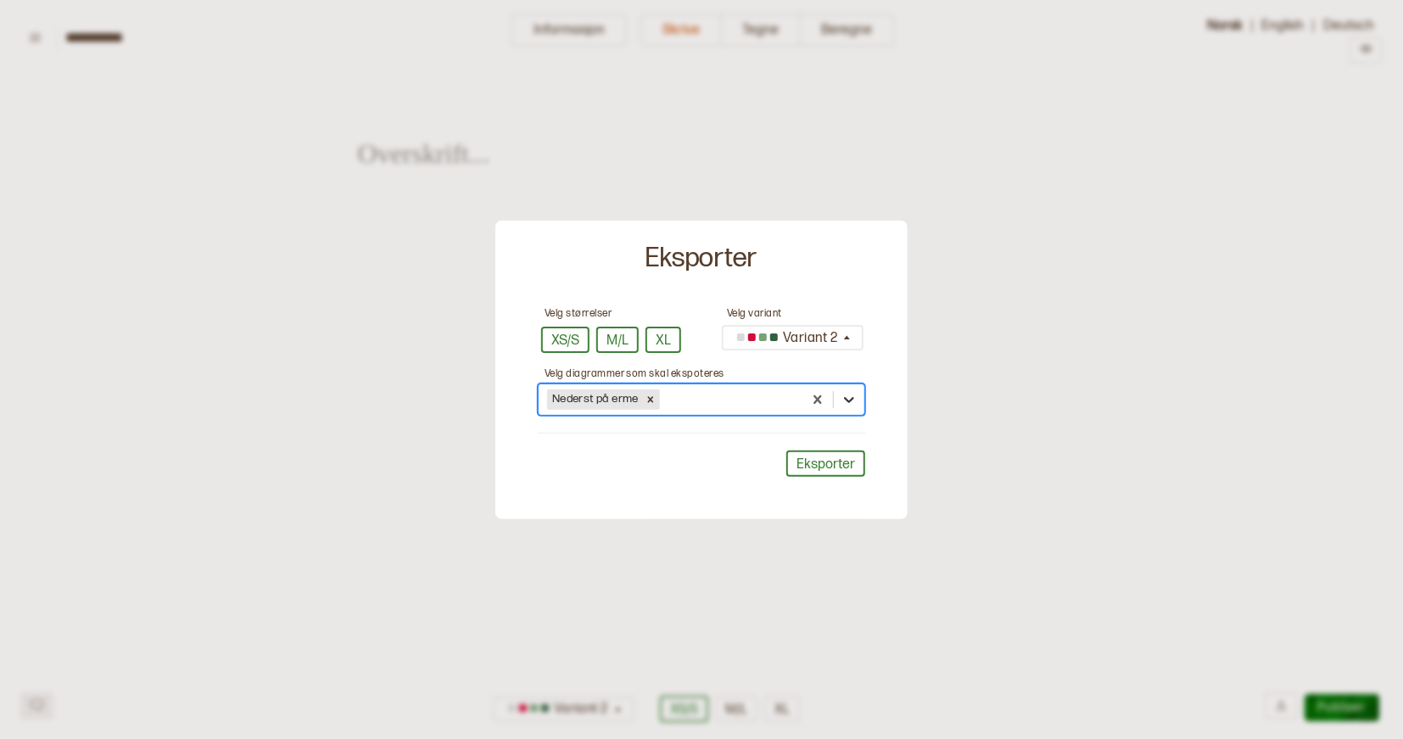
click at [841, 394] on icon at bounding box center [849, 399] width 17 height 17
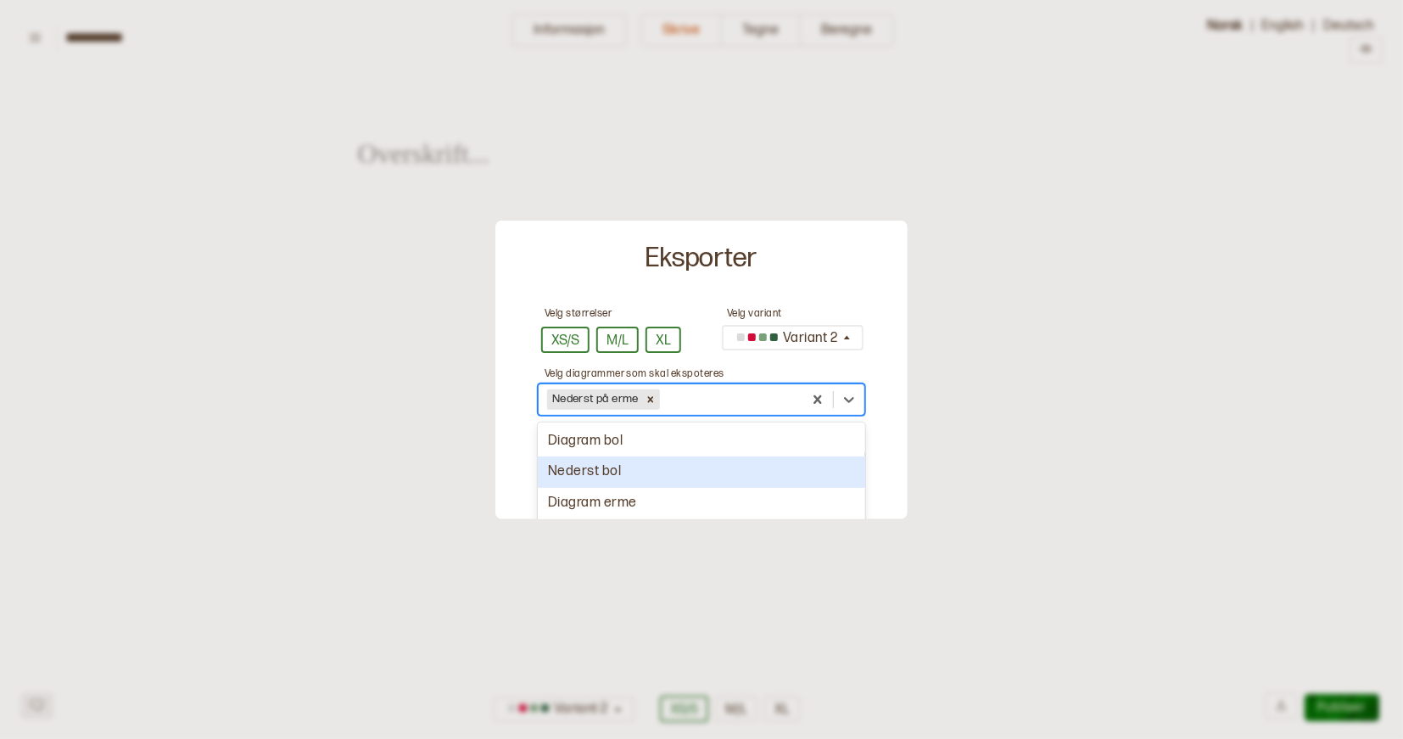
click at [770, 459] on div "Nederst bol" at bounding box center [701, 471] width 327 height 31
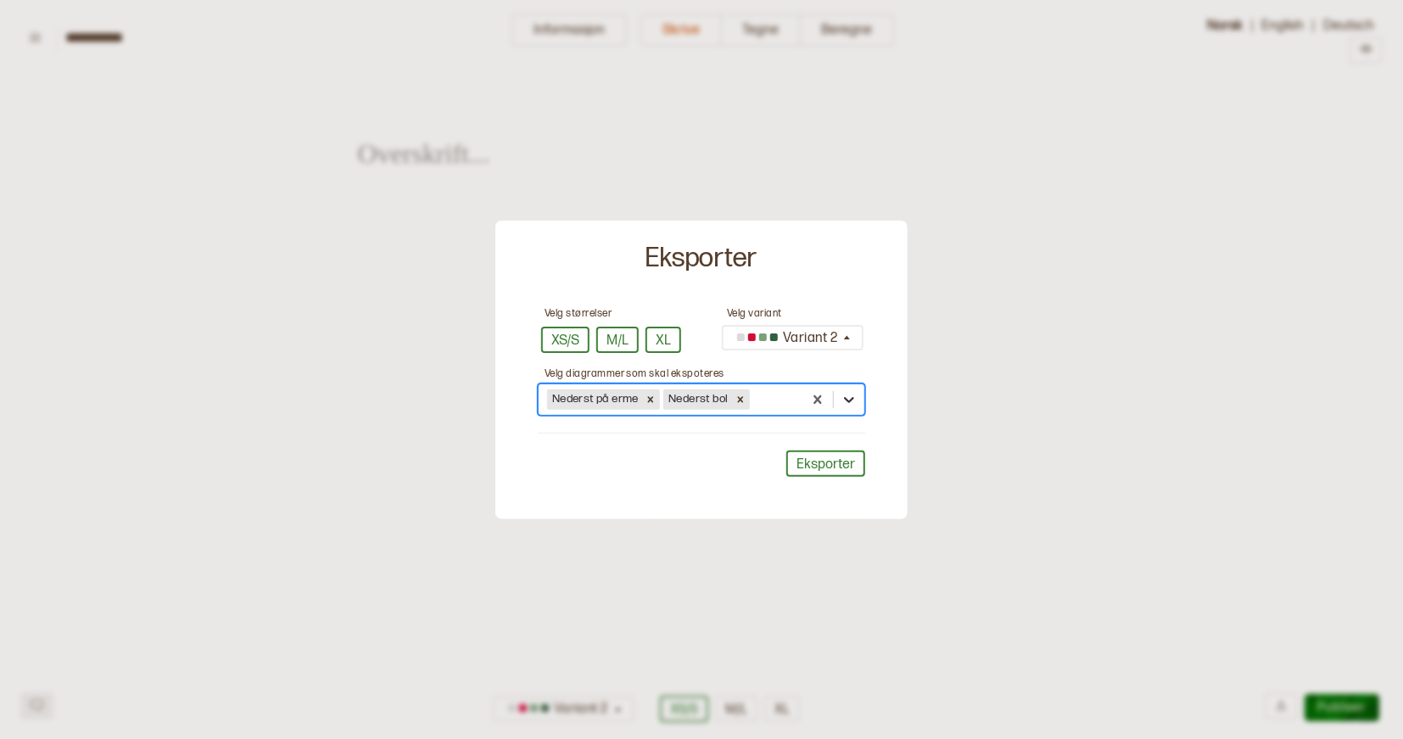
click at [848, 396] on icon at bounding box center [849, 399] width 17 height 17
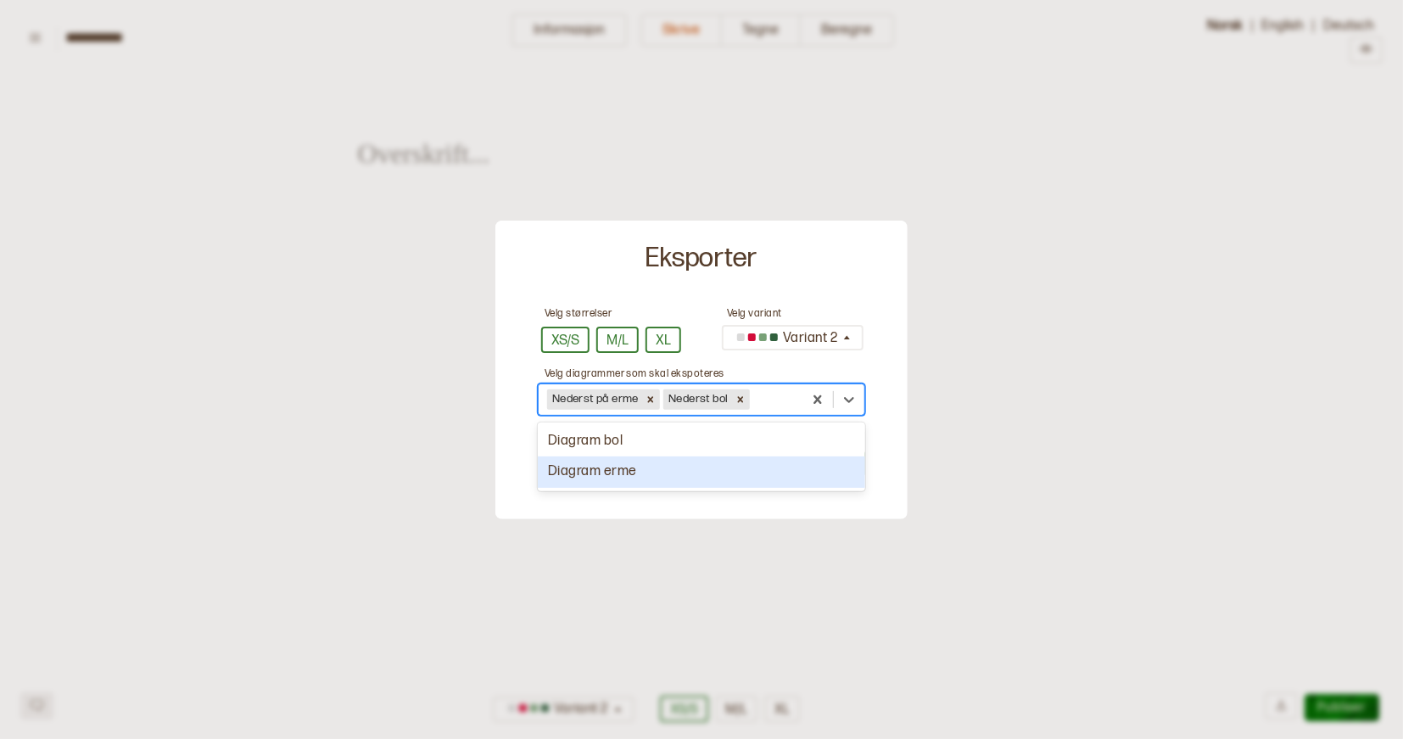
click at [767, 472] on div "Diagram erme" at bounding box center [701, 471] width 327 height 31
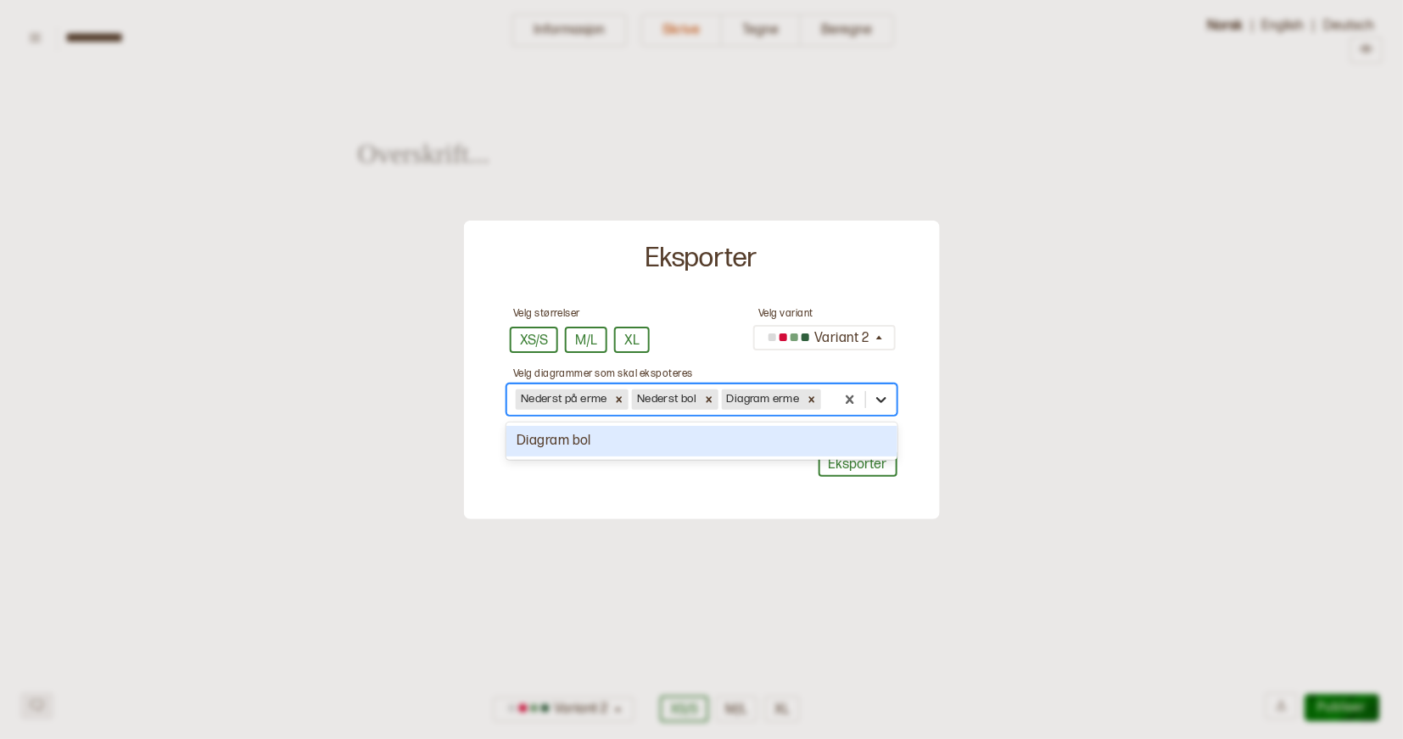
click at [882, 394] on icon at bounding box center [880, 399] width 17 height 17
click at [788, 432] on div "Diagram bol" at bounding box center [702, 441] width 391 height 31
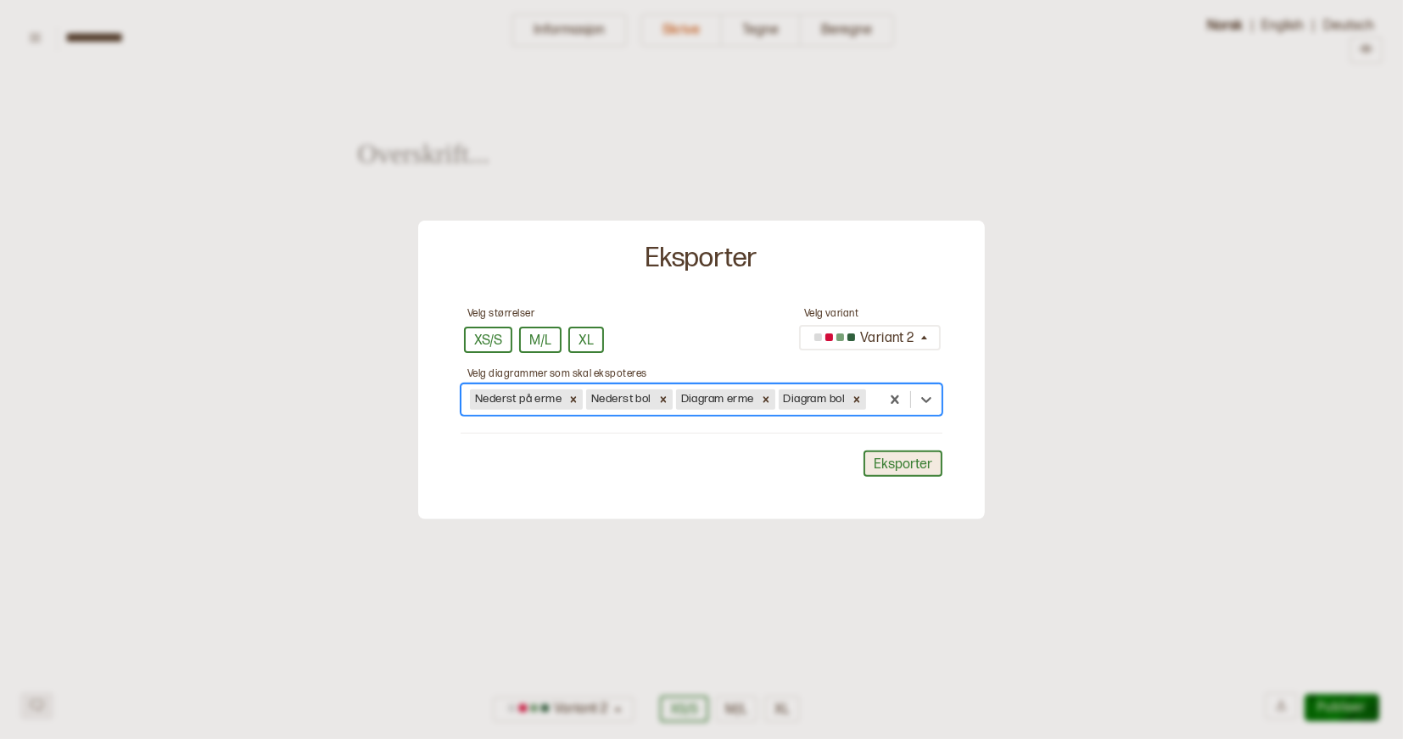
click at [898, 460] on button "Eksporter" at bounding box center [903, 464] width 79 height 26
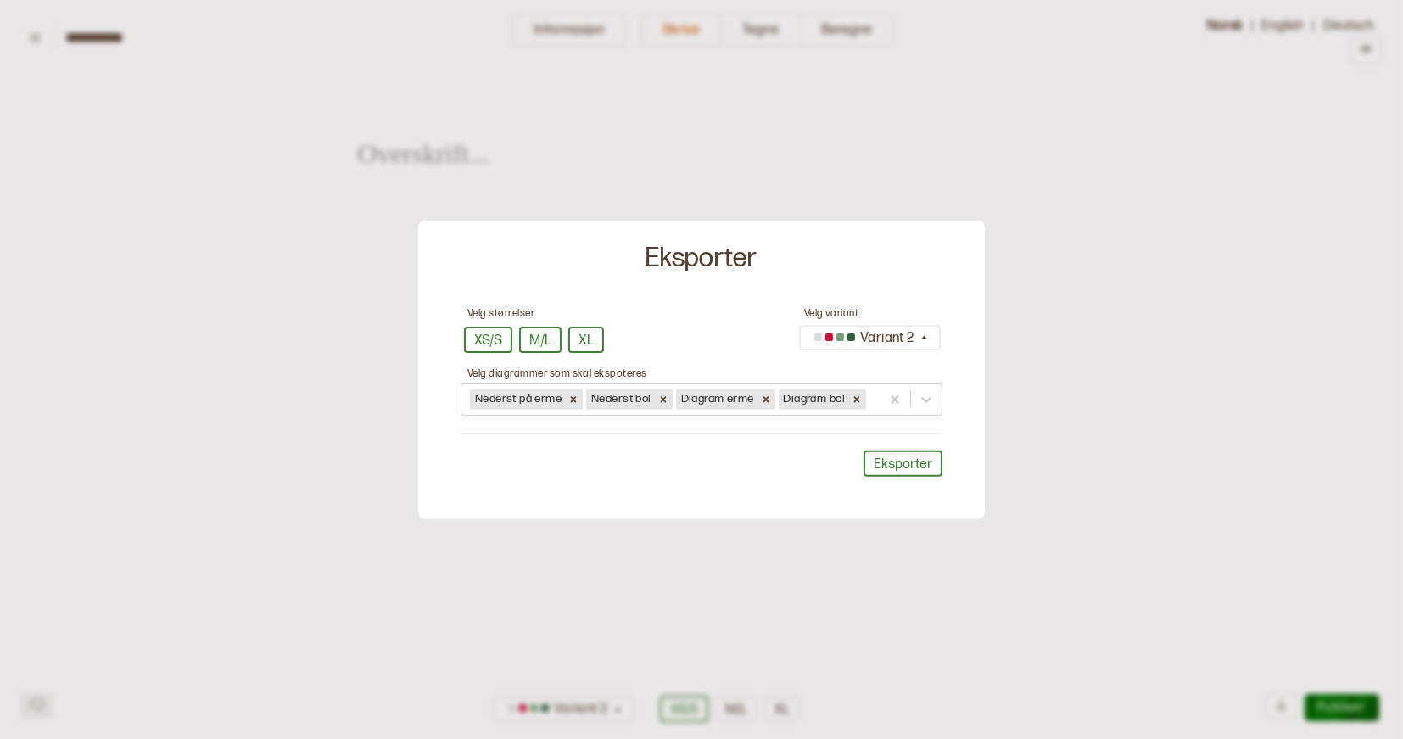
click at [1081, 64] on div at bounding box center [701, 369] width 1403 height 739
